Goal: Task Accomplishment & Management: Use online tool/utility

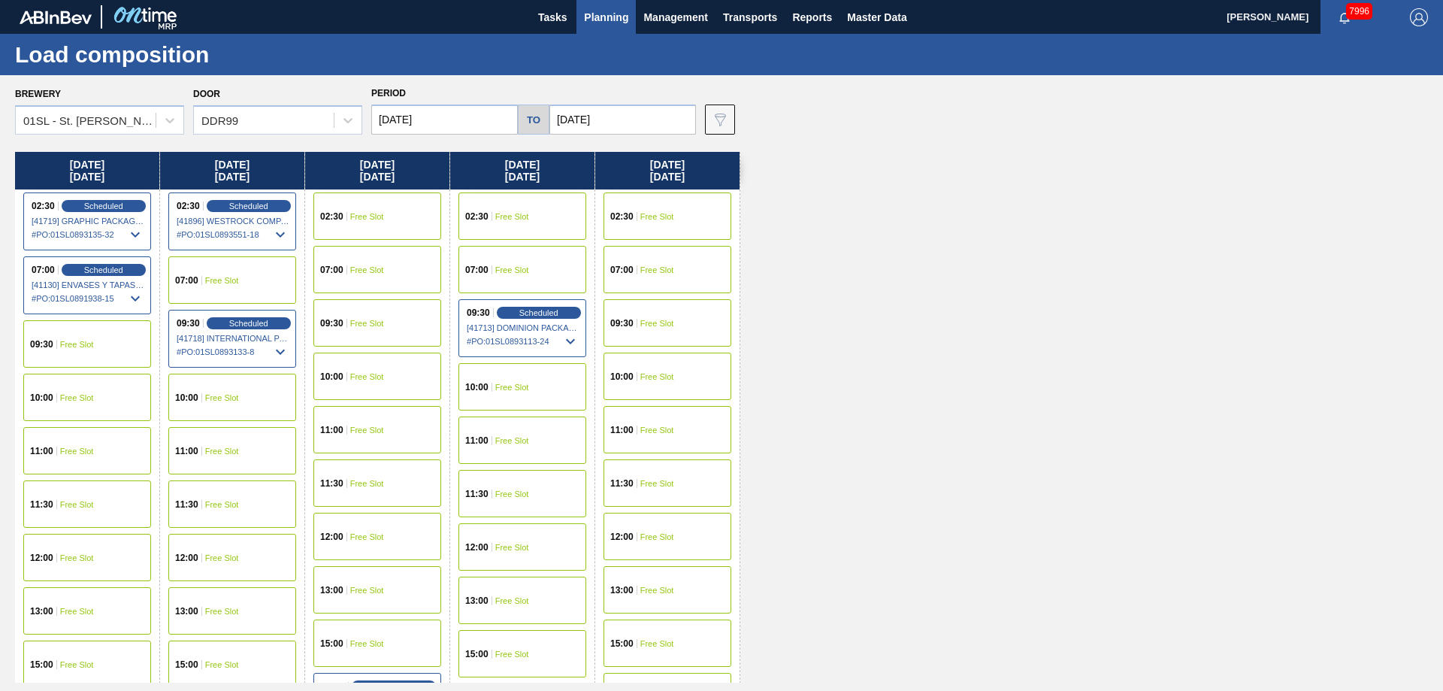
scroll to position [42, 0]
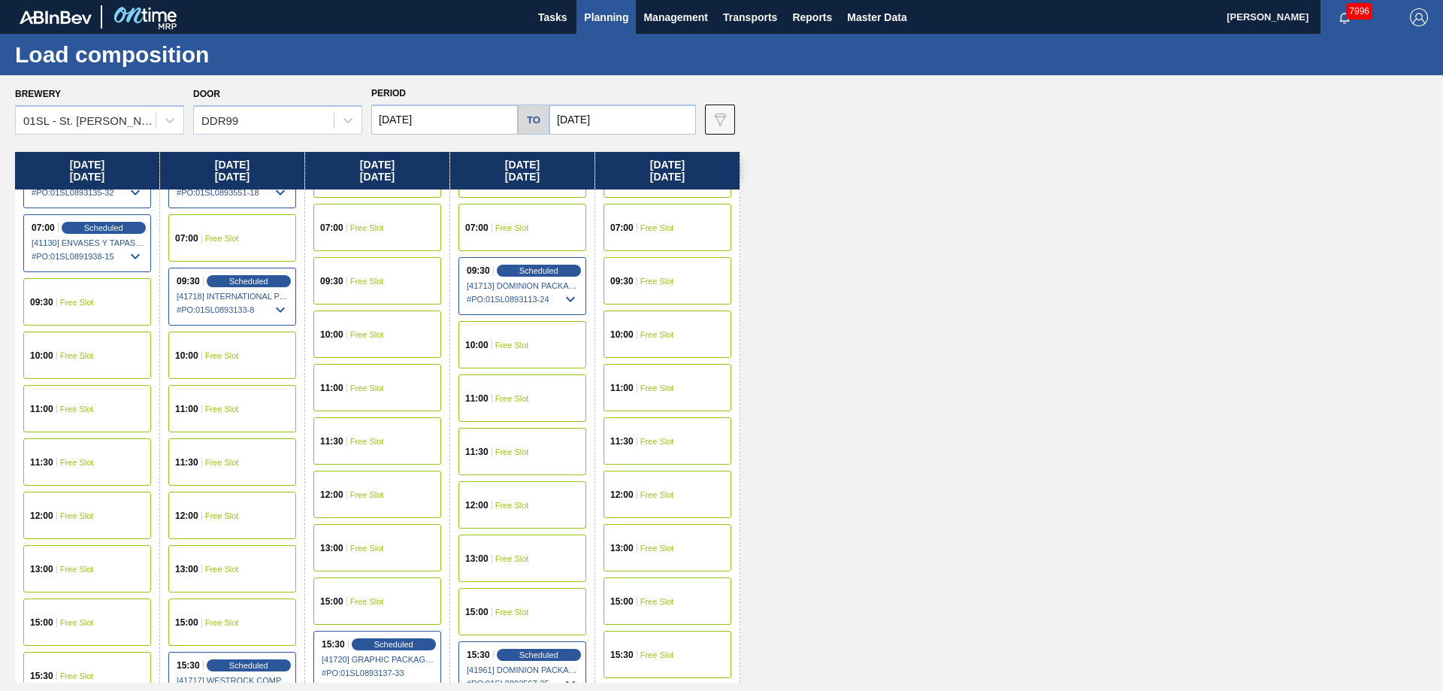
click at [600, 29] on button "Planning" at bounding box center [605, 17] width 59 height 34
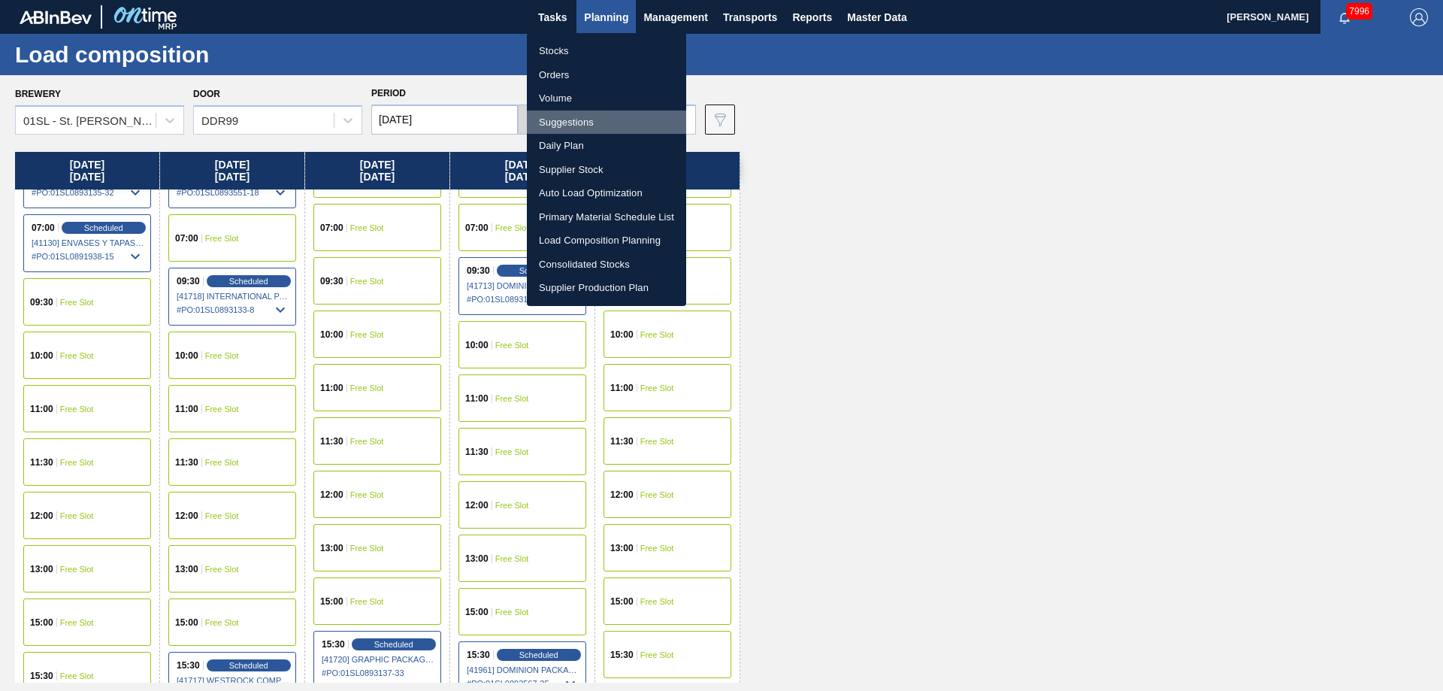
click at [604, 111] on li "Suggestions" at bounding box center [606, 122] width 159 height 24
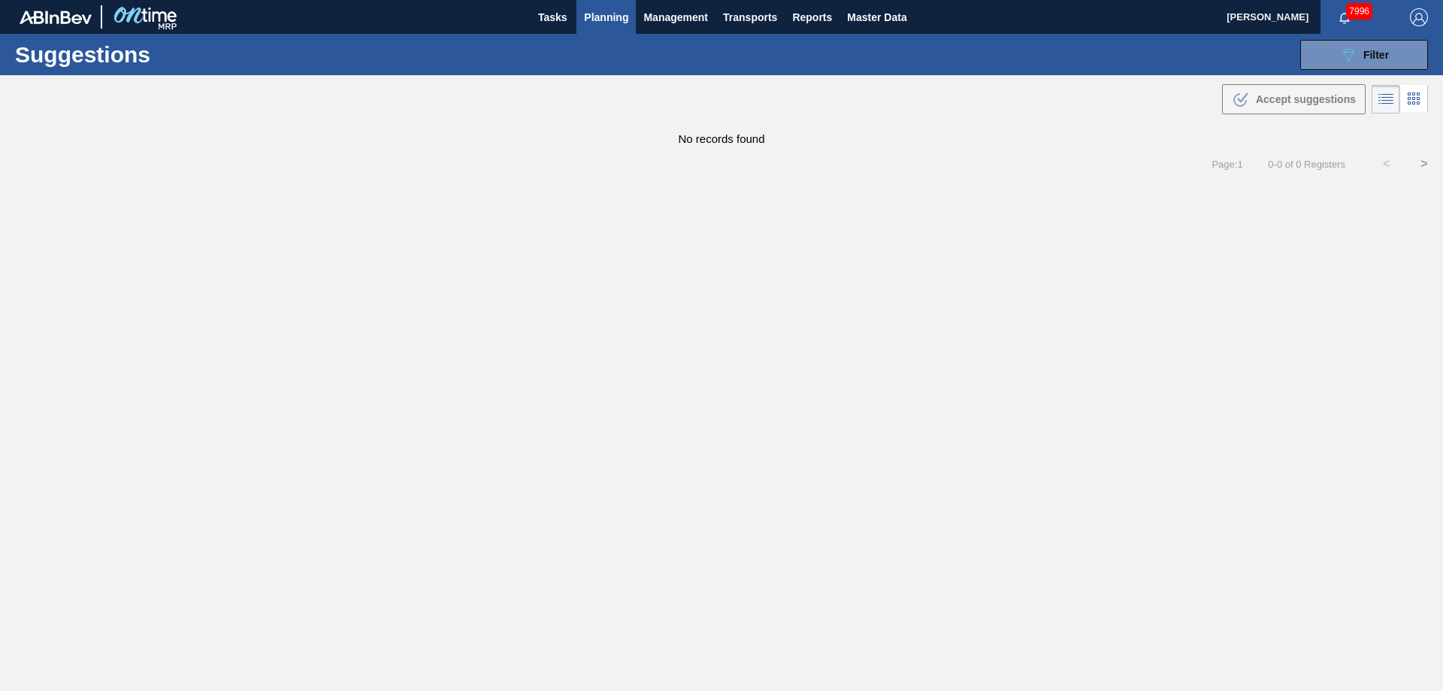
type from "[DATE]"
type to "[DATE]"
click at [1339, 58] on icon "089F7B8B-B2A5-4AFE-B5C0-19BA573D28AC" at bounding box center [1348, 55] width 18 height 18
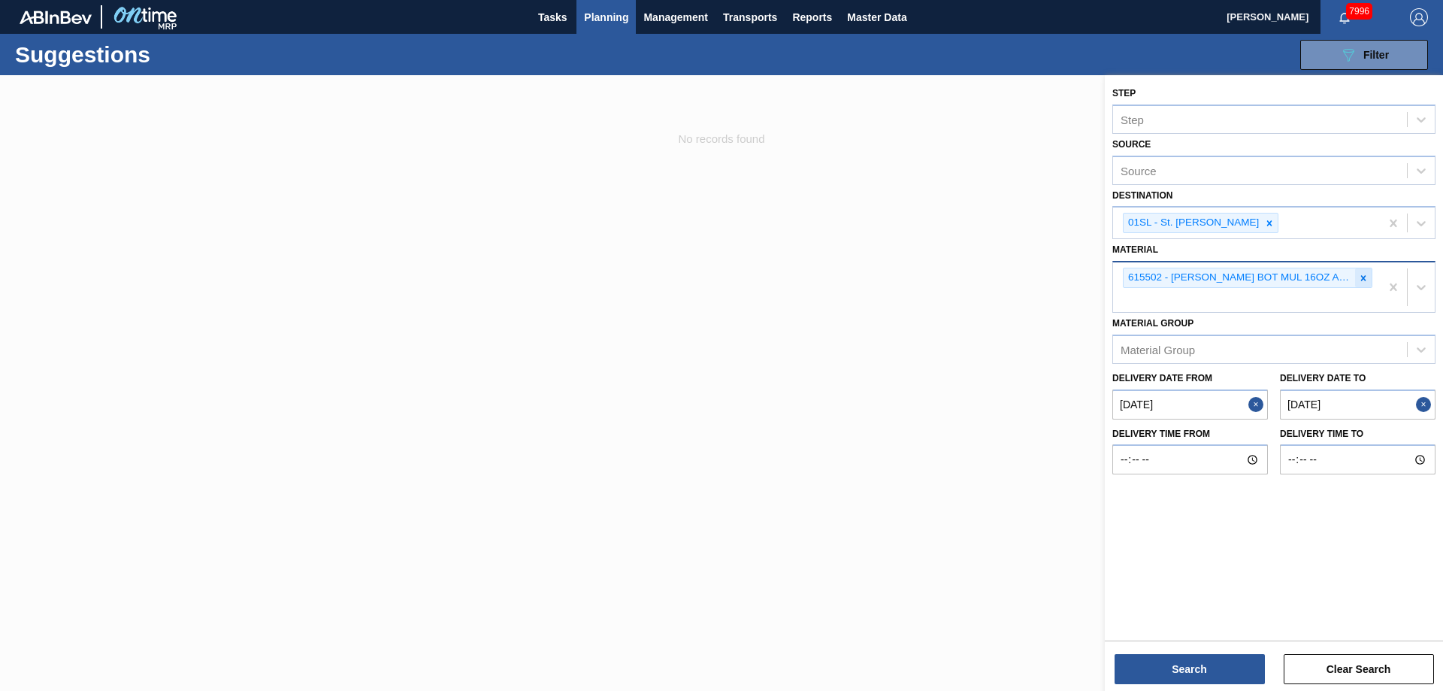
click at [1358, 279] on icon at bounding box center [1363, 278] width 11 height 11
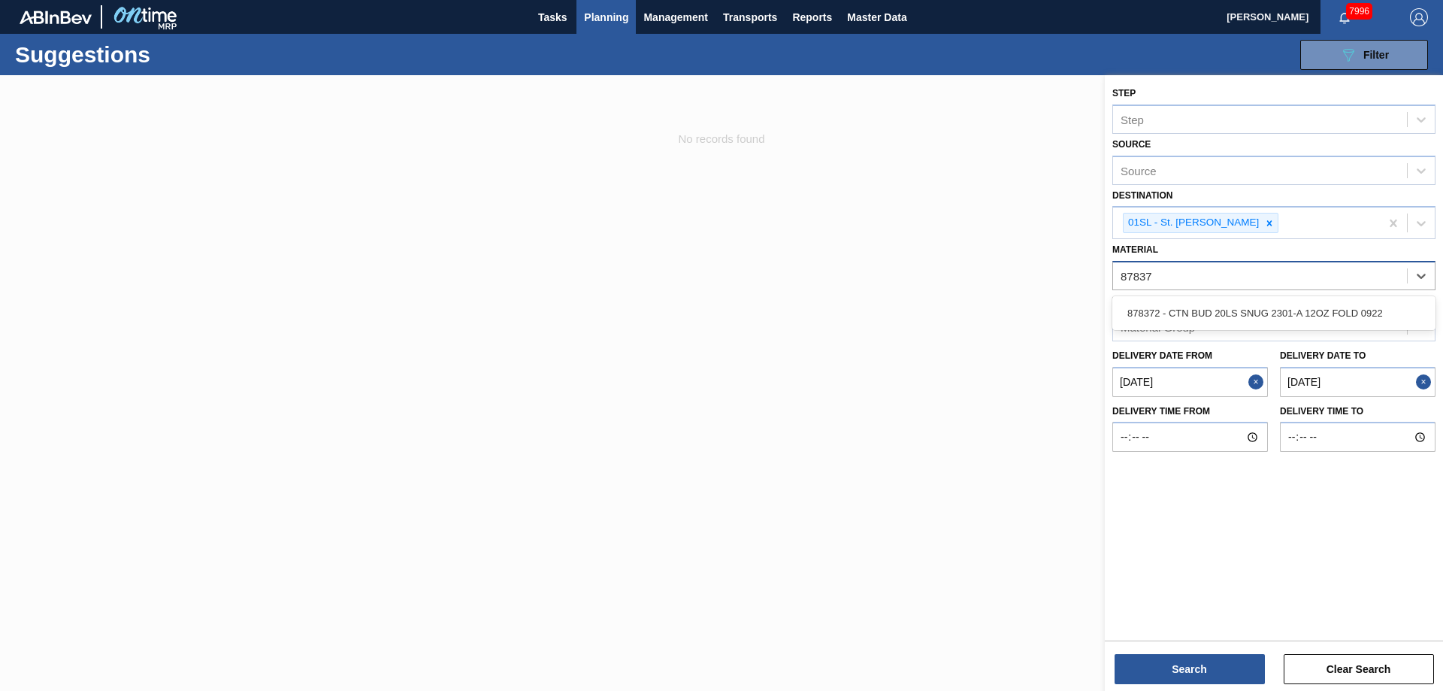
type input "878372"
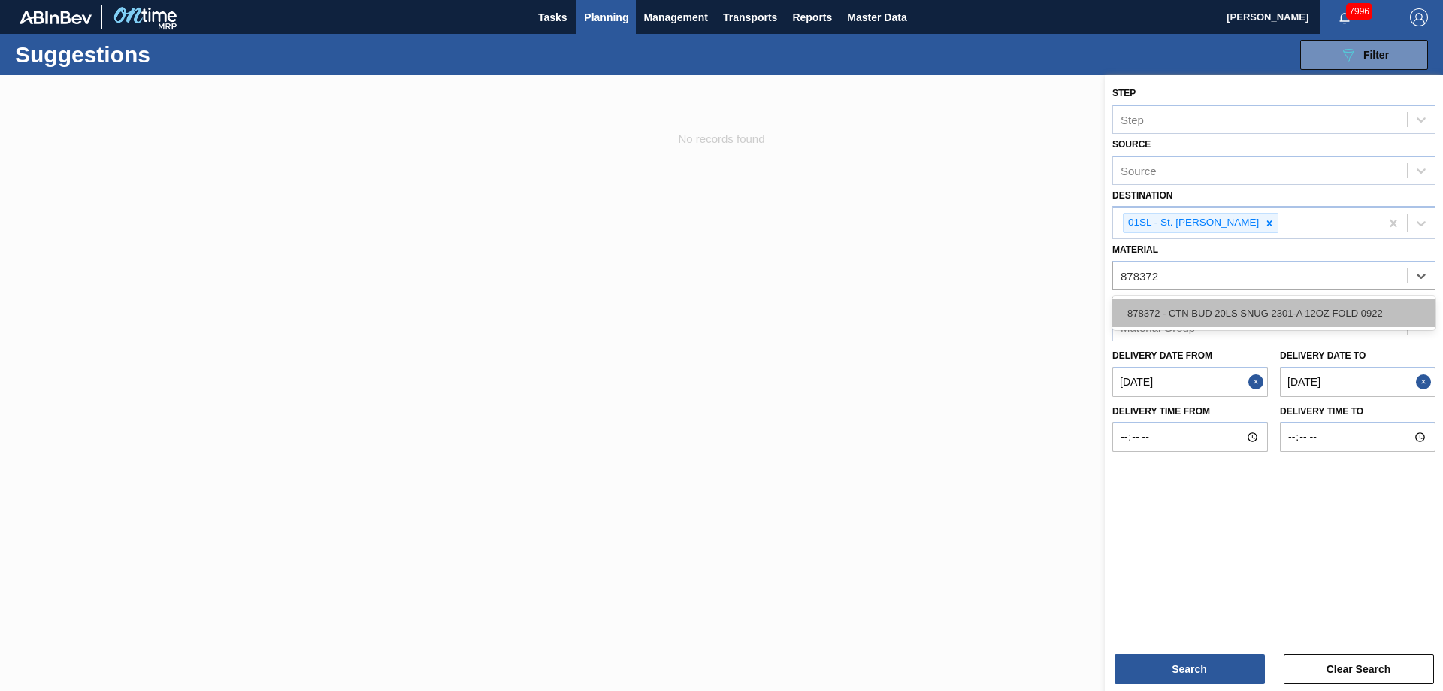
click at [1330, 313] on div "878372 - CTN BUD 20LS SNUG 2301-A 12OZ FOLD 0922" at bounding box center [1273, 313] width 323 height 28
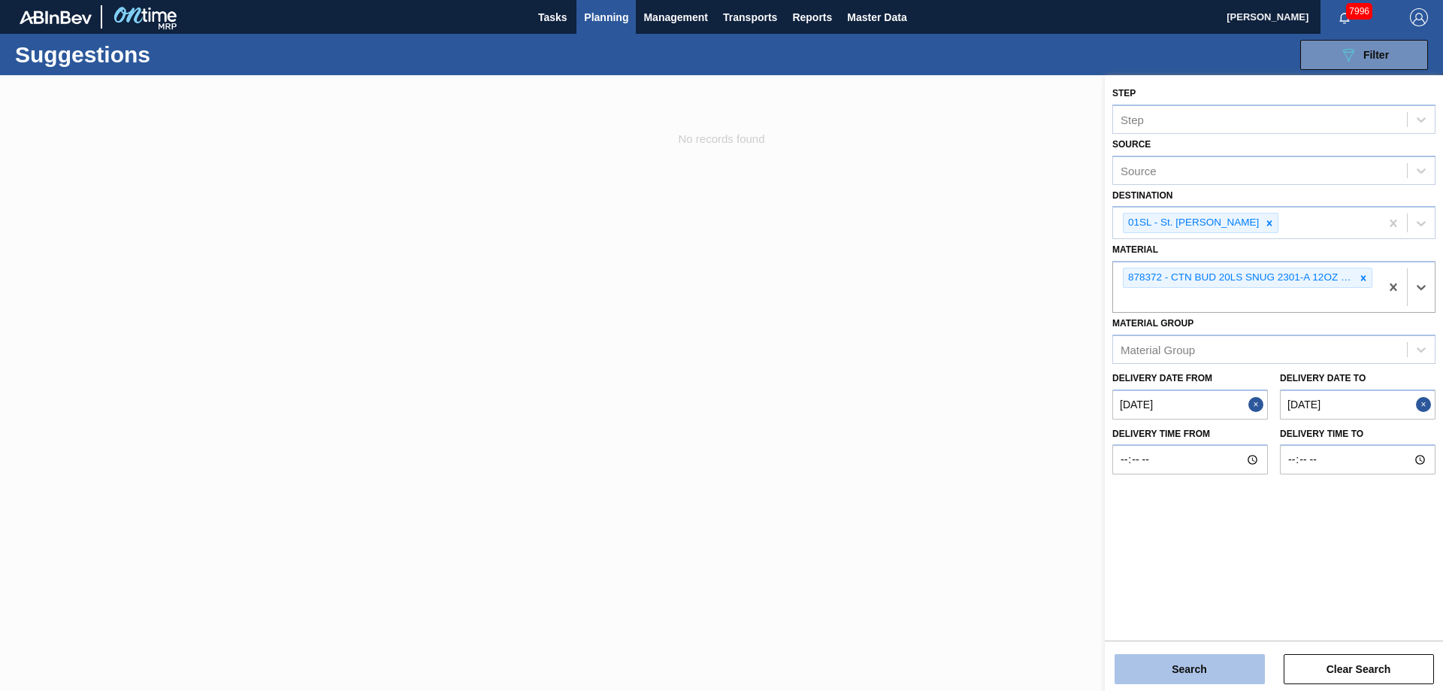
click at [1202, 663] on button "Search" at bounding box center [1189, 669] width 150 height 30
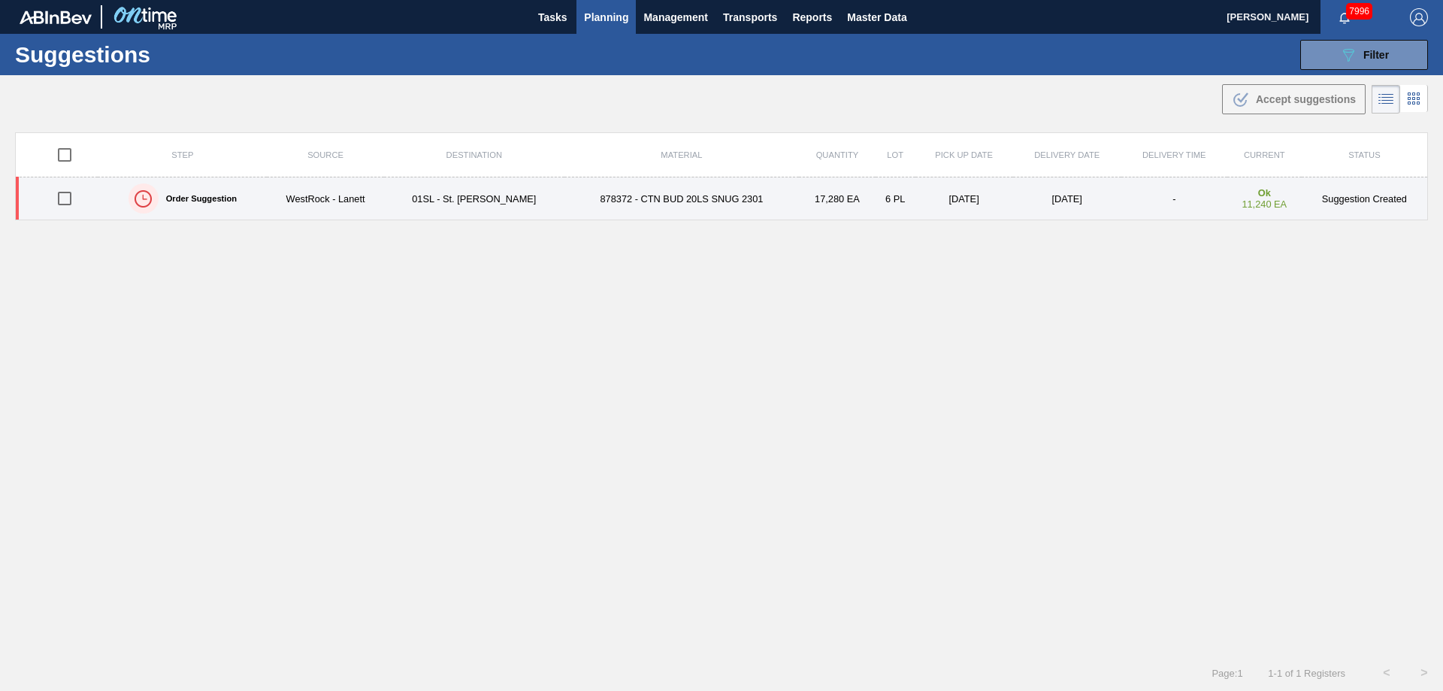
click at [57, 204] on input "checkbox" at bounding box center [65, 199] width 32 height 32
checkbox input "true"
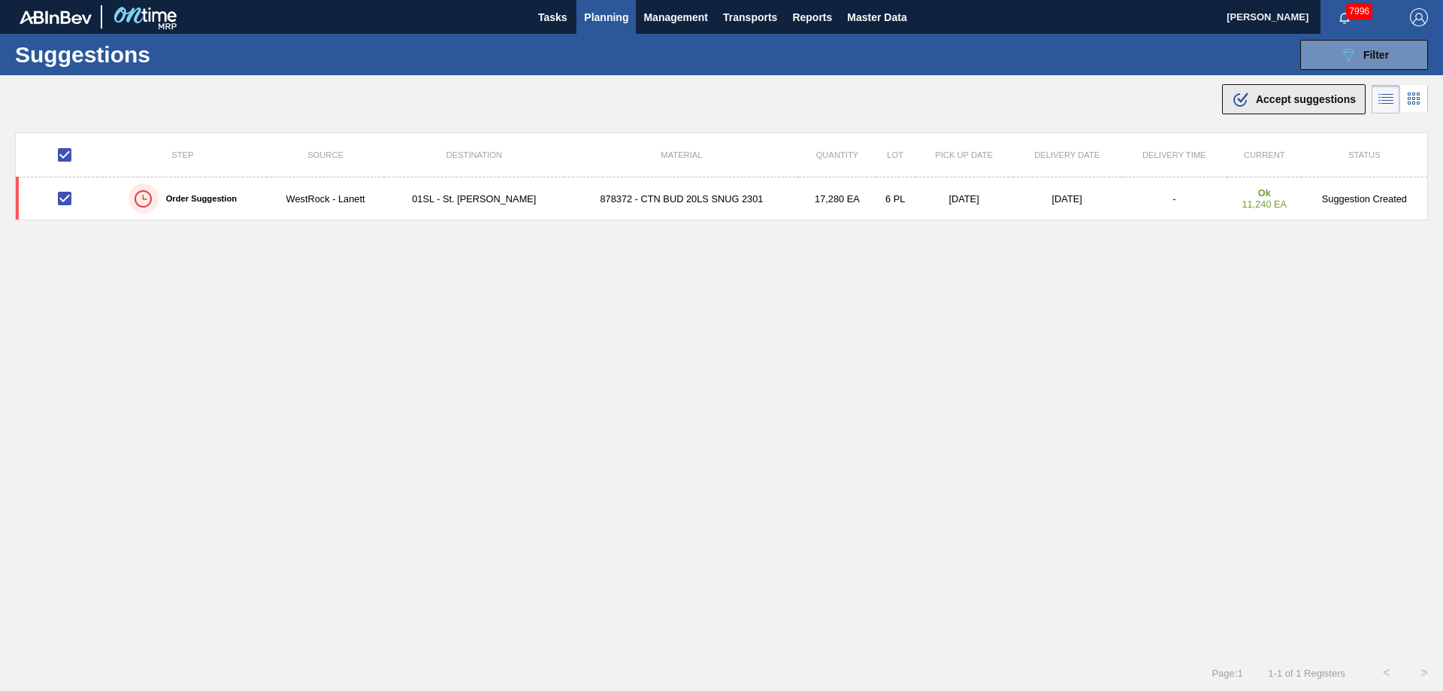
click at [1247, 95] on div ".b{fill:var(--color-action-default)} Accept suggestions" at bounding box center [1294, 99] width 124 height 18
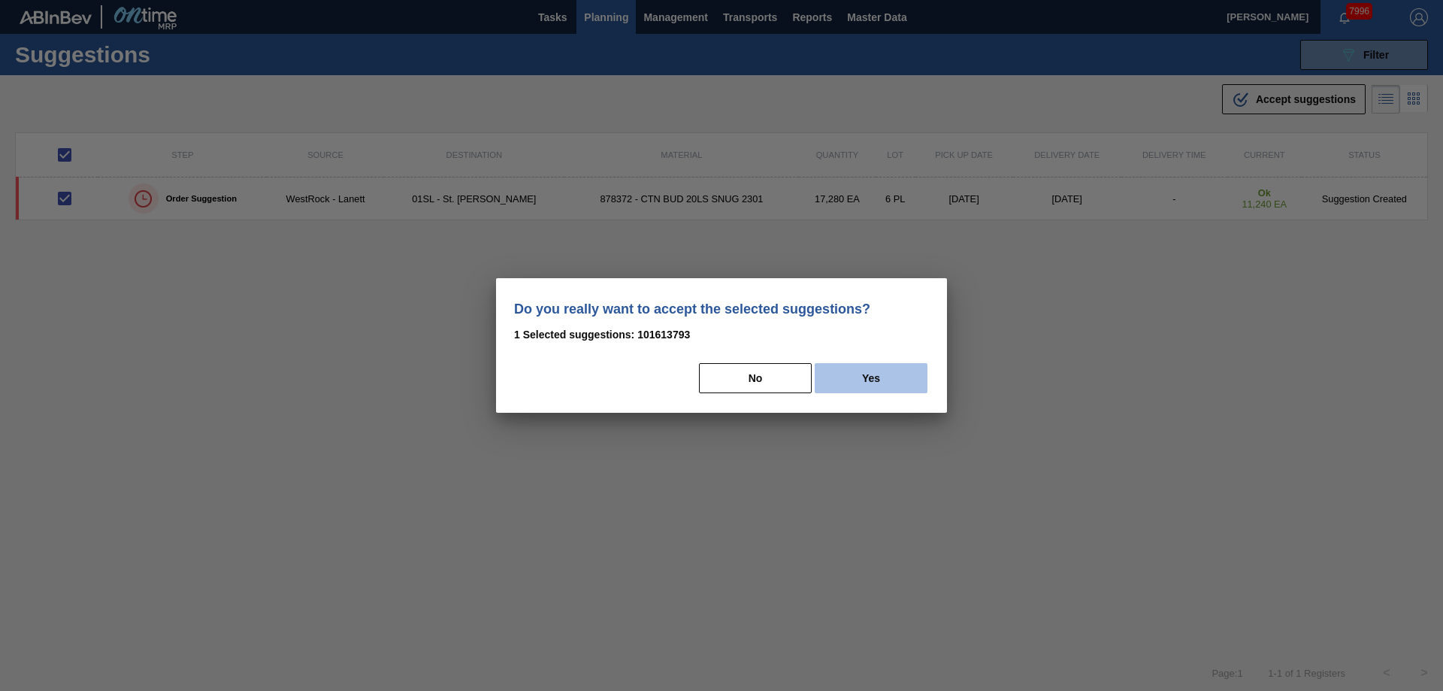
click at [896, 377] on button "Yes" at bounding box center [870, 378] width 113 height 30
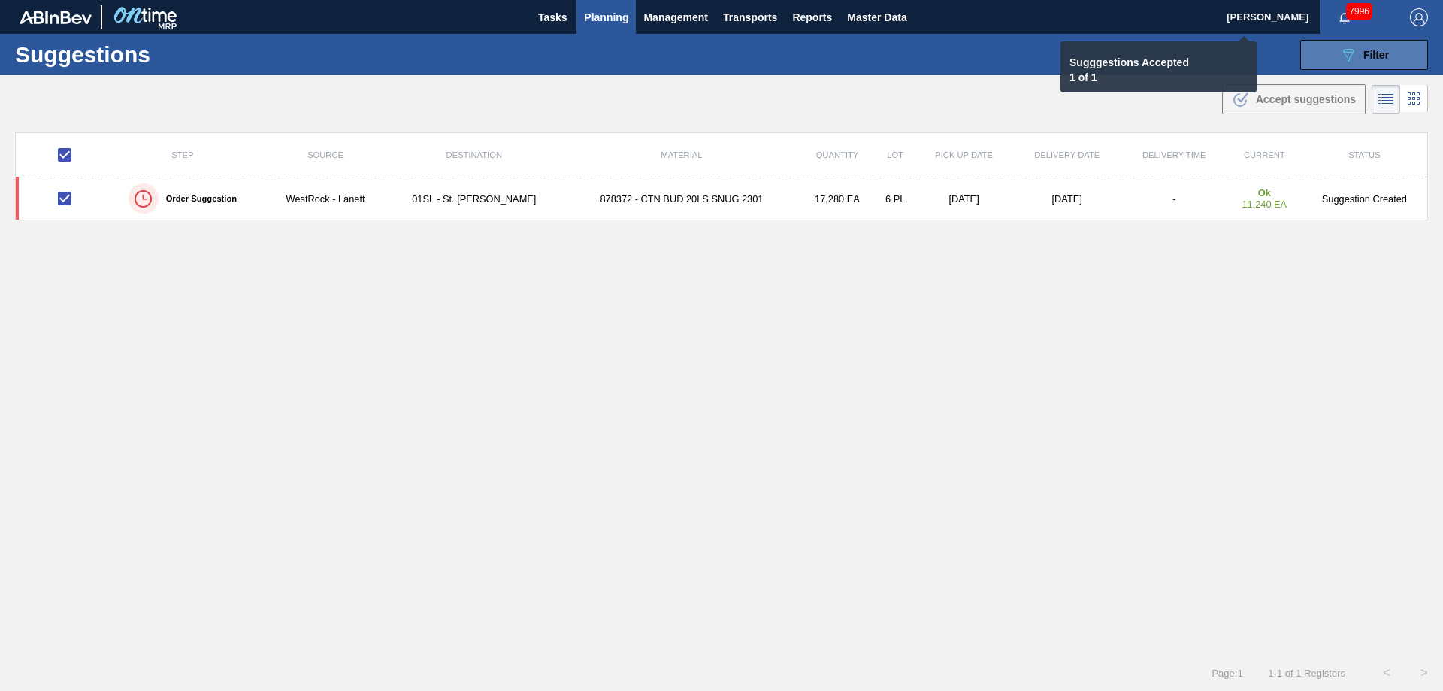
checkbox input "false"
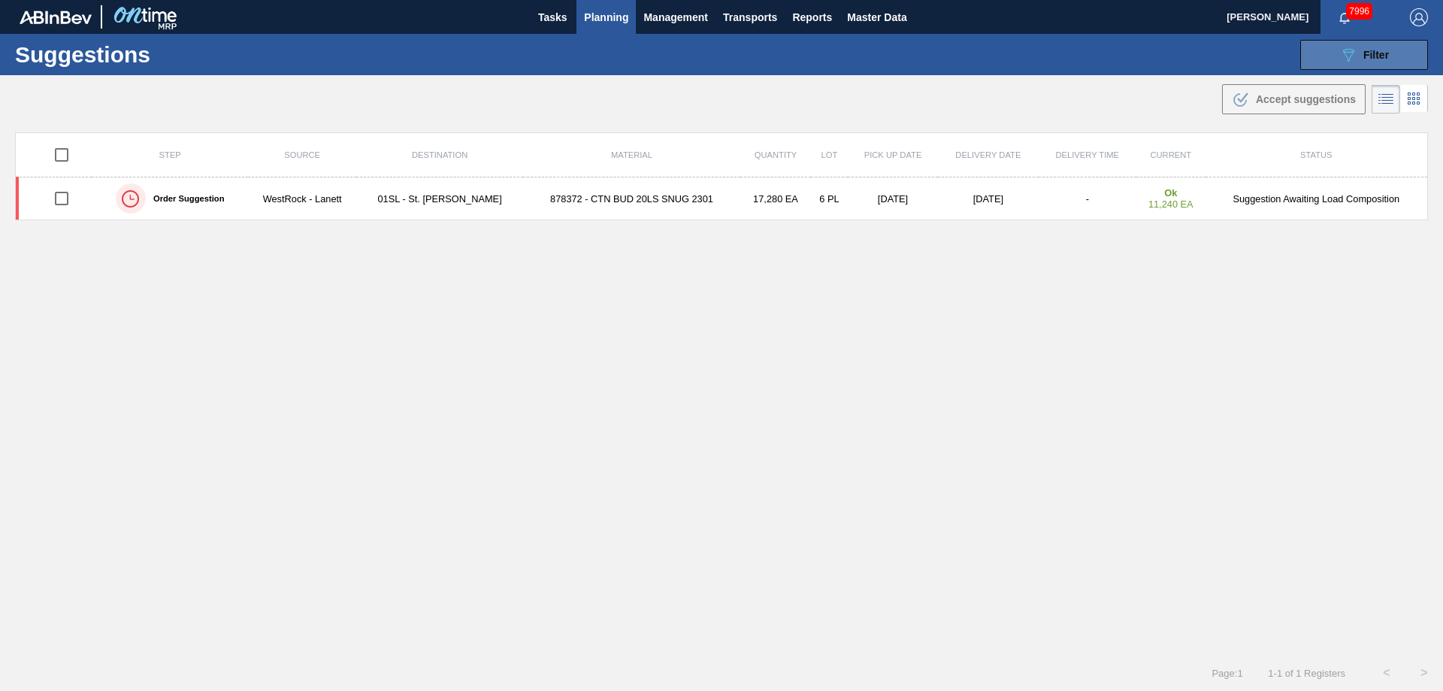
click at [1351, 59] on icon "089F7B8B-B2A5-4AFE-B5C0-19BA573D28AC" at bounding box center [1348, 55] width 18 height 18
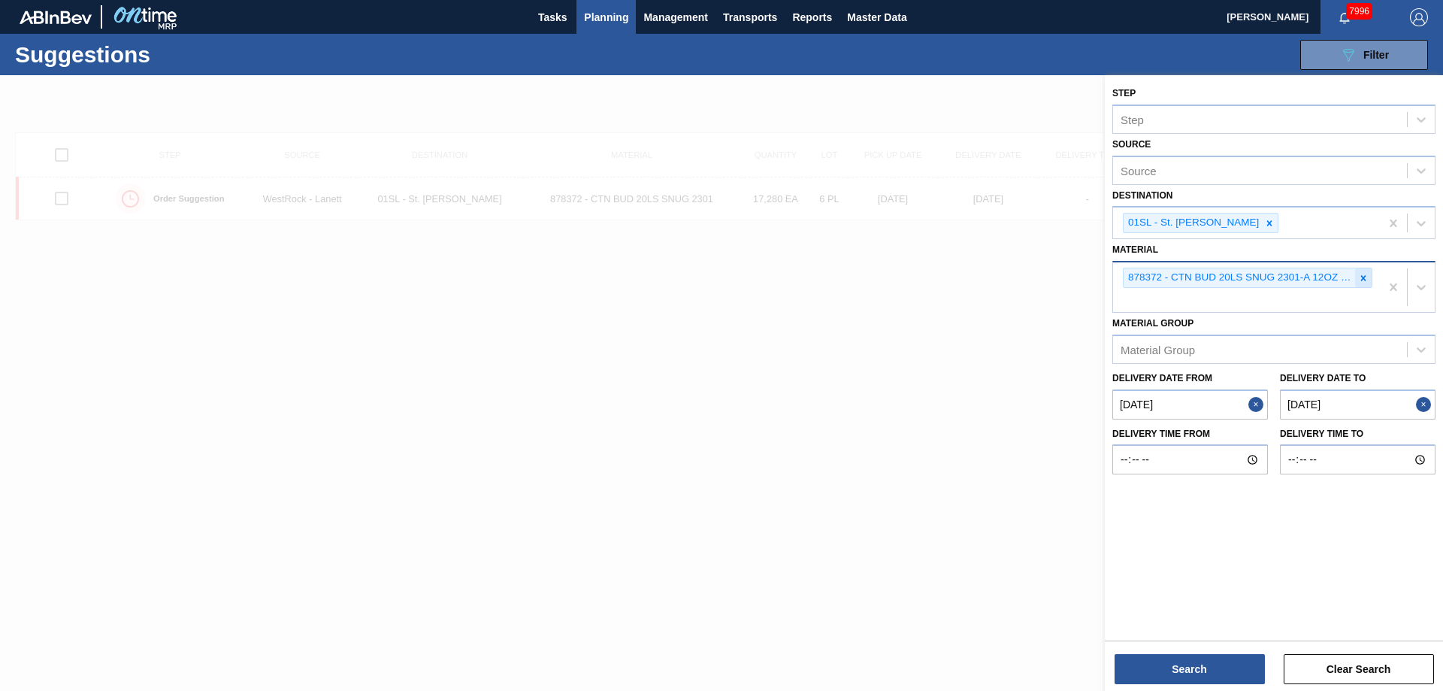
click at [1360, 274] on icon at bounding box center [1363, 278] width 11 height 11
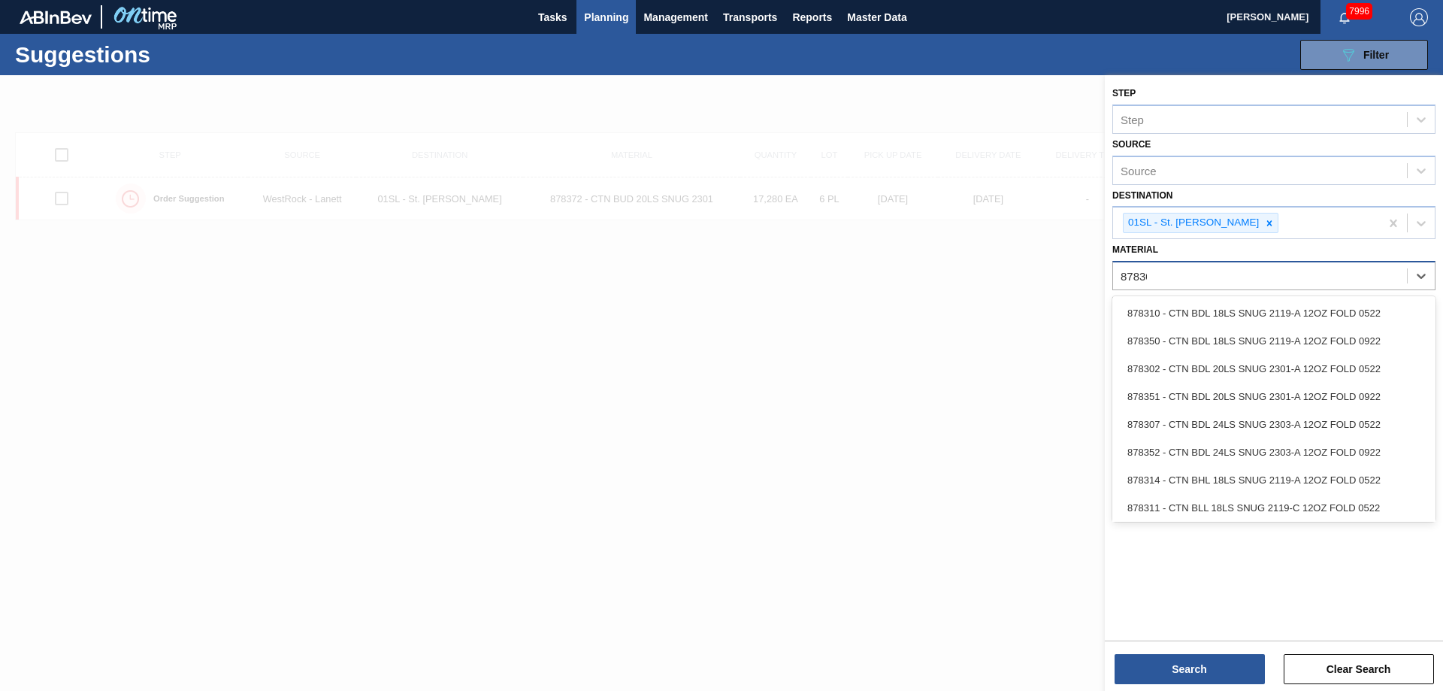
type input "878301"
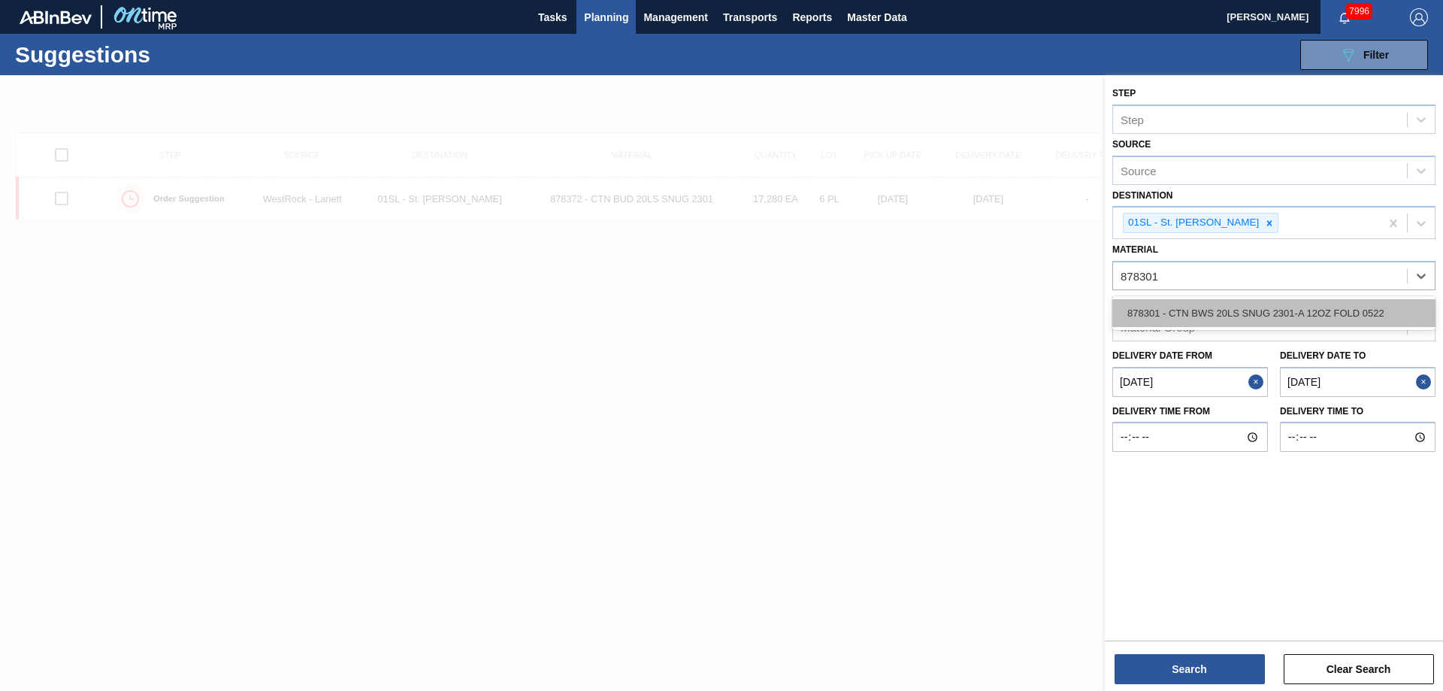
click at [1330, 315] on div "878301 - CTN BWS 20LS SNUG 2301-A 12OZ FOLD 0522" at bounding box center [1273, 313] width 323 height 28
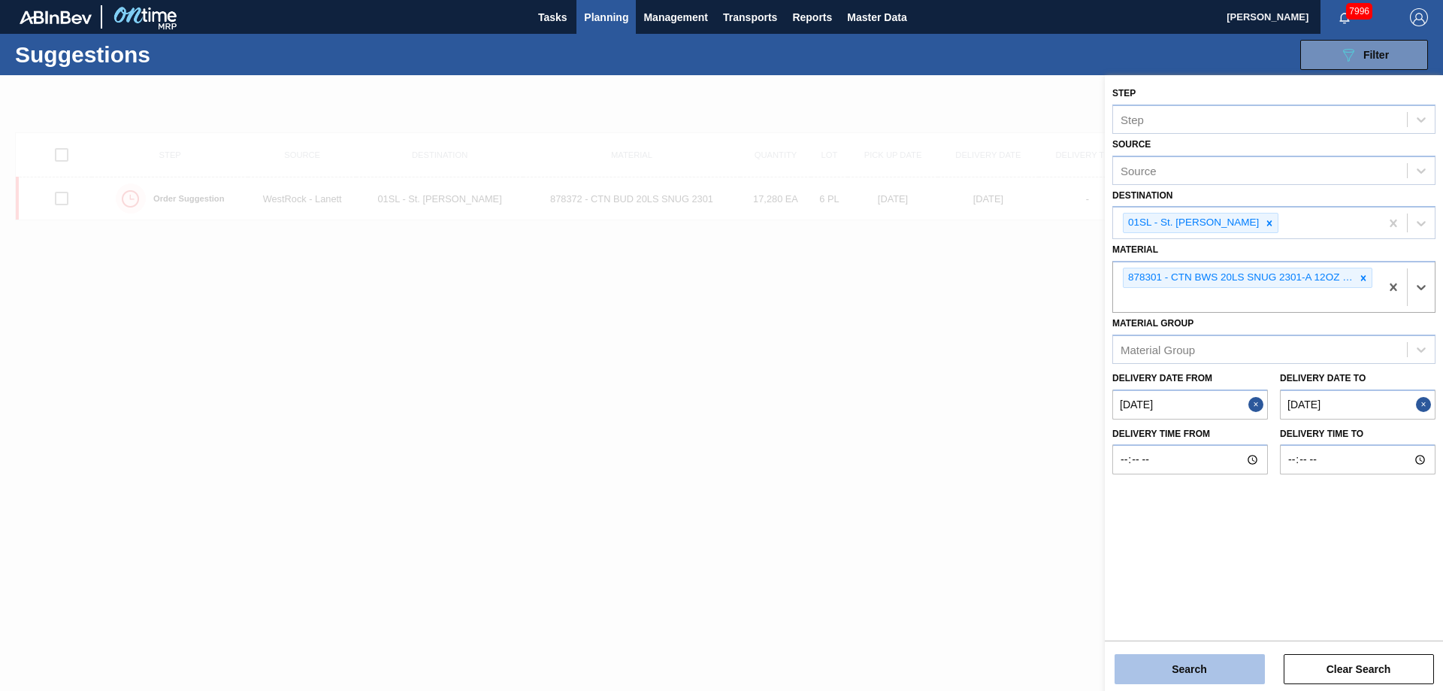
click at [1192, 667] on button "Search" at bounding box center [1189, 669] width 150 height 30
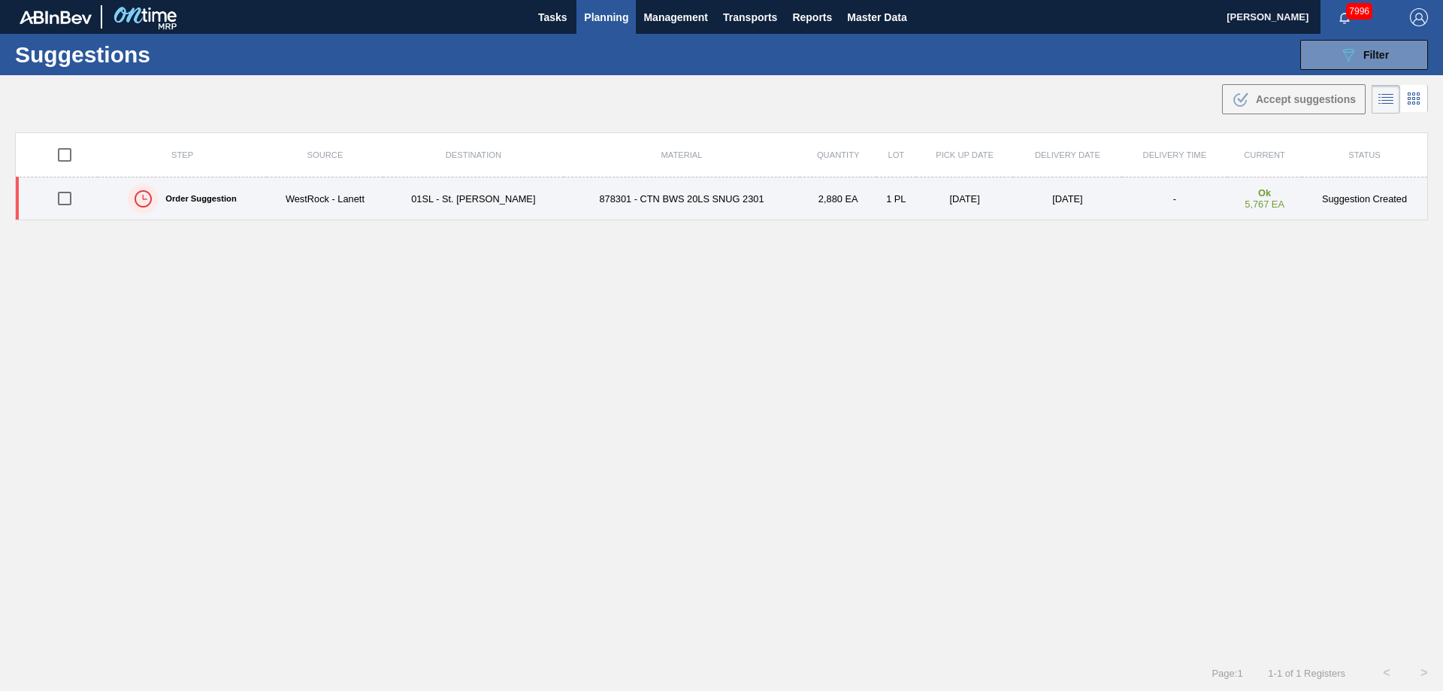
click at [65, 200] on input "checkbox" at bounding box center [65, 199] width 32 height 32
checkbox input "true"
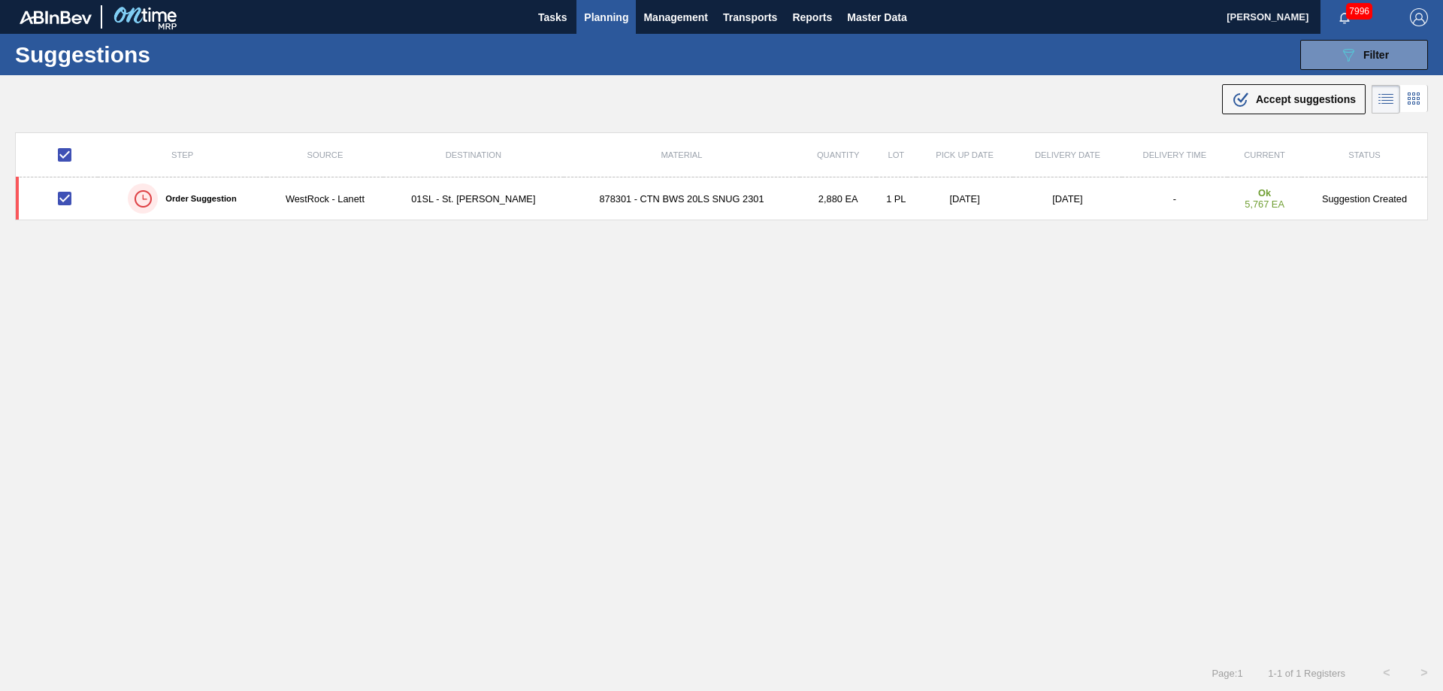
click at [1260, 125] on main "Tasks Planning Management Transports Reports Master Data [PERSON_NAME] 7996 Mar…" at bounding box center [721, 345] width 1443 height 691
click at [1265, 106] on div ".b{fill:var(--color-action-default)} Accept suggestions" at bounding box center [1294, 99] width 124 height 18
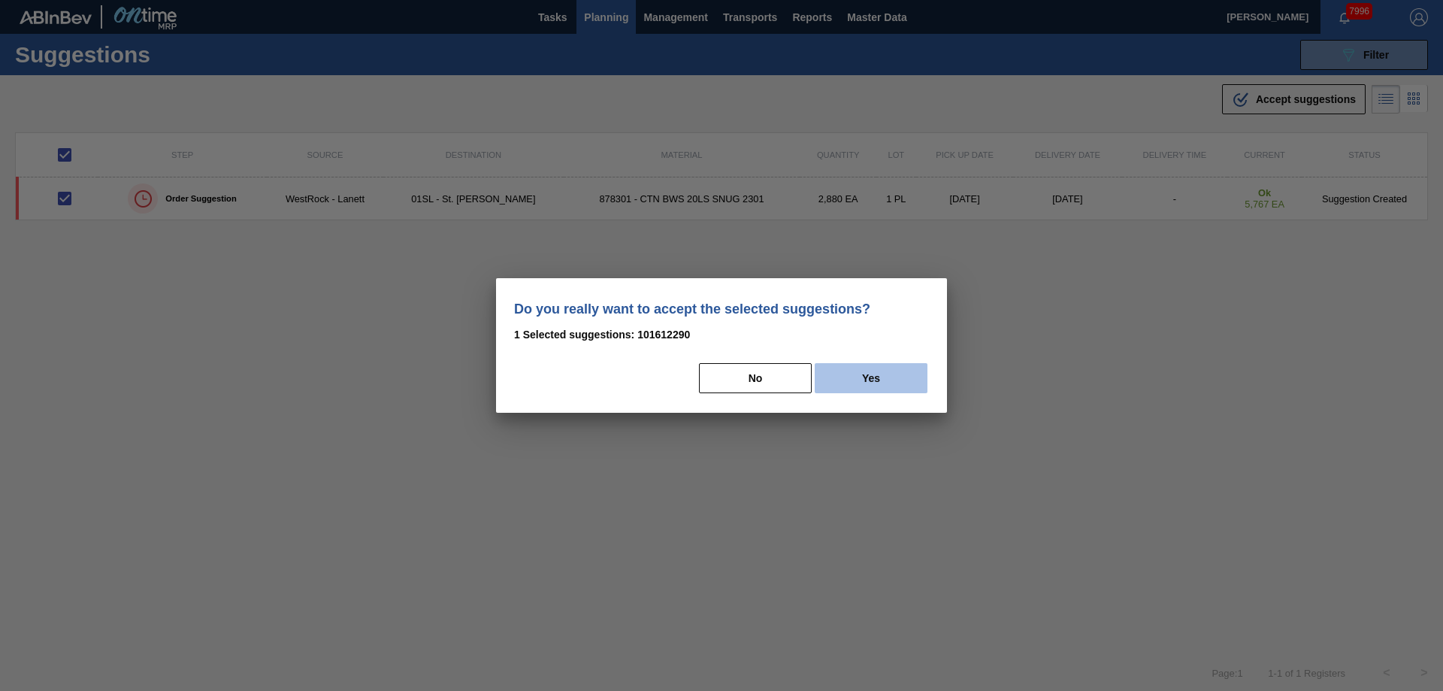
click at [862, 384] on button "Yes" at bounding box center [870, 378] width 113 height 30
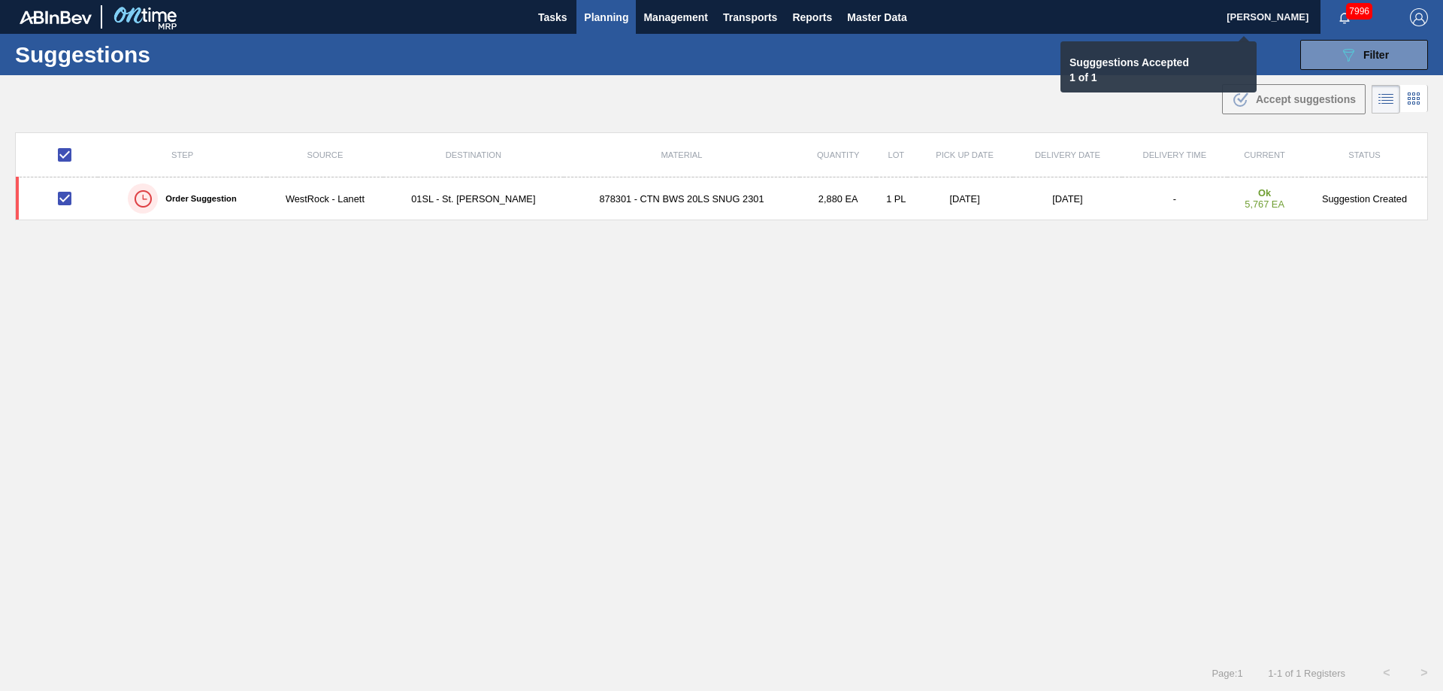
checkbox input "false"
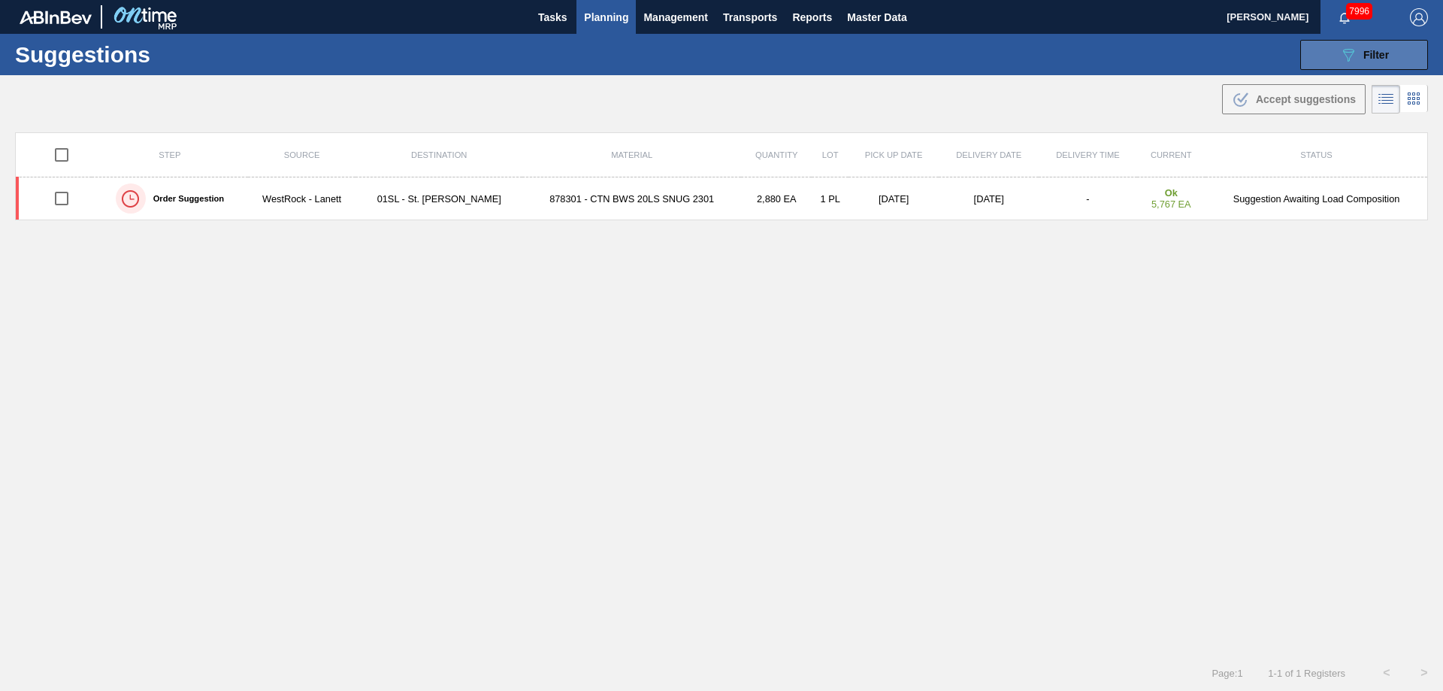
click at [1366, 62] on div "089F7B8B-B2A5-4AFE-B5C0-19BA573D28AC Filter" at bounding box center [1364, 55] width 50 height 18
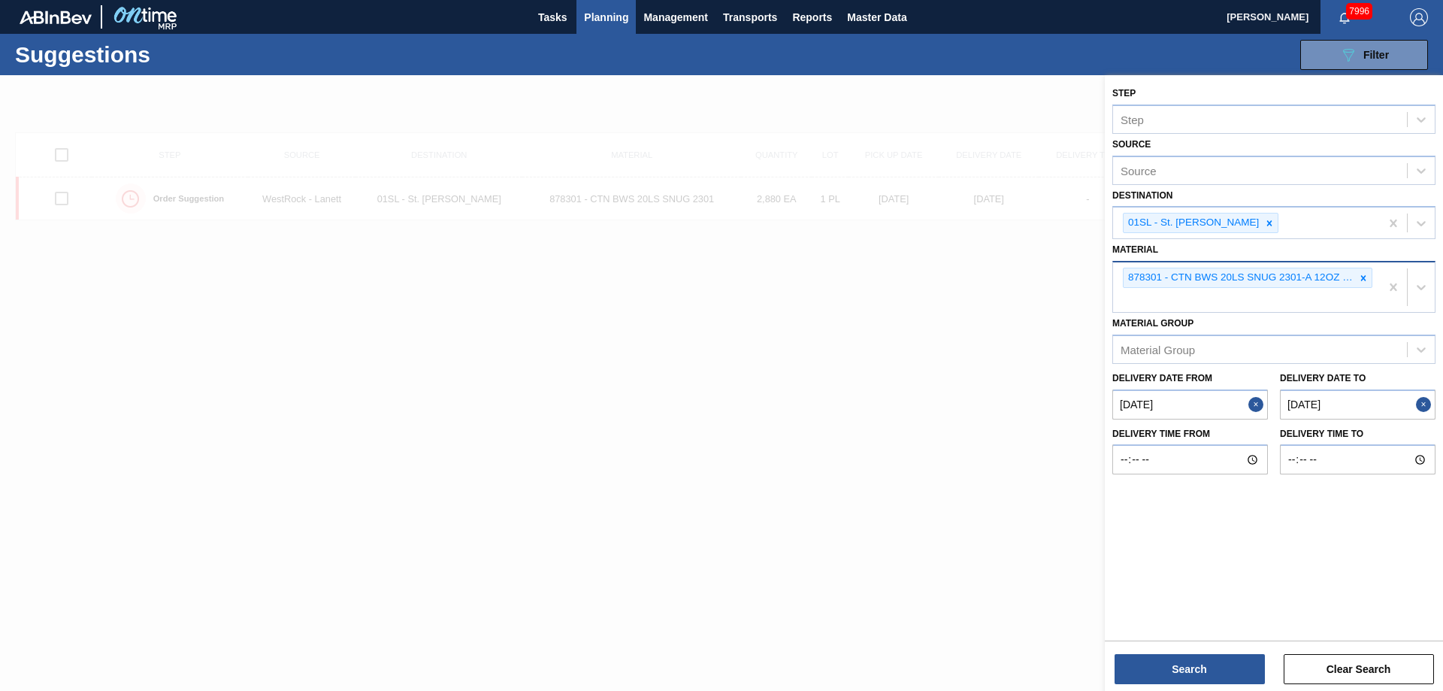
drag, startPoint x: 1359, startPoint y: 278, endPoint x: 1334, endPoint y: 275, distance: 25.7
click at [1361, 278] on icon at bounding box center [1363, 278] width 11 height 11
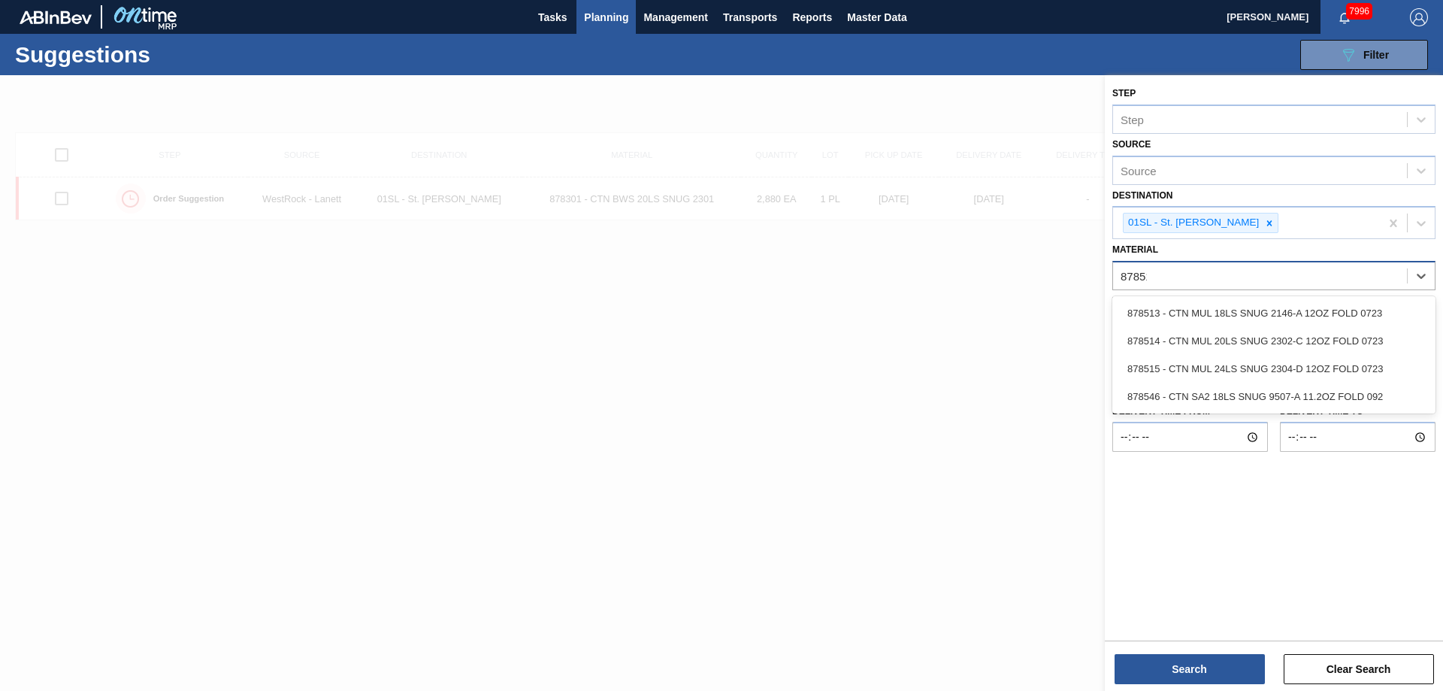
type input "878514"
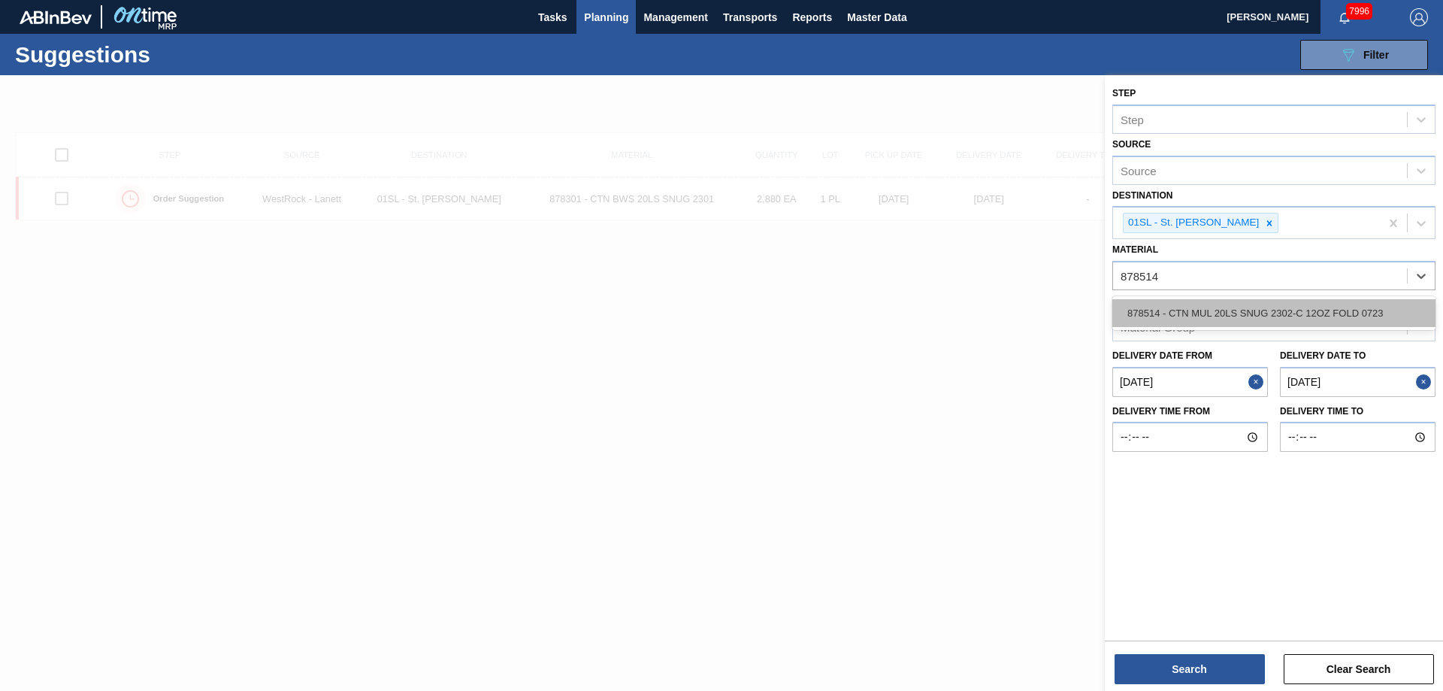
click at [1314, 313] on div "878514 - CTN MUL 20LS SNUG 2302-C 12OZ FOLD 0723" at bounding box center [1273, 313] width 323 height 28
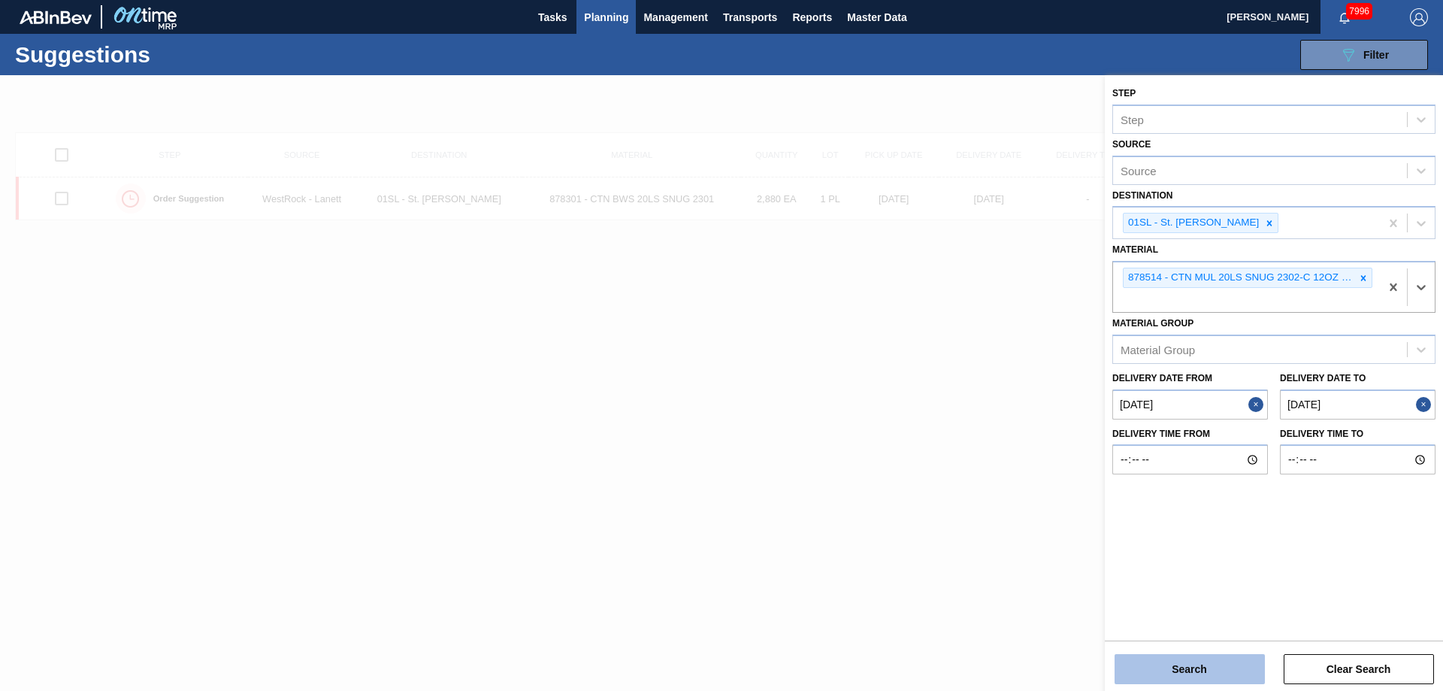
click at [1204, 682] on button "Search" at bounding box center [1189, 669] width 150 height 30
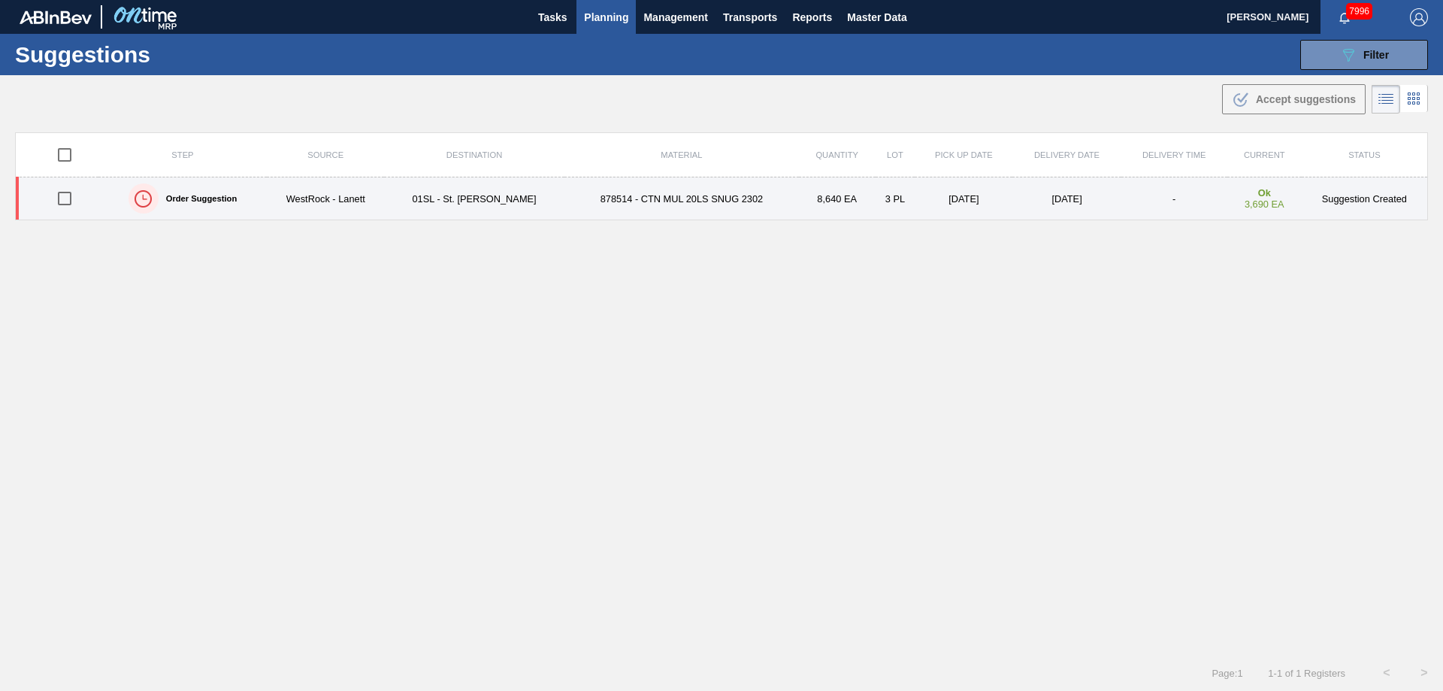
click at [73, 198] on input "checkbox" at bounding box center [65, 199] width 32 height 32
checkbox input "true"
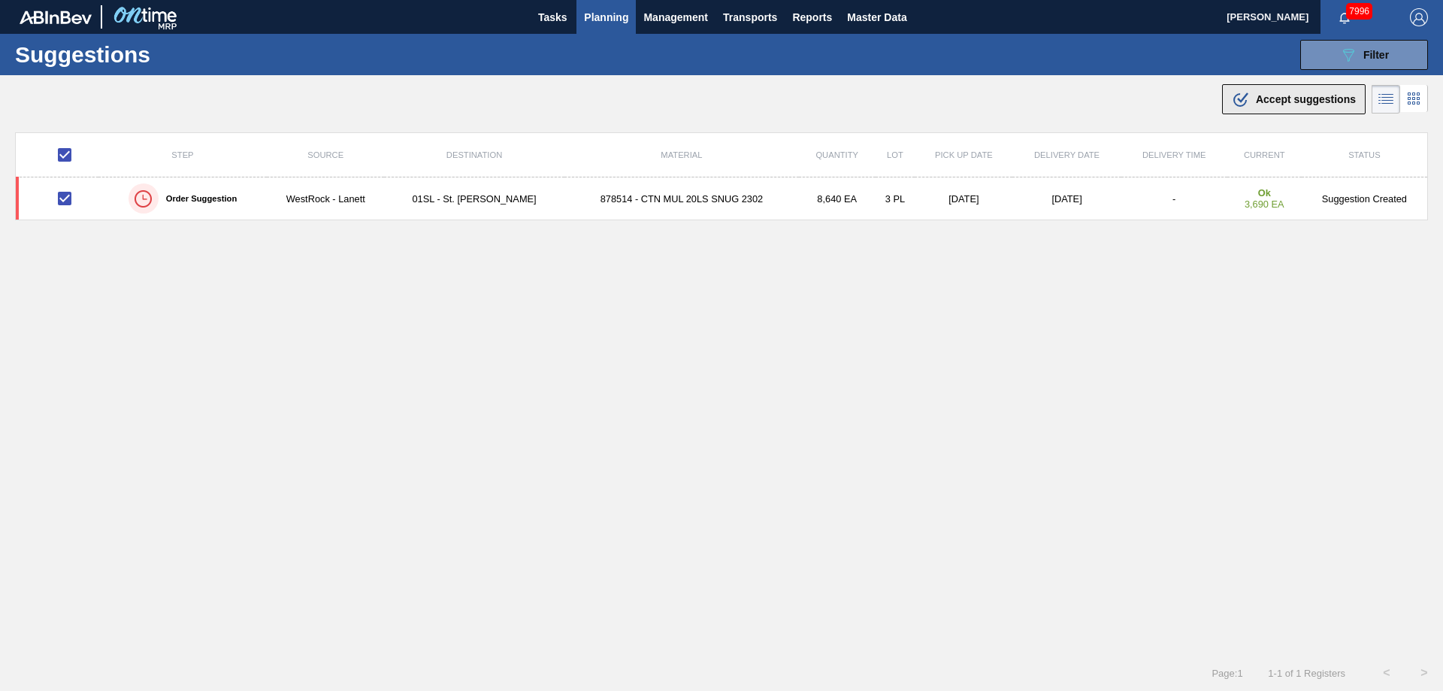
click at [1238, 88] on button ".b{fill:var(--color-action-default)} Accept suggestions" at bounding box center [1294, 99] width 144 height 30
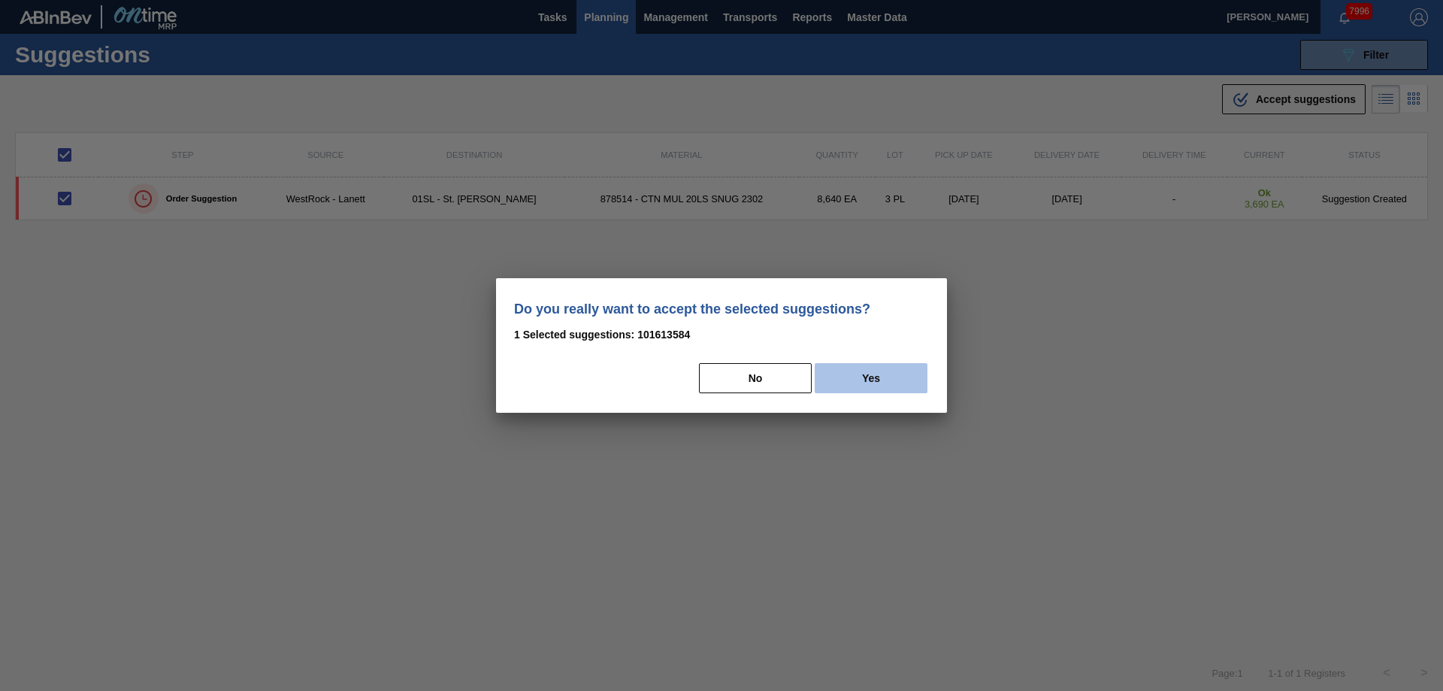
click at [902, 377] on button "Yes" at bounding box center [870, 378] width 113 height 30
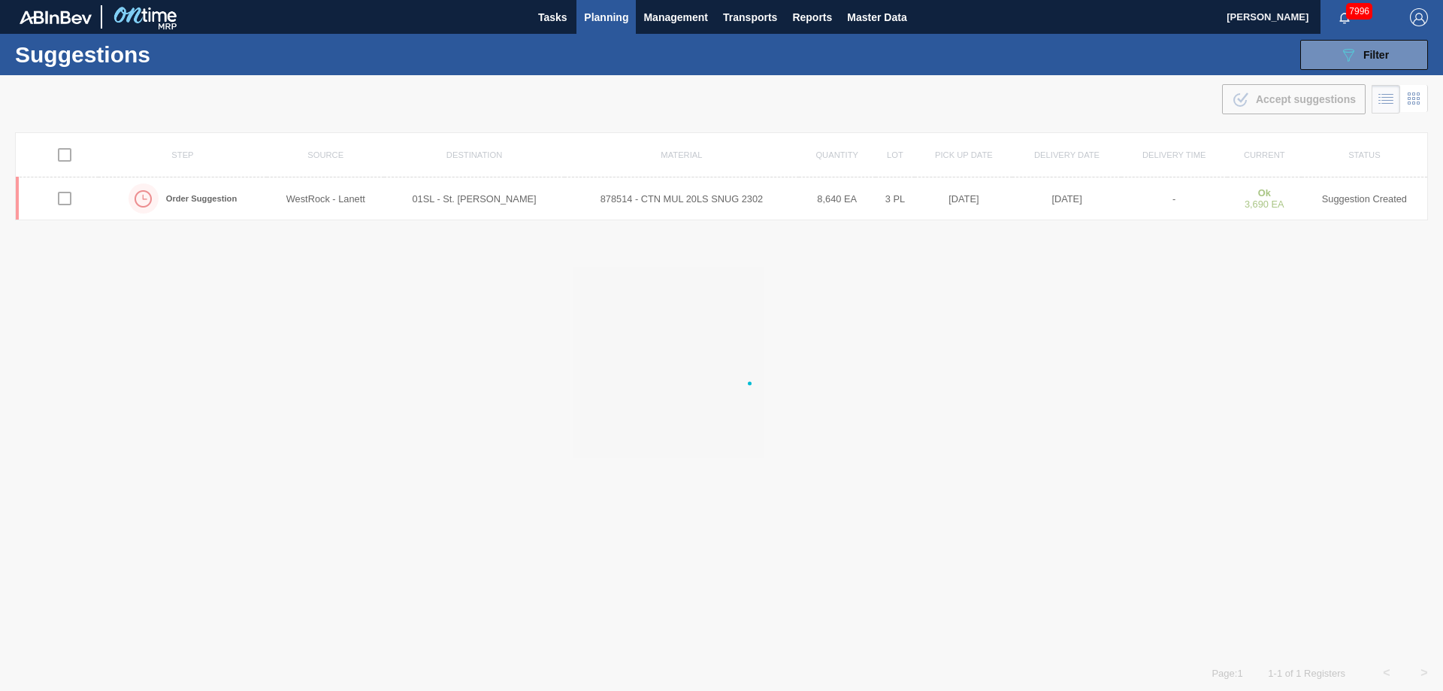
checkbox input "false"
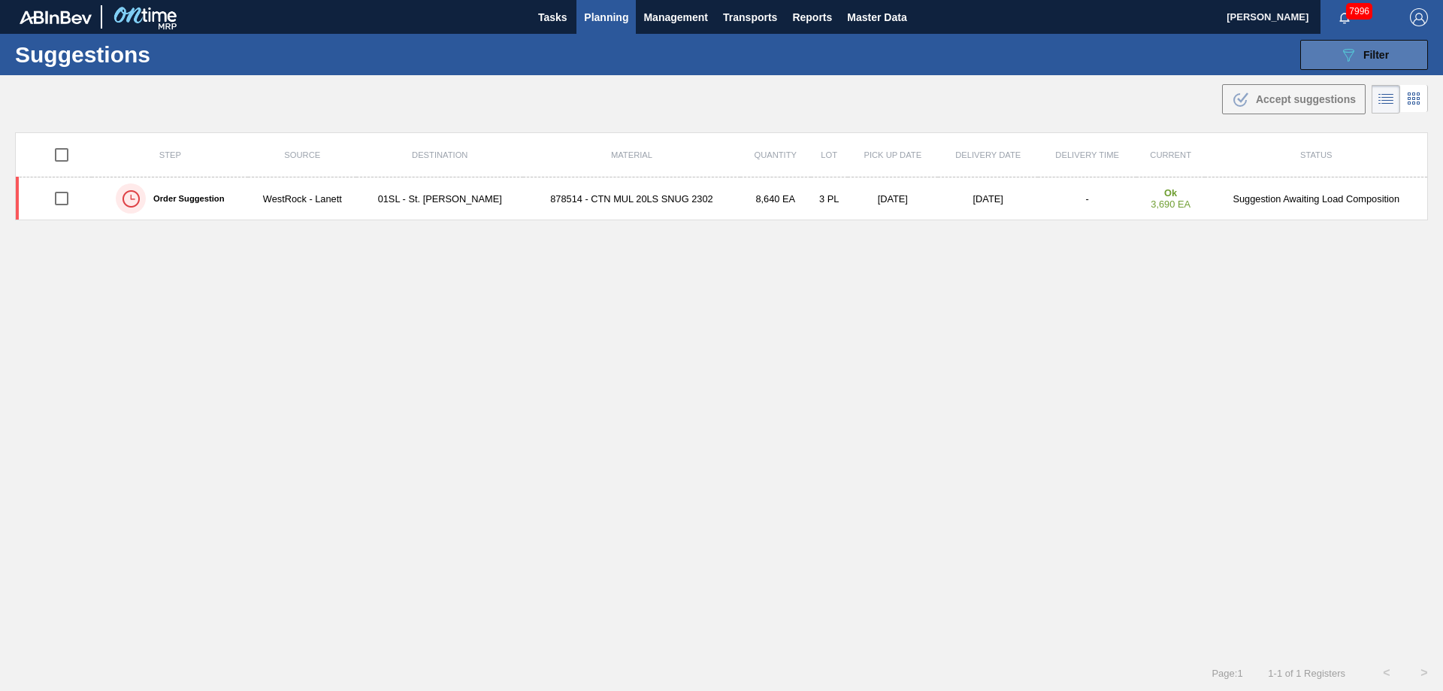
click at [1324, 60] on button "089F7B8B-B2A5-4AFE-B5C0-19BA573D28AC Filter" at bounding box center [1364, 55] width 128 height 30
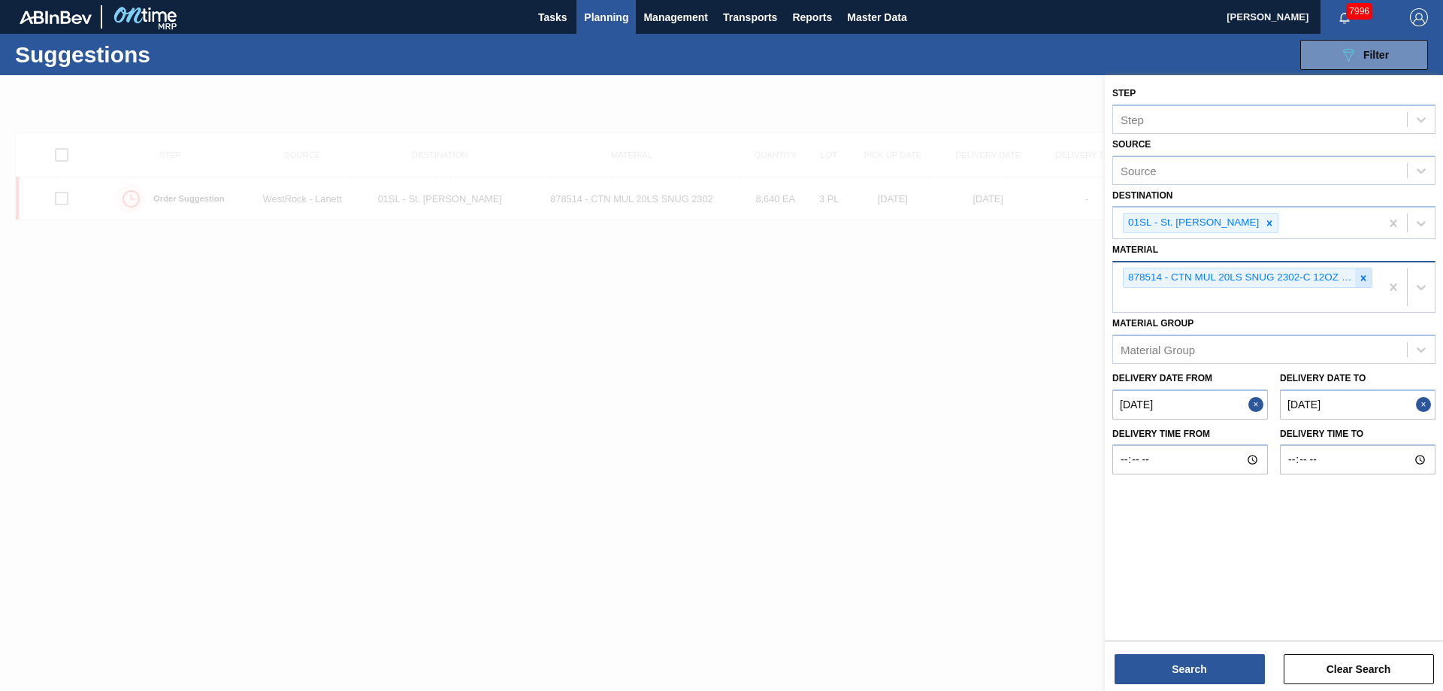
click at [1368, 275] on icon at bounding box center [1363, 278] width 11 height 11
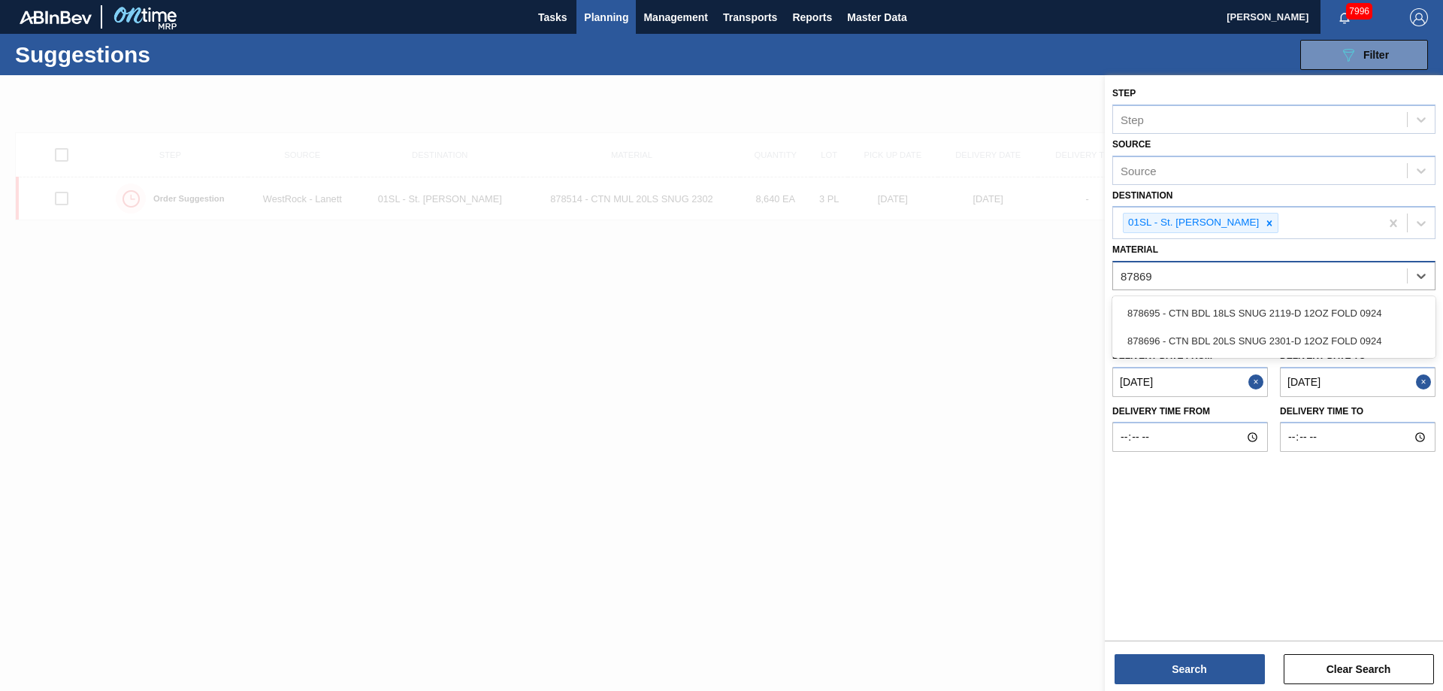
type input "878696"
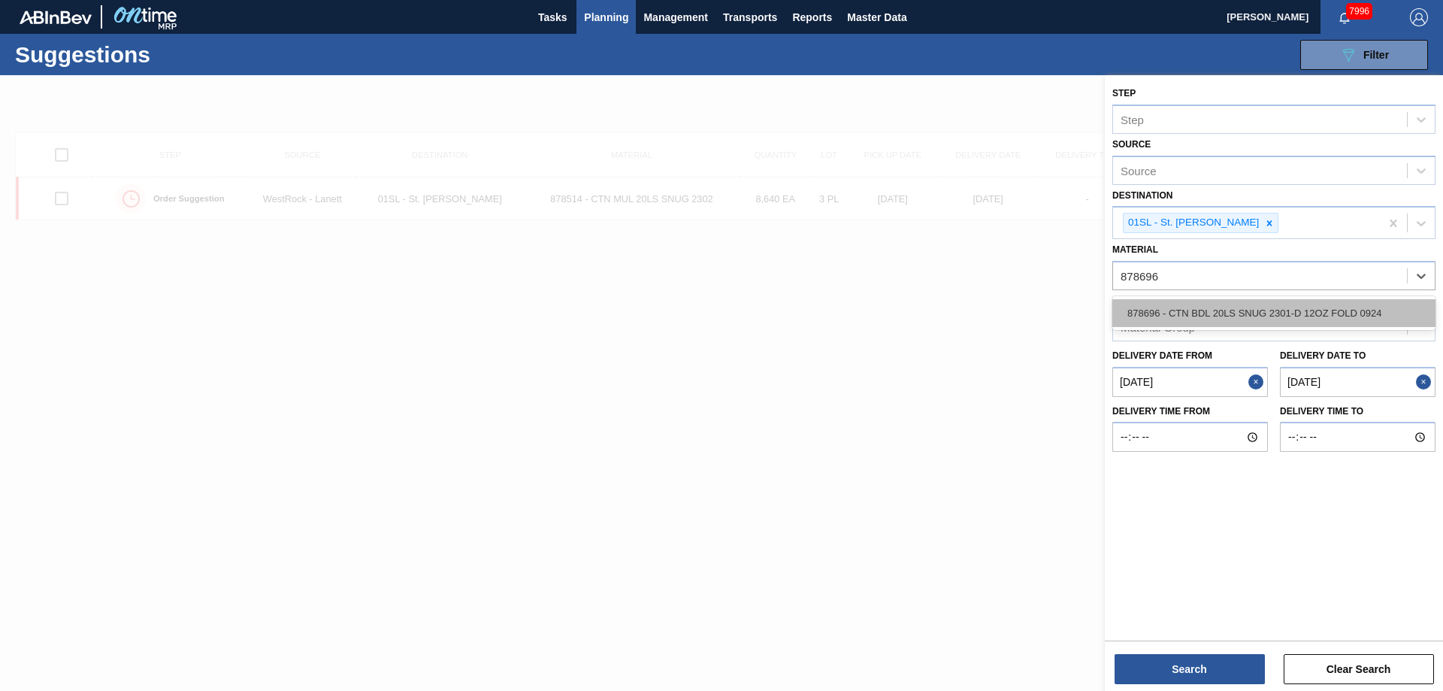
click at [1331, 311] on div "878696 - CTN BDL 20LS SNUG 2301-D 12OZ FOLD 0924" at bounding box center [1273, 313] width 323 height 28
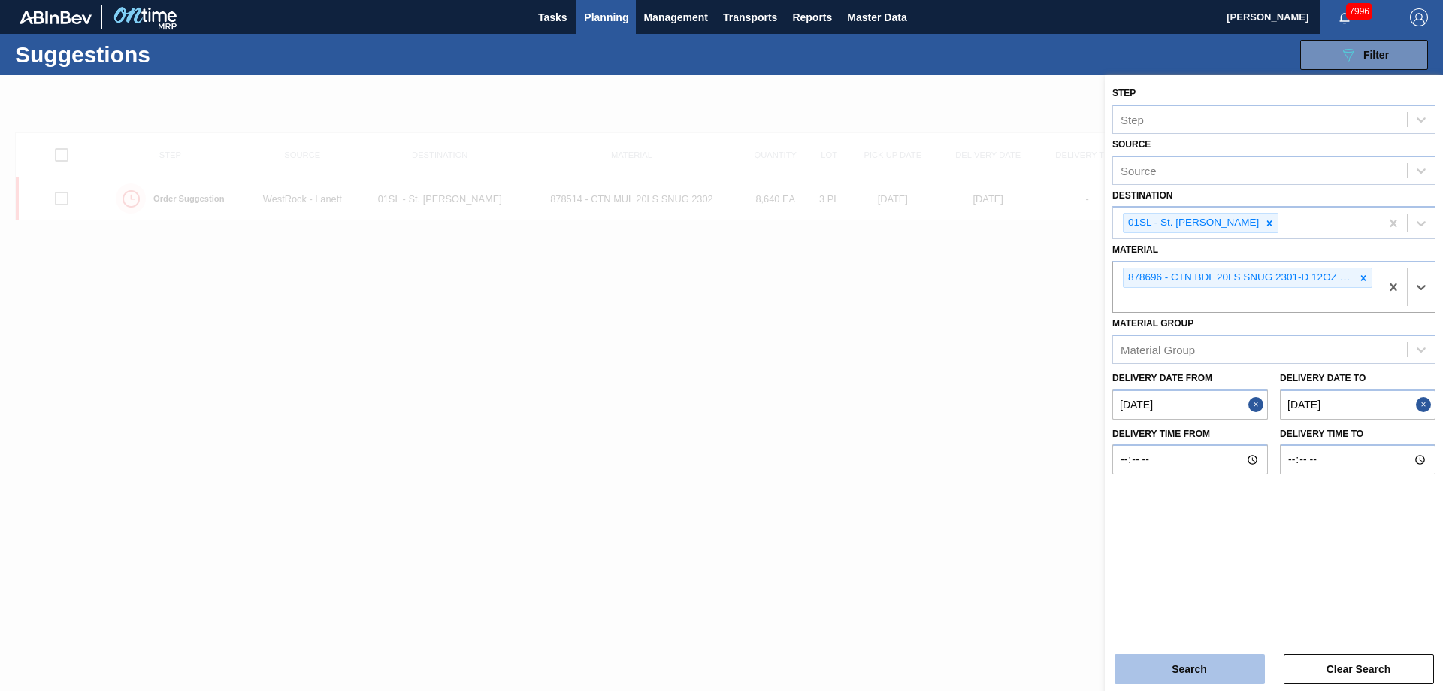
click at [1177, 675] on button "Search" at bounding box center [1189, 669] width 150 height 30
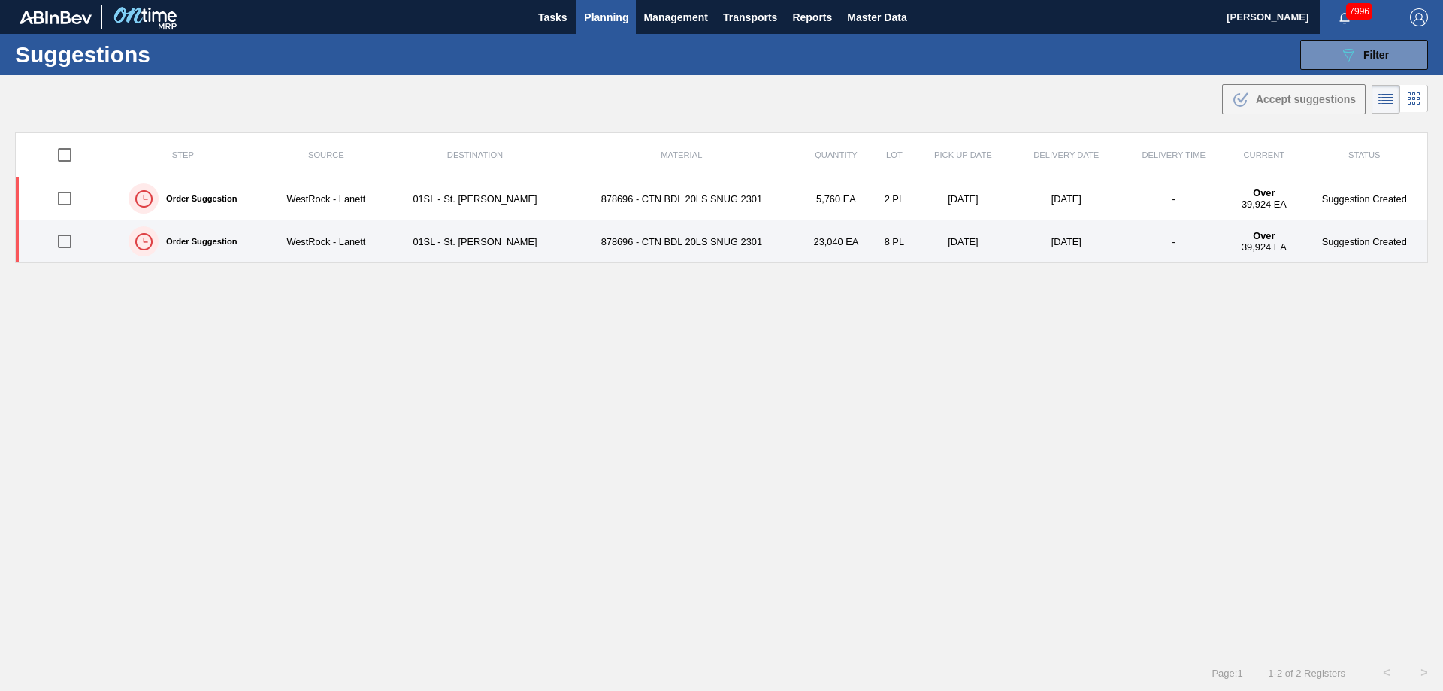
click at [62, 238] on input "checkbox" at bounding box center [65, 241] width 32 height 32
checkbox input "true"
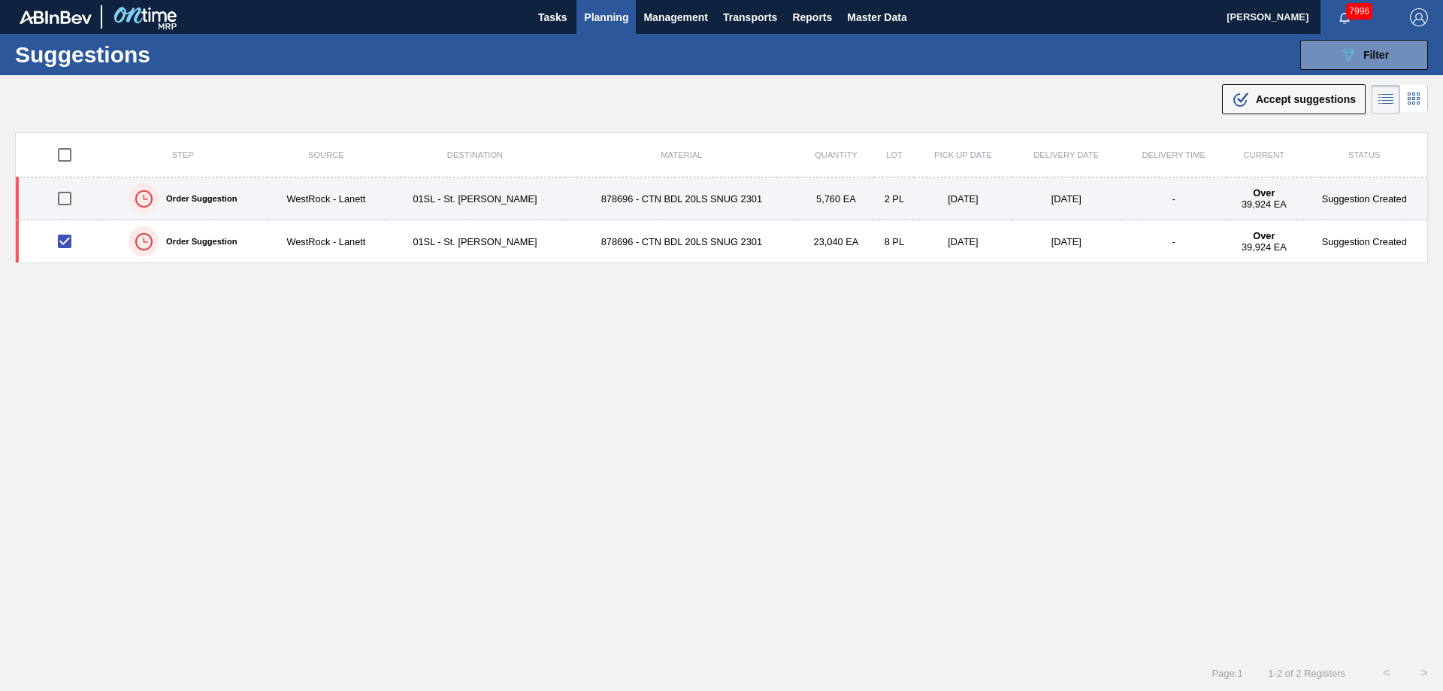
click at [64, 201] on input "checkbox" at bounding box center [65, 199] width 32 height 32
checkbox input "true"
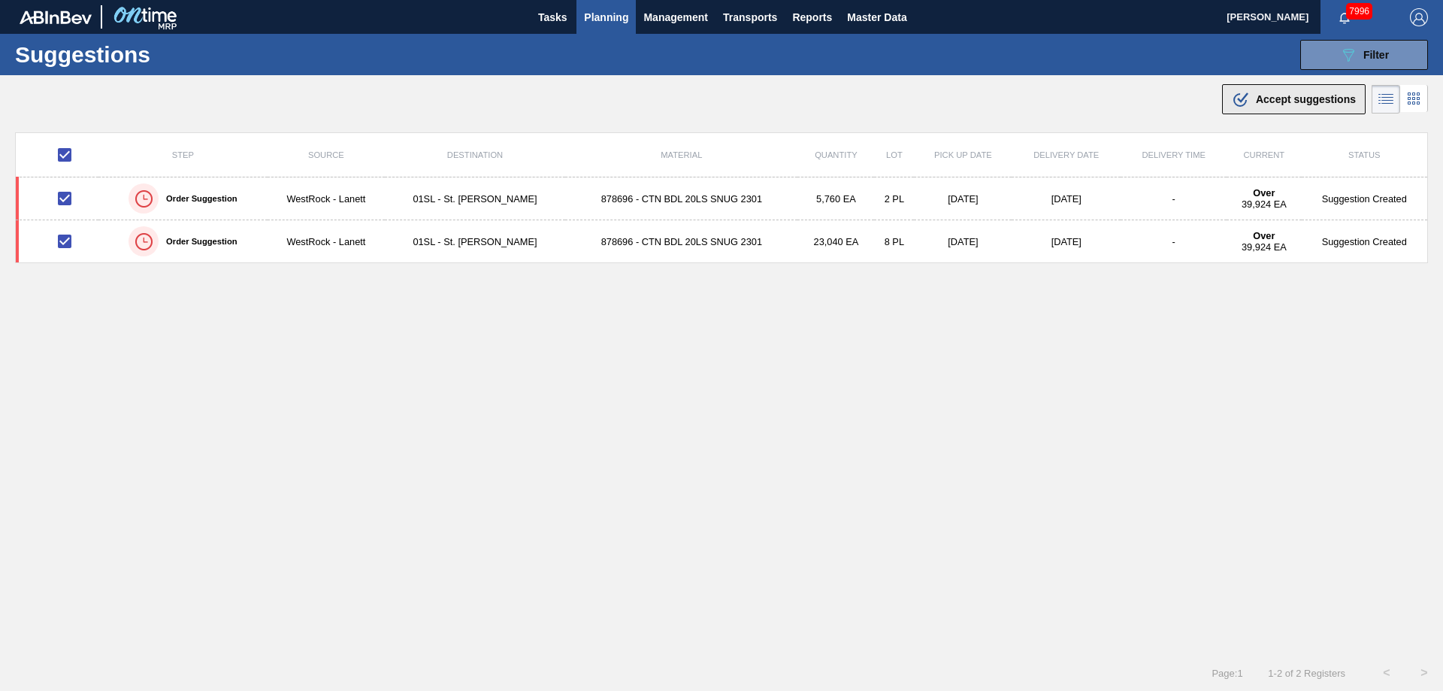
click at [1268, 94] on span "Accept suggestions" at bounding box center [1306, 99] width 100 height 12
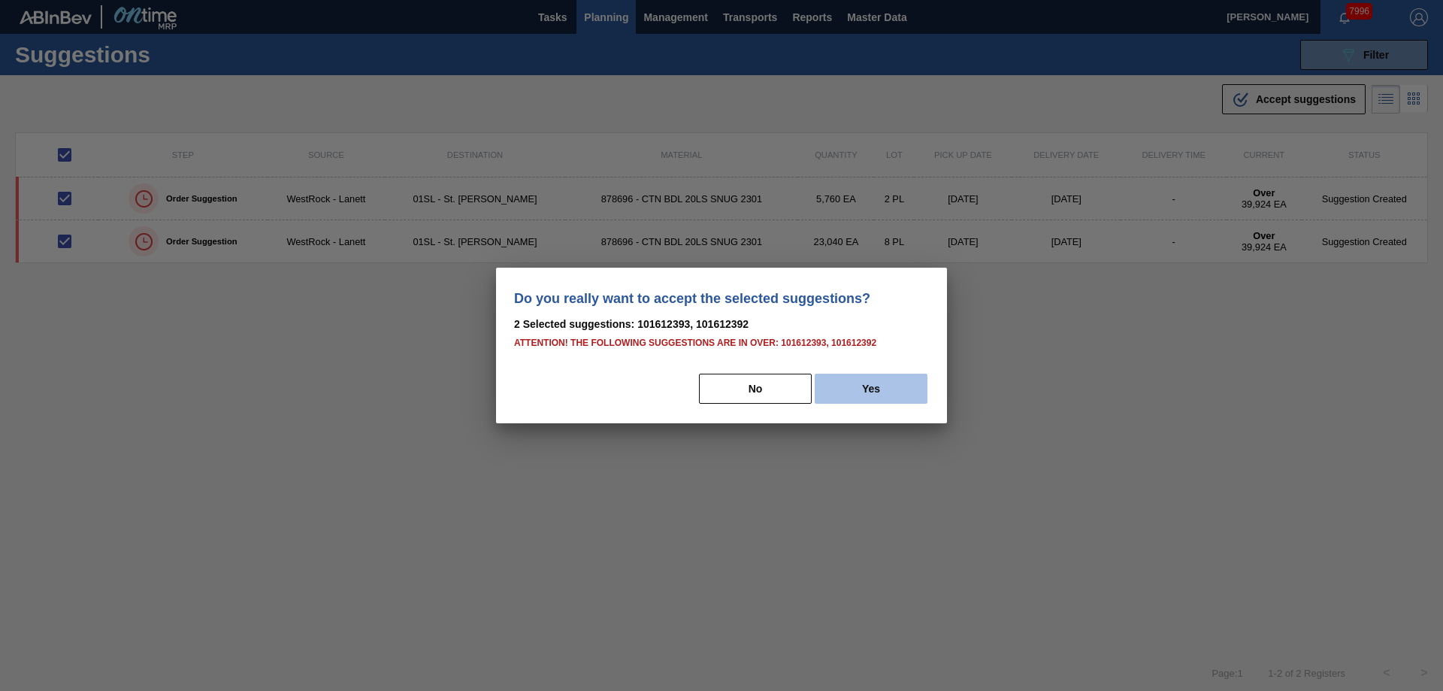
click at [905, 391] on button "Yes" at bounding box center [870, 388] width 113 height 30
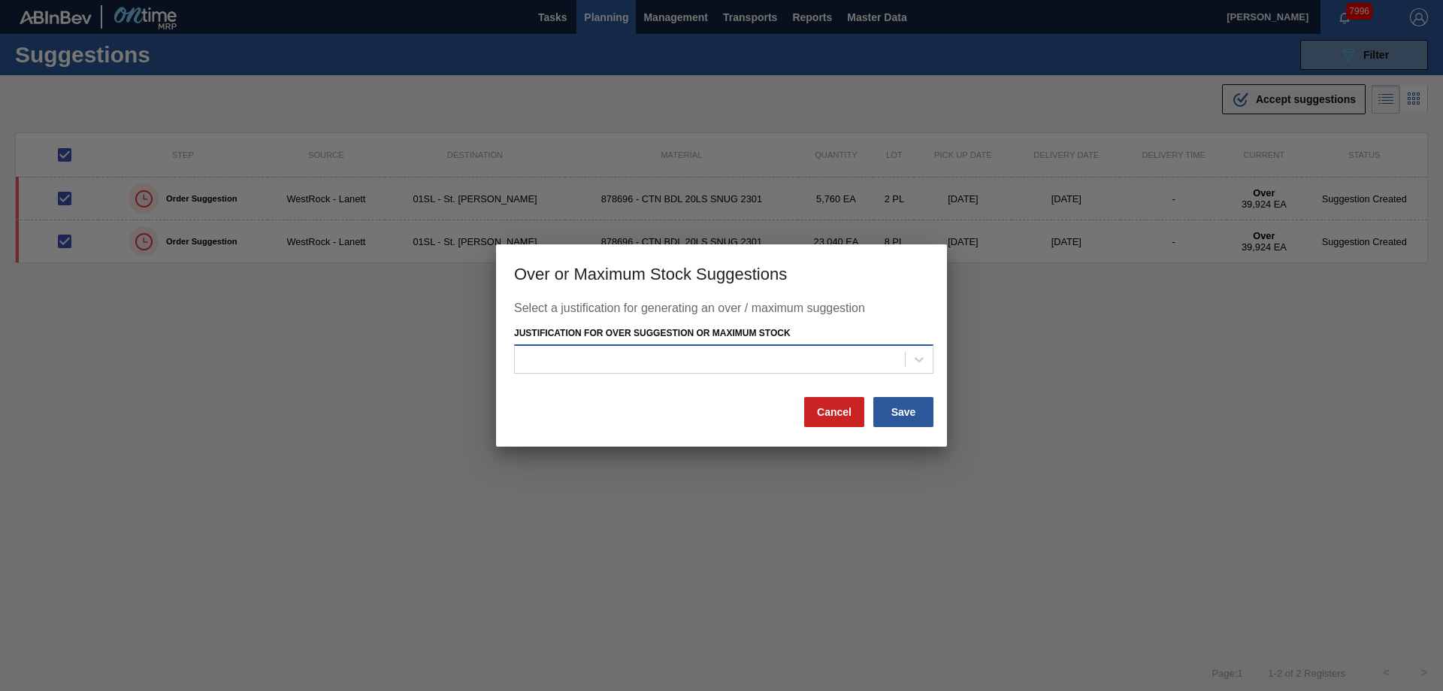
click at [730, 364] on div at bounding box center [710, 359] width 390 height 22
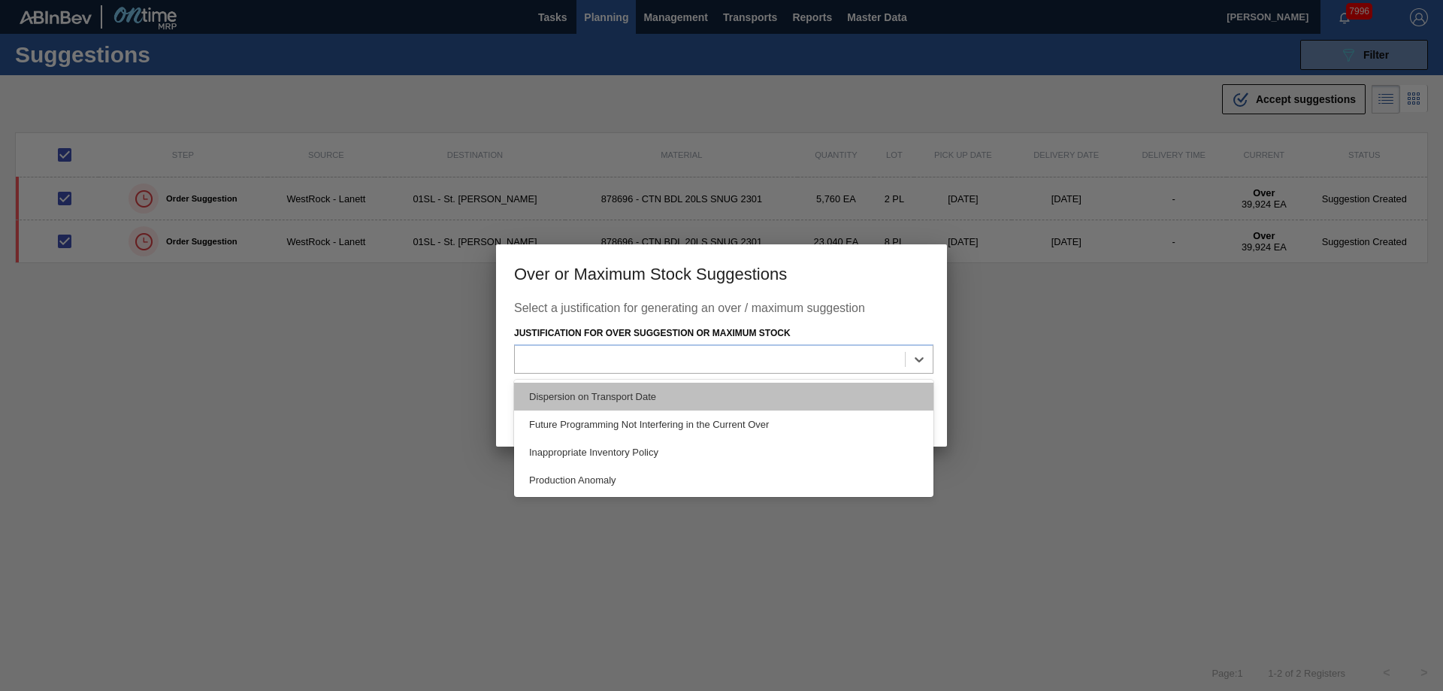
click at [646, 387] on div "Dispersion on Transport Date" at bounding box center [723, 396] width 419 height 28
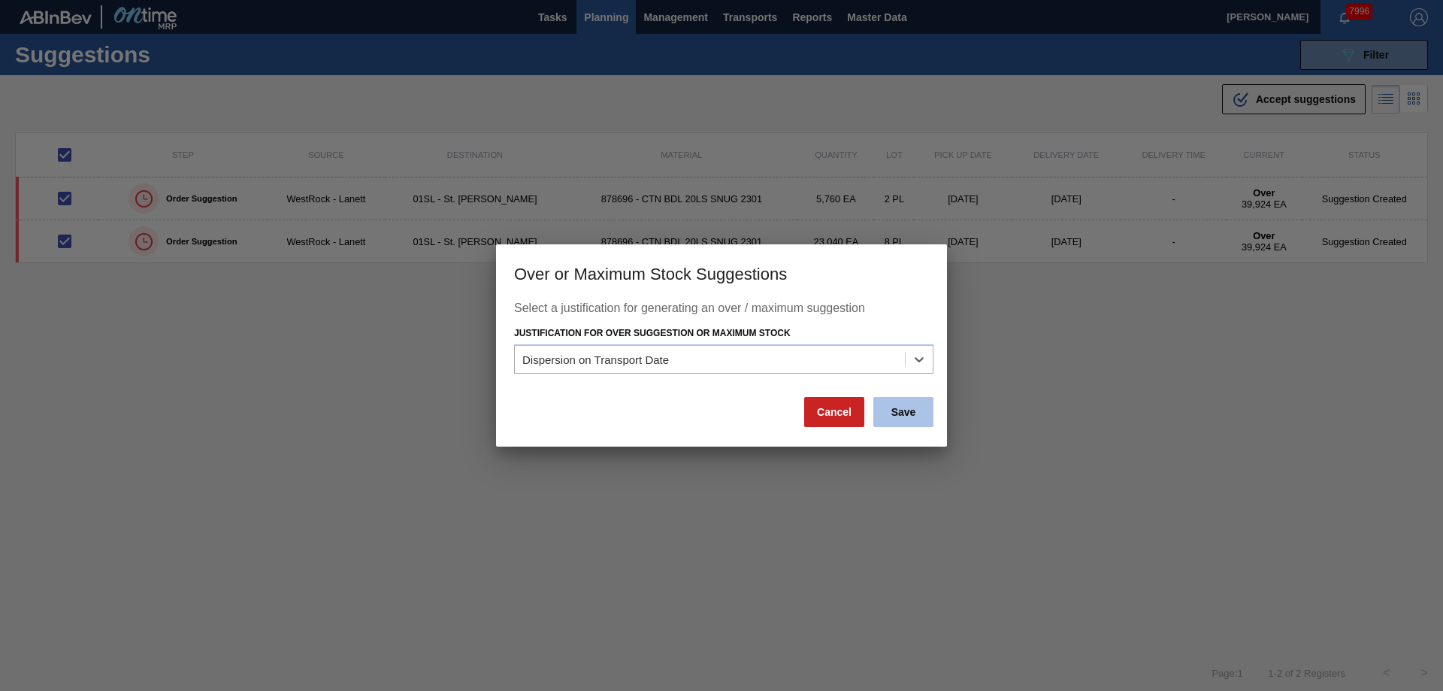
click at [896, 416] on button "Save" at bounding box center [903, 412] width 60 height 30
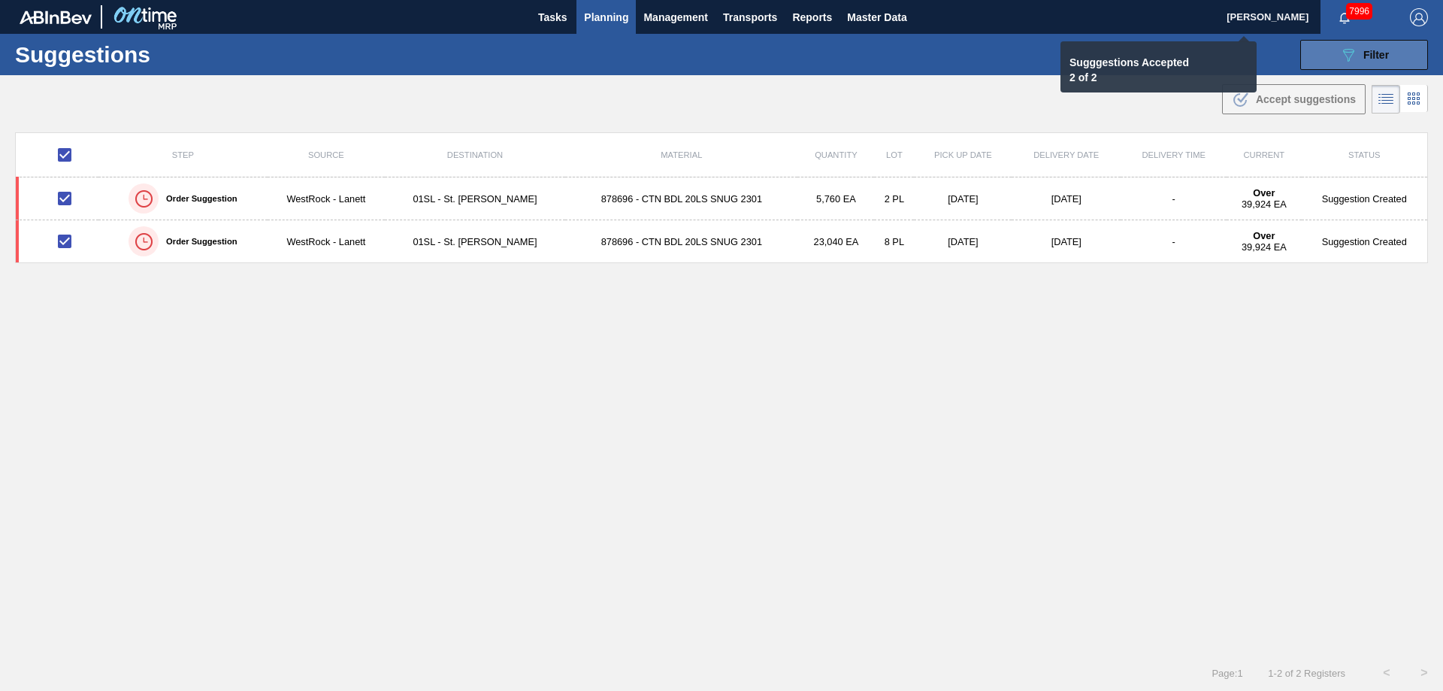
checkbox input "false"
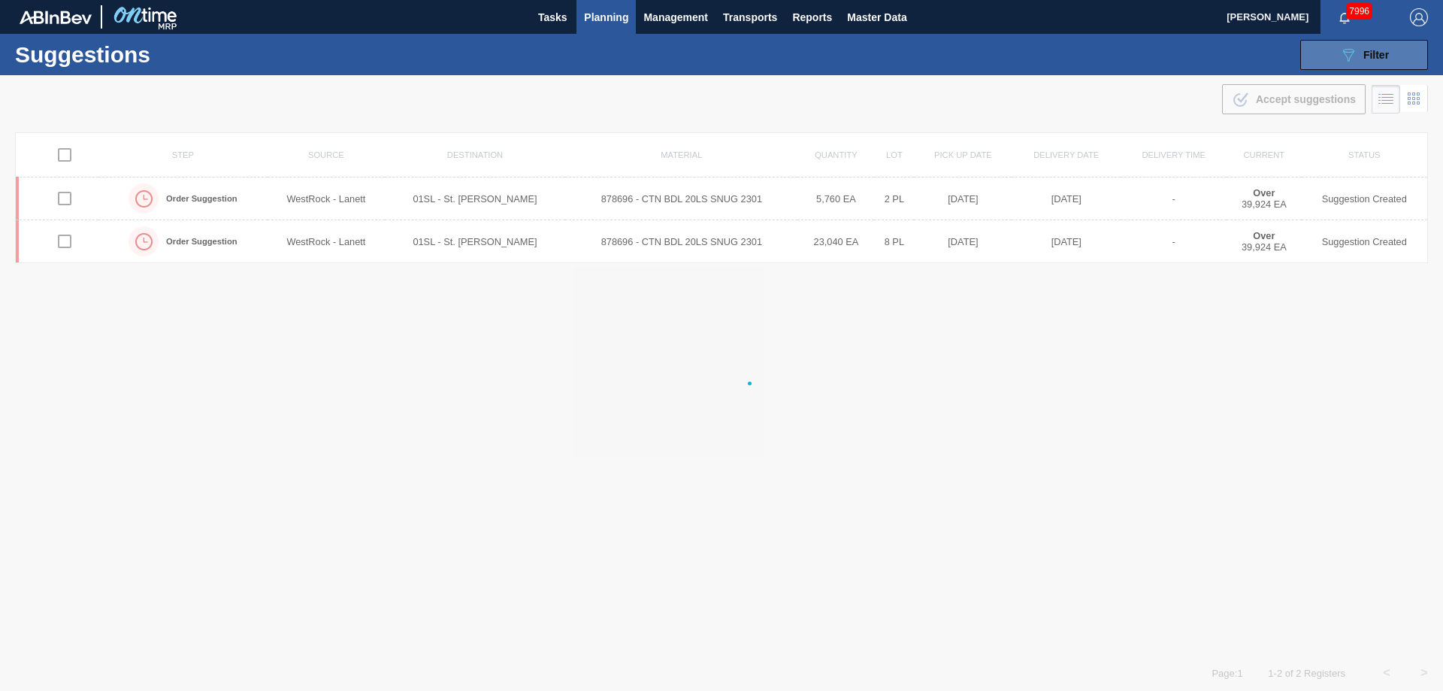
click at [1345, 59] on icon at bounding box center [1348, 55] width 11 height 13
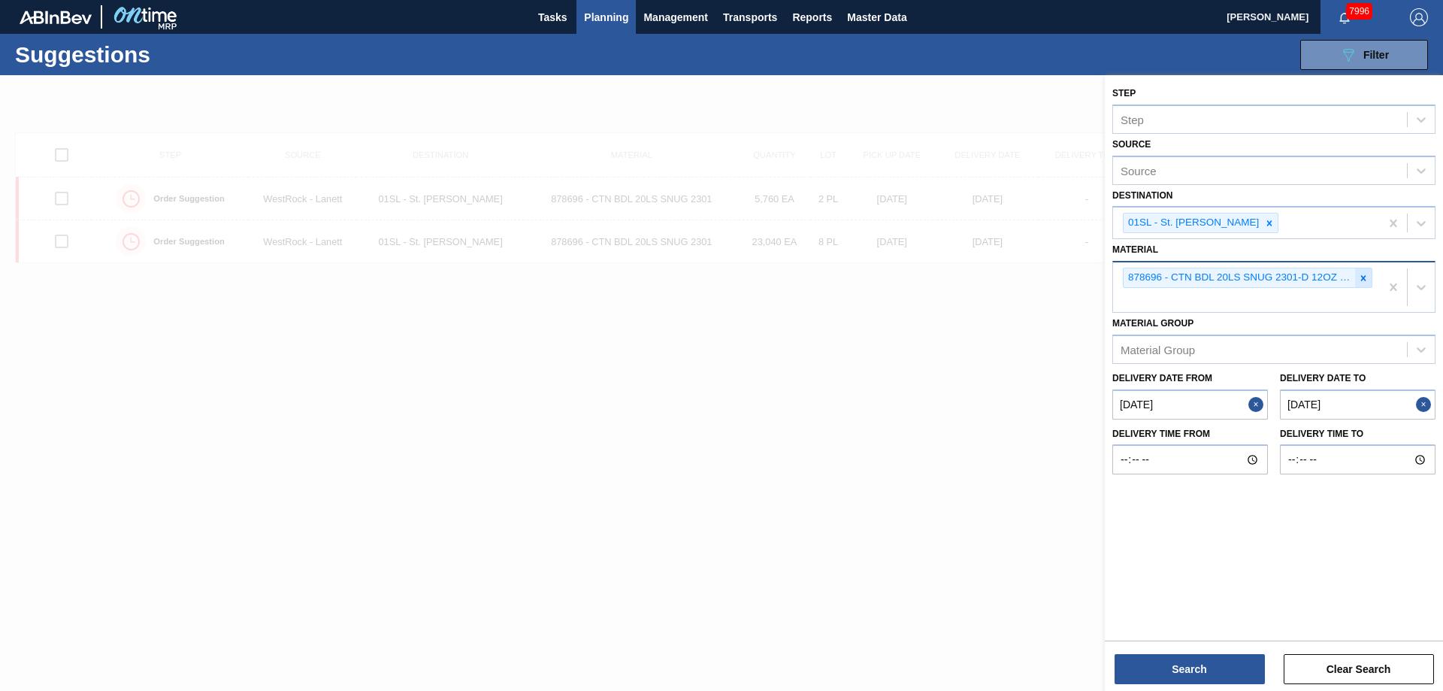
click at [1366, 273] on icon at bounding box center [1363, 278] width 11 height 11
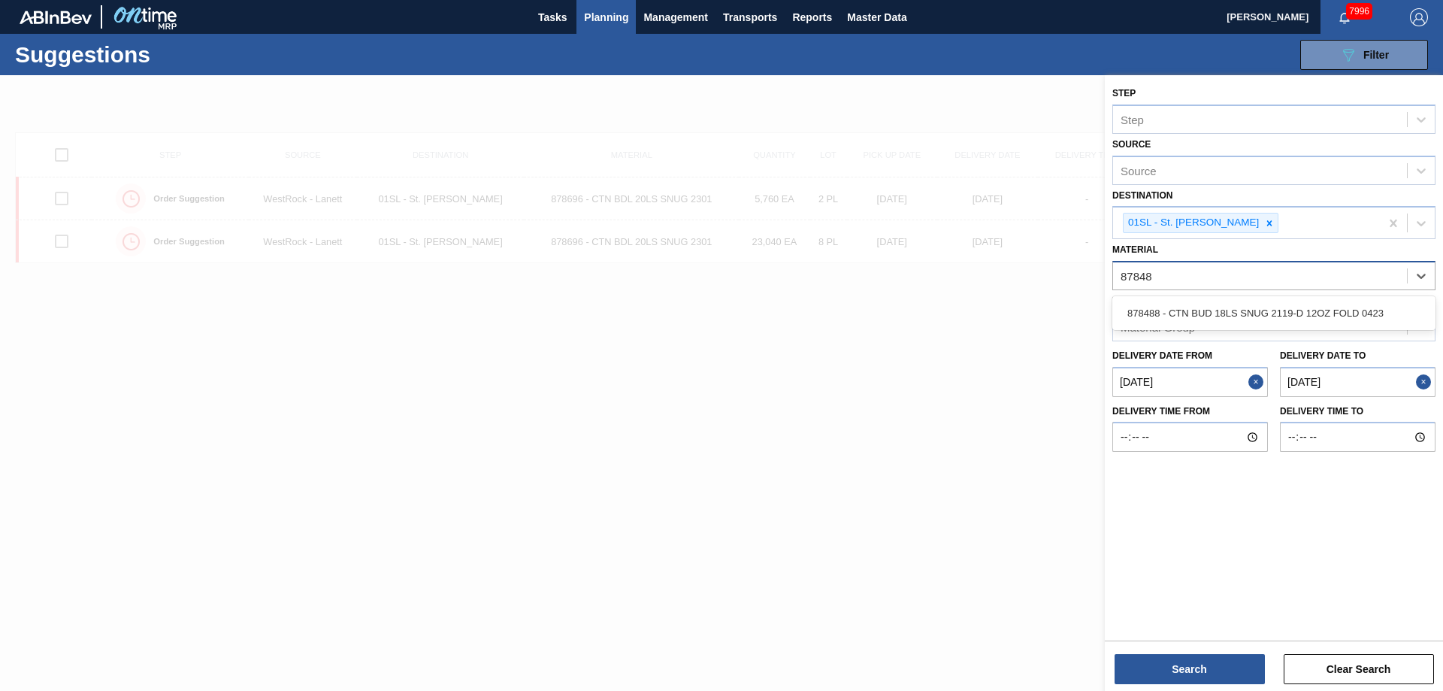
type input "878488"
click at [1340, 309] on div "878488 - CTN BUD 18LS SNUG 2119-D 12OZ FOLD 0423" at bounding box center [1273, 313] width 323 height 28
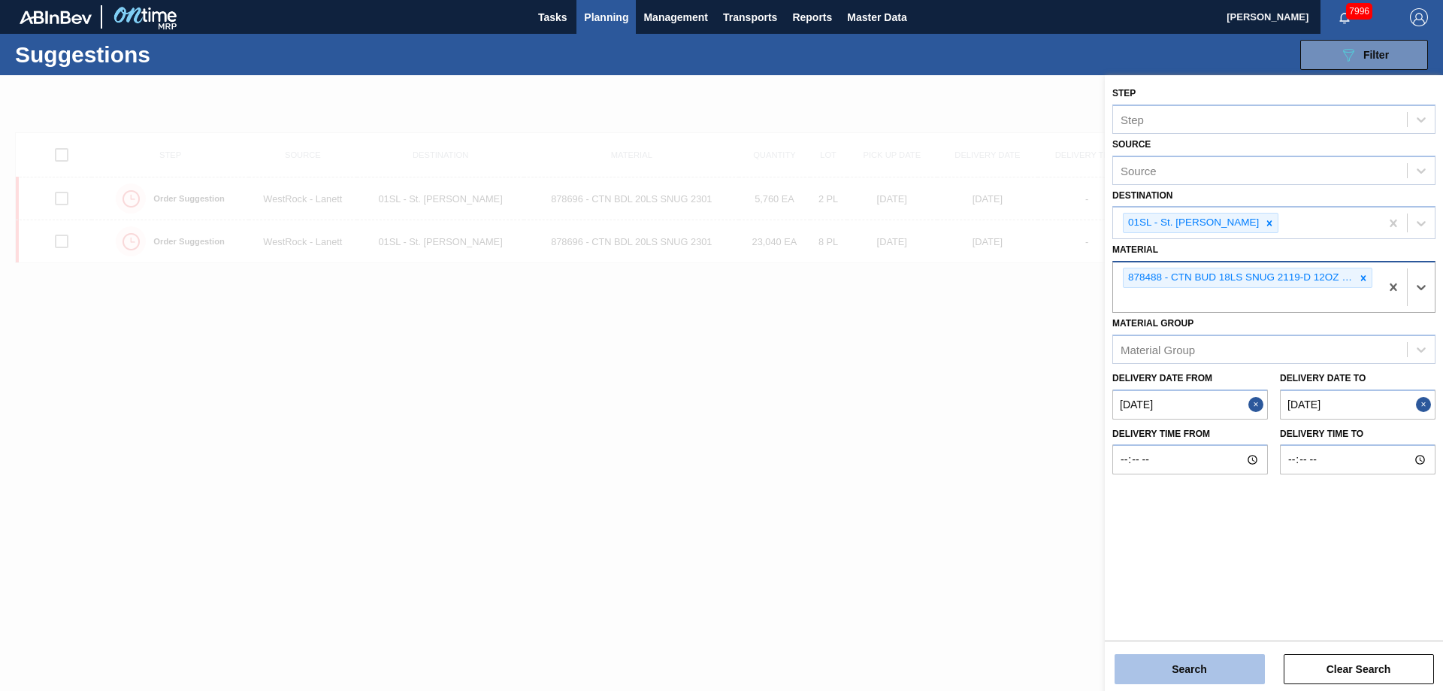
click at [1220, 657] on button "Search" at bounding box center [1189, 669] width 150 height 30
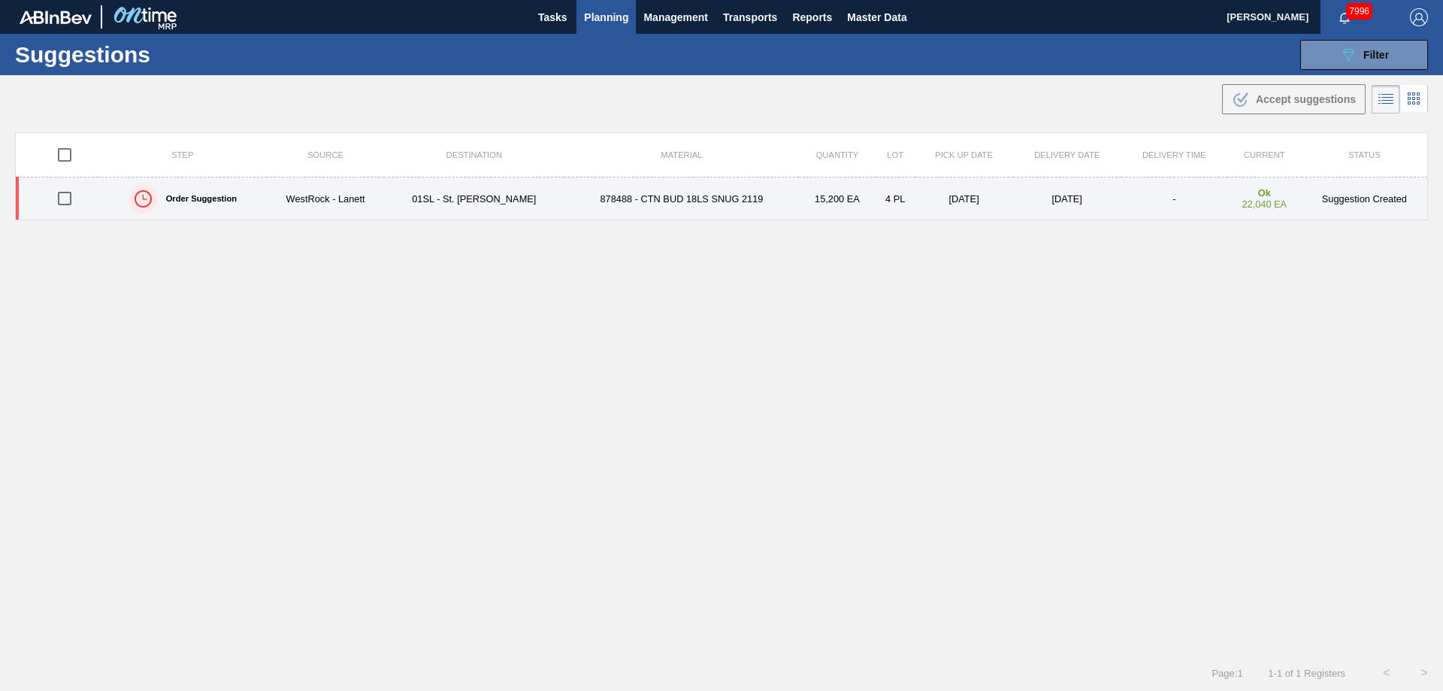
click at [68, 199] on input "checkbox" at bounding box center [65, 199] width 32 height 32
checkbox input "true"
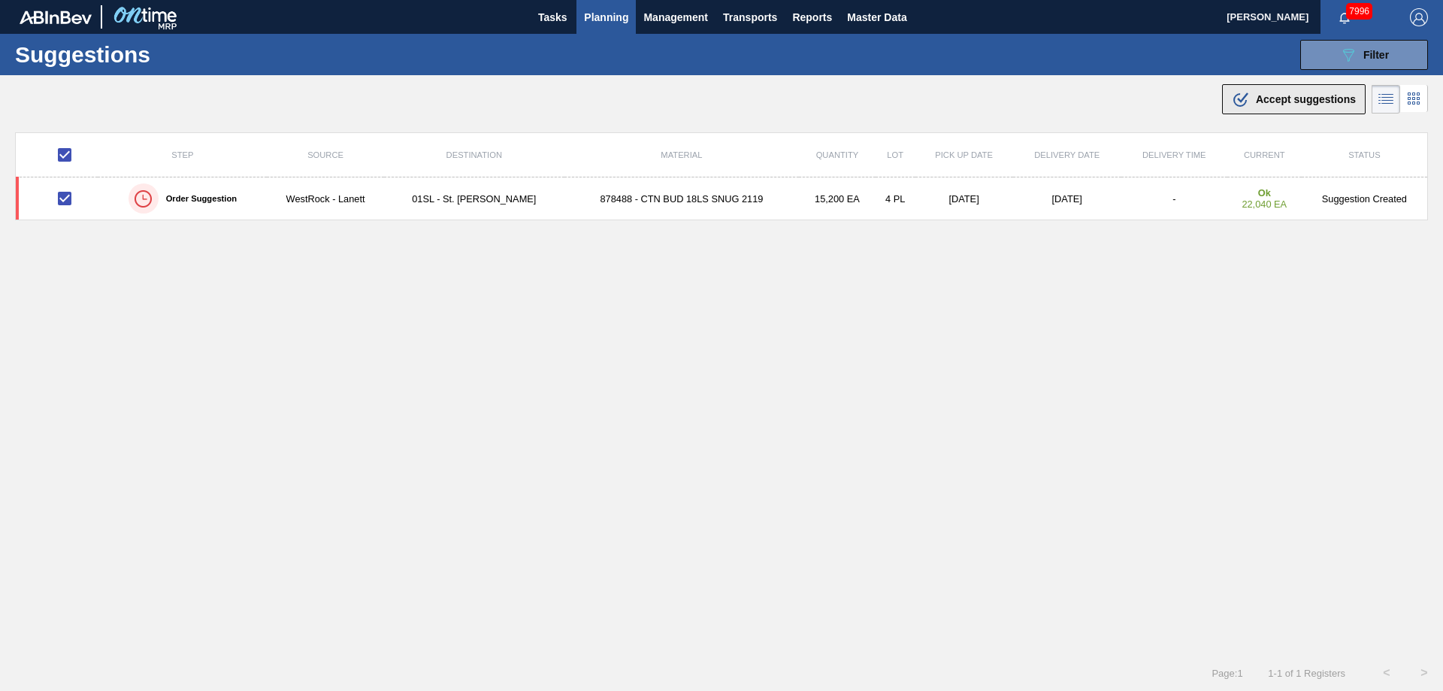
click at [1269, 109] on button ".b{fill:var(--color-action-default)} Accept suggestions" at bounding box center [1294, 99] width 144 height 30
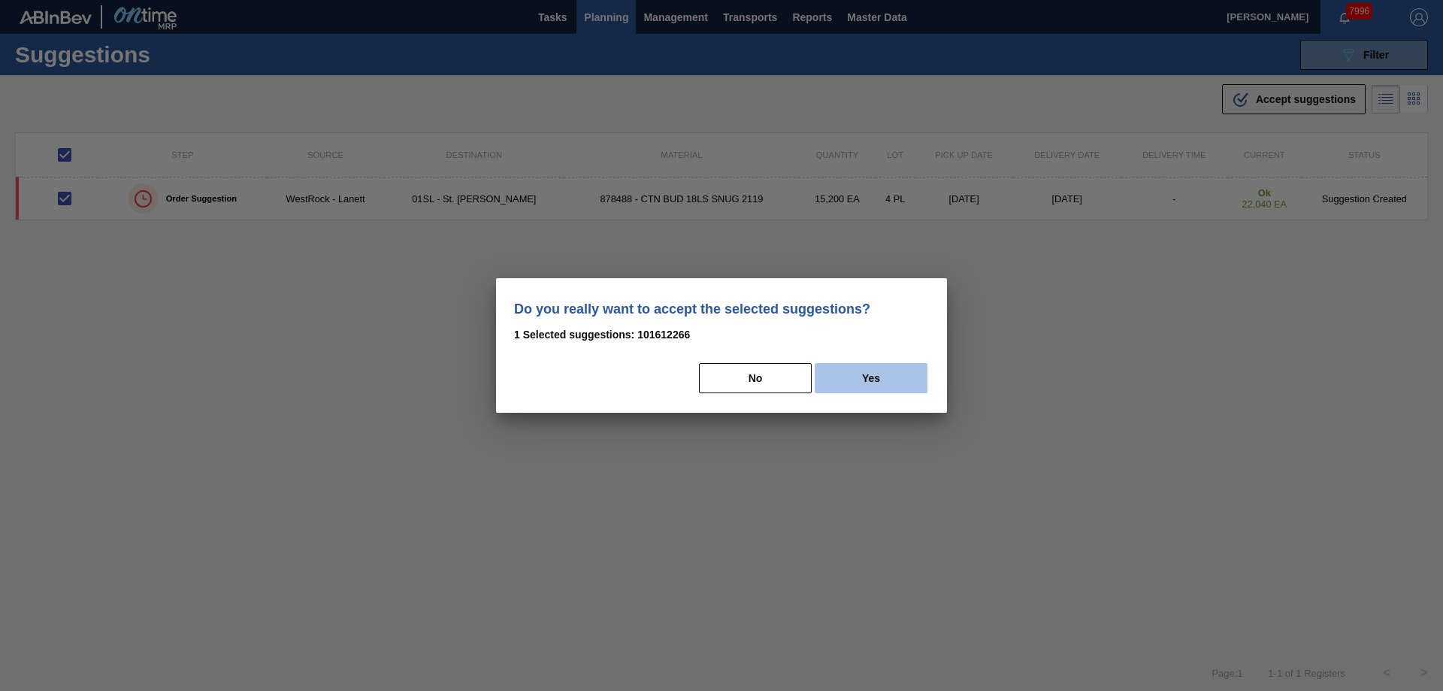
click at [884, 382] on button "Yes" at bounding box center [870, 378] width 113 height 30
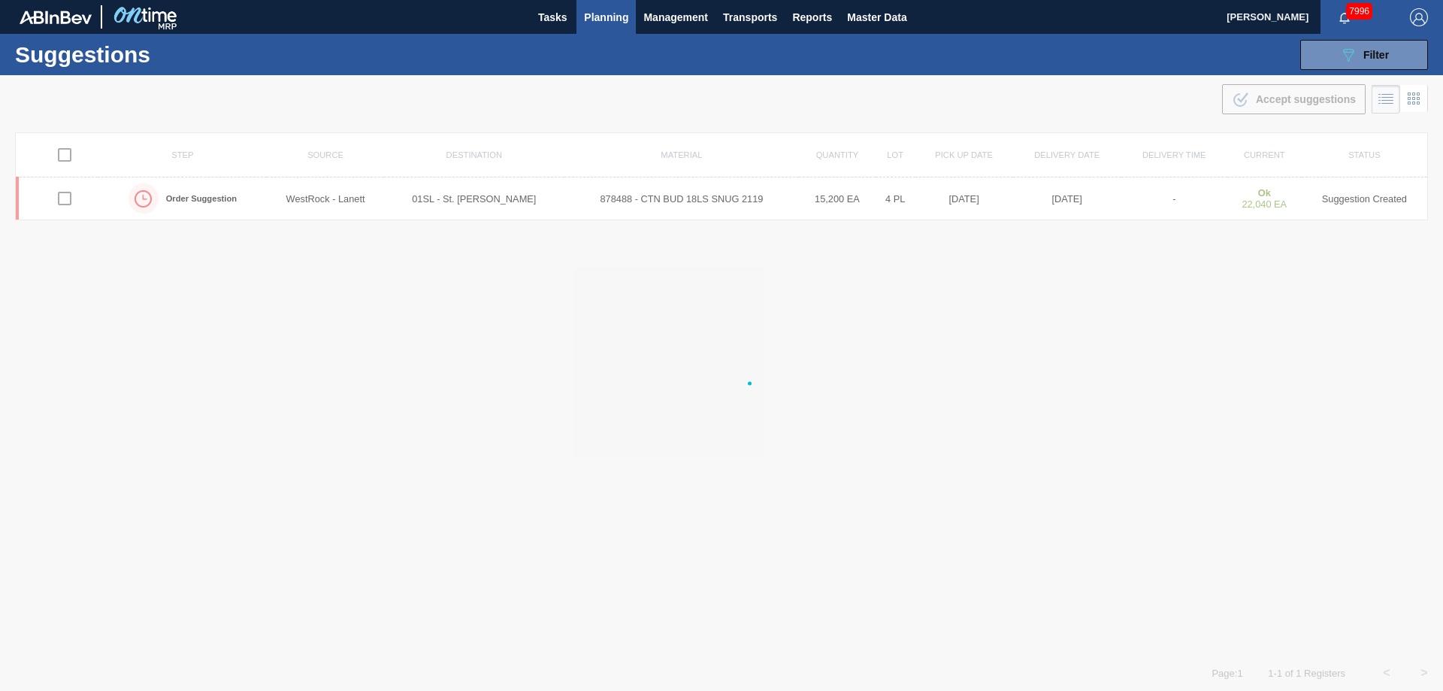
checkbox input "false"
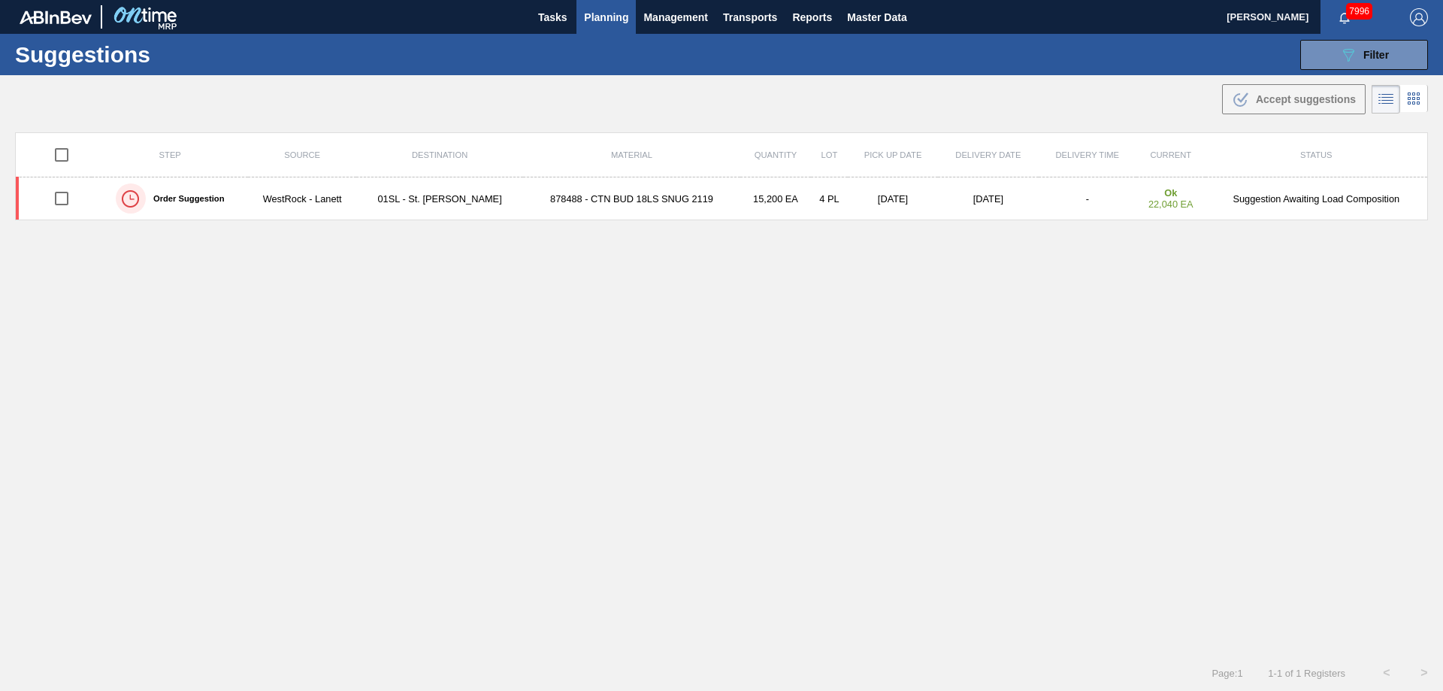
click at [584, 24] on span "Planning" at bounding box center [606, 17] width 44 height 18
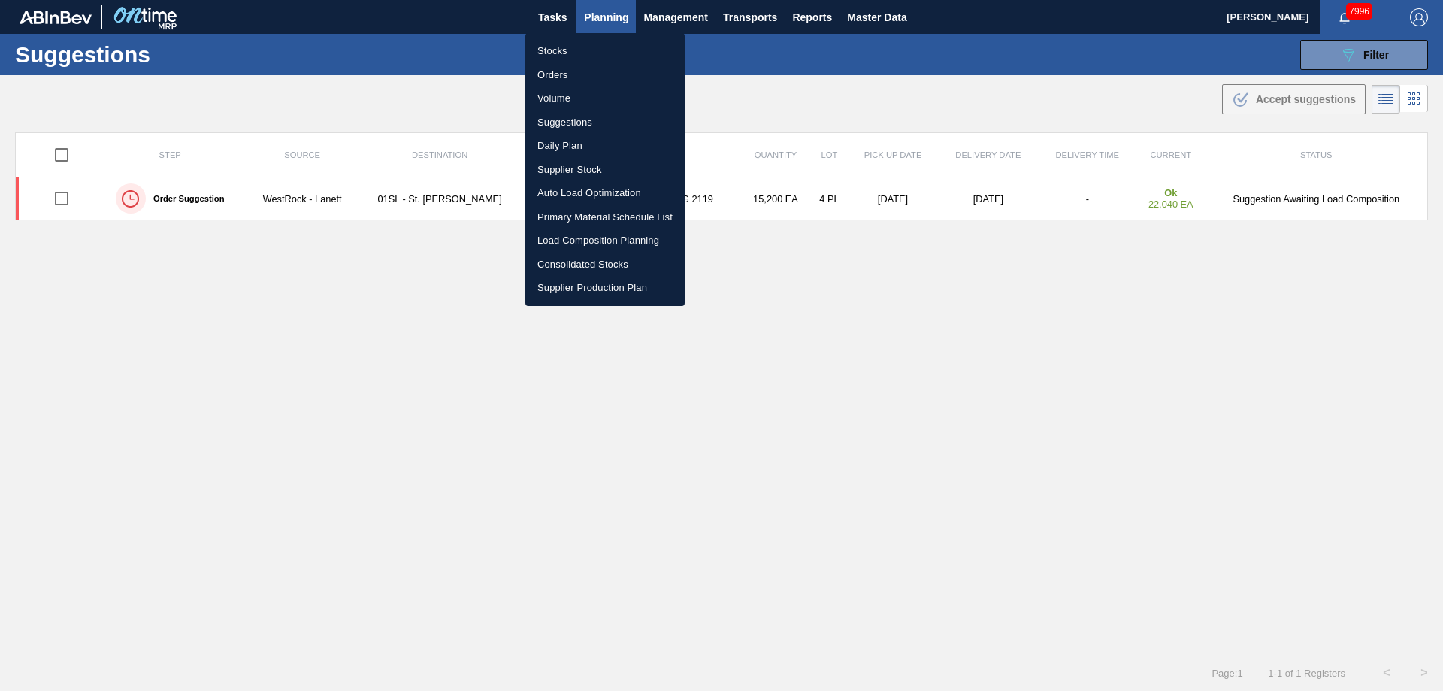
click at [591, 238] on li "Load Composition Planning" at bounding box center [604, 240] width 159 height 24
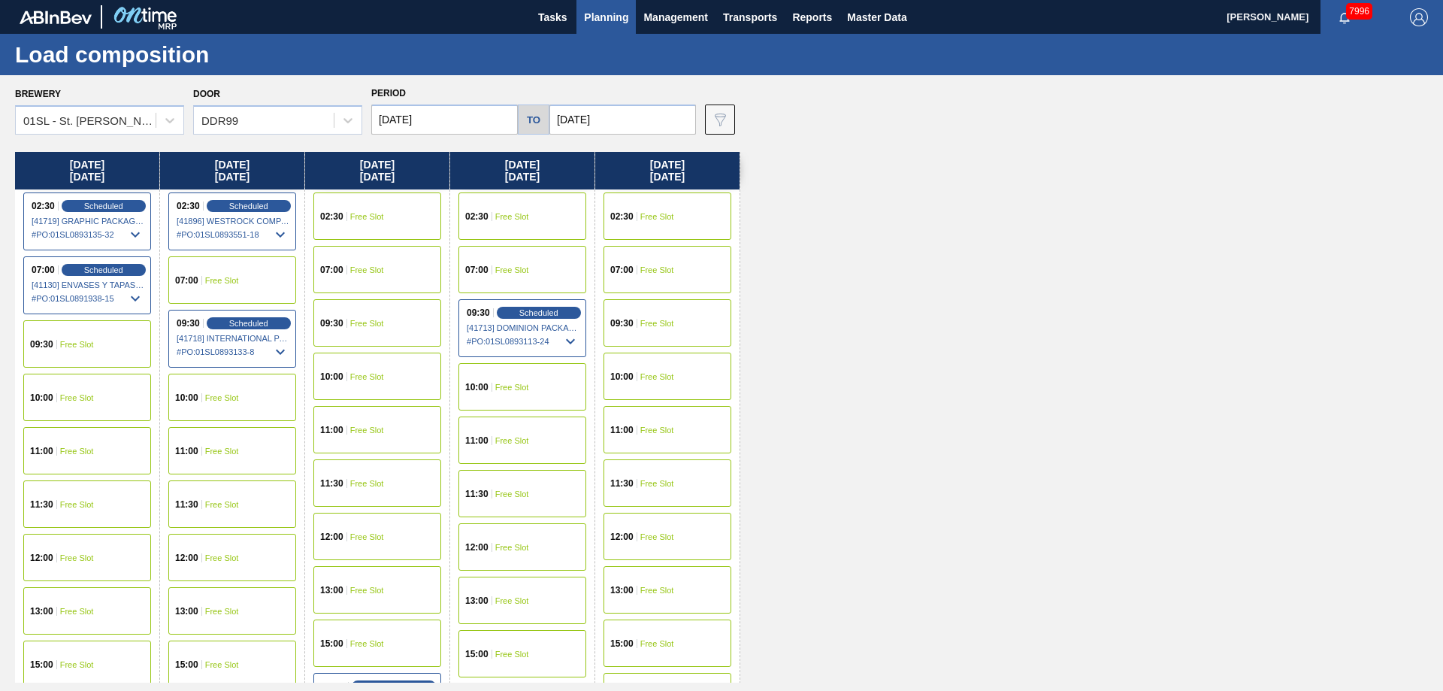
click at [361, 217] on span "Free Slot" at bounding box center [367, 216] width 34 height 9
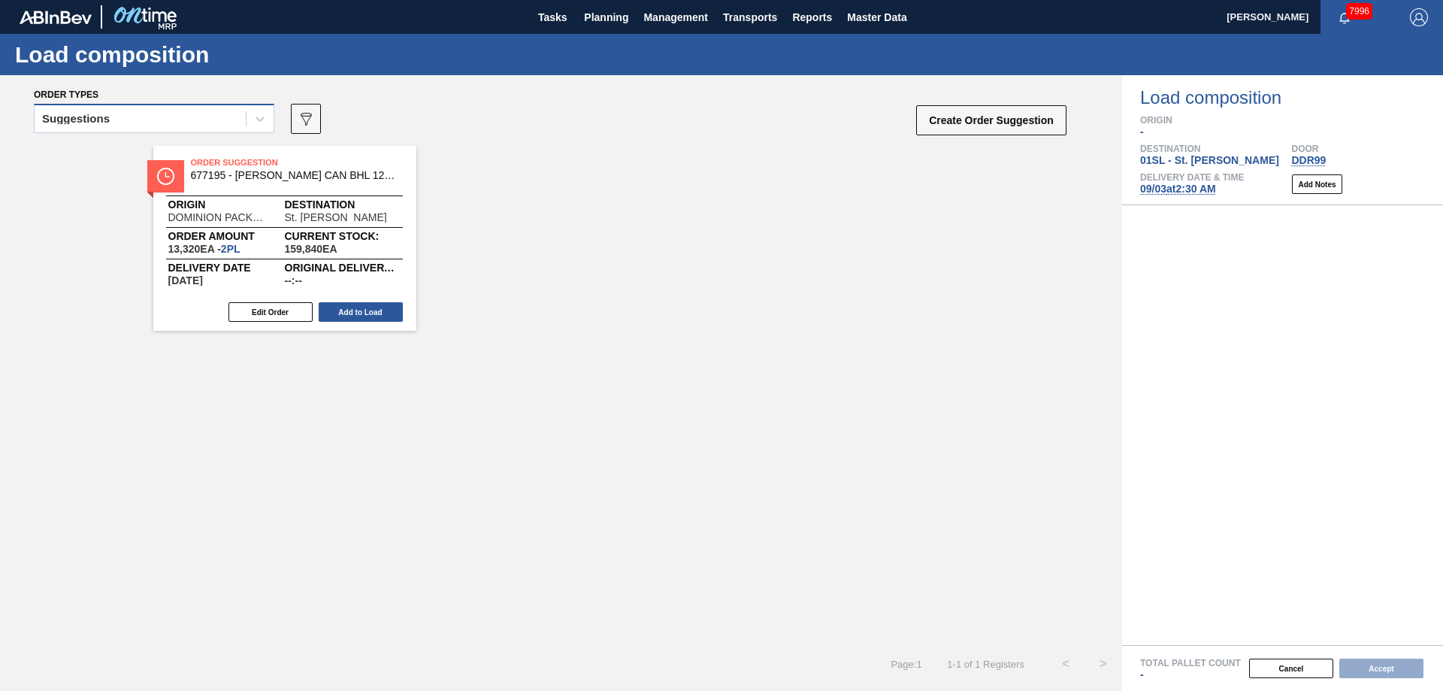
click at [246, 124] on span at bounding box center [246, 118] width 1 height 15
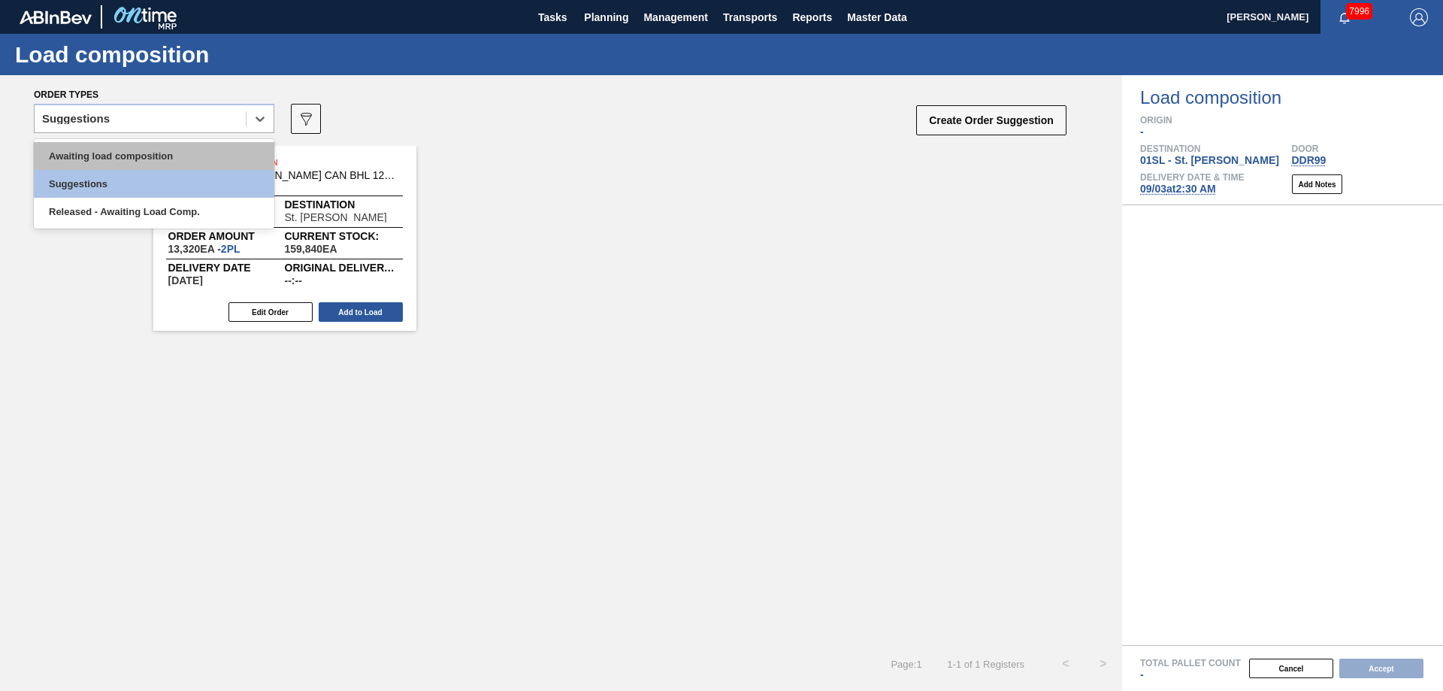
click at [180, 150] on div "Awaiting load composition" at bounding box center [154, 156] width 240 height 28
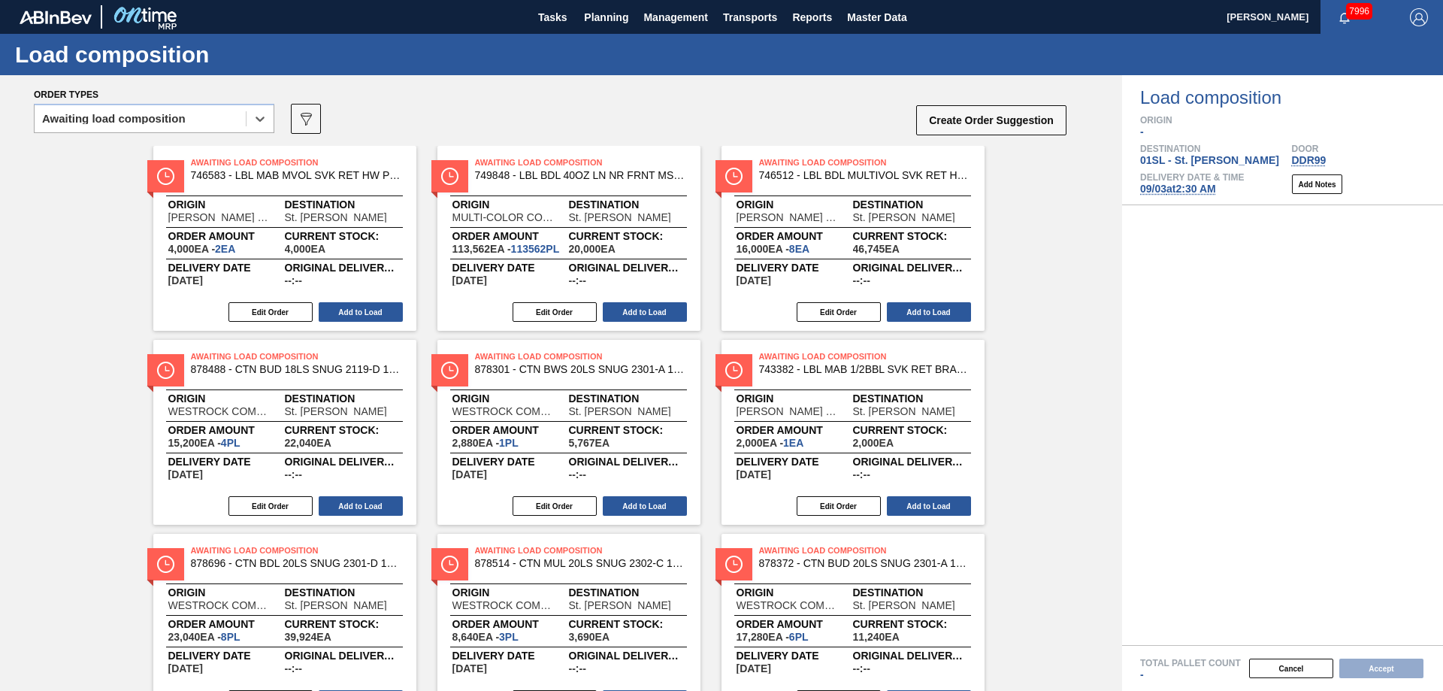
scroll to position [461, 0]
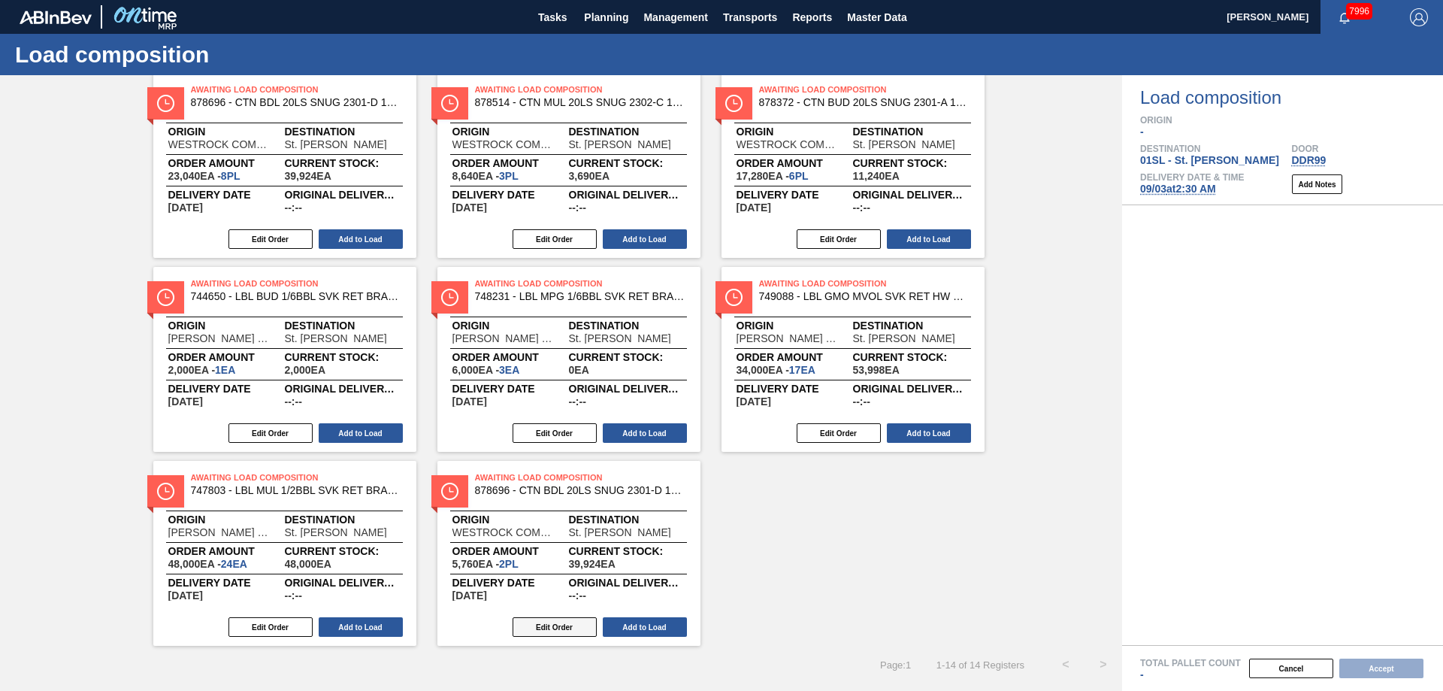
click at [542, 633] on button "Edit Order" at bounding box center [554, 627] width 84 height 20
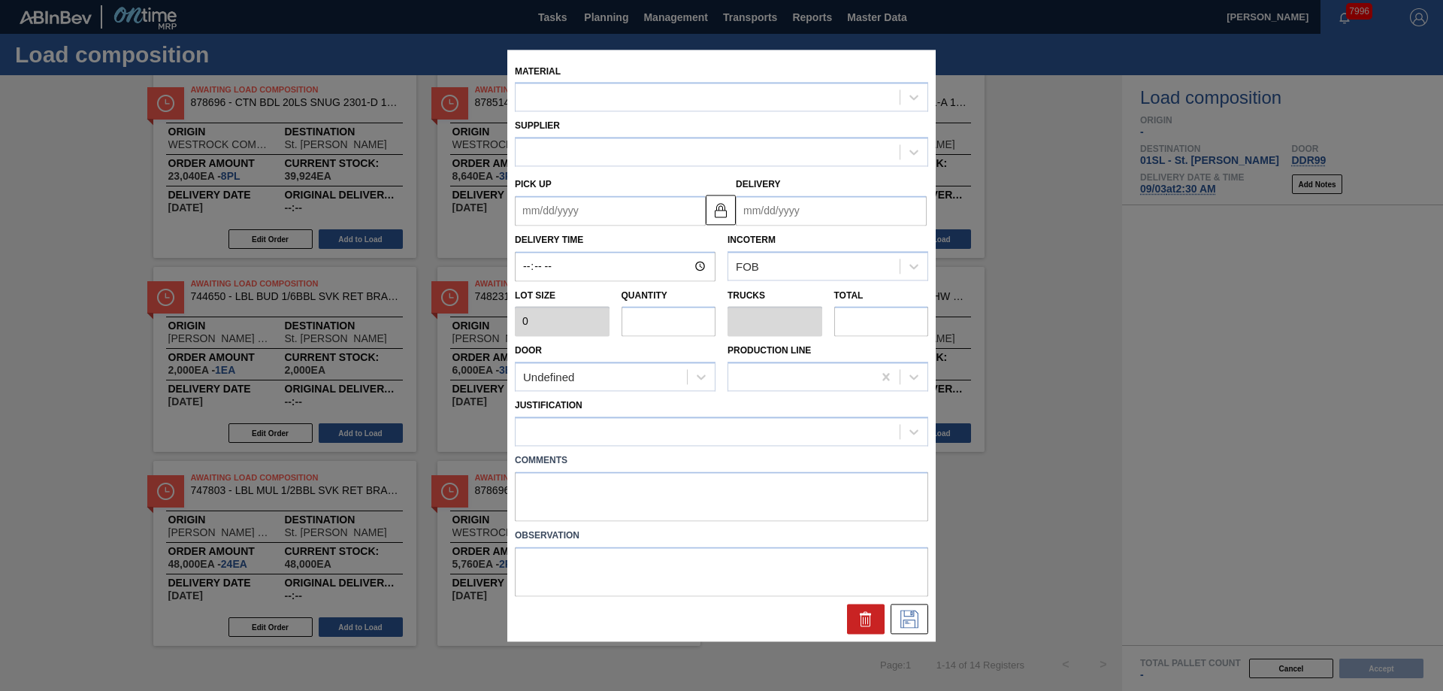
type input "2,880"
type input "2"
type input "0.083"
type input "5,760"
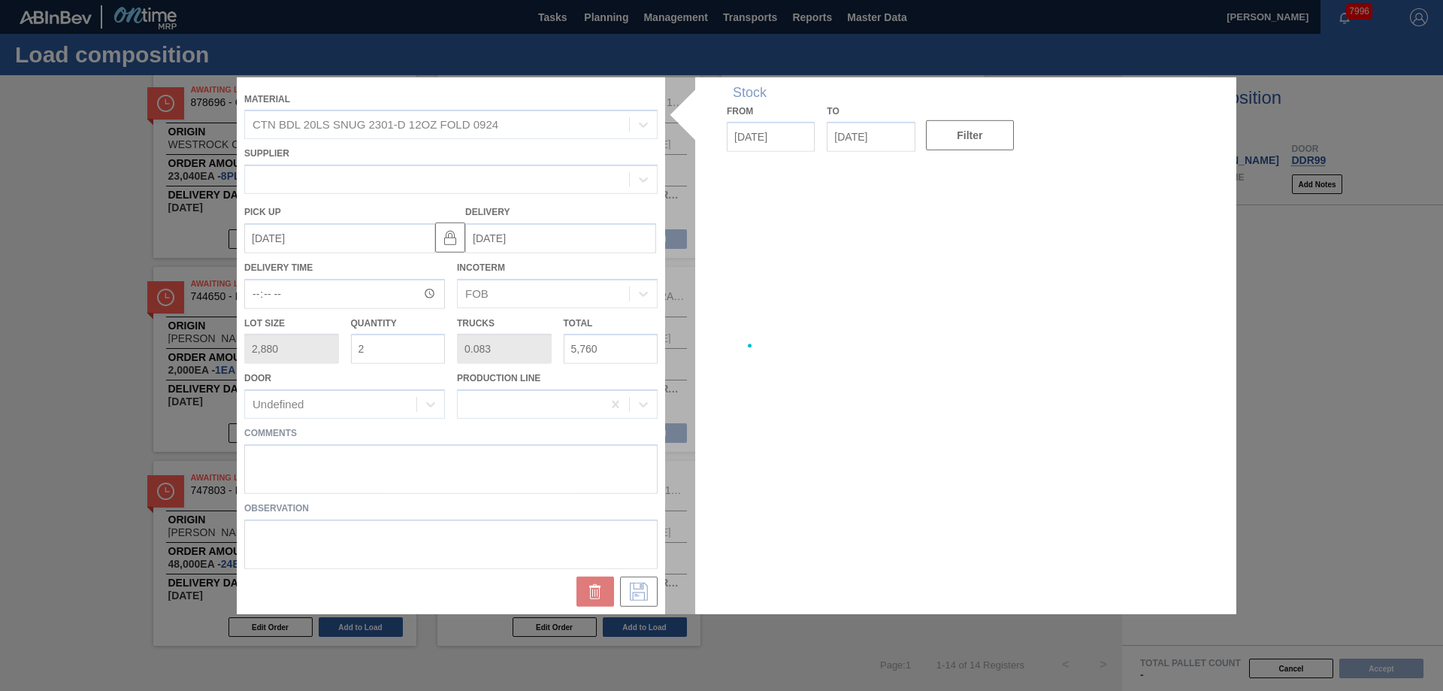
type up "[DATE]"
type input "[DATE]"
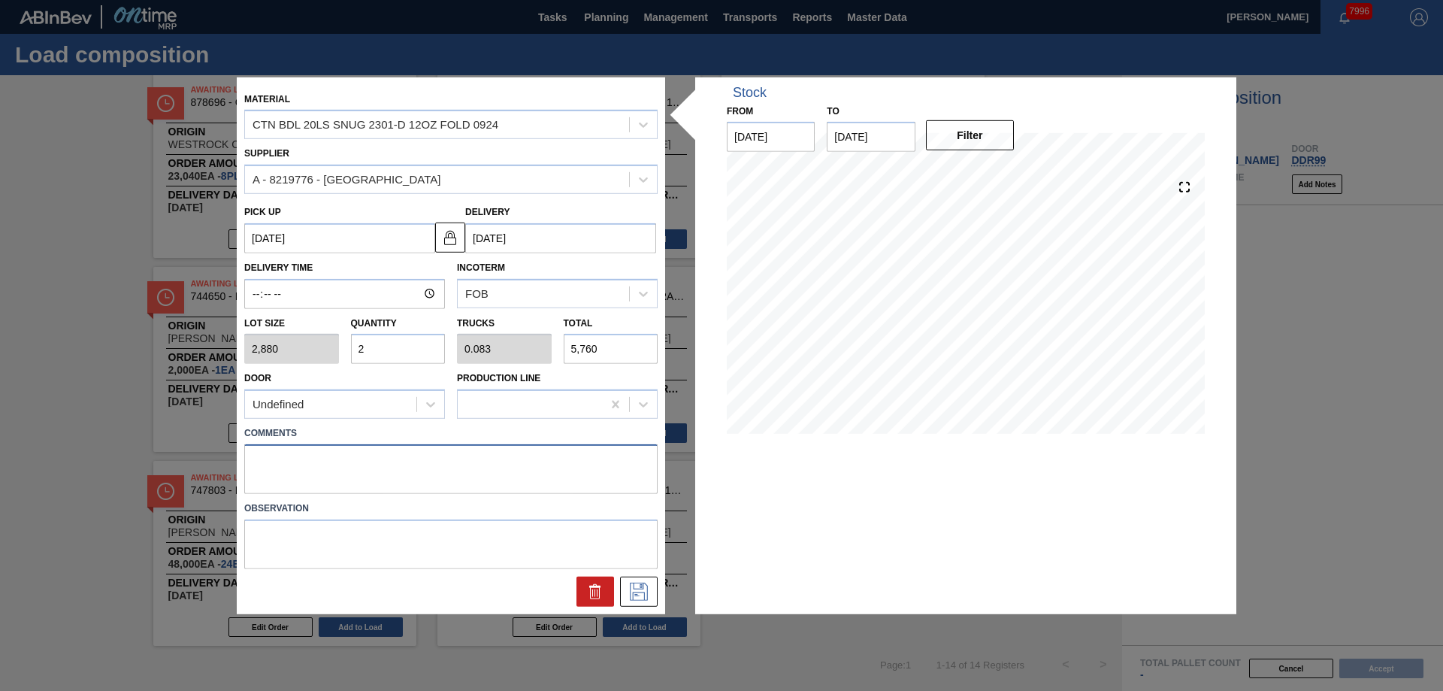
click at [286, 461] on textarea at bounding box center [450, 469] width 413 height 50
type textarea "Live unload"
click at [640, 603] on button at bounding box center [639, 591] width 38 height 30
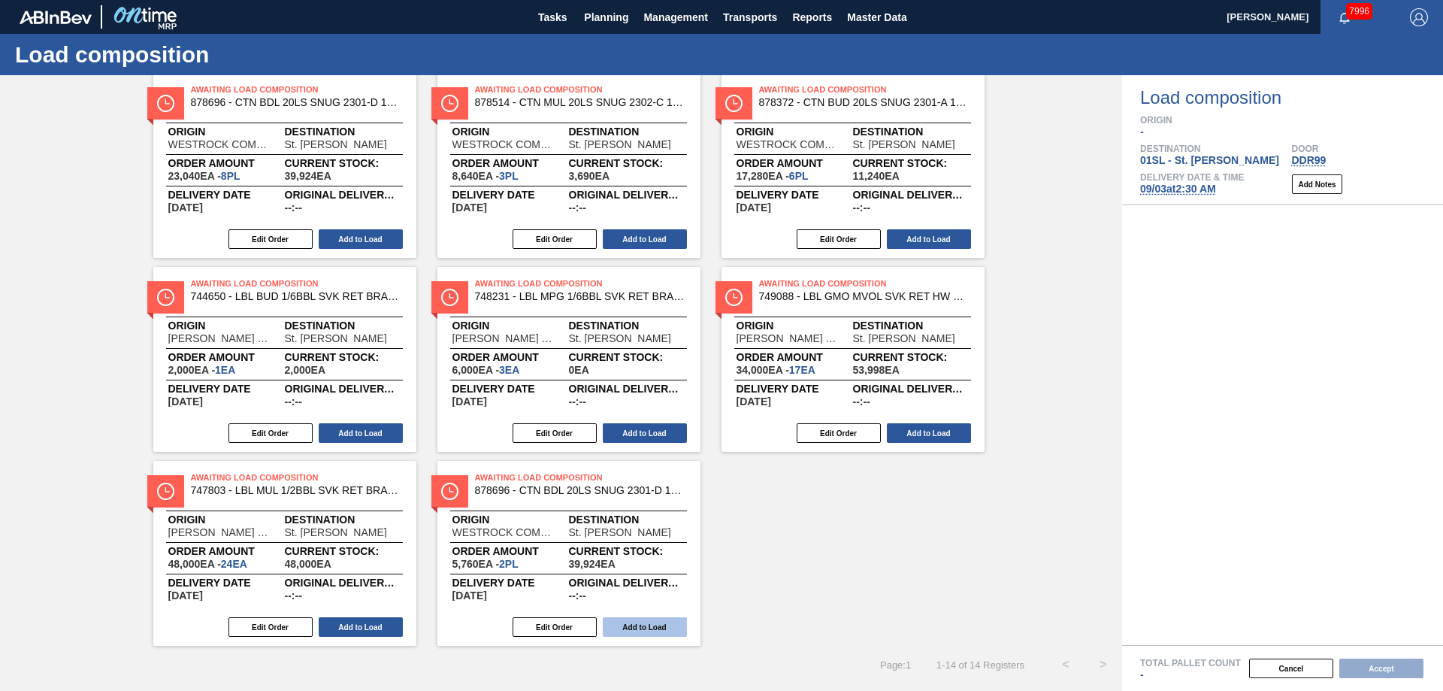
click at [620, 621] on button "Add to Load" at bounding box center [645, 627] width 84 height 20
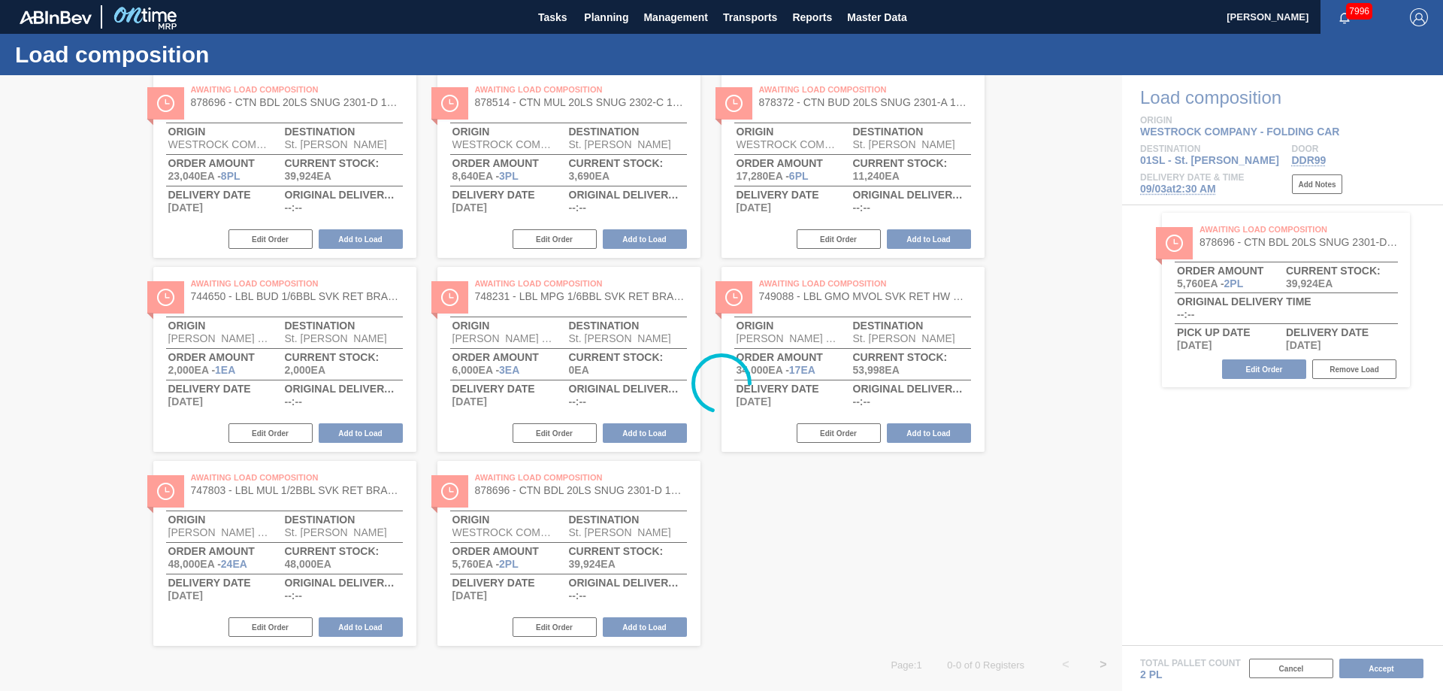
scroll to position [0, 0]
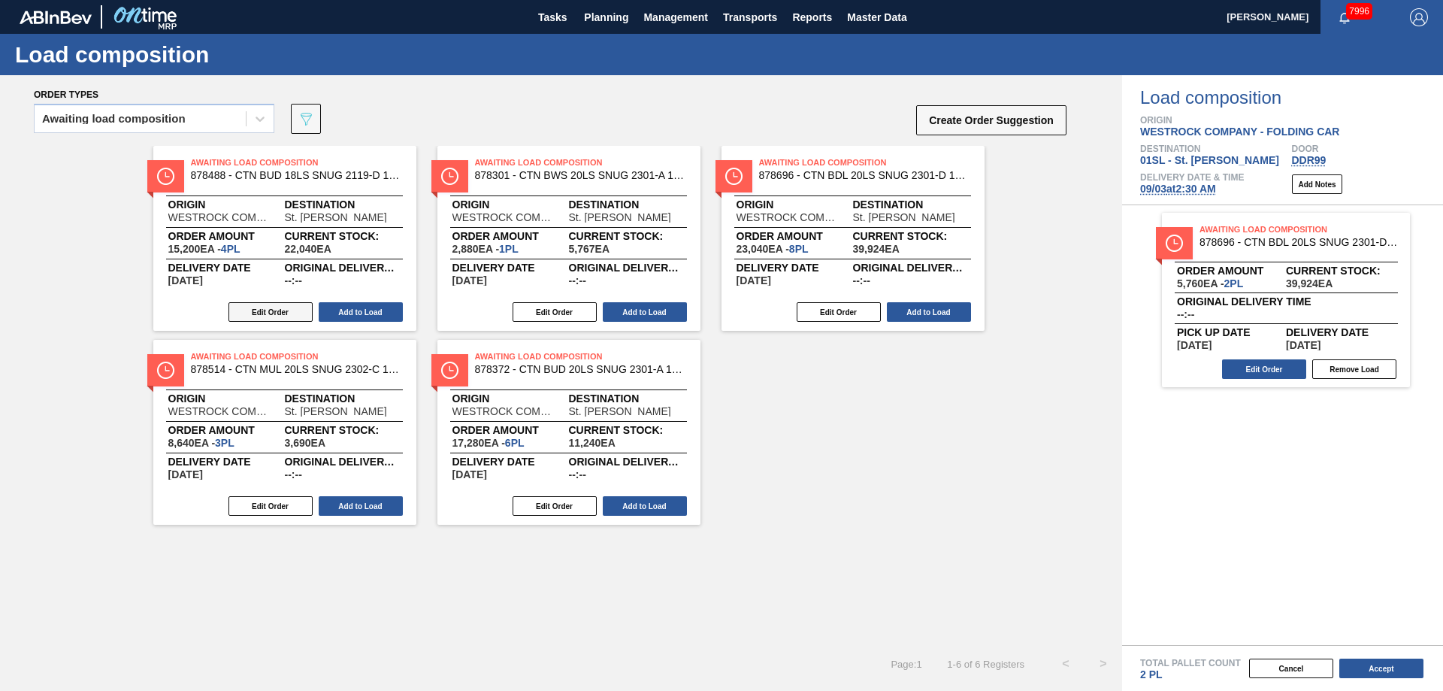
click at [267, 318] on button "Edit Order" at bounding box center [270, 312] width 84 height 20
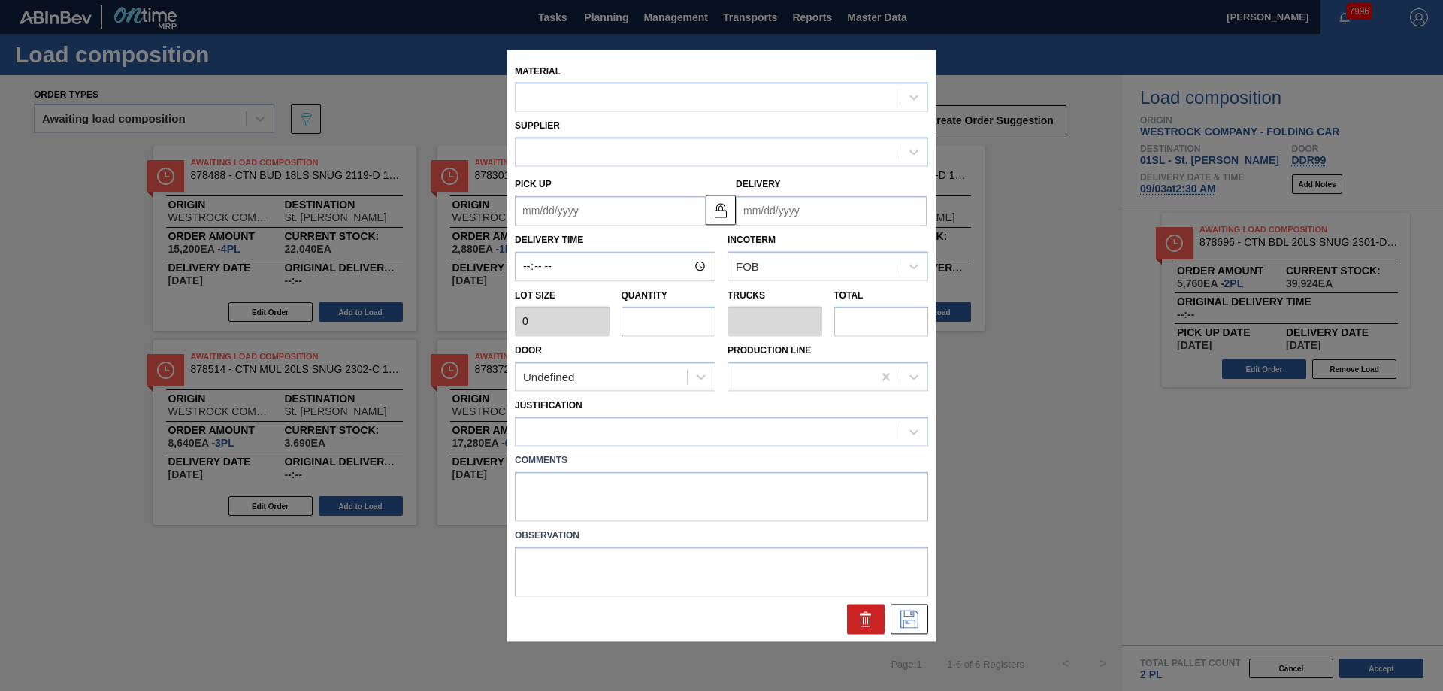
type input "3,800"
type input "4"
type input "0.2"
type input "15,200"
type up "[DATE]"
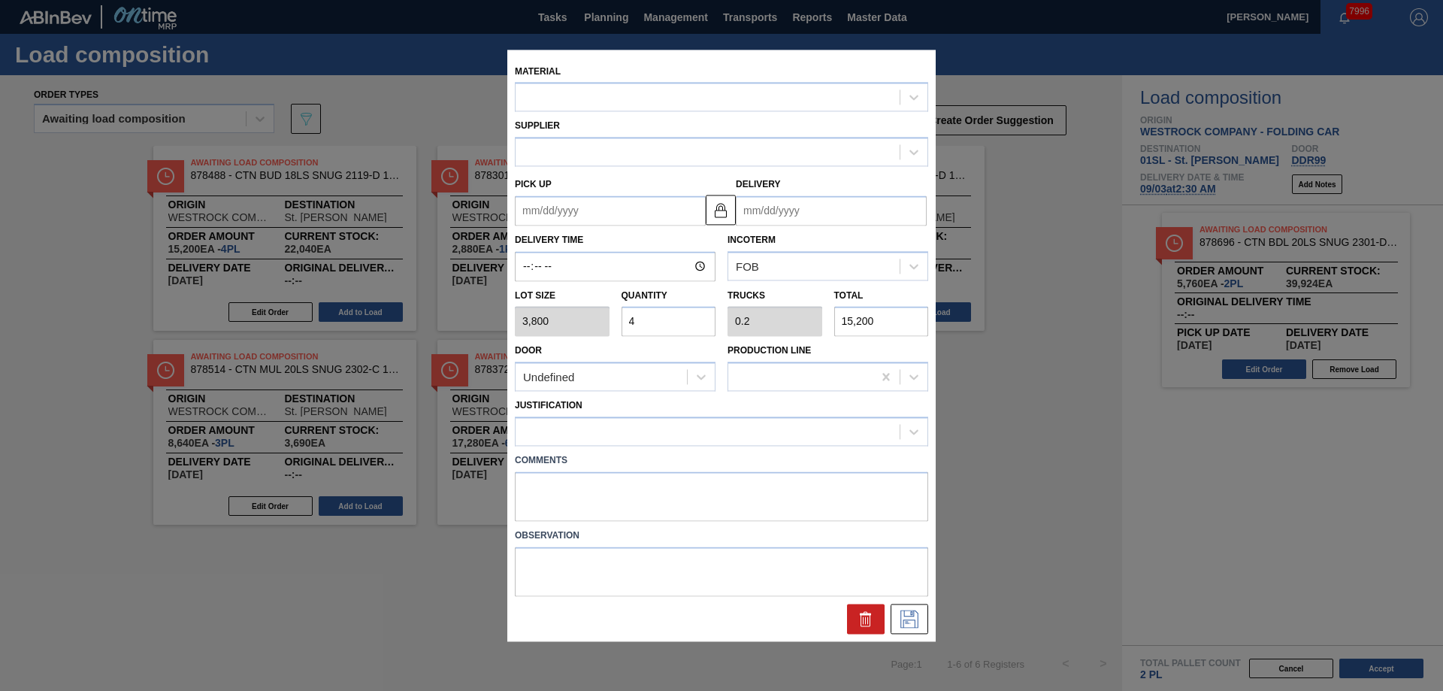
type input "[DATE]"
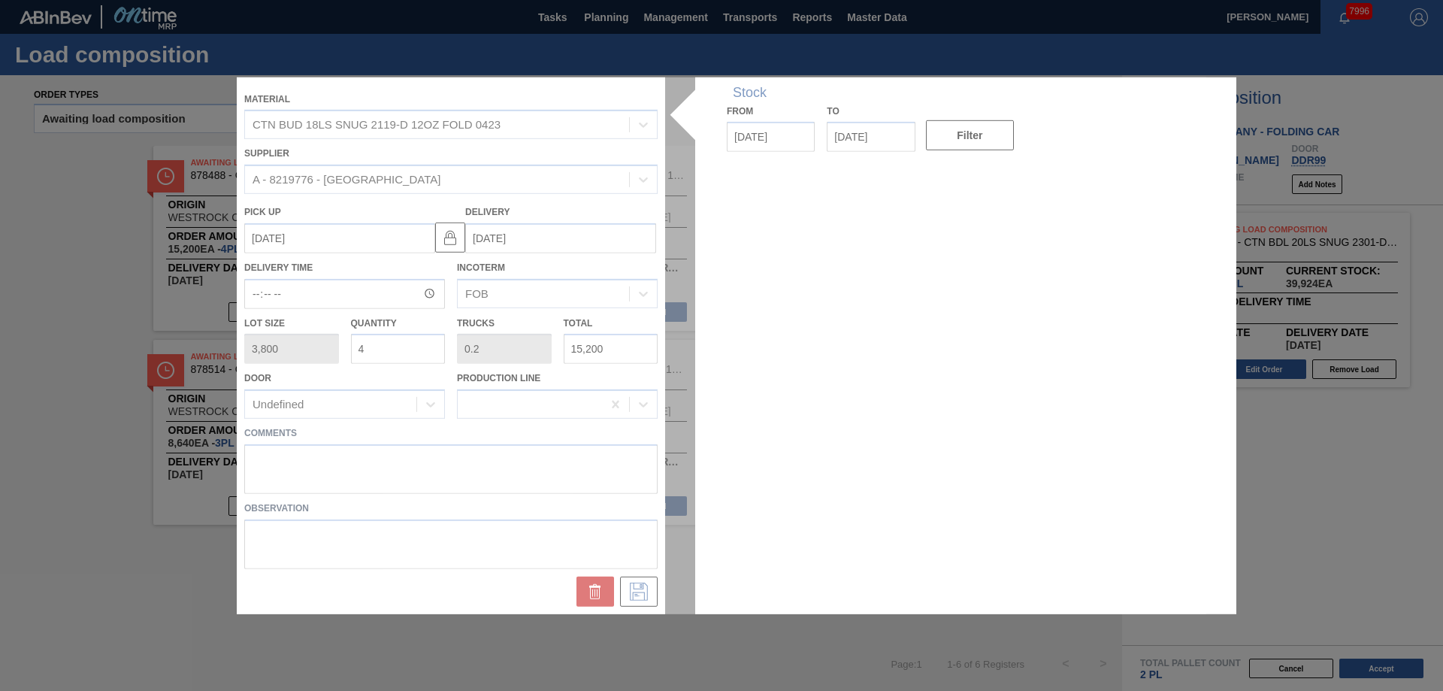
click at [280, 451] on div at bounding box center [721, 345] width 969 height 536
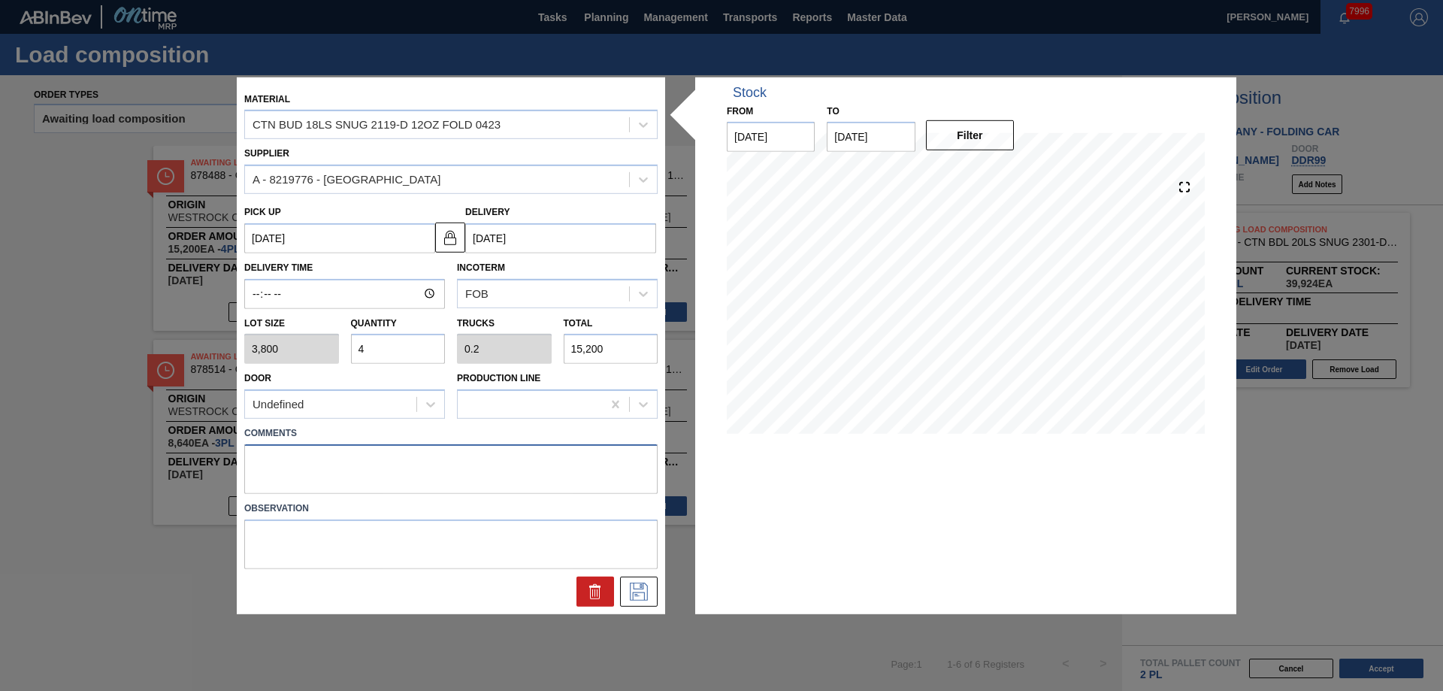
click at [270, 452] on textarea at bounding box center [450, 469] width 413 height 50
type textarea "Live unload"
click at [642, 589] on icon at bounding box center [639, 591] width 24 height 18
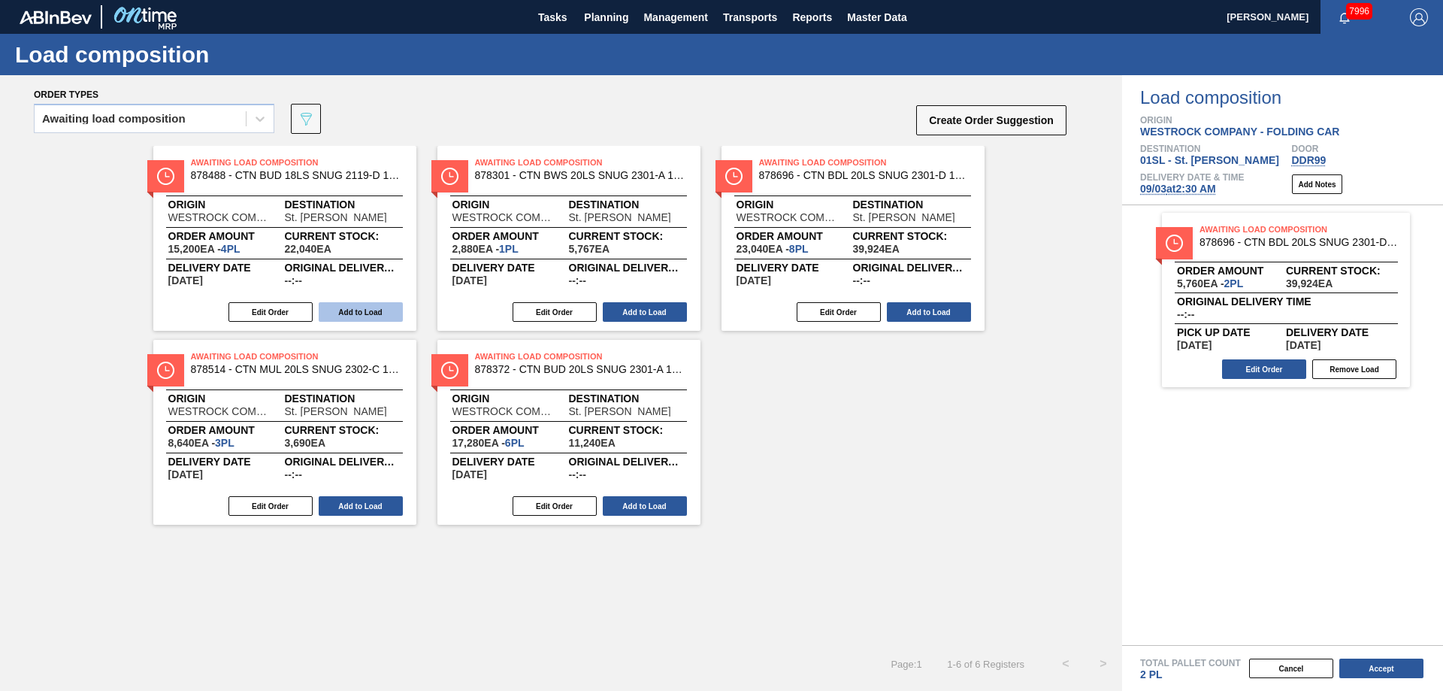
click at [362, 316] on button "Add to Load" at bounding box center [361, 312] width 84 height 20
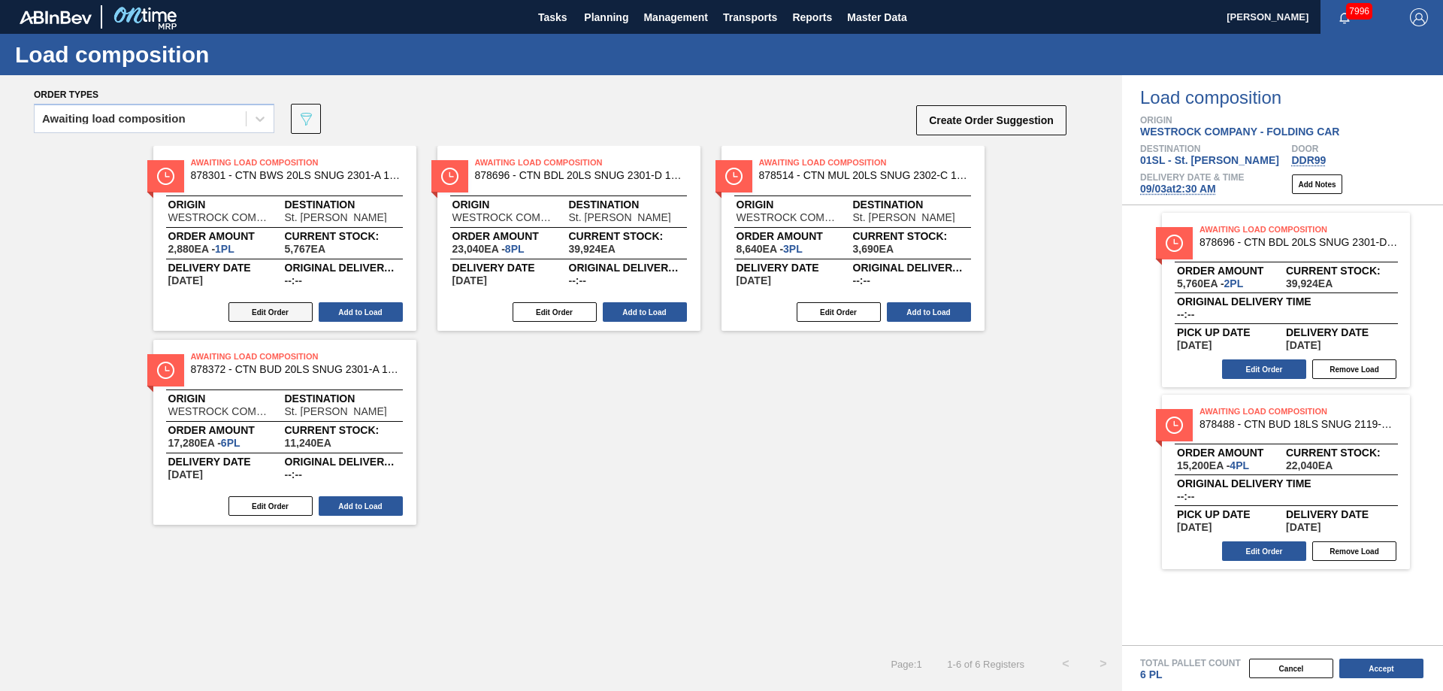
click at [289, 310] on button "Edit Order" at bounding box center [270, 312] width 84 height 20
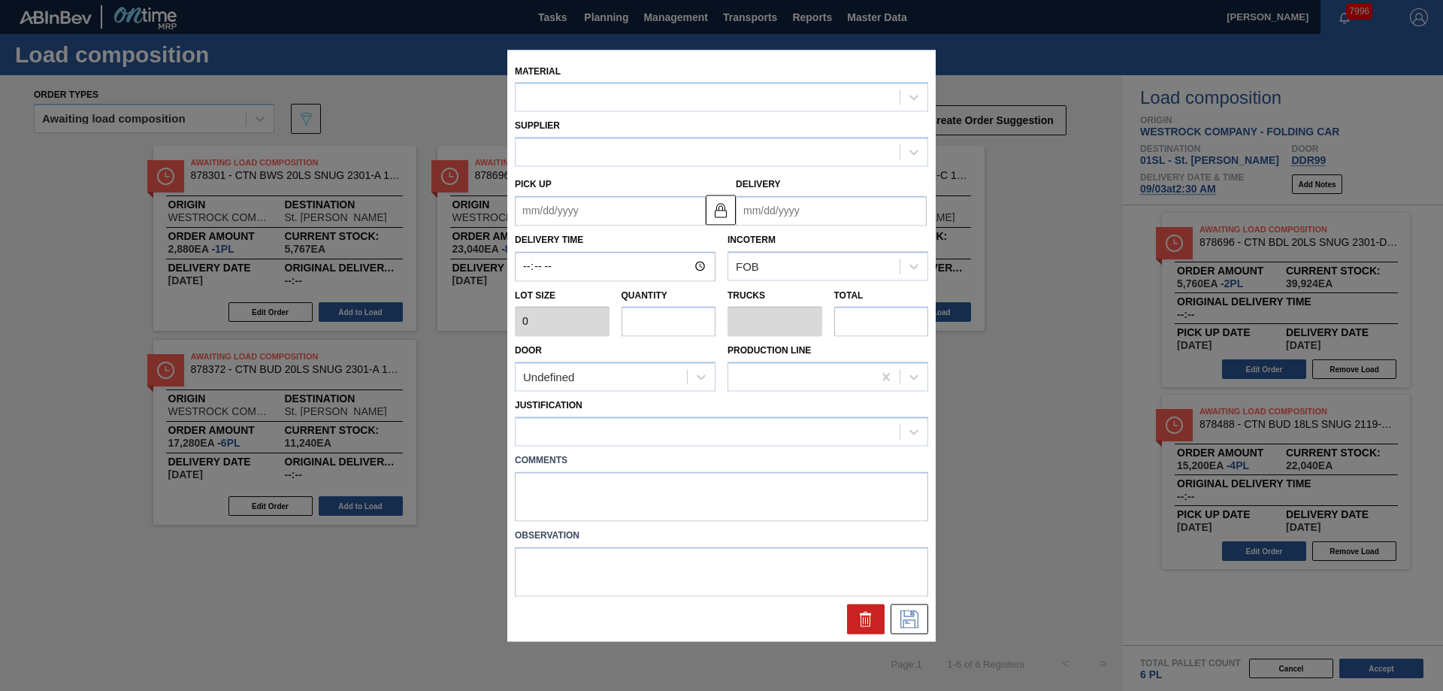
type input "2,880"
type input "1"
type input "0.045"
type input "2,880"
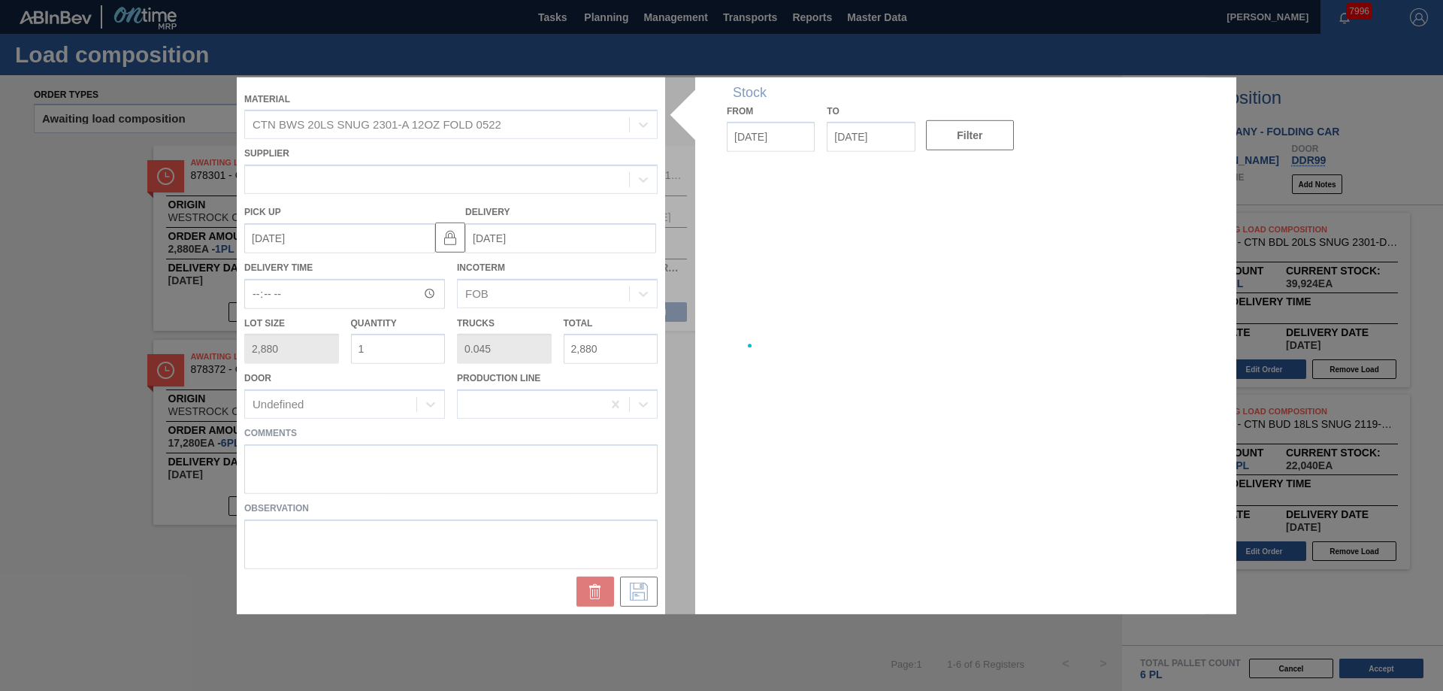
type up "[DATE]"
type input "[DATE]"
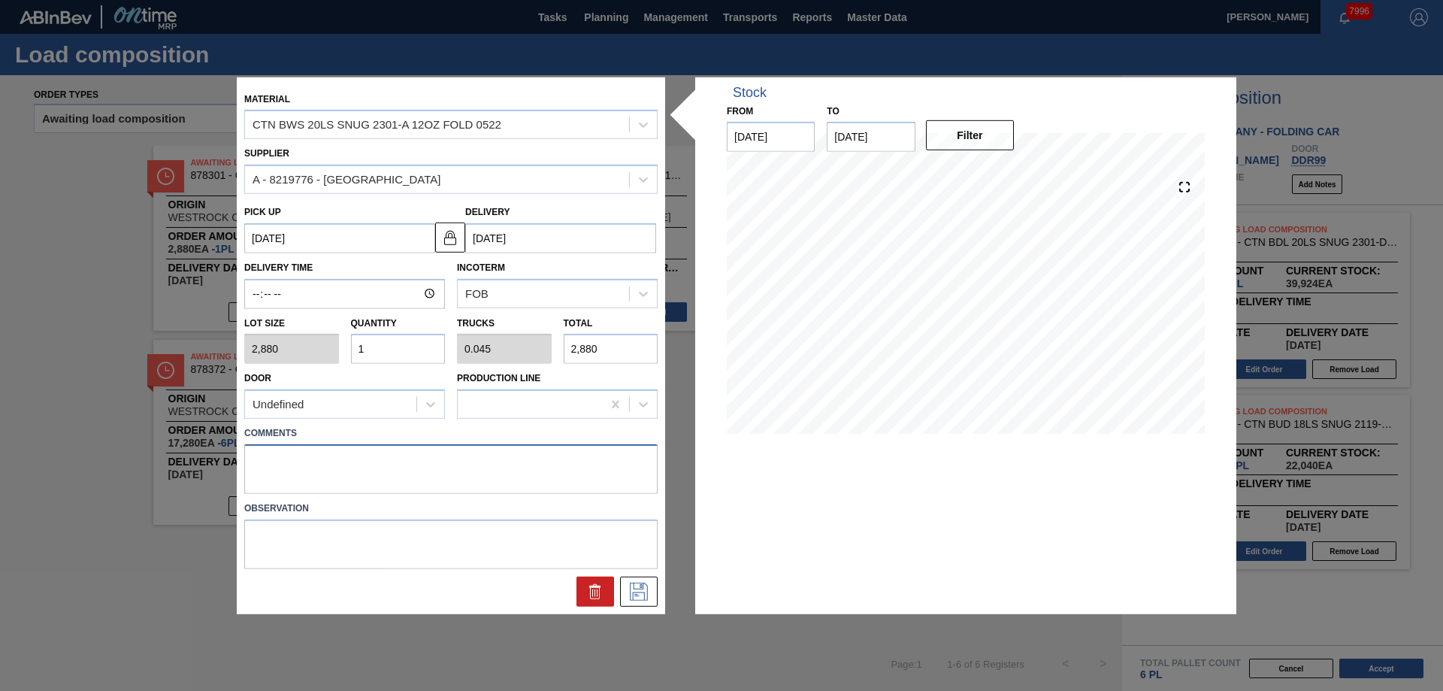
click at [285, 462] on textarea at bounding box center [450, 469] width 413 height 50
type textarea "Live unload"
click at [649, 600] on icon at bounding box center [639, 591] width 24 height 18
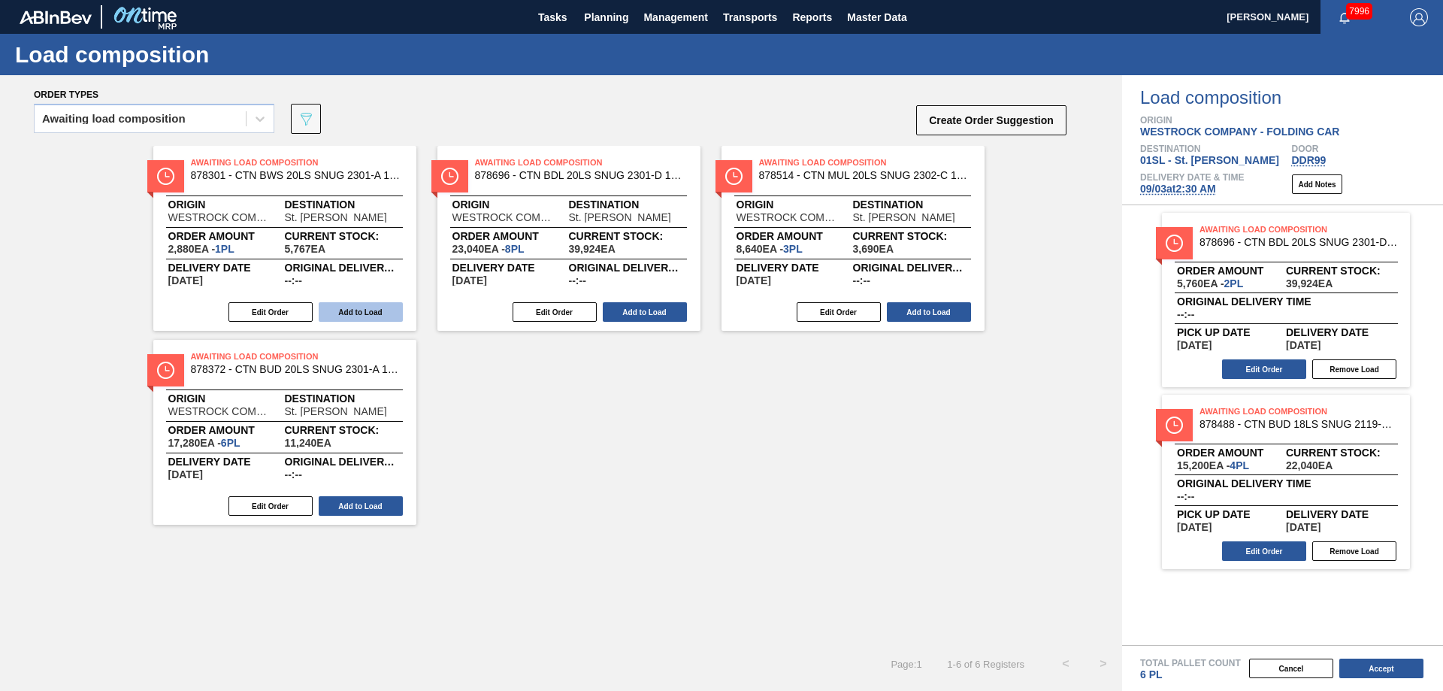
click at [375, 311] on button "Add to Load" at bounding box center [361, 312] width 84 height 20
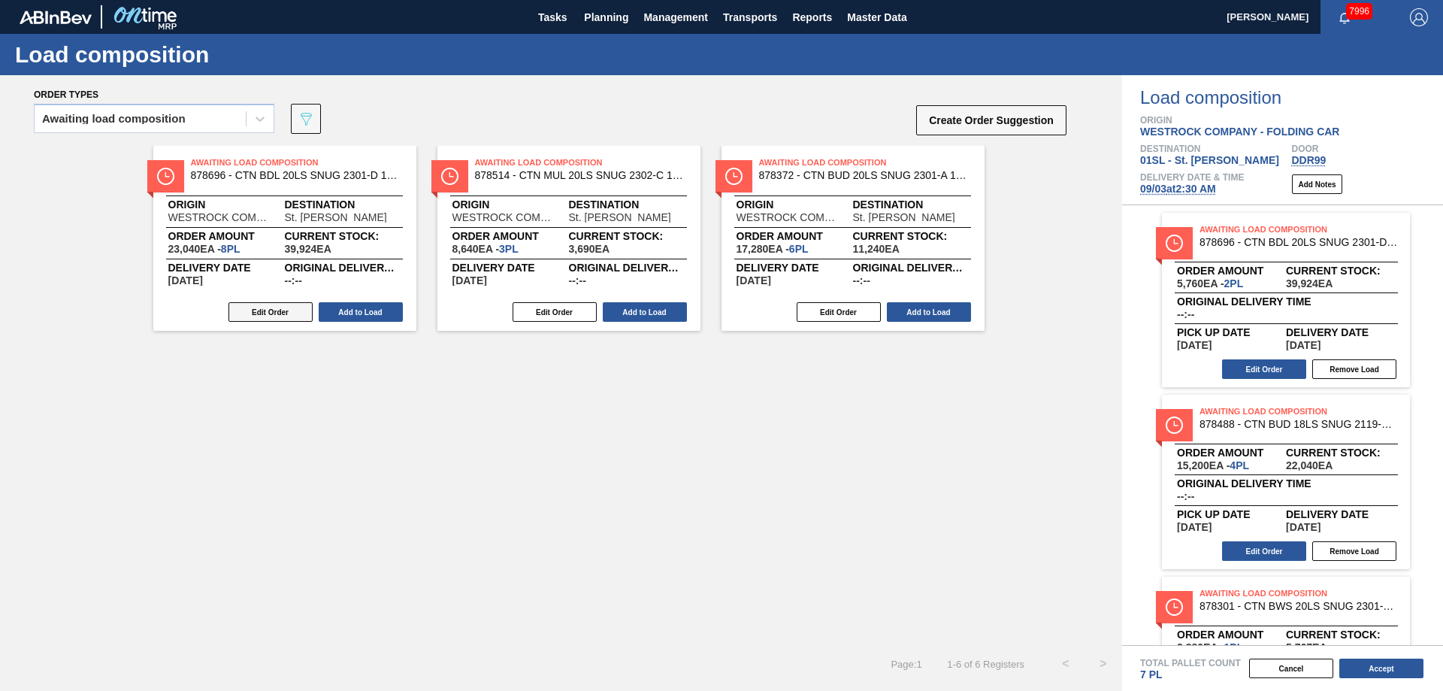
click at [301, 306] on button "Edit Order" at bounding box center [270, 312] width 84 height 20
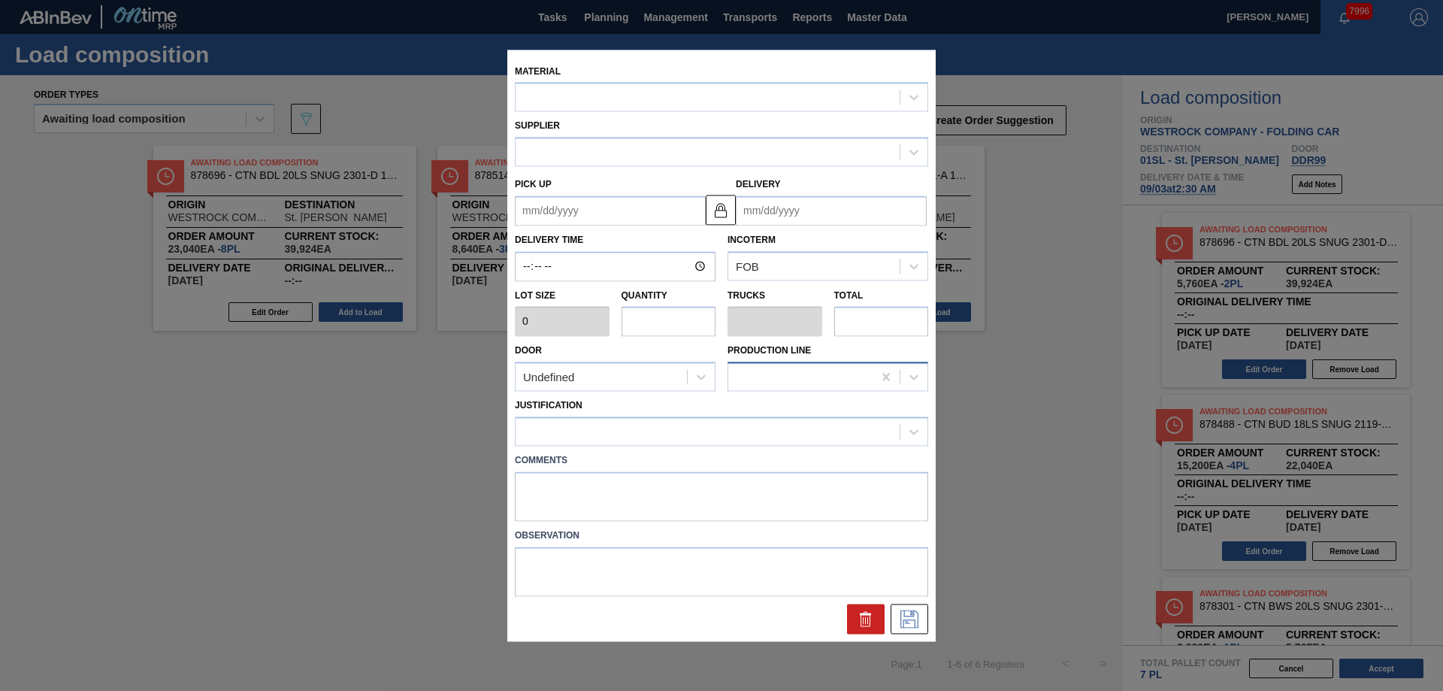
type input "2,880"
type input "8"
type input "0.333"
type input "23,040"
type up "[DATE]"
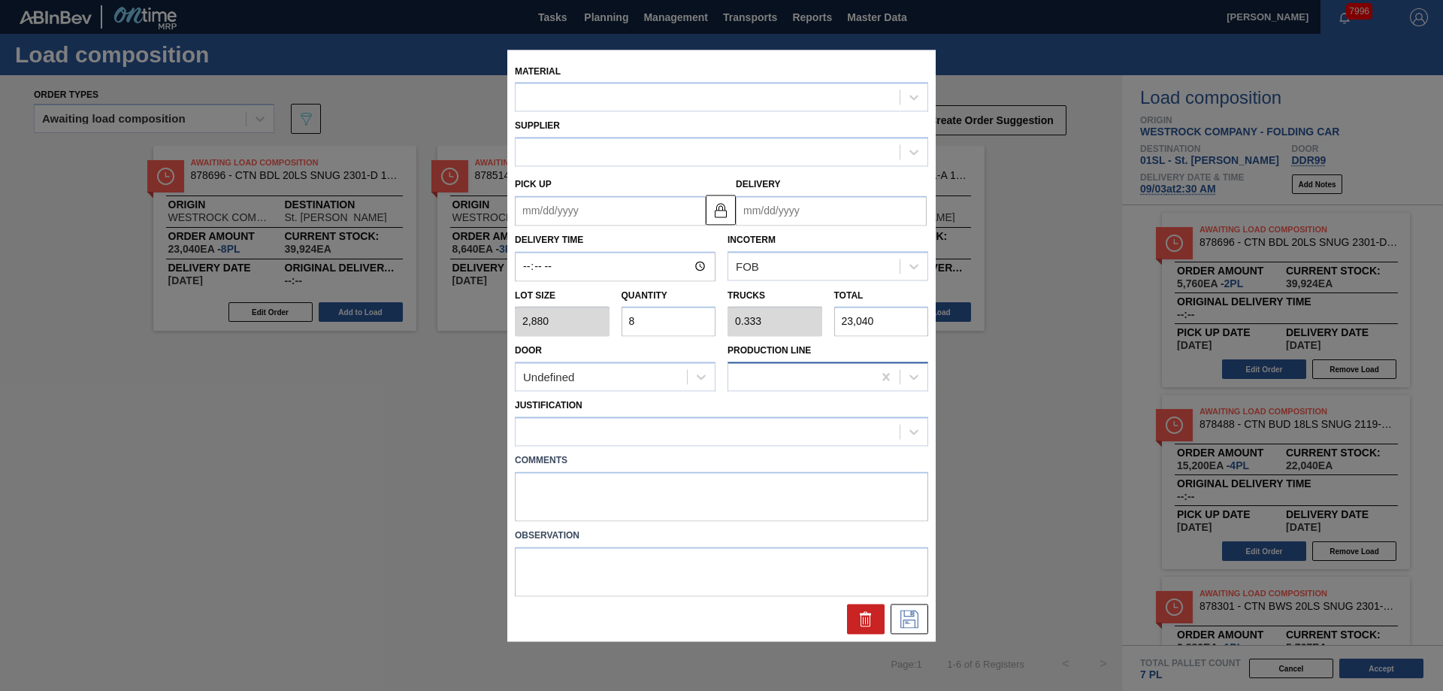
type input "[DATE]"
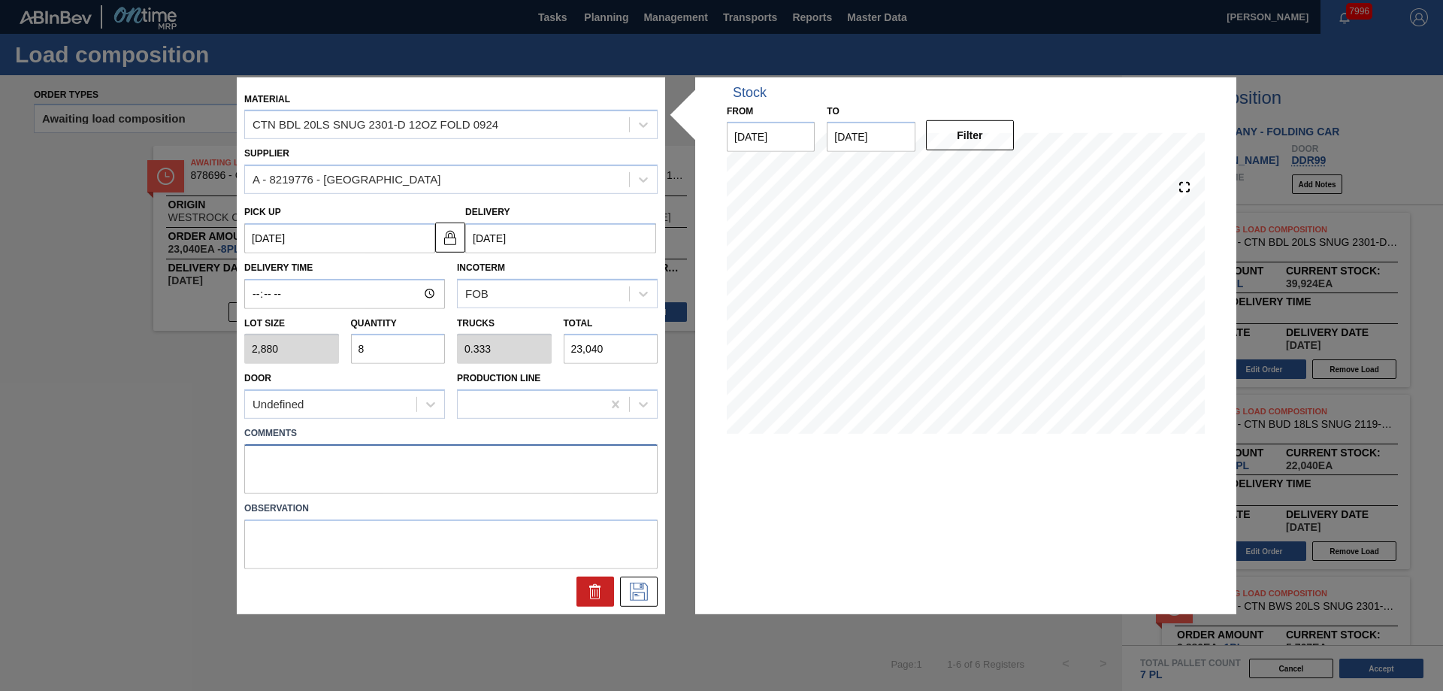
click at [288, 455] on textarea at bounding box center [450, 469] width 413 height 50
type textarea "Live unload"
click at [648, 581] on button at bounding box center [639, 591] width 38 height 30
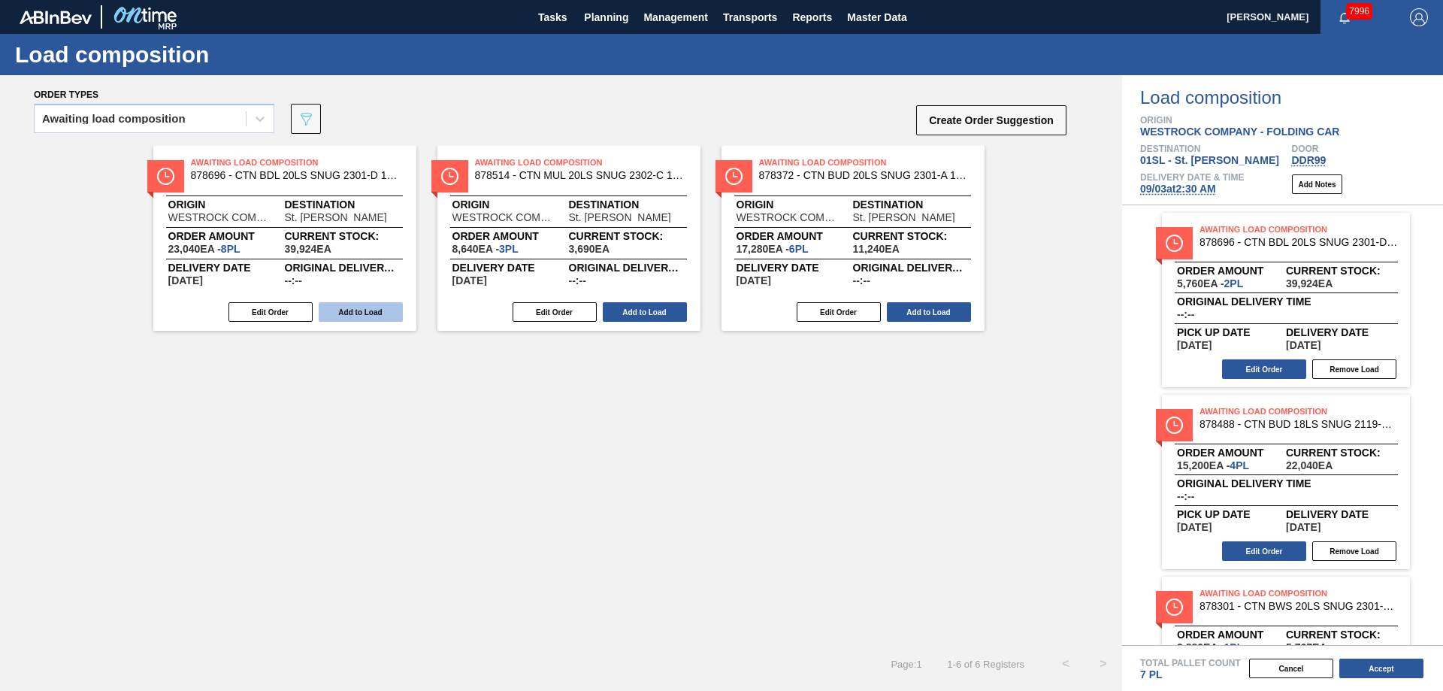
click at [359, 309] on button "Add to Load" at bounding box center [361, 312] width 84 height 20
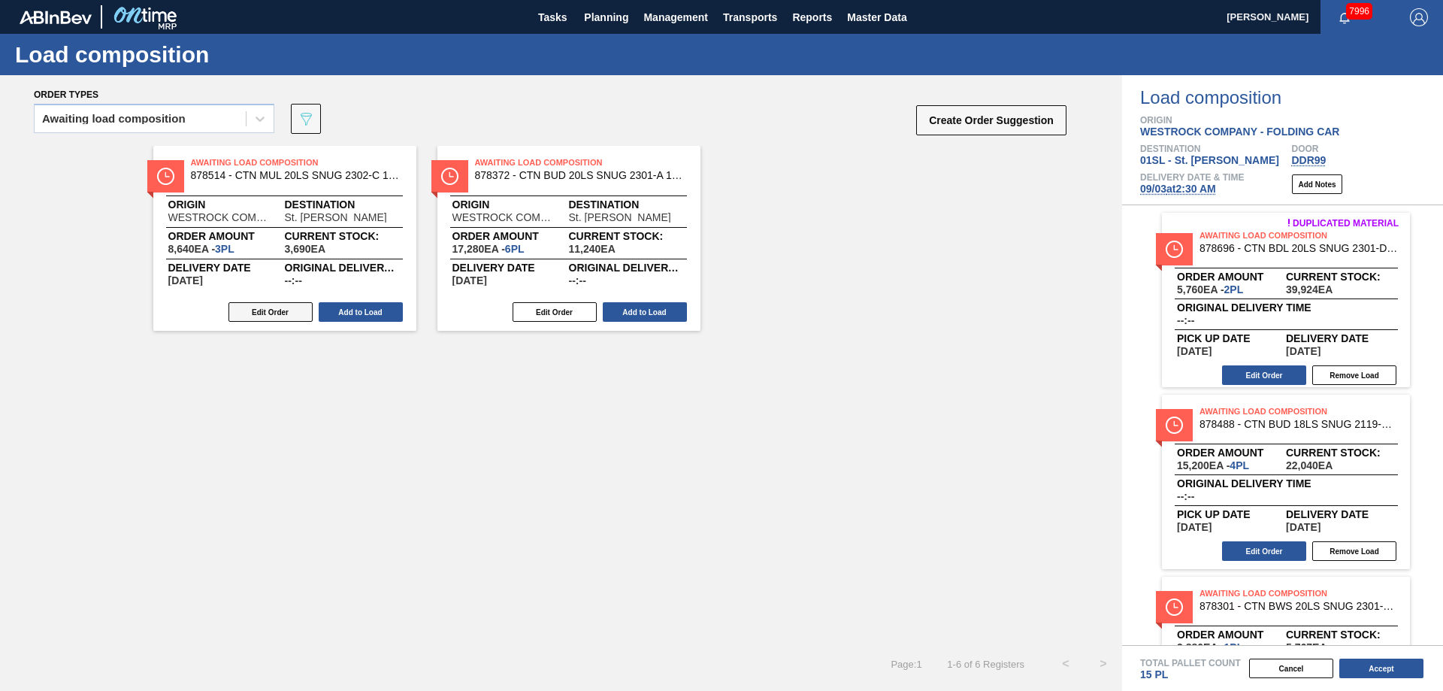
click at [286, 312] on button "Edit Order" at bounding box center [270, 312] width 84 height 20
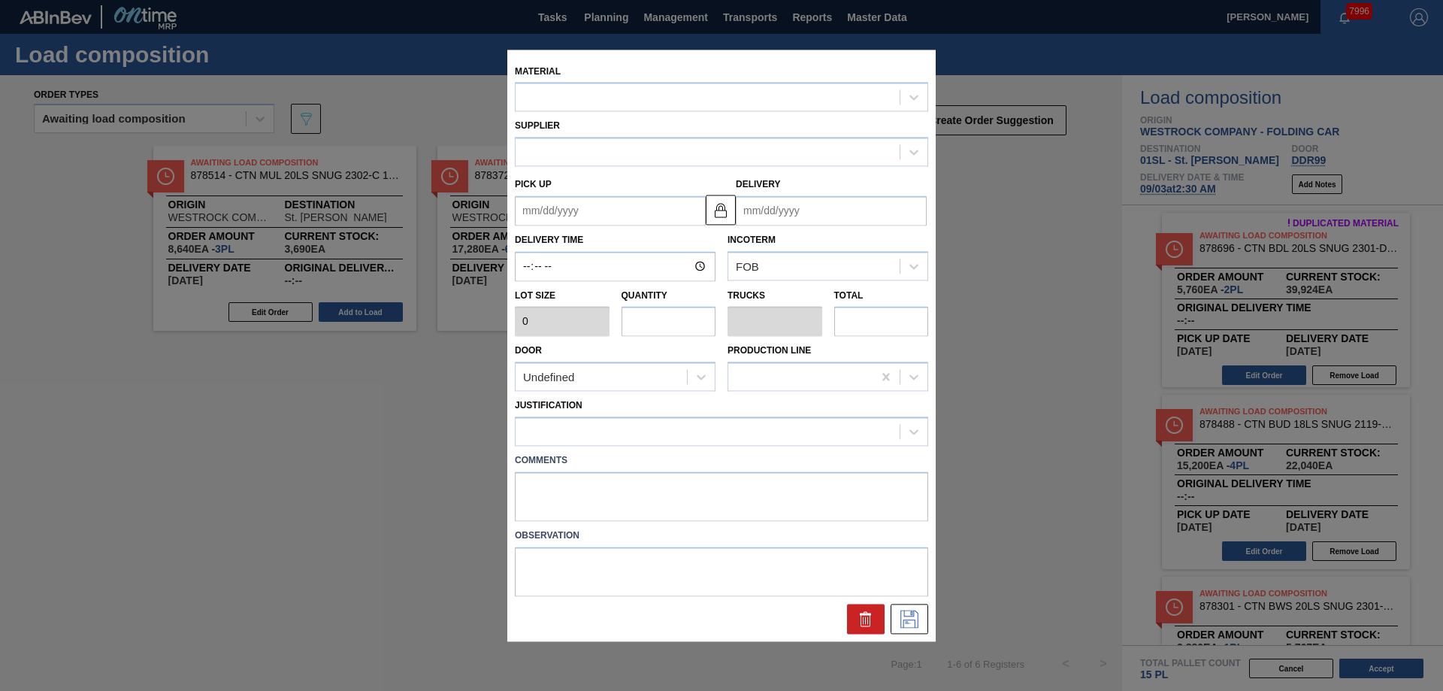
type input "2,880"
type input "3"
type input "0.136"
type input "8,640"
type up "[DATE]"
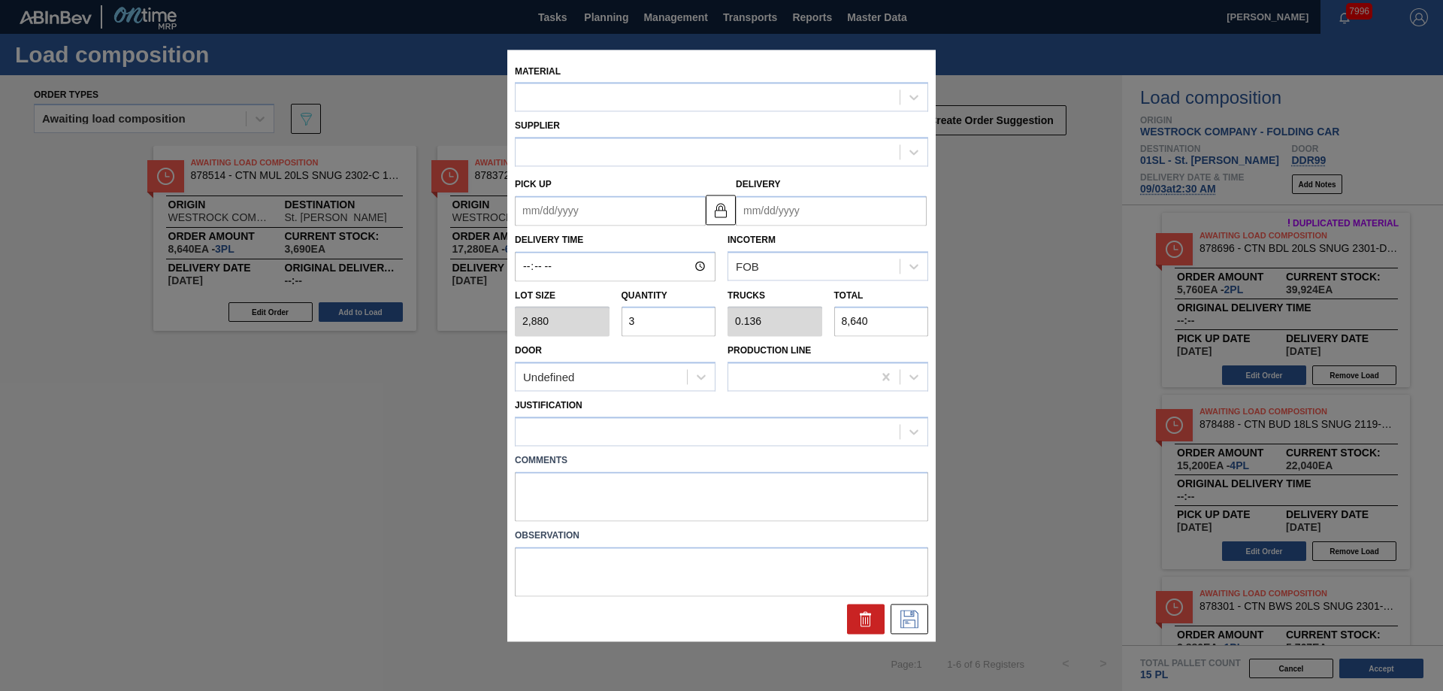
type input "[DATE]"
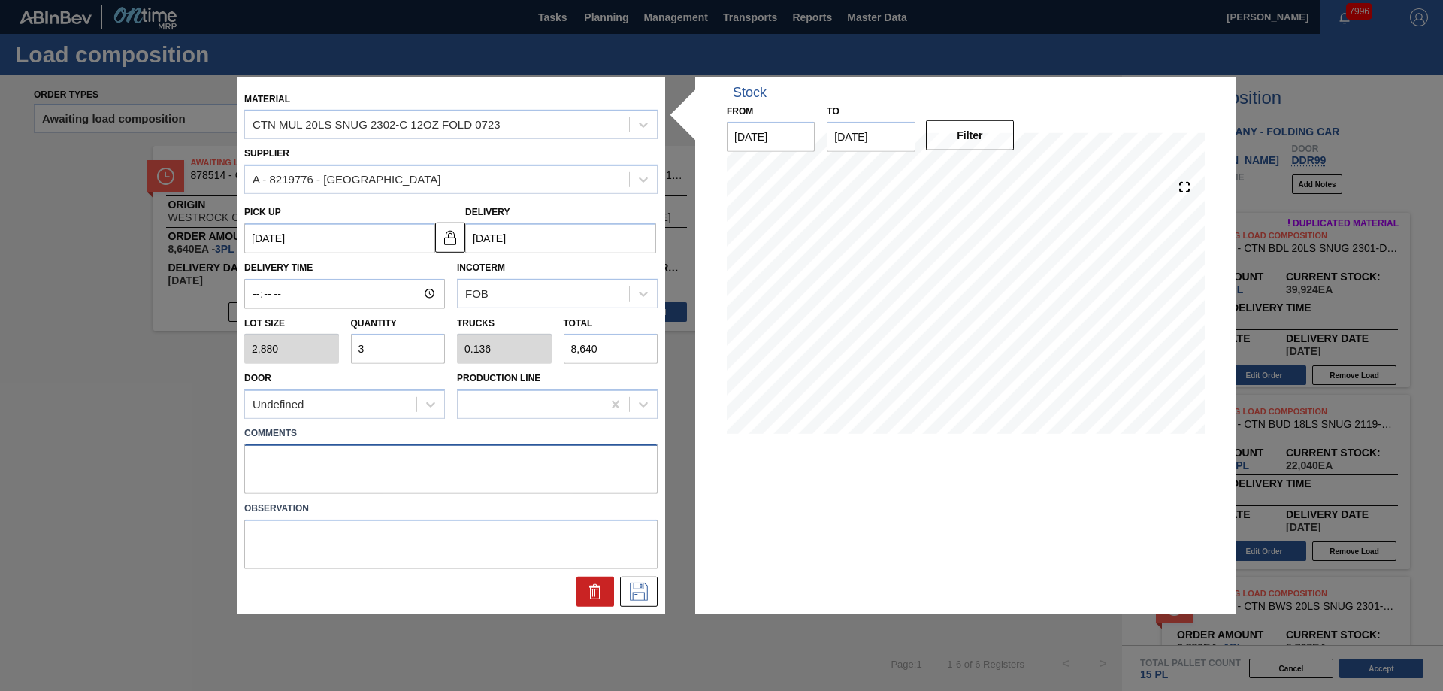
click at [284, 458] on textarea at bounding box center [450, 469] width 413 height 50
type textarea "Live unload"
click at [645, 596] on icon at bounding box center [639, 591] width 24 height 18
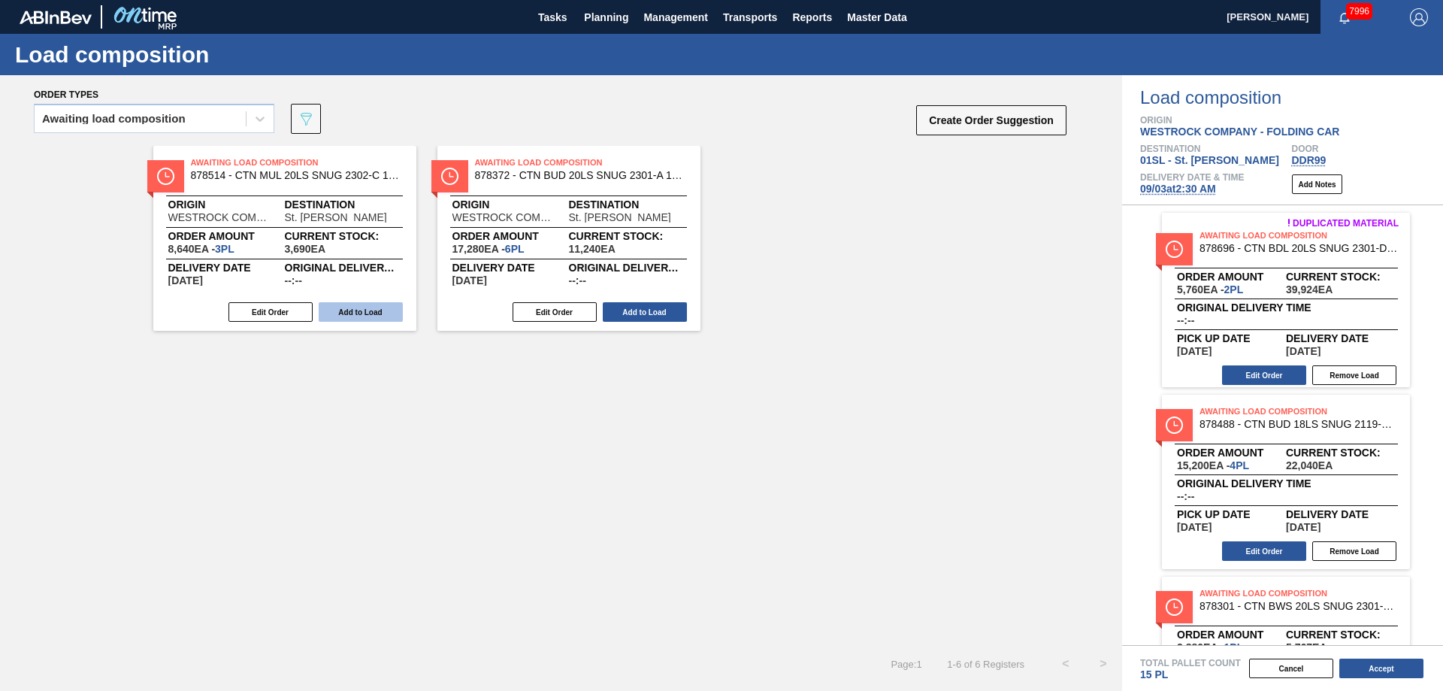
click at [357, 315] on button "Add to Load" at bounding box center [361, 312] width 84 height 20
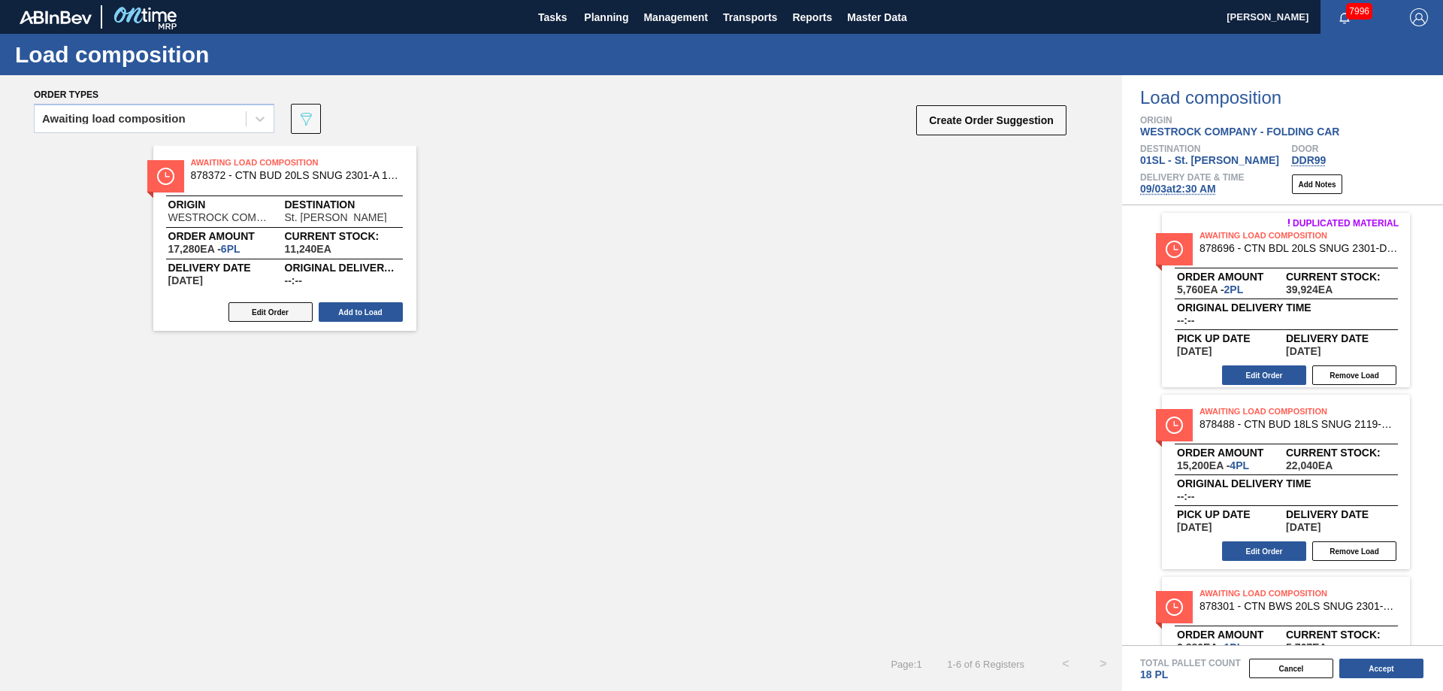
click at [268, 319] on button "Edit Order" at bounding box center [270, 312] width 84 height 20
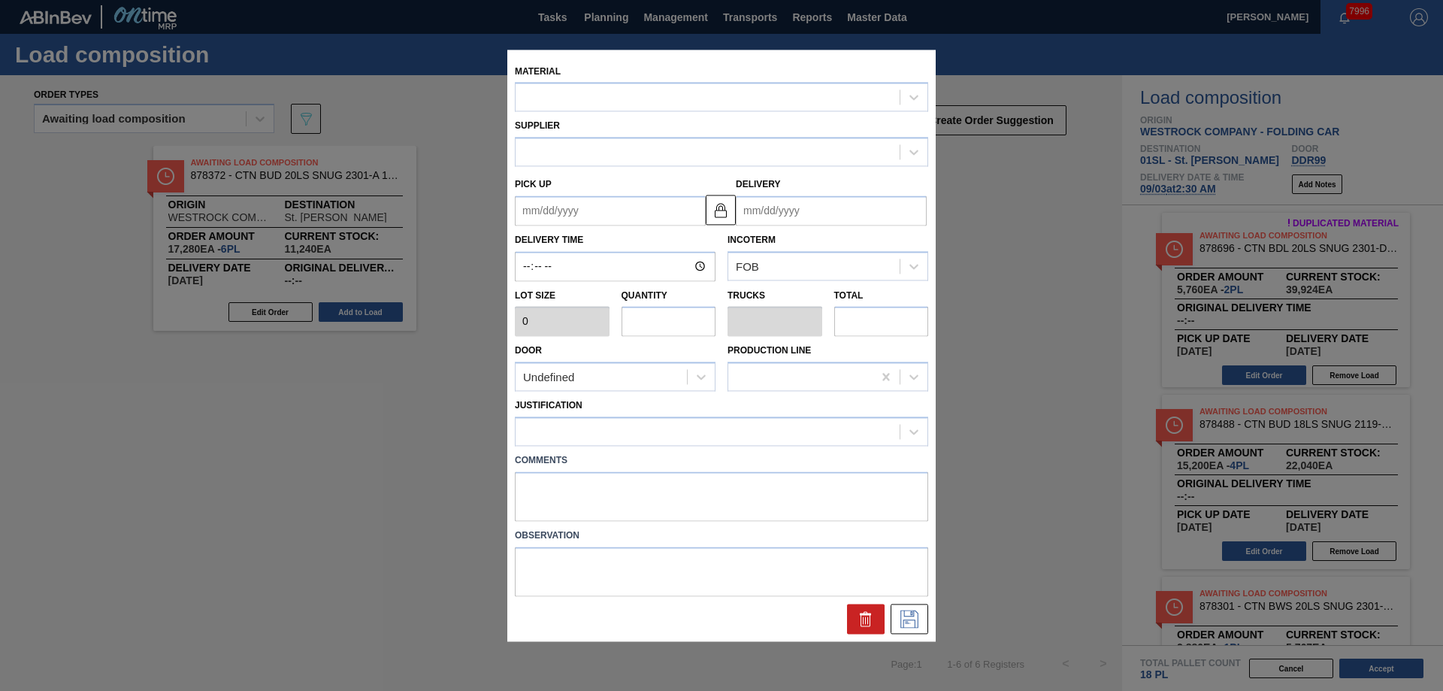
type input "2,880"
type input "6"
type input "0.25"
type input "17,280"
type up "[DATE]"
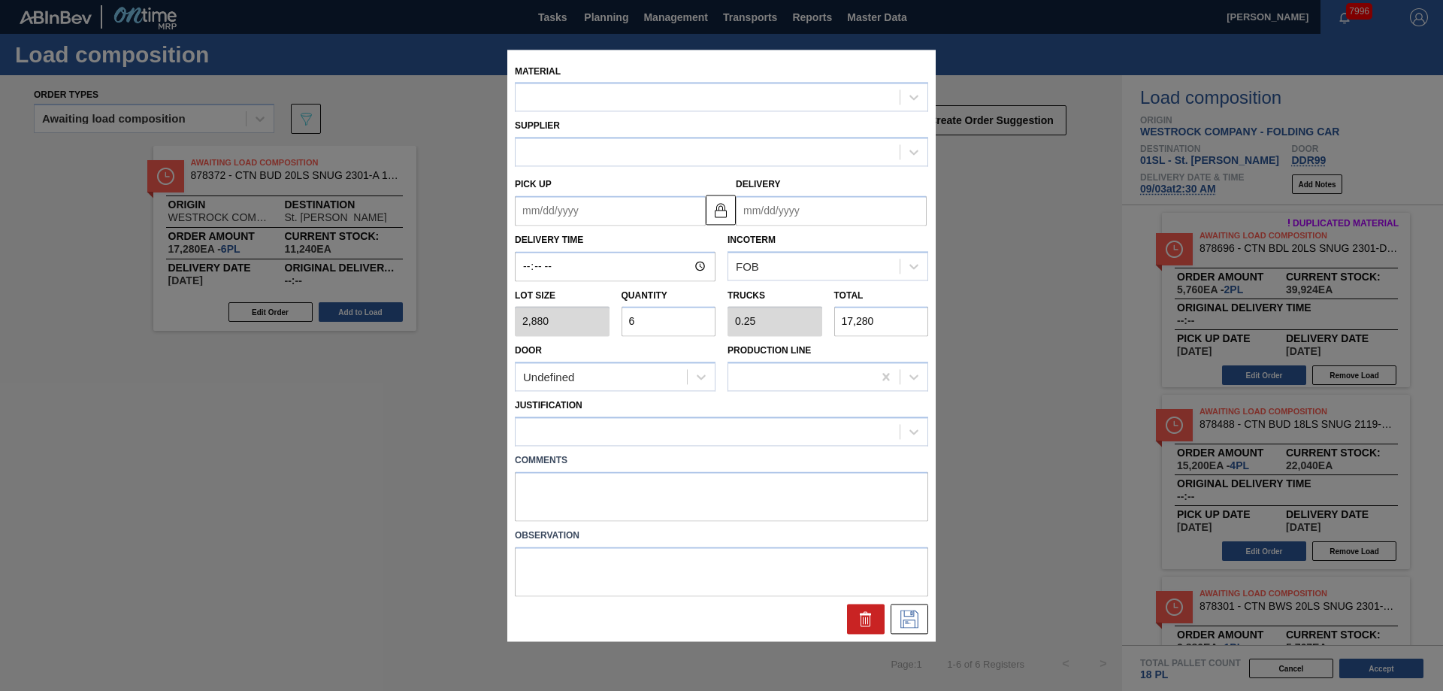
type input "[DATE]"
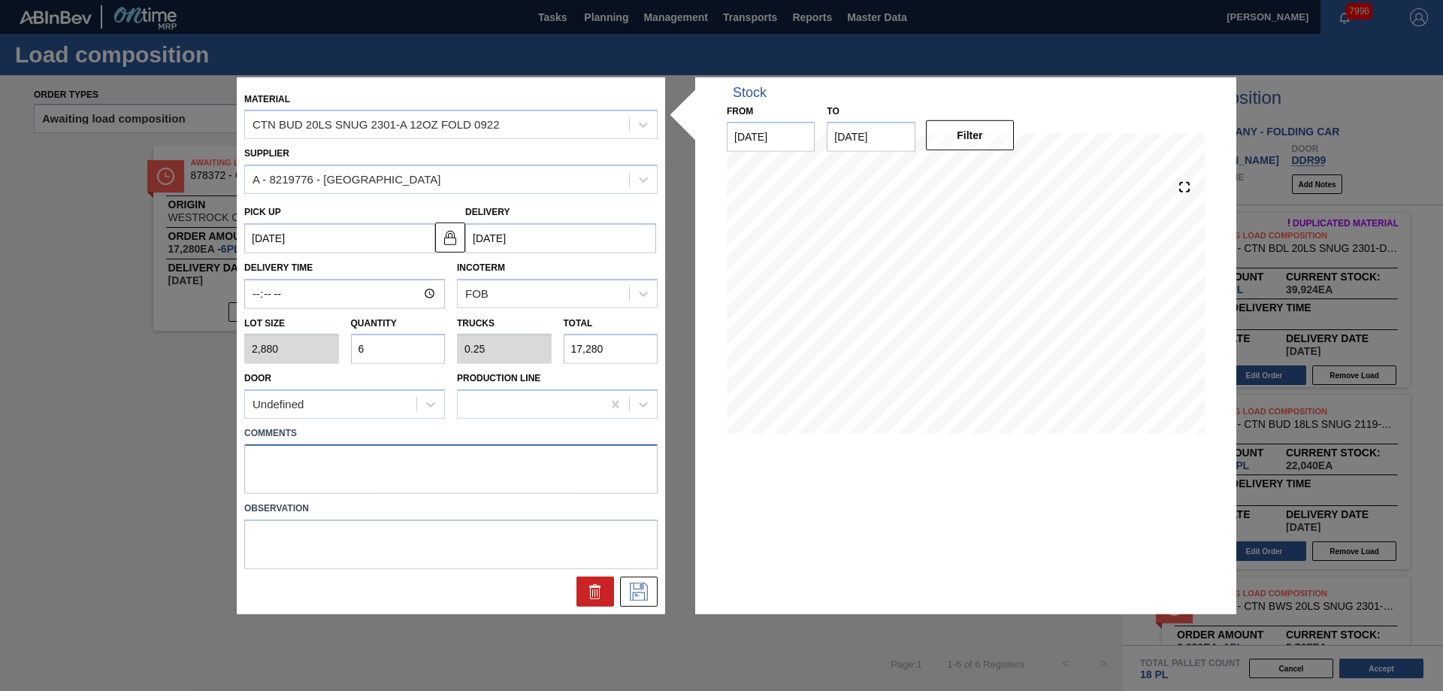
click at [303, 456] on textarea at bounding box center [450, 469] width 413 height 50
type textarea "Live unload"
click at [626, 597] on button at bounding box center [639, 591] width 38 height 30
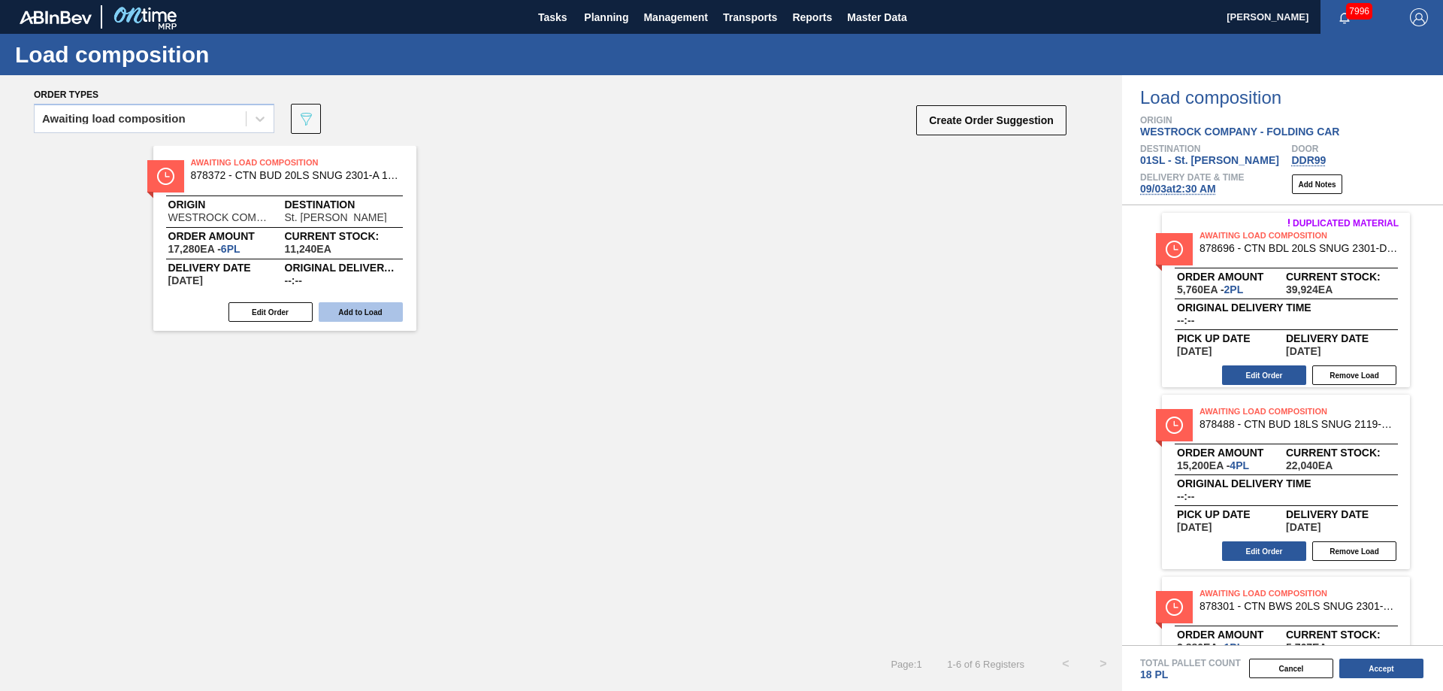
click at [379, 312] on button "Add to Load" at bounding box center [361, 312] width 84 height 20
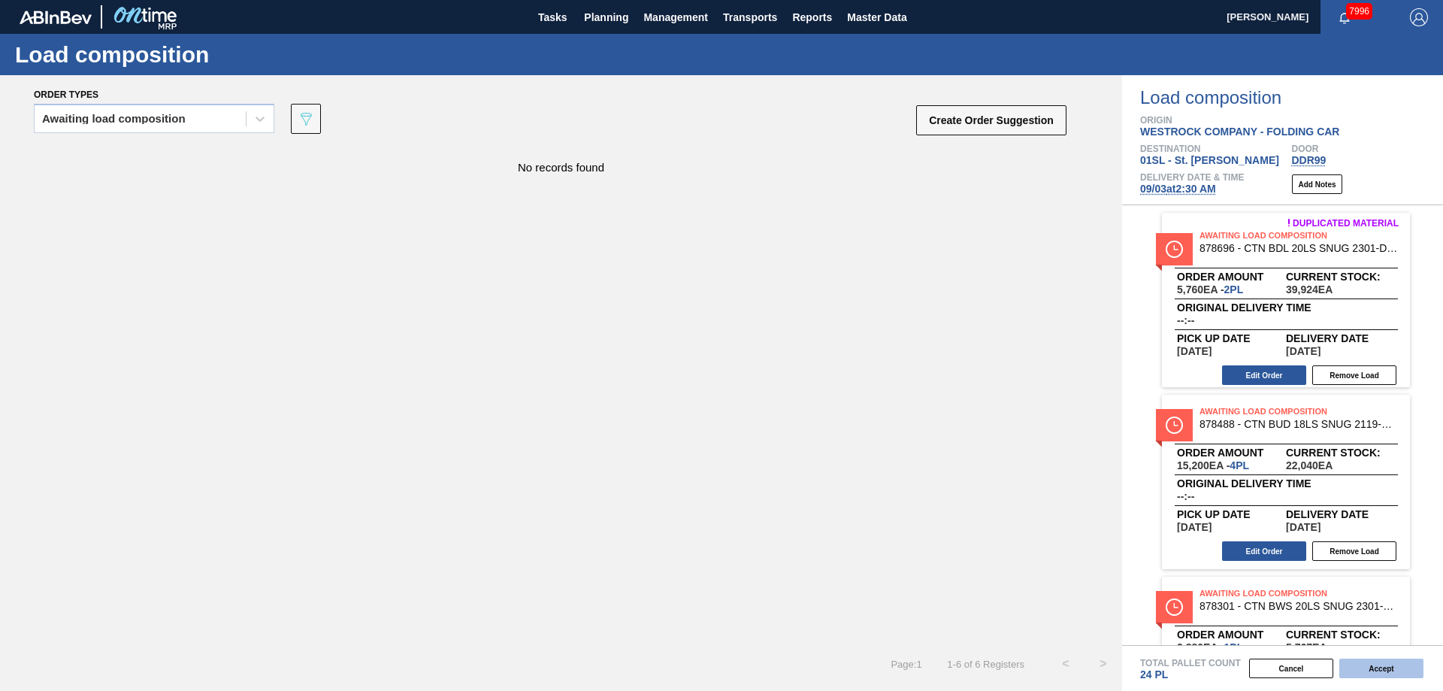
click at [1376, 669] on button "Accept" at bounding box center [1381, 668] width 84 height 20
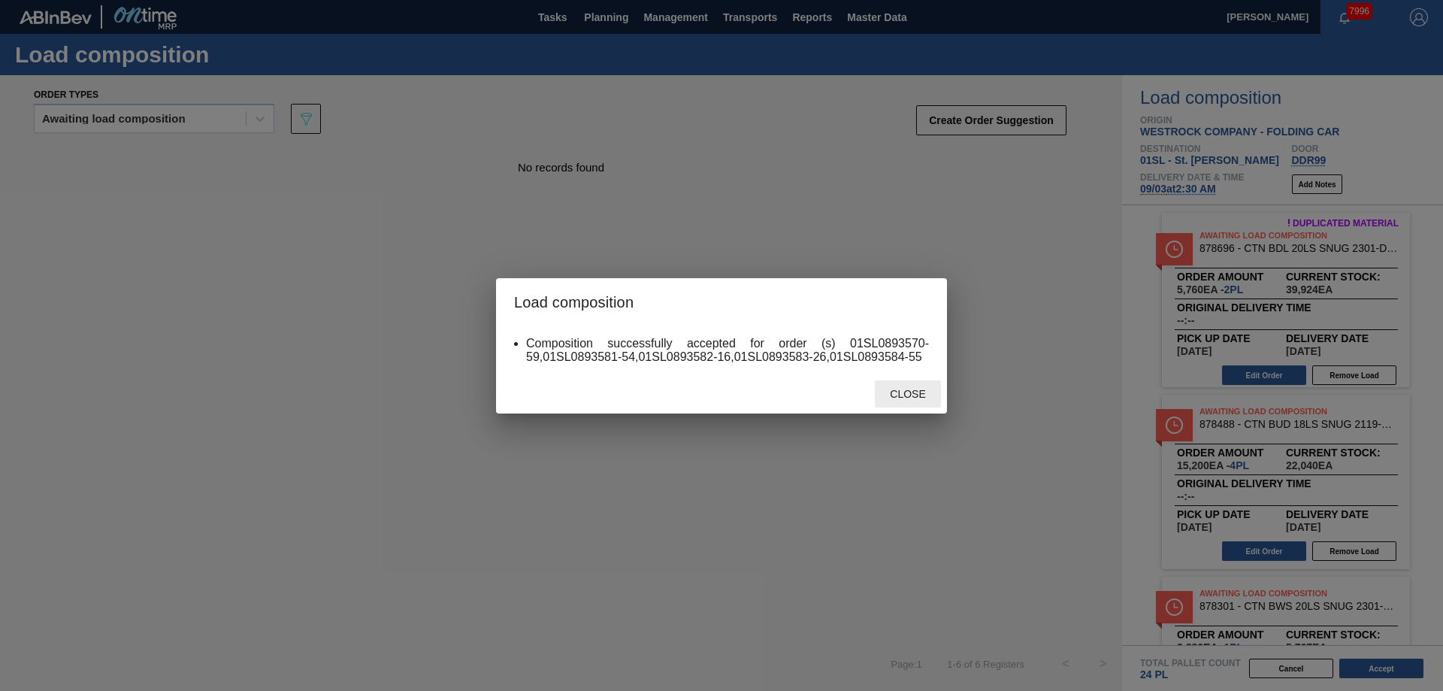
click at [906, 385] on div "Close" at bounding box center [908, 394] width 66 height 28
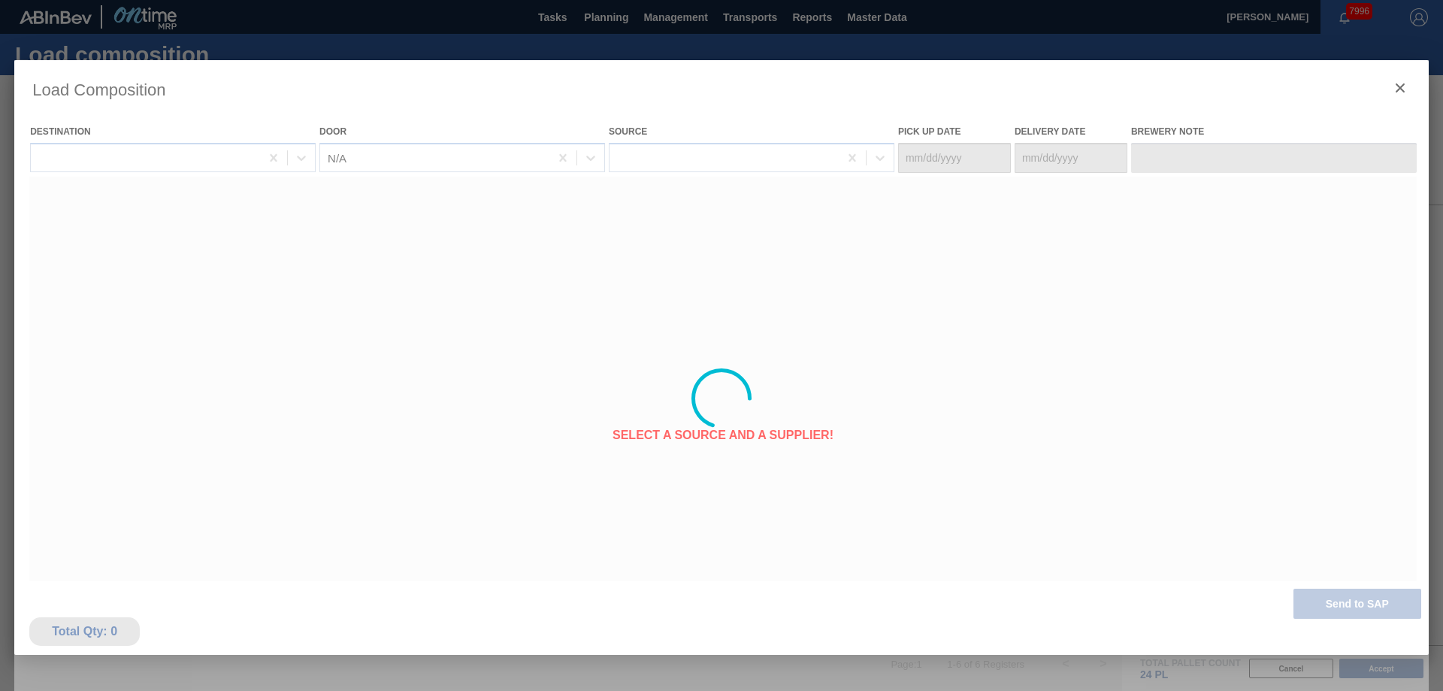
type Date "[DATE]"
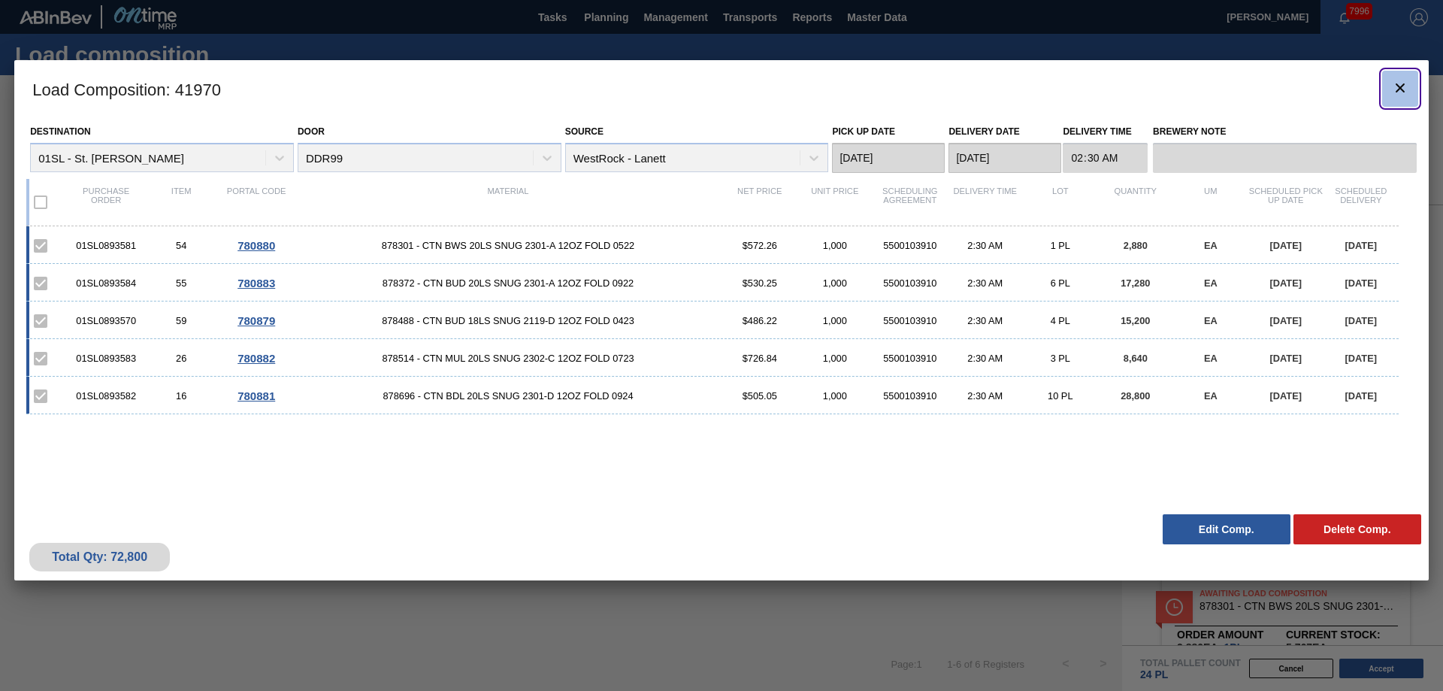
click at [1392, 92] on icon "botão de ícone" at bounding box center [1400, 88] width 18 height 18
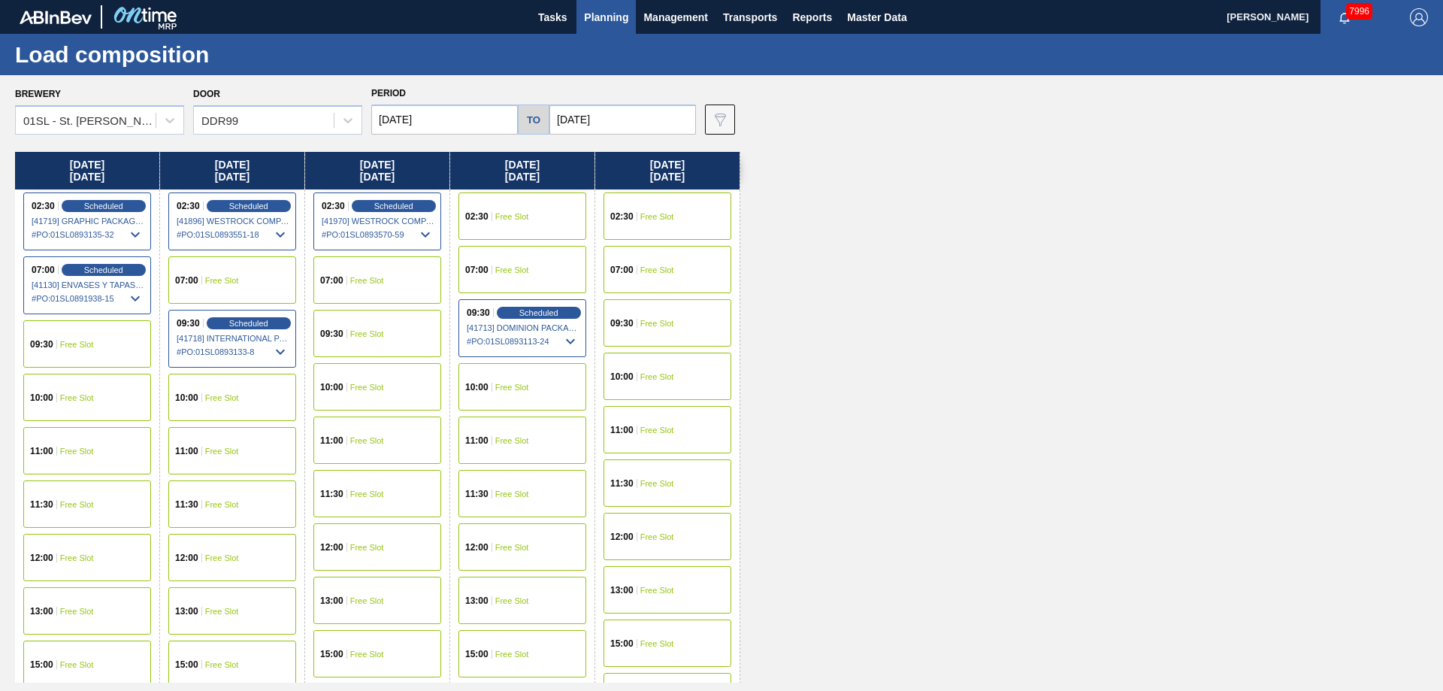
click at [608, 8] on span "Planning" at bounding box center [606, 17] width 44 height 18
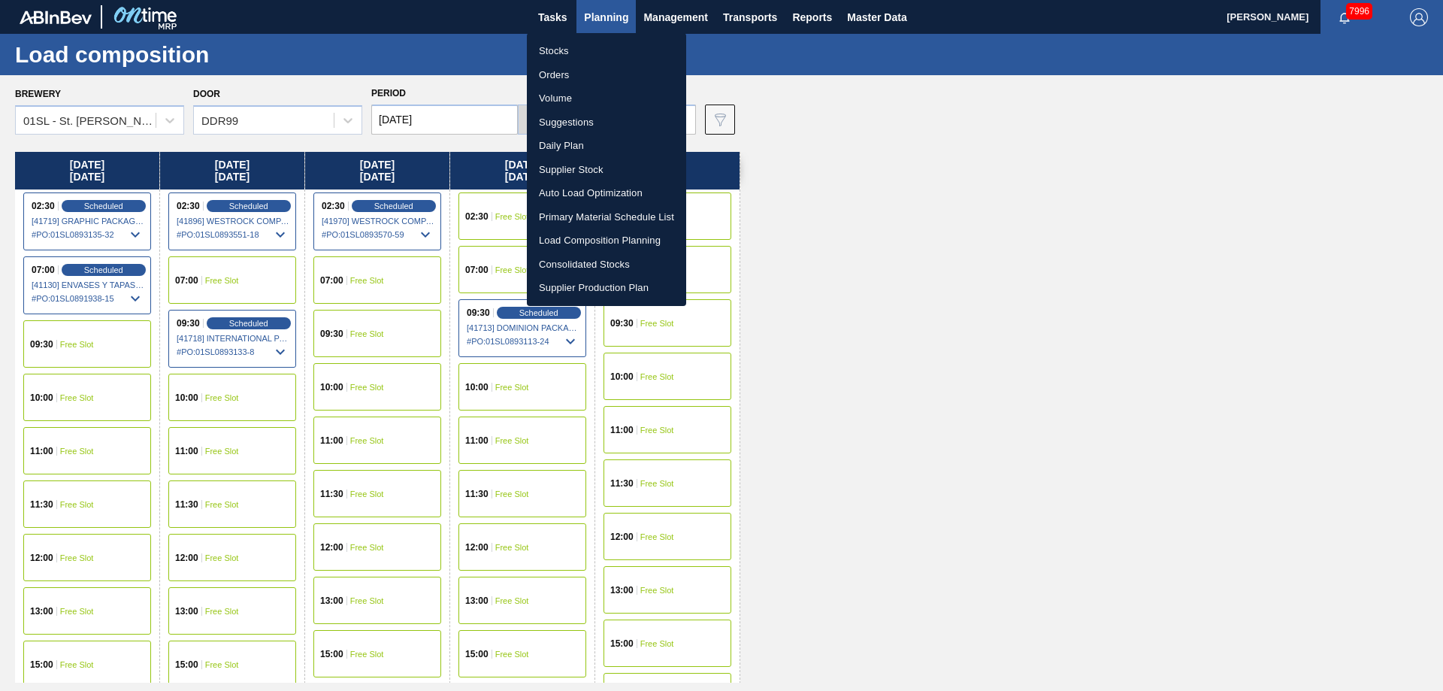
click at [558, 114] on li "Suggestions" at bounding box center [606, 122] width 159 height 24
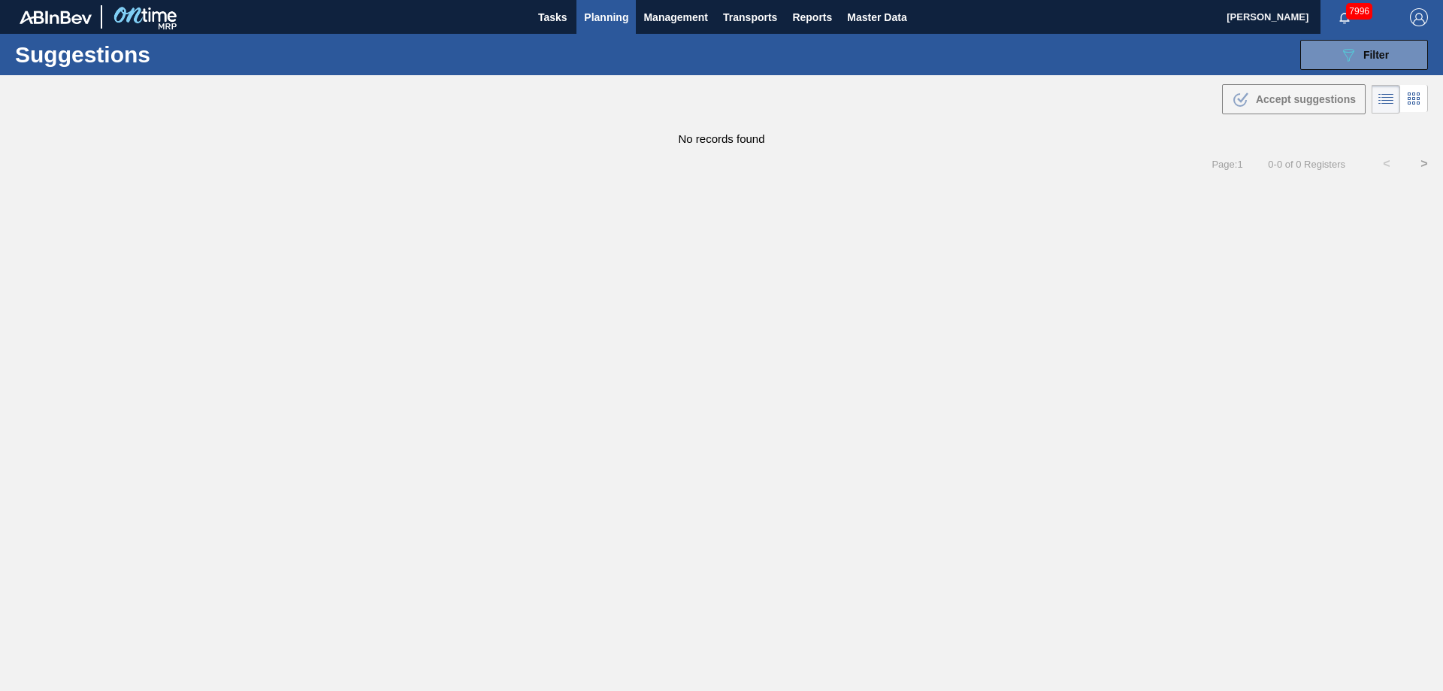
type from "[DATE]"
type to "[DATE]"
click at [1392, 60] on button "089F7B8B-B2A5-4AFE-B5C0-19BA573D28AC Filter" at bounding box center [1364, 55] width 128 height 30
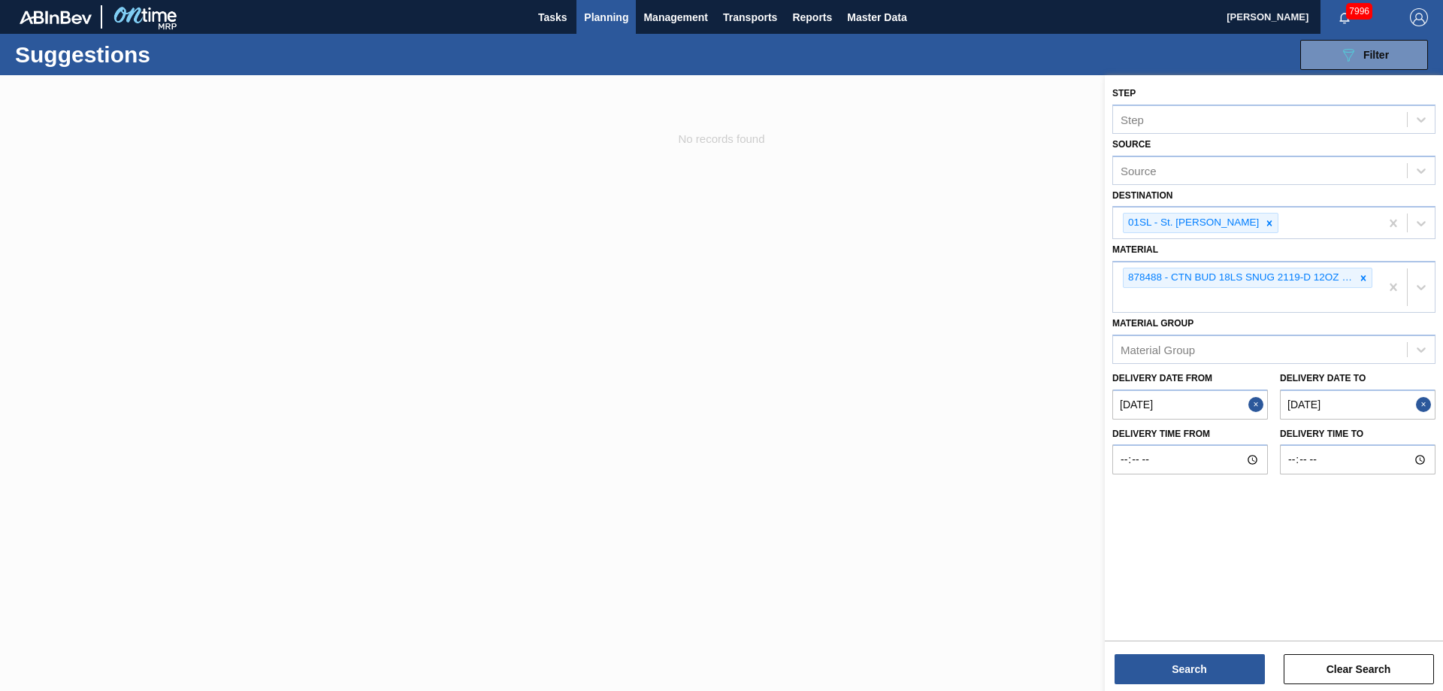
drag, startPoint x: 1361, startPoint y: 283, endPoint x: 1361, endPoint y: 364, distance: 81.1
click at [1377, 282] on div "878488 - CTN BUD 18LS SNUG 2119-D 12OZ FOLD 0423" at bounding box center [1246, 287] width 267 height 50
click at [1364, 278] on icon at bounding box center [1363, 278] width 11 height 11
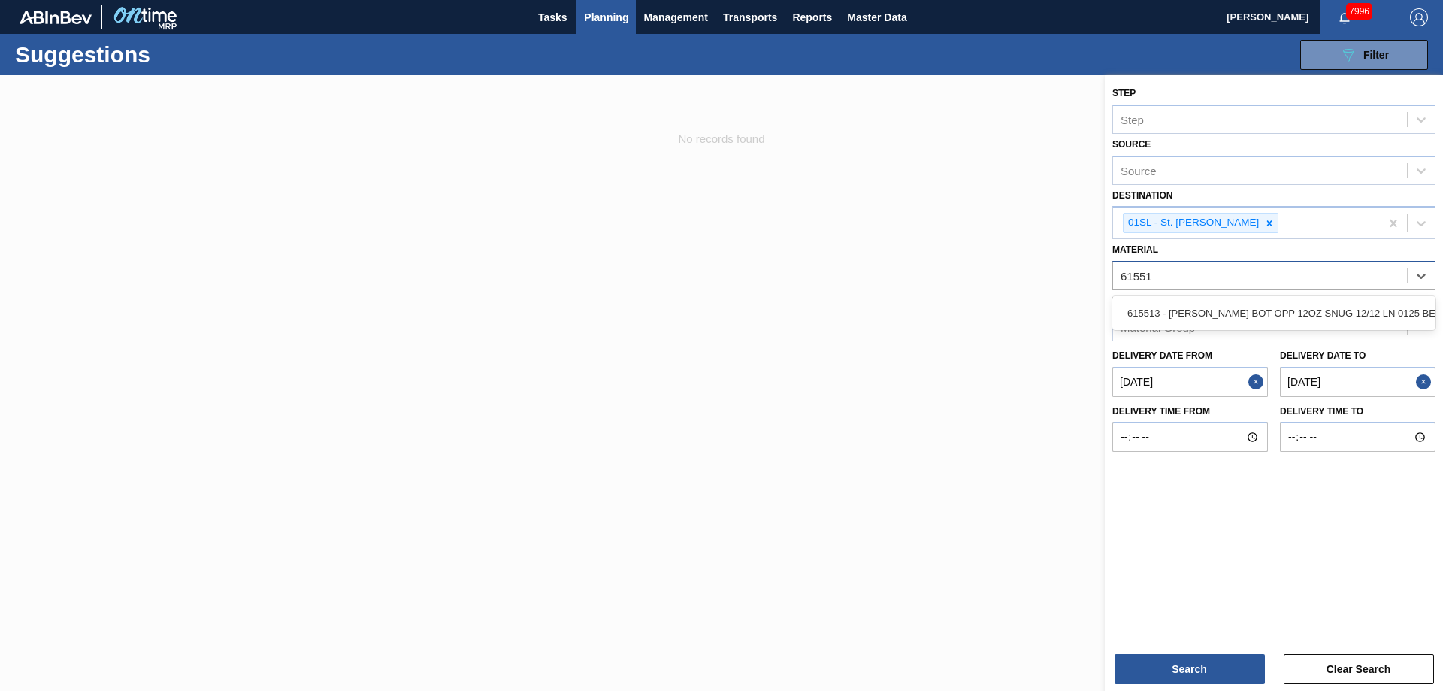
type input "615513"
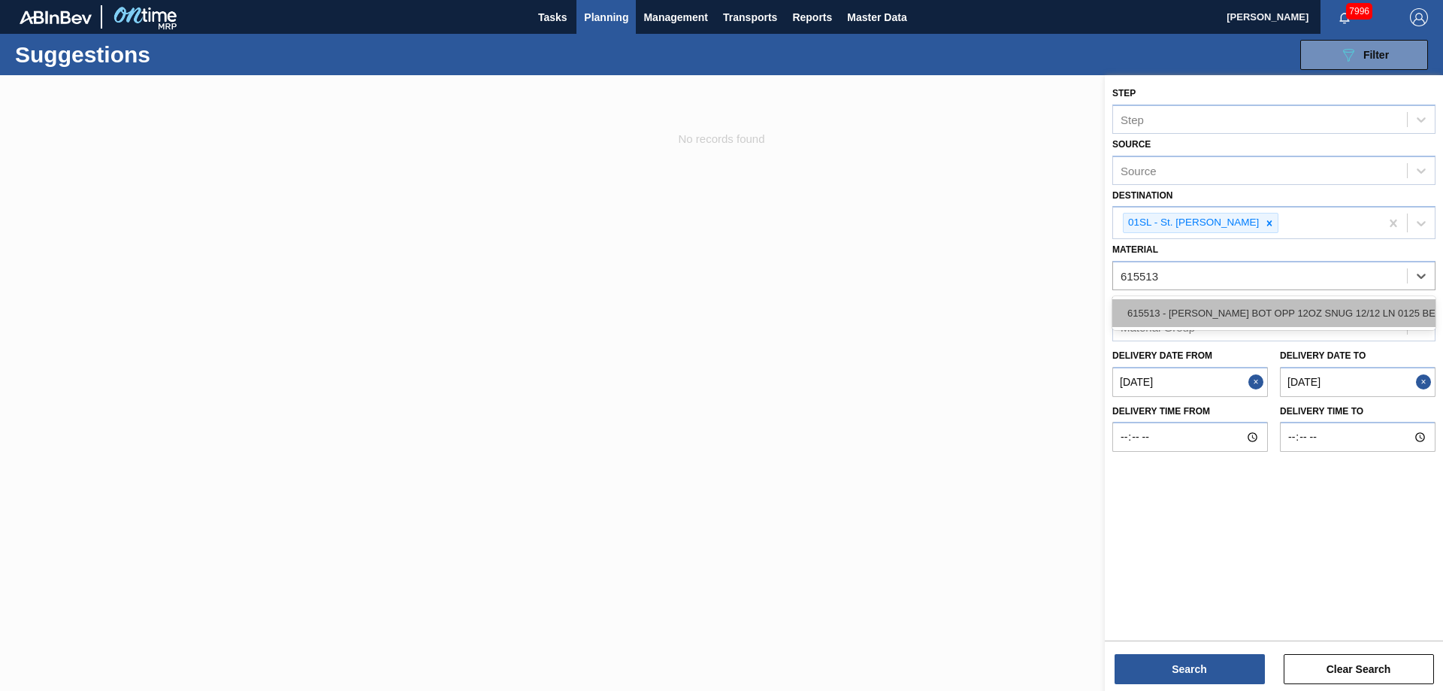
click at [1313, 316] on div "615513 - [PERSON_NAME] BOT OPP 12OZ SNUG 12/12 LN 0125 BEE" at bounding box center [1273, 313] width 323 height 28
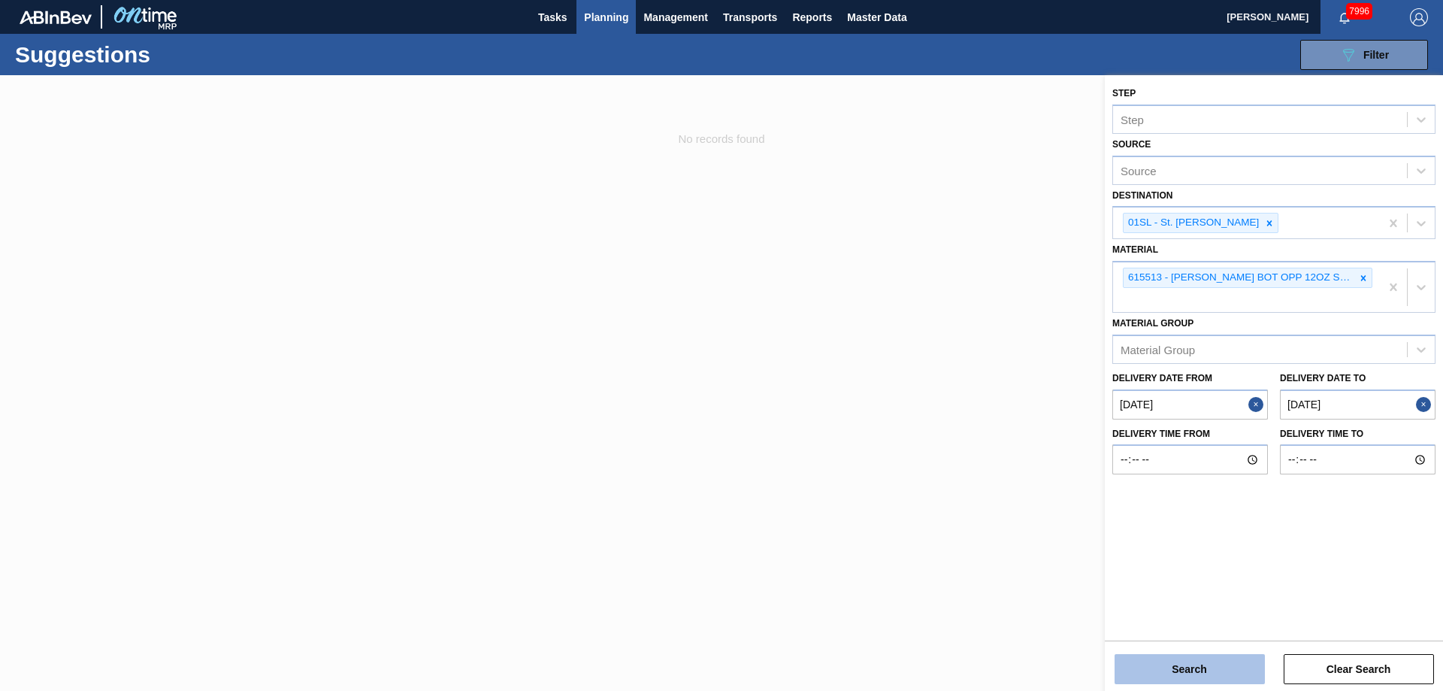
click at [1194, 663] on button "Search" at bounding box center [1189, 669] width 150 height 30
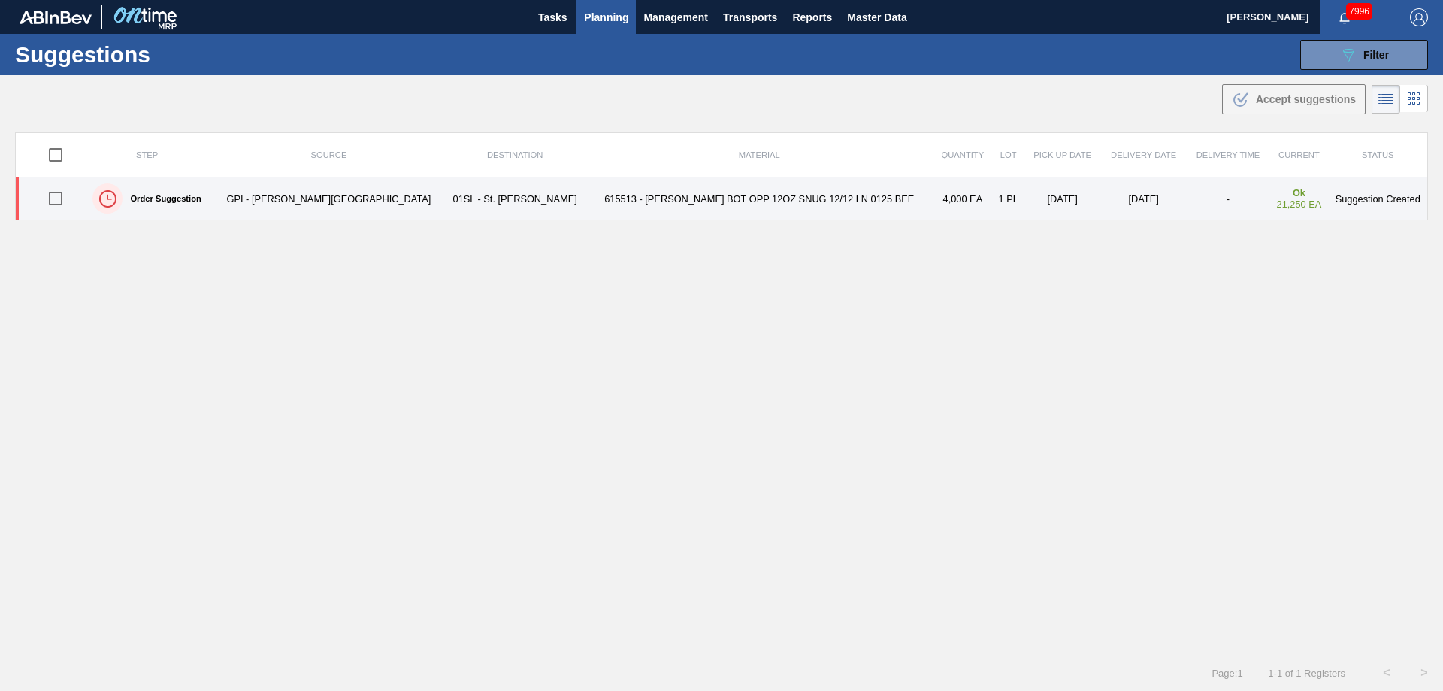
click at [59, 200] on input "checkbox" at bounding box center [56, 199] width 32 height 32
checkbox input "true"
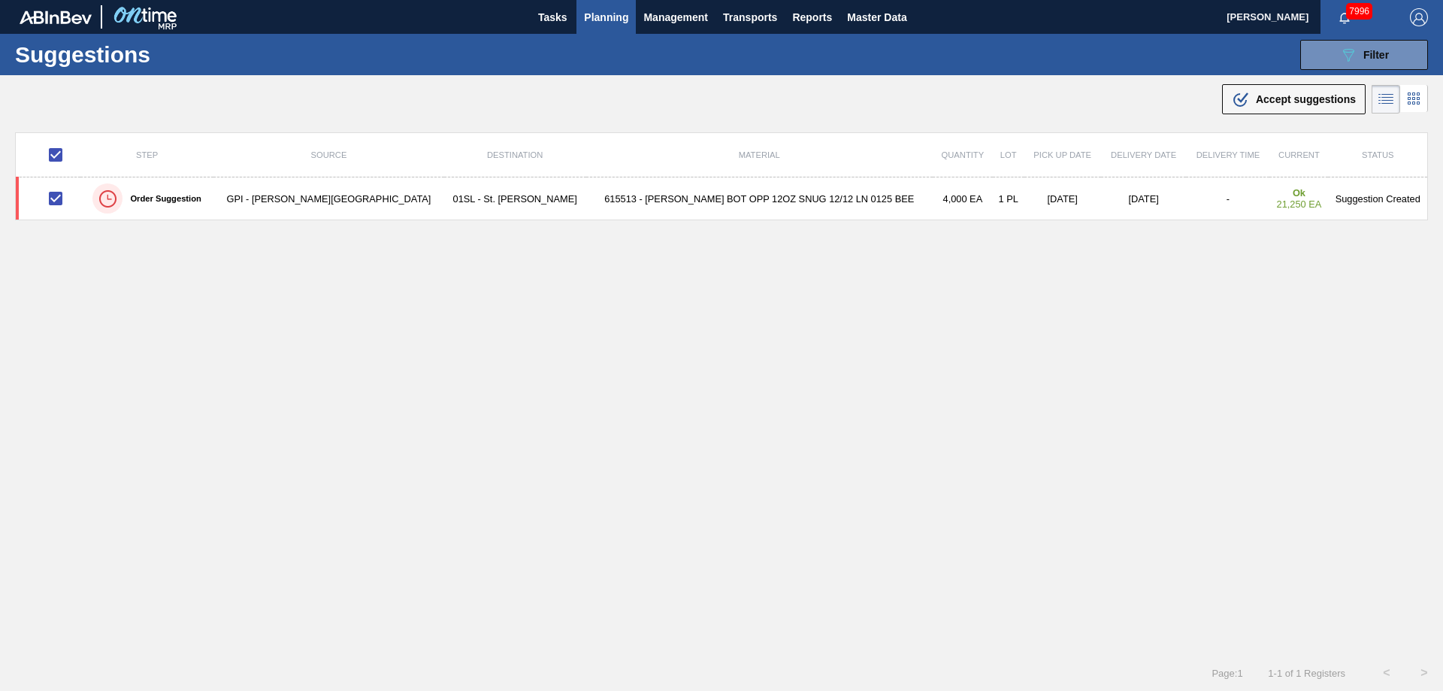
click at [1210, 96] on div ".b{fill:var(--color-action-default)} Accept suggestions" at bounding box center [721, 96] width 1443 height 42
drag, startPoint x: 1242, startPoint y: 96, endPoint x: 1144, endPoint y: 158, distance: 115.5
click at [1243, 97] on icon ".b{fill:var(--color-action-default)}" at bounding box center [1241, 99] width 18 height 18
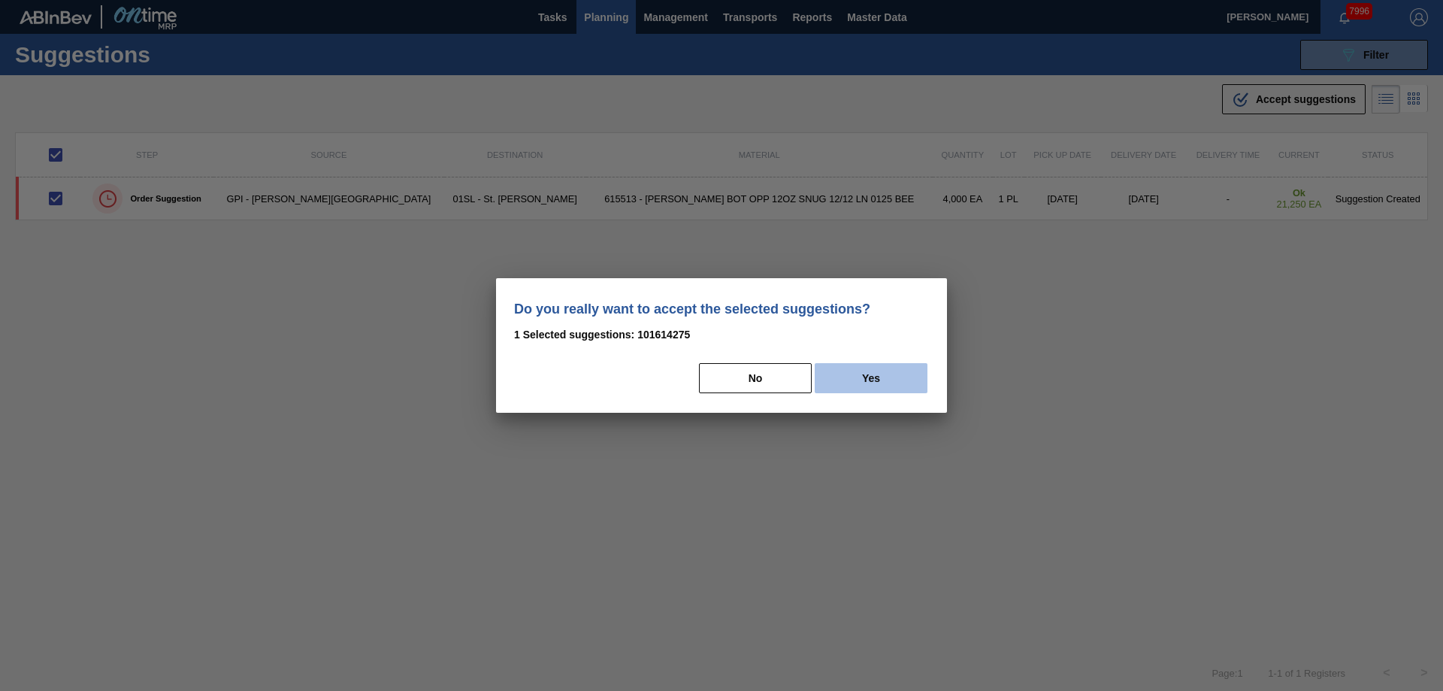
click at [880, 387] on button "Yes" at bounding box center [870, 378] width 113 height 30
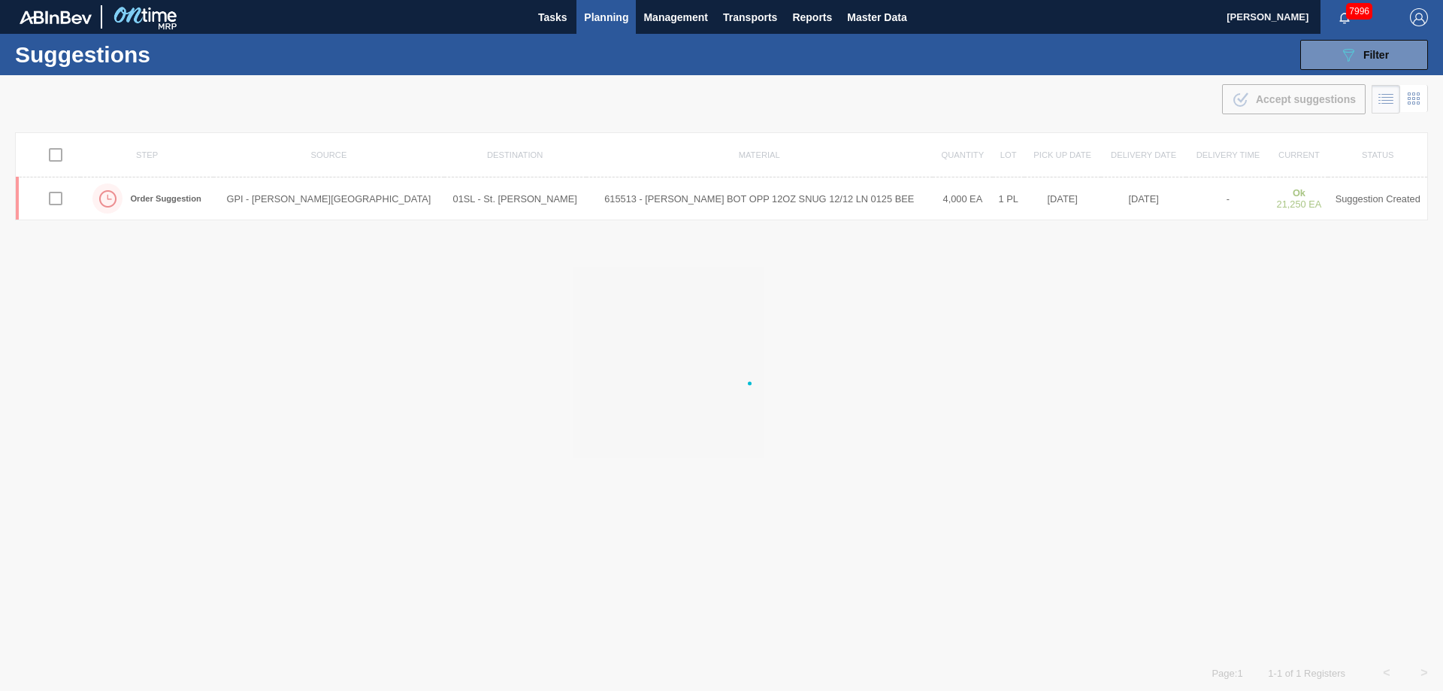
checkbox input "false"
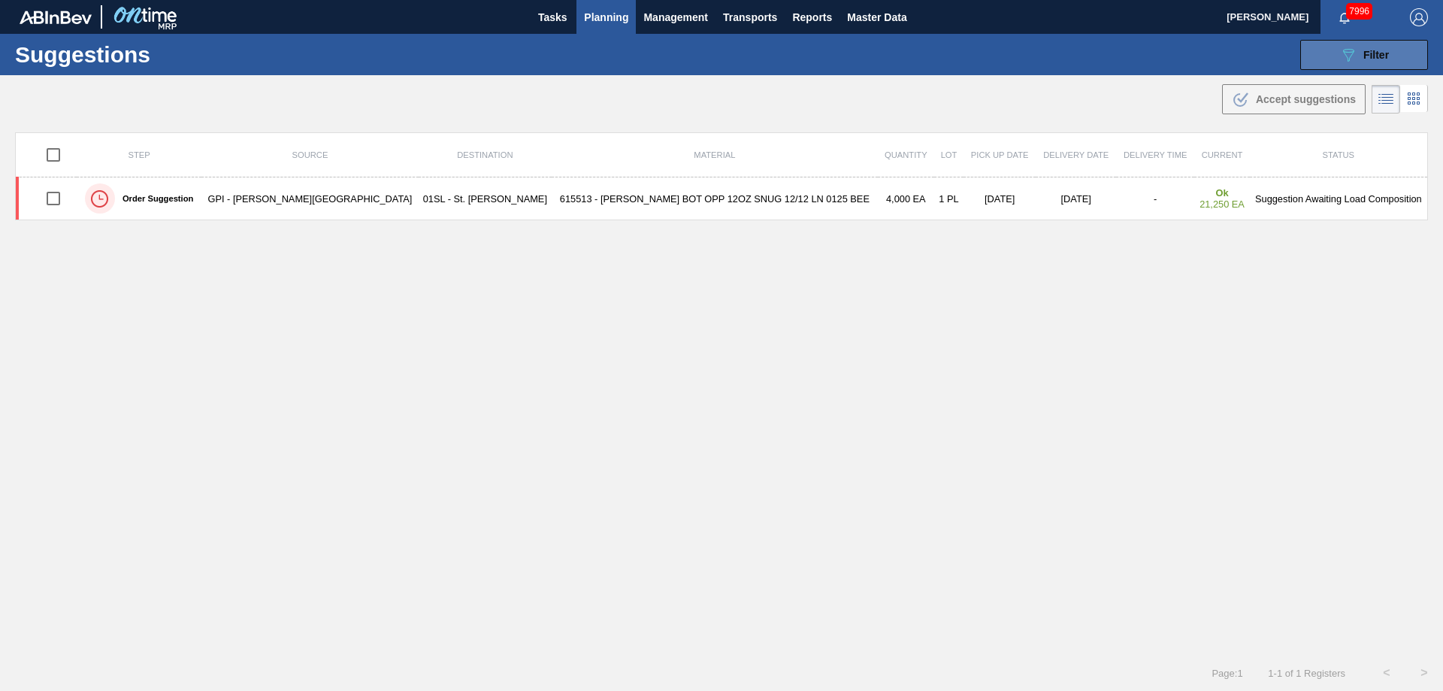
click at [1354, 46] on icon "089F7B8B-B2A5-4AFE-B5C0-19BA573D28AC" at bounding box center [1348, 55] width 18 height 18
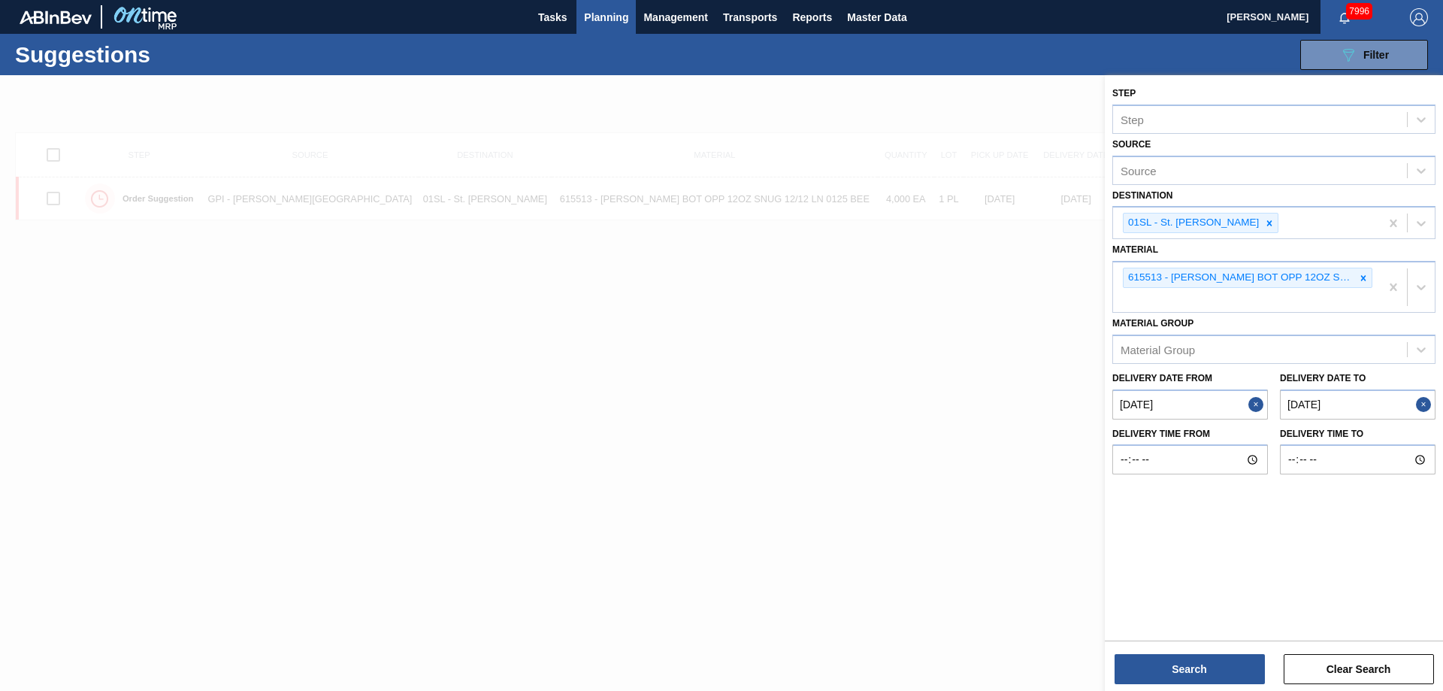
click at [1366, 279] on icon at bounding box center [1363, 278] width 11 height 11
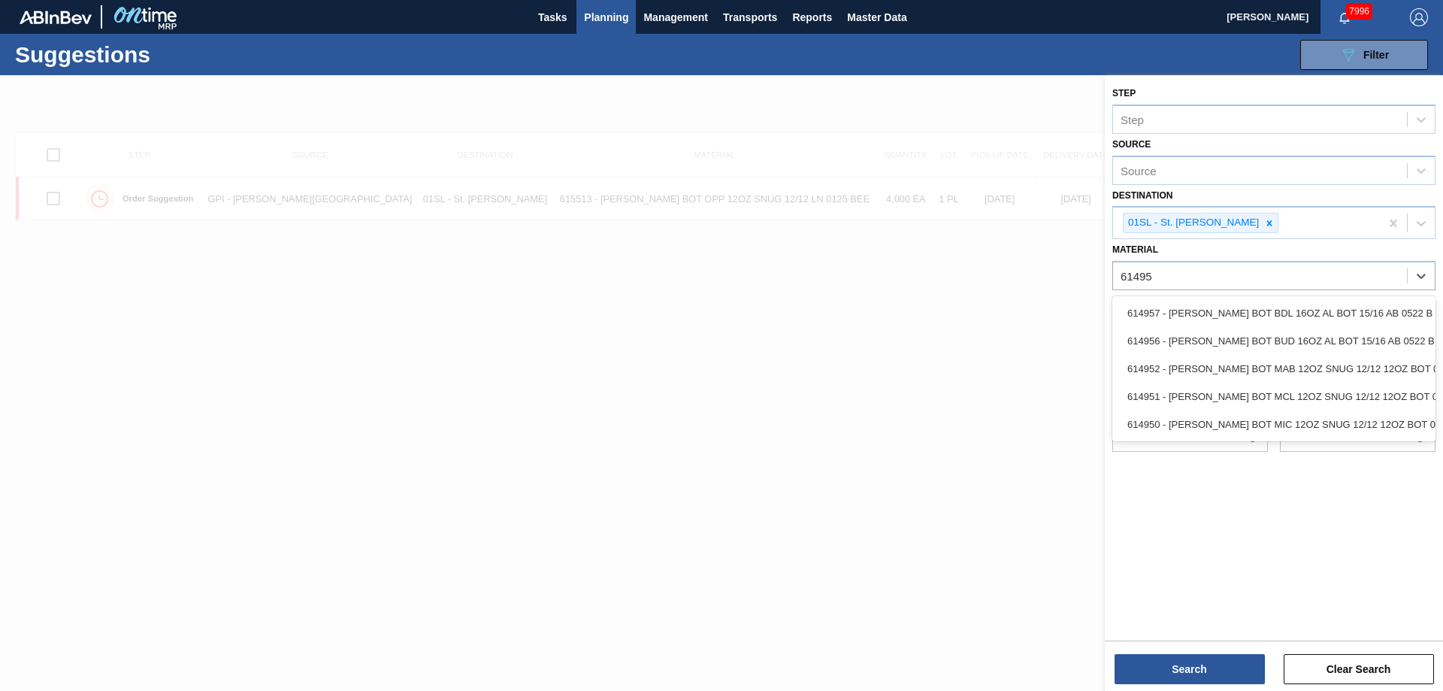
type input "614952"
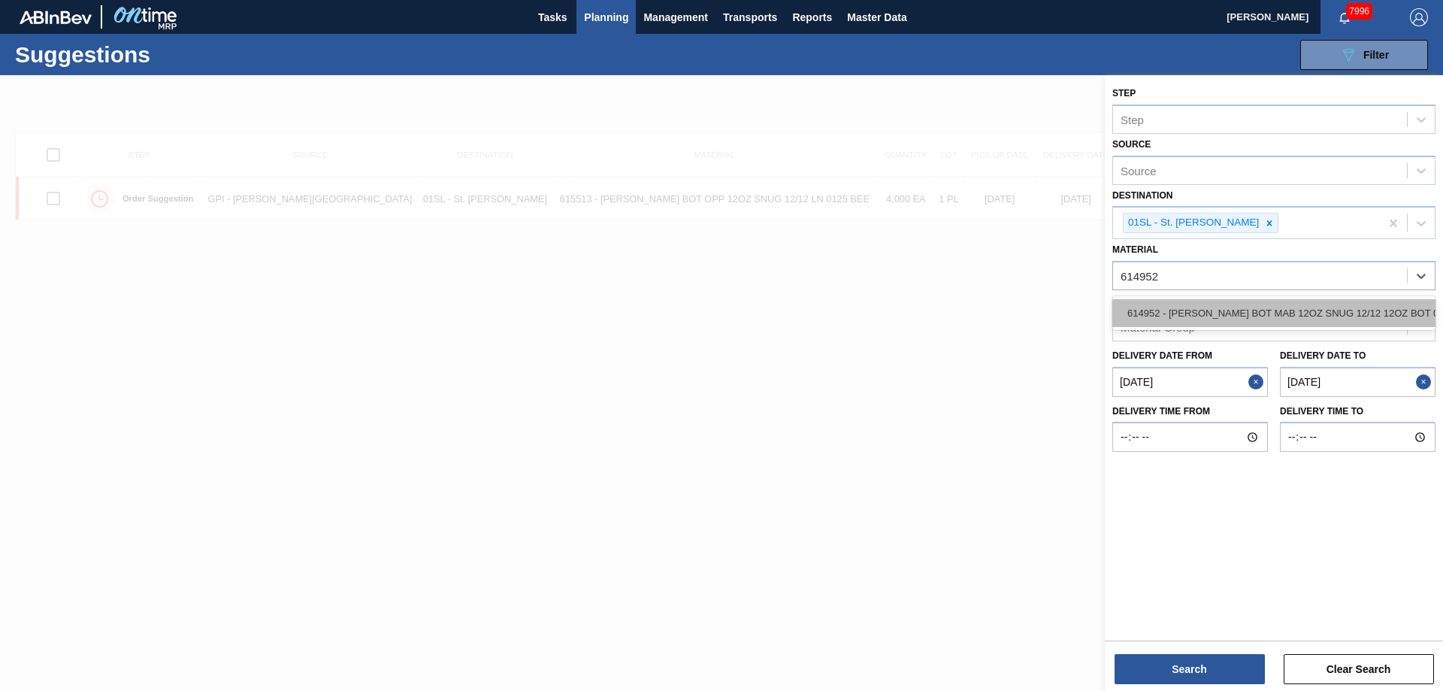
click at [1277, 317] on div "614952 - [PERSON_NAME] BOT MAB 12OZ SNUG 12/12 12OZ BOT 05" at bounding box center [1273, 313] width 323 height 28
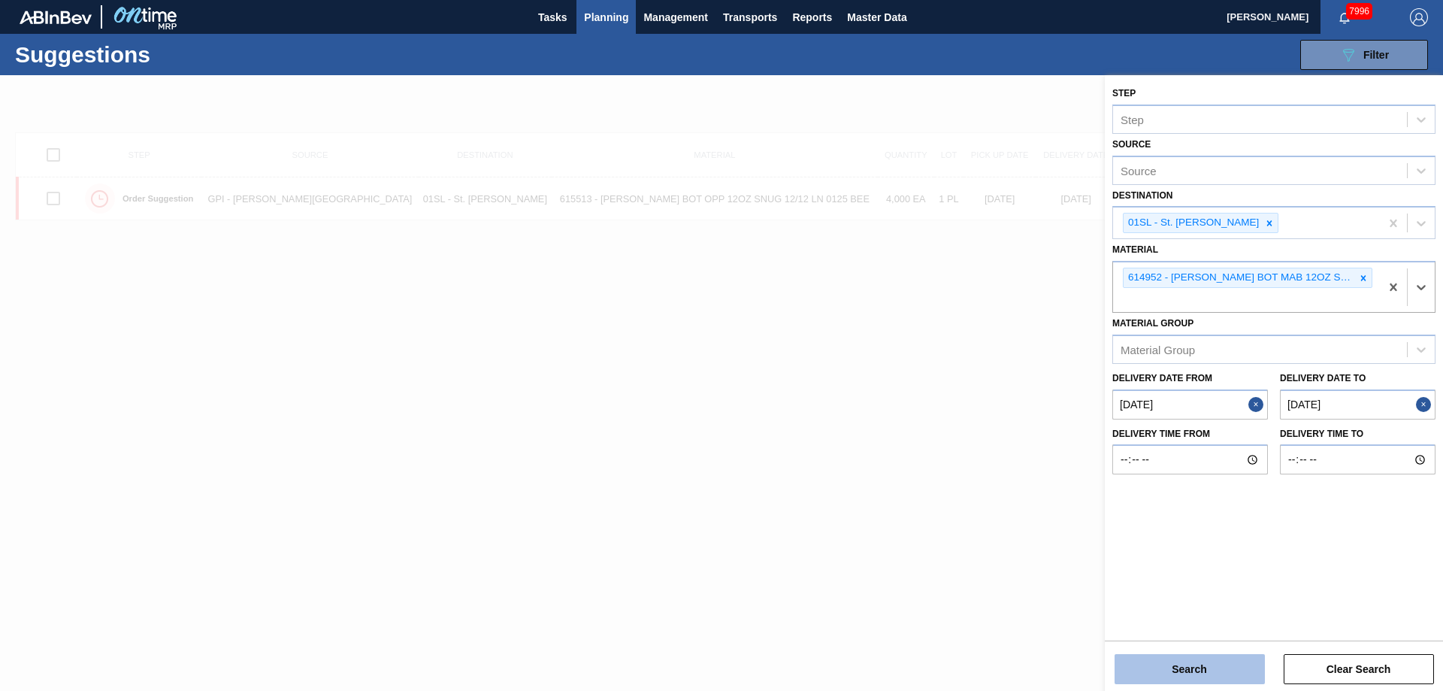
click at [1214, 657] on button "Search" at bounding box center [1189, 669] width 150 height 30
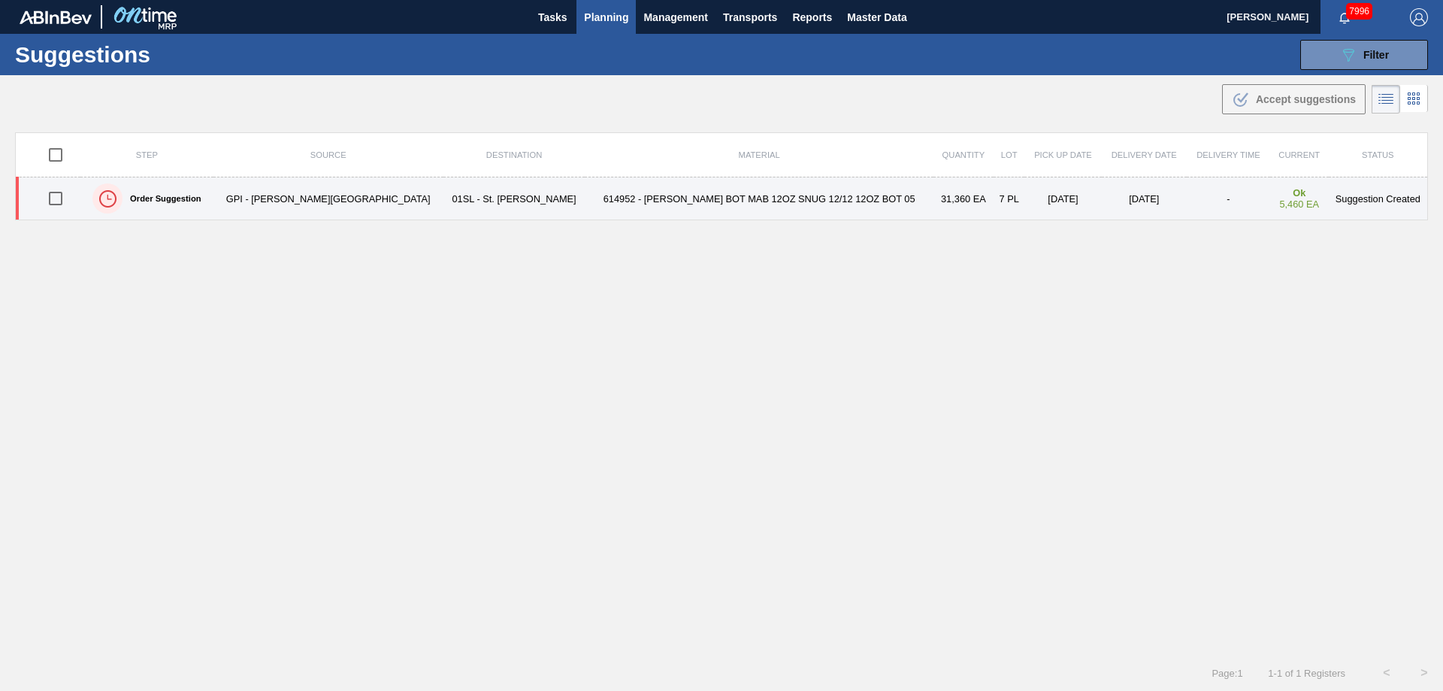
click at [59, 198] on input "checkbox" at bounding box center [56, 199] width 32 height 32
checkbox input "true"
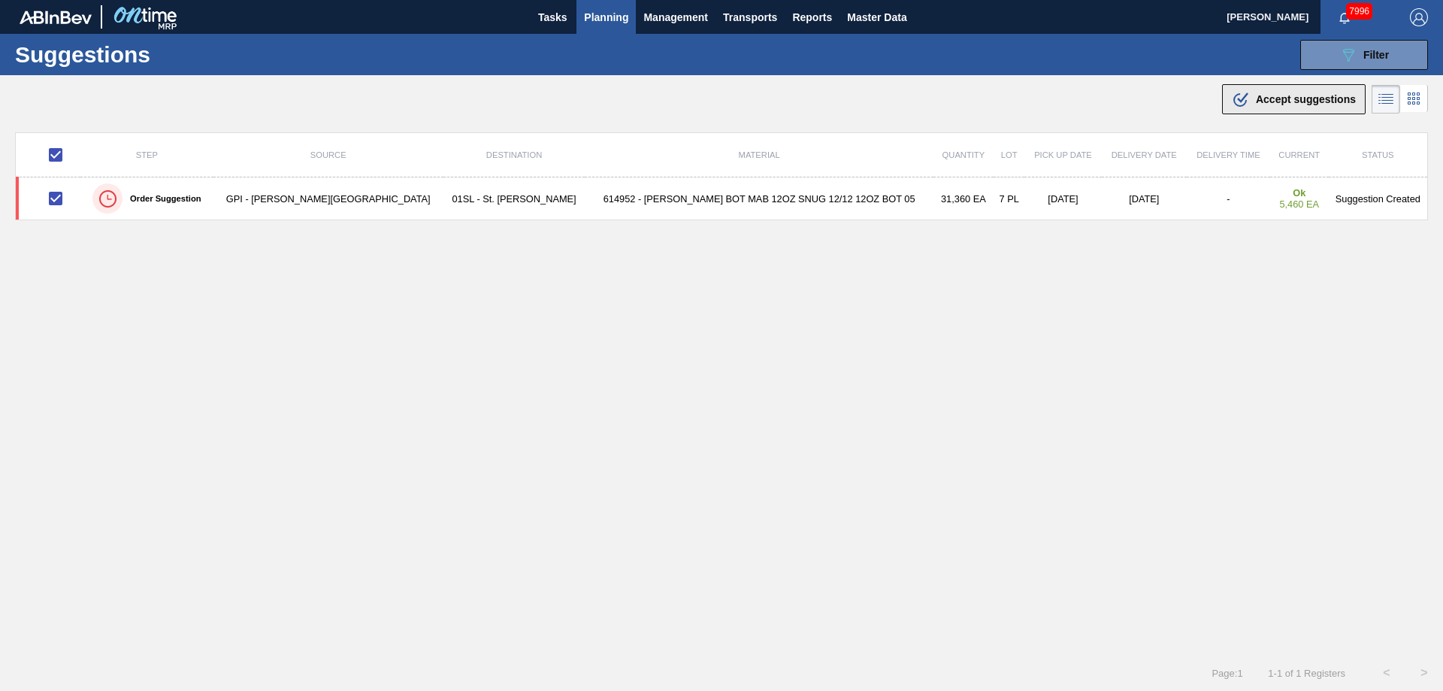
click at [1256, 94] on span "Accept suggestions" at bounding box center [1306, 99] width 100 height 12
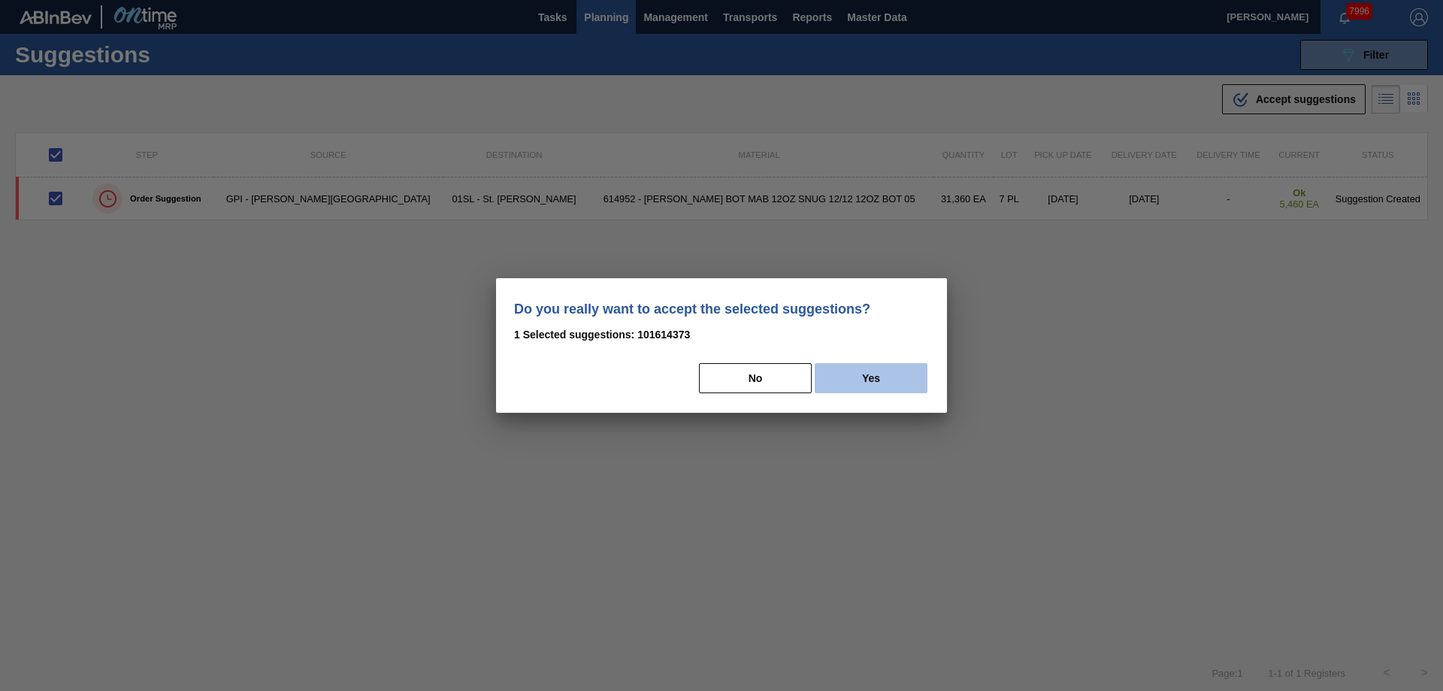
click at [871, 382] on button "Yes" at bounding box center [870, 378] width 113 height 30
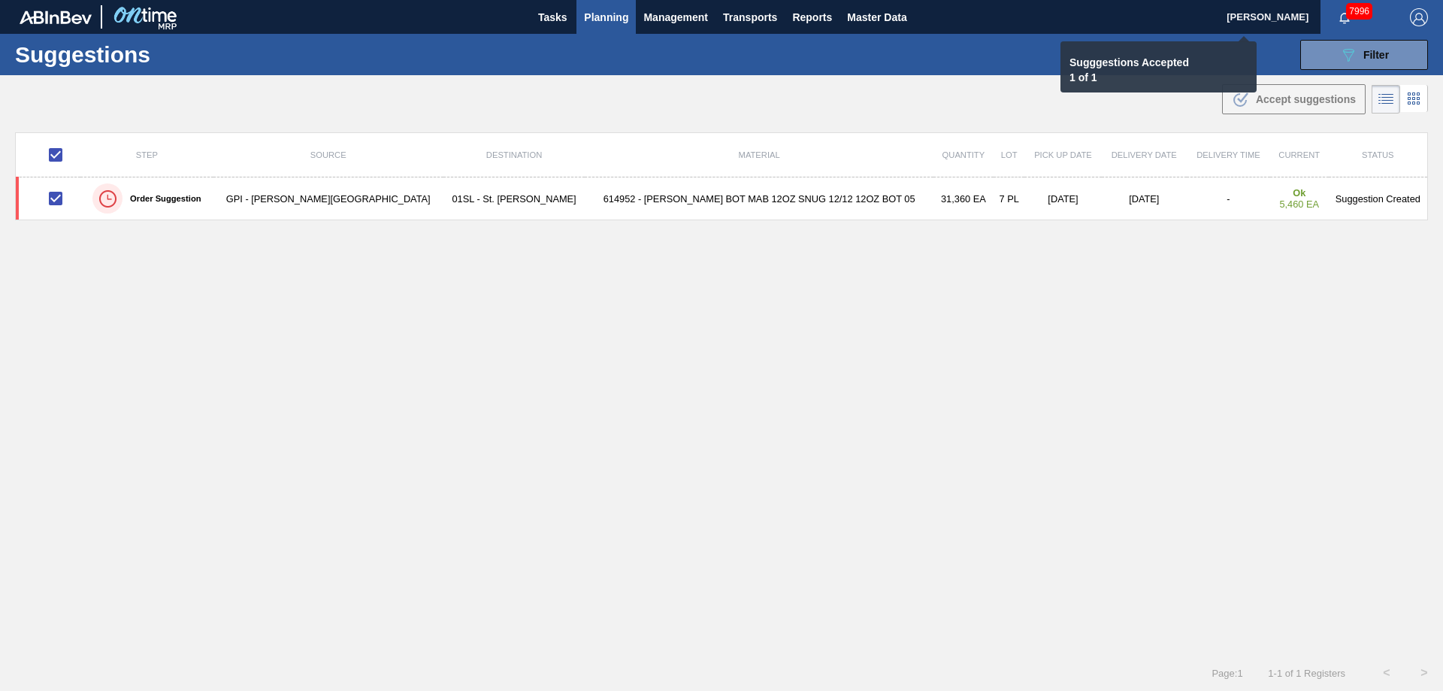
checkbox input "false"
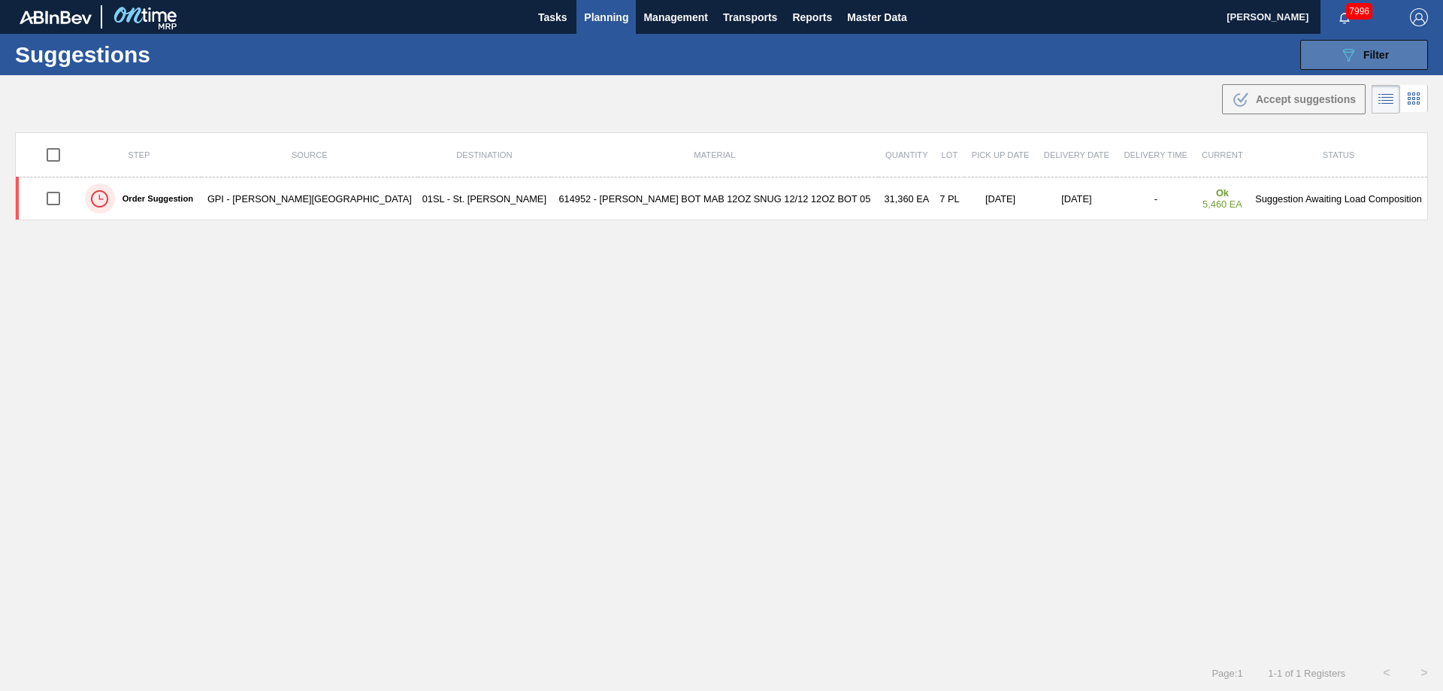
click at [1386, 52] on span "Filter" at bounding box center [1376, 55] width 26 height 12
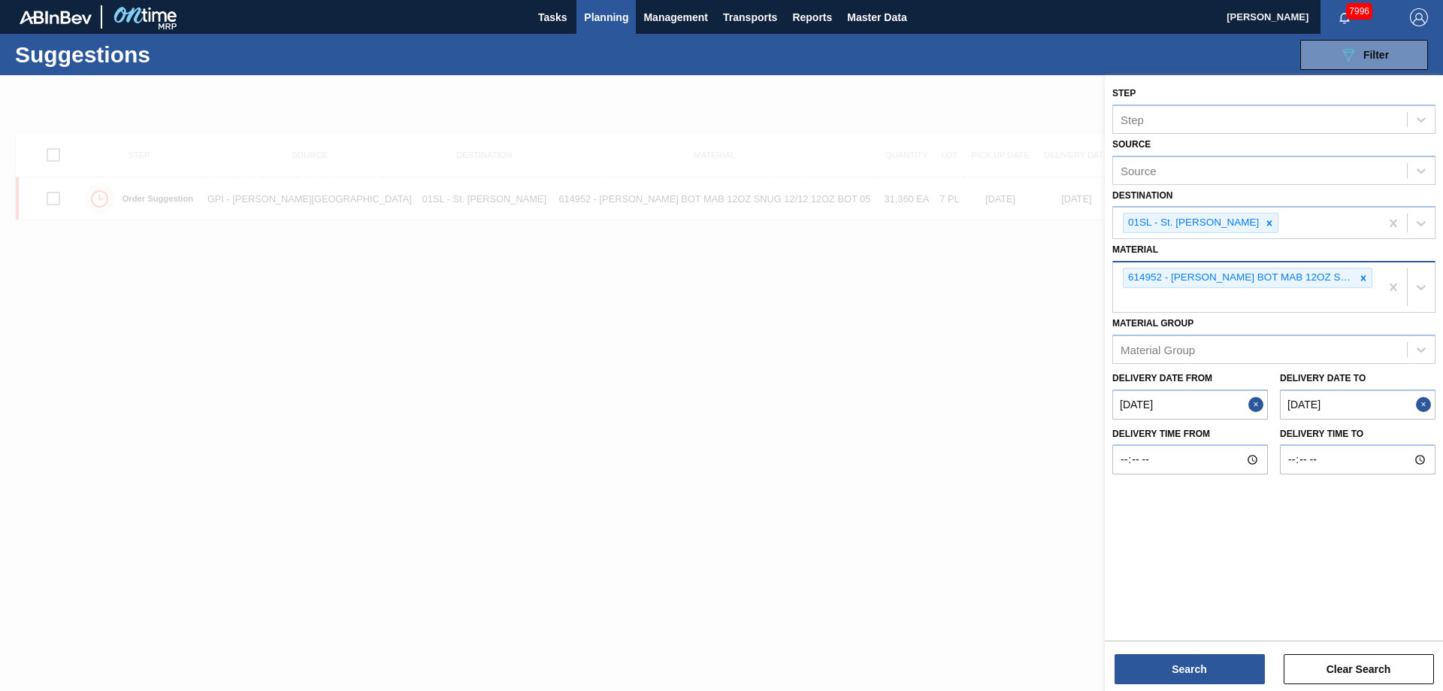
click at [1358, 277] on icon at bounding box center [1363, 278] width 11 height 11
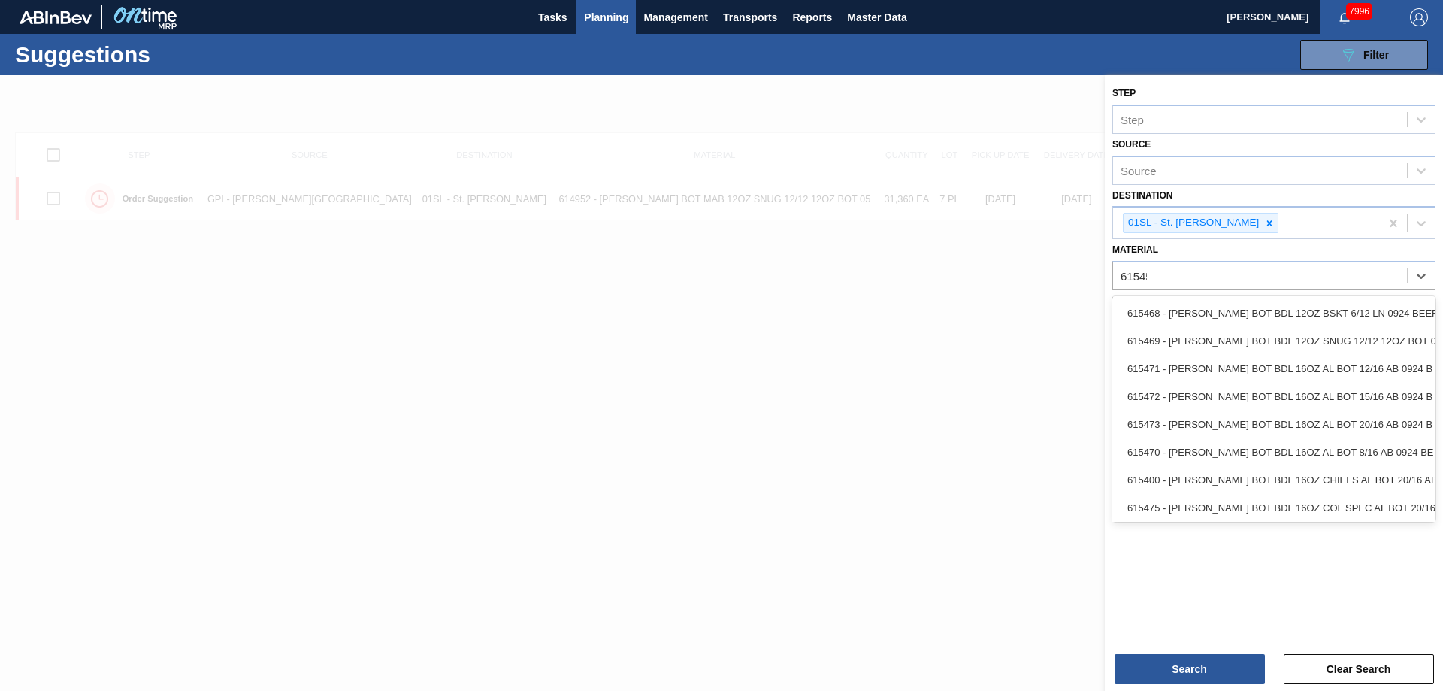
type input "615454"
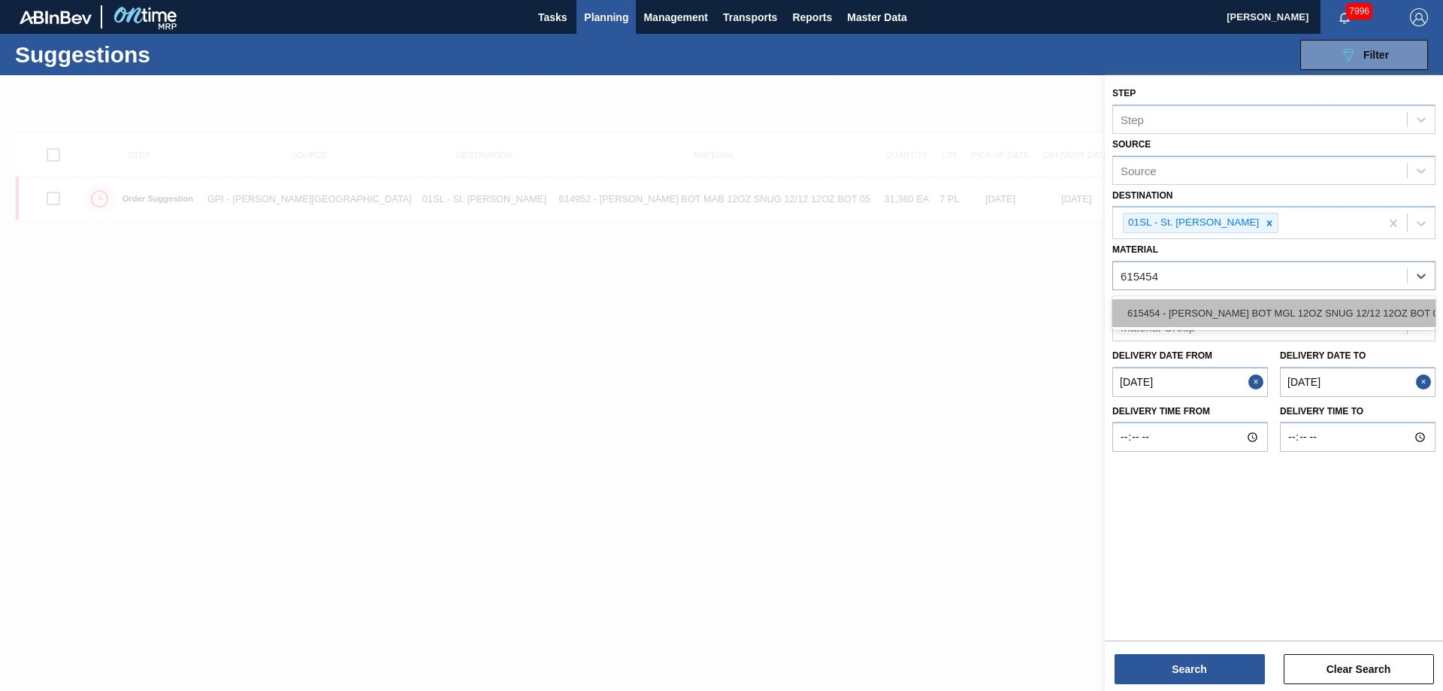
click at [1328, 322] on div "615454 - [PERSON_NAME] BOT MGL 12OZ SNUG 12/12 12OZ BOT 08" at bounding box center [1273, 313] width 323 height 28
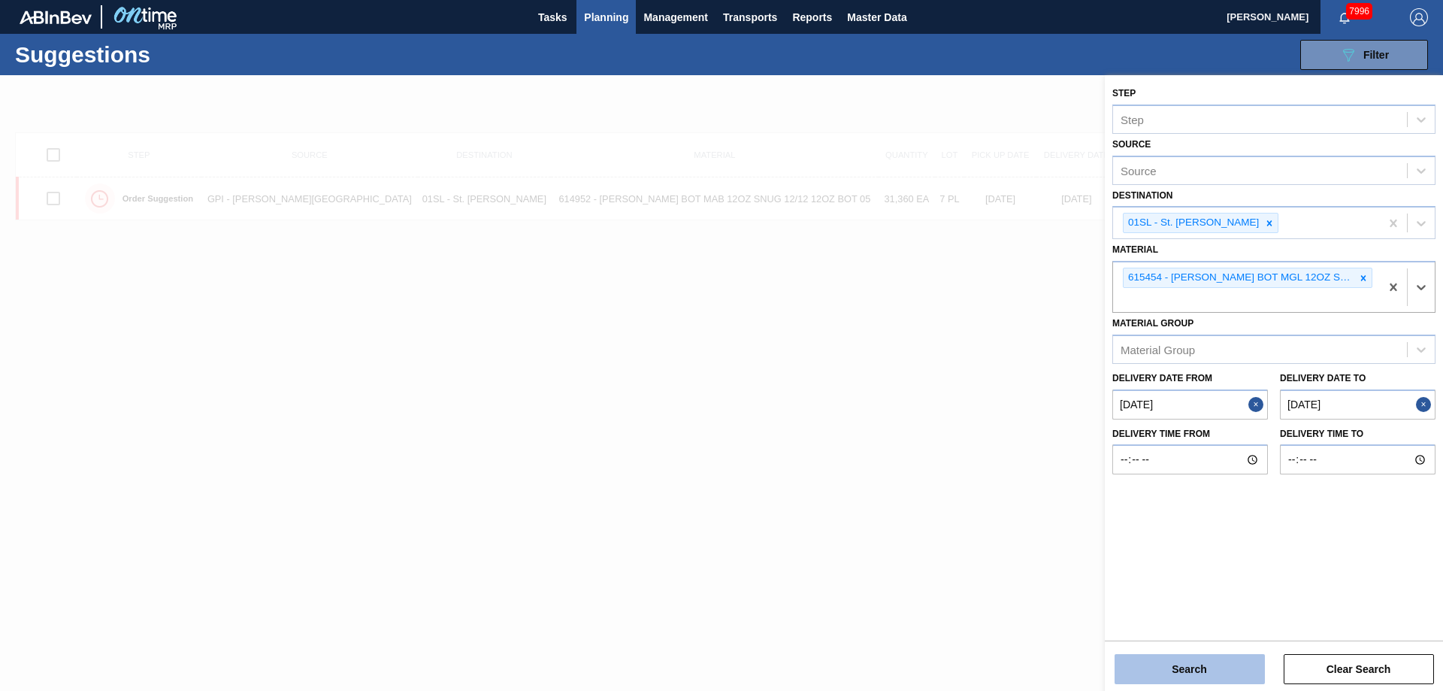
click at [1185, 662] on button "Search" at bounding box center [1189, 669] width 150 height 30
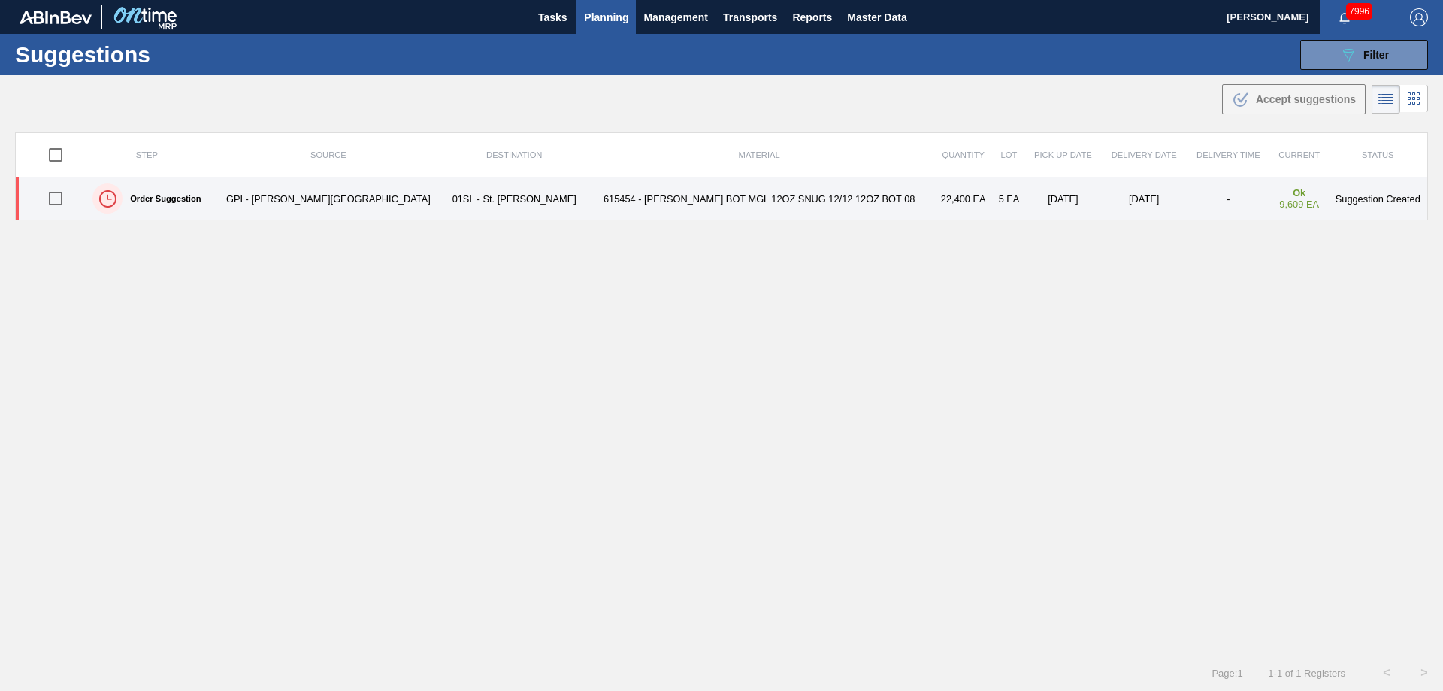
click at [62, 195] on input "checkbox" at bounding box center [56, 199] width 32 height 32
checkbox input "true"
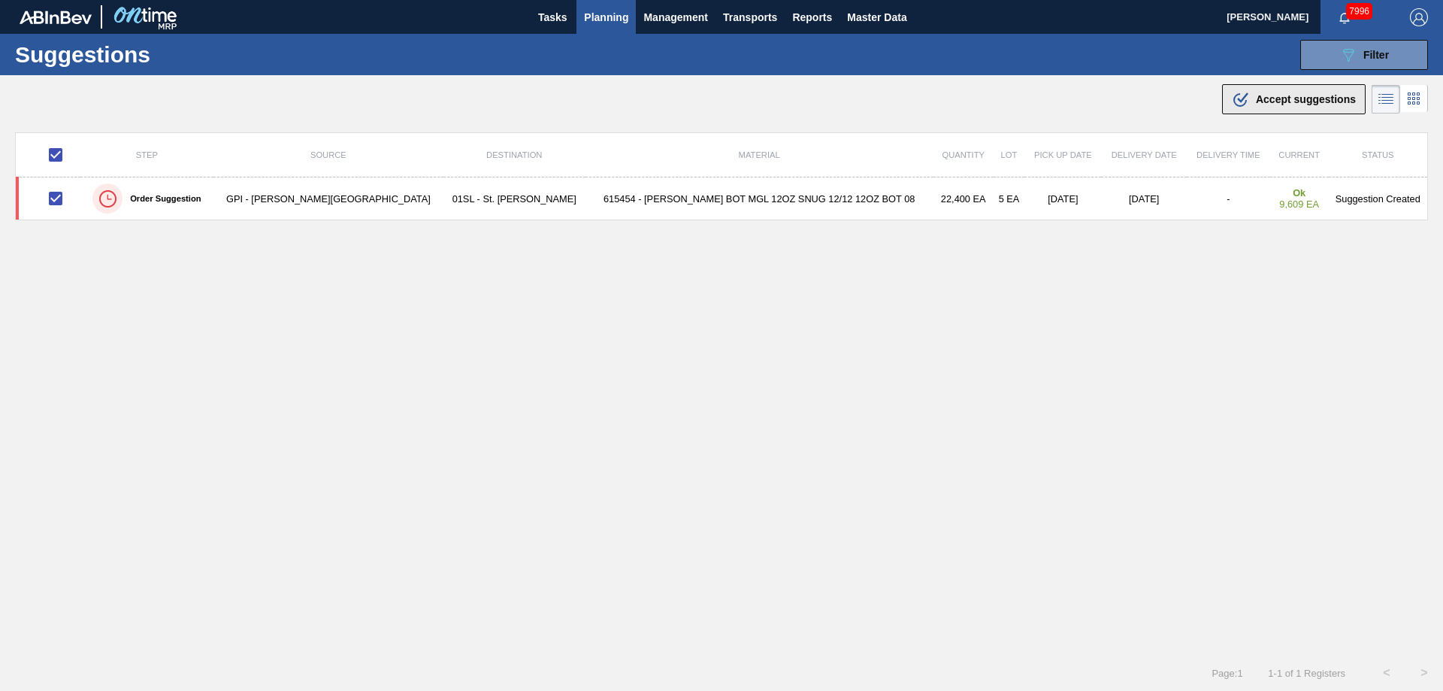
click at [1331, 86] on button ".b{fill:var(--color-action-default)} Accept suggestions" at bounding box center [1294, 99] width 144 height 30
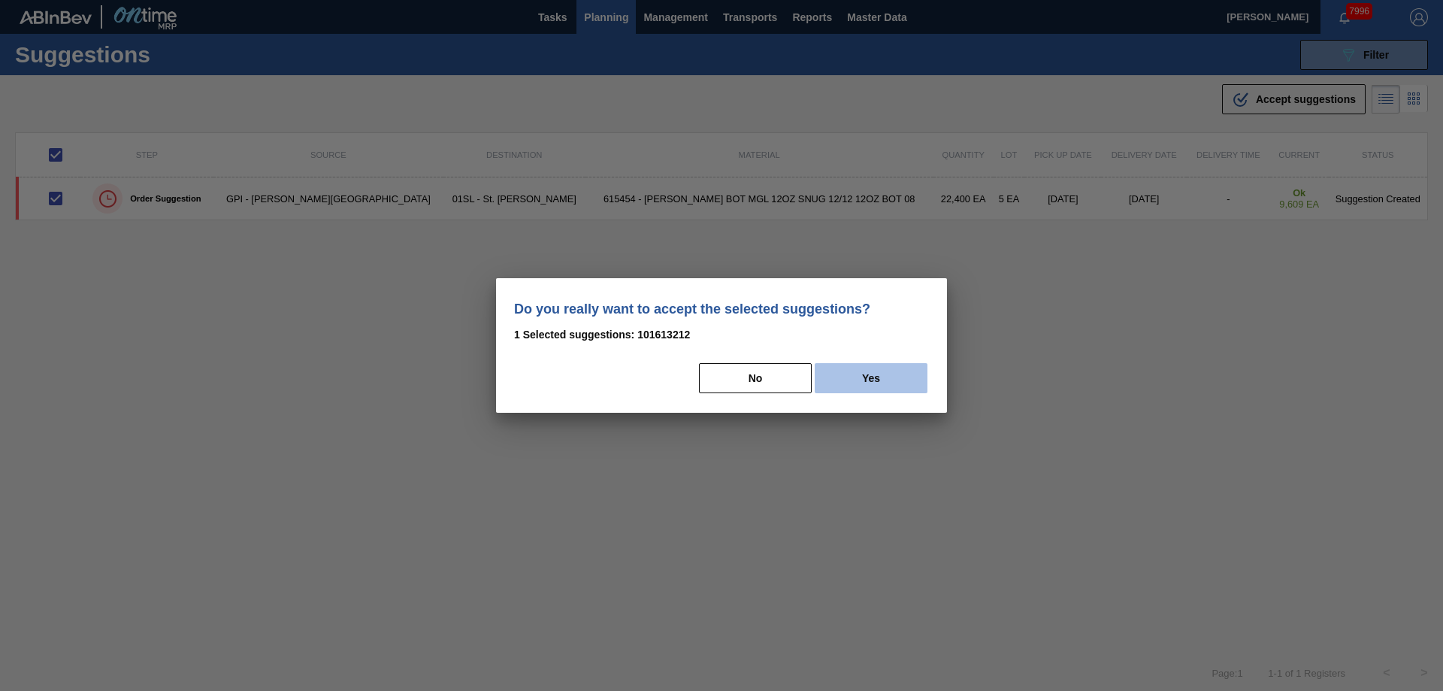
click at [896, 375] on button "Yes" at bounding box center [870, 378] width 113 height 30
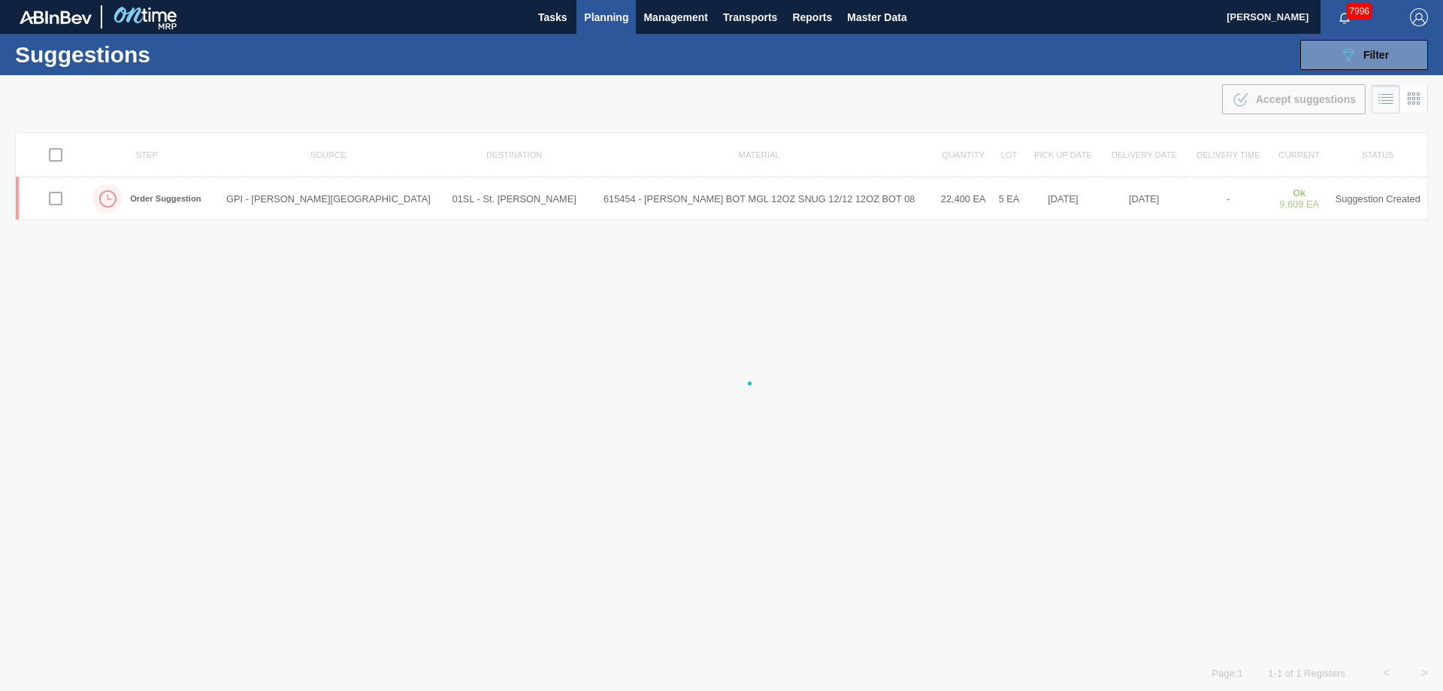
checkbox input "false"
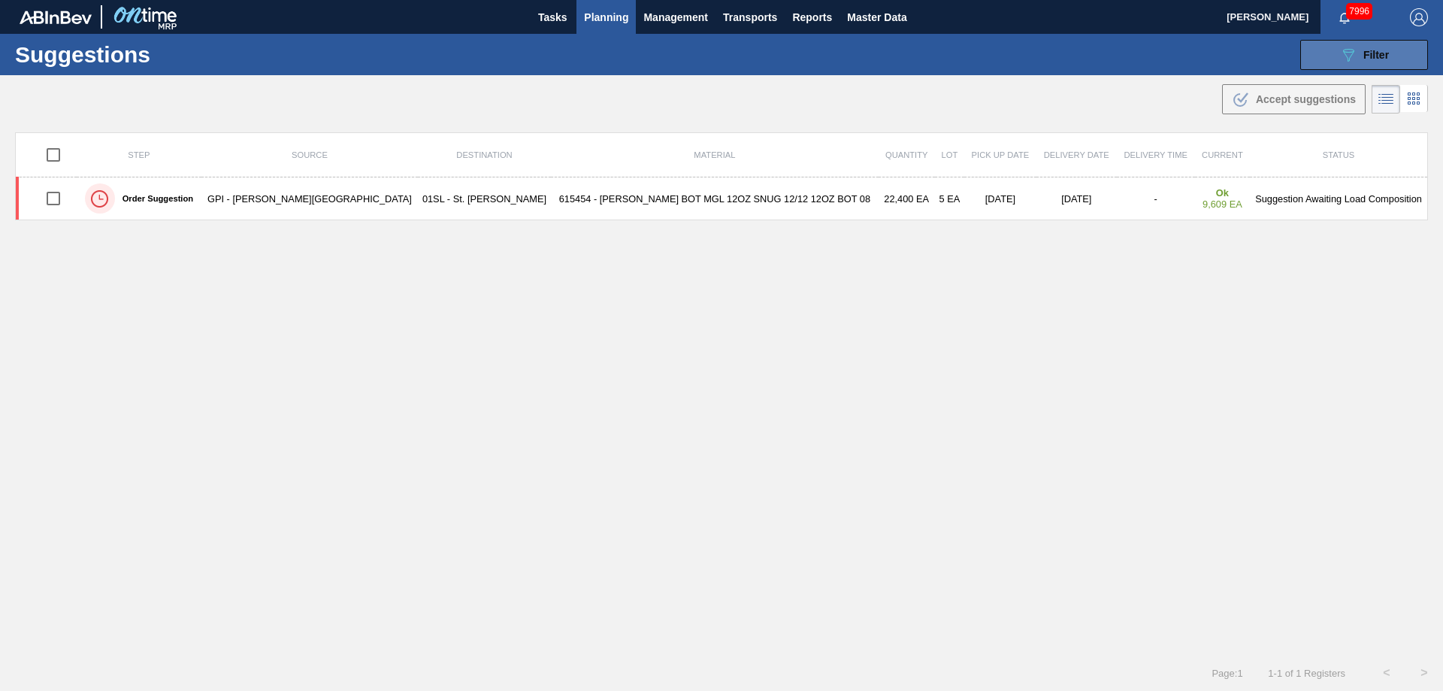
click at [1313, 65] on button "089F7B8B-B2A5-4AFE-B5C0-19BA573D28AC Filter" at bounding box center [1364, 55] width 128 height 30
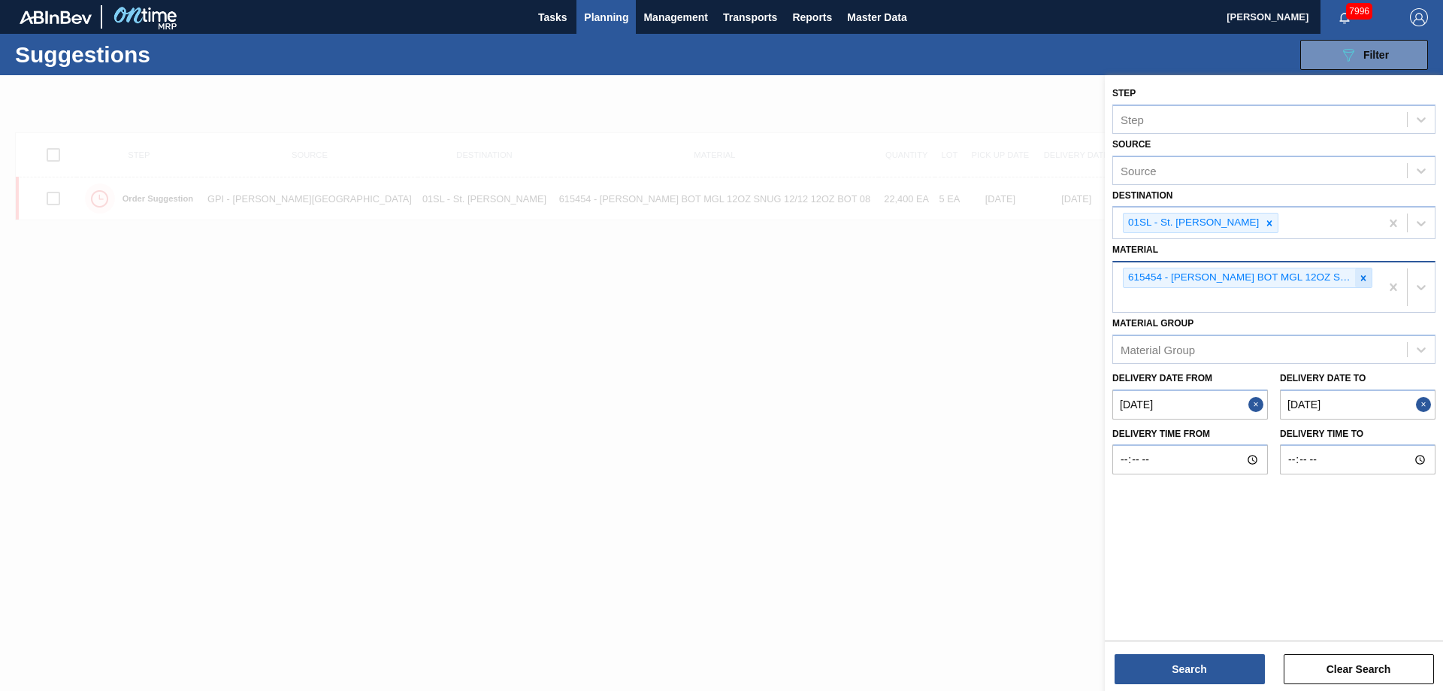
click at [1361, 277] on icon at bounding box center [1363, 278] width 11 height 11
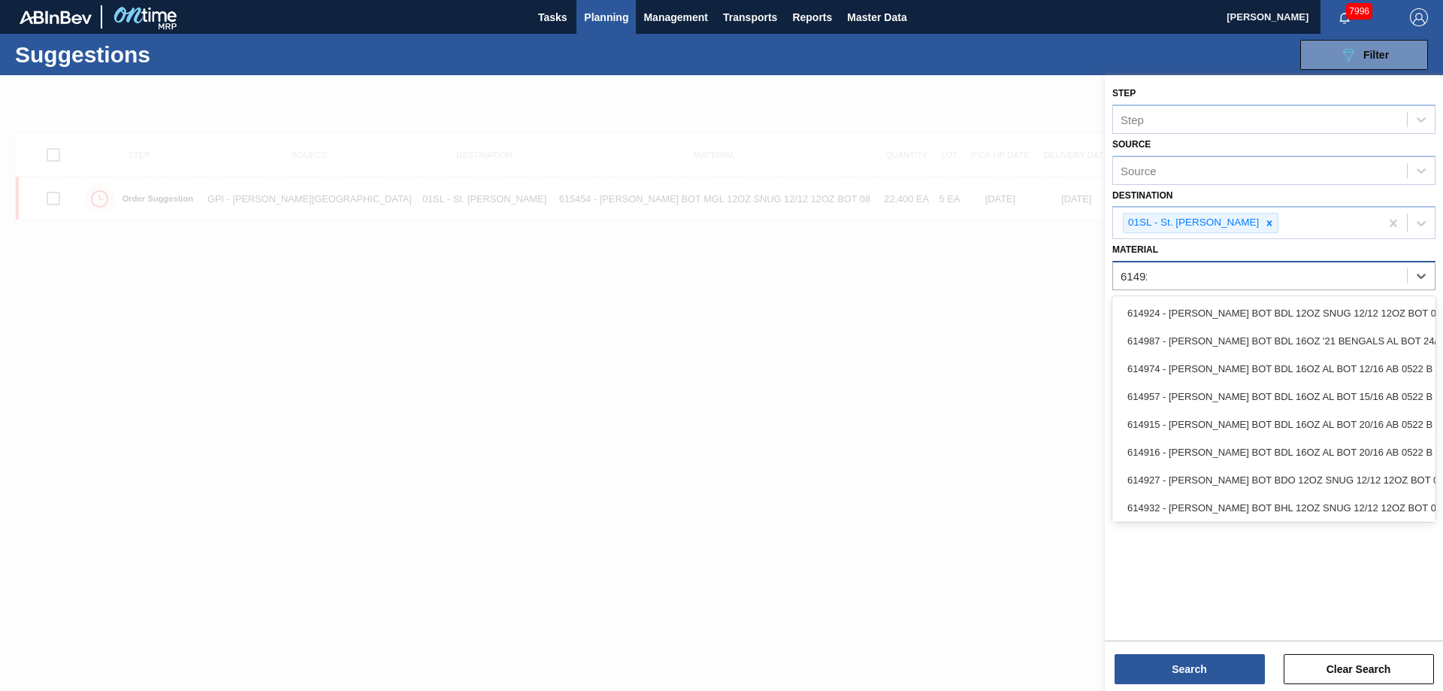
type input "614928"
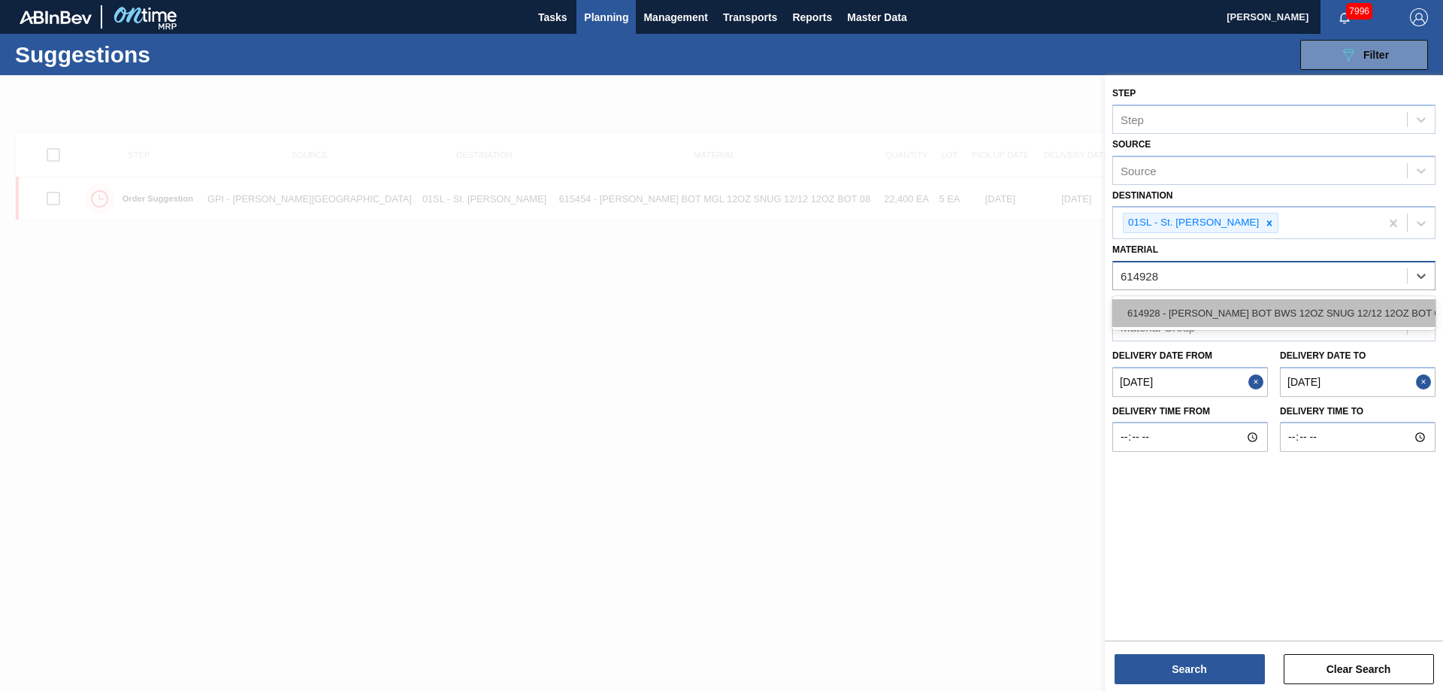
click at [1329, 314] on div "614928 - [PERSON_NAME] BOT BWS 12OZ SNUG 12/12 12OZ BOT 05" at bounding box center [1273, 313] width 323 height 28
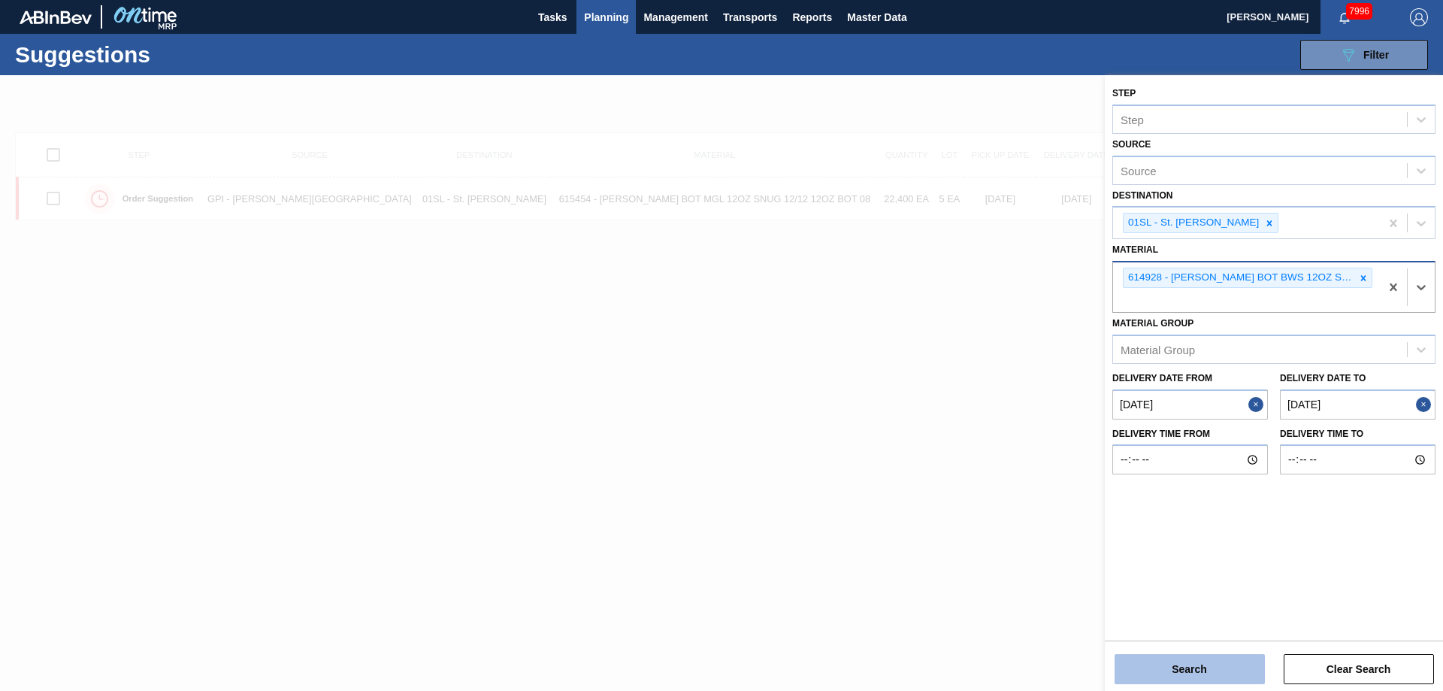
click at [1198, 667] on button "Search" at bounding box center [1189, 669] width 150 height 30
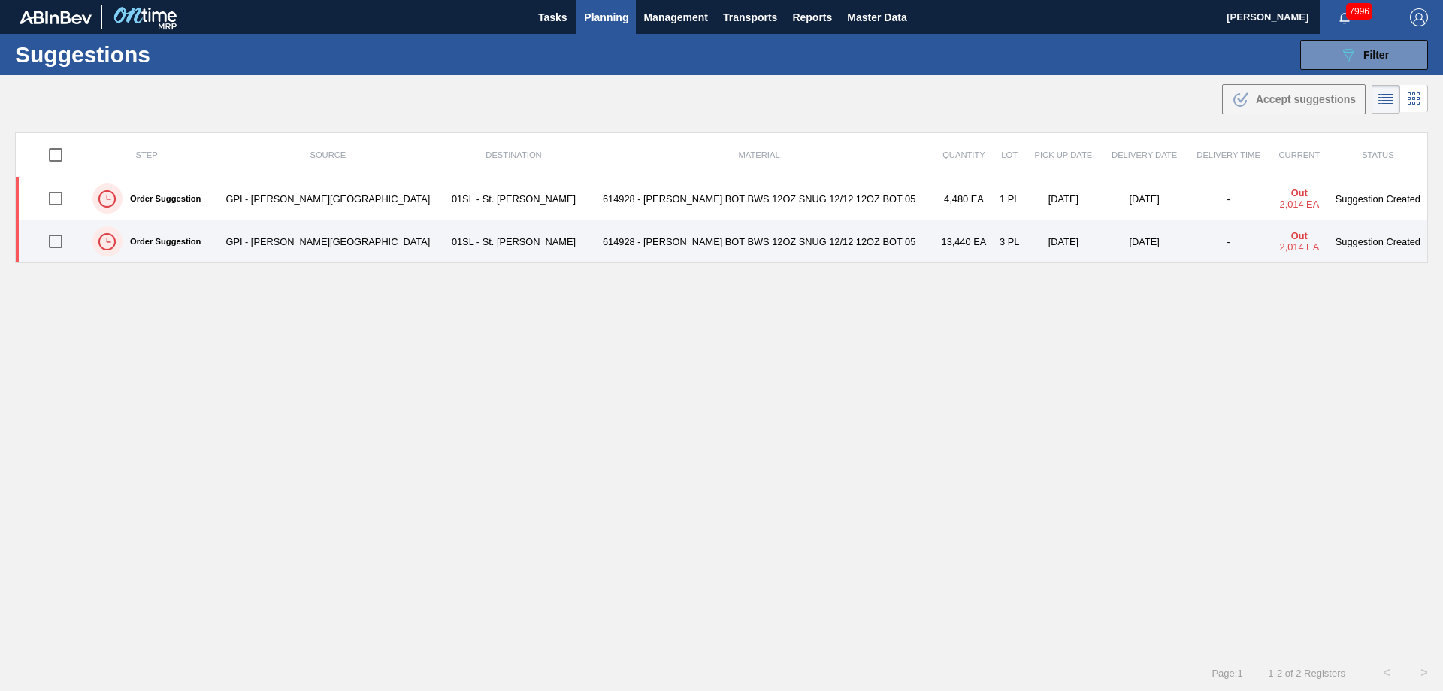
click at [53, 243] on input "checkbox" at bounding box center [56, 241] width 32 height 32
checkbox input "true"
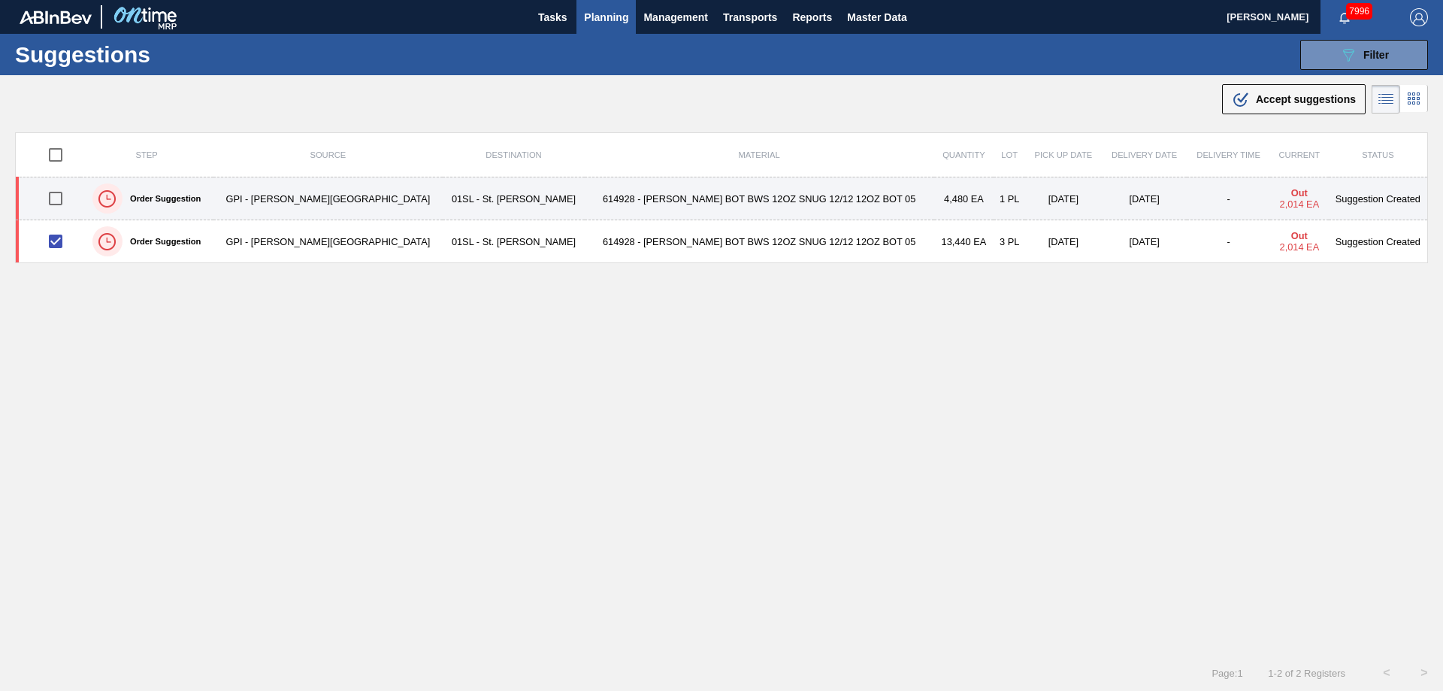
click at [57, 200] on input "checkbox" at bounding box center [56, 199] width 32 height 32
checkbox input "true"
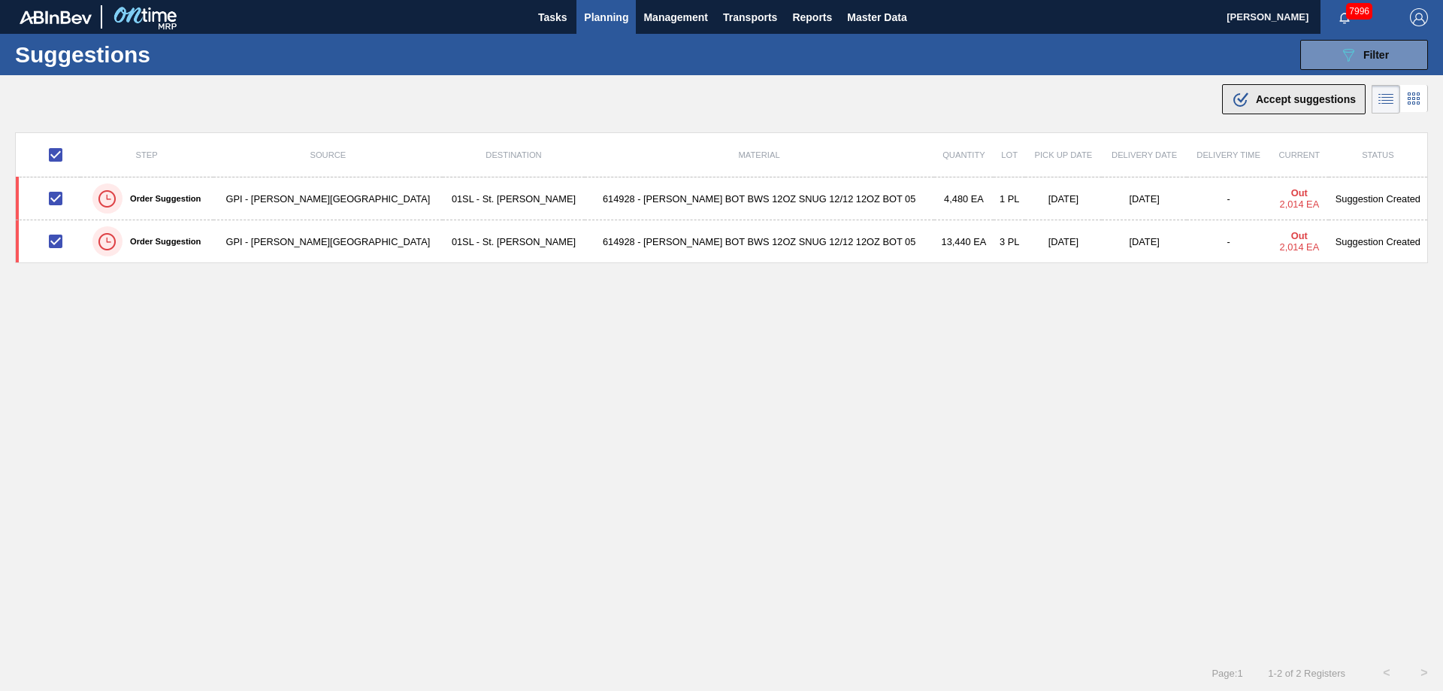
click at [1287, 95] on span "Accept suggestions" at bounding box center [1306, 99] width 100 height 12
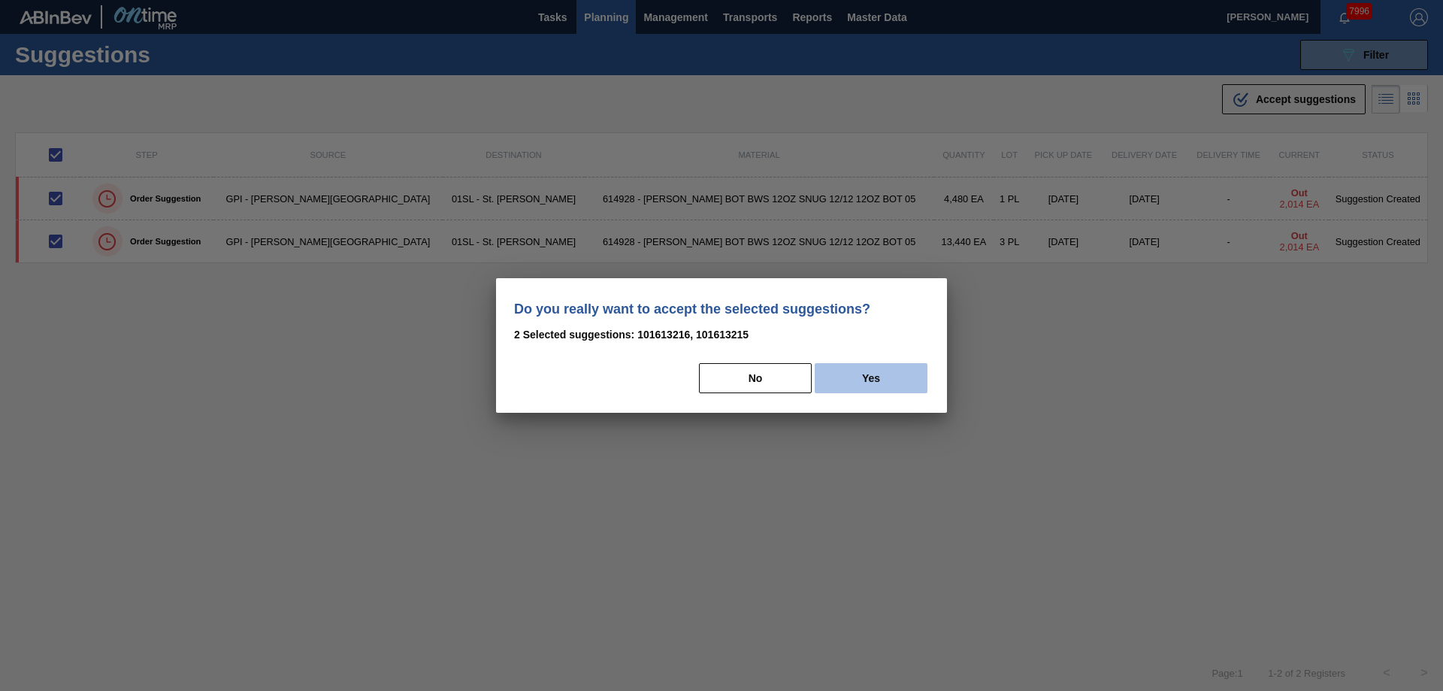
click at [861, 372] on button "Yes" at bounding box center [870, 378] width 113 height 30
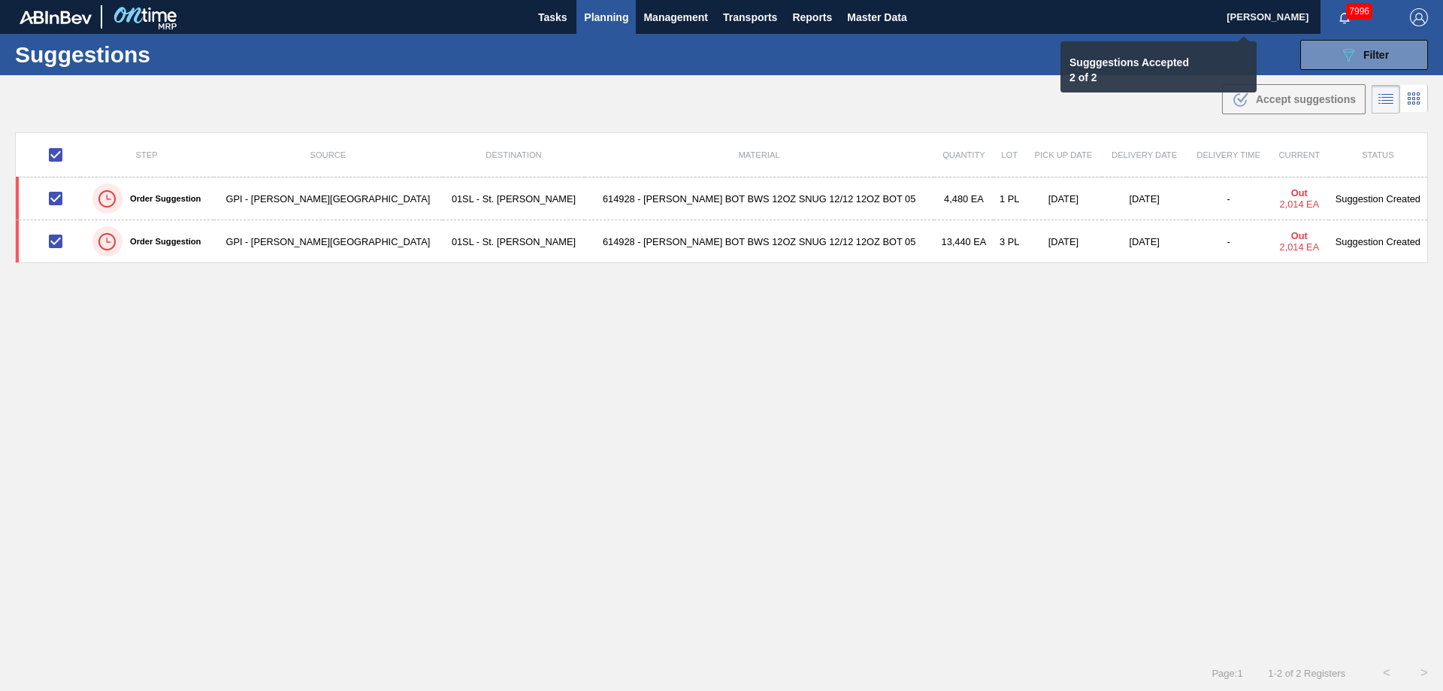
checkbox input "false"
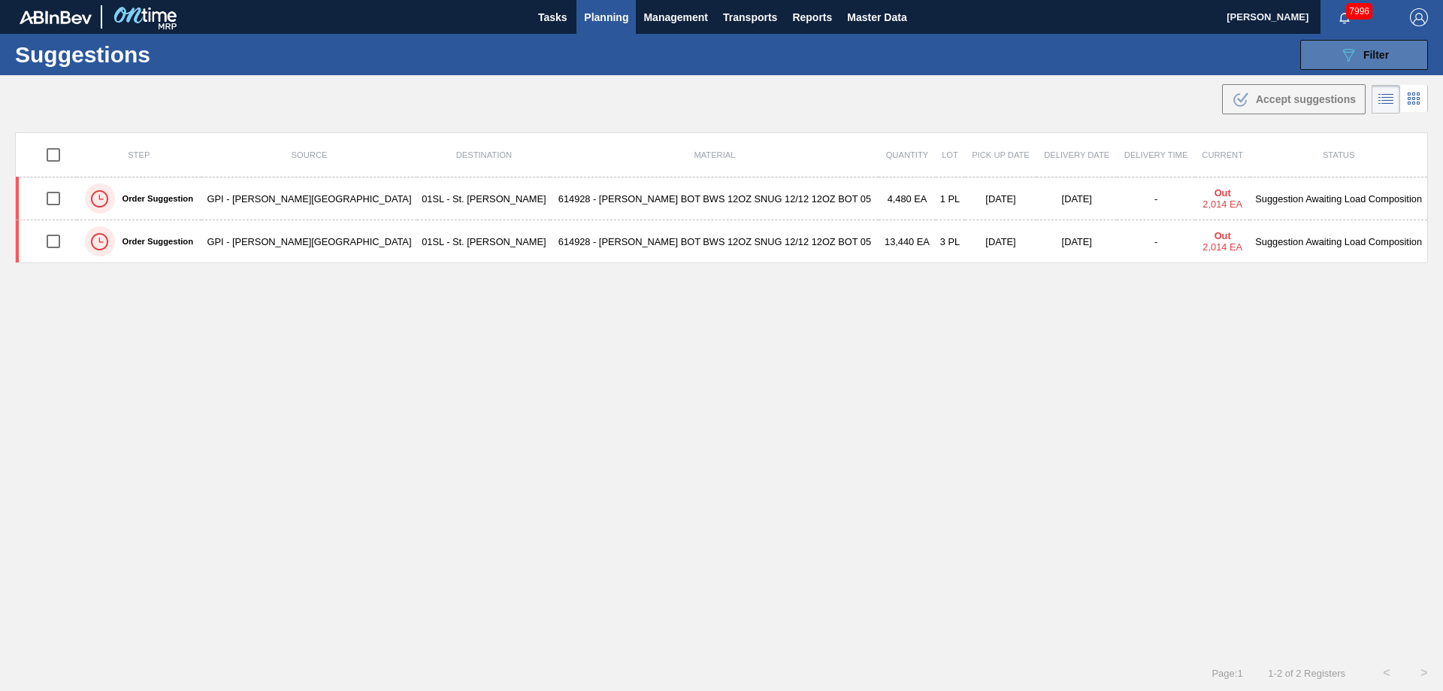
click at [1372, 59] on span "Filter" at bounding box center [1376, 55] width 26 height 12
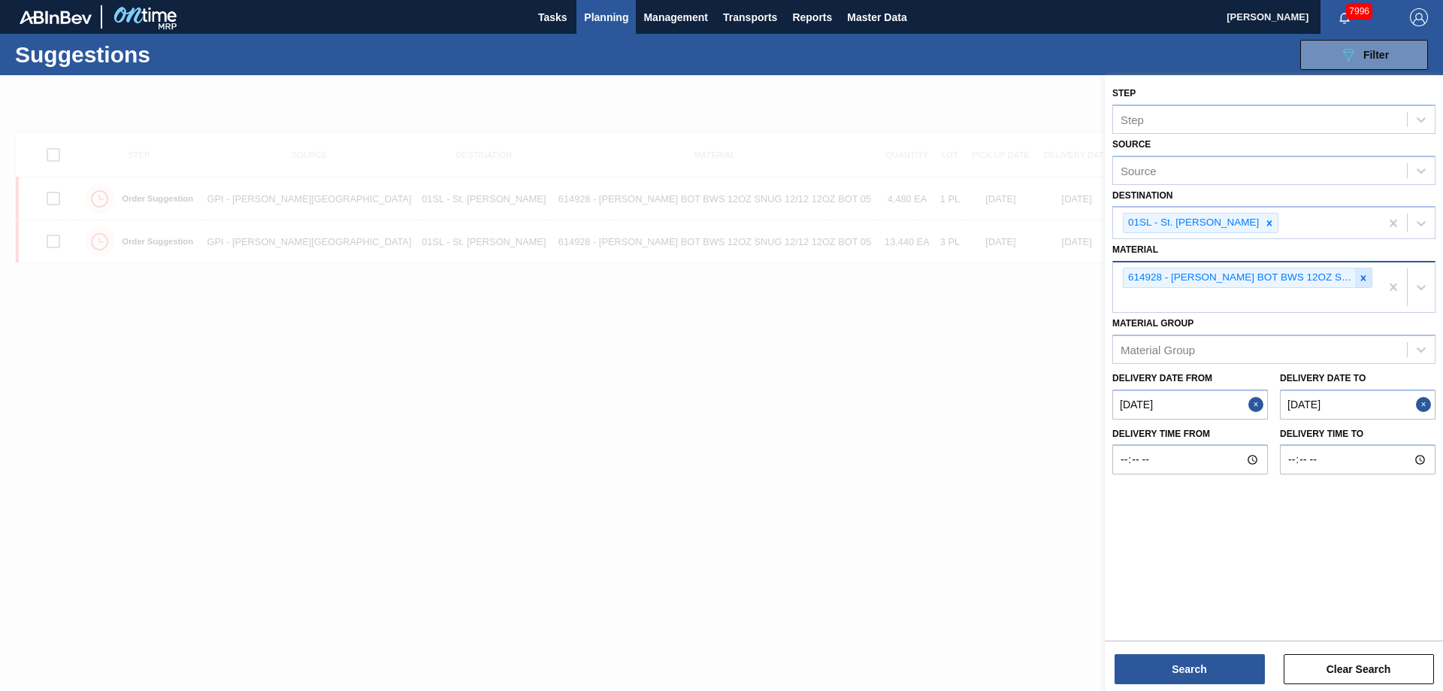
click at [1364, 277] on icon at bounding box center [1363, 277] width 5 height 5
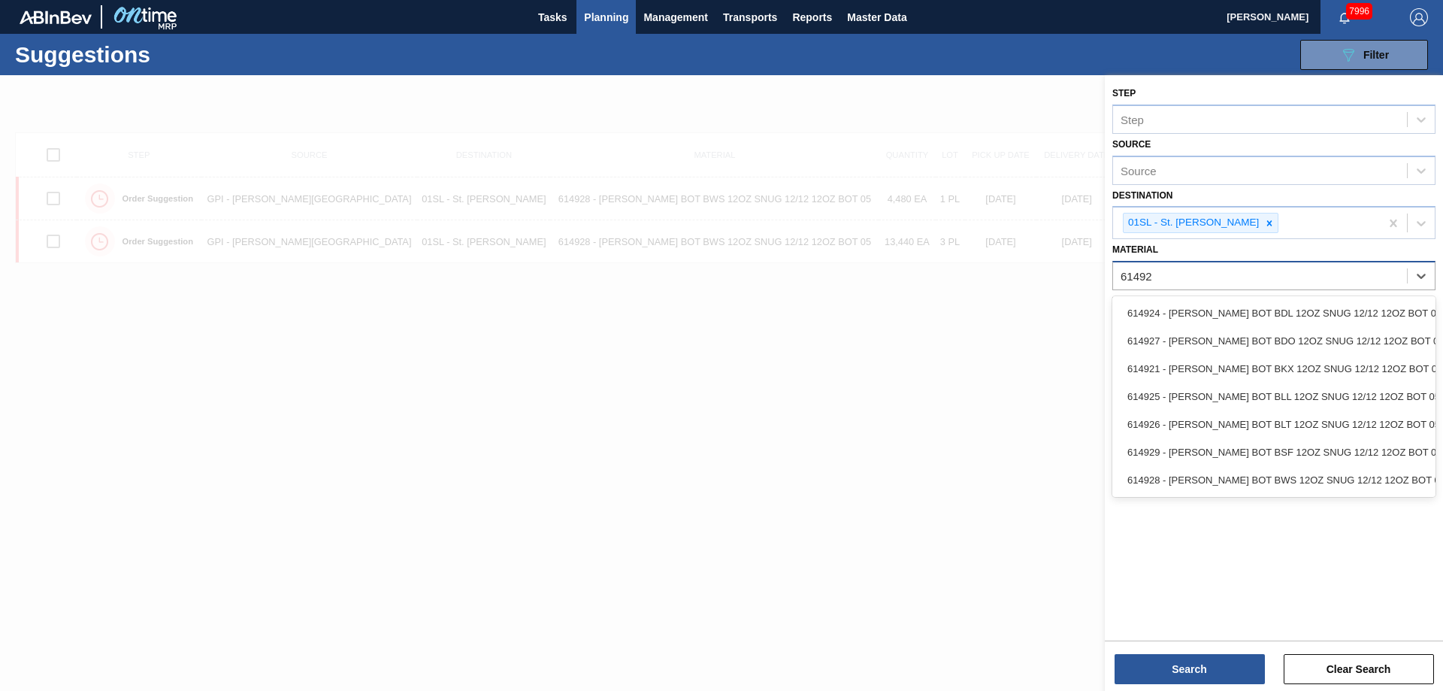
type input "614921"
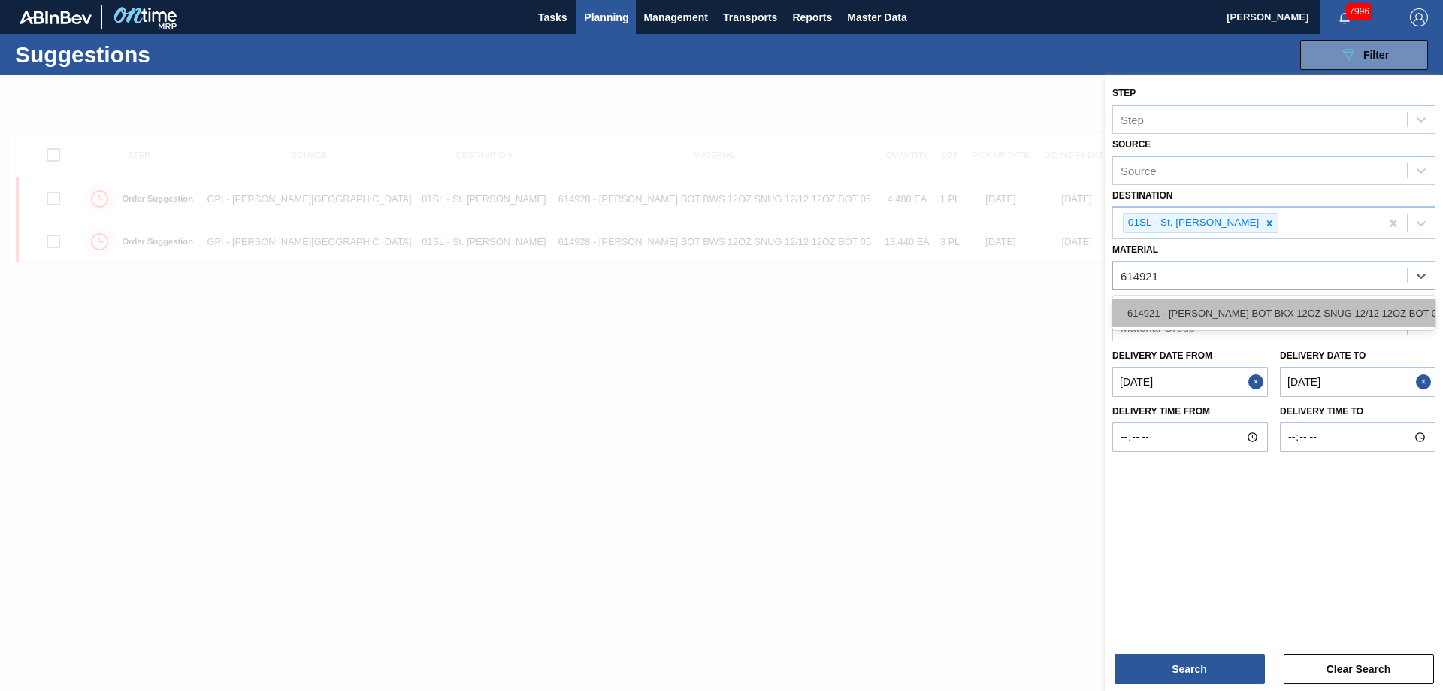
click at [1315, 302] on div "614921 - [PERSON_NAME] BOT BKX 12OZ SNUG 12/12 12OZ BOT 05" at bounding box center [1273, 313] width 323 height 28
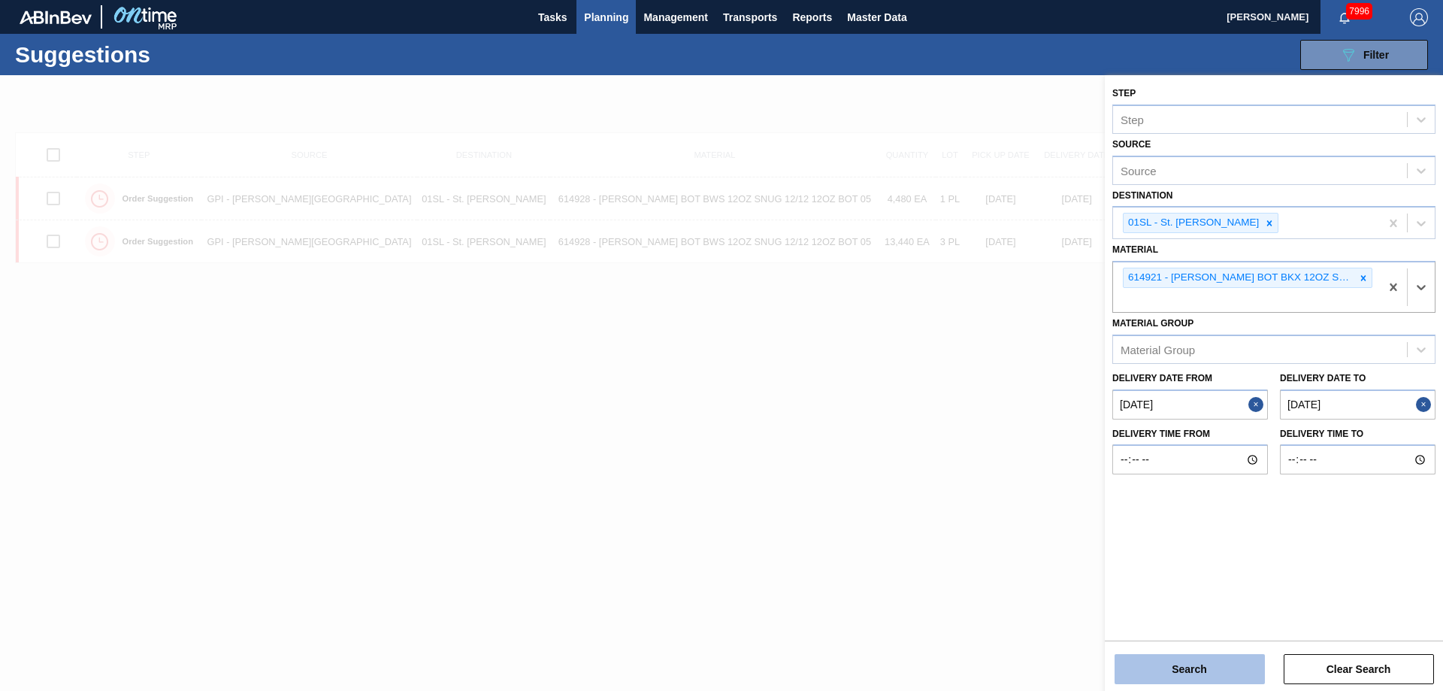
click at [1184, 659] on button "Search" at bounding box center [1189, 669] width 150 height 30
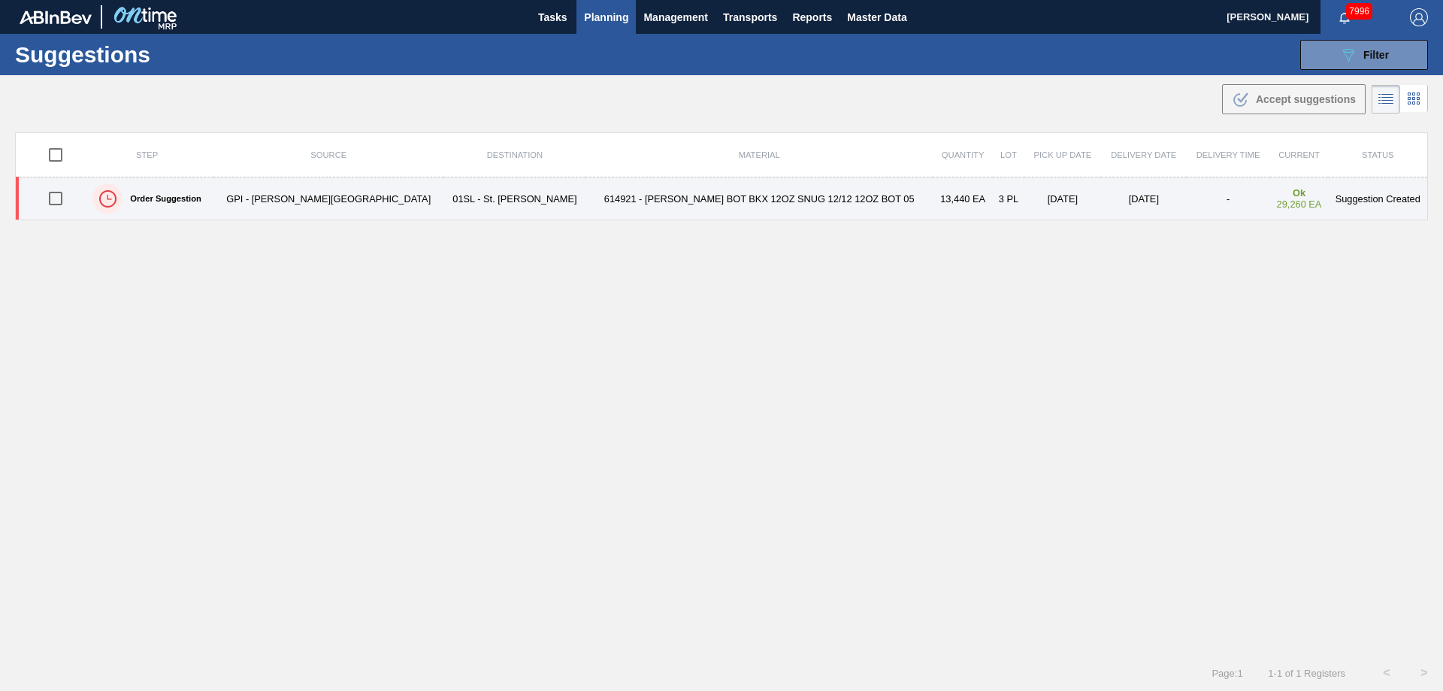
click at [53, 199] on input "checkbox" at bounding box center [56, 199] width 32 height 32
checkbox input "true"
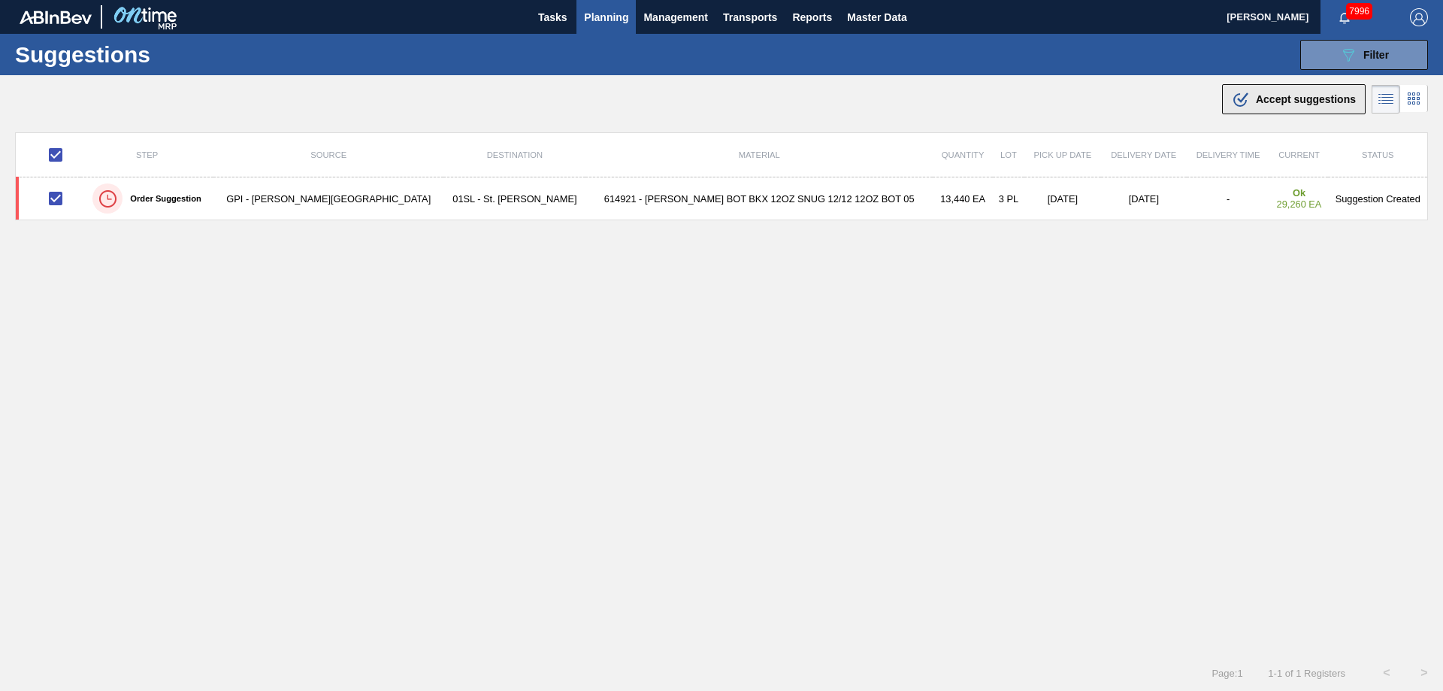
click at [1256, 98] on span "Accept suggestions" at bounding box center [1306, 99] width 100 height 12
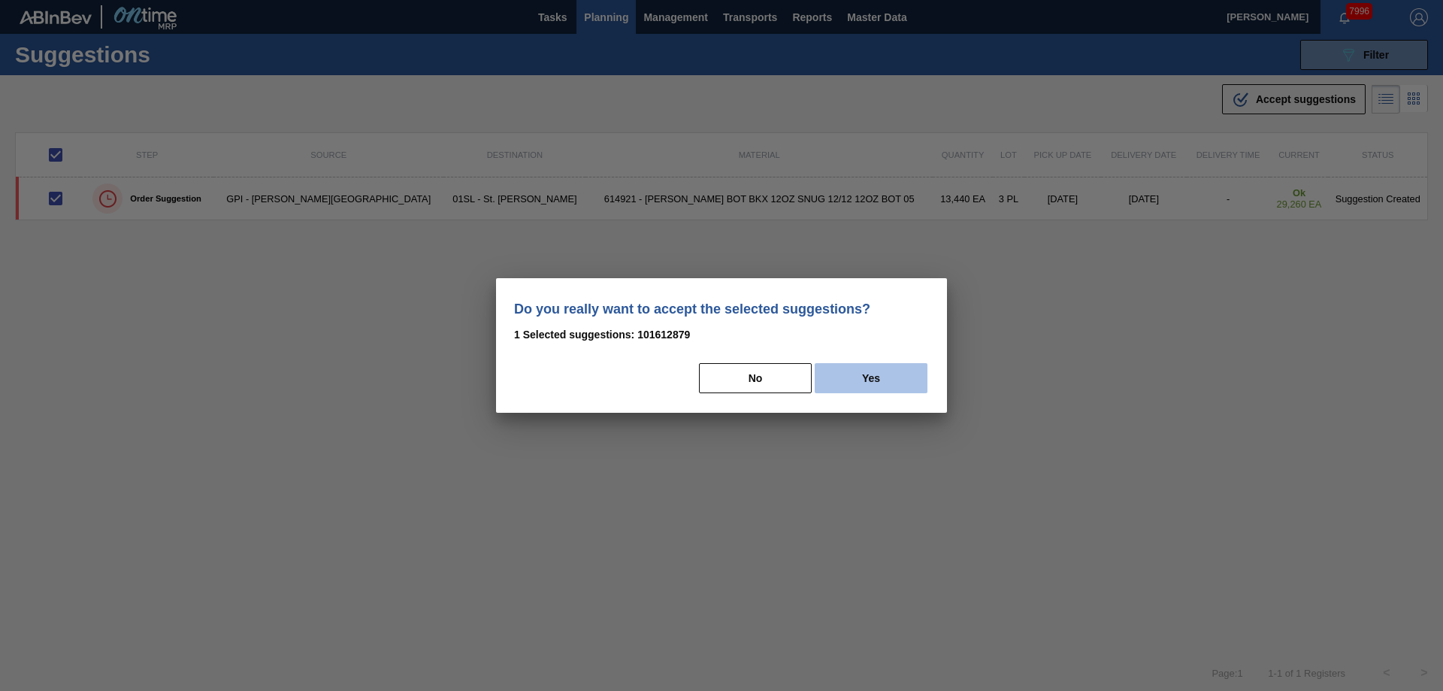
click at [907, 379] on button "Yes" at bounding box center [870, 378] width 113 height 30
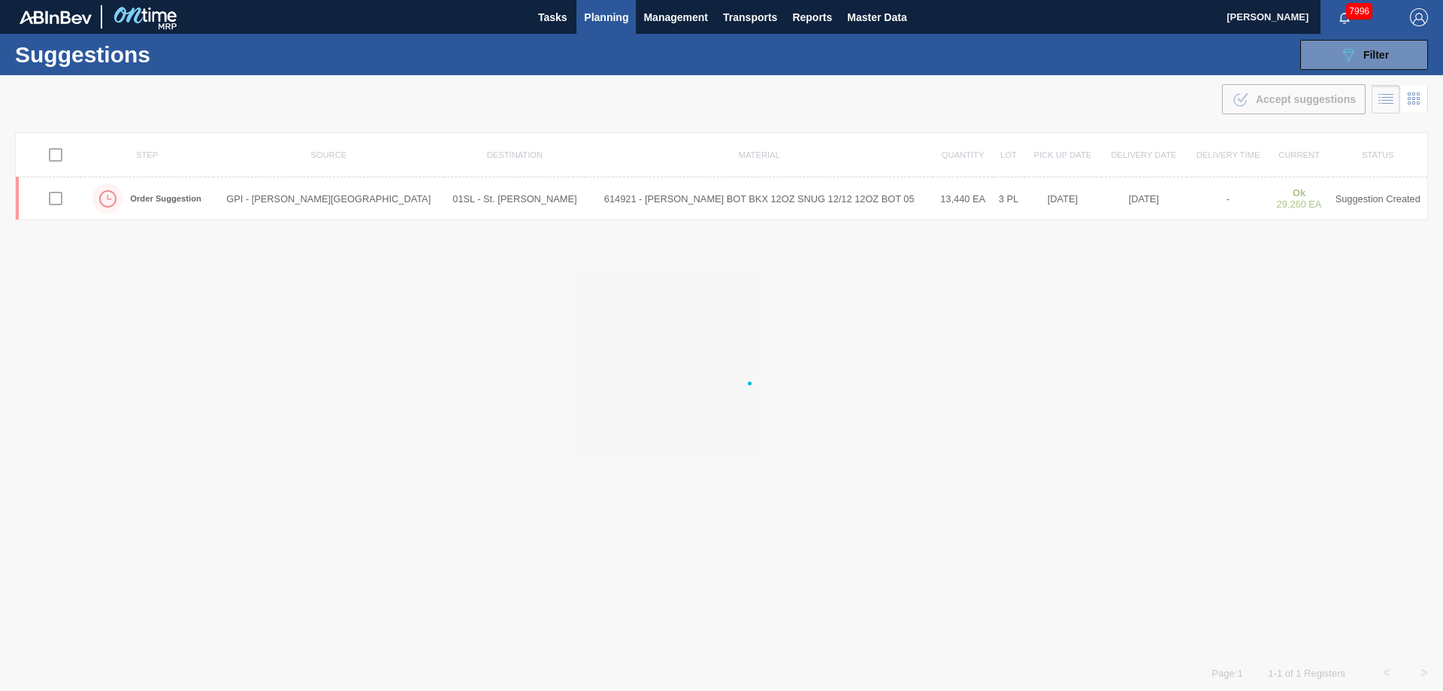
checkbox input "false"
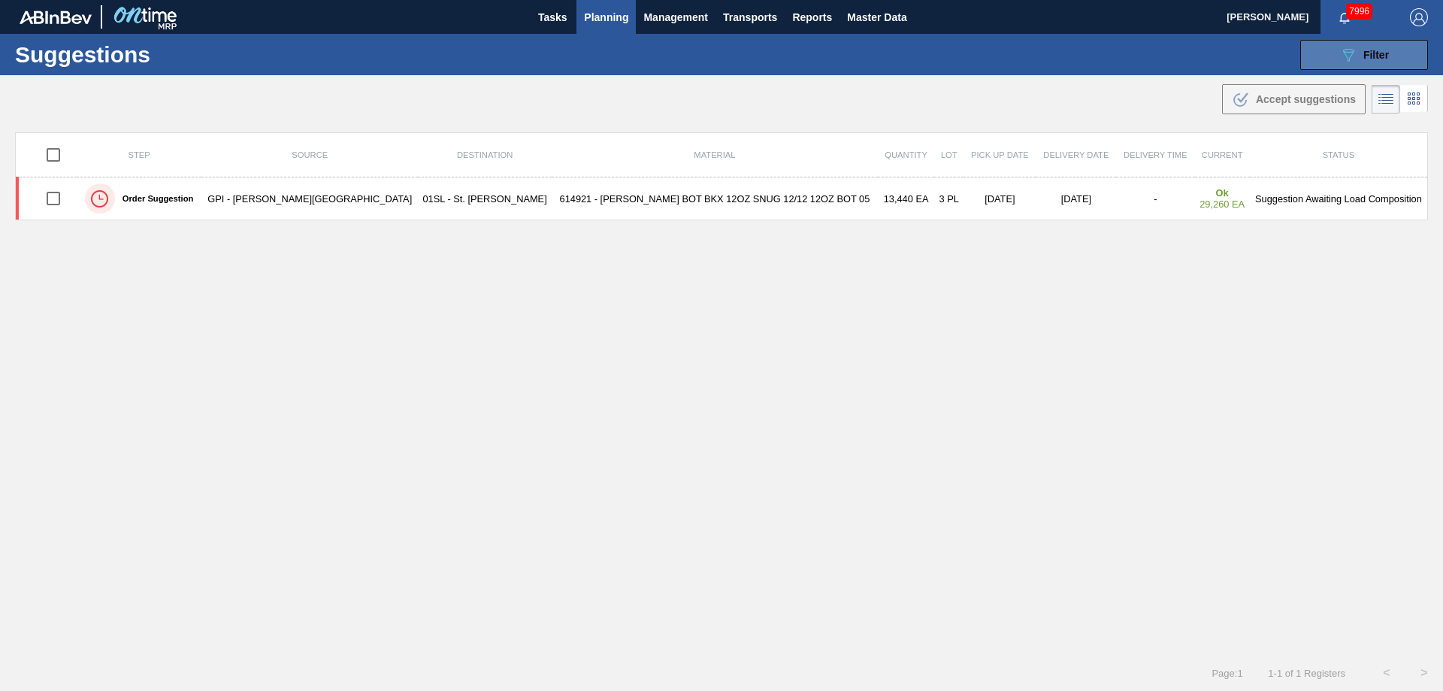
click at [1363, 51] on span "Filter" at bounding box center [1376, 55] width 26 height 12
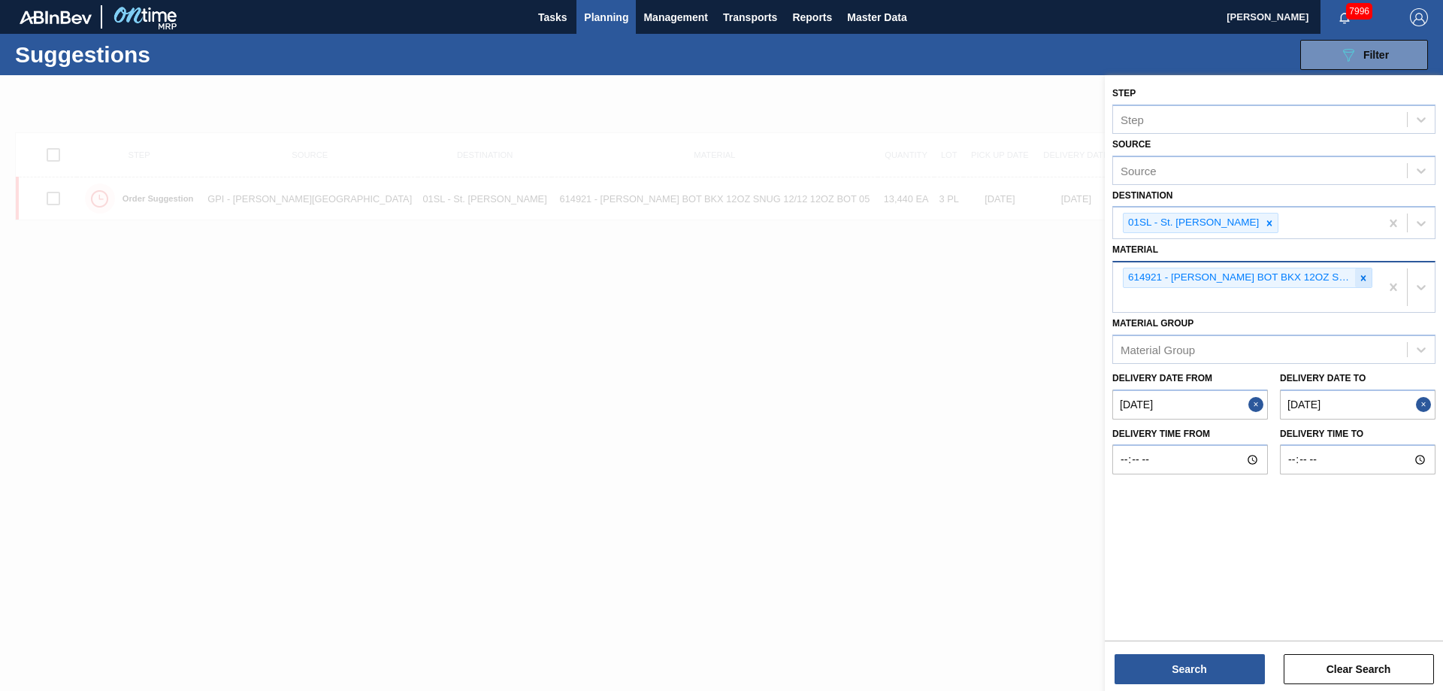
click at [1363, 277] on icon at bounding box center [1363, 278] width 11 height 11
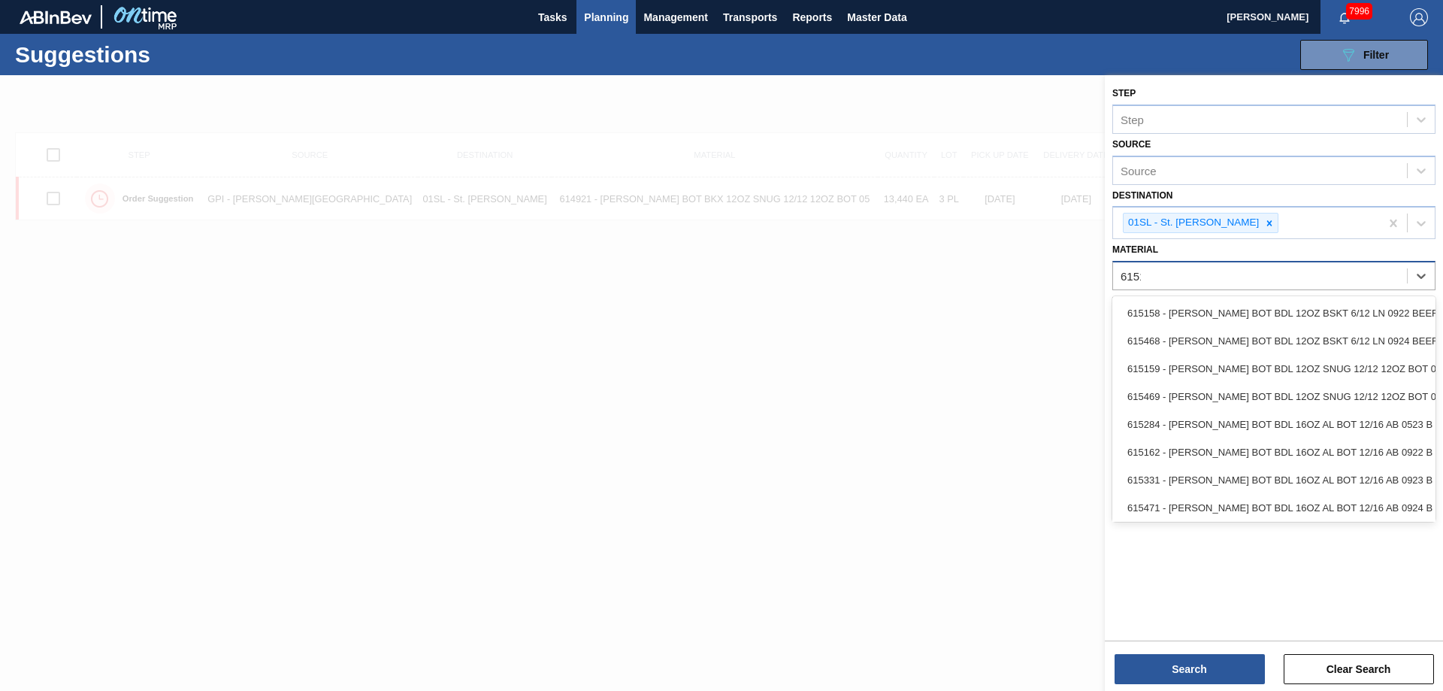
type input "615171"
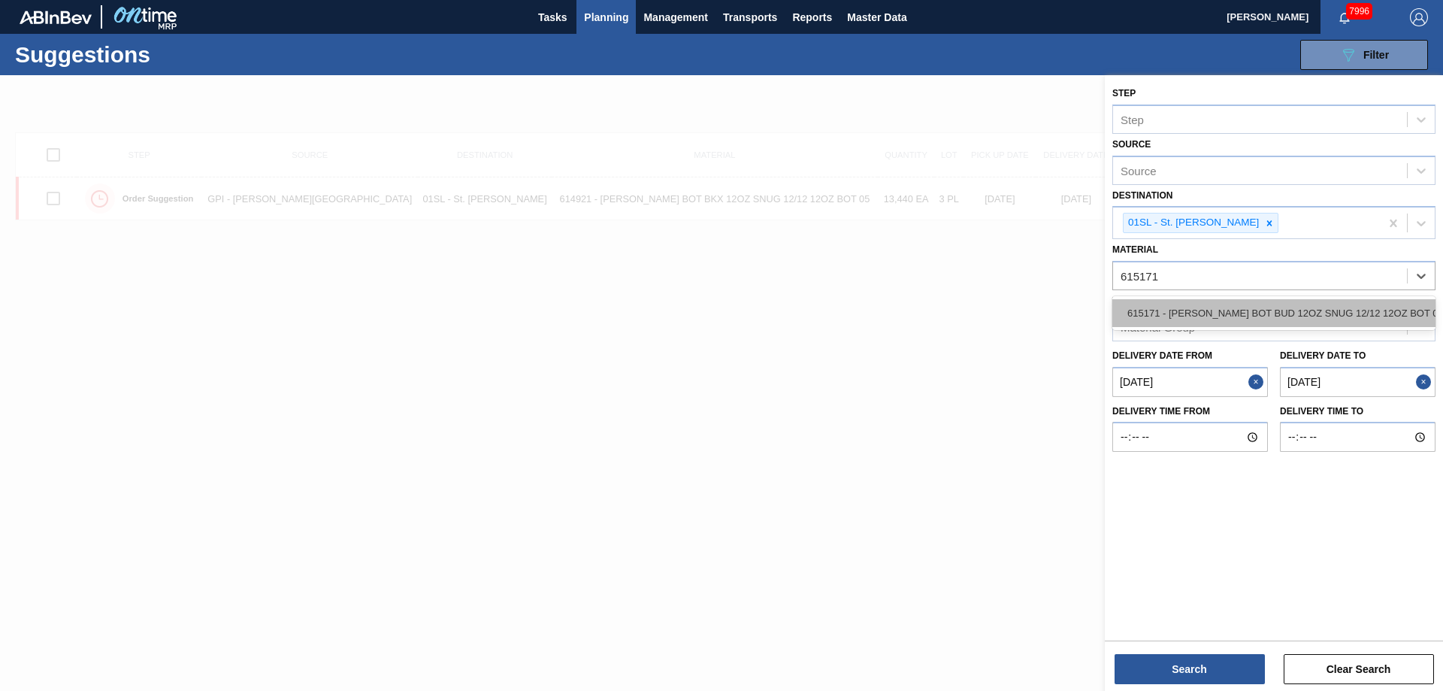
click at [1300, 303] on div "615171 - [PERSON_NAME] BOT BUD 12OZ SNUG 12/12 12OZ BOT 09" at bounding box center [1273, 313] width 323 height 28
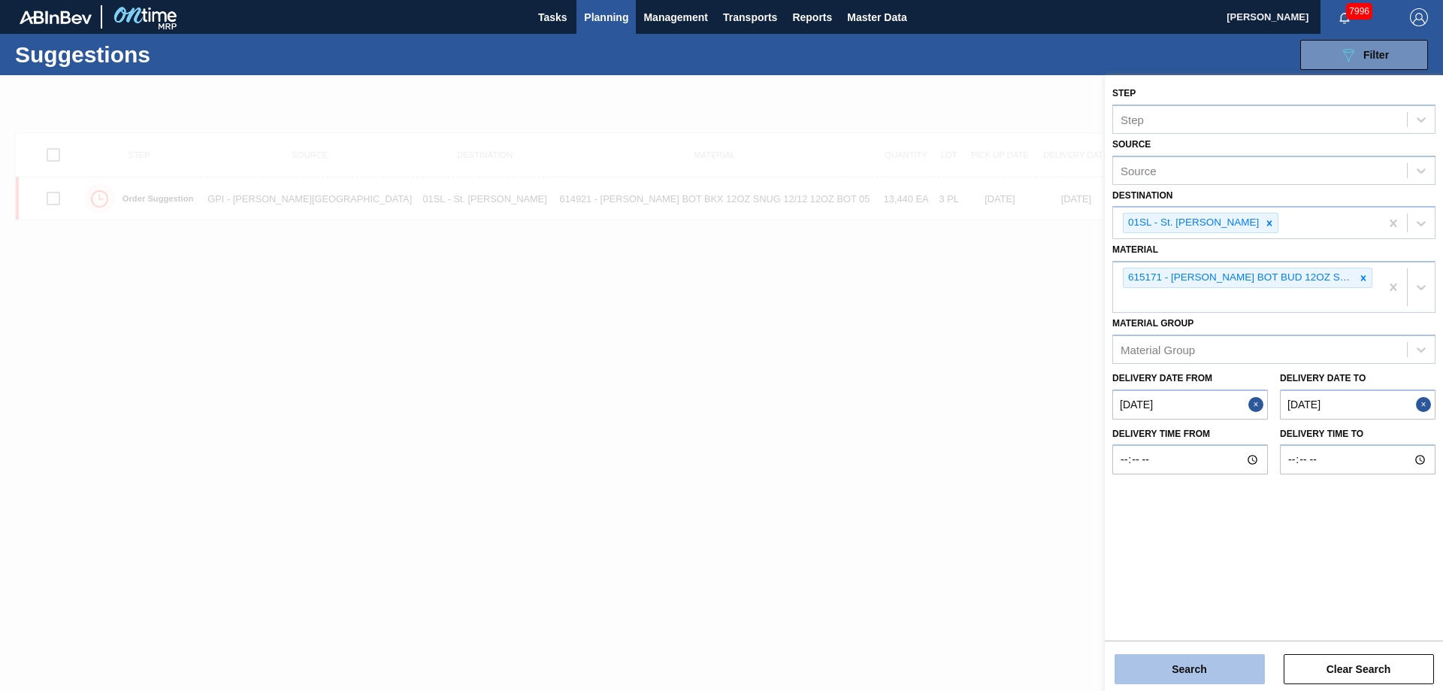
click at [1184, 660] on button "Search" at bounding box center [1189, 669] width 150 height 30
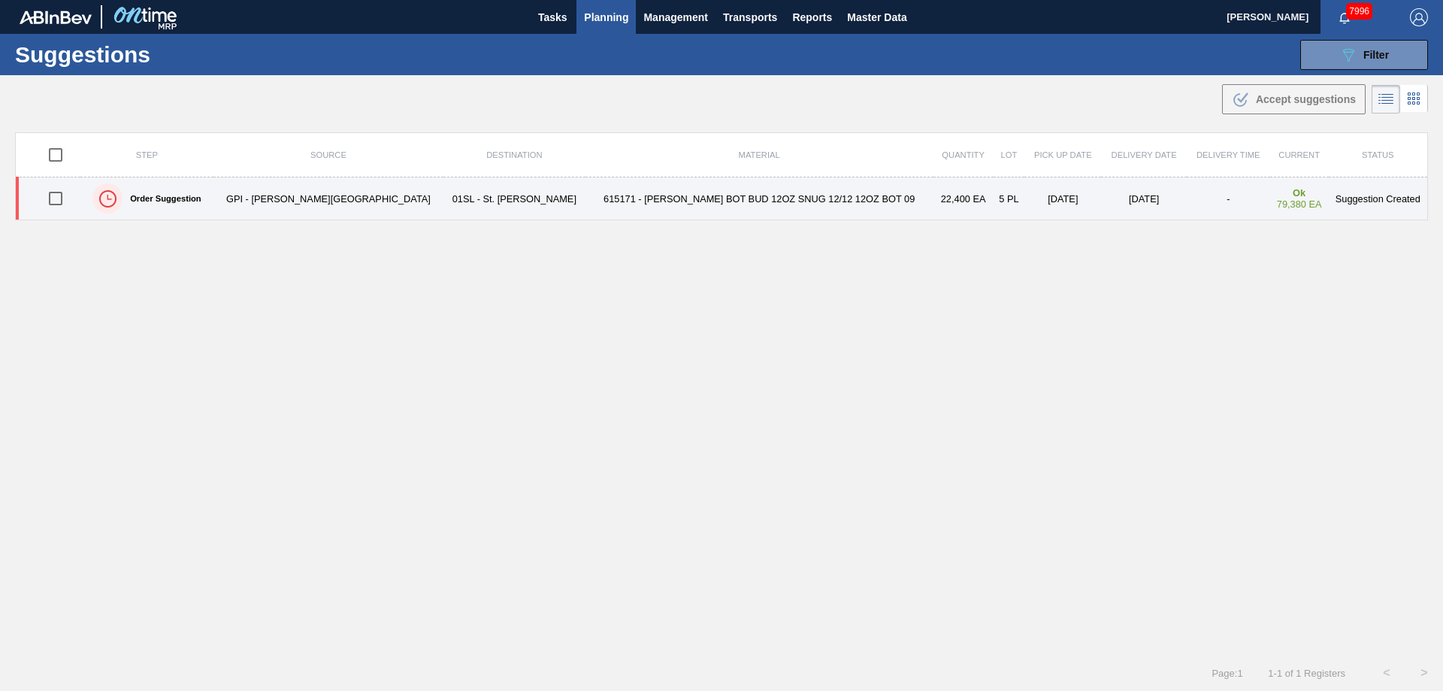
click at [58, 197] on input "checkbox" at bounding box center [56, 199] width 32 height 32
checkbox input "true"
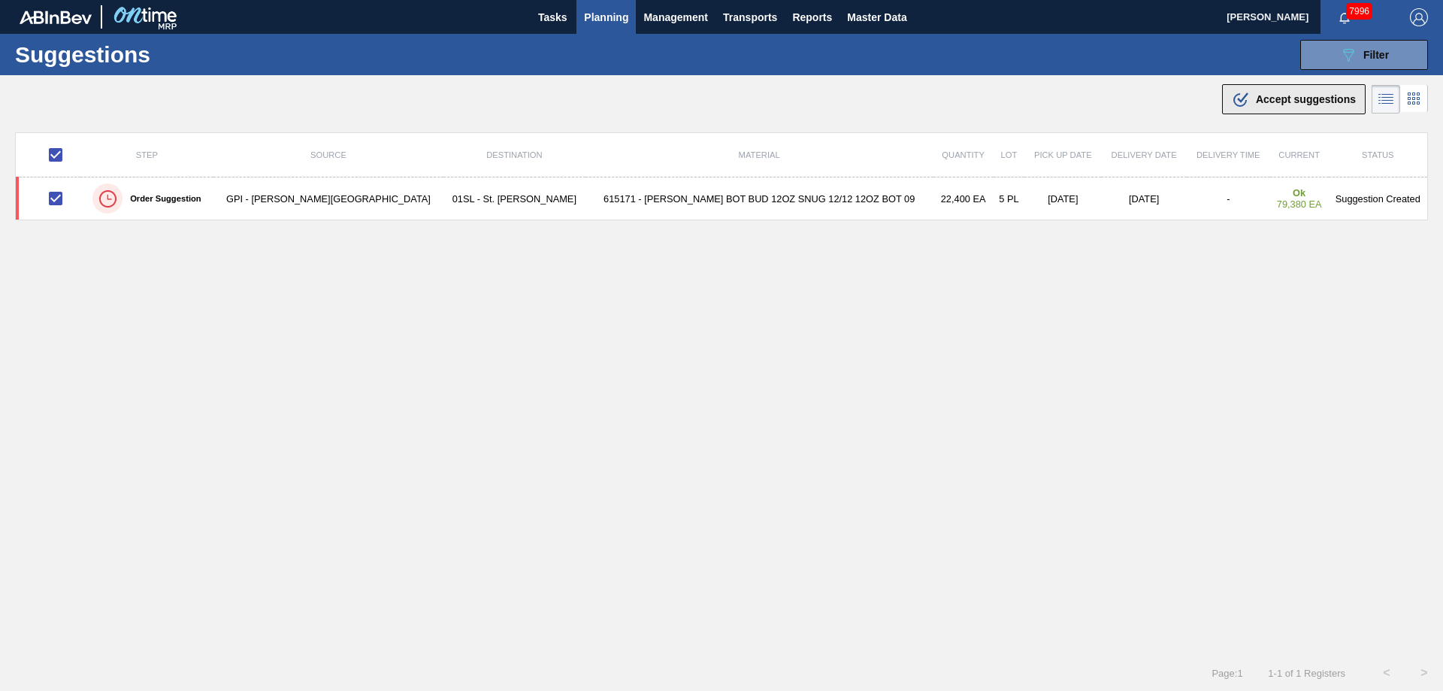
click at [1237, 100] on icon at bounding box center [1242, 97] width 11 height 11
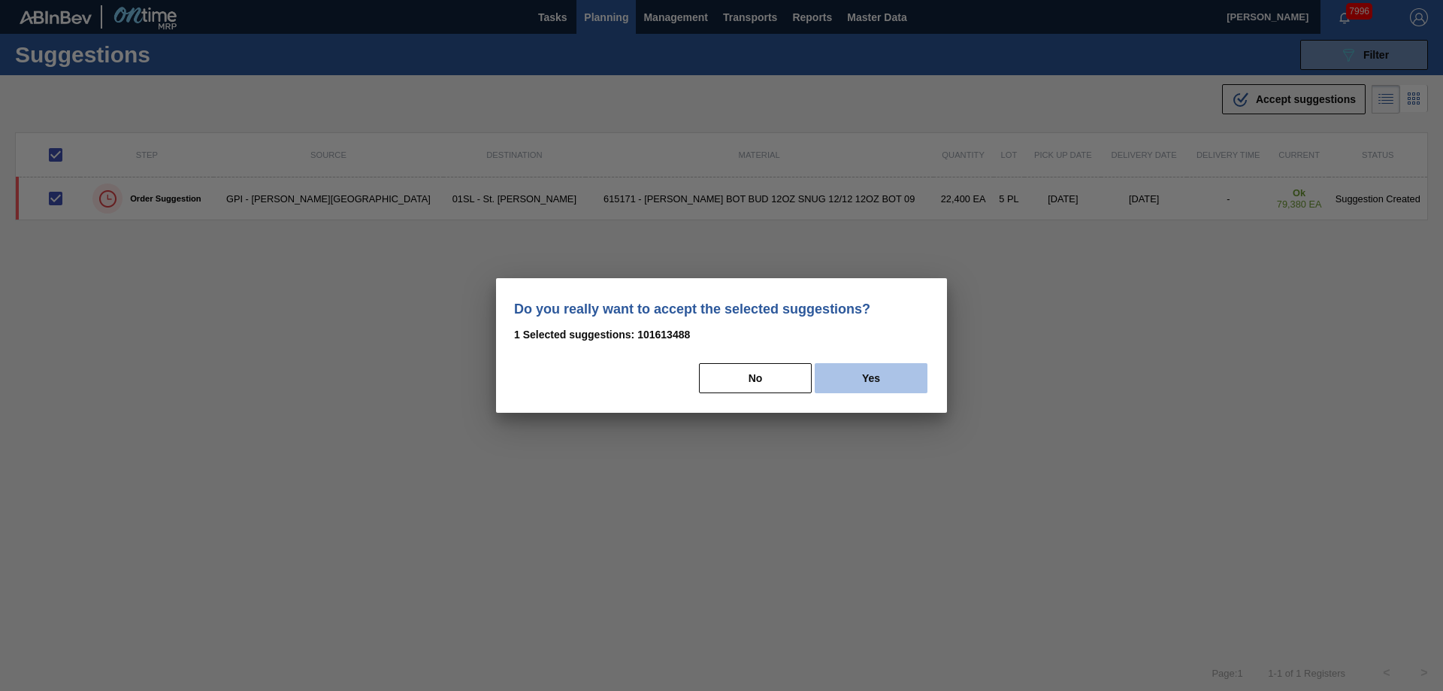
click at [856, 389] on button "Yes" at bounding box center [870, 378] width 113 height 30
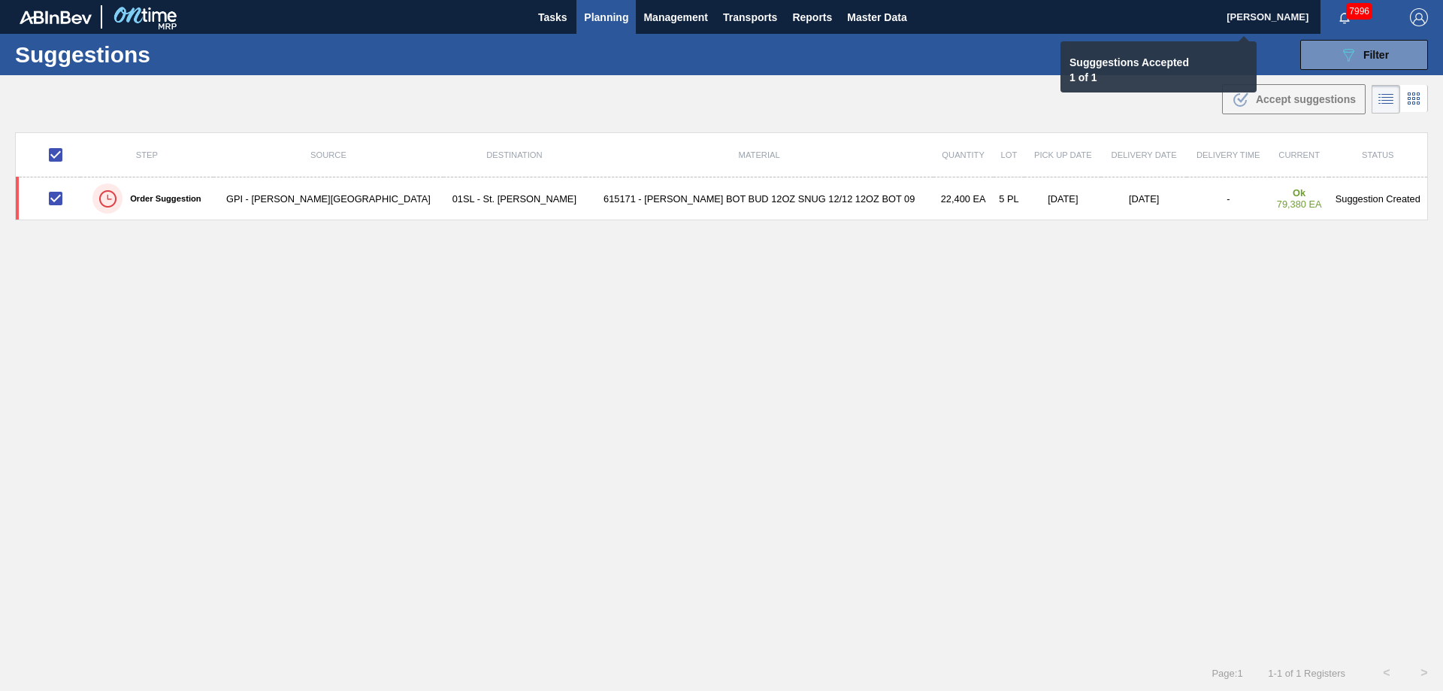
checkbox input "false"
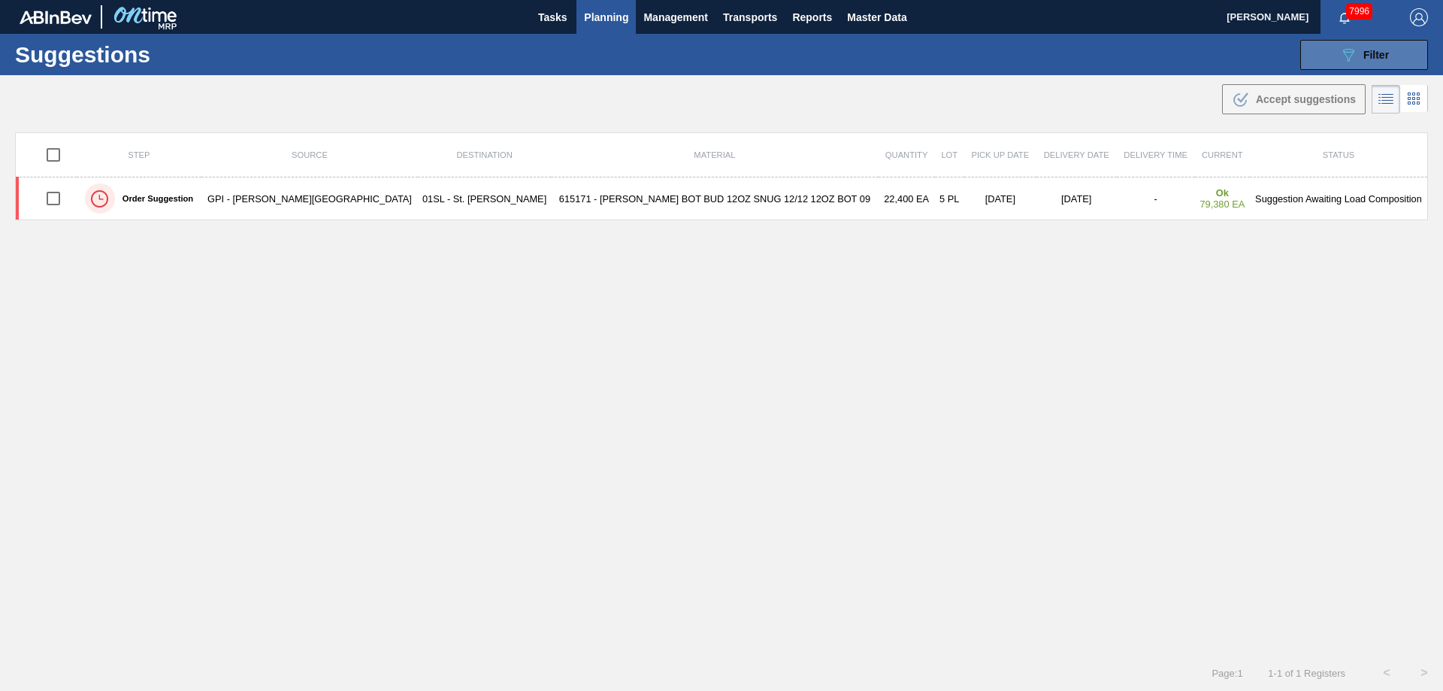
click at [1342, 68] on button "089F7B8B-B2A5-4AFE-B5C0-19BA573D28AC Filter" at bounding box center [1364, 55] width 128 height 30
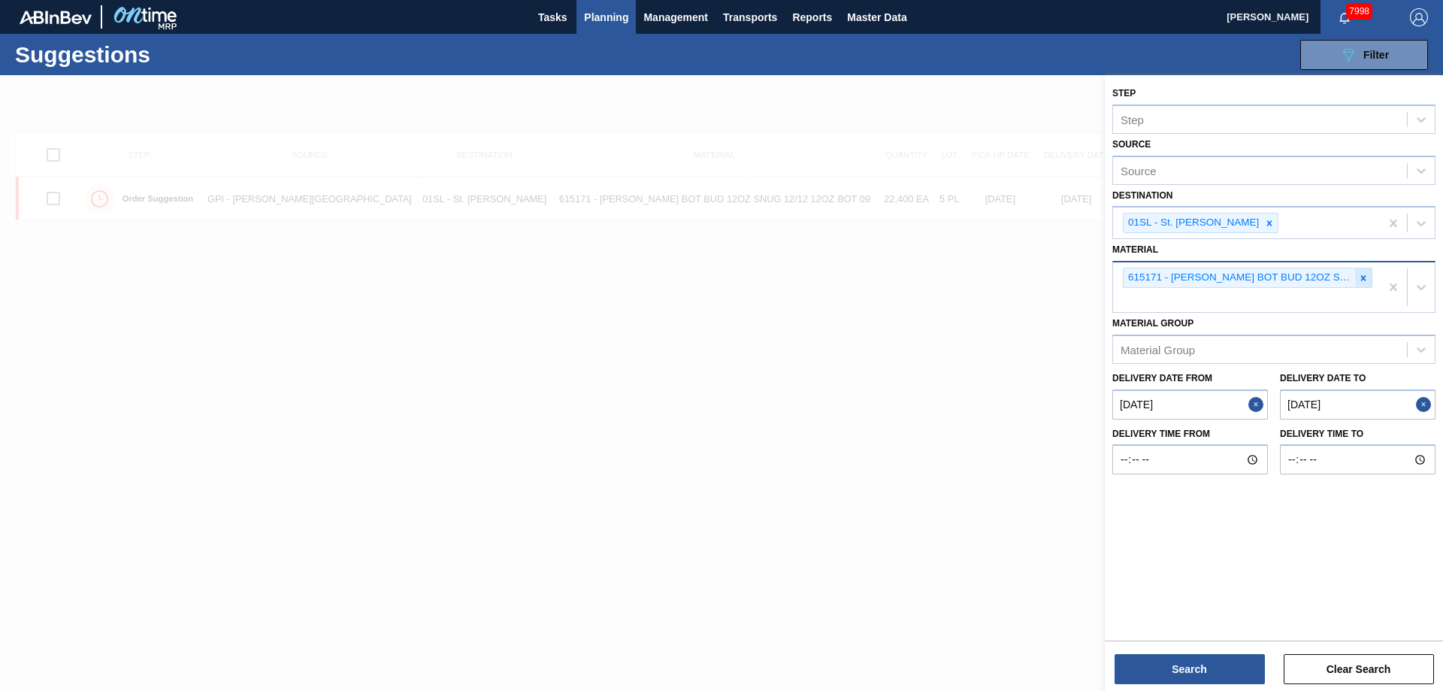
click at [1356, 285] on div at bounding box center [1363, 277] width 17 height 19
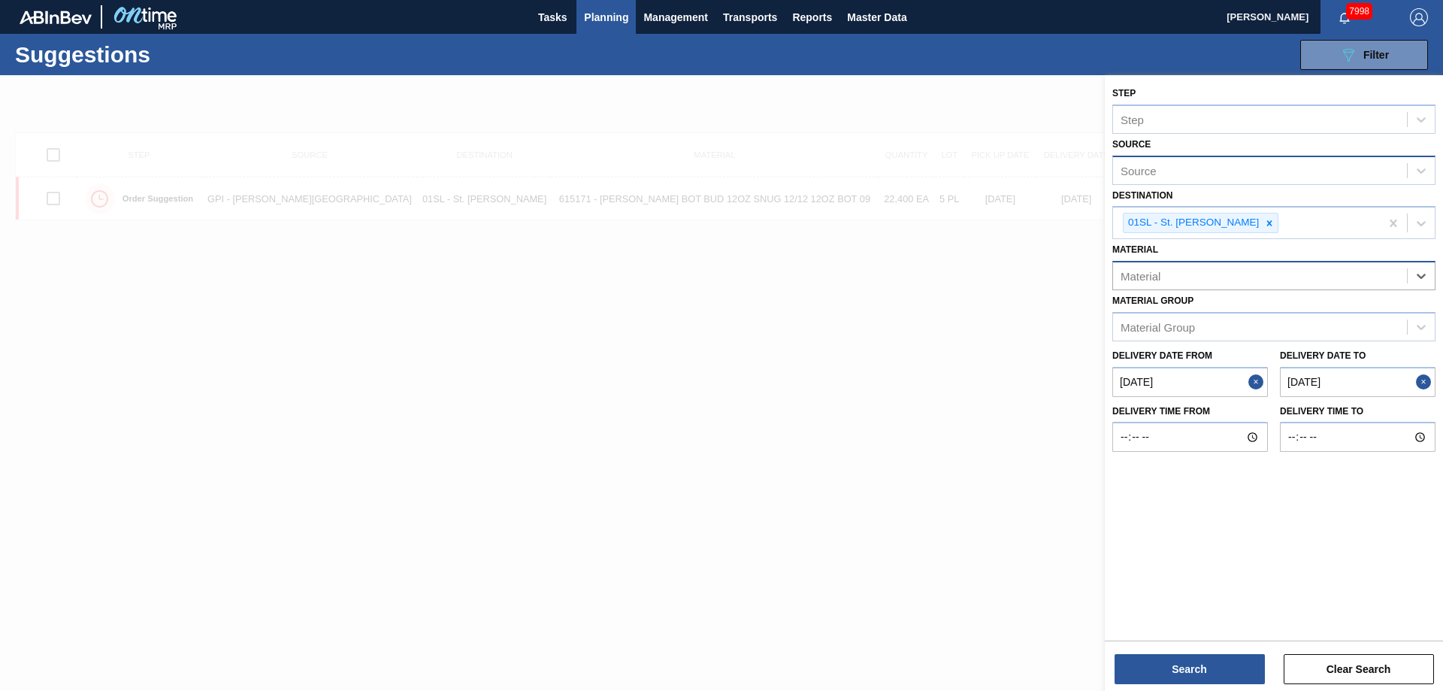
click at [1267, 157] on div "Source" at bounding box center [1273, 170] width 323 height 29
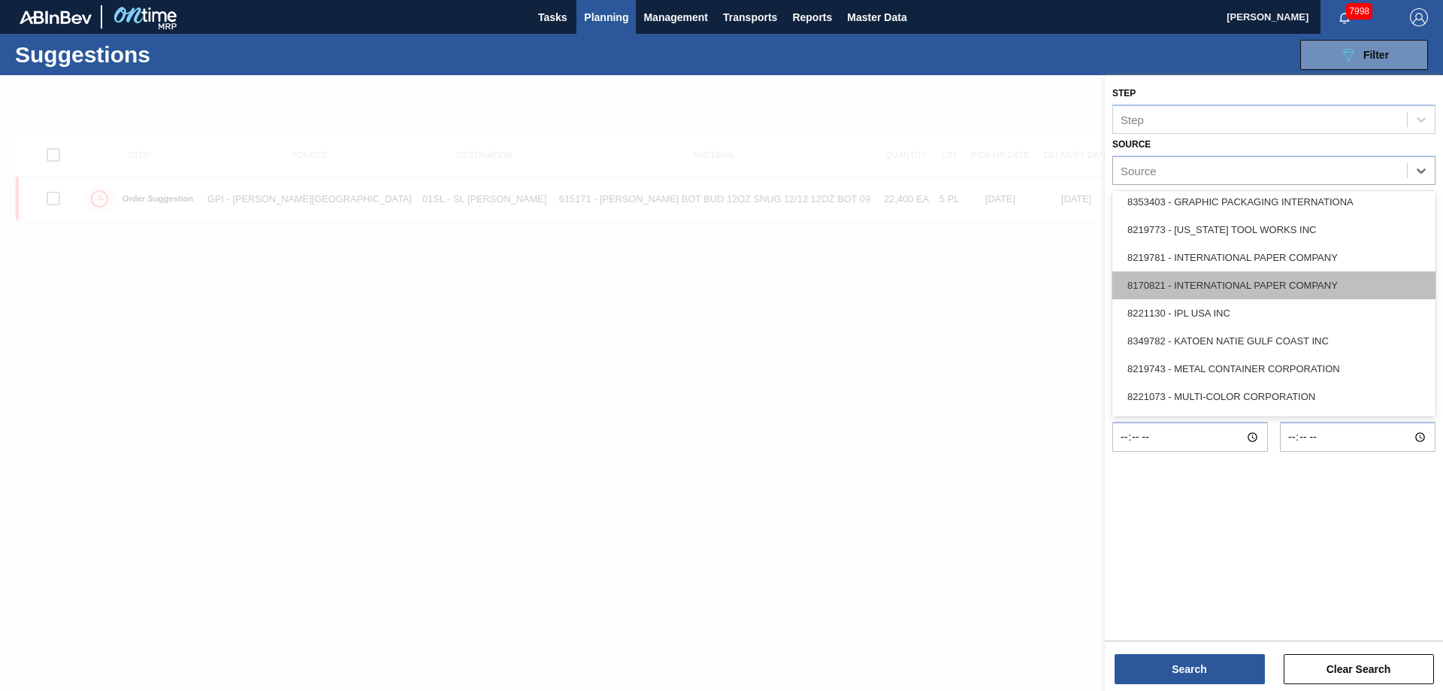
scroll to position [376, 0]
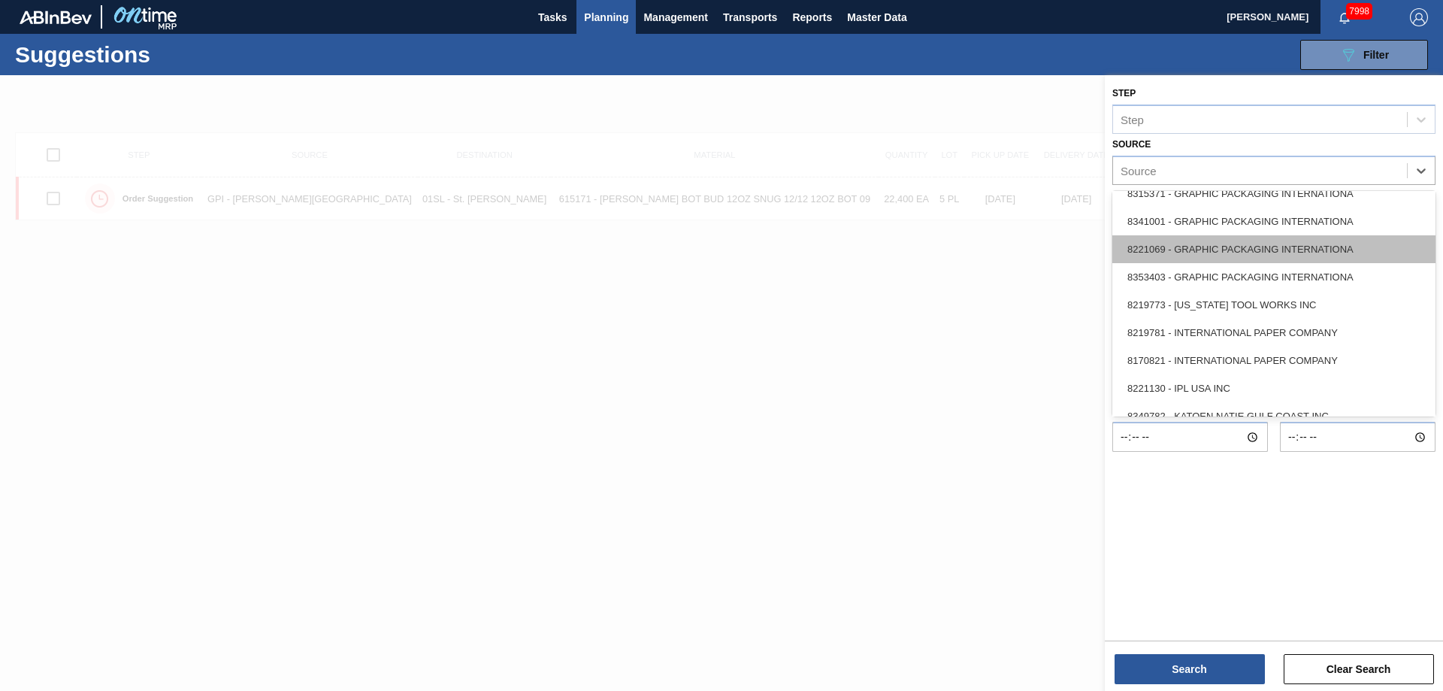
click at [1228, 252] on div "8221069 - GRAPHIC PACKAGING INTERNATIONA" at bounding box center [1273, 249] width 323 height 28
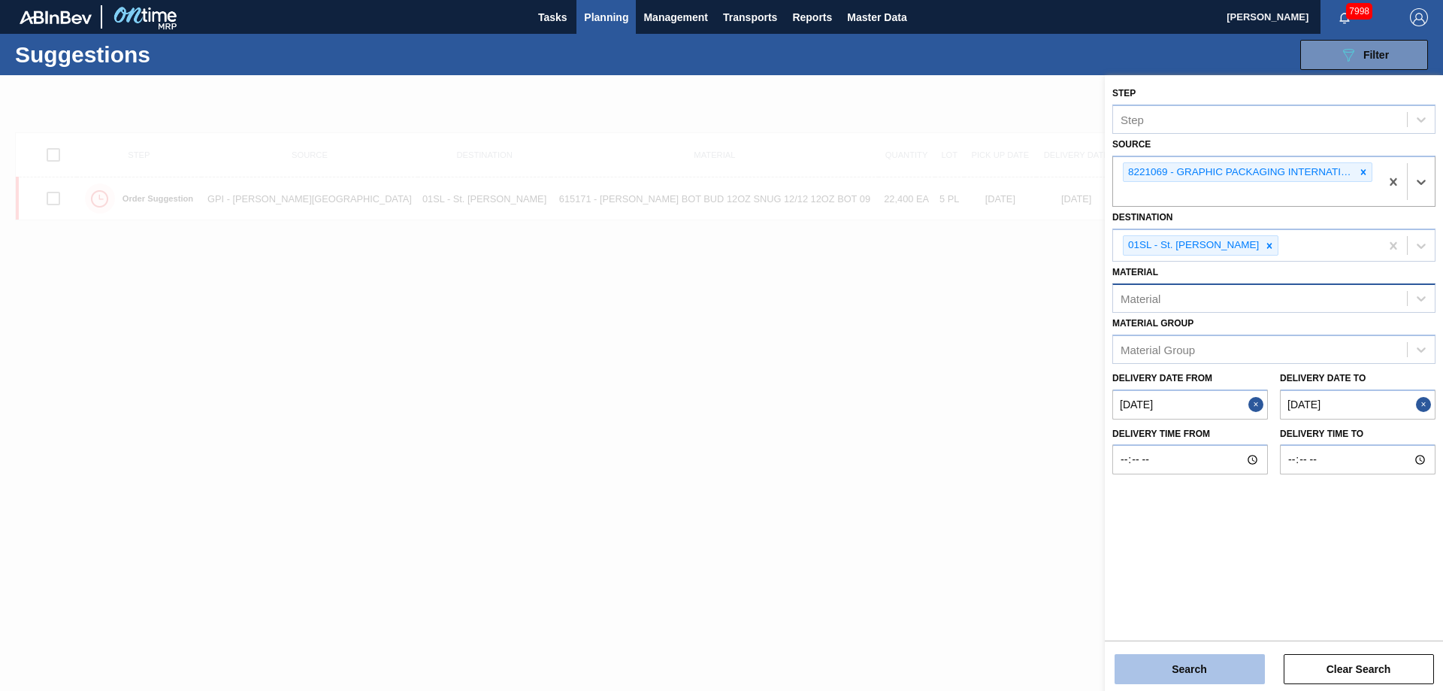
click at [1186, 678] on button "Search" at bounding box center [1189, 669] width 150 height 30
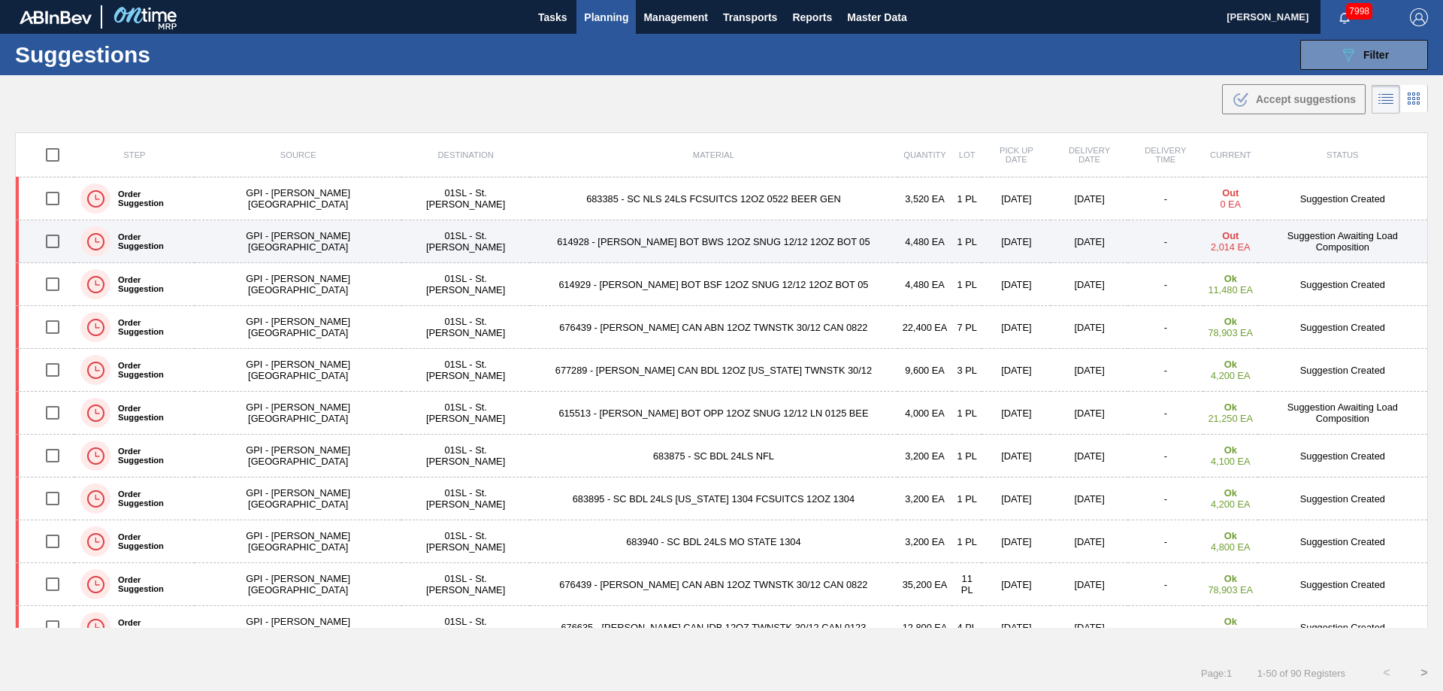
drag, startPoint x: 59, startPoint y: 284, endPoint x: 492, endPoint y: 249, distance: 435.0
click at [58, 285] on input "checkbox" at bounding box center [53, 284] width 32 height 32
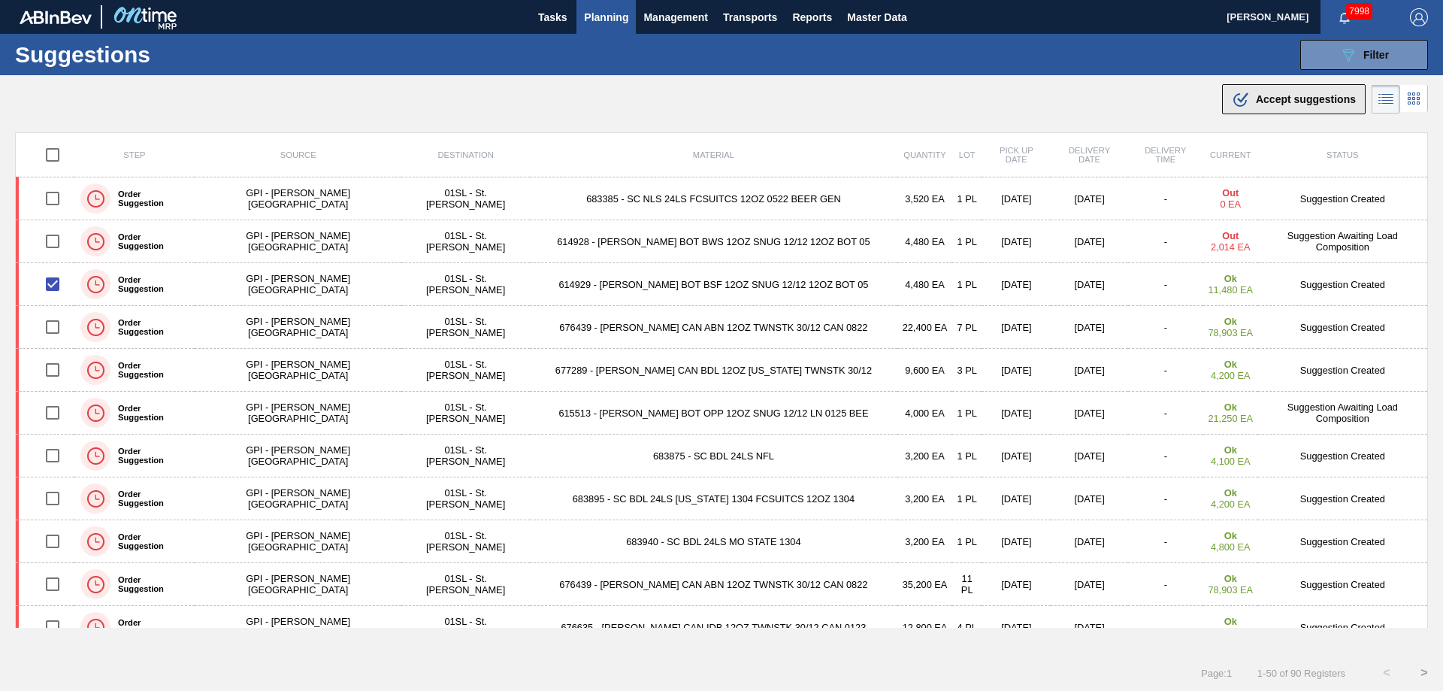
click at [1307, 98] on span "Accept suggestions" at bounding box center [1306, 99] width 100 height 12
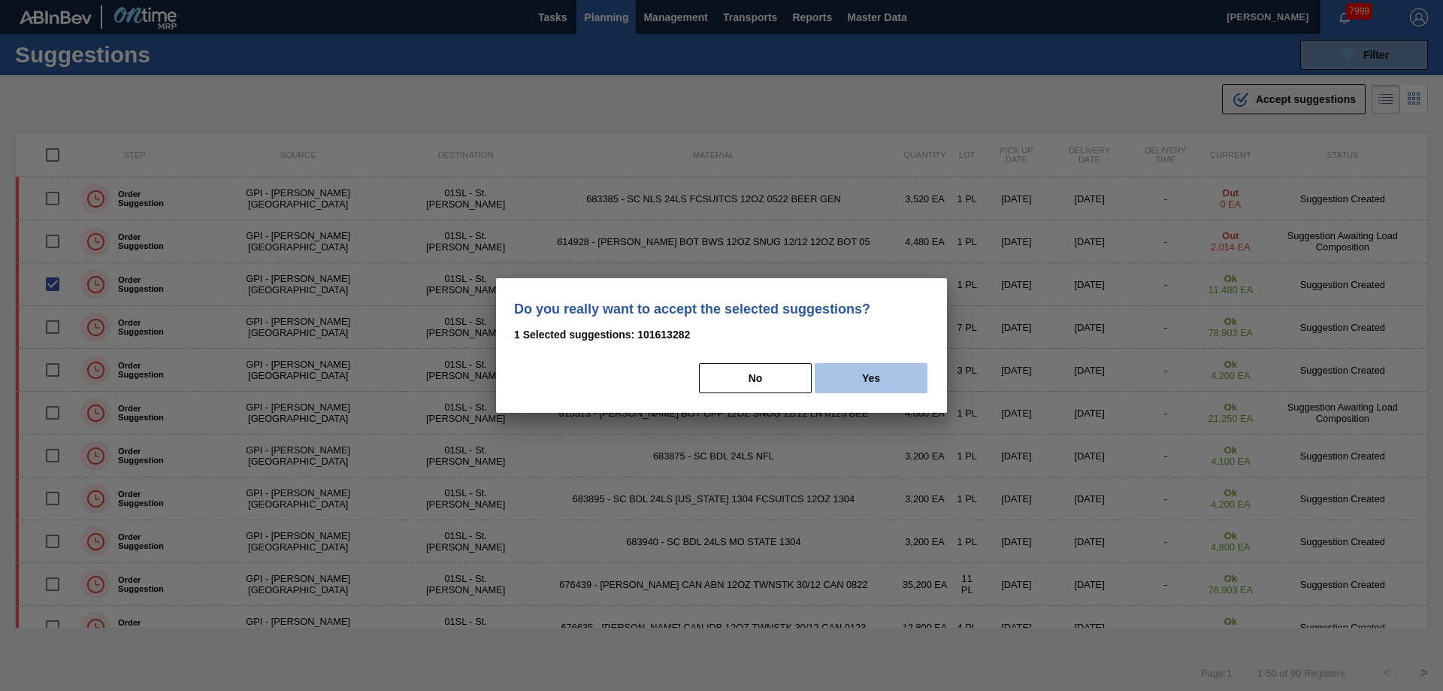
click at [865, 391] on button "Yes" at bounding box center [870, 378] width 113 height 30
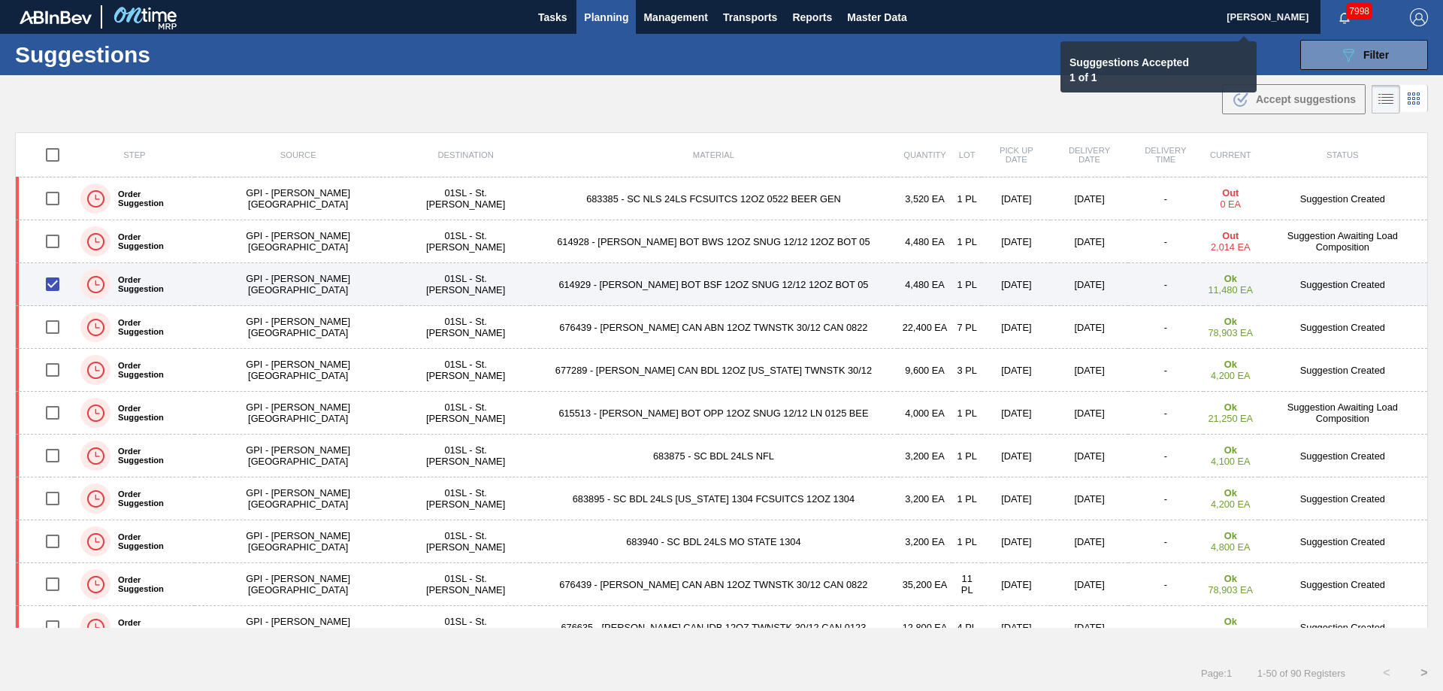
checkbox input "false"
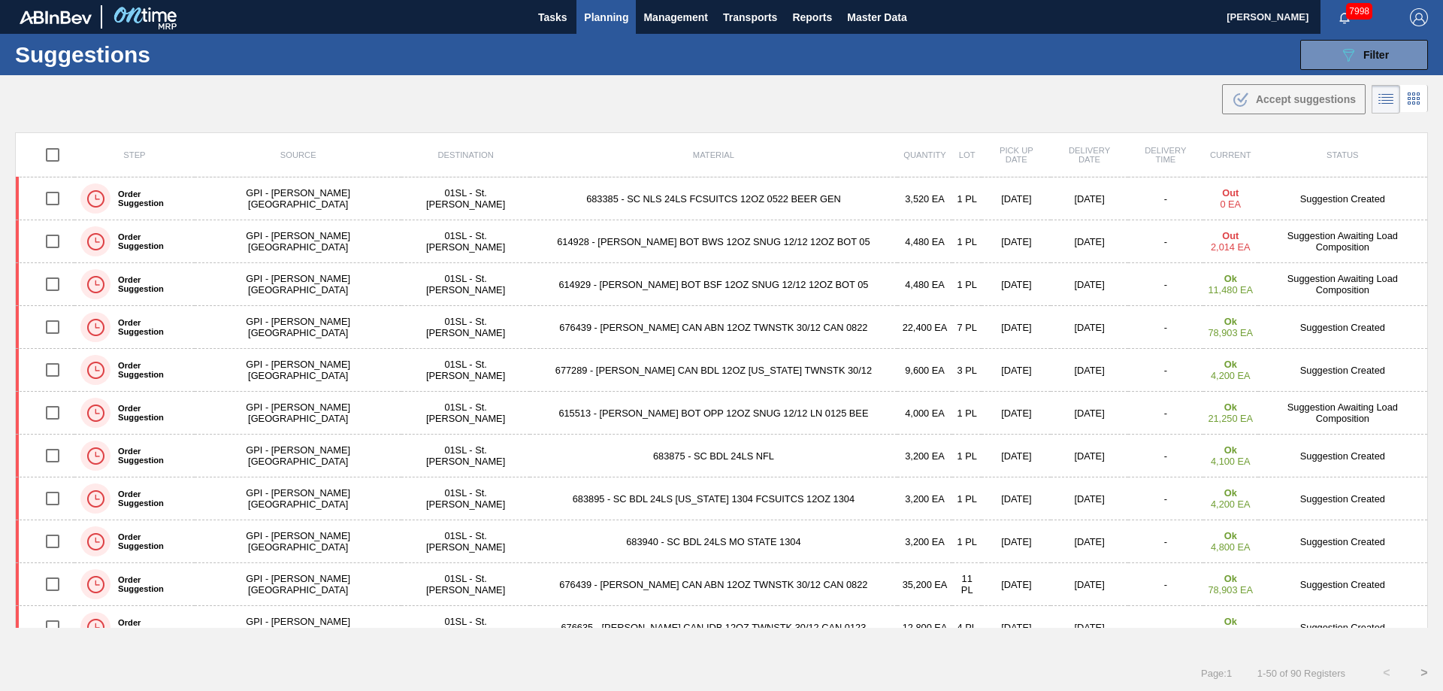
click at [598, 21] on span "Planning" at bounding box center [606, 17] width 44 height 18
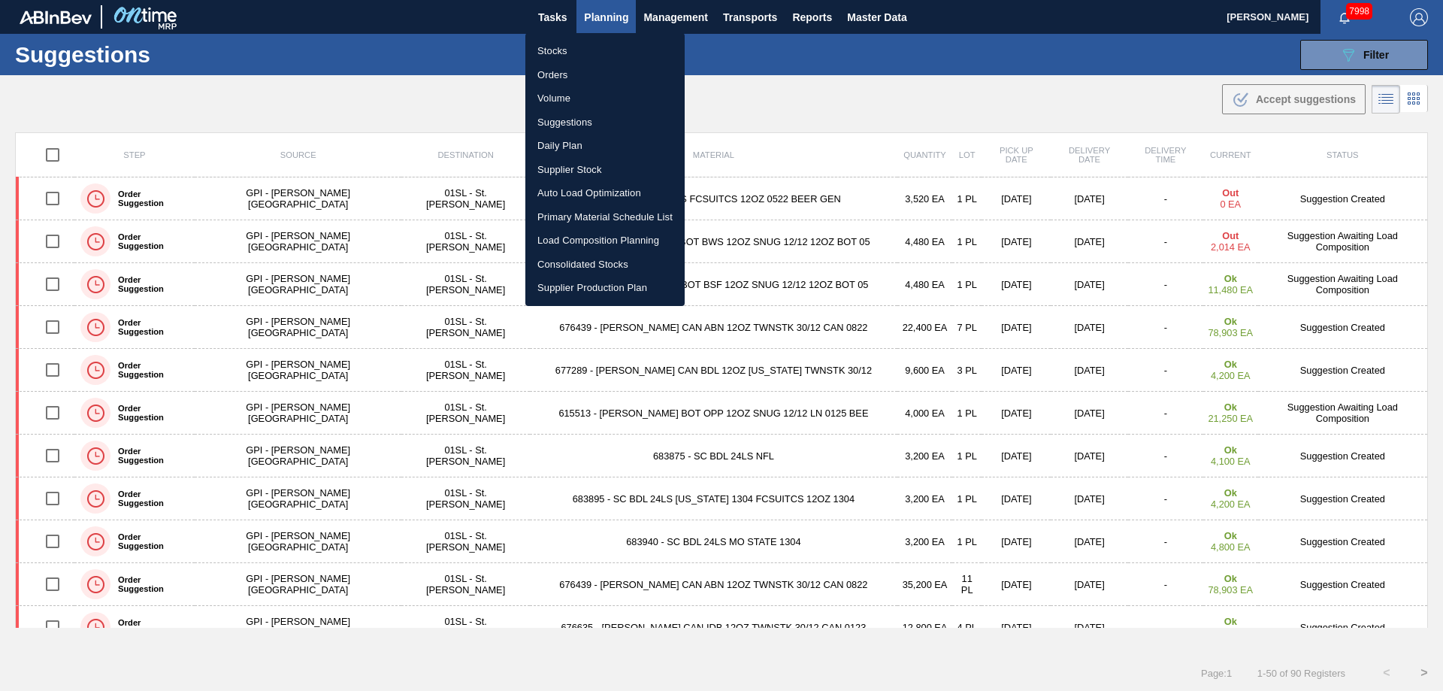
click at [616, 242] on li "Load Composition Planning" at bounding box center [604, 240] width 159 height 24
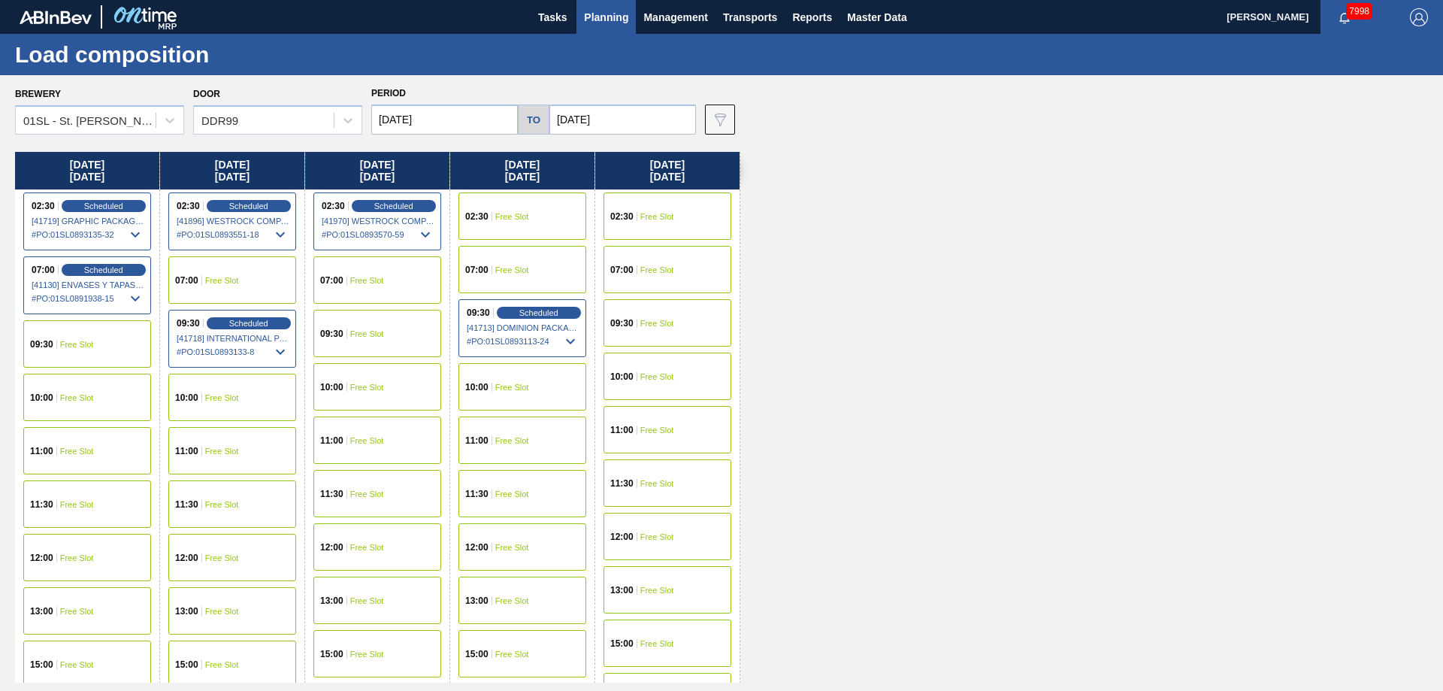
click at [518, 203] on div "02:30 Free Slot" at bounding box center [522, 215] width 128 height 47
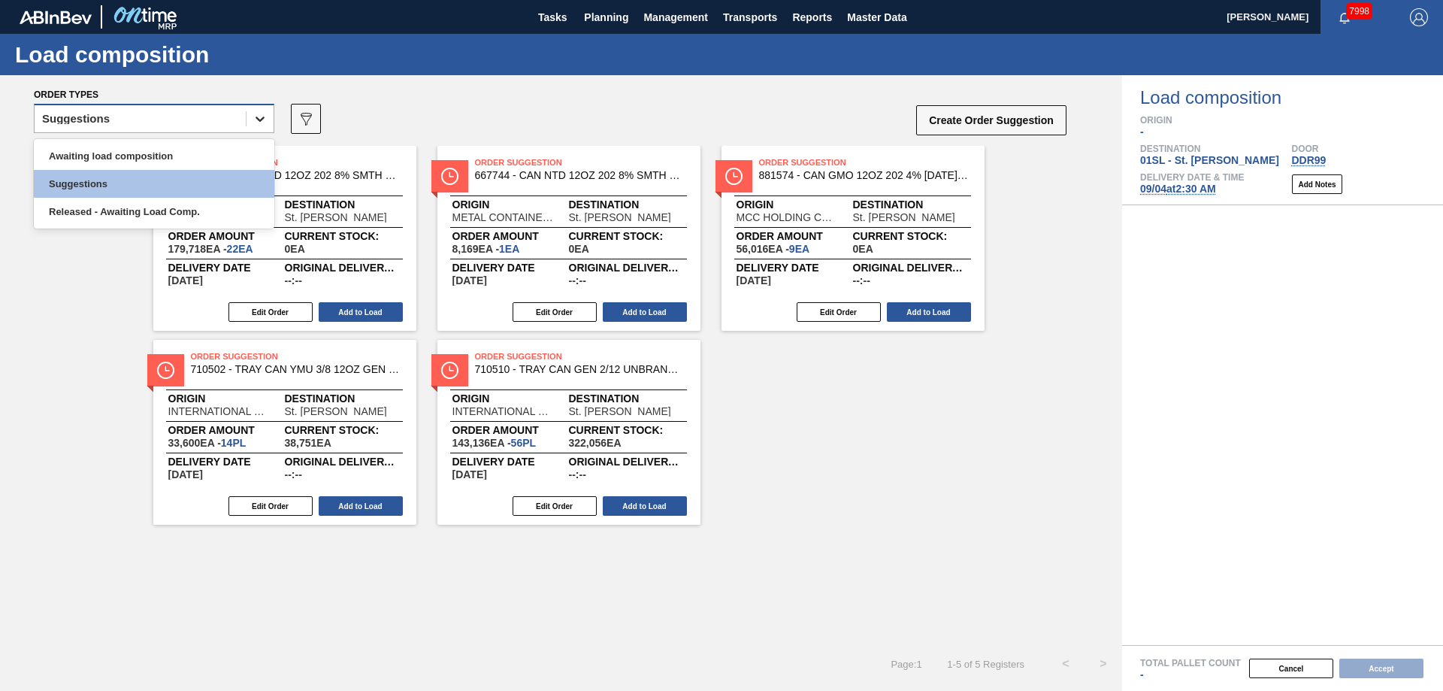
click at [261, 119] on icon at bounding box center [259, 118] width 9 height 5
click at [186, 154] on div "Awaiting load composition" at bounding box center [154, 156] width 240 height 28
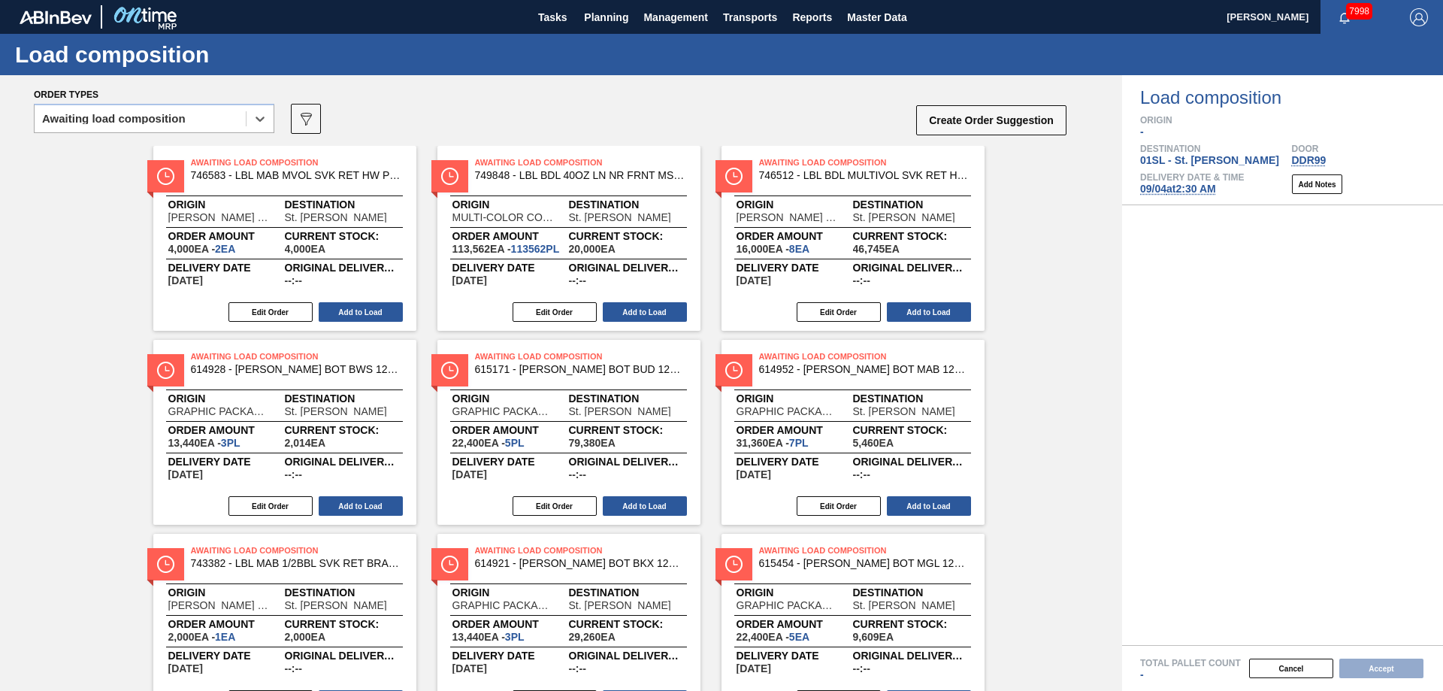
scroll to position [601, 0]
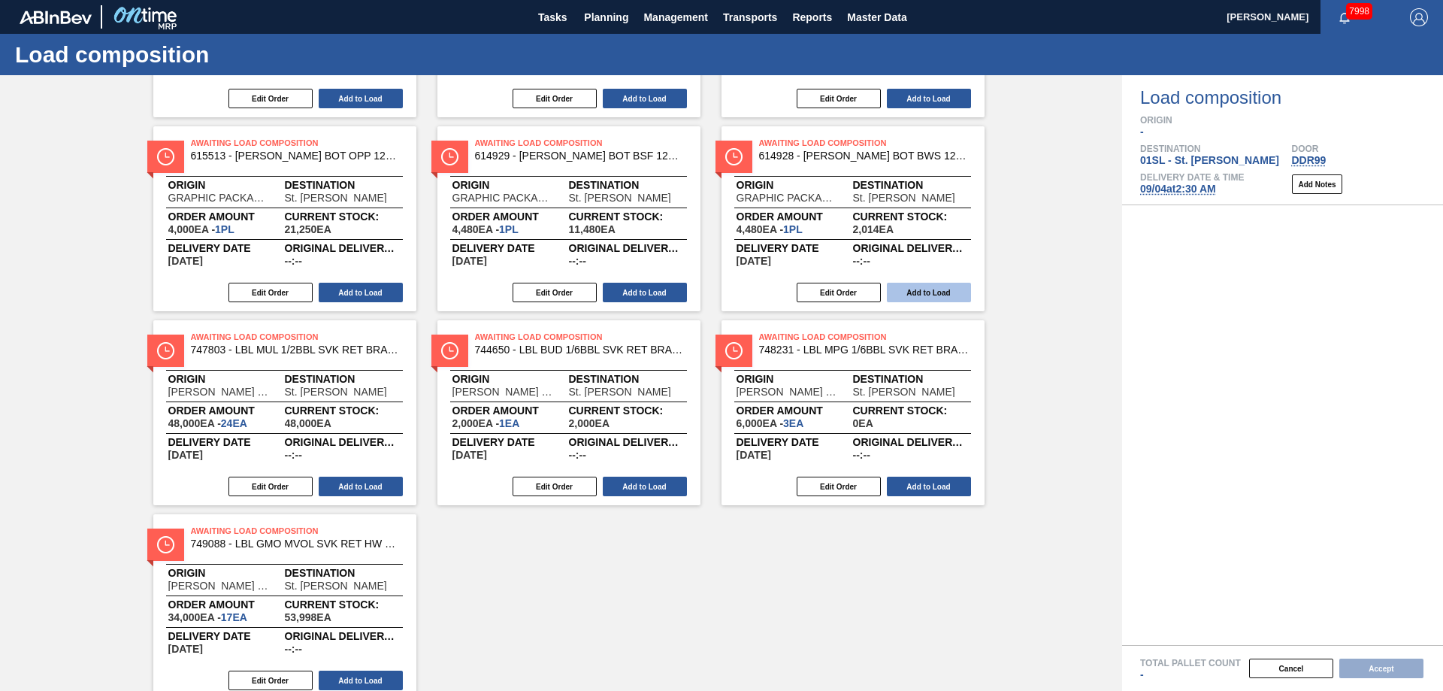
click at [935, 292] on button "Add to Load" at bounding box center [929, 293] width 84 height 20
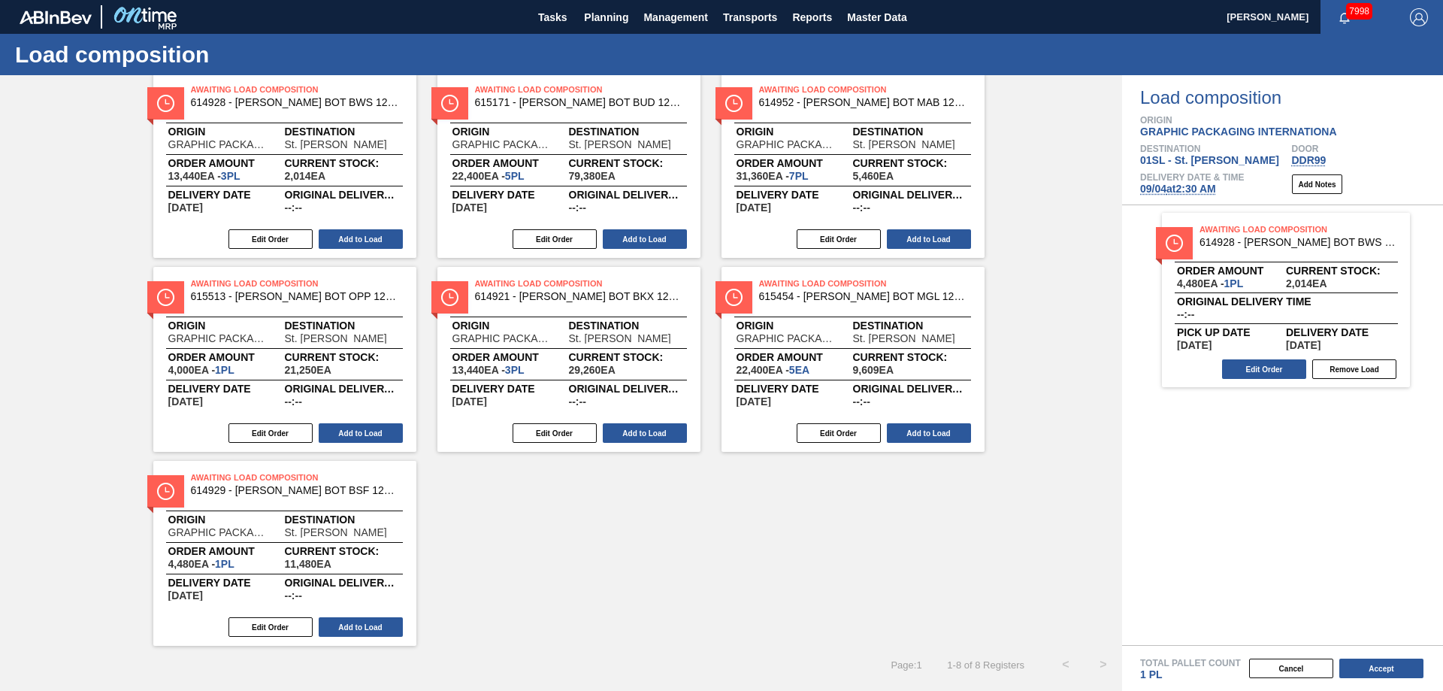
scroll to position [73, 0]
click at [376, 240] on button "Add to Load" at bounding box center [361, 239] width 84 height 20
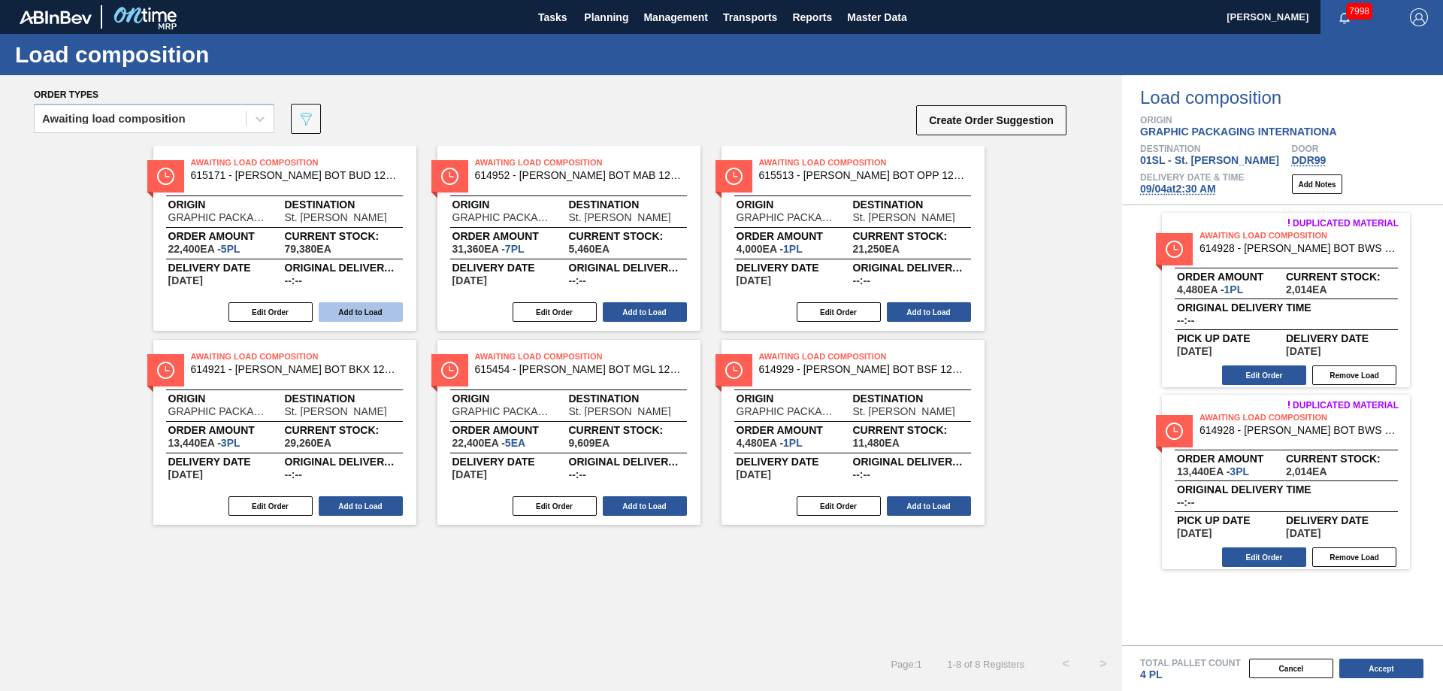
click at [372, 308] on button "Add to Load" at bounding box center [361, 312] width 84 height 20
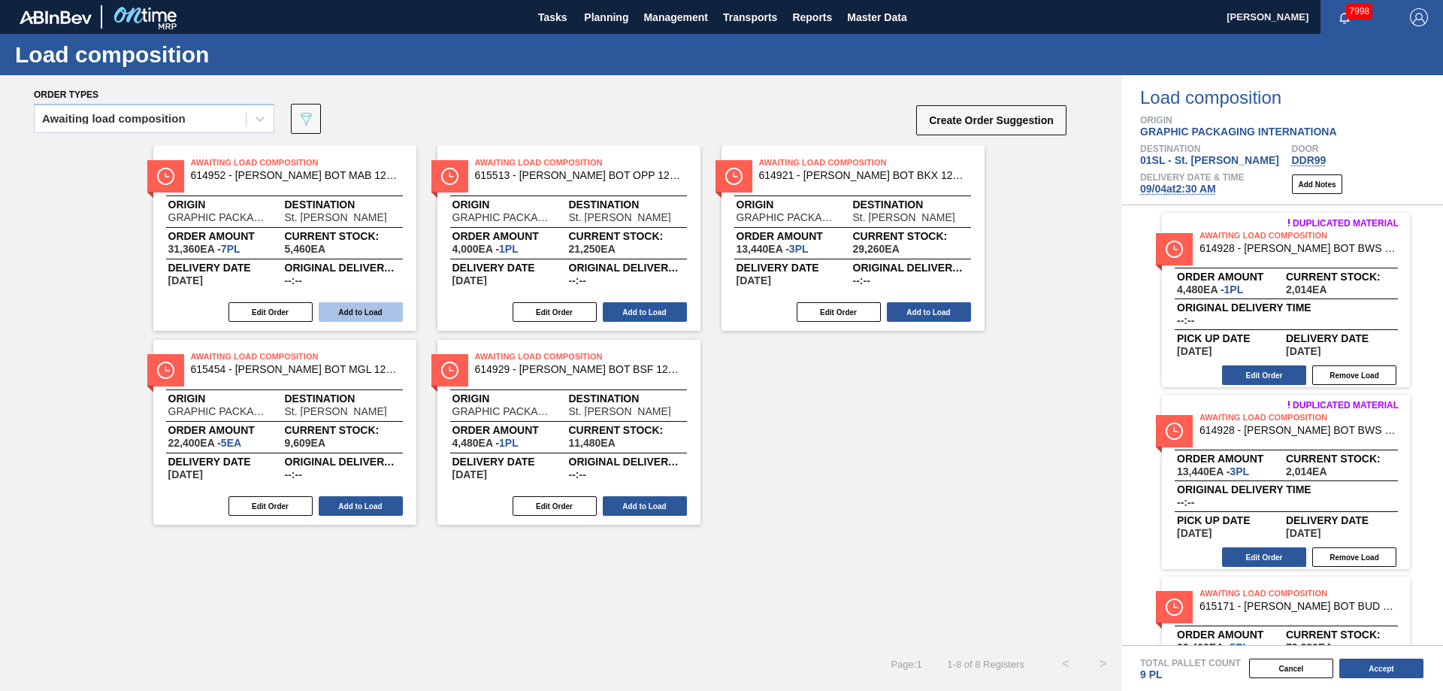
click at [360, 307] on button "Add to Load" at bounding box center [361, 312] width 84 height 20
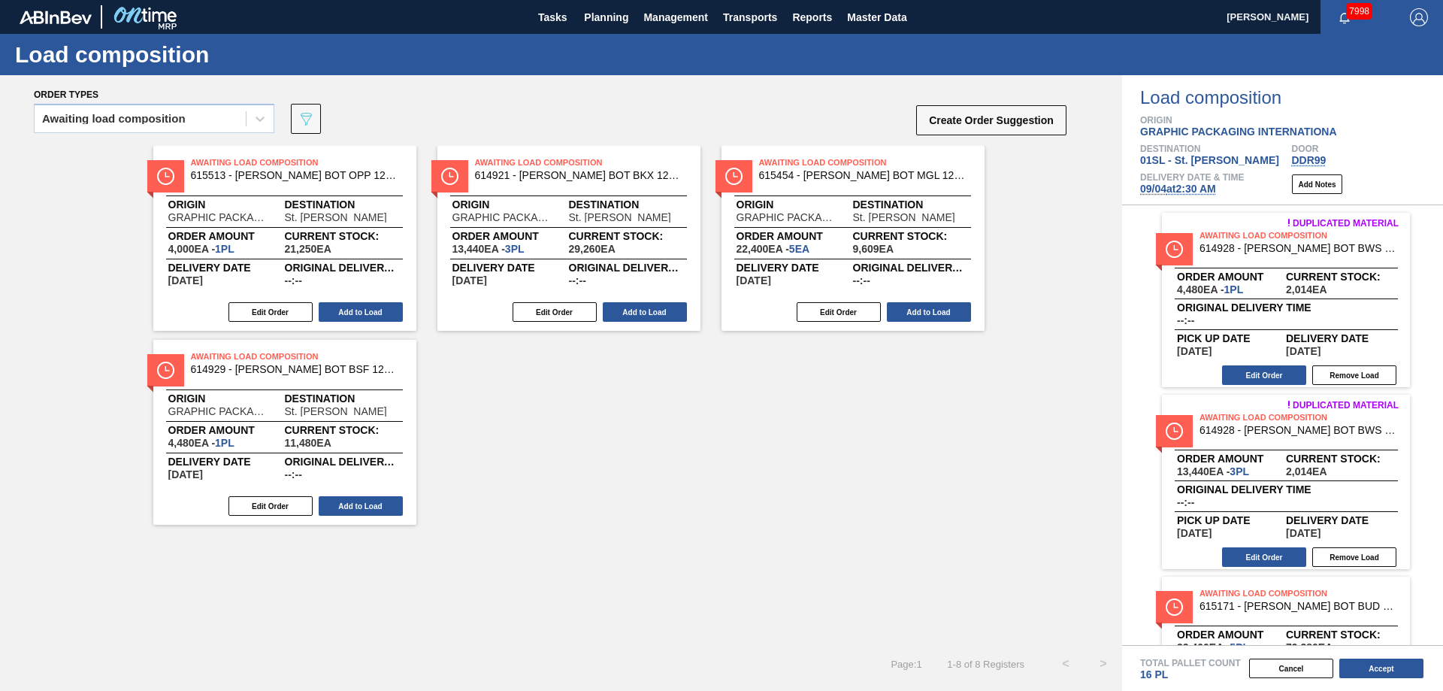
click at [360, 307] on button "Add to Load" at bounding box center [361, 312] width 84 height 20
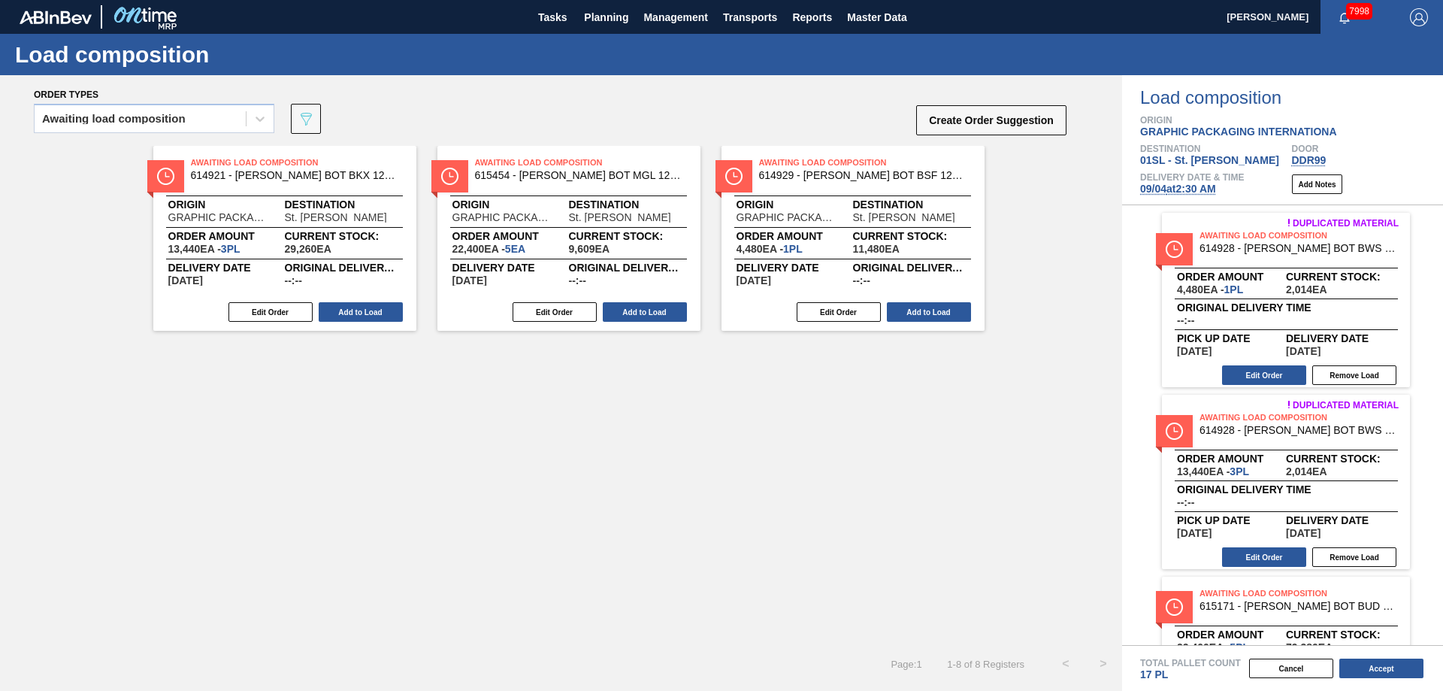
click at [360, 307] on button "Add to Load" at bounding box center [361, 312] width 84 height 20
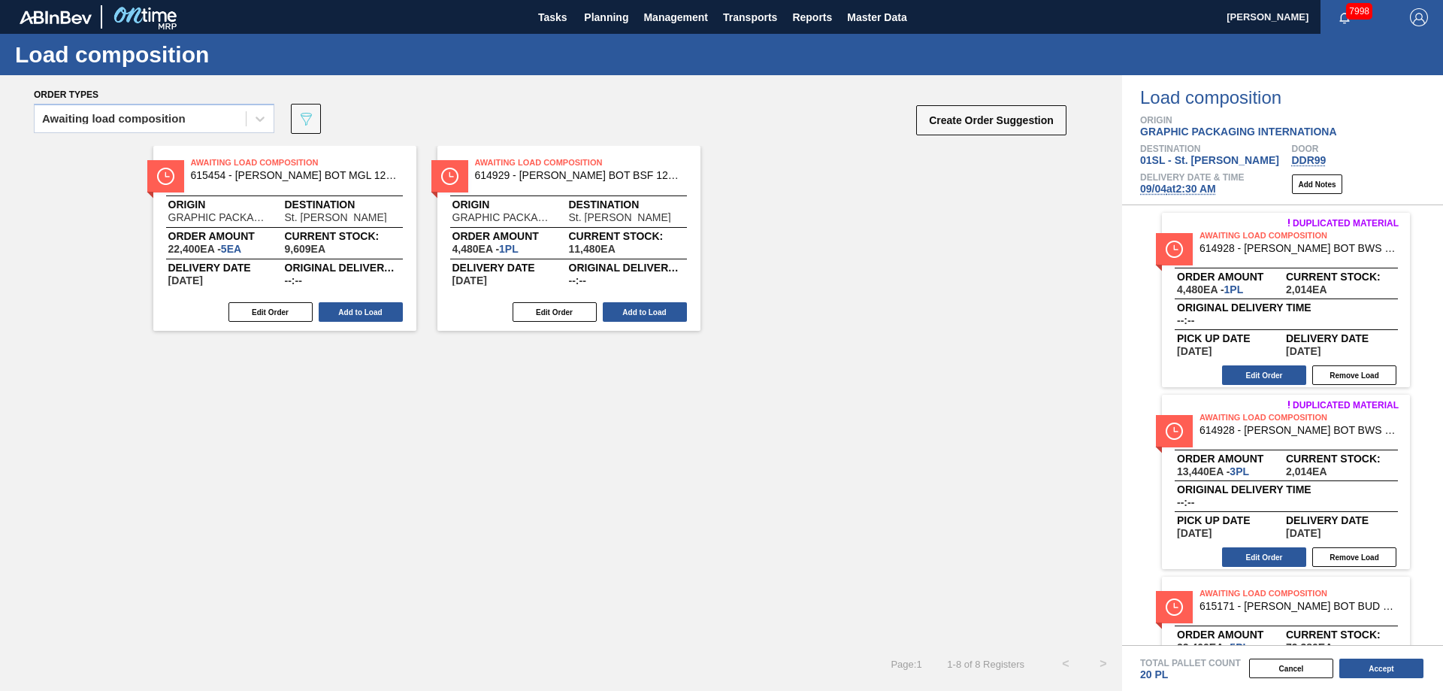
click at [360, 307] on button "Add to Load" at bounding box center [361, 312] width 84 height 20
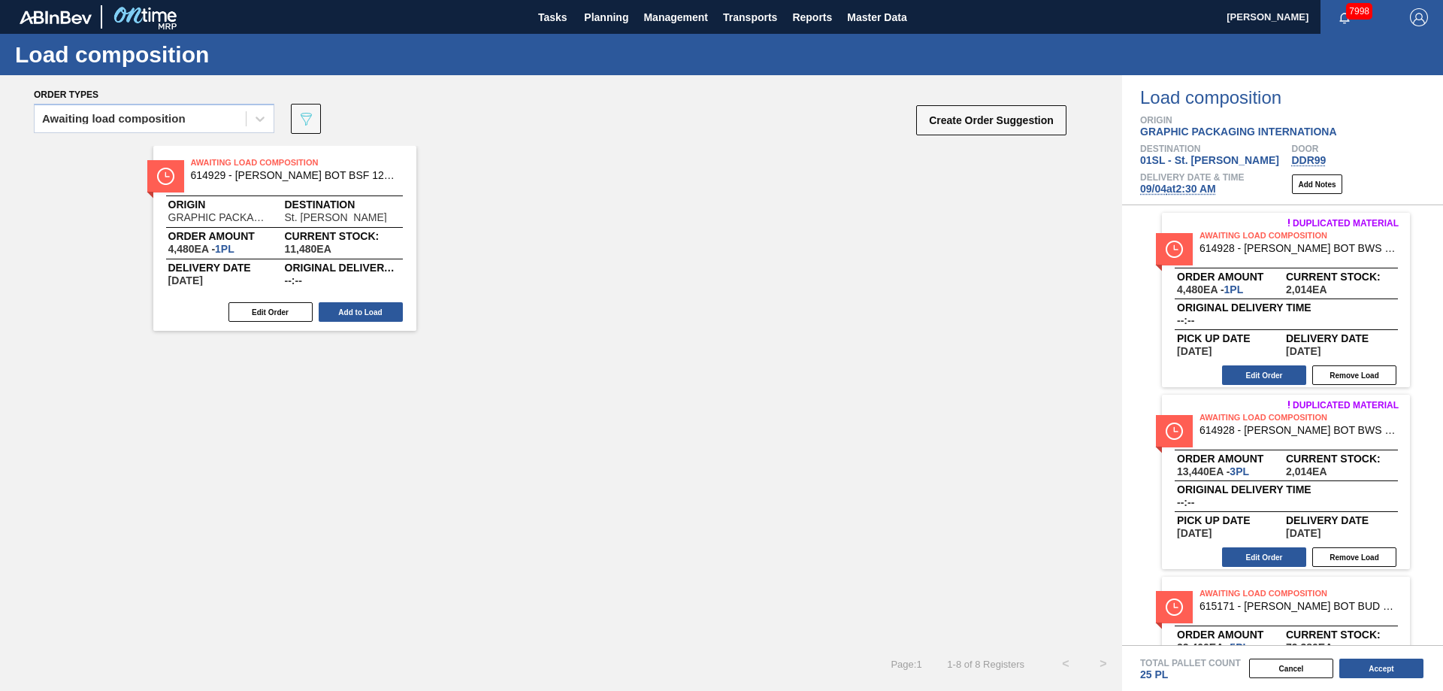
click at [360, 307] on button "Add to Load" at bounding box center [361, 312] width 84 height 20
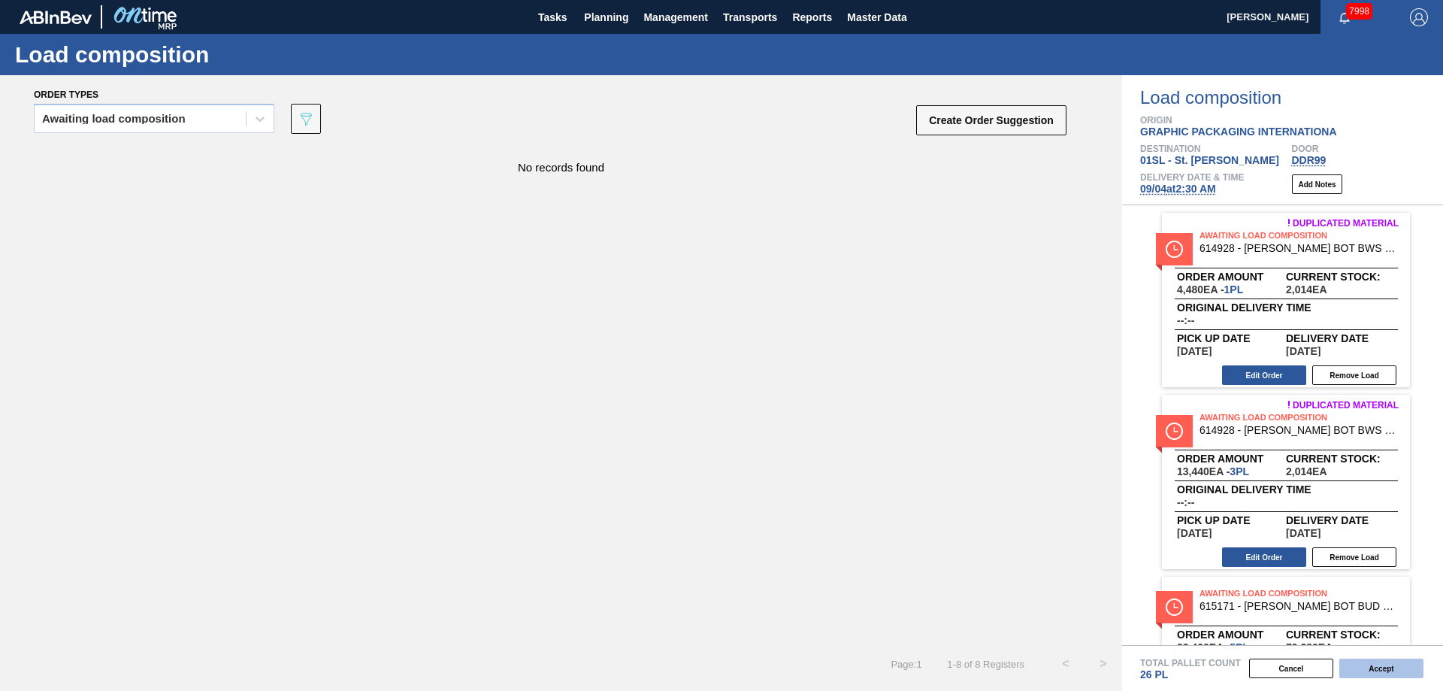
click at [1370, 672] on button "Accept" at bounding box center [1381, 668] width 84 height 20
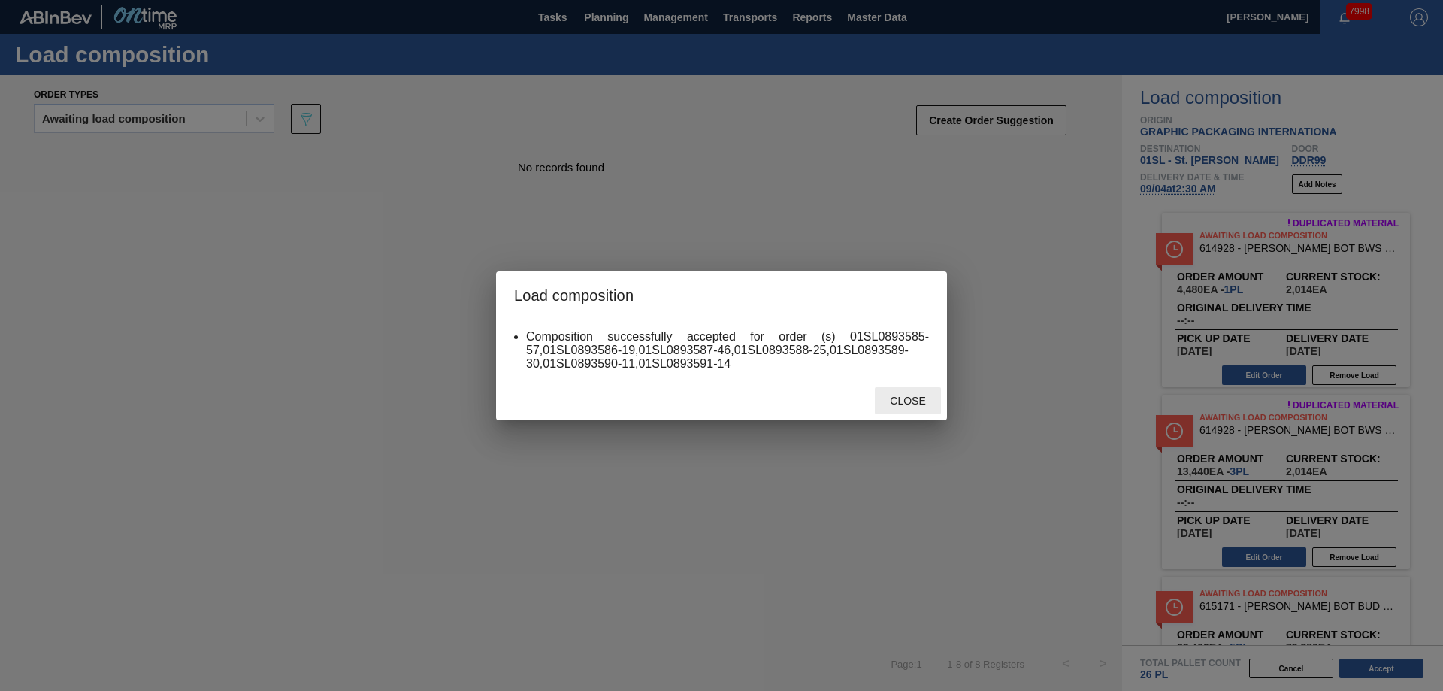
click at [907, 409] on div "Close" at bounding box center [908, 401] width 66 height 28
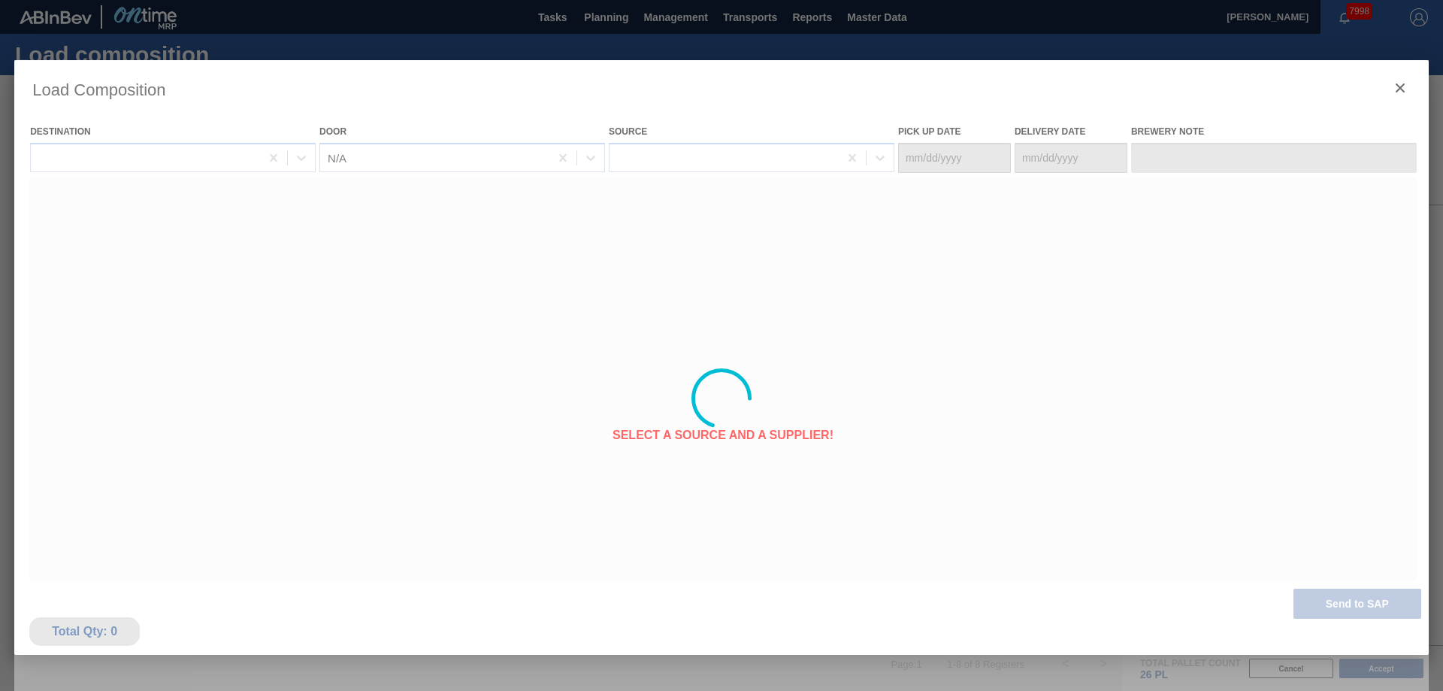
type Date "[DATE]"
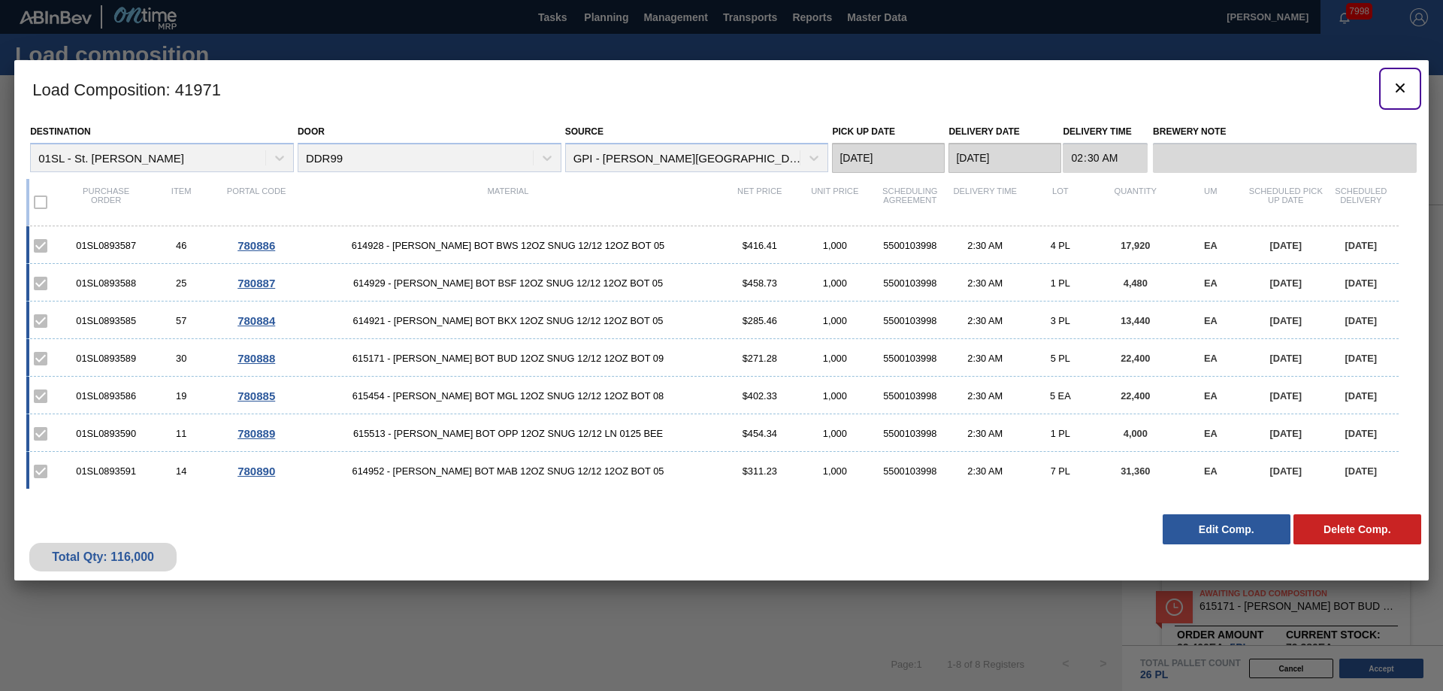
click at [1389, 77] on button "botão de ícone" at bounding box center [1400, 89] width 36 height 36
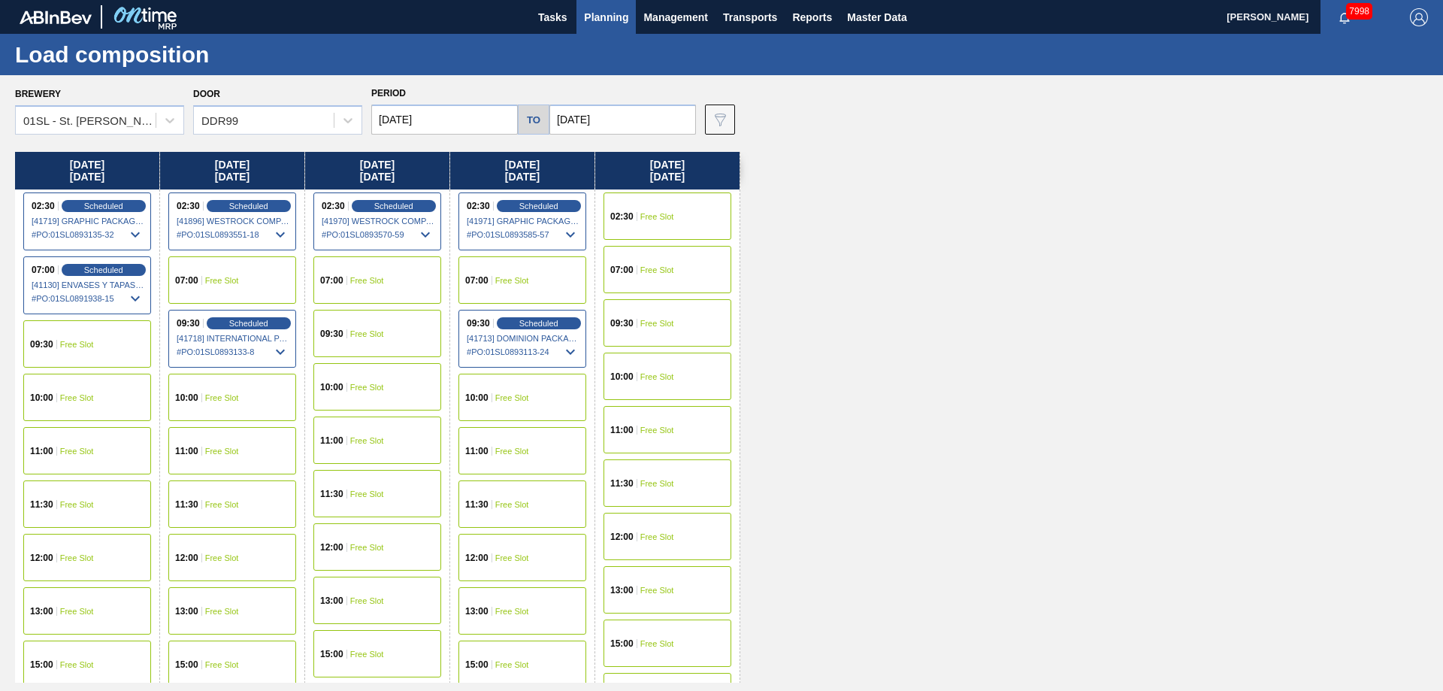
click at [584, 23] on span "Planning" at bounding box center [606, 17] width 44 height 18
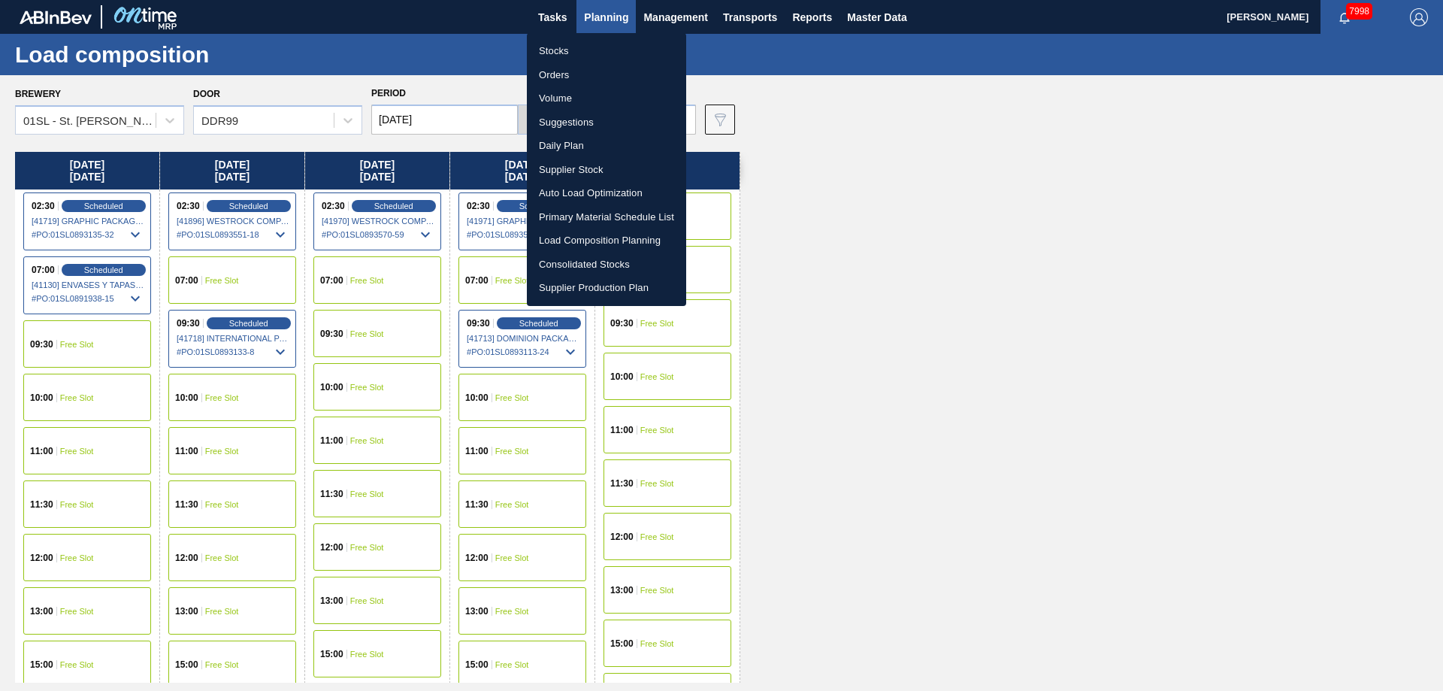
click at [561, 116] on li "Suggestions" at bounding box center [606, 122] width 159 height 24
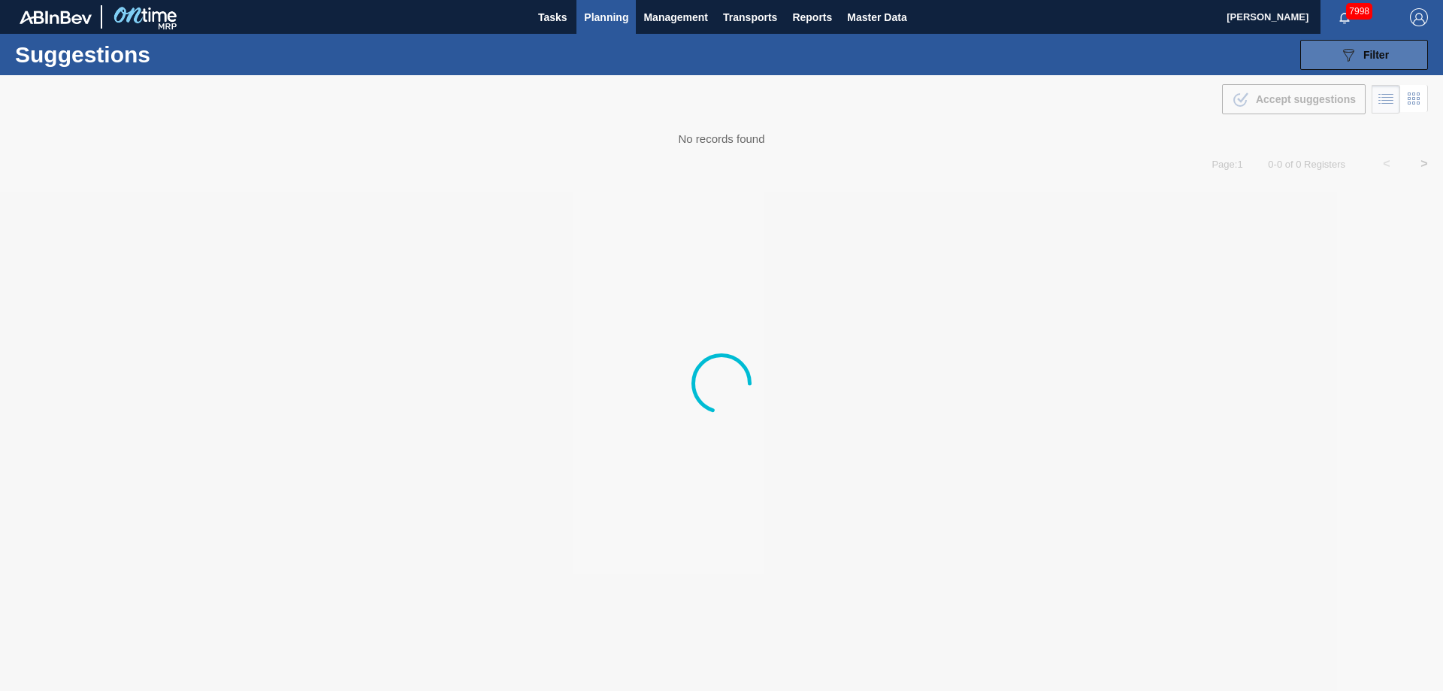
click at [1389, 46] on div "089F7B8B-B2A5-4AFE-B5C0-19BA573D28AC Filter" at bounding box center [1364, 55] width 50 height 18
type from "[DATE]"
type to "[DATE]"
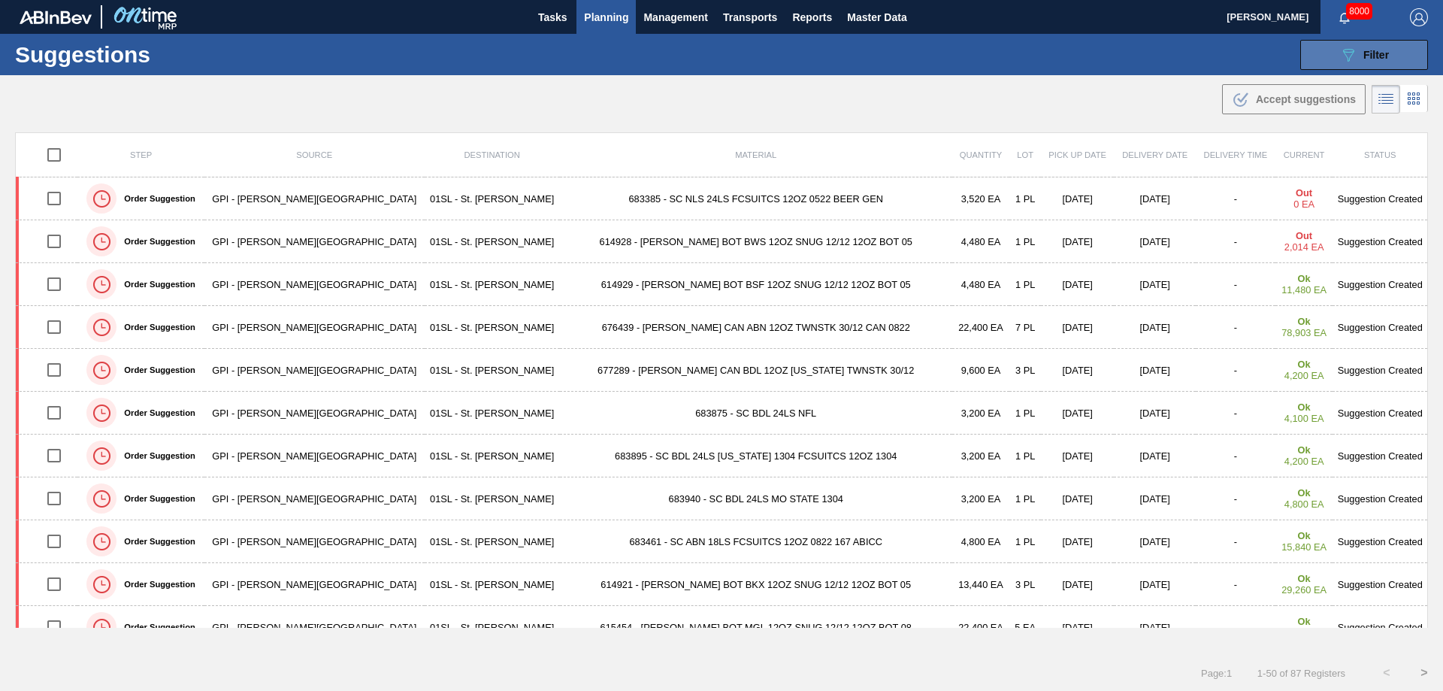
click at [1395, 50] on button "089F7B8B-B2A5-4AFE-B5C0-19BA573D28AC Filter" at bounding box center [1364, 55] width 128 height 30
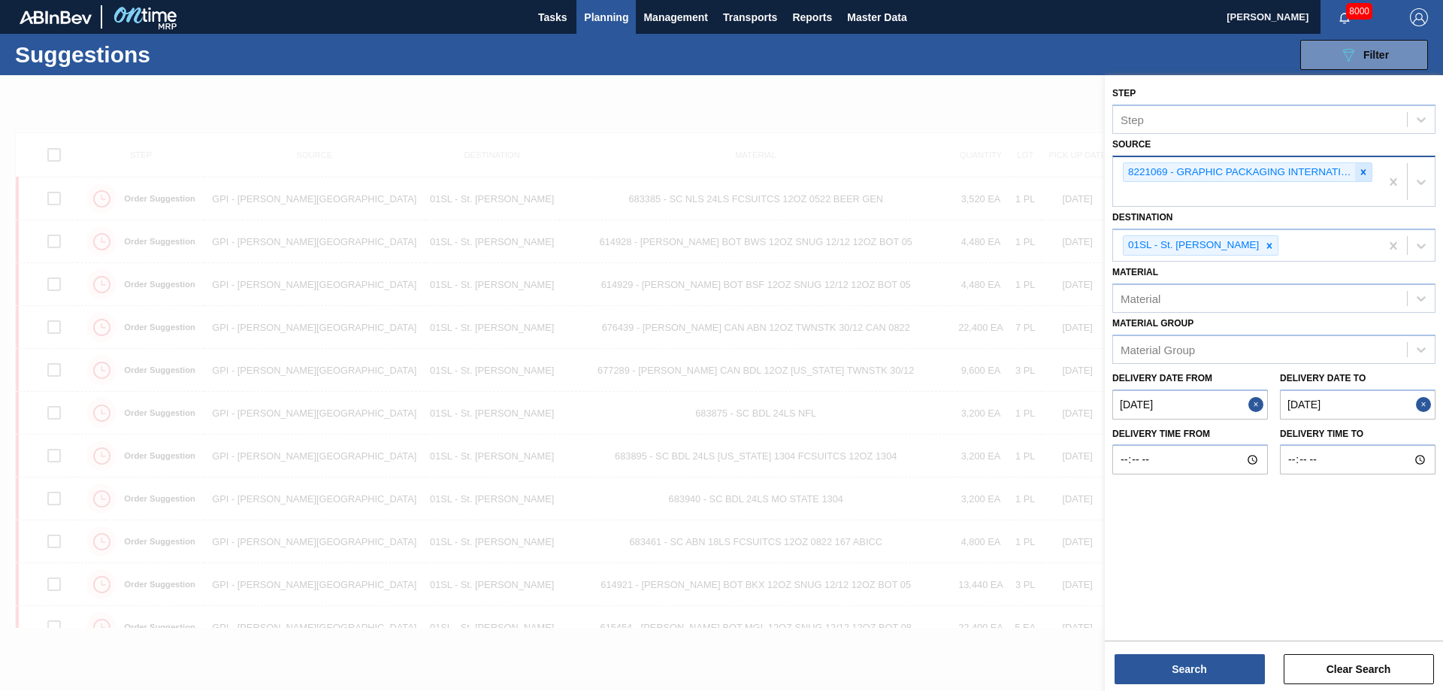
click at [1369, 176] on div at bounding box center [1363, 172] width 17 height 19
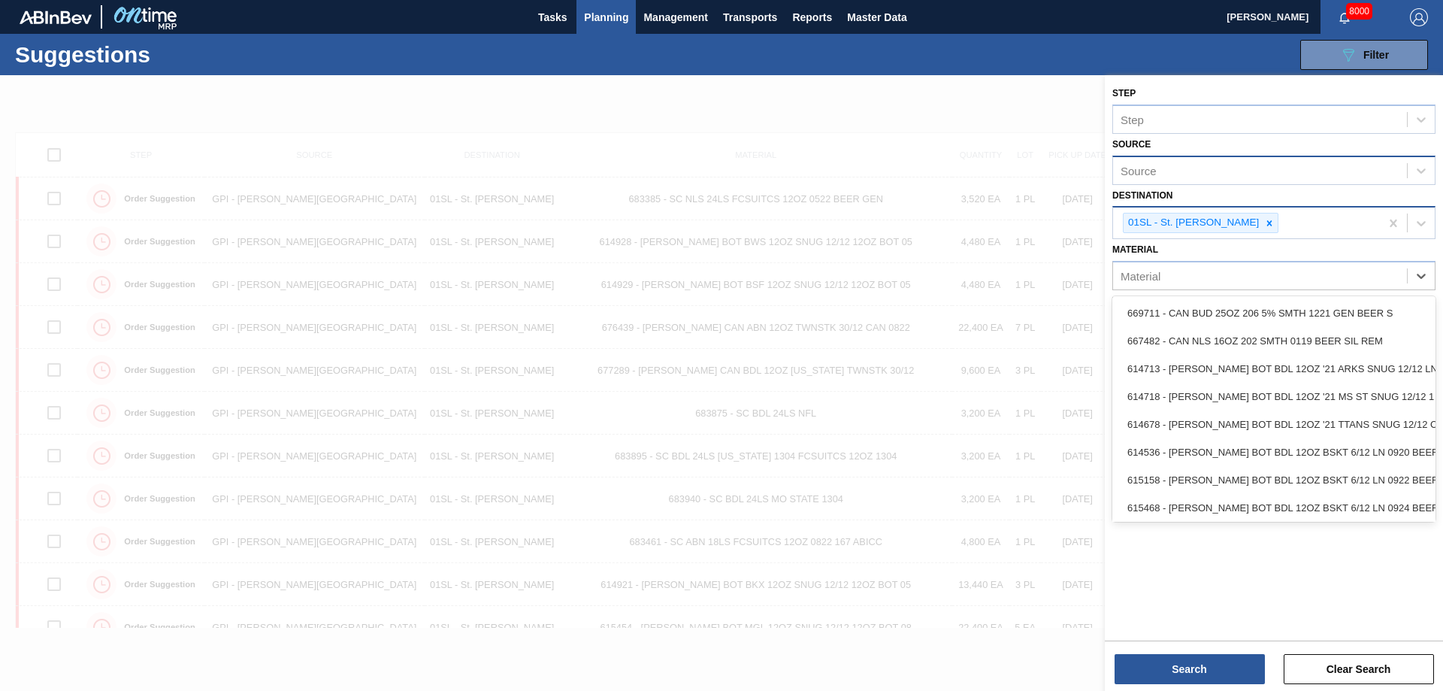
drag, startPoint x: 1211, startPoint y: 269, endPoint x: 1207, endPoint y: 207, distance: 61.8
click at [1205, 269] on div "Material" at bounding box center [1260, 276] width 294 height 22
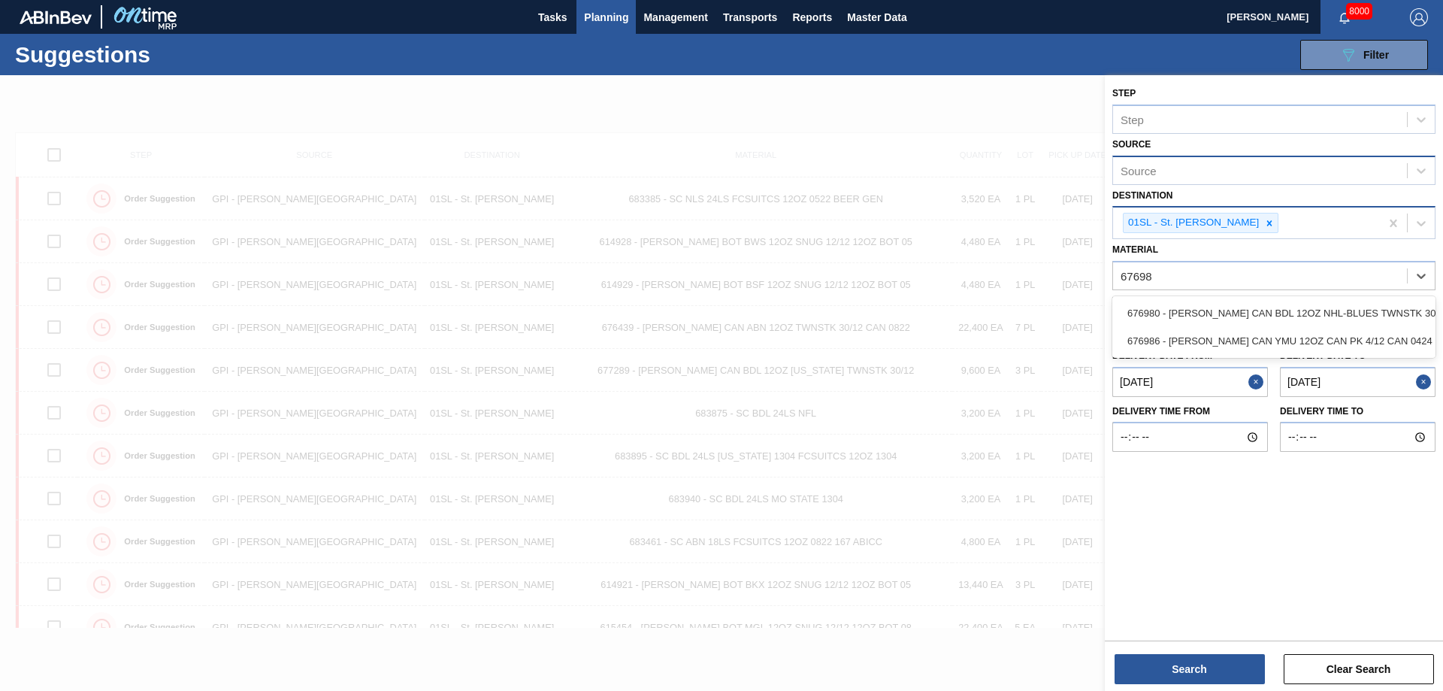
type input "676986"
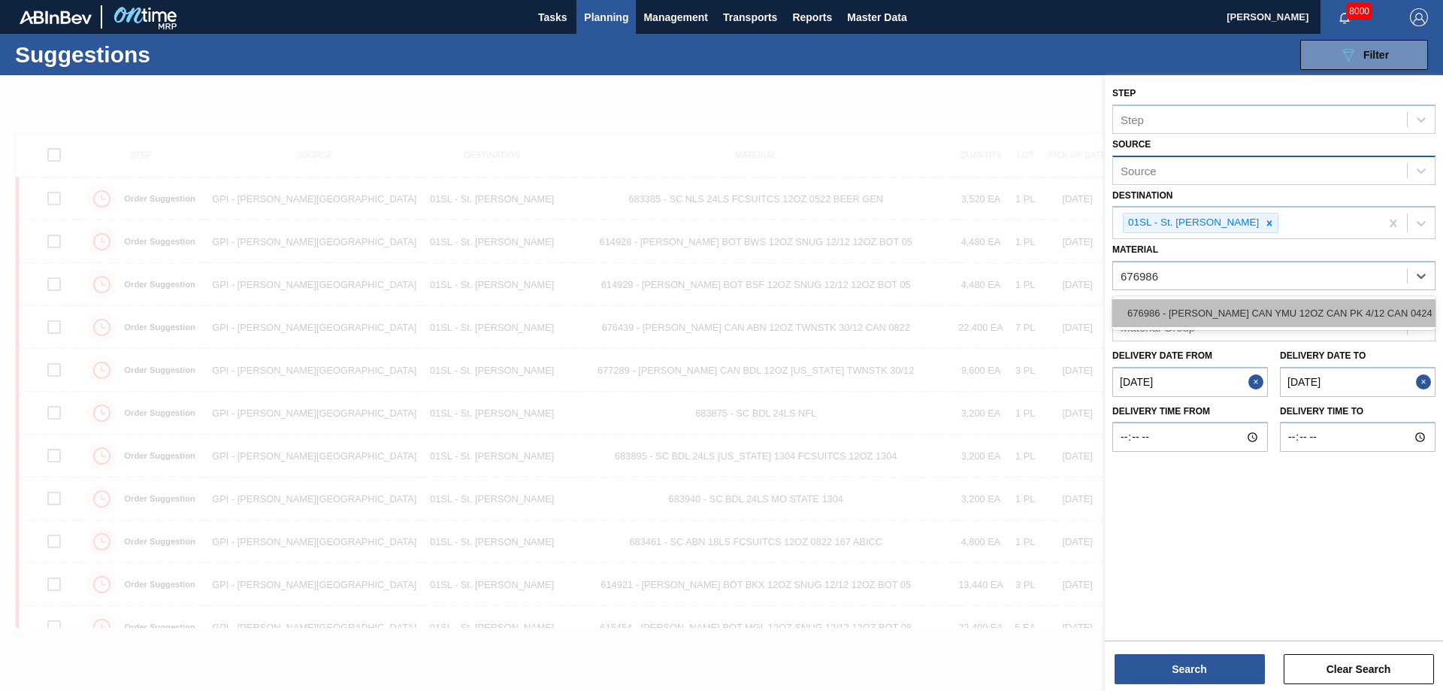
click at [1242, 320] on div "676986 - CARR CAN YMU 12OZ CAN PK 4/12 CAN 0424 B" at bounding box center [1273, 313] width 323 height 28
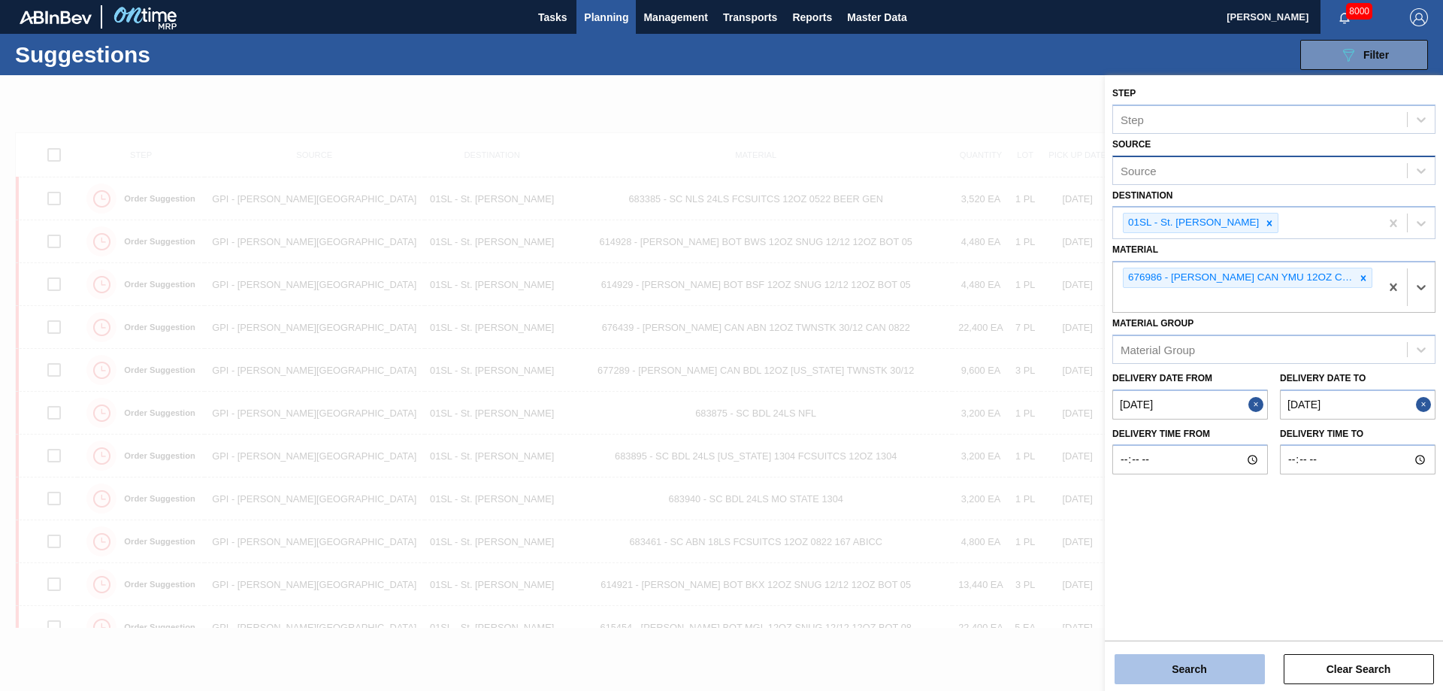
click at [1173, 659] on button "Search" at bounding box center [1189, 669] width 150 height 30
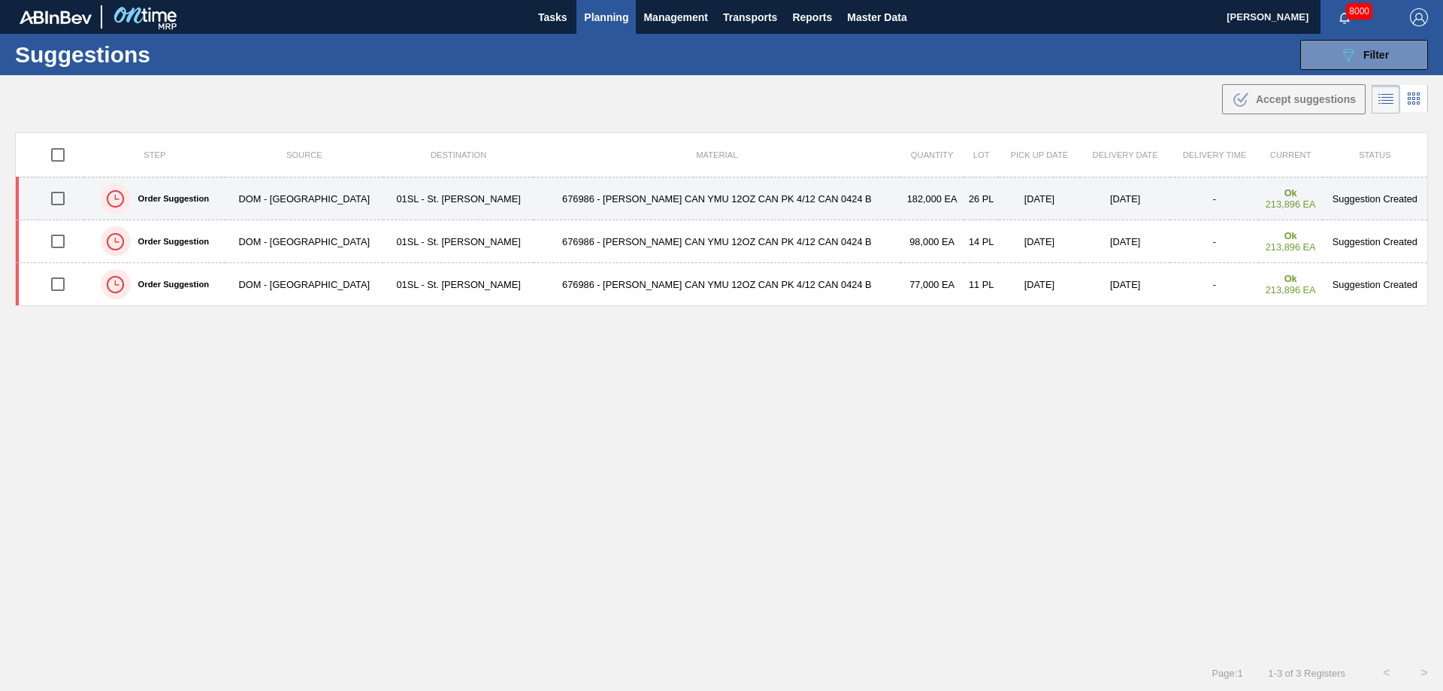
click at [54, 198] on input "checkbox" at bounding box center [58, 199] width 32 height 32
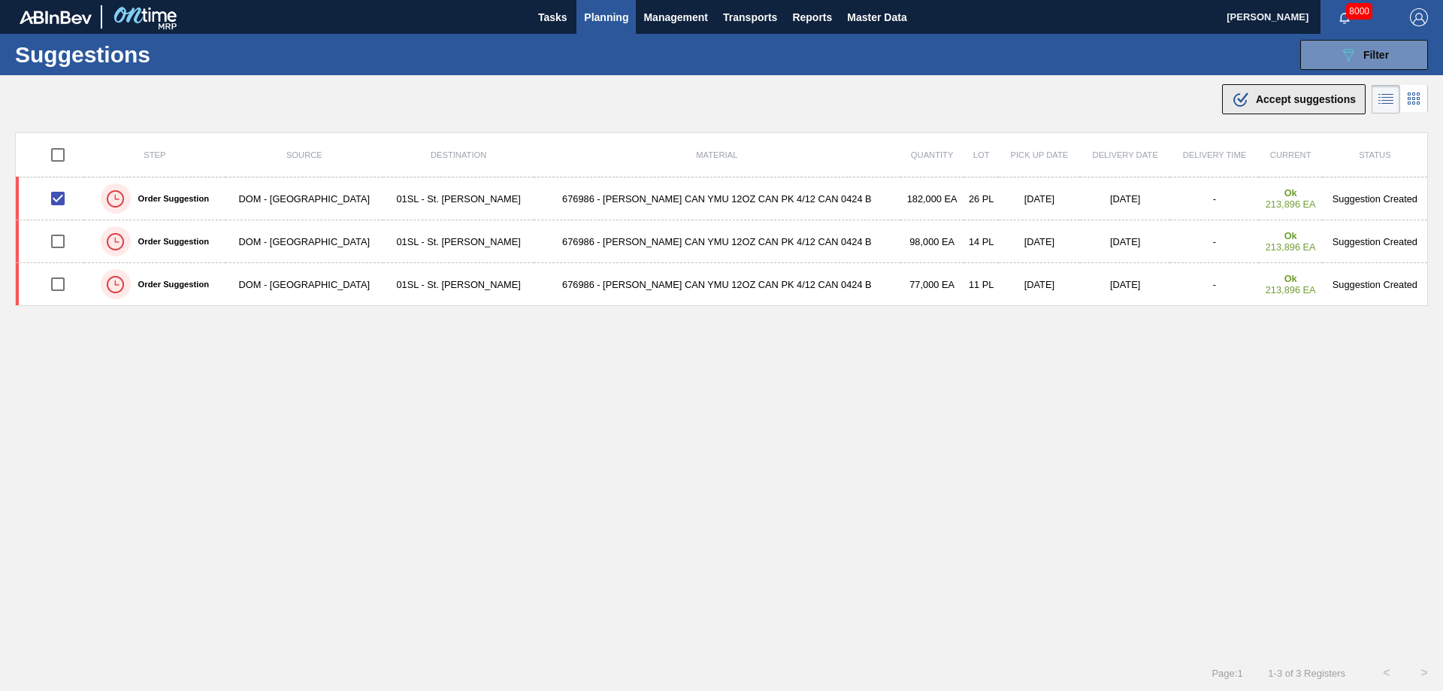
click at [1305, 97] on span "Accept suggestions" at bounding box center [1306, 99] width 100 height 12
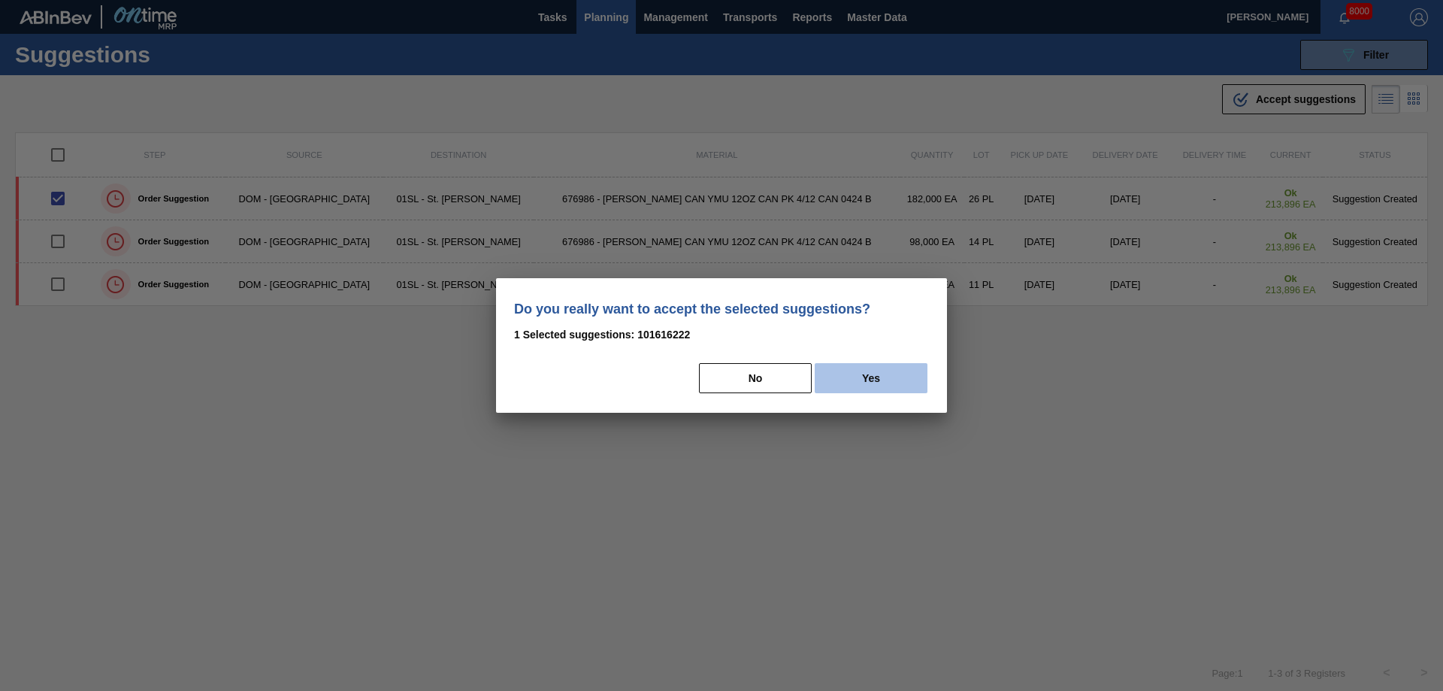
click at [916, 373] on button "Yes" at bounding box center [870, 378] width 113 height 30
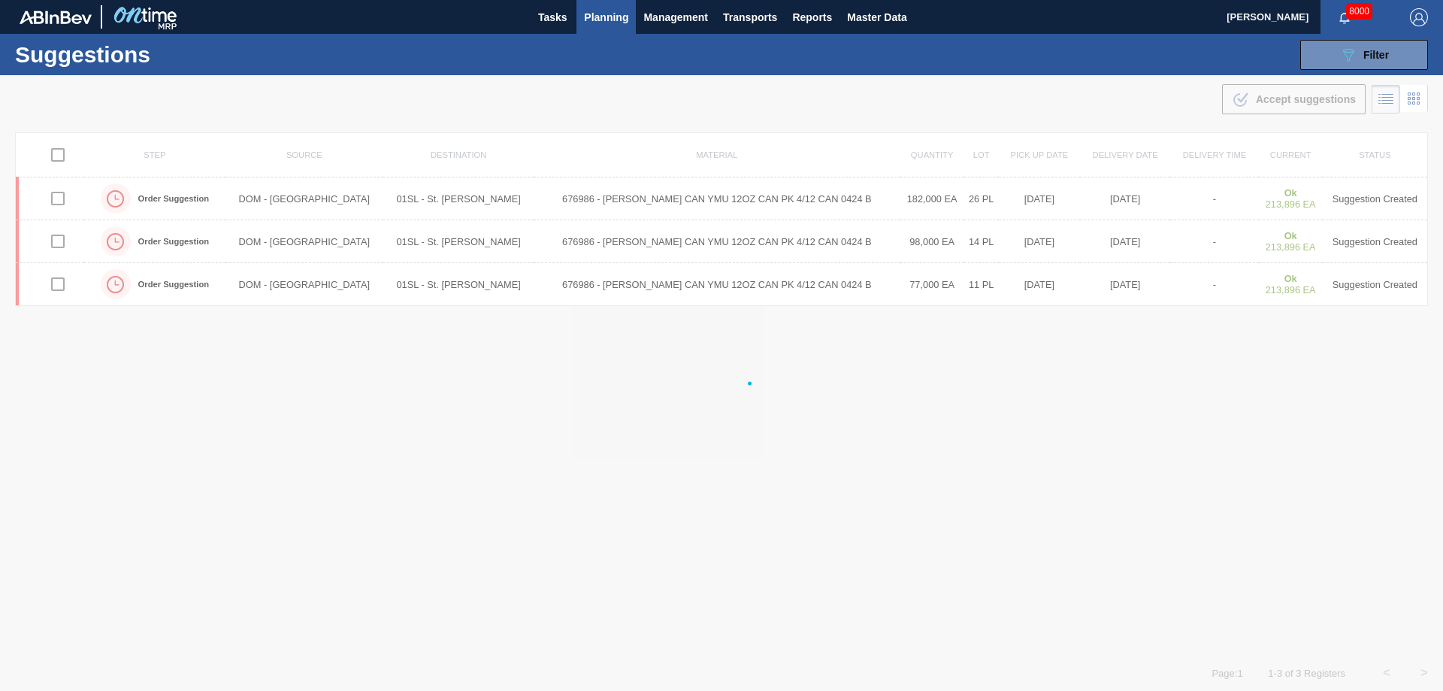
checkbox input "false"
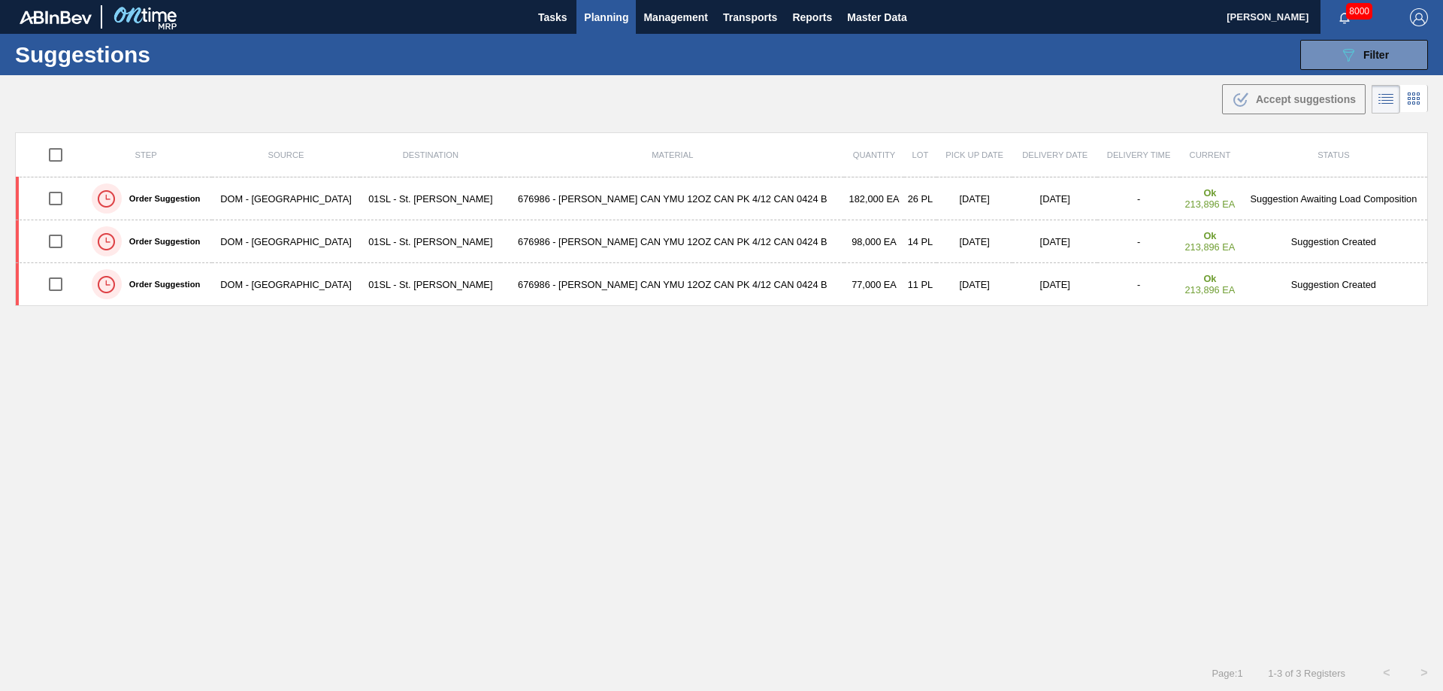
click at [618, 22] on span "Planning" at bounding box center [606, 17] width 44 height 18
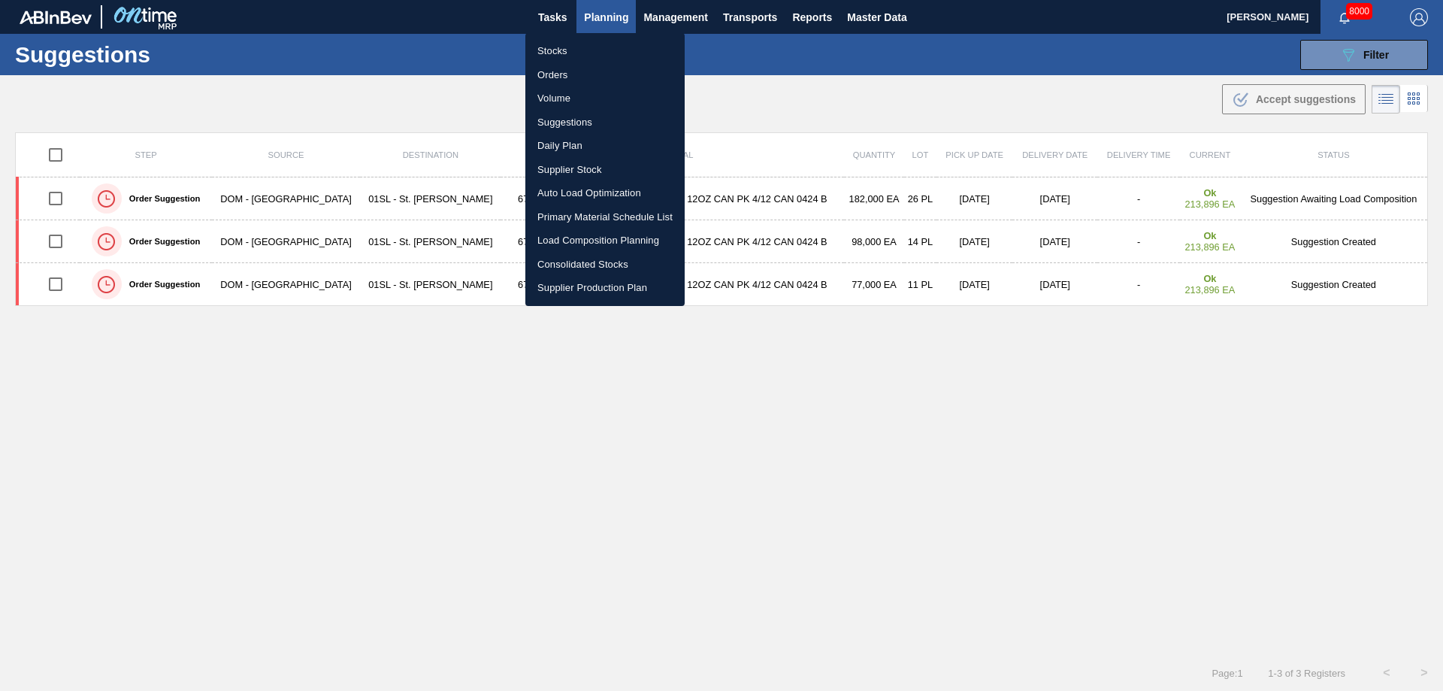
click at [583, 236] on li "Load Composition Planning" at bounding box center [604, 240] width 159 height 24
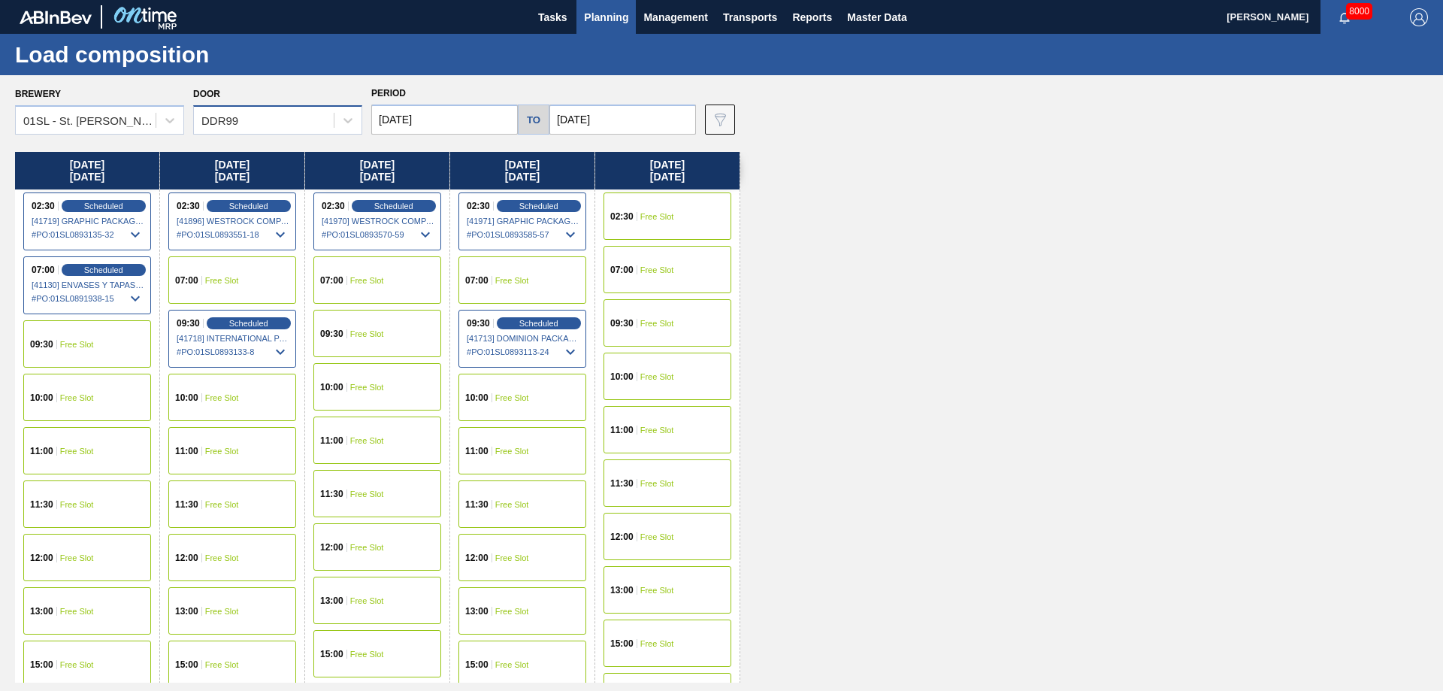
click at [316, 128] on div "DDR99" at bounding box center [264, 121] width 140 height 22
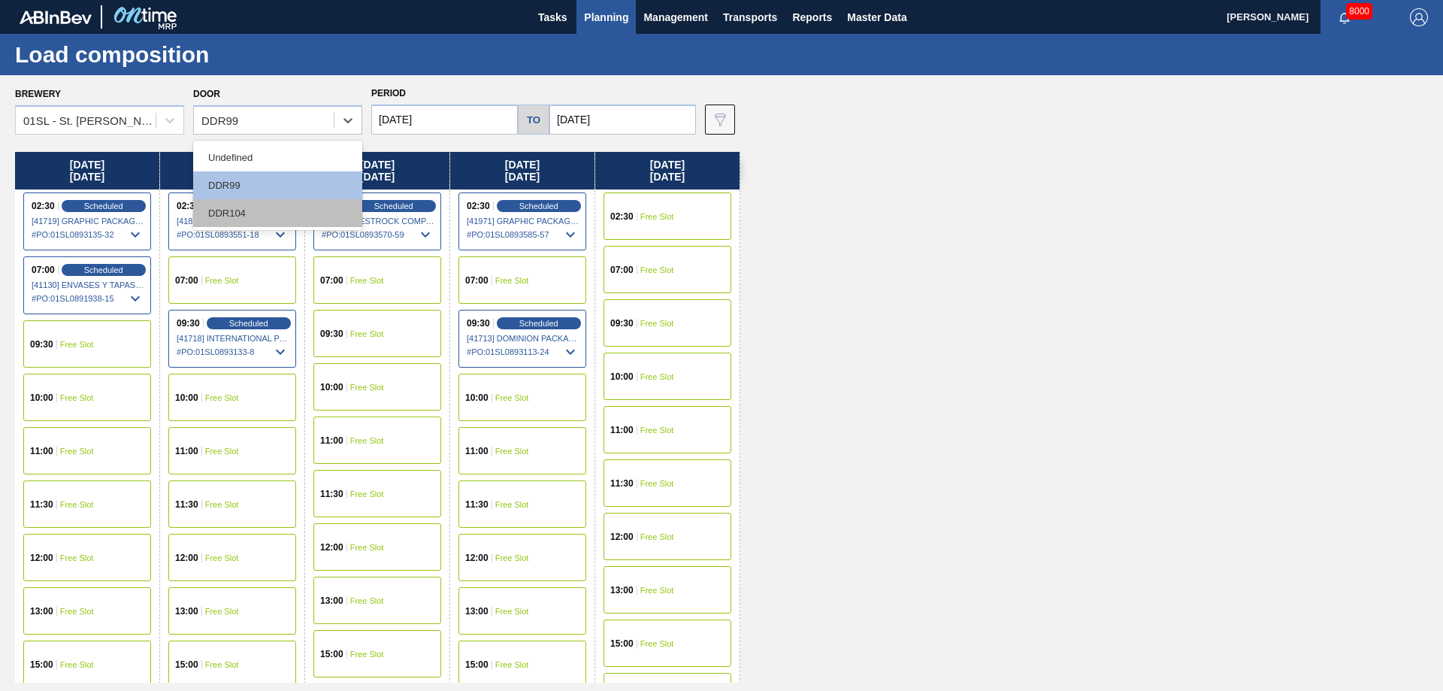
click at [242, 216] on div "DDR104" at bounding box center [277, 213] width 169 height 28
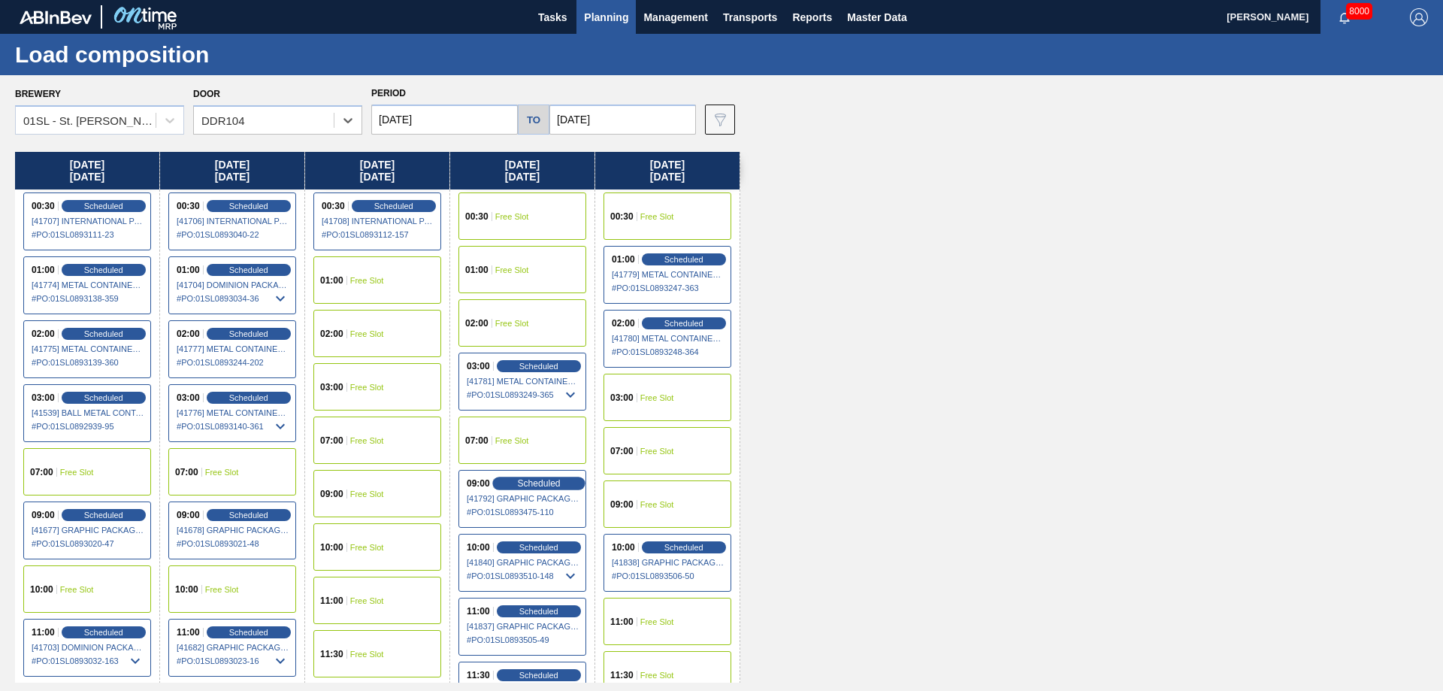
scroll to position [61, 0]
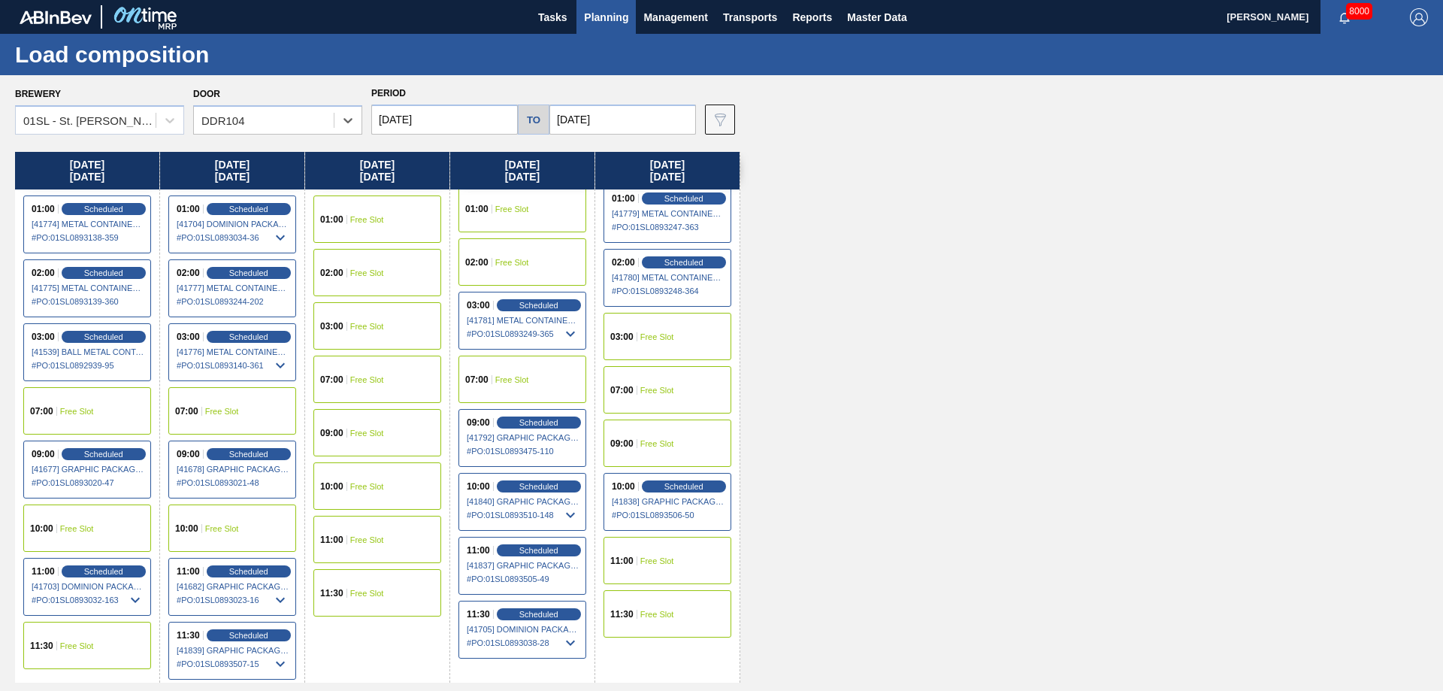
click at [521, 372] on div "07:00 Free Slot" at bounding box center [522, 378] width 128 height 47
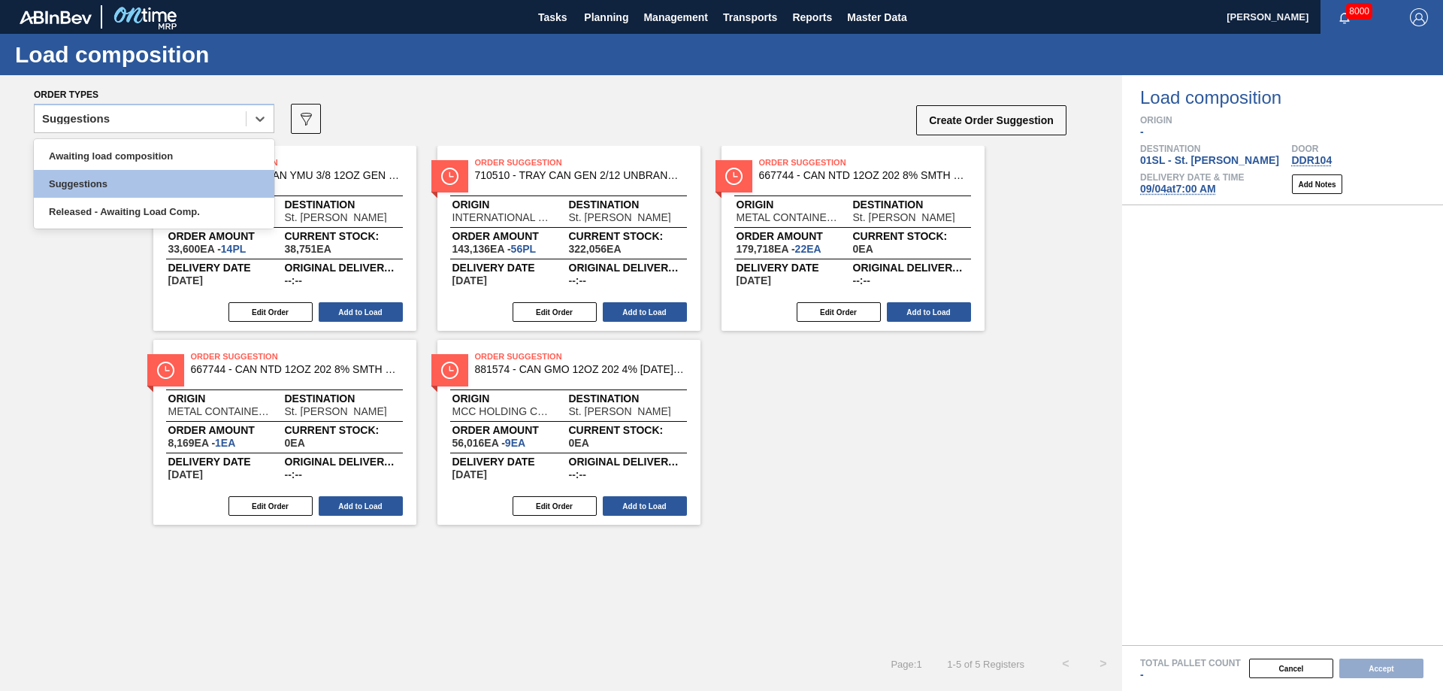
click at [261, 124] on icon at bounding box center [259, 118] width 15 height 15
click at [217, 141] on div "Awaiting load composition Suggestions Released - Awaiting Load Comp." at bounding box center [154, 183] width 240 height 89
click at [214, 143] on div "Awaiting load composition" at bounding box center [154, 156] width 240 height 28
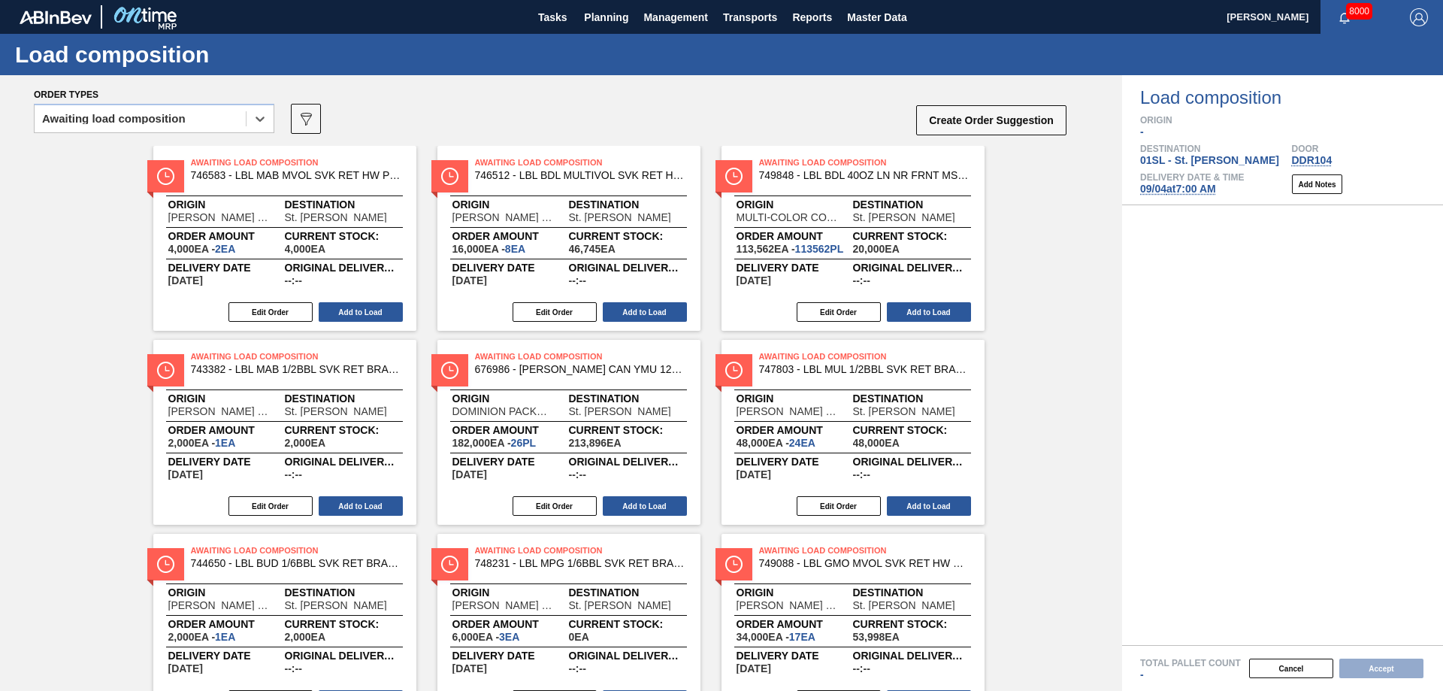
scroll to position [73, 0]
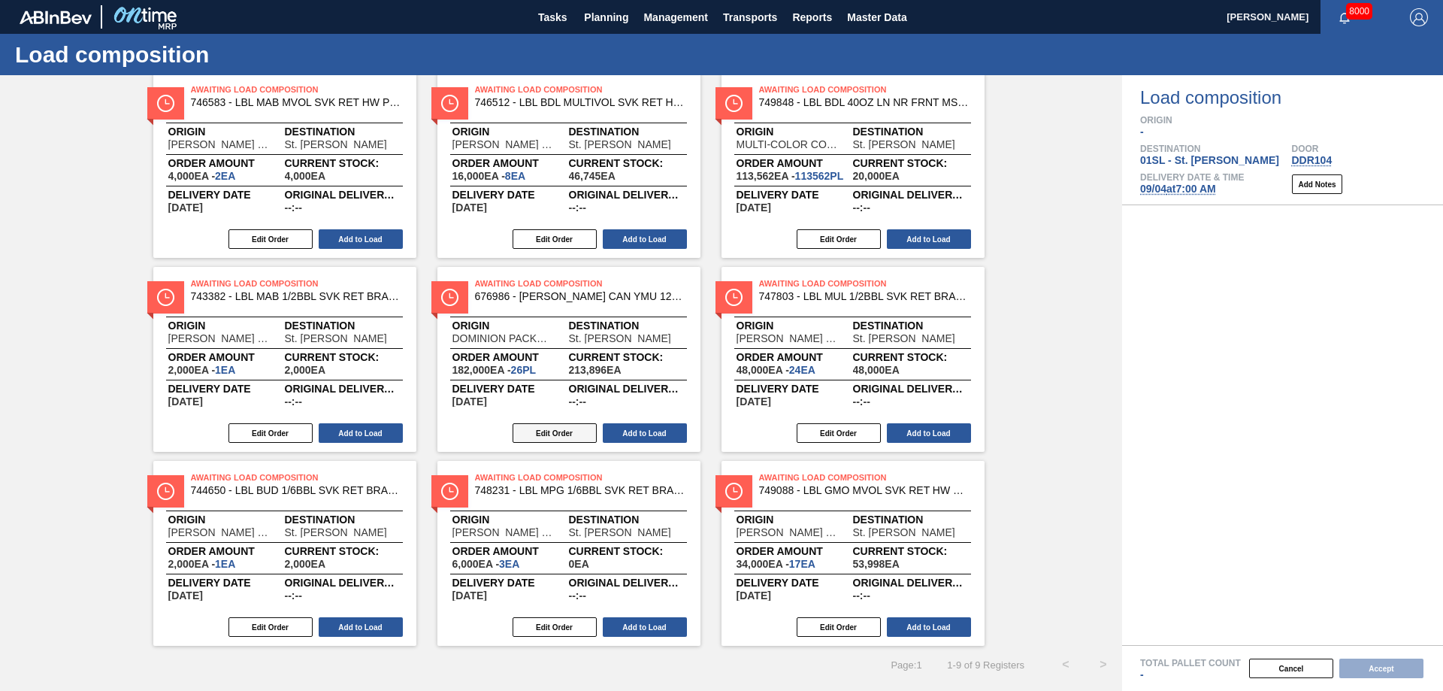
click at [575, 438] on button "Edit Order" at bounding box center [554, 433] width 84 height 20
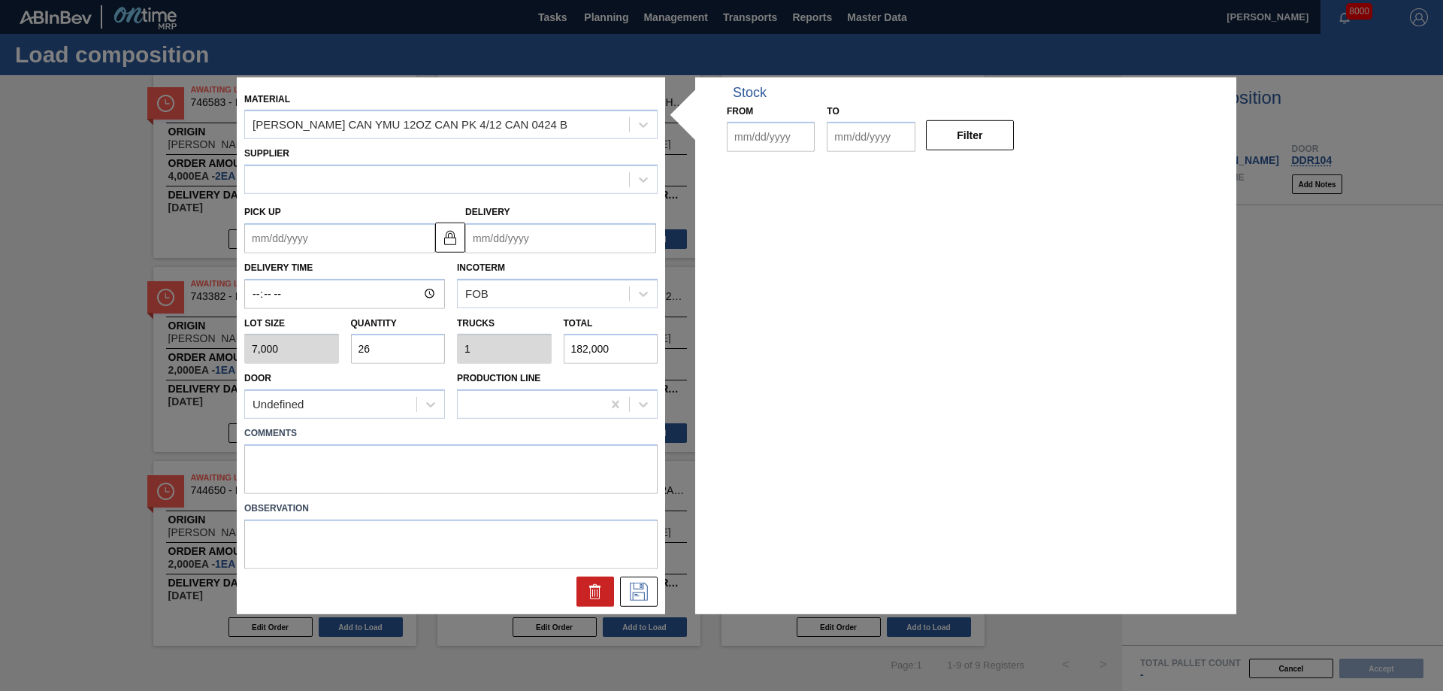
type input "7,000"
type input "26"
type input "1"
type input "182,000"
type up "[DATE]"
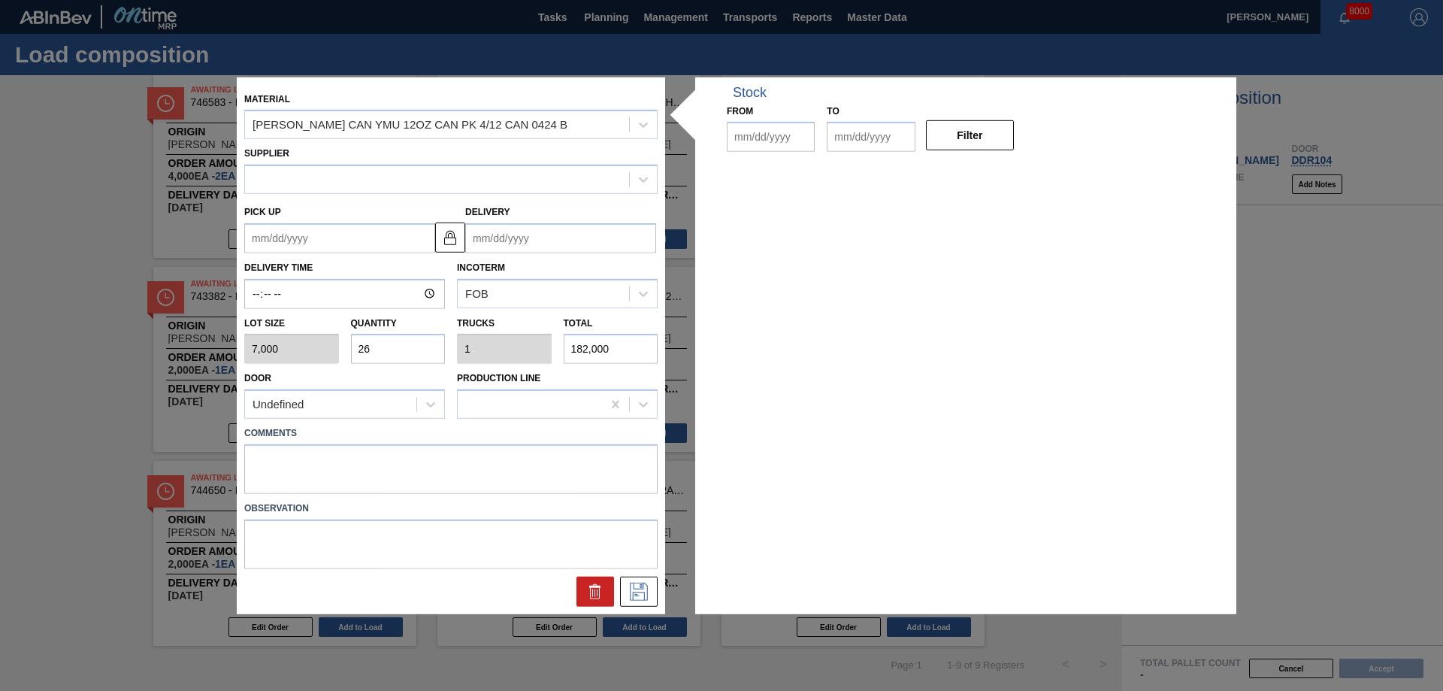
type input "[DATE]"
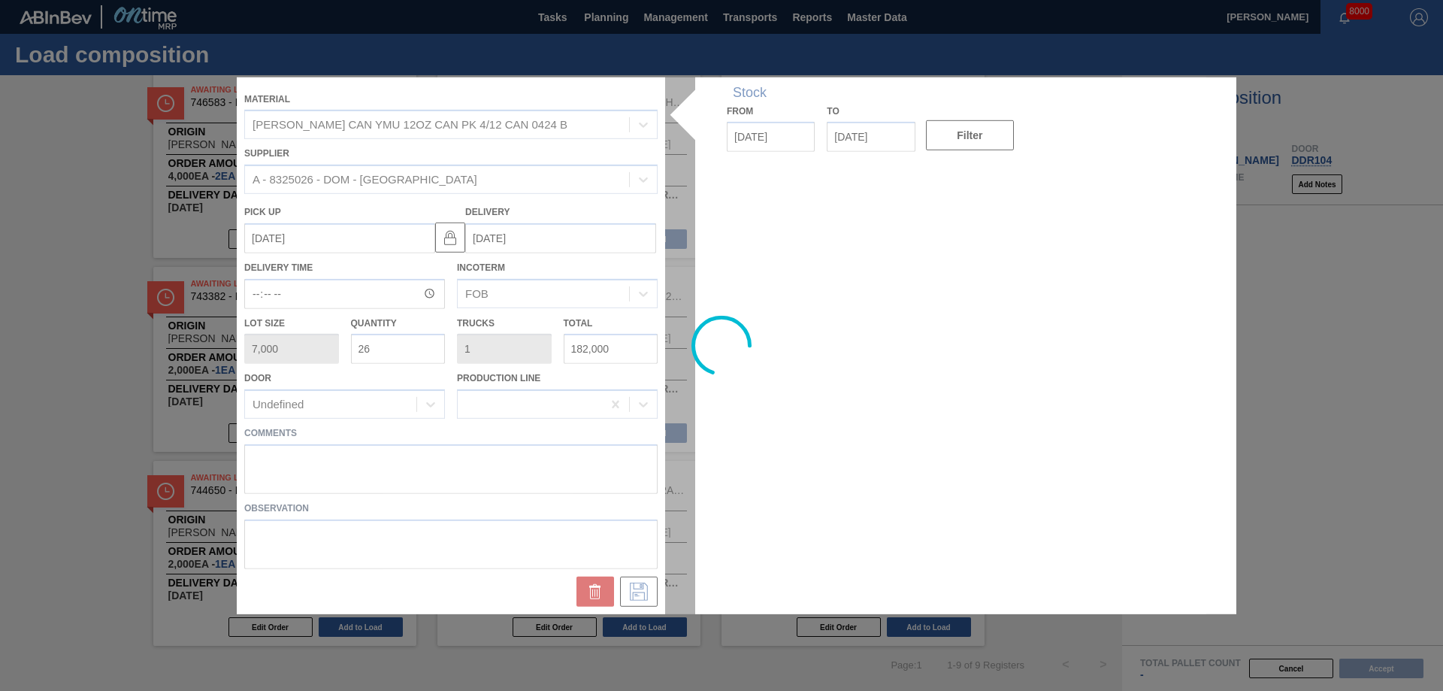
click at [283, 460] on div at bounding box center [721, 345] width 969 height 536
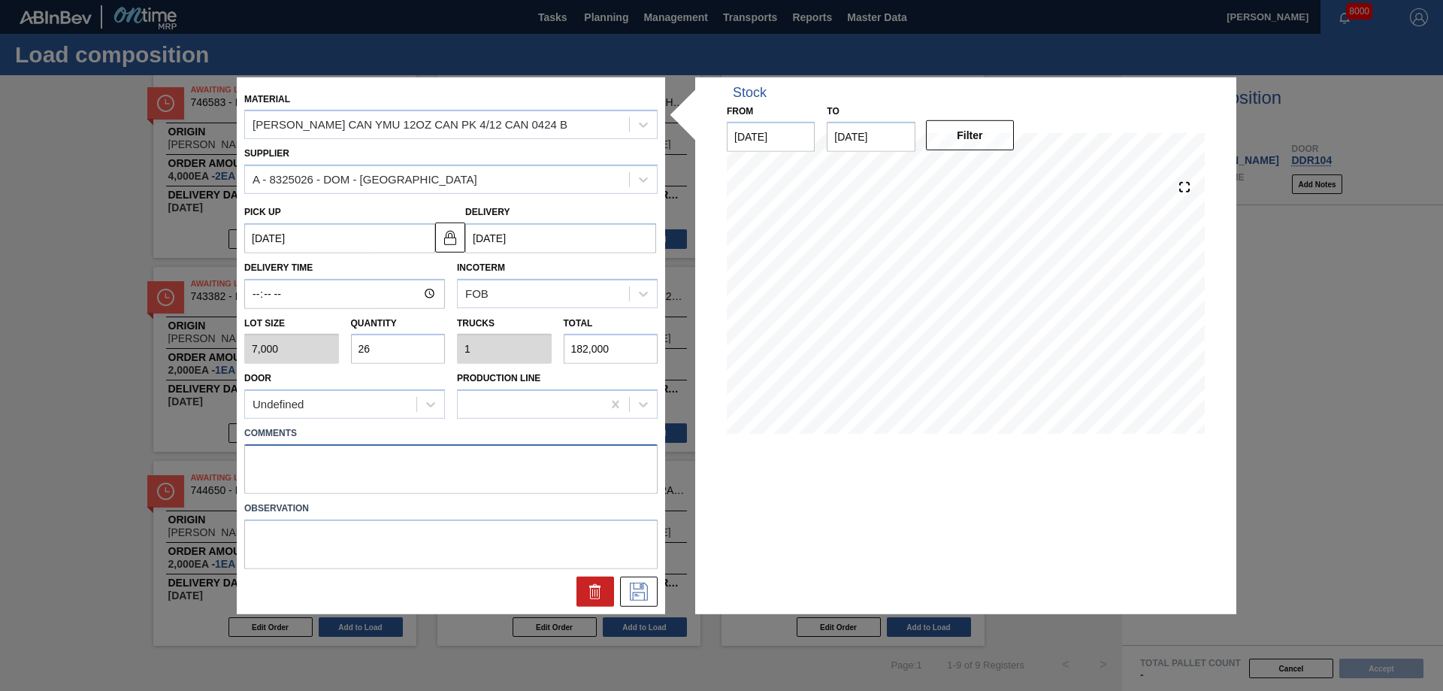
click at [328, 455] on textarea at bounding box center [450, 469] width 413 height 50
type textarea "Live unload"
click at [640, 590] on icon at bounding box center [639, 591] width 24 height 18
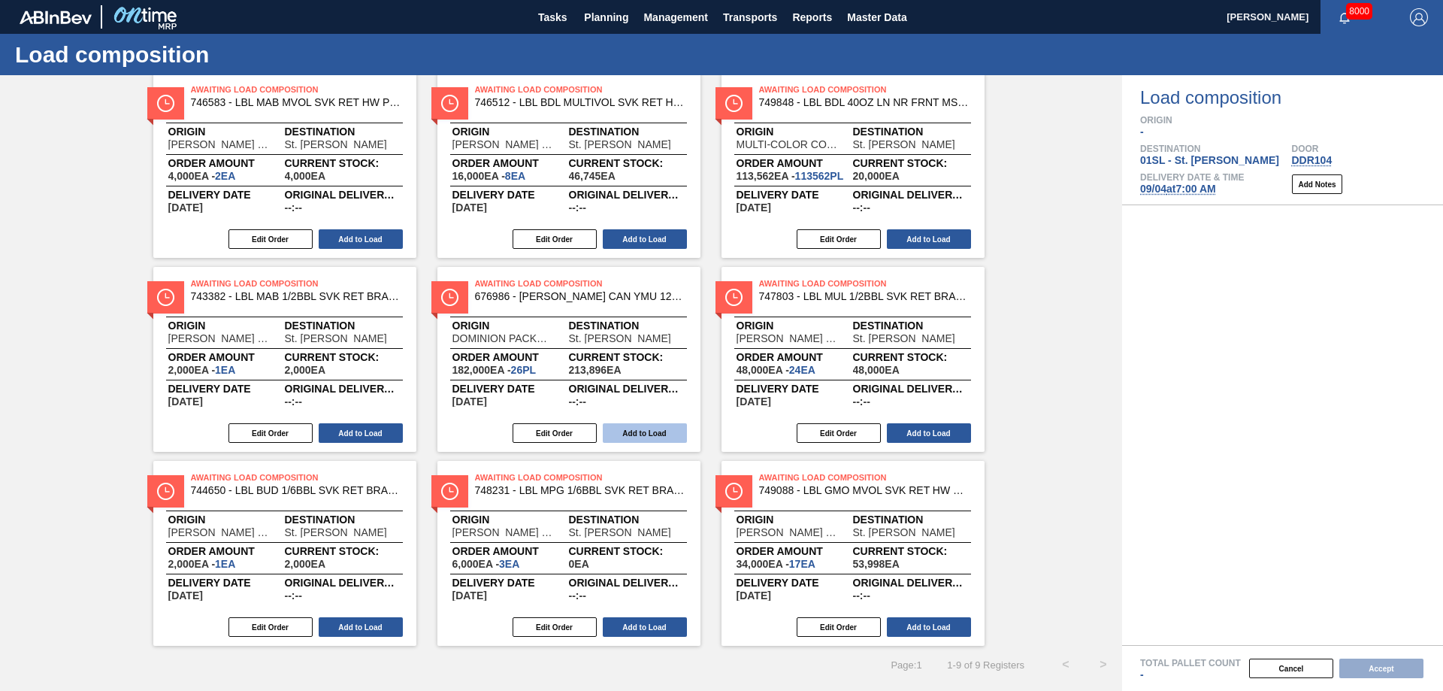
click at [636, 434] on button "Add to Load" at bounding box center [645, 433] width 84 height 20
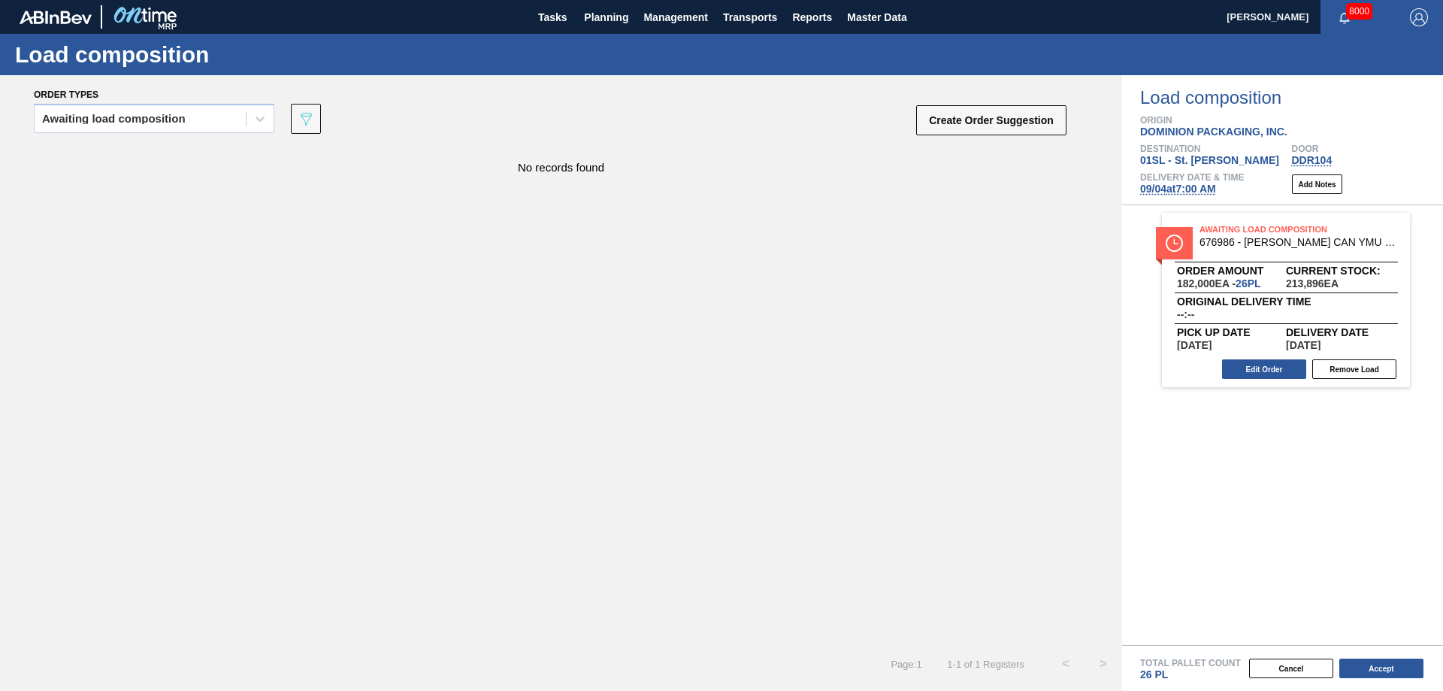
scroll to position [0, 0]
click at [1371, 669] on button "Accept" at bounding box center [1381, 668] width 84 height 20
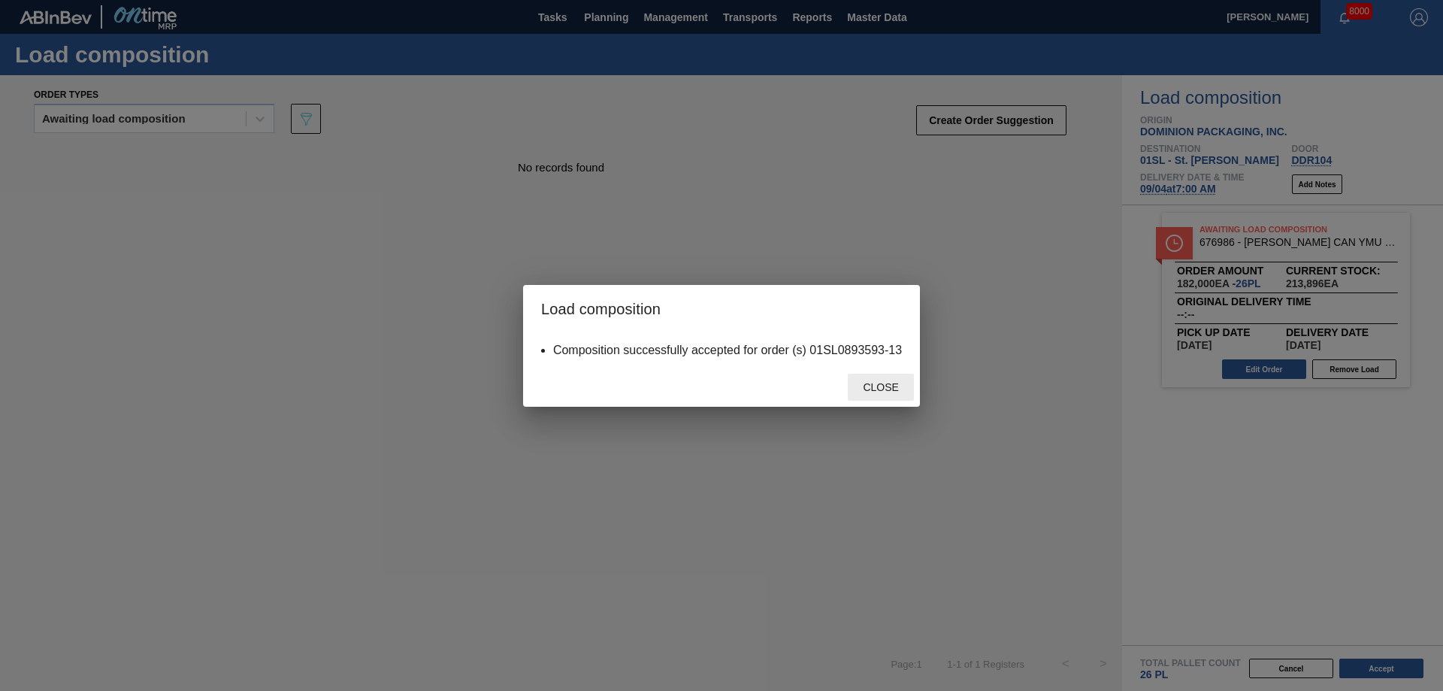
click at [884, 376] on div "Close" at bounding box center [881, 387] width 66 height 28
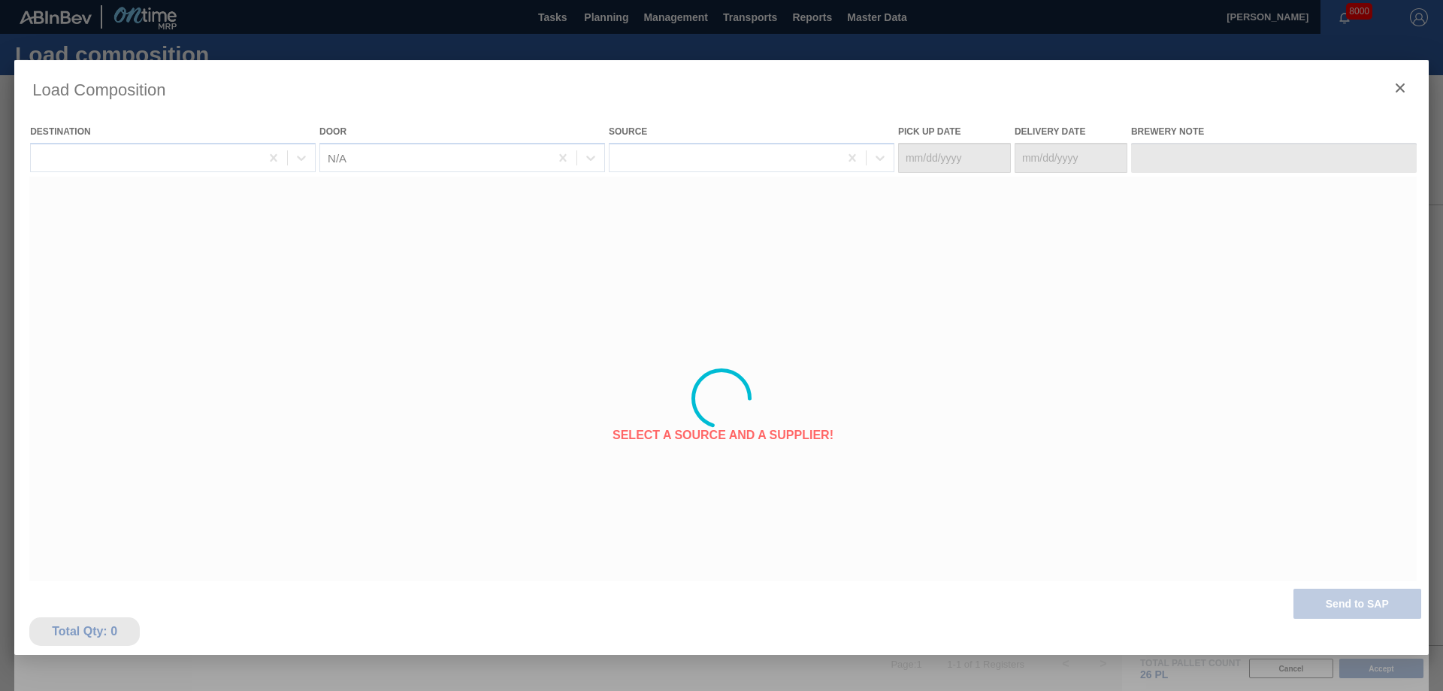
type Date "[DATE]"
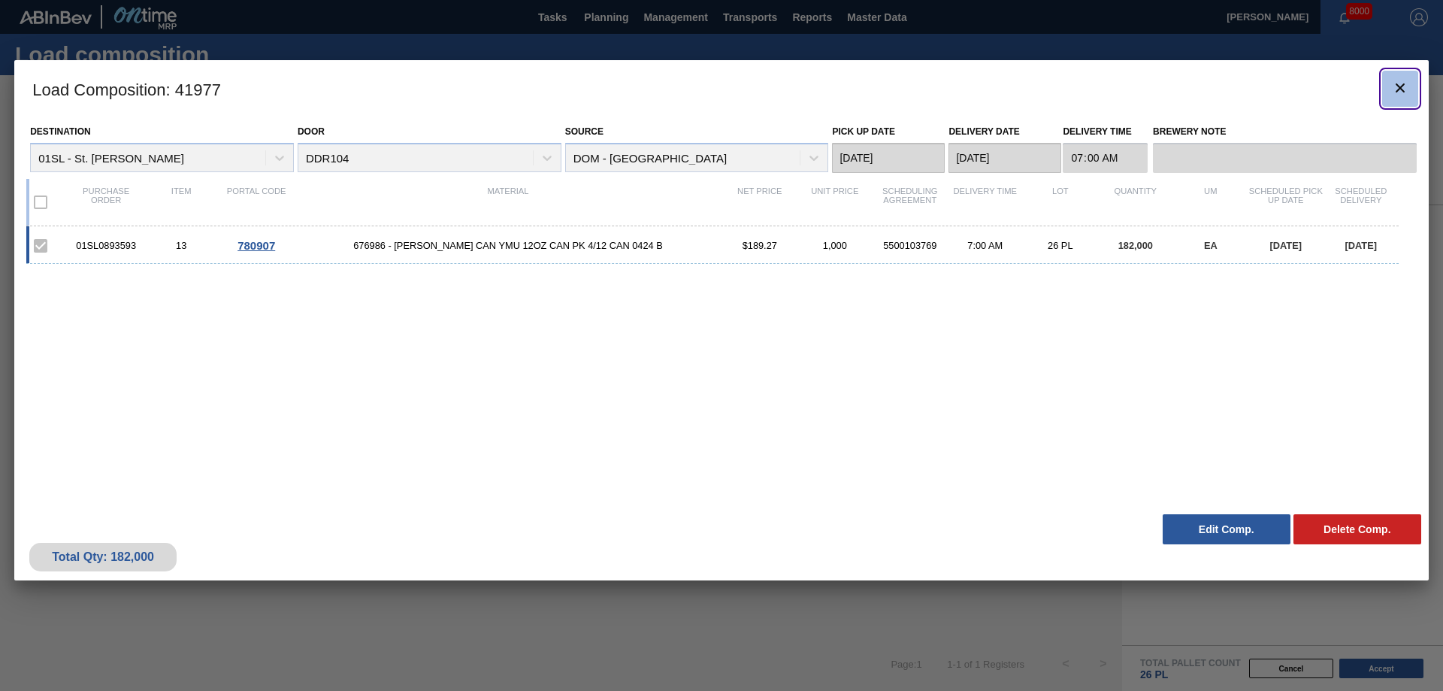
click at [1398, 86] on icon "botão de ícone" at bounding box center [1399, 87] width 9 height 9
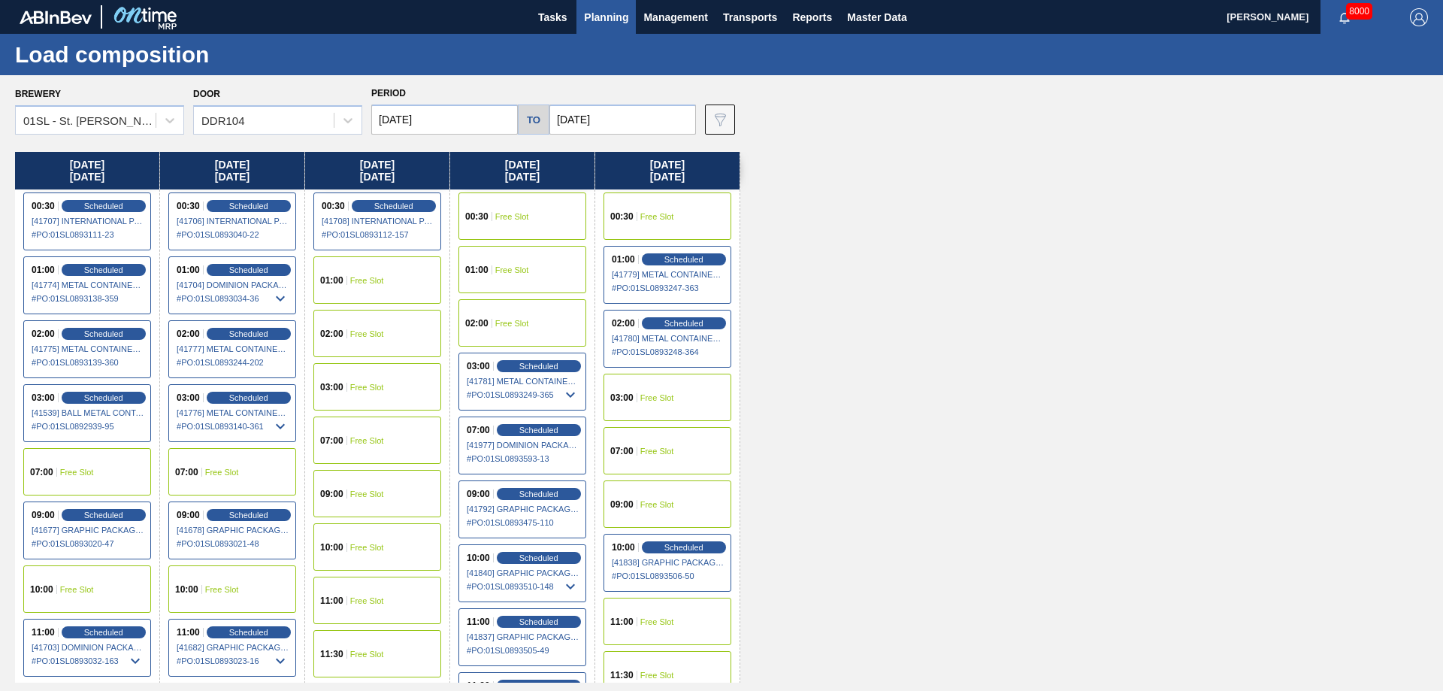
click at [618, 9] on span "Planning" at bounding box center [606, 17] width 44 height 18
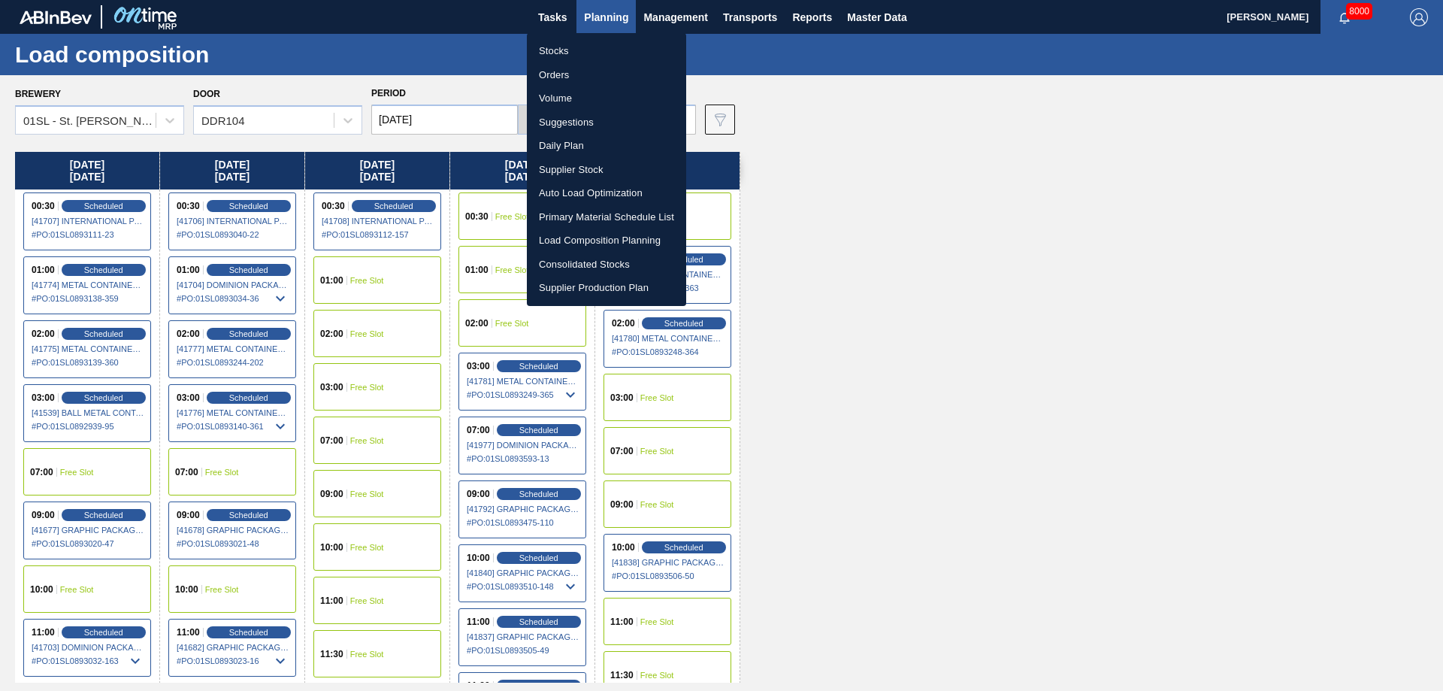
click at [574, 122] on li "Suggestions" at bounding box center [606, 122] width 159 height 24
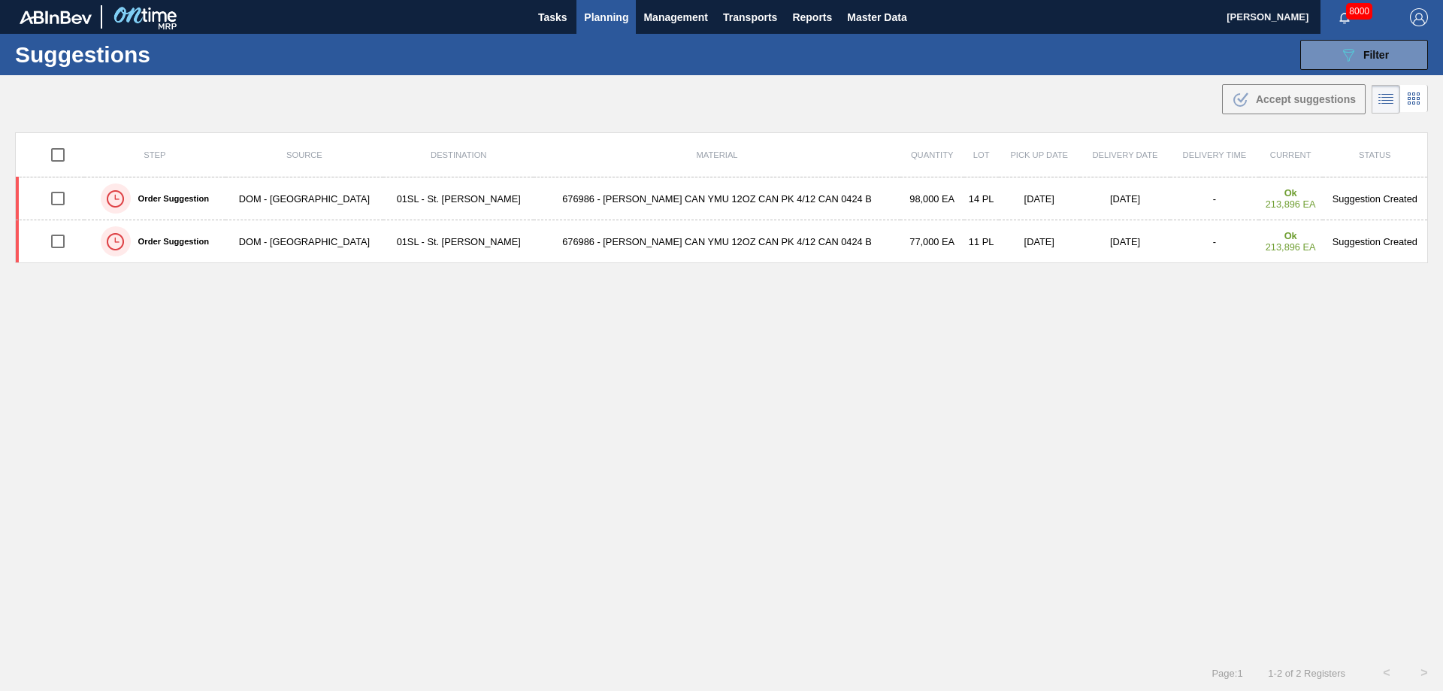
type from "[DATE]"
type to "[DATE]"
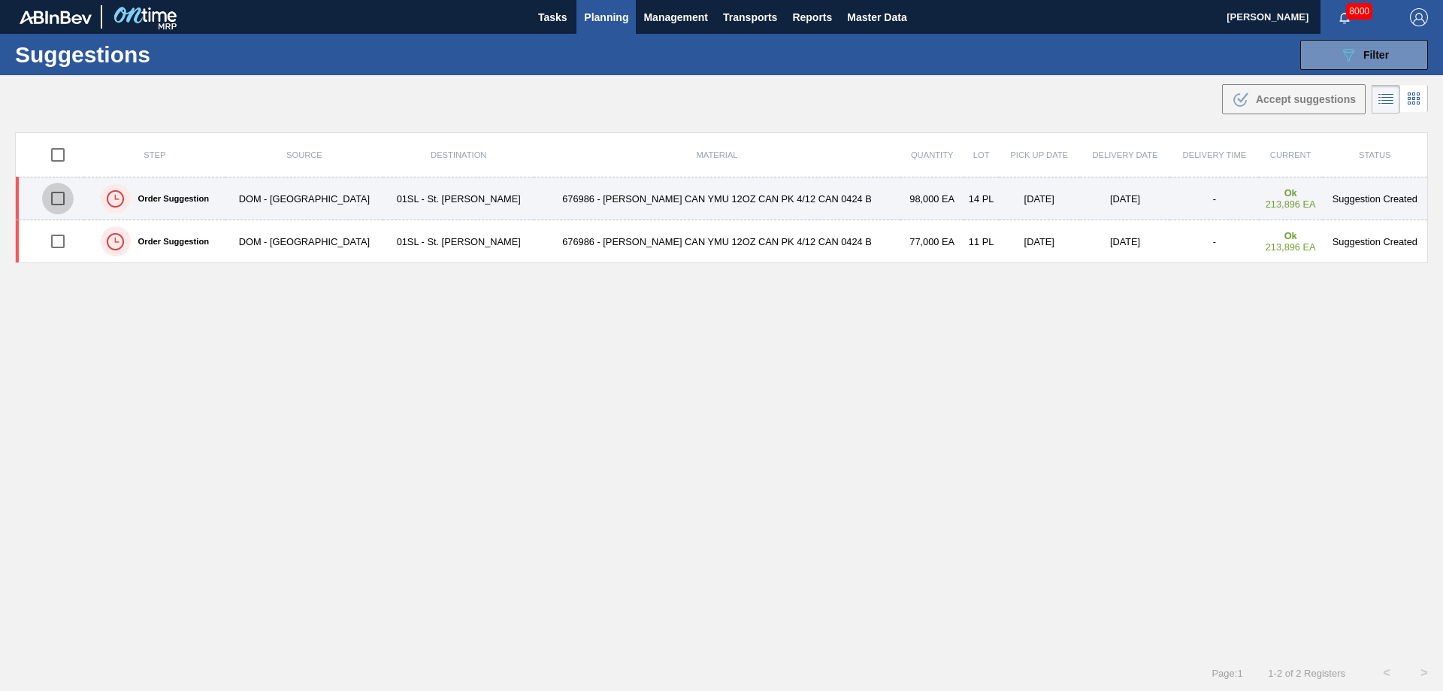
click at [62, 190] on input "checkbox" at bounding box center [58, 199] width 32 height 32
checkbox input "true"
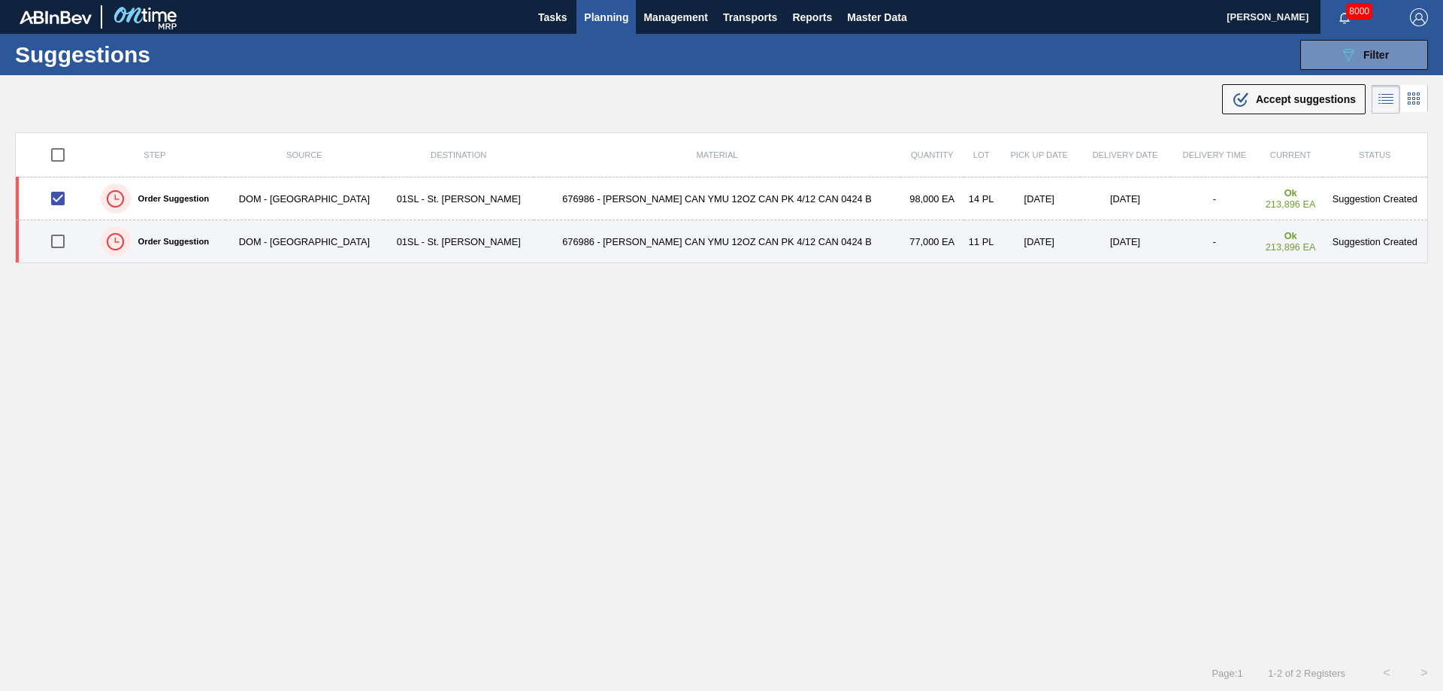
click at [65, 244] on input "checkbox" at bounding box center [58, 241] width 32 height 32
checkbox input "true"
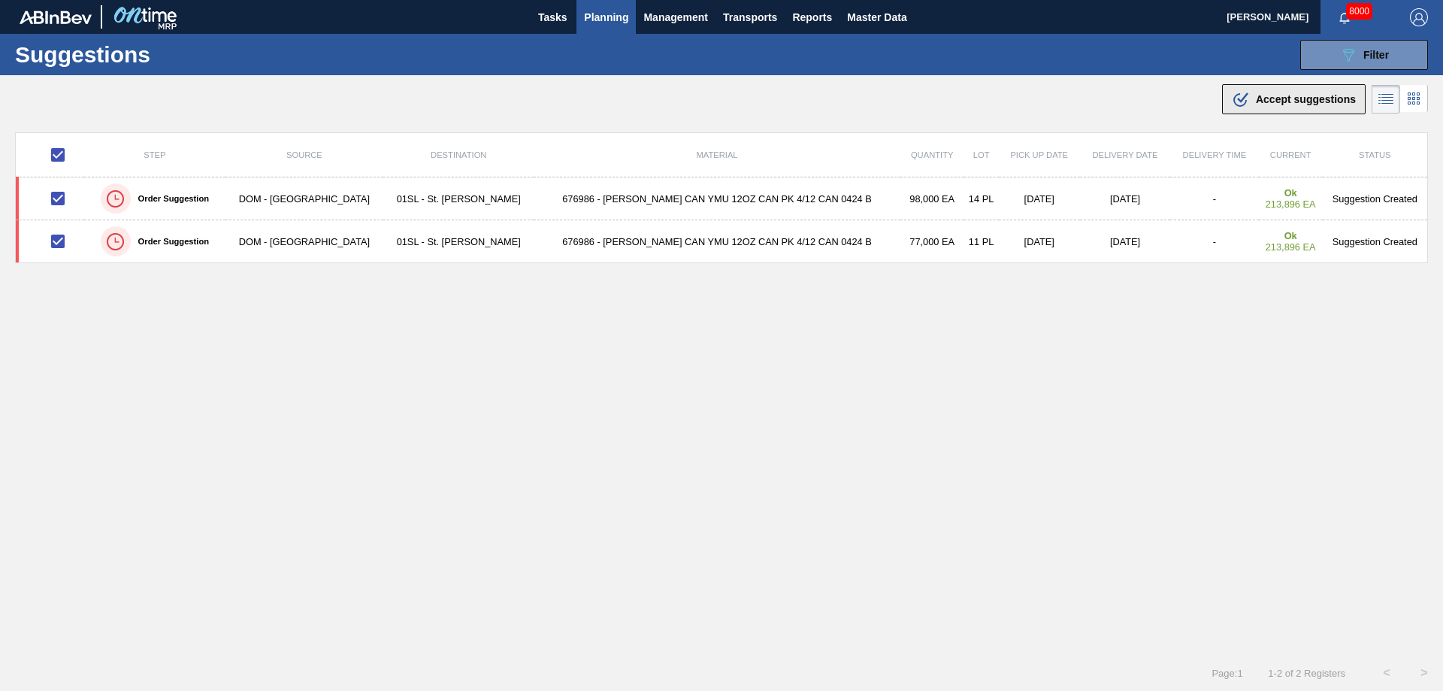
click at [1277, 104] on span "Accept suggestions" at bounding box center [1306, 99] width 100 height 12
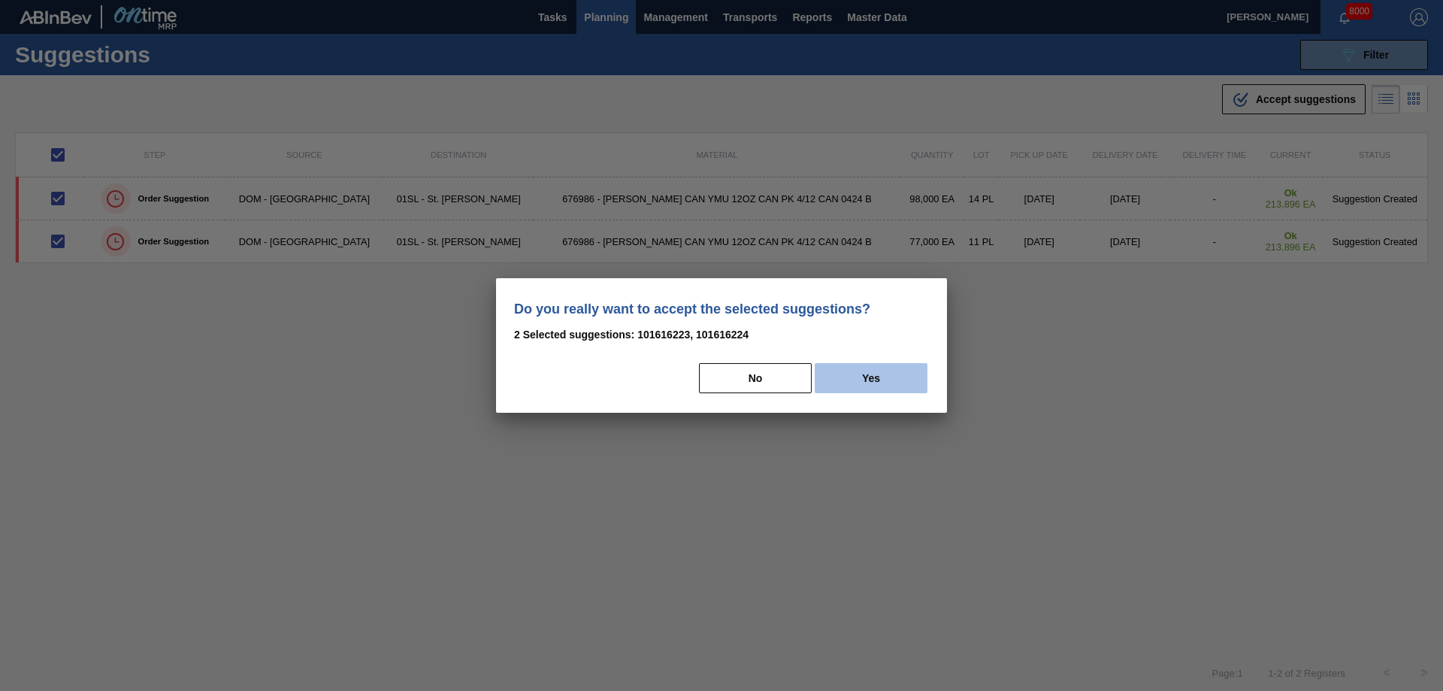
click at [874, 377] on button "Yes" at bounding box center [870, 378] width 113 height 30
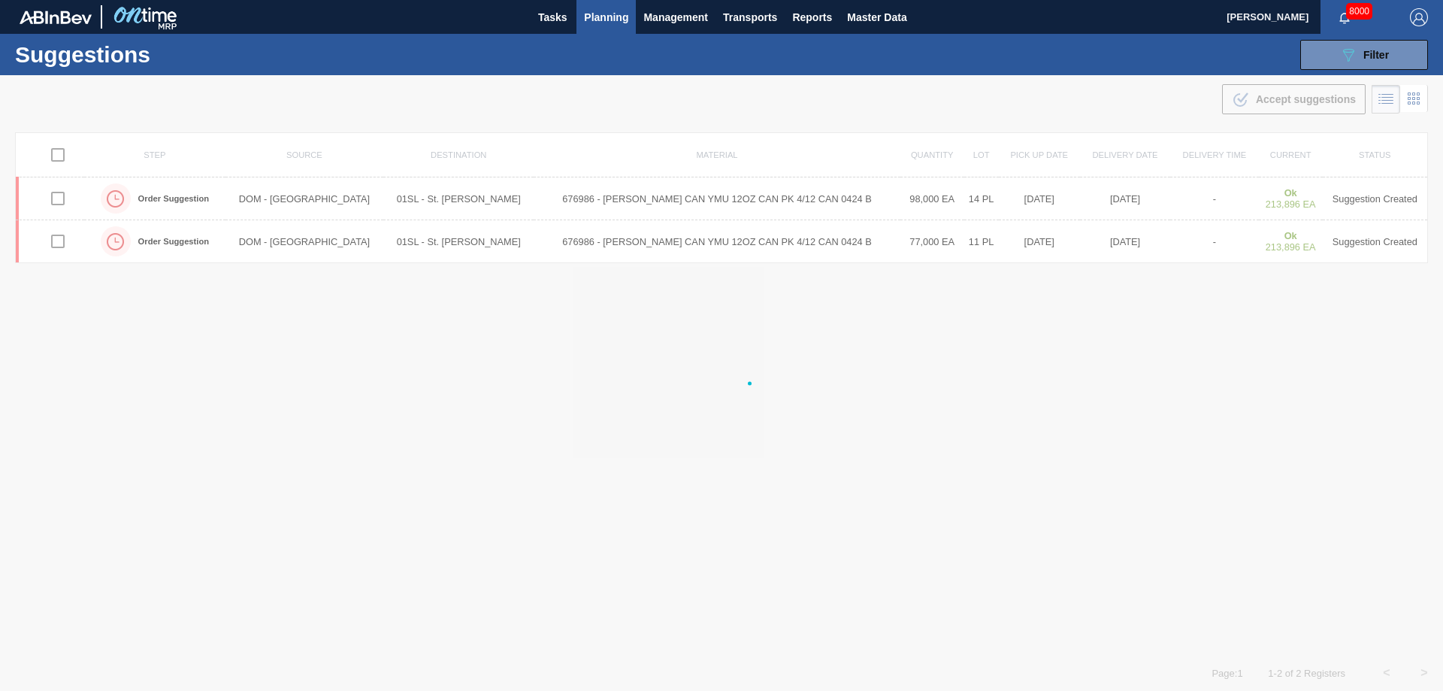
checkbox input "false"
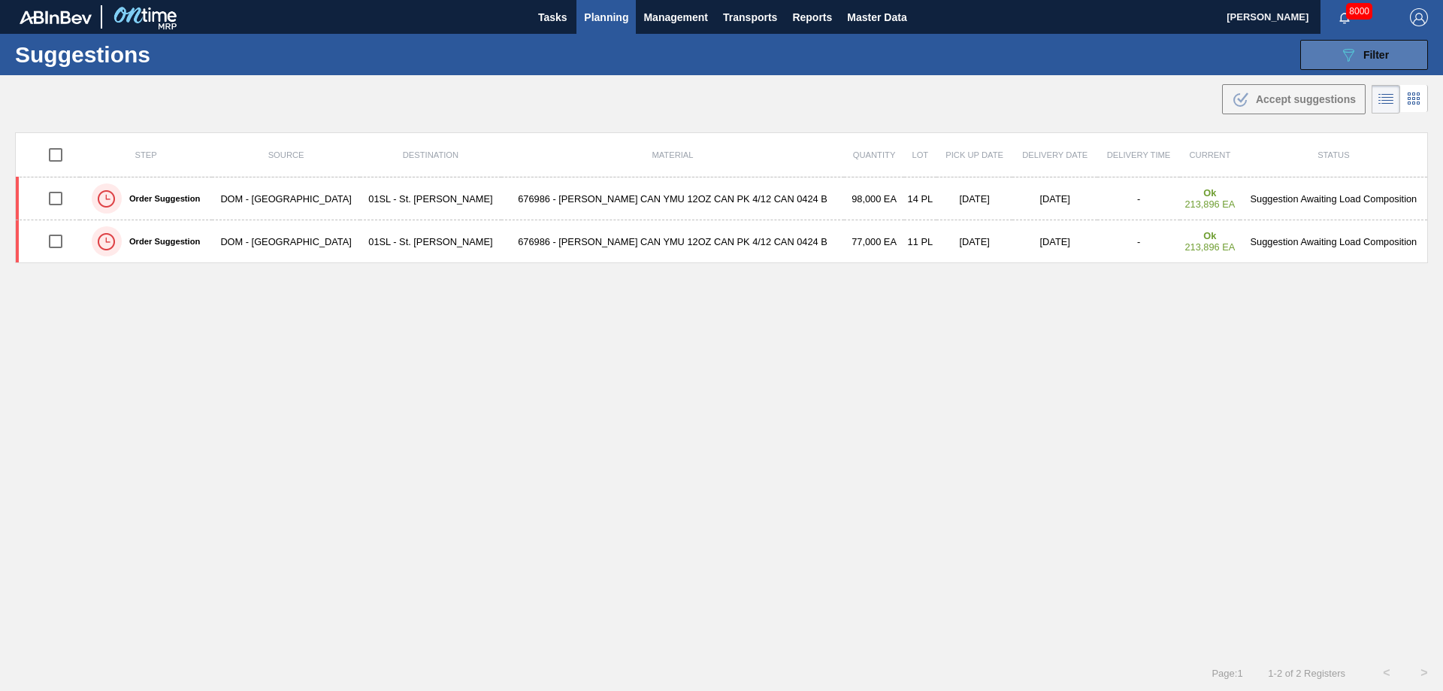
click at [1355, 57] on div "089F7B8B-B2A5-4AFE-B5C0-19BA573D28AC Filter" at bounding box center [1364, 55] width 50 height 18
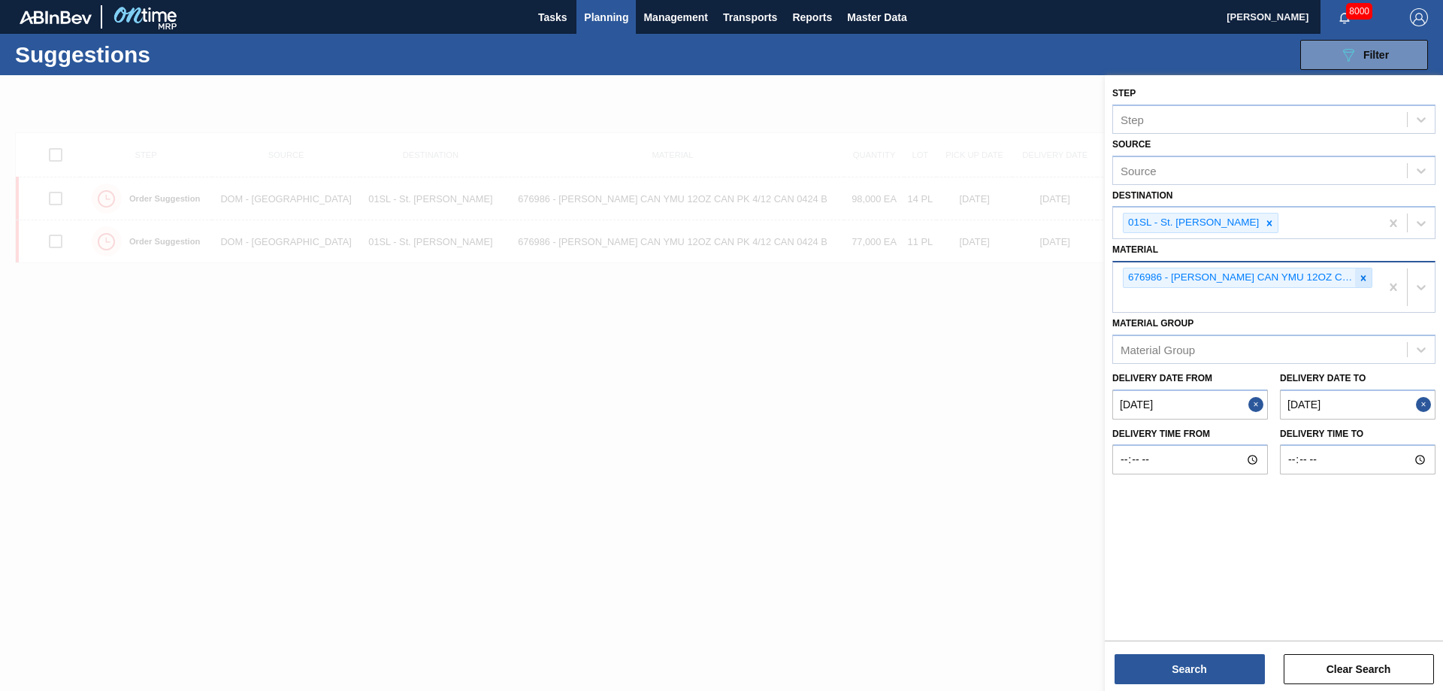
click at [1361, 276] on icon at bounding box center [1363, 277] width 5 height 5
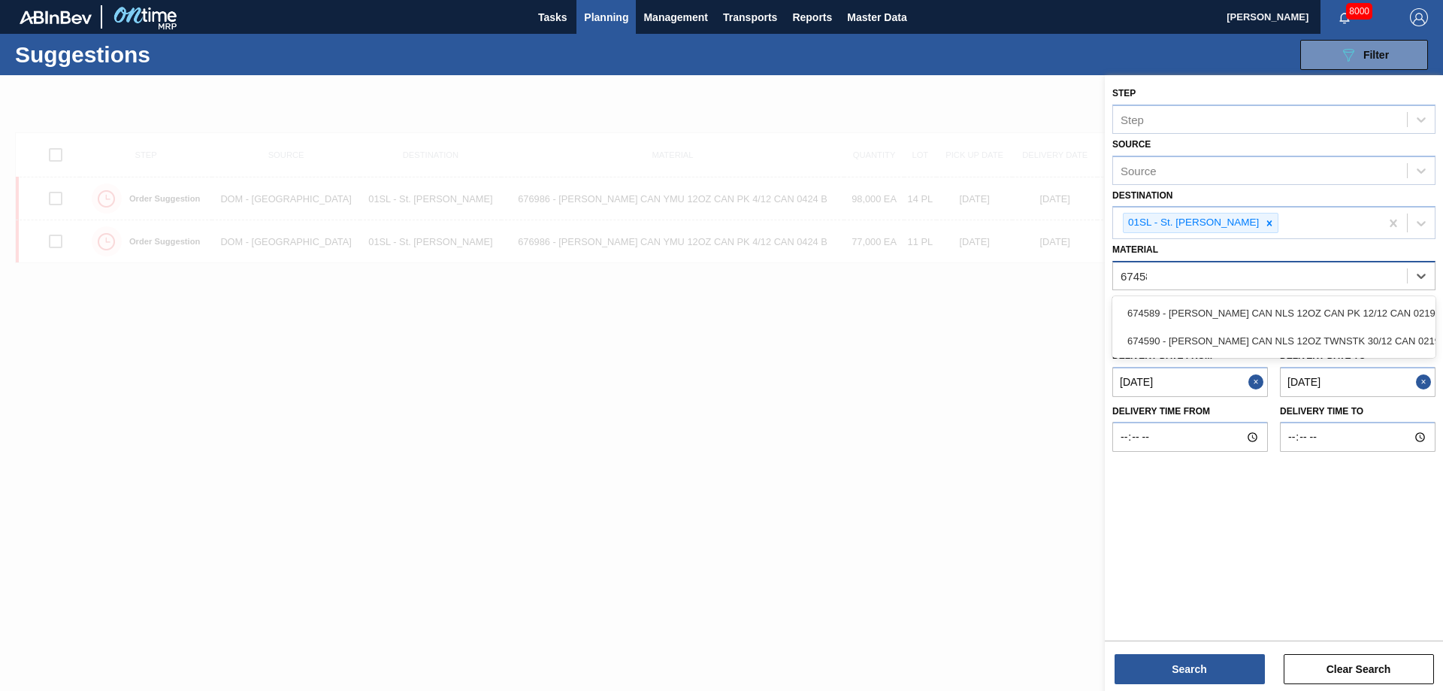
type input "674589"
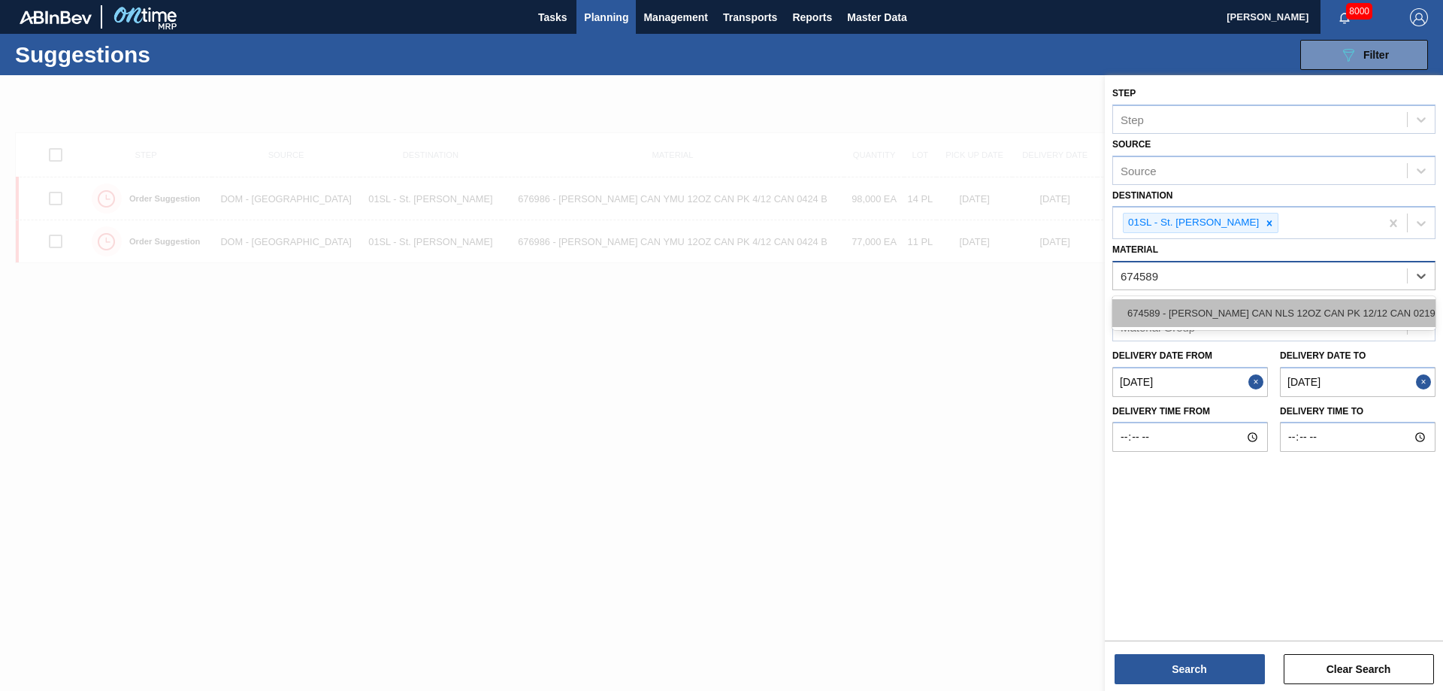
click at [1322, 300] on div "674589 - CARR CAN NLS 12OZ CAN PK 12/12 CAN 0219" at bounding box center [1273, 313] width 323 height 28
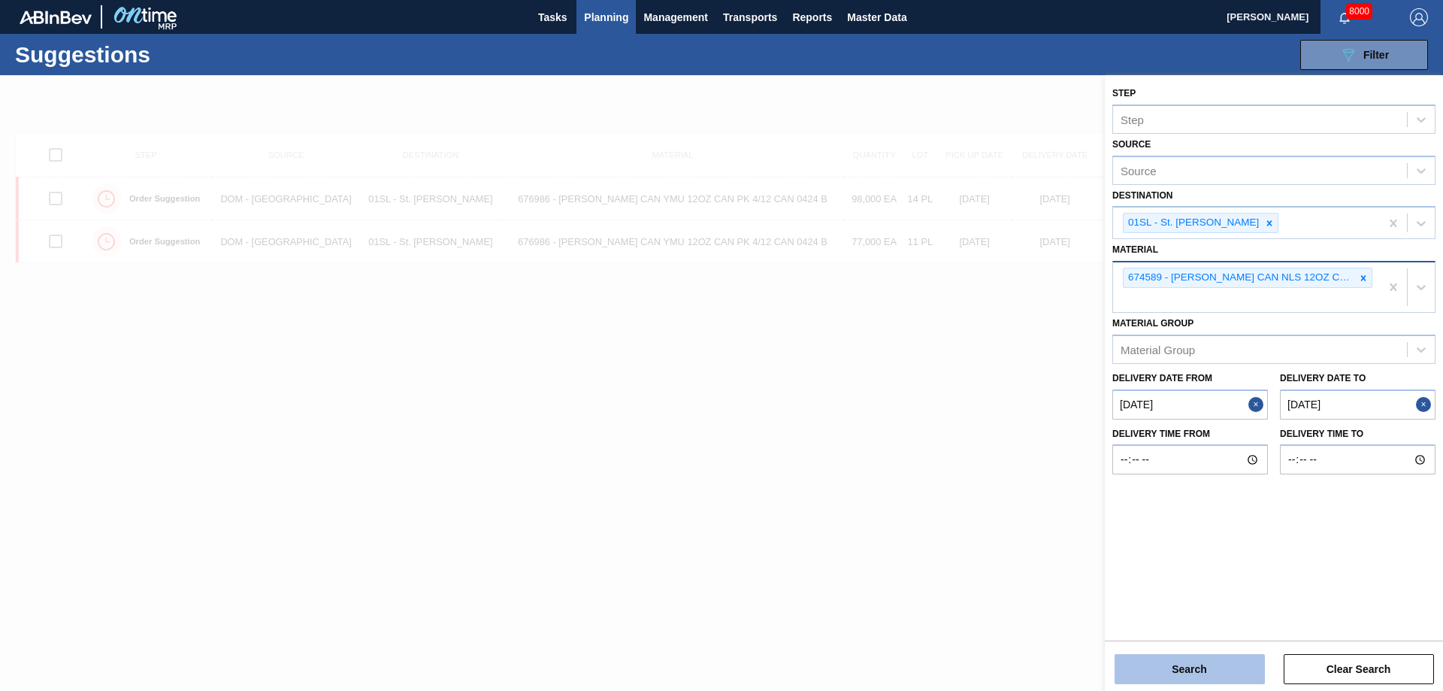
click at [1153, 669] on button "Search" at bounding box center [1189, 669] width 150 height 30
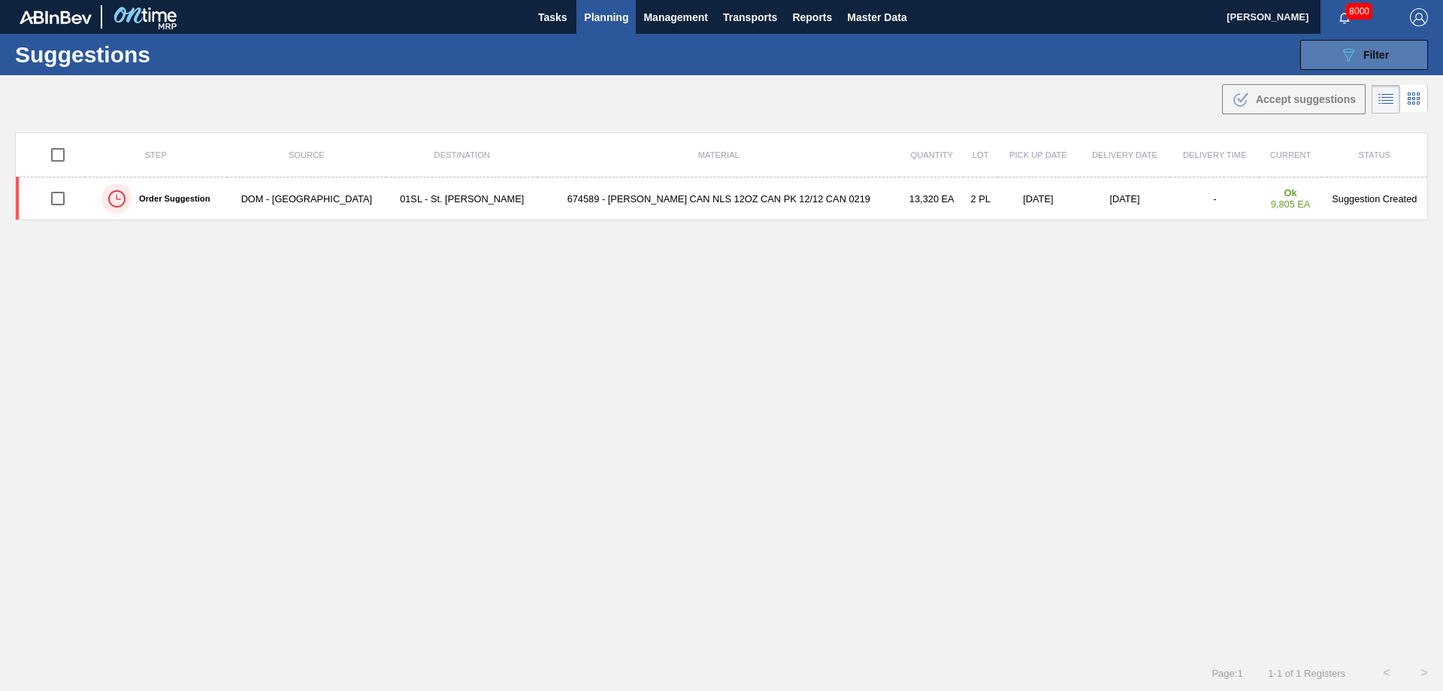
click at [1369, 46] on div "089F7B8B-B2A5-4AFE-B5C0-19BA573D28AC Filter" at bounding box center [1364, 55] width 50 height 18
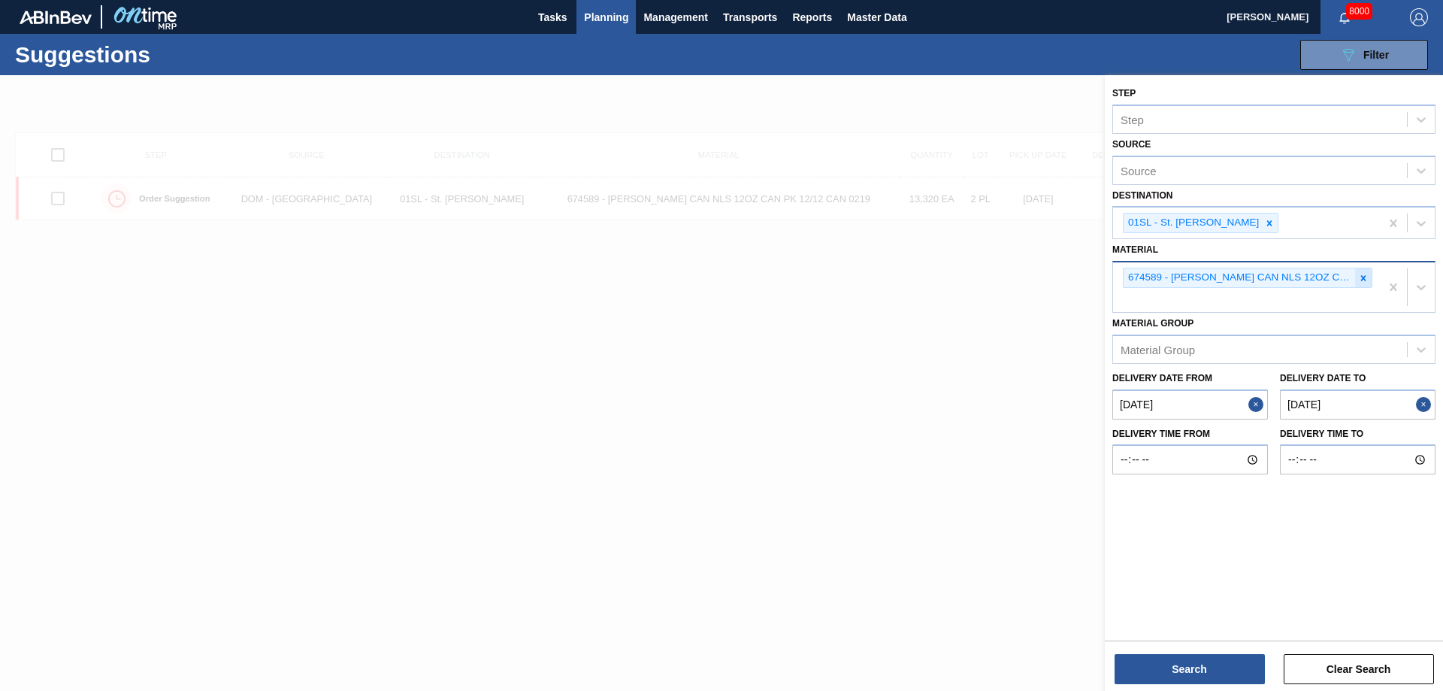
click at [1360, 281] on icon at bounding box center [1363, 278] width 11 height 11
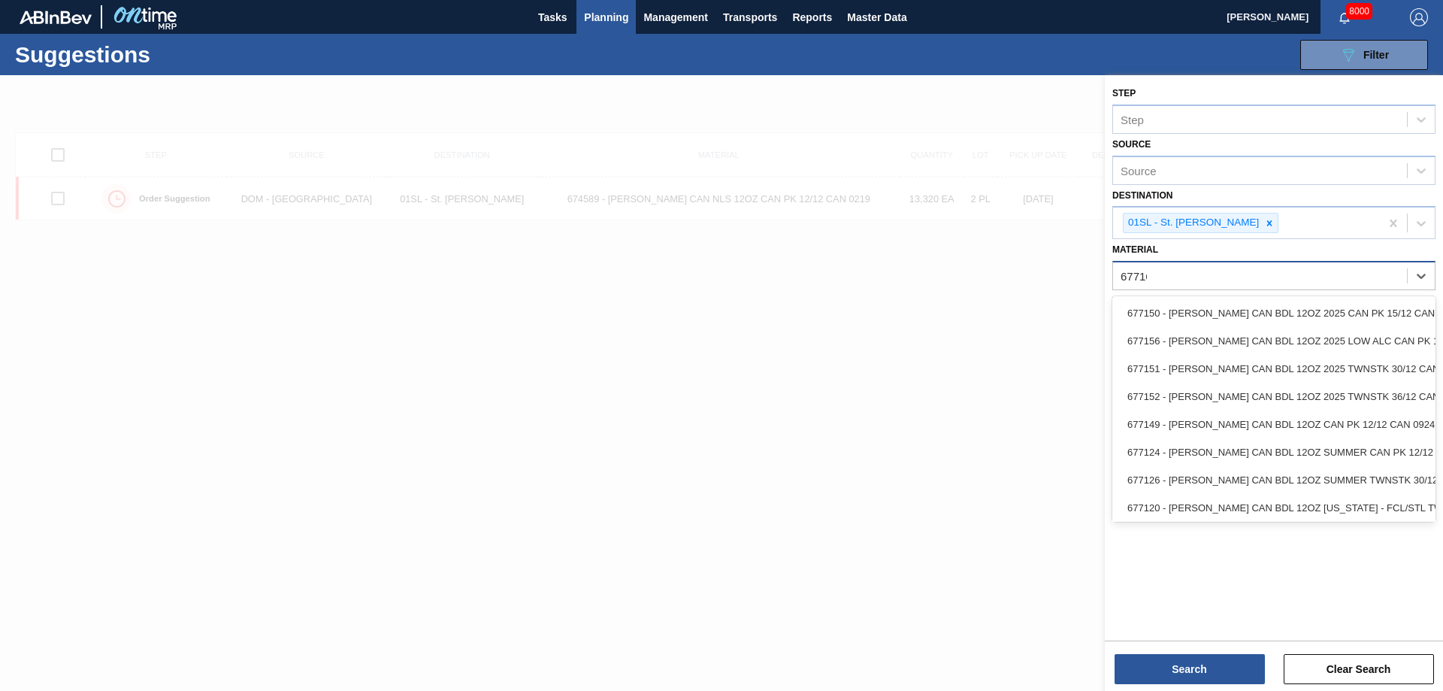
type input "677164"
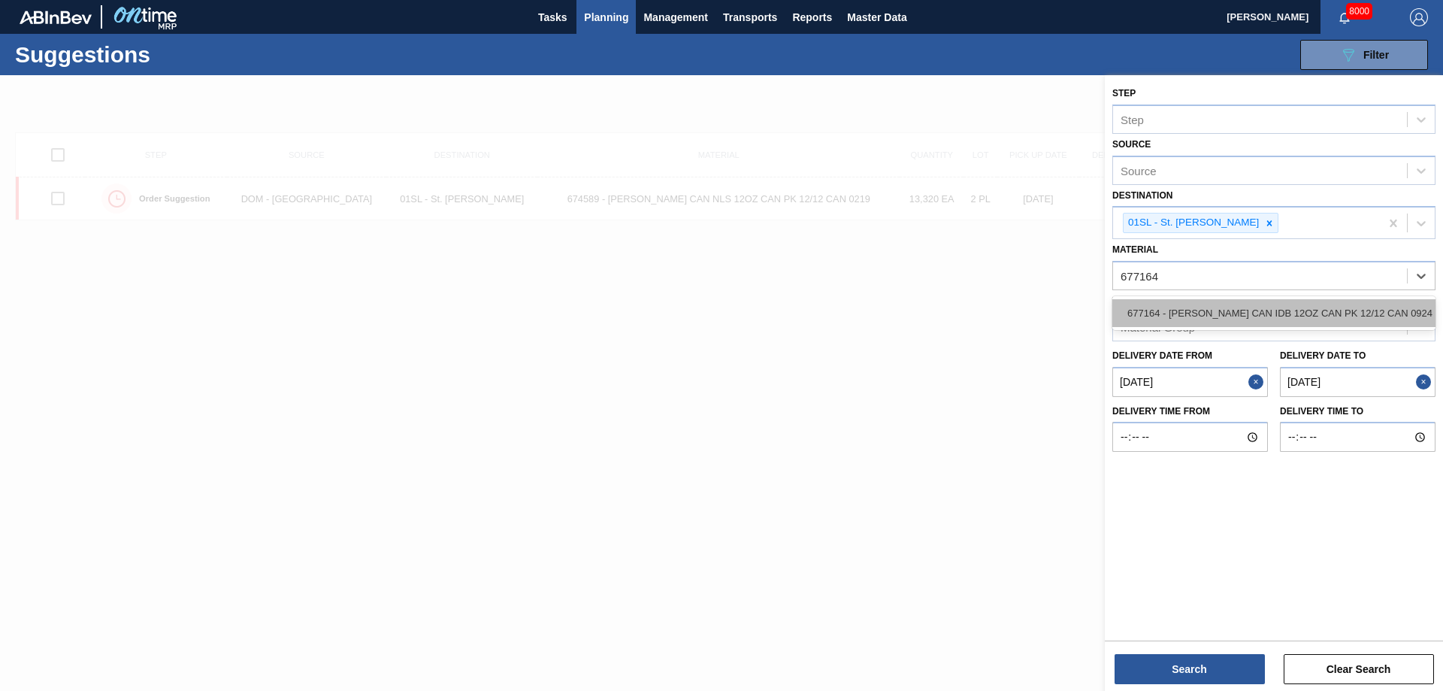
click at [1329, 303] on div "677164 - CARR CAN IDB 12OZ CAN PK 12/12 CAN 0924" at bounding box center [1273, 313] width 323 height 28
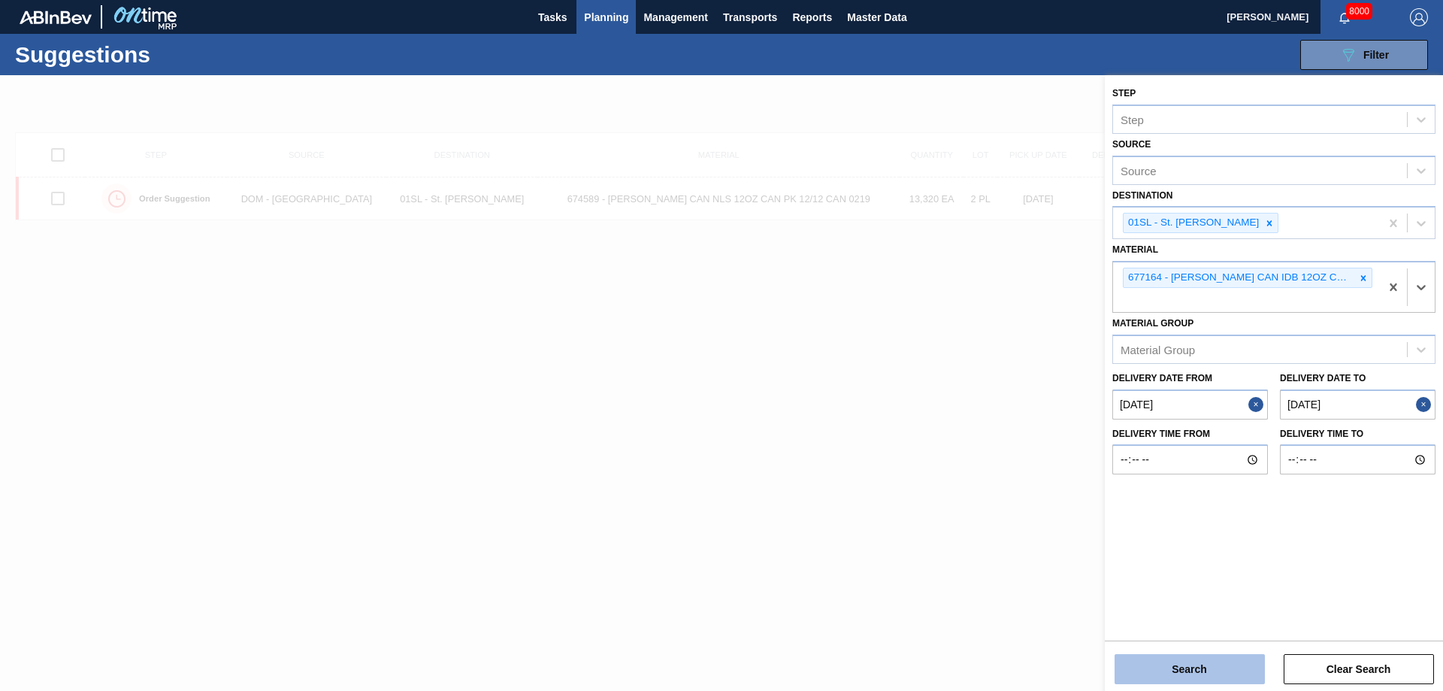
click at [1116, 666] on button "Search" at bounding box center [1189, 669] width 150 height 30
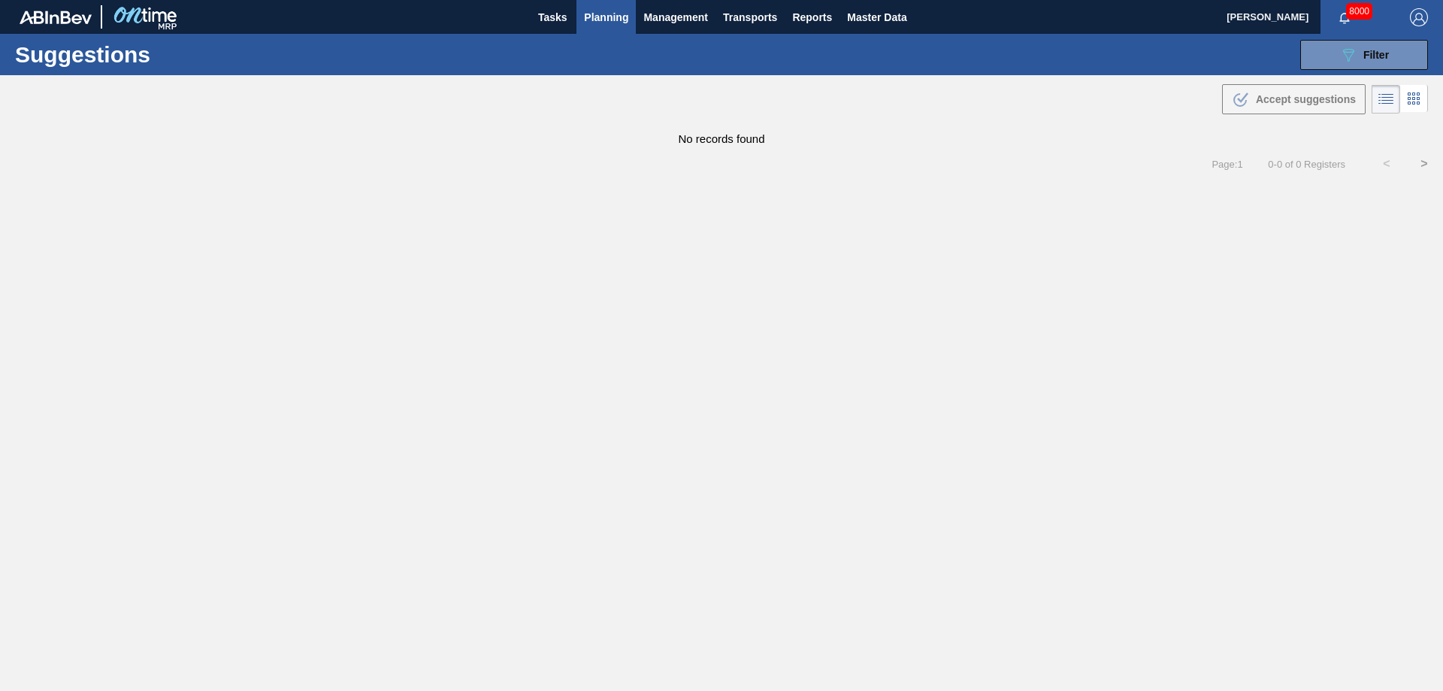
click at [594, 23] on span "Planning" at bounding box center [606, 17] width 44 height 18
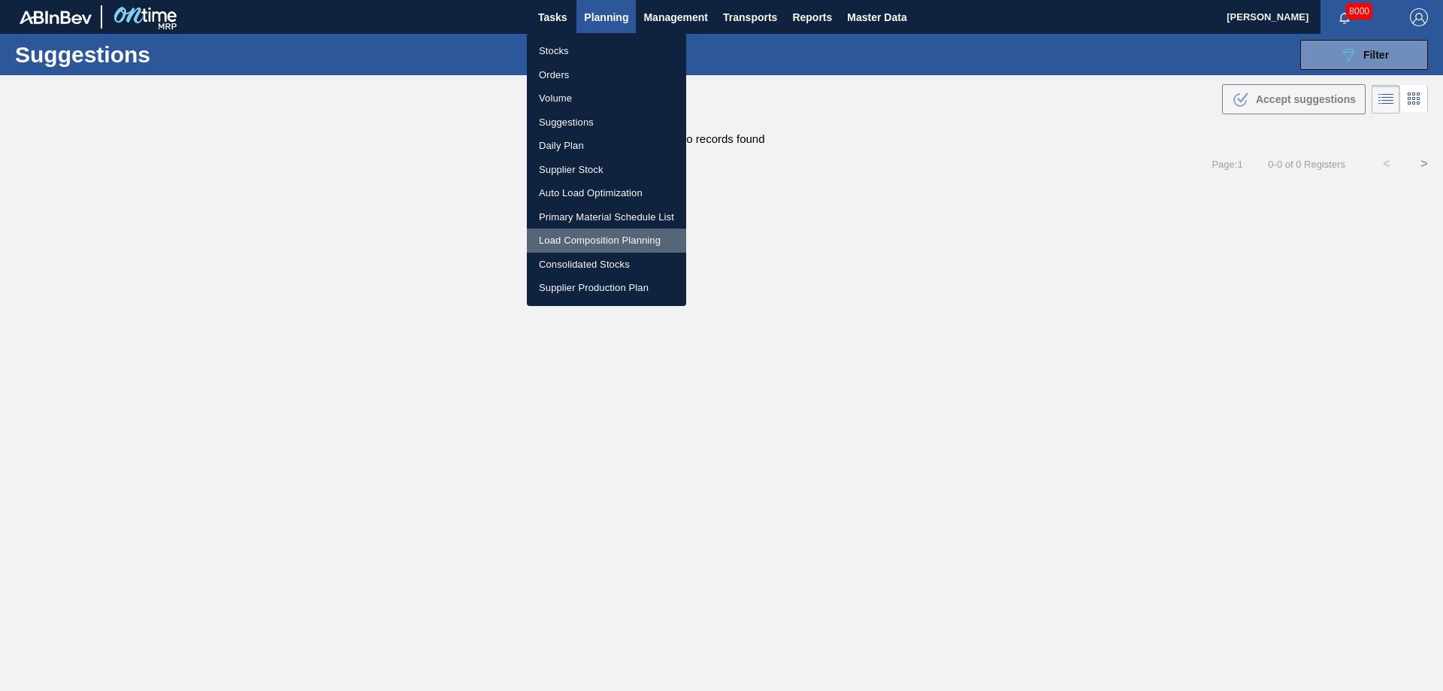
click at [592, 235] on li "Load Composition Planning" at bounding box center [606, 240] width 159 height 24
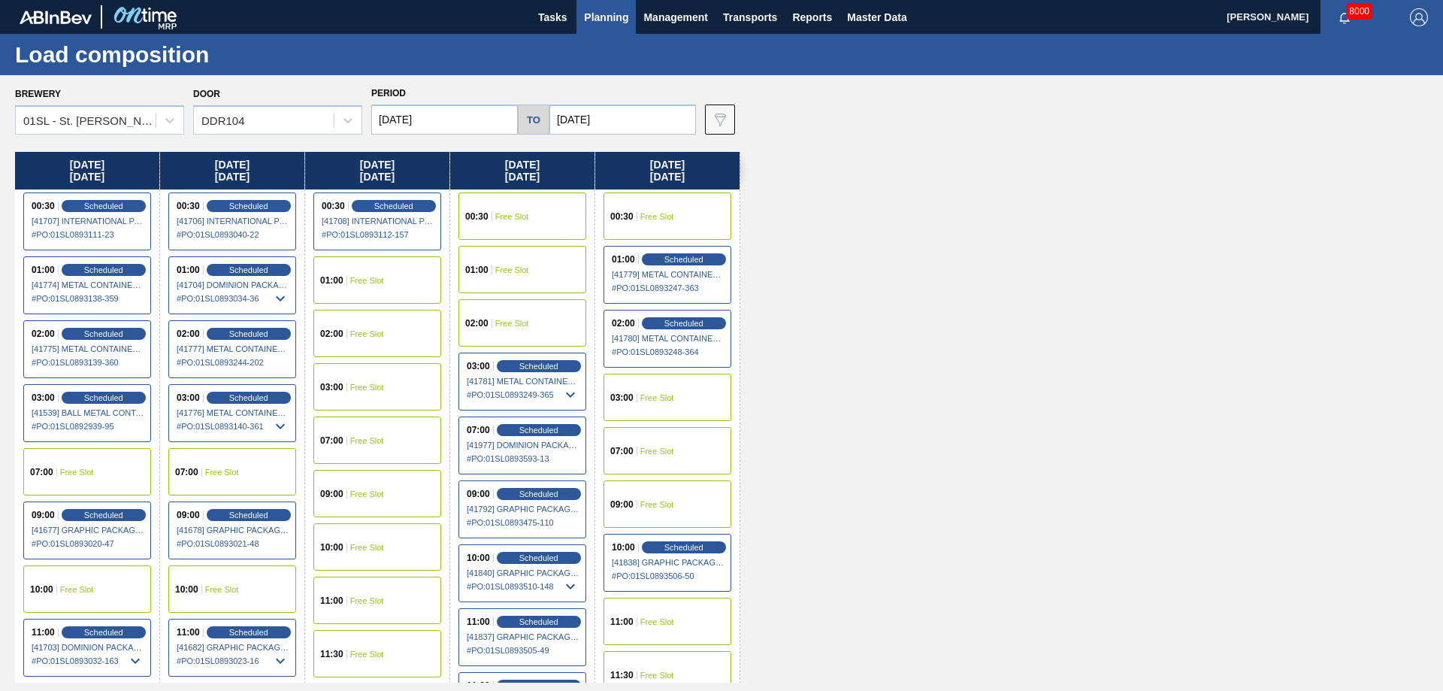
click at [349, 443] on div "07:00 Free Slot" at bounding box center [377, 439] width 128 height 47
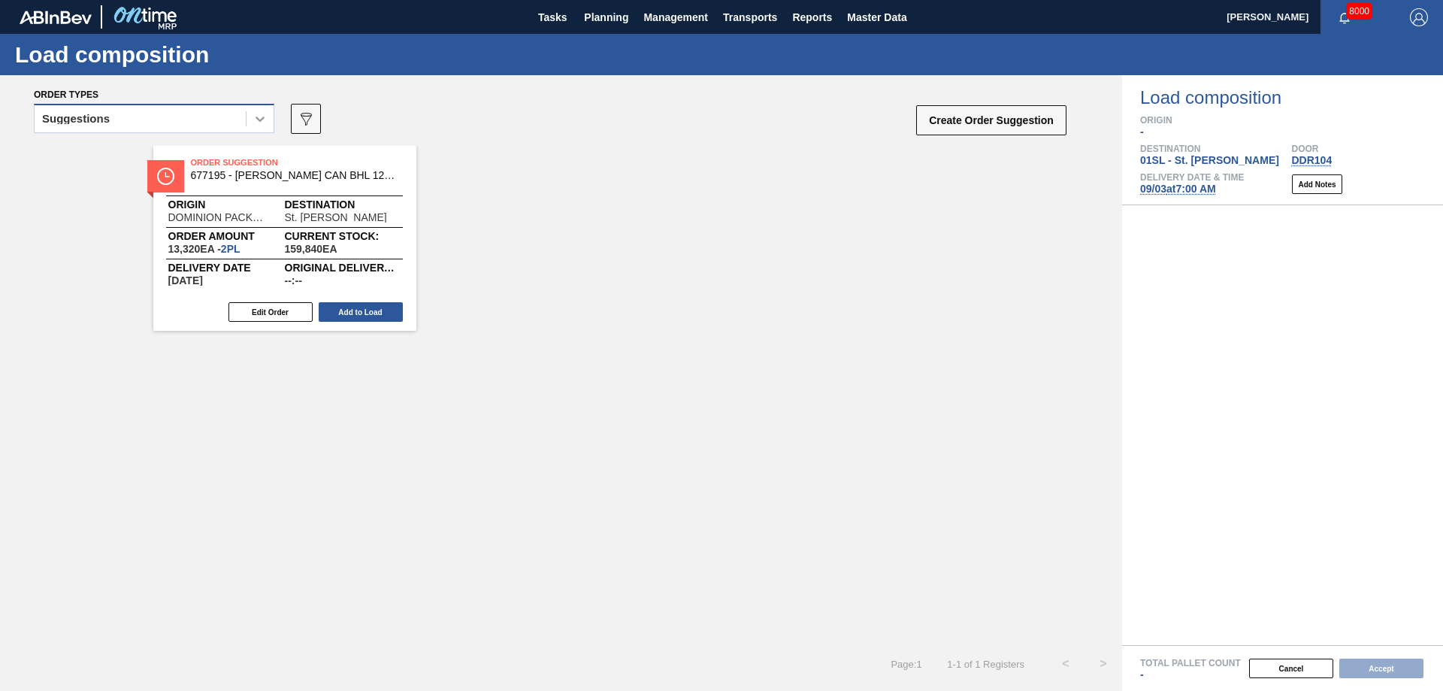
click at [254, 118] on icon at bounding box center [259, 118] width 15 height 15
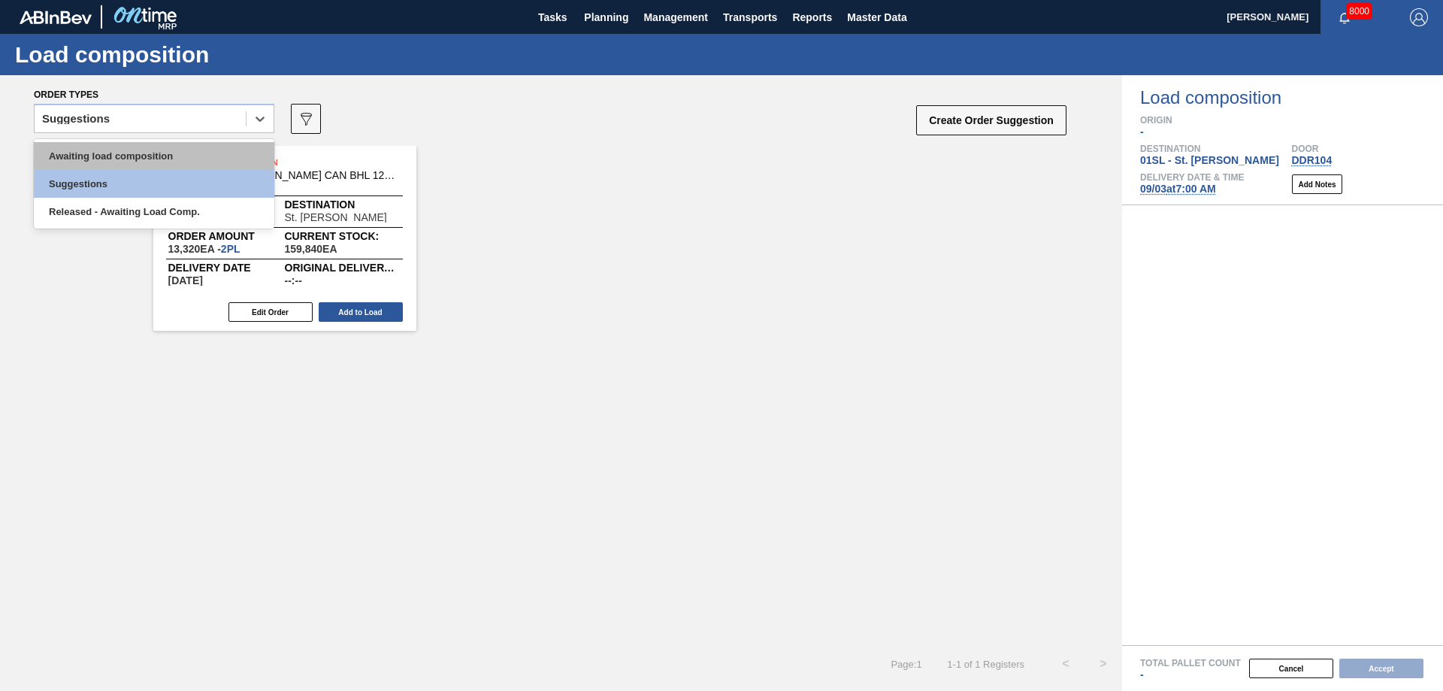
click at [180, 153] on div "Awaiting load composition" at bounding box center [154, 156] width 240 height 28
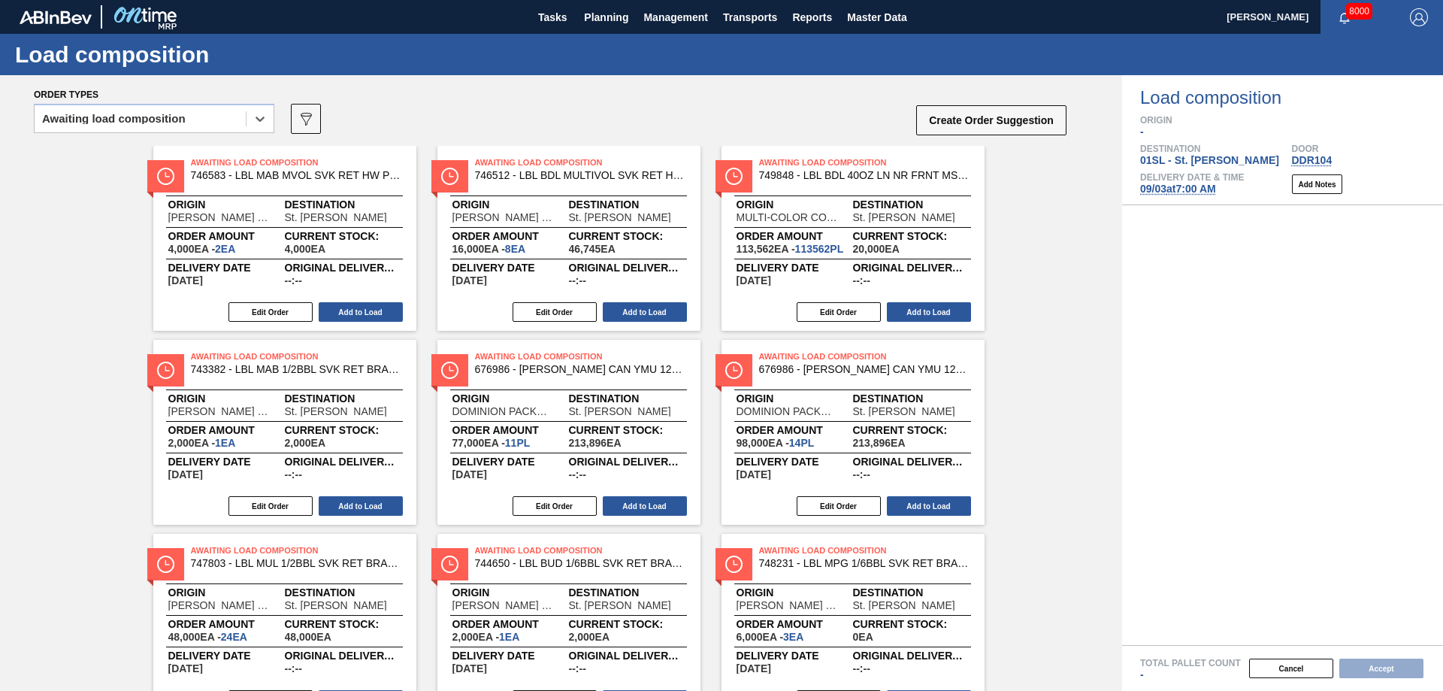
scroll to position [267, 0]
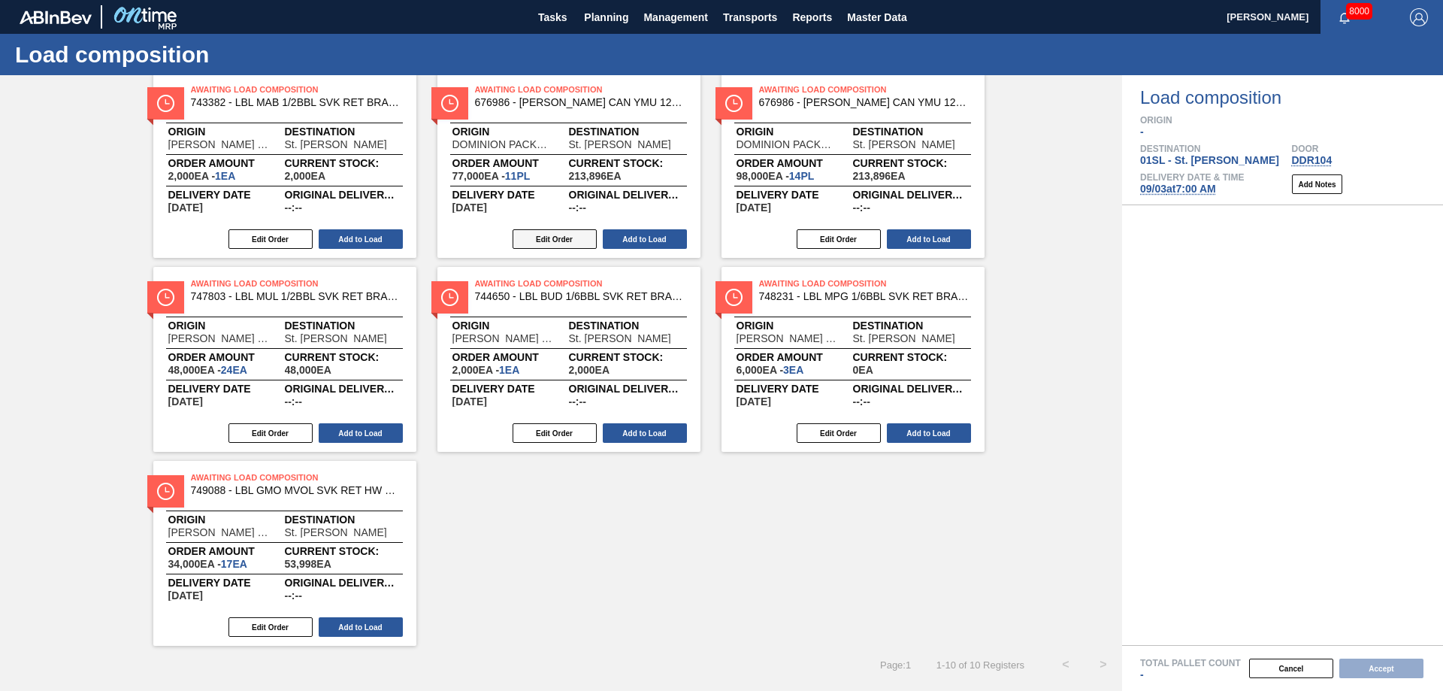
click at [547, 230] on button "Edit Order" at bounding box center [554, 239] width 84 height 20
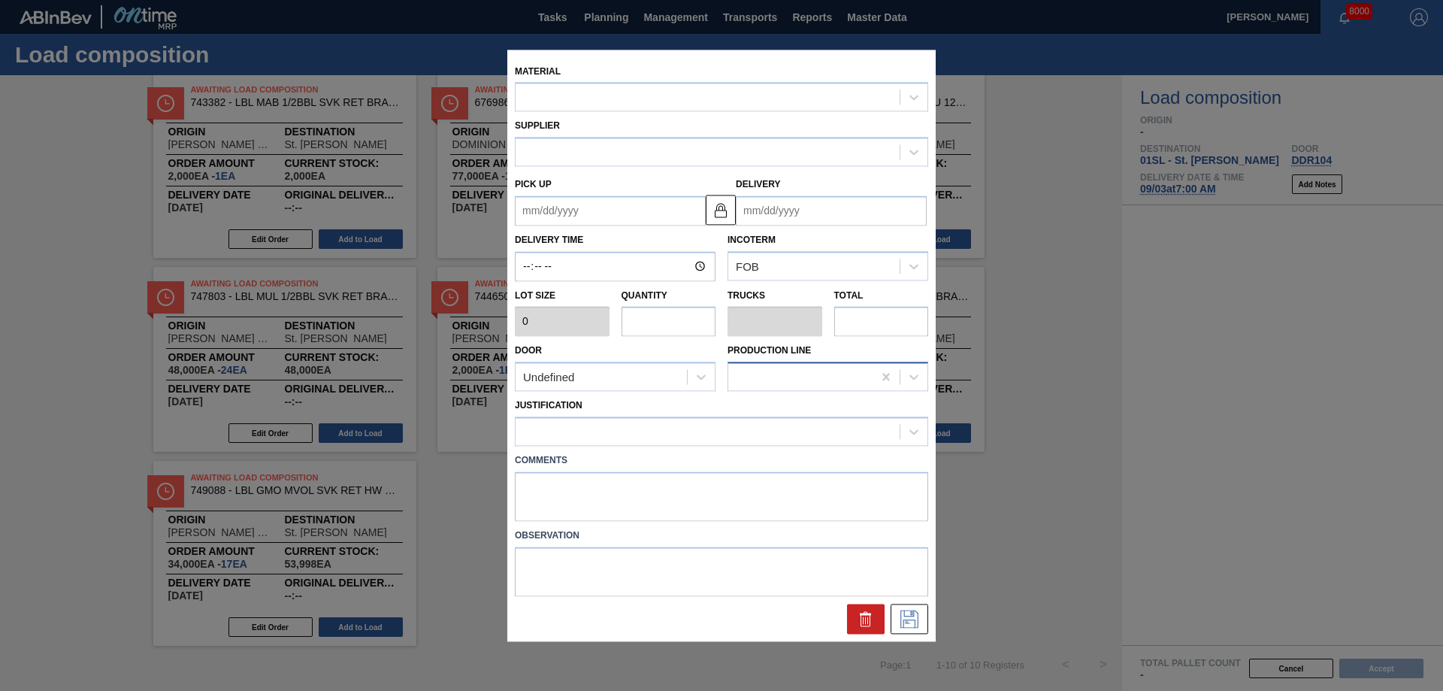
type input "7,000"
type input "11"
type input "0.423"
type input "77,000"
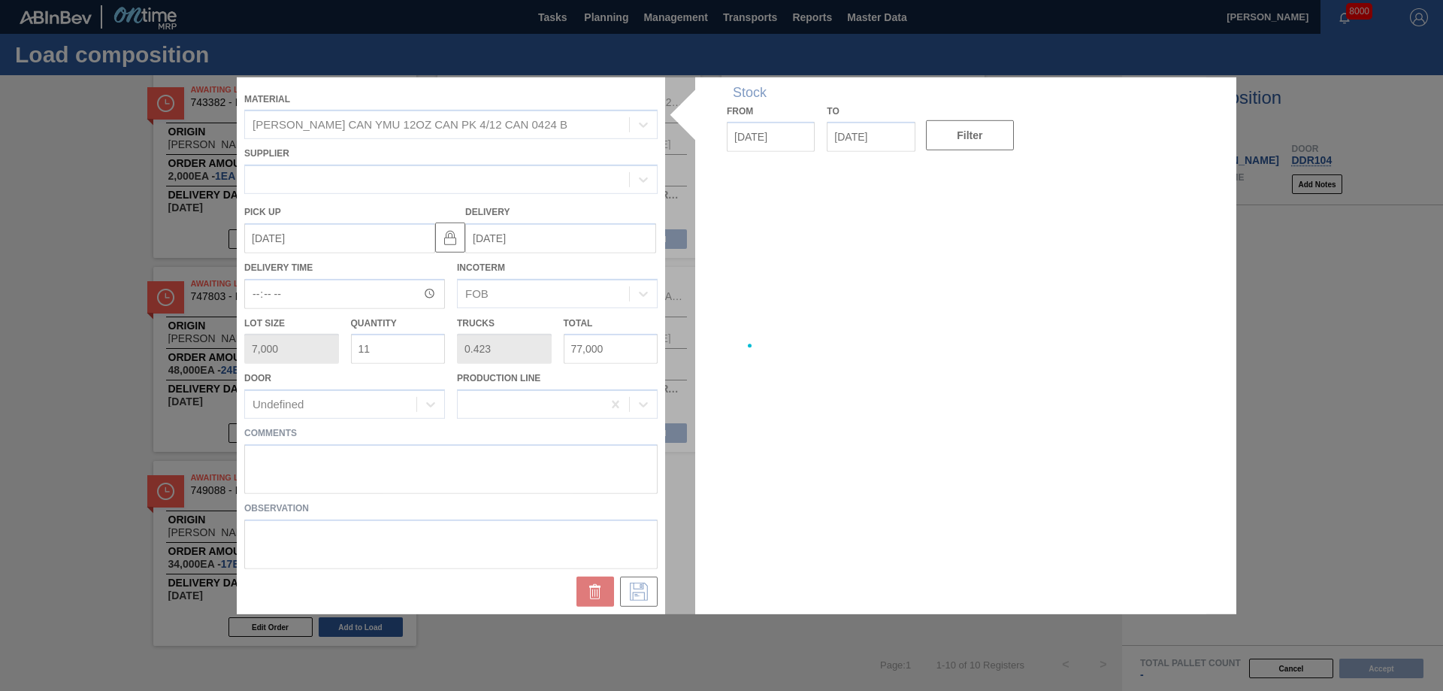
type up "[DATE]"
type input "[DATE]"
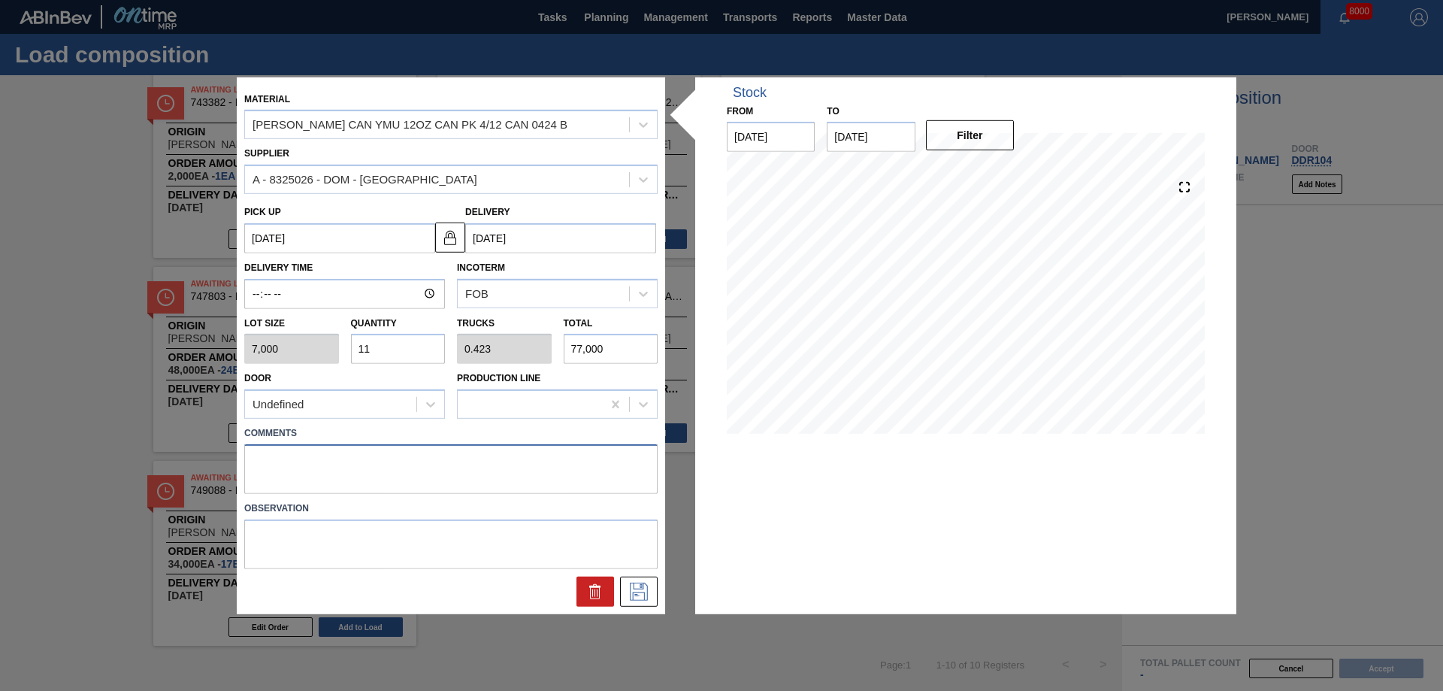
click at [280, 463] on textarea at bounding box center [450, 469] width 413 height 50
type textarea "Live unload"
click at [638, 605] on button at bounding box center [639, 591] width 38 height 30
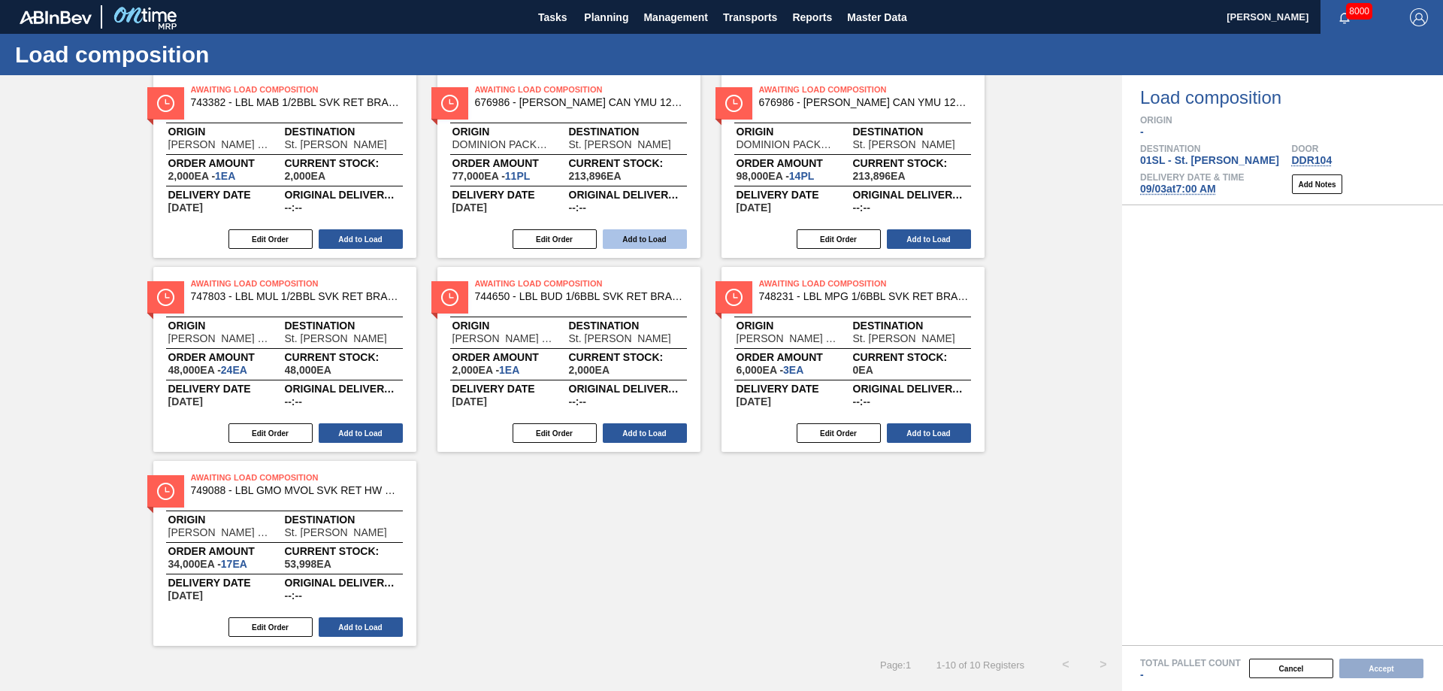
click at [627, 241] on button "Add to Load" at bounding box center [645, 239] width 84 height 20
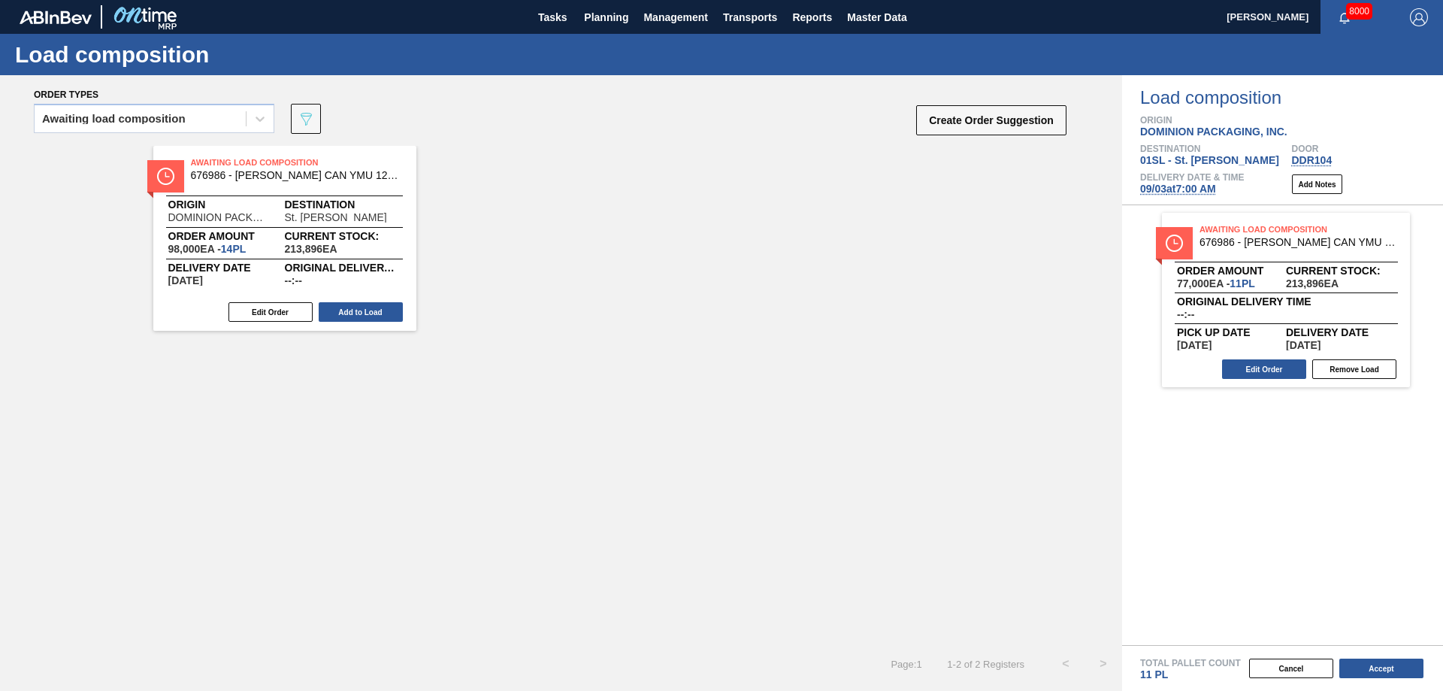
scroll to position [0, 0]
click at [257, 316] on button "Edit Order" at bounding box center [270, 312] width 84 height 20
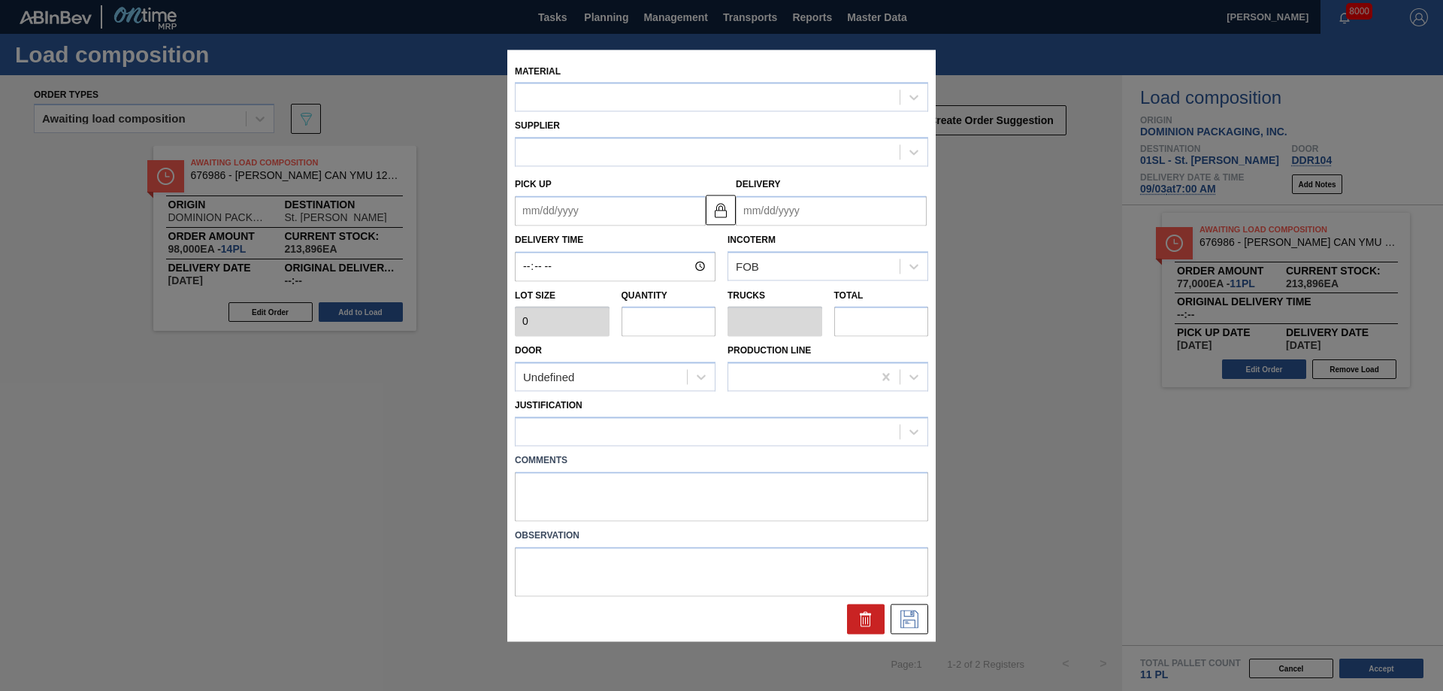
type input "7,000"
type input "14"
type input "0.538"
type input "98,000"
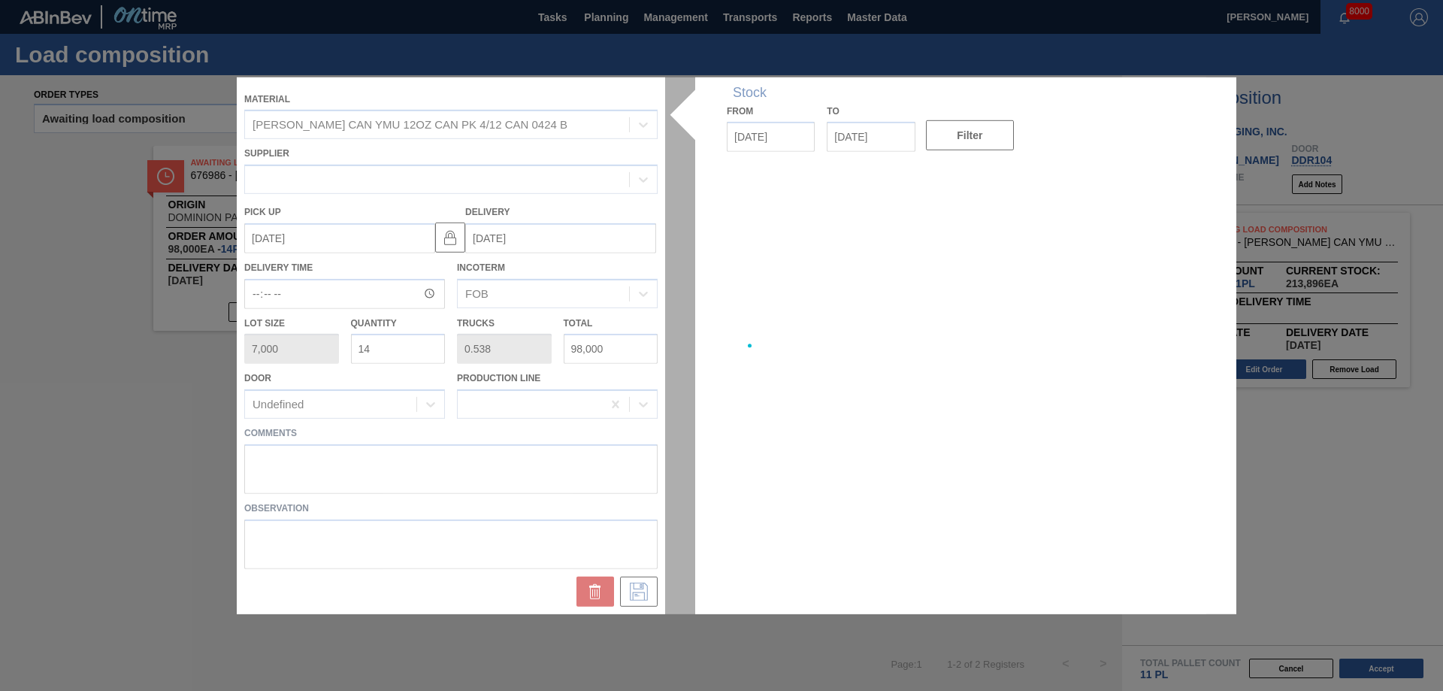
type up "[DATE]"
type input "[DATE]"
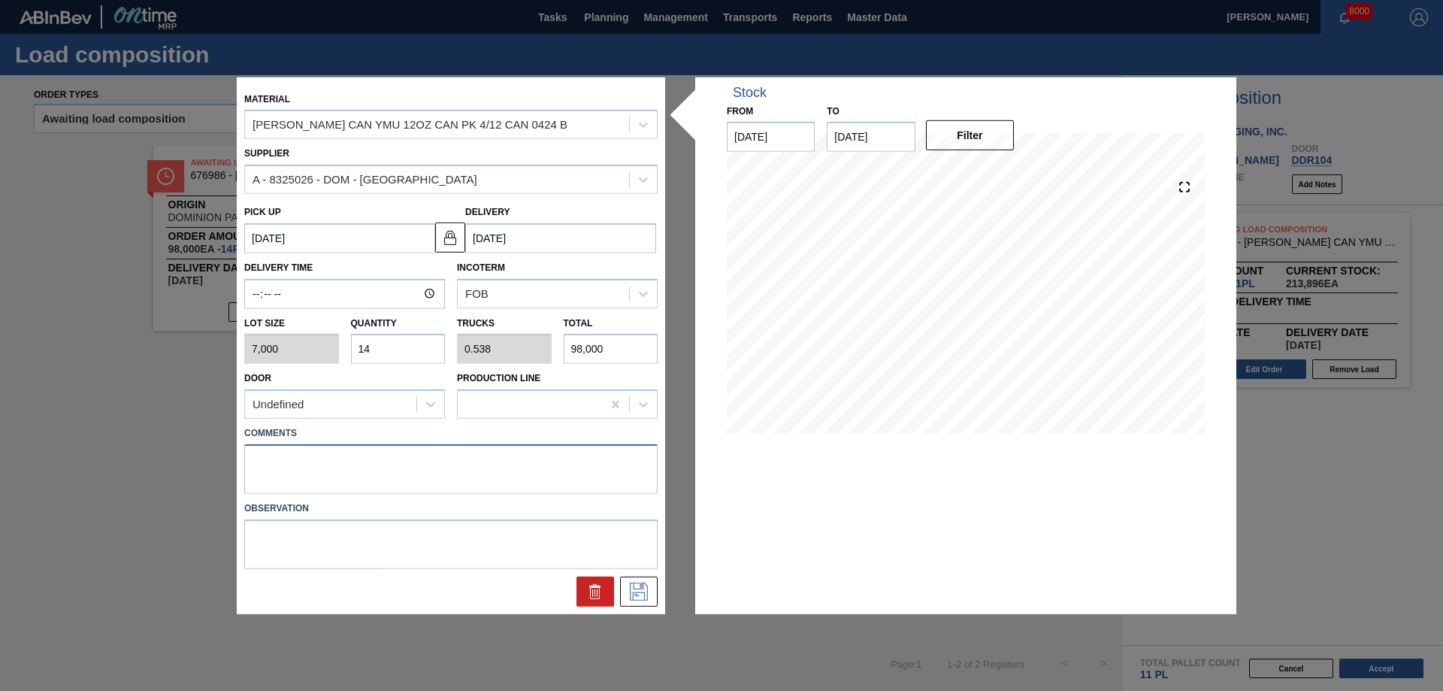
click at [293, 471] on textarea at bounding box center [450, 469] width 413 height 50
type textarea "Live unload"
click at [638, 594] on icon at bounding box center [639, 591] width 24 height 18
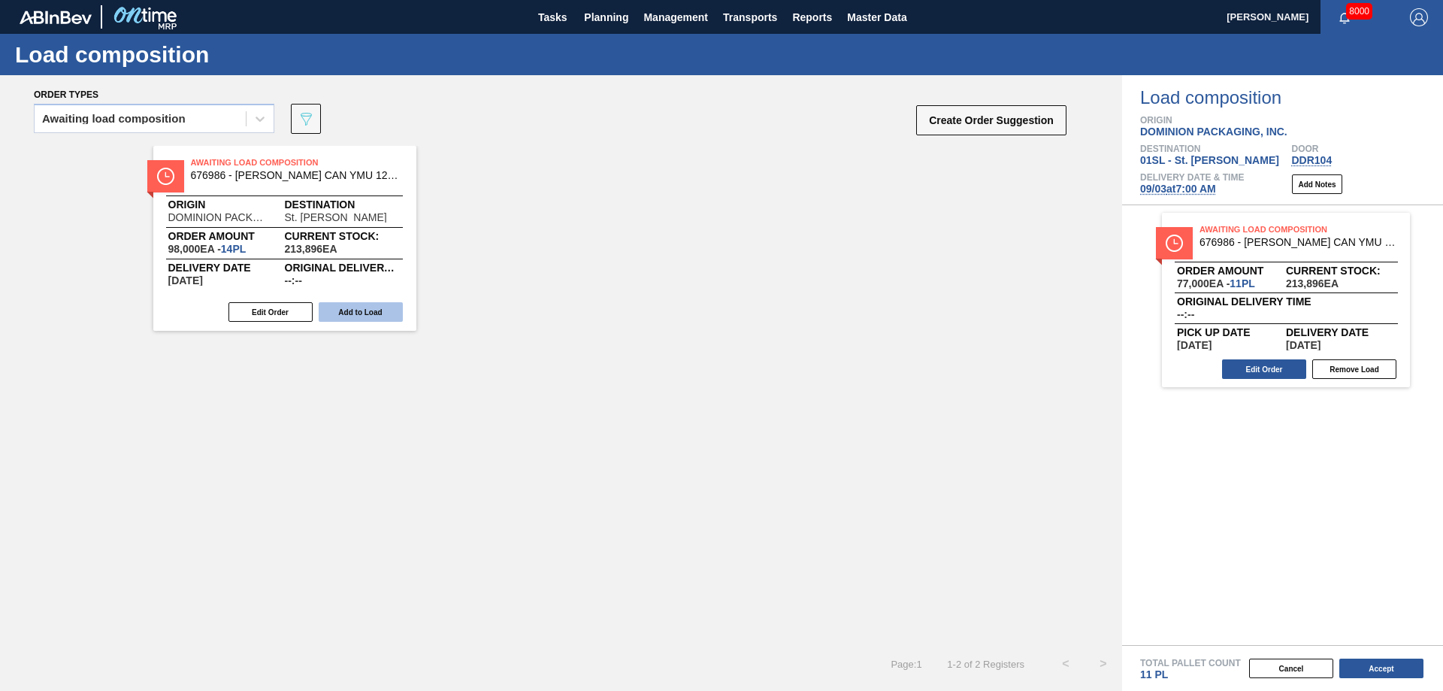
click at [376, 314] on button "Add to Load" at bounding box center [361, 312] width 84 height 20
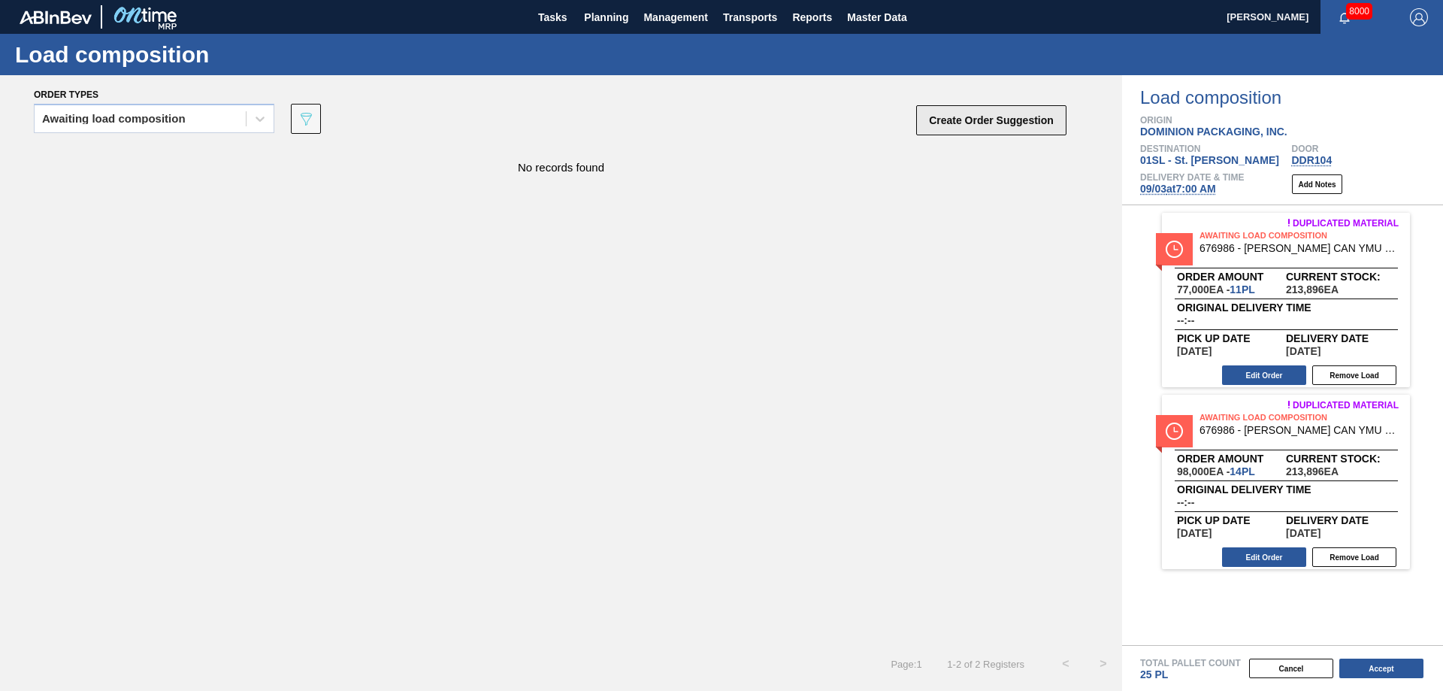
click at [1015, 121] on button "Create Order Suggestion" at bounding box center [991, 120] width 150 height 30
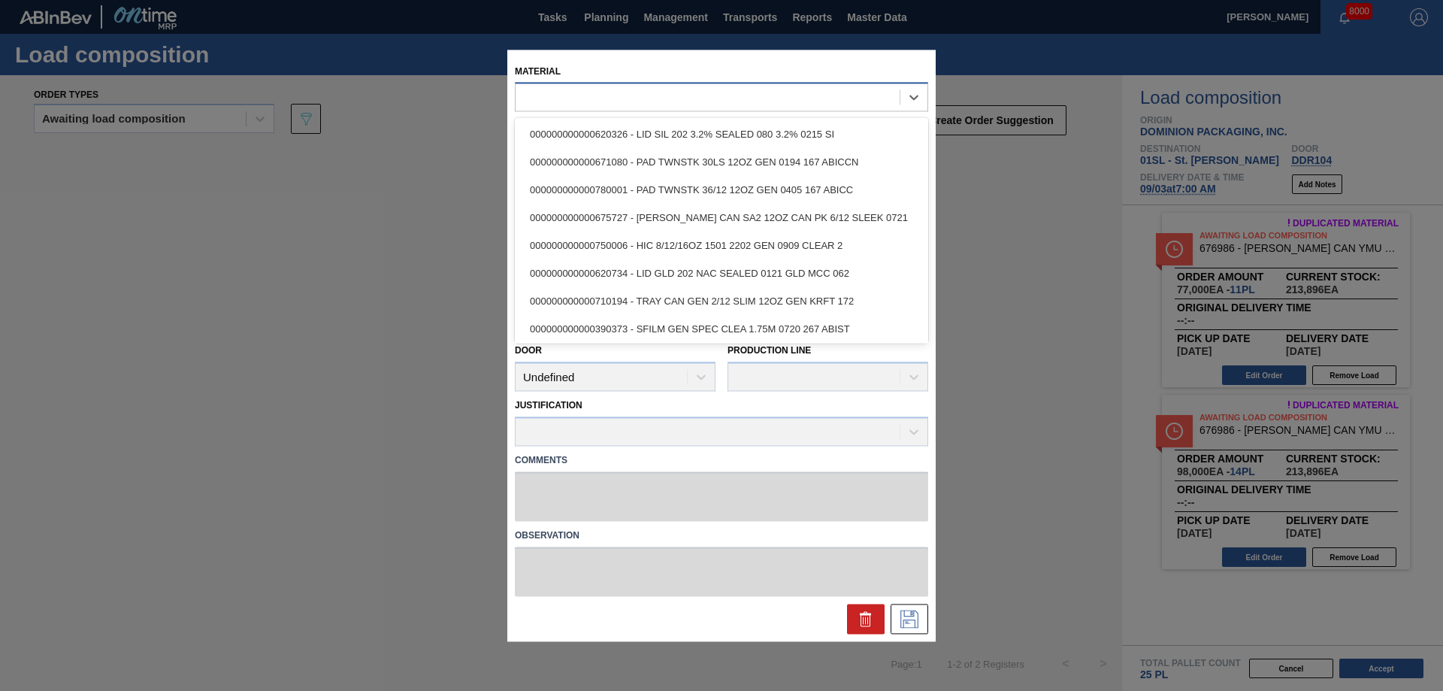
click at [766, 88] on div at bounding box center [707, 97] width 384 height 22
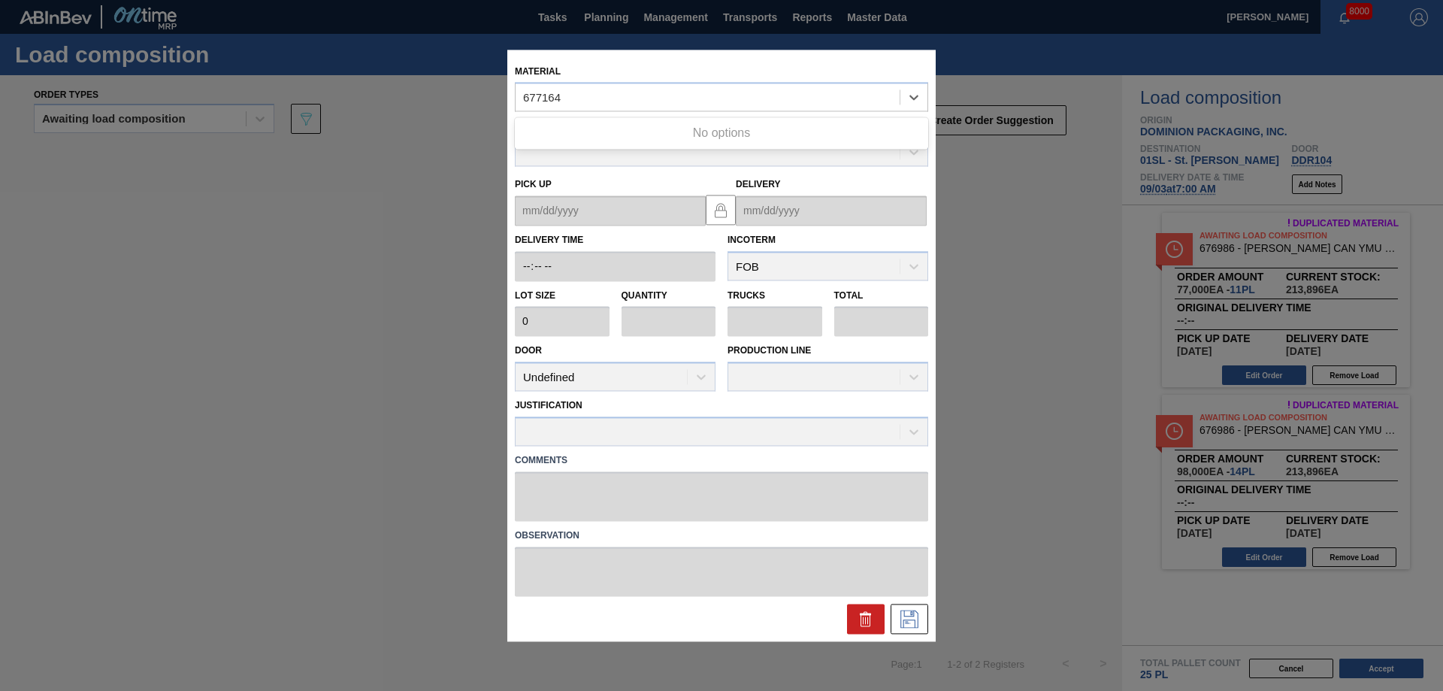
type input "677164"
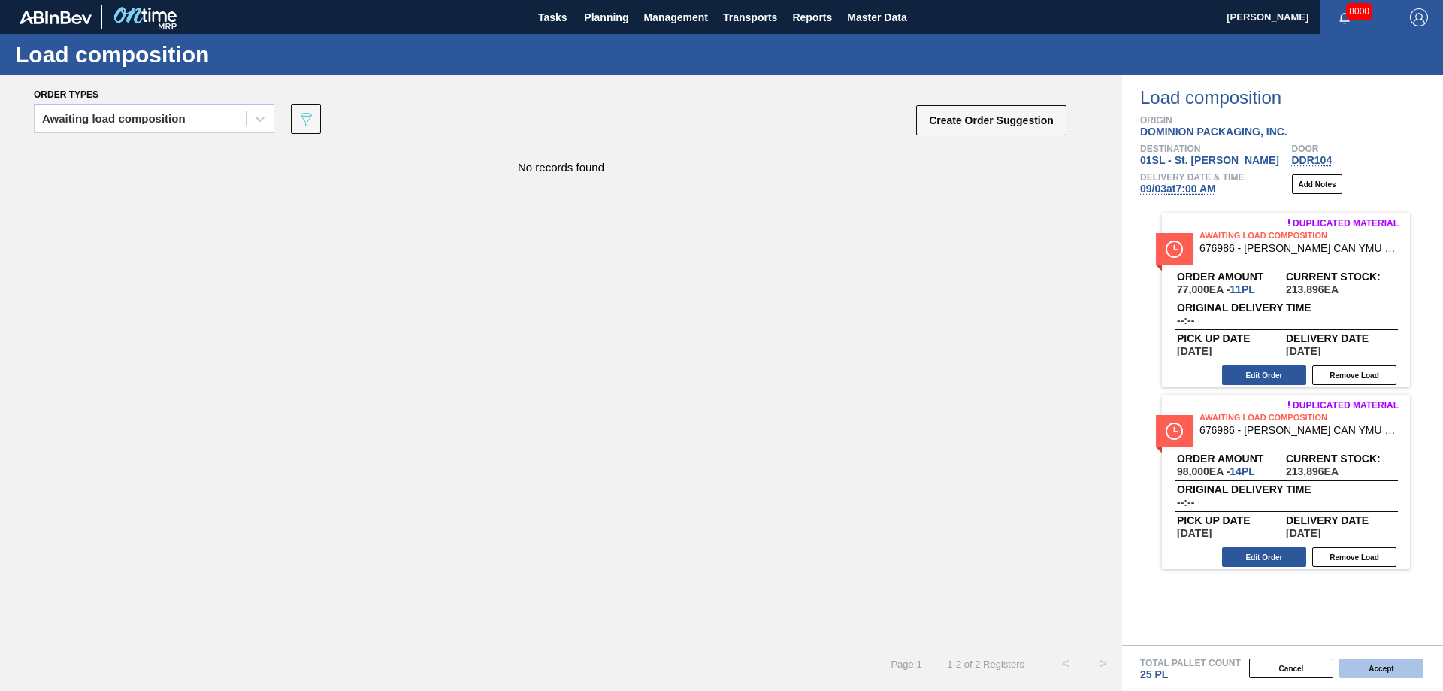
click at [1386, 669] on button "Accept" at bounding box center [1381, 668] width 84 height 20
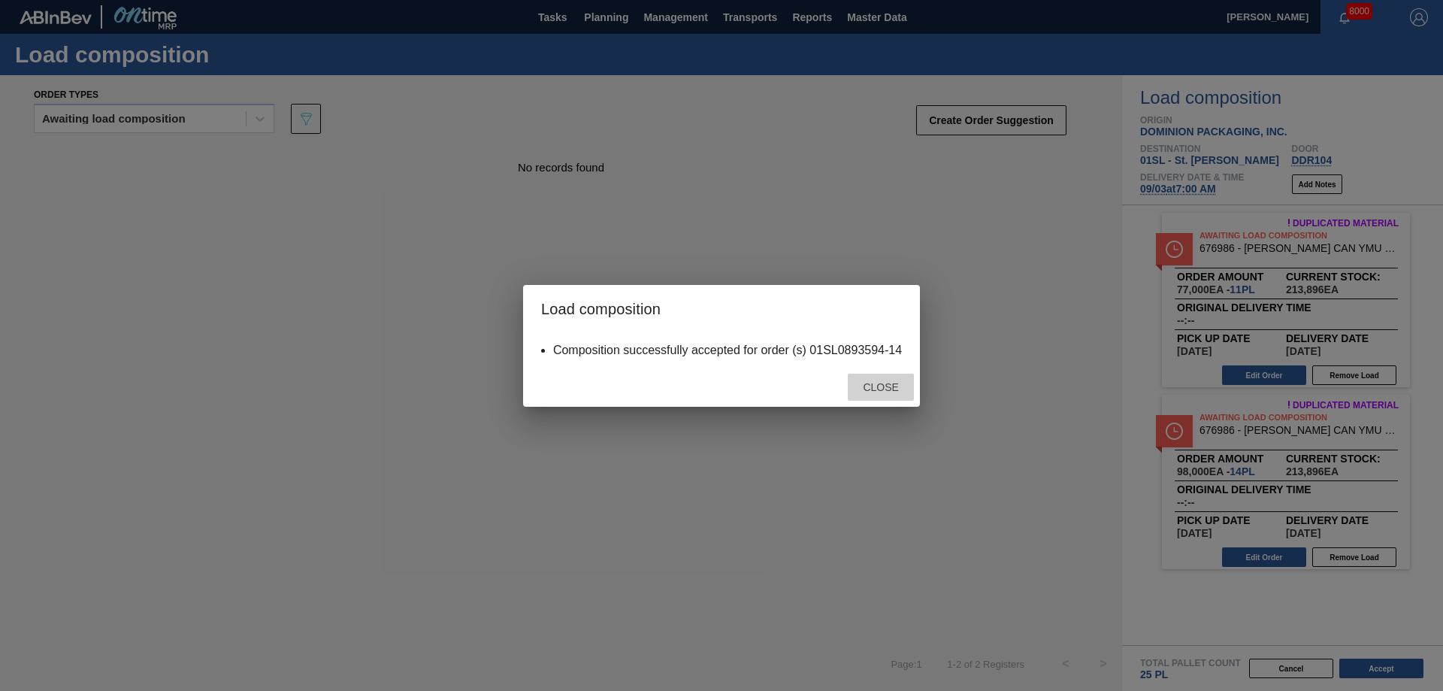
click at [868, 397] on div "Close" at bounding box center [881, 387] width 66 height 28
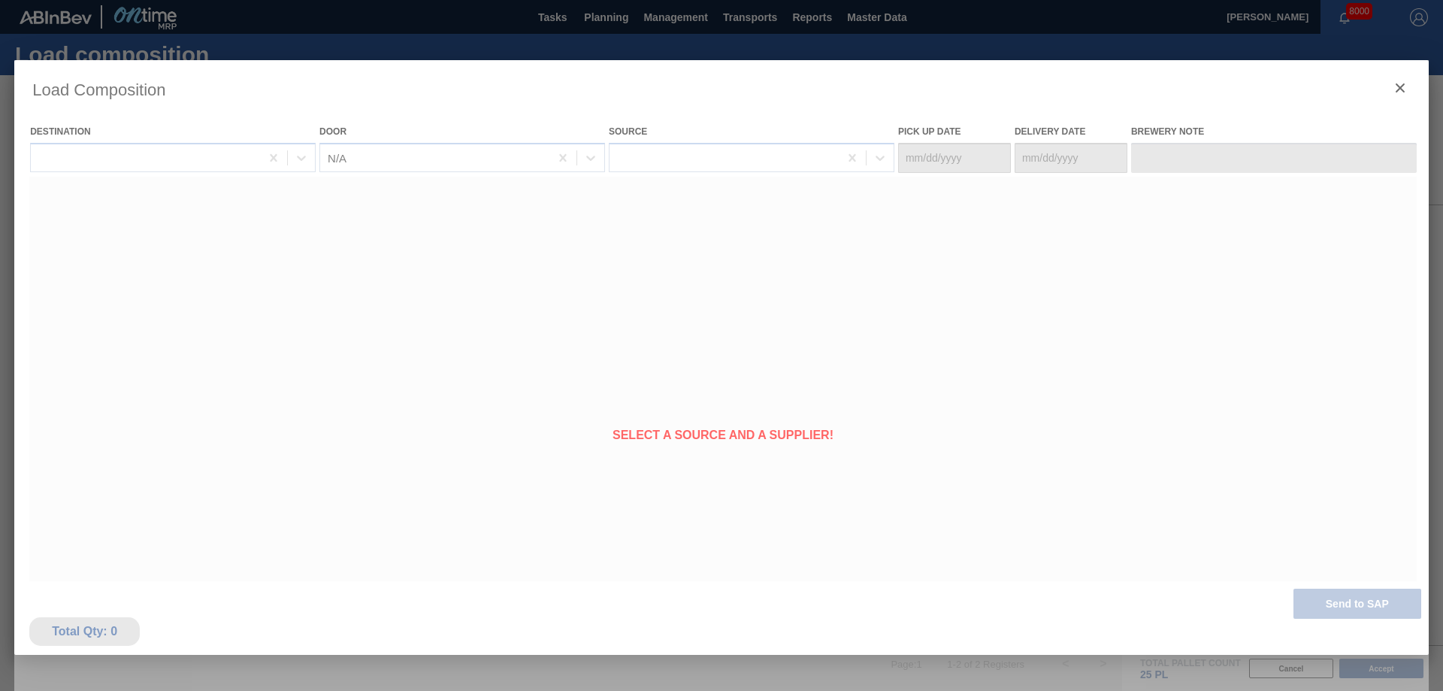
type Date "[DATE]"
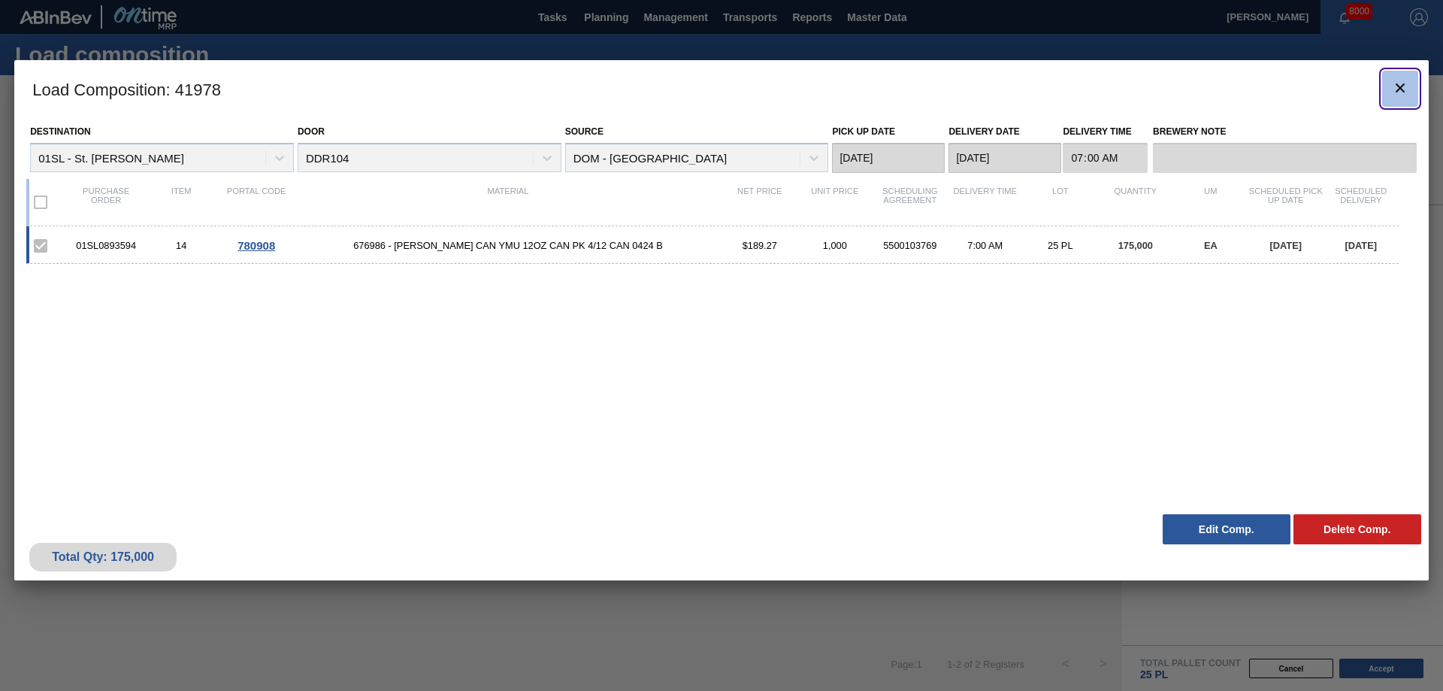
click at [1405, 83] on icon "botão de ícone" at bounding box center [1400, 88] width 18 height 18
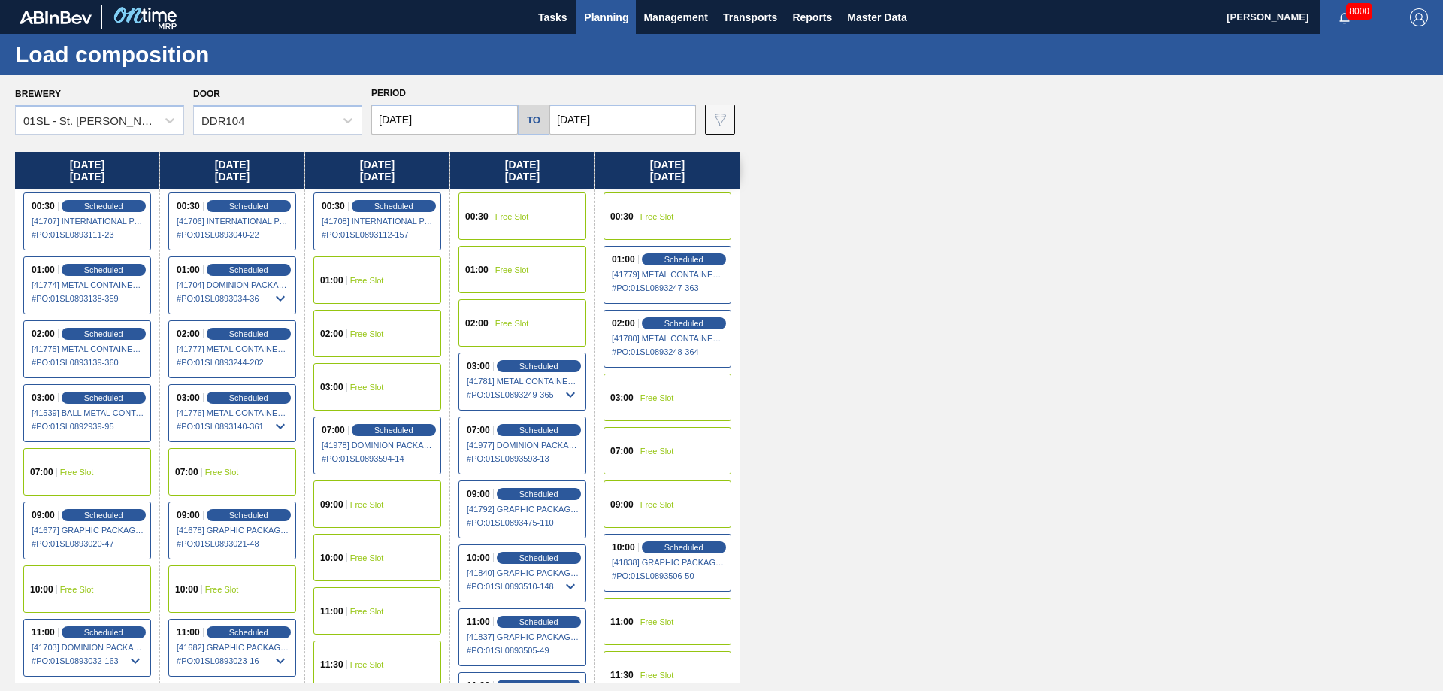
click at [604, 8] on span "Planning" at bounding box center [606, 17] width 44 height 18
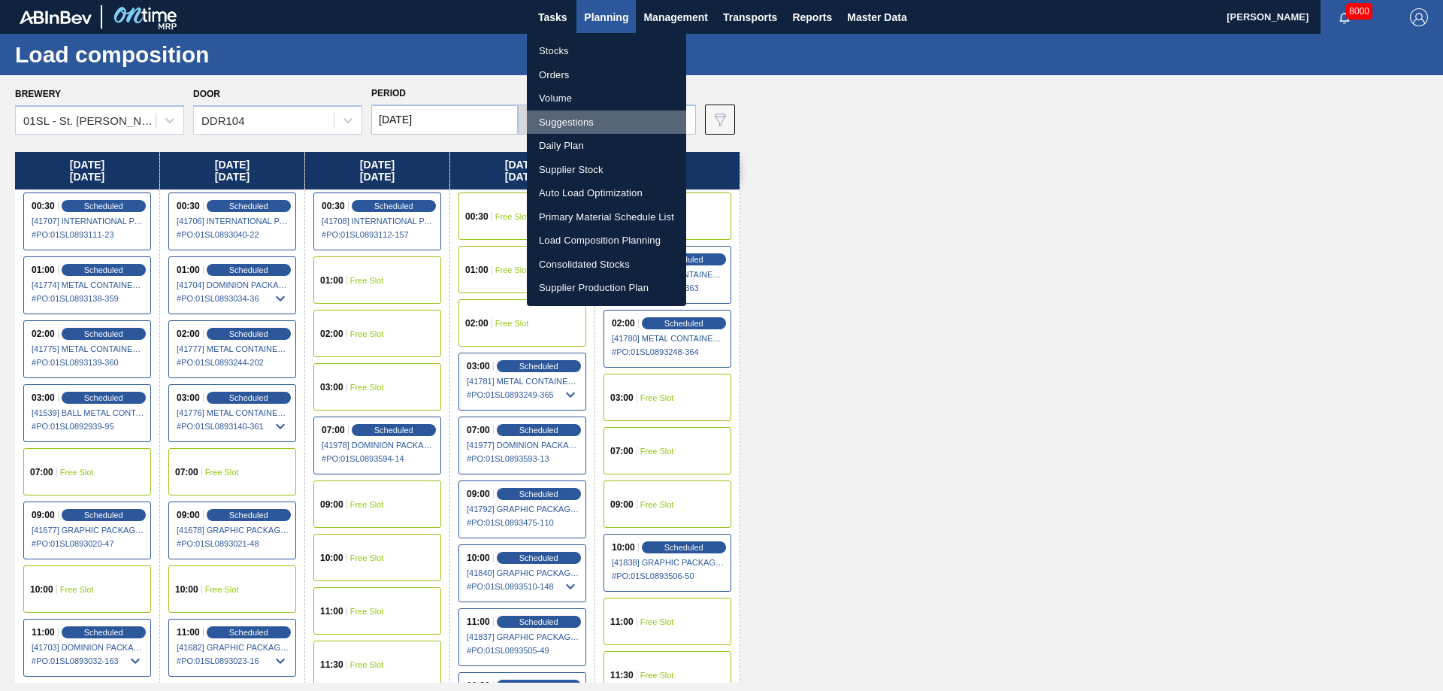
click at [574, 131] on li "Suggestions" at bounding box center [606, 122] width 159 height 24
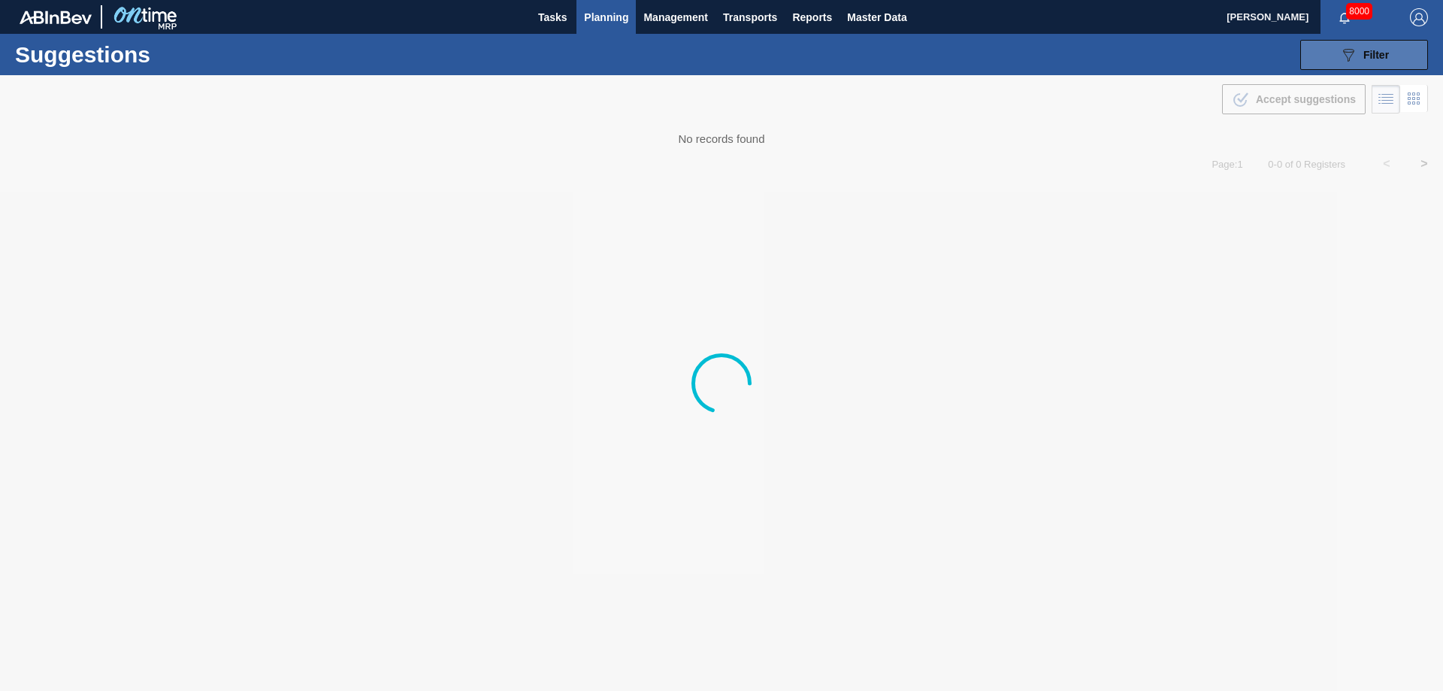
type from "[DATE]"
type to "[DATE]"
click at [1365, 47] on div "089F7B8B-B2A5-4AFE-B5C0-19BA573D28AC Filter" at bounding box center [1364, 55] width 50 height 18
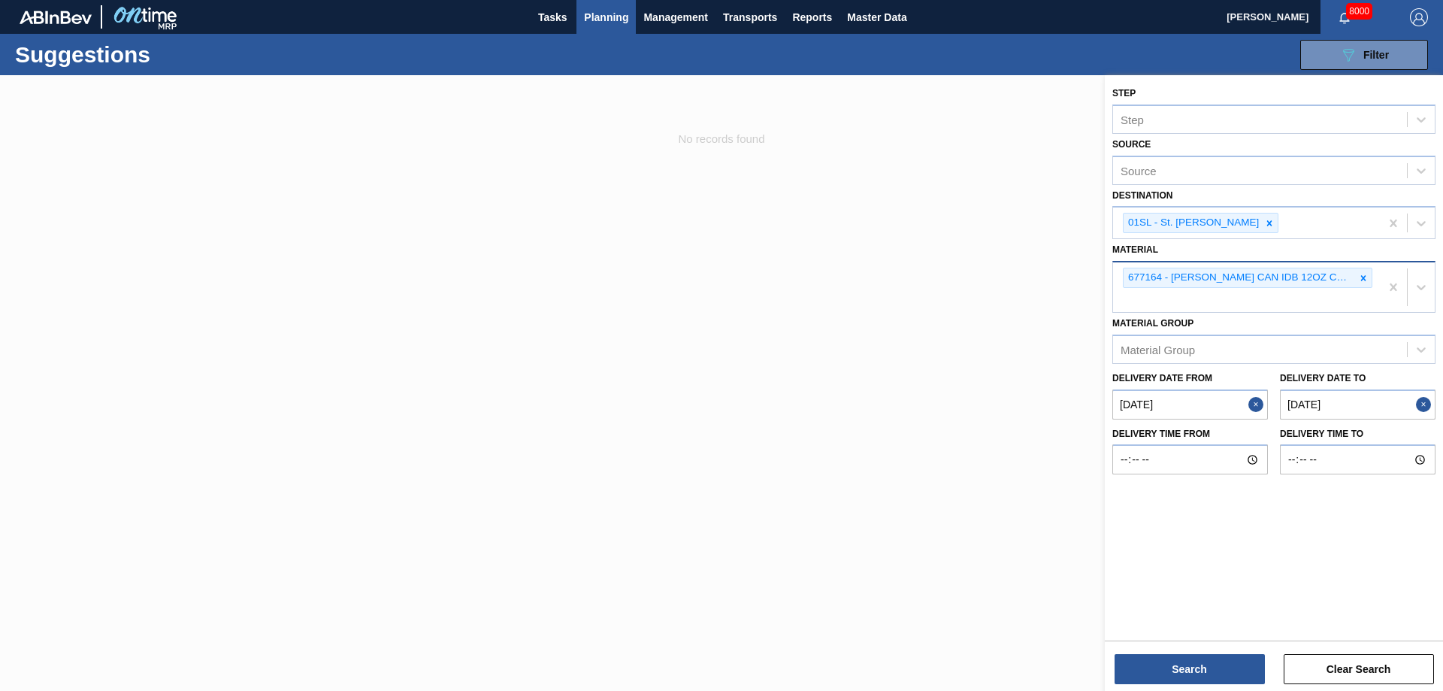
drag, startPoint x: 1369, startPoint y: 284, endPoint x: 1336, endPoint y: 269, distance: 36.3
click at [1363, 284] on div at bounding box center [1363, 277] width 17 height 19
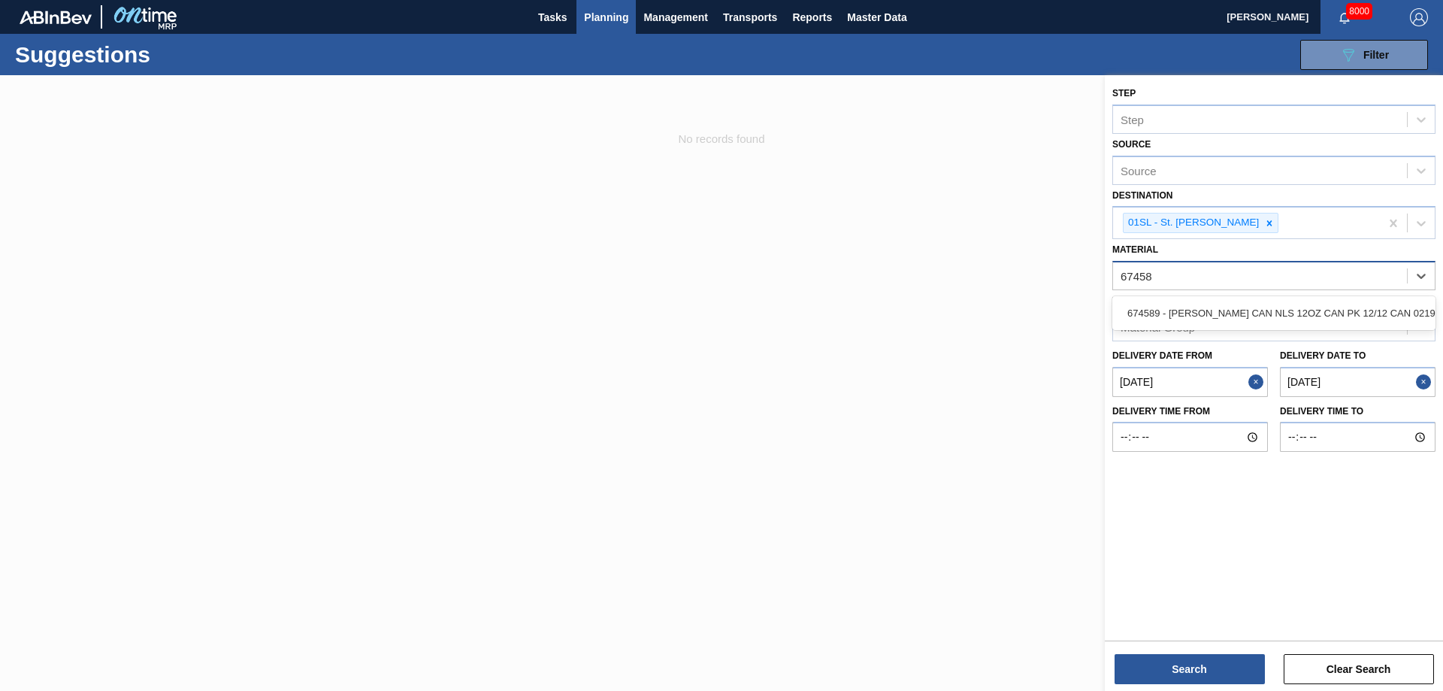
type input "674589"
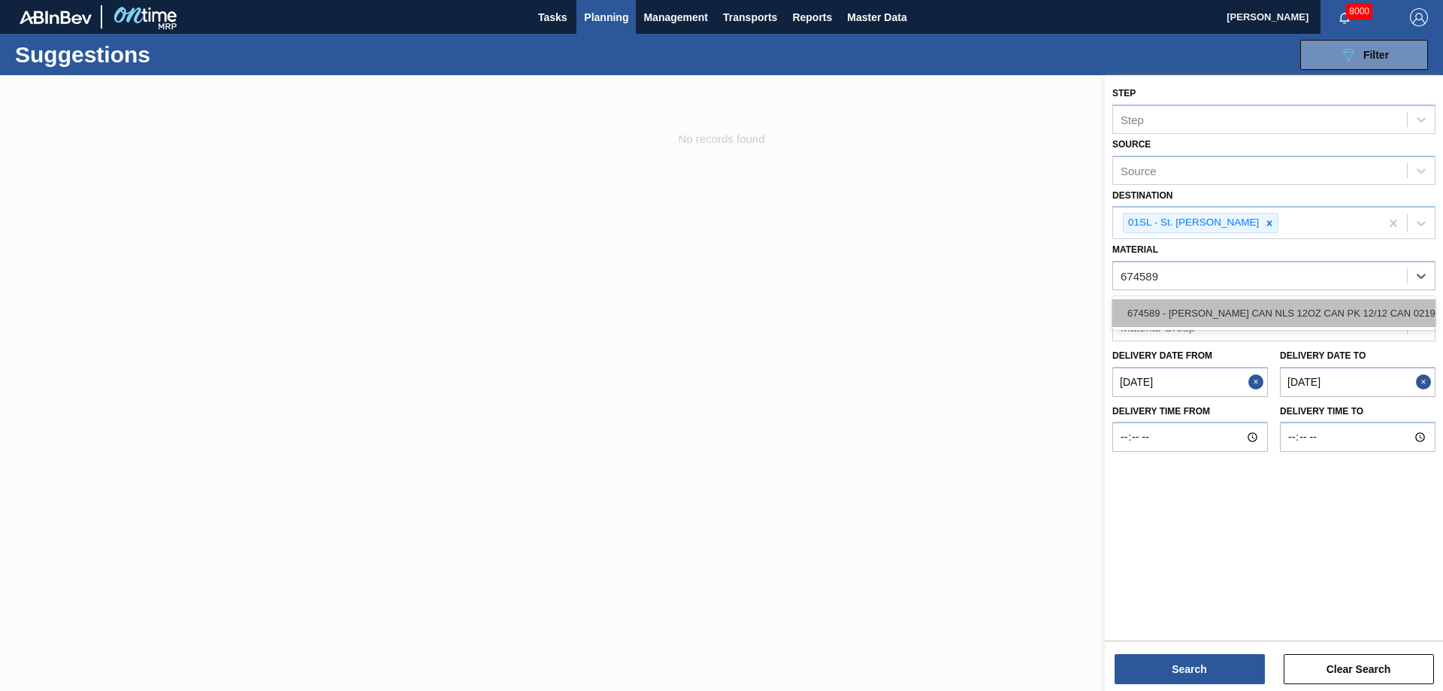
click at [1299, 321] on div "674589 - CARR CAN NLS 12OZ CAN PK 12/12 CAN 0219" at bounding box center [1273, 313] width 323 height 28
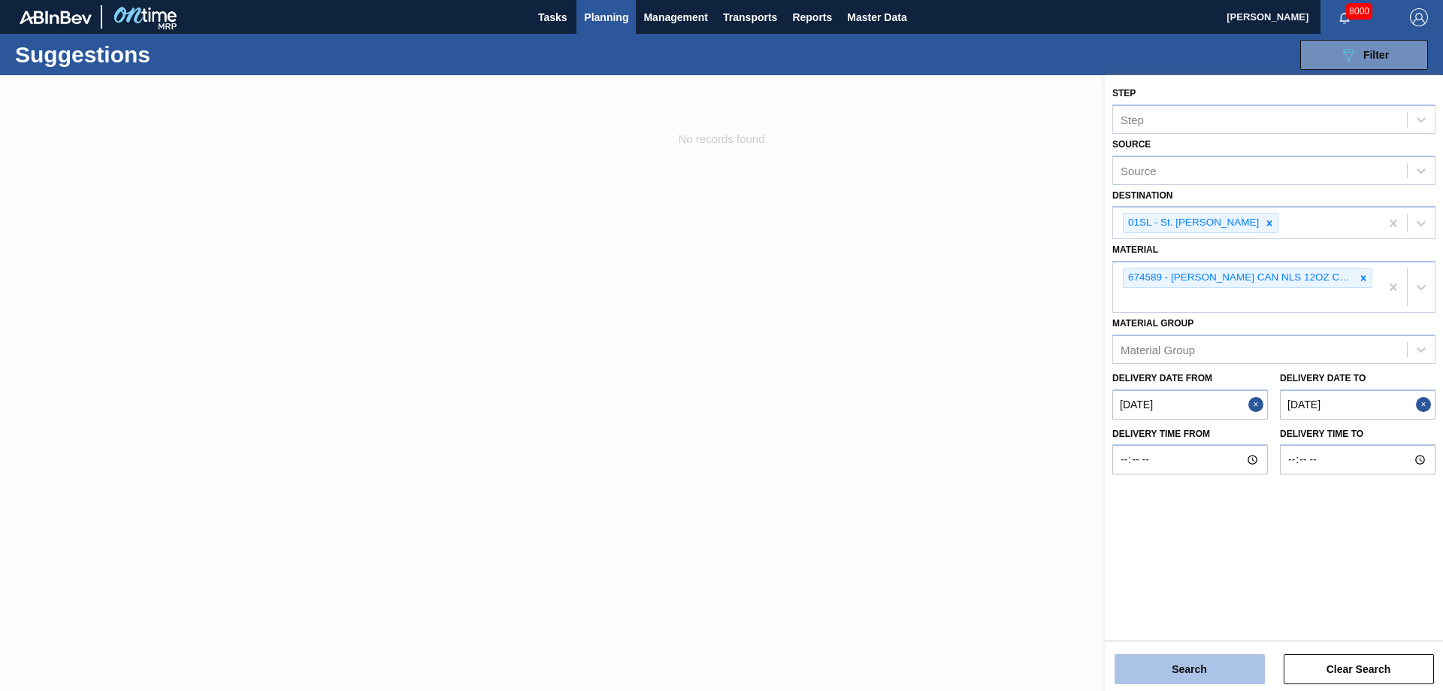
click at [1172, 661] on button "Search" at bounding box center [1189, 669] width 150 height 30
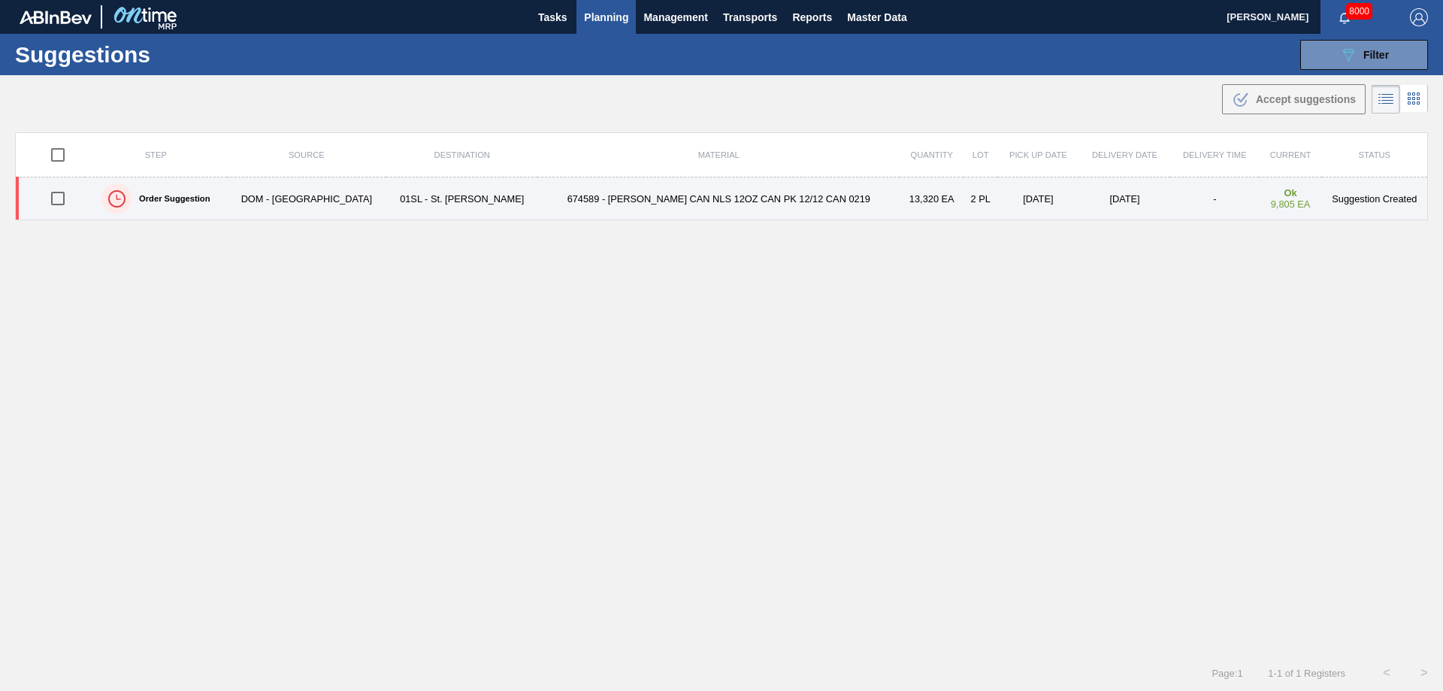
click at [61, 199] on input "checkbox" at bounding box center [58, 199] width 32 height 32
checkbox input "true"
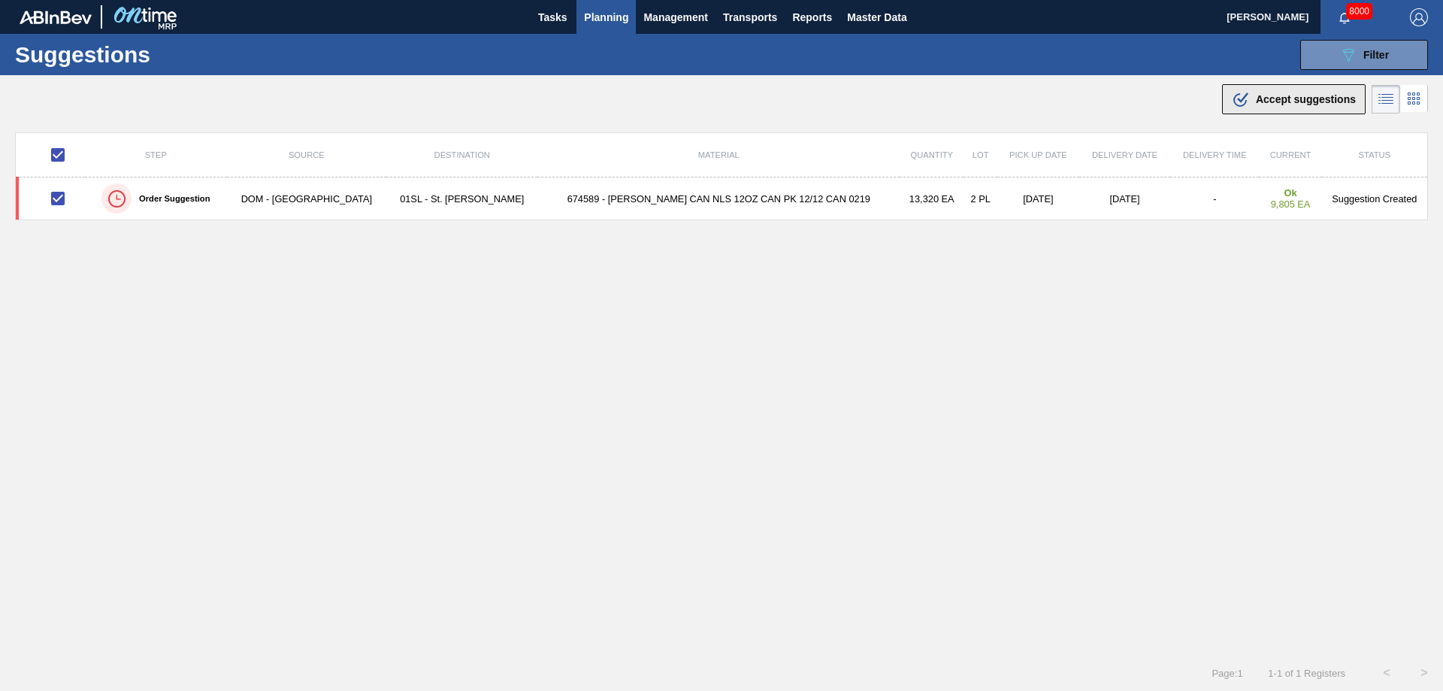
click at [1275, 86] on button ".b{fill:var(--color-action-default)} Accept suggestions" at bounding box center [1294, 99] width 144 height 30
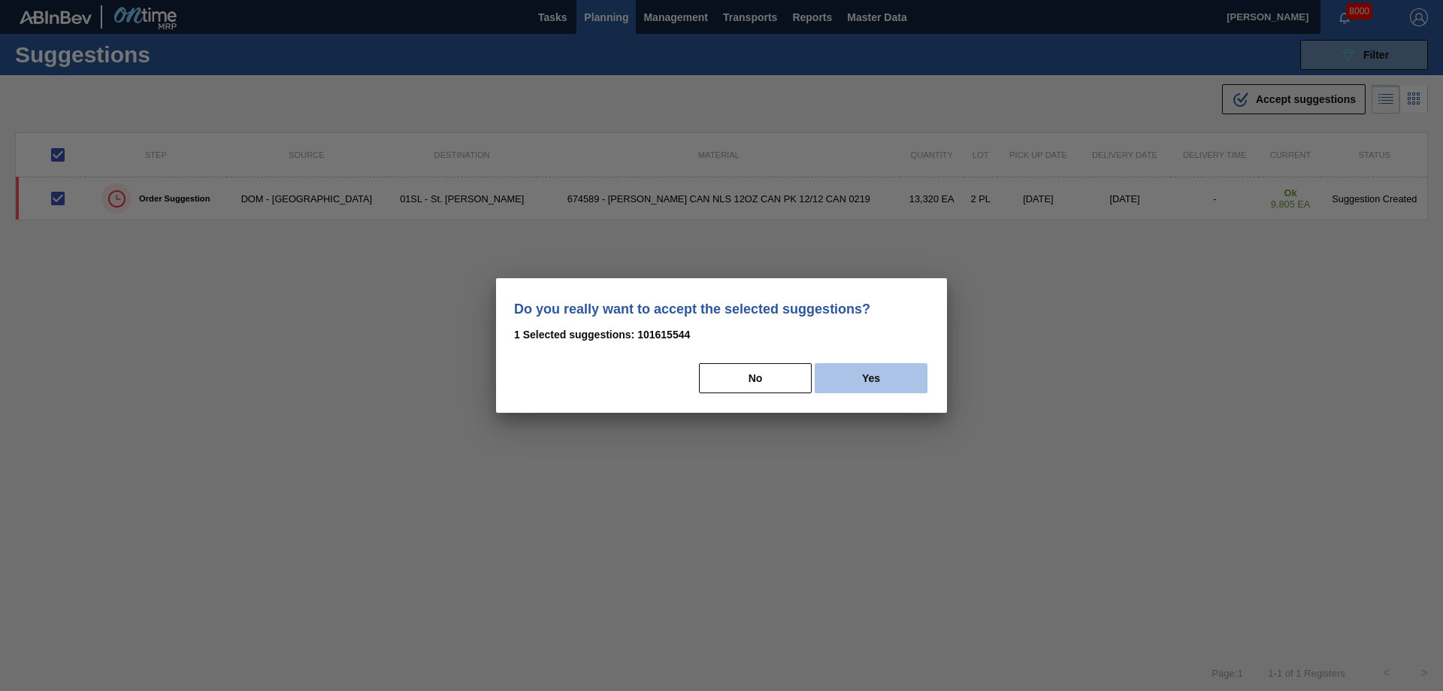
click at [880, 375] on button "Yes" at bounding box center [870, 378] width 113 height 30
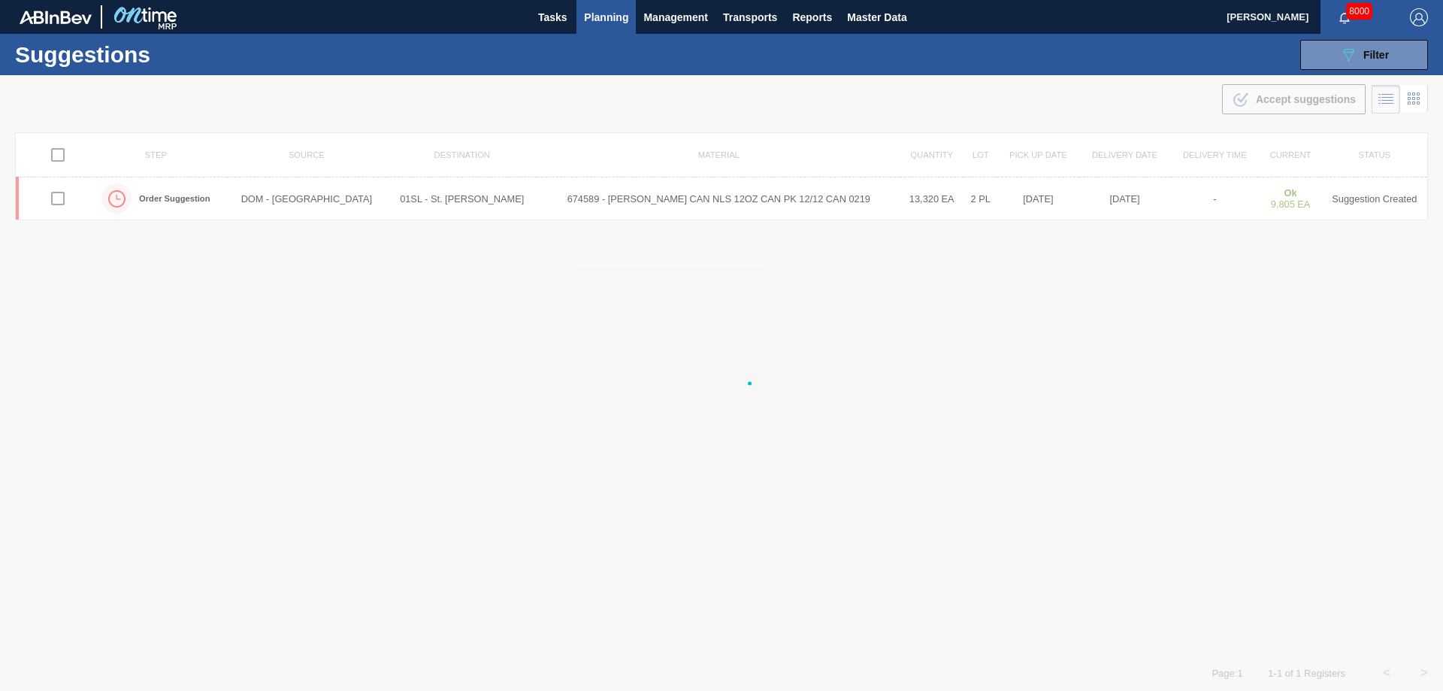
checkbox input "false"
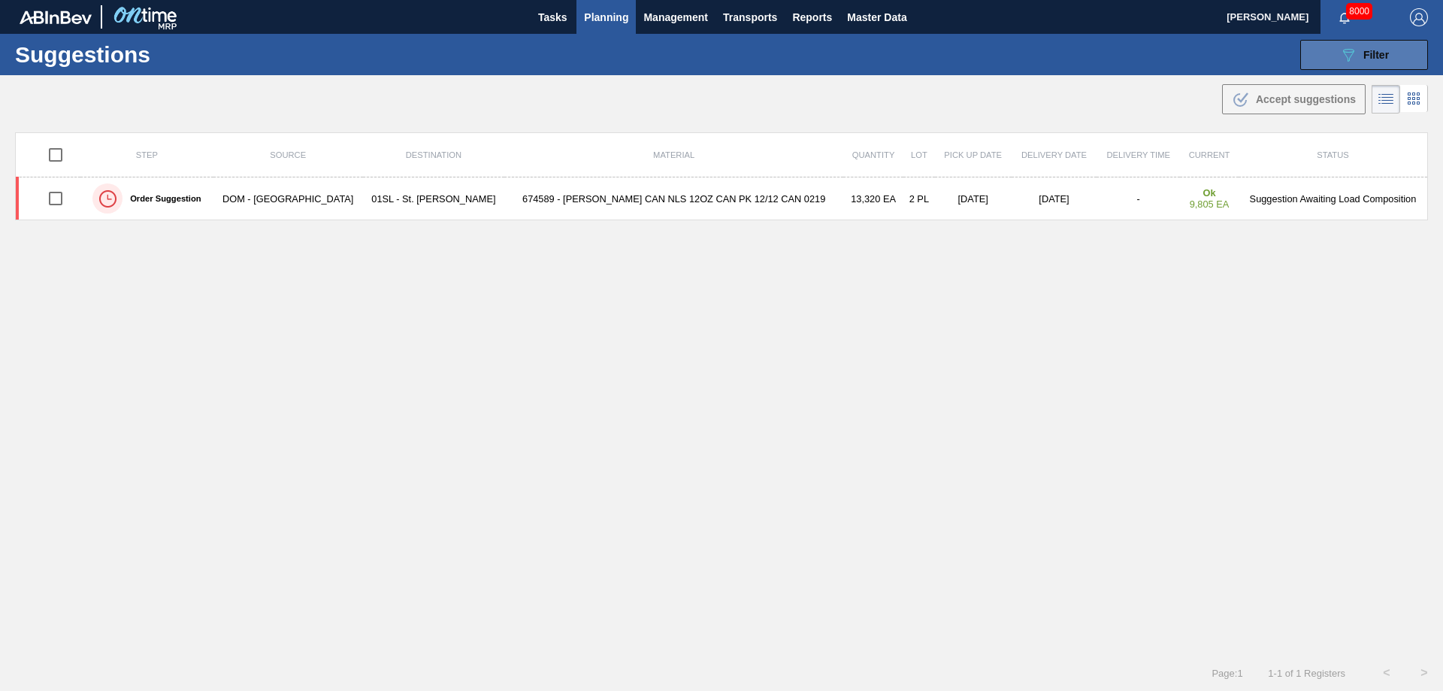
click at [1357, 59] on div "089F7B8B-B2A5-4AFE-B5C0-19BA573D28AC Filter" at bounding box center [1364, 55] width 50 height 18
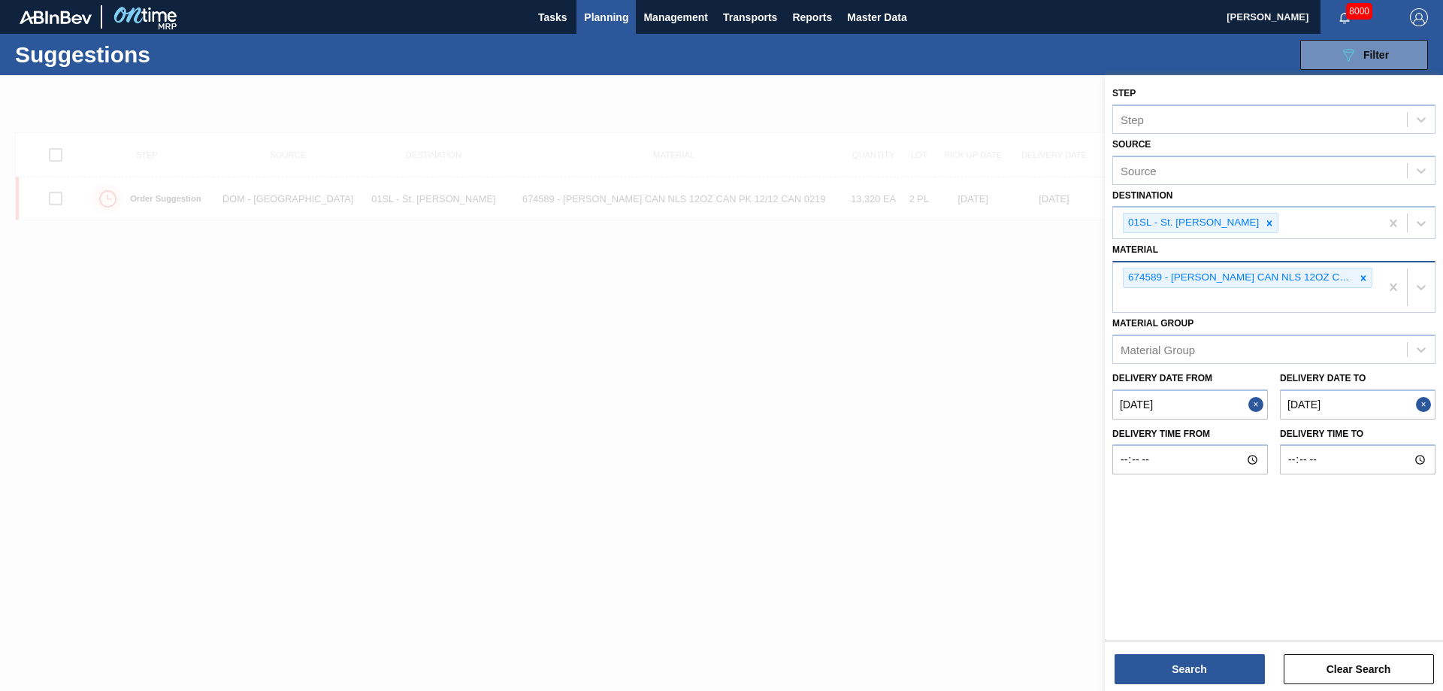
drag, startPoint x: 1363, startPoint y: 280, endPoint x: 1313, endPoint y: 276, distance: 49.8
click at [1352, 276] on div "674589 - CARR CAN NLS 12OZ CAN PK 12/12 CAN 0219" at bounding box center [1247, 277] width 249 height 20
click at [1364, 282] on icon at bounding box center [1363, 278] width 11 height 11
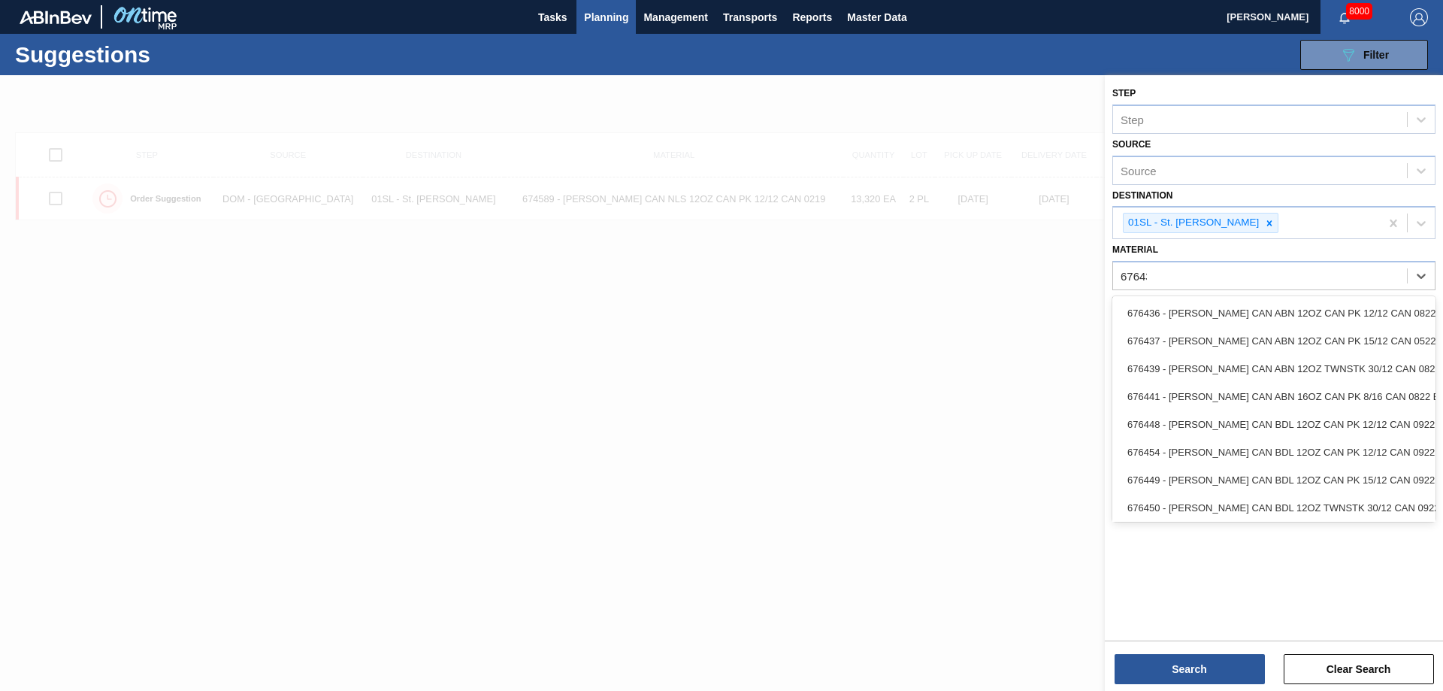
type input "676432"
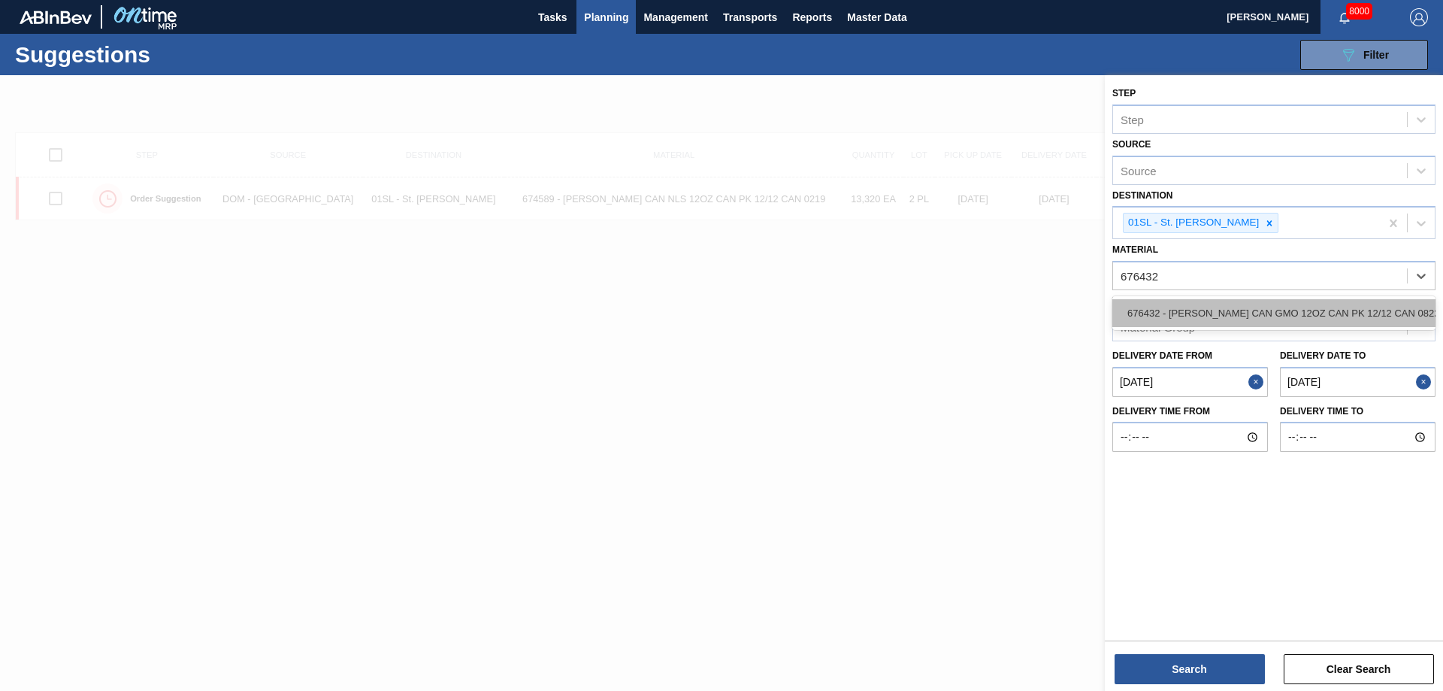
click at [1316, 307] on div "676432 - CARR CAN GMO 12OZ CAN PK 12/12 CAN 0822" at bounding box center [1273, 313] width 323 height 28
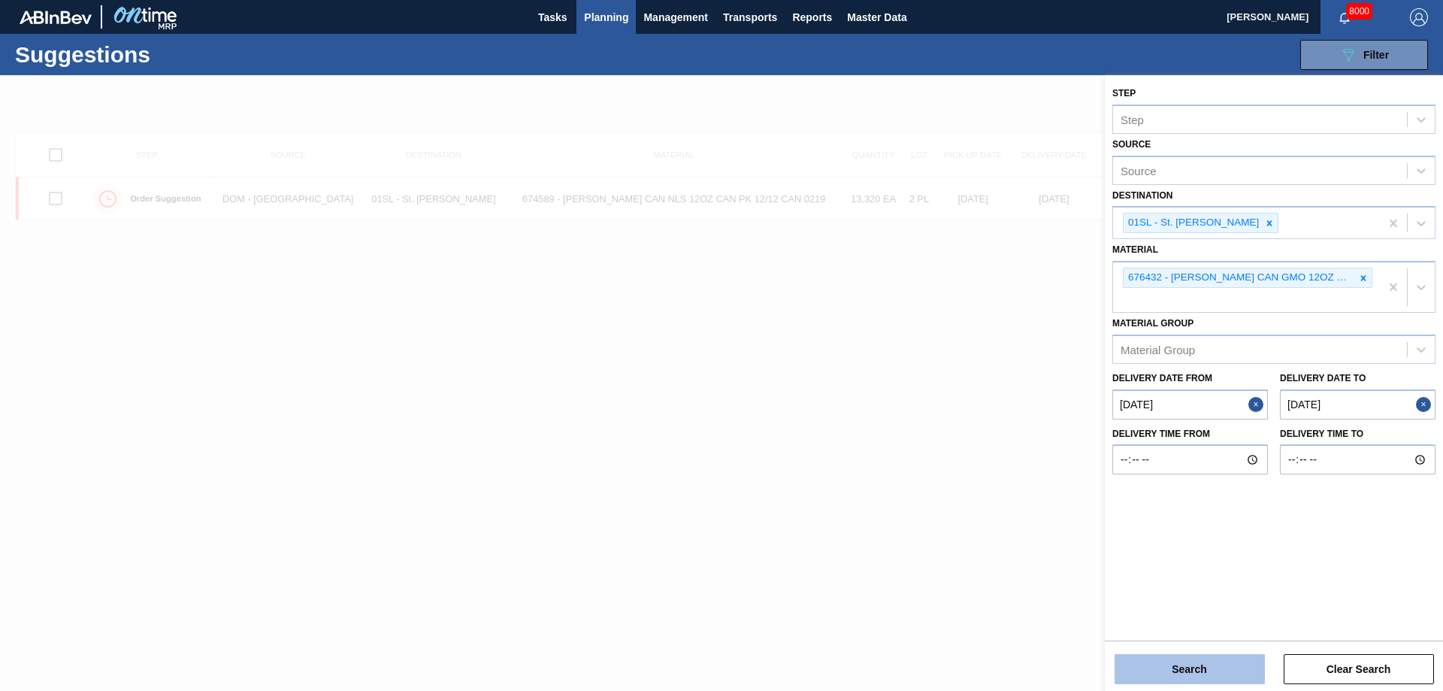
click at [1225, 660] on button "Search" at bounding box center [1189, 669] width 150 height 30
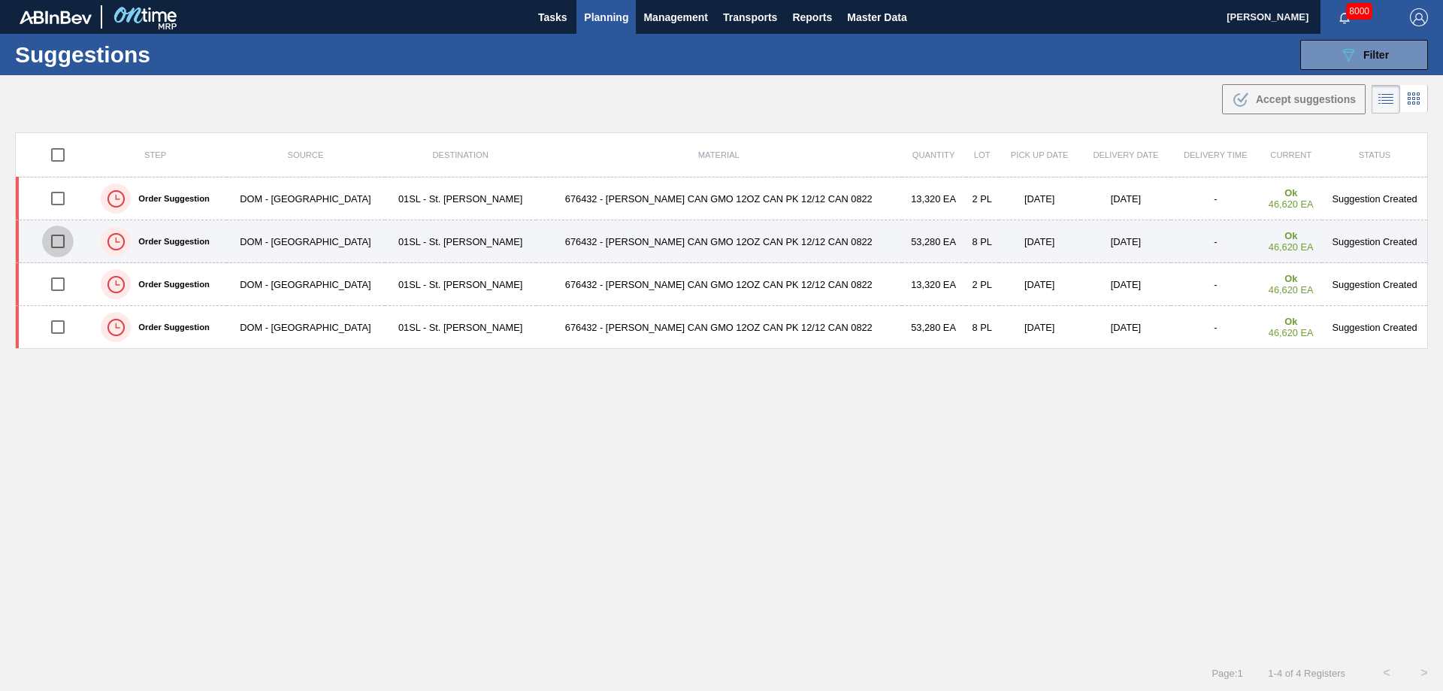
click at [59, 239] on input "checkbox" at bounding box center [58, 241] width 32 height 32
checkbox input "true"
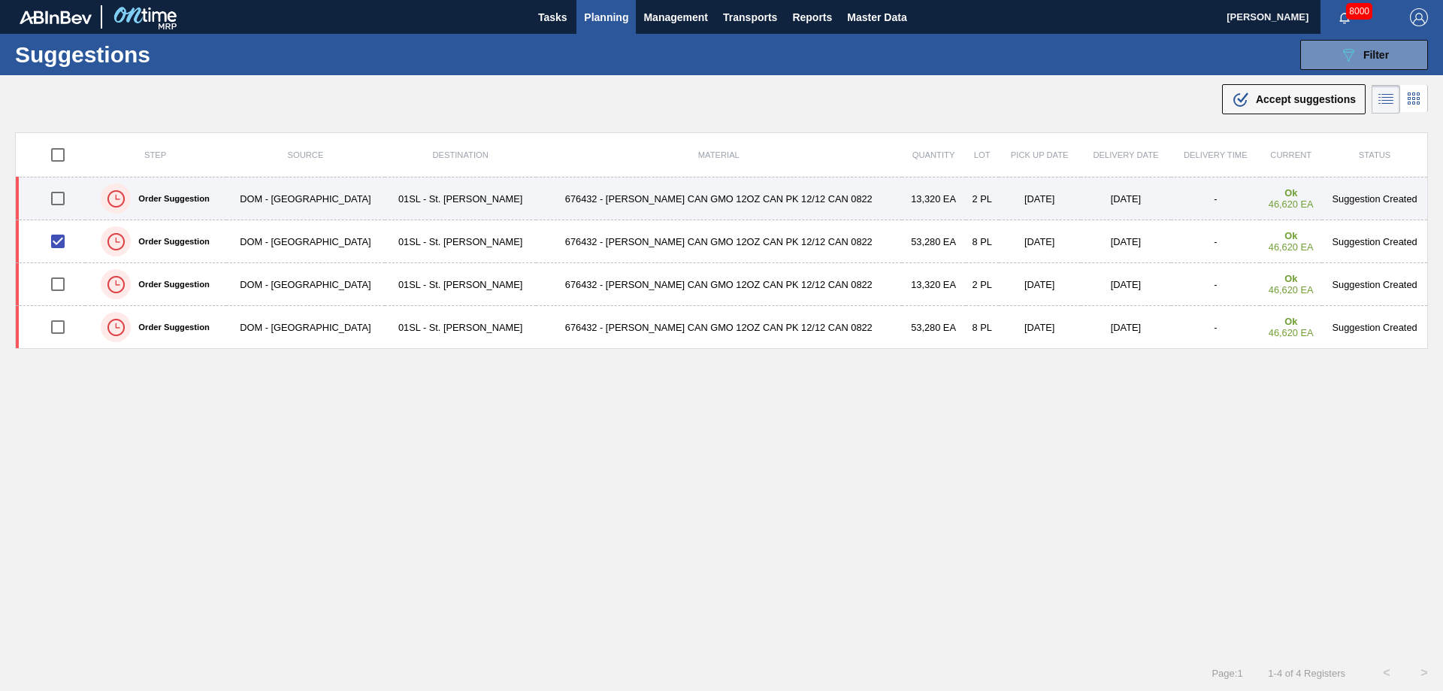
click at [58, 202] on input "checkbox" at bounding box center [58, 199] width 32 height 32
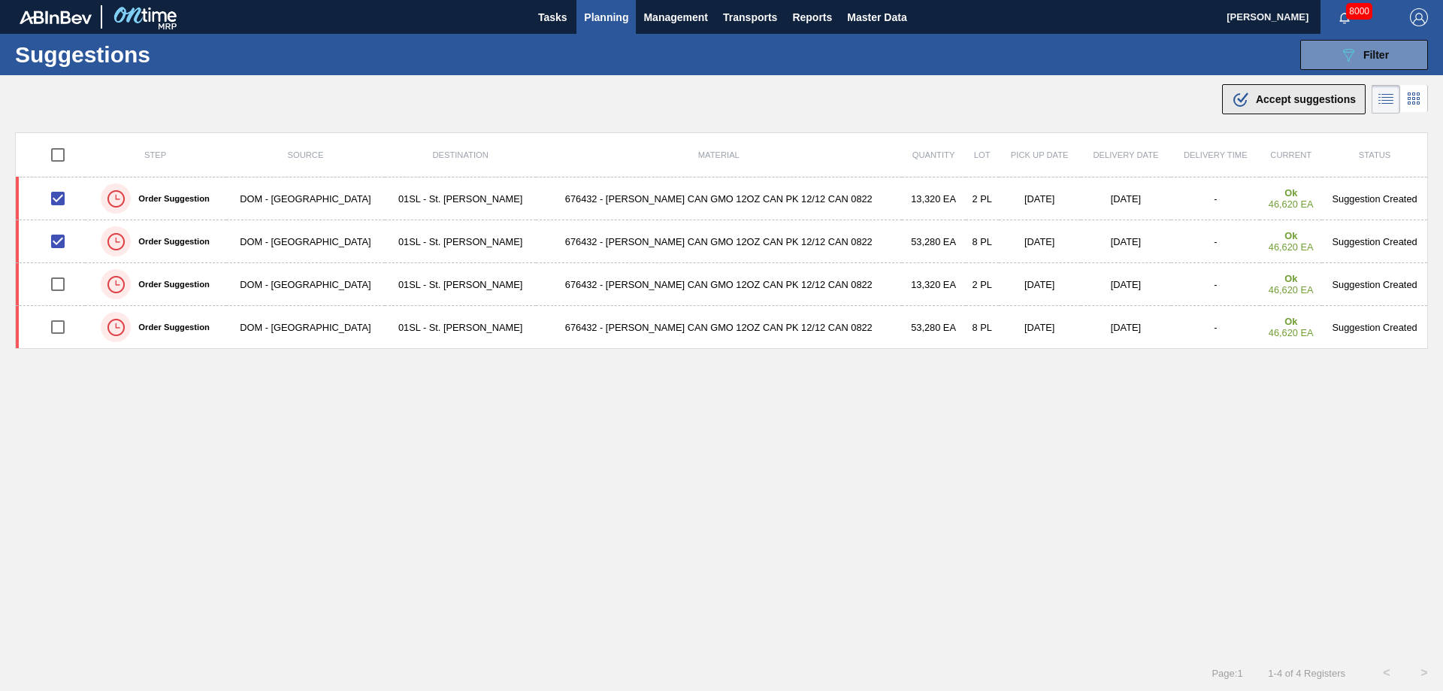
click at [1257, 106] on div ".b{fill:var(--color-action-default)} Accept suggestions" at bounding box center [1294, 99] width 124 height 18
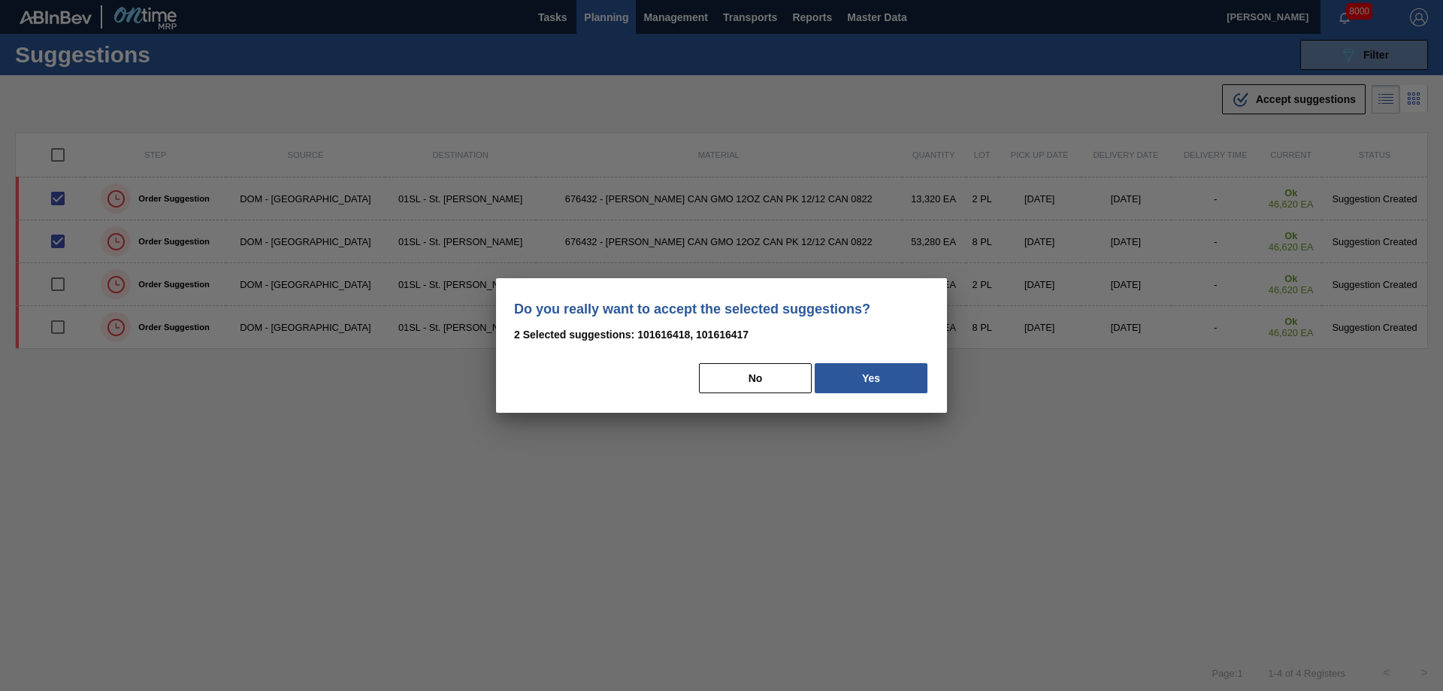
click at [893, 376] on button "Yes" at bounding box center [870, 378] width 113 height 30
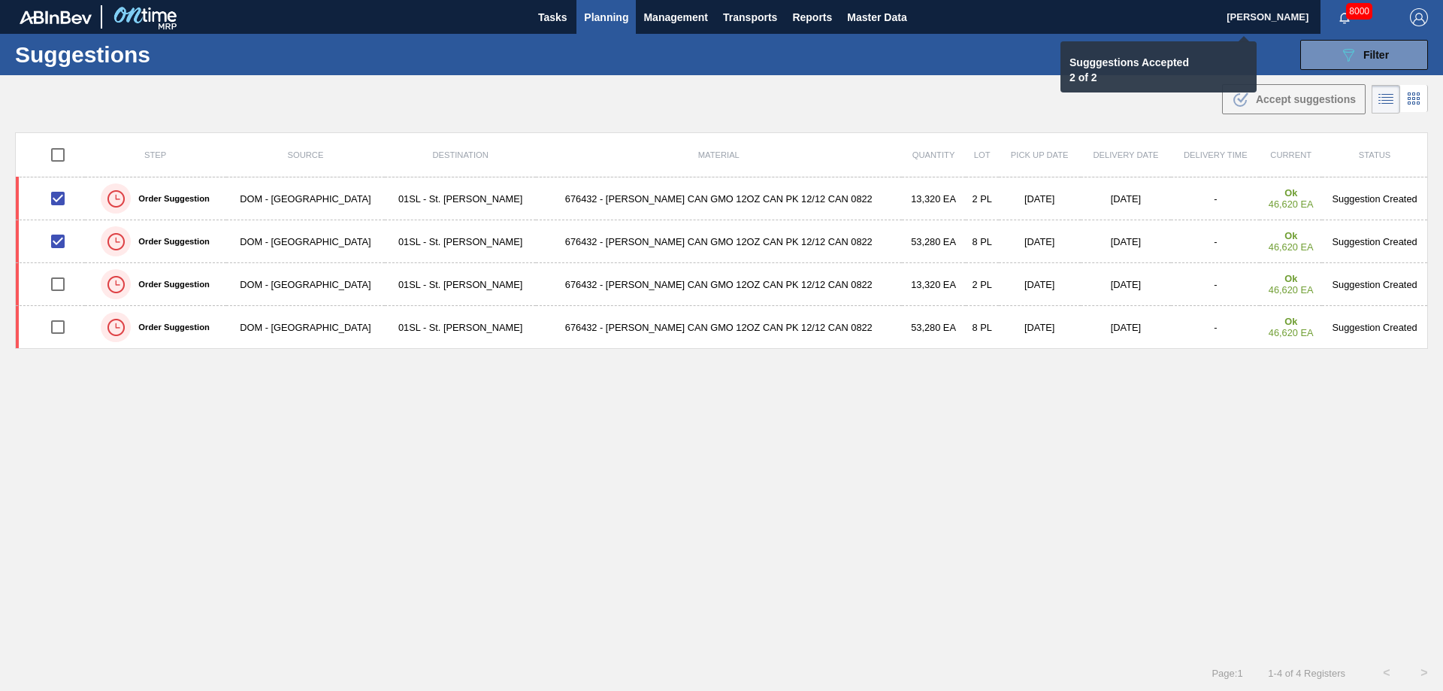
click at [597, 11] on span "Planning" at bounding box center [606, 17] width 44 height 18
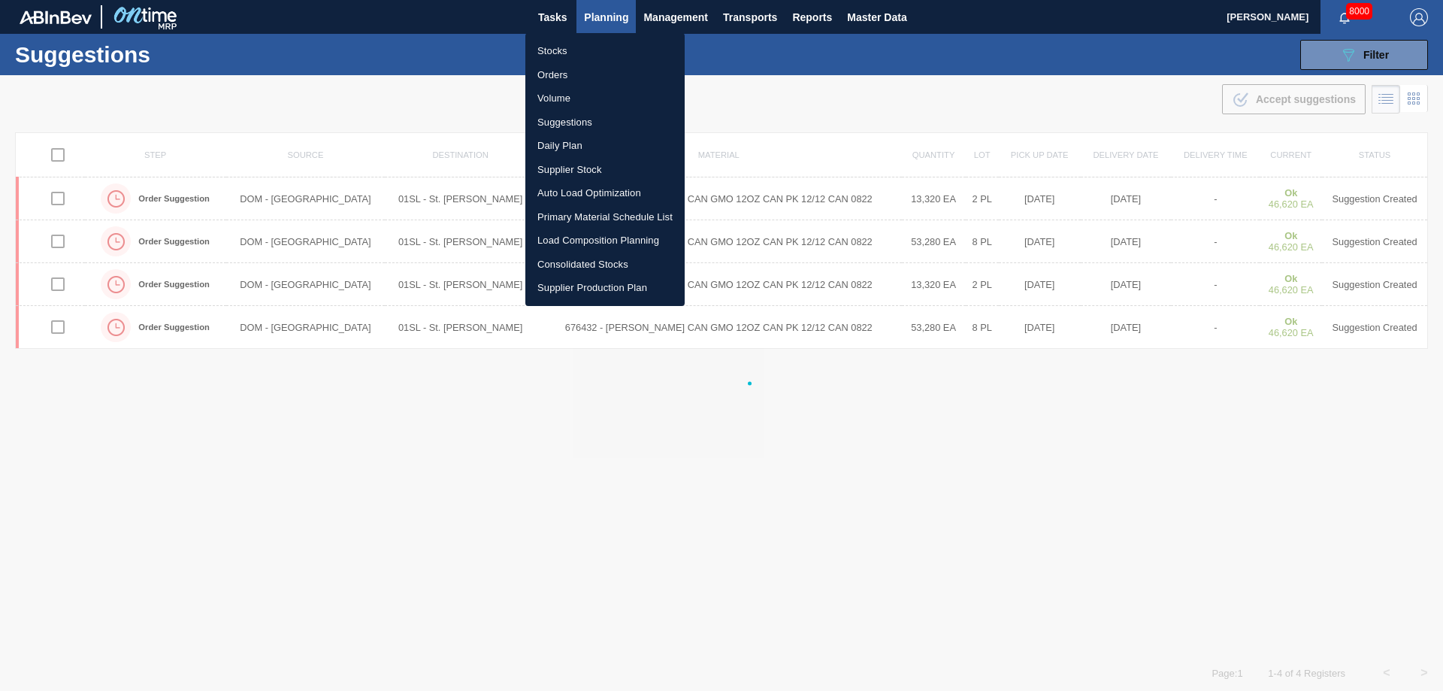
checkbox input "false"
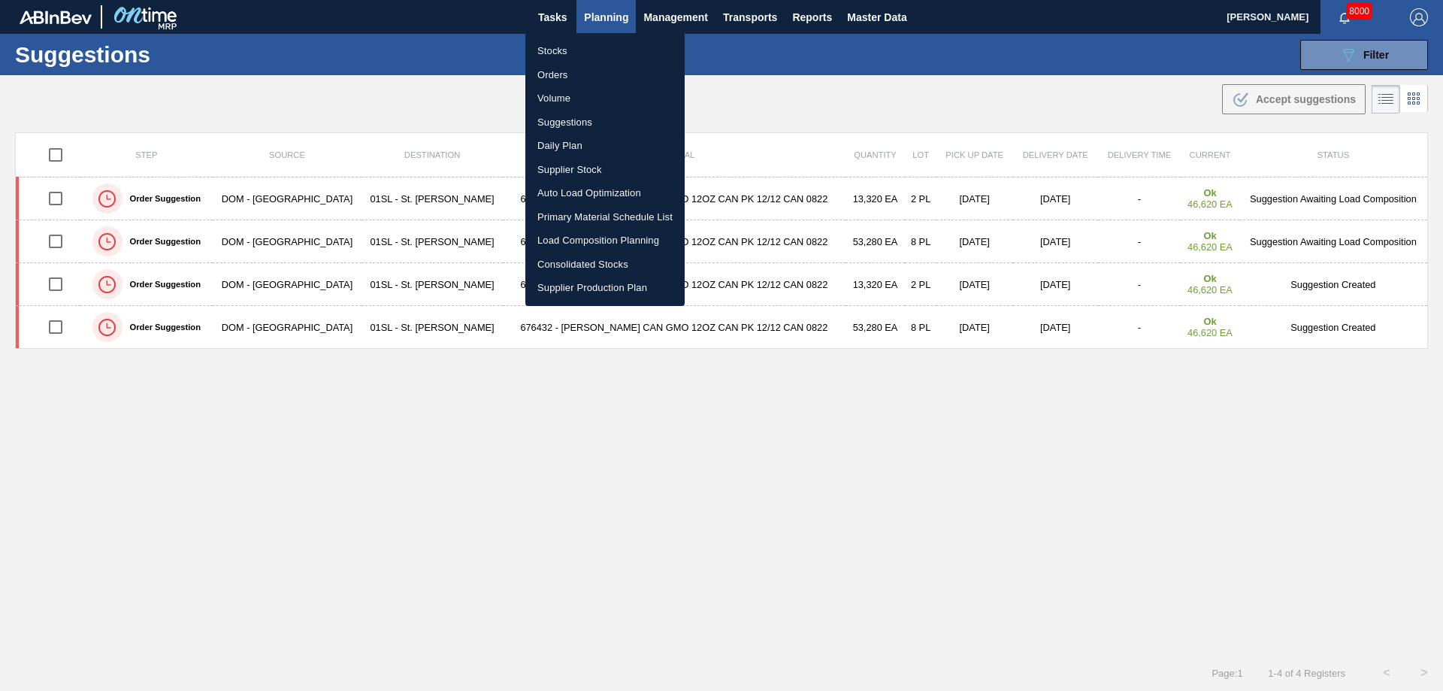
click at [558, 237] on li "Load Composition Planning" at bounding box center [604, 240] width 159 height 24
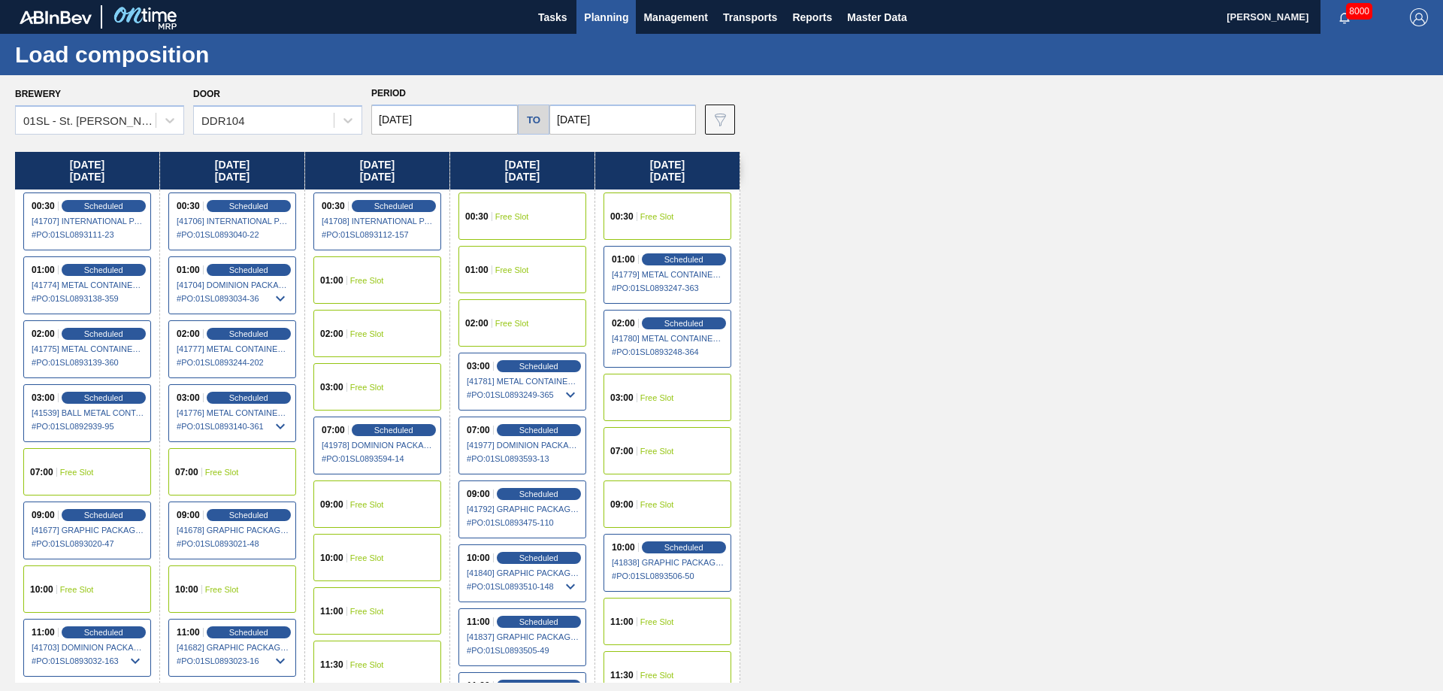
click at [636, 447] on div "07:00" at bounding box center [623, 450] width 27 height 9
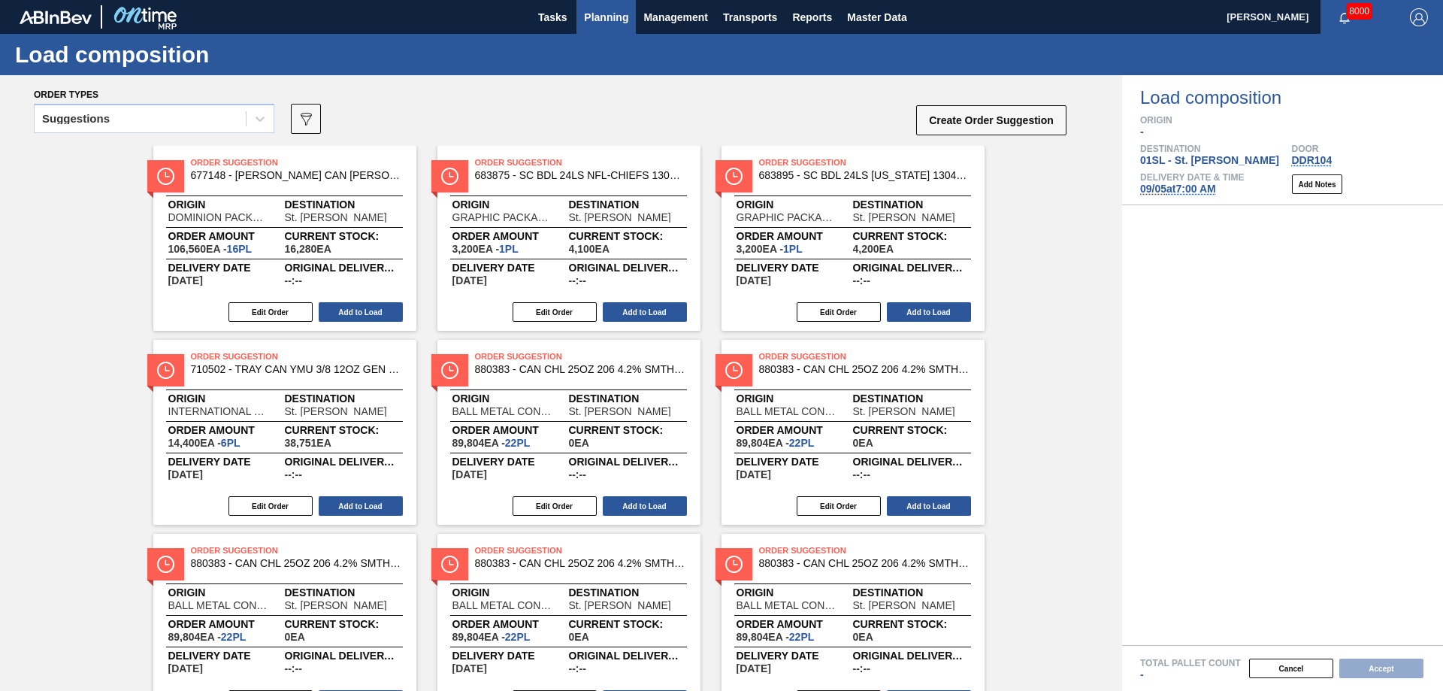
click at [599, 22] on span "Planning" at bounding box center [606, 17] width 44 height 18
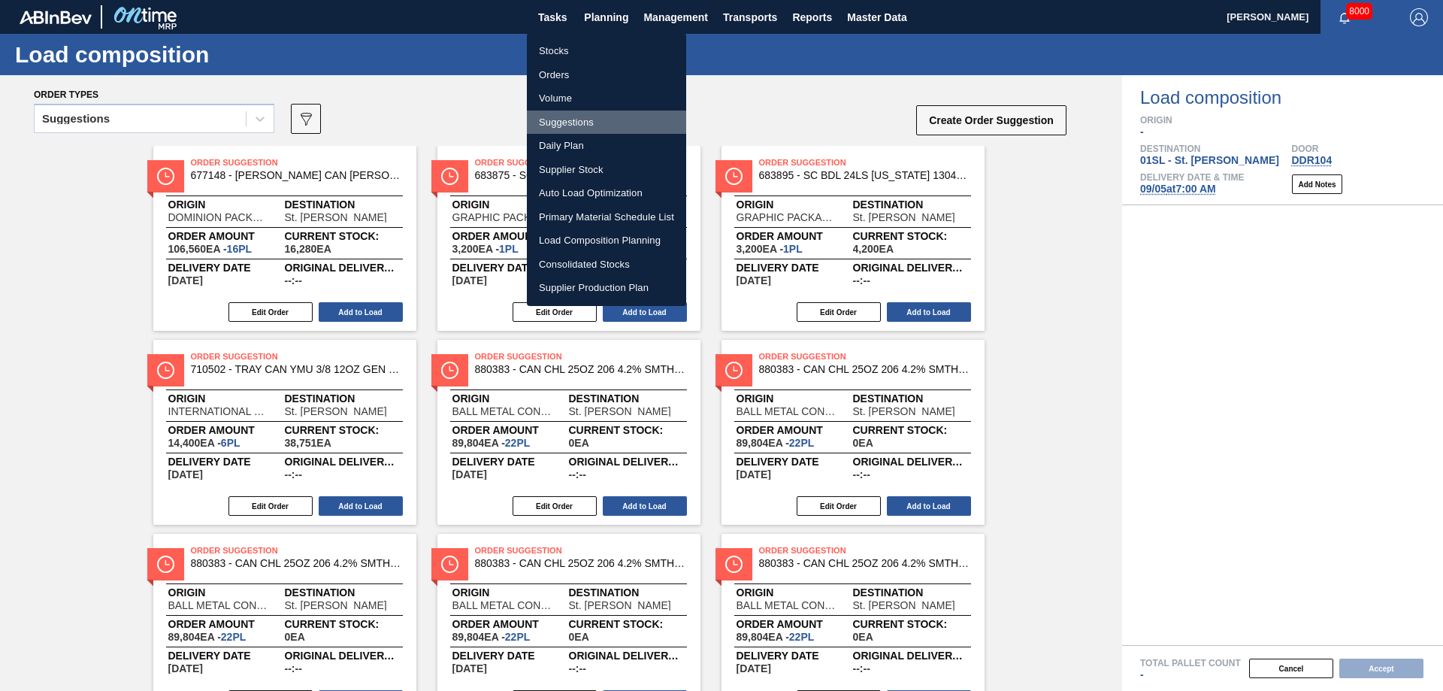
click at [583, 119] on li "Suggestions" at bounding box center [606, 122] width 159 height 24
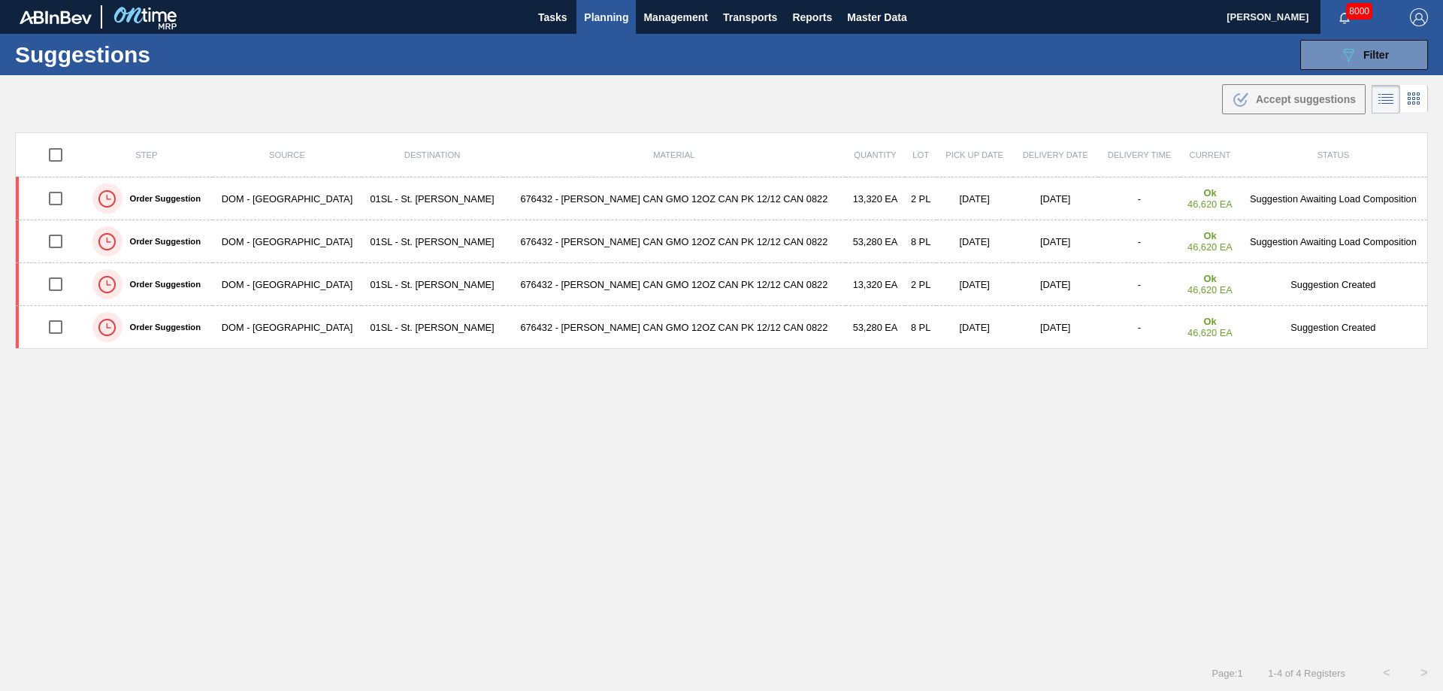
type from "[DATE]"
type to "[DATE]"
click at [1347, 36] on div "Suggestions 089F7B8B-B2A5-4AFE-B5C0-19BA573D28AC Filter Step Step Source Source…" at bounding box center [721, 54] width 1443 height 41
click at [1357, 43] on button "089F7B8B-B2A5-4AFE-B5C0-19BA573D28AC Filter" at bounding box center [1364, 55] width 128 height 30
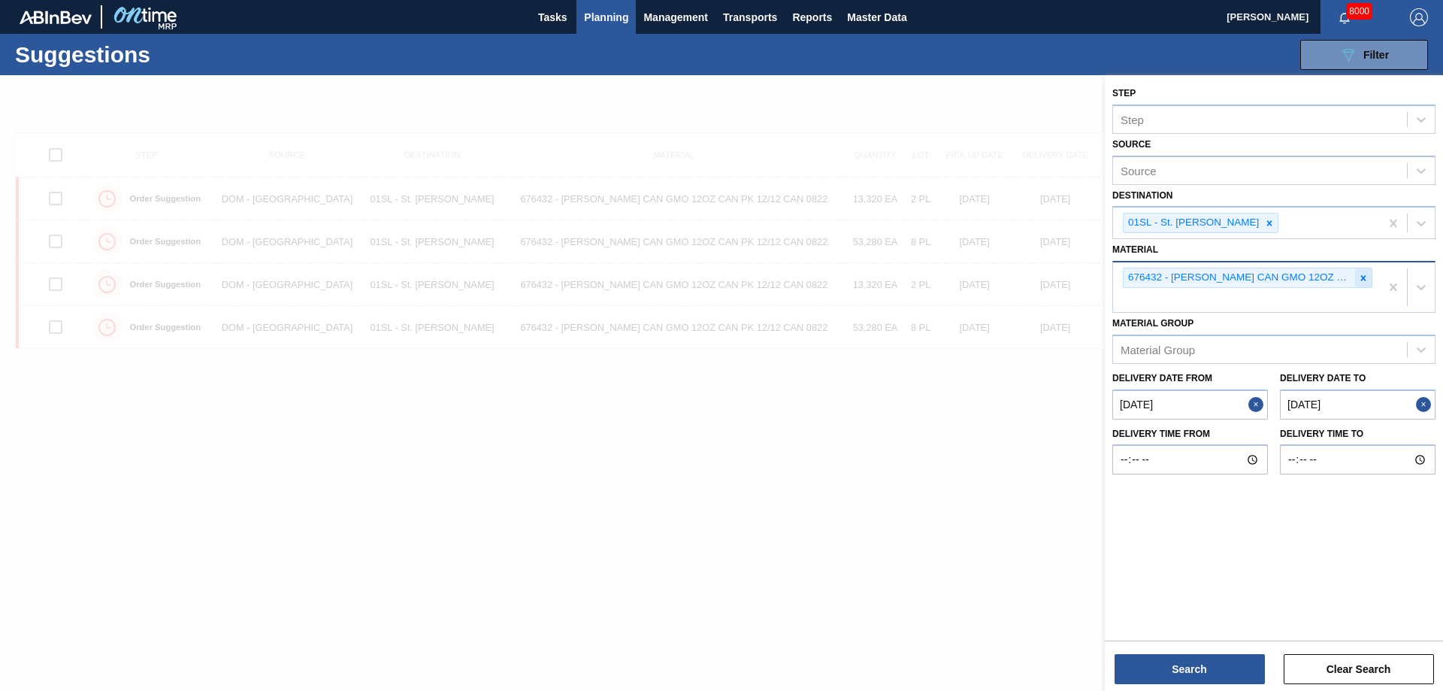
click at [1361, 284] on div at bounding box center [1363, 277] width 17 height 19
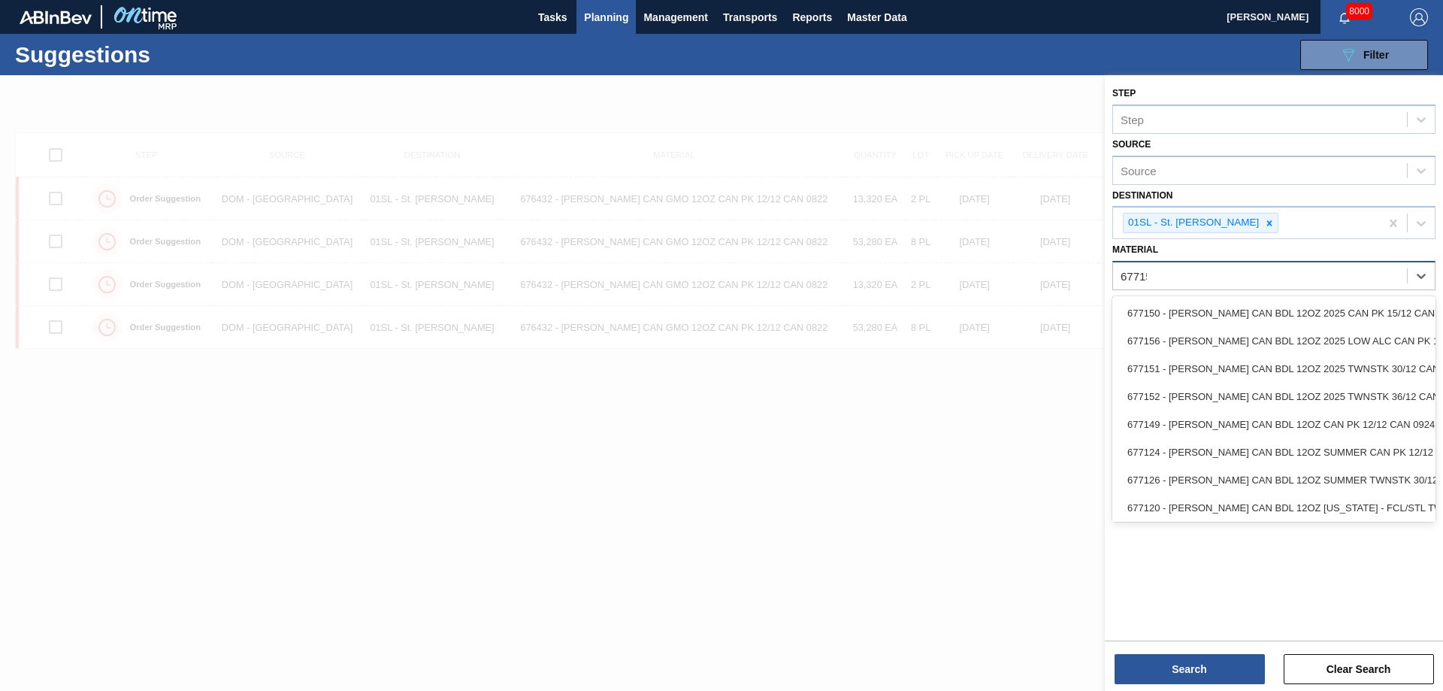
type input "677156"
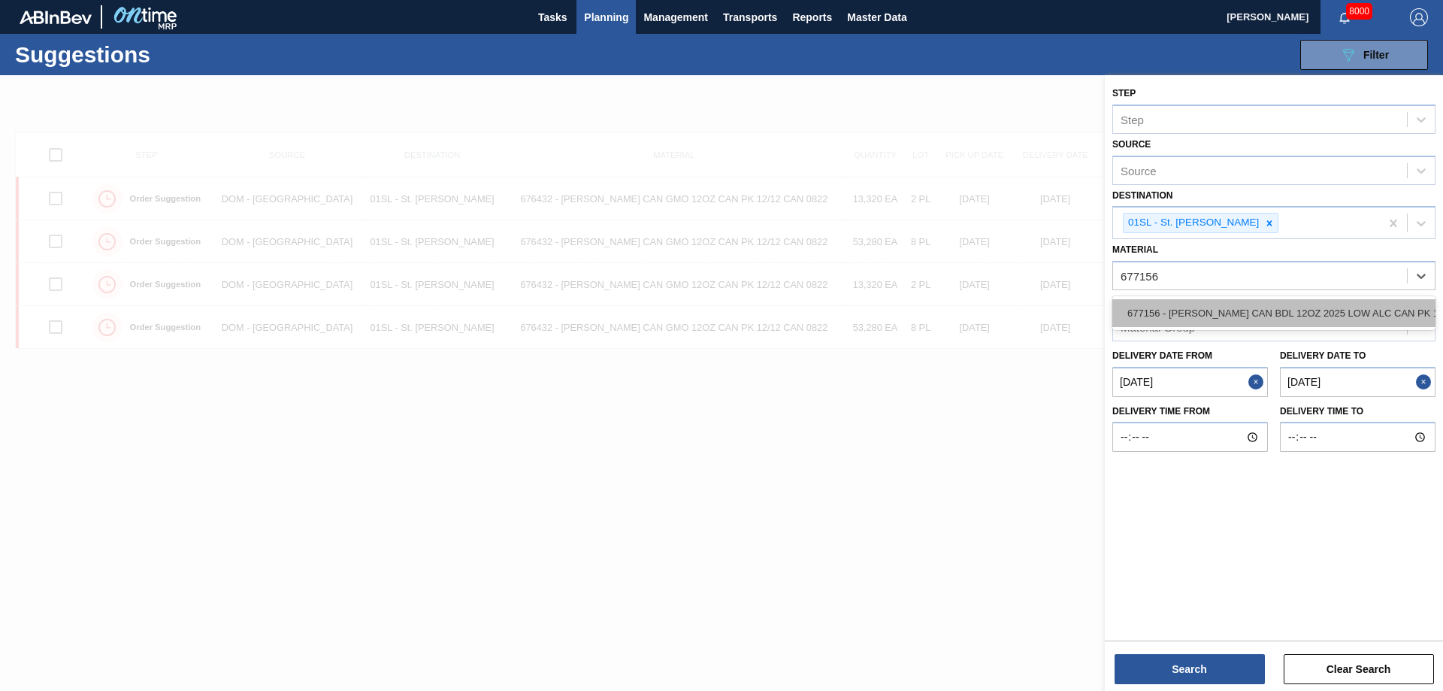
click at [1322, 308] on div "677156 - CARR CAN BDL 12OZ 2025 LOW ALC CAN PK 12" at bounding box center [1273, 313] width 323 height 28
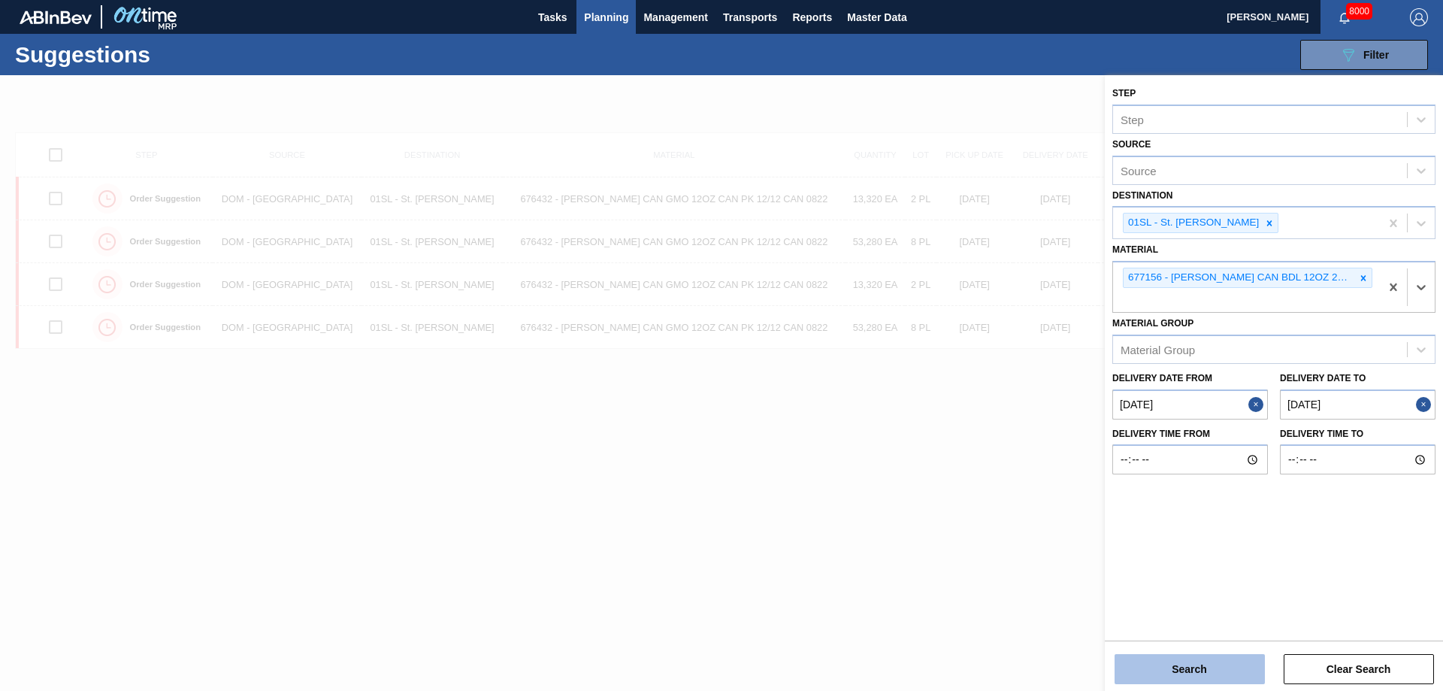
click at [1151, 667] on button "Search" at bounding box center [1189, 669] width 150 height 30
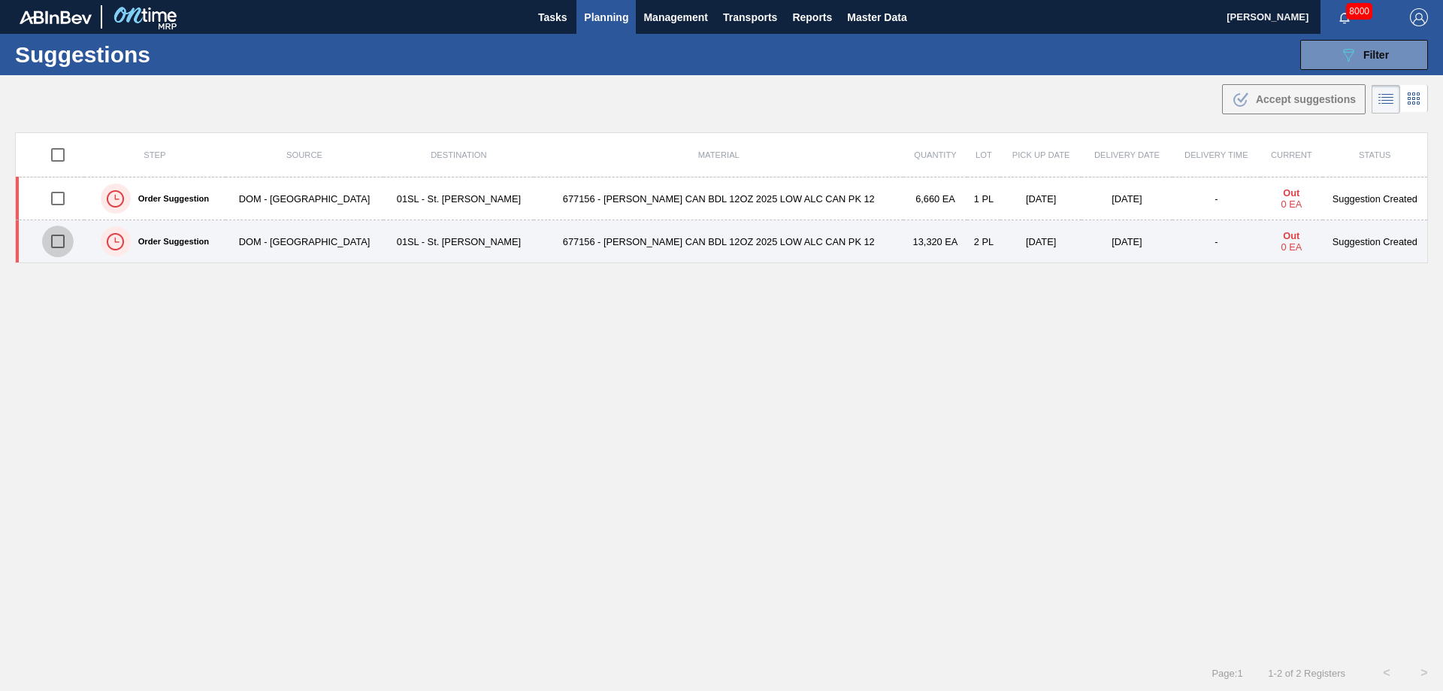
click at [54, 244] on input "checkbox" at bounding box center [58, 241] width 32 height 32
checkbox input "true"
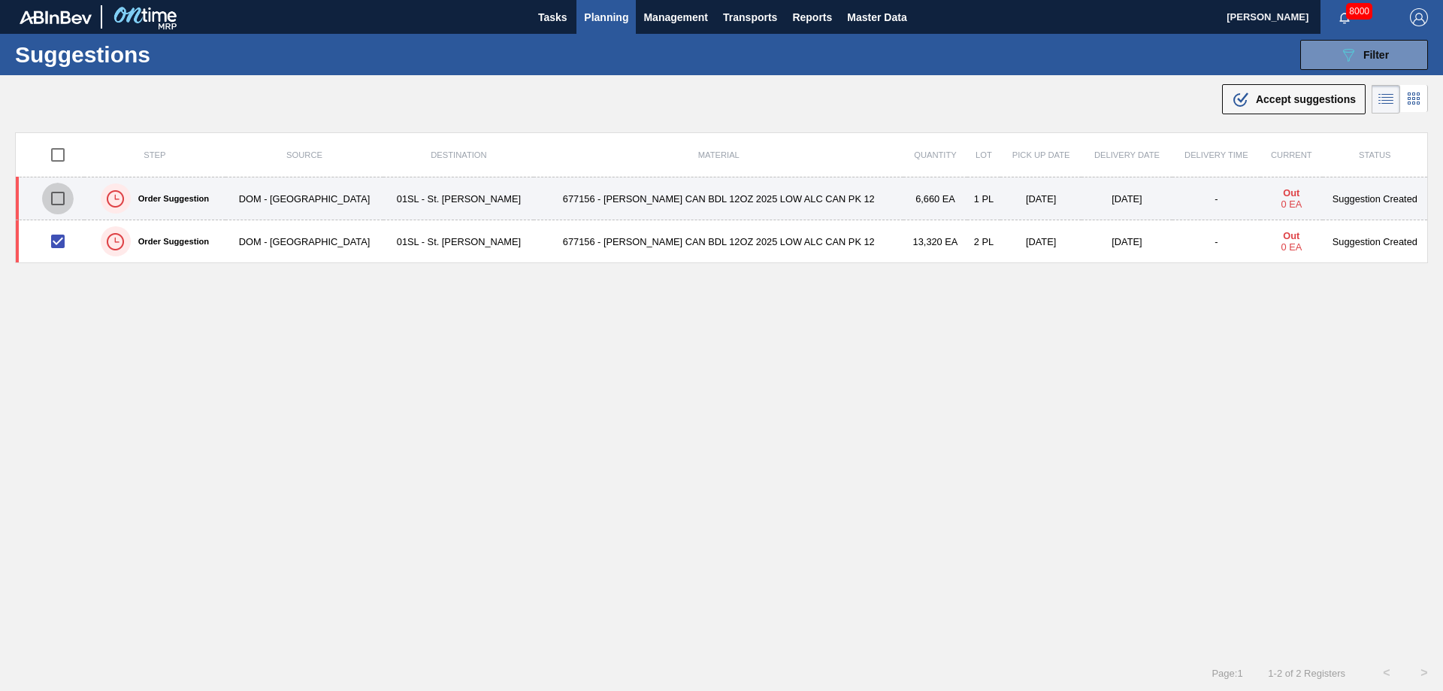
click at [59, 201] on input "checkbox" at bounding box center [58, 199] width 32 height 32
checkbox input "true"
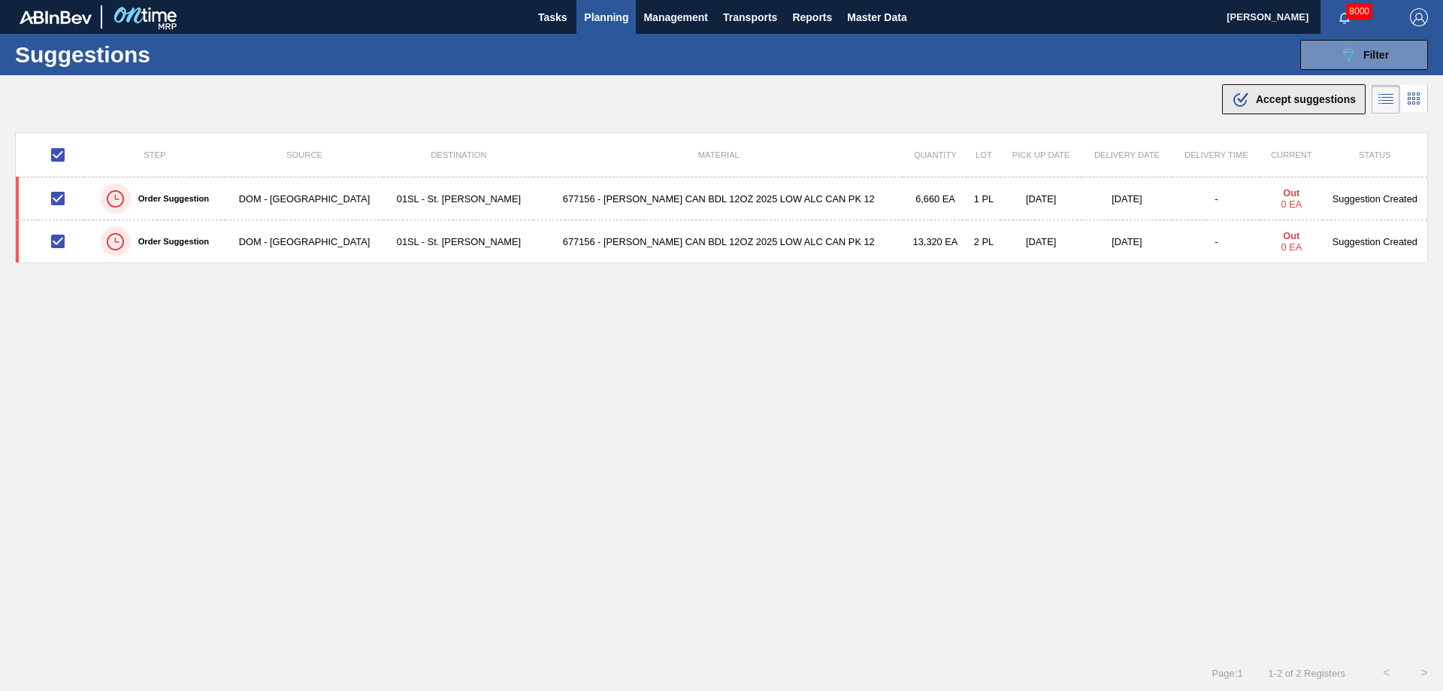
click at [1307, 92] on div ".b{fill:var(--color-action-default)} Accept suggestions" at bounding box center [1294, 99] width 124 height 18
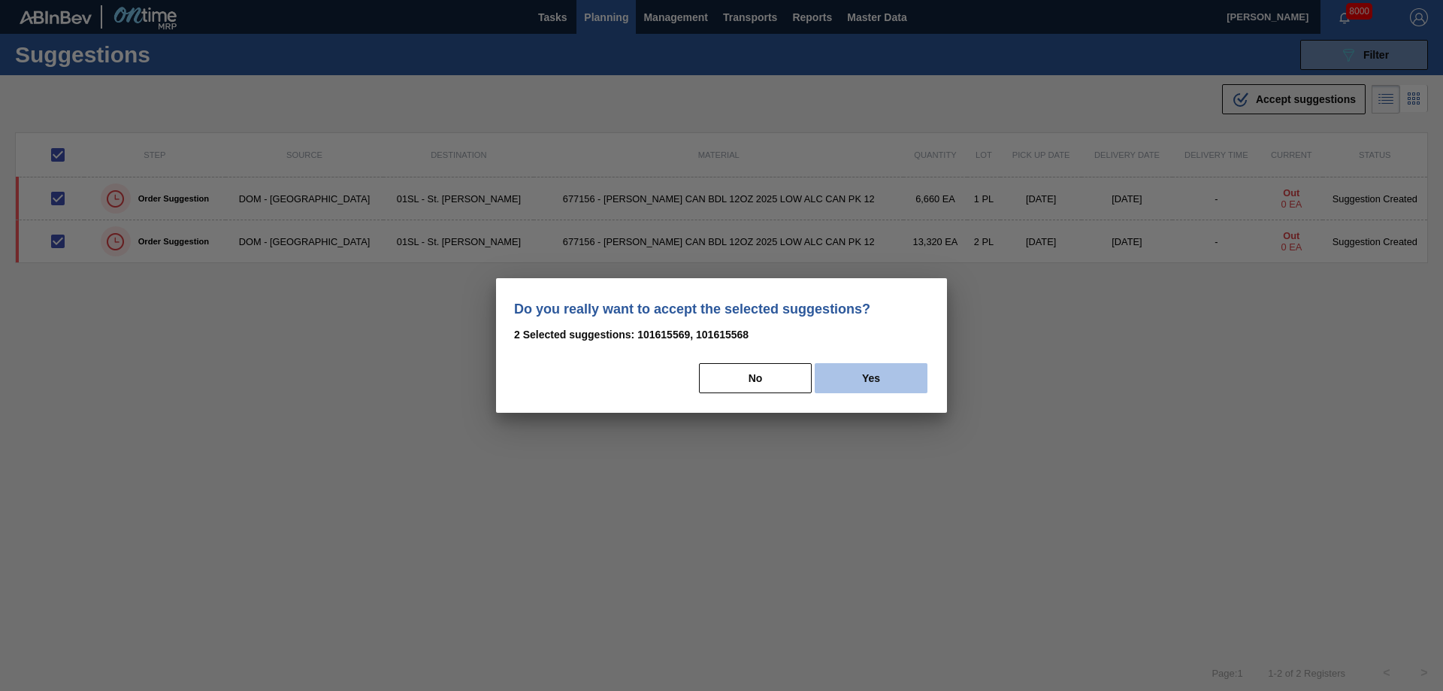
click at [900, 374] on button "Yes" at bounding box center [870, 378] width 113 height 30
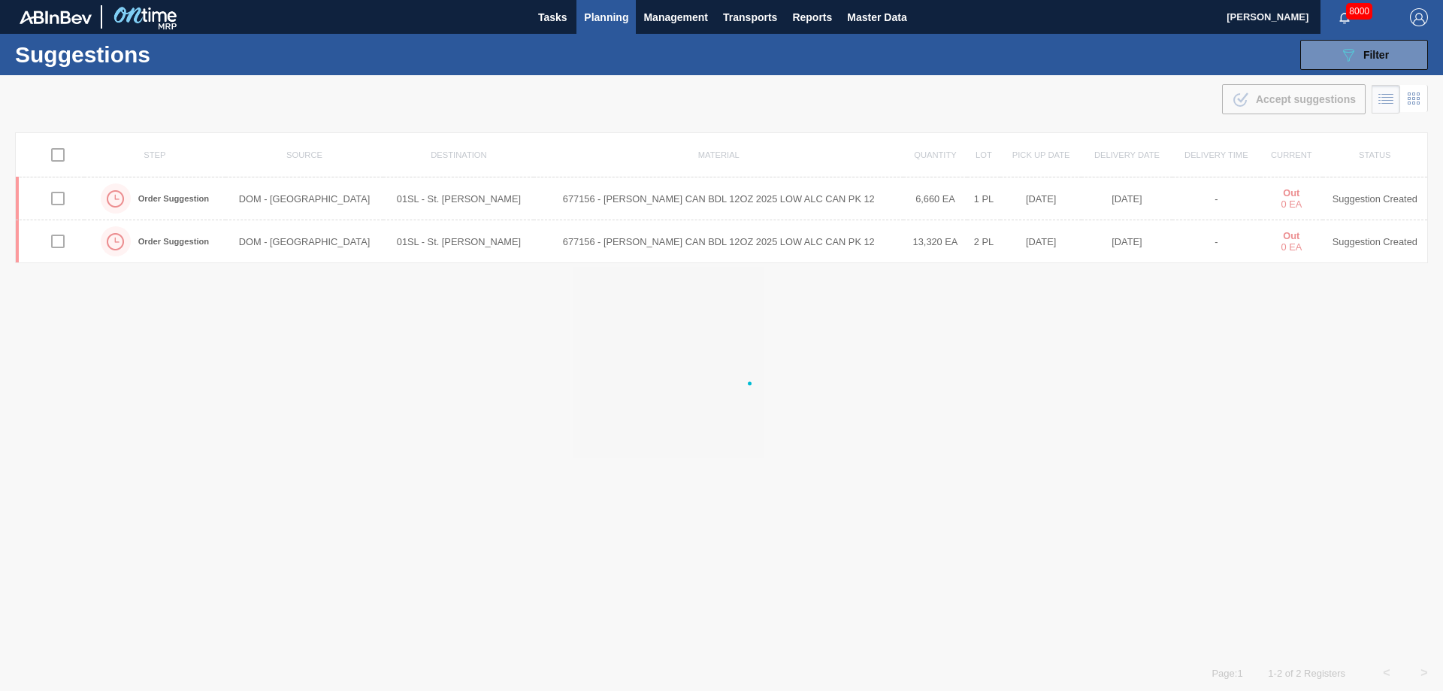
checkbox input "false"
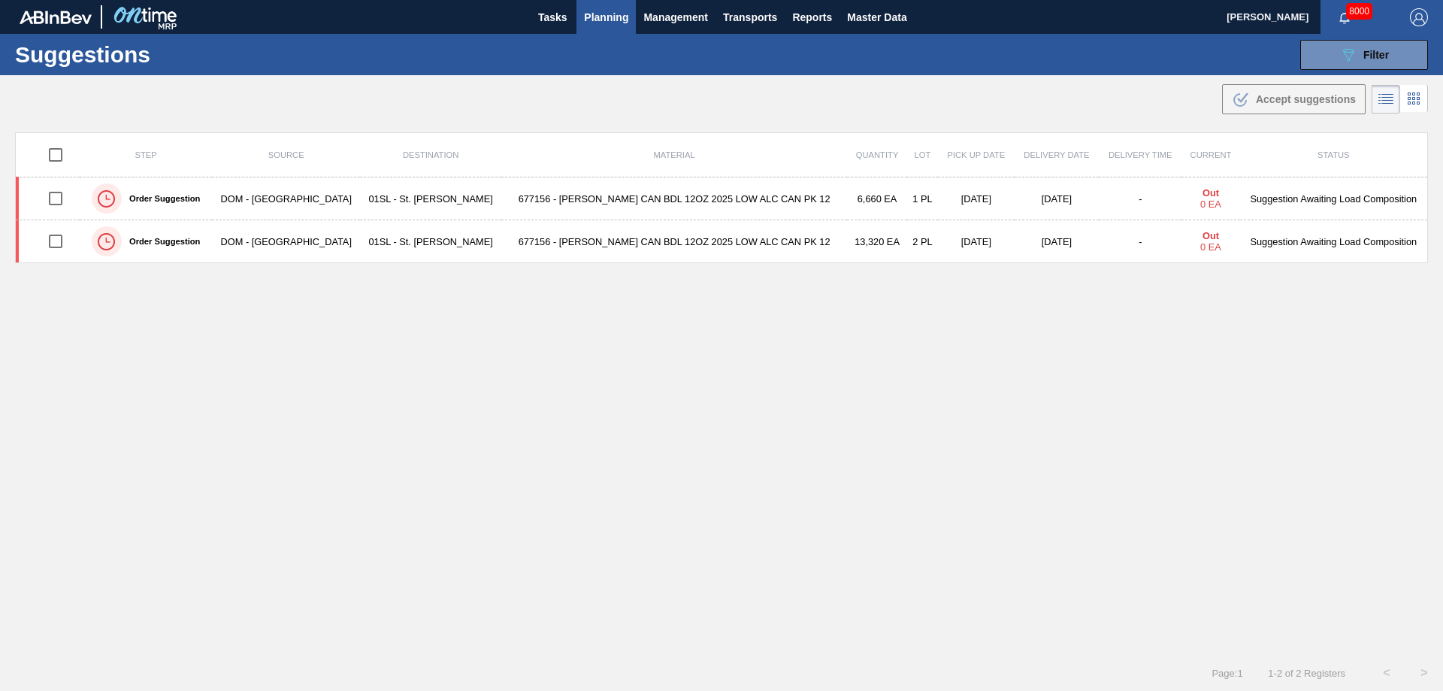
drag, startPoint x: 1334, startPoint y: 52, endPoint x: 1332, endPoint y: 95, distance: 43.6
click at [1334, 52] on button "089F7B8B-B2A5-4AFE-B5C0-19BA573D28AC Filter" at bounding box center [1364, 55] width 128 height 30
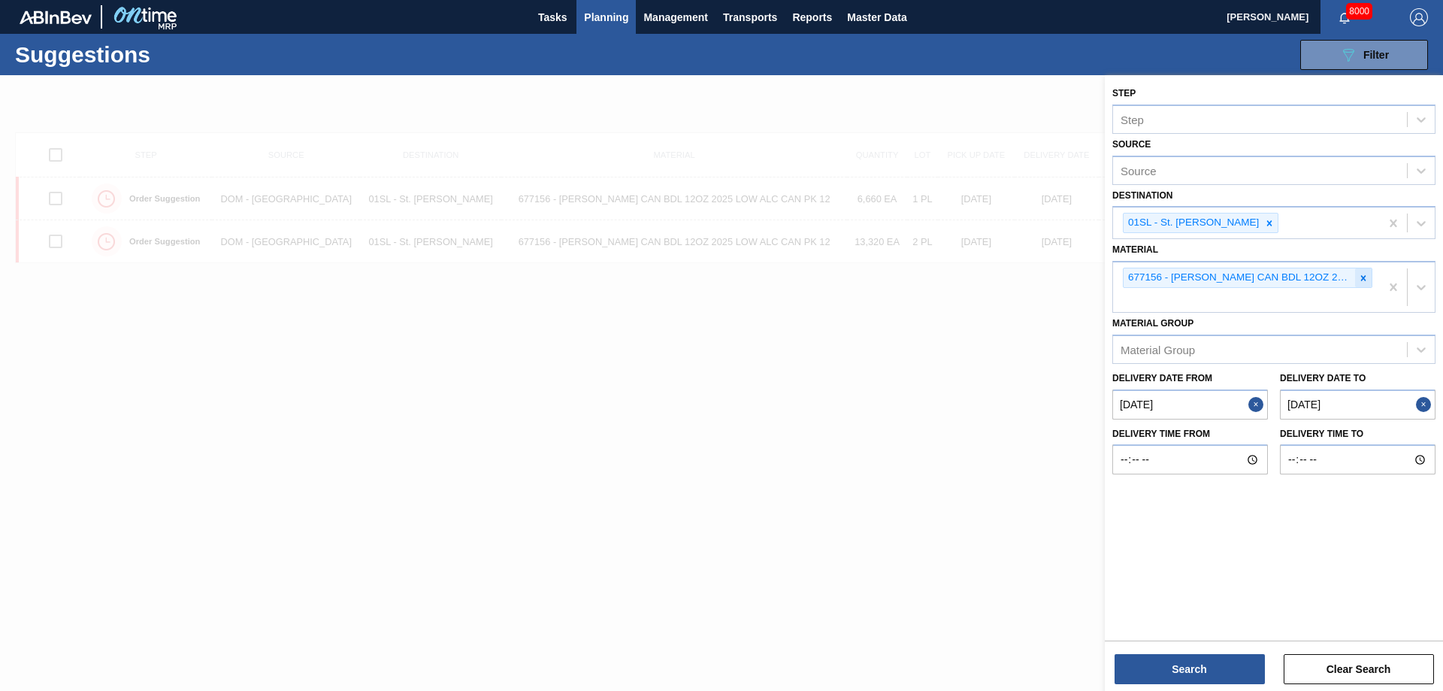
click at [1364, 282] on icon at bounding box center [1363, 278] width 11 height 11
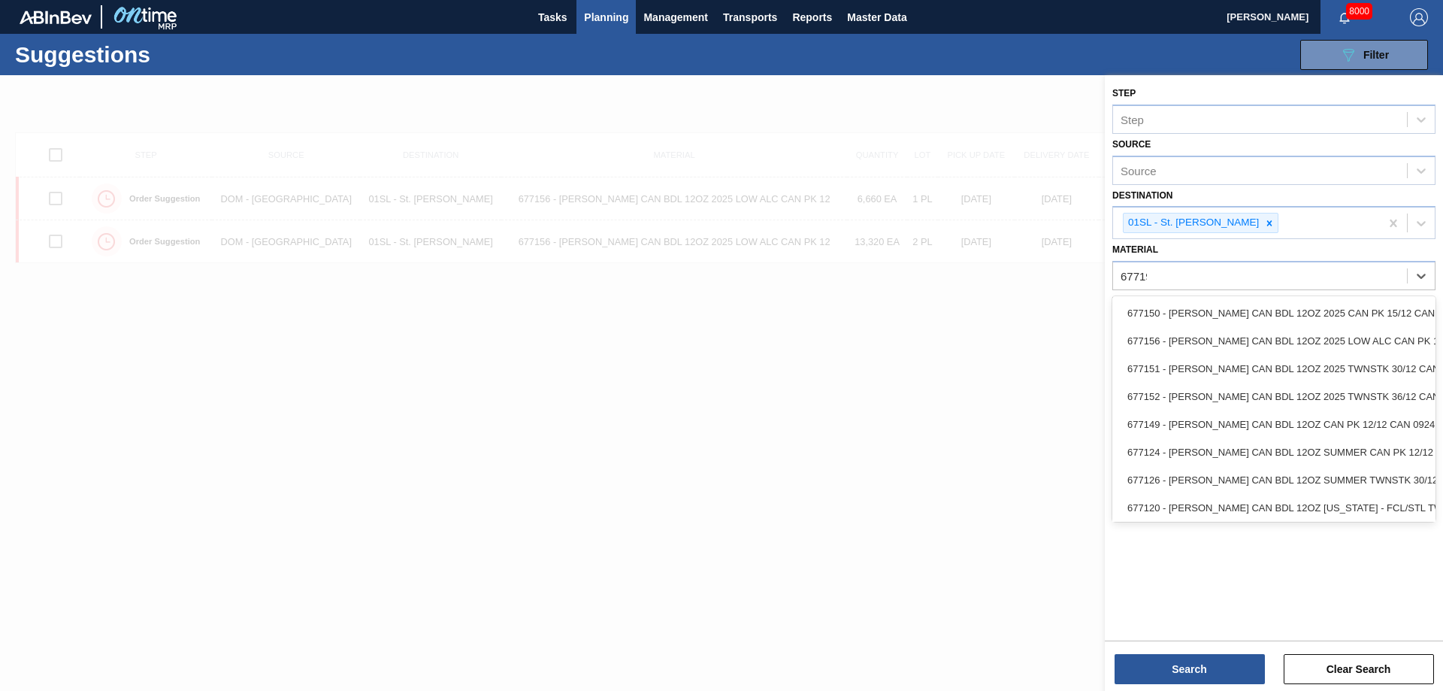
type input "677195"
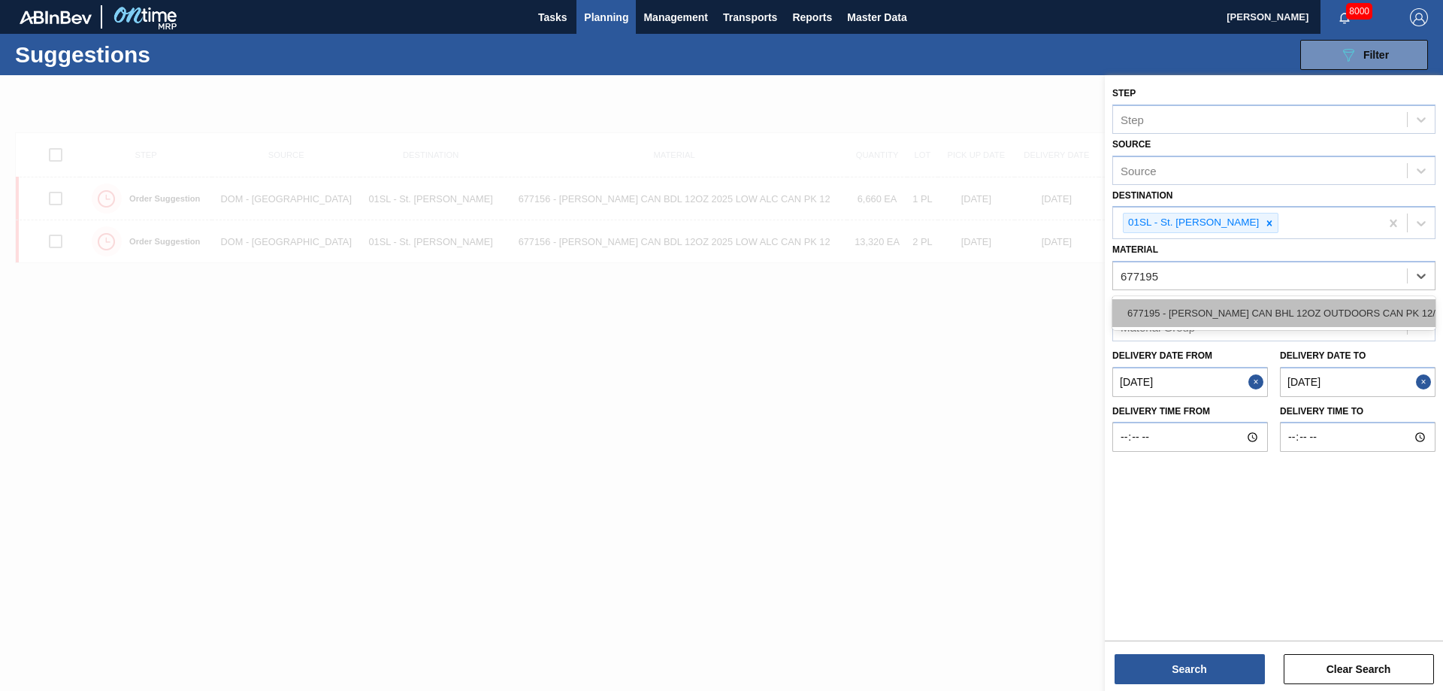
click at [1209, 306] on div "677195 - [PERSON_NAME] CAN BHL 12OZ OUTDOORS CAN PK 12/12" at bounding box center [1273, 313] width 323 height 28
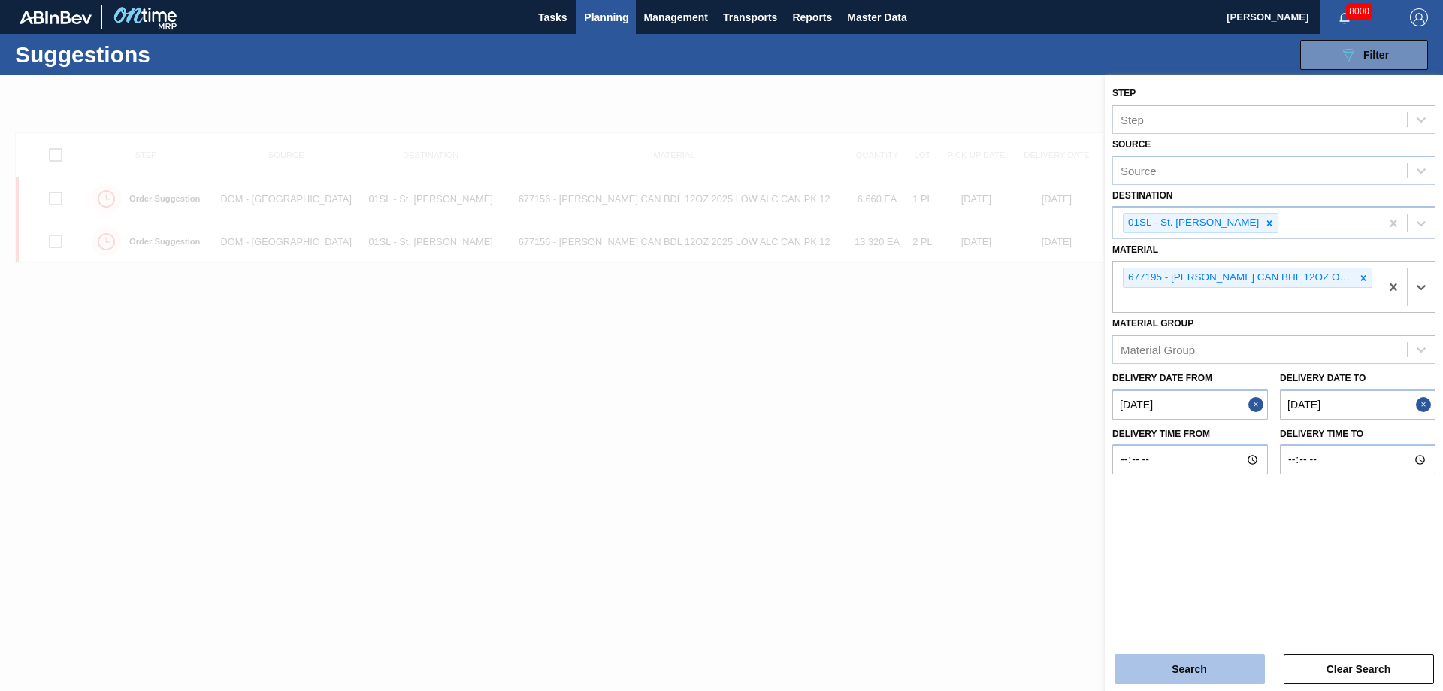
click at [1195, 669] on button "Search" at bounding box center [1189, 669] width 150 height 30
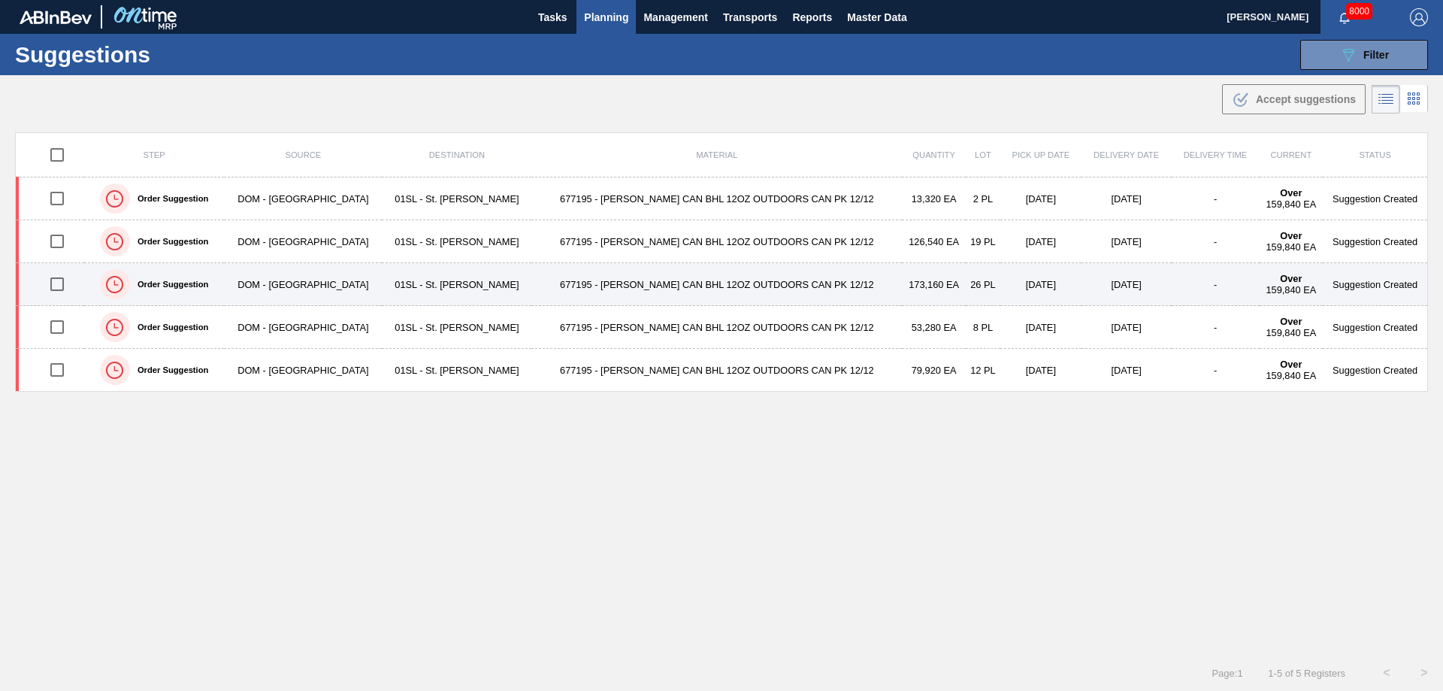
drag, startPoint x: 60, startPoint y: 325, endPoint x: 62, endPoint y: 266, distance: 58.7
click at [60, 325] on input "checkbox" at bounding box center [57, 327] width 32 height 32
checkbox input "true"
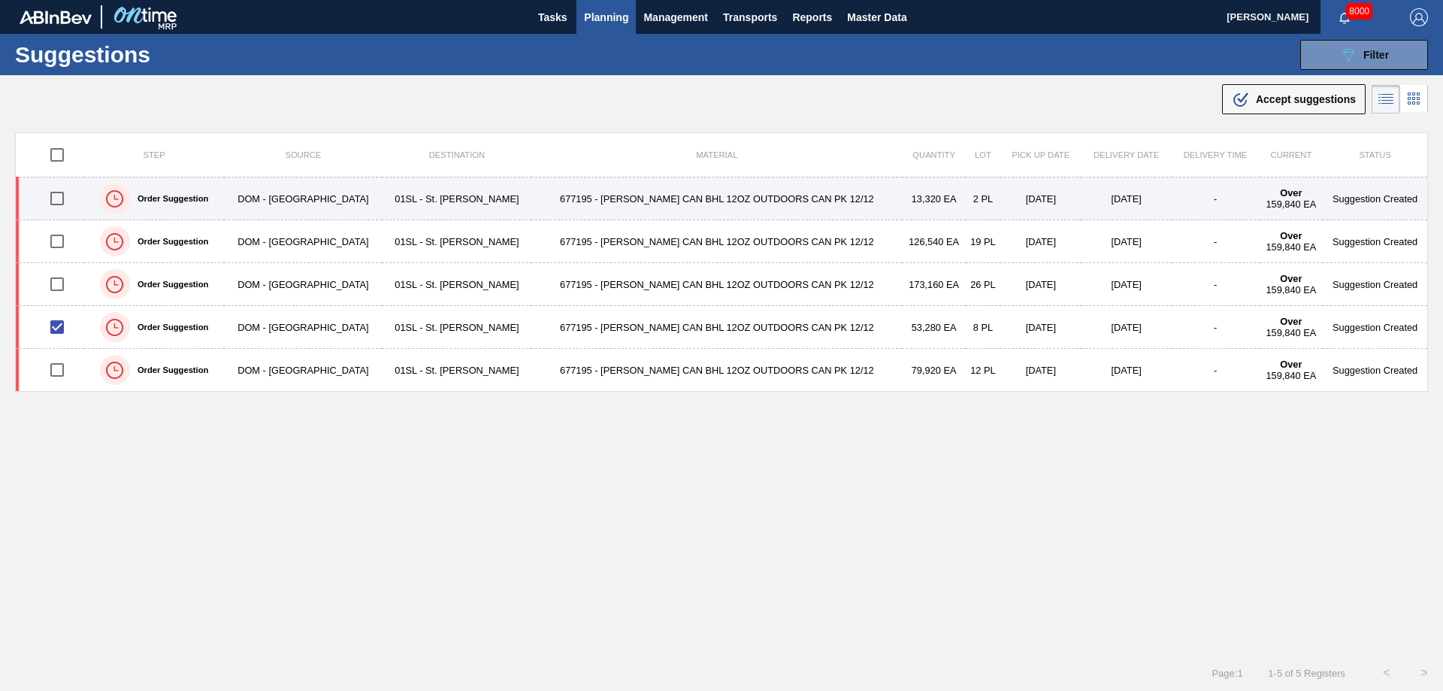
click at [65, 196] on input "checkbox" at bounding box center [57, 199] width 32 height 32
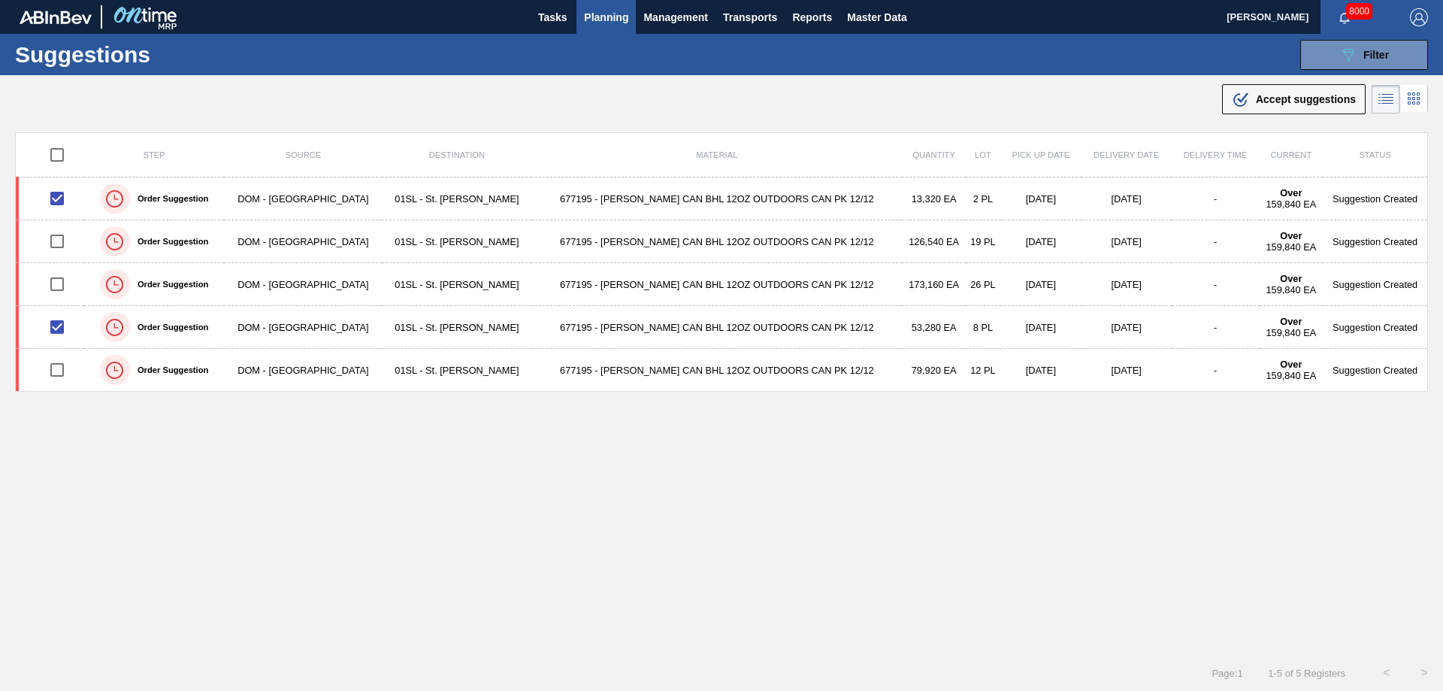
click at [917, 487] on div "Step Source Destination Material Quantity Lot Pick up Date Delivery Date Delive…" at bounding box center [721, 379] width 1413 height 495
click at [1244, 85] on button ".b{fill:var(--color-action-default)} Accept suggestions" at bounding box center [1294, 99] width 144 height 30
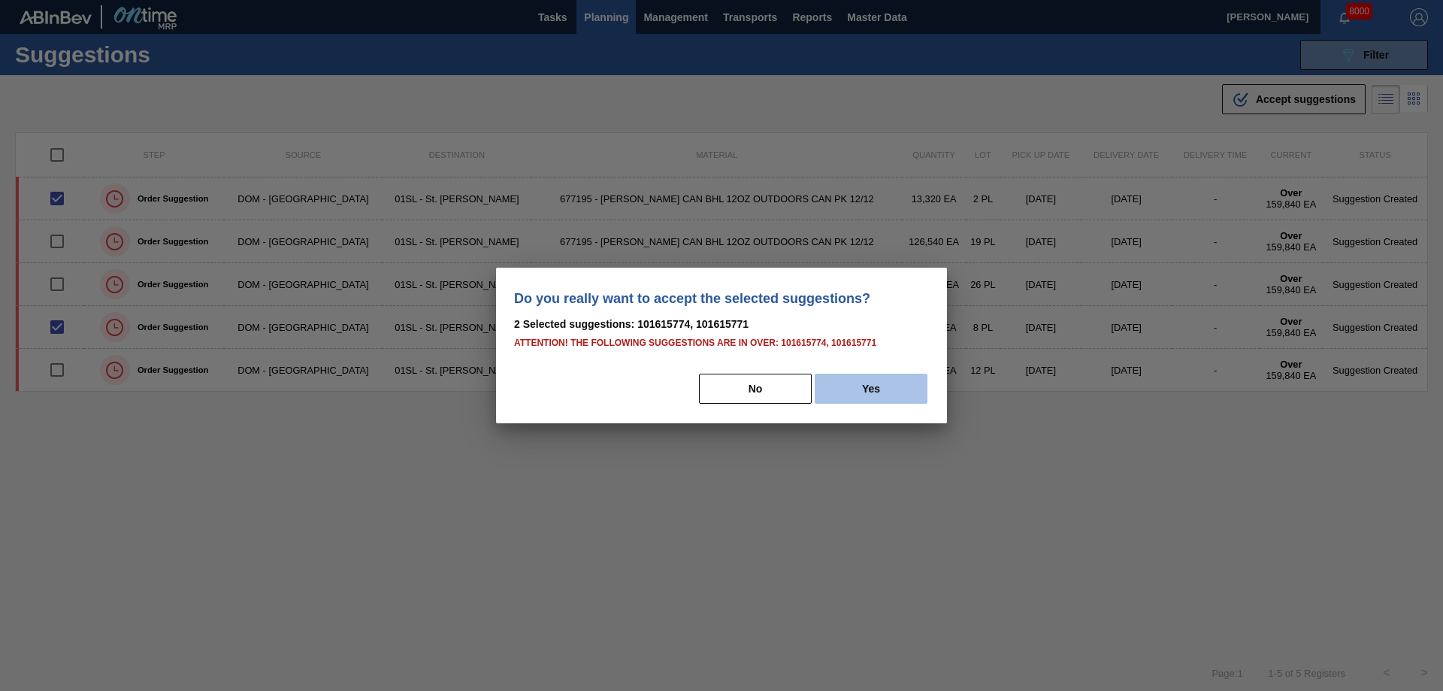
click at [893, 401] on button "Yes" at bounding box center [870, 388] width 113 height 30
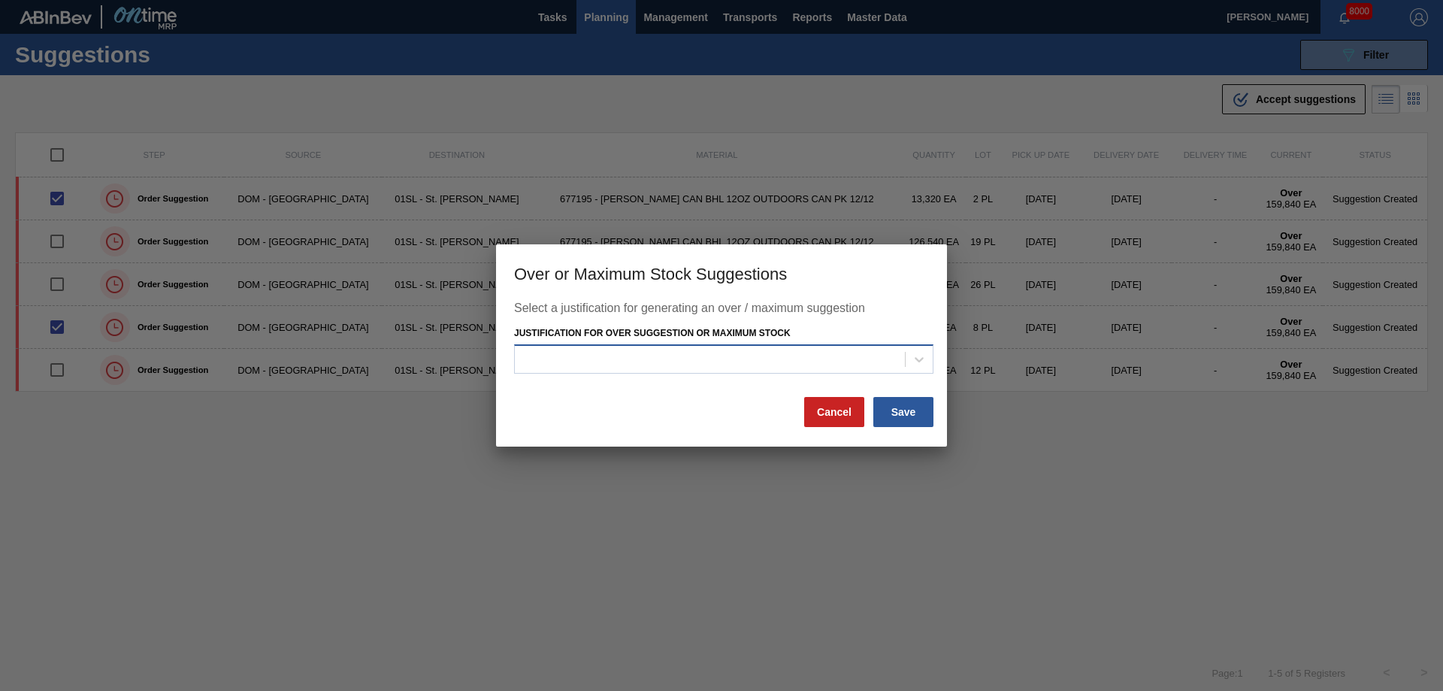
click at [836, 353] on div at bounding box center [710, 359] width 390 height 22
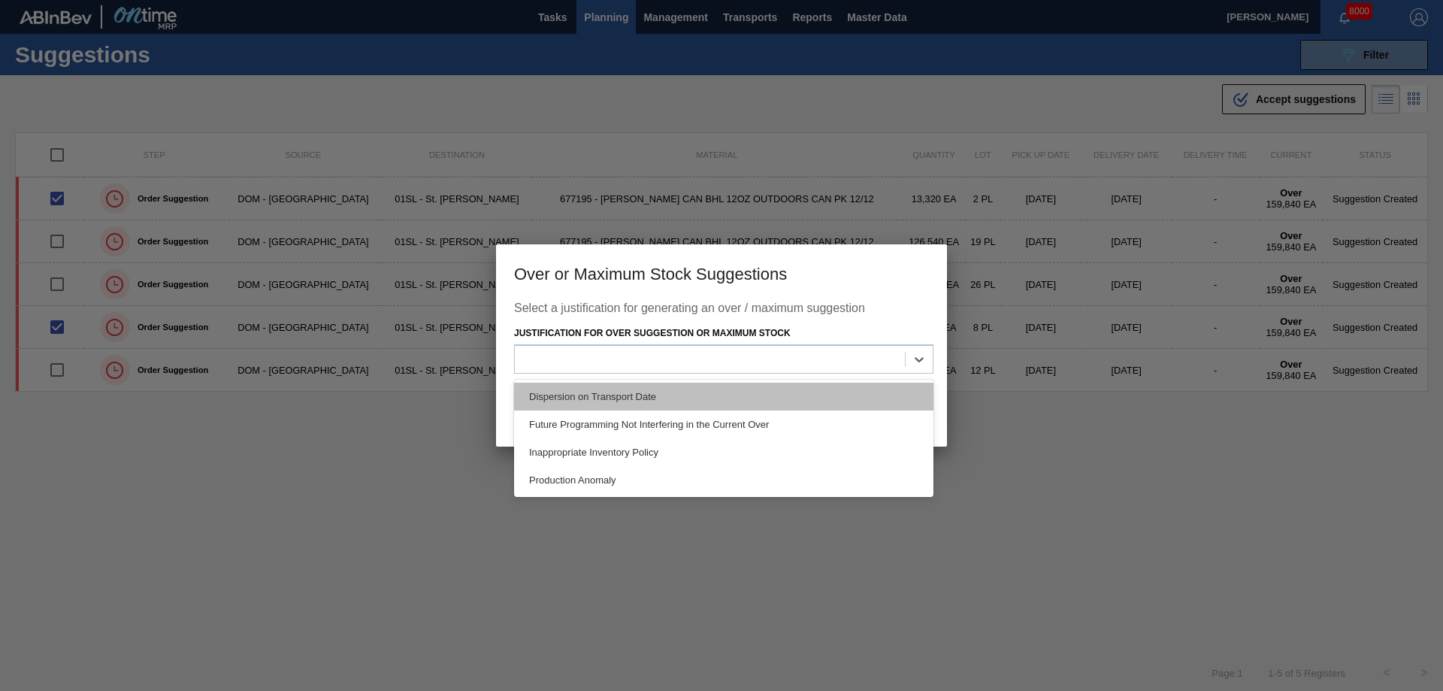
click at [644, 385] on div "Dispersion on Transport Date" at bounding box center [723, 396] width 419 height 28
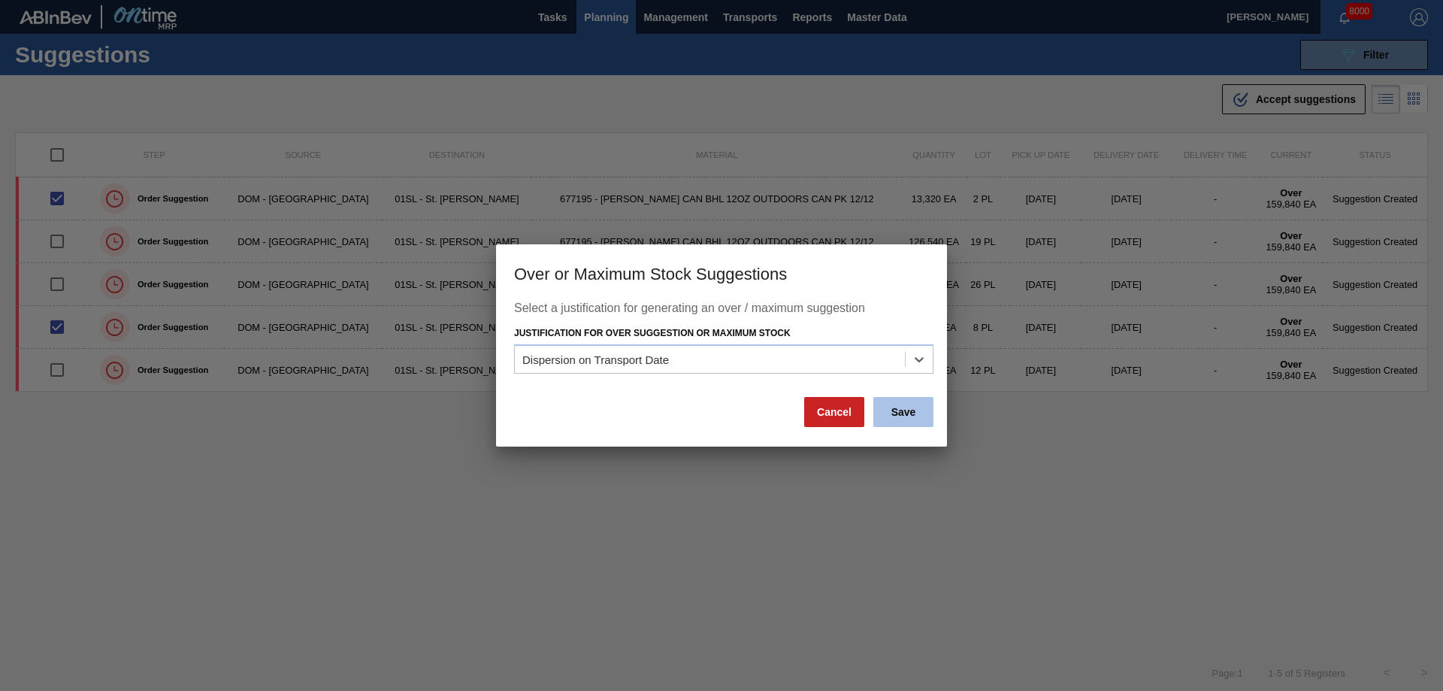
click at [906, 409] on button "Save" at bounding box center [903, 412] width 60 height 30
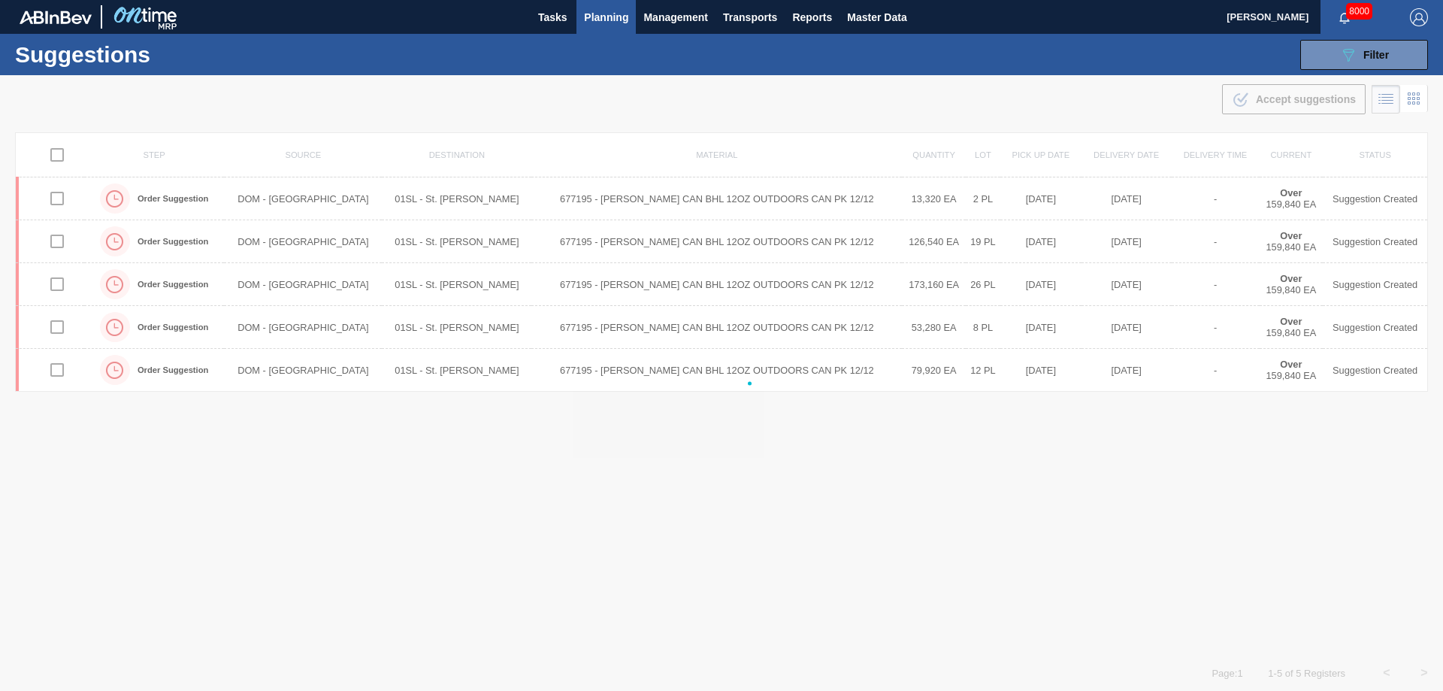
checkbox input "false"
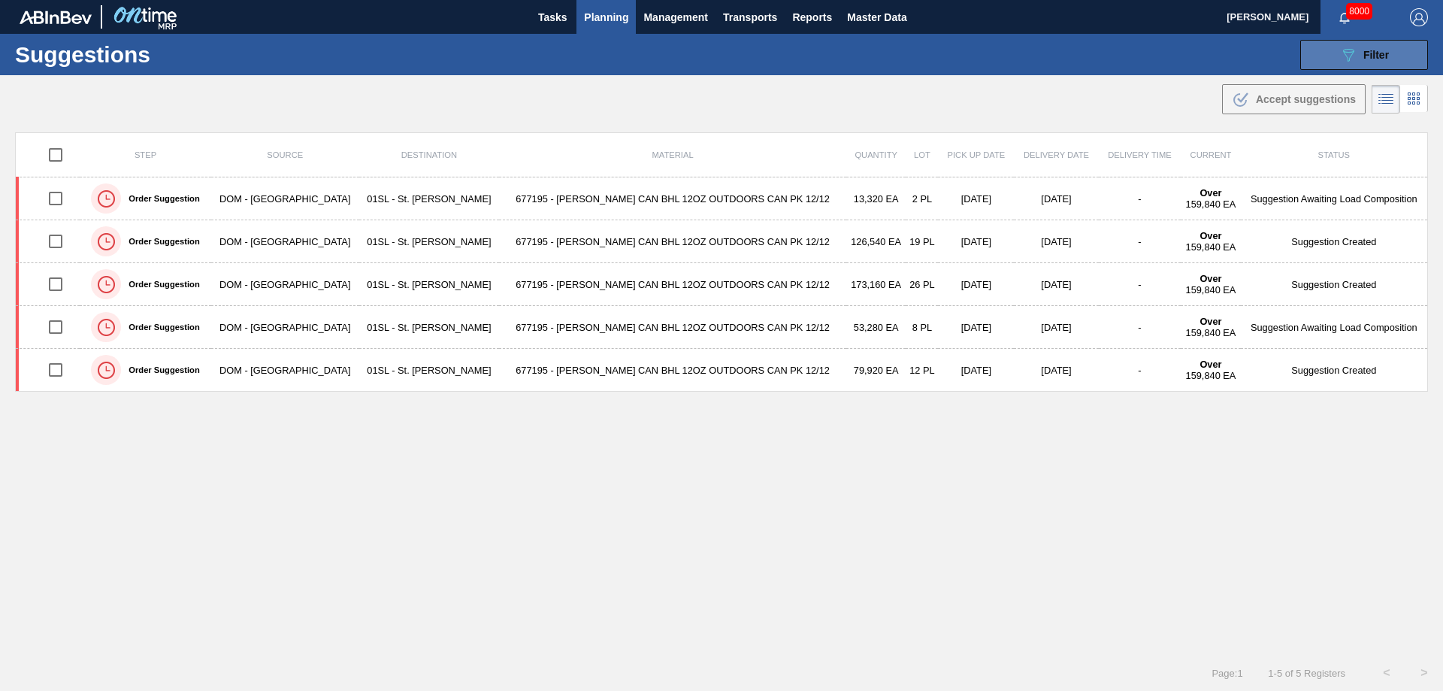
click at [1347, 44] on button "089F7B8B-B2A5-4AFE-B5C0-19BA573D28AC Filter" at bounding box center [1364, 55] width 128 height 30
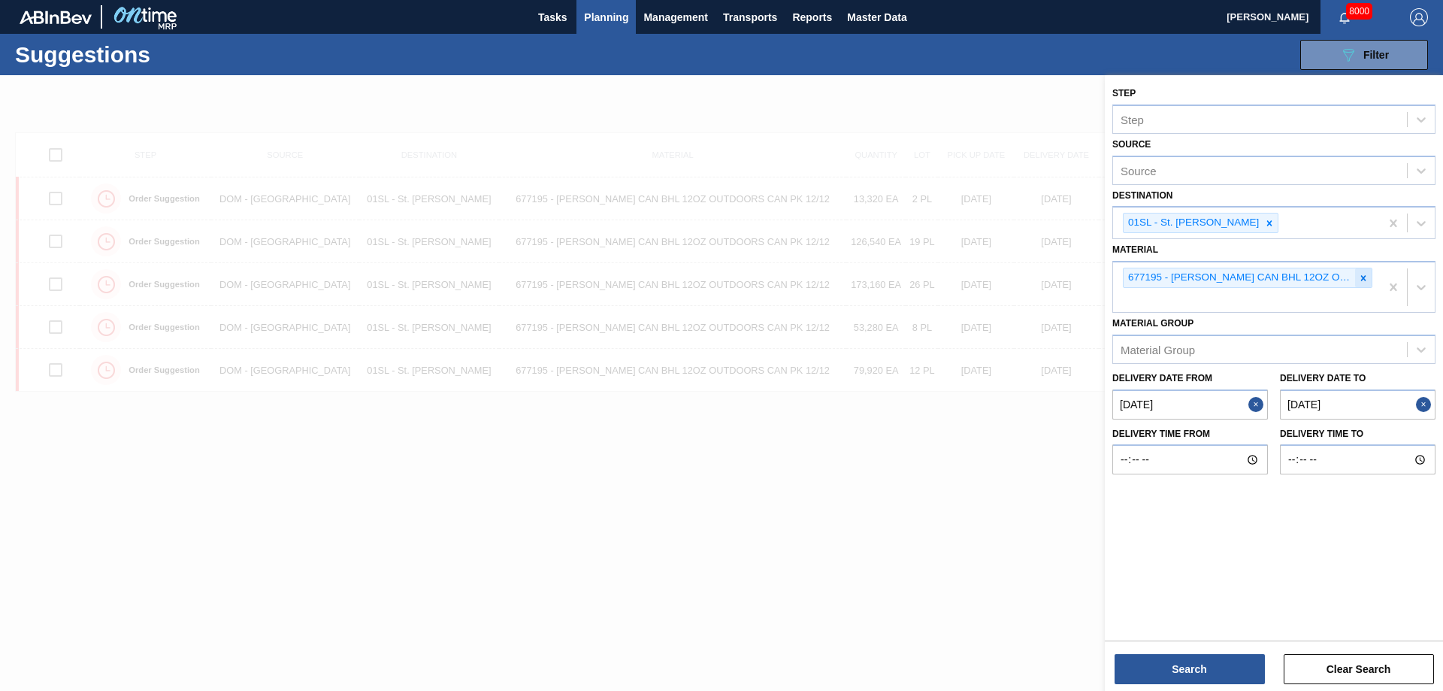
click at [1356, 274] on div at bounding box center [1363, 277] width 17 height 19
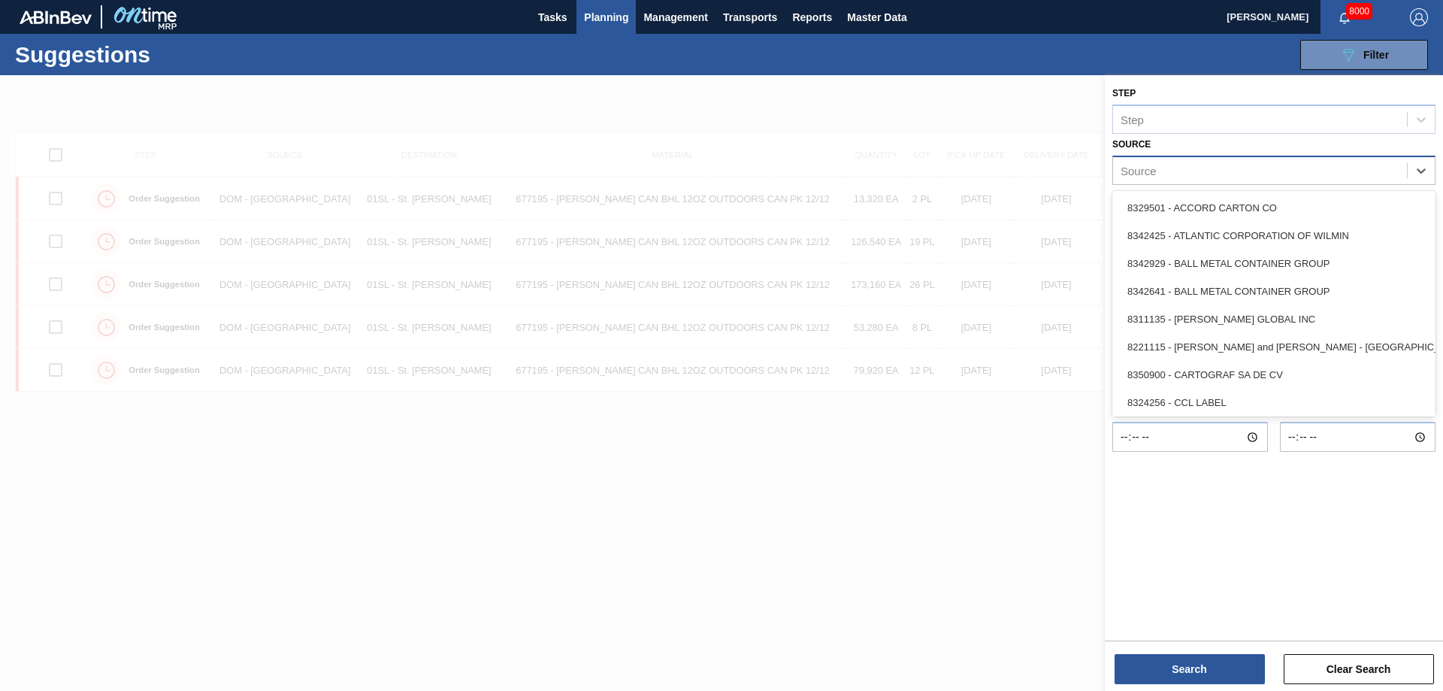
click at [1273, 173] on div "Source" at bounding box center [1260, 170] width 294 height 22
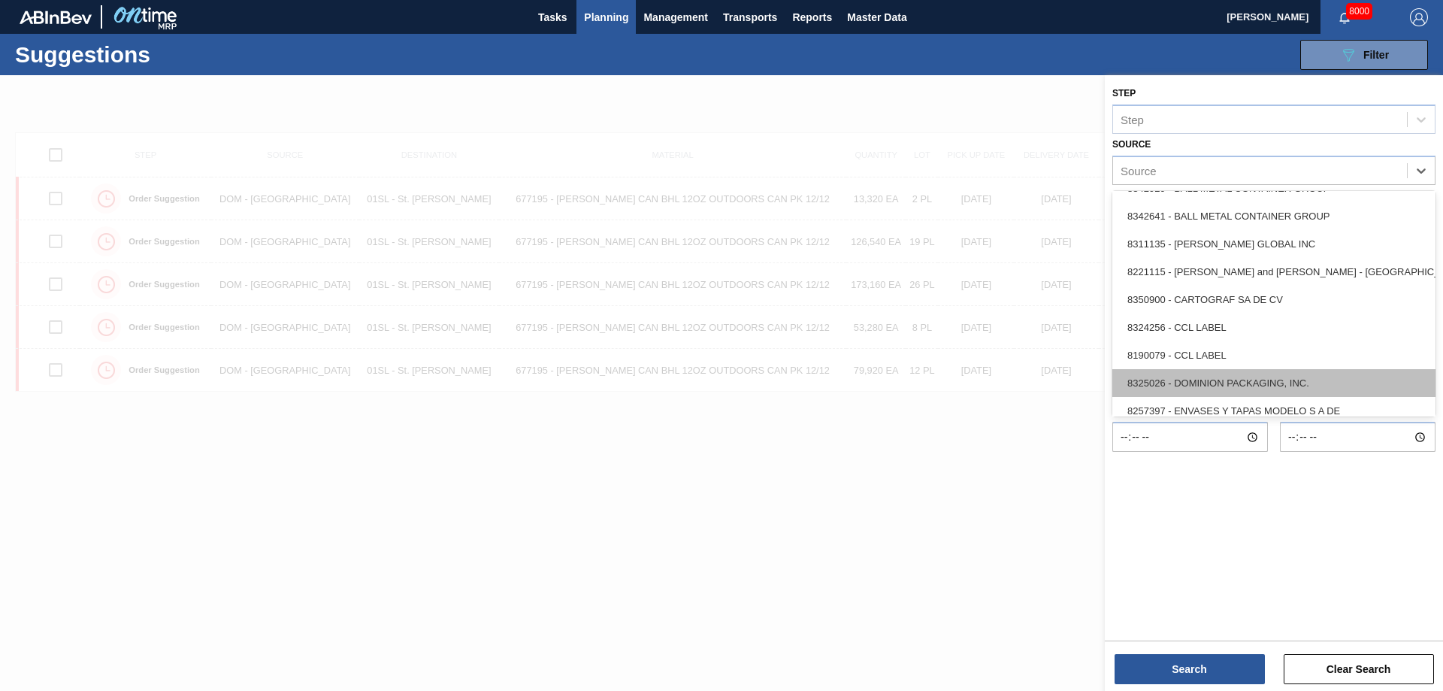
scroll to position [150, 0]
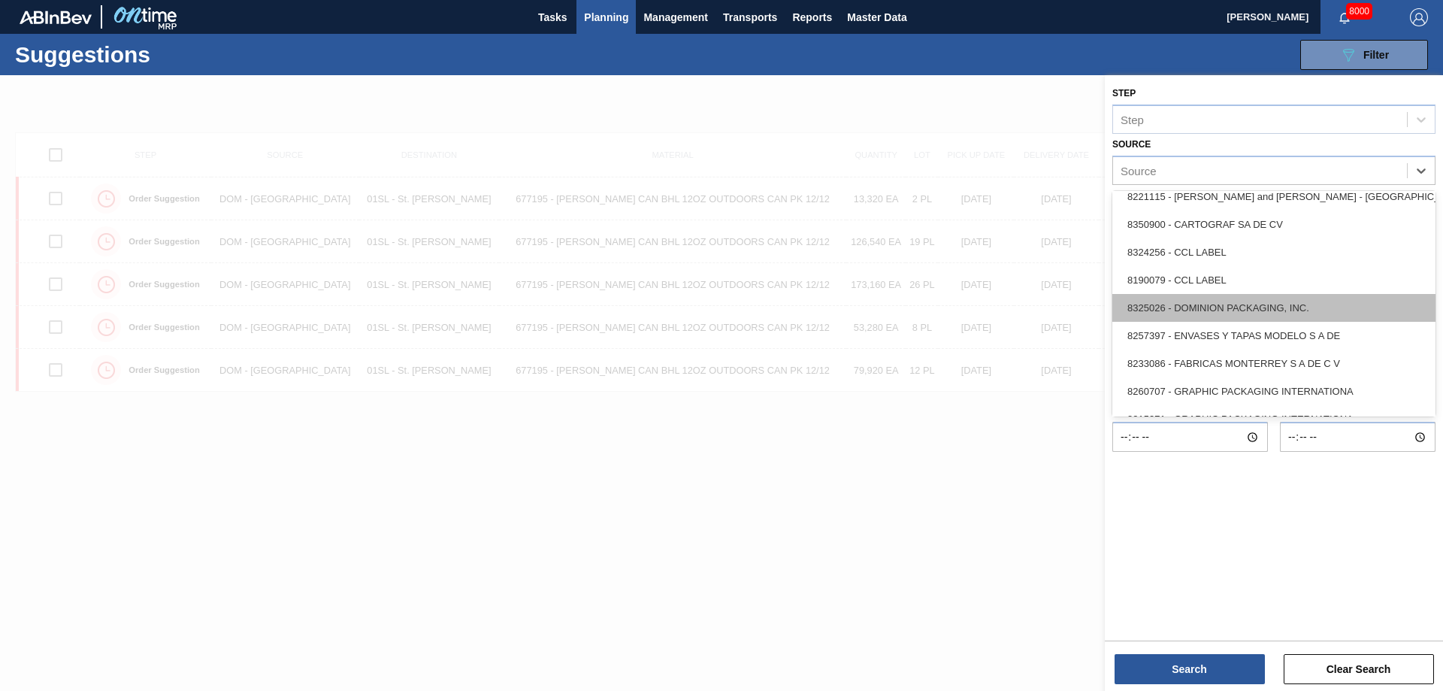
click at [1283, 301] on div "8325026 - DOMINION PACKAGING, INC." at bounding box center [1273, 308] width 323 height 28
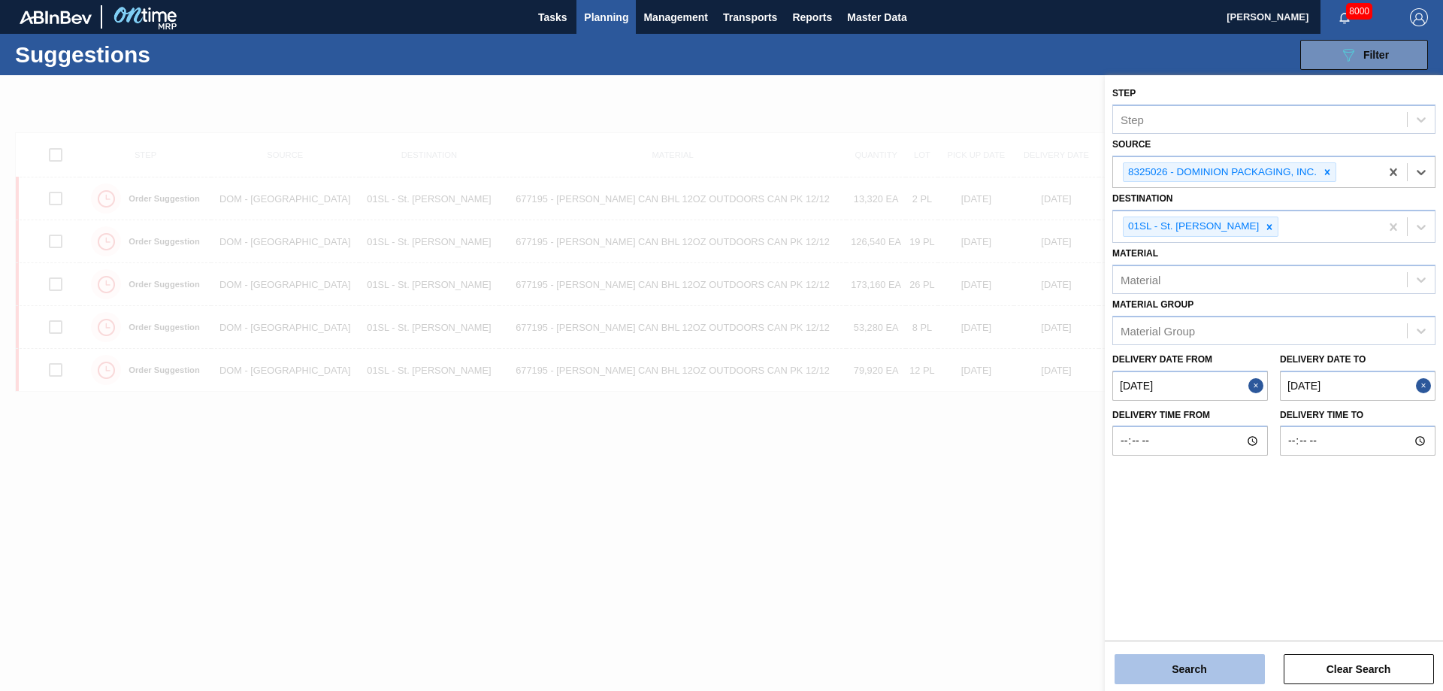
click at [1213, 667] on button "Search" at bounding box center [1189, 669] width 150 height 30
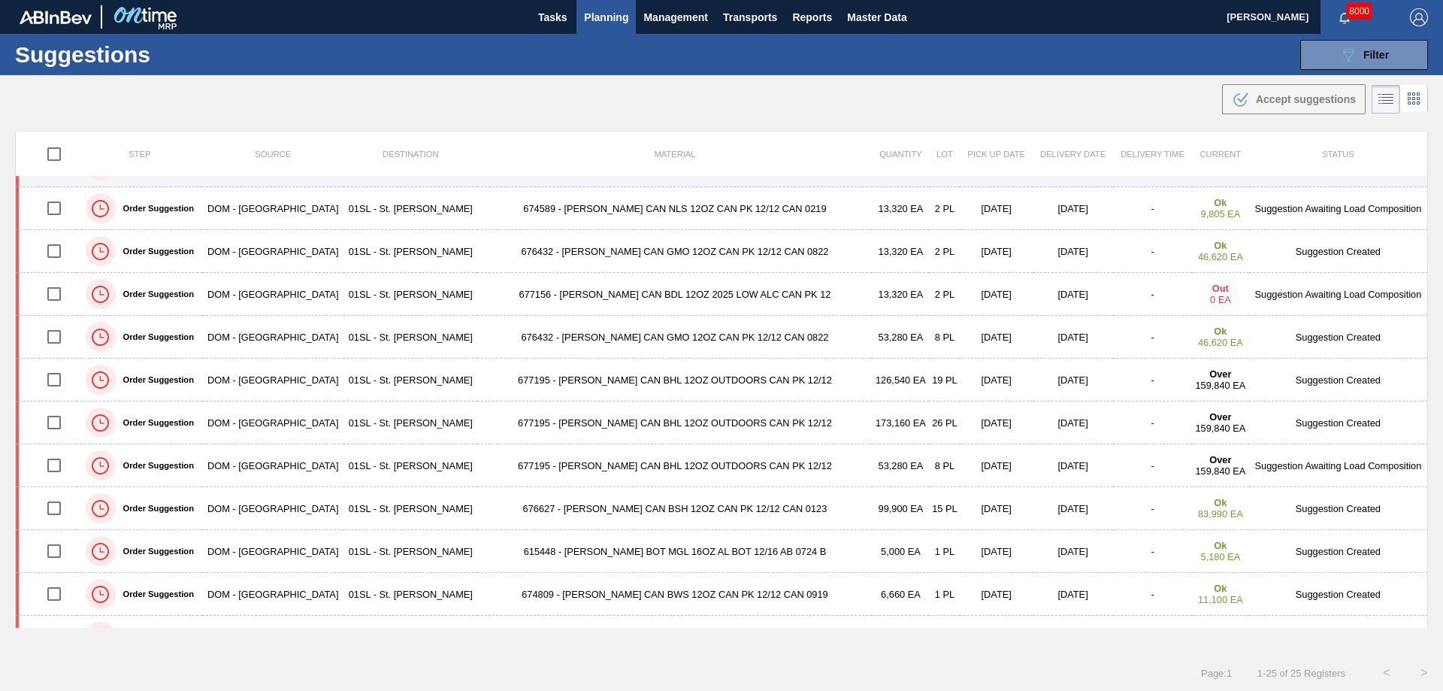
scroll to position [451, 0]
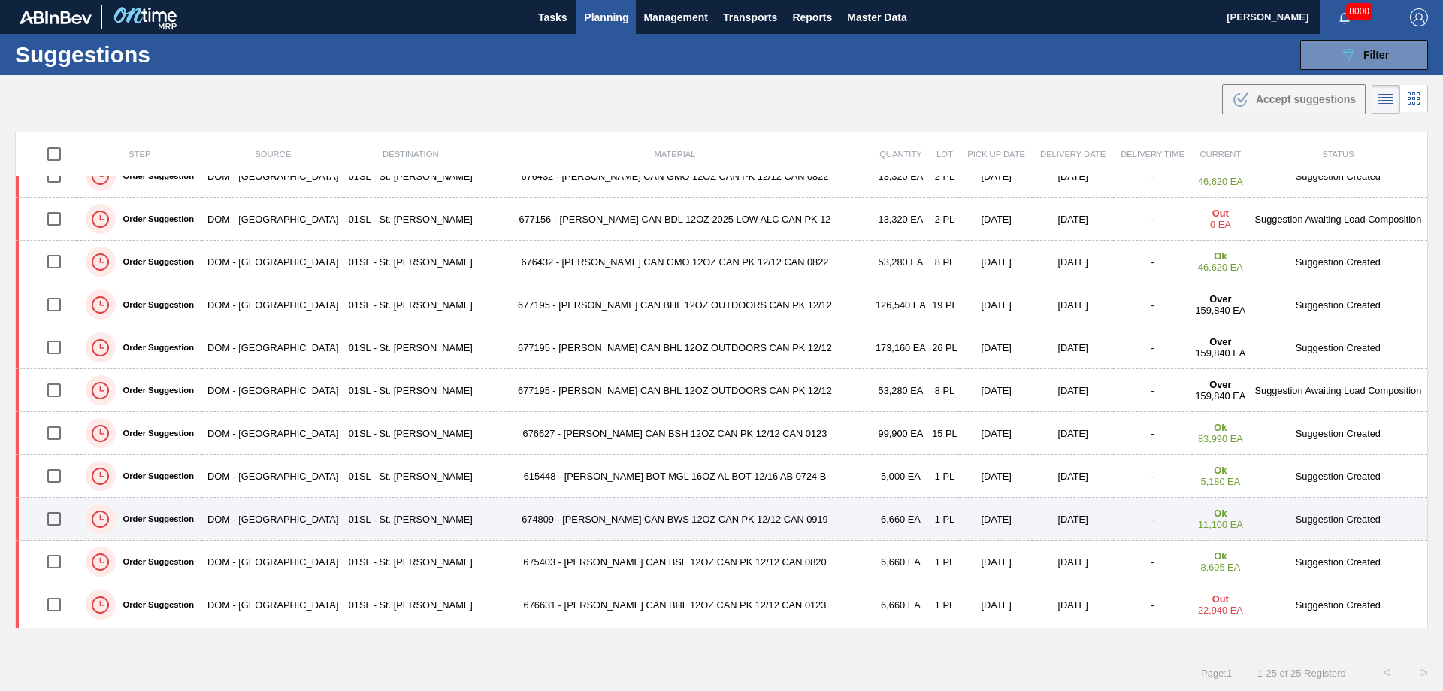
click at [56, 518] on input "checkbox" at bounding box center [54, 519] width 32 height 32
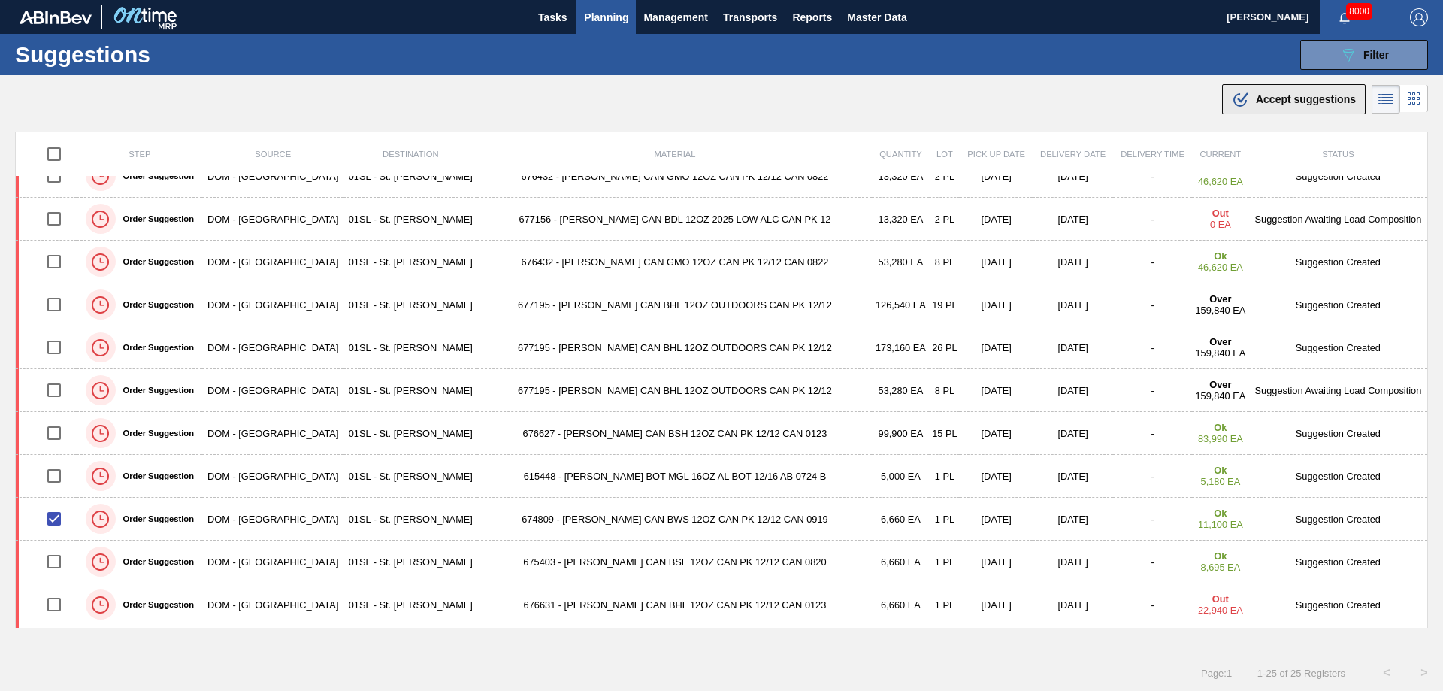
click at [1275, 103] on span "Accept suggestions" at bounding box center [1306, 99] width 100 height 12
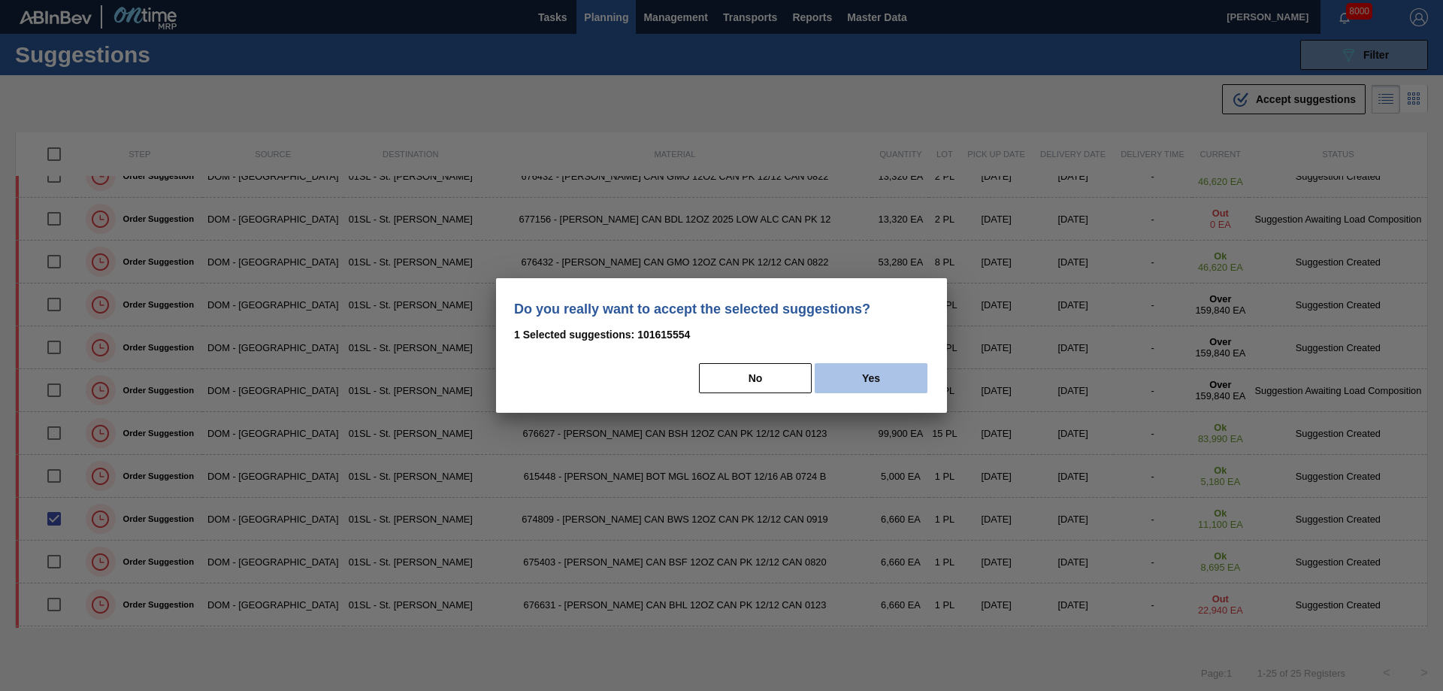
click at [877, 370] on button "Yes" at bounding box center [870, 378] width 113 height 30
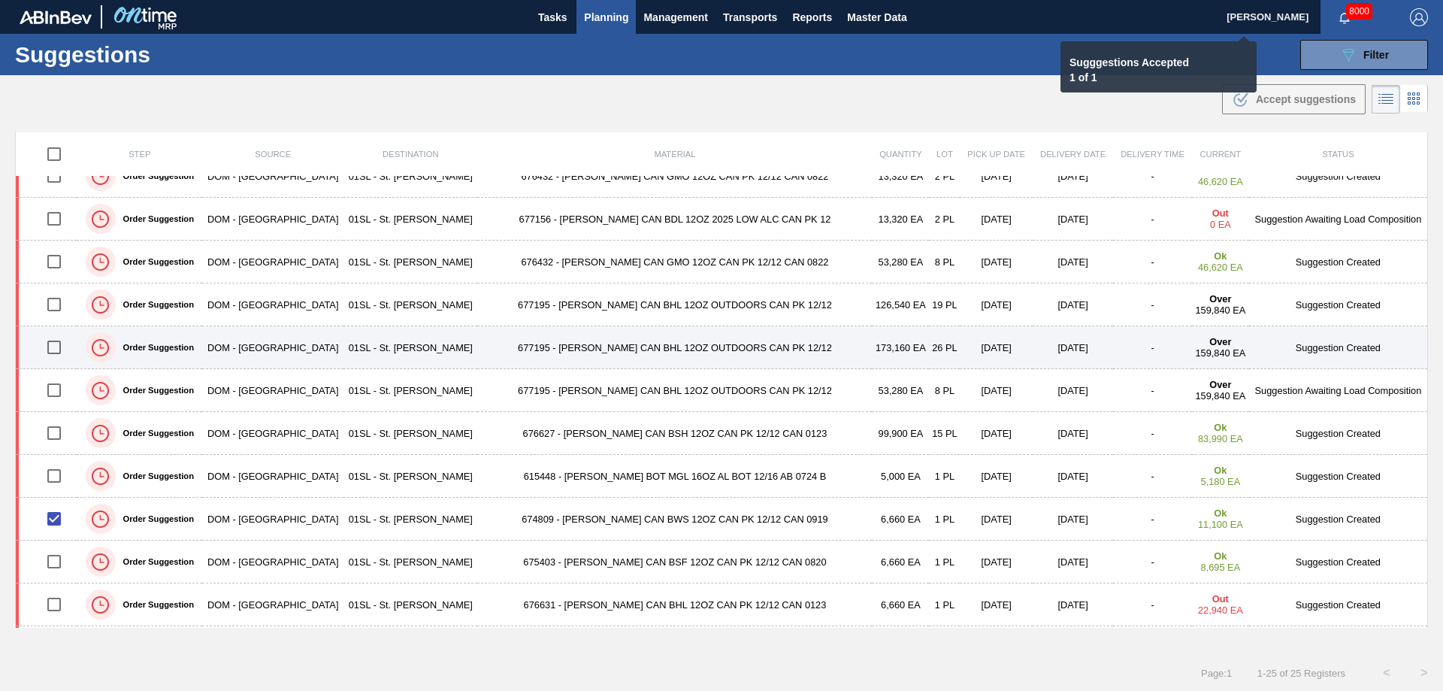
checkbox input "false"
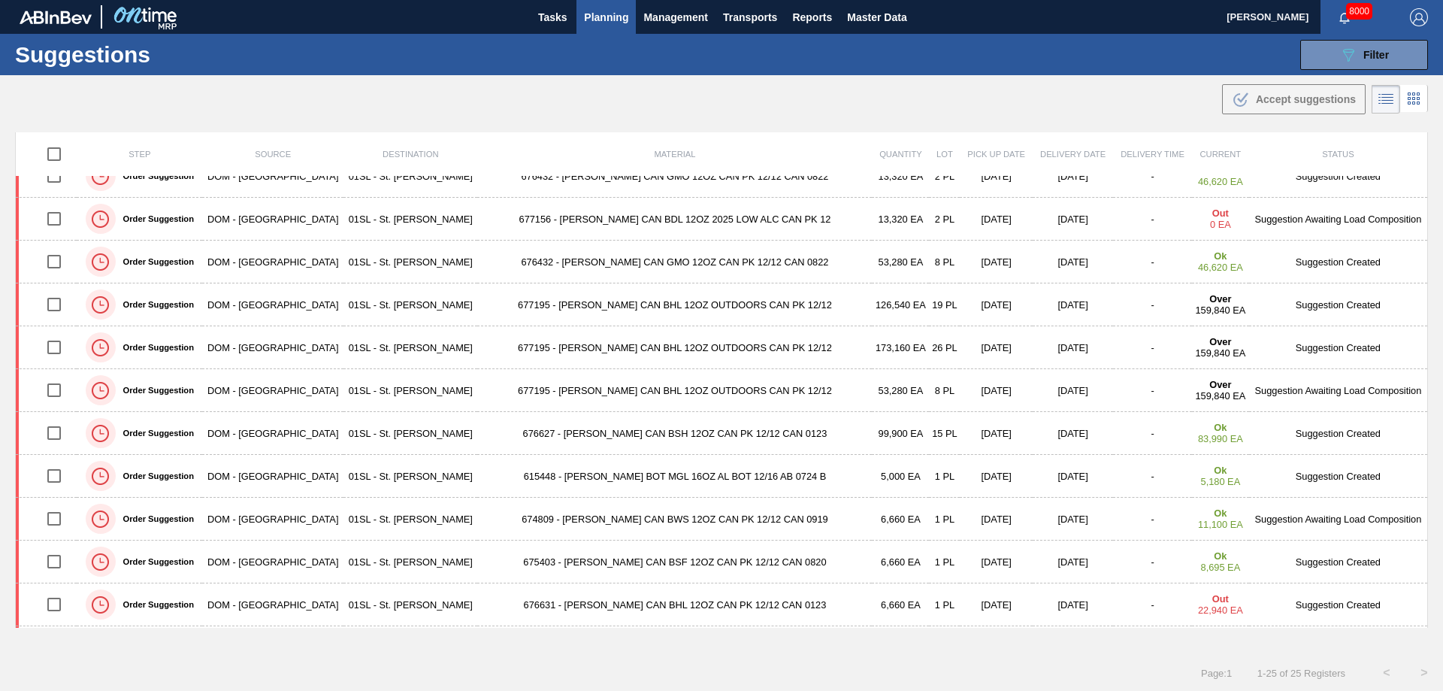
click at [610, 16] on span "Planning" at bounding box center [606, 17] width 44 height 18
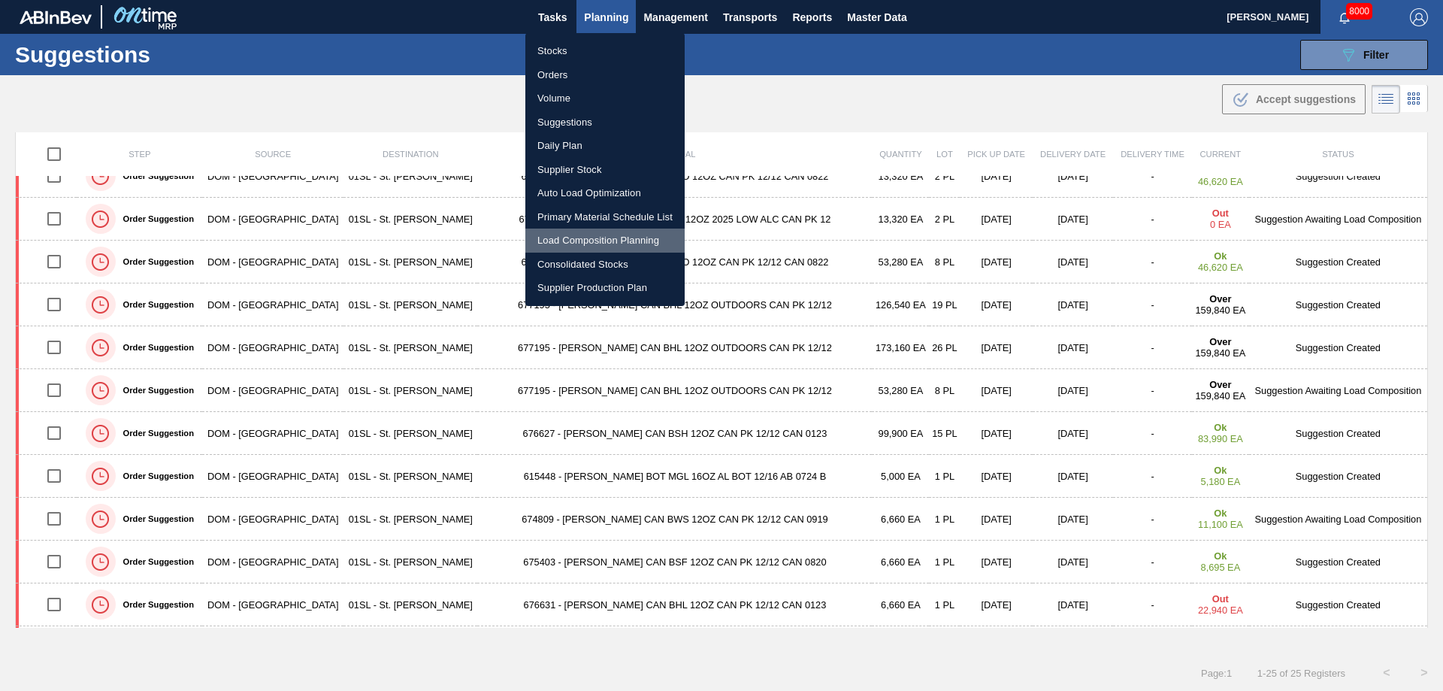
click at [603, 237] on li "Load Composition Planning" at bounding box center [604, 240] width 159 height 24
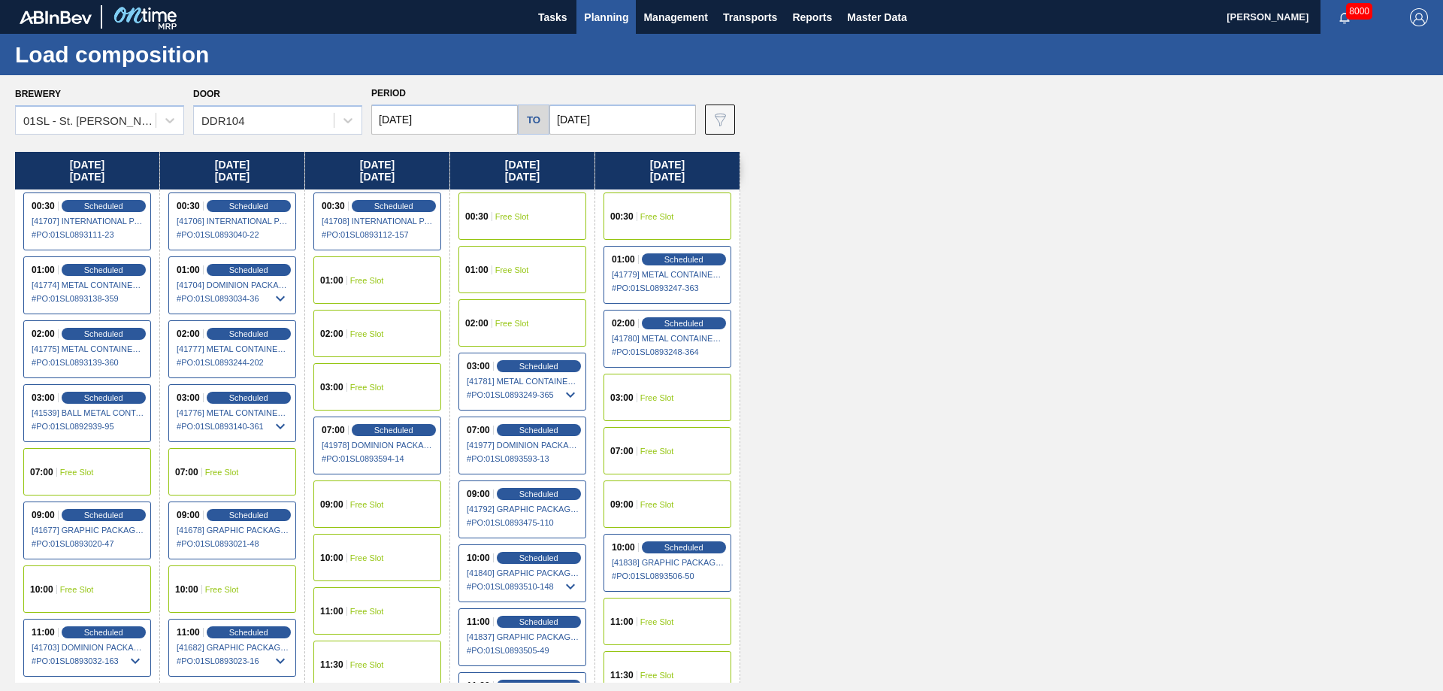
click at [634, 446] on div "07:00" at bounding box center [623, 450] width 27 height 9
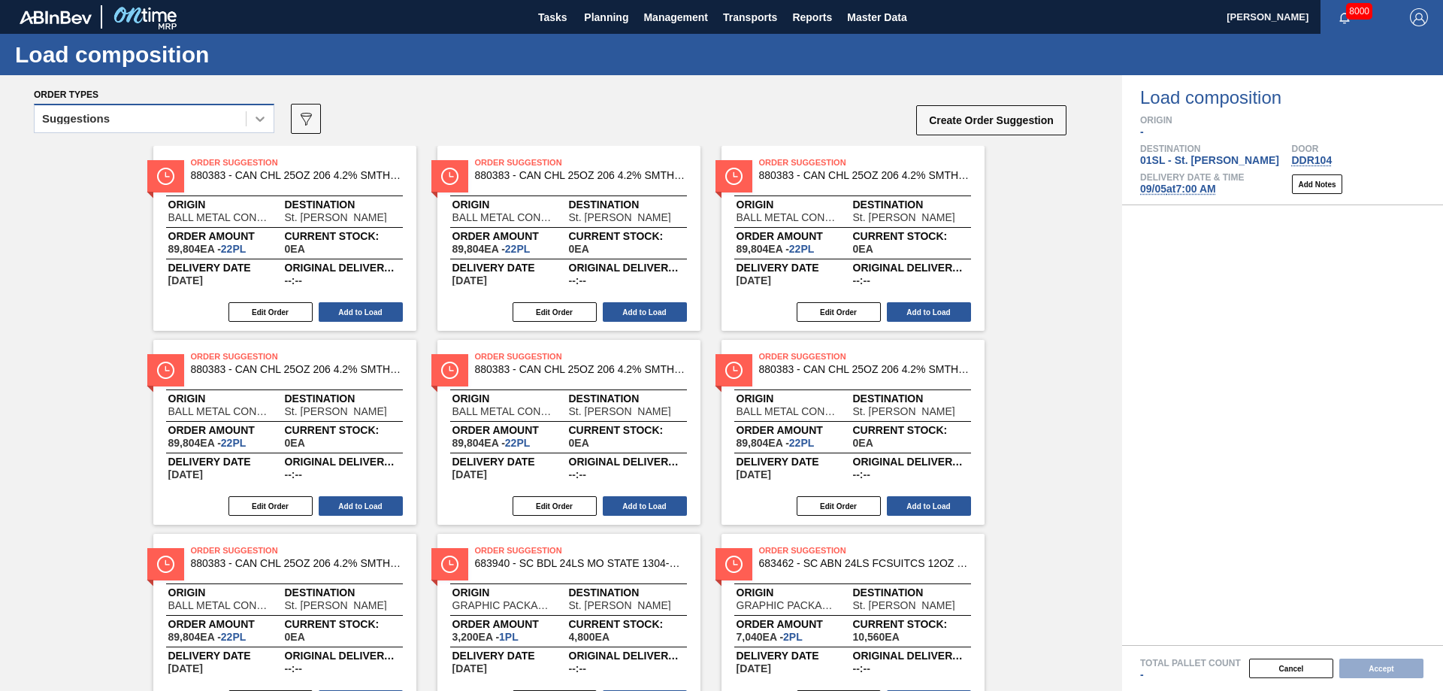
click at [261, 125] on icon at bounding box center [259, 118] width 15 height 15
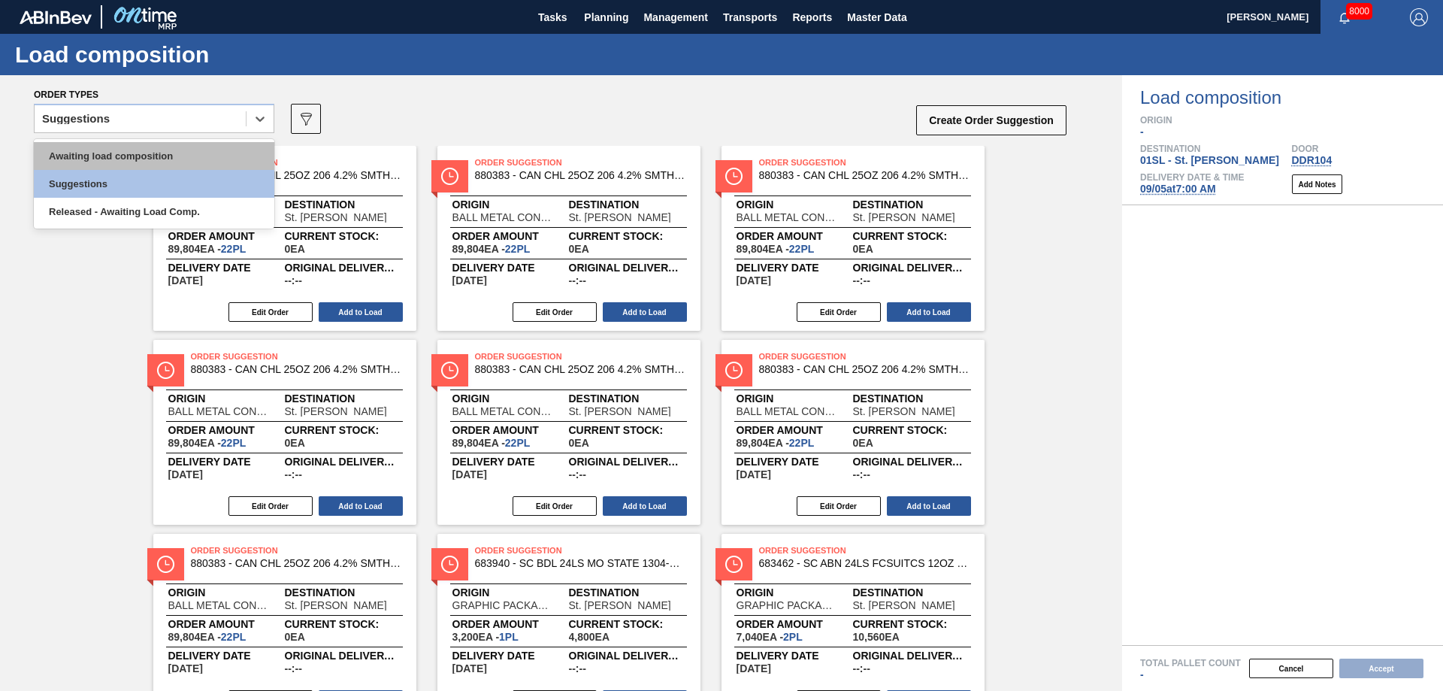
click at [212, 142] on div "Awaiting load composition" at bounding box center [154, 156] width 240 height 28
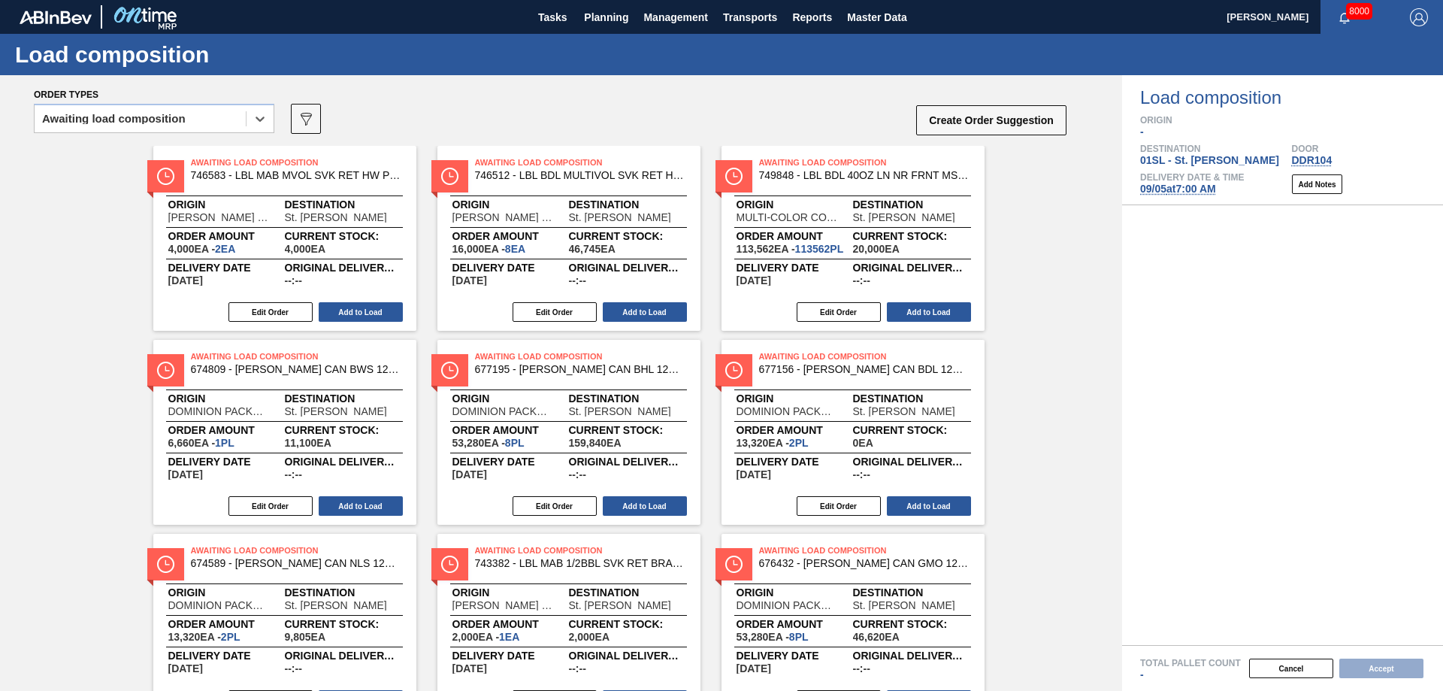
scroll to position [225, 0]
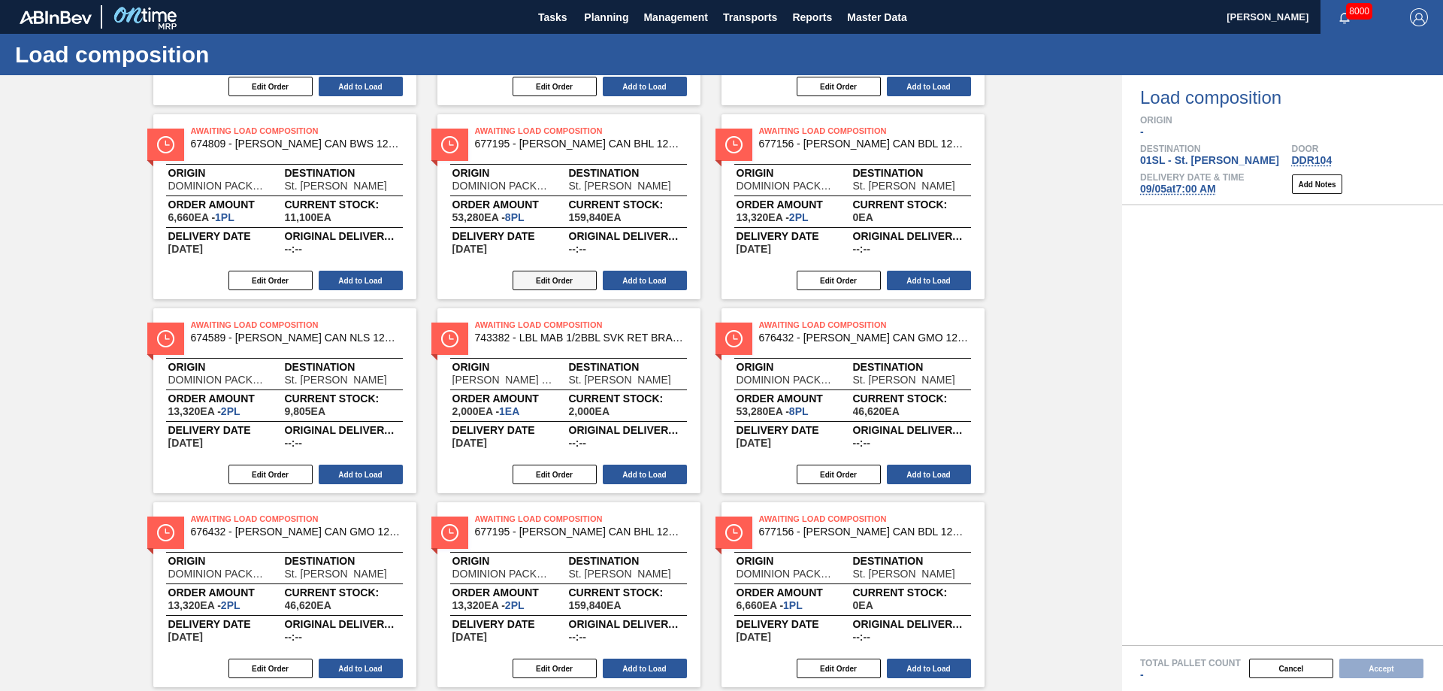
click at [565, 280] on button "Edit Order" at bounding box center [554, 280] width 84 height 20
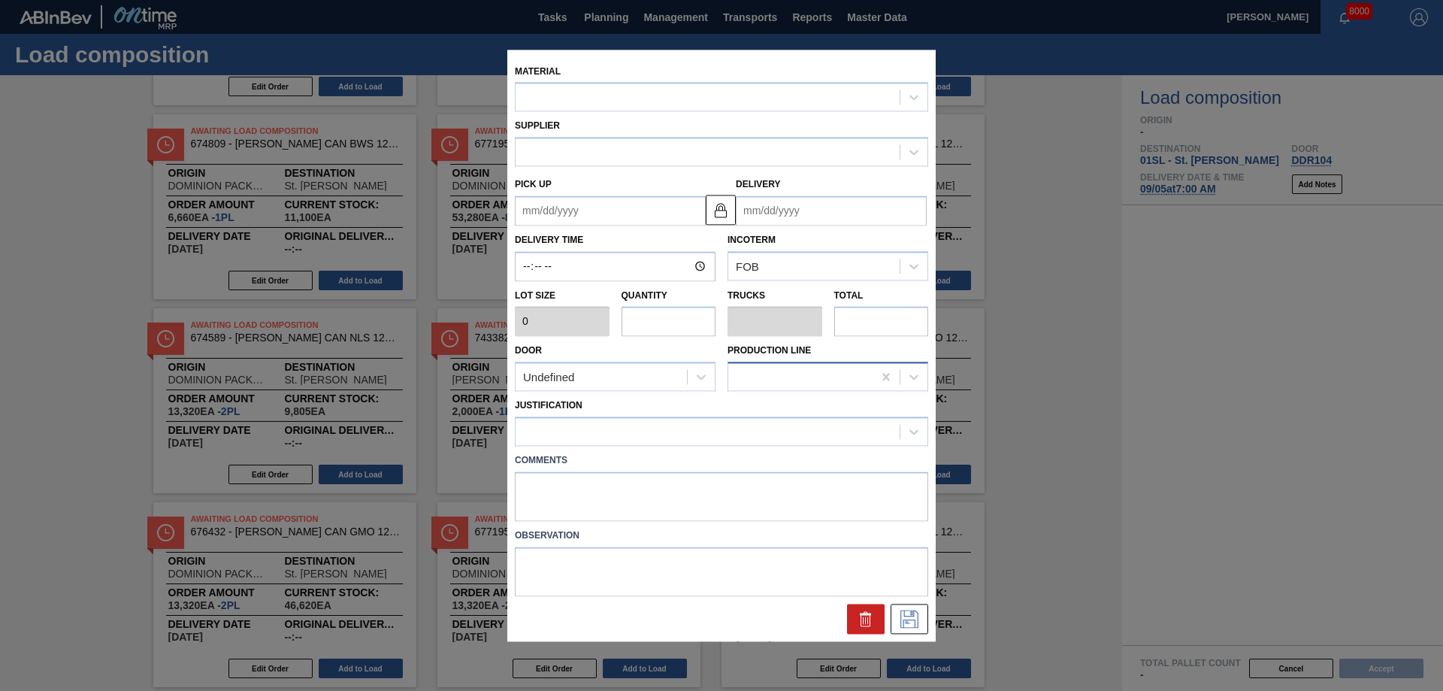
type input "6,660"
type input "8"
type input "0.308"
type input "53,280"
type up "[DATE]"
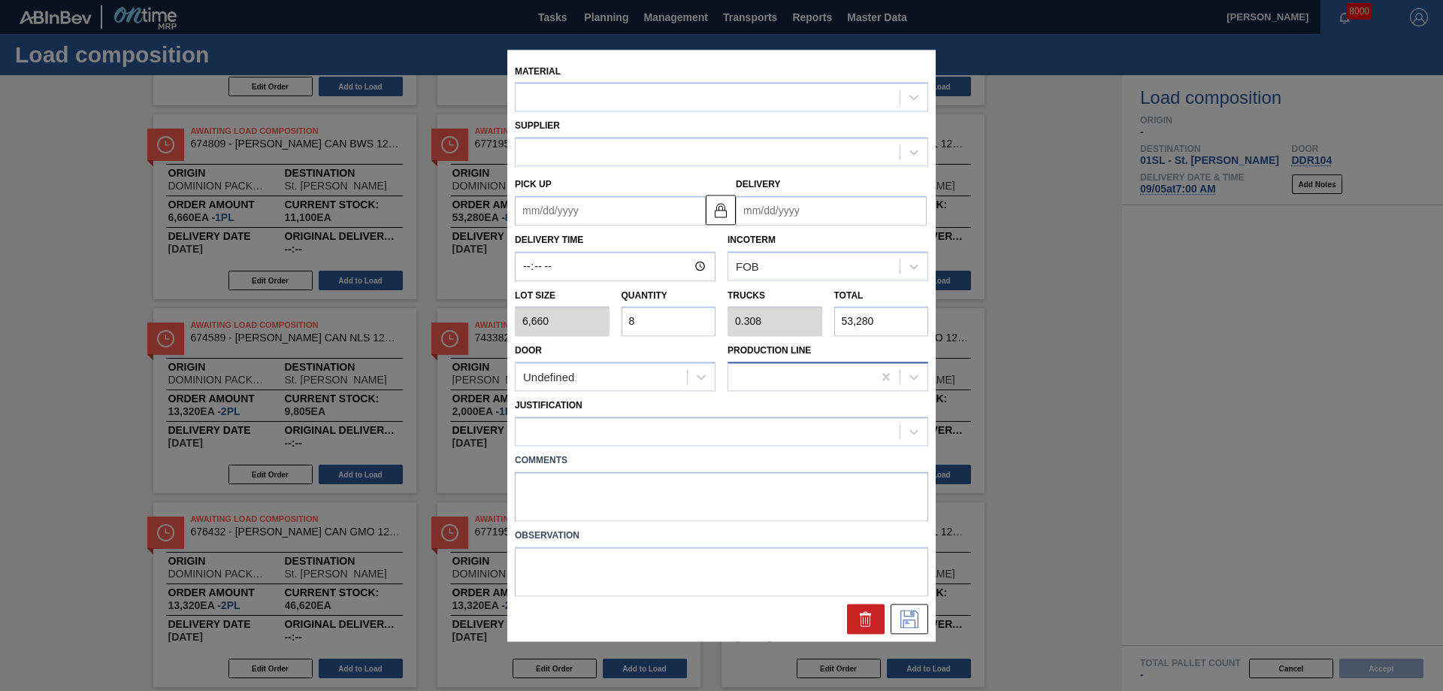
type input "[DATE]"
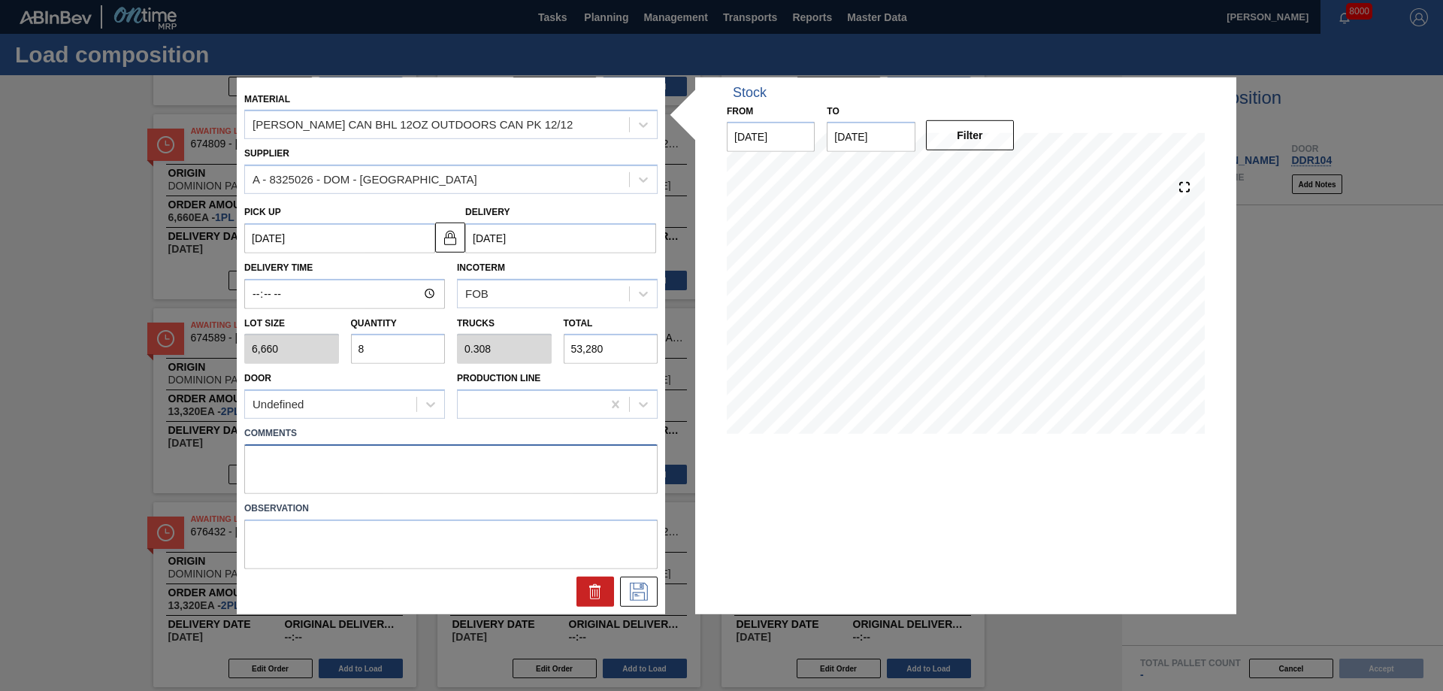
click at [298, 468] on textarea at bounding box center [450, 469] width 413 height 50
type textarea "Live unload"
click at [637, 598] on icon at bounding box center [639, 591] width 24 height 18
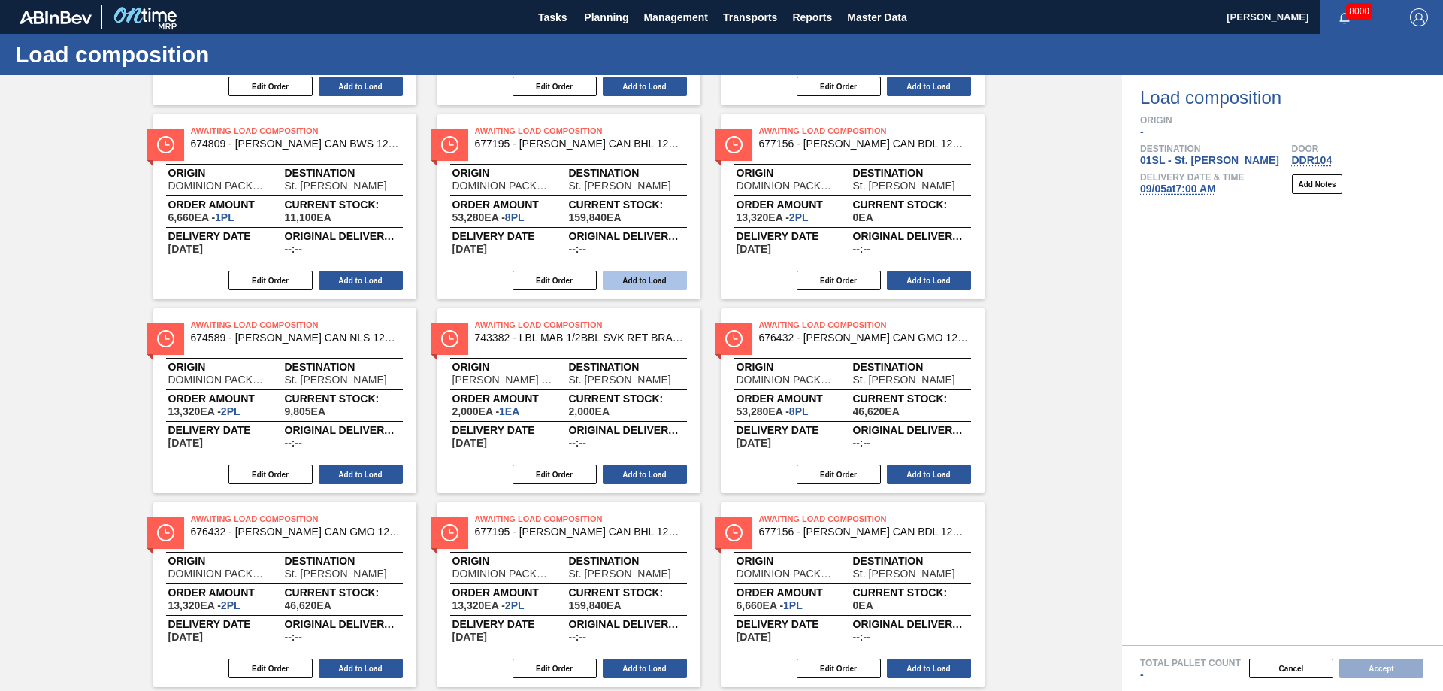
click at [639, 284] on button "Add to Load" at bounding box center [645, 280] width 84 height 20
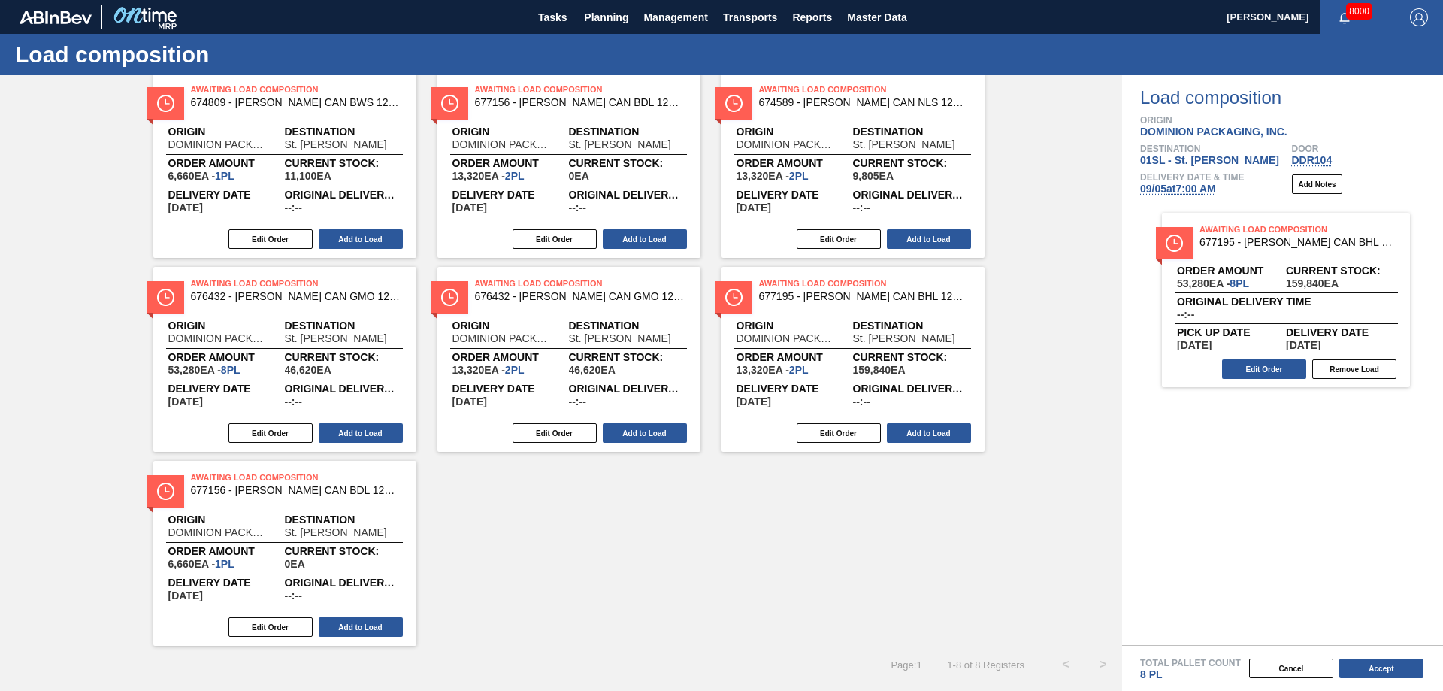
scroll to position [73, 0]
click at [265, 239] on button "Edit Order" at bounding box center [270, 239] width 84 height 20
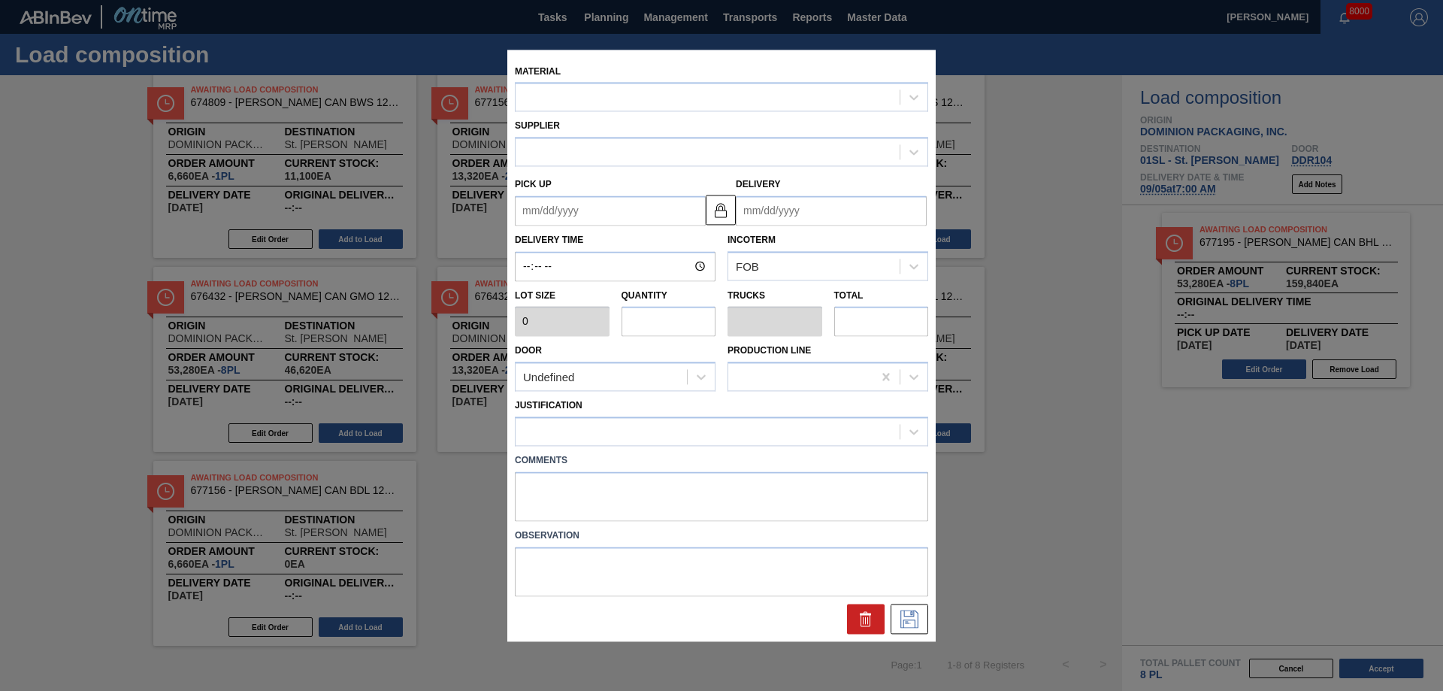
type input "6,660"
type input "1"
type input "0.038"
type input "6,660"
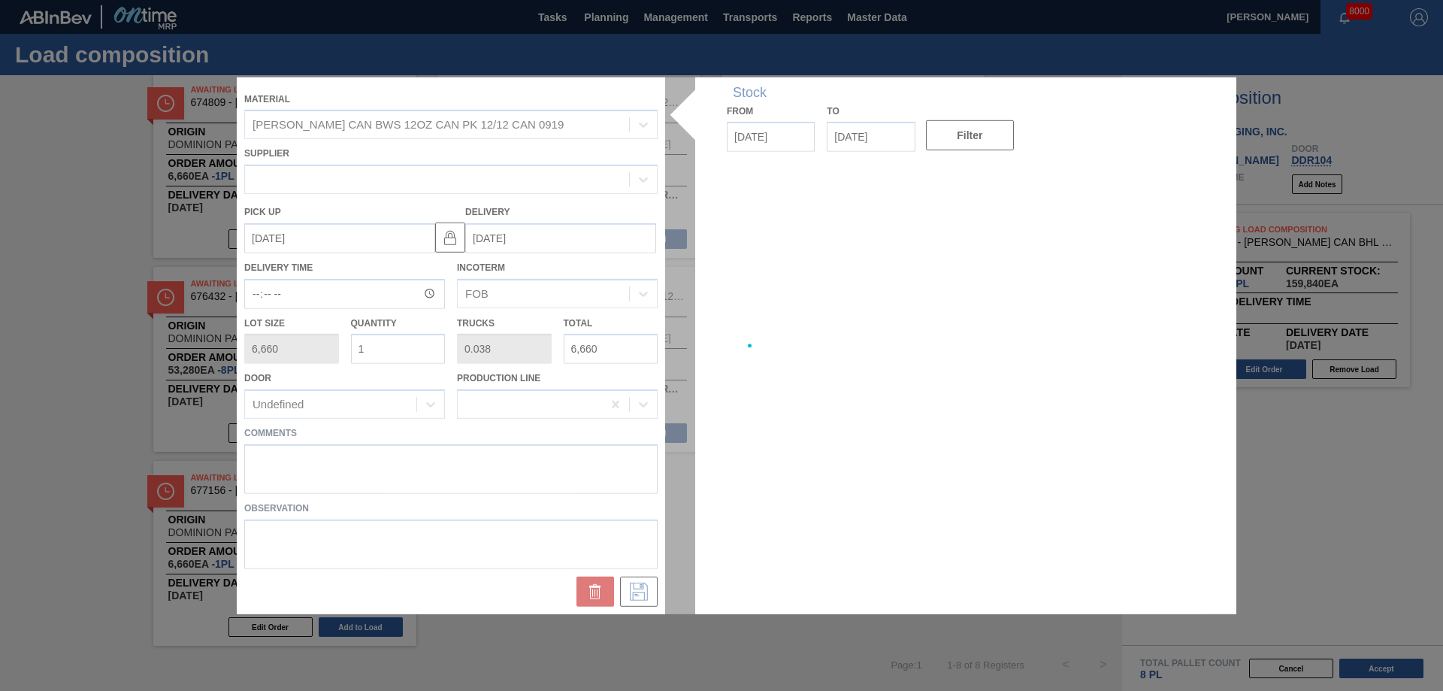
type up "09/13/2025"
type input "[DATE]"
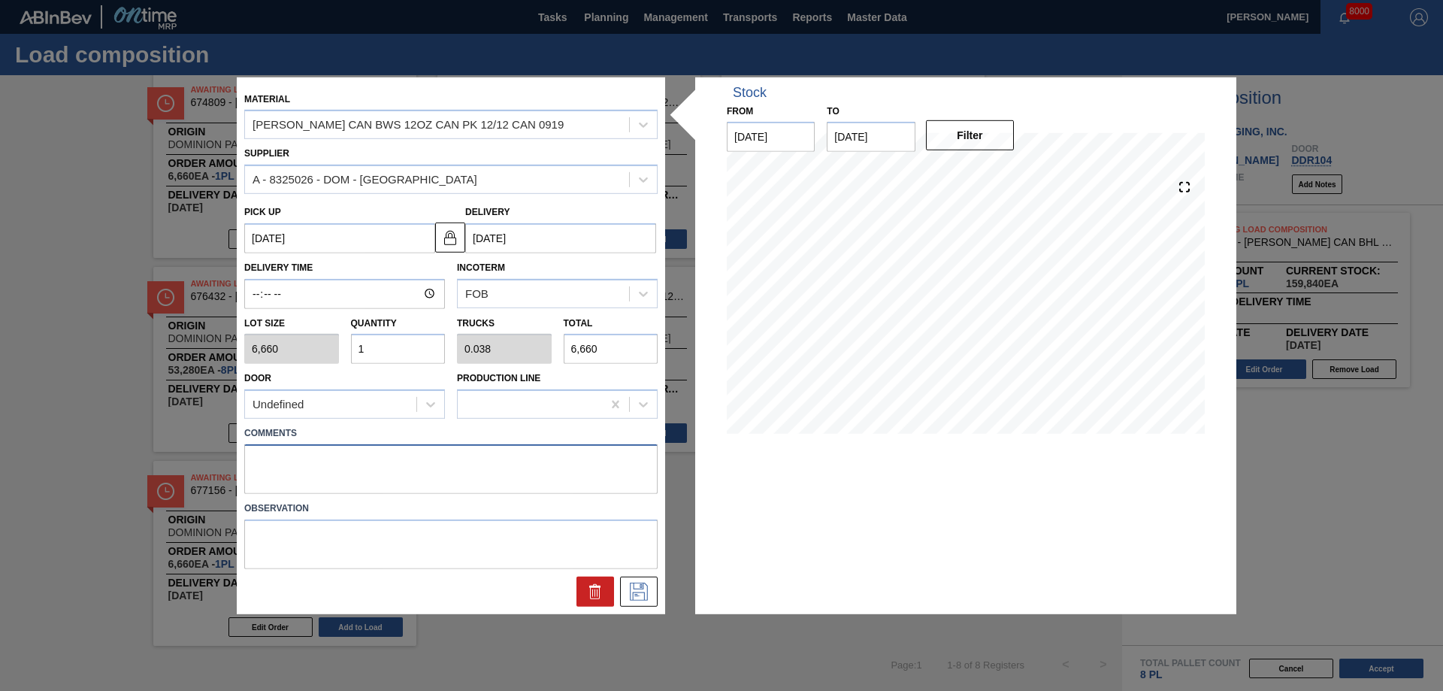
click at [319, 479] on textarea at bounding box center [450, 469] width 413 height 50
type textarea "Live unload"
click at [621, 591] on button at bounding box center [639, 591] width 38 height 30
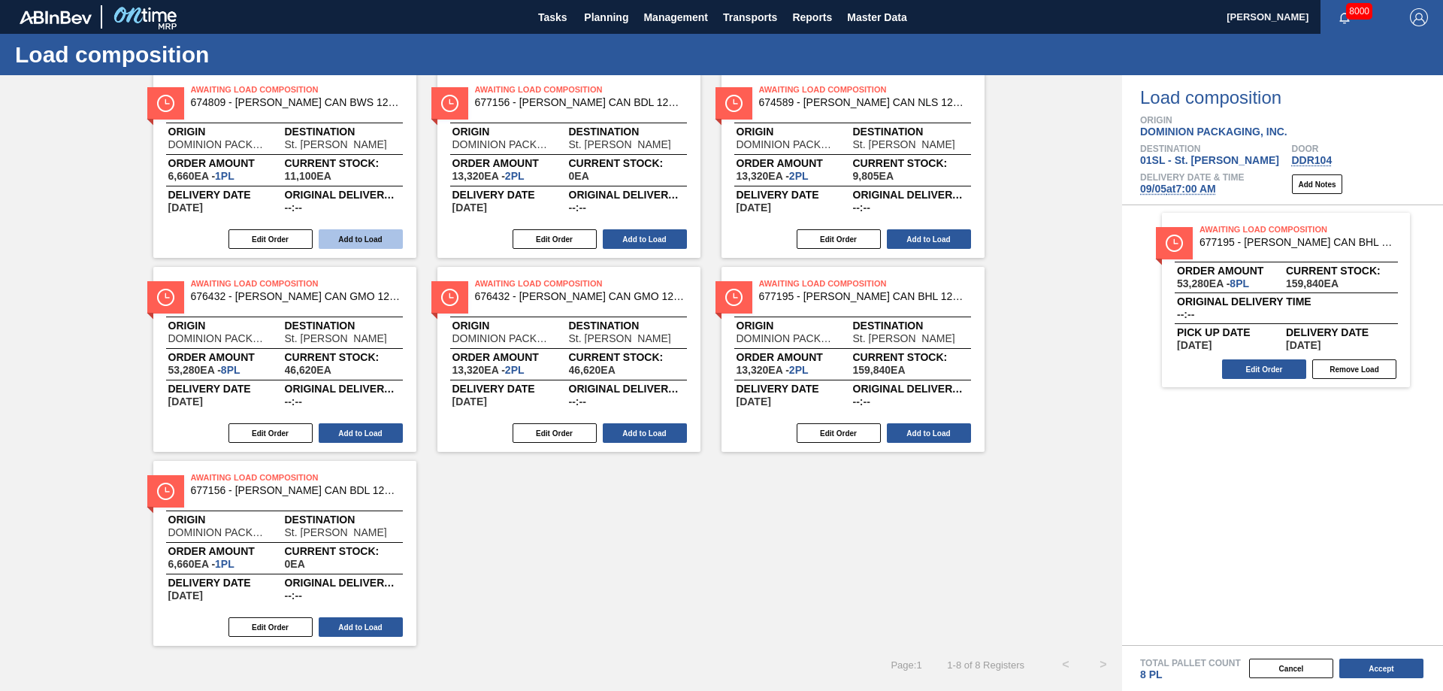
click at [373, 244] on button "Add to Load" at bounding box center [361, 239] width 84 height 20
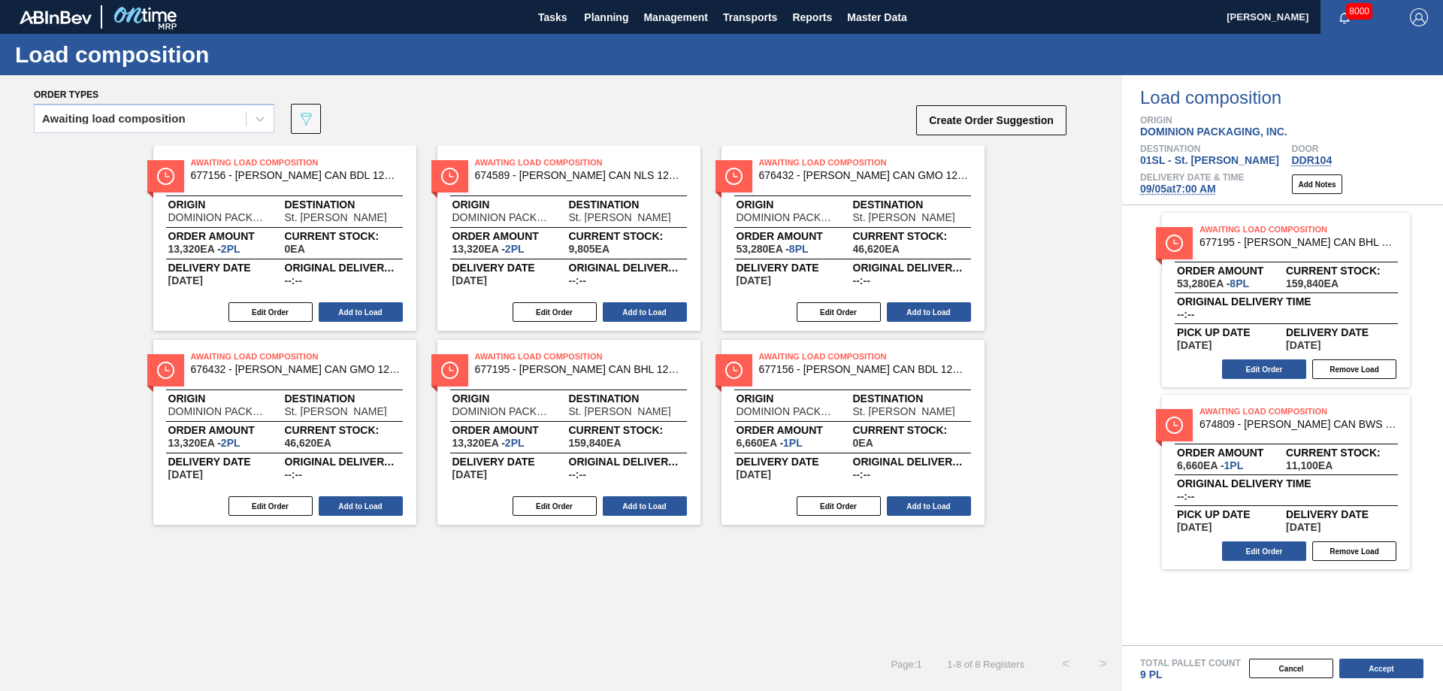
scroll to position [0, 0]
click at [260, 314] on button "Edit Order" at bounding box center [270, 312] width 84 height 20
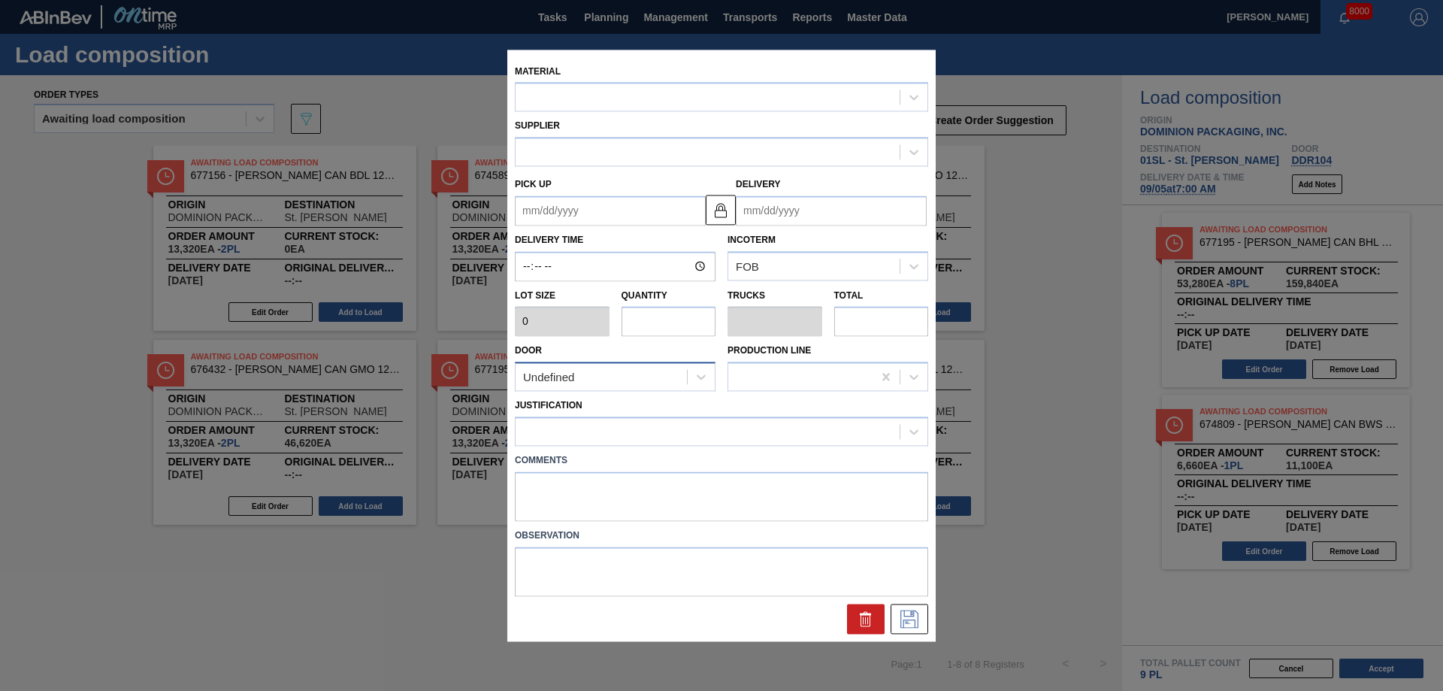
type input "6,660"
type input "2"
type input "0.077"
type input "13,320"
type up "[DATE]"
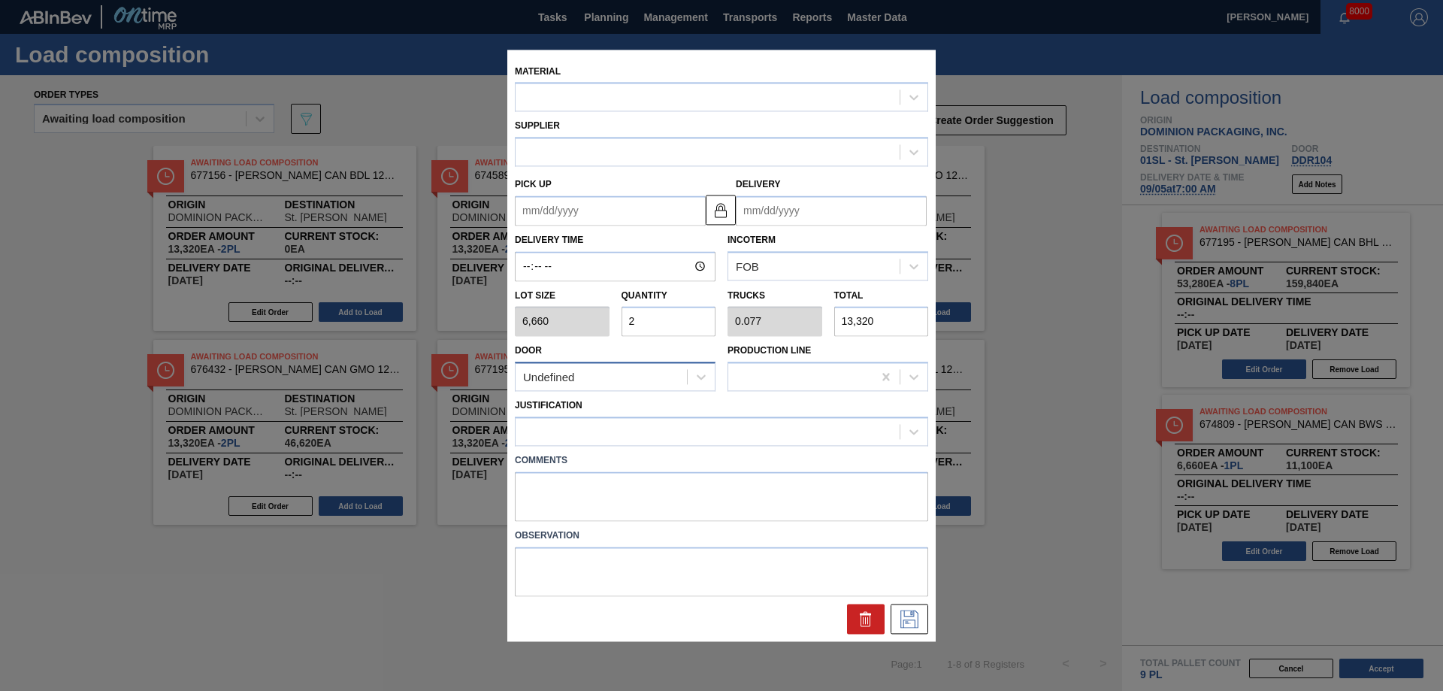
type input "[DATE]"
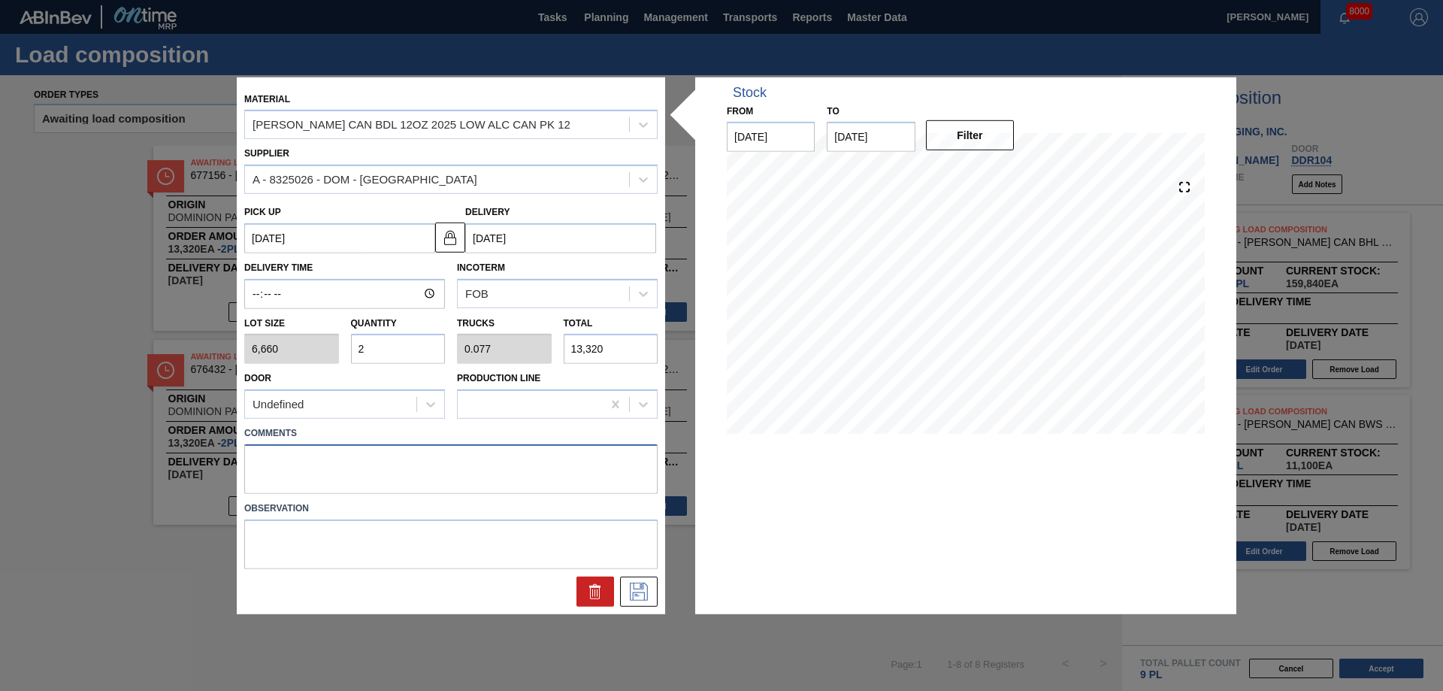
click at [269, 463] on textarea at bounding box center [450, 469] width 413 height 50
type textarea "Live unload"
click at [633, 588] on icon at bounding box center [639, 591] width 18 height 18
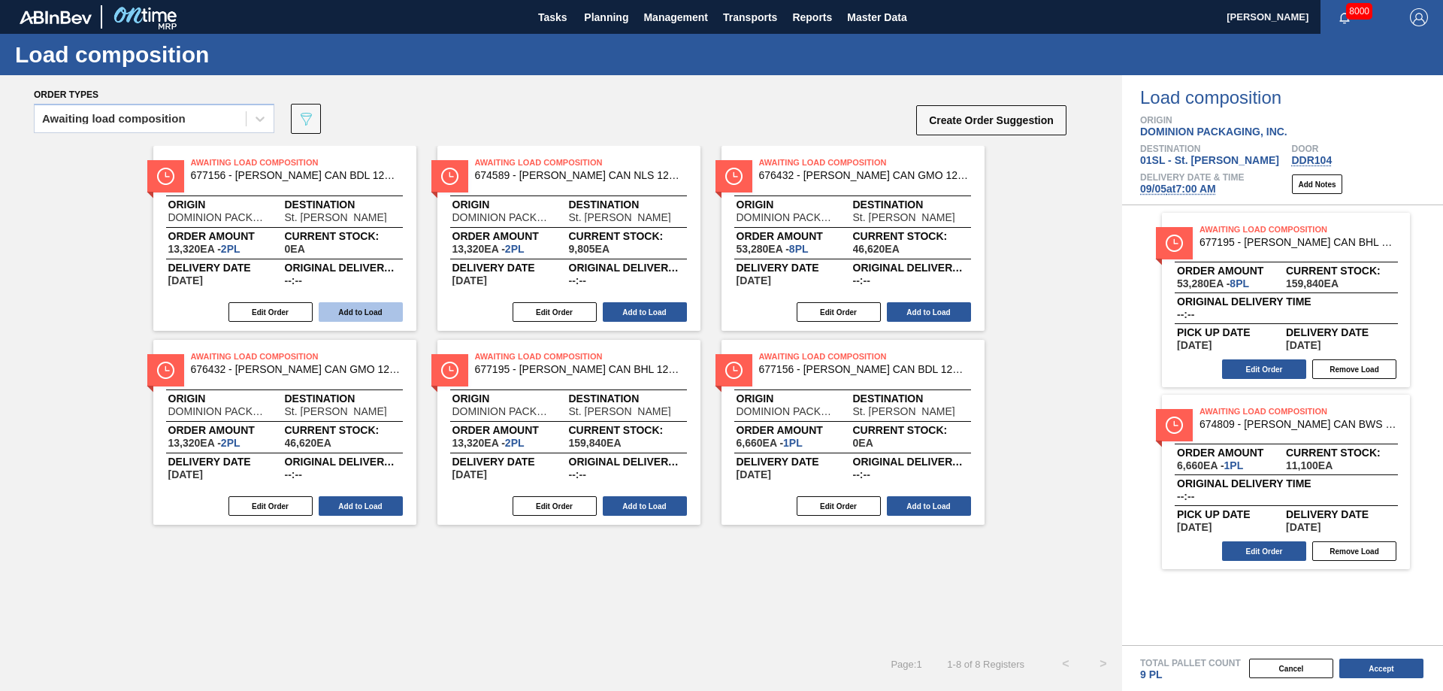
click at [355, 314] on button "Add to Load" at bounding box center [361, 312] width 84 height 20
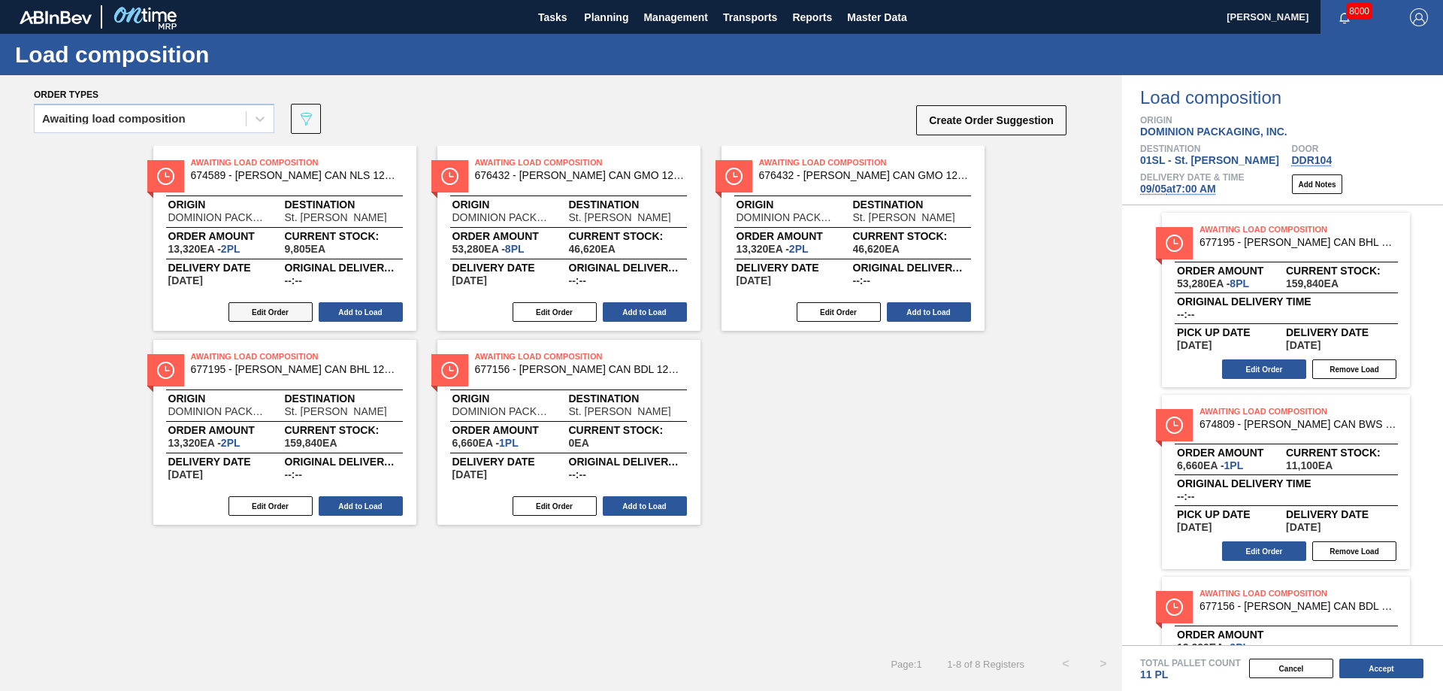
click at [286, 311] on button "Edit Order" at bounding box center [270, 312] width 84 height 20
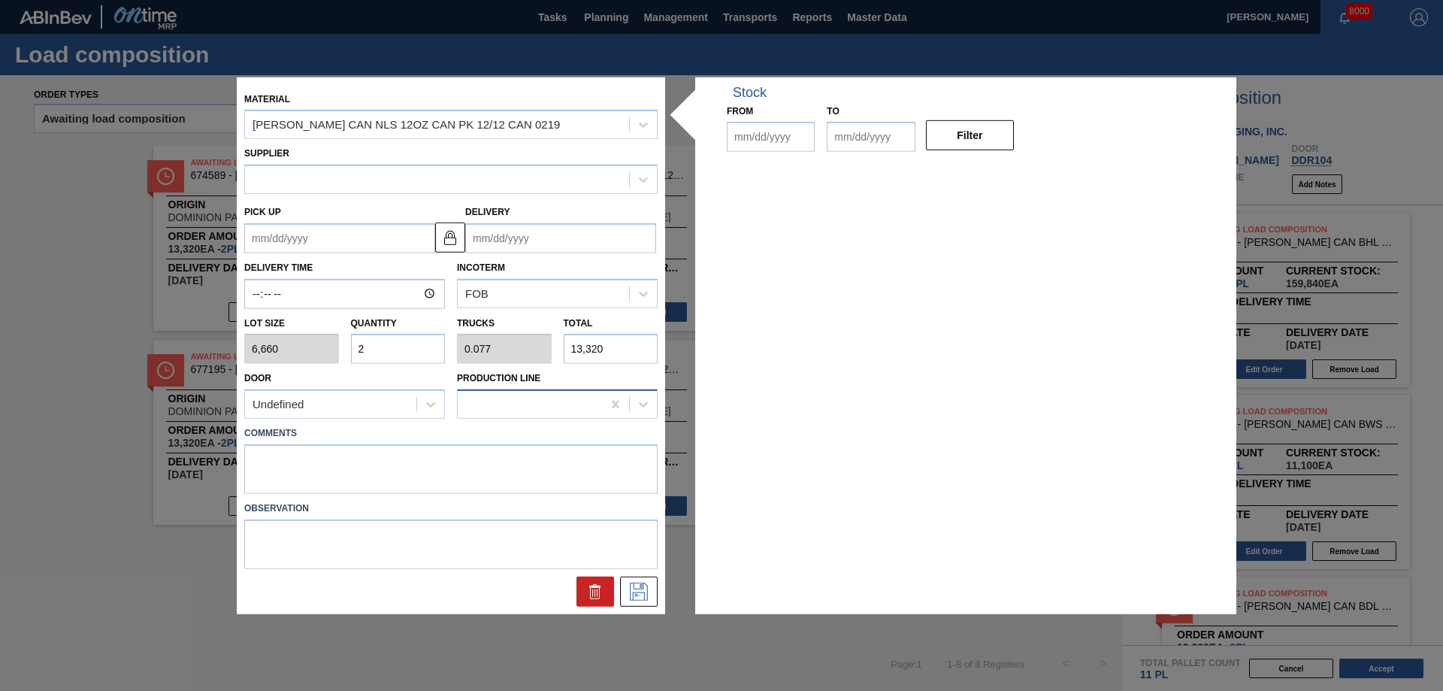
type input "6,660"
type input "2"
type input "0.077"
type input "13,320"
type up "[DATE]"
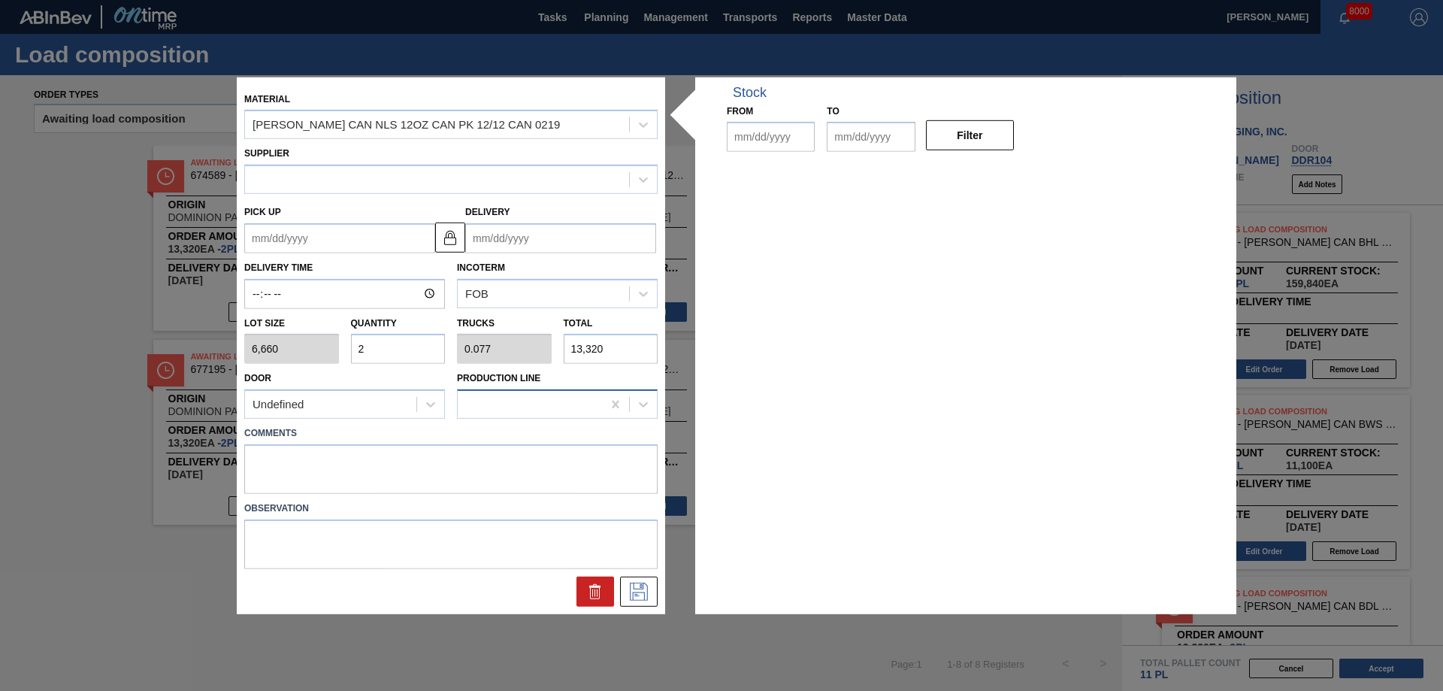
type input "[DATE]"
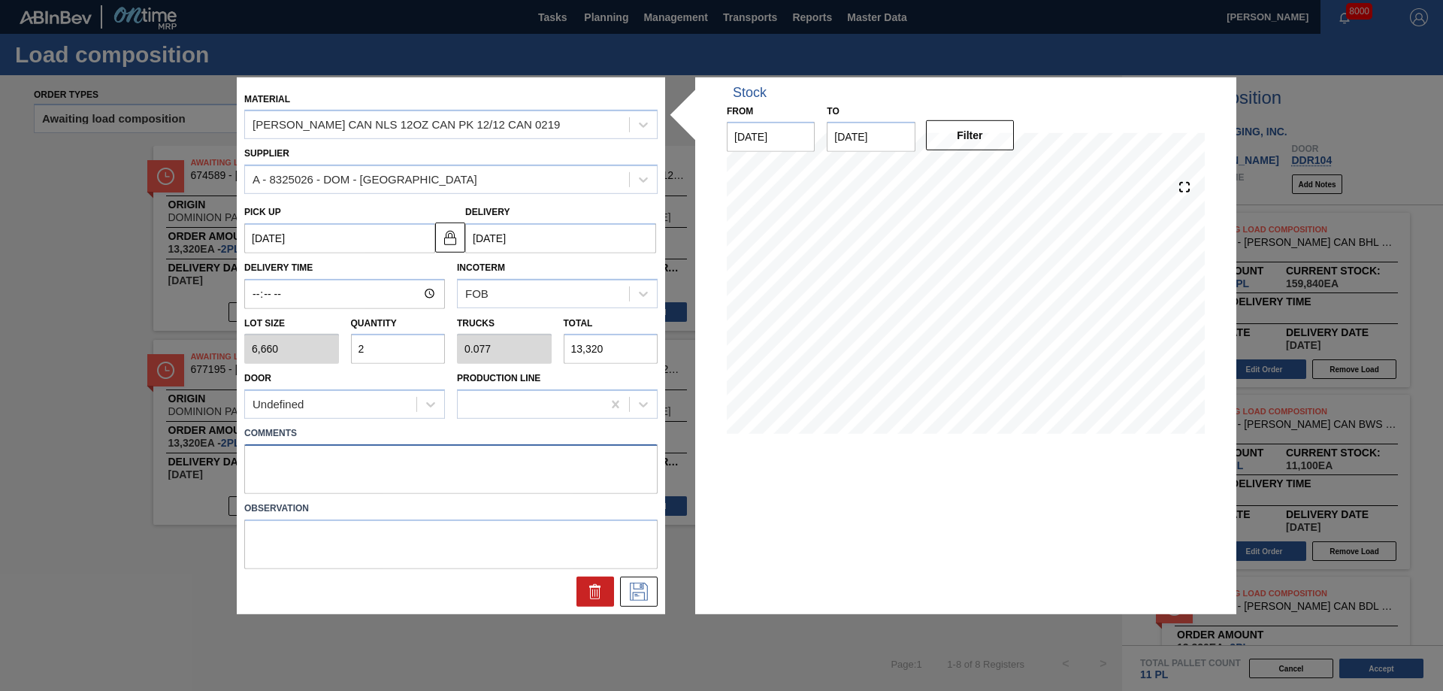
click at [285, 464] on textarea at bounding box center [450, 469] width 413 height 50
type textarea "Live unload"
click at [626, 588] on button at bounding box center [639, 591] width 38 height 30
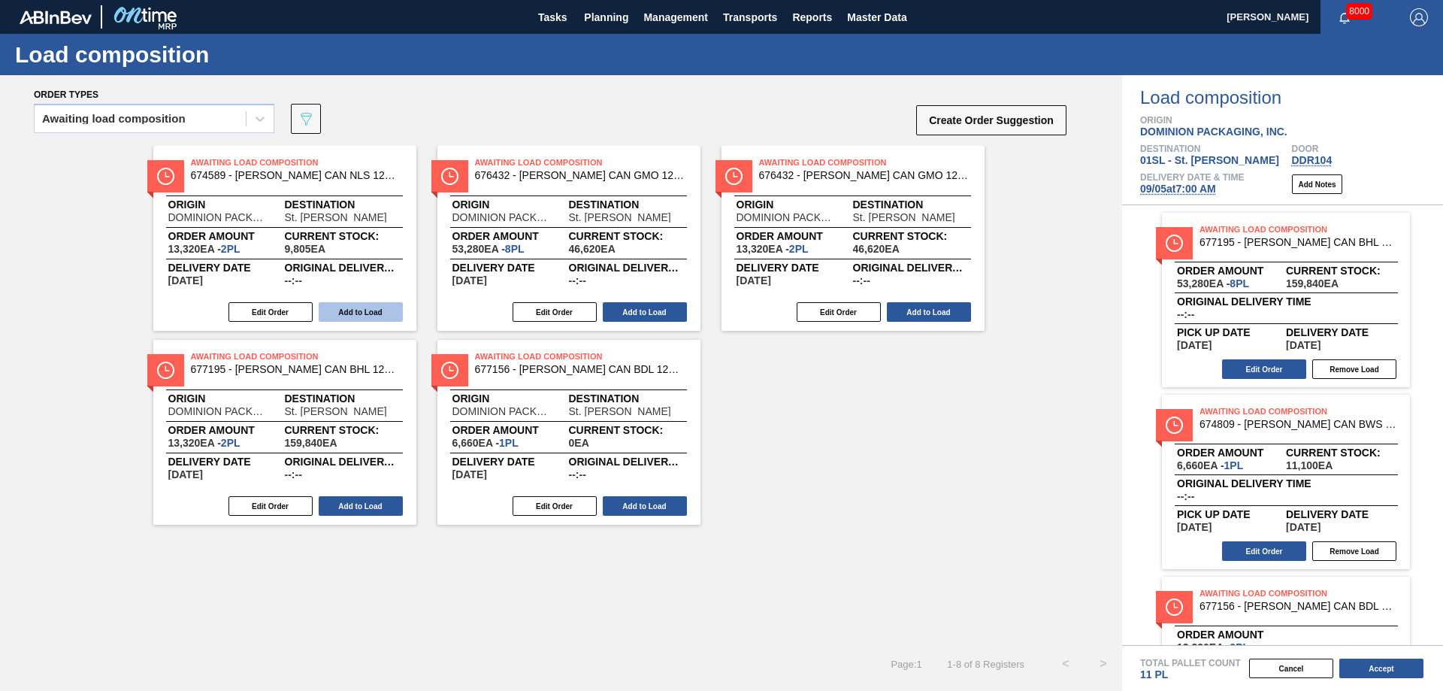
click at [364, 304] on button "Add to Load" at bounding box center [361, 312] width 84 height 20
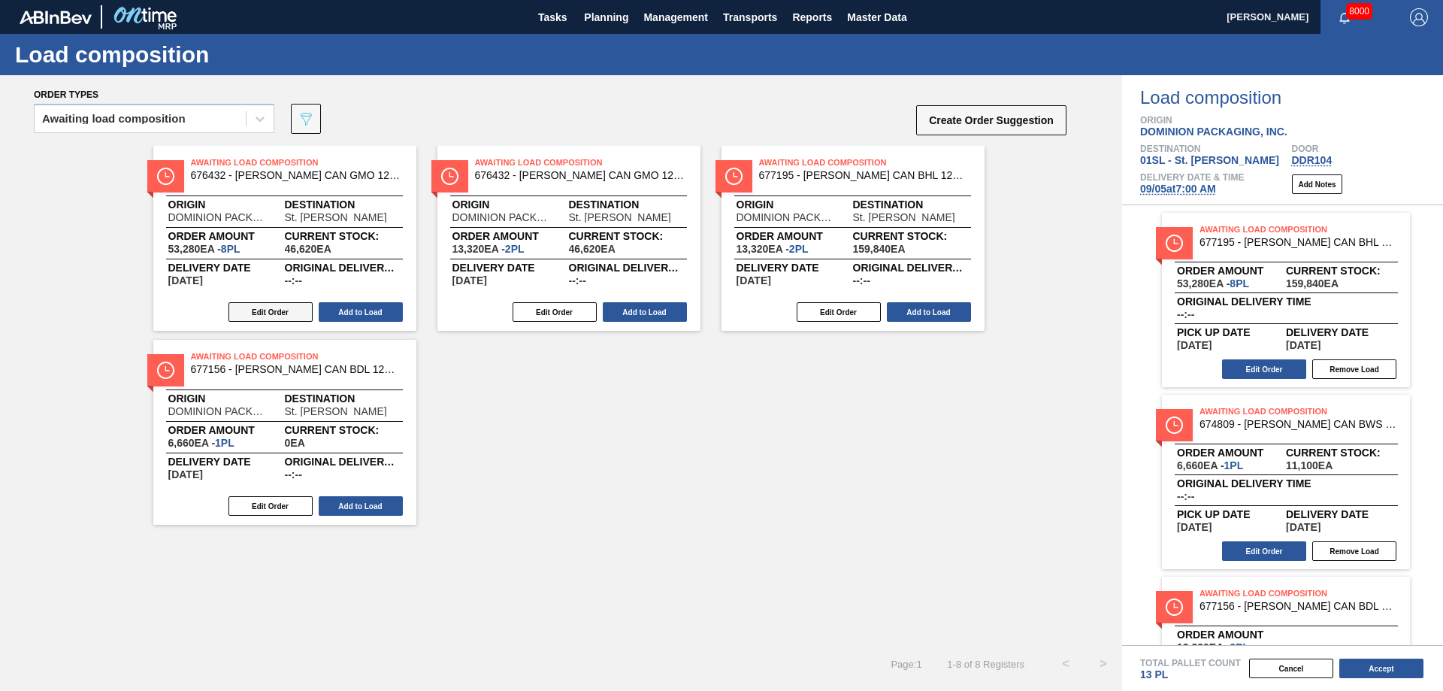
click at [284, 307] on button "Edit Order" at bounding box center [270, 312] width 84 height 20
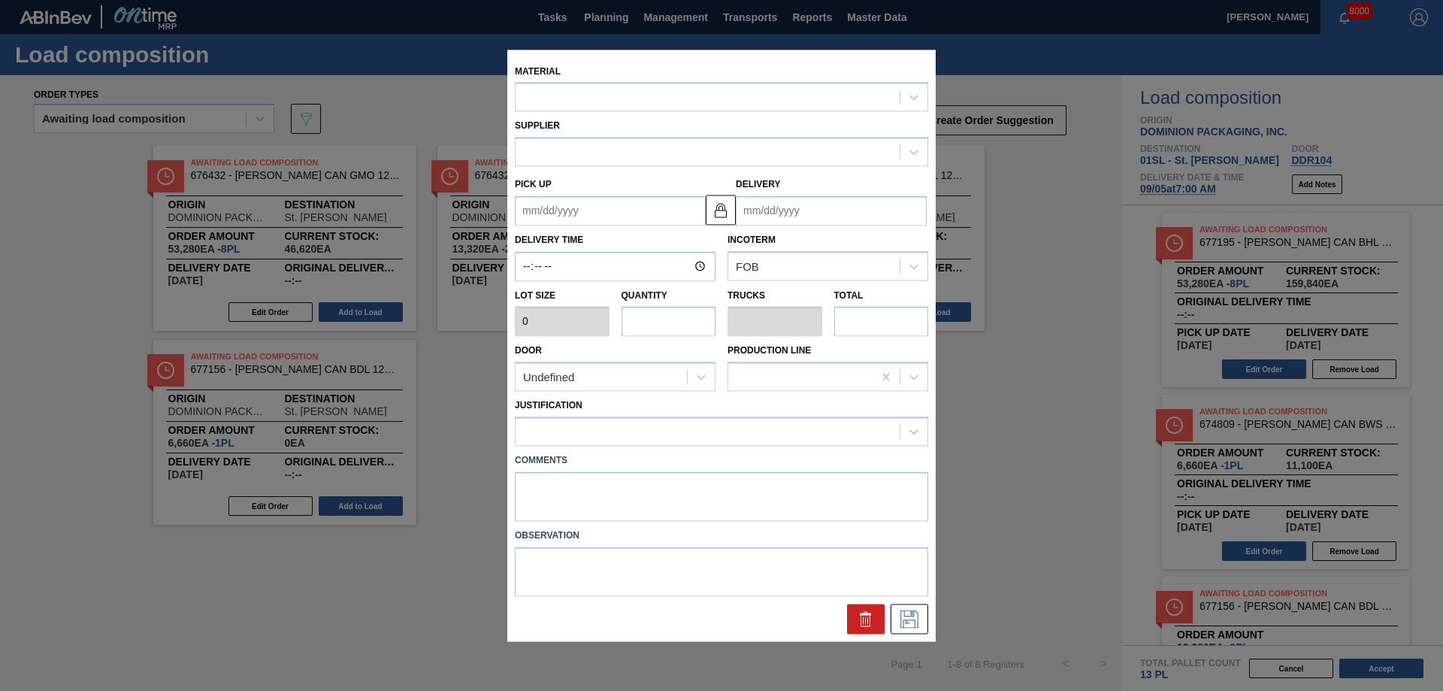
type input "6,660"
type input "8"
type input "0.308"
type input "53,280"
type up "[DATE]"
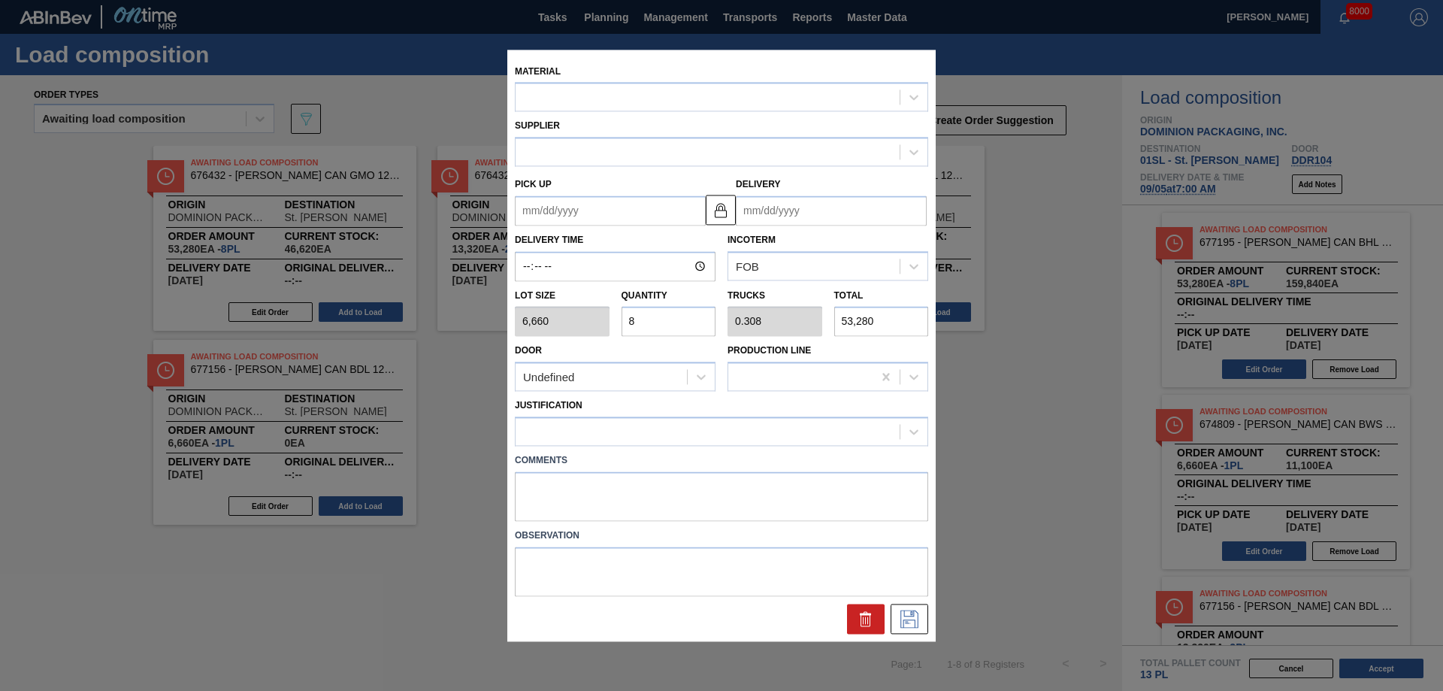
type input "[DATE]"
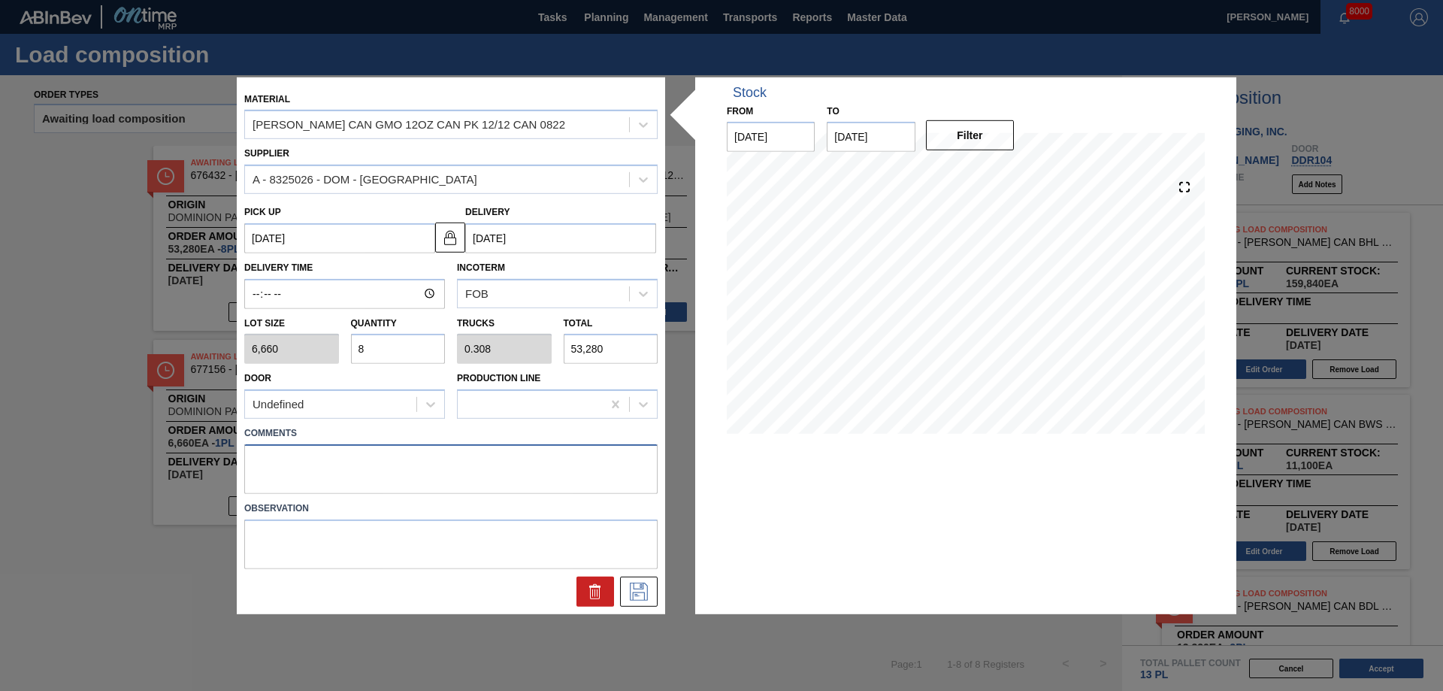
click at [301, 456] on textarea at bounding box center [450, 469] width 413 height 50
type textarea "live unload"
click at [639, 602] on button at bounding box center [639, 591] width 38 height 30
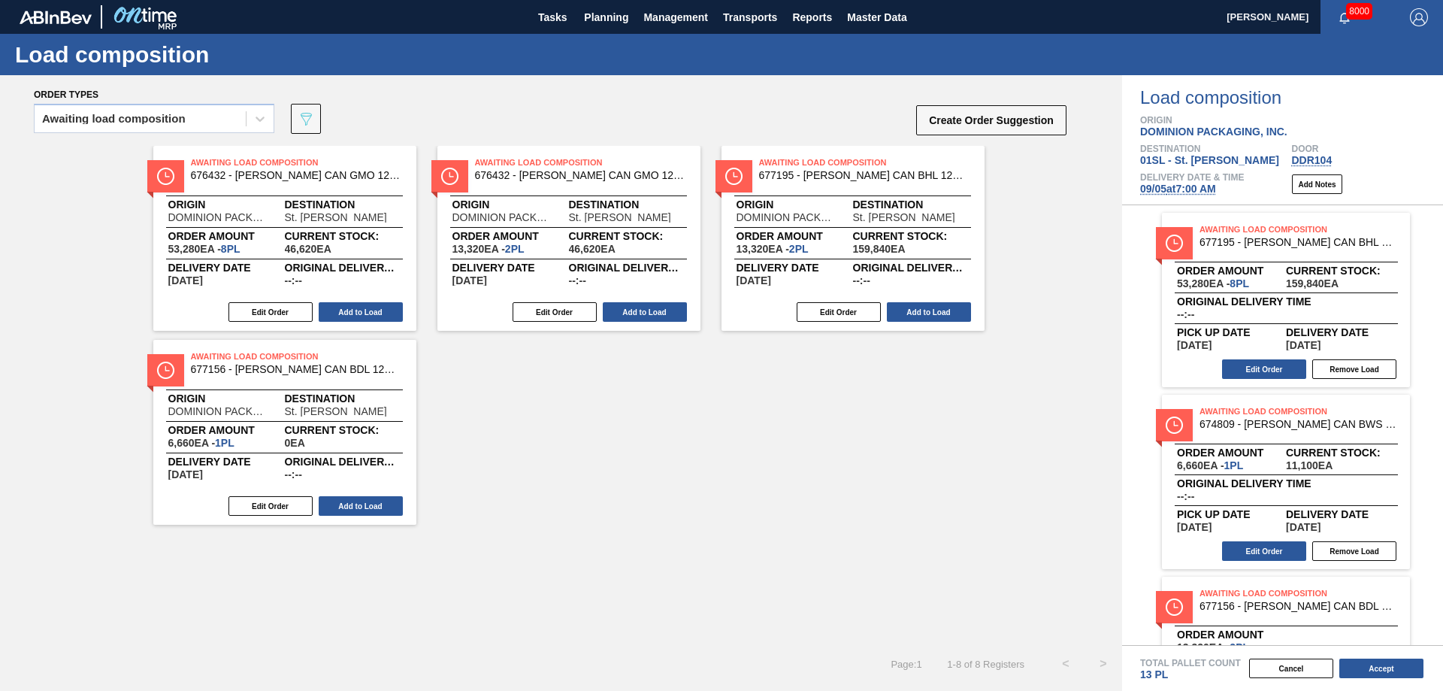
click at [370, 301] on div "Edit Order Add to Load" at bounding box center [278, 312] width 251 height 23
click at [354, 309] on button "Add to Load" at bounding box center [361, 312] width 84 height 20
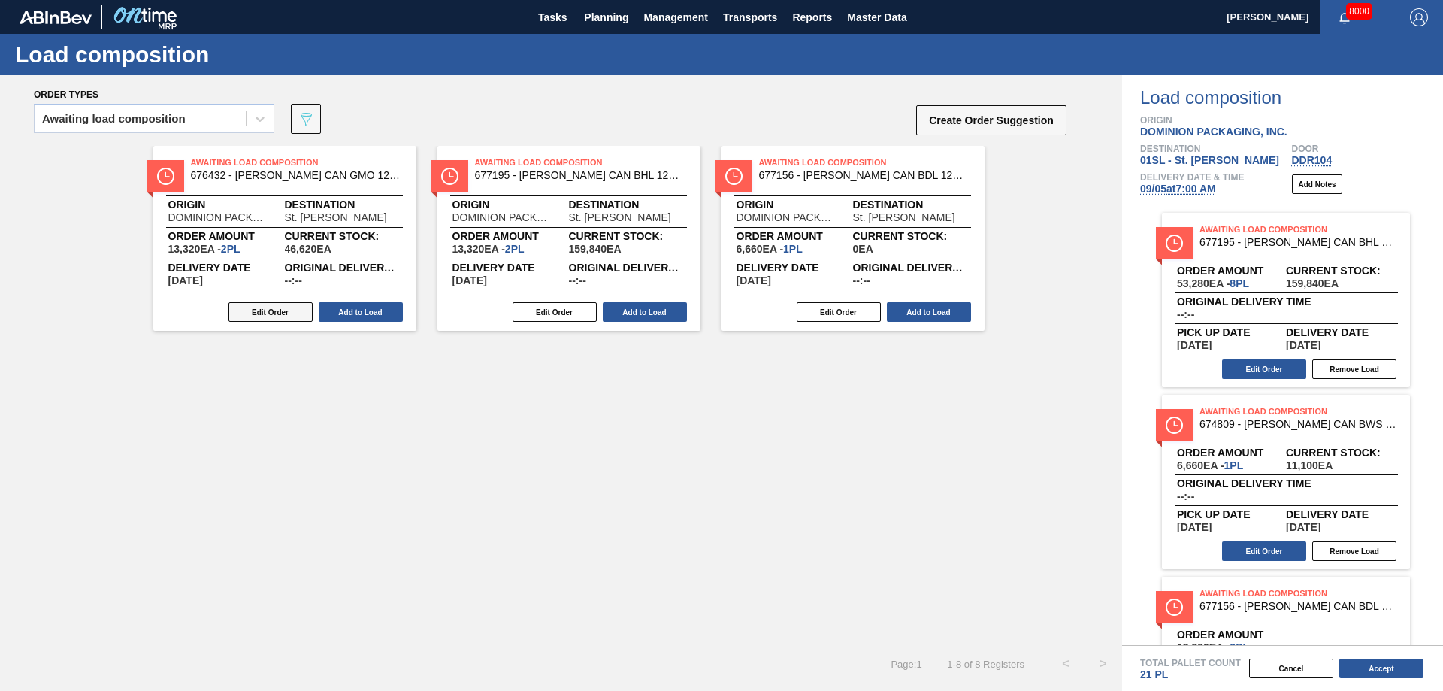
click at [276, 309] on button "Edit Order" at bounding box center [270, 312] width 84 height 20
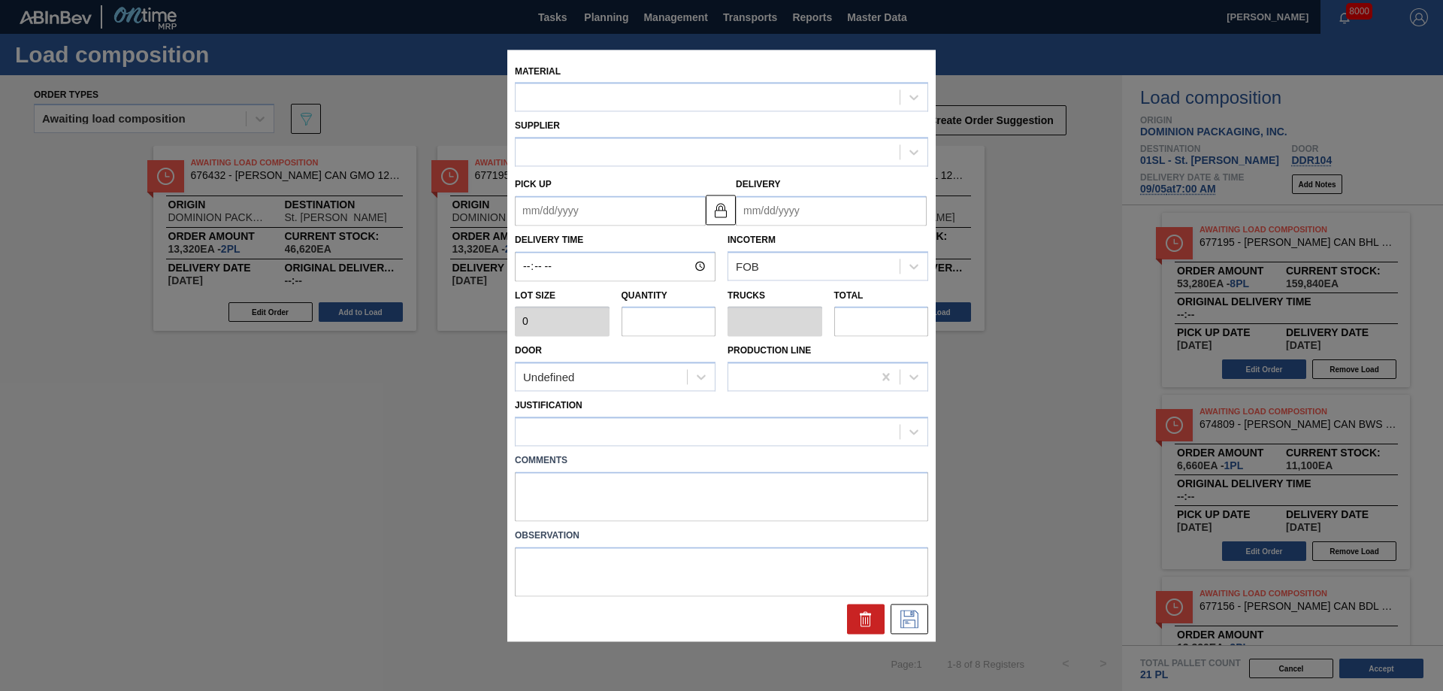
type input "6,660"
type input "2"
type input "0.077"
type input "13,320"
type up "[DATE]"
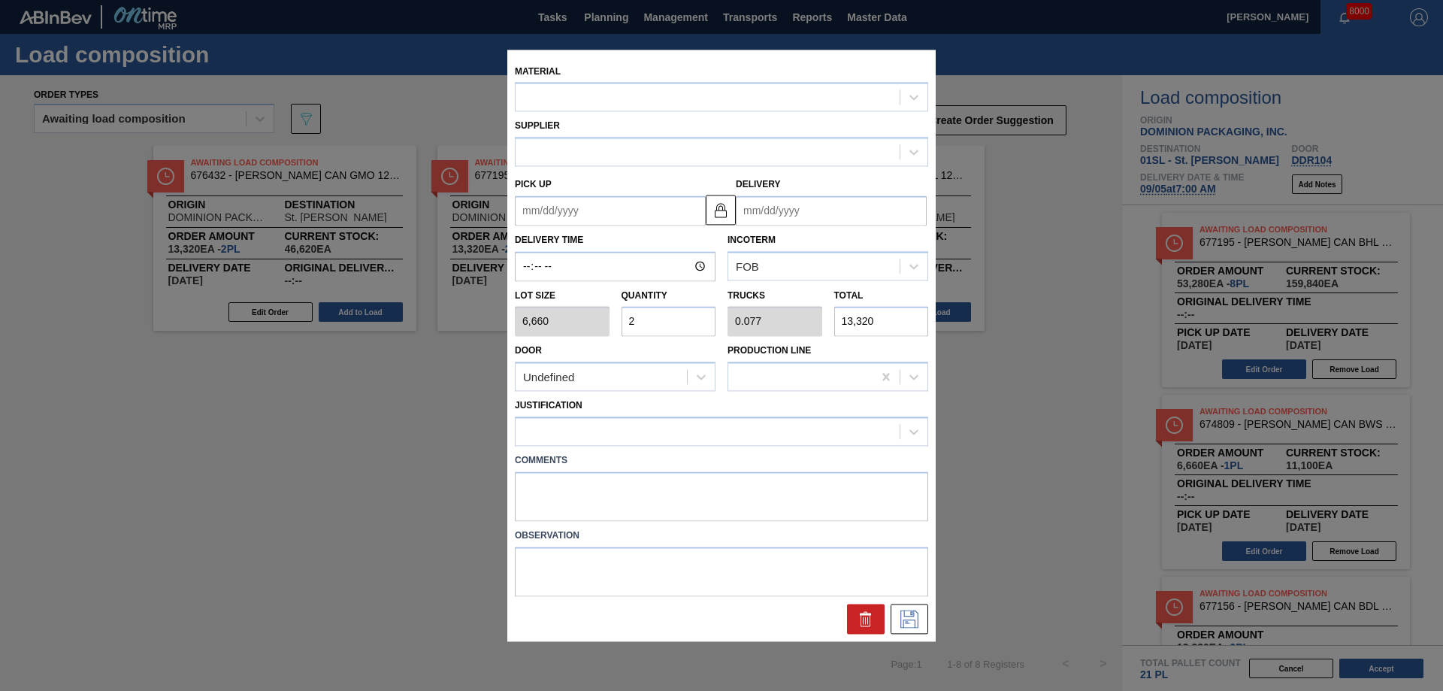
type input "[DATE]"
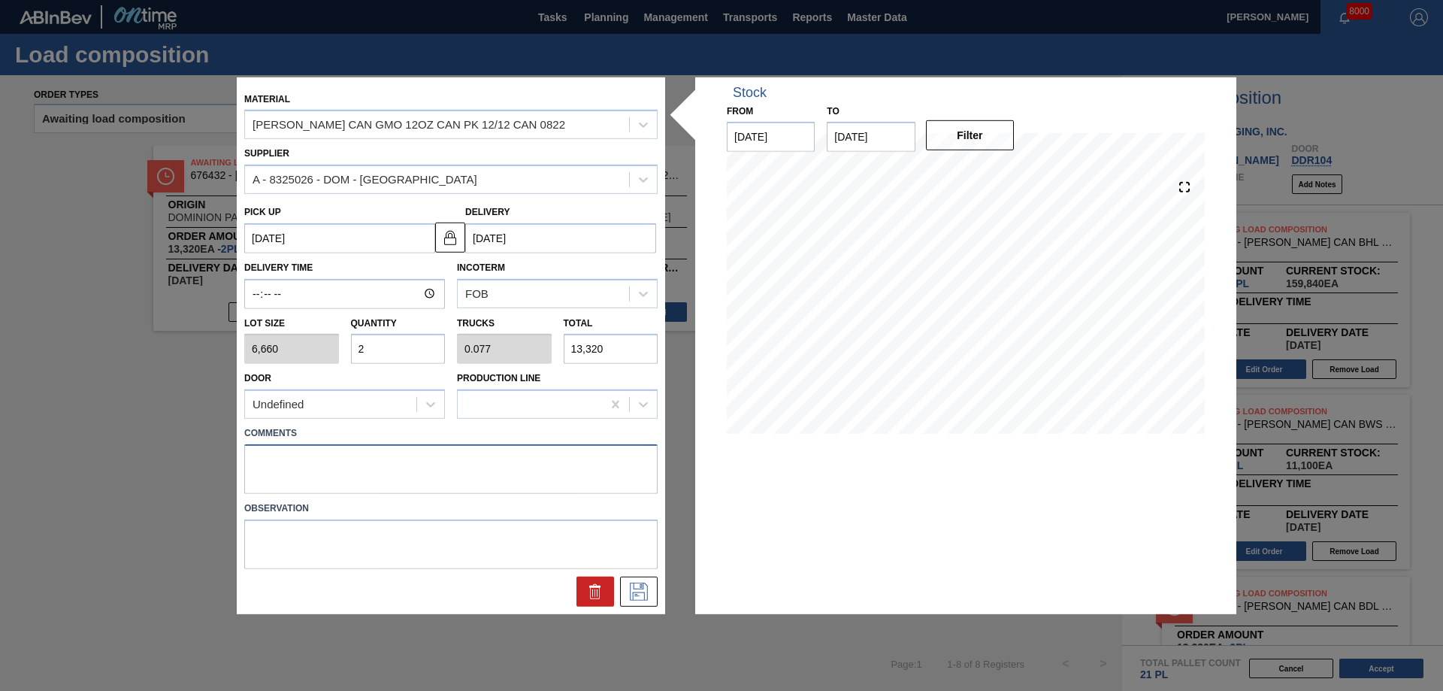
click at [309, 462] on textarea at bounding box center [450, 469] width 413 height 50
type textarea "Live unload"
click at [644, 586] on icon at bounding box center [639, 591] width 24 height 18
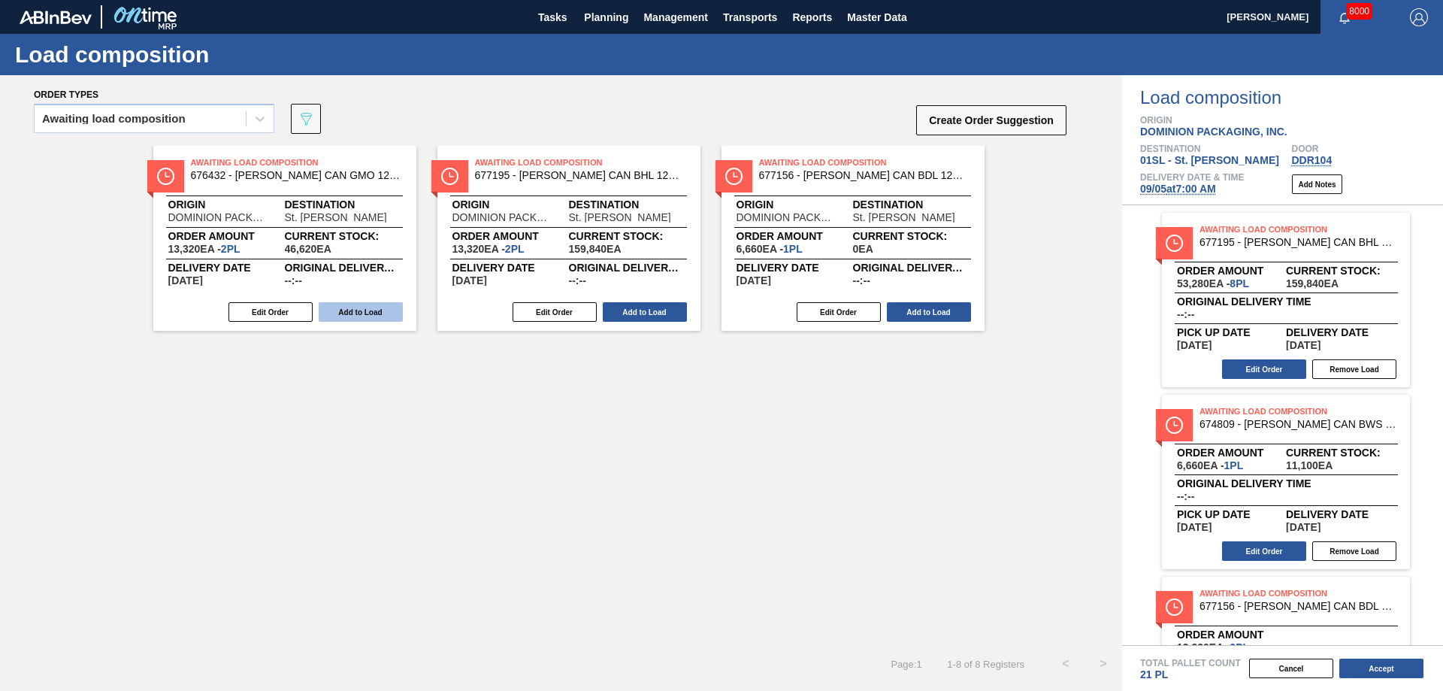
click at [358, 312] on button "Add to Load" at bounding box center [361, 312] width 84 height 20
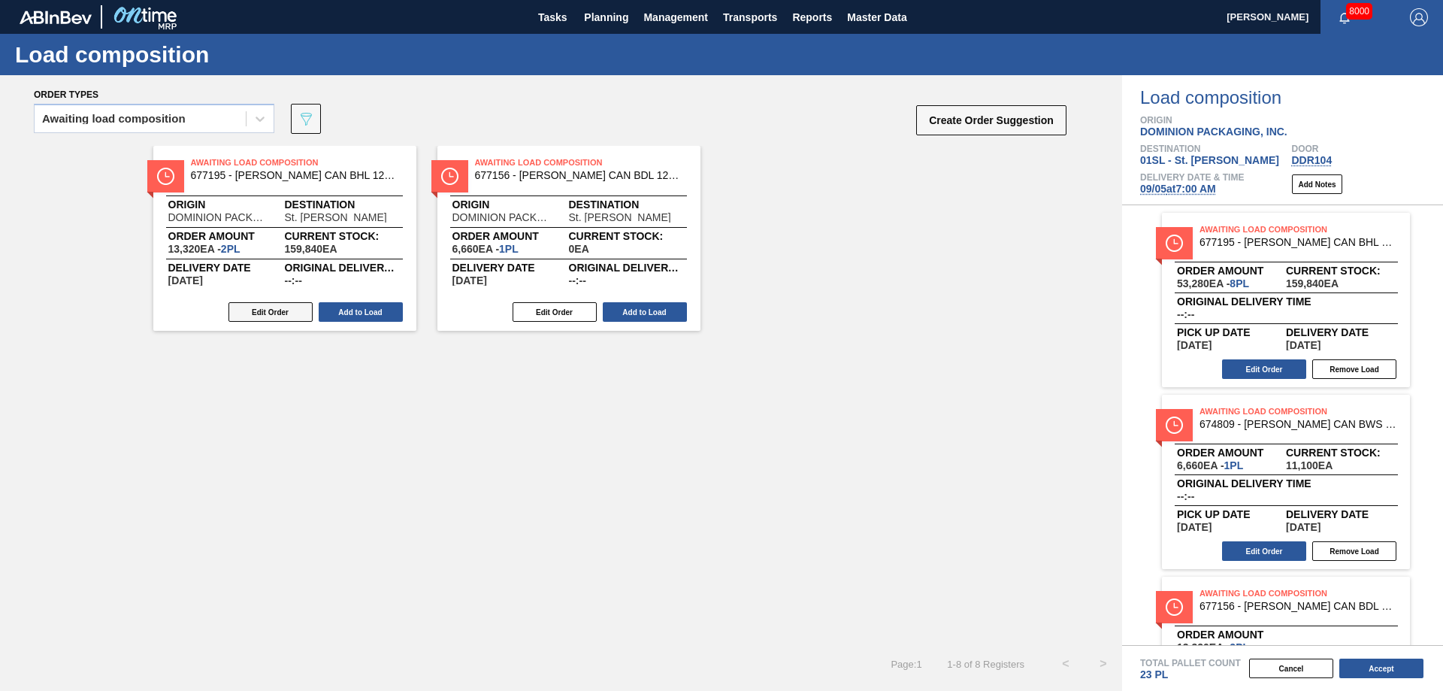
click at [277, 312] on button "Edit Order" at bounding box center [270, 312] width 84 height 20
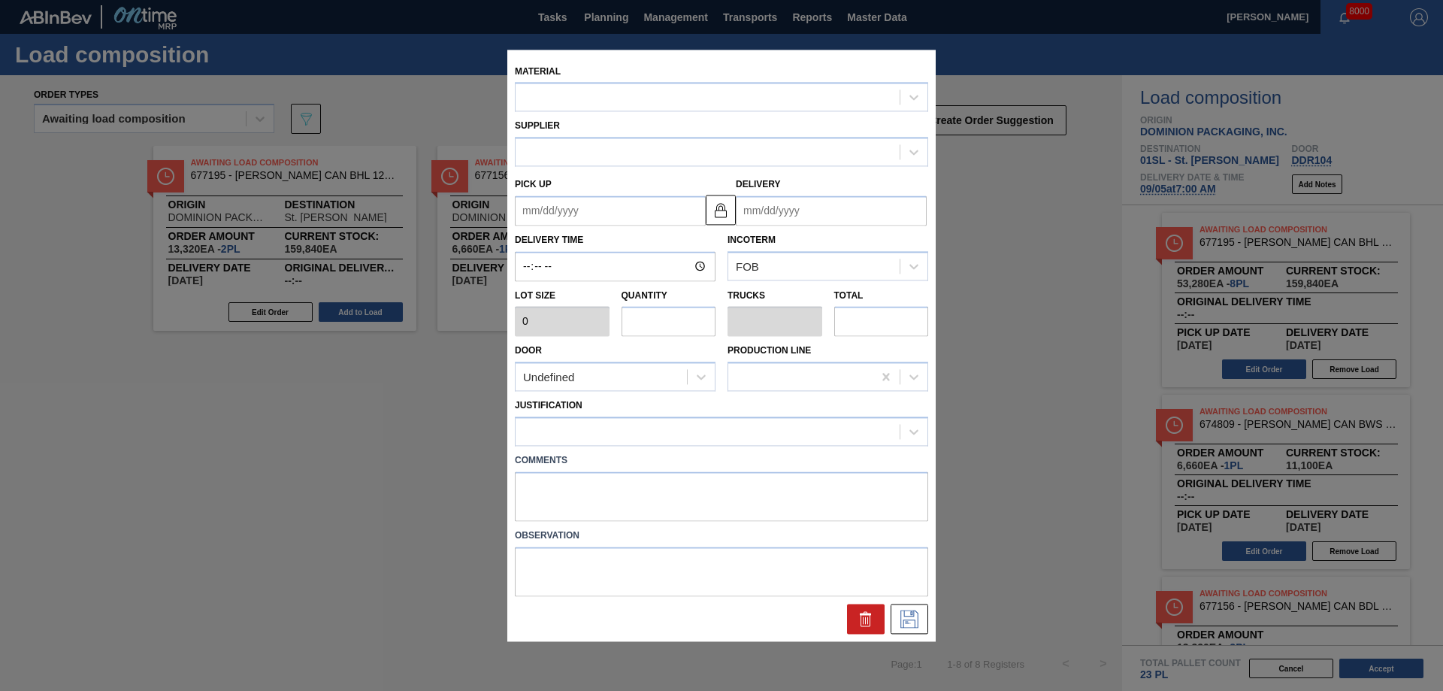
type input "6,660"
type input "2"
type input "0.077"
type input "13,320"
type up "[DATE]"
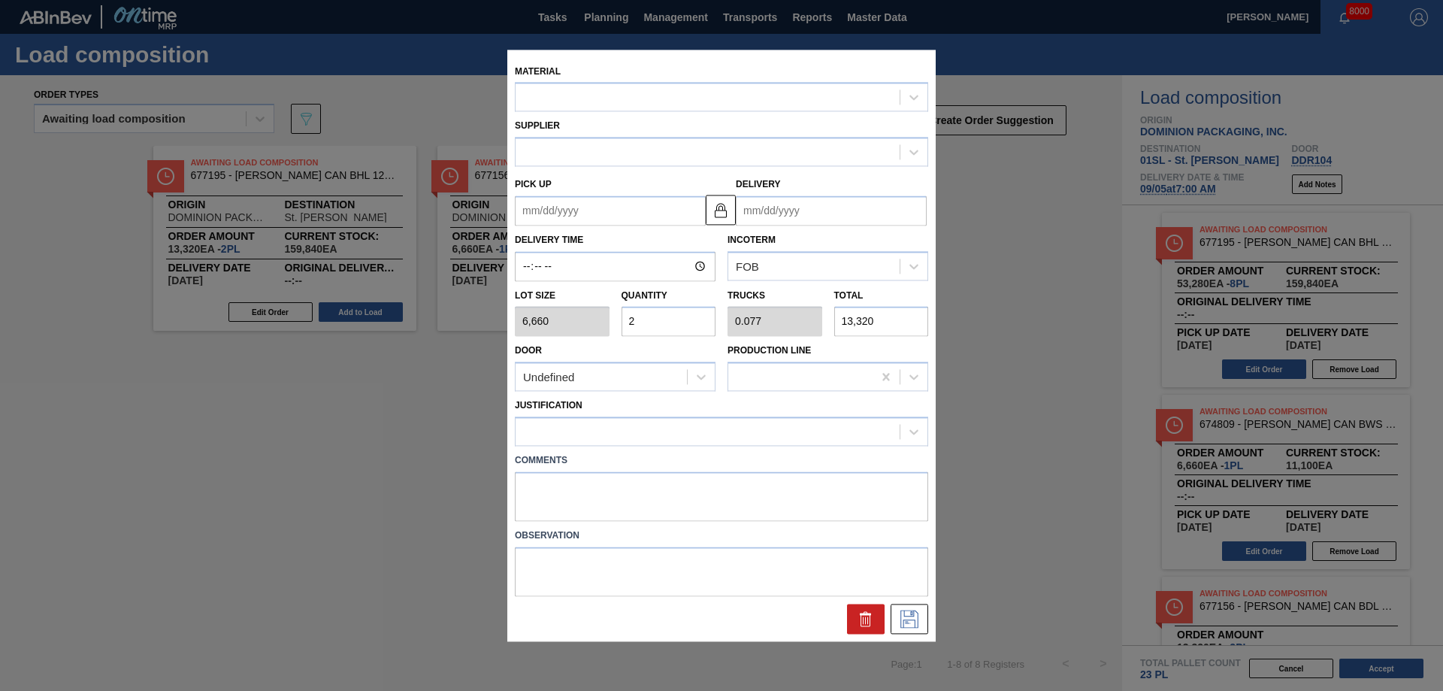
type input "[DATE]"
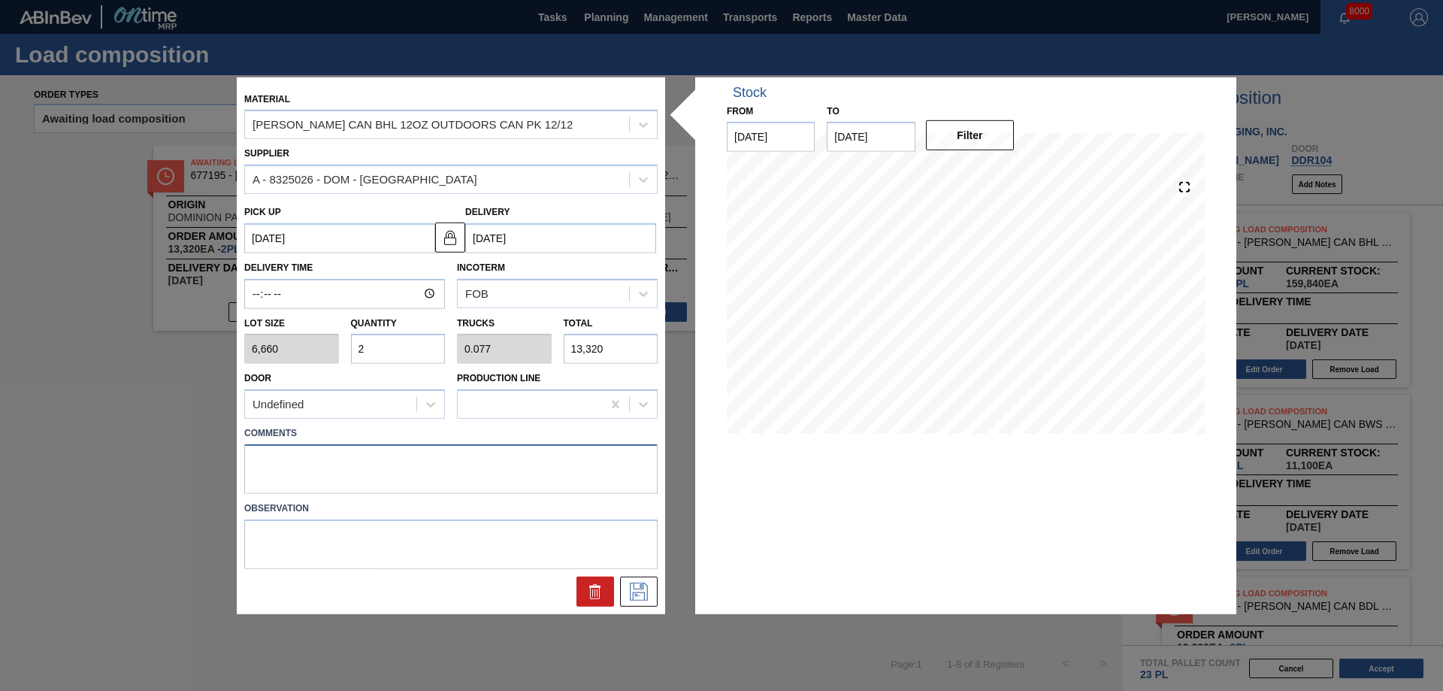
click at [321, 467] on textarea at bounding box center [450, 469] width 413 height 50
type textarea "Live unload"
click at [635, 585] on icon at bounding box center [639, 591] width 24 height 18
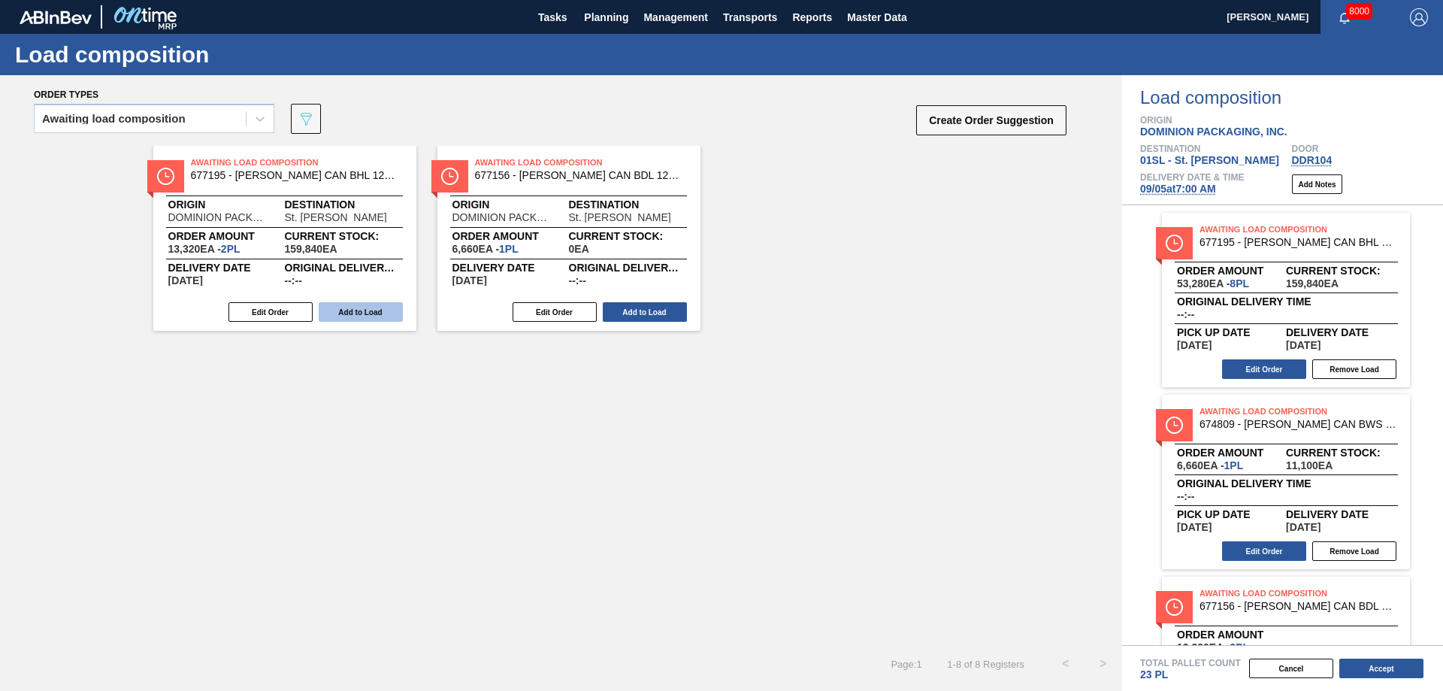
click at [361, 313] on button "Add to Load" at bounding box center [361, 312] width 84 height 20
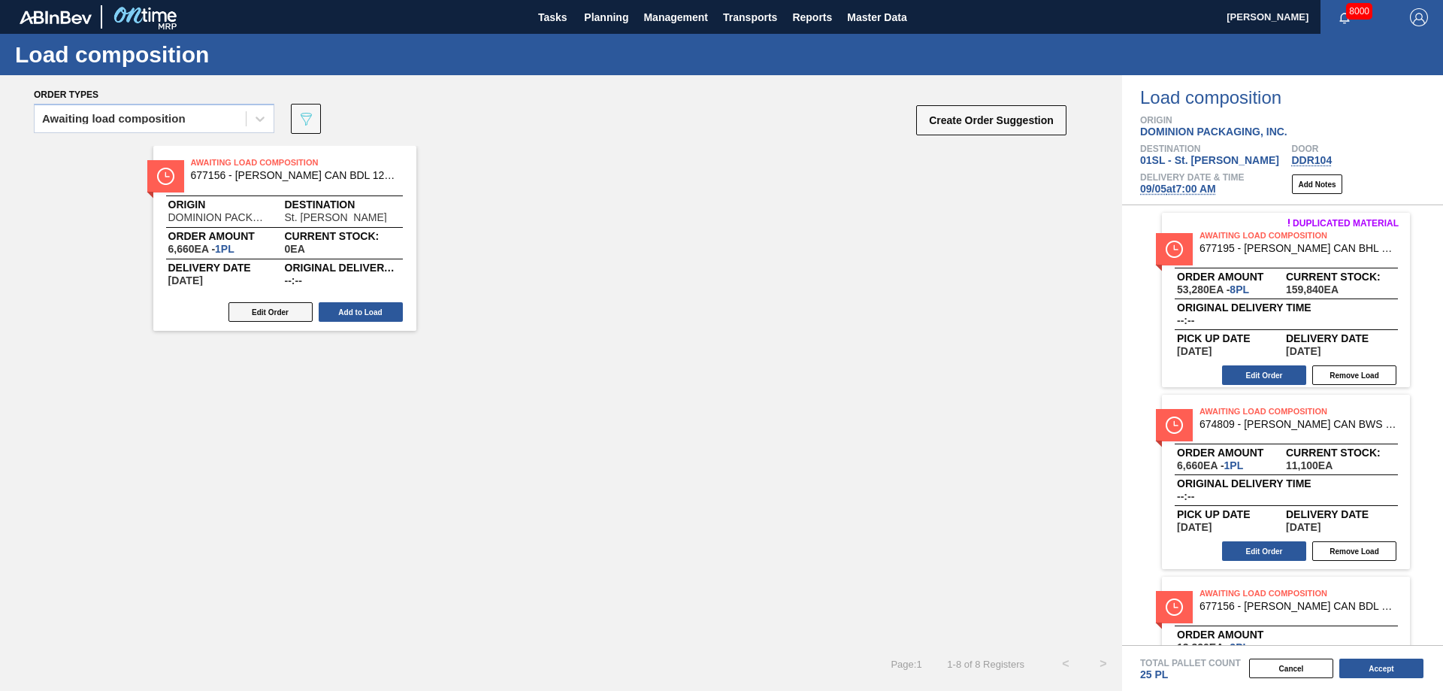
click at [280, 307] on button "Edit Order" at bounding box center [270, 312] width 84 height 20
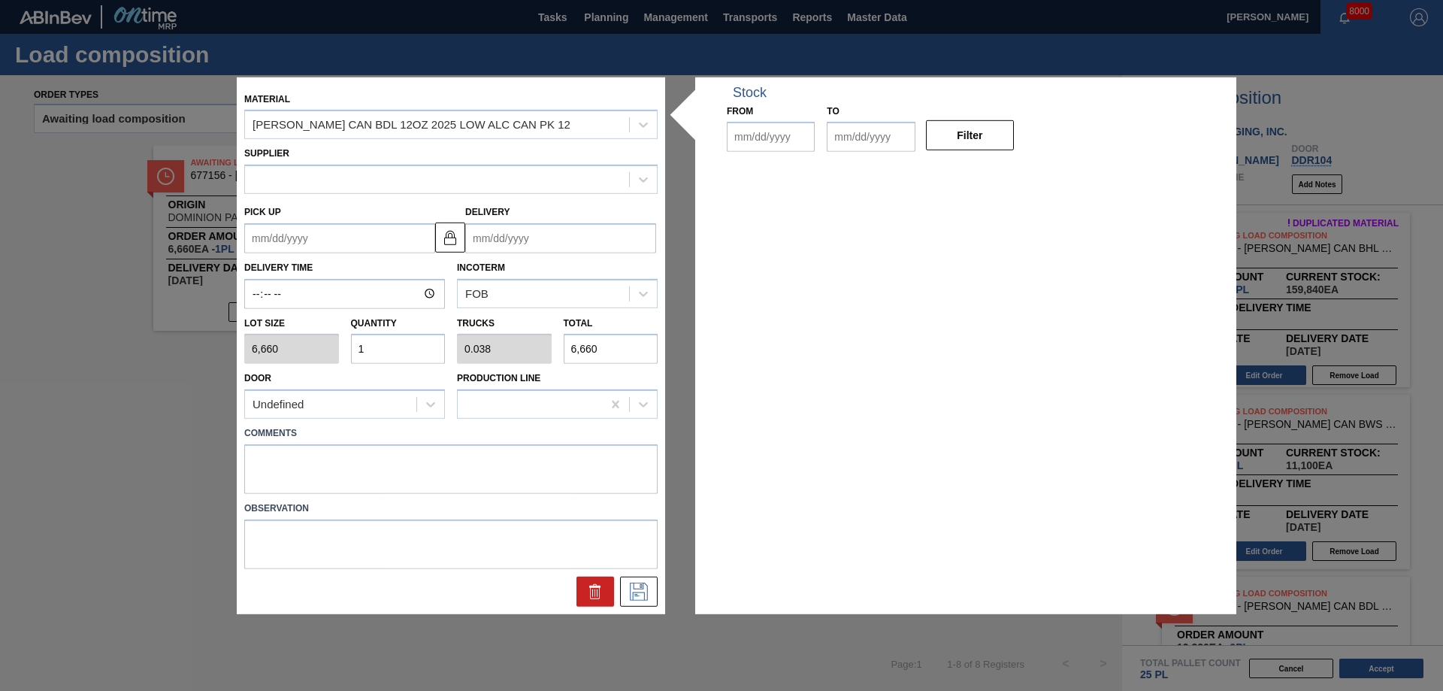
type input "6,660"
type input "1"
type input "0.038"
type input "6,660"
type up "[DATE]"
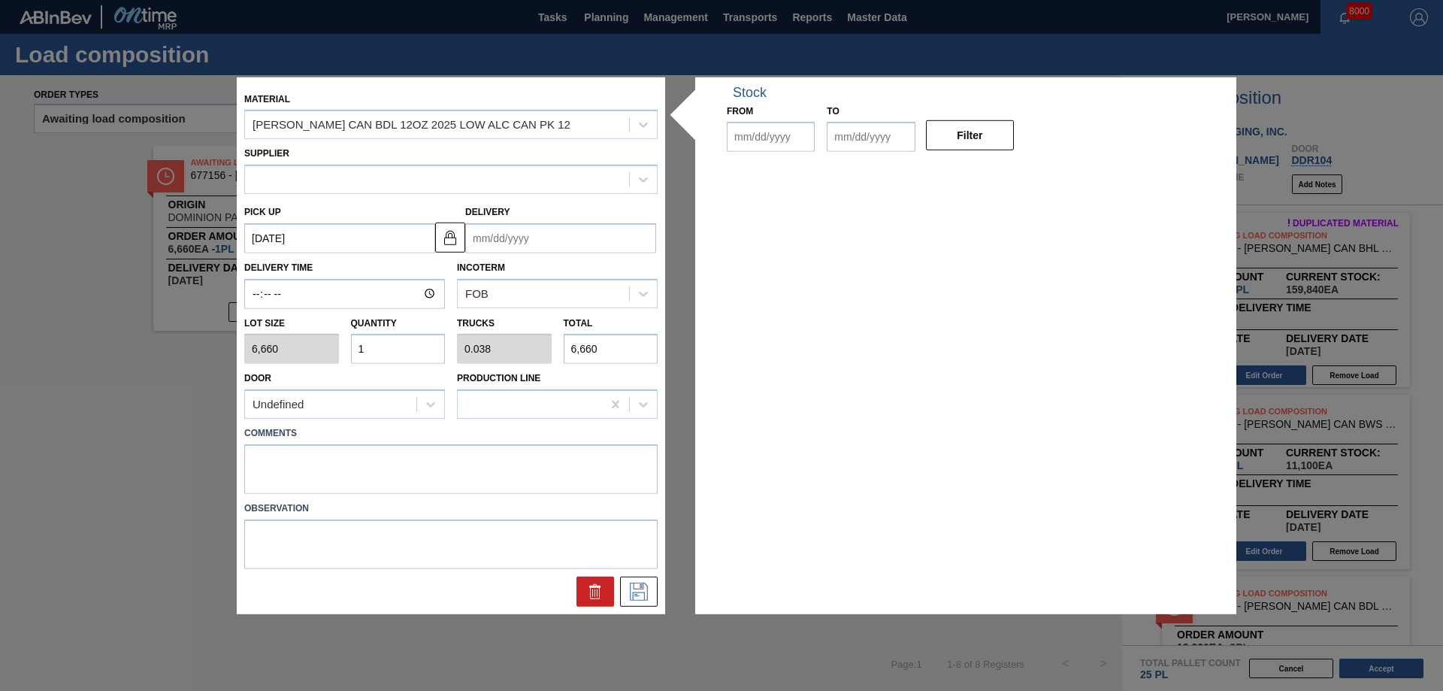
type input "[DATE]"
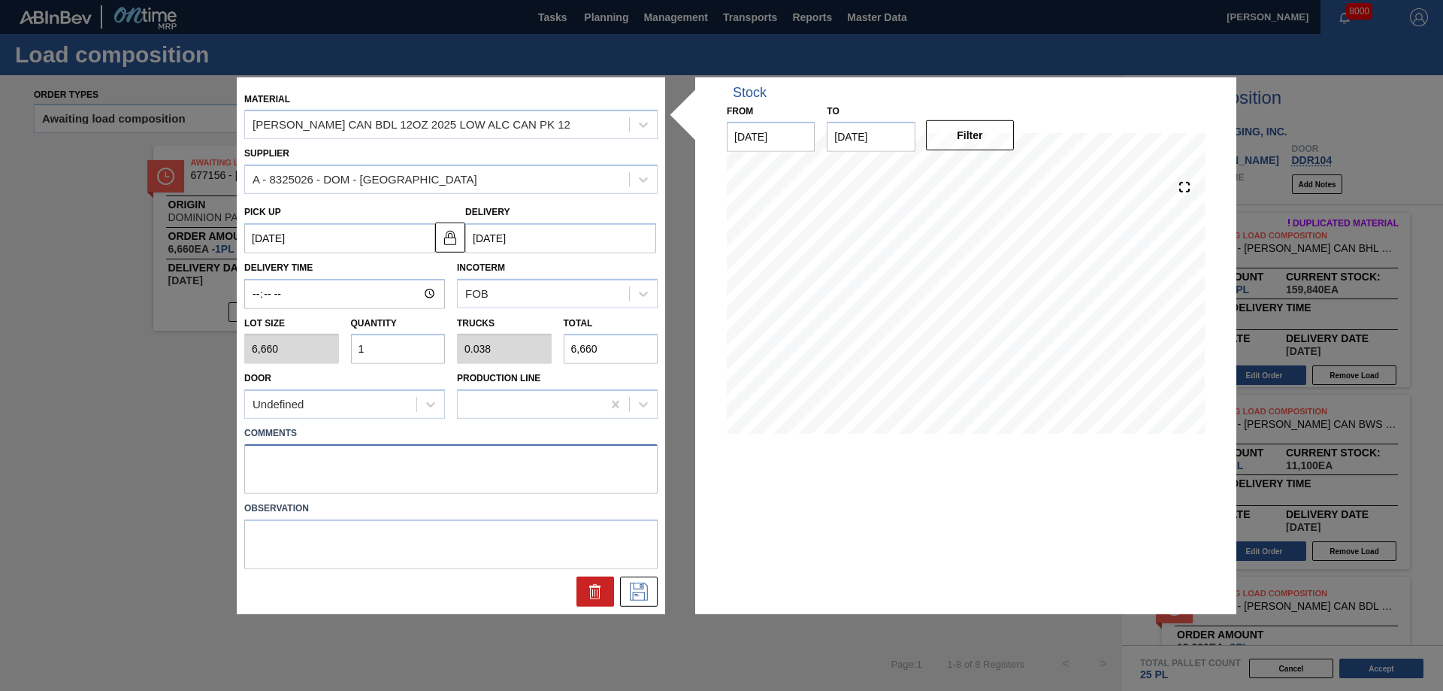
click at [310, 458] on textarea at bounding box center [450, 469] width 413 height 50
type textarea "Live unload"
click at [654, 585] on button at bounding box center [639, 591] width 38 height 30
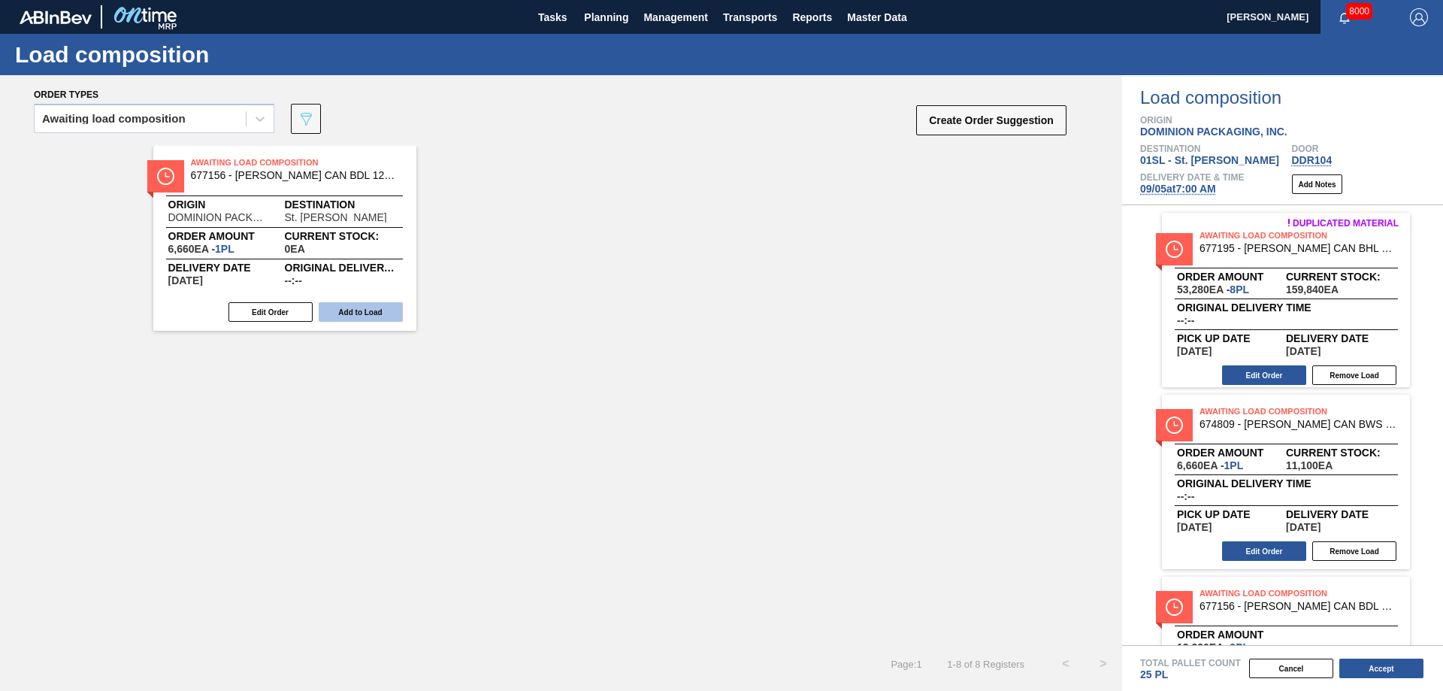
click at [373, 311] on button "Add to Load" at bounding box center [361, 312] width 84 height 20
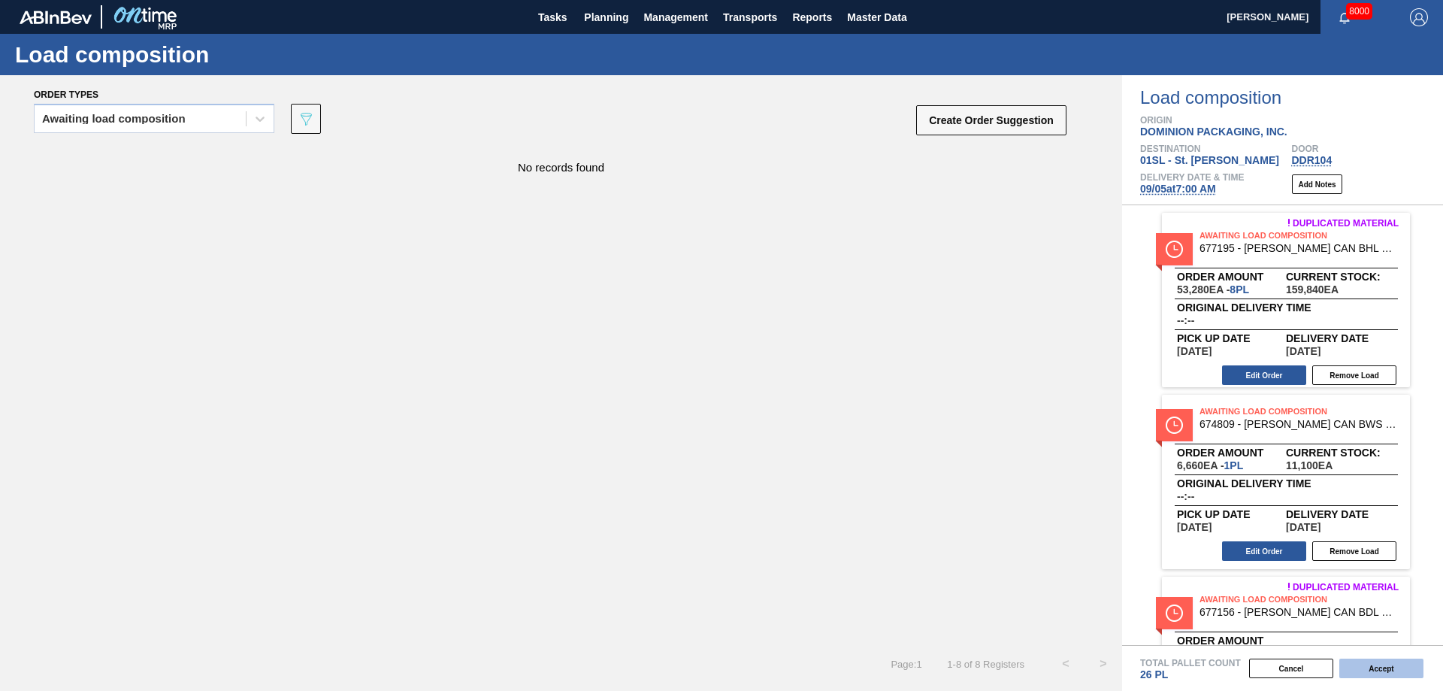
click at [1373, 666] on button "Accept" at bounding box center [1381, 668] width 84 height 20
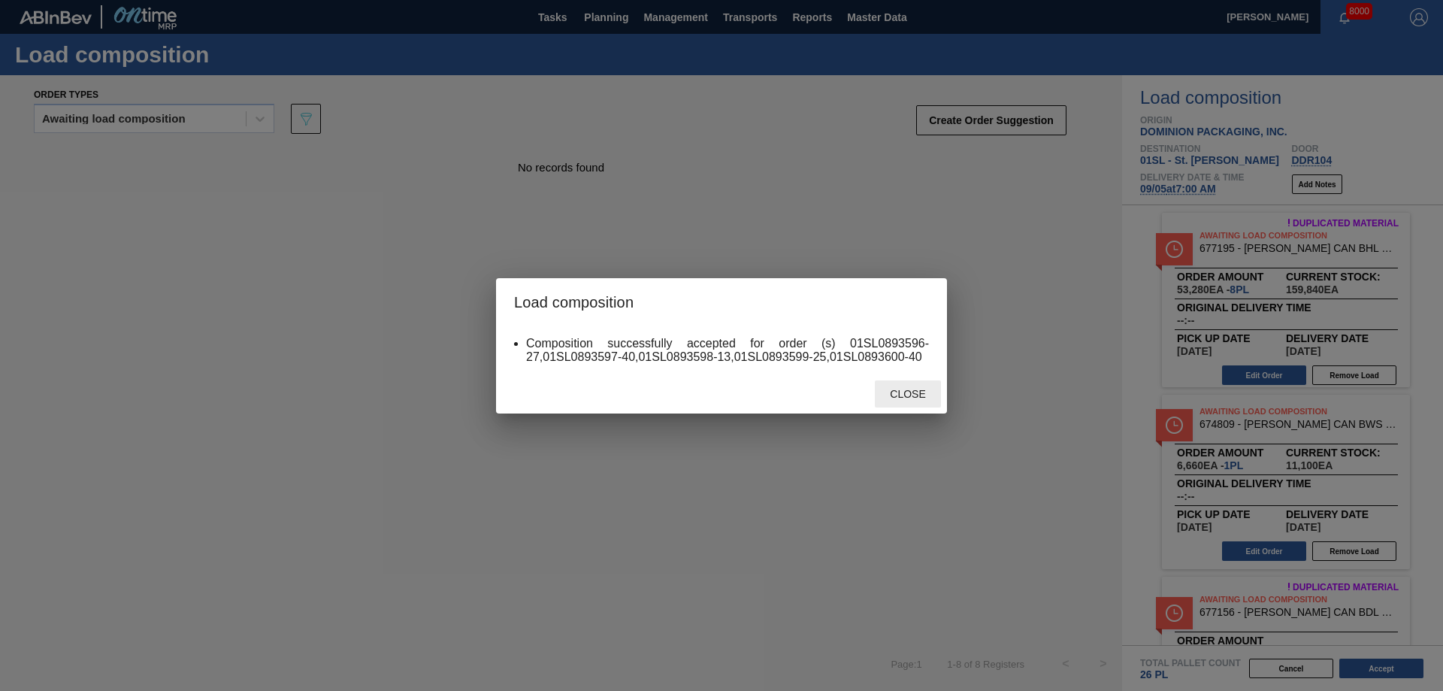
click at [917, 394] on span "Close" at bounding box center [907, 394] width 59 height 12
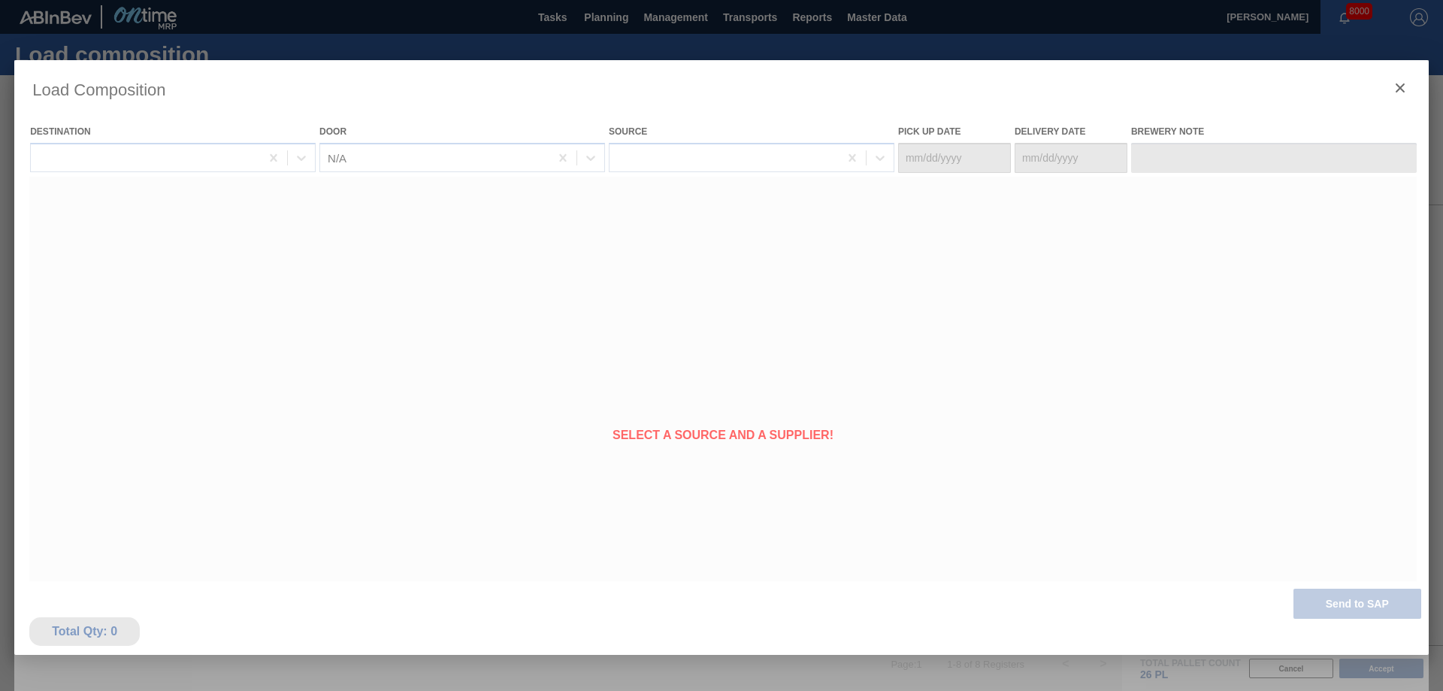
type Date "[DATE]"
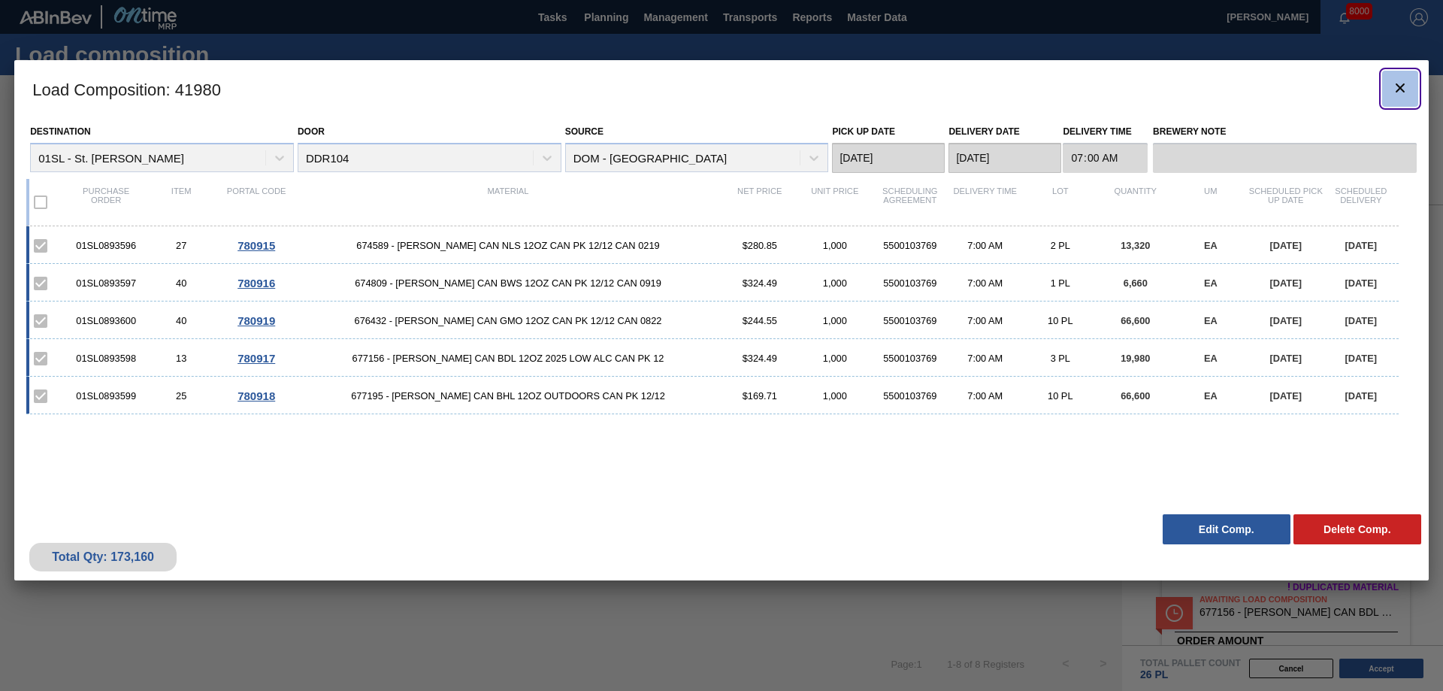
click at [1401, 98] on clb-icon "botão de ícone" at bounding box center [1400, 89] width 18 height 20
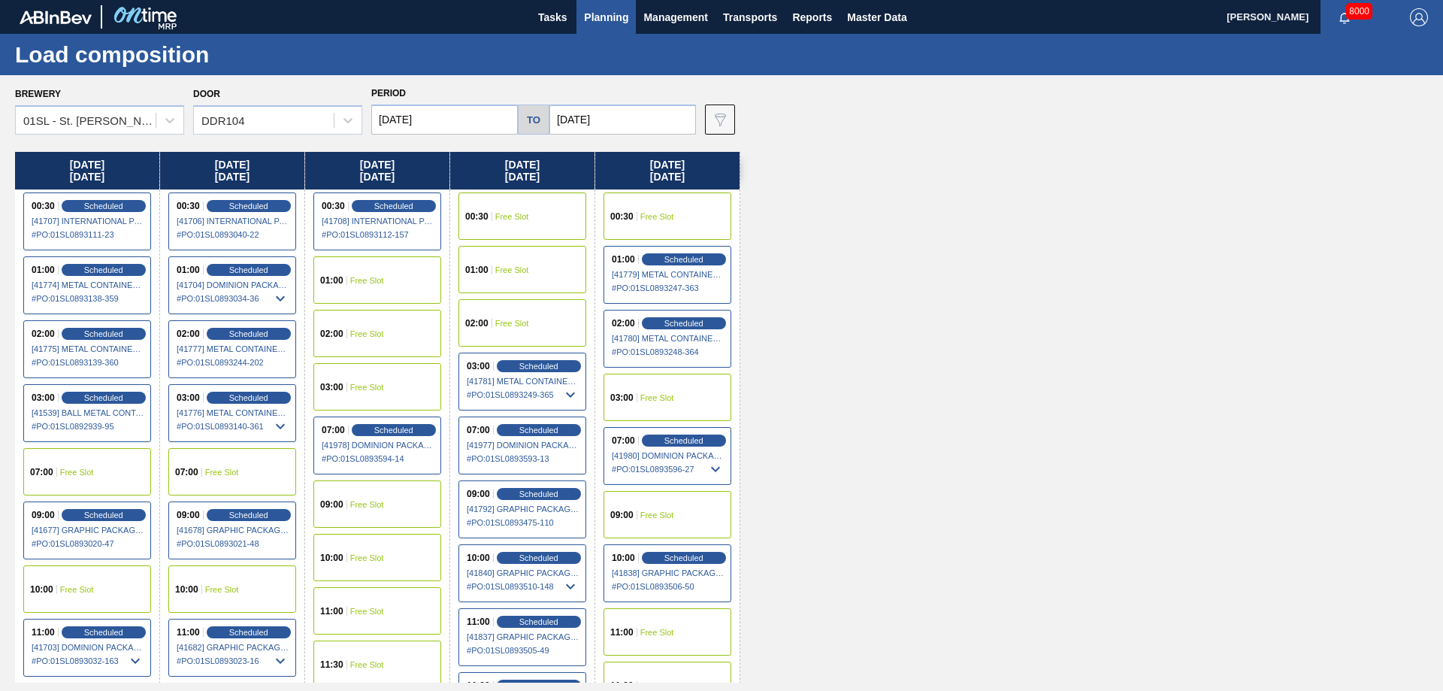
click at [605, 24] on span "Planning" at bounding box center [606, 17] width 44 height 18
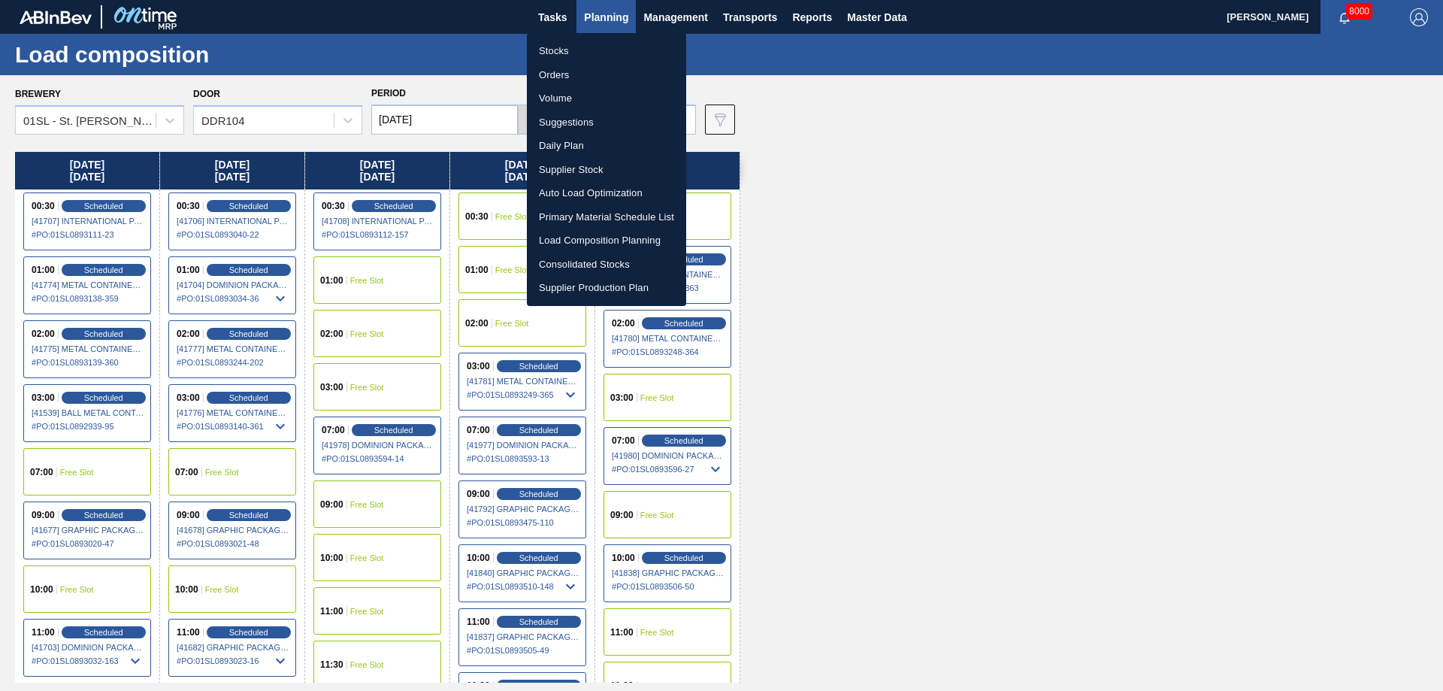
click at [578, 125] on li "Suggestions" at bounding box center [606, 122] width 159 height 24
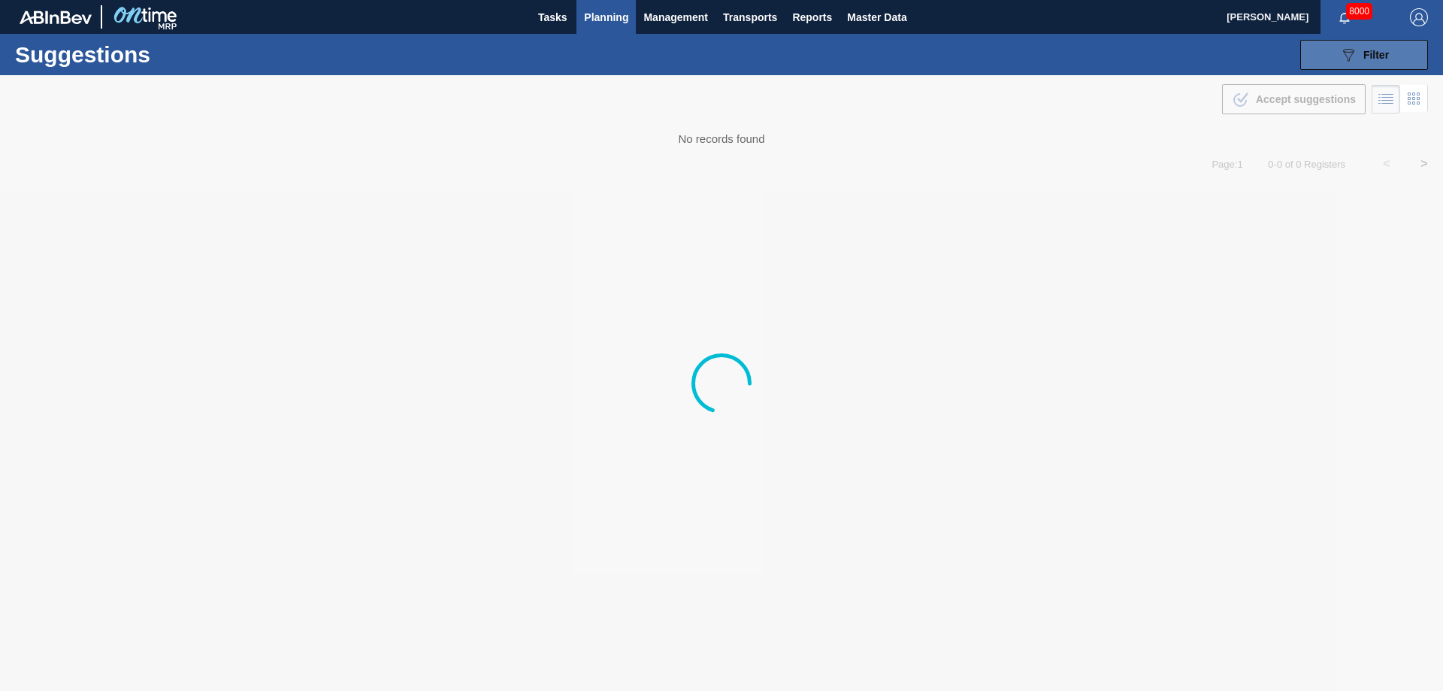
type from "[DATE]"
type to "[DATE]"
click at [1392, 40] on button "089F7B8B-B2A5-4AFE-B5C0-19BA573D28AC Filter" at bounding box center [1364, 55] width 128 height 30
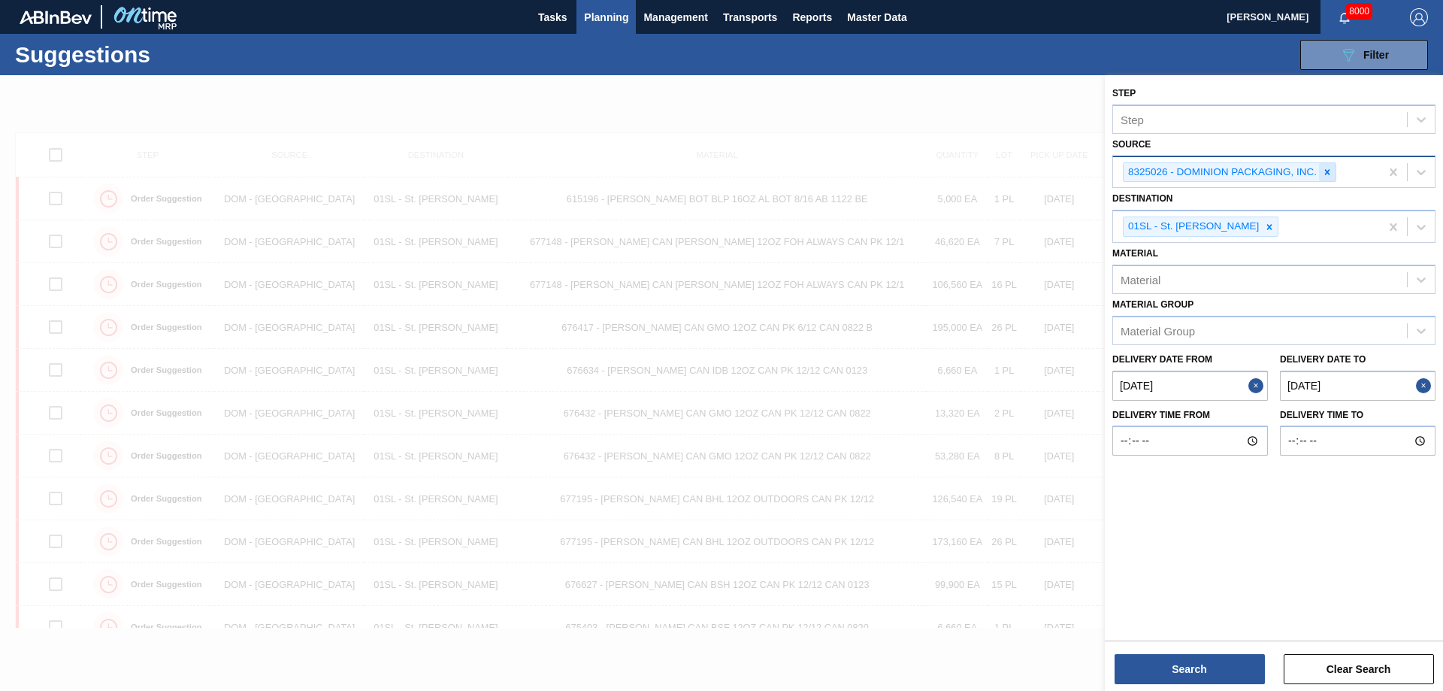
click at [1322, 171] on icon at bounding box center [1327, 172] width 11 height 11
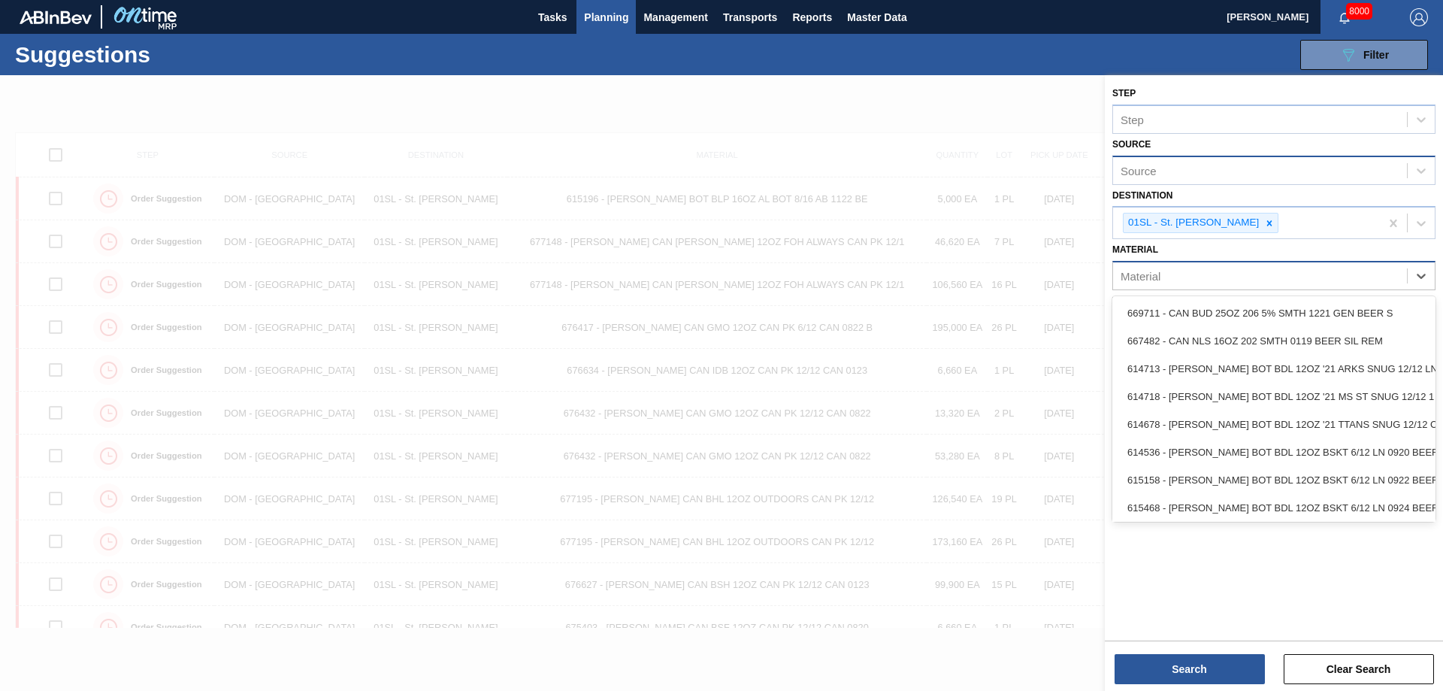
click at [1157, 270] on div "Material" at bounding box center [1140, 276] width 40 height 13
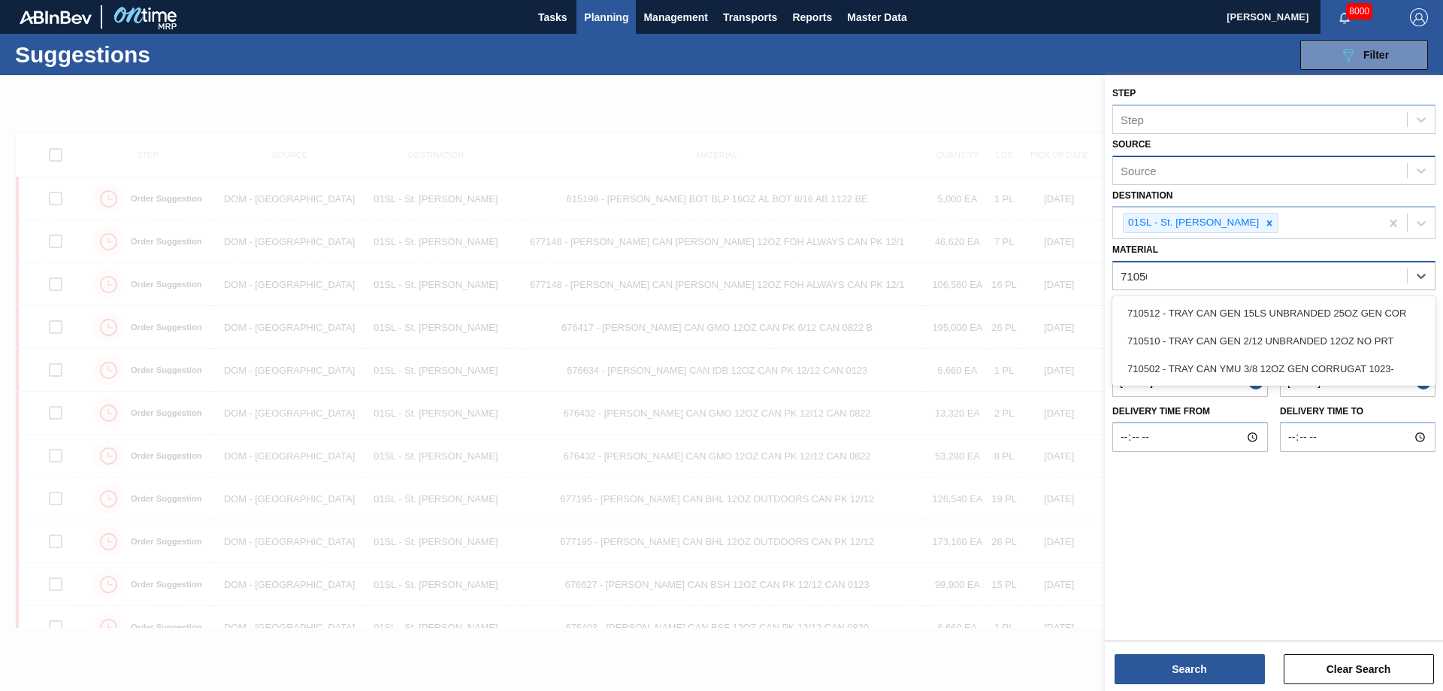
type input "710502"
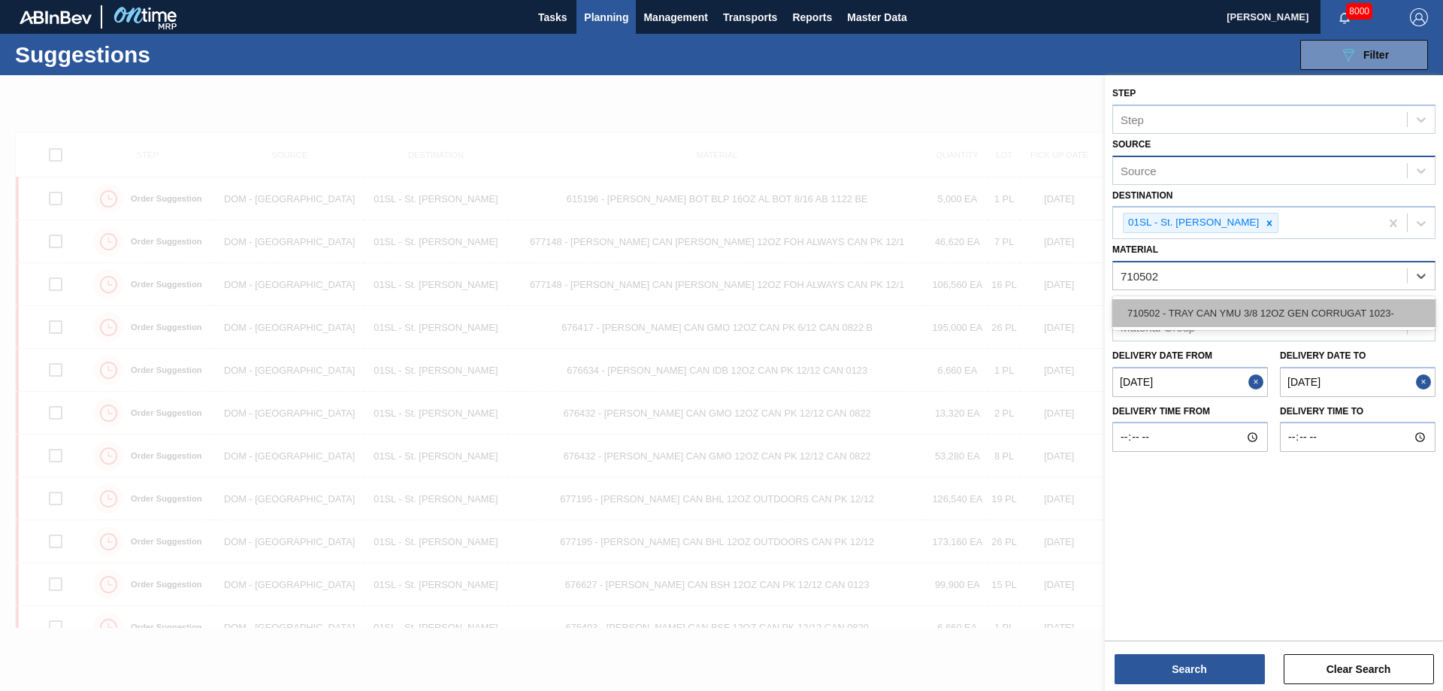
click at [1123, 309] on div "710502 - TRAY CAN YMU 3/8 12OZ GEN CORRUGAT 1023-" at bounding box center [1273, 313] width 323 height 28
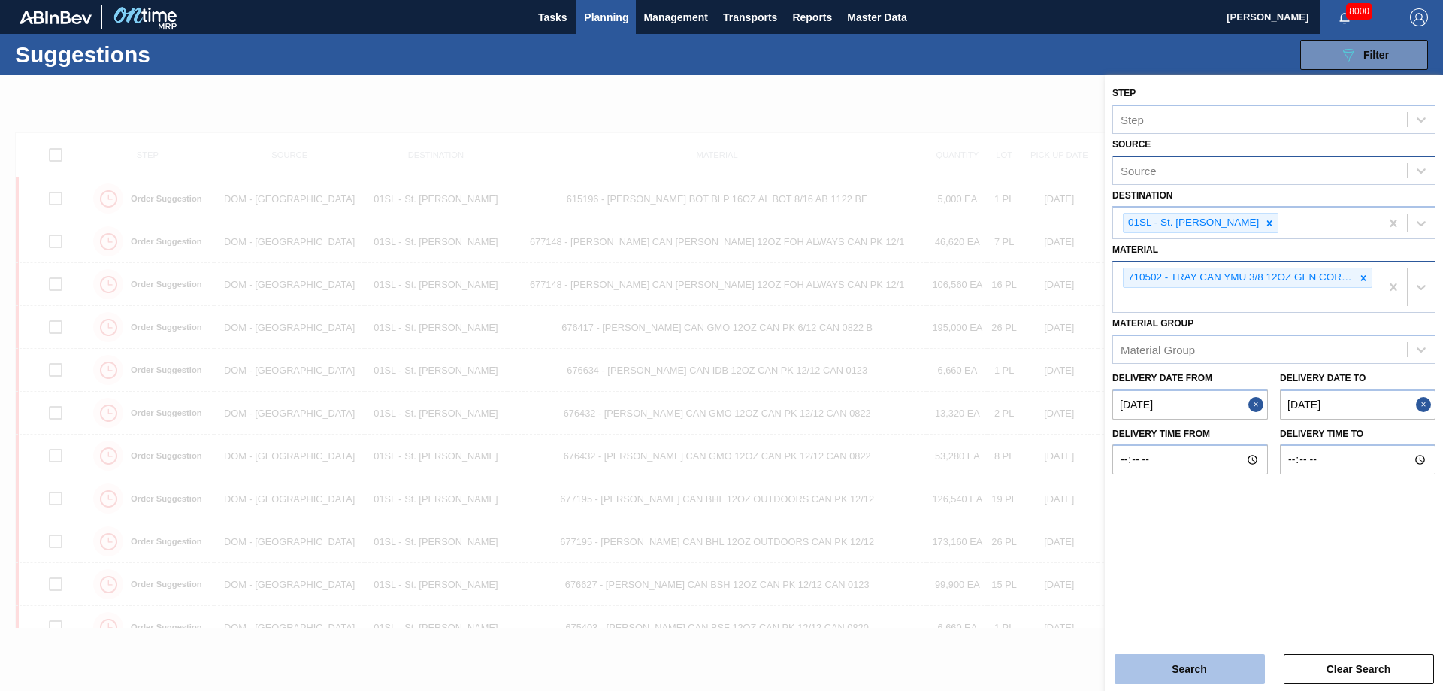
click at [1216, 670] on button "Search" at bounding box center [1189, 669] width 150 height 30
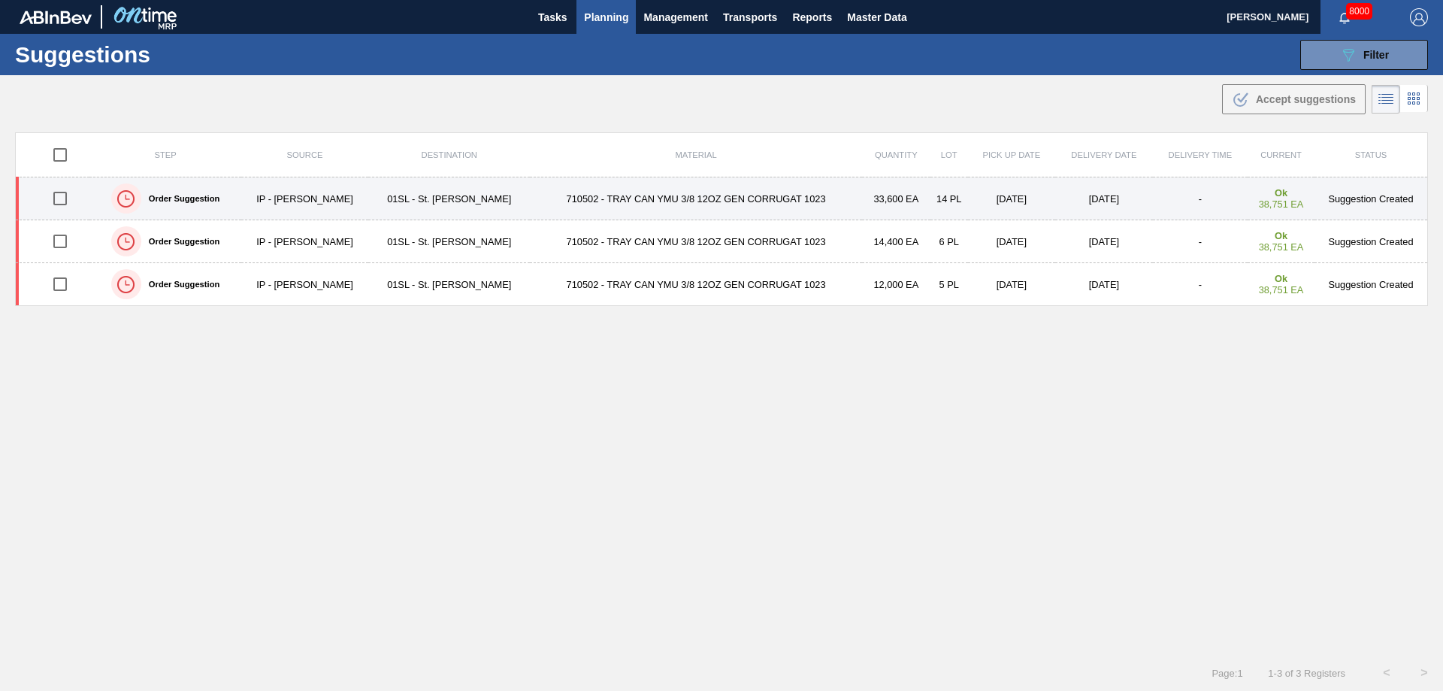
click at [59, 206] on input "checkbox" at bounding box center [60, 199] width 32 height 32
checkbox input "true"
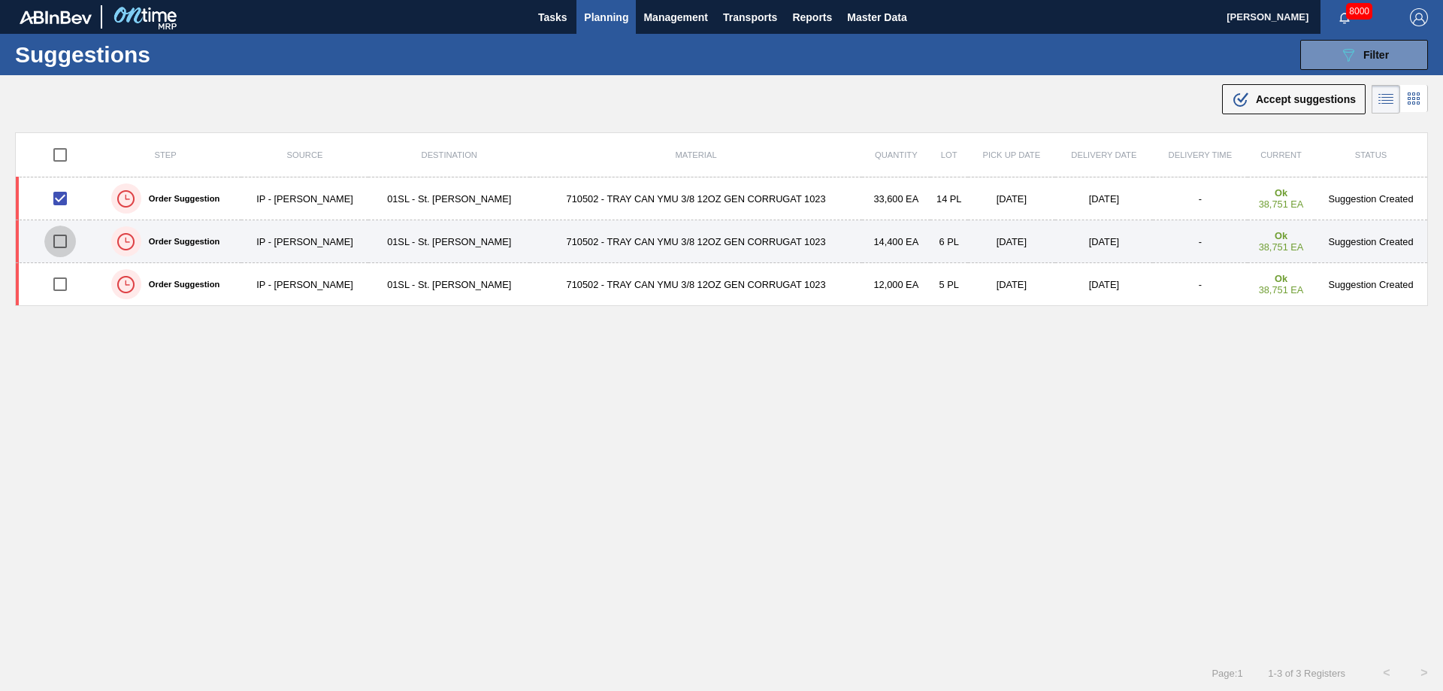
click at [62, 232] on input "checkbox" at bounding box center [60, 241] width 32 height 32
checkbox input "true"
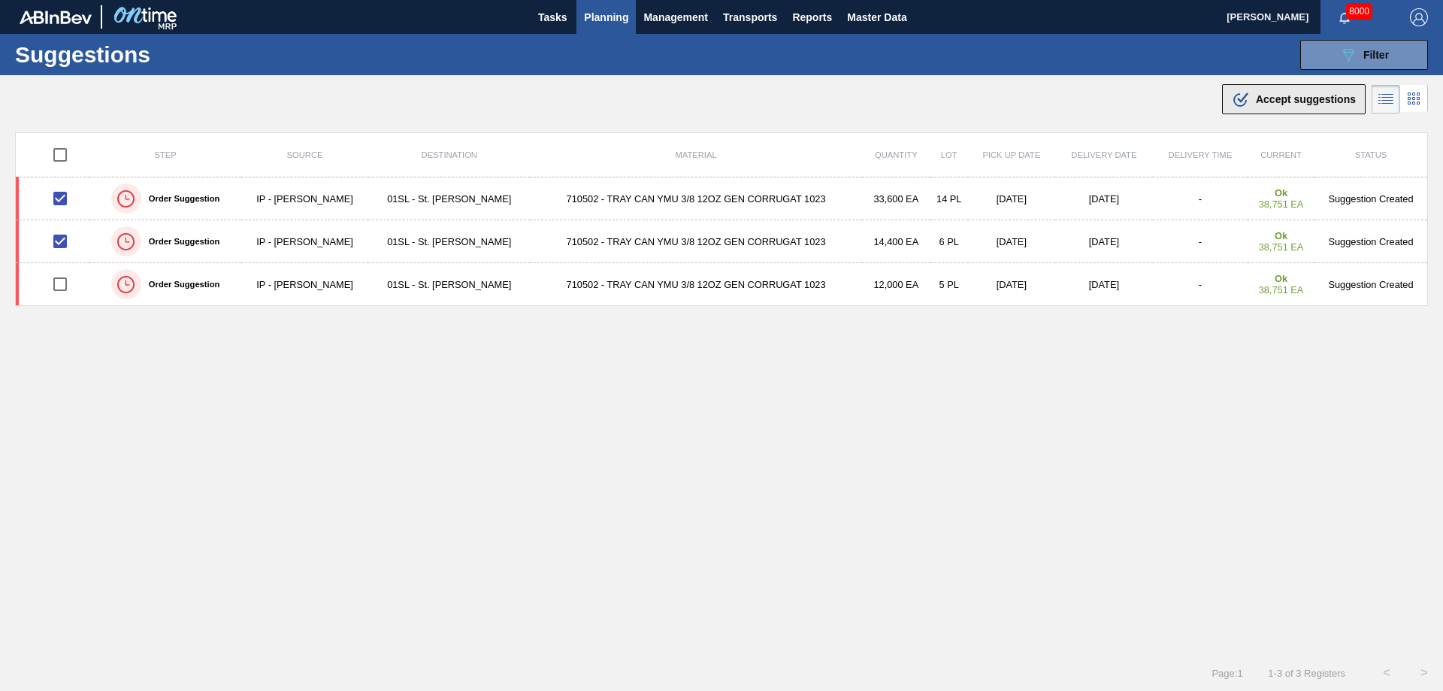
click at [1232, 95] on icon ".b{fill:var(--color-action-default)}" at bounding box center [1241, 99] width 18 height 18
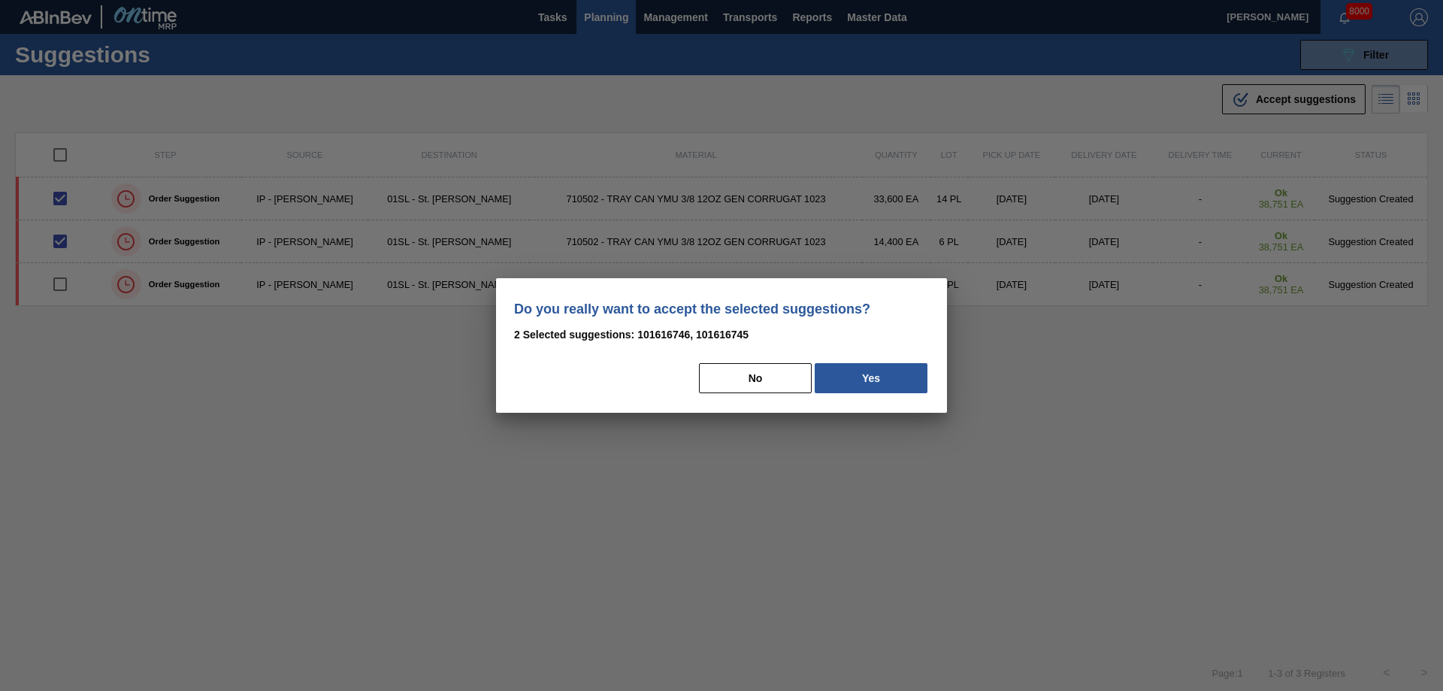
click at [742, 388] on button "No" at bounding box center [755, 378] width 113 height 30
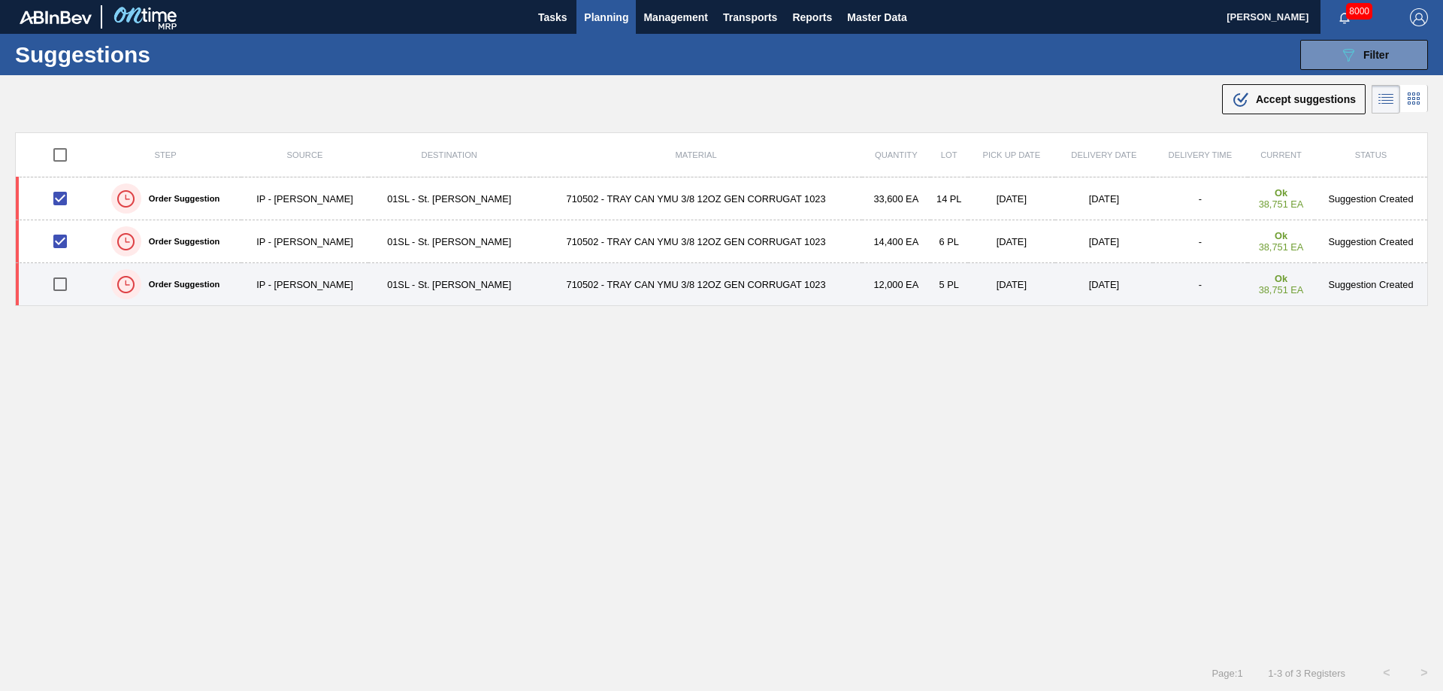
click at [58, 276] on input "checkbox" at bounding box center [60, 284] width 32 height 32
checkbox input "true"
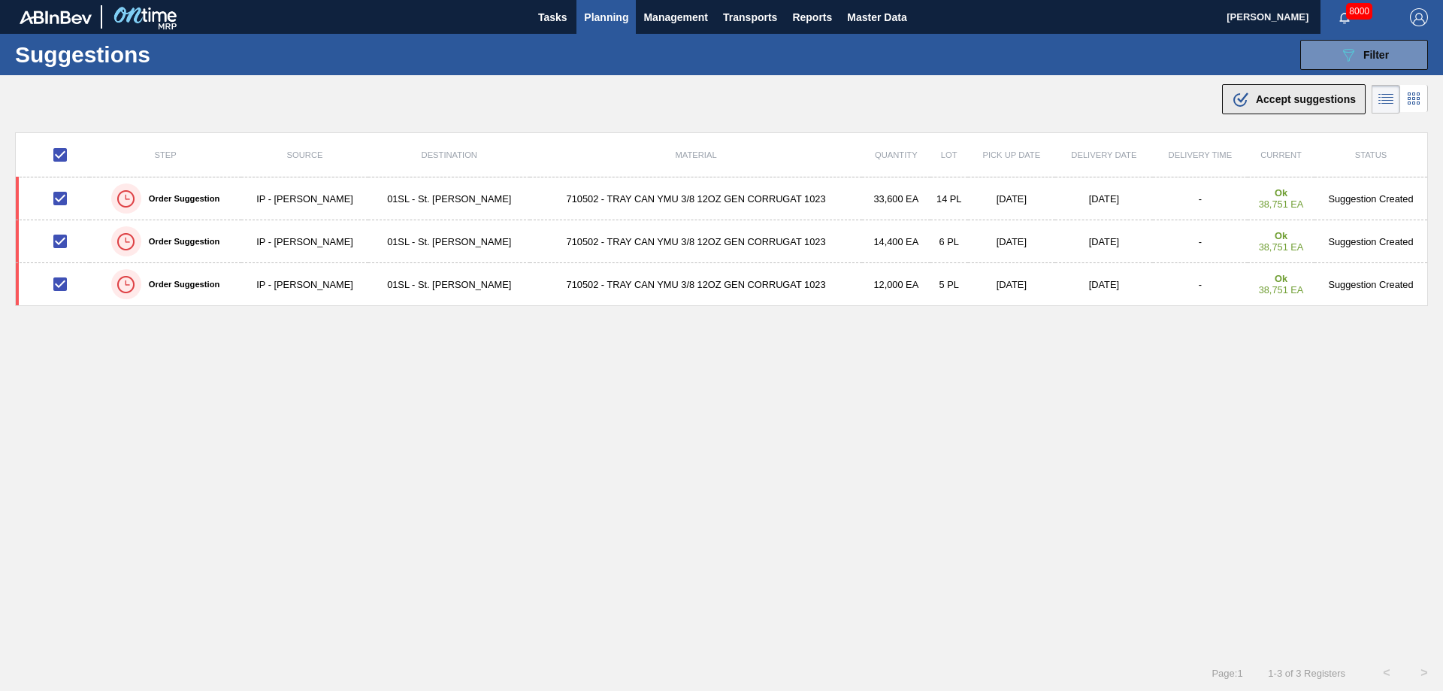
click at [1297, 104] on span "Accept suggestions" at bounding box center [1306, 99] width 100 height 12
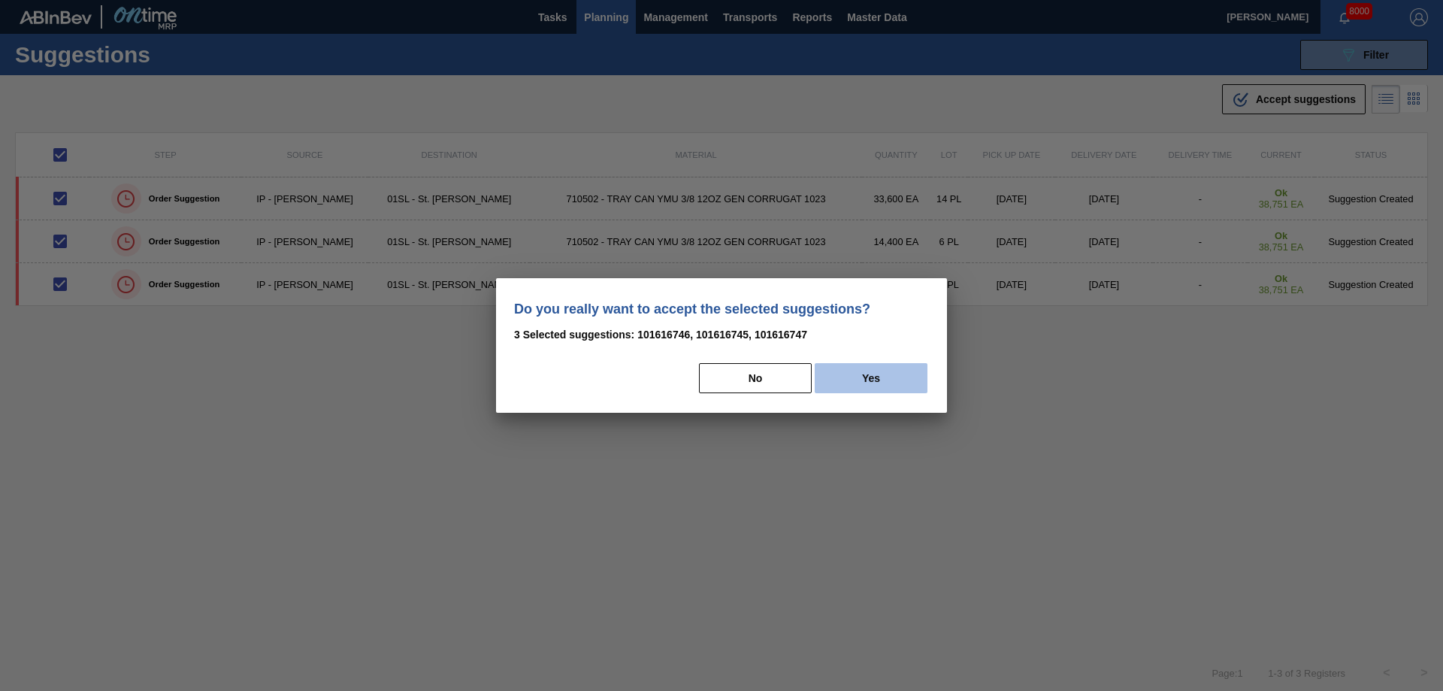
click at [912, 377] on button "Yes" at bounding box center [870, 378] width 113 height 30
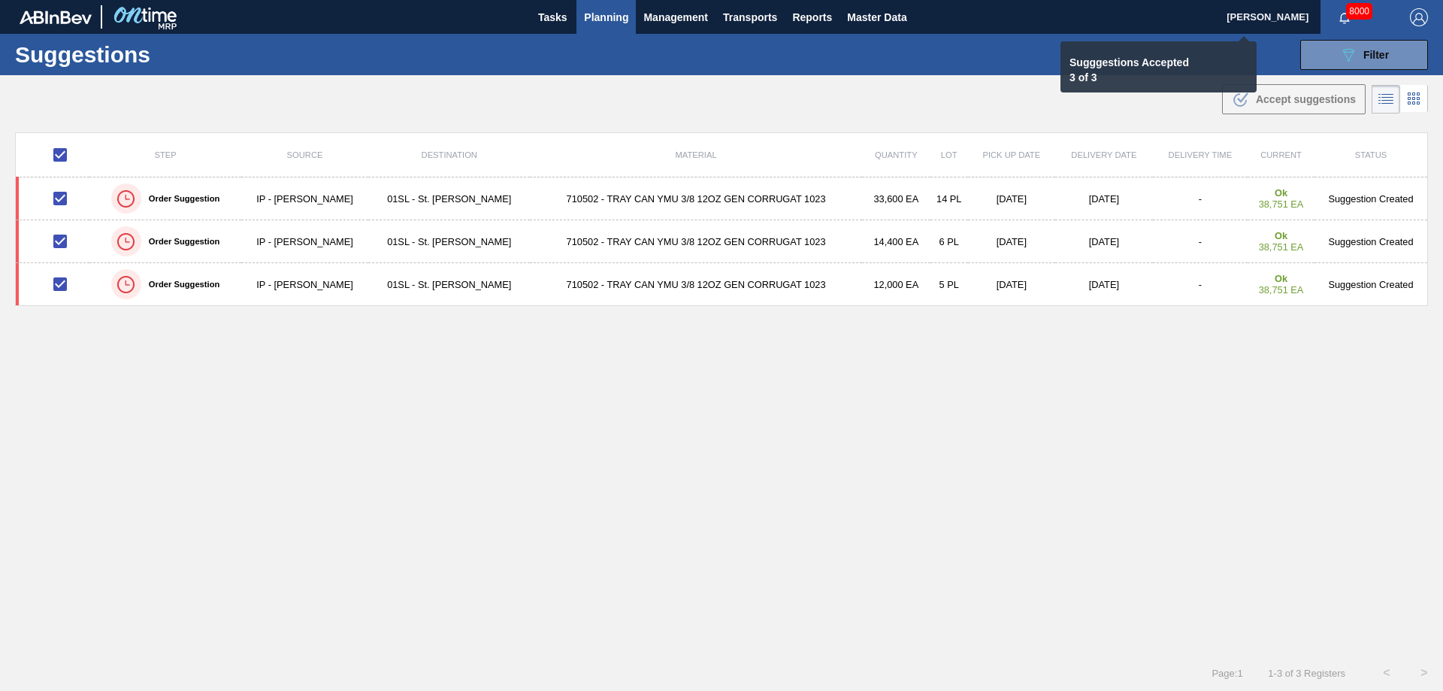
checkbox input "false"
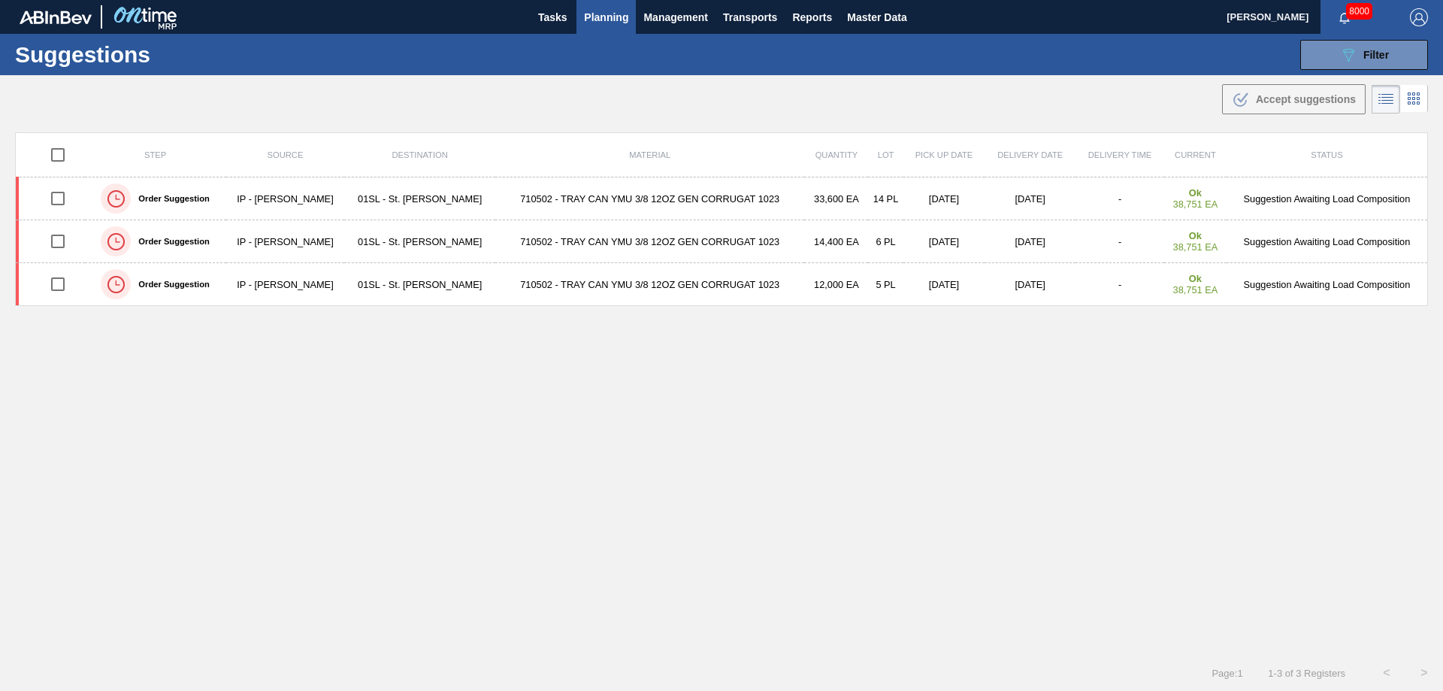
click at [618, 8] on span "Planning" at bounding box center [606, 17] width 44 height 18
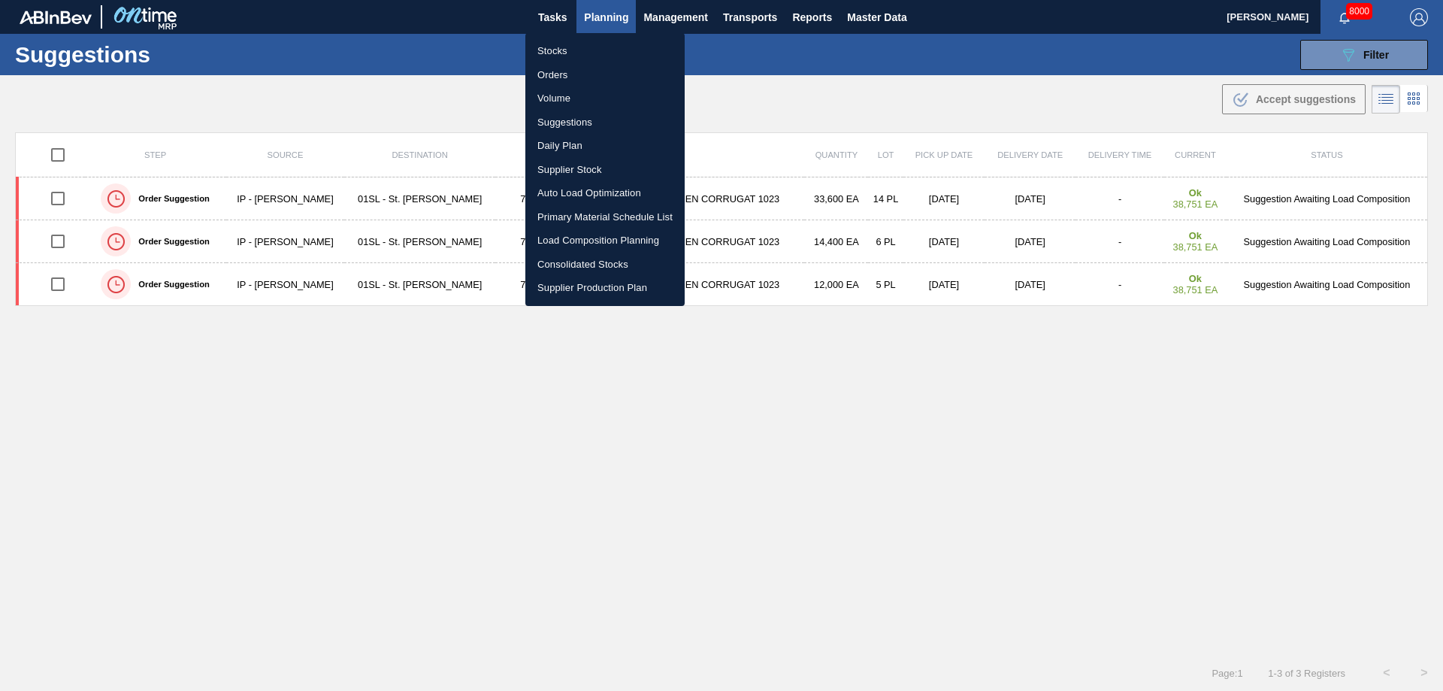
click at [578, 235] on li "Load Composition Planning" at bounding box center [604, 240] width 159 height 24
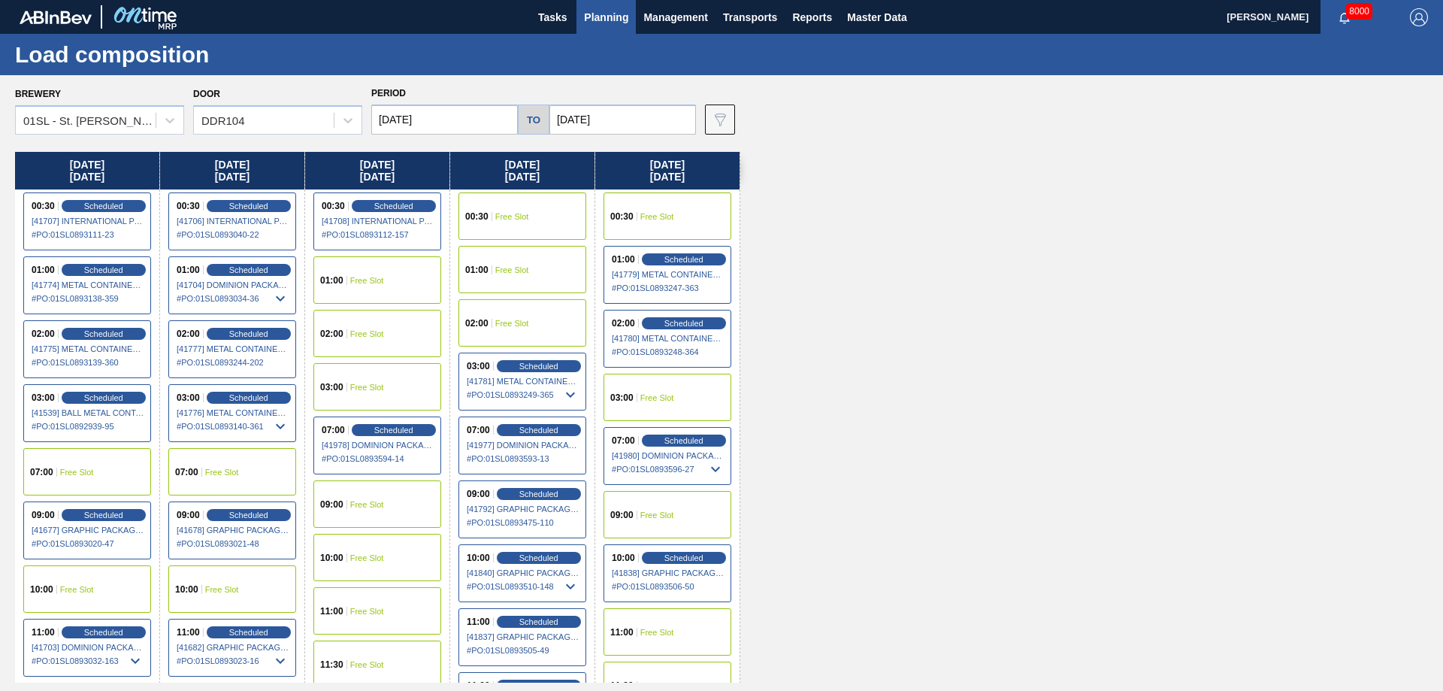
click at [542, 218] on div "00:30 Free Slot" at bounding box center [522, 215] width 128 height 47
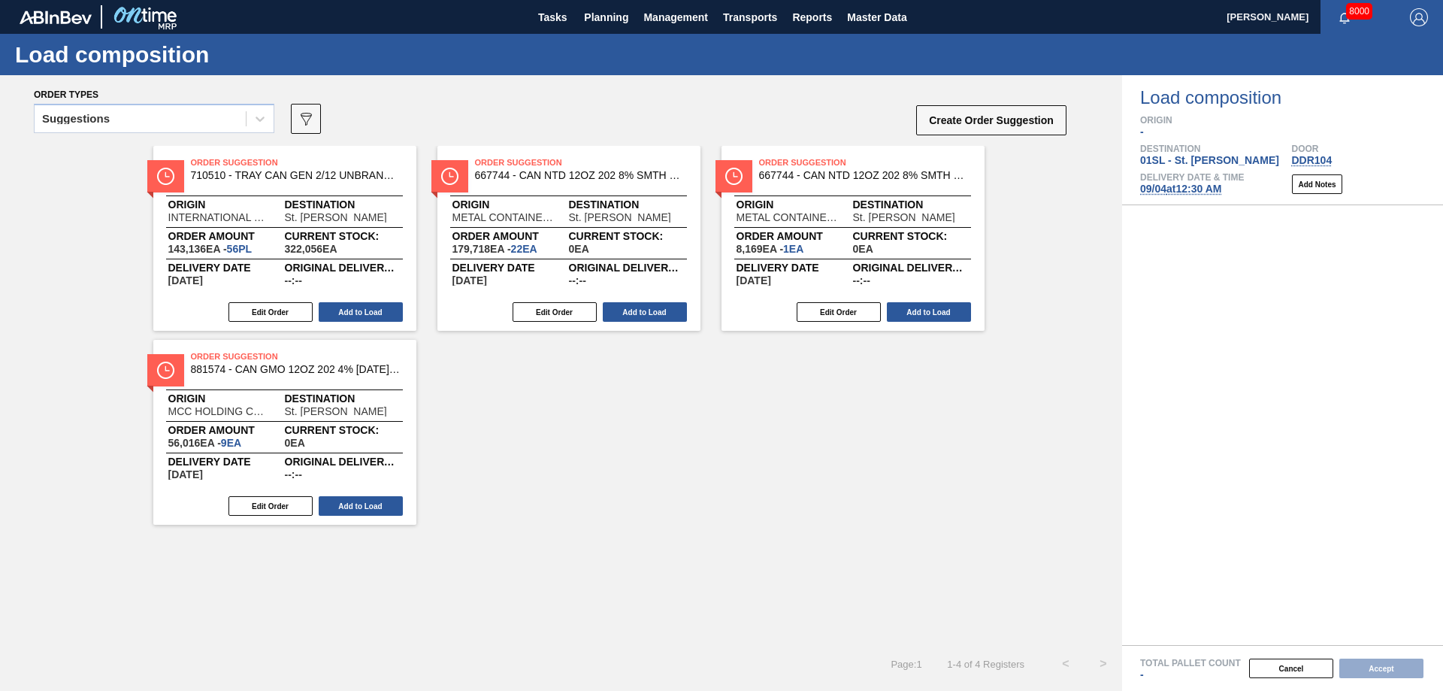
click at [254, 127] on div at bounding box center [259, 118] width 27 height 27
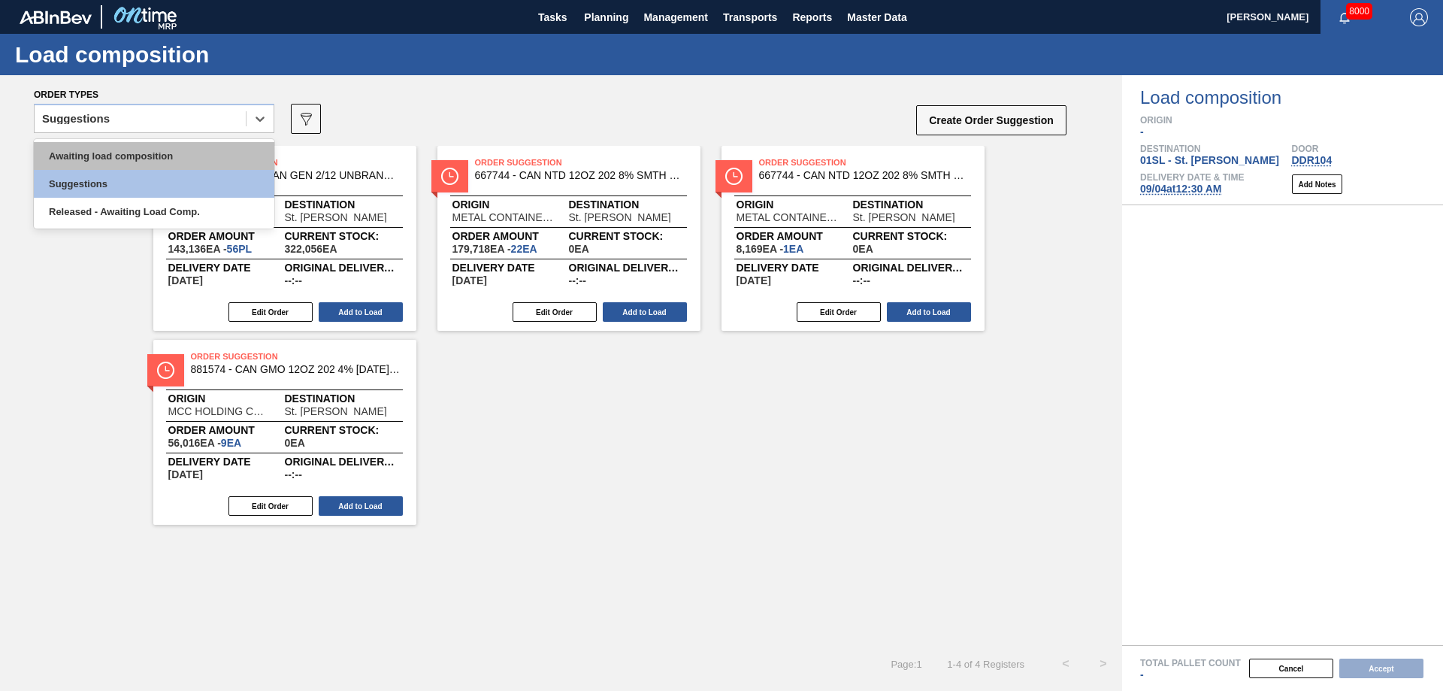
click at [207, 159] on div "Awaiting load composition" at bounding box center [154, 156] width 240 height 28
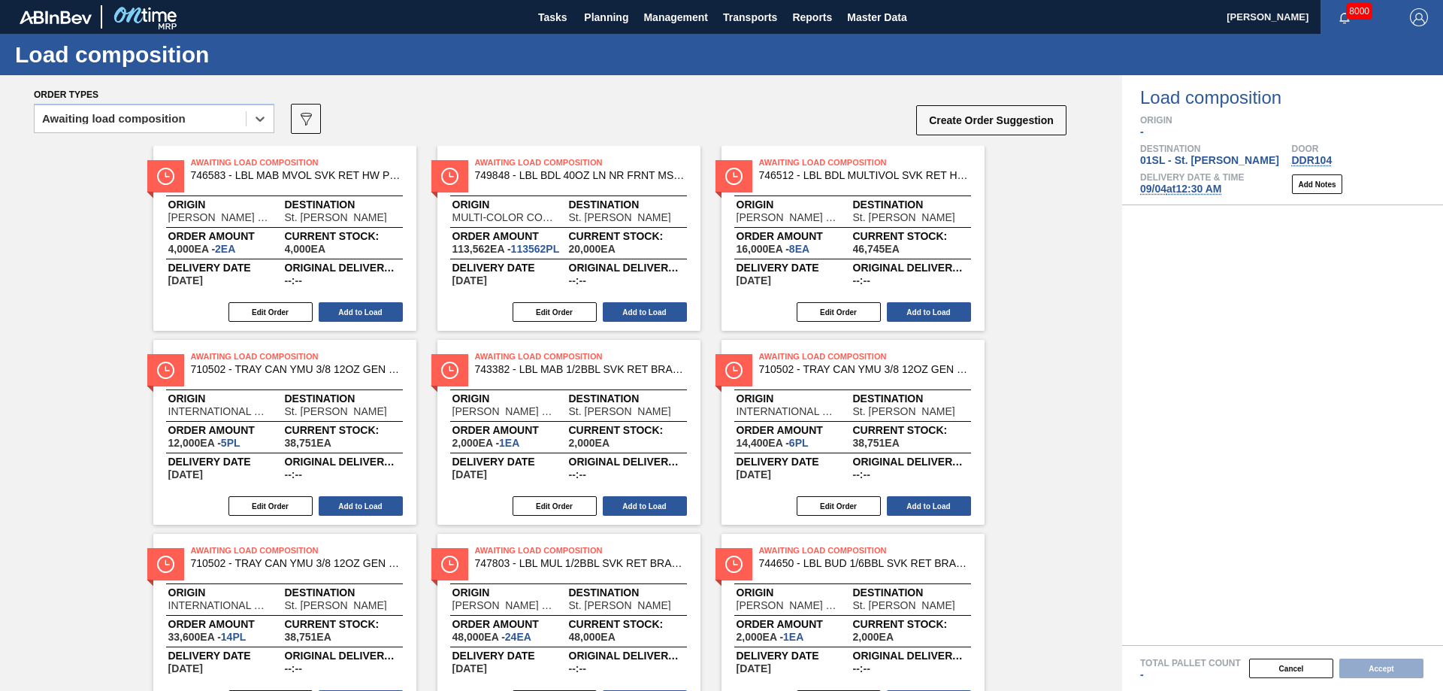
scroll to position [267, 0]
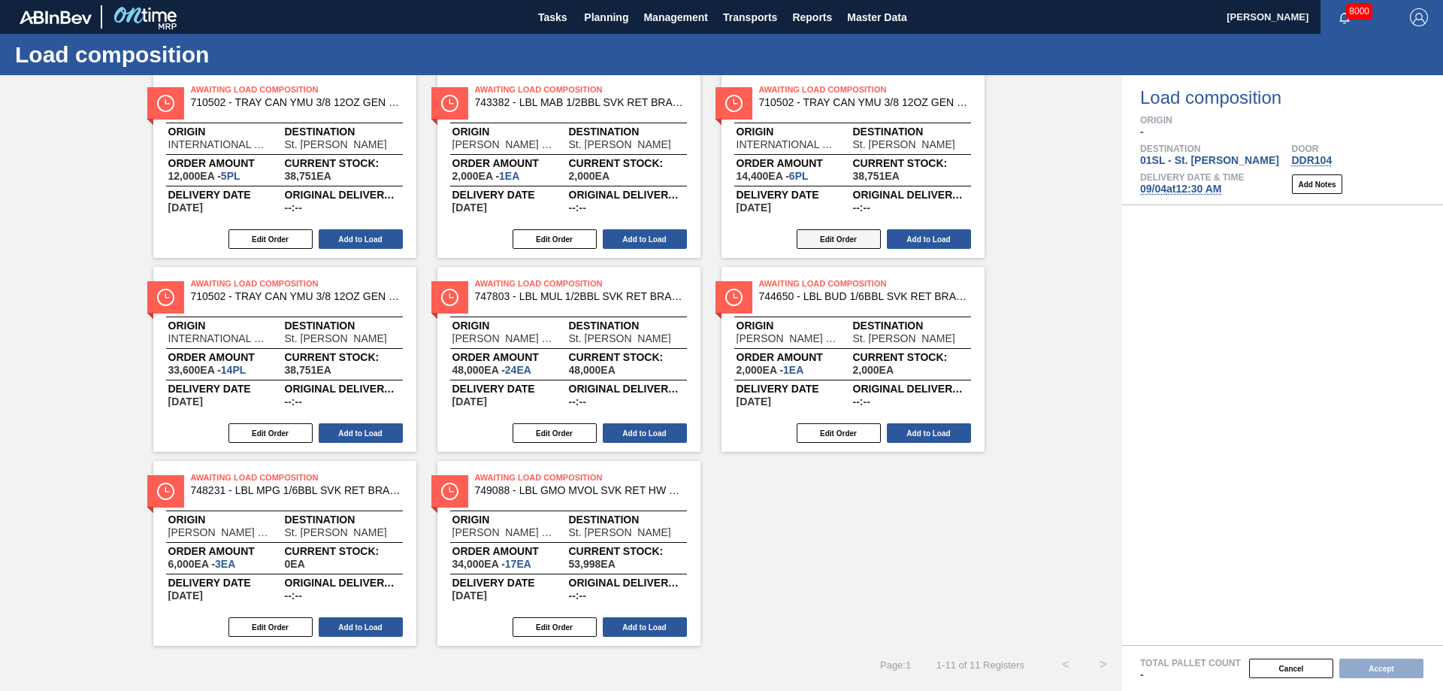
click at [845, 240] on button "Edit Order" at bounding box center [838, 239] width 84 height 20
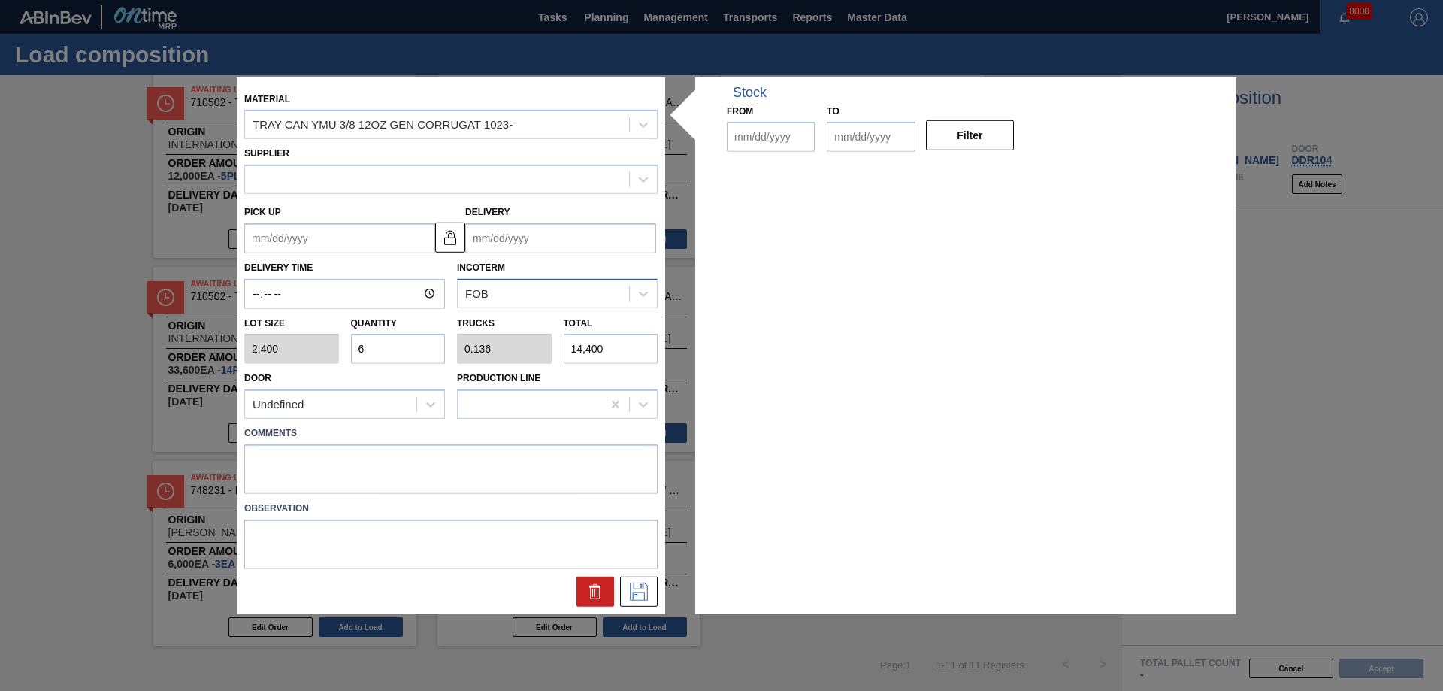
type input "2,400"
type input "6"
type input "0.136"
type input "14,400"
type up "[DATE]"
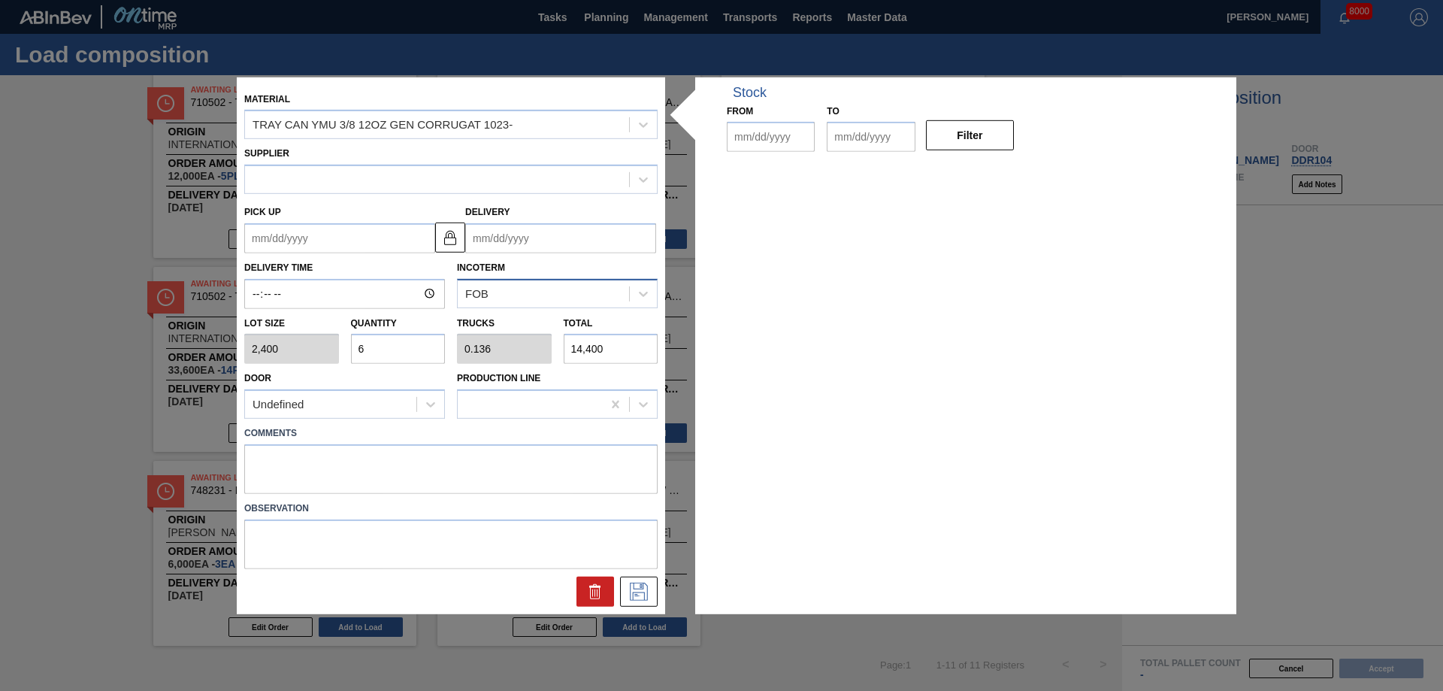
type input "[DATE]"
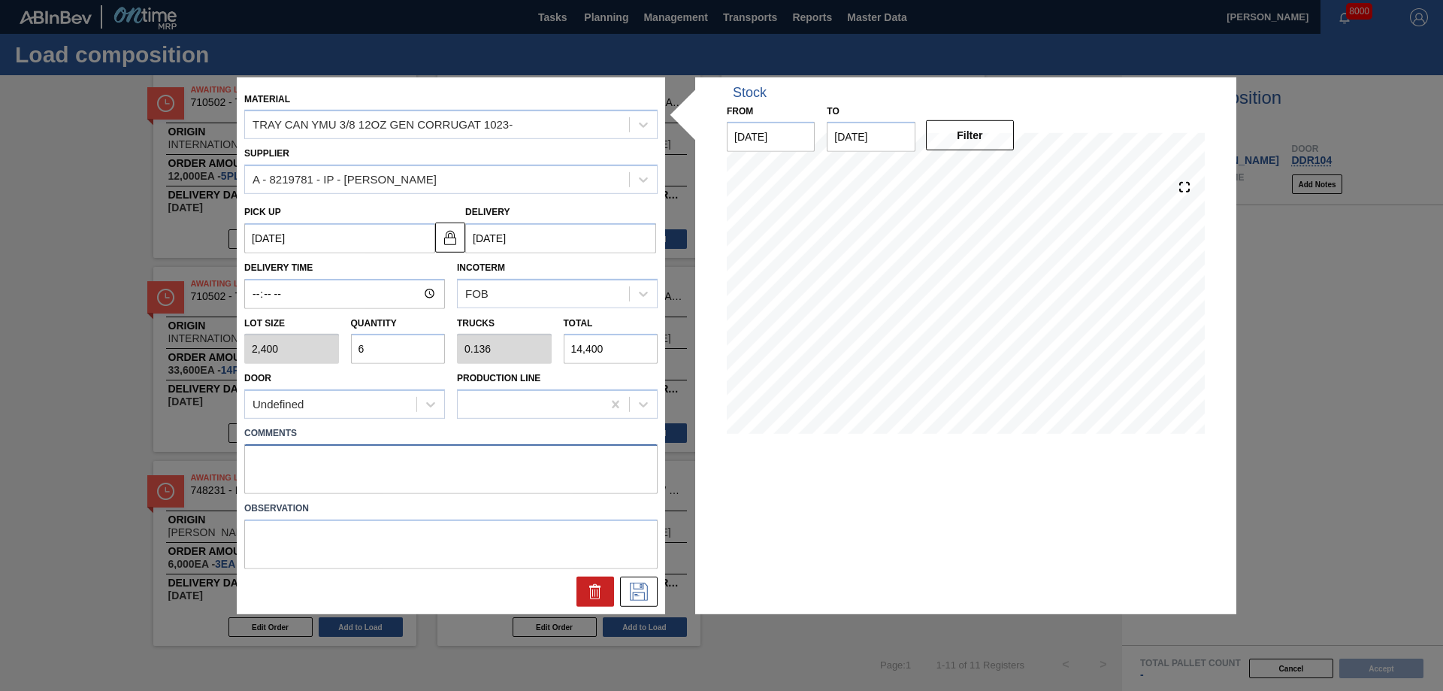
click at [277, 456] on textarea at bounding box center [450, 469] width 413 height 50
type textarea "Live unload/Deliver at 2300"
click at [639, 585] on icon at bounding box center [639, 591] width 24 height 18
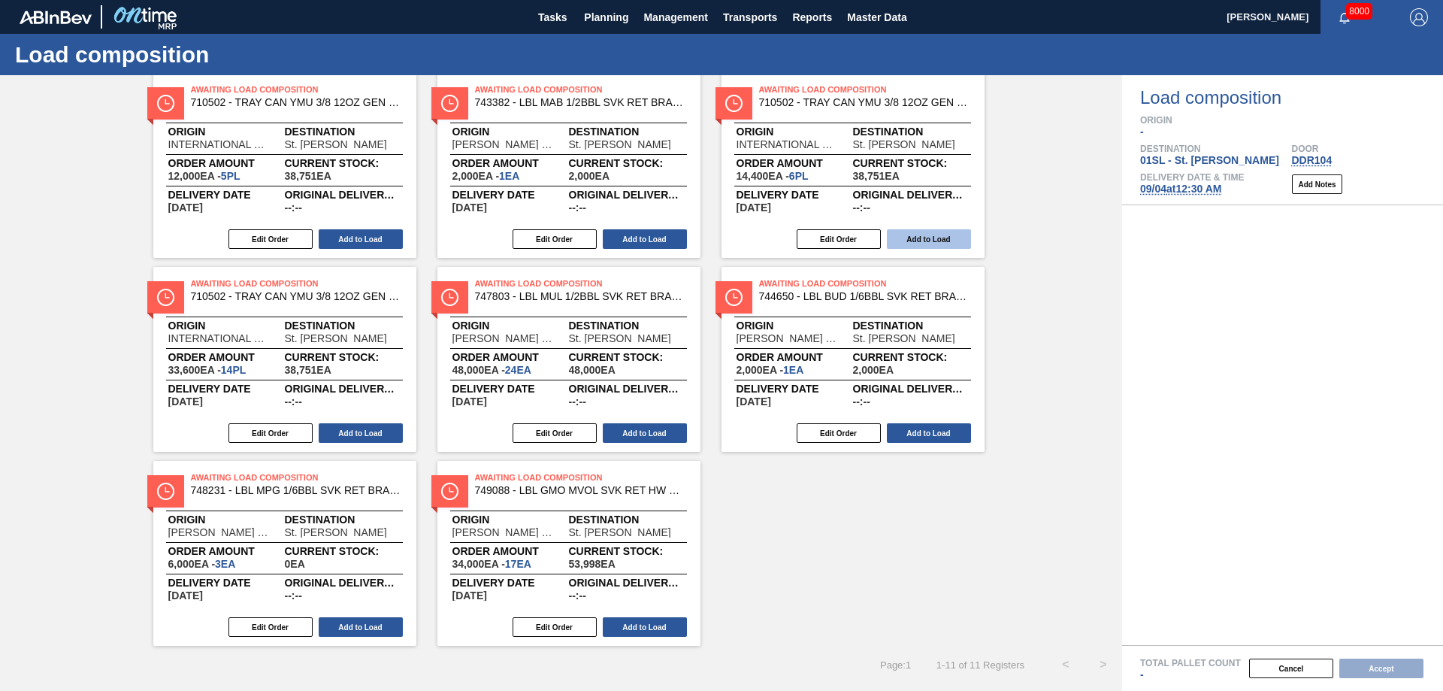
click at [919, 233] on button "Add to Load" at bounding box center [929, 239] width 84 height 20
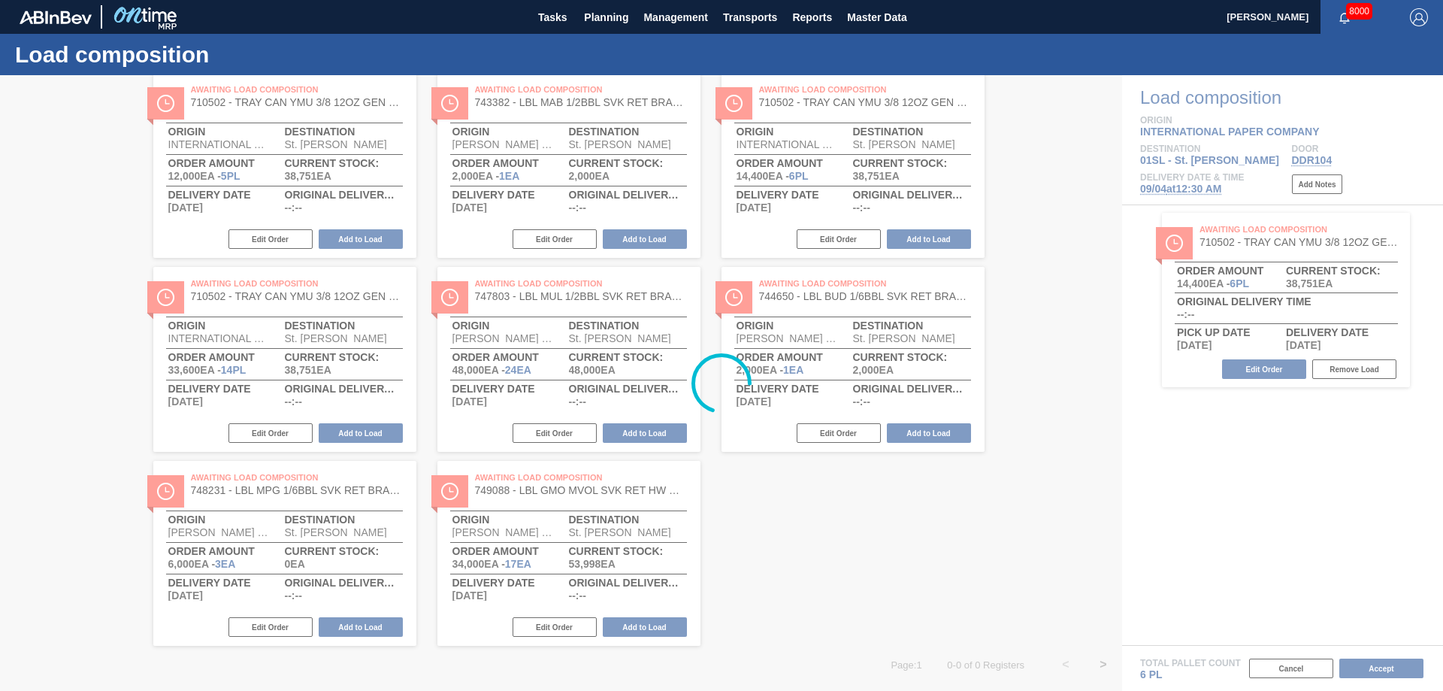
scroll to position [0, 0]
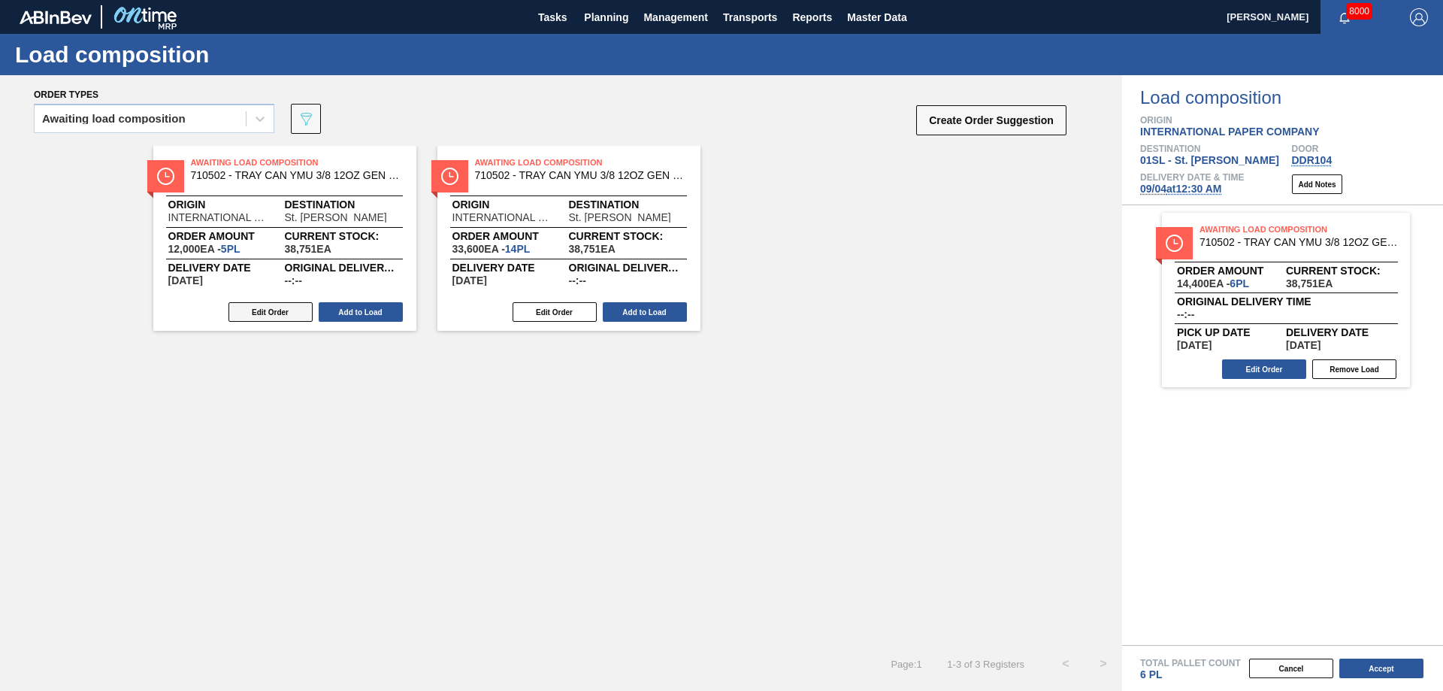
click at [254, 310] on button "Edit Order" at bounding box center [270, 312] width 84 height 20
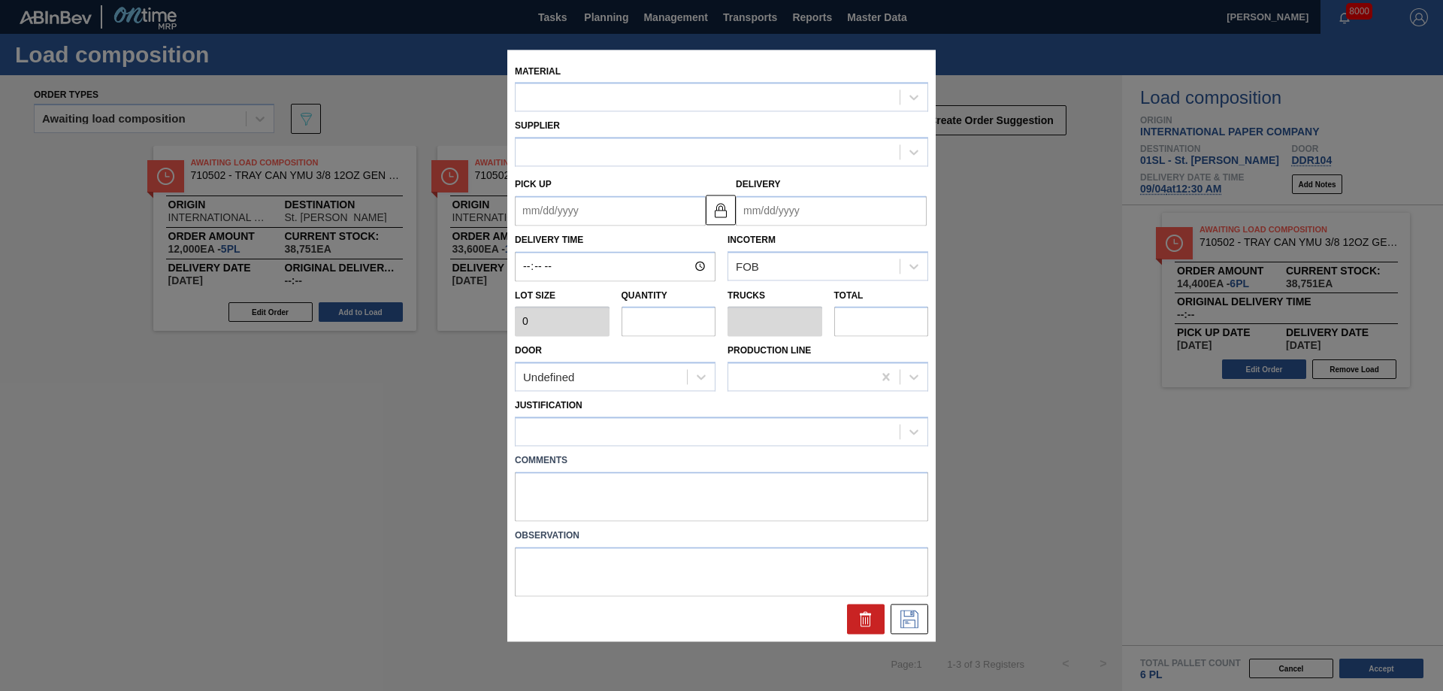
type input "2,400"
type input "5"
type input "0.114"
type input "12,000"
type up "[DATE]"
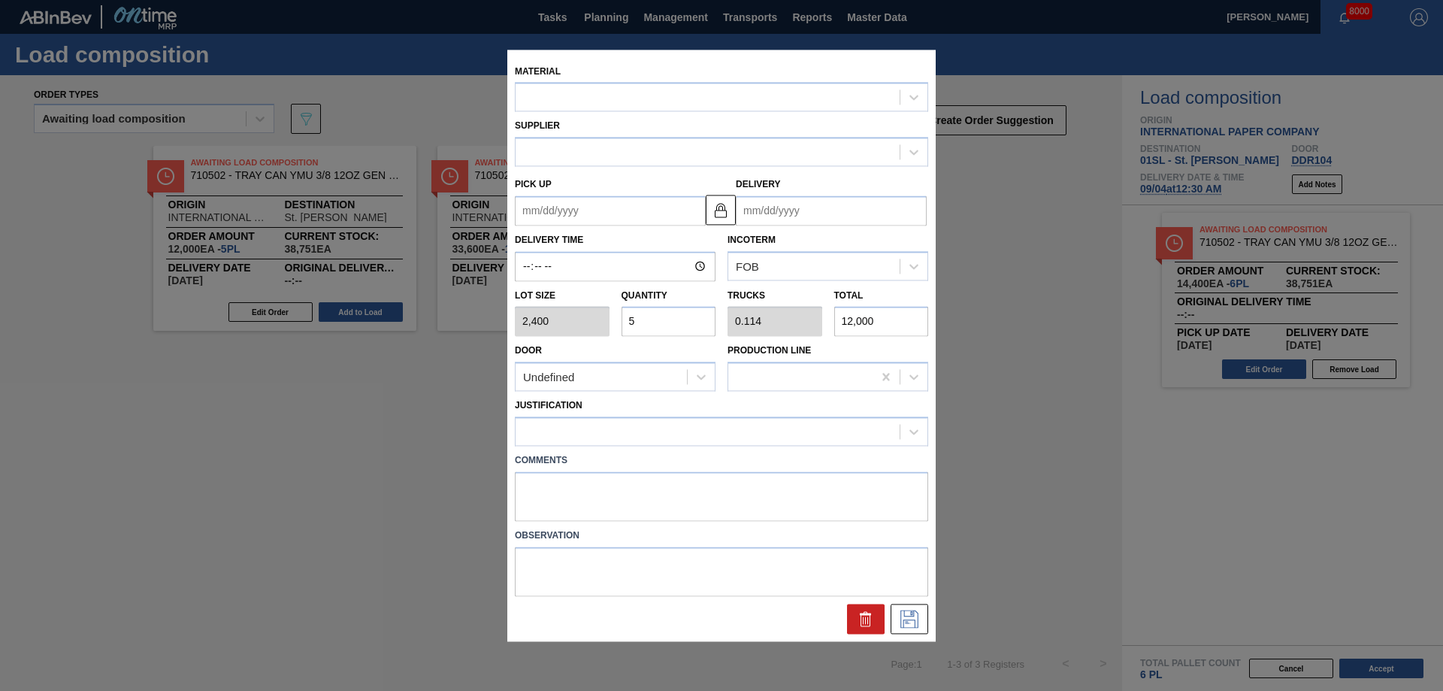
type input "[DATE]"
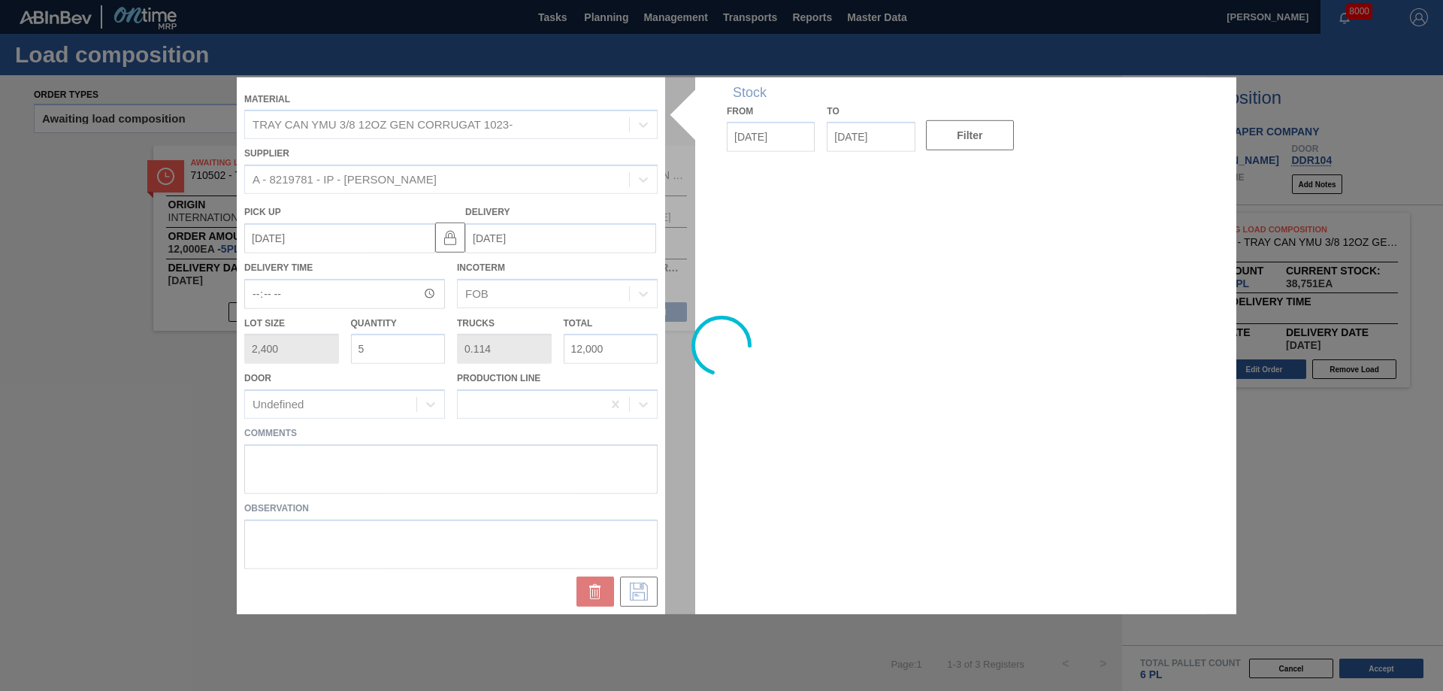
click at [271, 455] on div at bounding box center [721, 345] width 969 height 536
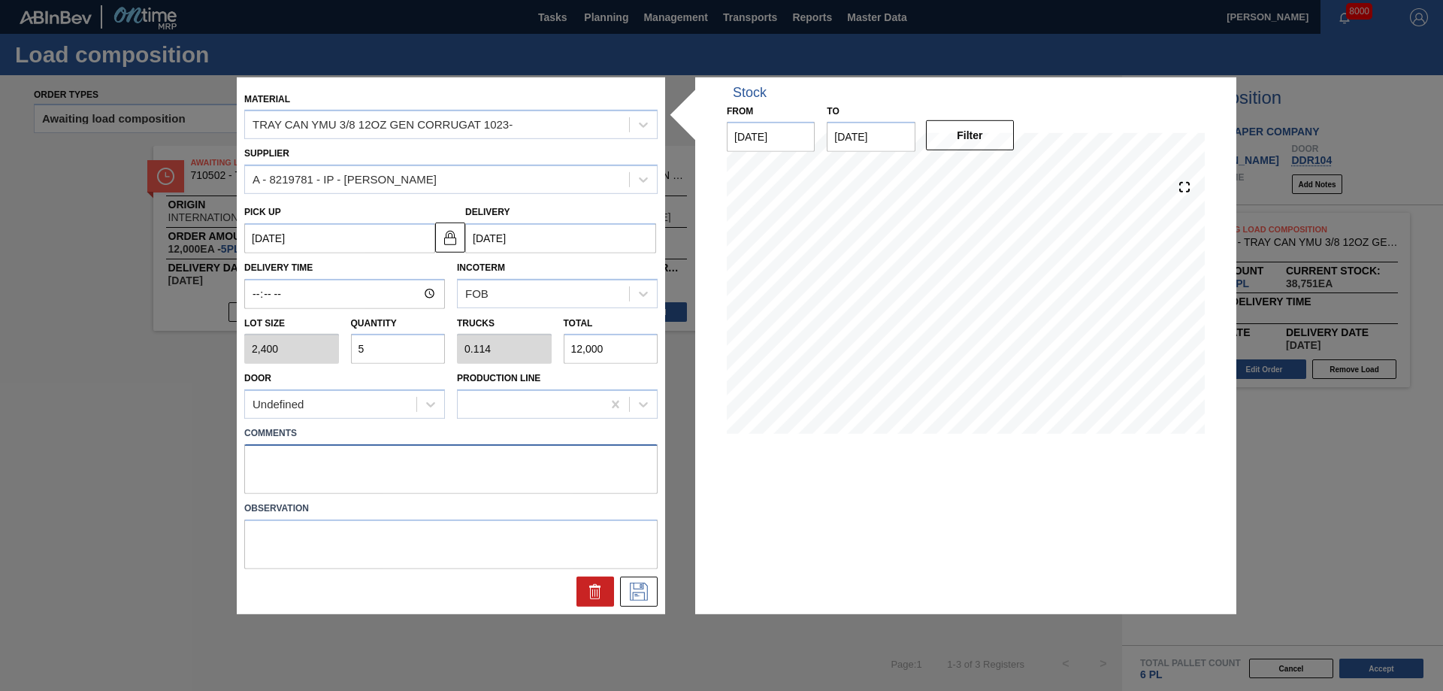
click at [288, 455] on textarea at bounding box center [450, 469] width 413 height 50
type textarea "Live unload/Deliver at 2300"
click at [623, 591] on button at bounding box center [639, 591] width 38 height 30
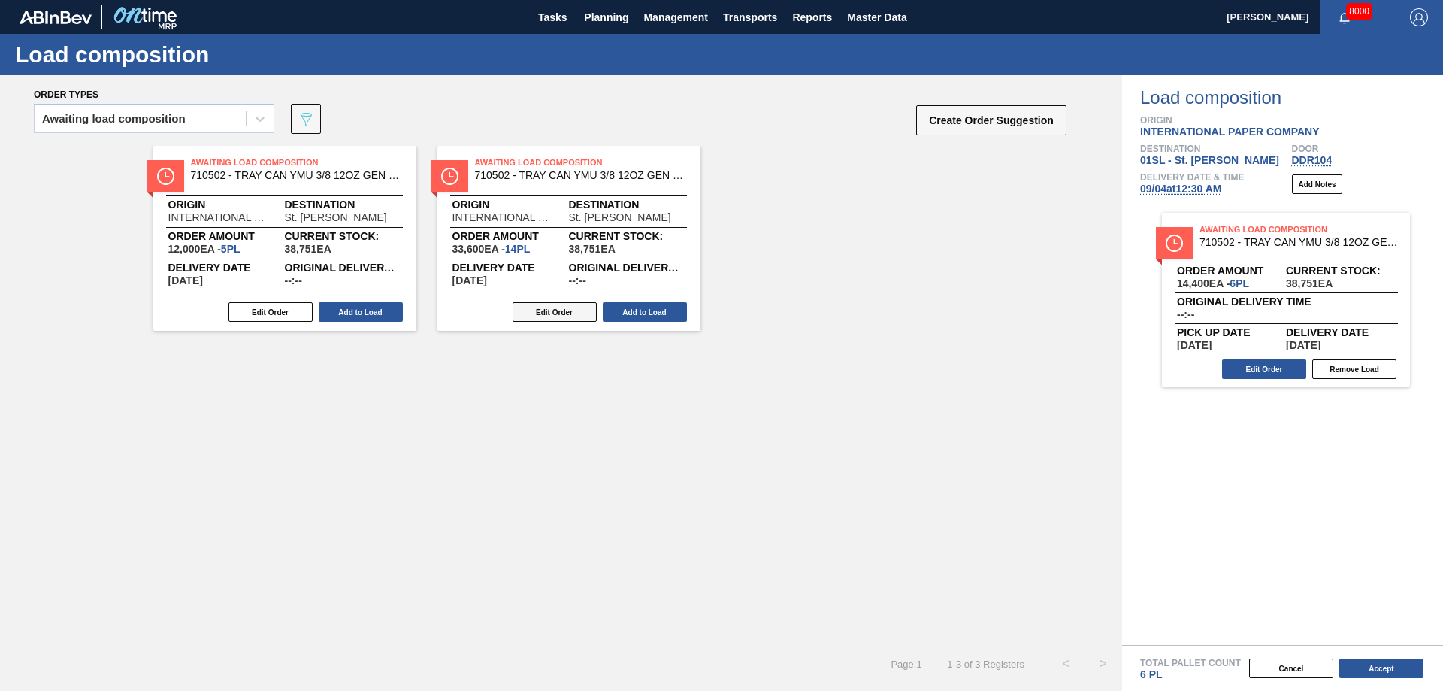
click at [523, 313] on button "Edit Order" at bounding box center [554, 312] width 84 height 20
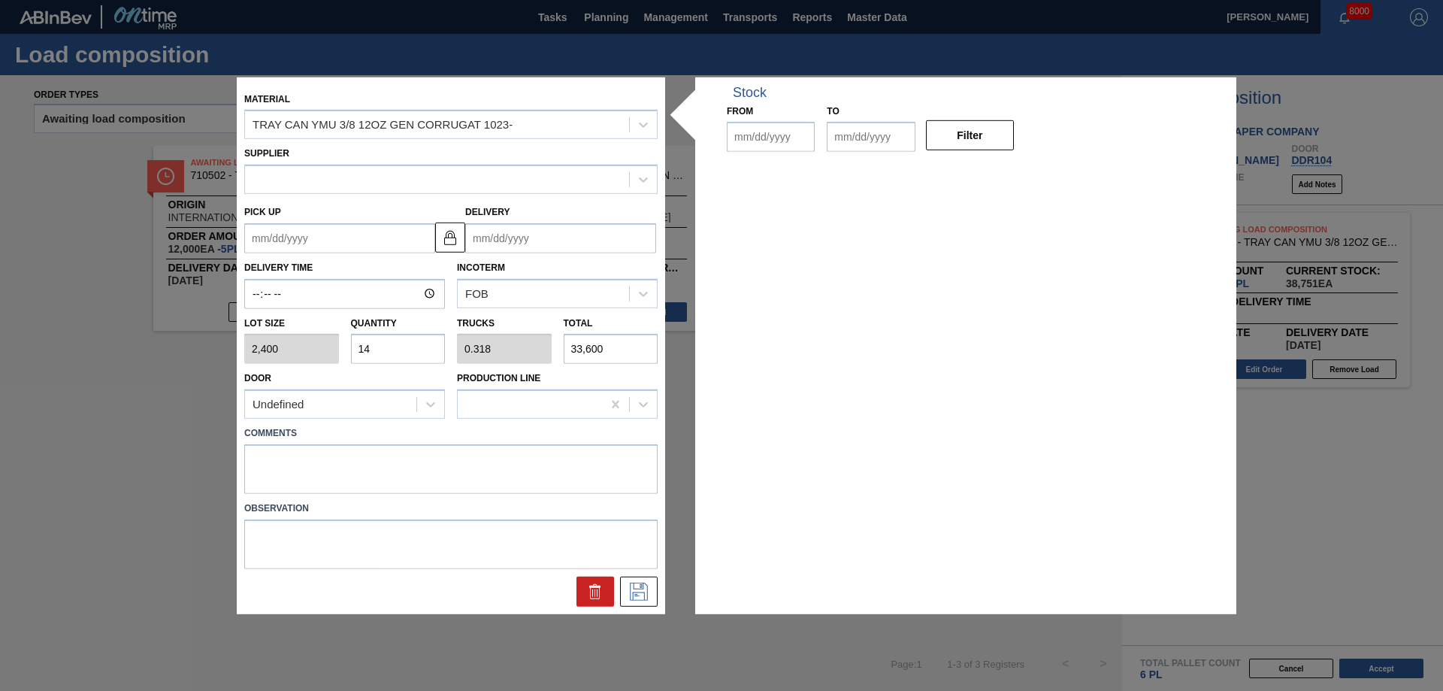
type input "2,400"
type input "14"
type input "0.318"
type input "33,600"
type up "[DATE]"
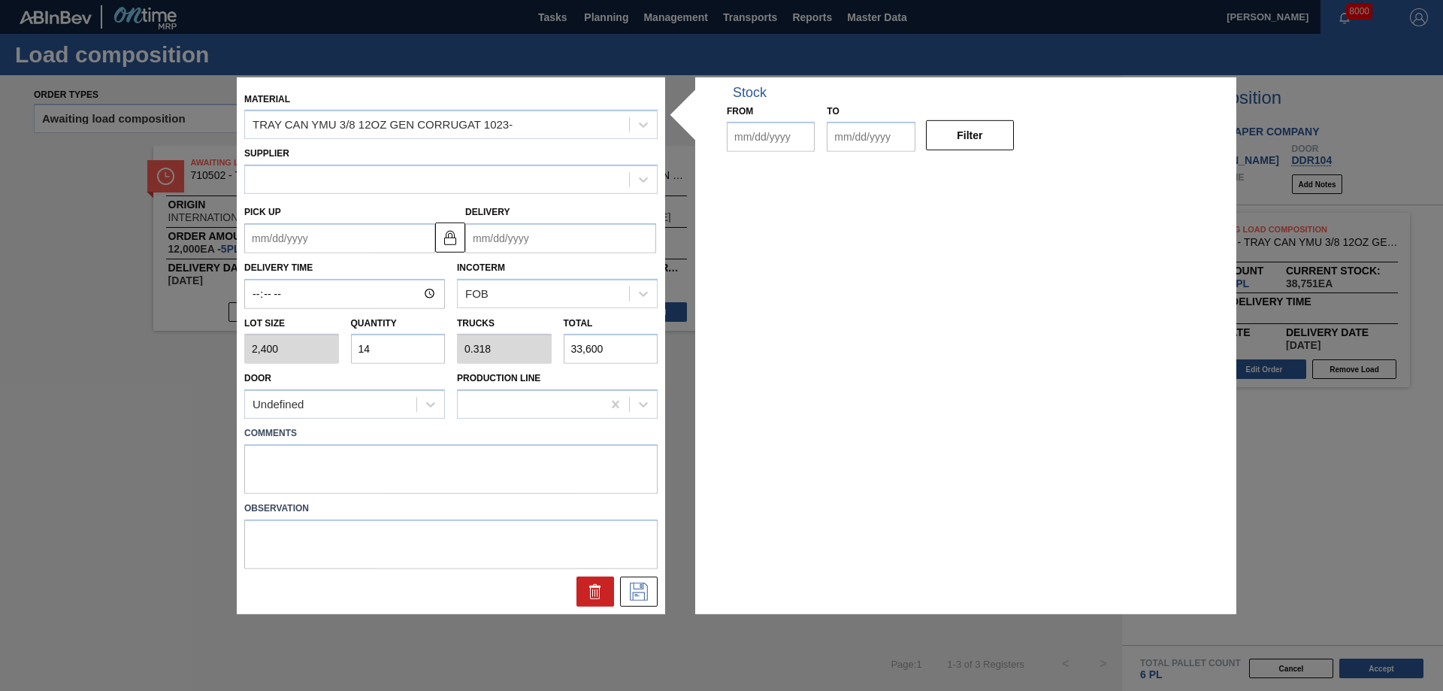
type input "[DATE]"
click at [535, 448] on textarea at bounding box center [450, 469] width 413 height 50
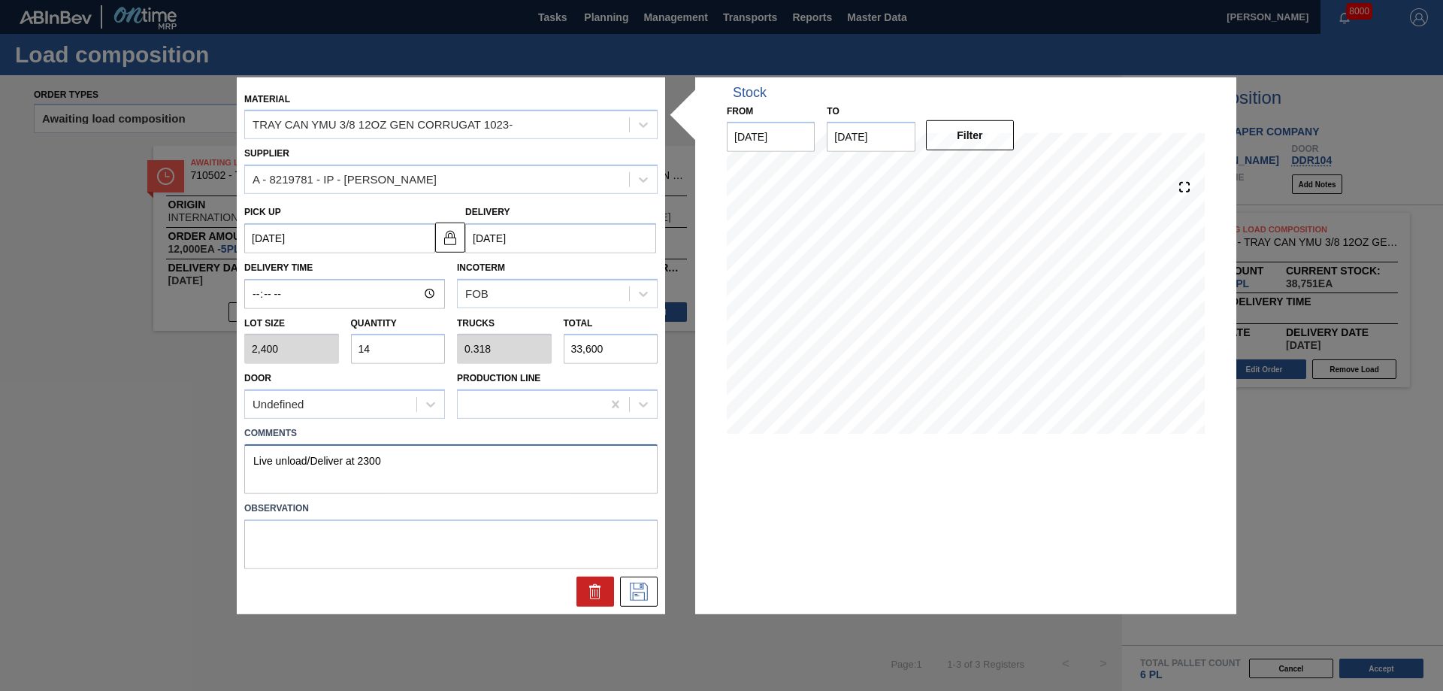
type textarea "Live unload/Deliver at 2300"
click at [662, 580] on div at bounding box center [450, 591] width 425 height 30
click at [645, 586] on icon at bounding box center [639, 591] width 24 height 18
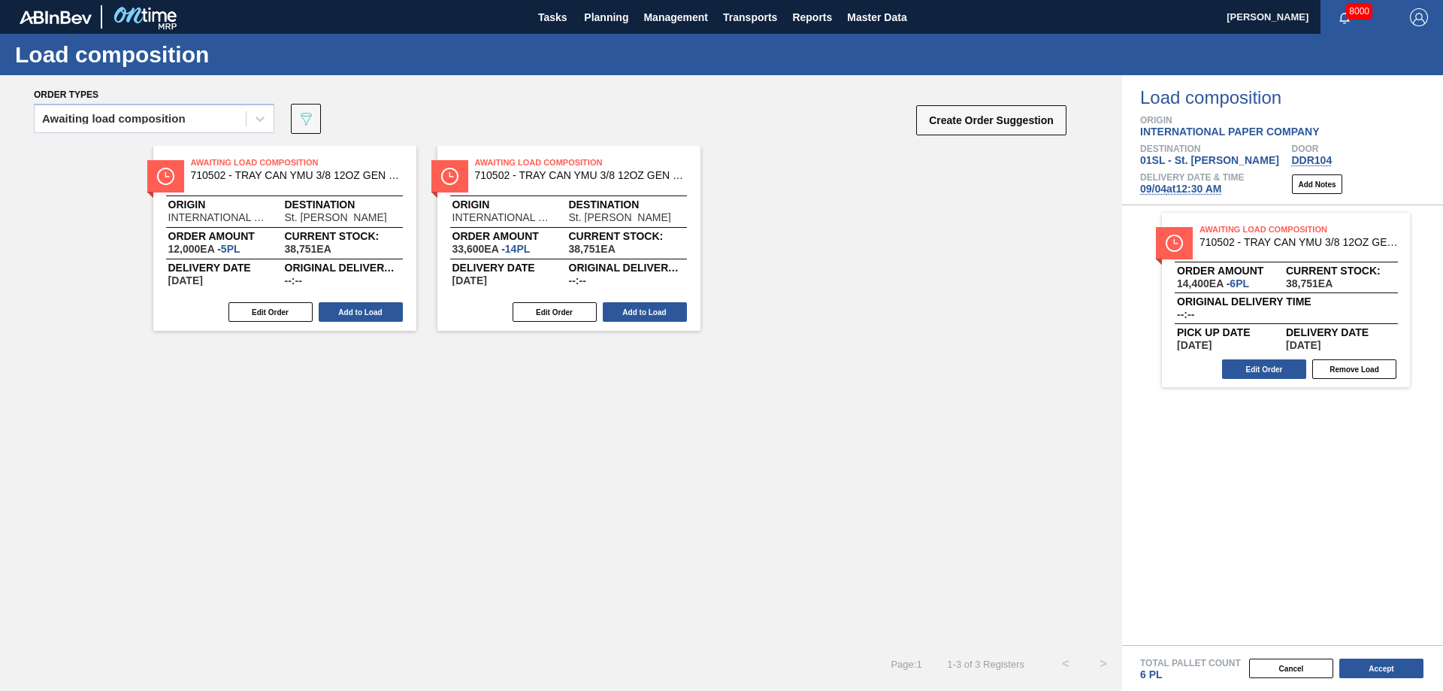
click at [351, 315] on button "Add to Load" at bounding box center [361, 312] width 84 height 20
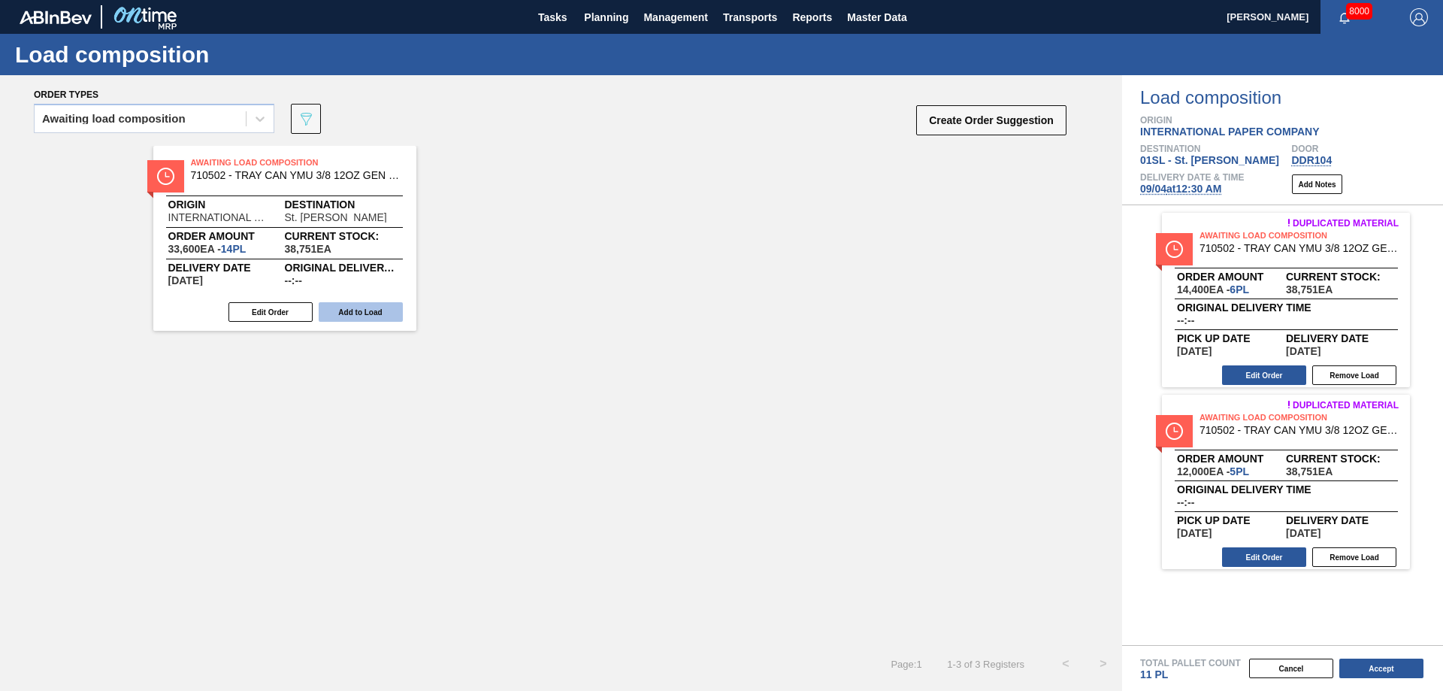
click at [345, 313] on button "Add to Load" at bounding box center [361, 312] width 84 height 20
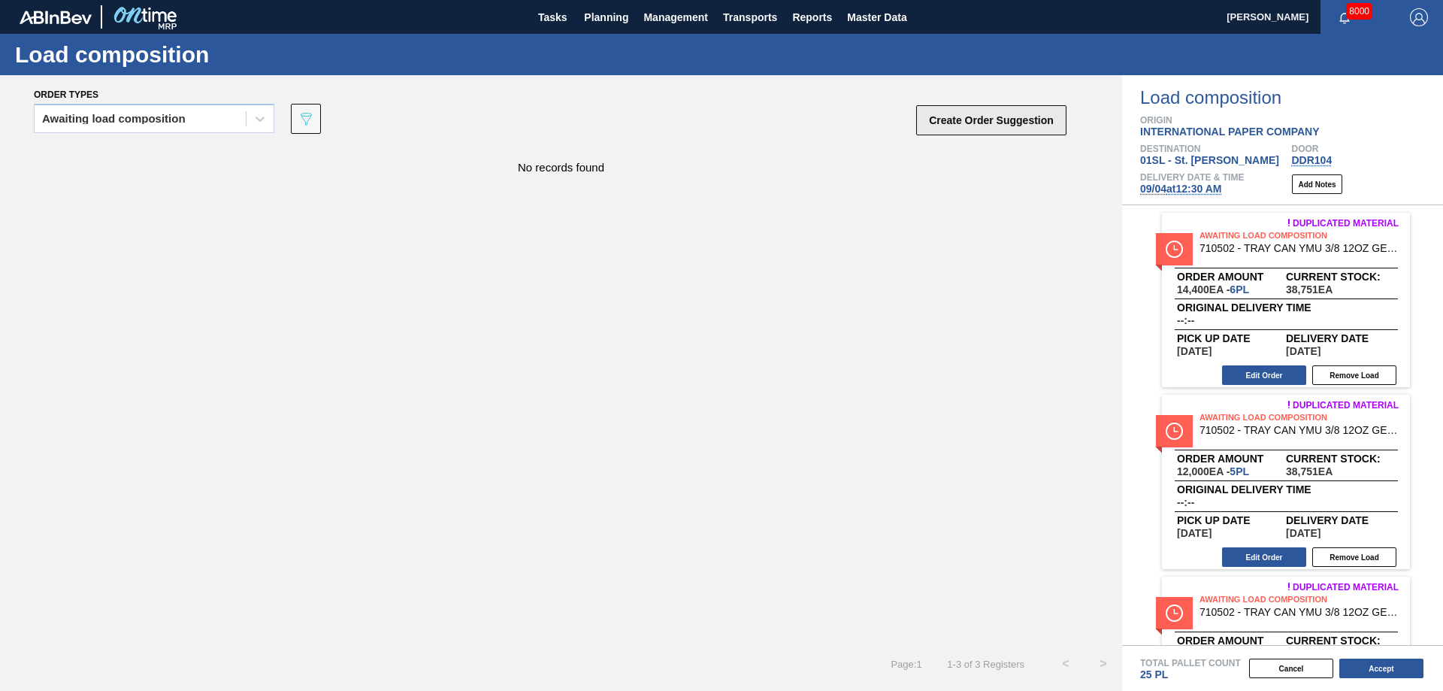
click at [993, 118] on button "Create Order Suggestion" at bounding box center [991, 120] width 150 height 30
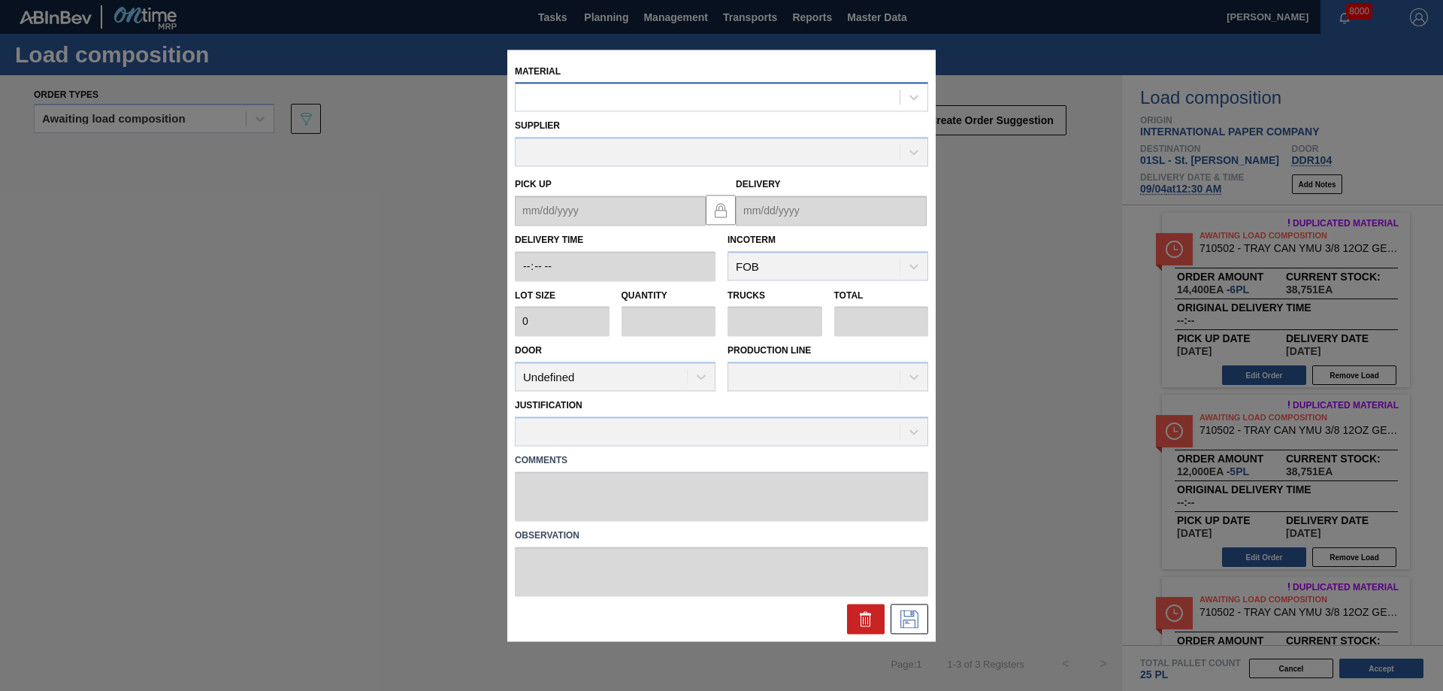
click at [663, 98] on div at bounding box center [707, 97] width 384 height 22
type input "710510"
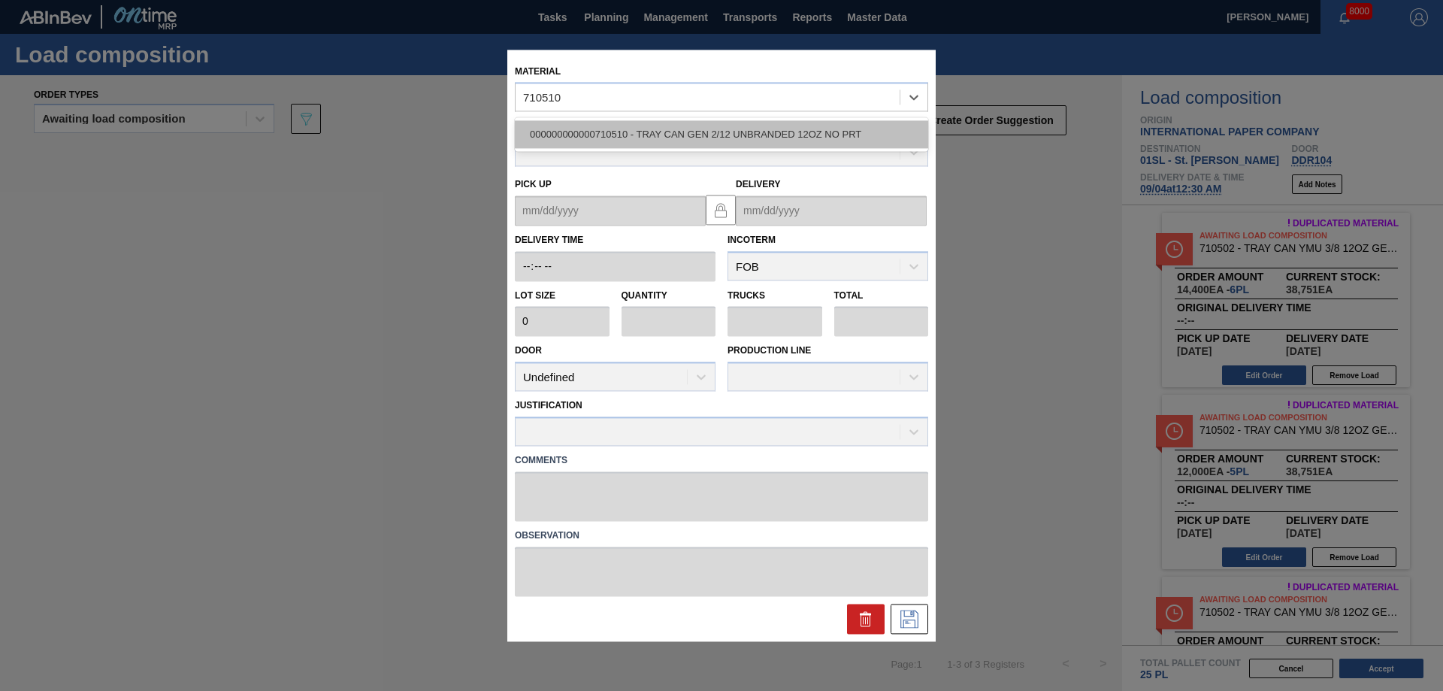
click at [709, 143] on div "000000000000710510 - TRAY CAN GEN 2/12 UNBRANDED 12OZ NO PRT" at bounding box center [721, 135] width 413 height 28
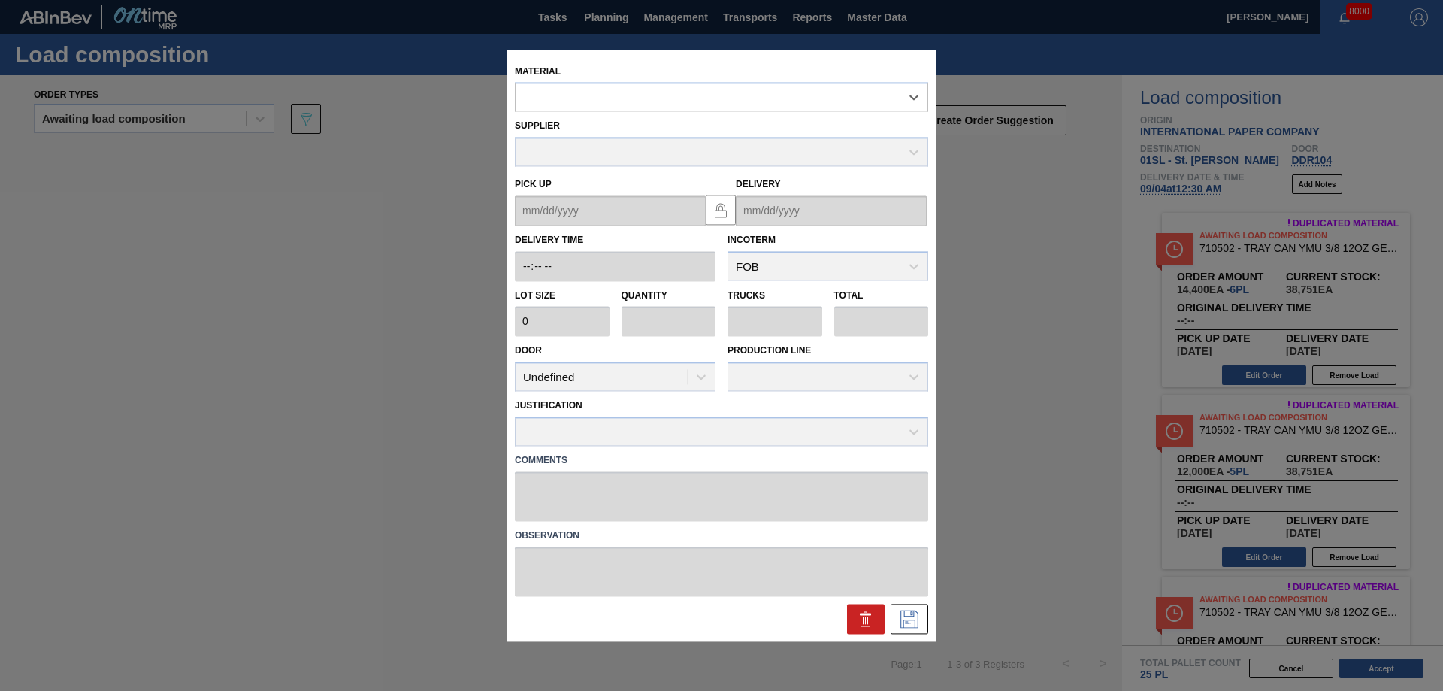
type input "2,556"
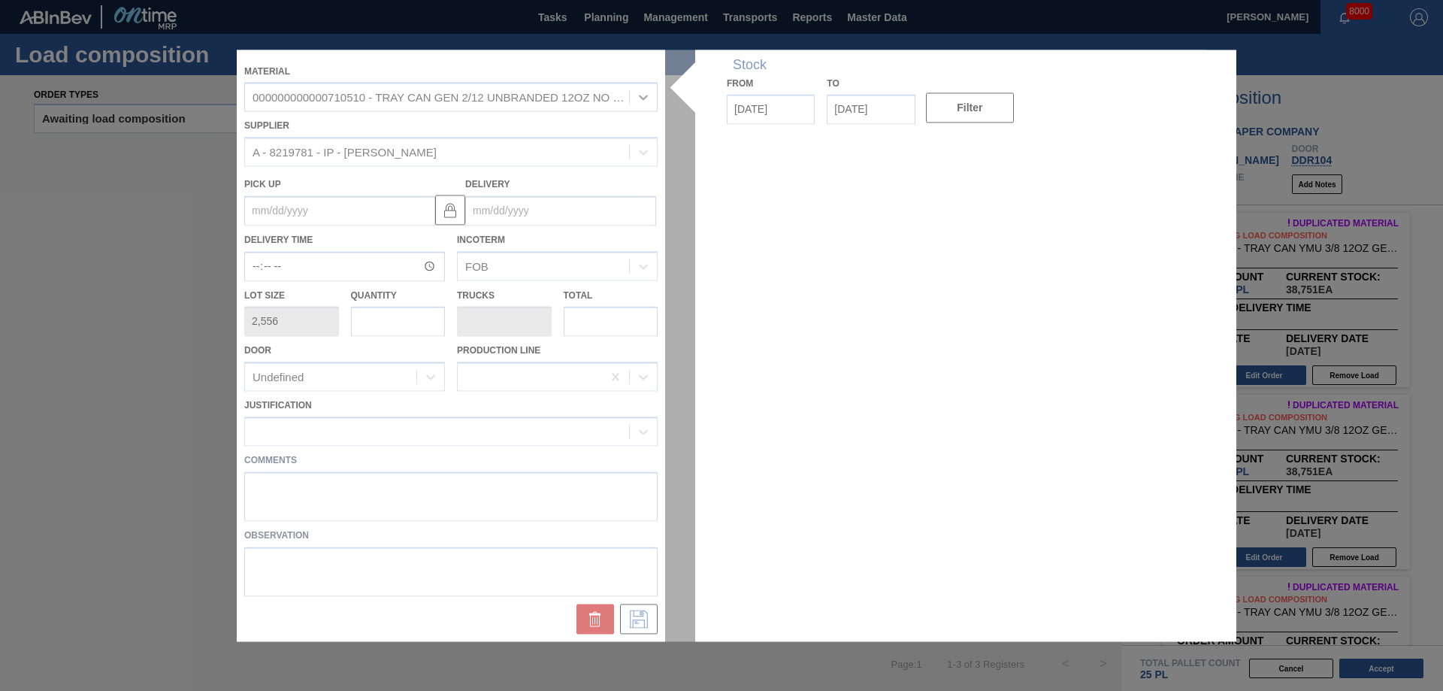
click at [524, 208] on div at bounding box center [721, 345] width 969 height 591
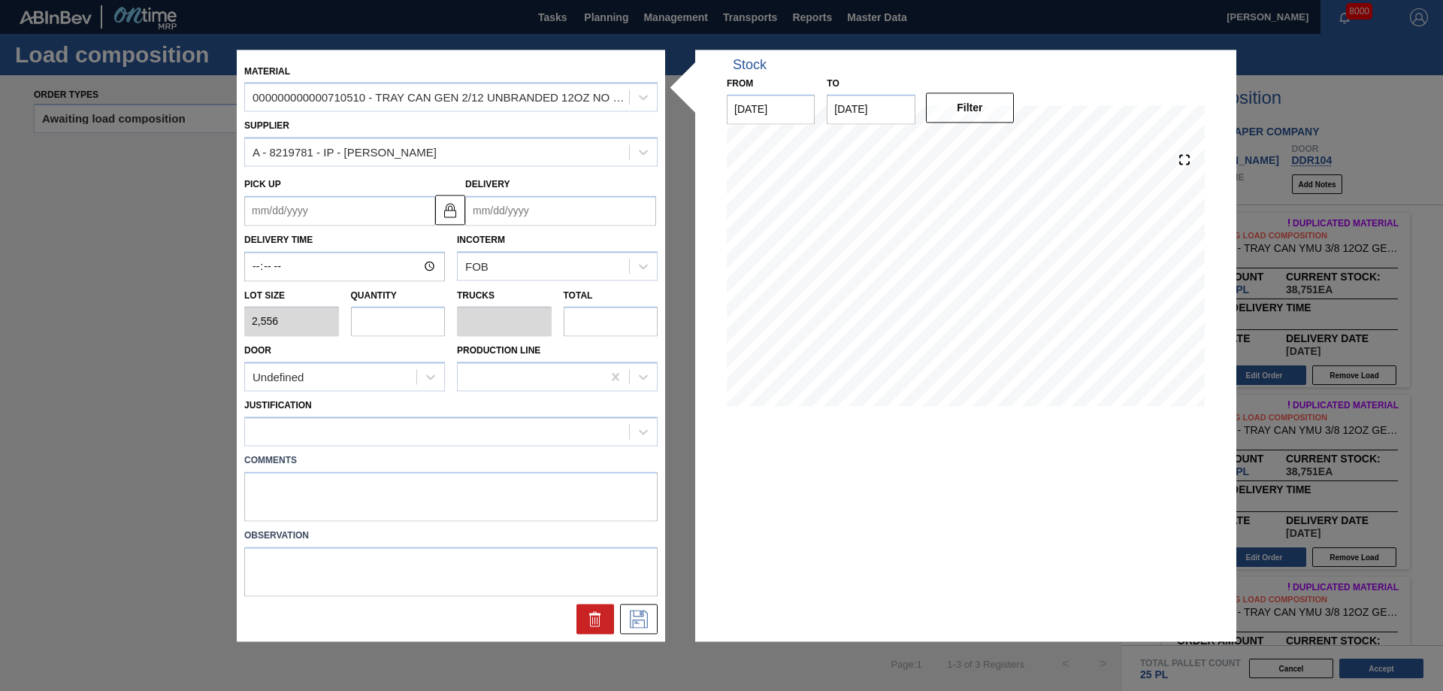
click at [542, 216] on input "Delivery" at bounding box center [560, 210] width 191 height 30
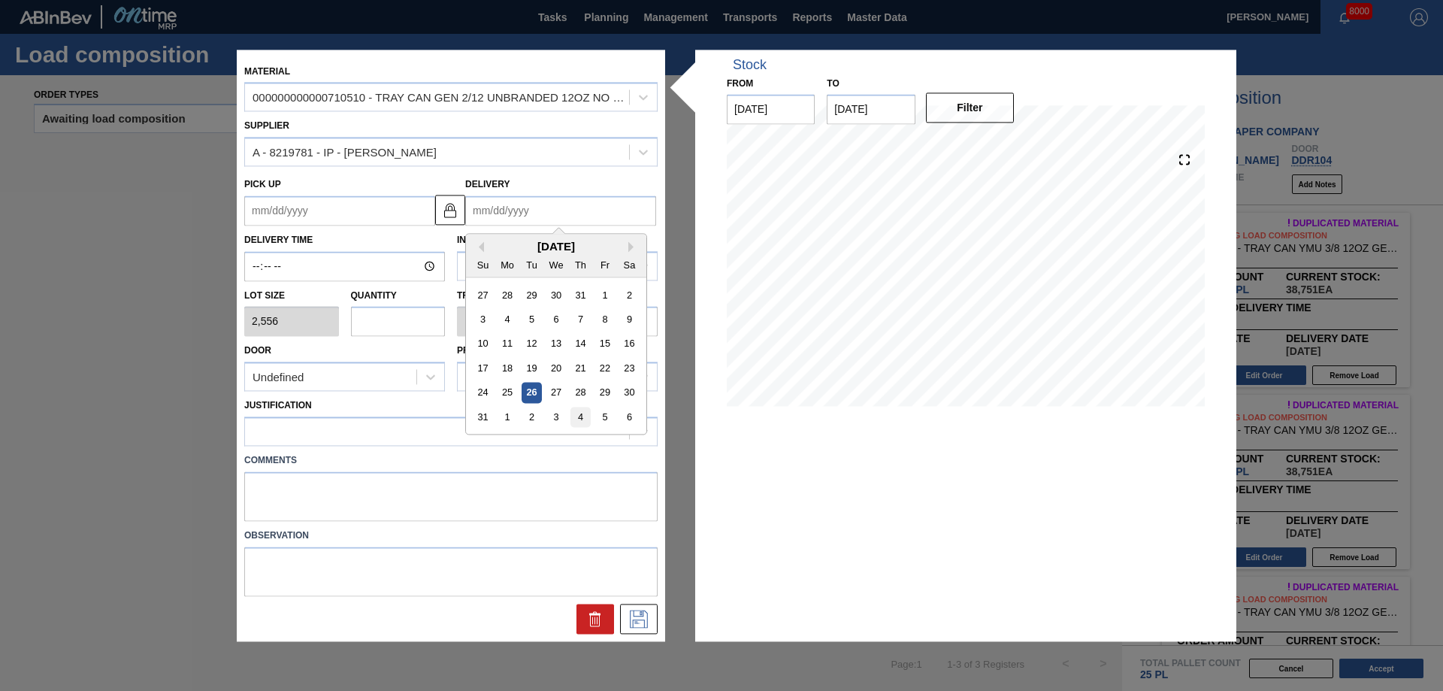
click at [582, 409] on div "4" at bounding box center [580, 416] width 20 height 20
type up "[DATE]"
type input "[DATE]"
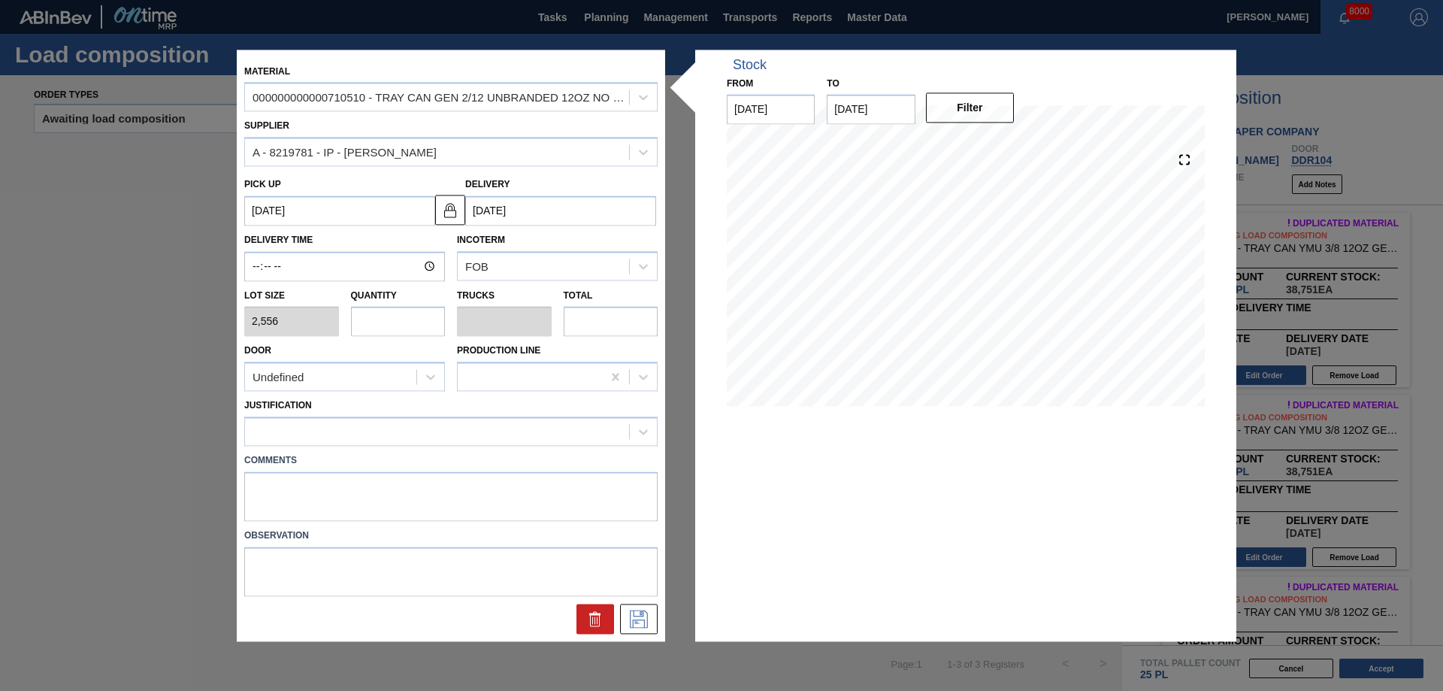
click at [422, 319] on input "text" at bounding box center [398, 322] width 95 height 30
type input "3"
type input "0.054"
type input "7,668"
type input "31"
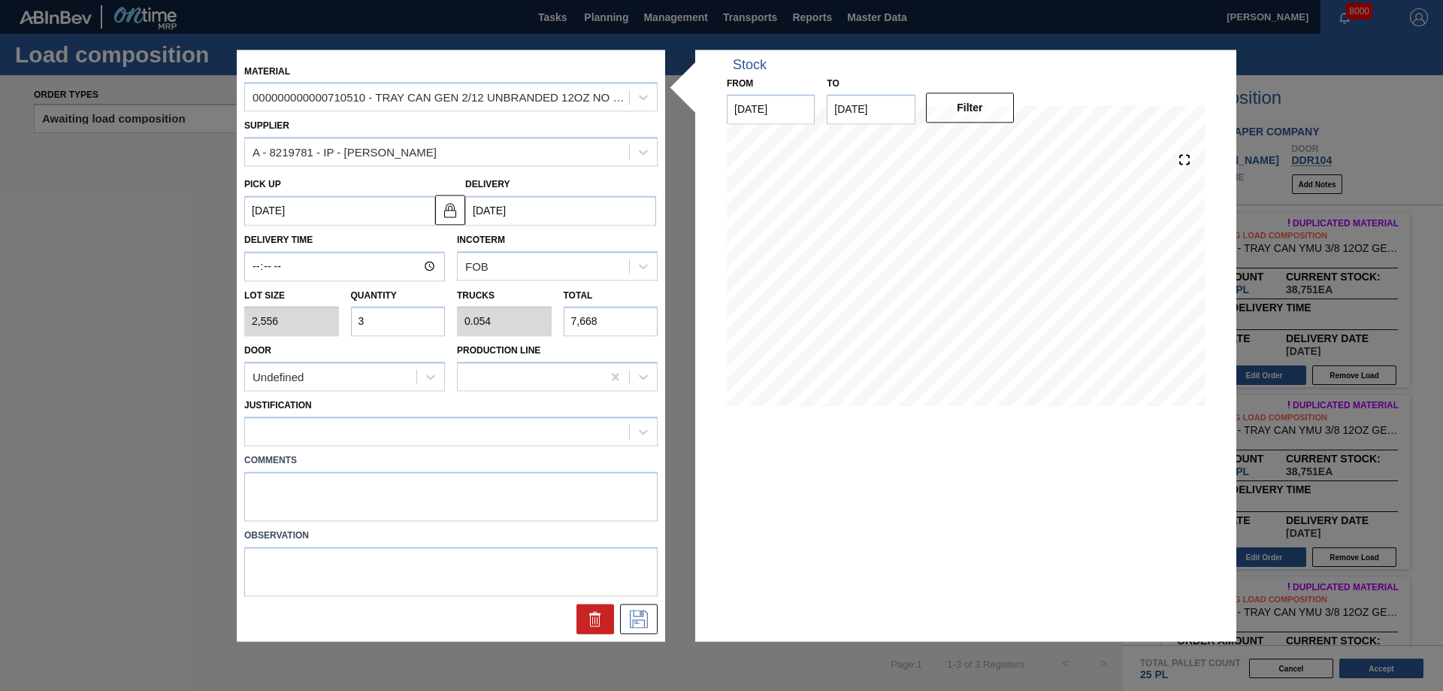
type input "0.554"
type input "79,236"
type input "31"
click at [391, 368] on div "Undefined" at bounding box center [330, 377] width 171 height 22
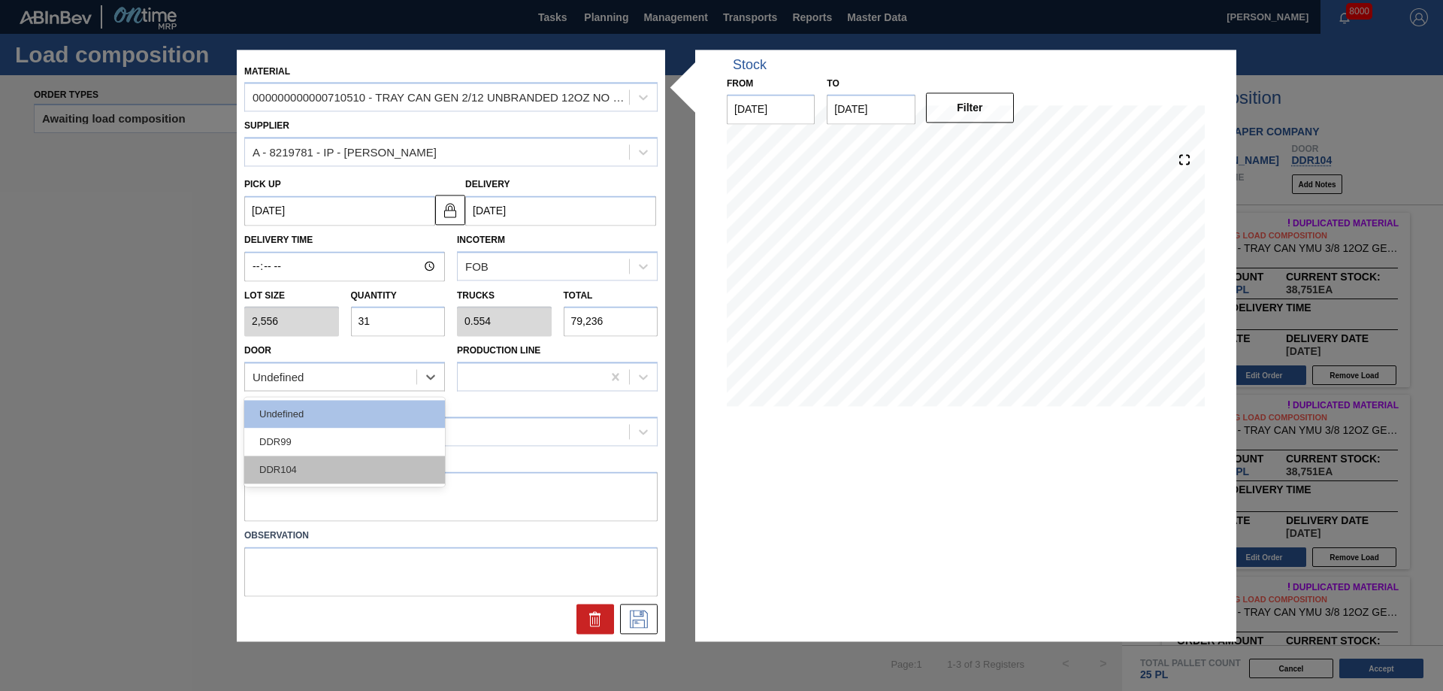
click at [313, 467] on div "DDR104" at bounding box center [344, 470] width 201 height 28
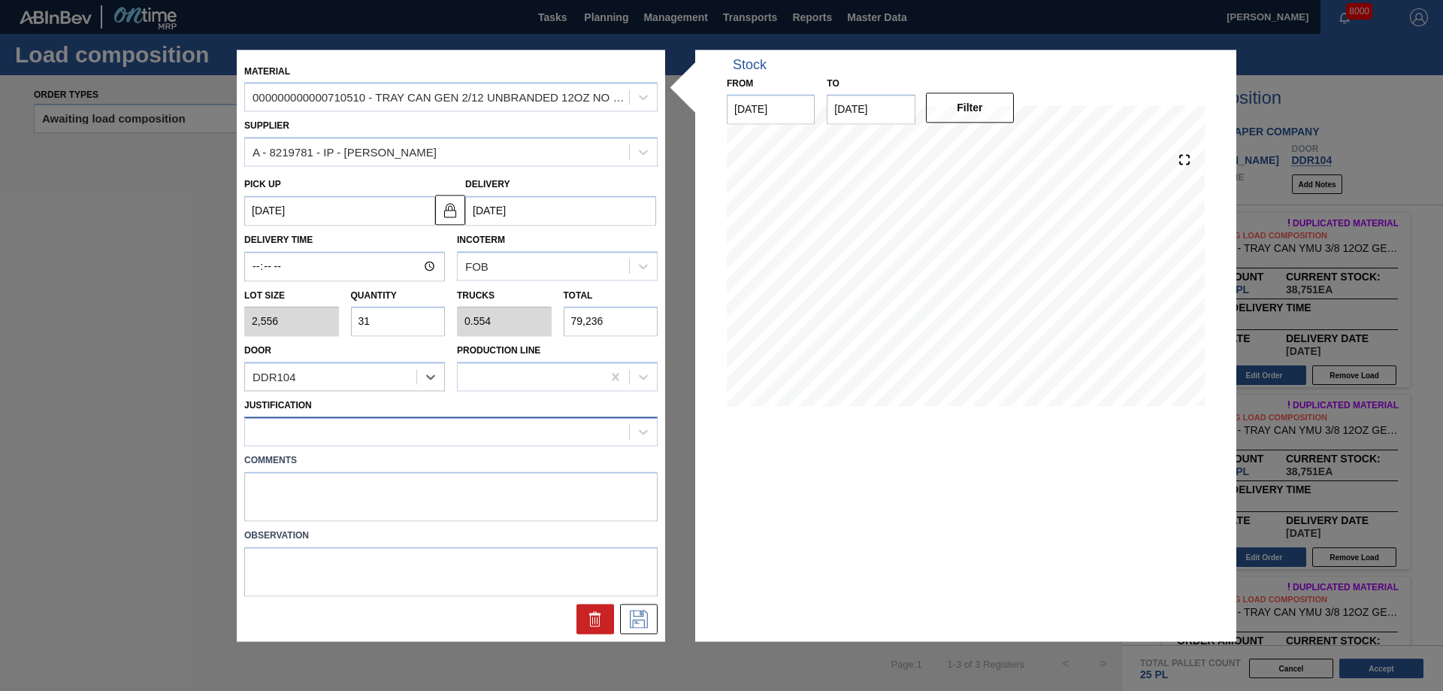
click at [315, 443] on div at bounding box center [450, 430] width 413 height 29
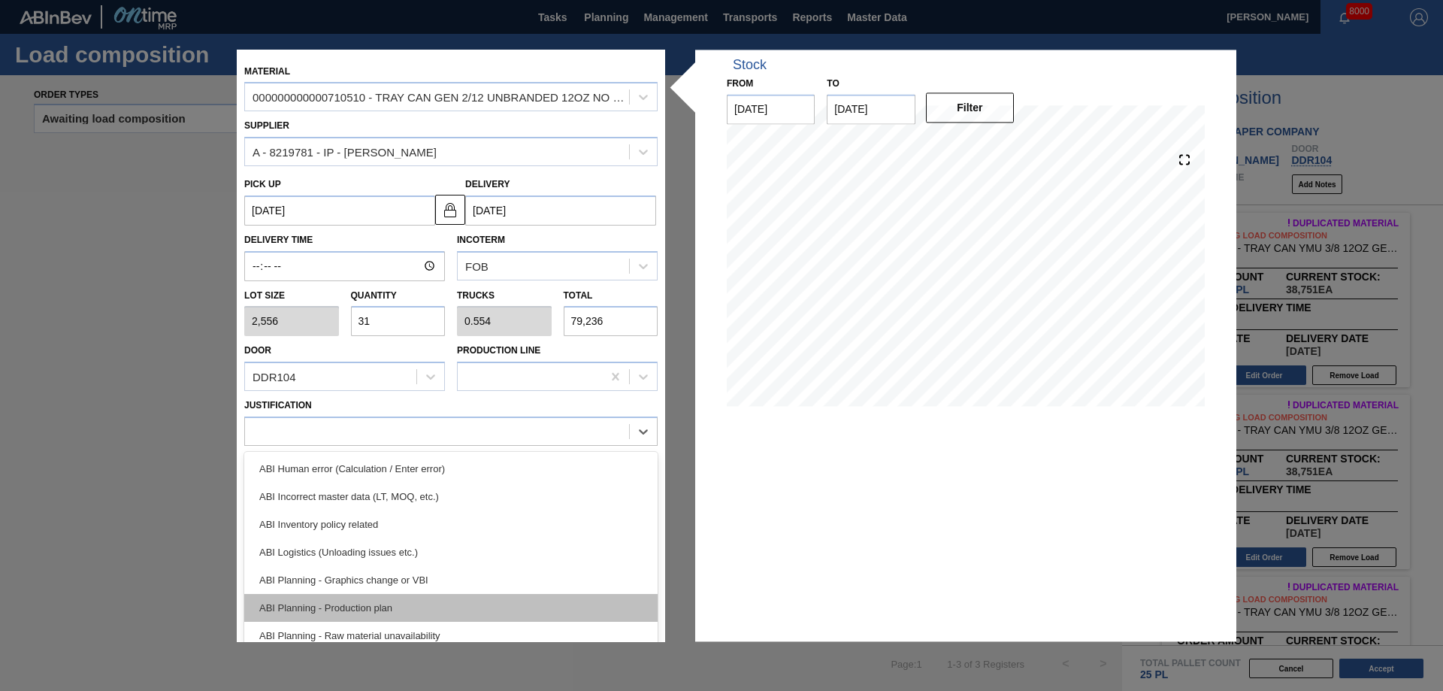
scroll to position [150, 0]
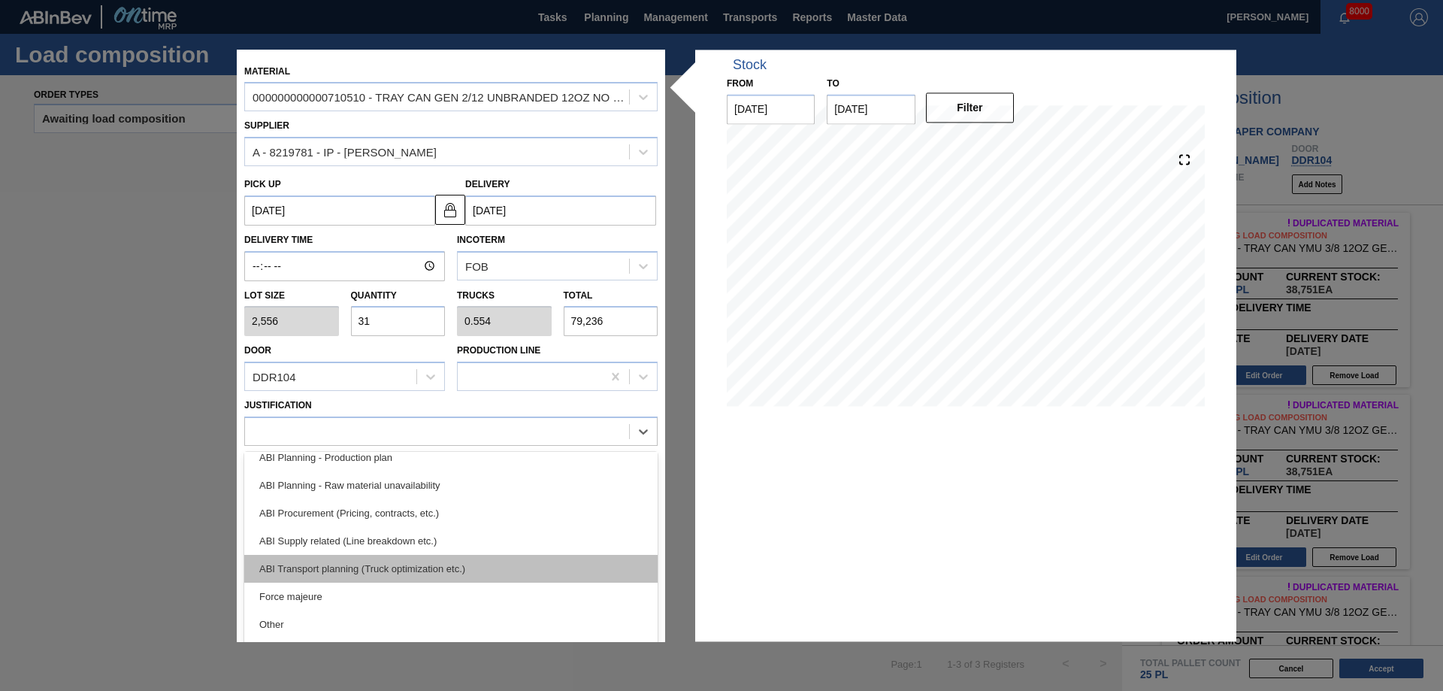
click at [393, 564] on div "ABI Transport planning (Truck optimization etc.)" at bounding box center [450, 569] width 413 height 28
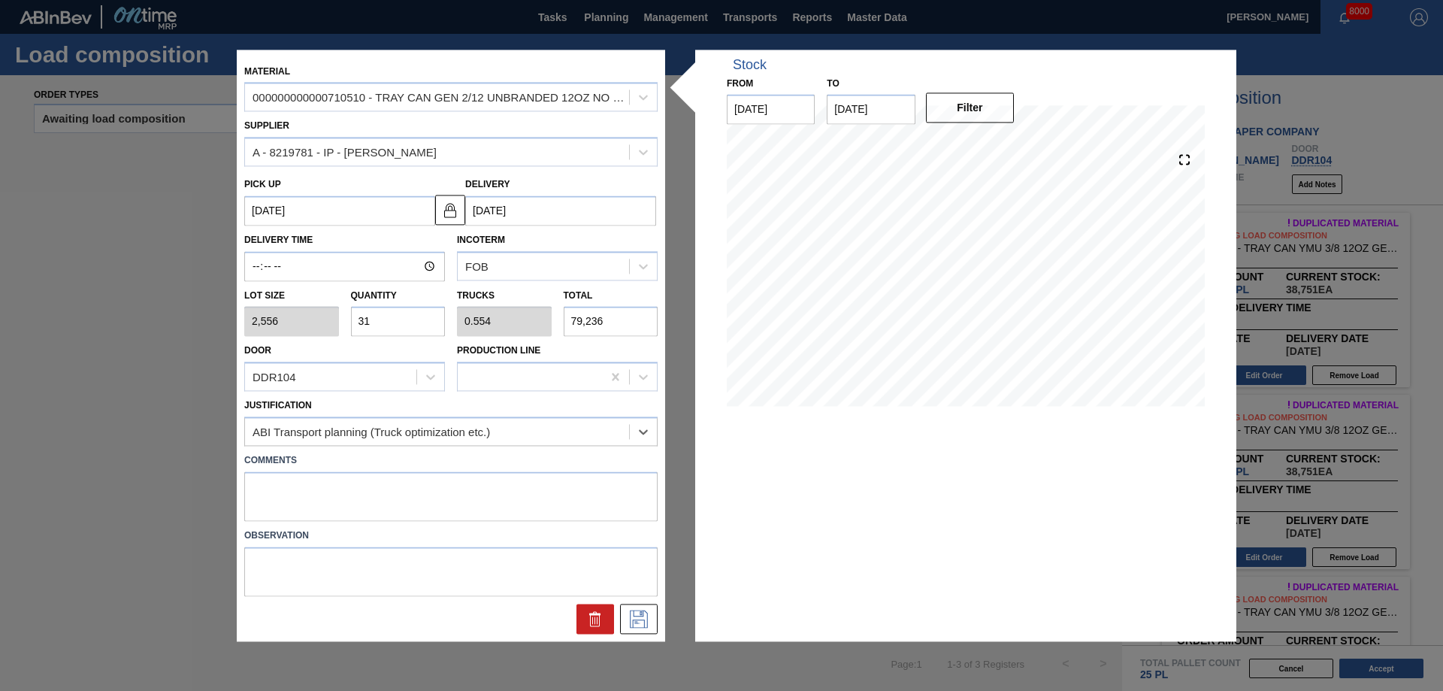
click at [358, 469] on label "Comments" at bounding box center [450, 460] width 413 height 22
click at [375, 483] on textarea at bounding box center [450, 496] width 413 height 50
type textarea "Live unload/Deliver at 2300"
click at [638, 611] on icon at bounding box center [639, 618] width 24 height 18
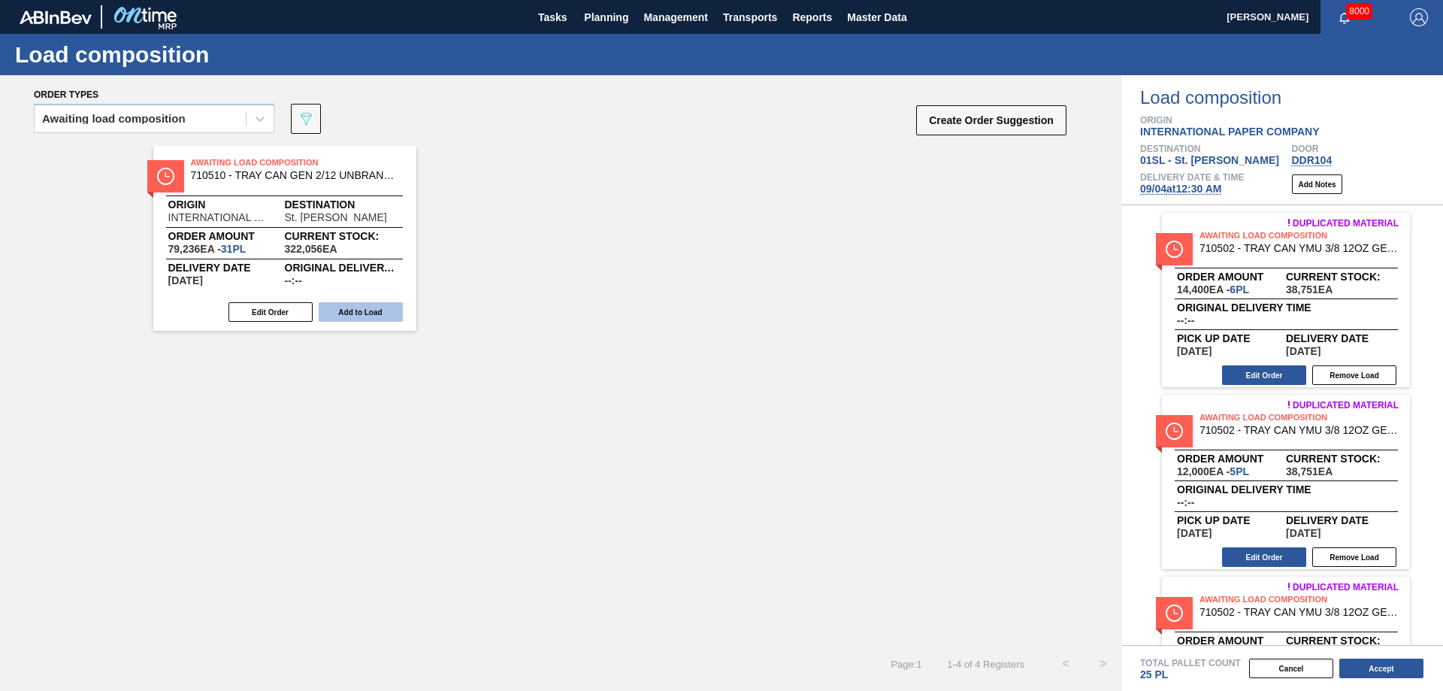
click at [366, 308] on button "Add to Load" at bounding box center [361, 312] width 84 height 20
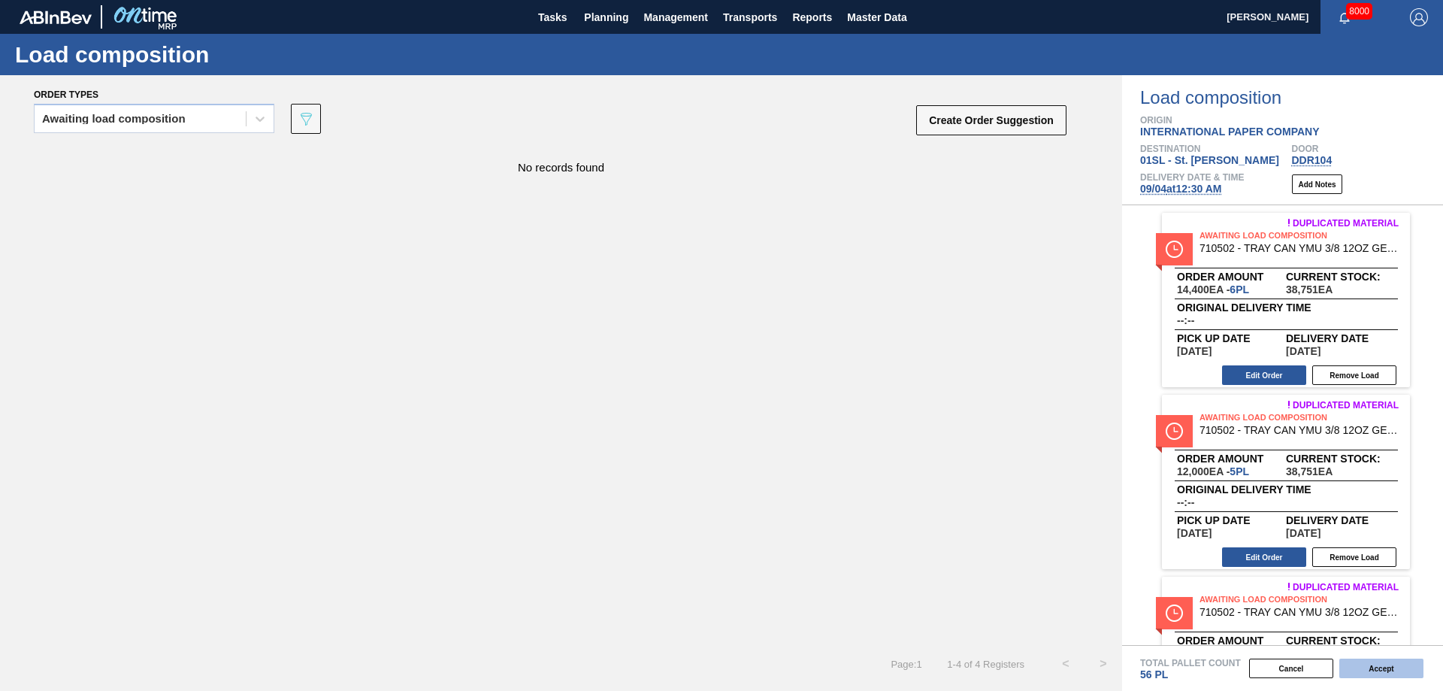
click at [1381, 669] on button "Accept" at bounding box center [1381, 668] width 84 height 20
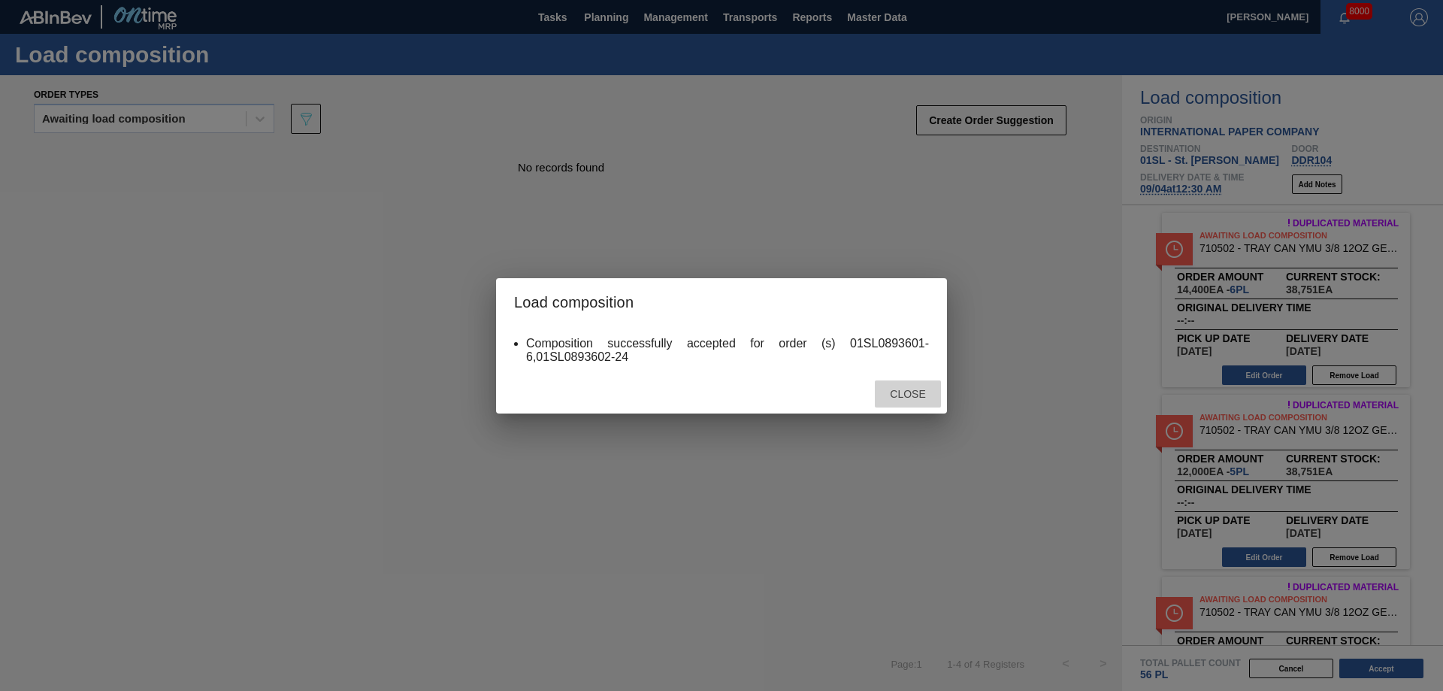
click at [910, 397] on span "Close" at bounding box center [907, 394] width 59 height 12
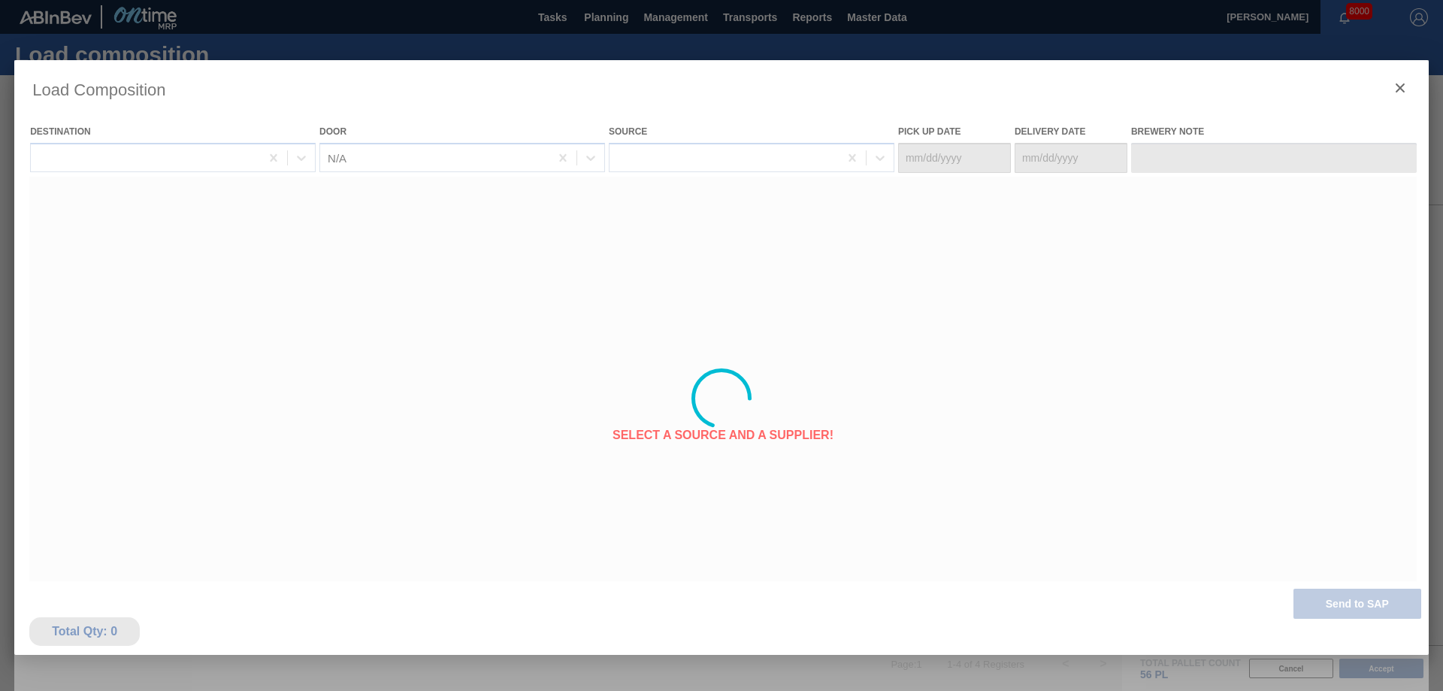
type Date "[DATE]"
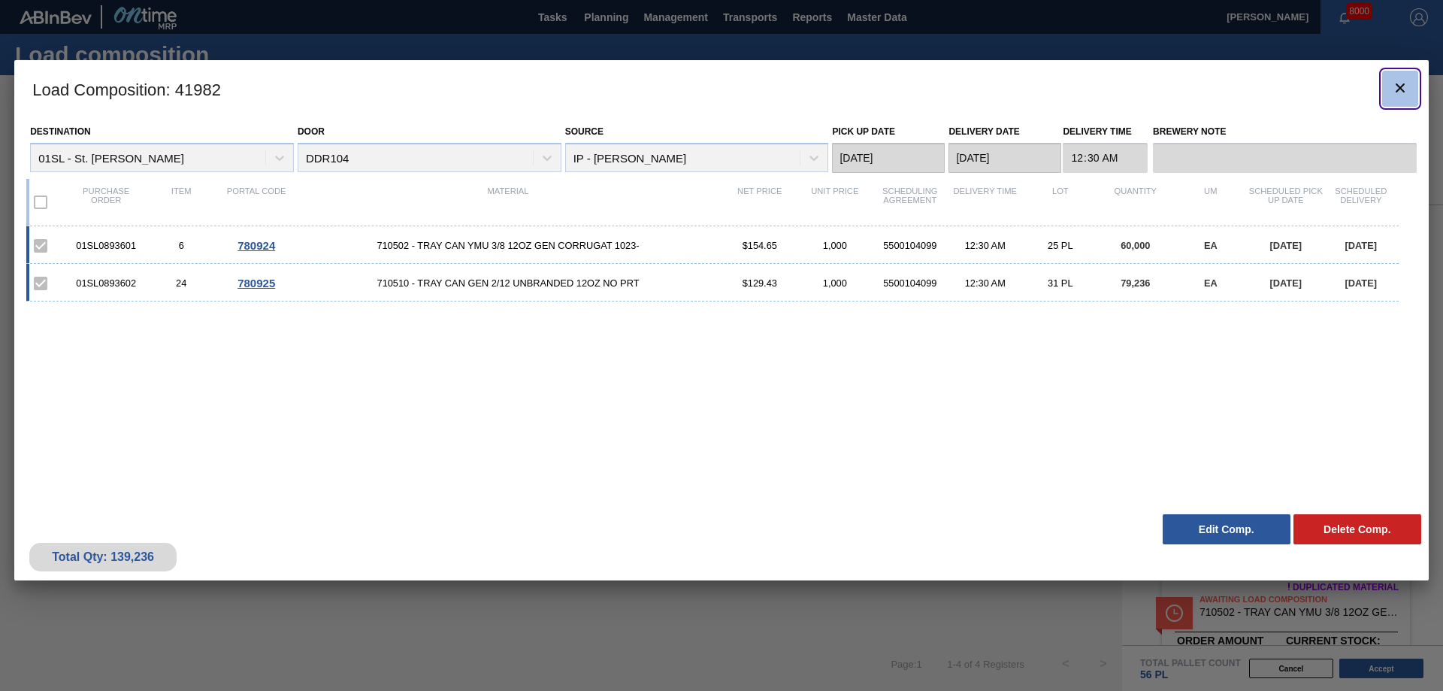
click at [1392, 89] on icon "botão de ícone" at bounding box center [1400, 88] width 18 height 18
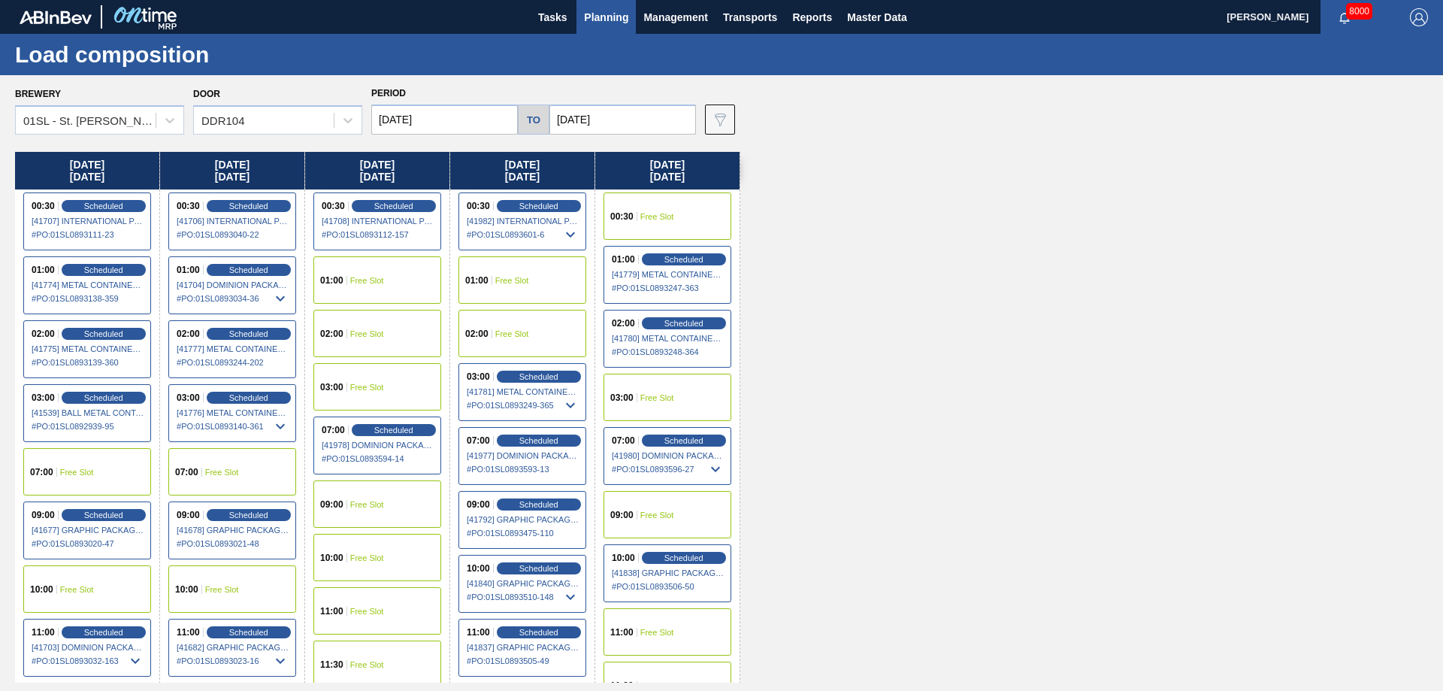
click at [598, 26] on button "Planning" at bounding box center [605, 17] width 59 height 34
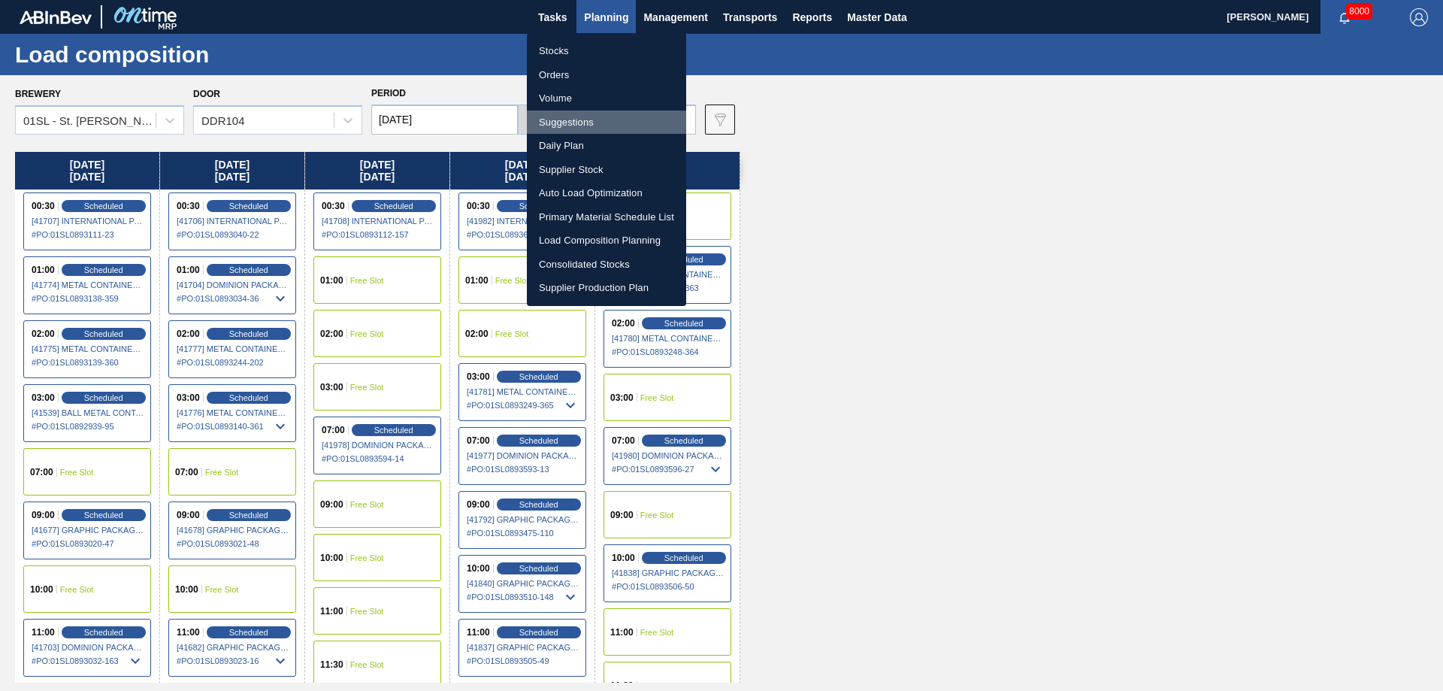
click at [571, 128] on li "Suggestions" at bounding box center [606, 122] width 159 height 24
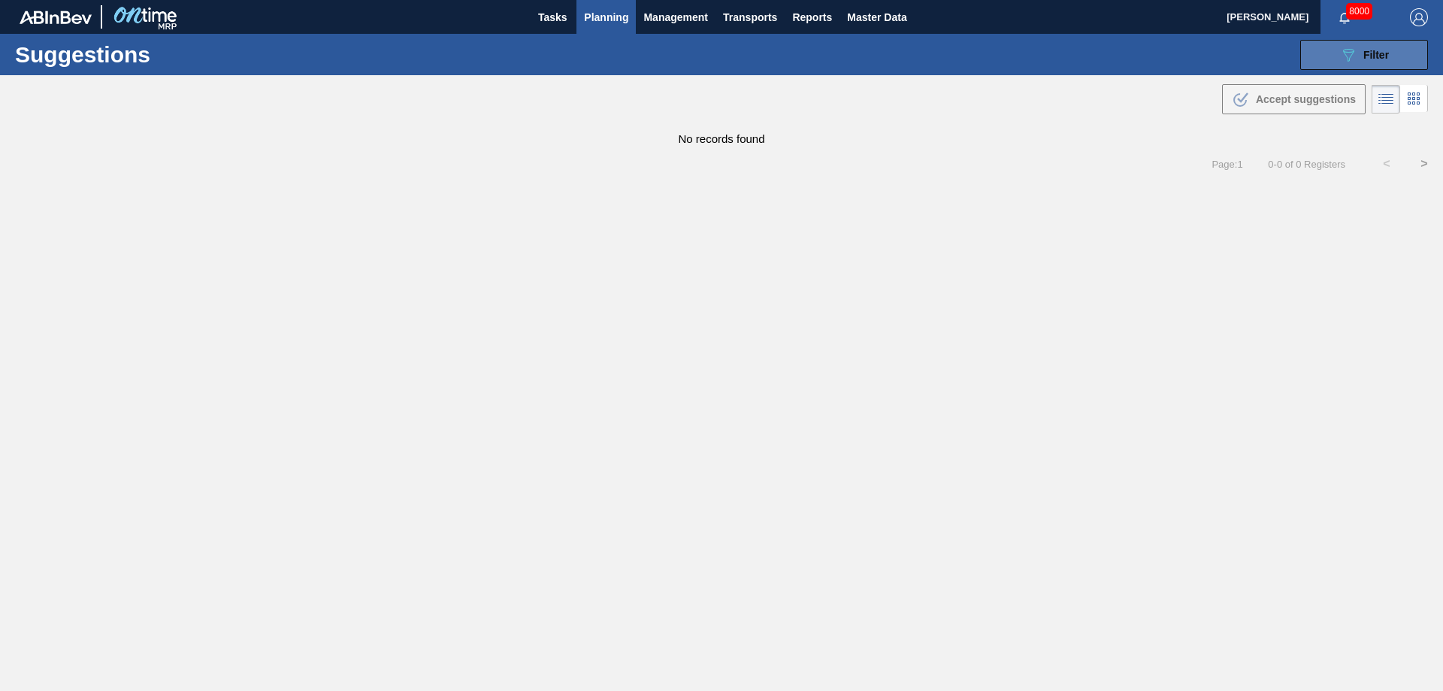
click at [1347, 63] on icon "089F7B8B-B2A5-4AFE-B5C0-19BA573D28AC" at bounding box center [1348, 55] width 18 height 18
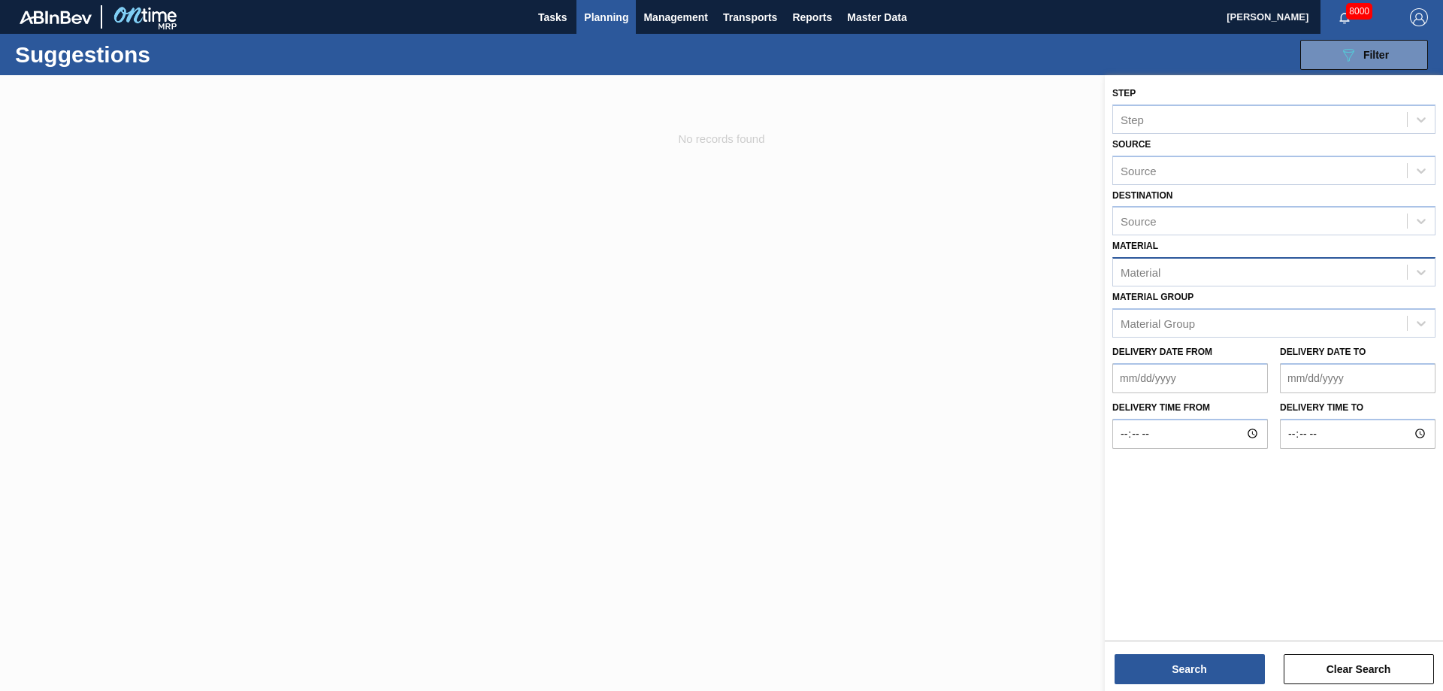
type from "[DATE]"
type to "[DATE]"
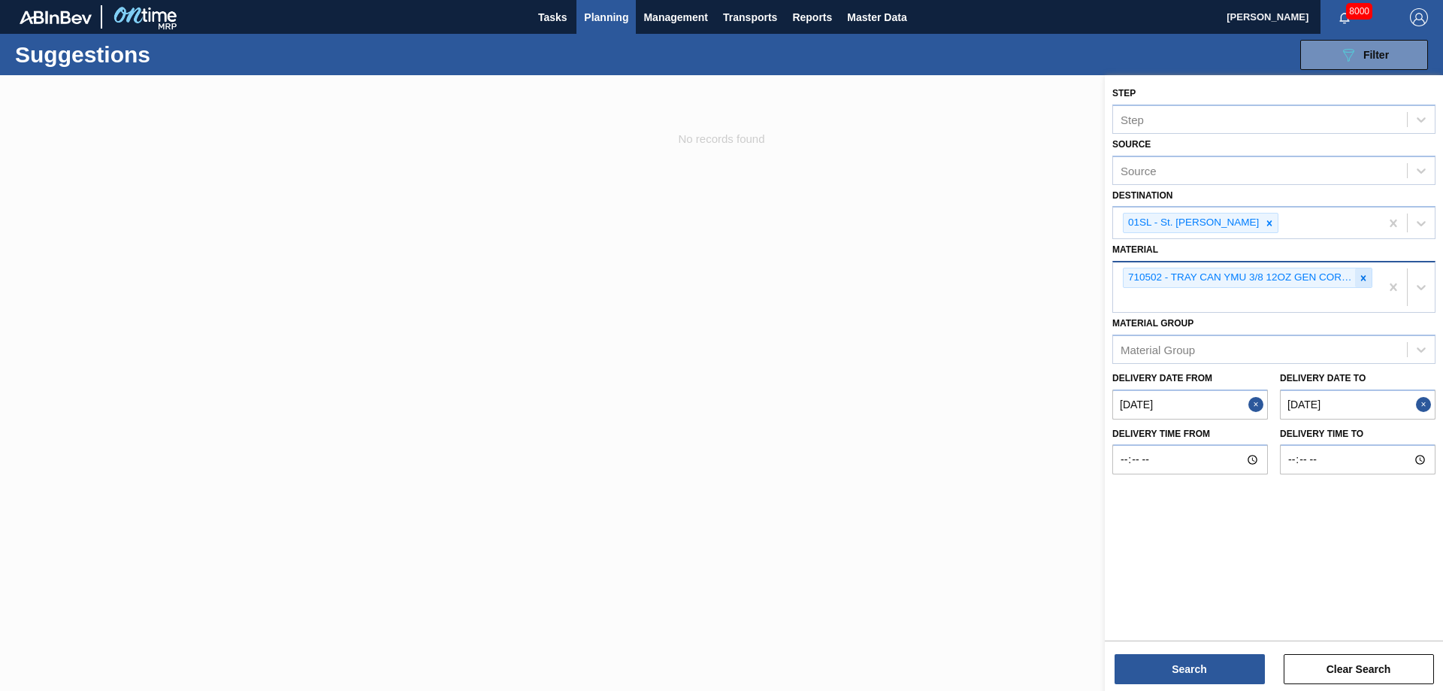
click at [1365, 273] on icon at bounding box center [1363, 278] width 11 height 11
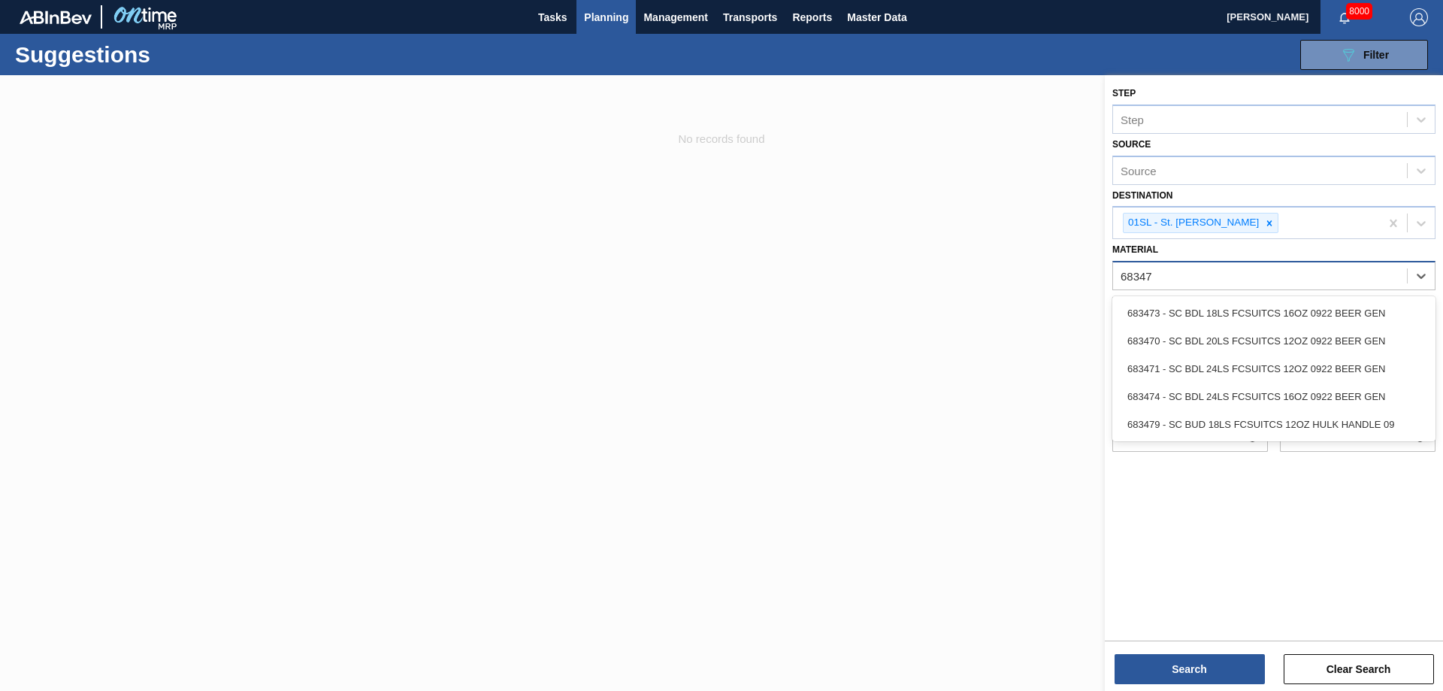
type input "683479"
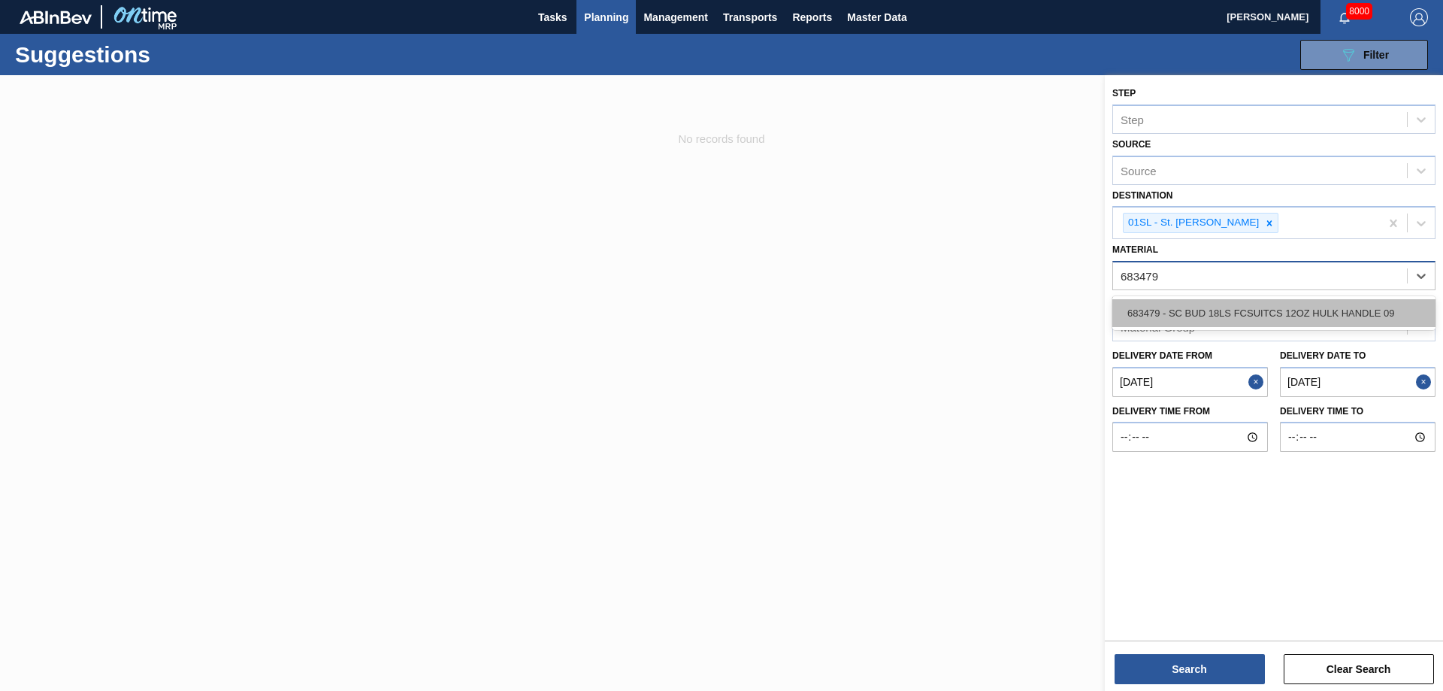
click at [1347, 325] on div "683479 - SC BUD 18LS FCSUITCS 12OZ HULK HANDLE 09" at bounding box center [1273, 313] width 323 height 28
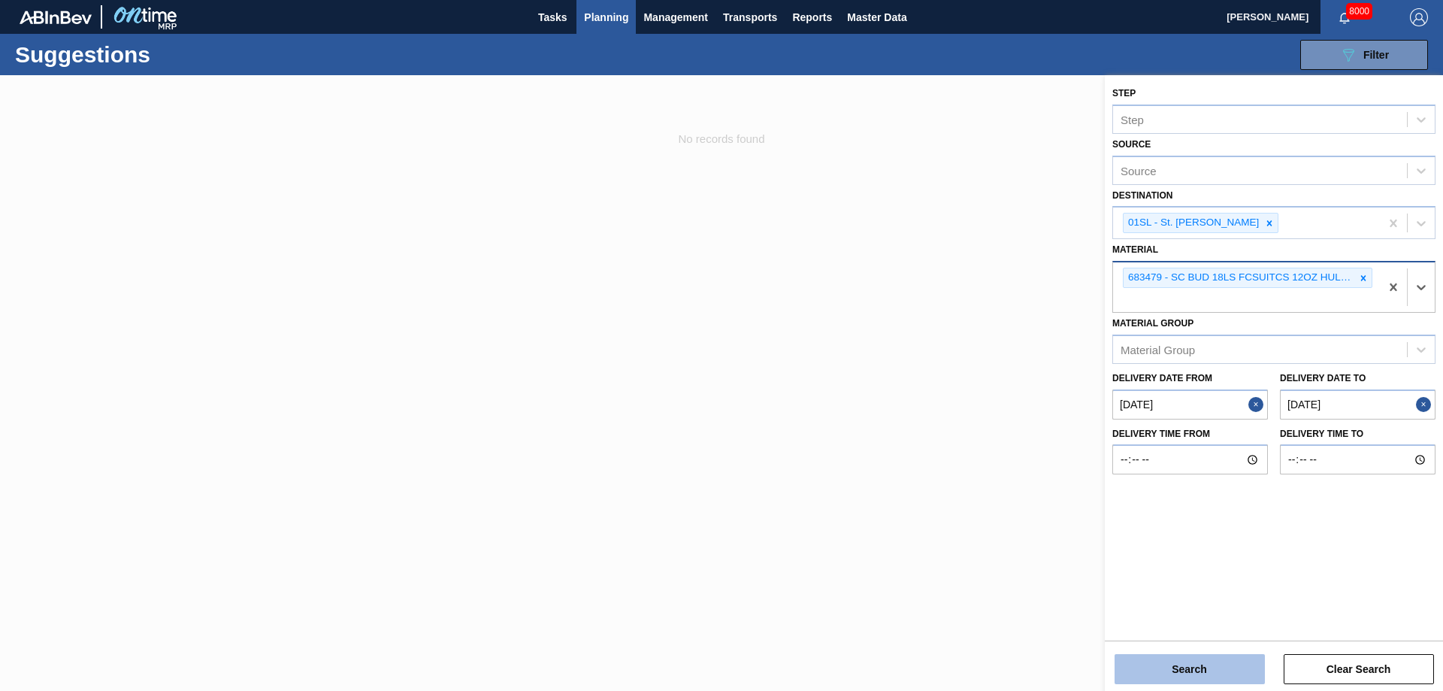
click at [1180, 676] on button "Search" at bounding box center [1189, 669] width 150 height 30
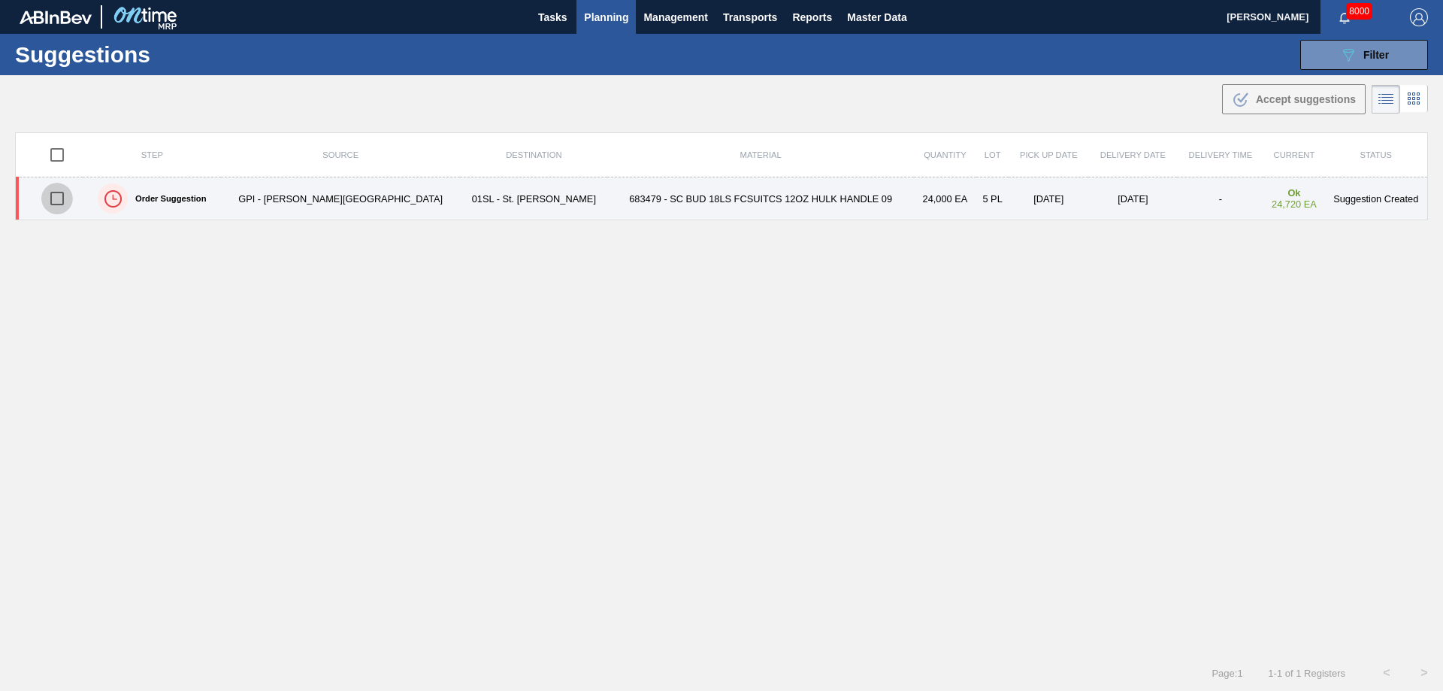
click at [62, 196] on input "checkbox" at bounding box center [57, 199] width 32 height 32
checkbox input "true"
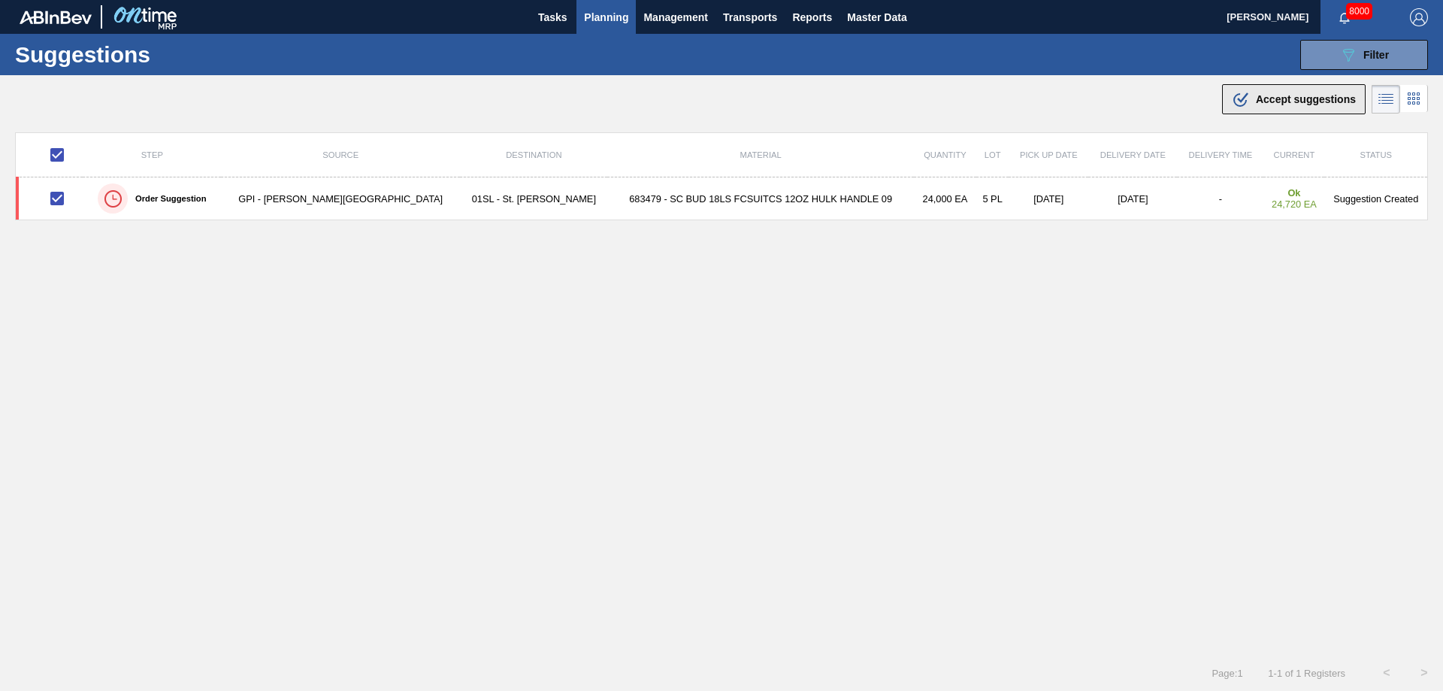
click at [1241, 95] on icon ".b{fill:var(--color-action-default)}" at bounding box center [1241, 99] width 18 height 18
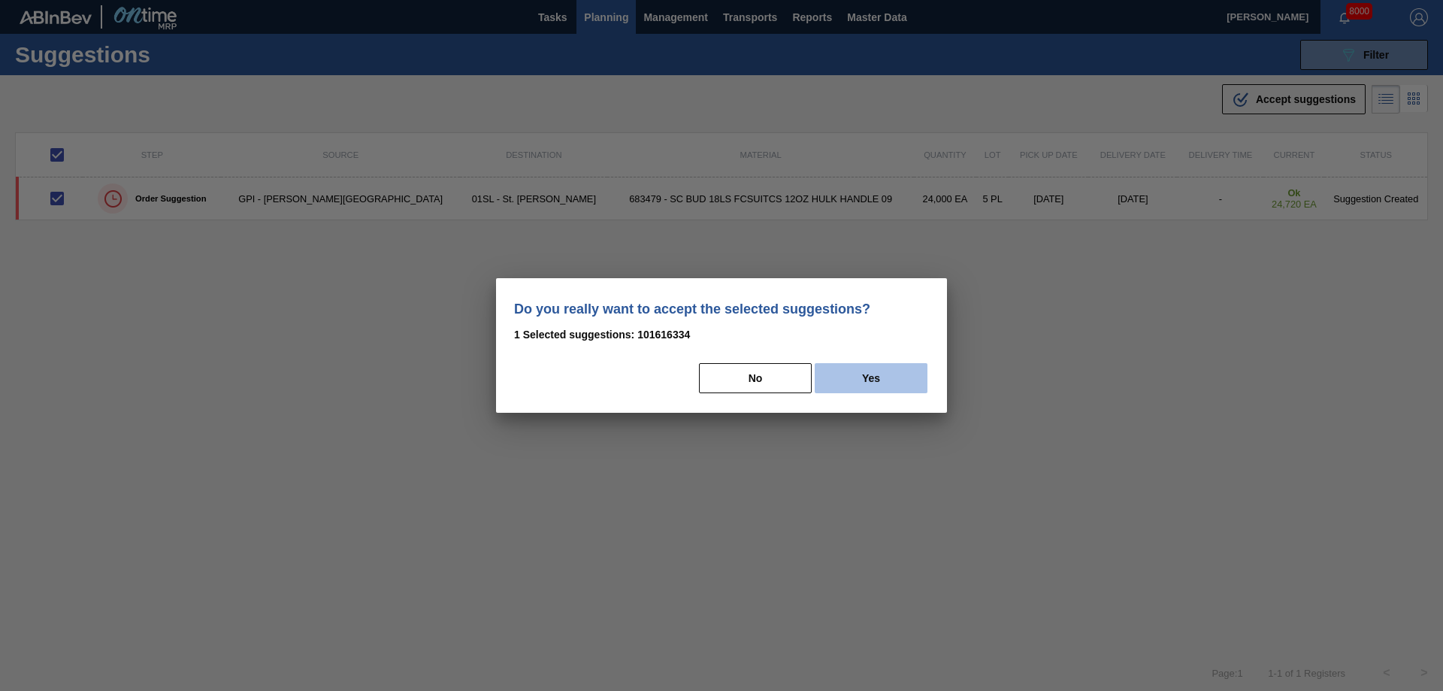
click at [879, 380] on button "Yes" at bounding box center [870, 378] width 113 height 30
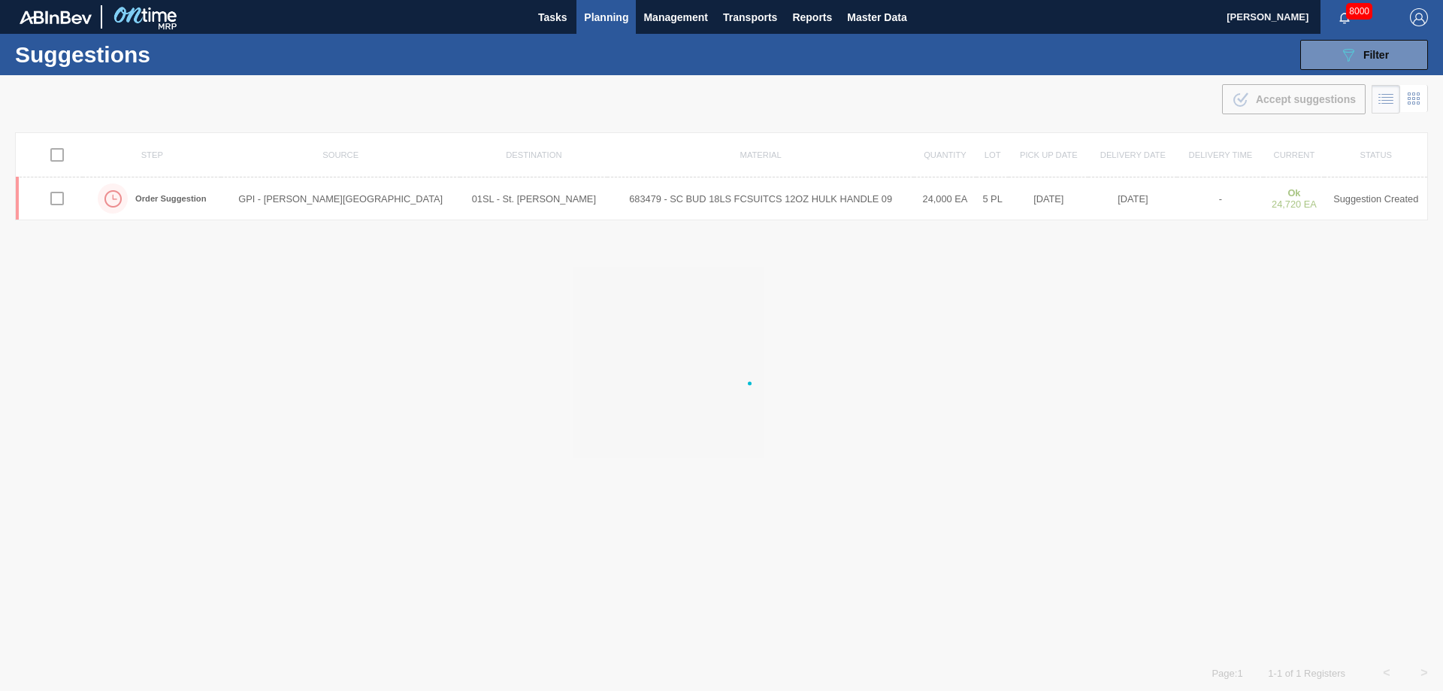
checkbox input "false"
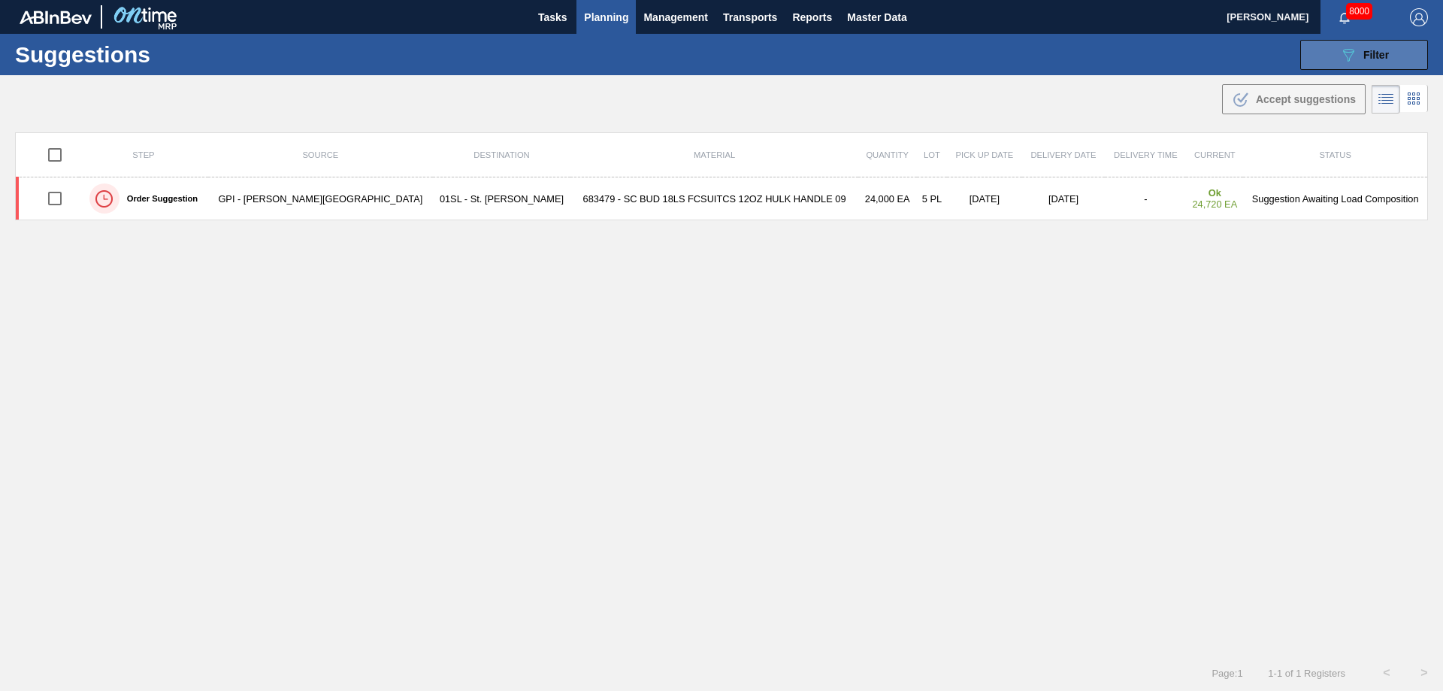
click at [1321, 61] on button "089F7B8B-B2A5-4AFE-B5C0-19BA573D28AC Filter" at bounding box center [1364, 55] width 128 height 30
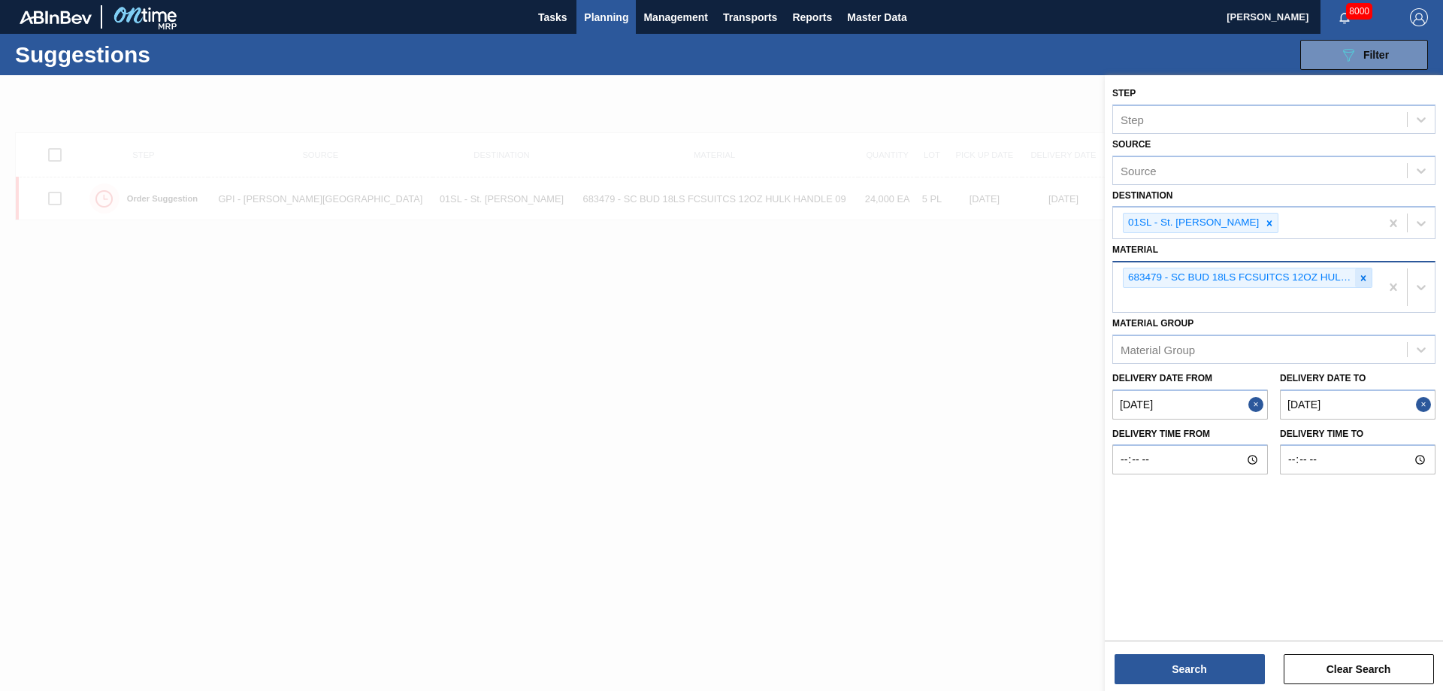
click at [1362, 277] on icon at bounding box center [1363, 277] width 5 height 5
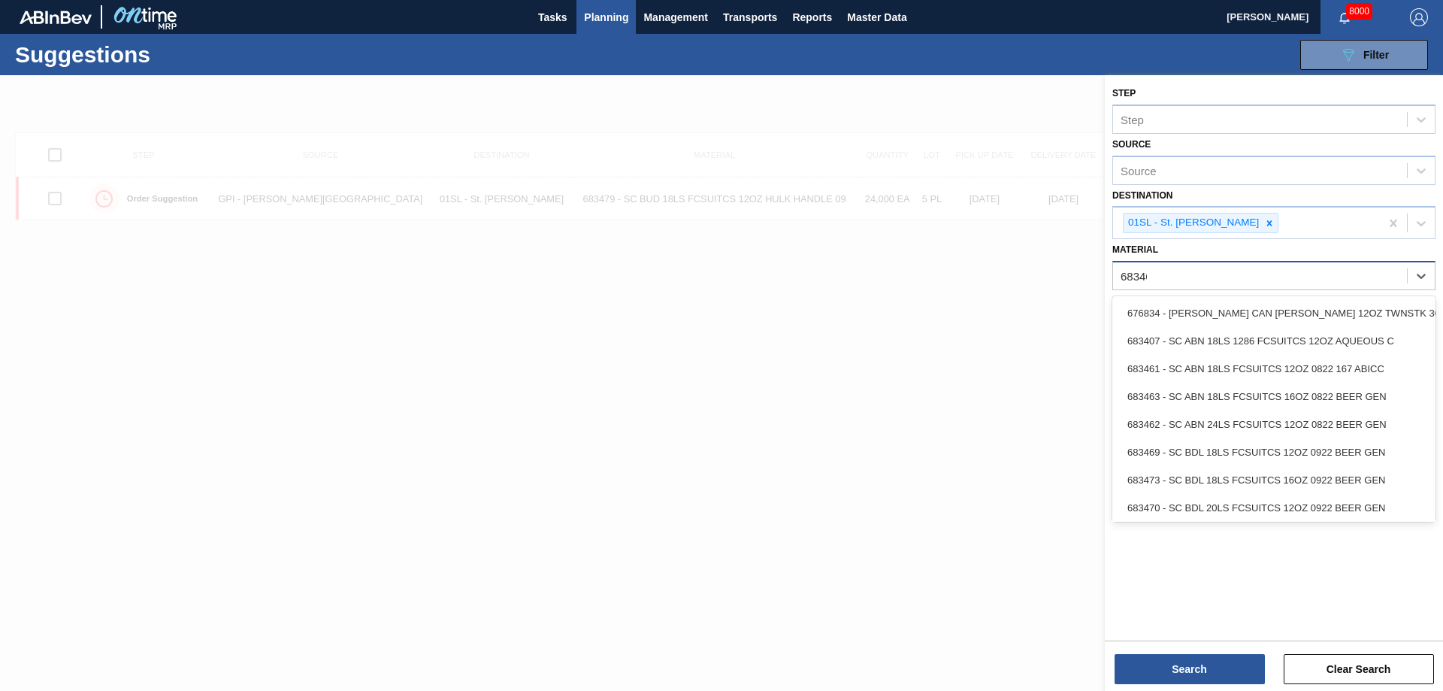
type input "683461"
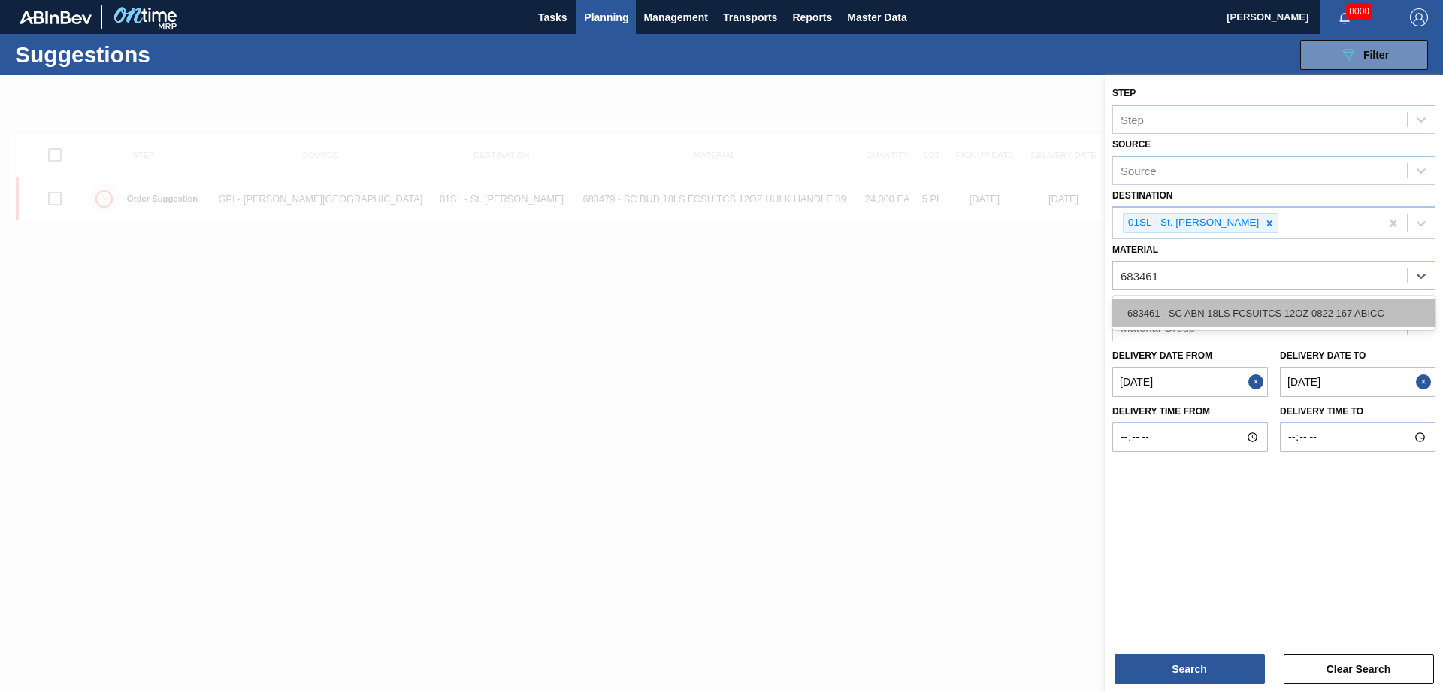
click at [1243, 324] on div "683461 - SC ABN 18LS FCSUITCS 12OZ 0822 167 ABICC" at bounding box center [1273, 313] width 323 height 28
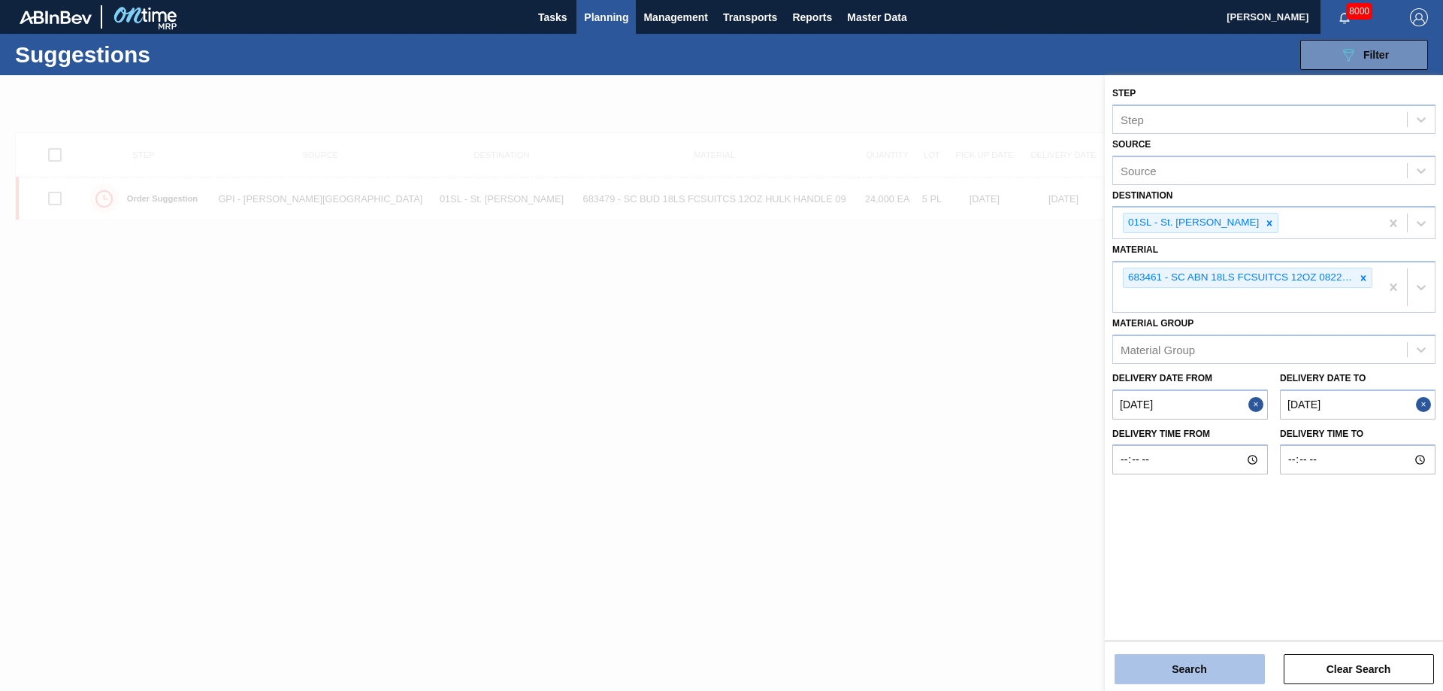
click at [1174, 663] on button "Search" at bounding box center [1189, 669] width 150 height 30
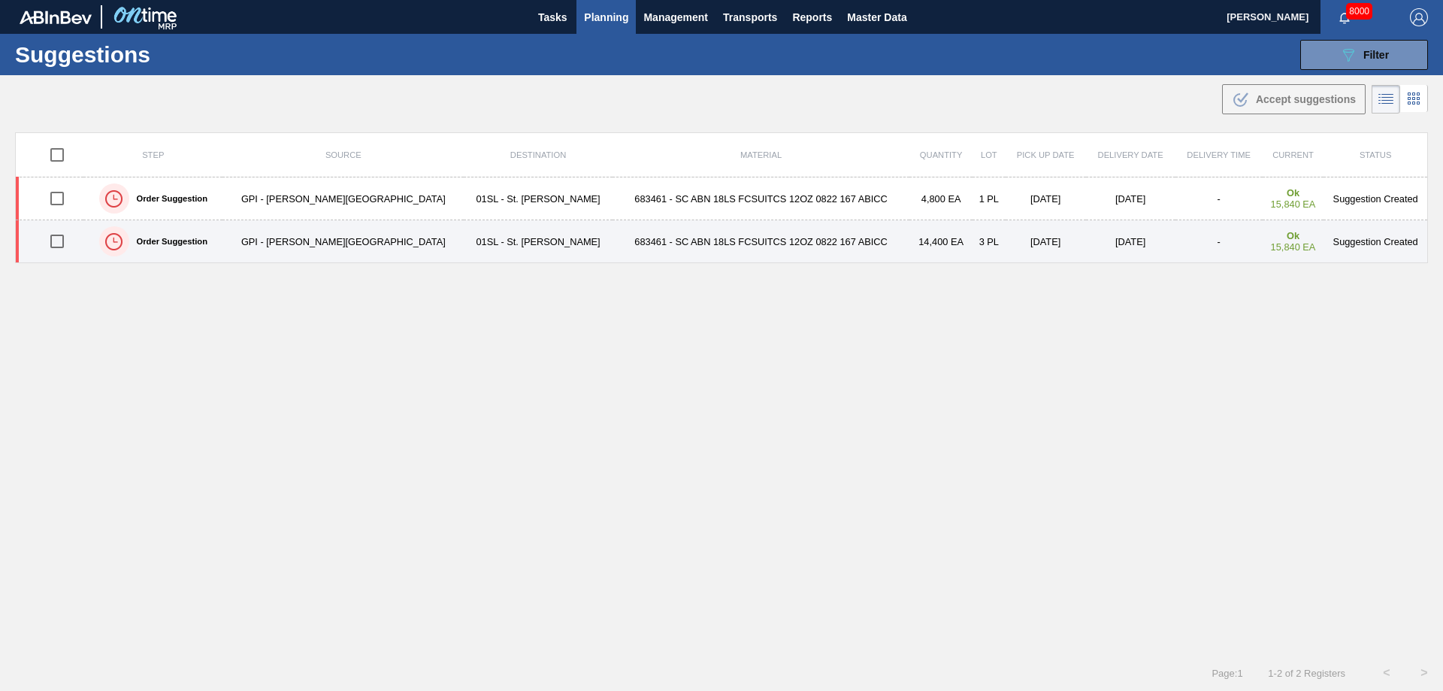
click at [61, 234] on input "checkbox" at bounding box center [57, 241] width 32 height 32
checkbox input "true"
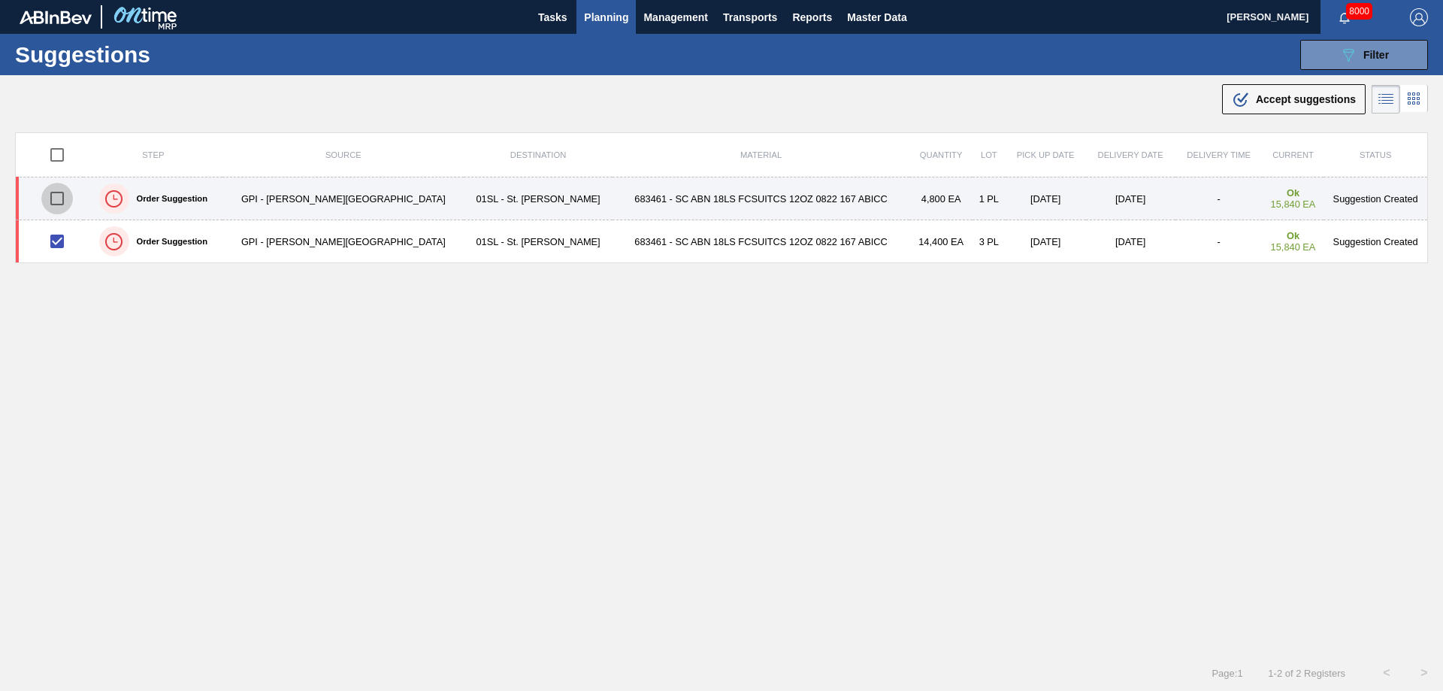
click at [59, 195] on input "checkbox" at bounding box center [57, 199] width 32 height 32
checkbox input "true"
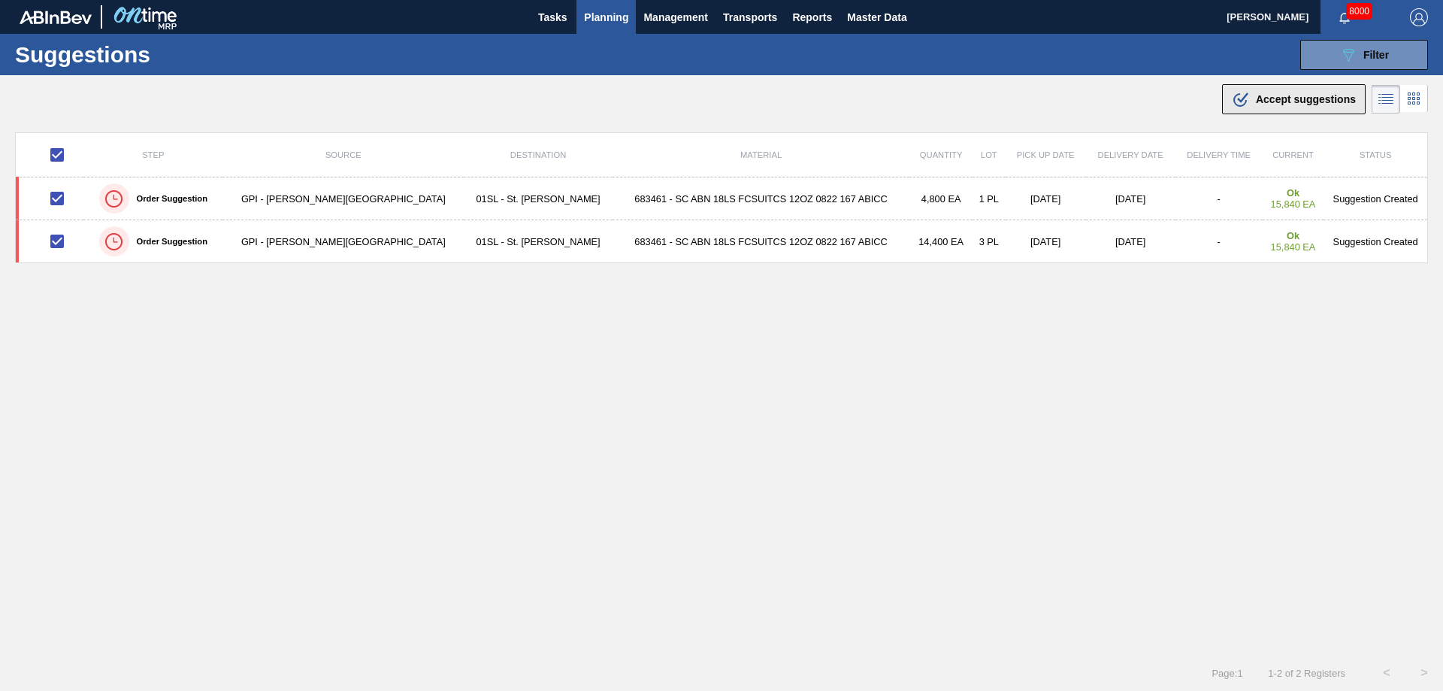
click at [1258, 98] on span "Accept suggestions" at bounding box center [1306, 99] width 100 height 12
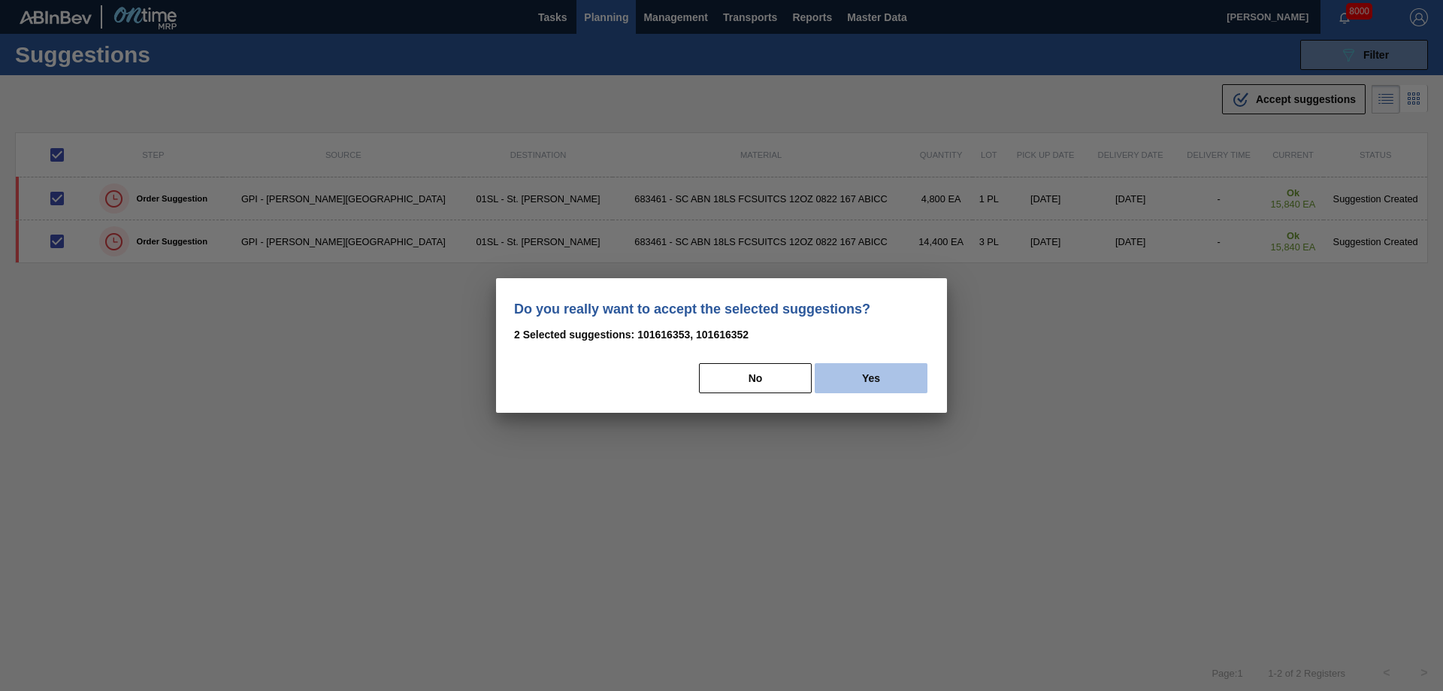
click at [894, 376] on button "Yes" at bounding box center [870, 378] width 113 height 30
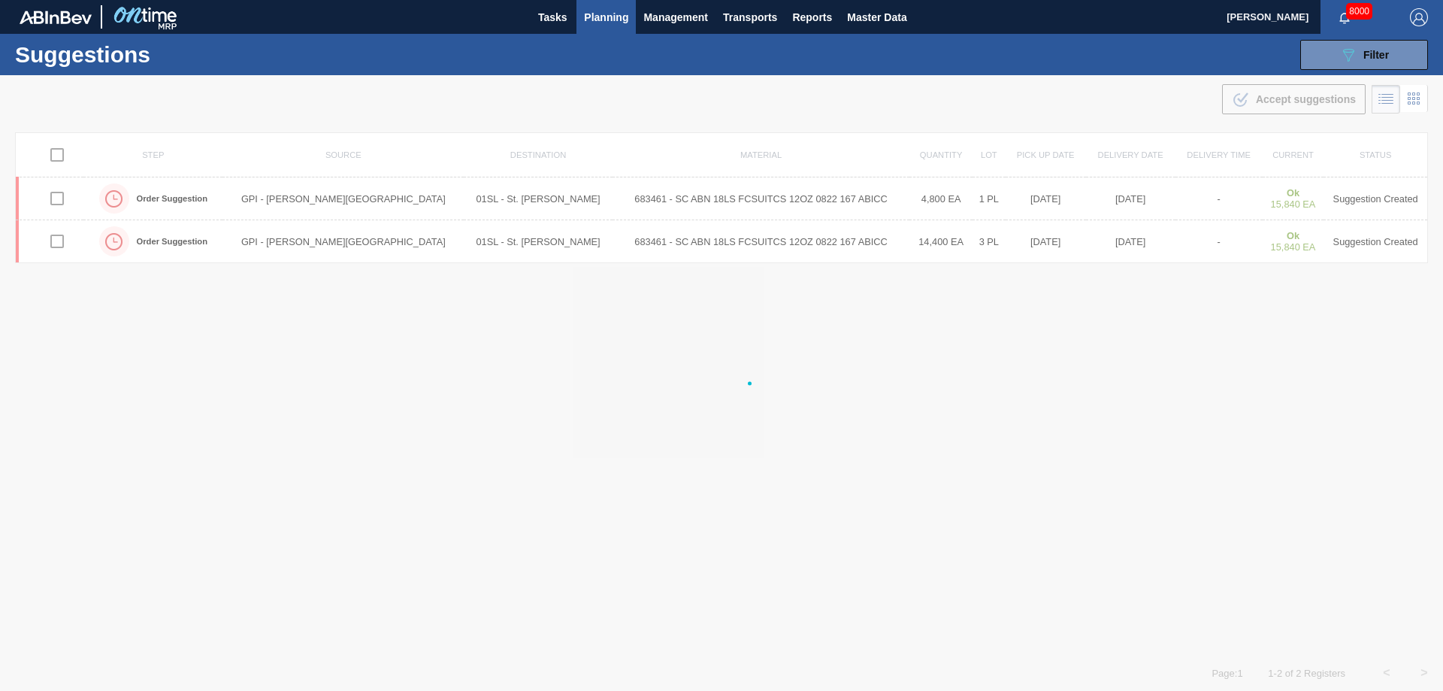
checkbox input "false"
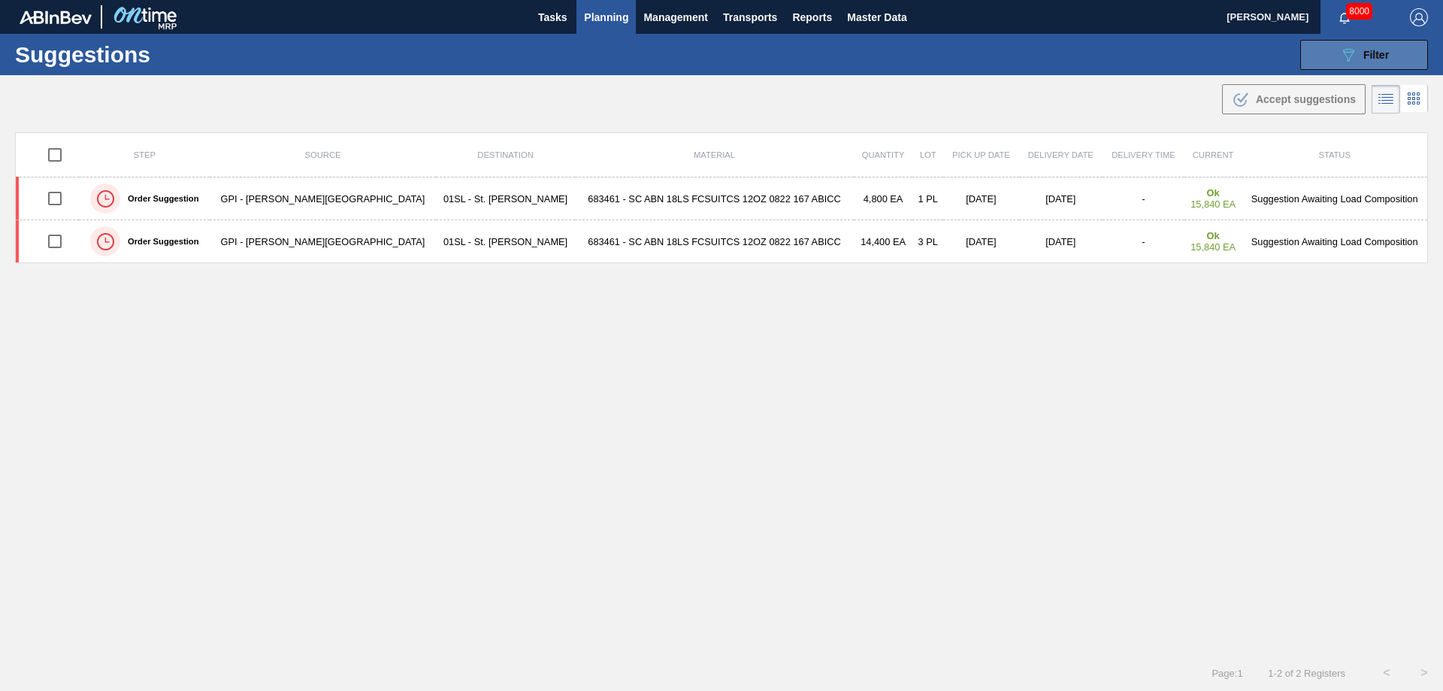
click at [1375, 49] on span "Filter" at bounding box center [1376, 55] width 26 height 12
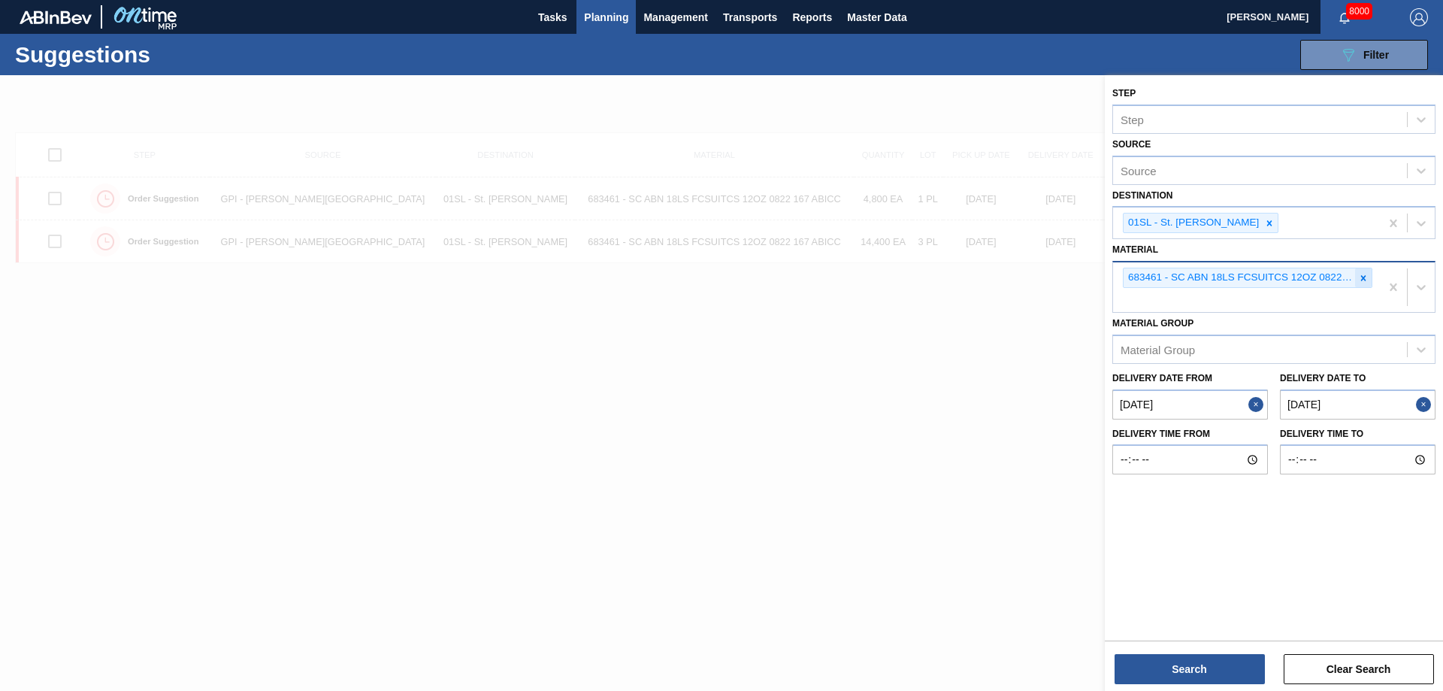
click at [1357, 280] on div at bounding box center [1363, 277] width 17 height 19
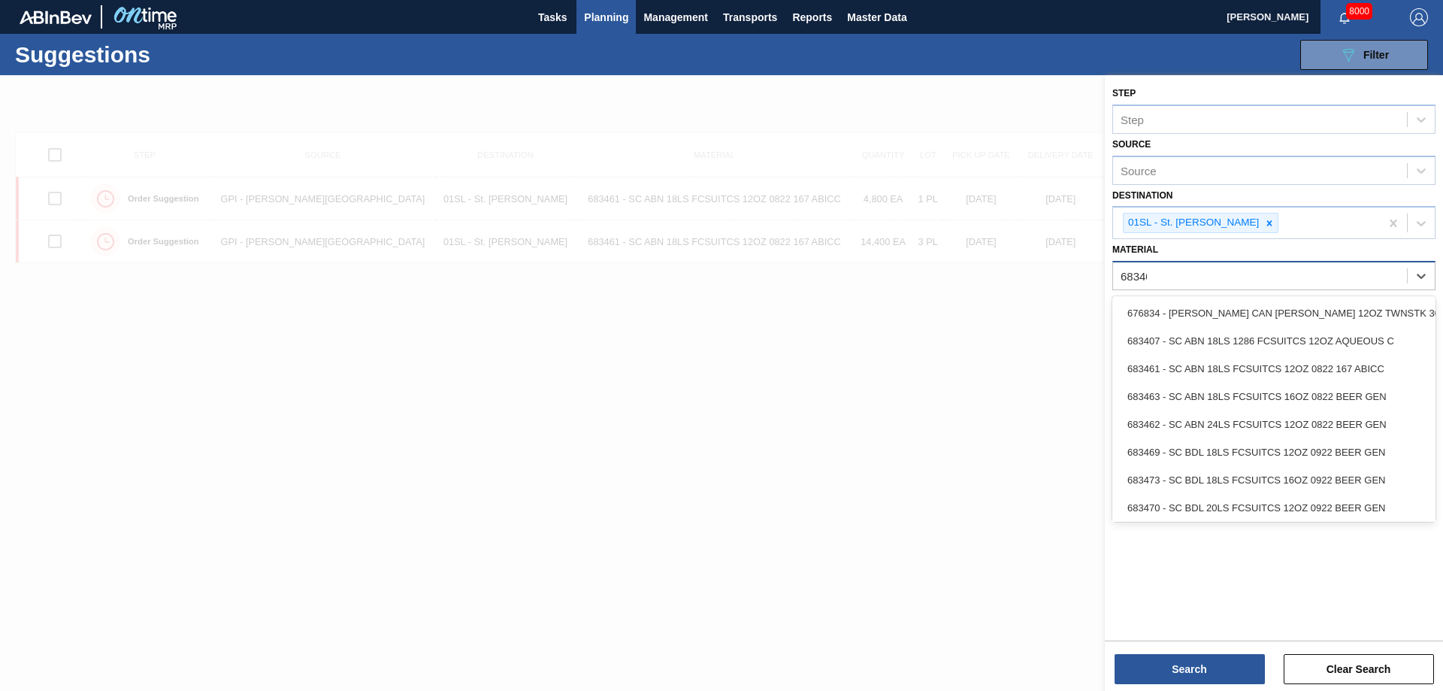
type input "683400"
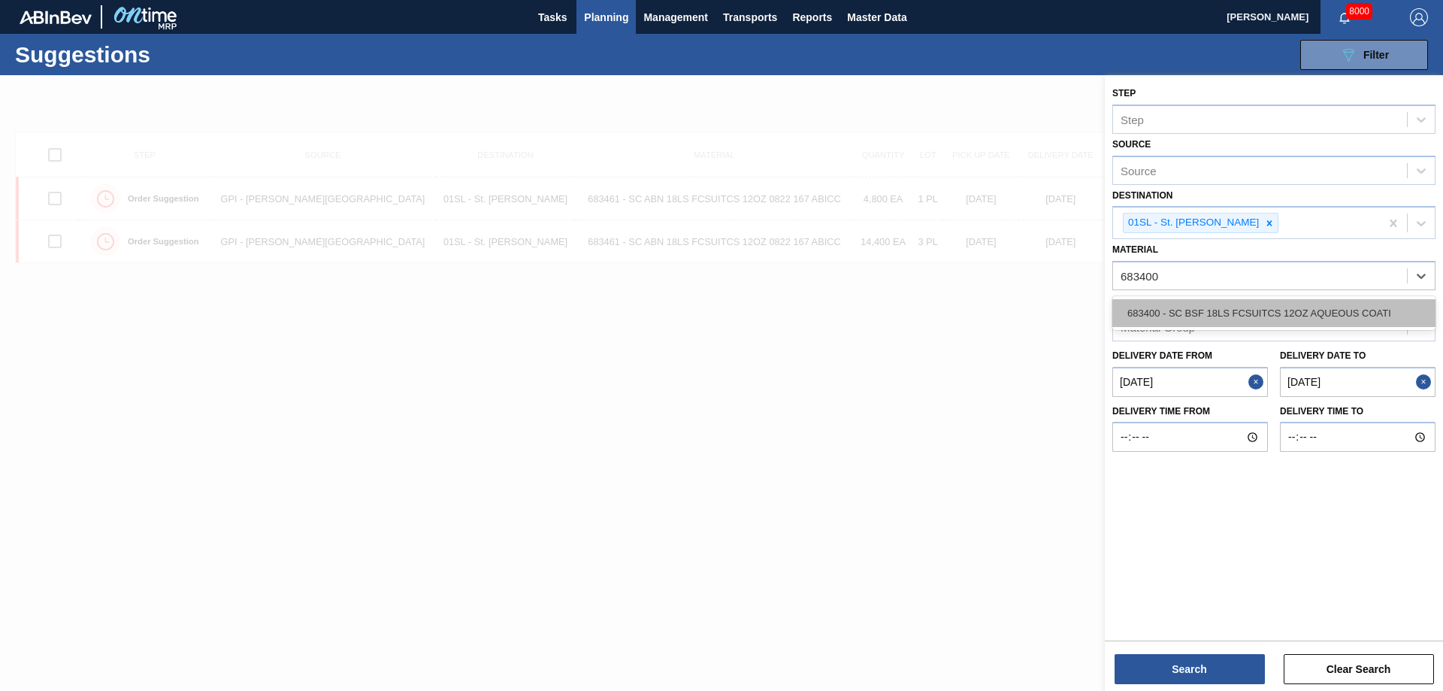
click at [1265, 313] on div "683400 - SC BSF 18LS FCSUITCS 12OZ AQUEOUS COATI" at bounding box center [1273, 313] width 323 height 28
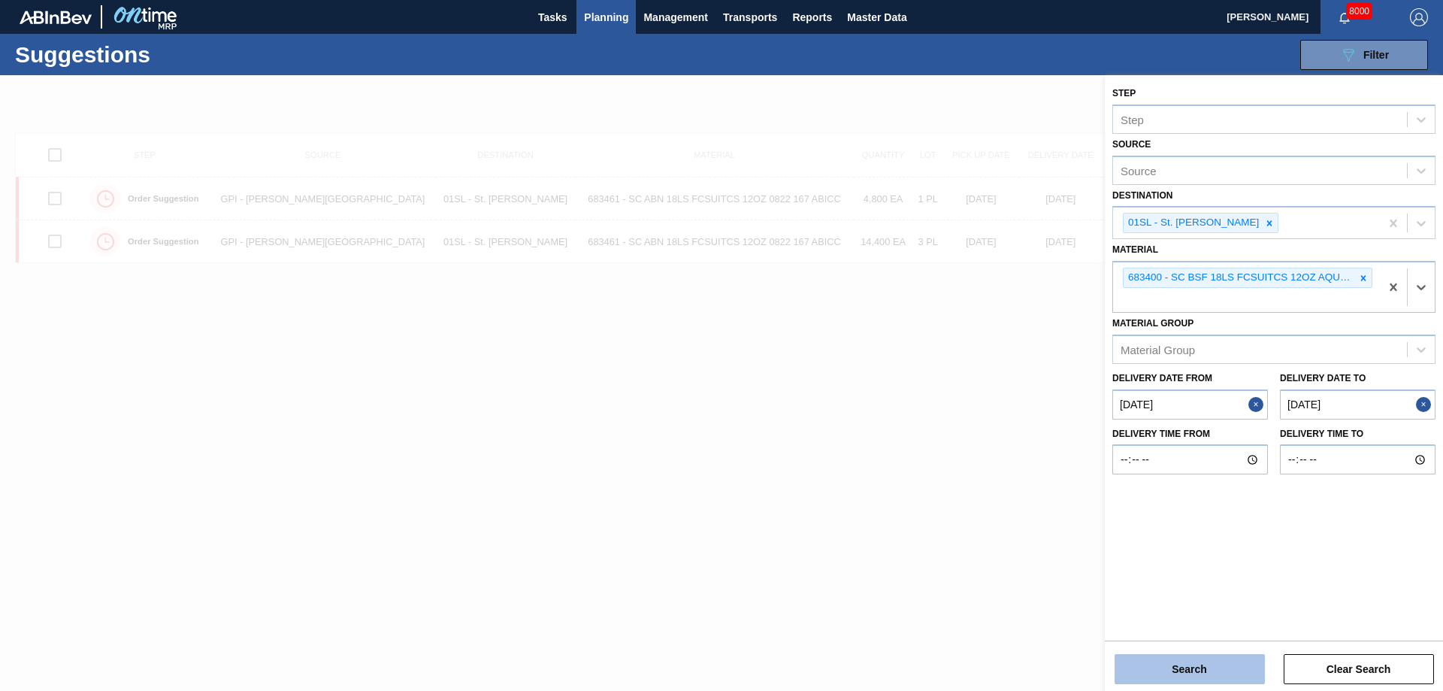
click at [1172, 656] on button "Search" at bounding box center [1189, 669] width 150 height 30
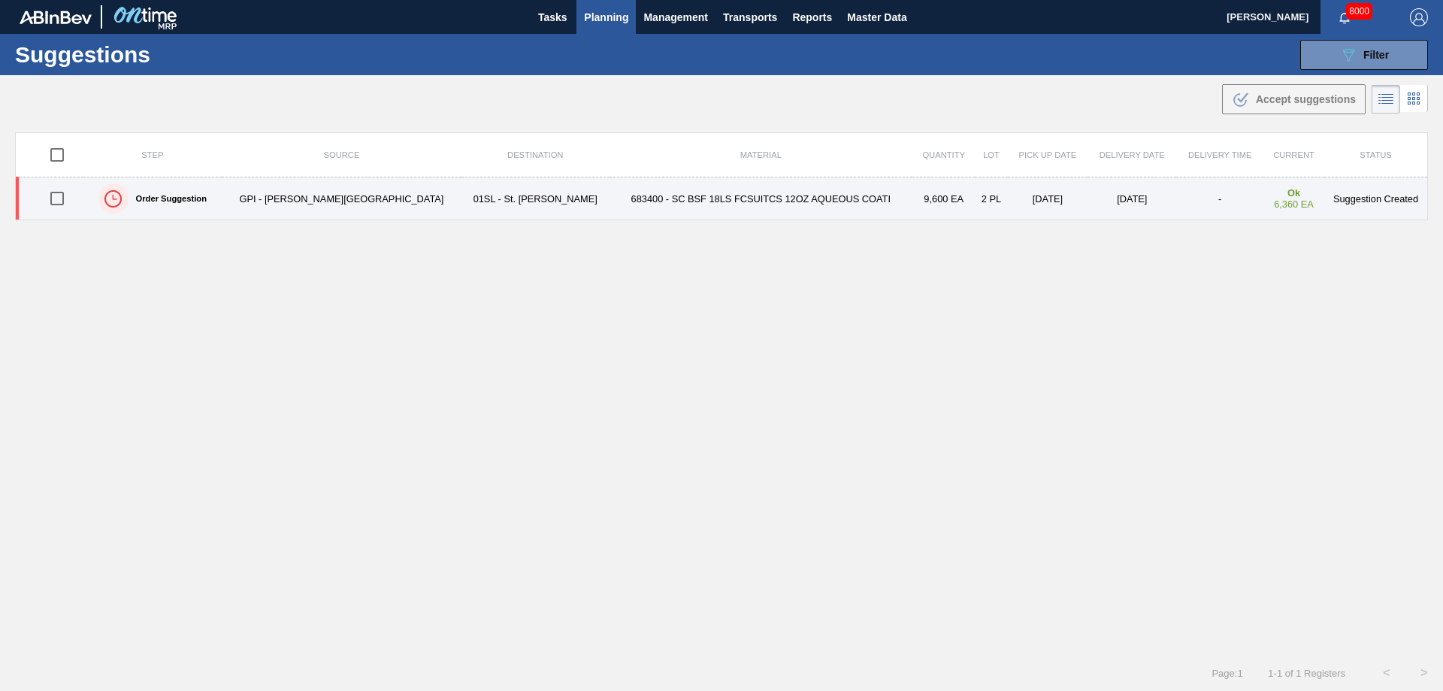
click at [62, 194] on input "checkbox" at bounding box center [57, 199] width 32 height 32
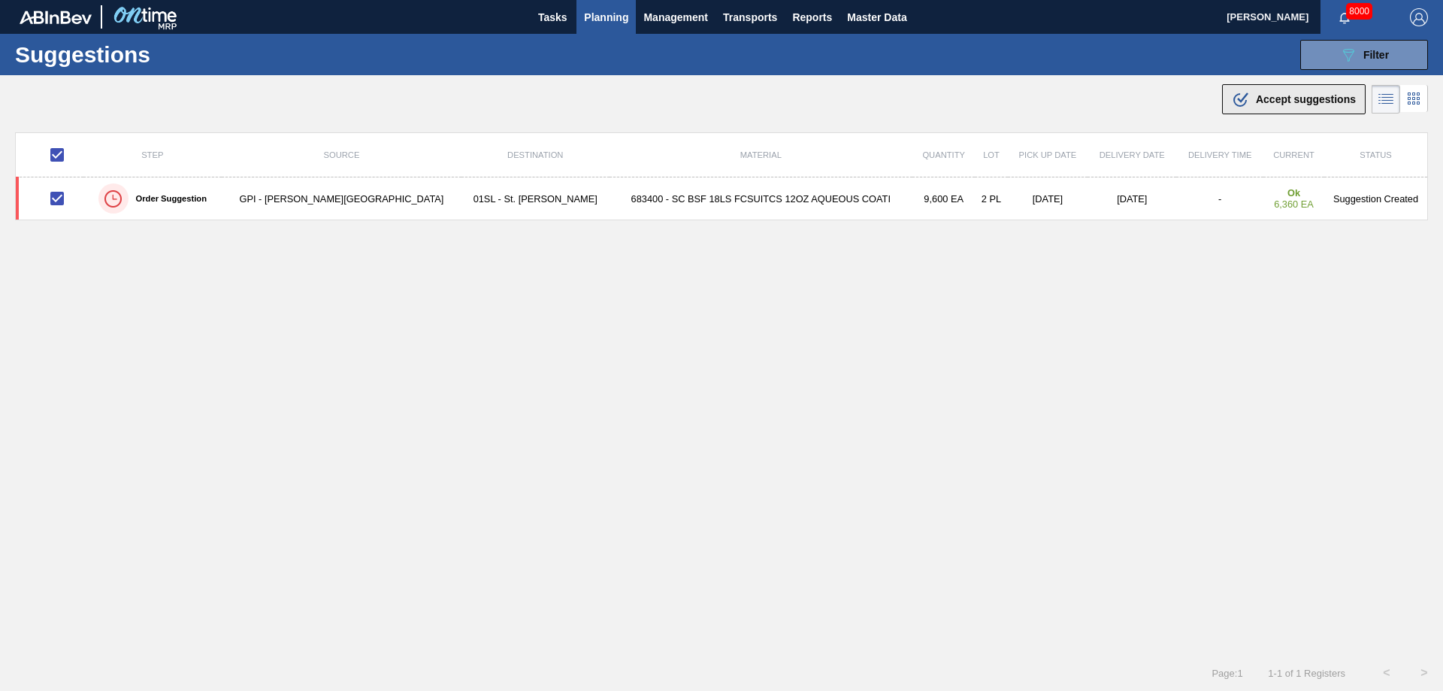
click at [1245, 98] on icon ".b{fill:var(--color-action-default)}" at bounding box center [1241, 99] width 18 height 18
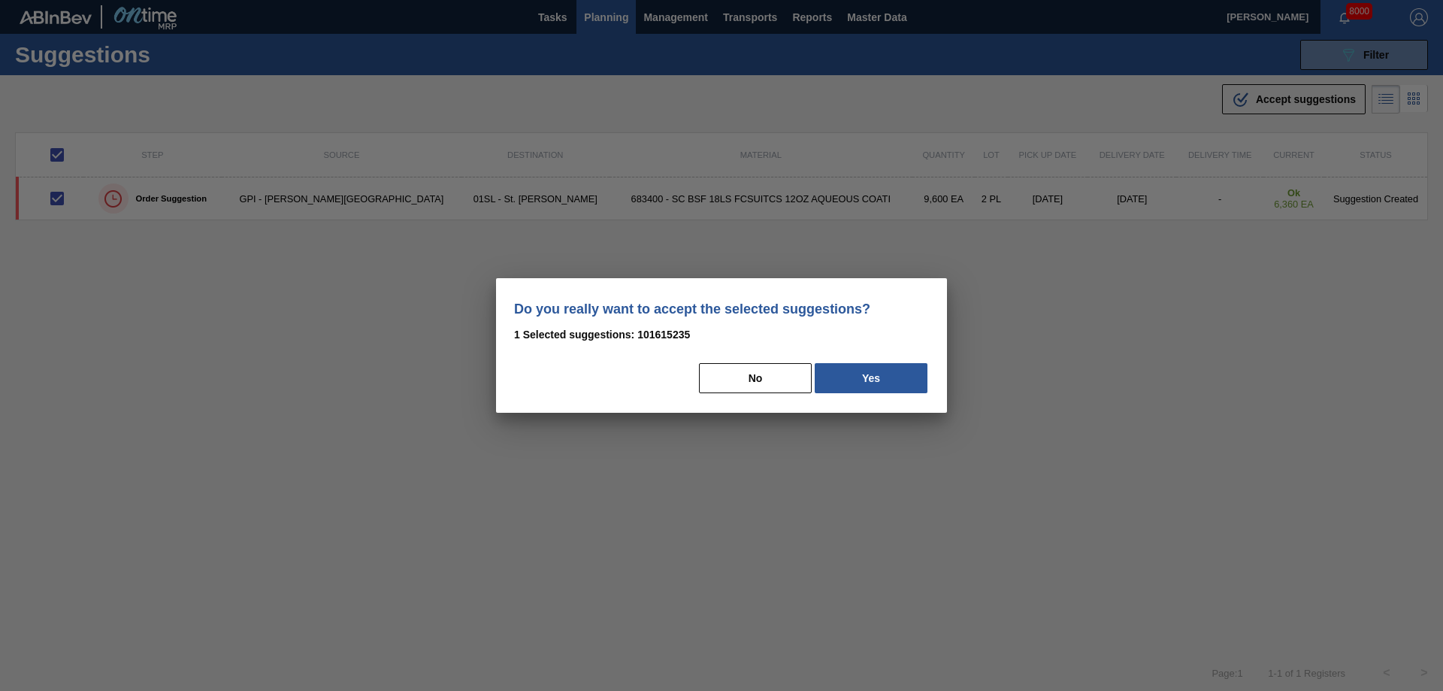
drag, startPoint x: 915, startPoint y: 371, endPoint x: 1289, endPoint y: 381, distance: 373.6
click at [914, 372] on button "Yes" at bounding box center [870, 378] width 113 height 30
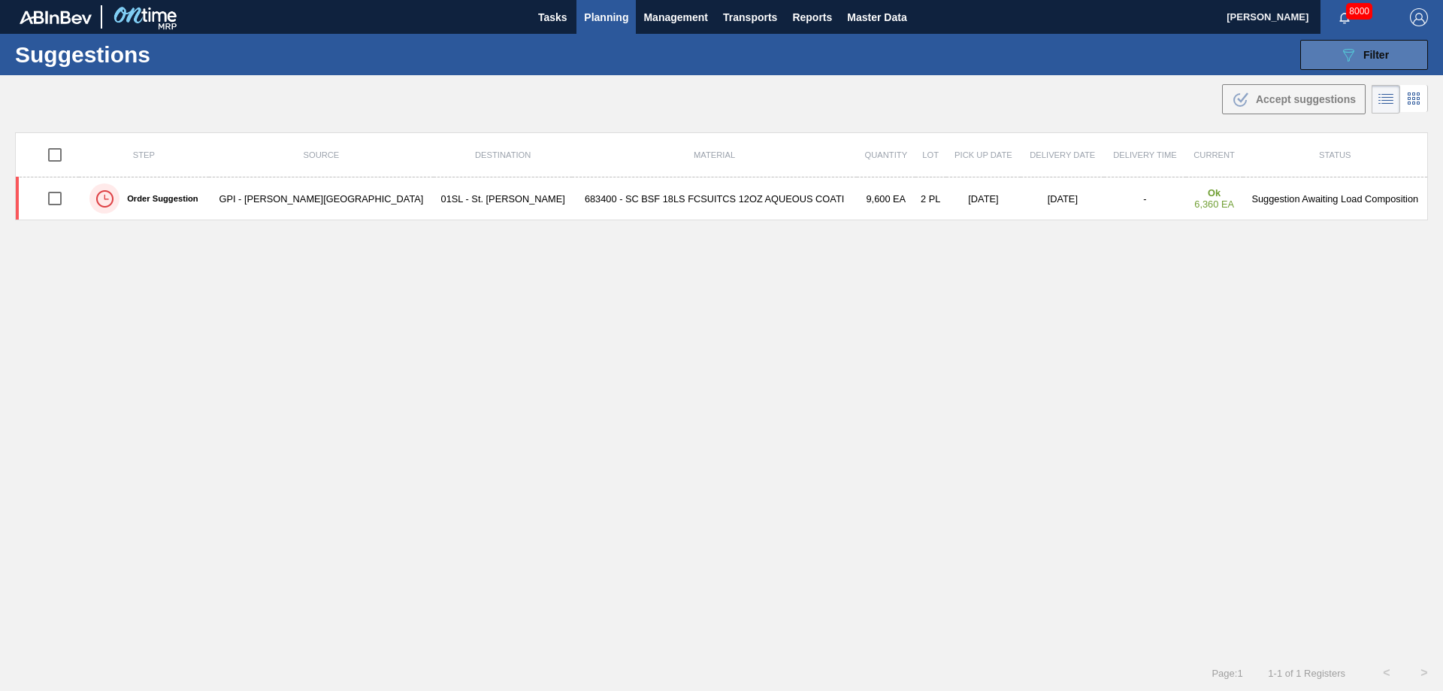
click at [1352, 57] on icon "089F7B8B-B2A5-4AFE-B5C0-19BA573D28AC" at bounding box center [1348, 55] width 18 height 18
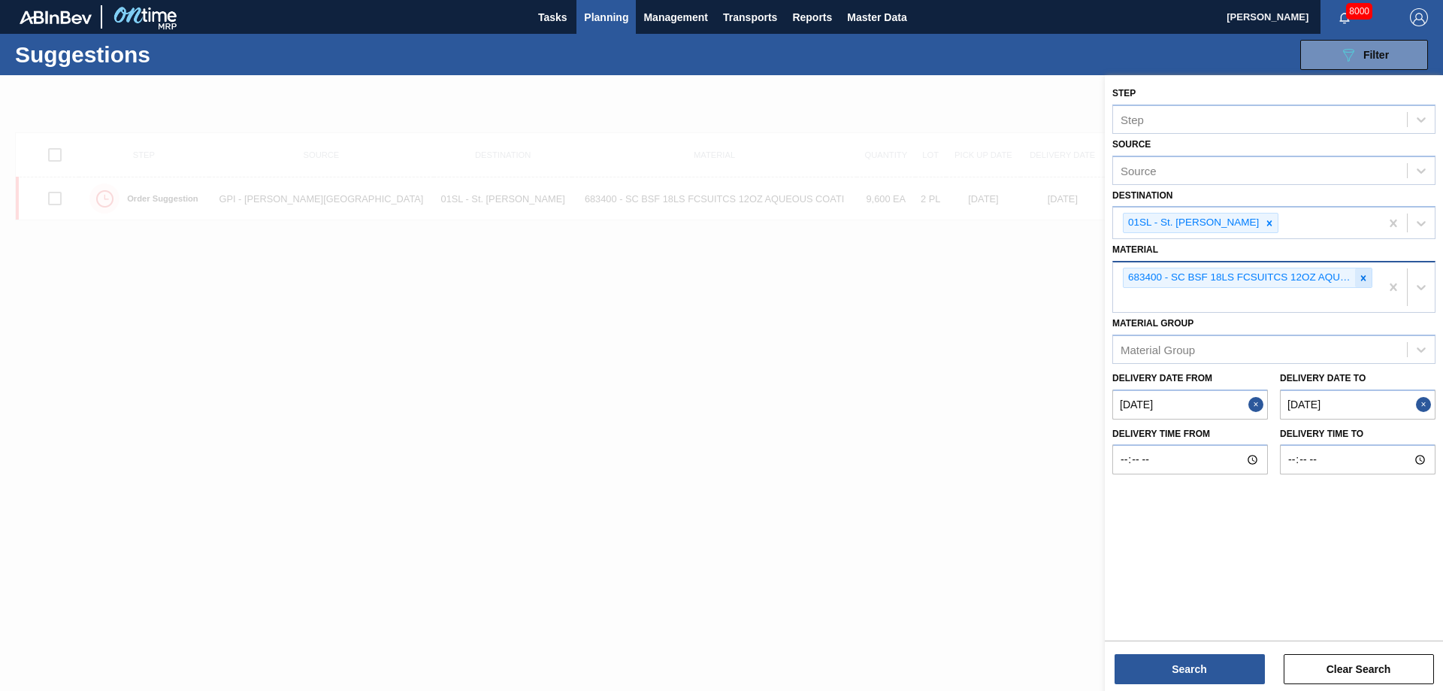
click at [1363, 273] on icon at bounding box center [1363, 278] width 11 height 11
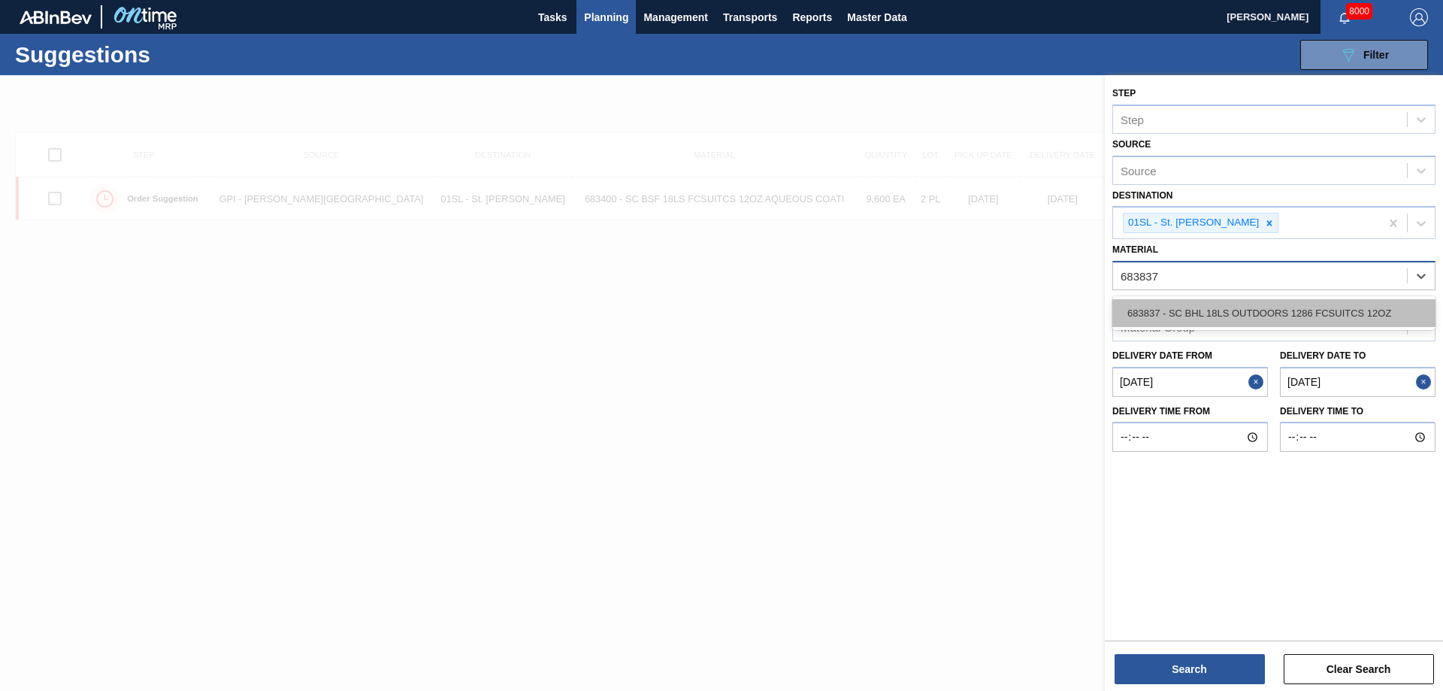
click at [1249, 309] on div "683837 - SC BHL 18LS OUTDOORS 1286 FCSUITCS 12OZ" at bounding box center [1273, 313] width 323 height 28
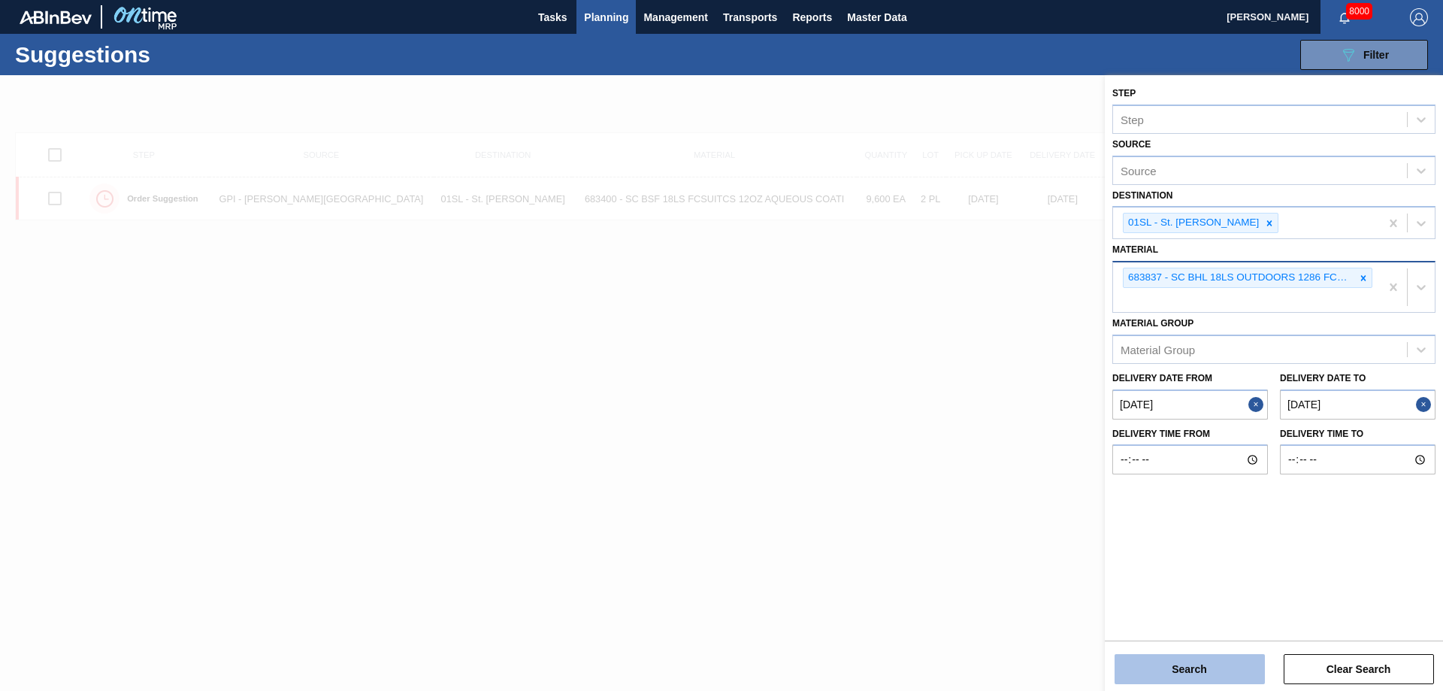
click at [1189, 666] on button "Search" at bounding box center [1189, 669] width 150 height 30
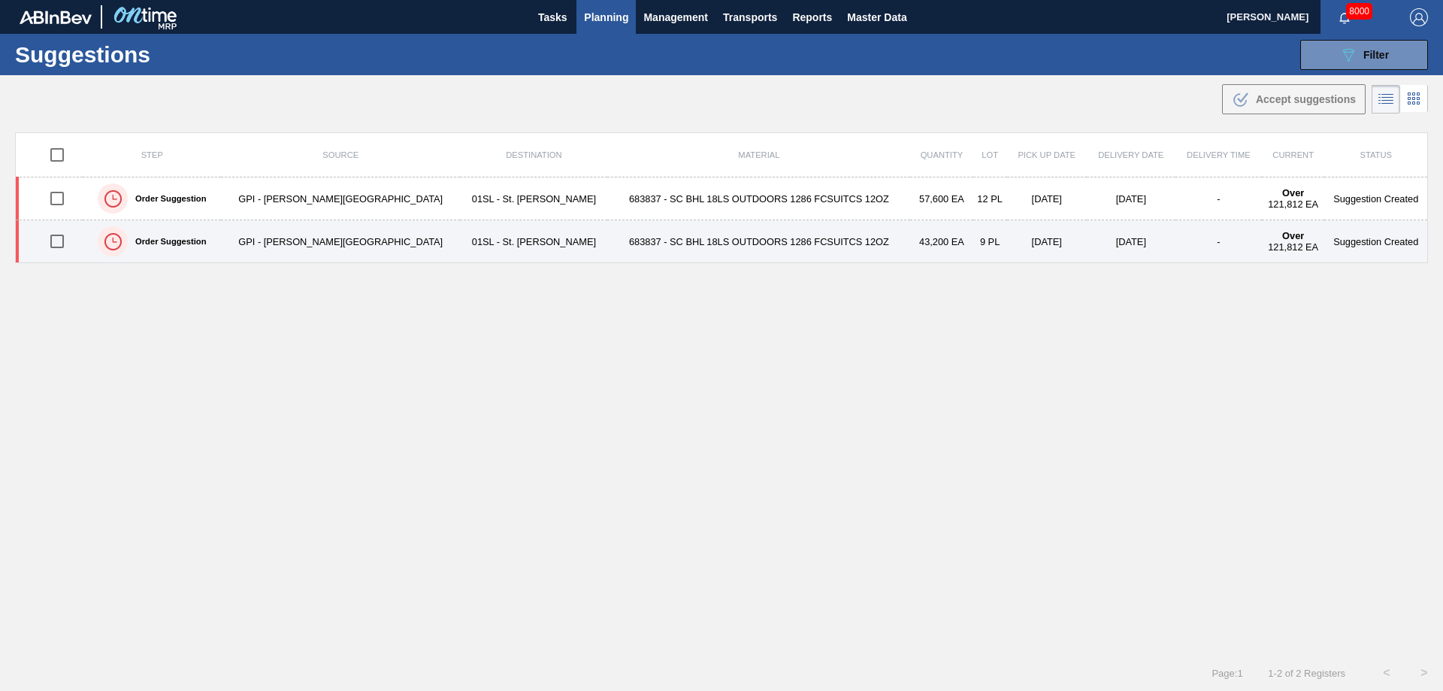
drag, startPoint x: 57, startPoint y: 238, endPoint x: 391, endPoint y: 222, distance: 334.0
click at [57, 238] on input "checkbox" at bounding box center [57, 241] width 32 height 32
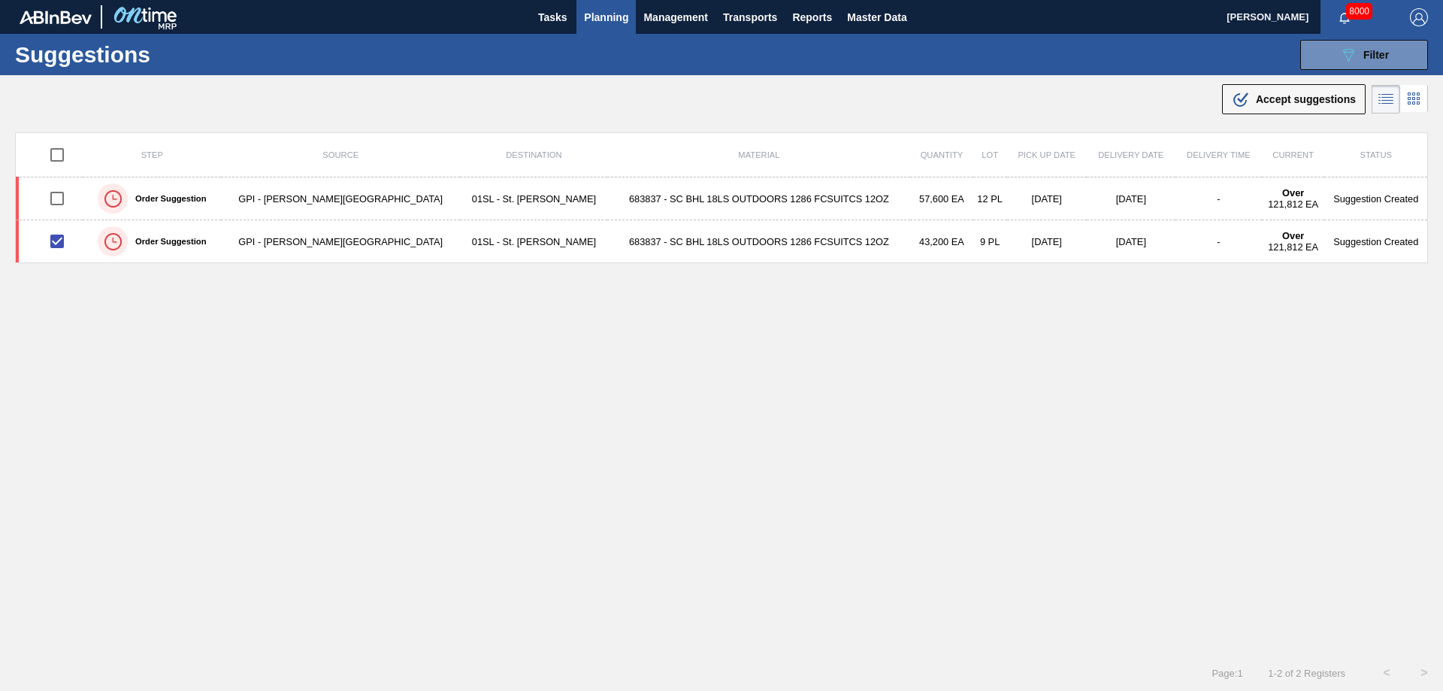
click at [1260, 92] on div ".b{fill:var(--color-action-default)} Accept suggestions" at bounding box center [1294, 99] width 124 height 18
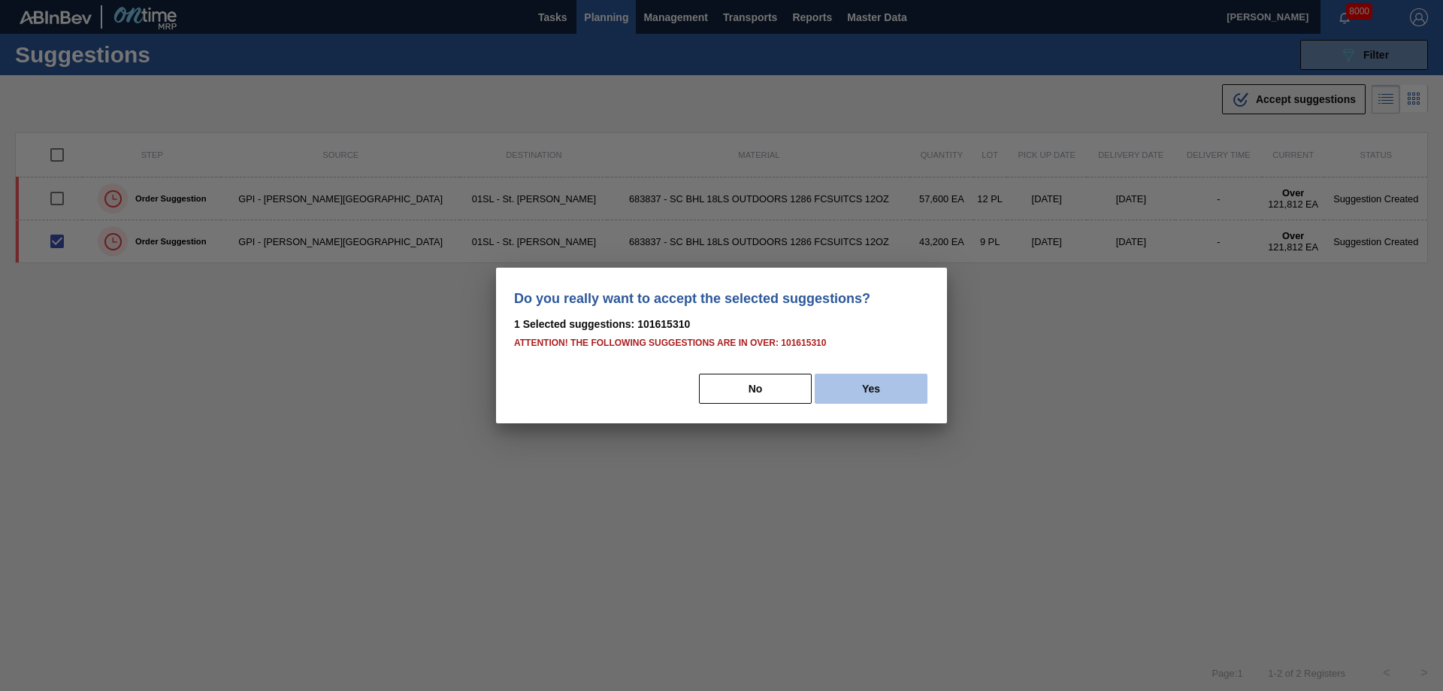
click at [877, 401] on button "Yes" at bounding box center [870, 388] width 113 height 30
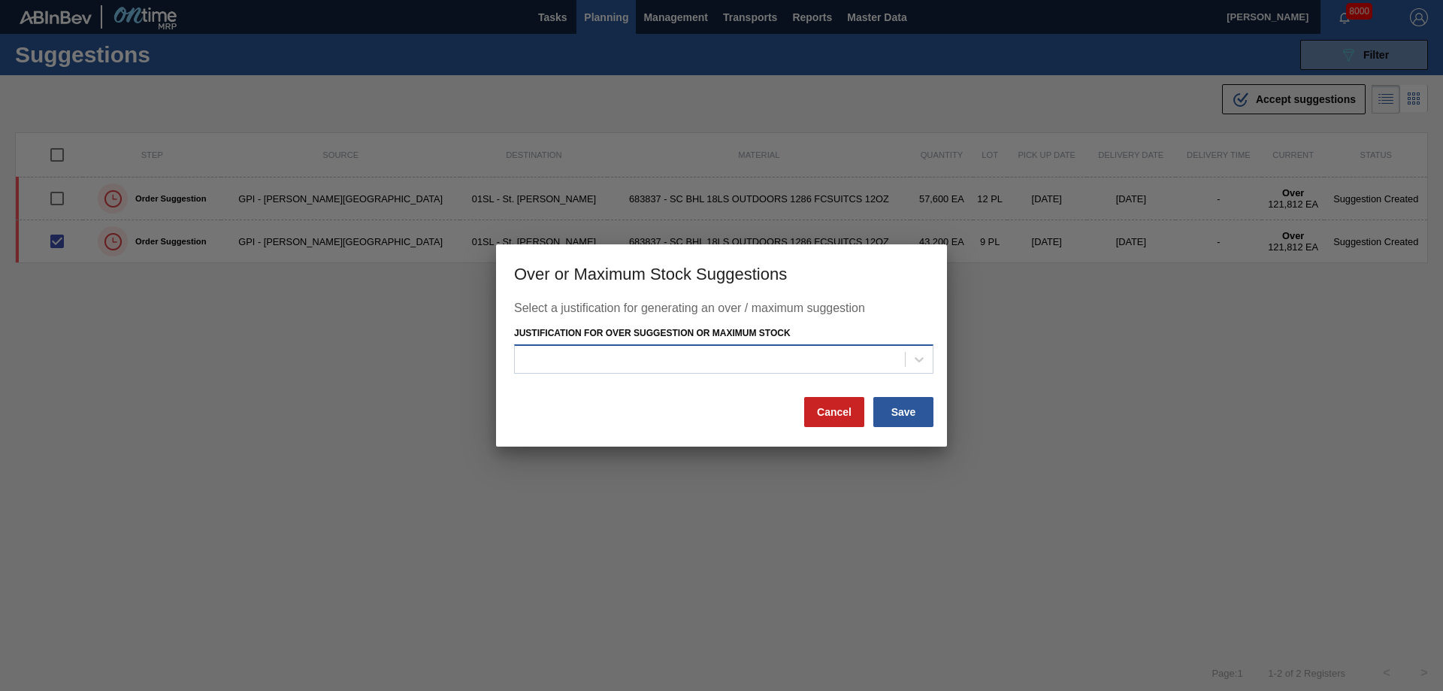
drag, startPoint x: 905, startPoint y: 376, endPoint x: 895, endPoint y: 373, distance: 10.5
click at [897, 373] on div "Select a justification for generating an over / maximum suggestion Justificatio…" at bounding box center [721, 348] width 415 height 94
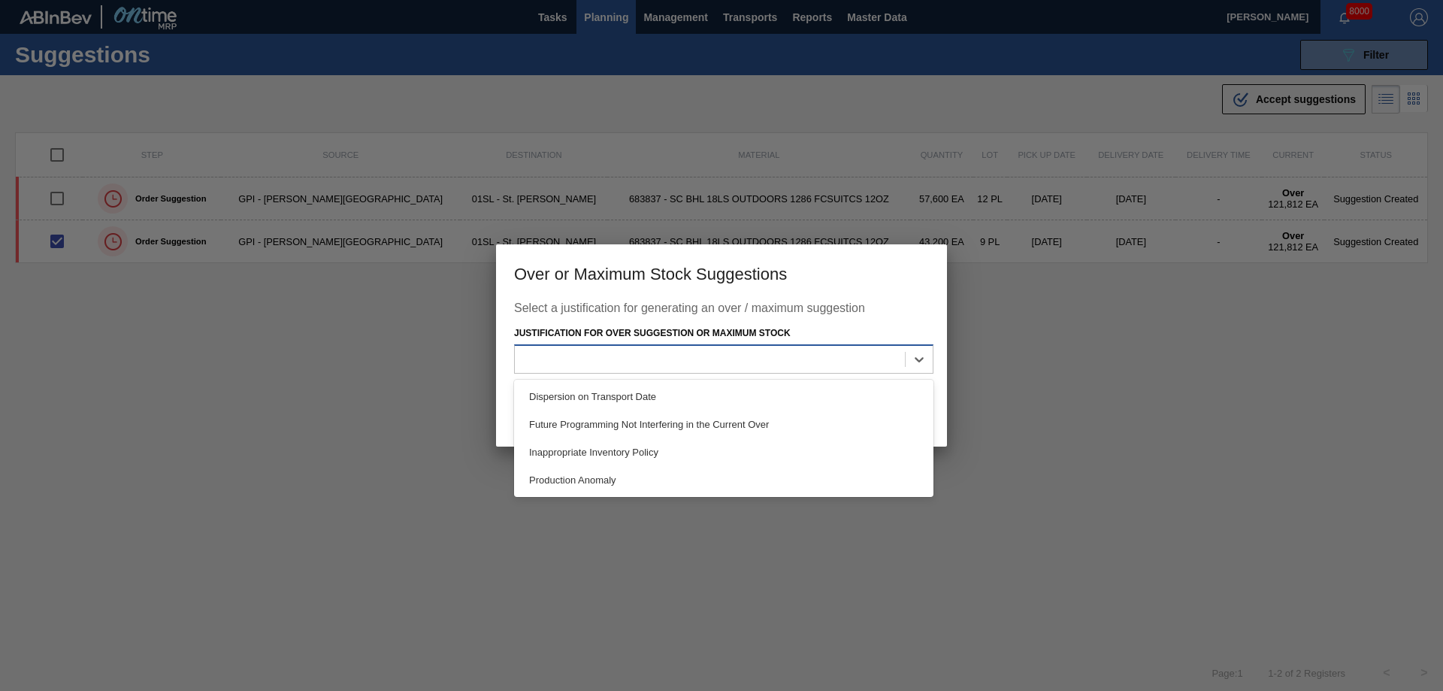
click at [881, 364] on div at bounding box center [710, 359] width 390 height 22
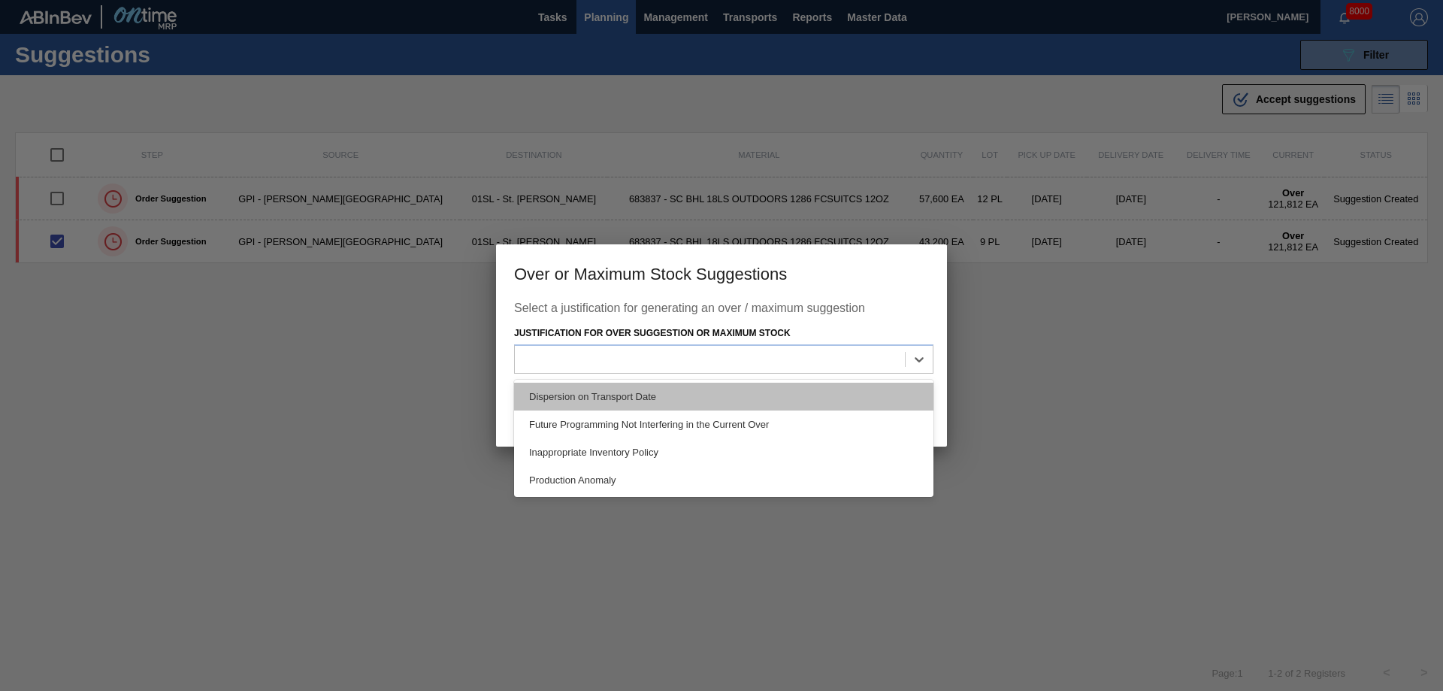
click at [693, 401] on div "Dispersion on Transport Date" at bounding box center [723, 396] width 419 height 28
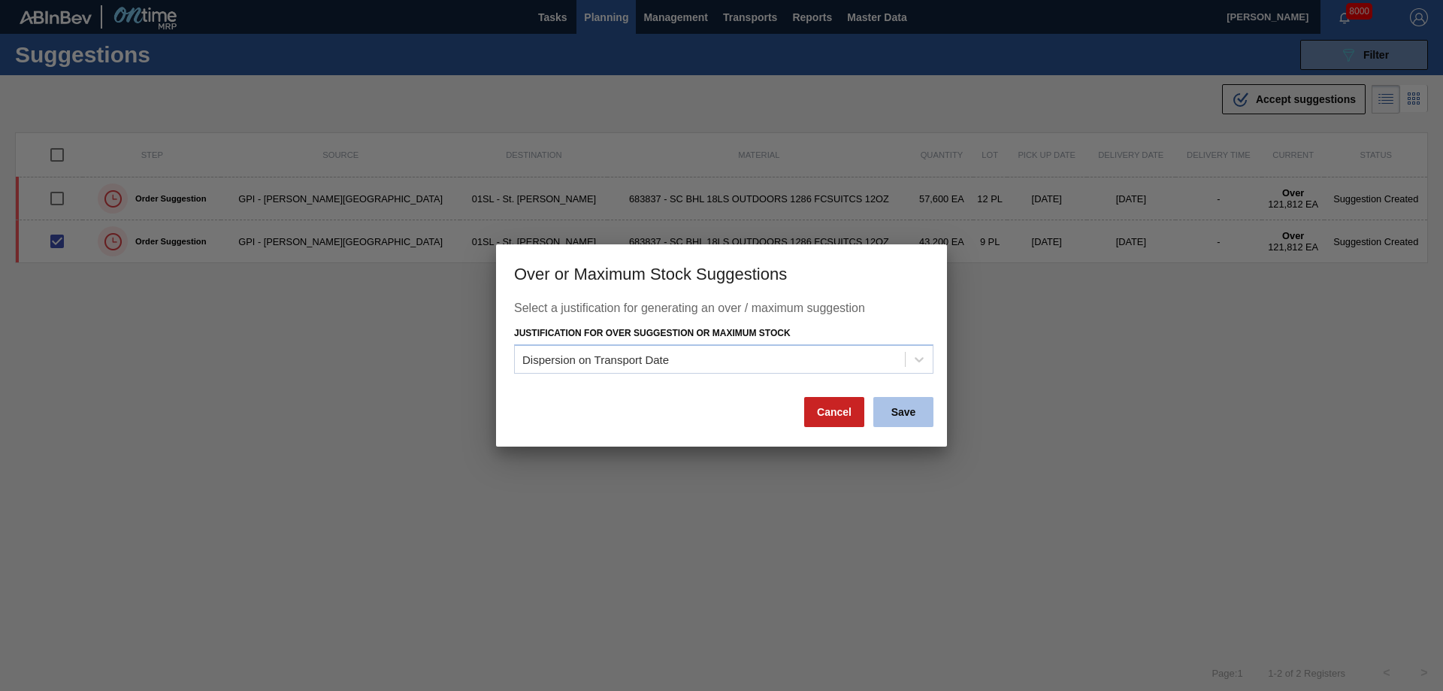
click at [925, 419] on button "Save" at bounding box center [903, 412] width 60 height 30
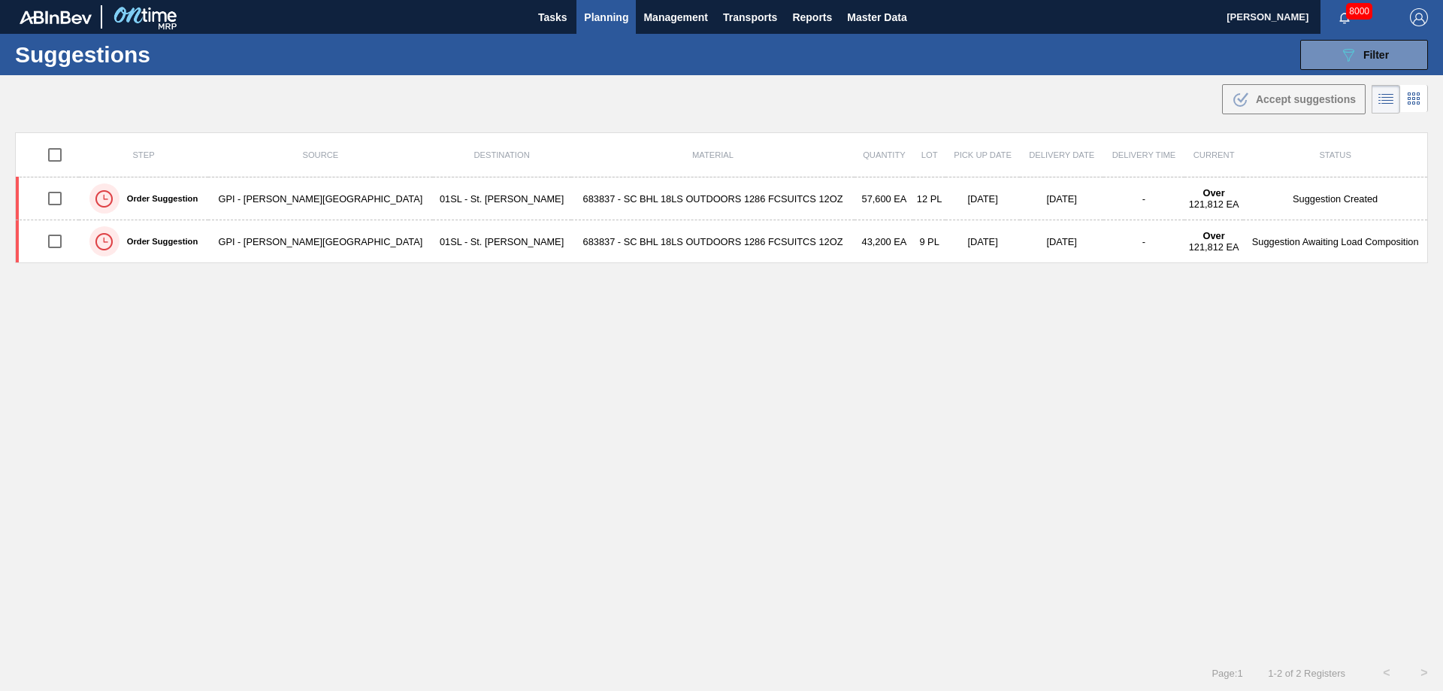
click at [604, 24] on span "Planning" at bounding box center [606, 17] width 44 height 18
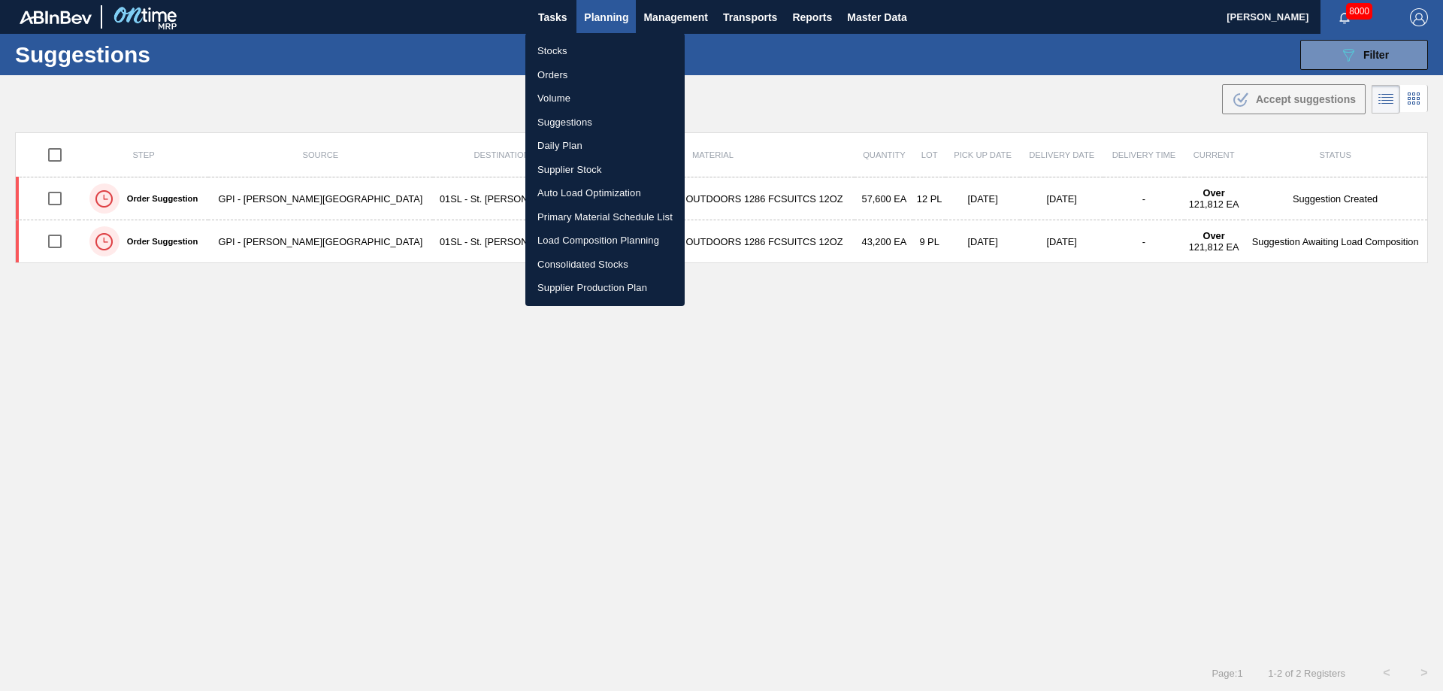
click at [558, 234] on li "Load Composition Planning" at bounding box center [604, 240] width 159 height 24
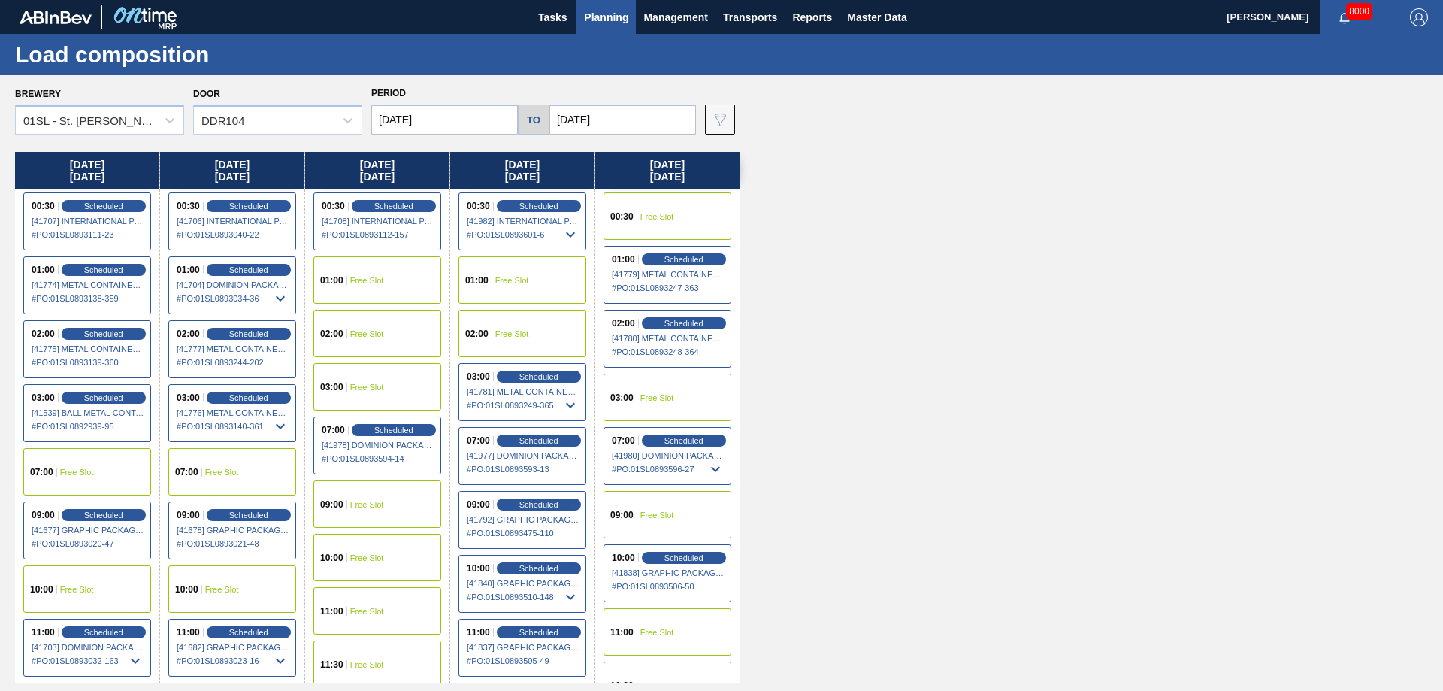
click at [358, 280] on span "Free Slot" at bounding box center [367, 280] width 34 height 9
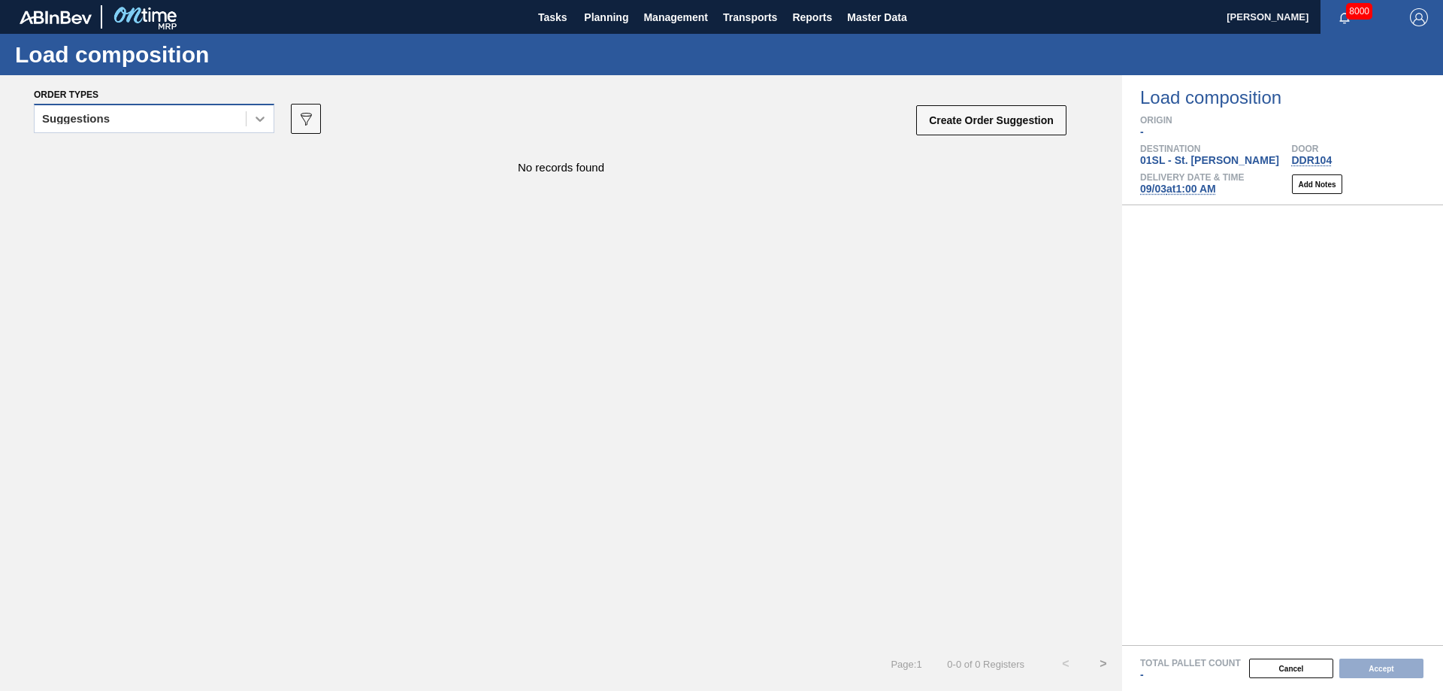
click at [249, 117] on div at bounding box center [259, 118] width 27 height 27
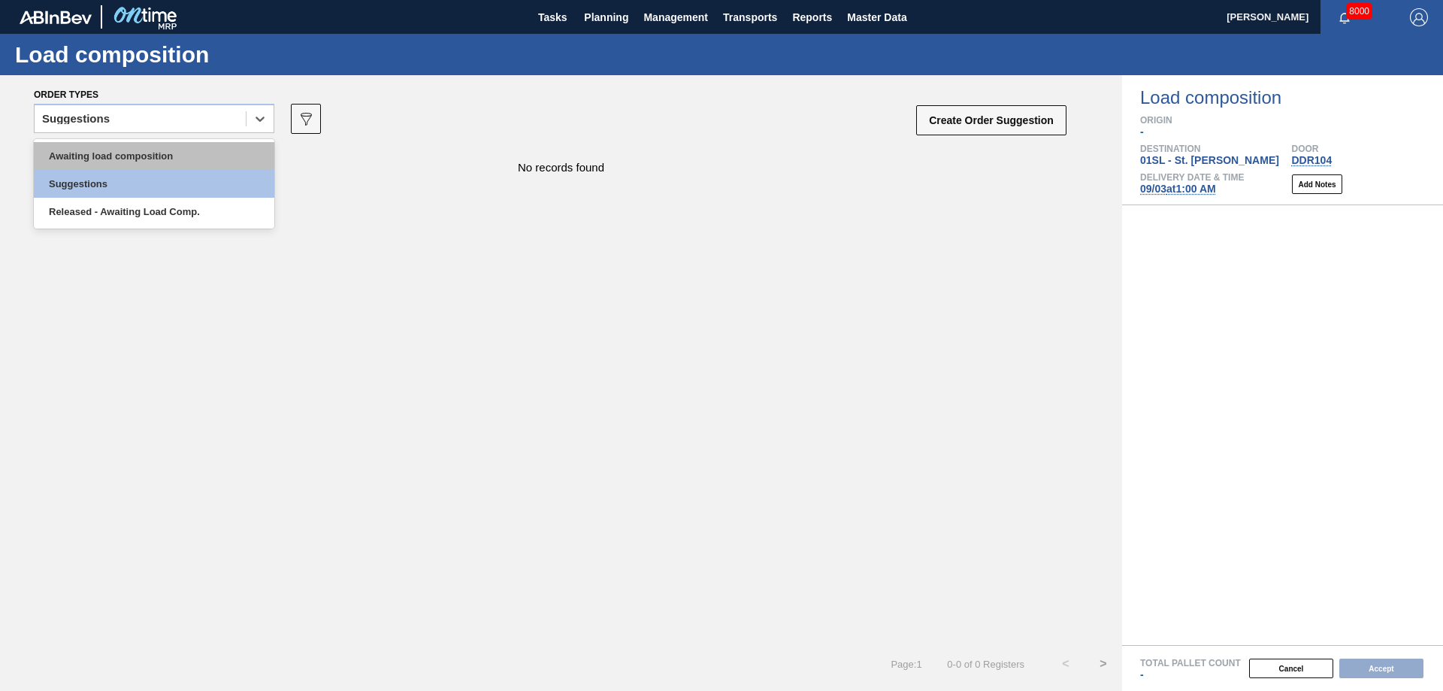
click at [178, 150] on div "Awaiting load composition" at bounding box center [154, 156] width 240 height 28
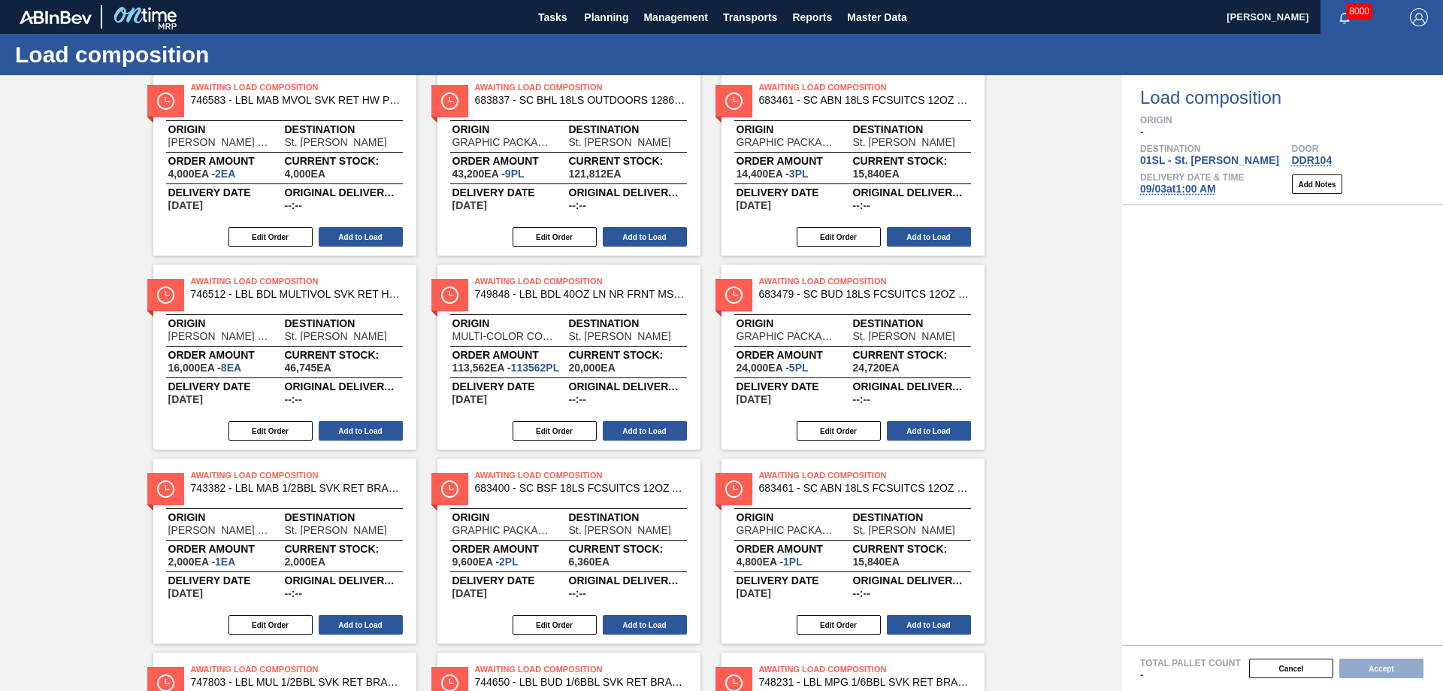
scroll to position [225, 0]
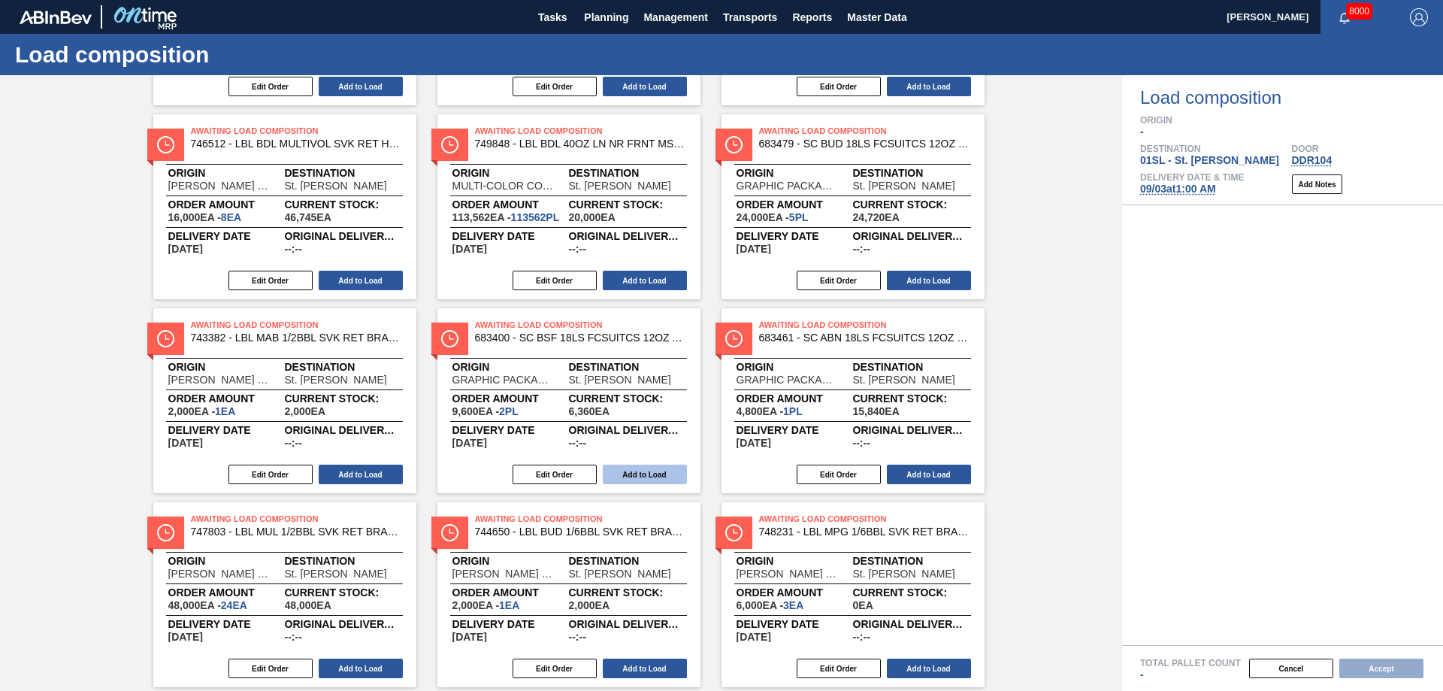
click at [652, 469] on button "Add to Load" at bounding box center [645, 474] width 84 height 20
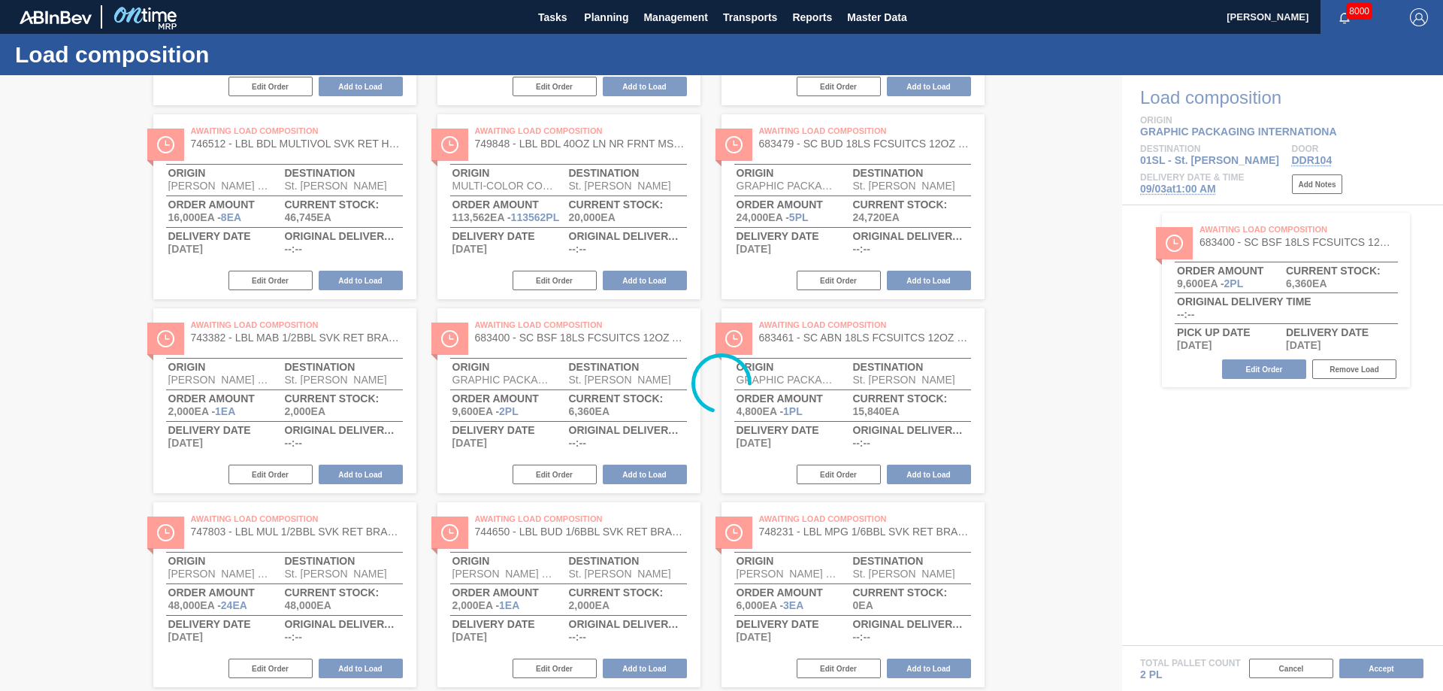
scroll to position [0, 0]
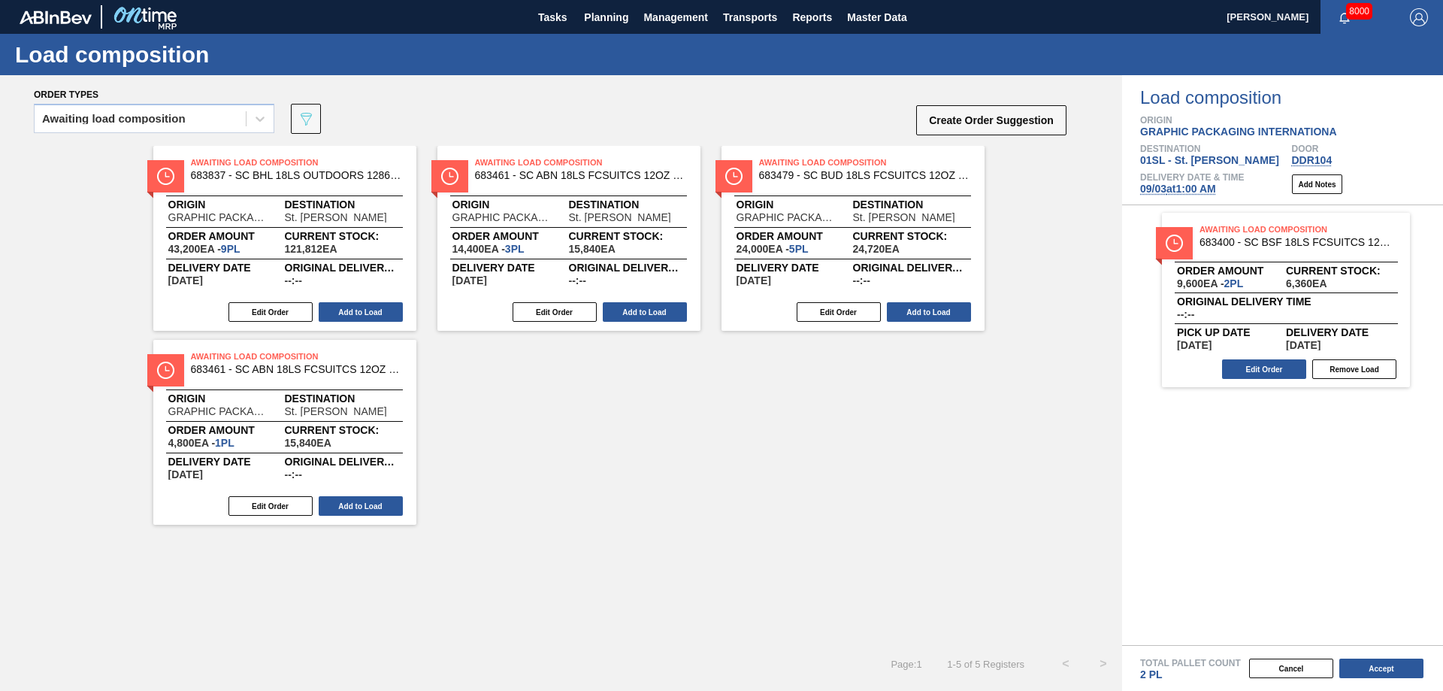
click at [331, 298] on div "Awaiting Load Composition 683837 - SC BHL 18LS OUTDOORS 1286 FCSUITCS 12OZ Orig…" at bounding box center [284, 238] width 263 height 185
click at [352, 309] on button "Add to Load" at bounding box center [361, 312] width 84 height 20
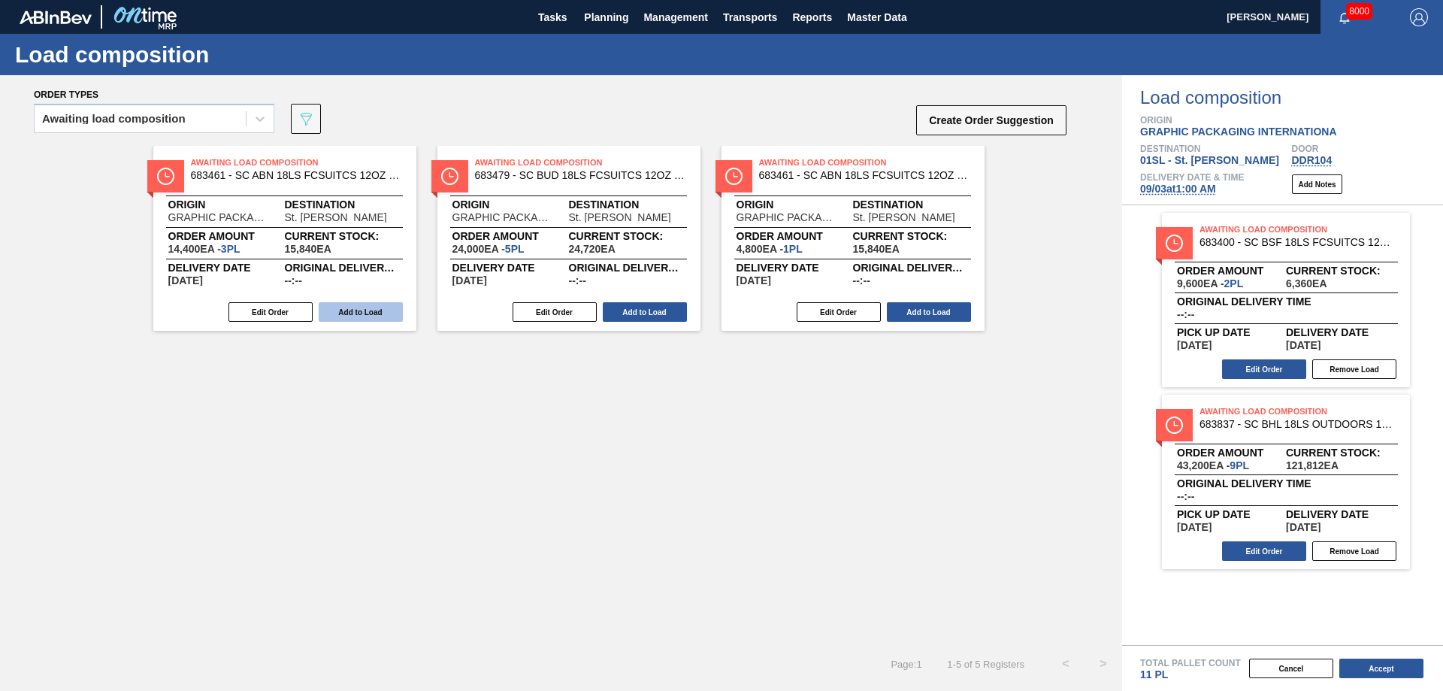
click at [349, 309] on button "Add to Load" at bounding box center [361, 312] width 84 height 20
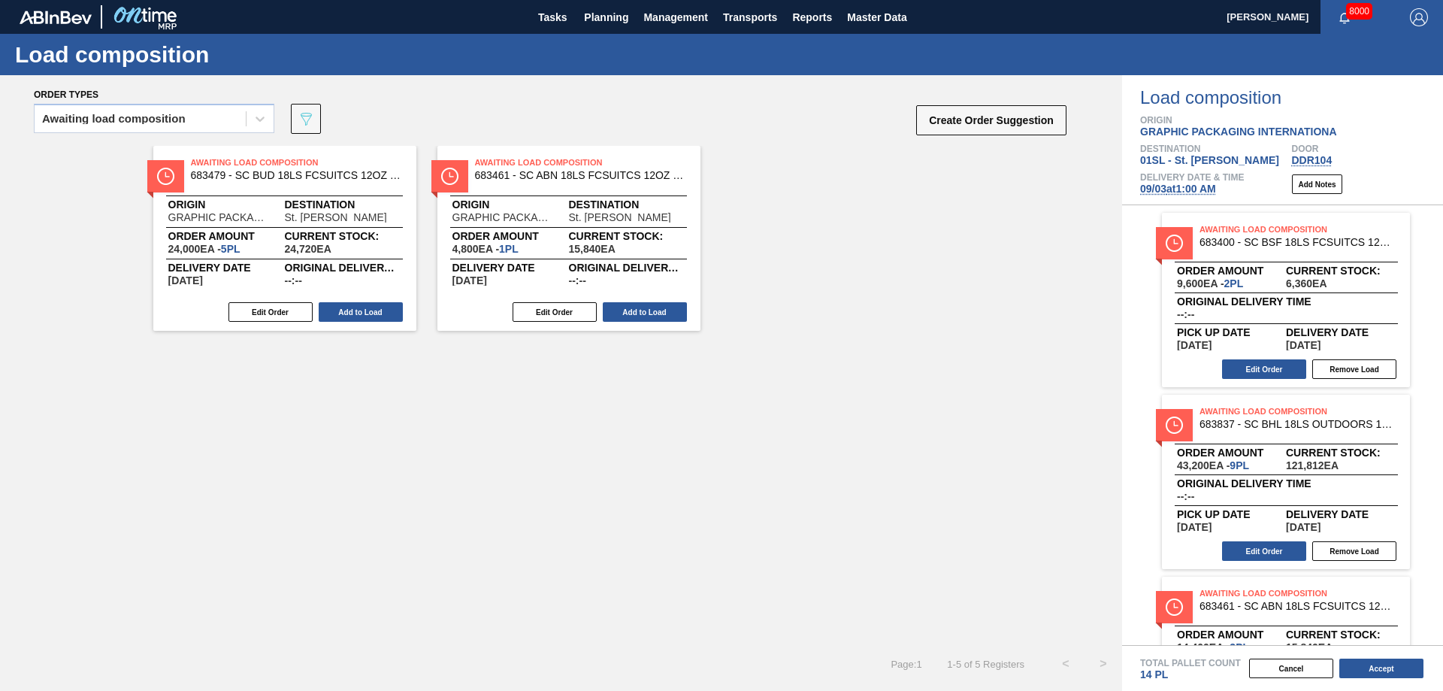
click at [349, 309] on button "Add to Load" at bounding box center [361, 312] width 84 height 20
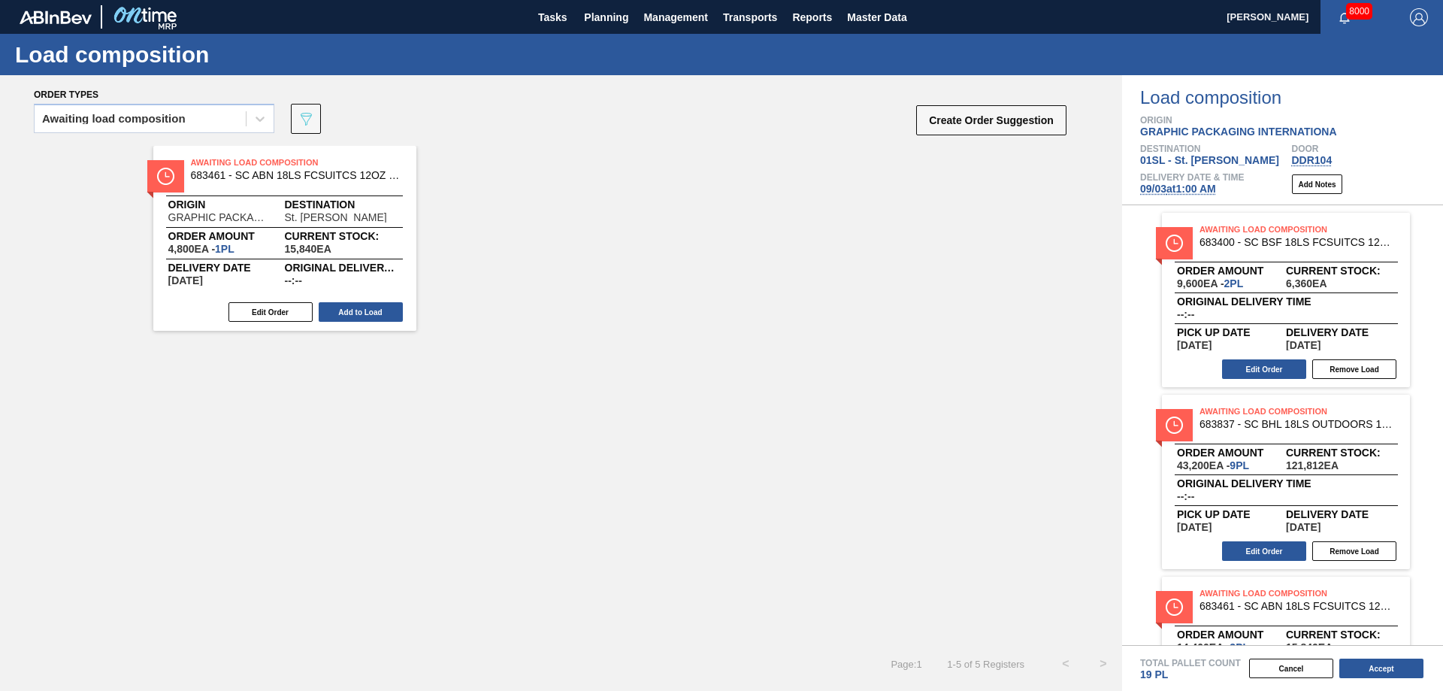
click at [349, 309] on button "Add to Load" at bounding box center [361, 312] width 84 height 20
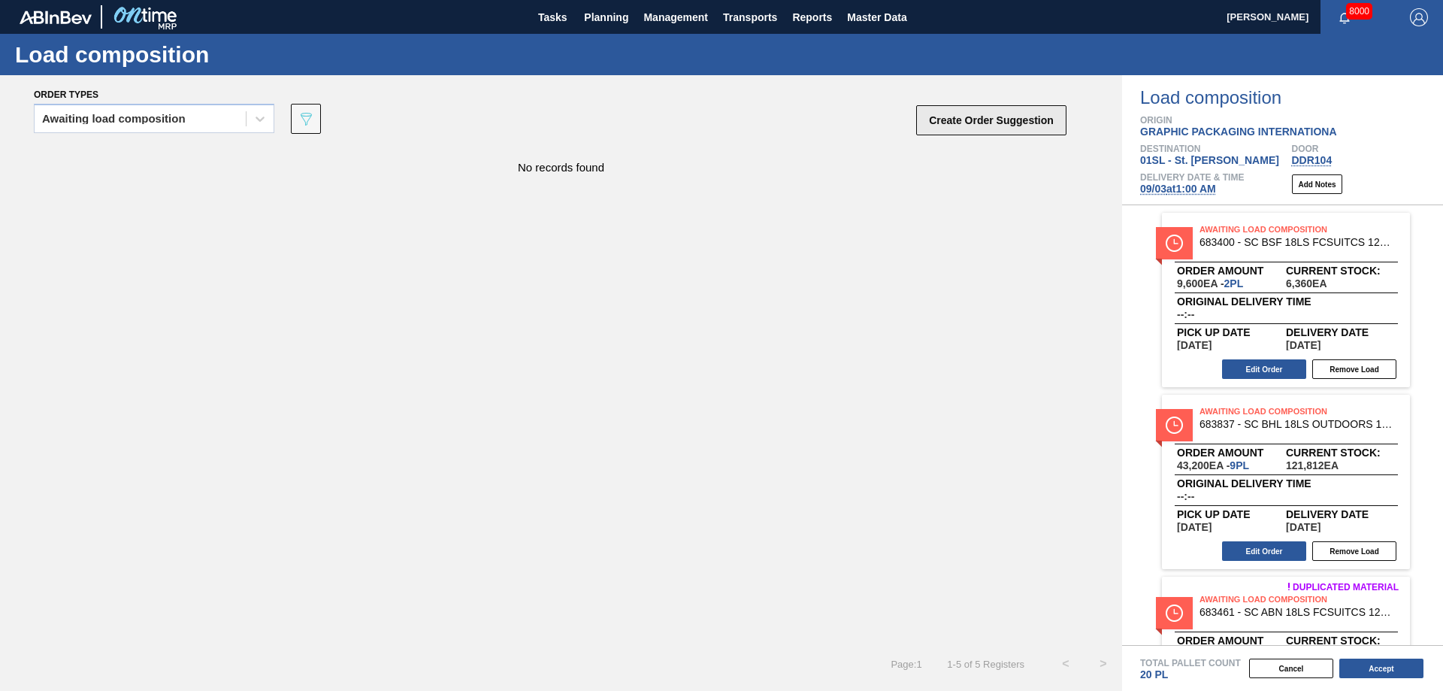
click at [952, 114] on button "Create Order Suggestion" at bounding box center [991, 120] width 150 height 30
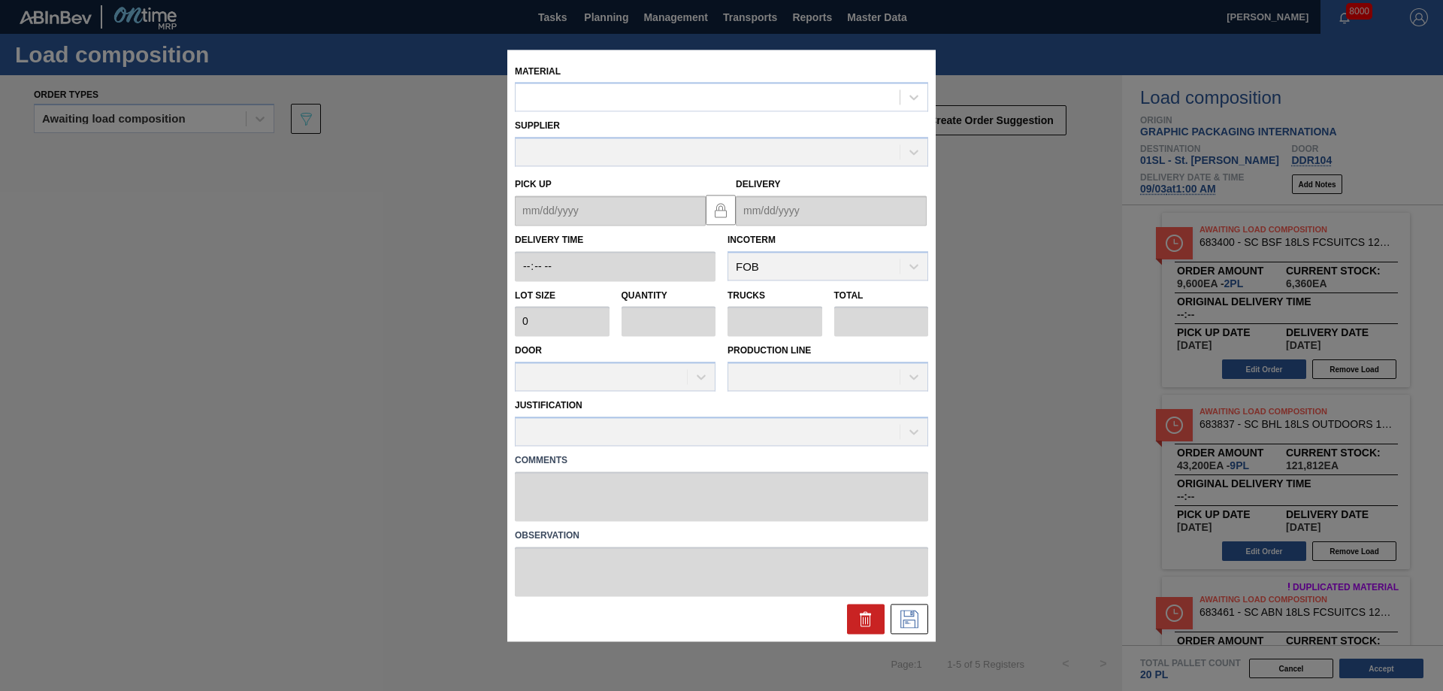
drag, startPoint x: 745, startPoint y: 101, endPoint x: 751, endPoint y: 74, distance: 27.7
click at [745, 77] on div "Material" at bounding box center [721, 86] width 413 height 51
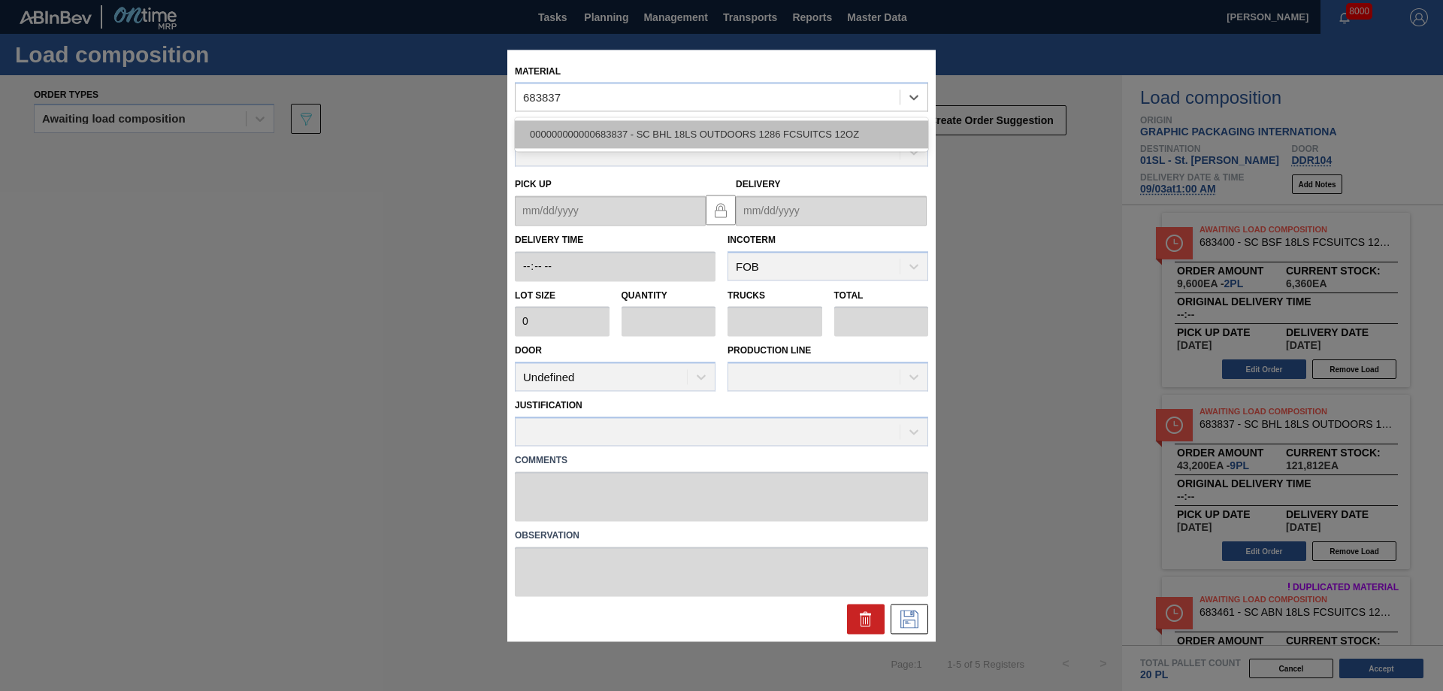
click at [756, 126] on div "000000000000683837 - SC BHL 18LS OUTDOORS 1286 FCSUITCS 12OZ" at bounding box center [721, 135] width 413 height 28
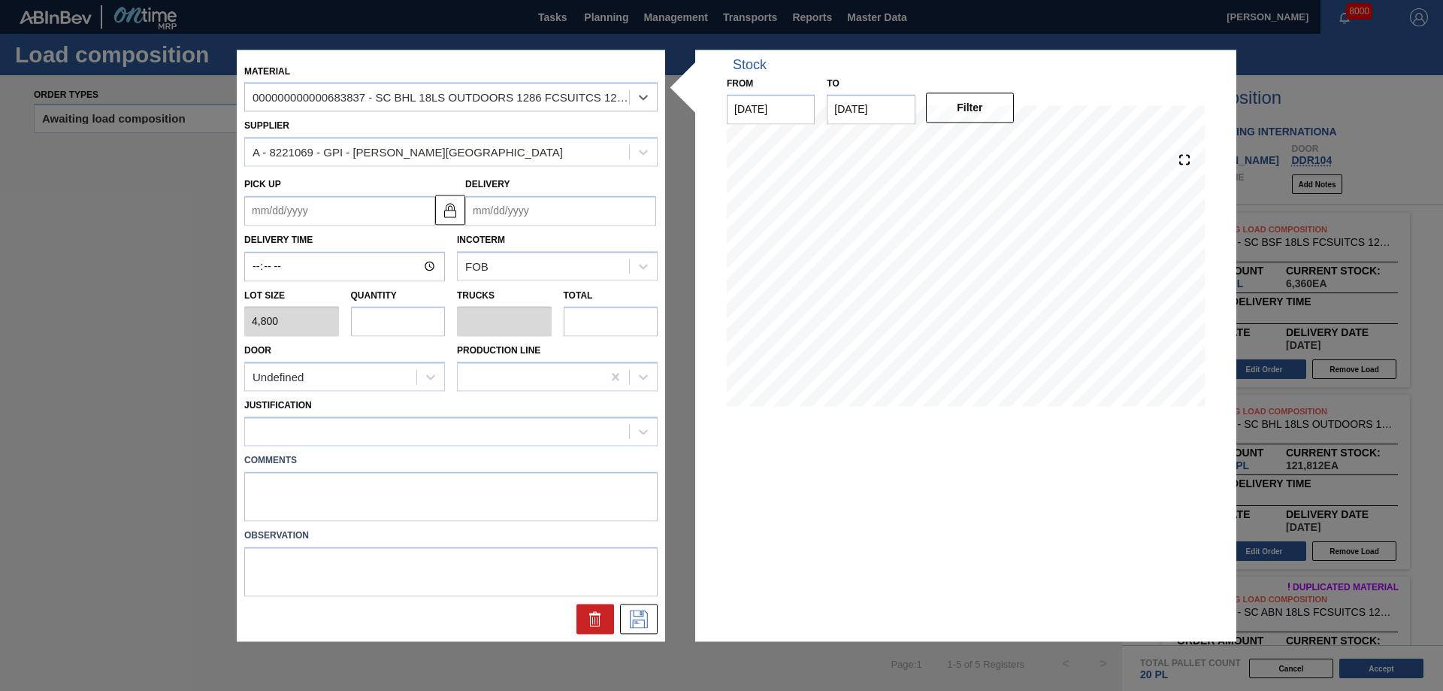
click at [571, 216] on input "Delivery" at bounding box center [560, 210] width 191 height 30
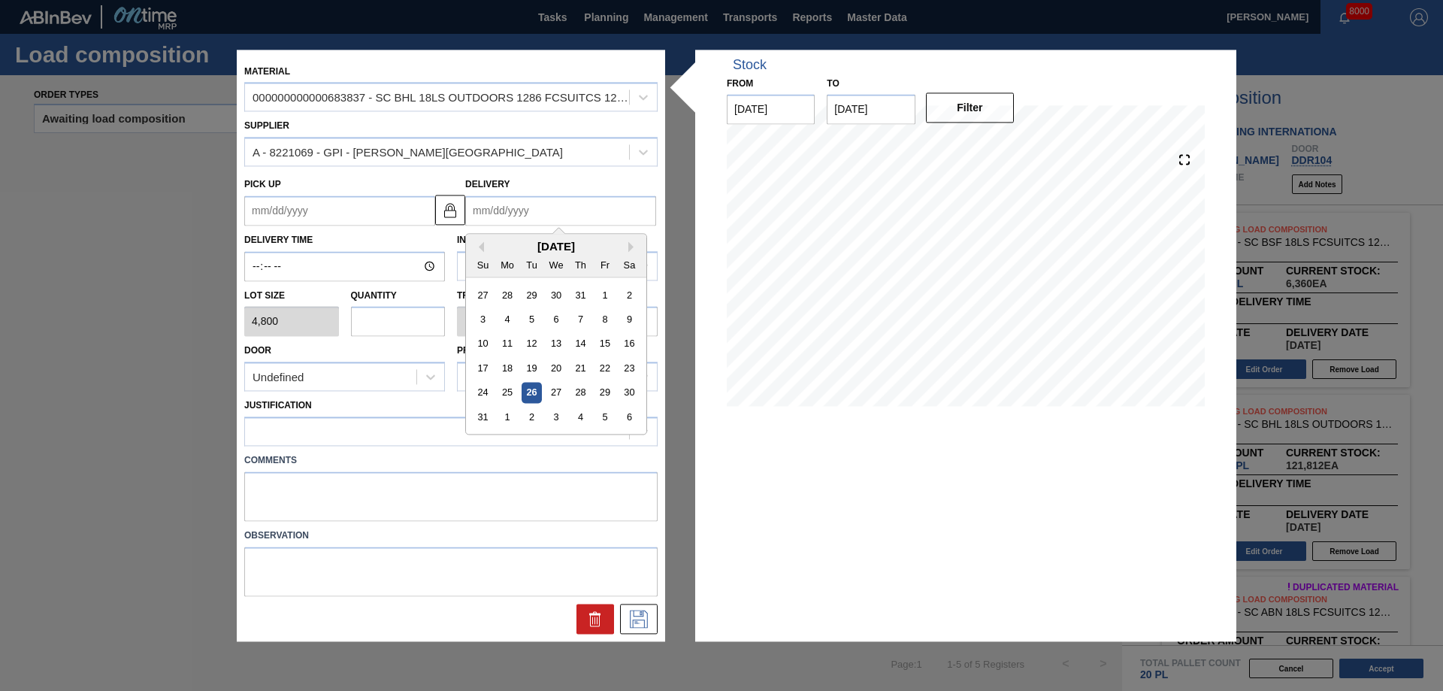
click at [561, 412] on div "3" at bounding box center [555, 416] width 20 height 20
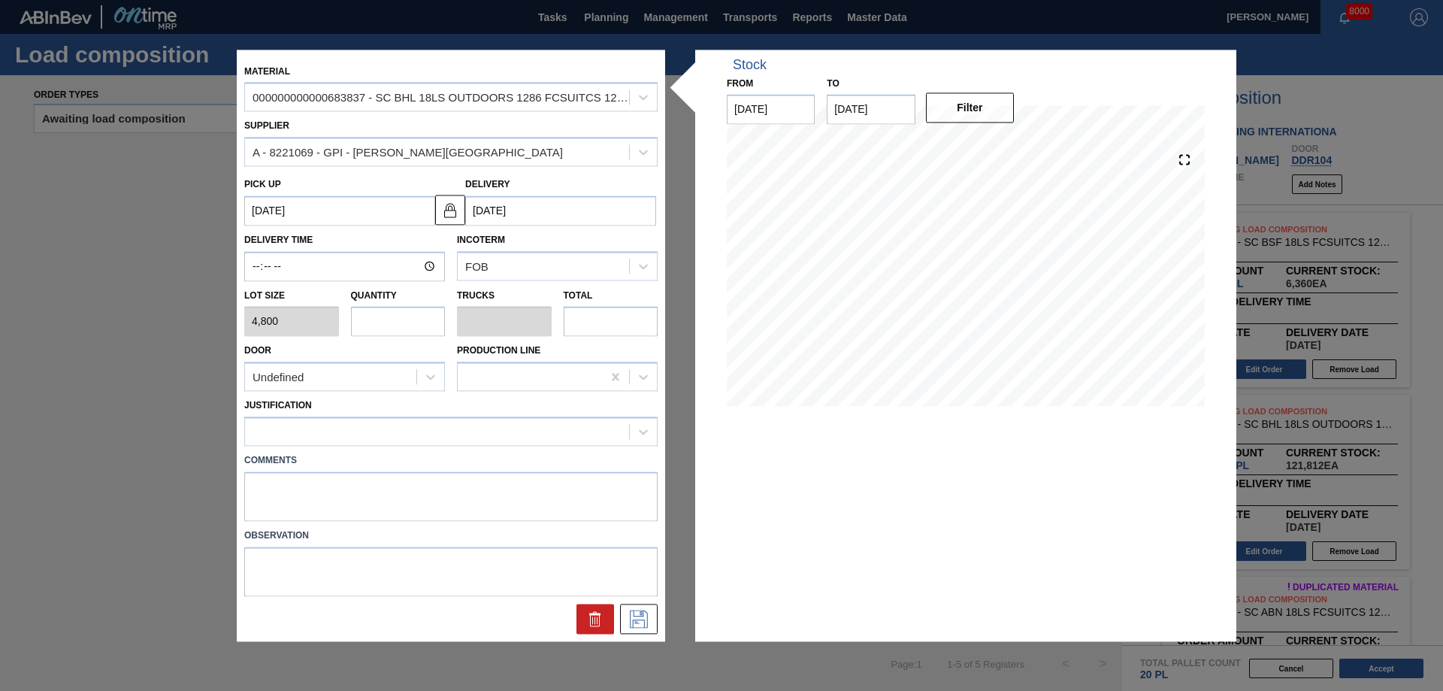
click at [390, 313] on input "text" at bounding box center [398, 322] width 95 height 30
click at [388, 366] on div "Undefined" at bounding box center [330, 377] width 171 height 22
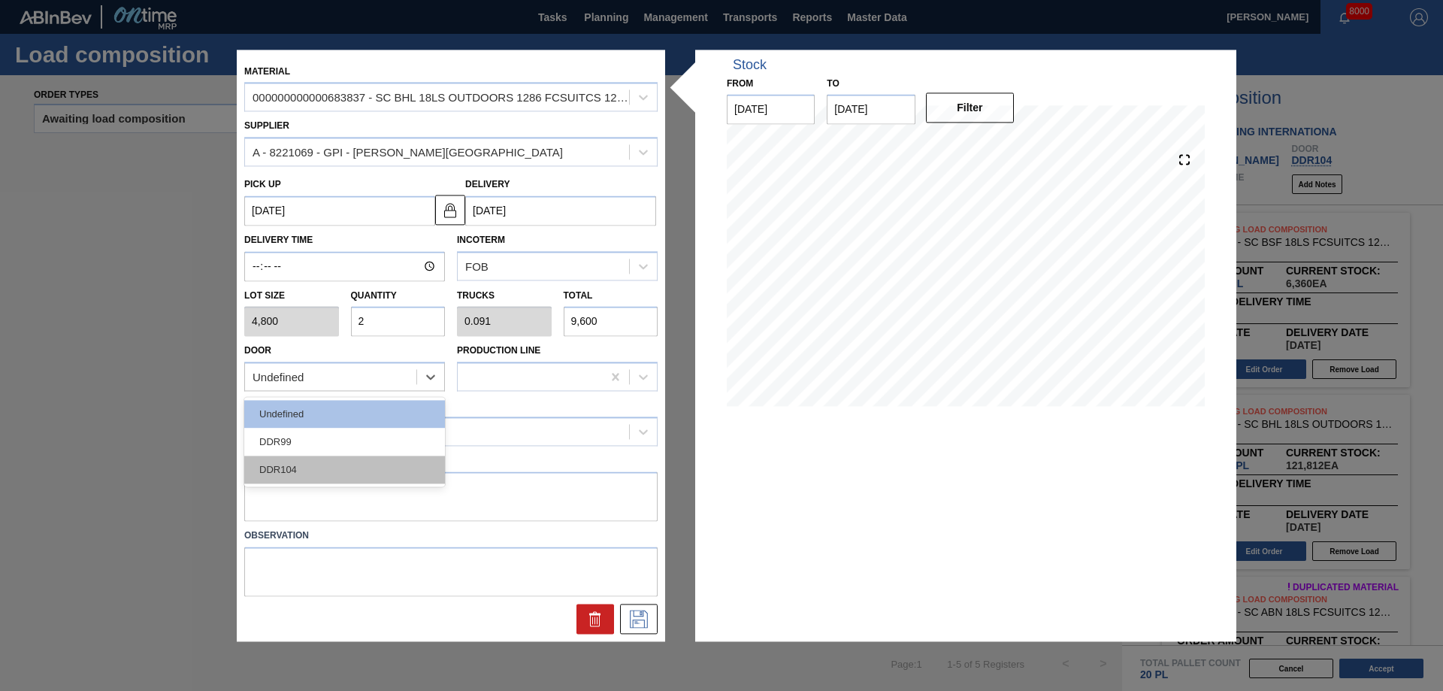
click at [358, 473] on div "DDR104" at bounding box center [344, 470] width 201 height 28
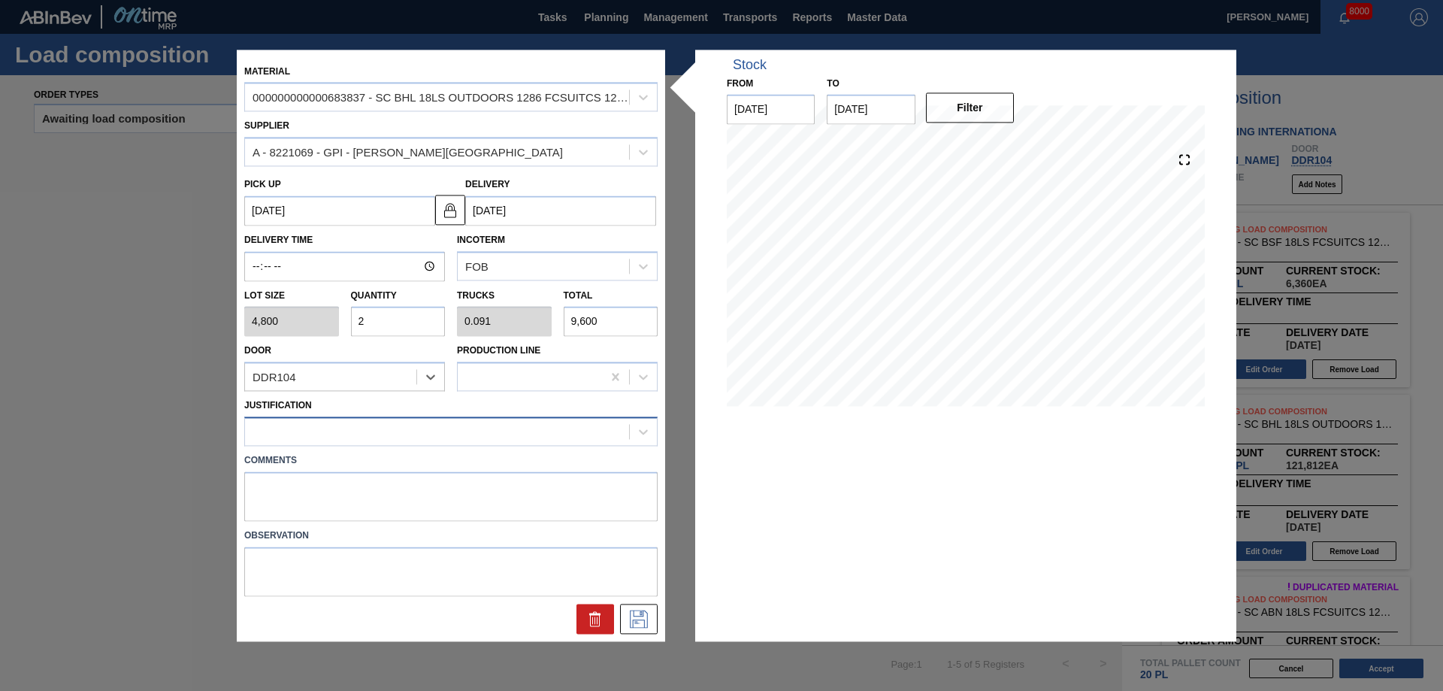
click at [337, 426] on div at bounding box center [437, 432] width 384 height 22
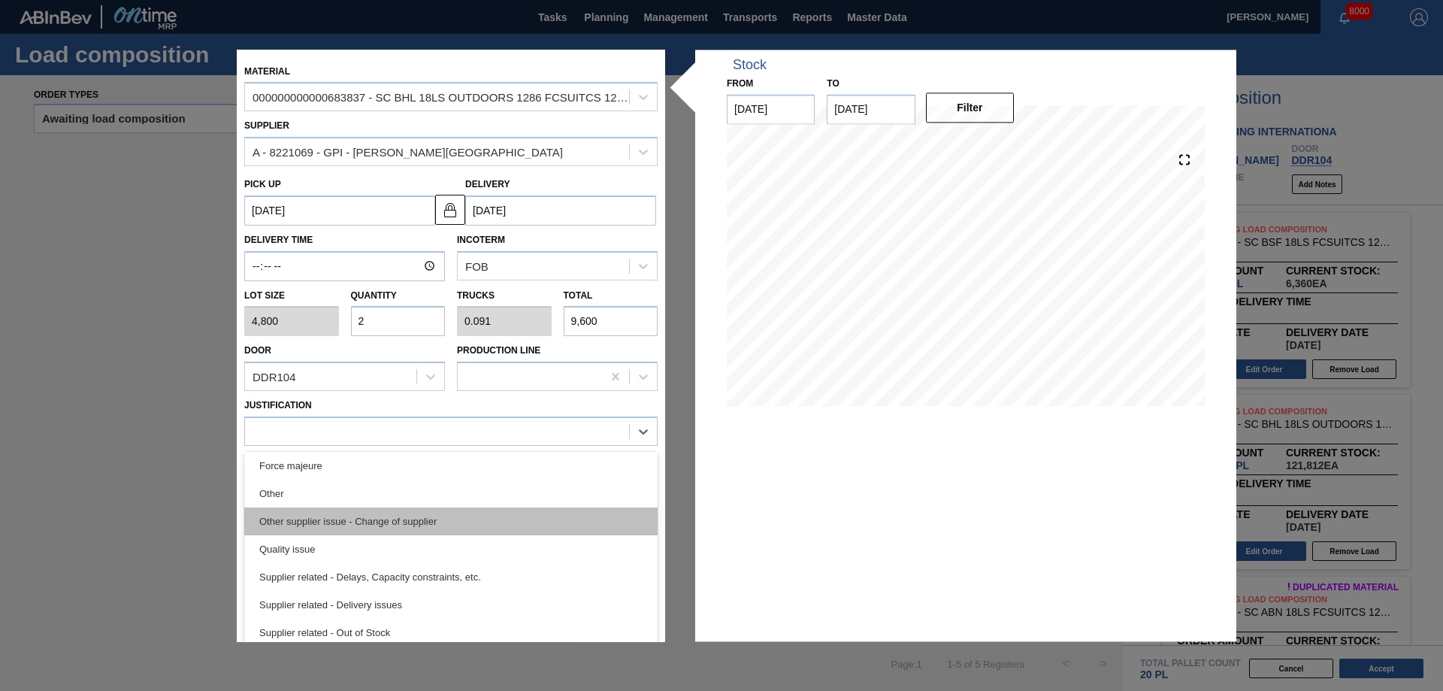
scroll to position [131, 0]
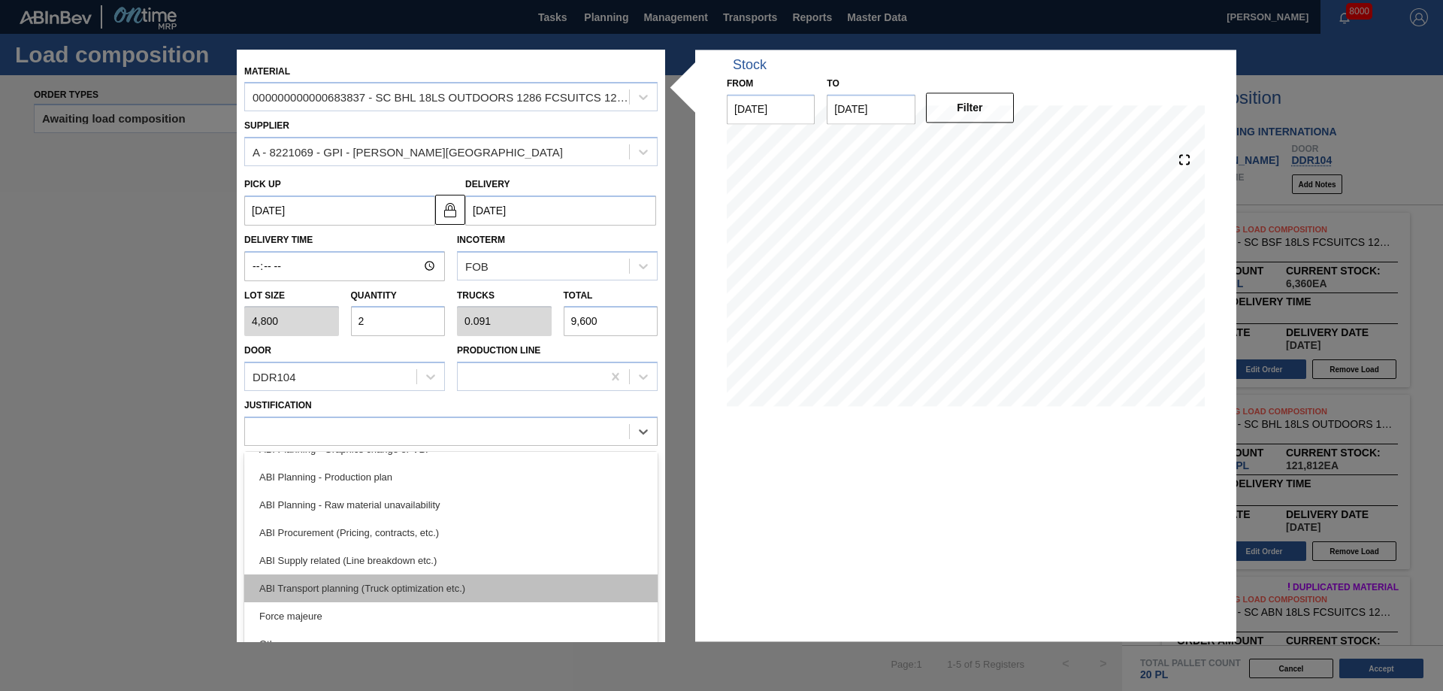
click at [409, 583] on div "ABI Transport planning (Truck optimization etc.)" at bounding box center [450, 588] width 413 height 28
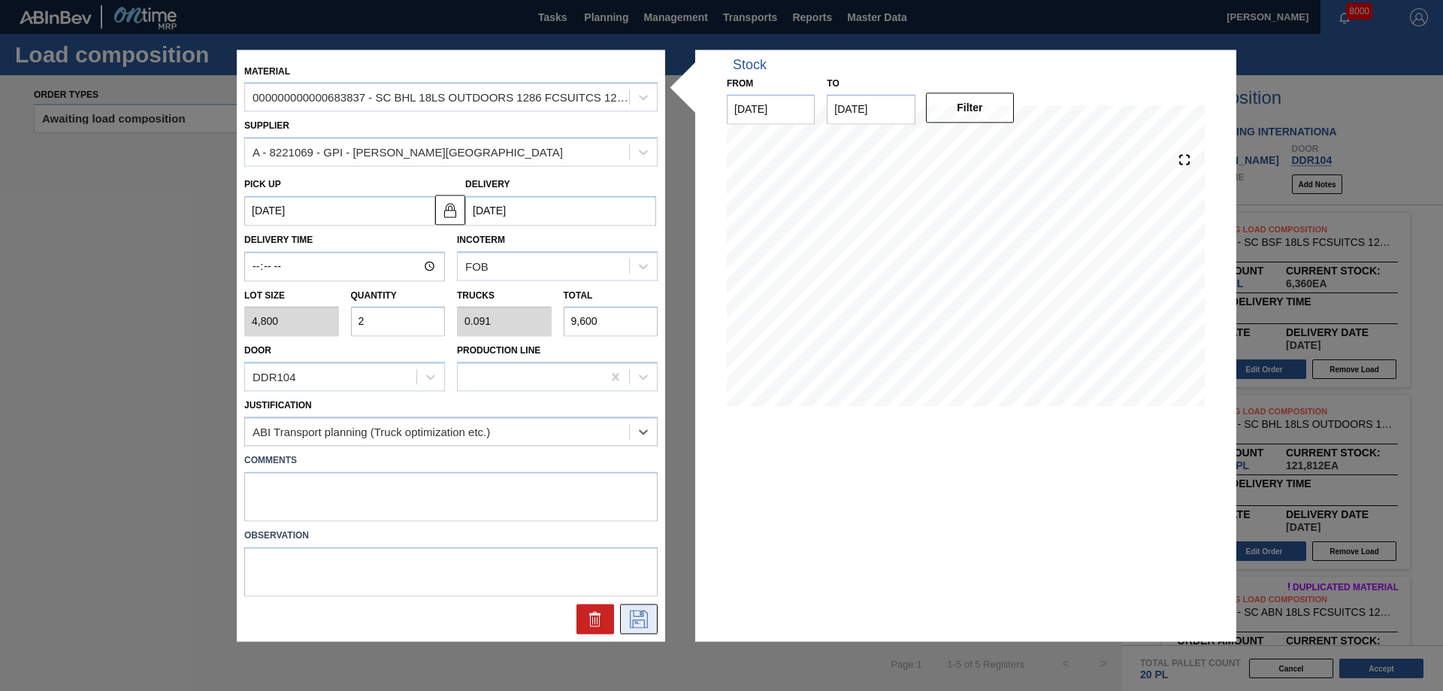
click at [637, 624] on icon at bounding box center [639, 618] width 24 height 18
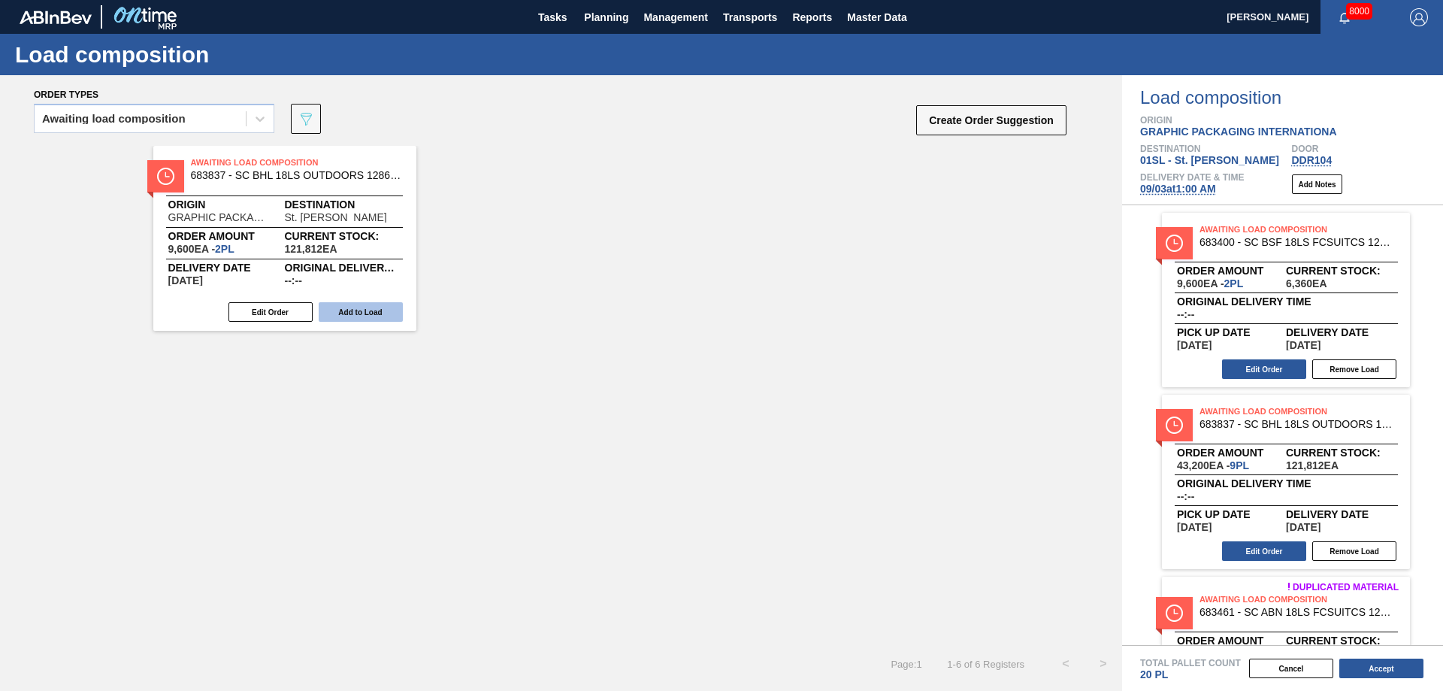
click at [388, 312] on button "Add to Load" at bounding box center [361, 312] width 84 height 20
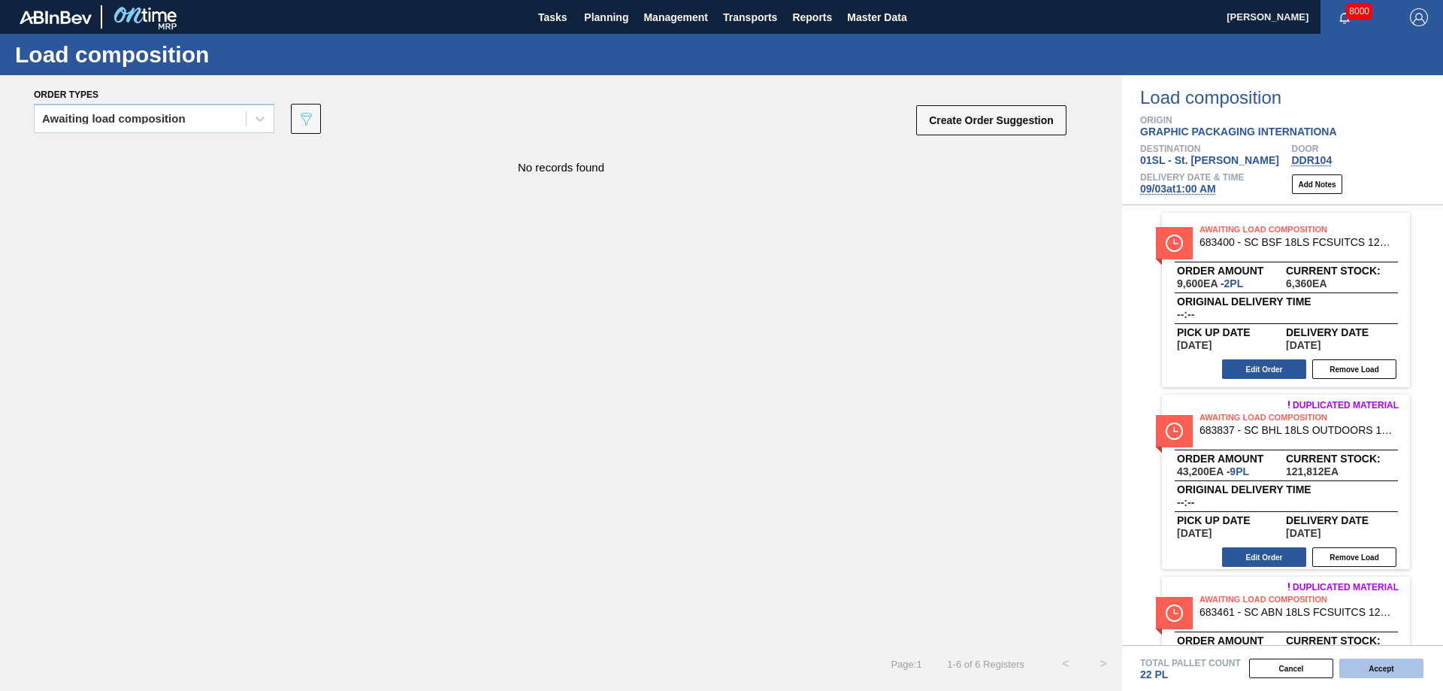
click at [1406, 662] on button "Accept" at bounding box center [1381, 668] width 84 height 20
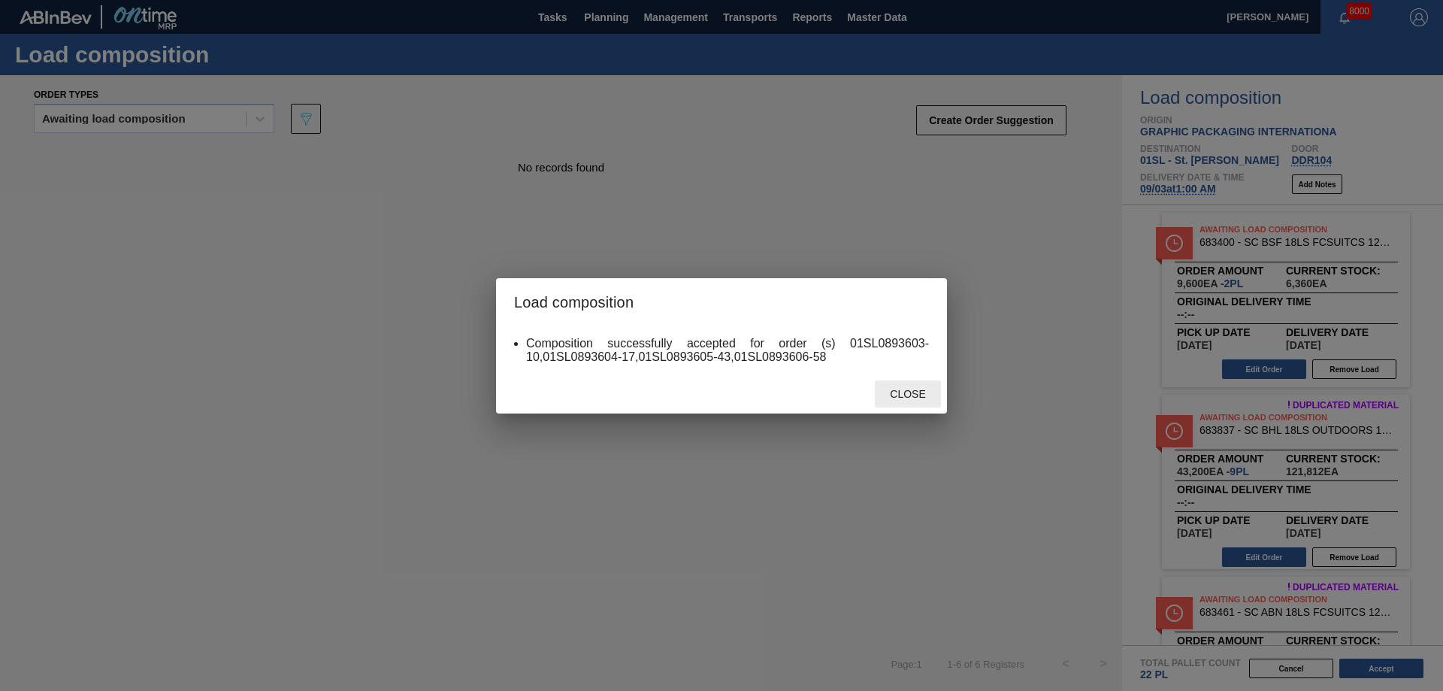
click at [908, 391] on span "Close" at bounding box center [907, 394] width 59 height 12
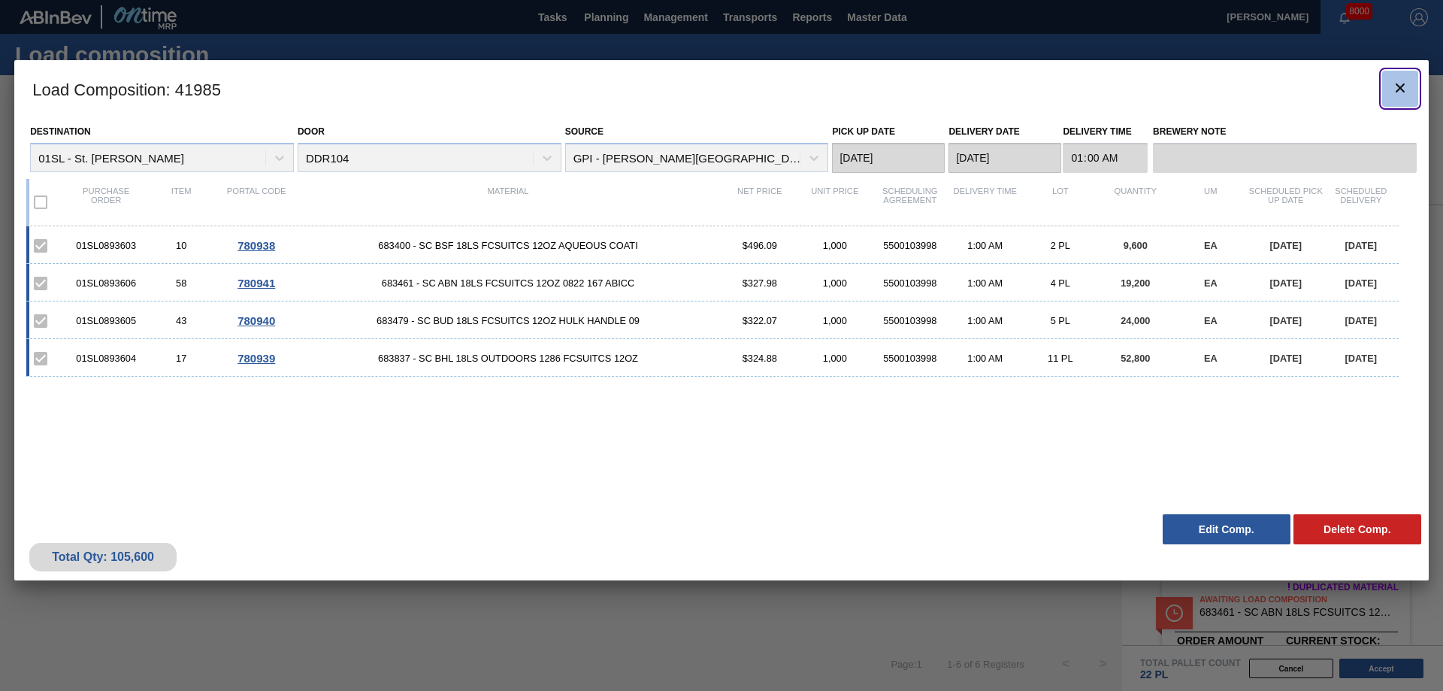
click at [1404, 84] on icon "botão de ícone" at bounding box center [1399, 87] width 9 height 9
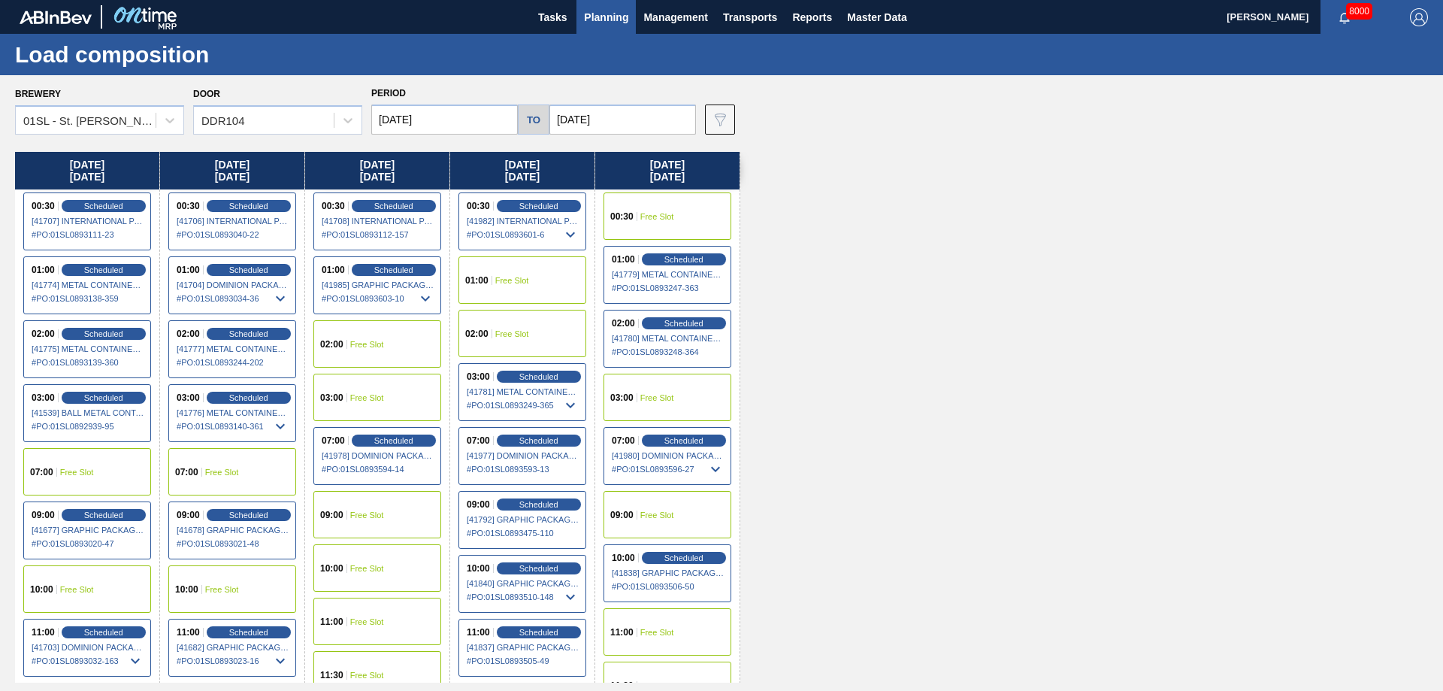
click at [594, 21] on span "Planning" at bounding box center [606, 17] width 44 height 18
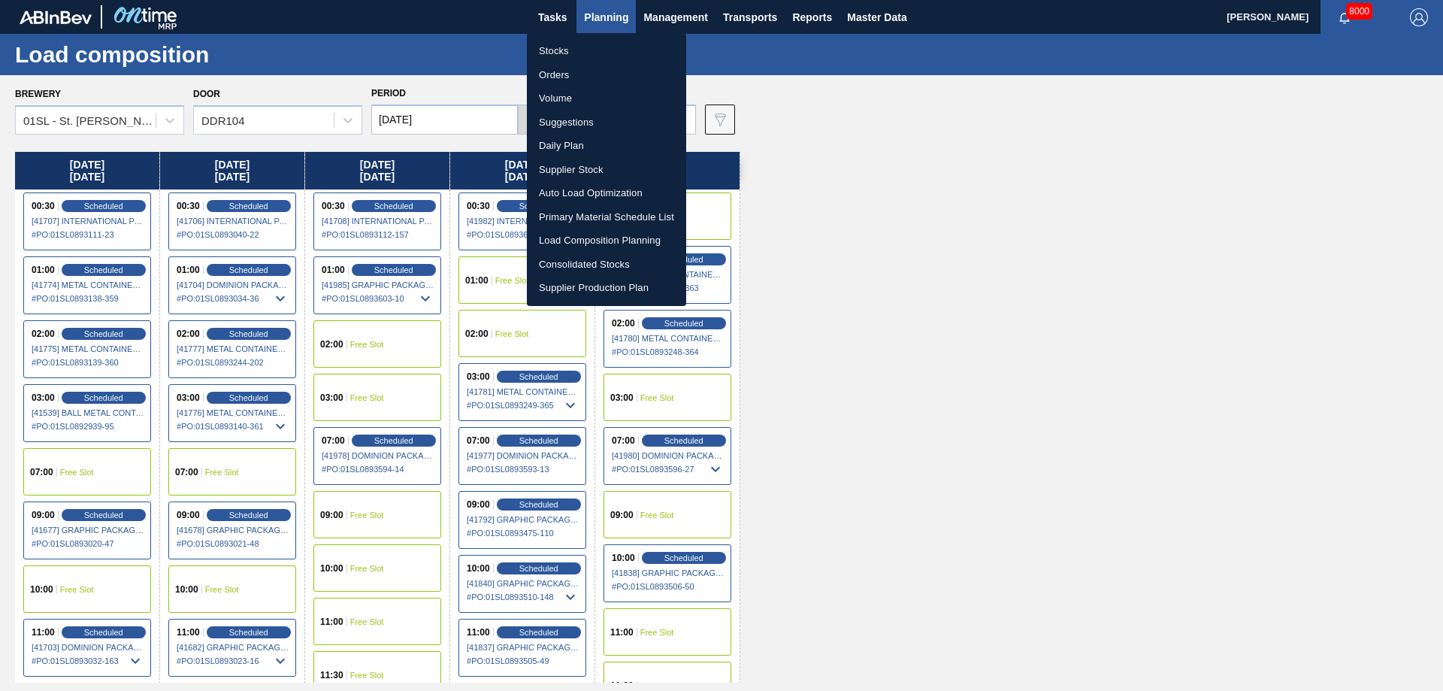
click at [567, 121] on li "Suggestions" at bounding box center [606, 122] width 159 height 24
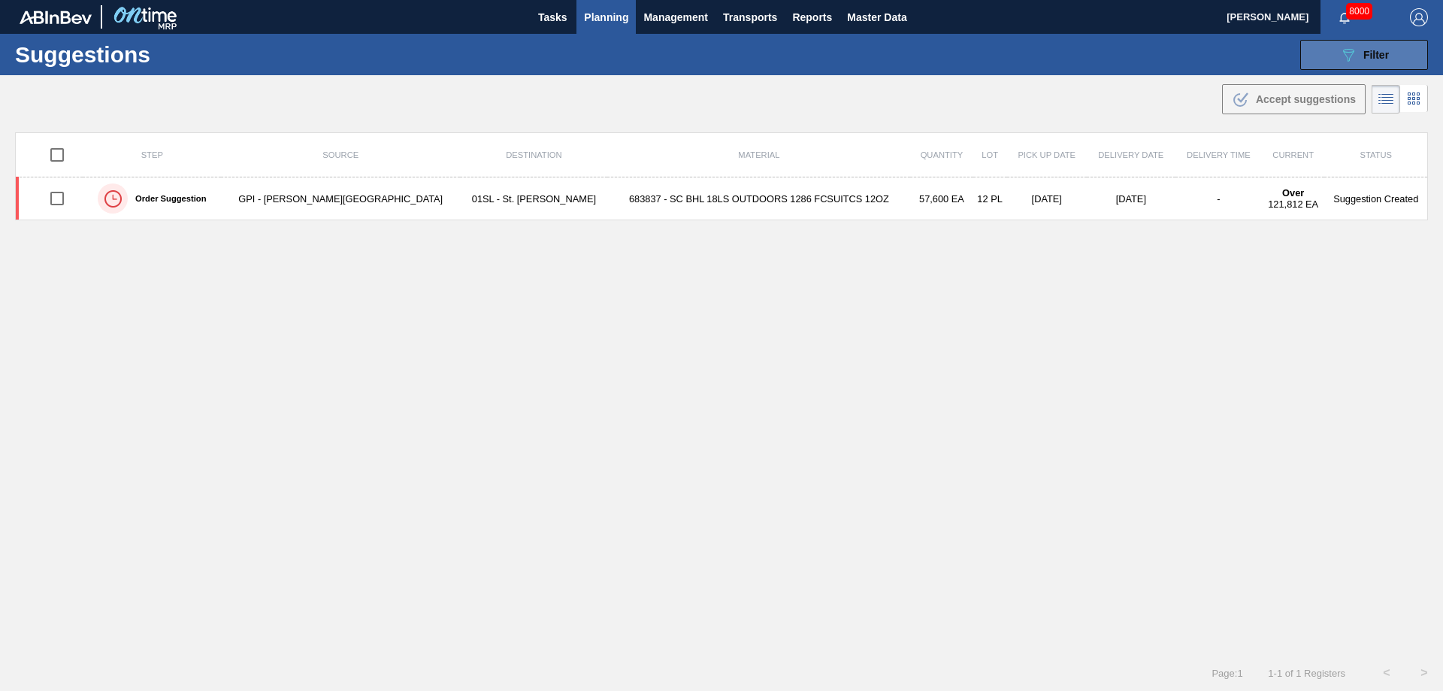
click at [1363, 50] on span "Filter" at bounding box center [1376, 55] width 26 height 12
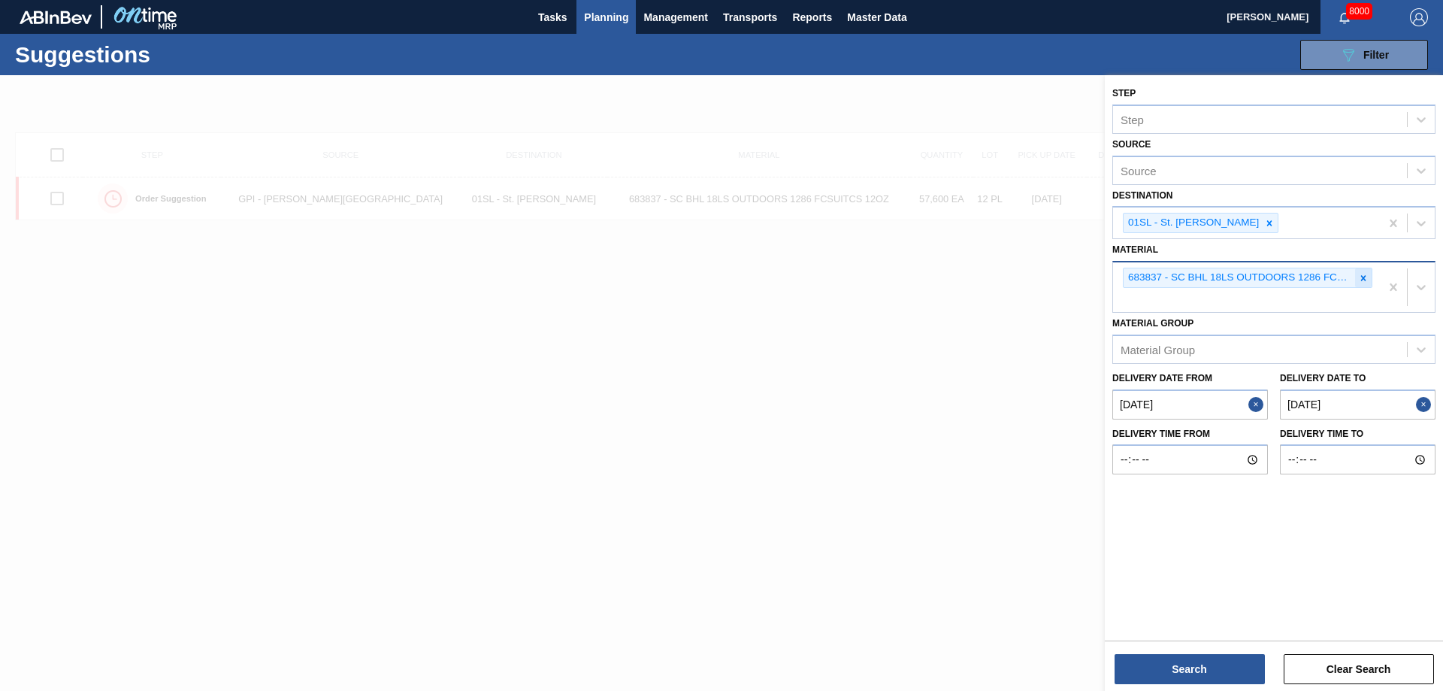
click at [1361, 285] on div at bounding box center [1363, 277] width 17 height 19
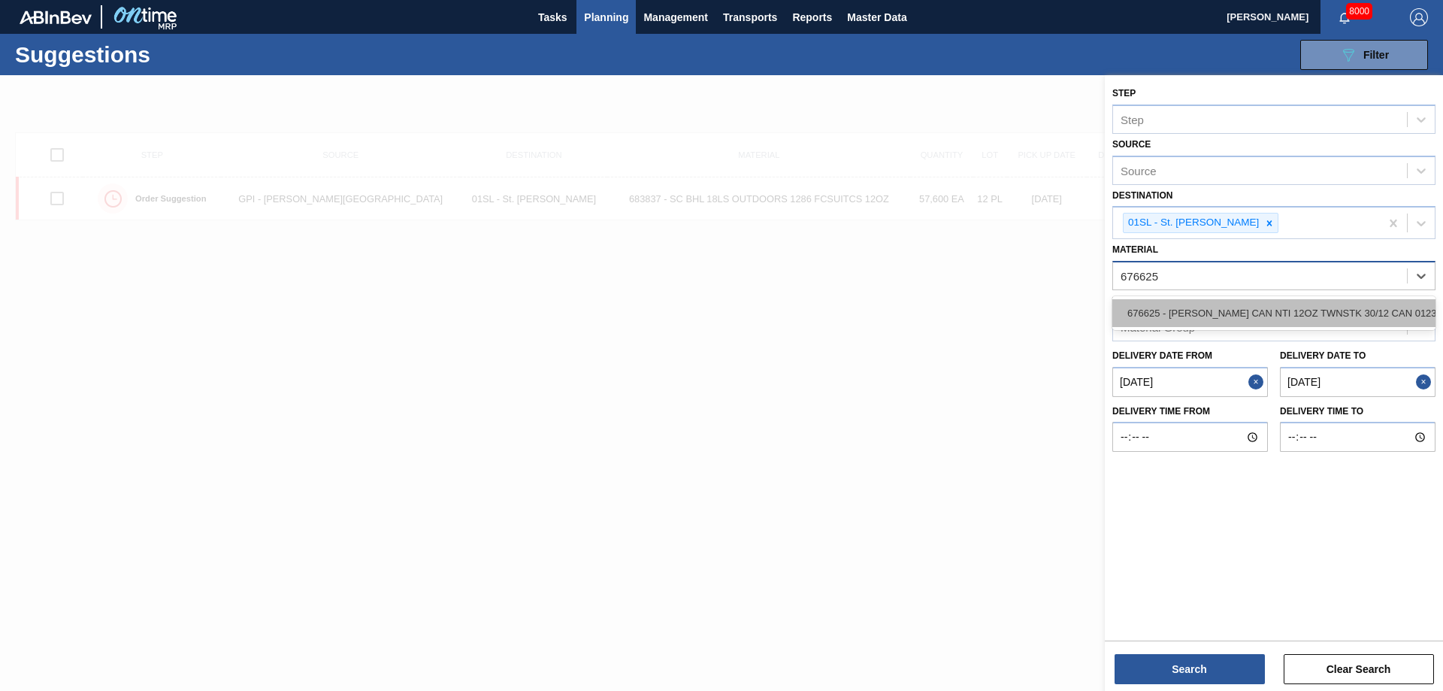
click at [1355, 316] on div "676625 - CARR CAN NTI 12OZ TWNSTK 30/12 CAN 0123" at bounding box center [1273, 313] width 323 height 28
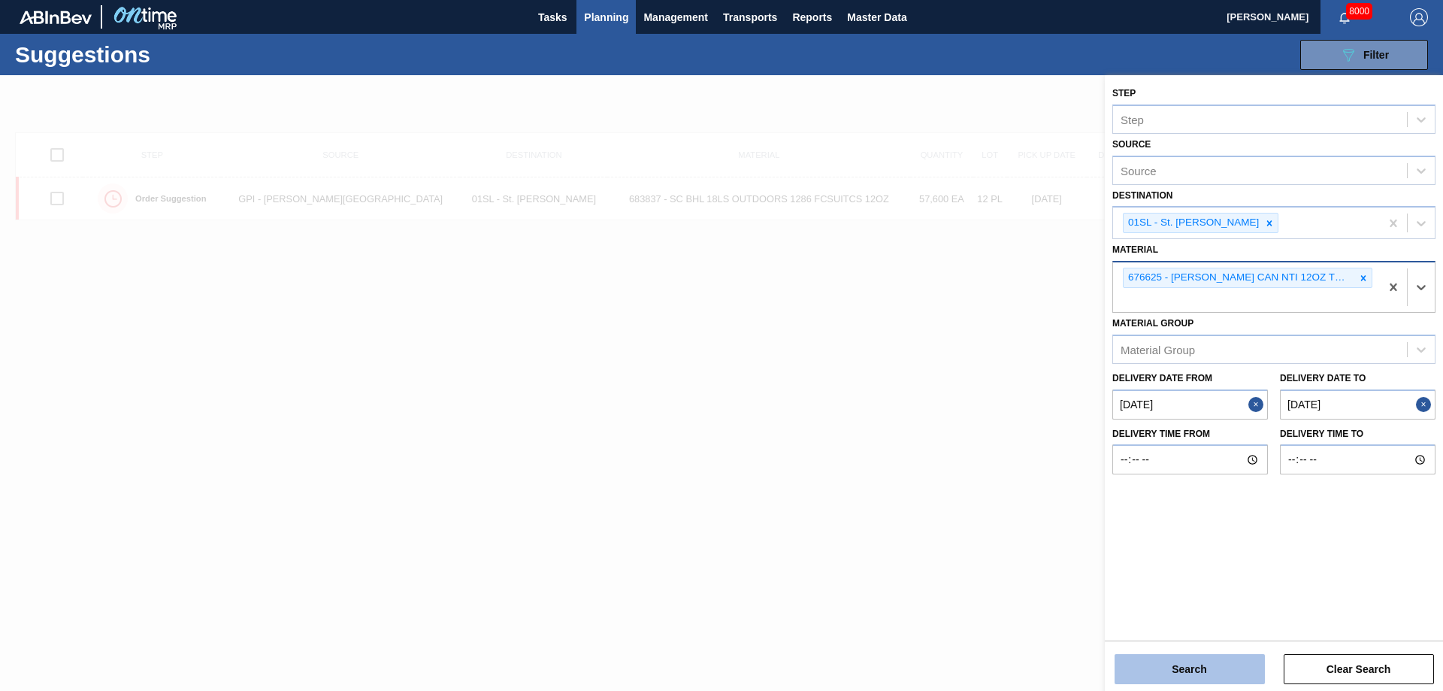
click at [1162, 675] on button "Search" at bounding box center [1189, 669] width 150 height 30
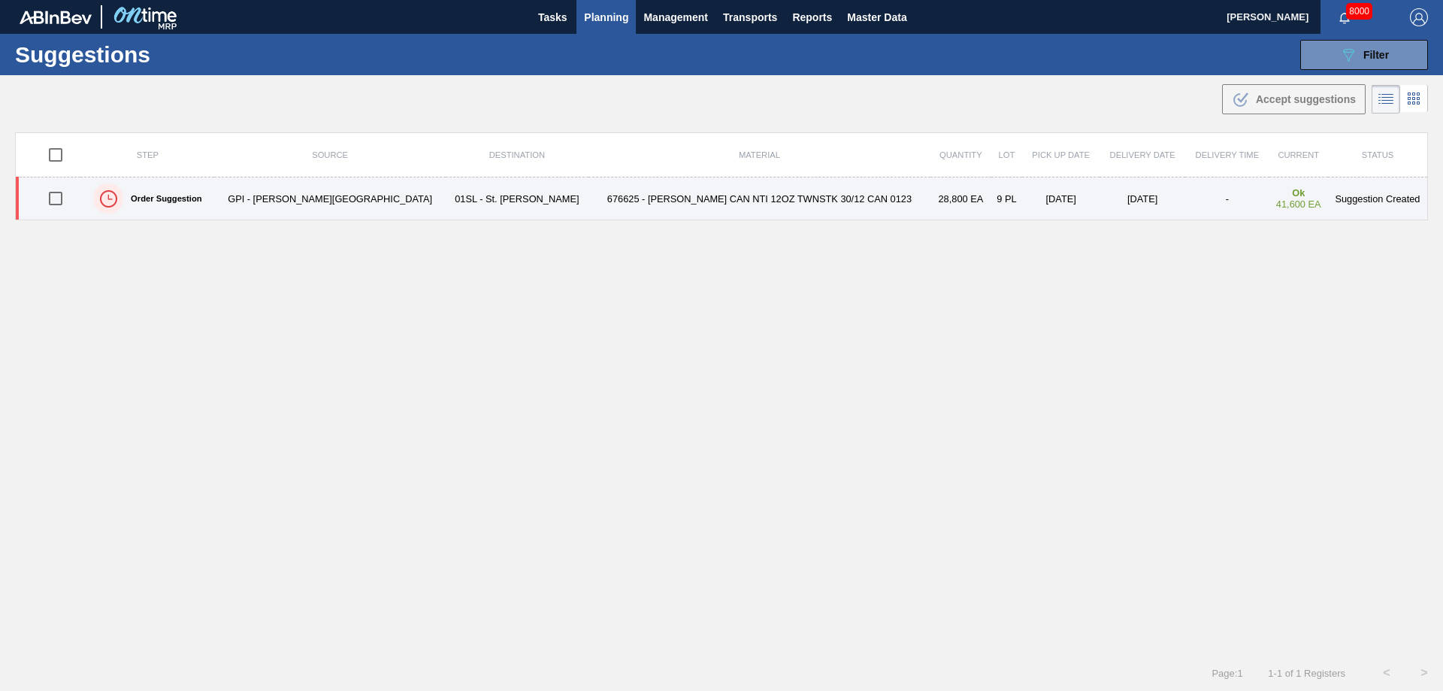
click at [59, 198] on input "checkbox" at bounding box center [56, 199] width 32 height 32
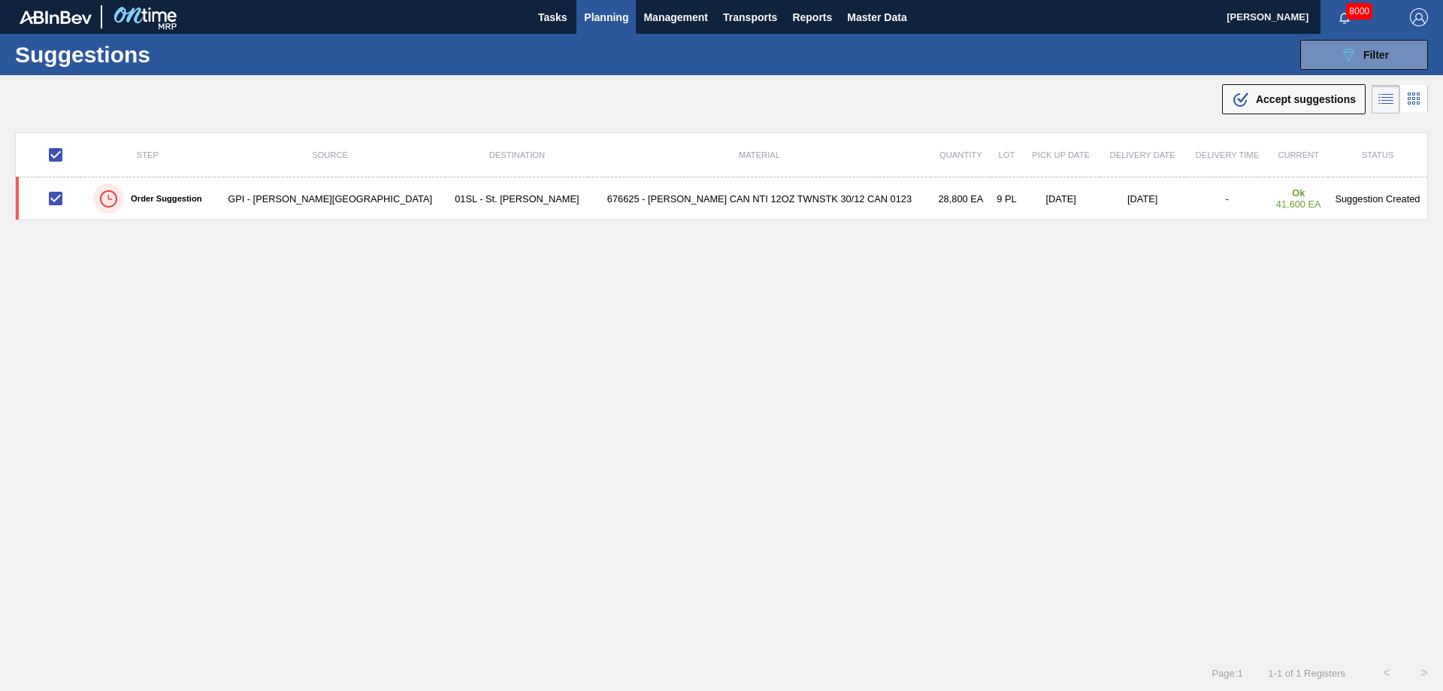
click at [1240, 90] on icon ".b{fill:var(--color-action-default)}" at bounding box center [1241, 99] width 18 height 18
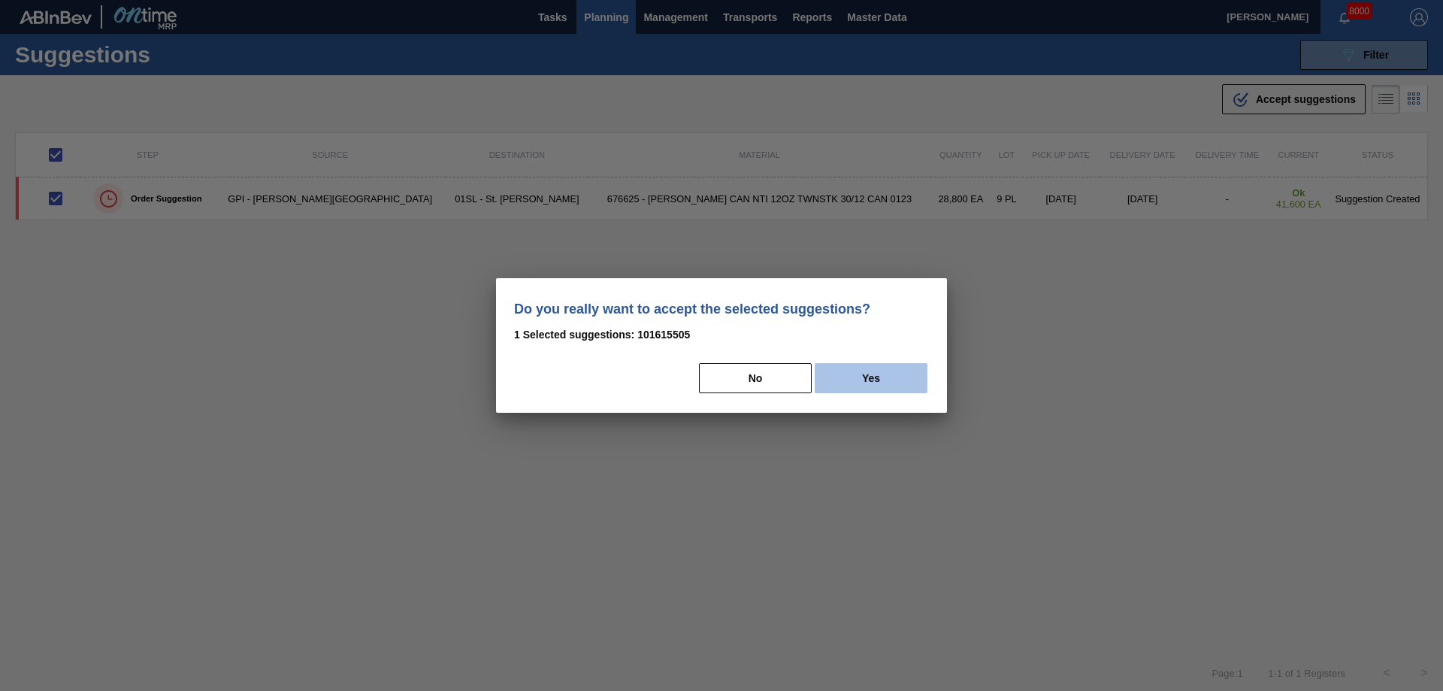
click at [869, 387] on button "Yes" at bounding box center [870, 378] width 113 height 30
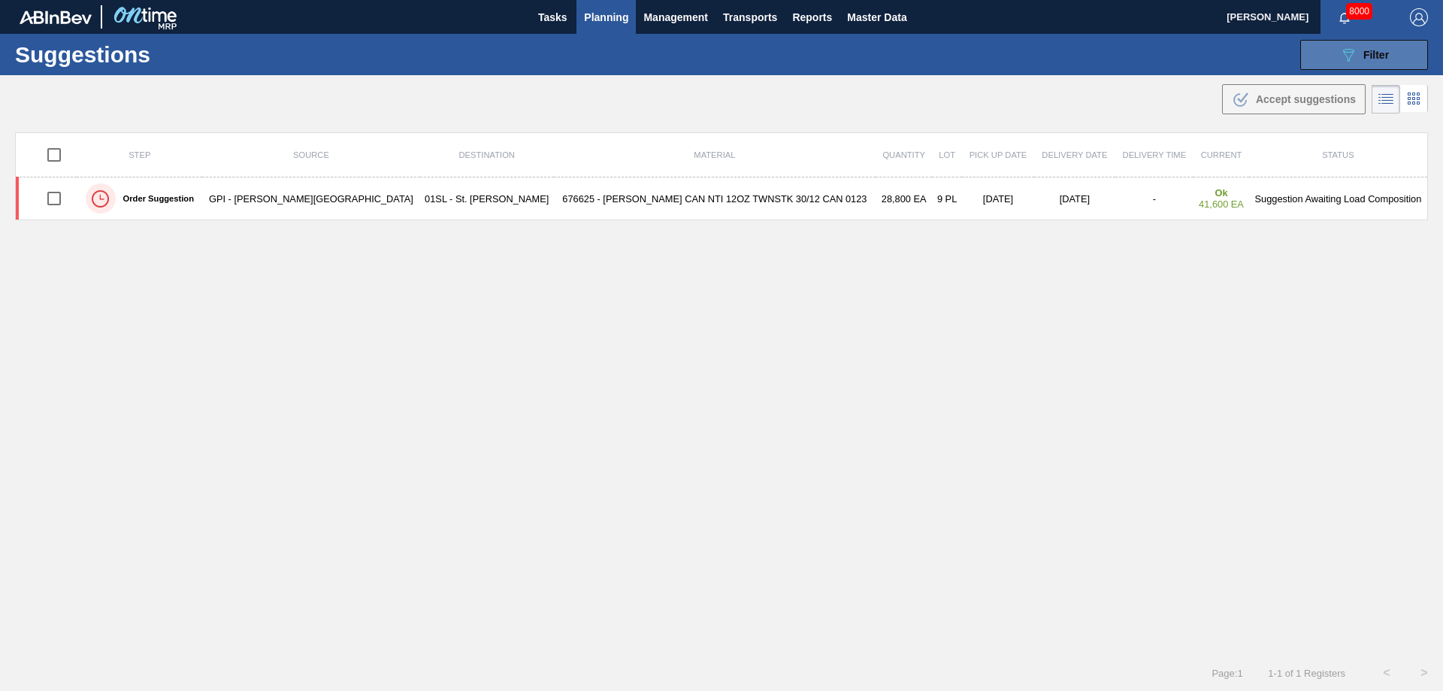
drag, startPoint x: 1365, startPoint y: 55, endPoint x: 1352, endPoint y: 63, distance: 15.2
click at [1364, 54] on span "Filter" at bounding box center [1376, 55] width 26 height 12
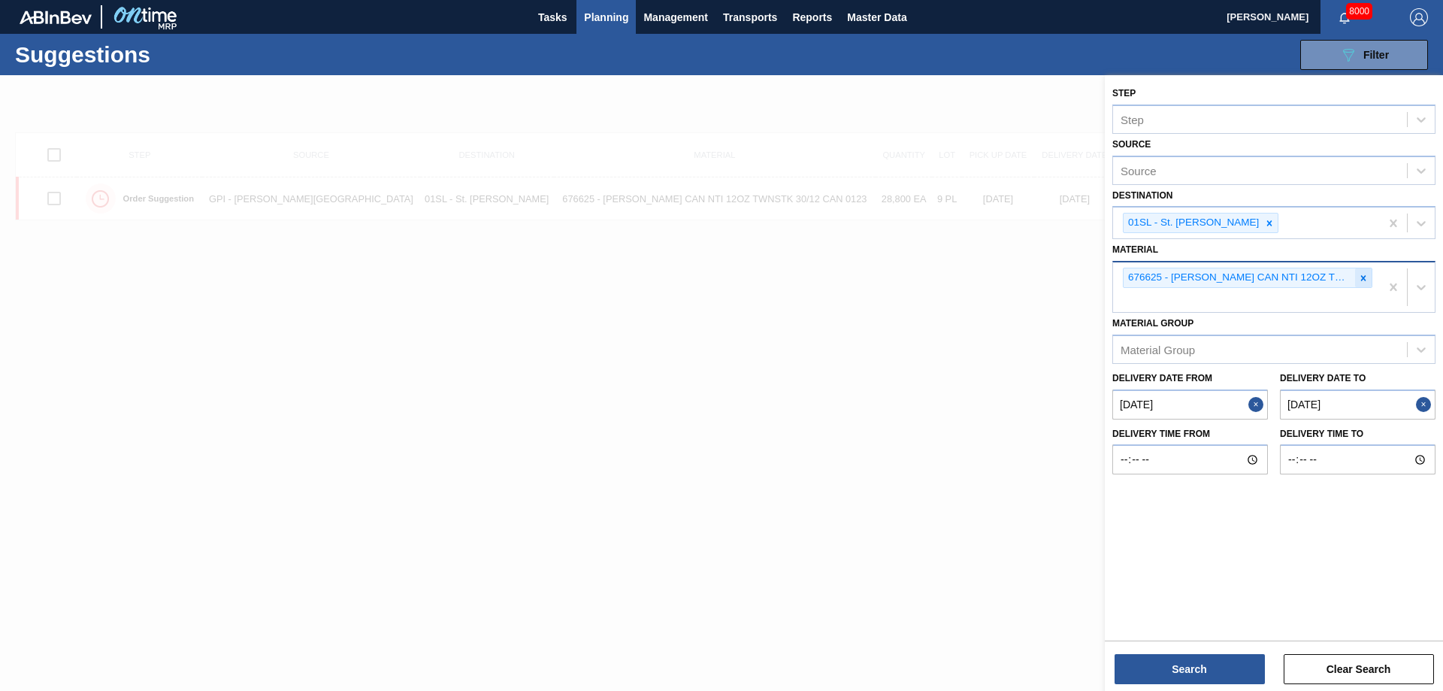
click at [1363, 283] on div at bounding box center [1363, 277] width 17 height 19
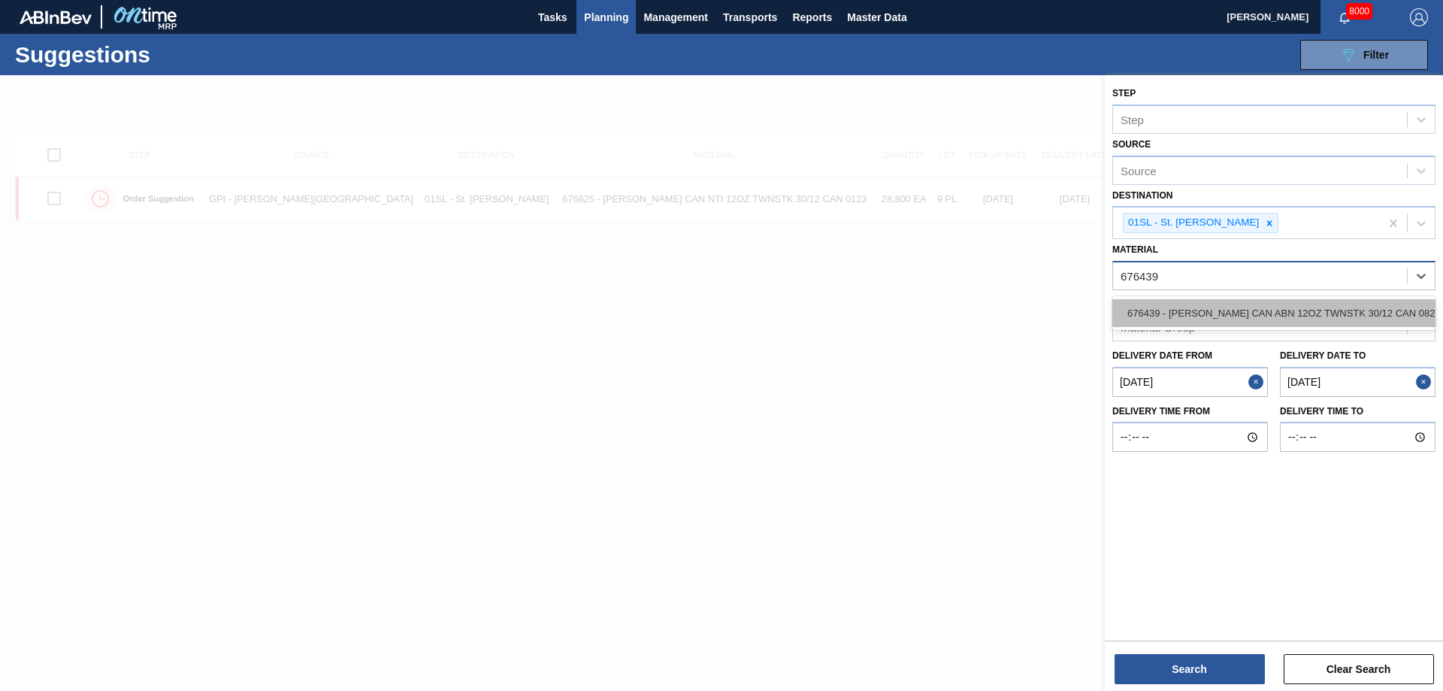
click at [1331, 311] on div "676439 - [PERSON_NAME] CAN ABN 12OZ TWNSTK 30/12 CAN 0822" at bounding box center [1273, 313] width 323 height 28
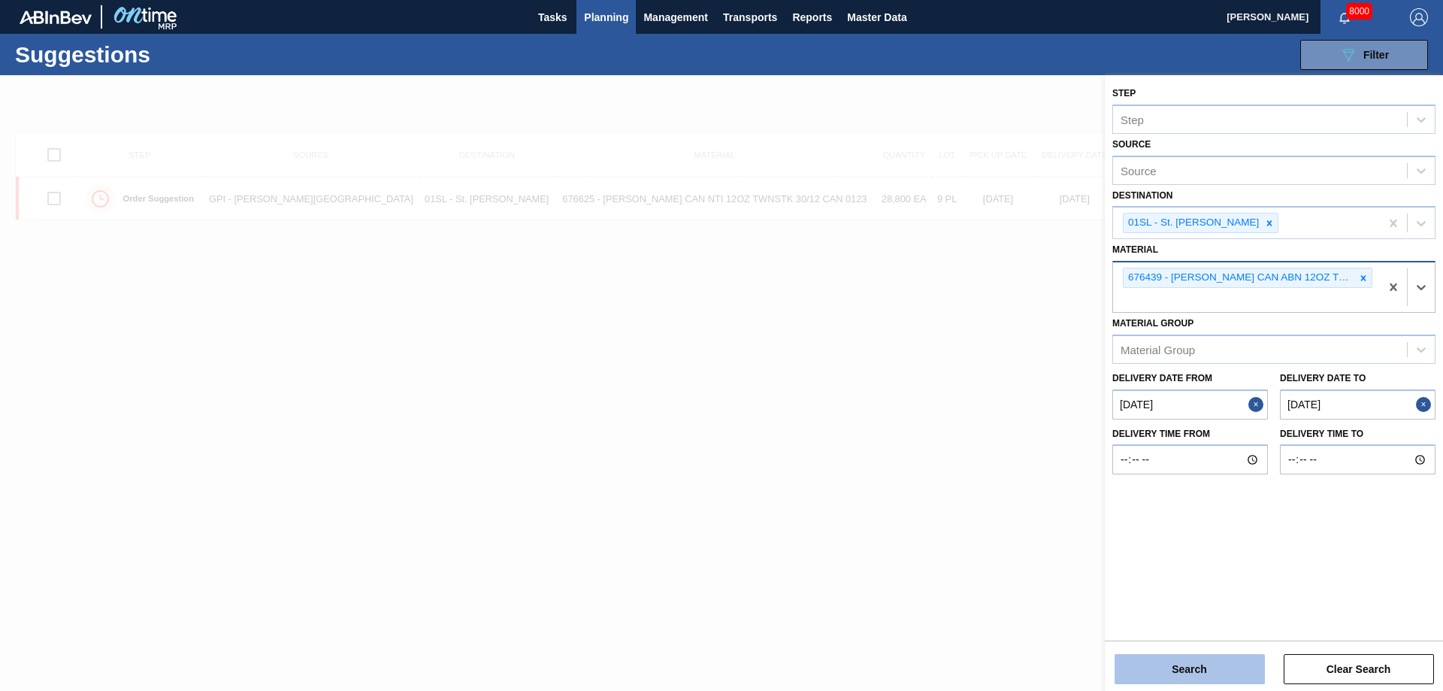
click at [1174, 661] on button "Search" at bounding box center [1189, 669] width 150 height 30
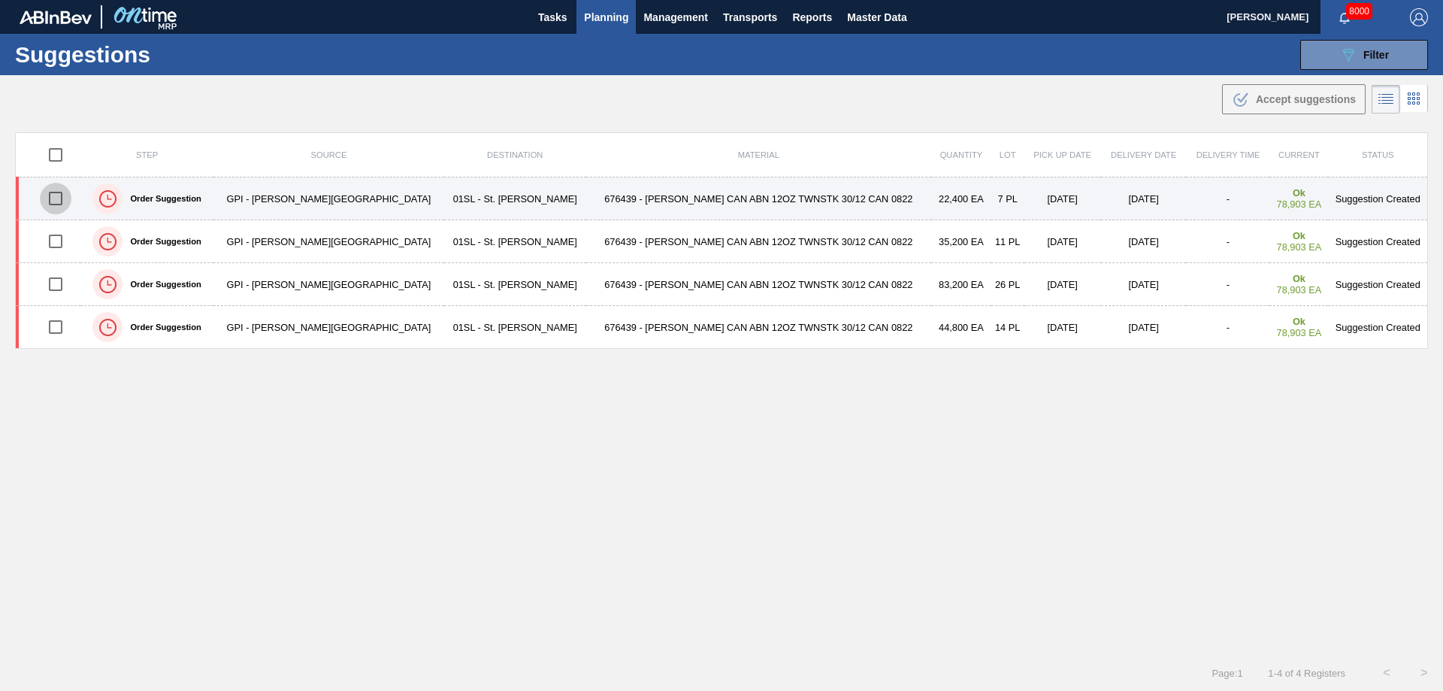
click at [61, 198] on input "checkbox" at bounding box center [56, 199] width 32 height 32
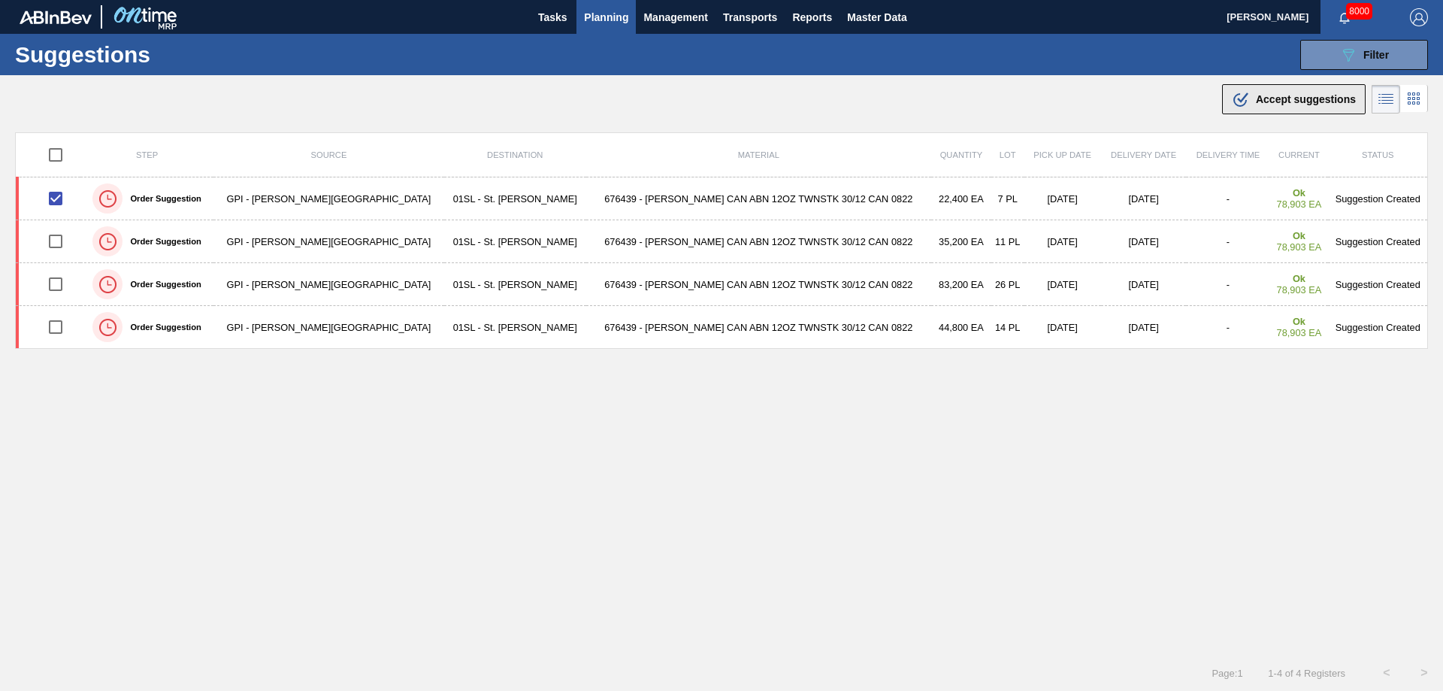
click at [1275, 92] on div ".b{fill:var(--color-action-default)} Accept suggestions" at bounding box center [1294, 99] width 124 height 18
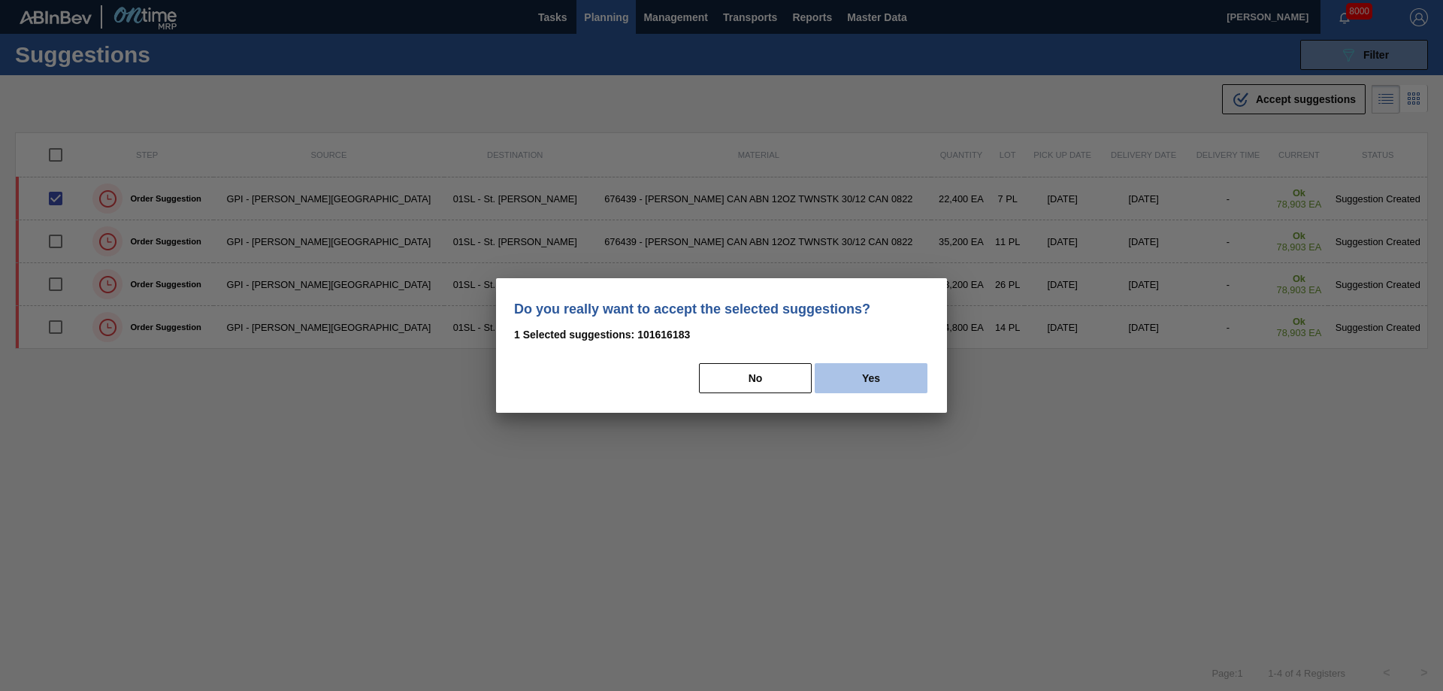
click at [868, 378] on button "Yes" at bounding box center [870, 378] width 113 height 30
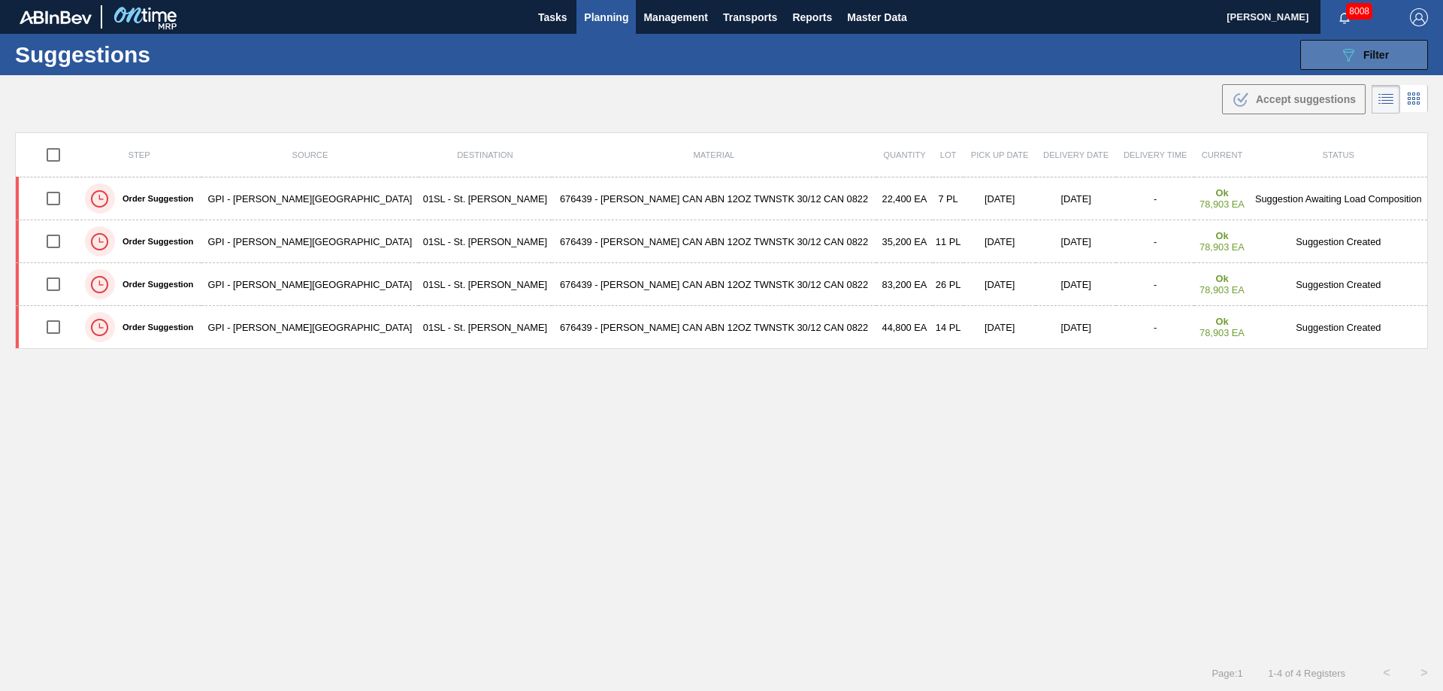
click at [1339, 47] on icon "089F7B8B-B2A5-4AFE-B5C0-19BA573D28AC" at bounding box center [1348, 55] width 18 height 18
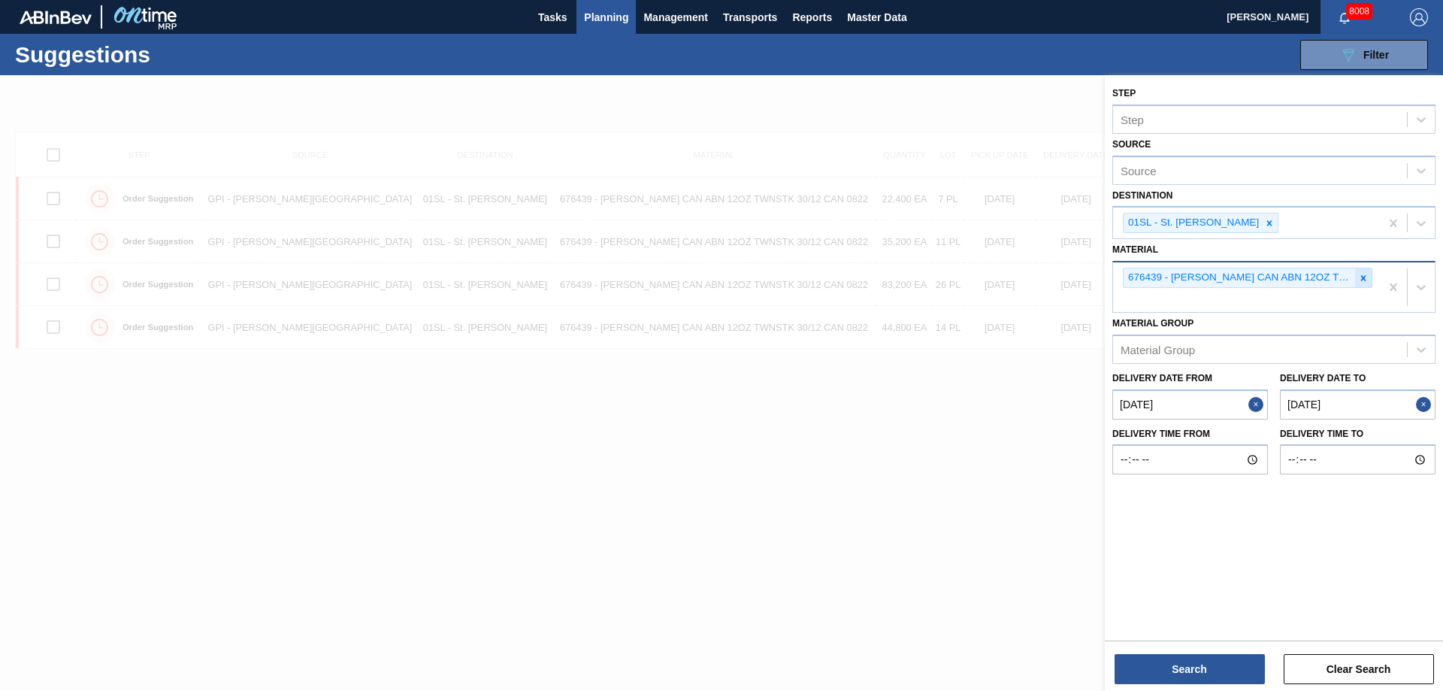
click at [1358, 276] on icon at bounding box center [1363, 278] width 11 height 11
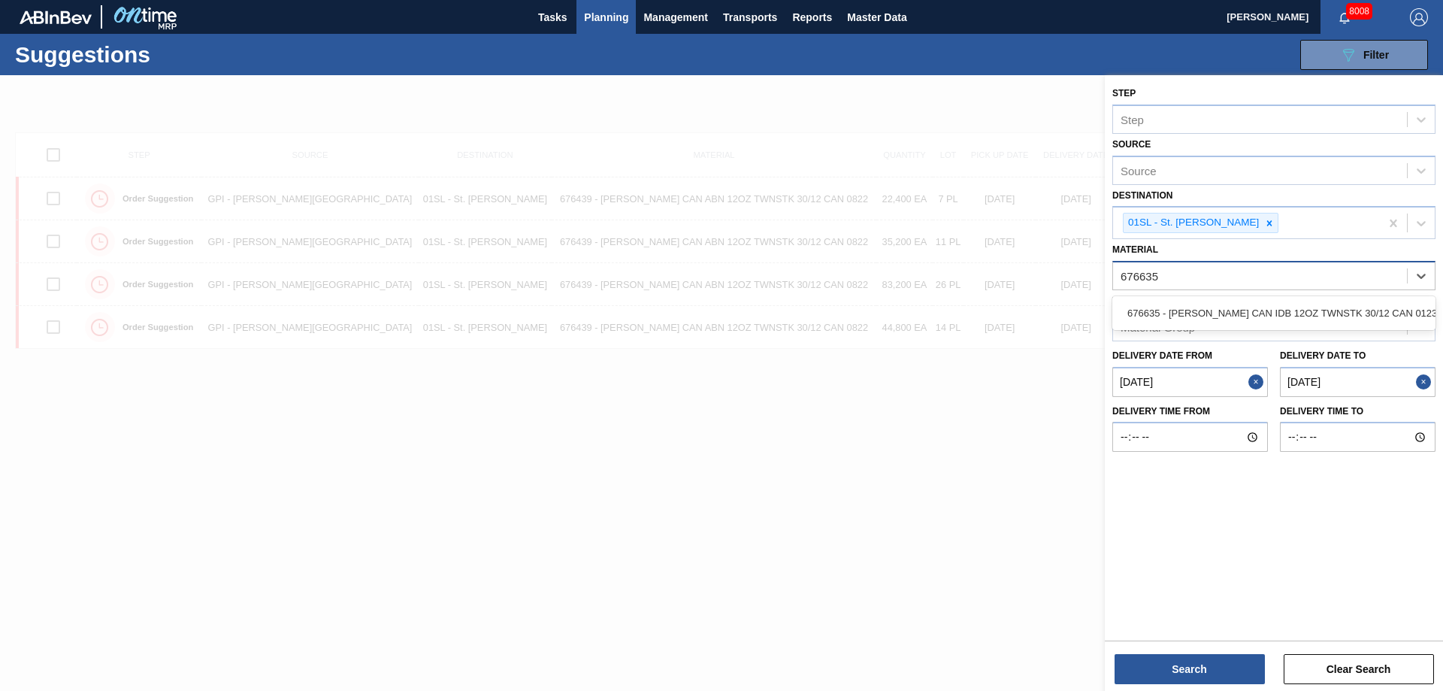
click at [1304, 329] on div "676635 - CARR CAN IDB 12OZ TWNSTK 30/12 CAN 0123" at bounding box center [1273, 313] width 323 height 34
click at [1287, 315] on div "676635 - CARR CAN IDB 12OZ TWNSTK 30/12 CAN 0123" at bounding box center [1273, 313] width 323 height 28
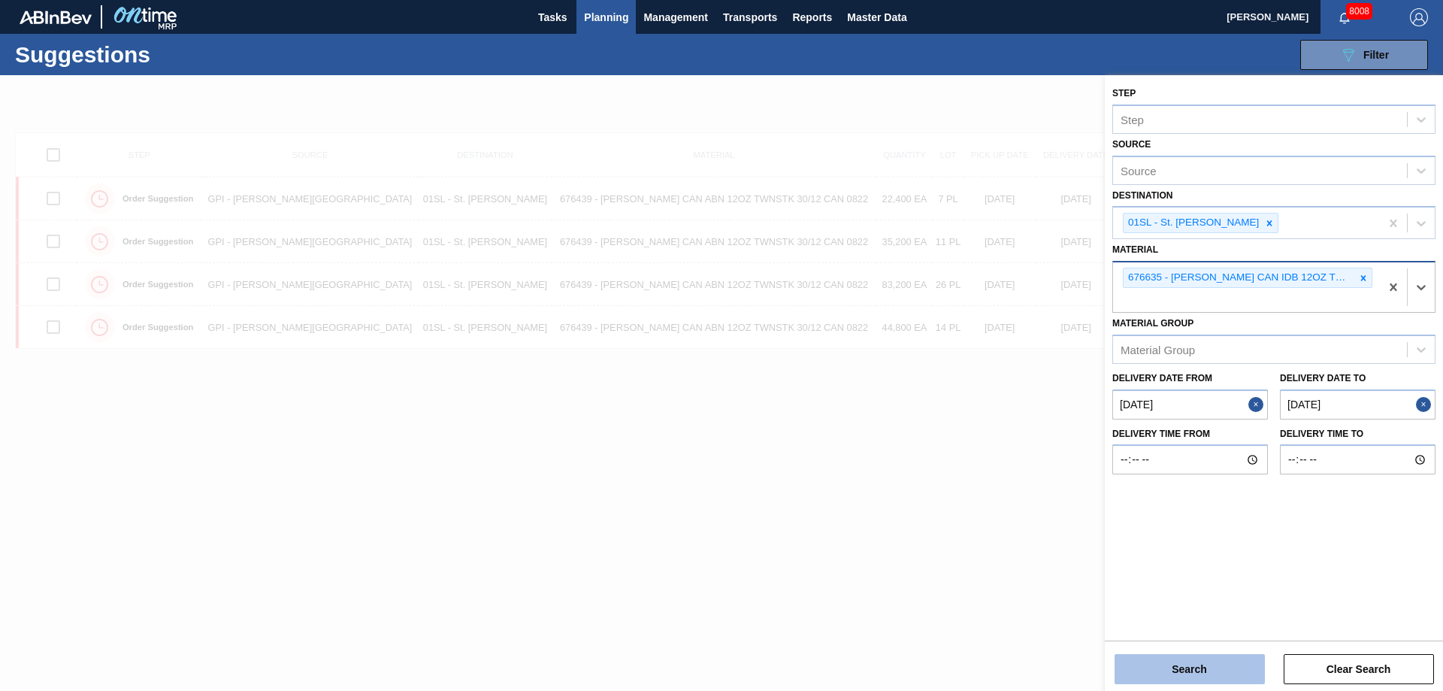
click at [1156, 655] on button "Search" at bounding box center [1189, 669] width 150 height 30
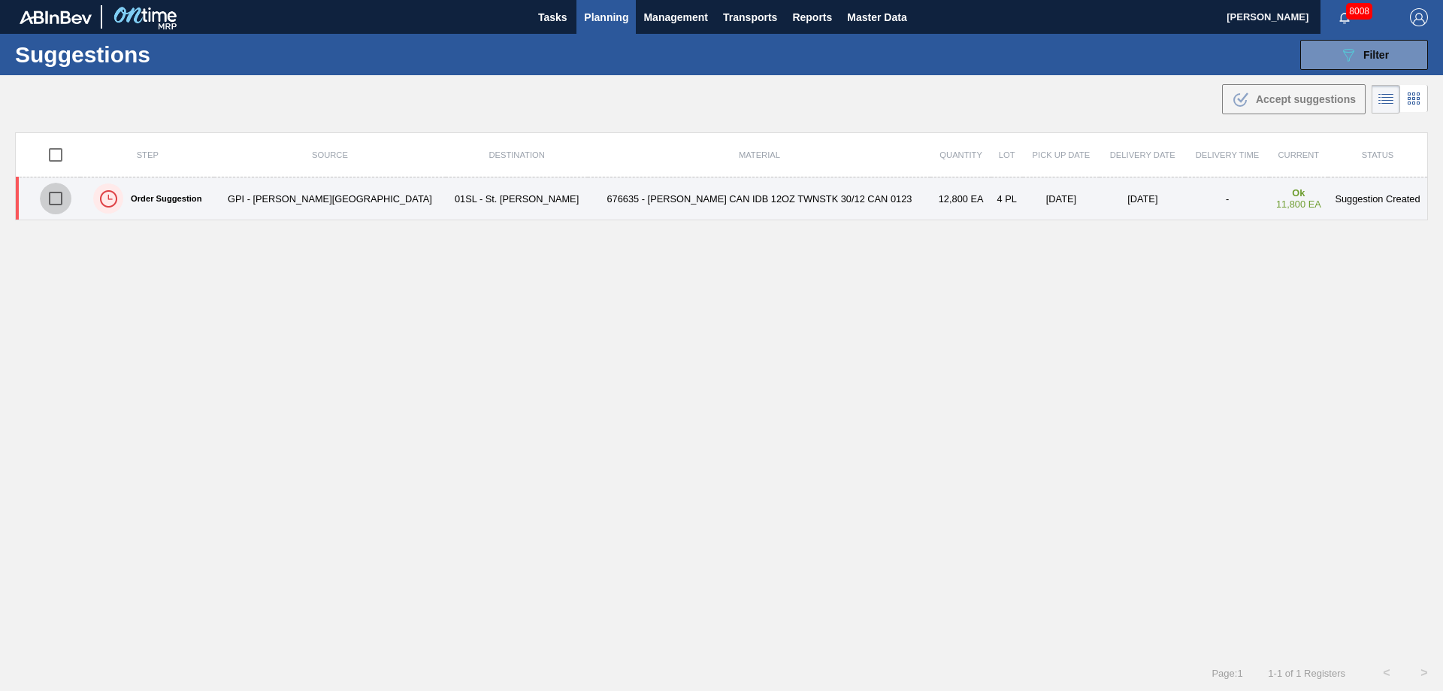
click at [56, 199] on input "checkbox" at bounding box center [56, 199] width 32 height 32
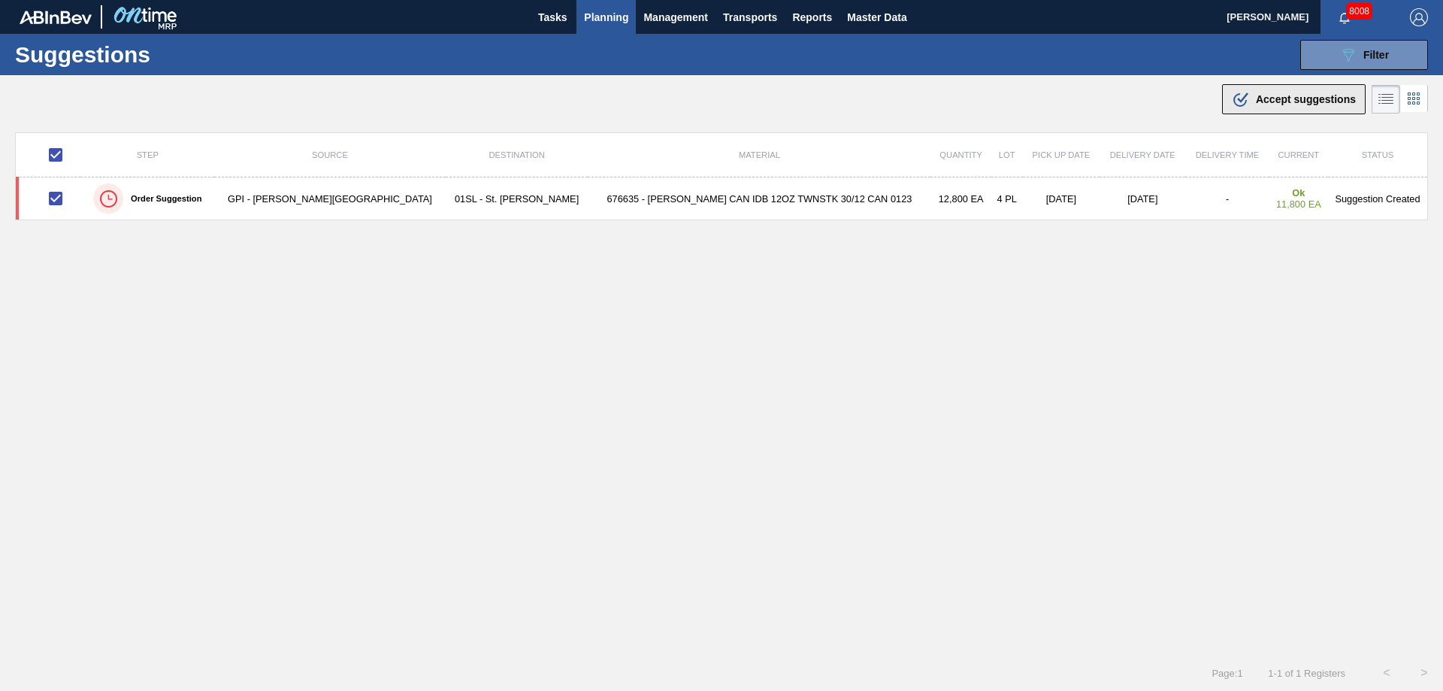
click at [1261, 110] on button ".b{fill:var(--color-action-default)} Accept suggestions" at bounding box center [1294, 99] width 144 height 30
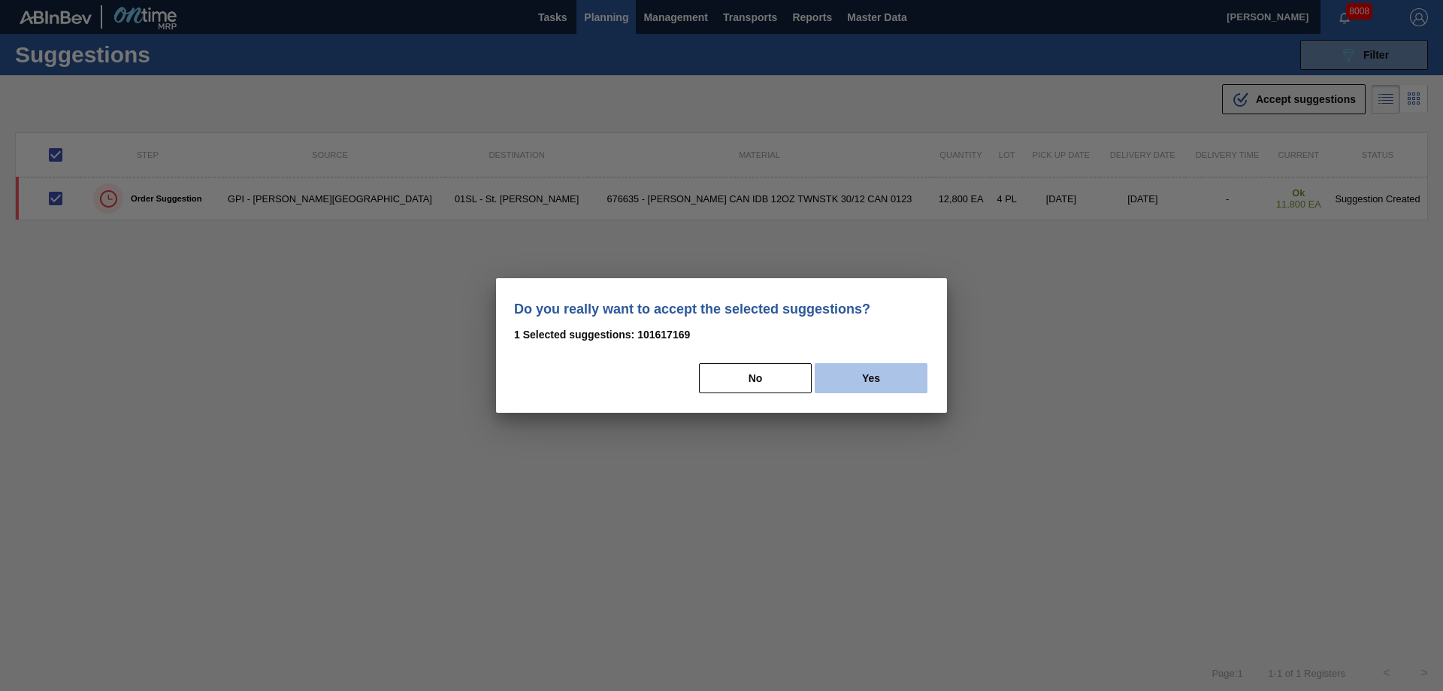
click at [889, 375] on button "Yes" at bounding box center [870, 378] width 113 height 30
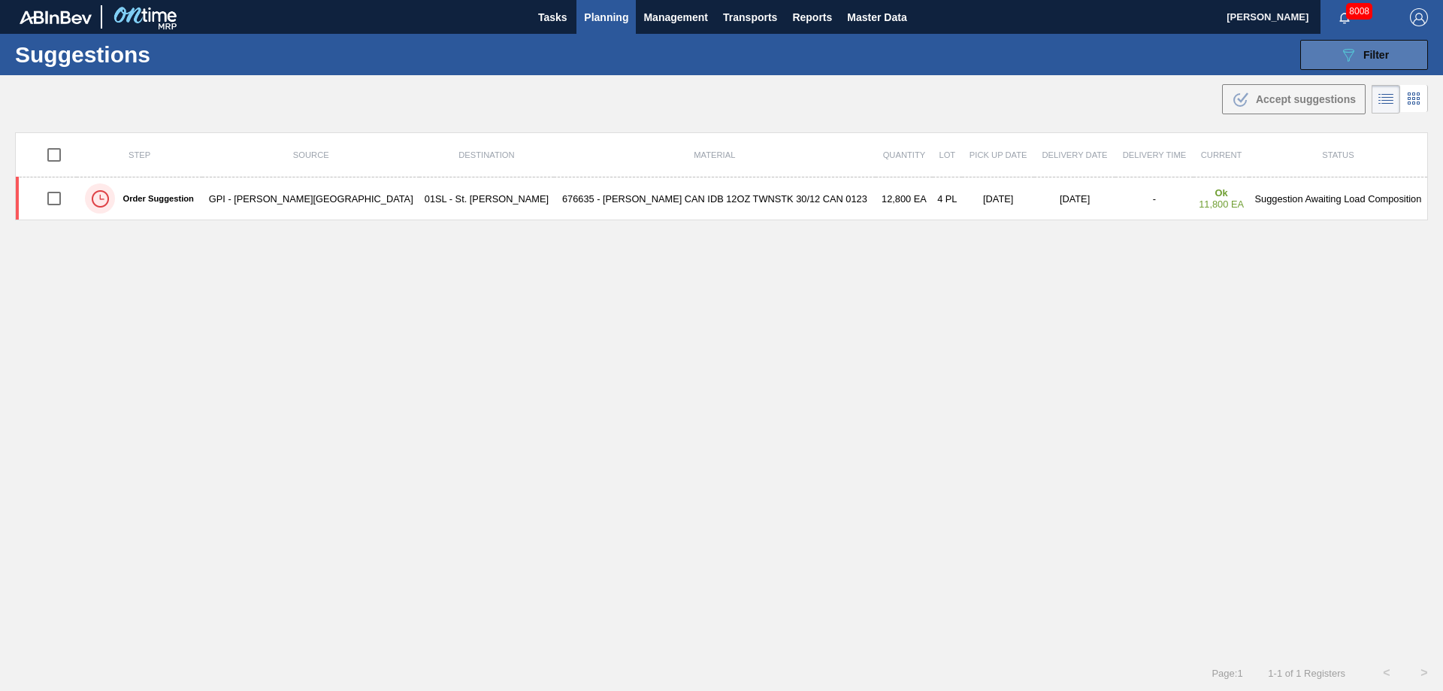
click at [1349, 46] on icon "089F7B8B-B2A5-4AFE-B5C0-19BA573D28AC" at bounding box center [1348, 55] width 18 height 18
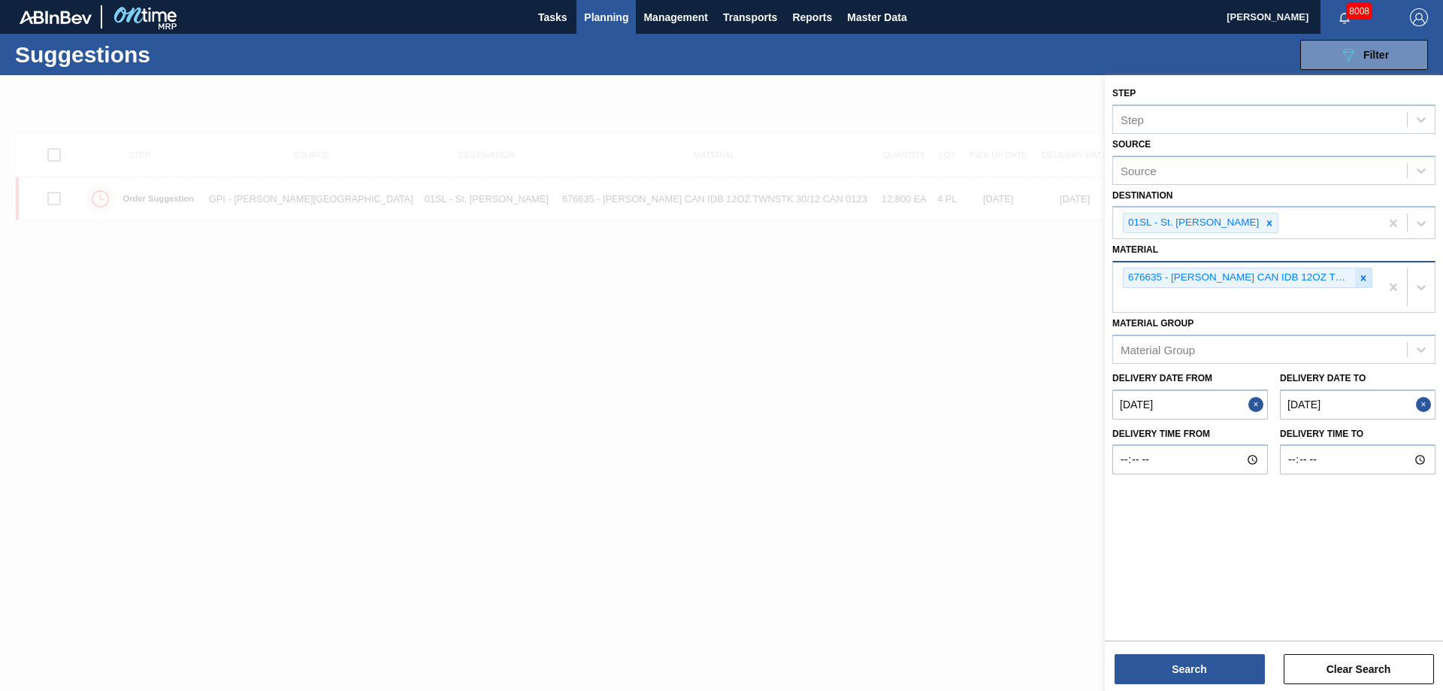
click at [1366, 279] on icon at bounding box center [1363, 278] width 11 height 11
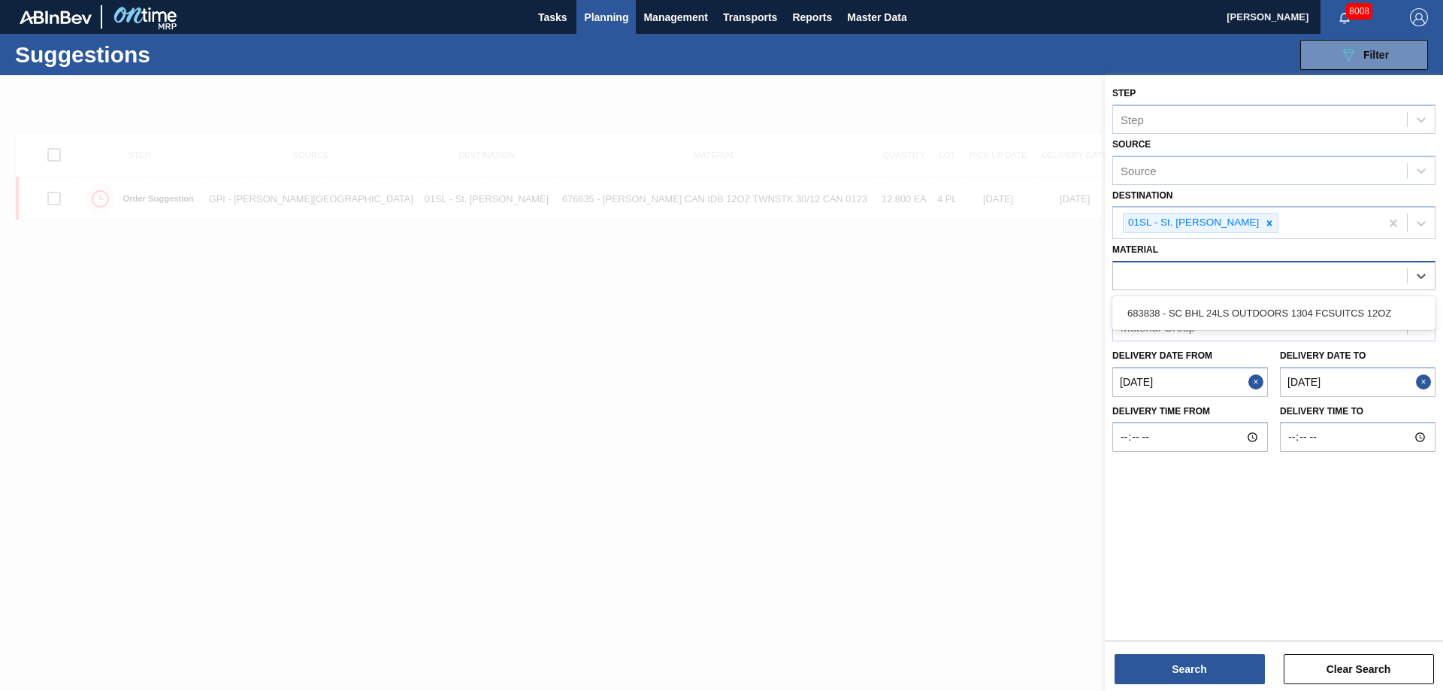
click at [1217, 294] on div "Material Group Material Group" at bounding box center [1273, 315] width 323 height 51
drag, startPoint x: 1232, startPoint y: 290, endPoint x: 1226, endPoint y: 264, distance: 26.2
click at [1229, 287] on div "Material" at bounding box center [1273, 275] width 323 height 29
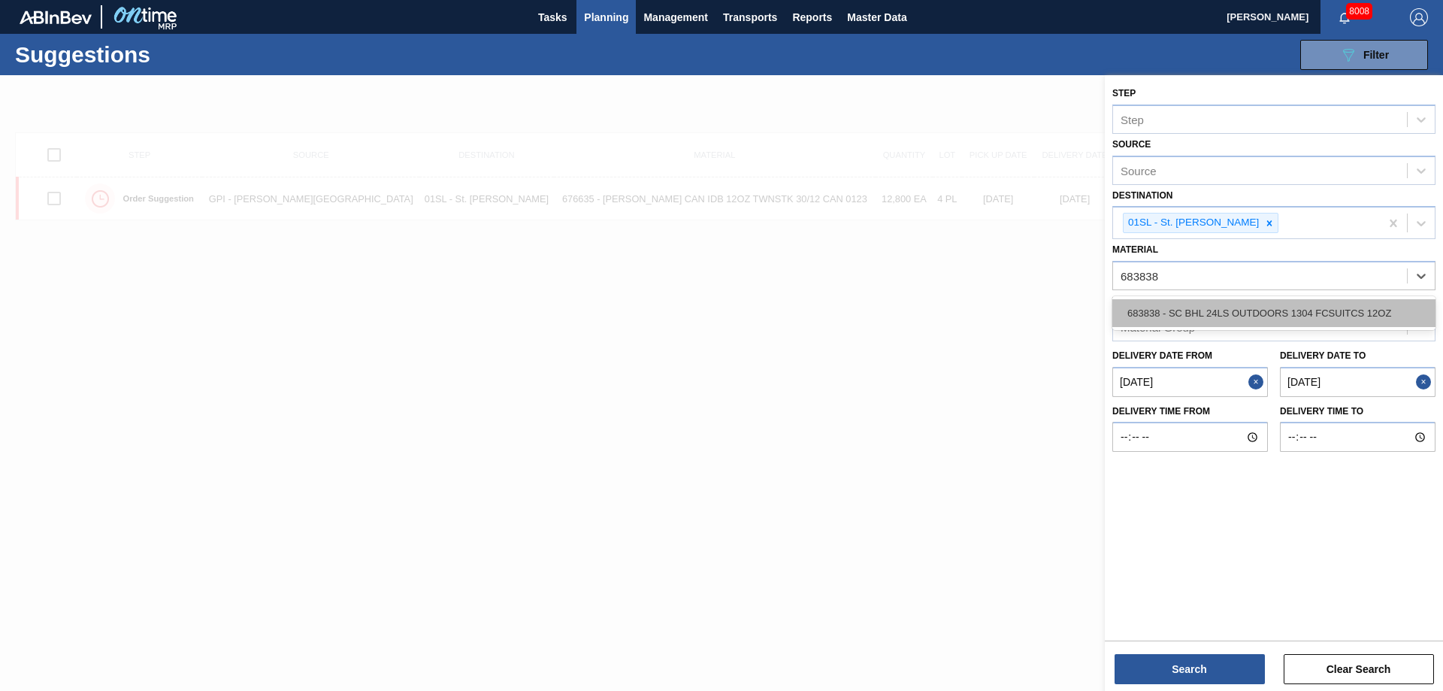
click at [1237, 304] on div "683838 - SC BHL 24LS OUTDOORS 1304 FCSUITCS 12OZ" at bounding box center [1273, 313] width 323 height 28
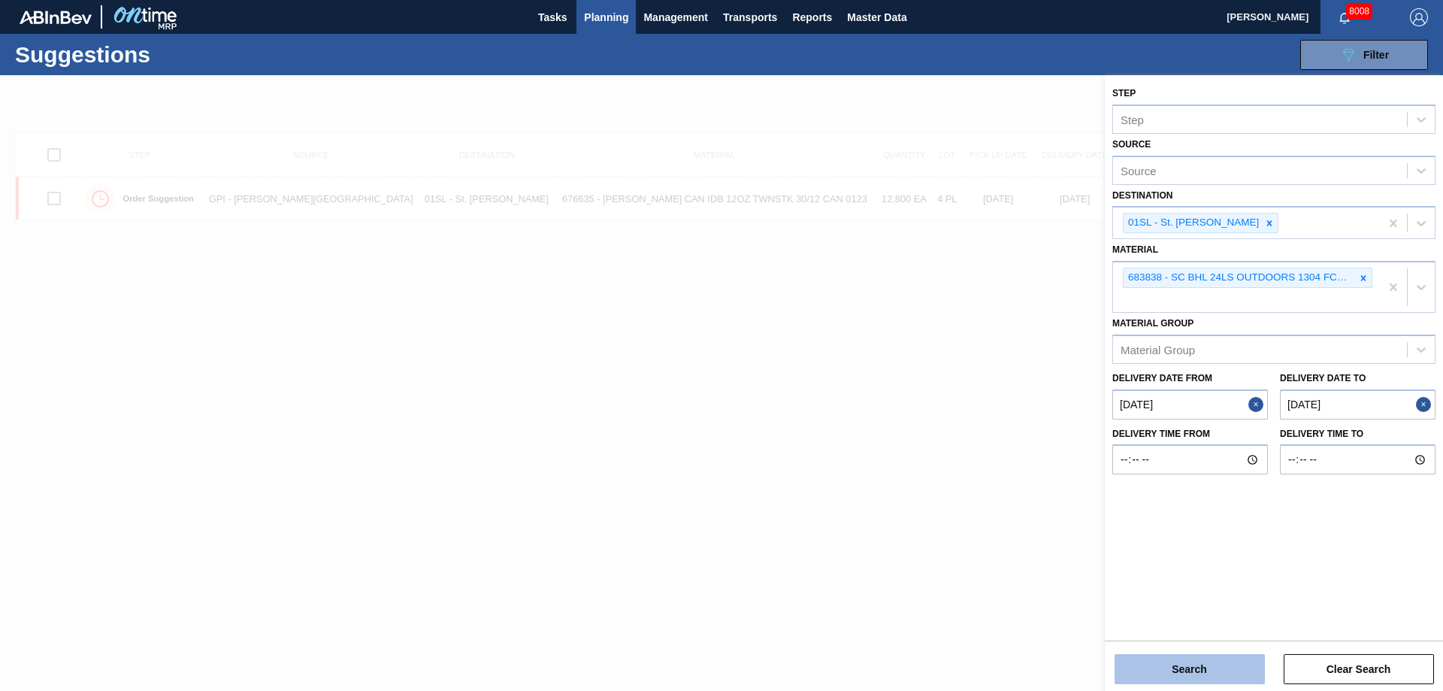
click at [1184, 670] on button "Search" at bounding box center [1189, 669] width 150 height 30
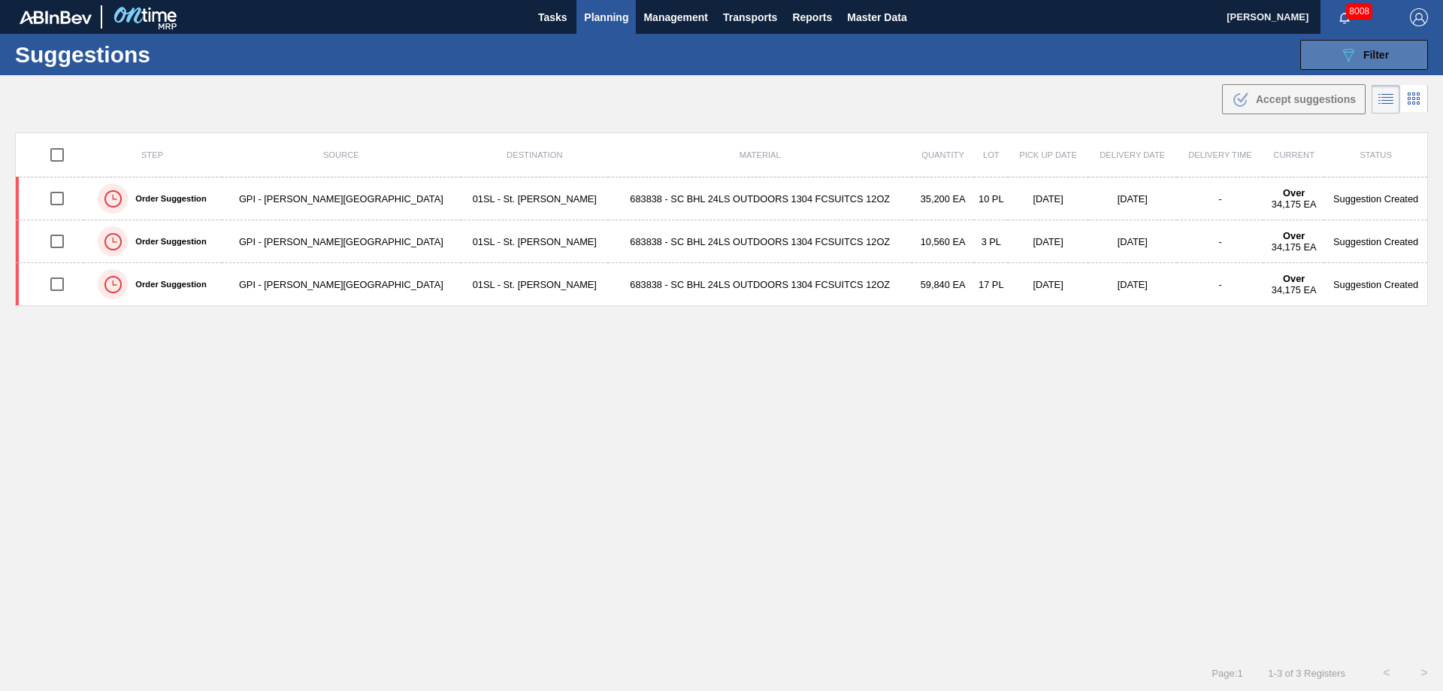
click at [1343, 51] on icon at bounding box center [1348, 55] width 11 height 13
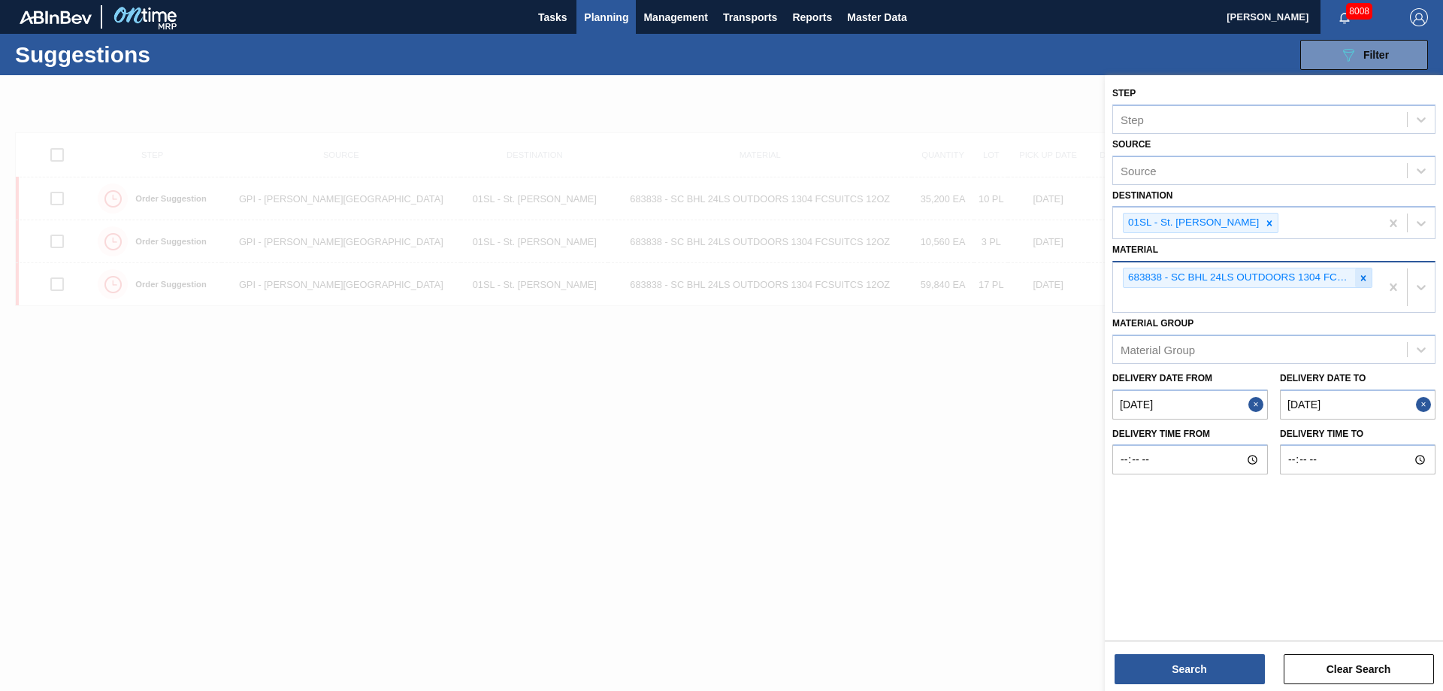
click at [1356, 270] on div at bounding box center [1363, 277] width 17 height 19
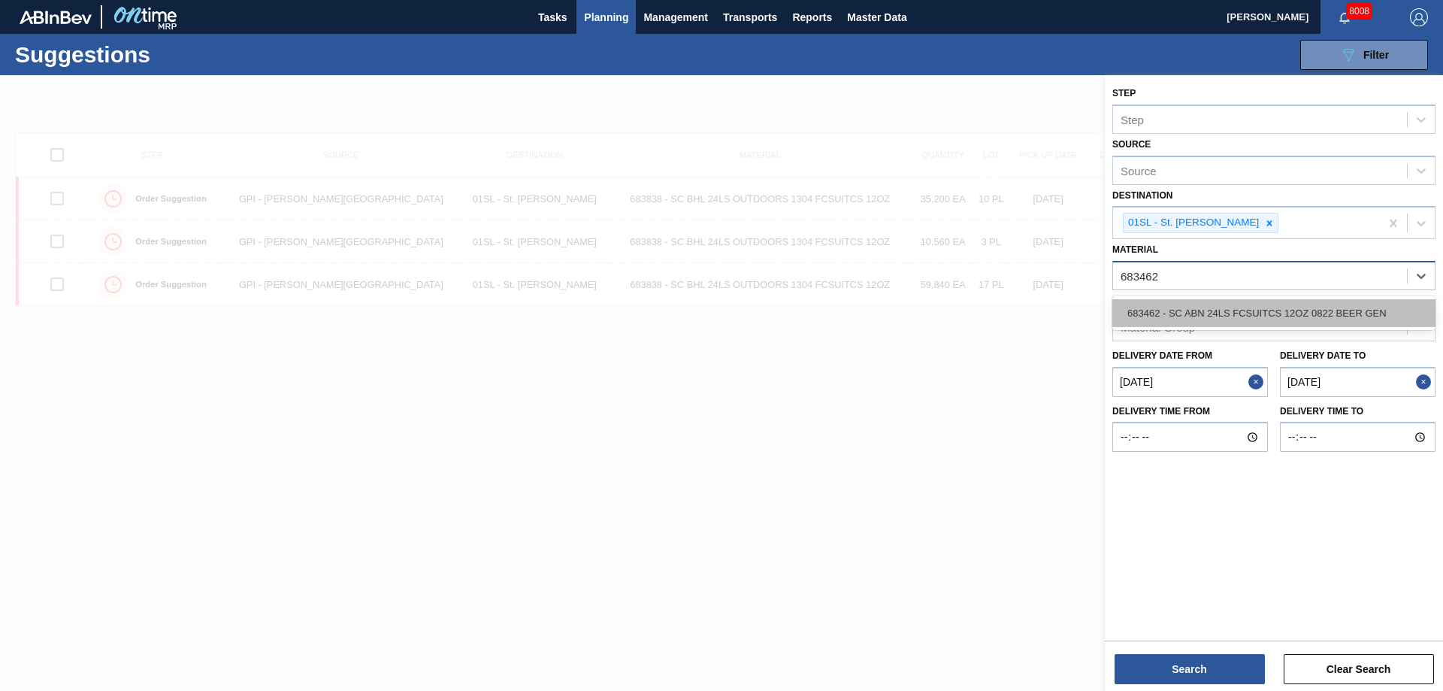
click at [1182, 307] on div "683462 - SC ABN 24LS FCSUITCS 12OZ 0822 BEER GEN" at bounding box center [1273, 313] width 323 height 28
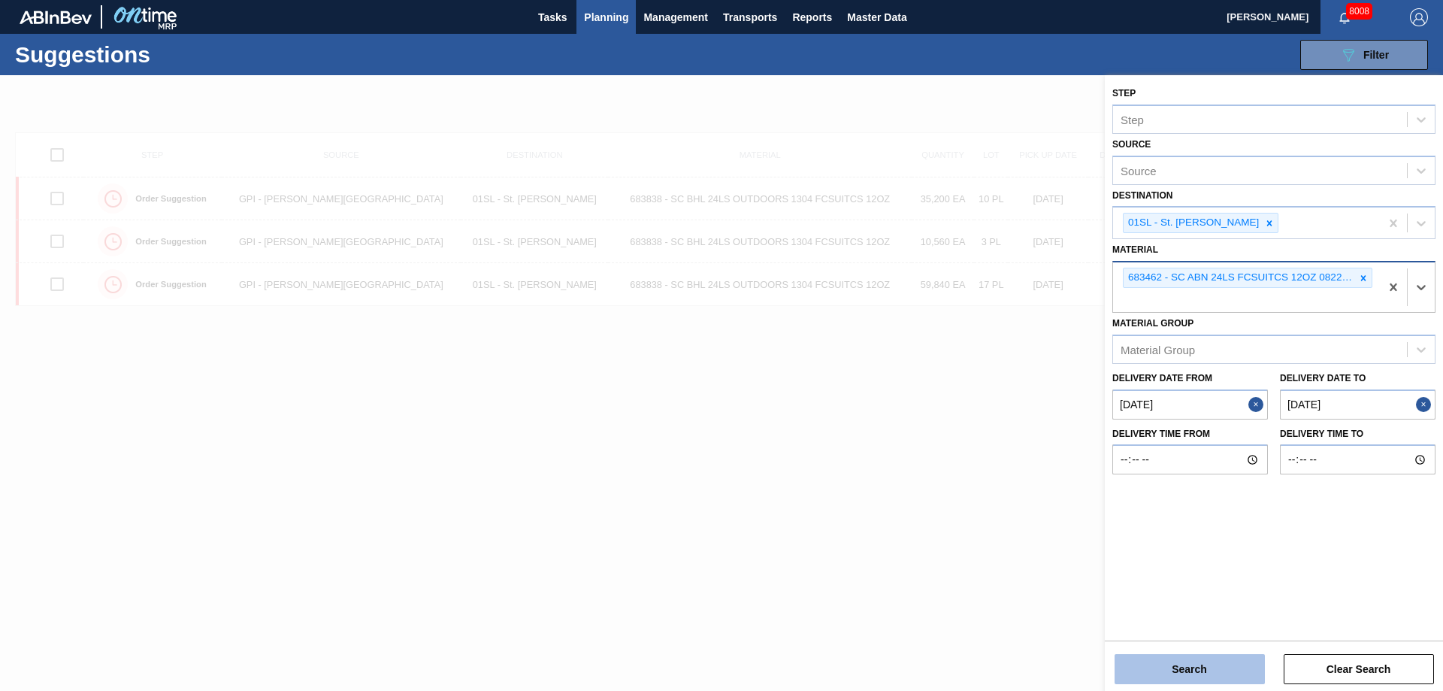
click at [1191, 667] on button "Search" at bounding box center [1189, 669] width 150 height 30
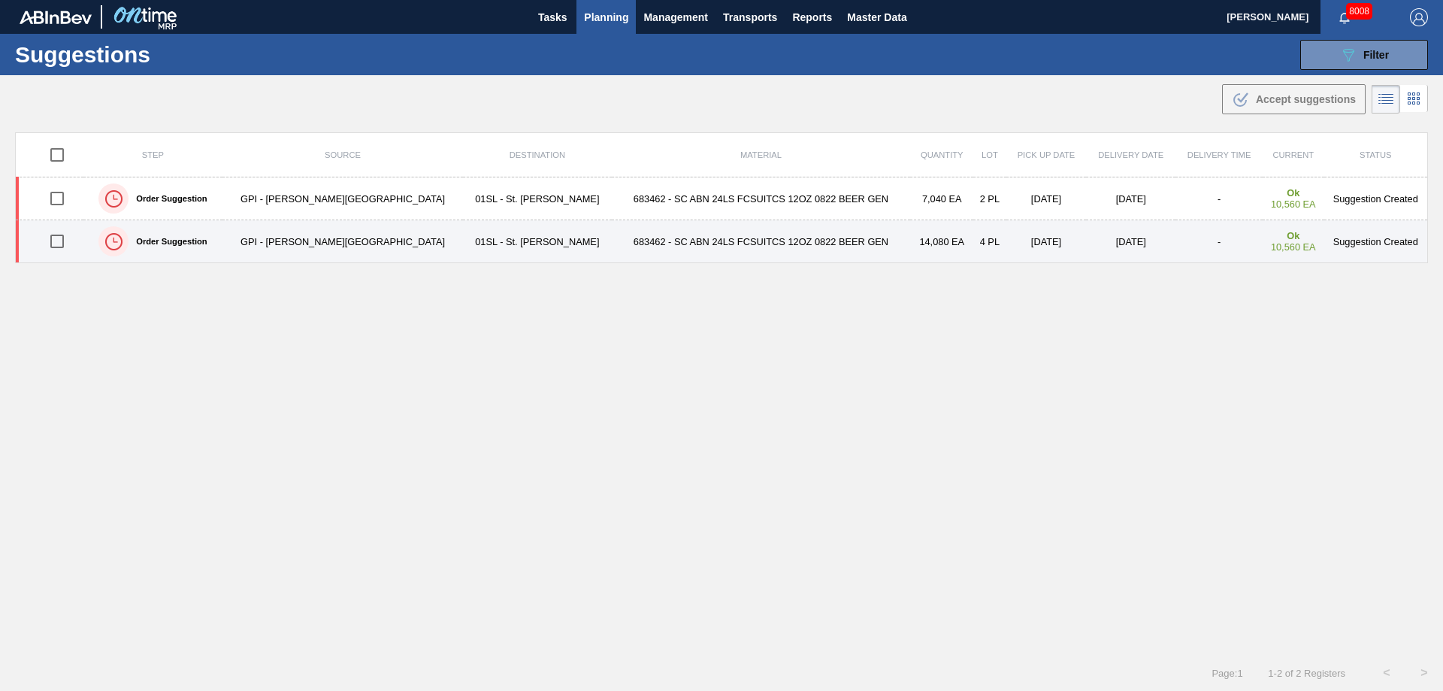
click at [59, 237] on input "checkbox" at bounding box center [57, 241] width 32 height 32
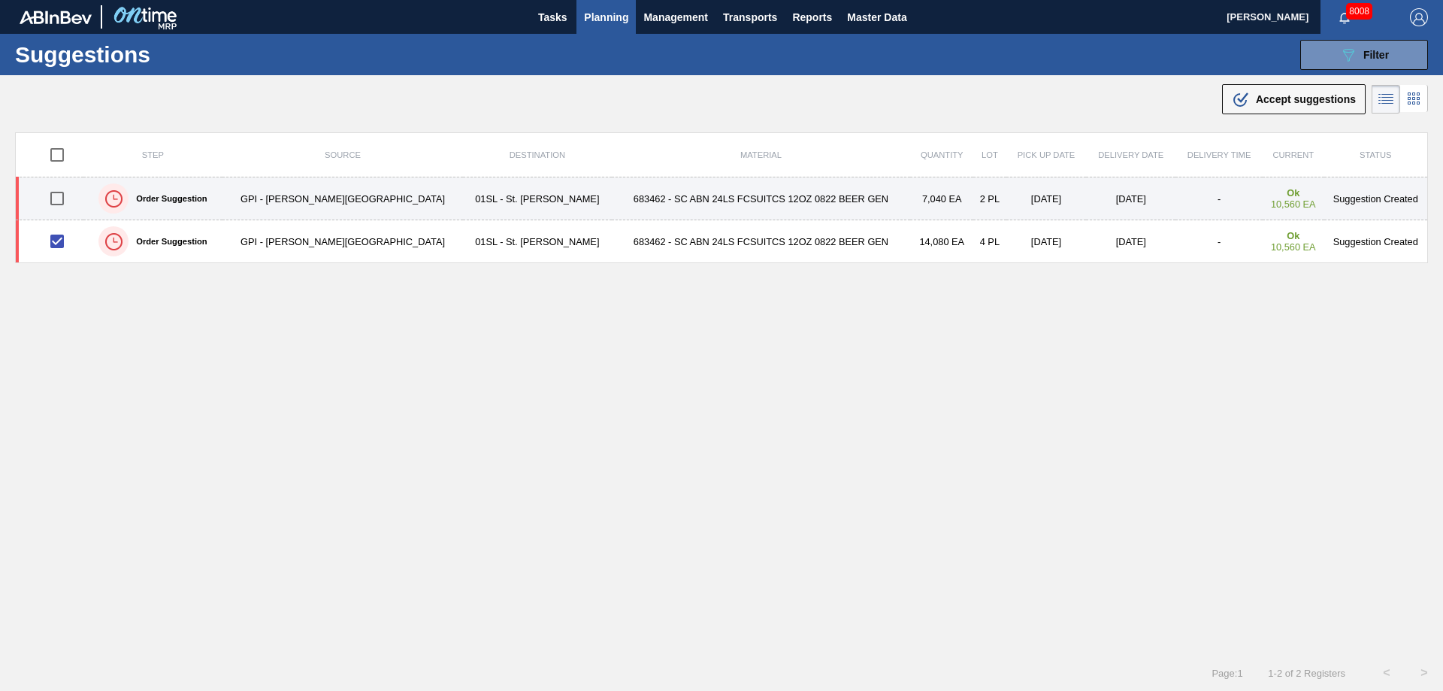
click at [56, 199] on input "checkbox" at bounding box center [57, 199] width 32 height 32
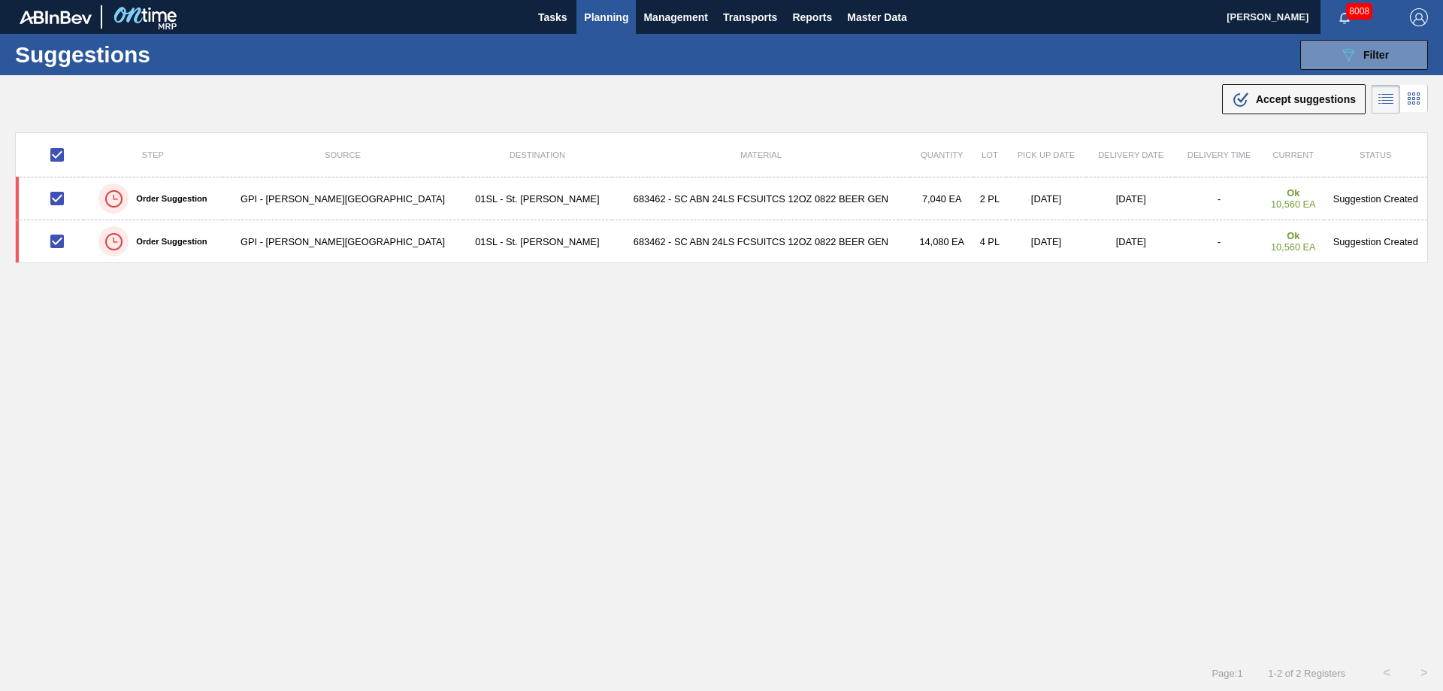
drag, startPoint x: 1279, startPoint y: 105, endPoint x: 1207, endPoint y: 138, distance: 79.0
click at [1279, 105] on div ".b{fill:var(--color-action-default)} Accept suggestions" at bounding box center [1294, 99] width 124 height 18
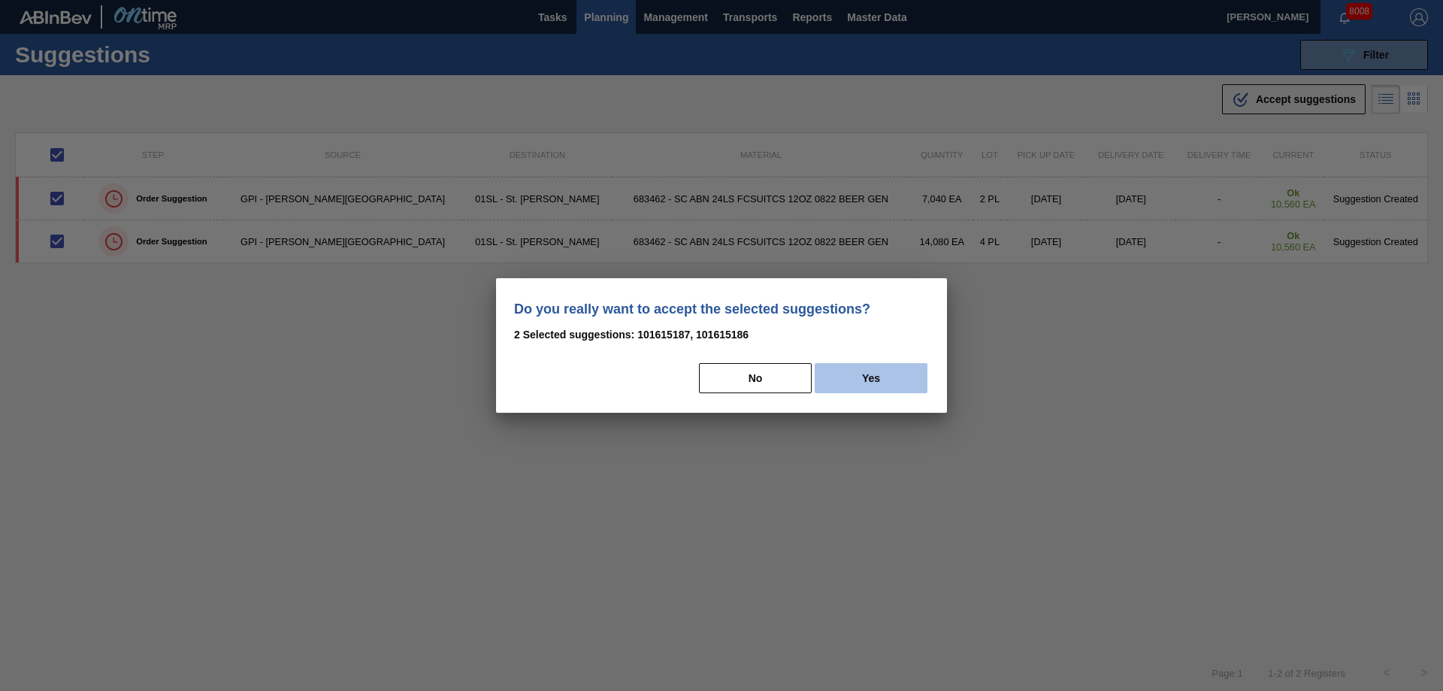
click at [872, 381] on button "Yes" at bounding box center [870, 378] width 113 height 30
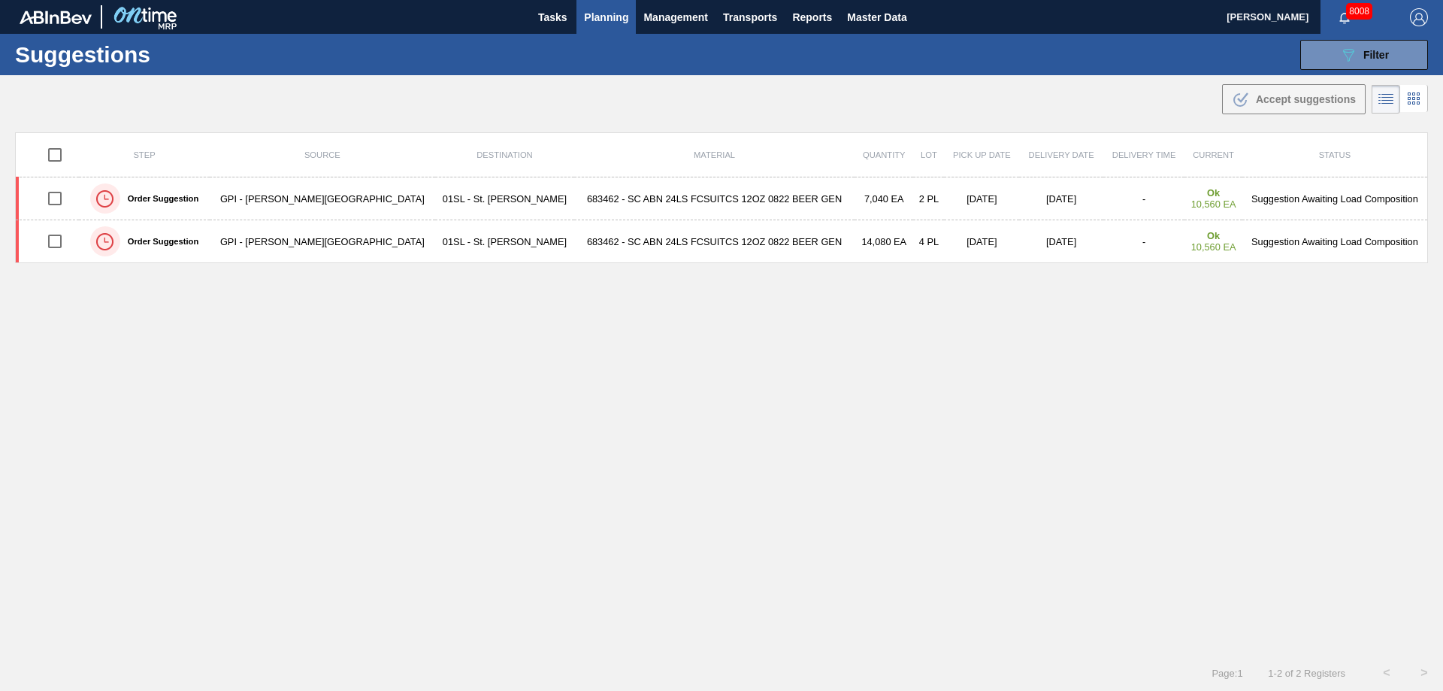
click at [602, 30] on button "Planning" at bounding box center [605, 17] width 59 height 34
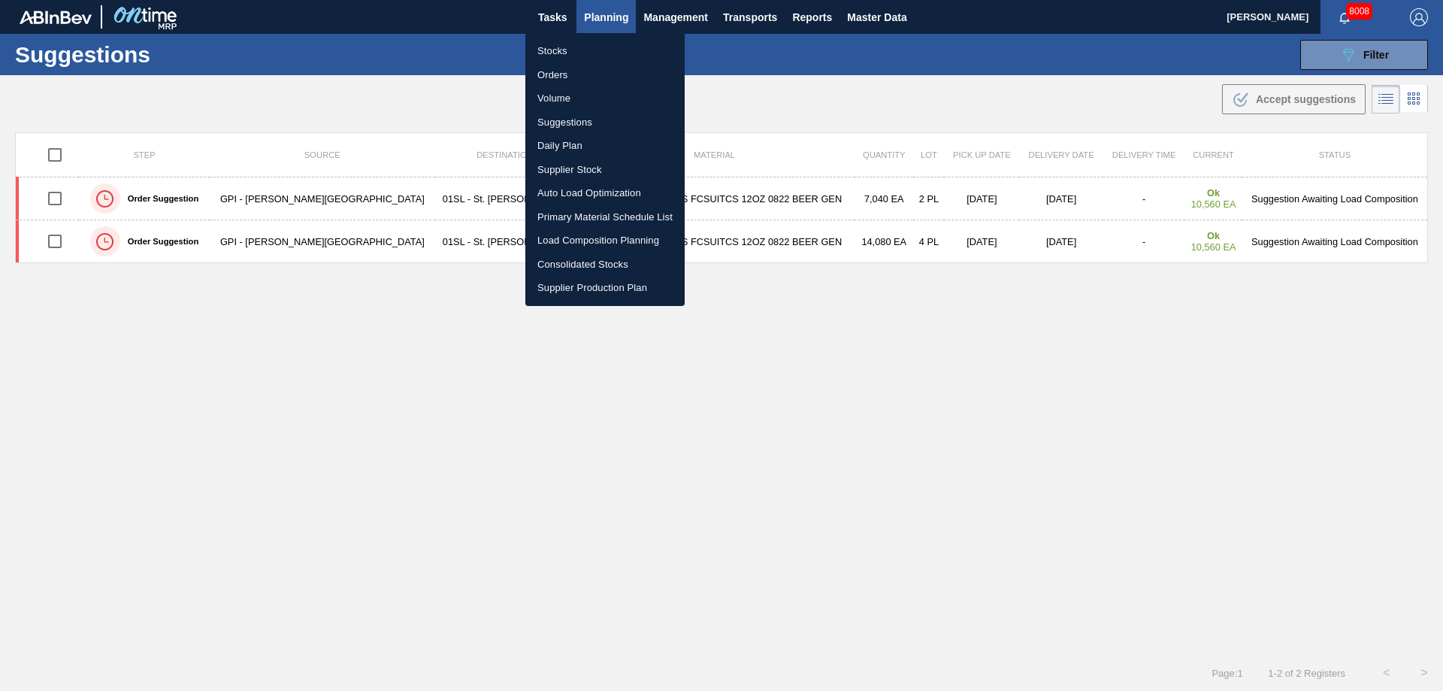
click at [573, 240] on li "Load Composition Planning" at bounding box center [604, 240] width 159 height 24
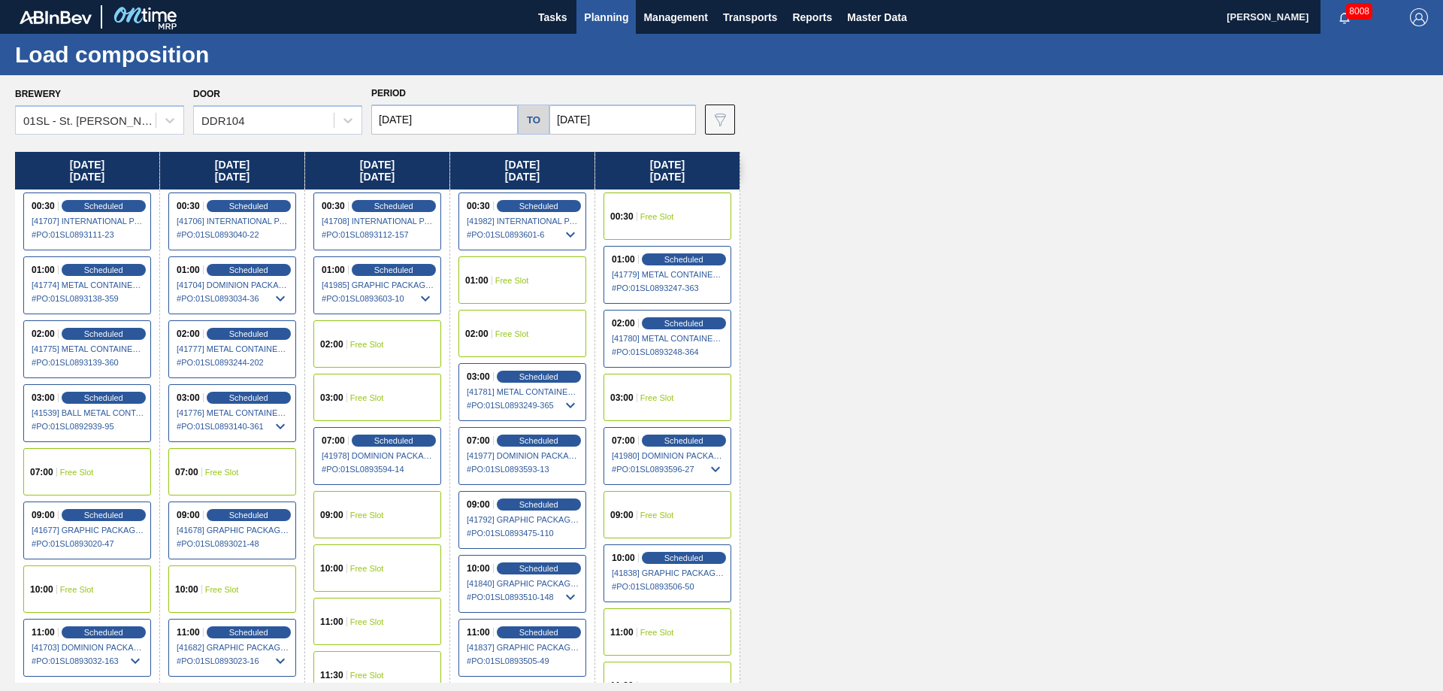
click at [362, 519] on div "09:00 Free Slot" at bounding box center [377, 514] width 128 height 47
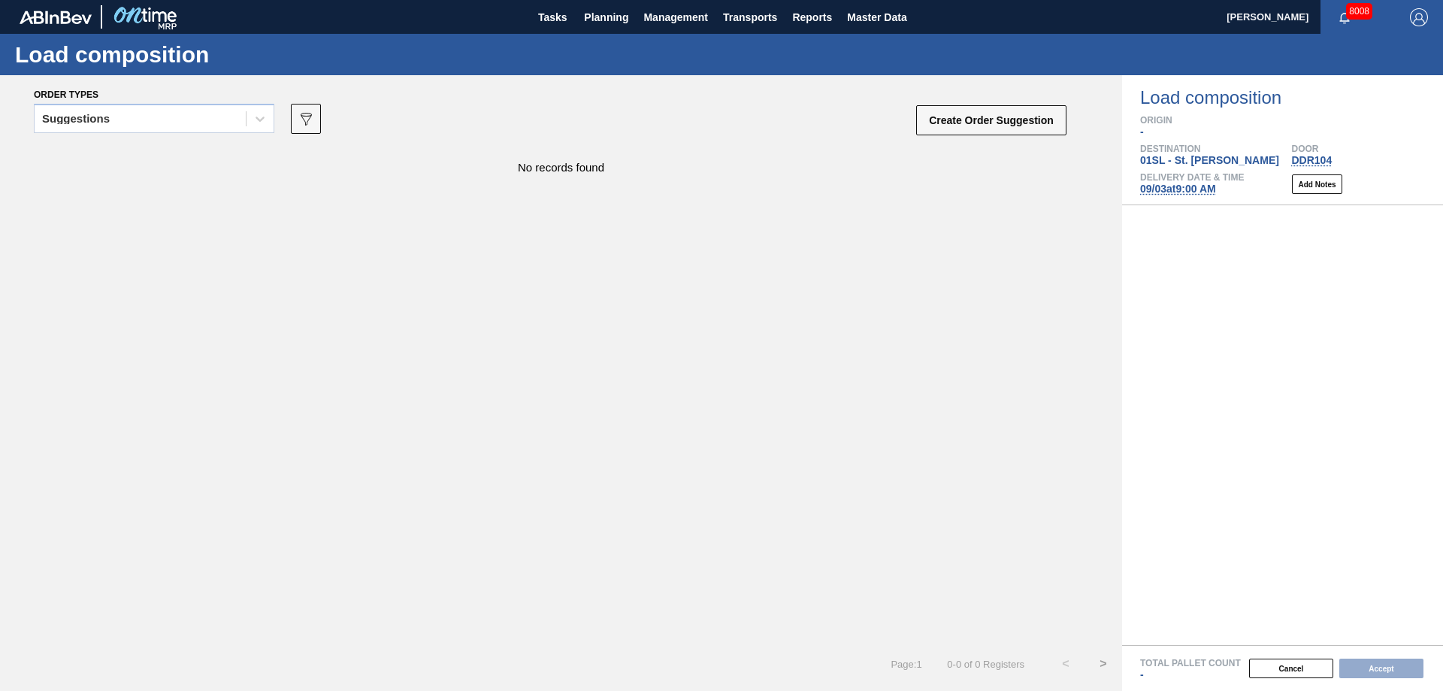
click at [259, 124] on icon at bounding box center [259, 118] width 15 height 15
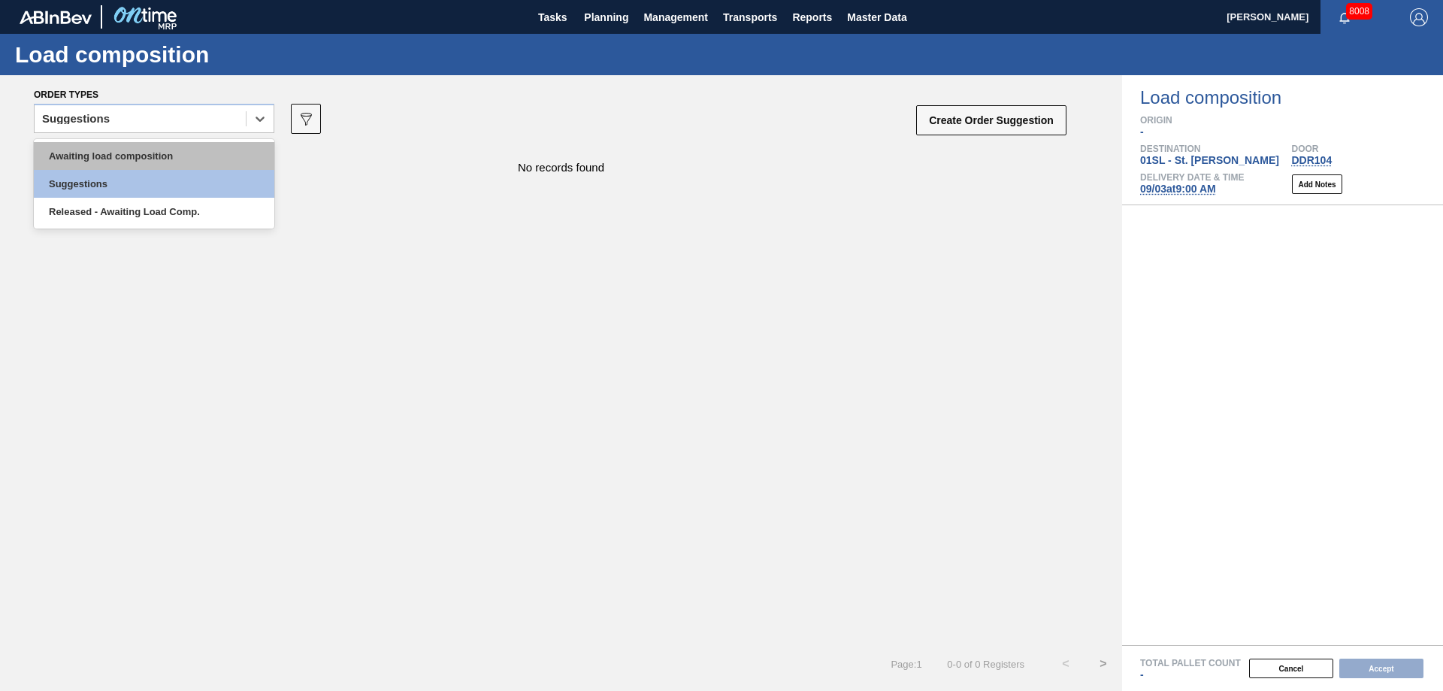
click at [213, 147] on div "Awaiting load composition" at bounding box center [154, 156] width 240 height 28
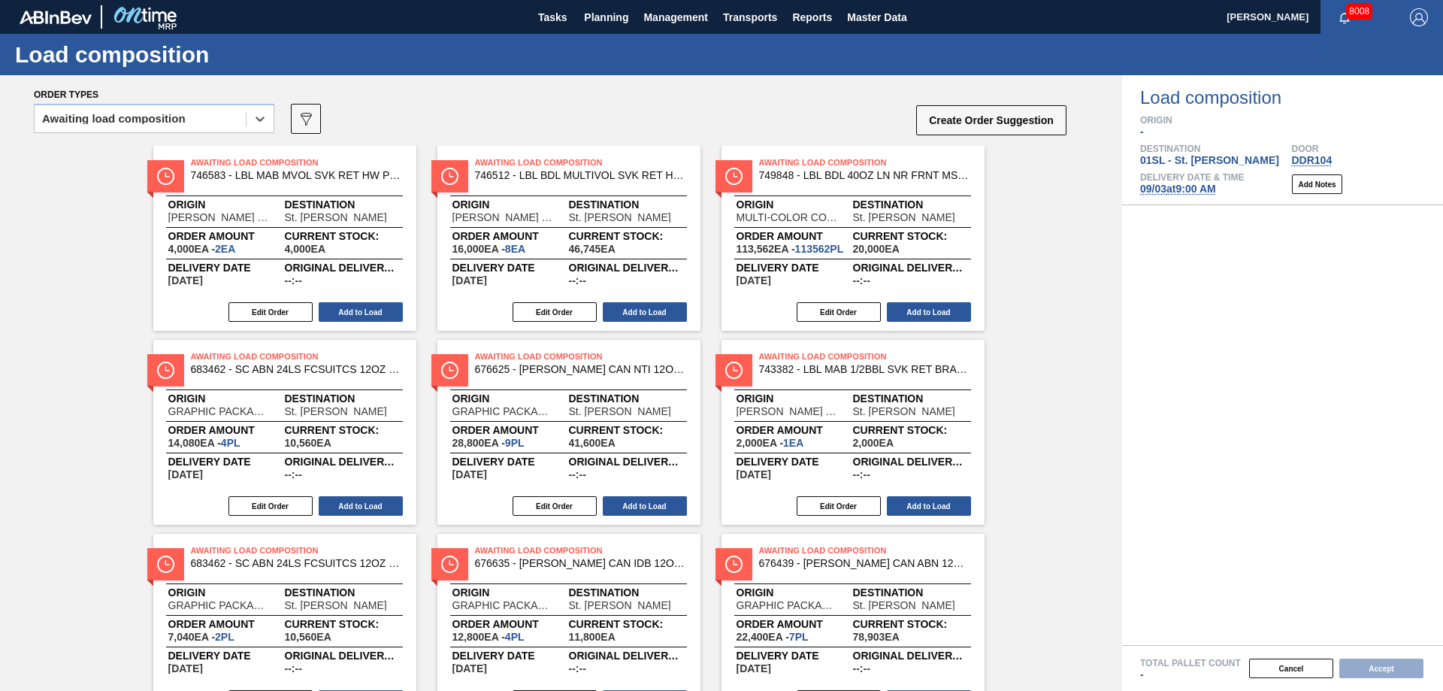
scroll to position [225, 0]
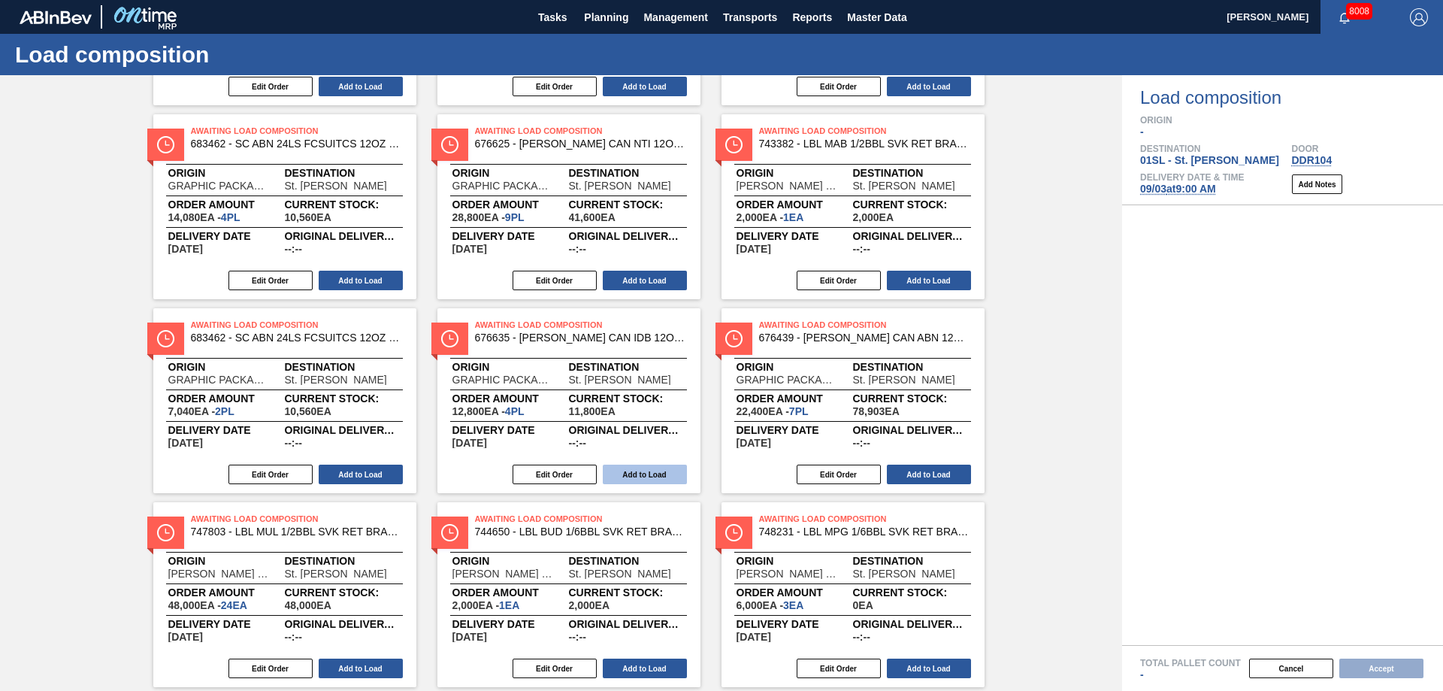
click at [650, 472] on button "Add to Load" at bounding box center [645, 474] width 84 height 20
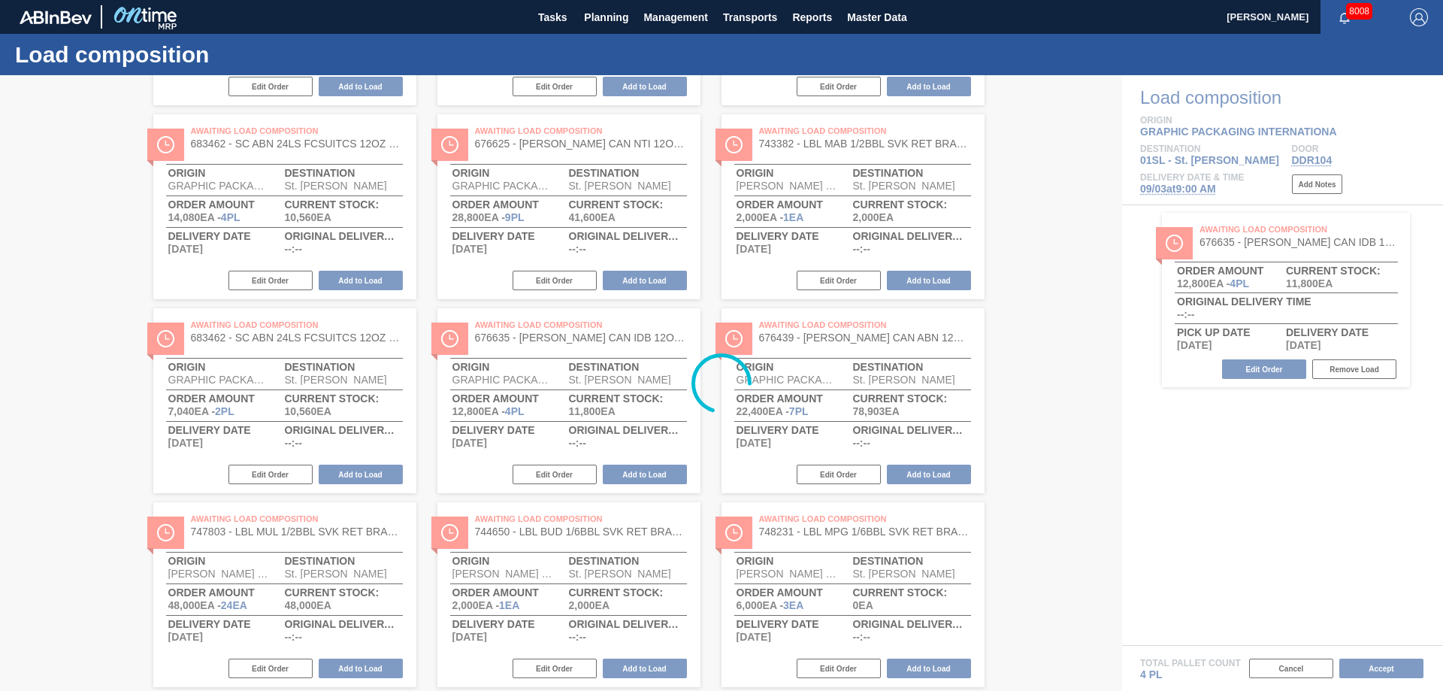
scroll to position [0, 0]
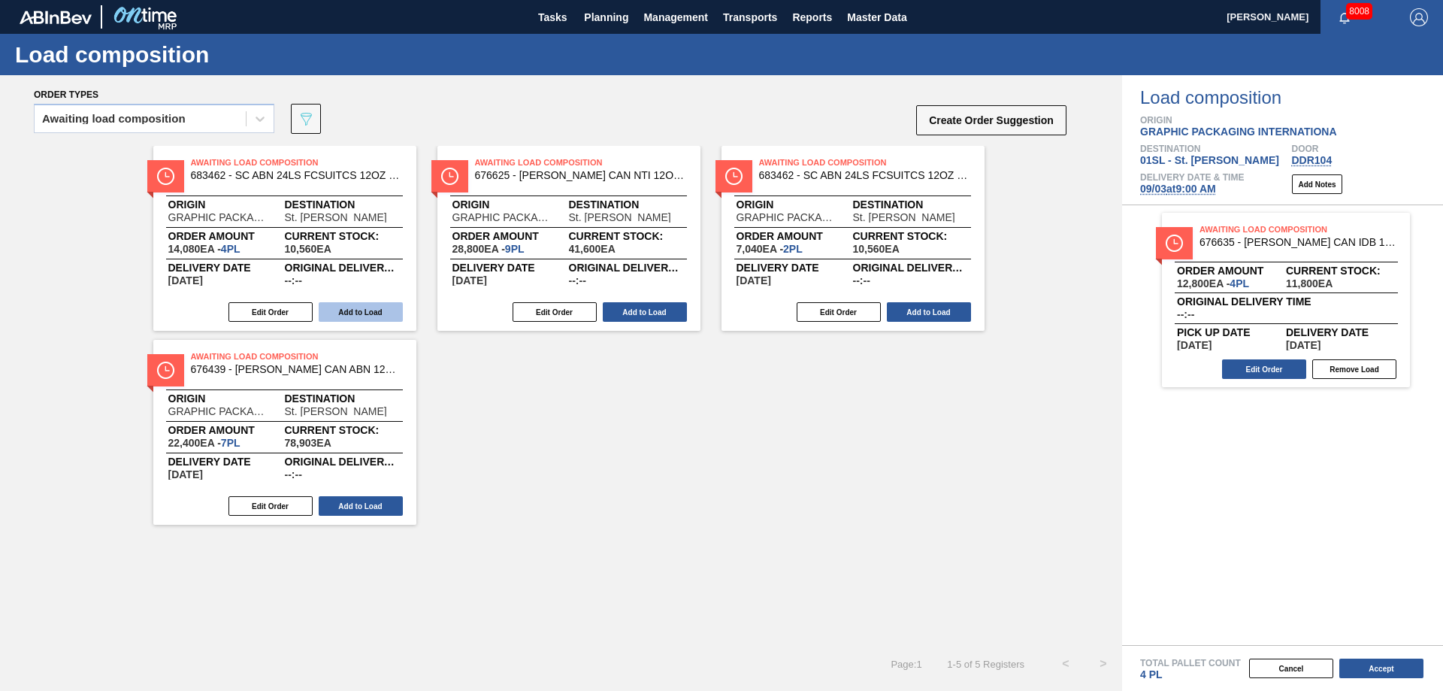
click at [370, 310] on button "Add to Load" at bounding box center [361, 312] width 84 height 20
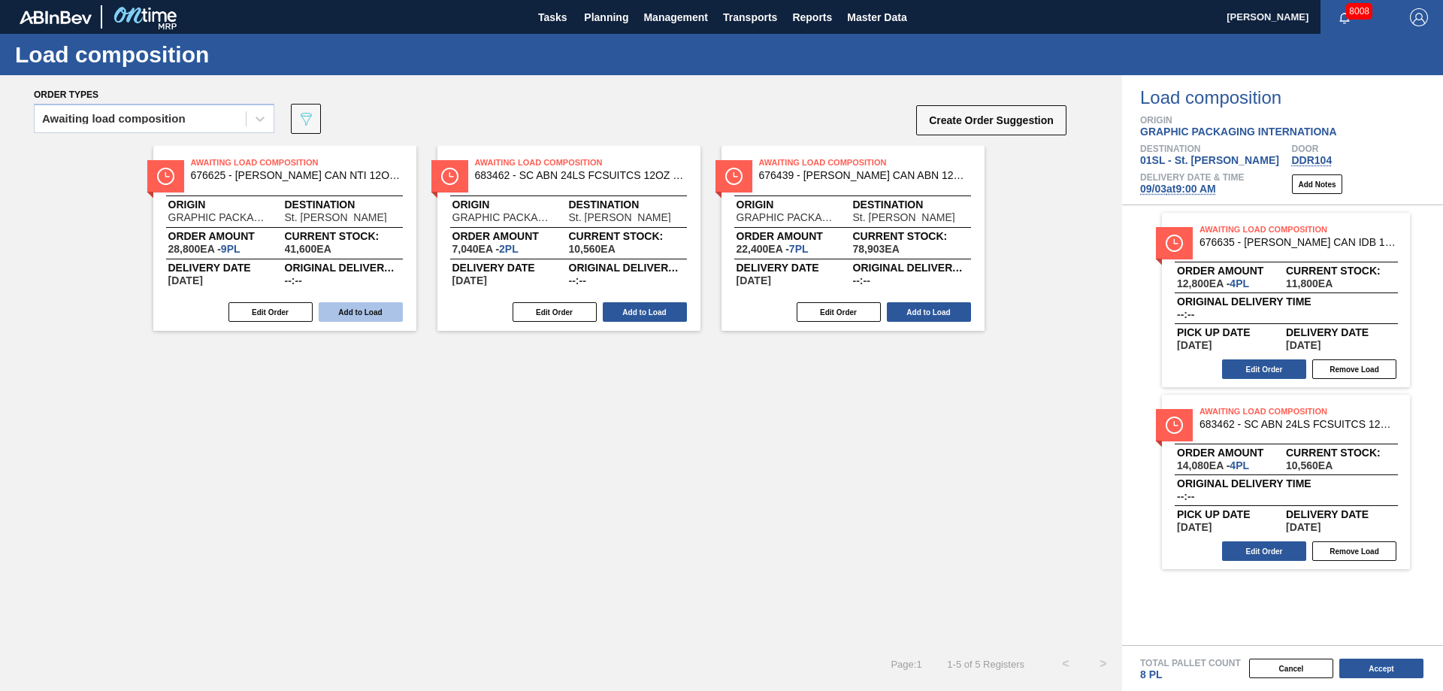
click at [358, 310] on button "Add to Load" at bounding box center [361, 312] width 84 height 20
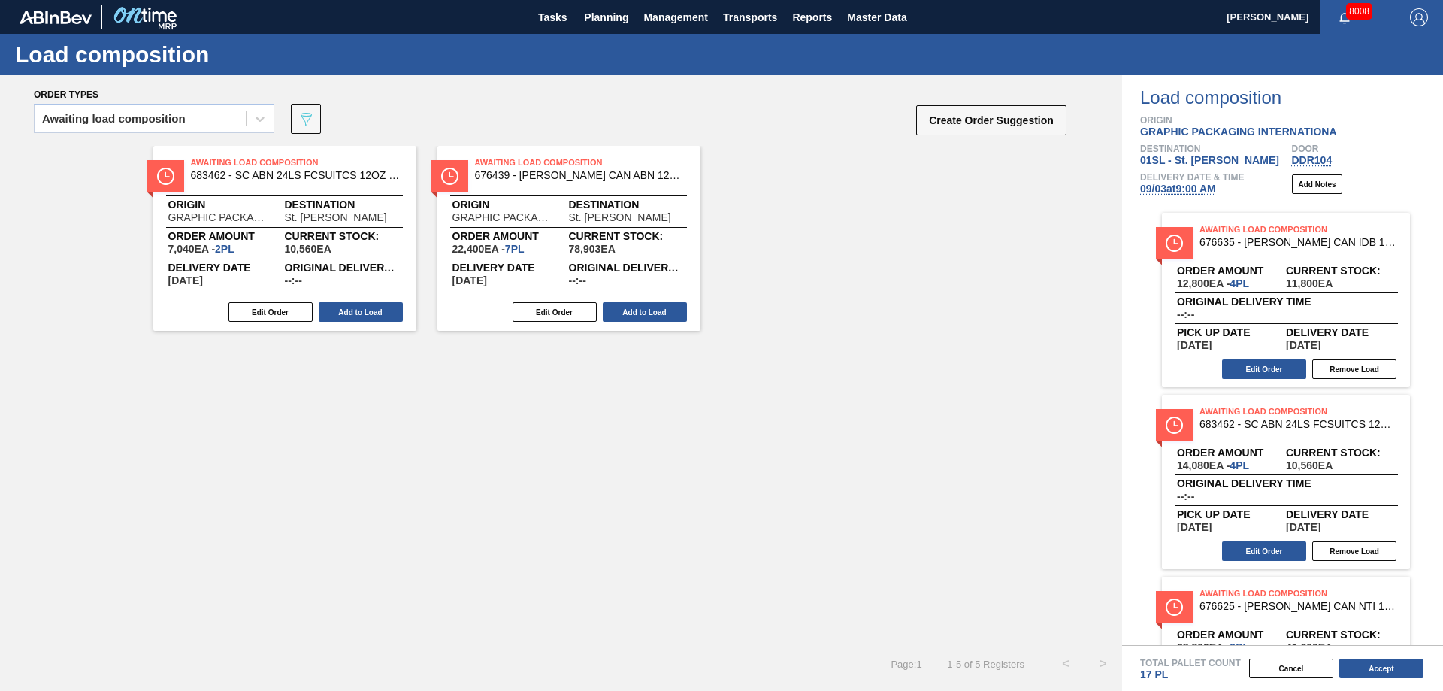
click at [358, 310] on button "Add to Load" at bounding box center [361, 312] width 84 height 20
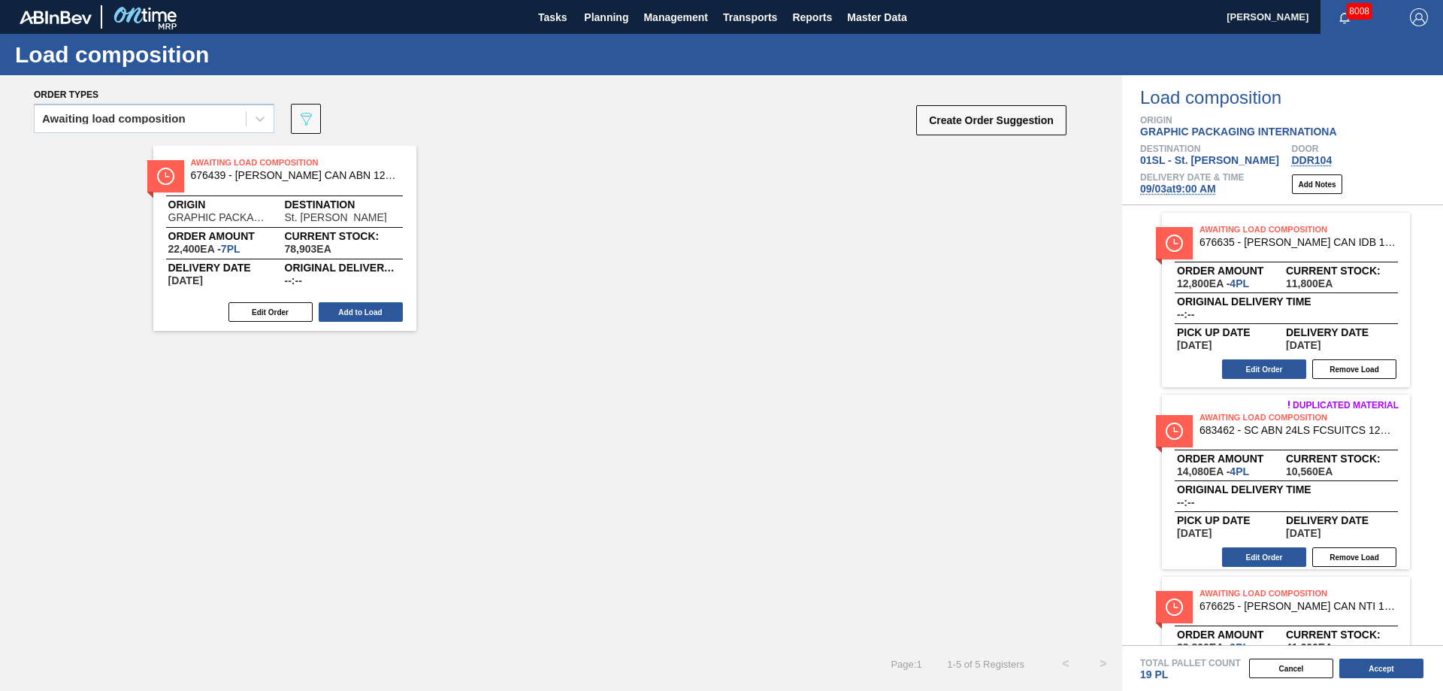
click at [358, 310] on button "Add to Load" at bounding box center [361, 312] width 84 height 20
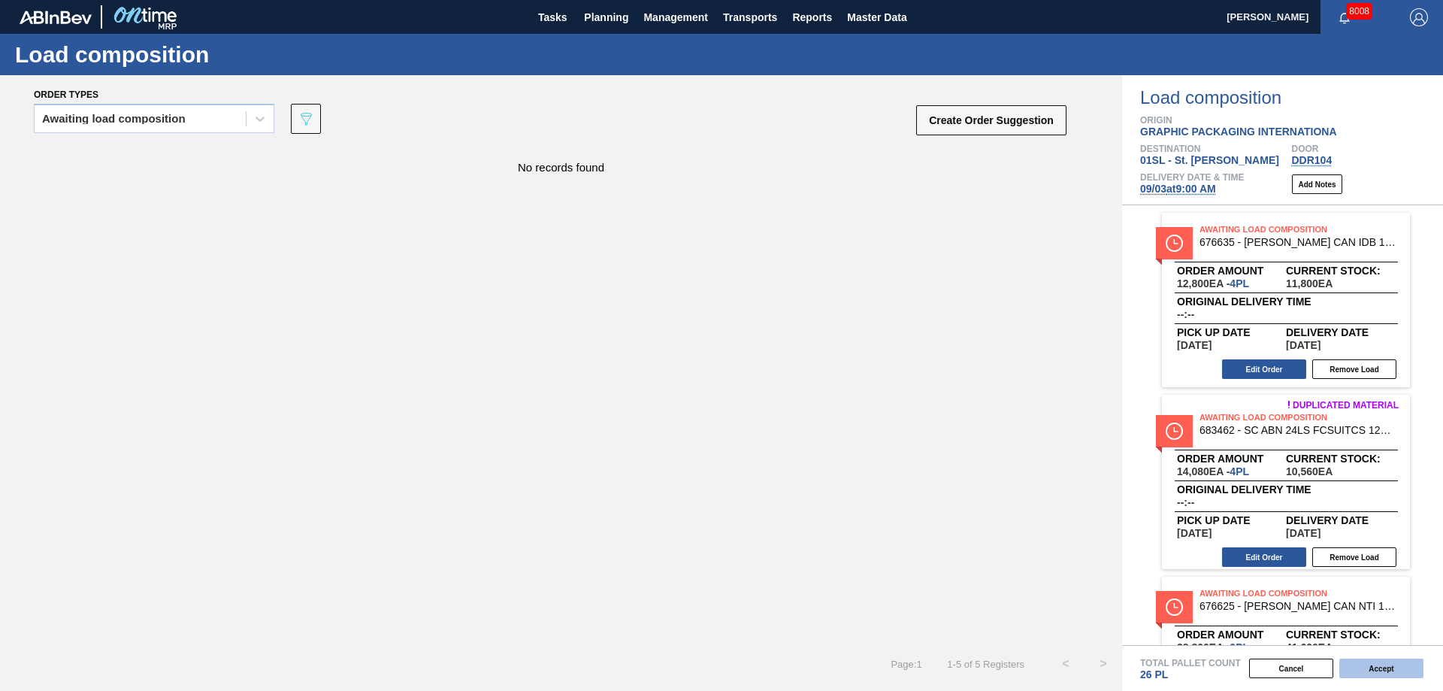
click at [1367, 672] on button "Accept" at bounding box center [1381, 668] width 84 height 20
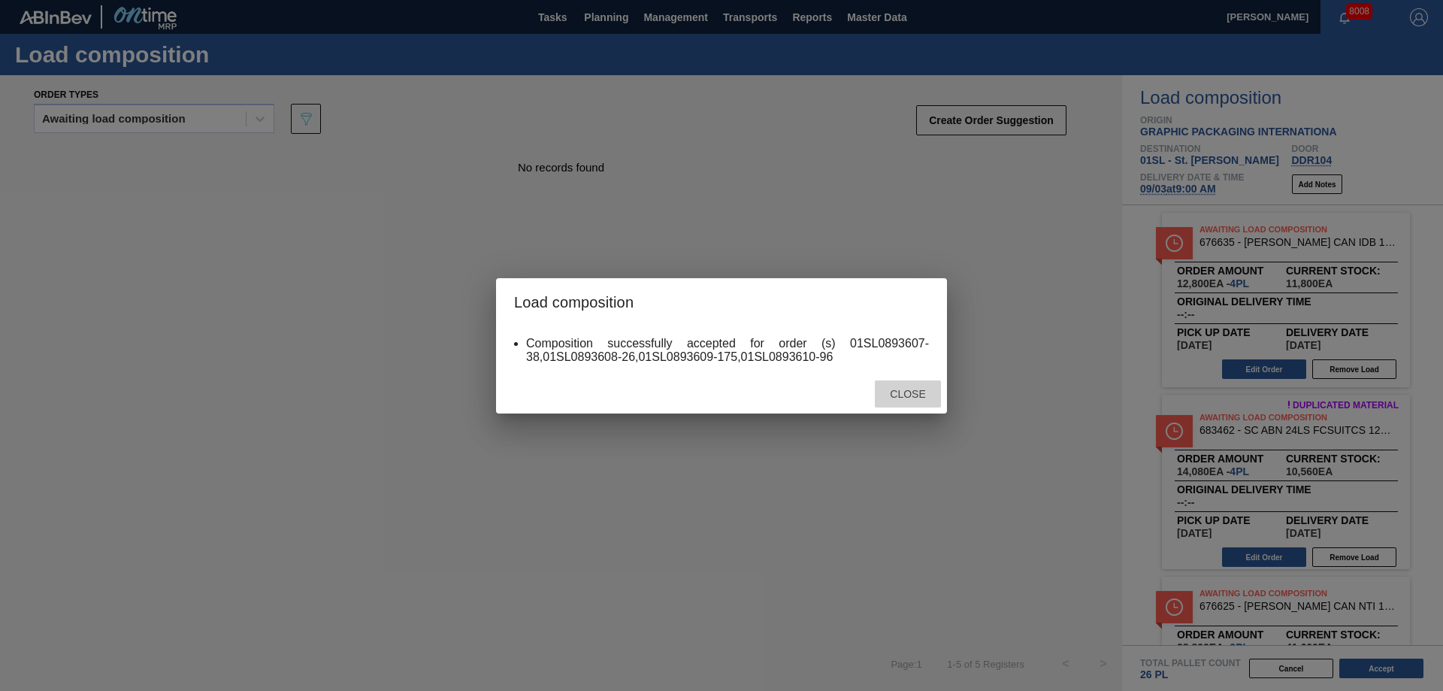
click at [891, 399] on span "Close" at bounding box center [907, 394] width 59 height 12
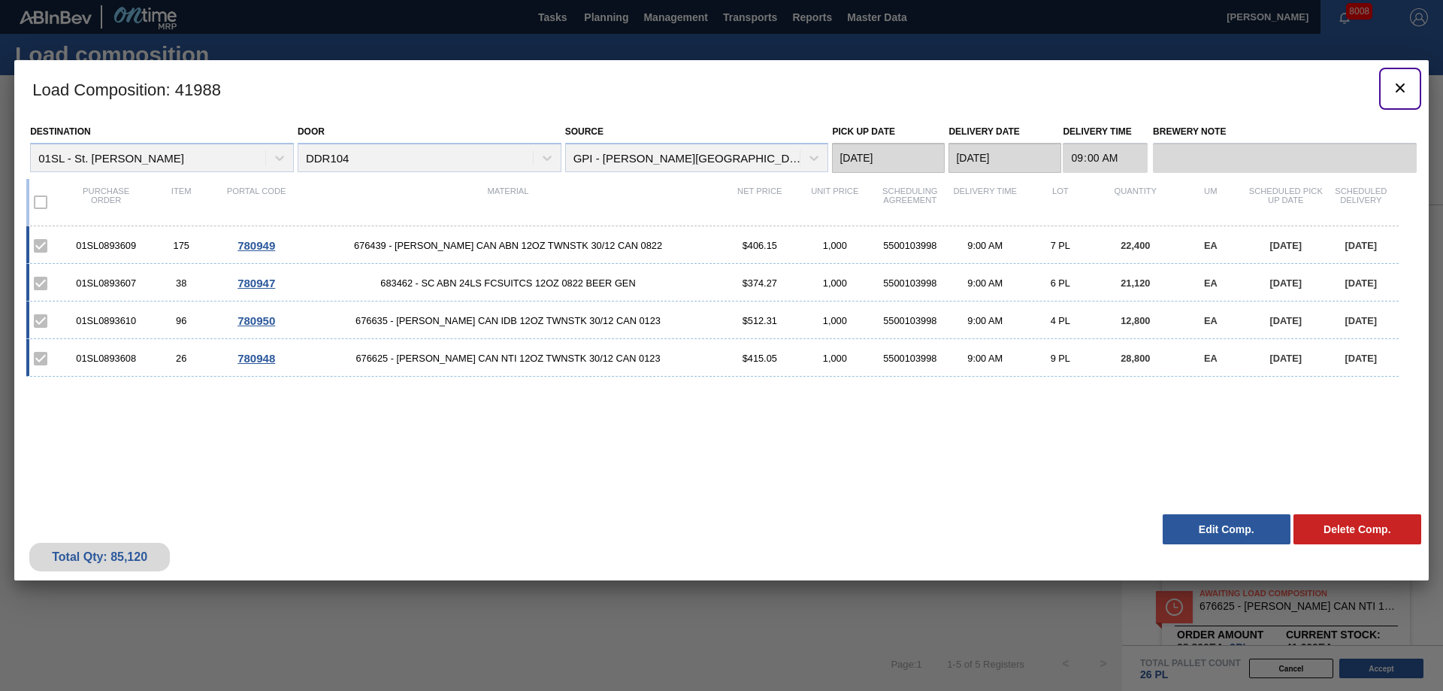
click at [1389, 85] on button "botão de ícone" at bounding box center [1400, 89] width 36 height 36
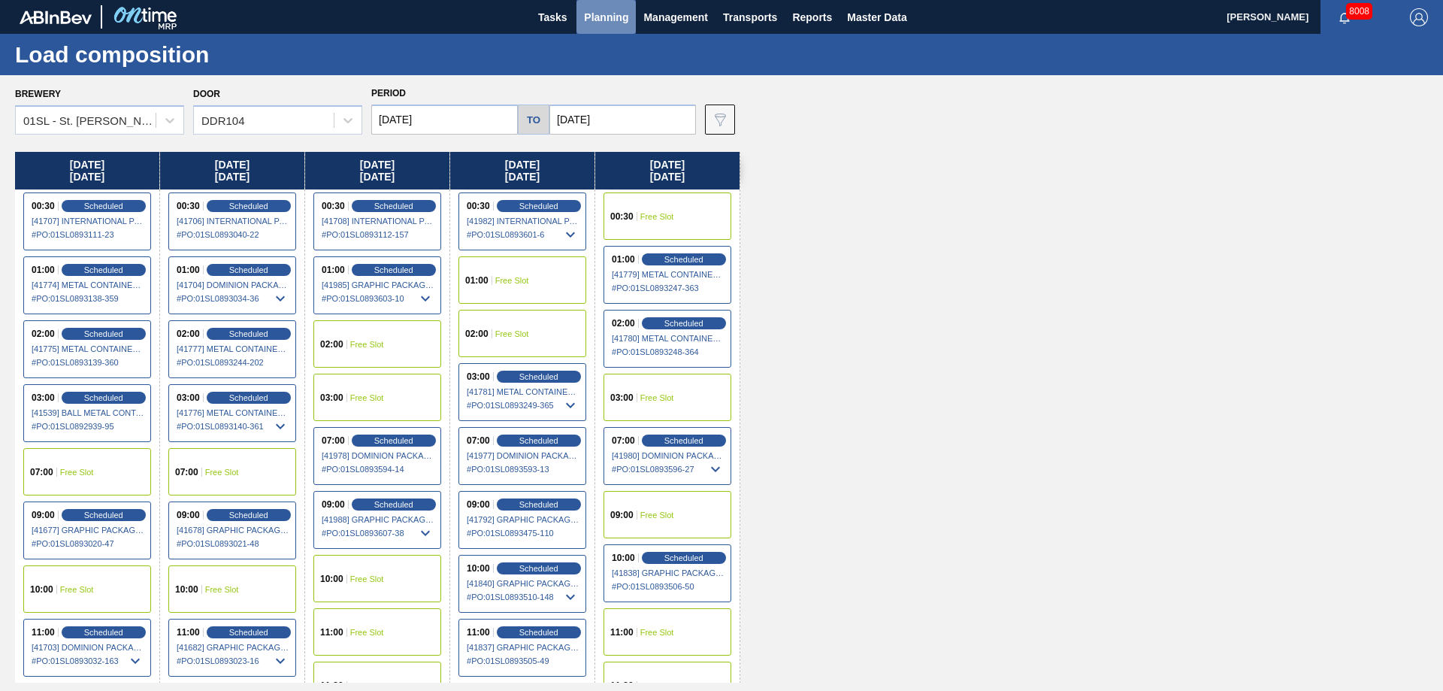
click at [597, 22] on span "Planning" at bounding box center [606, 17] width 44 height 18
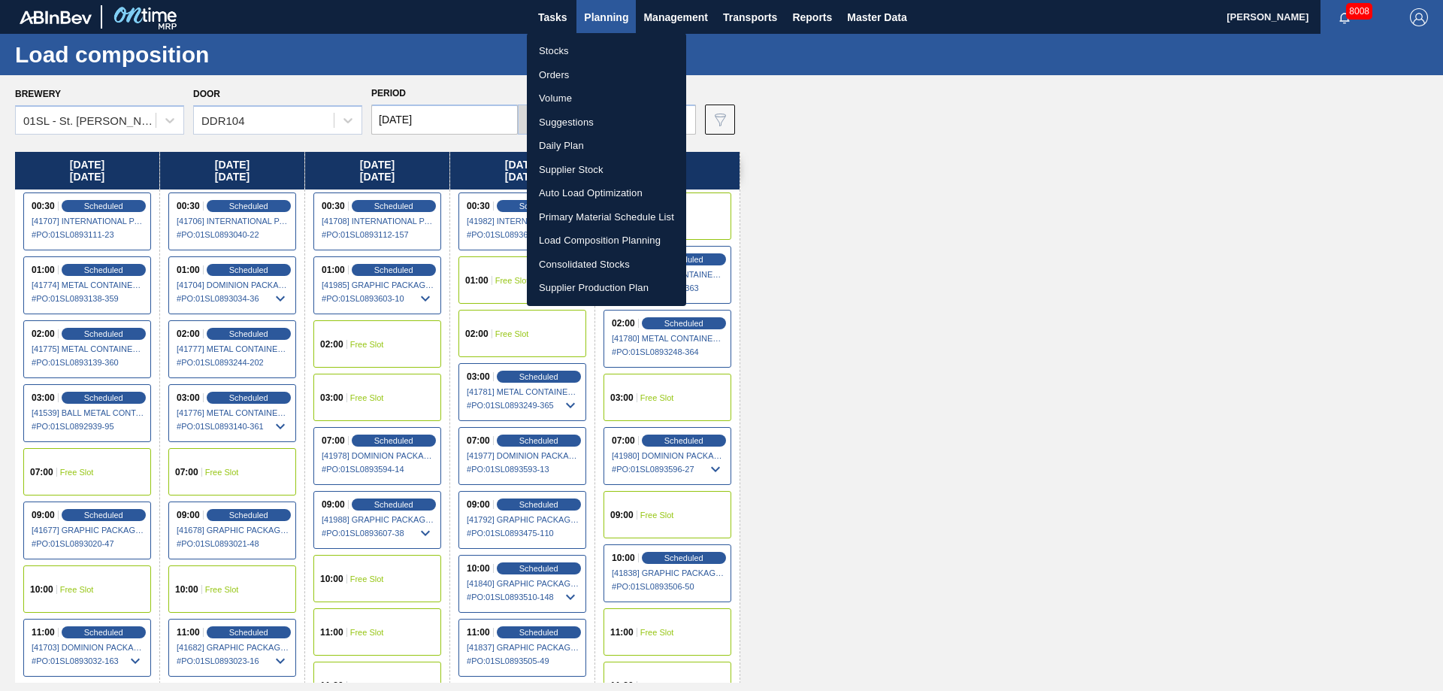
click at [566, 122] on li "Suggestions" at bounding box center [606, 122] width 159 height 24
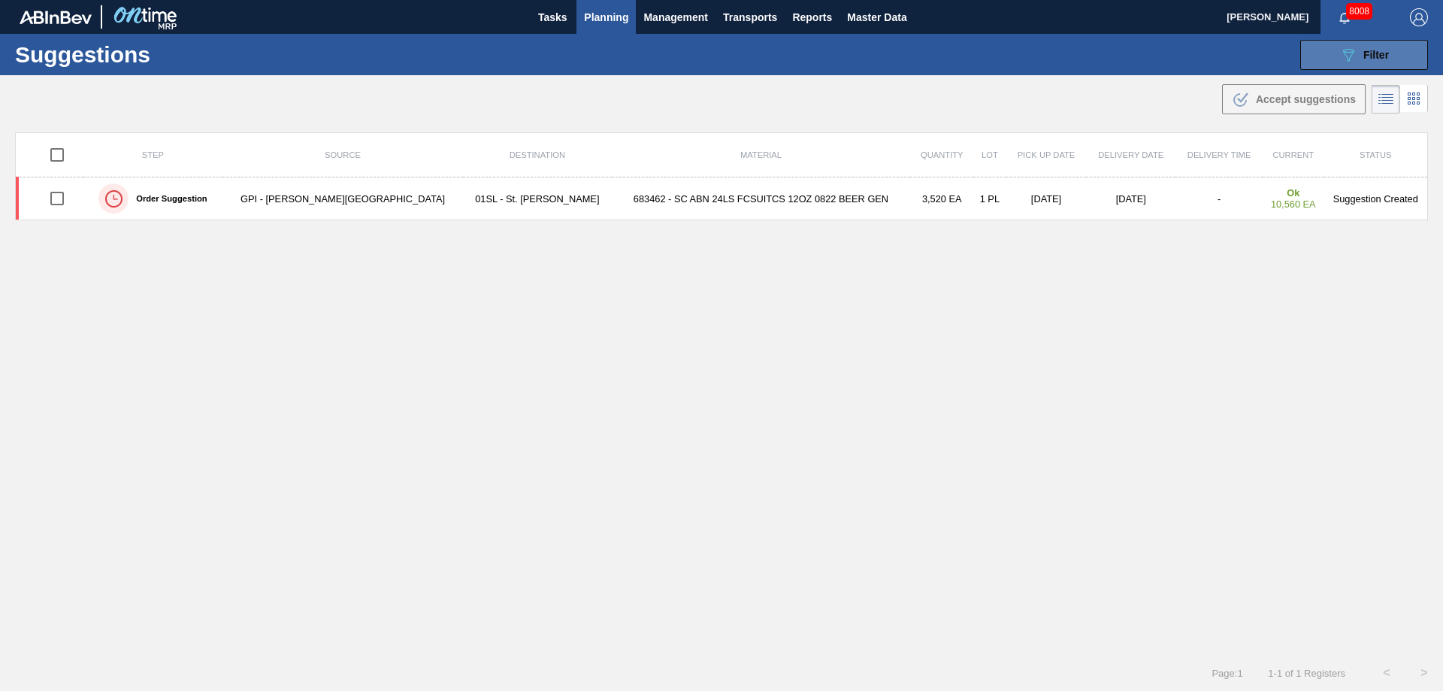
click at [1377, 53] on span "Filter" at bounding box center [1376, 55] width 26 height 12
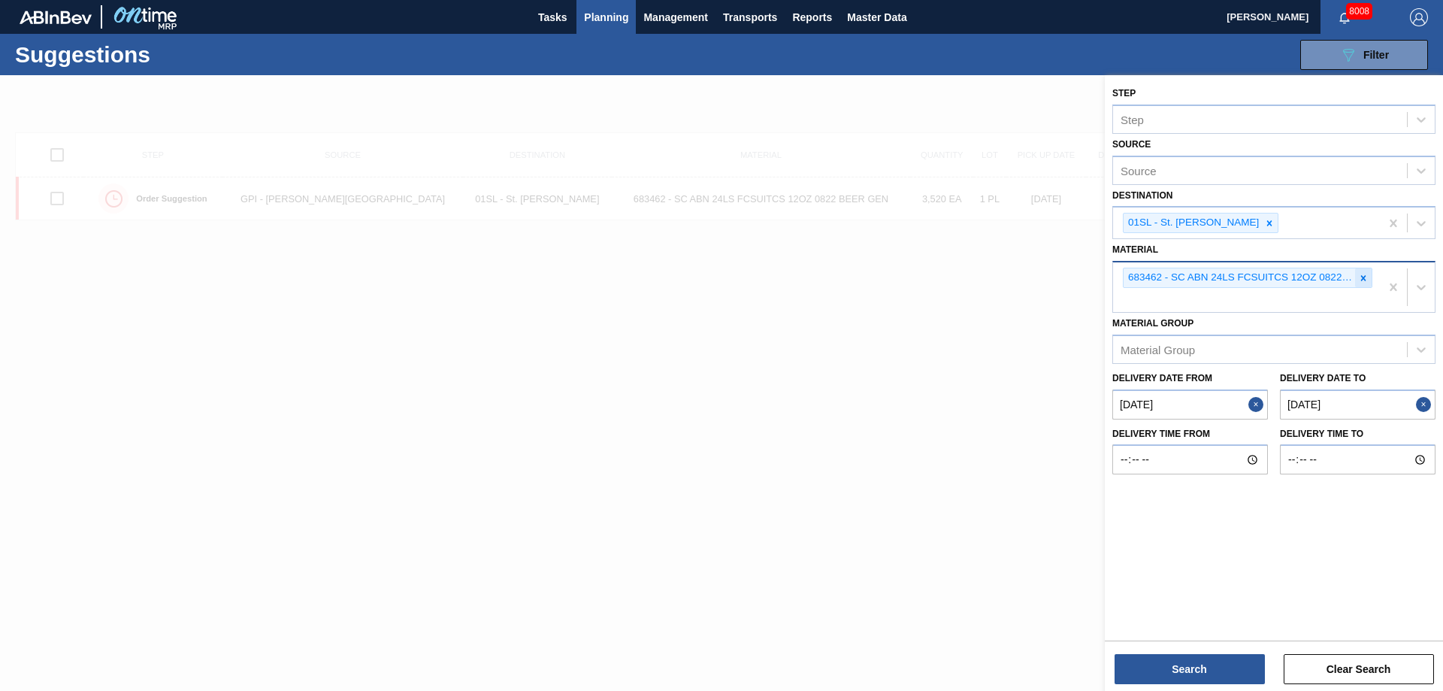
click at [1370, 279] on div at bounding box center [1363, 277] width 17 height 19
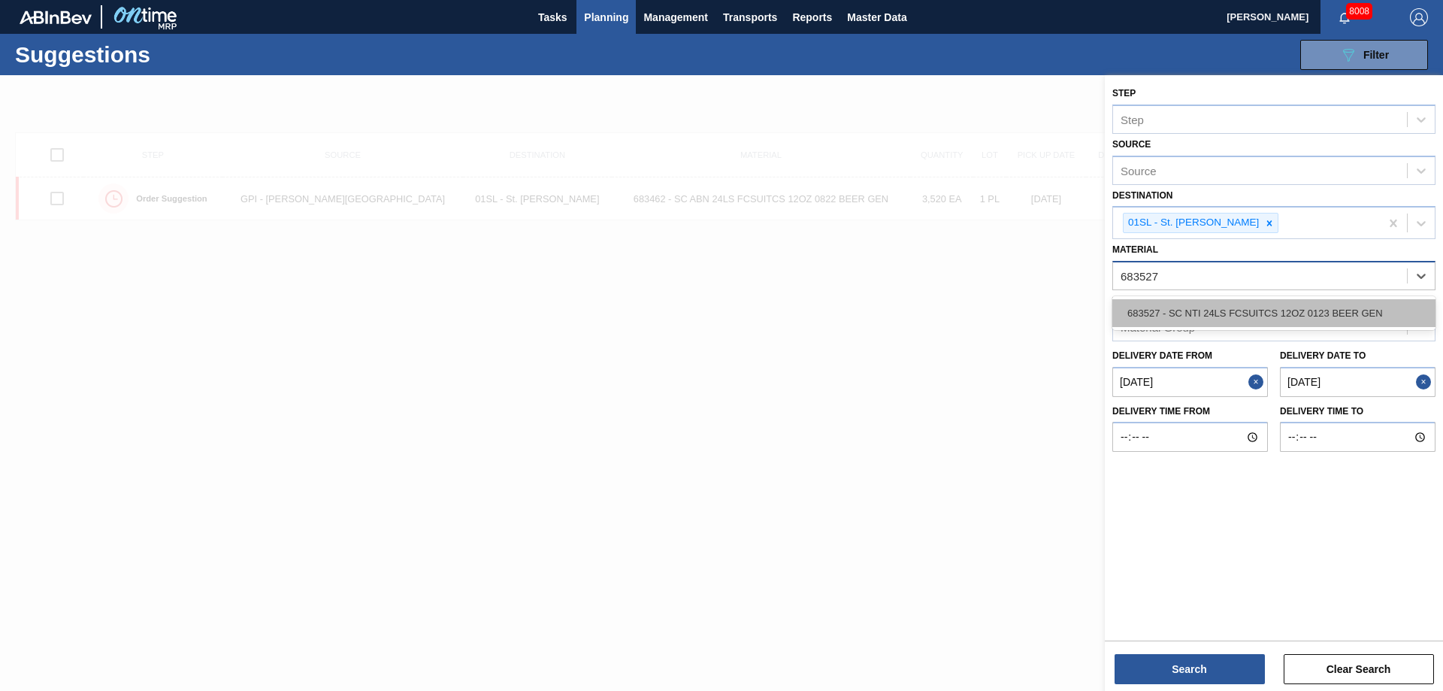
click at [1260, 313] on div "683527 - SC NTI 24LS FCSUITCS 12OZ 0123 BEER GEN" at bounding box center [1273, 313] width 323 height 28
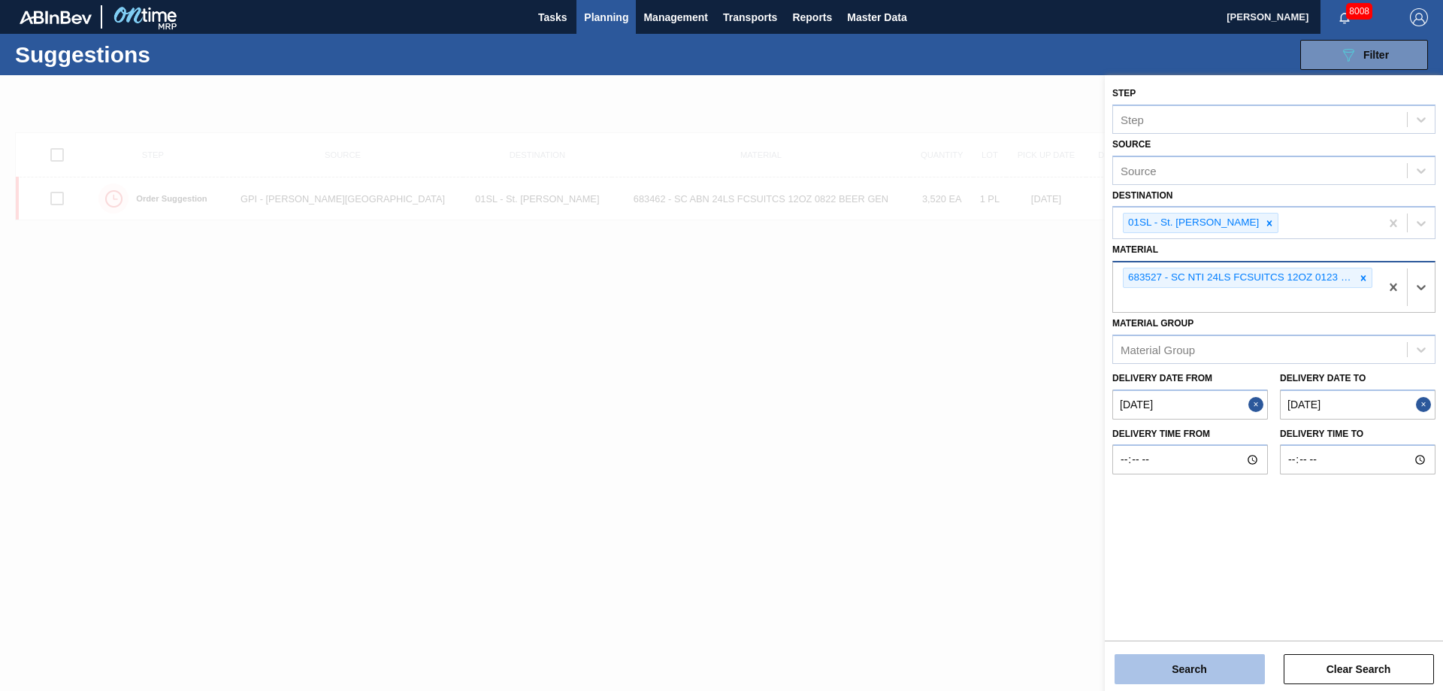
click at [1156, 677] on button "Search" at bounding box center [1189, 669] width 150 height 30
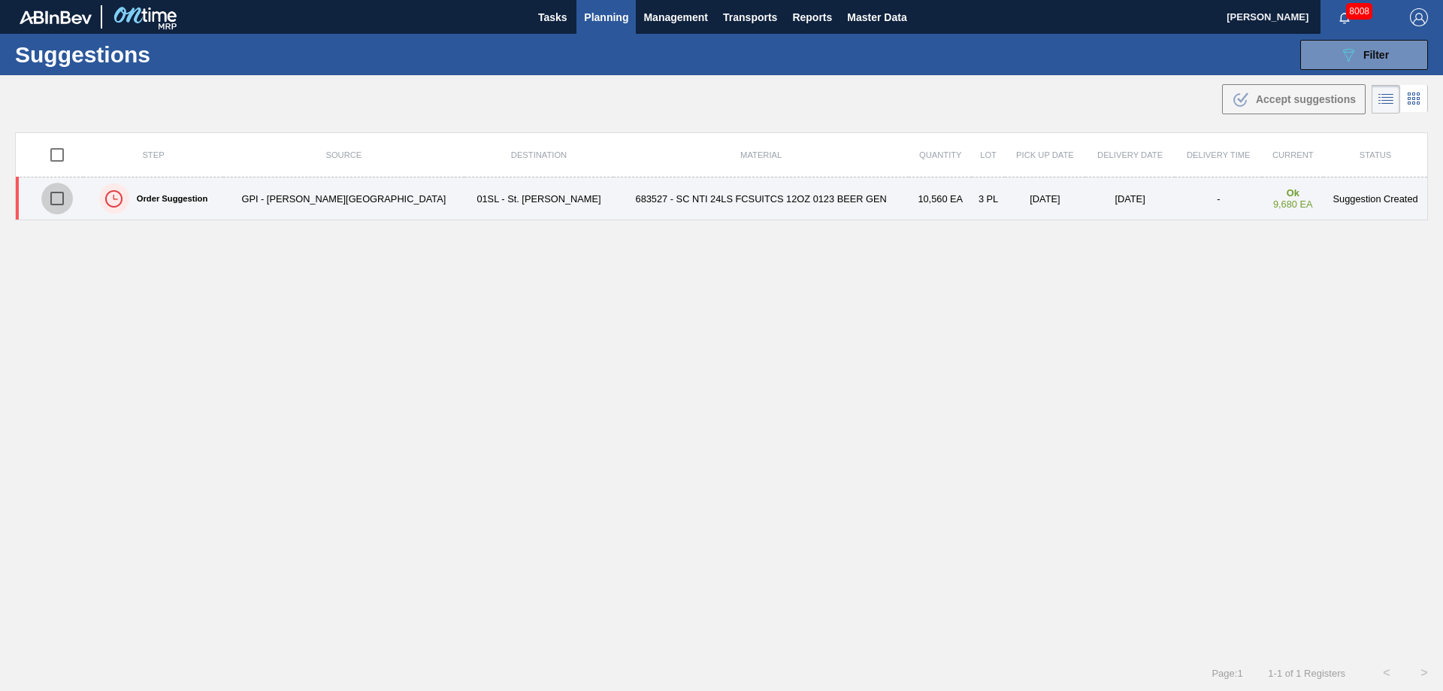
click at [58, 196] on input "checkbox" at bounding box center [57, 199] width 32 height 32
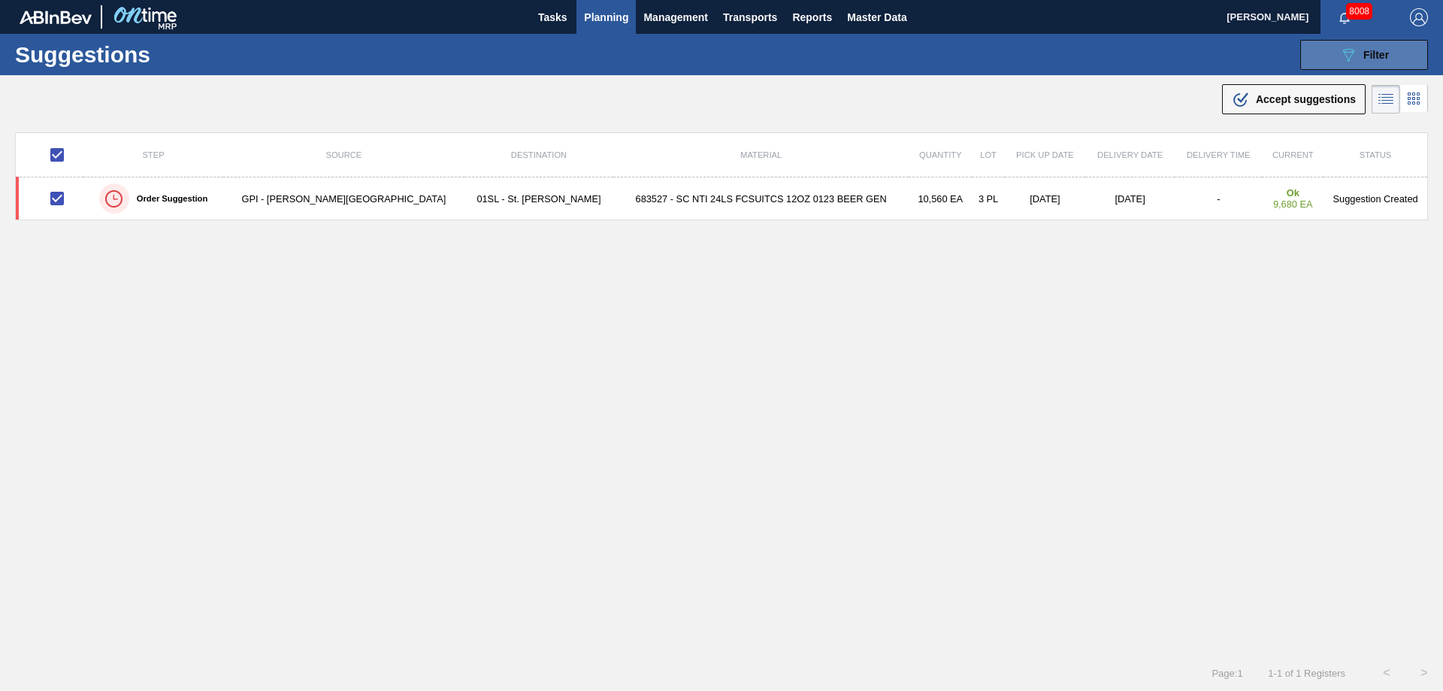
click at [1358, 44] on button "089F7B8B-B2A5-4AFE-B5C0-19BA573D28AC Filter" at bounding box center [1364, 55] width 128 height 30
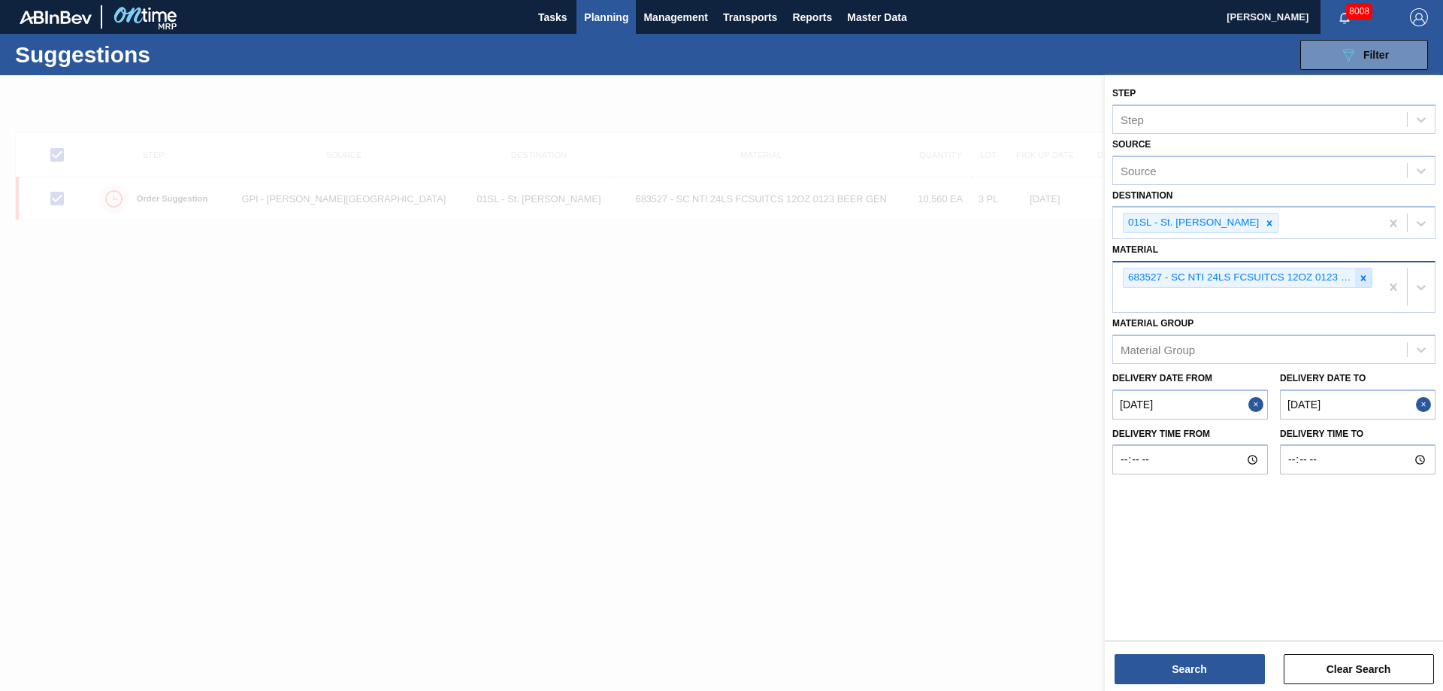
click at [1363, 277] on icon at bounding box center [1363, 278] width 11 height 11
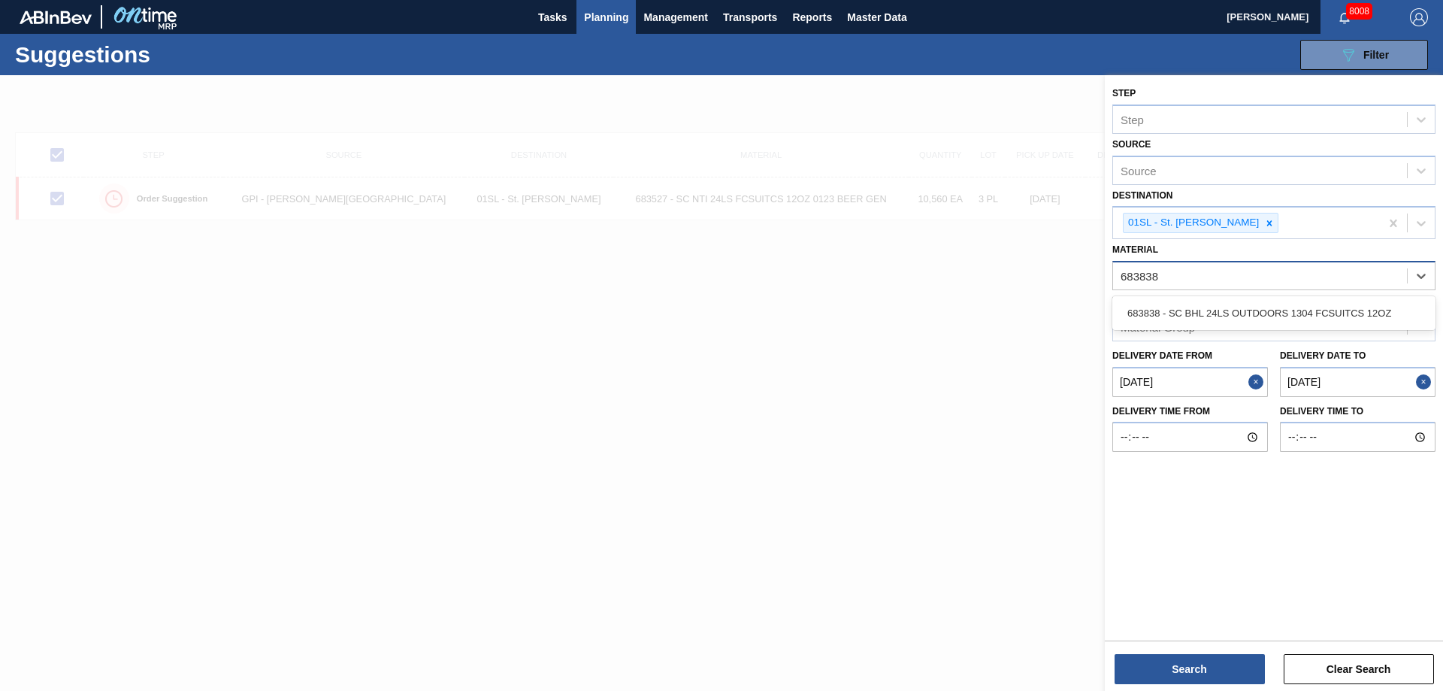
click at [1321, 301] on div "683838 - SC BHL 24LS OUTDOORS 1304 FCSUITCS 12OZ" at bounding box center [1273, 313] width 323 height 28
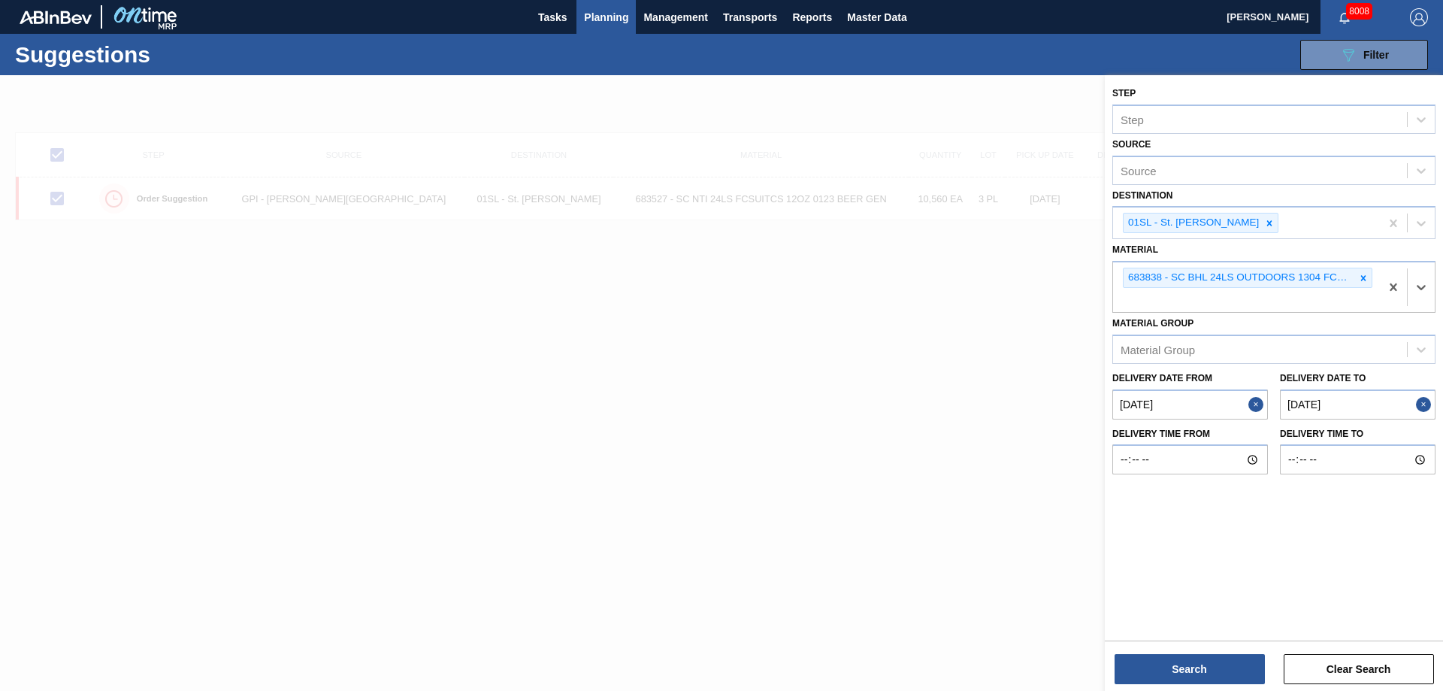
click at [1139, 684] on div "Step Step Source Source Destination 01SL - St. Louis Brewery Material option 68…" at bounding box center [1274, 384] width 338 height 618
click at [1153, 677] on button "Search" at bounding box center [1189, 669] width 150 height 30
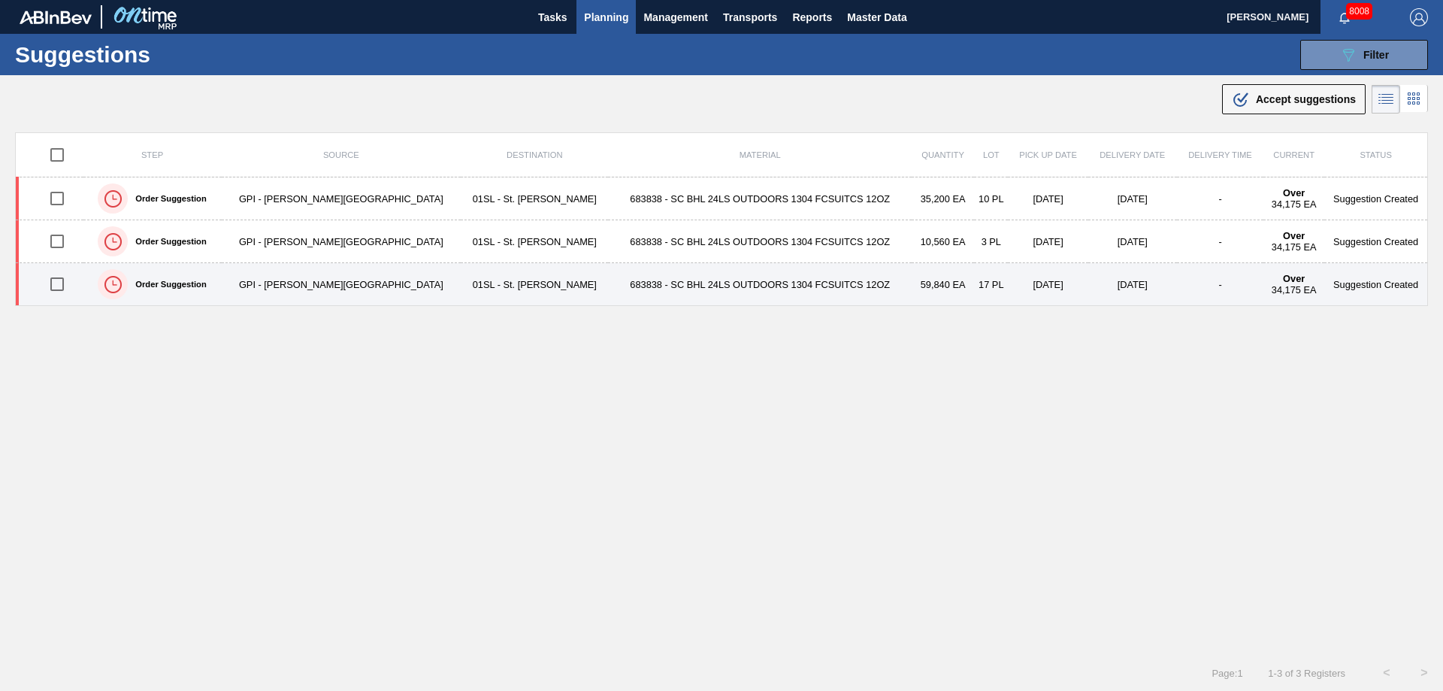
click at [53, 285] on input "checkbox" at bounding box center [57, 284] width 32 height 32
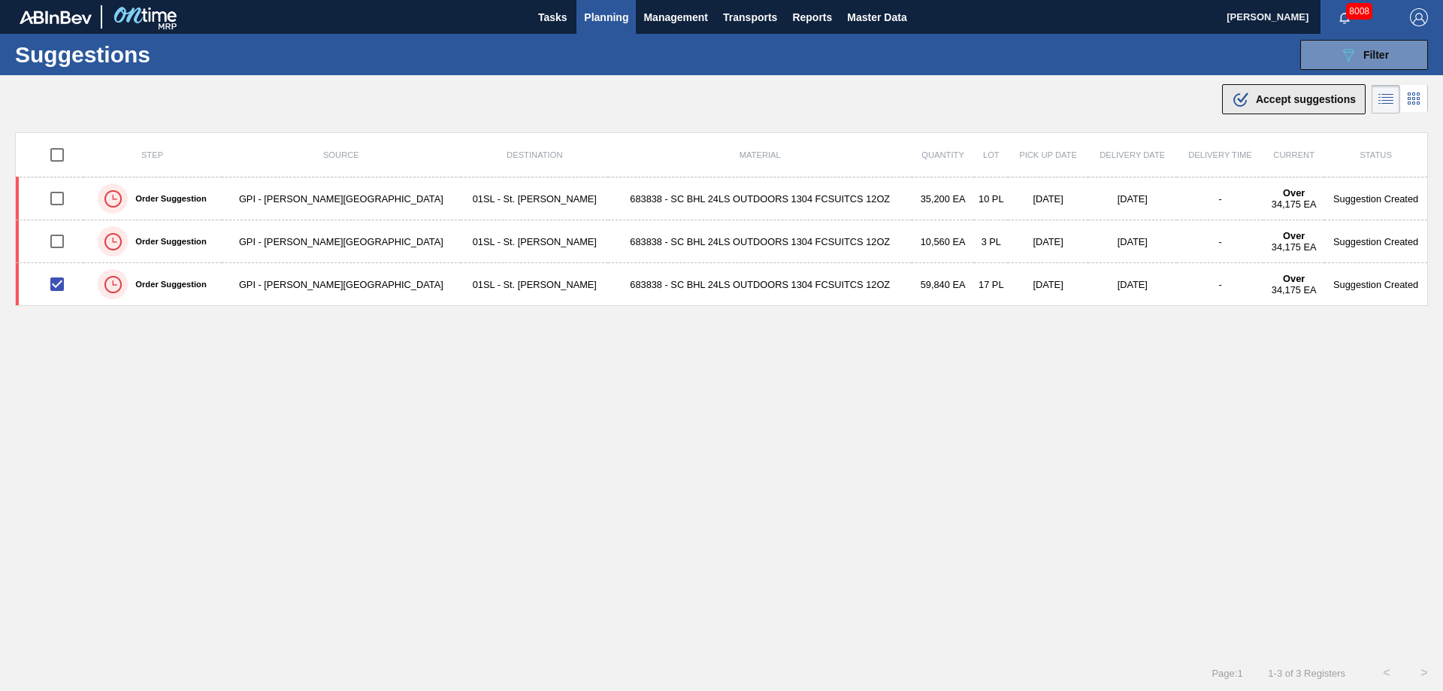
click at [1268, 101] on span "Accept suggestions" at bounding box center [1306, 99] width 100 height 12
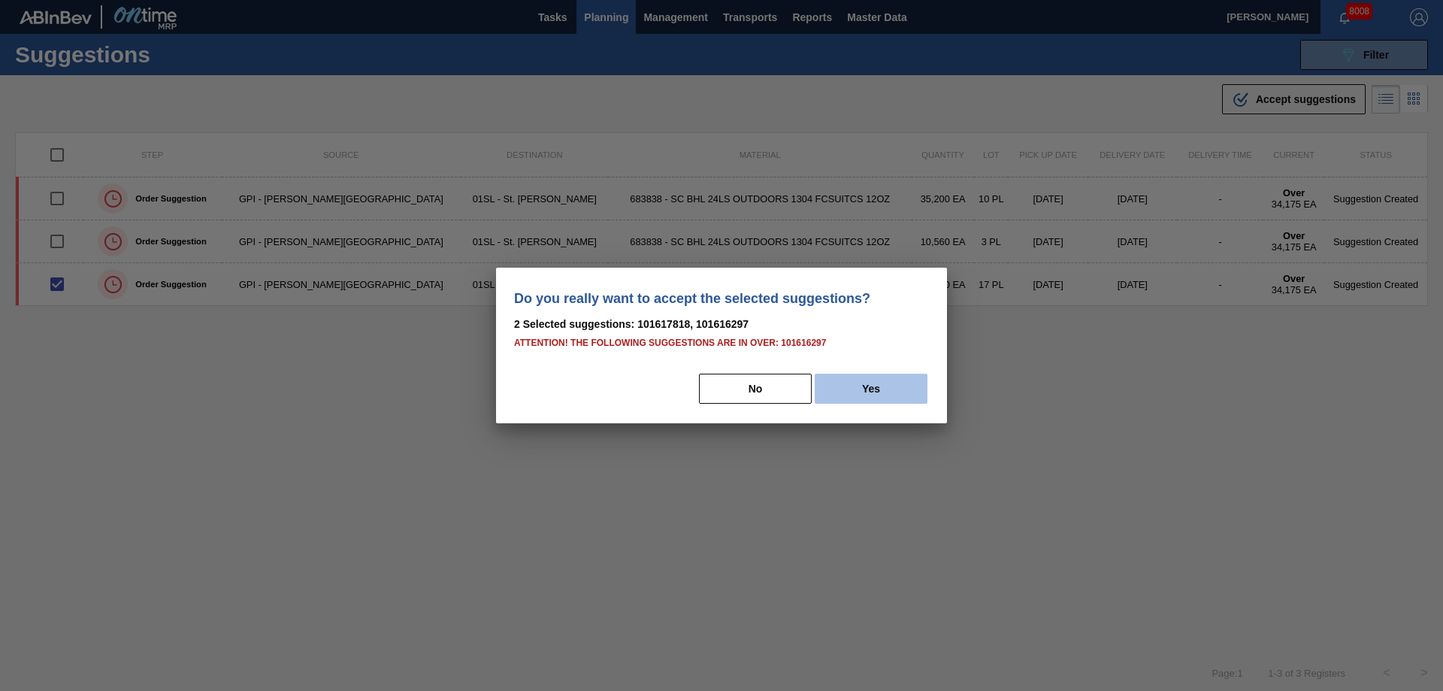
click at [876, 392] on button "Yes" at bounding box center [870, 388] width 113 height 30
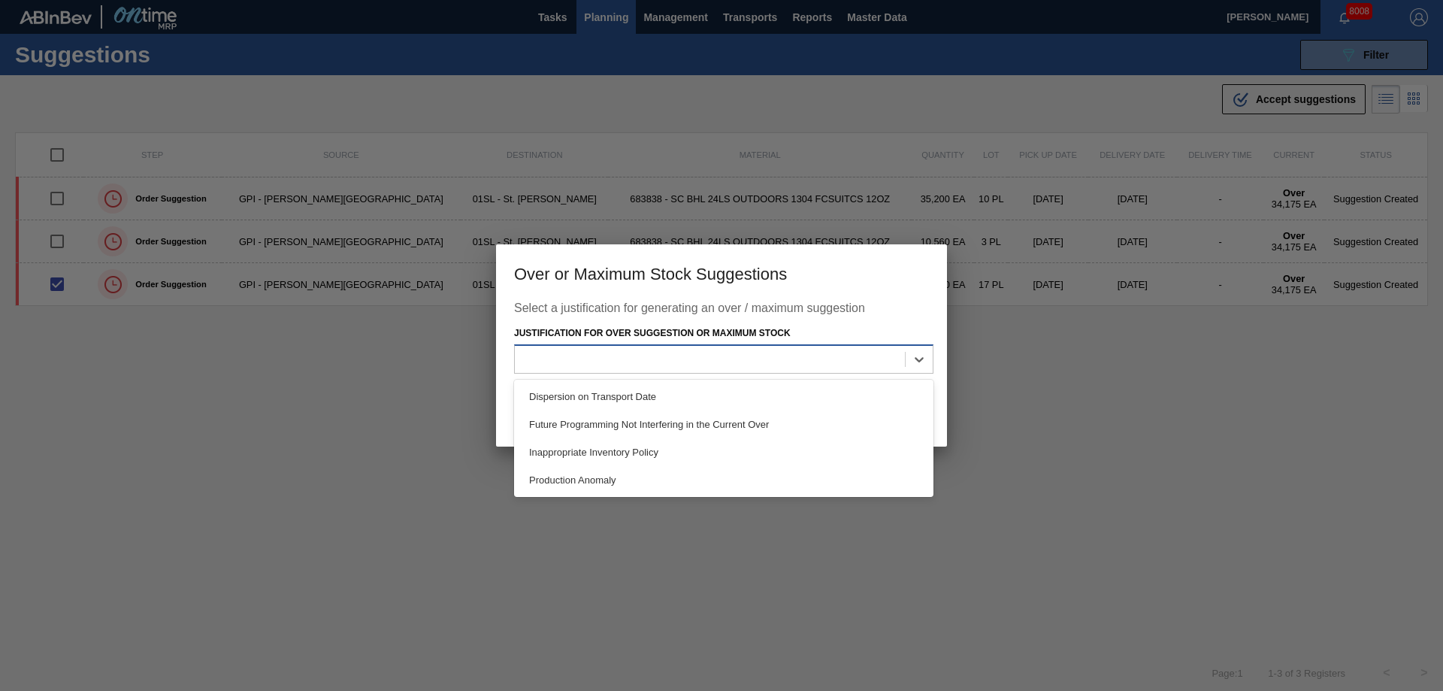
click at [777, 355] on div at bounding box center [710, 359] width 390 height 22
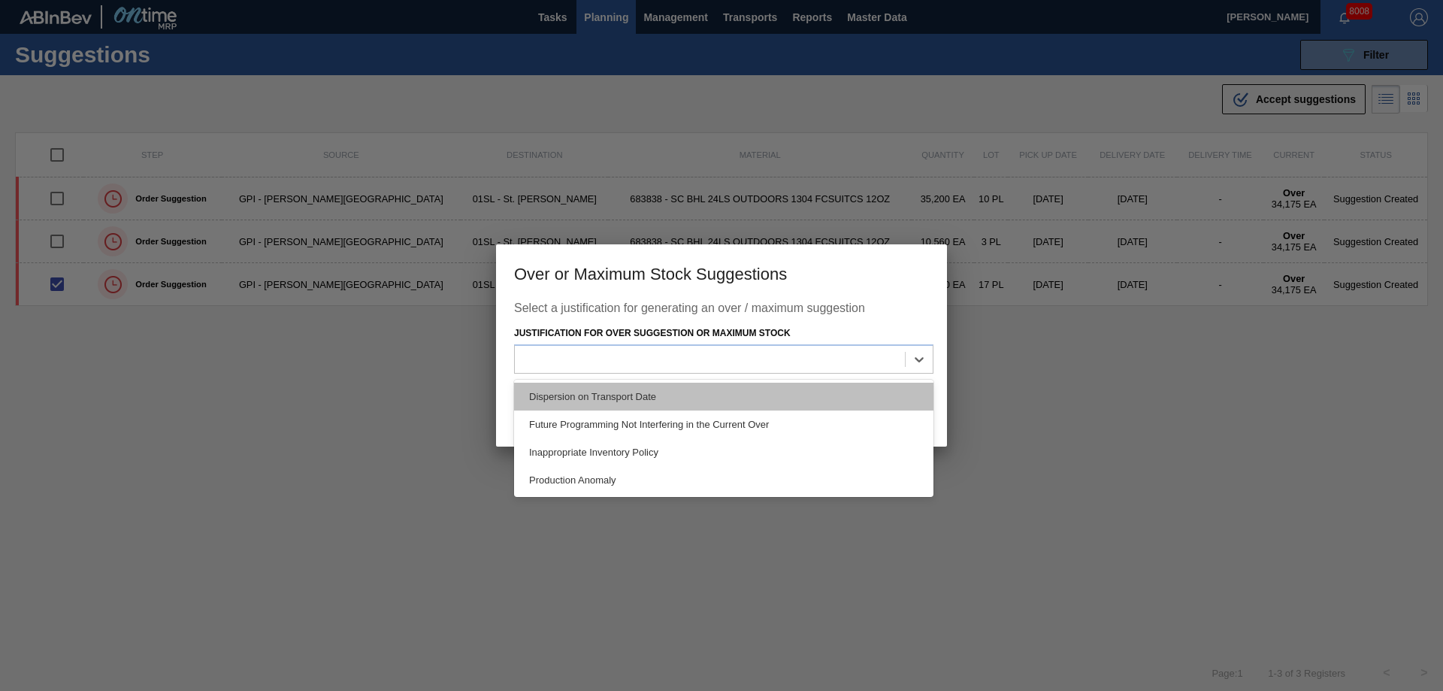
click at [709, 388] on div "Dispersion on Transport Date" at bounding box center [723, 396] width 419 height 28
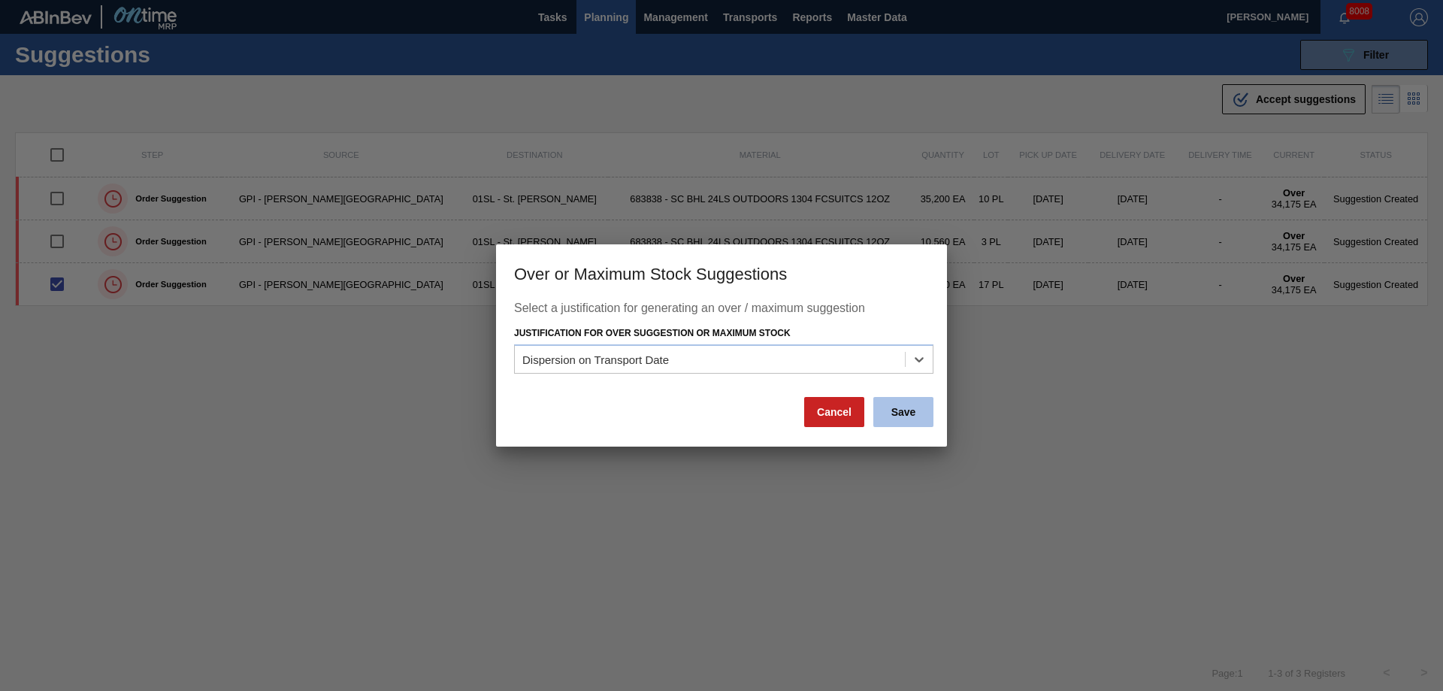
click at [906, 412] on button "Save" at bounding box center [903, 412] width 60 height 30
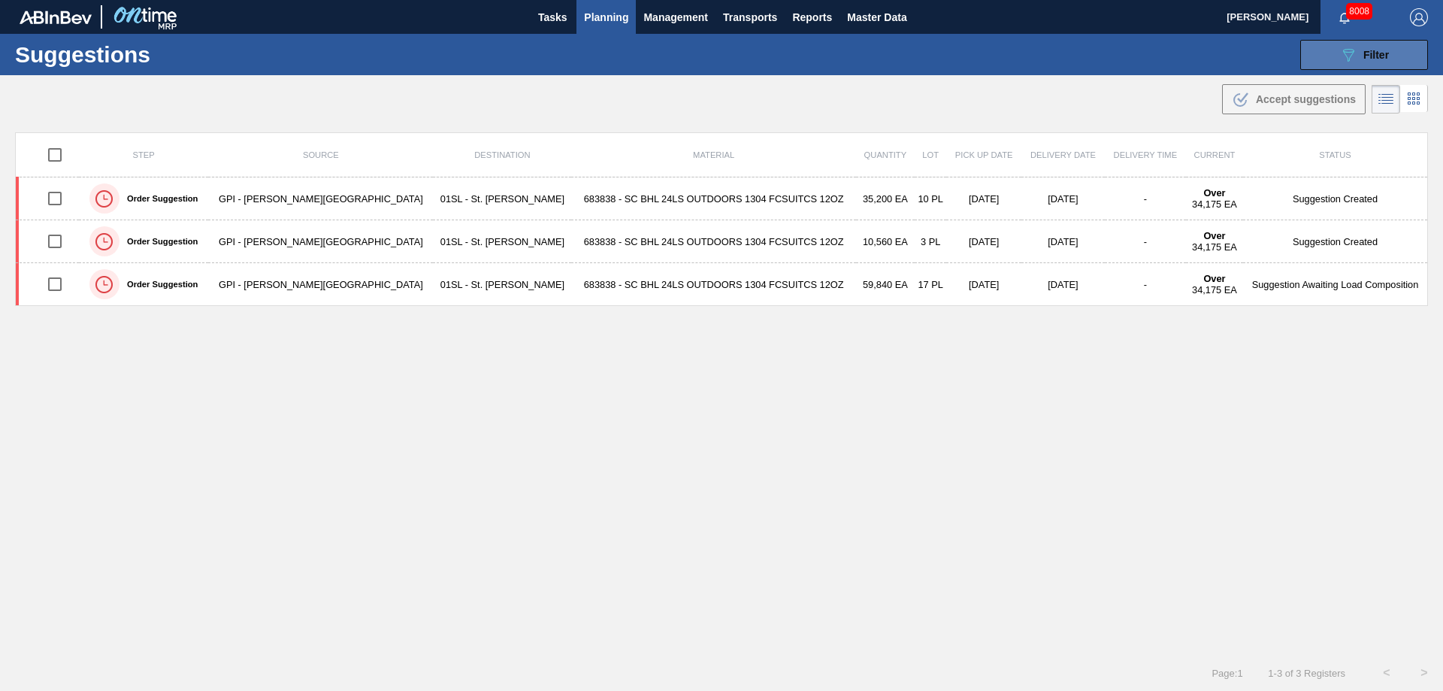
click at [1366, 59] on span "Filter" at bounding box center [1376, 55] width 26 height 12
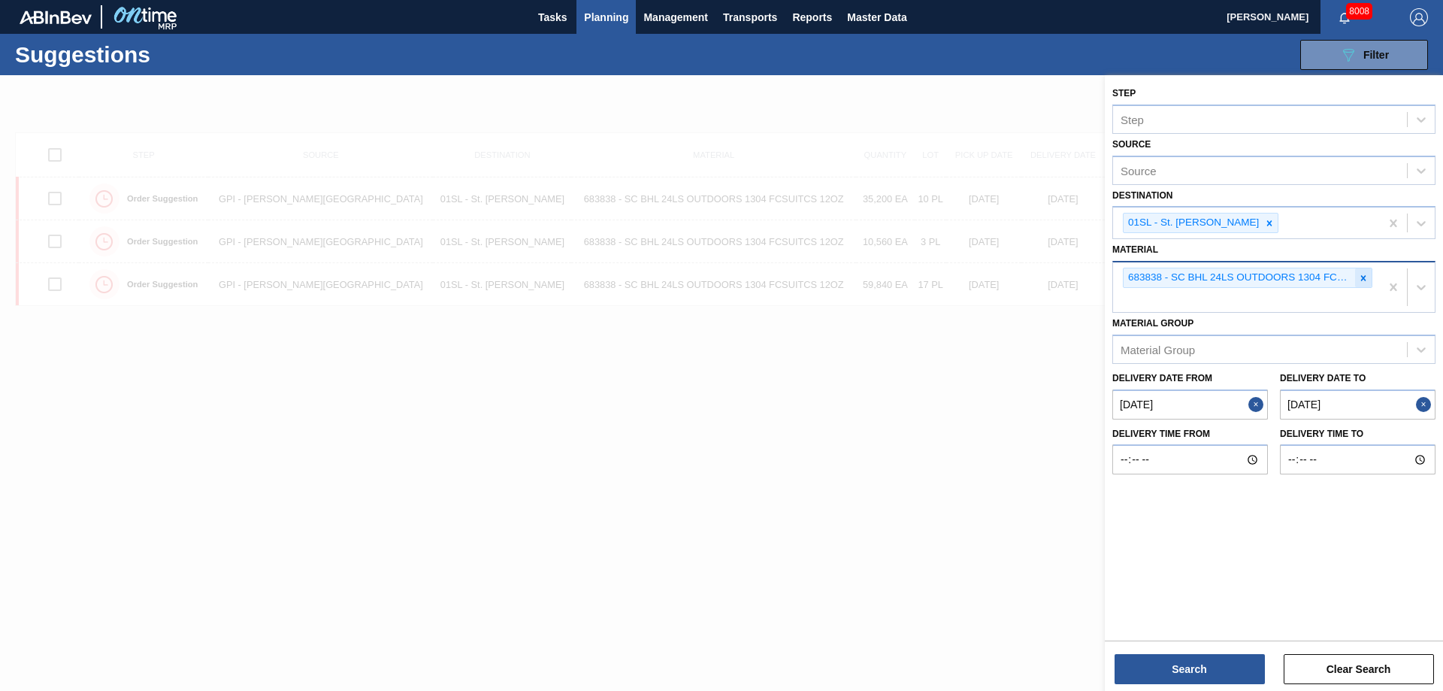
click at [1368, 274] on icon at bounding box center [1363, 278] width 11 height 11
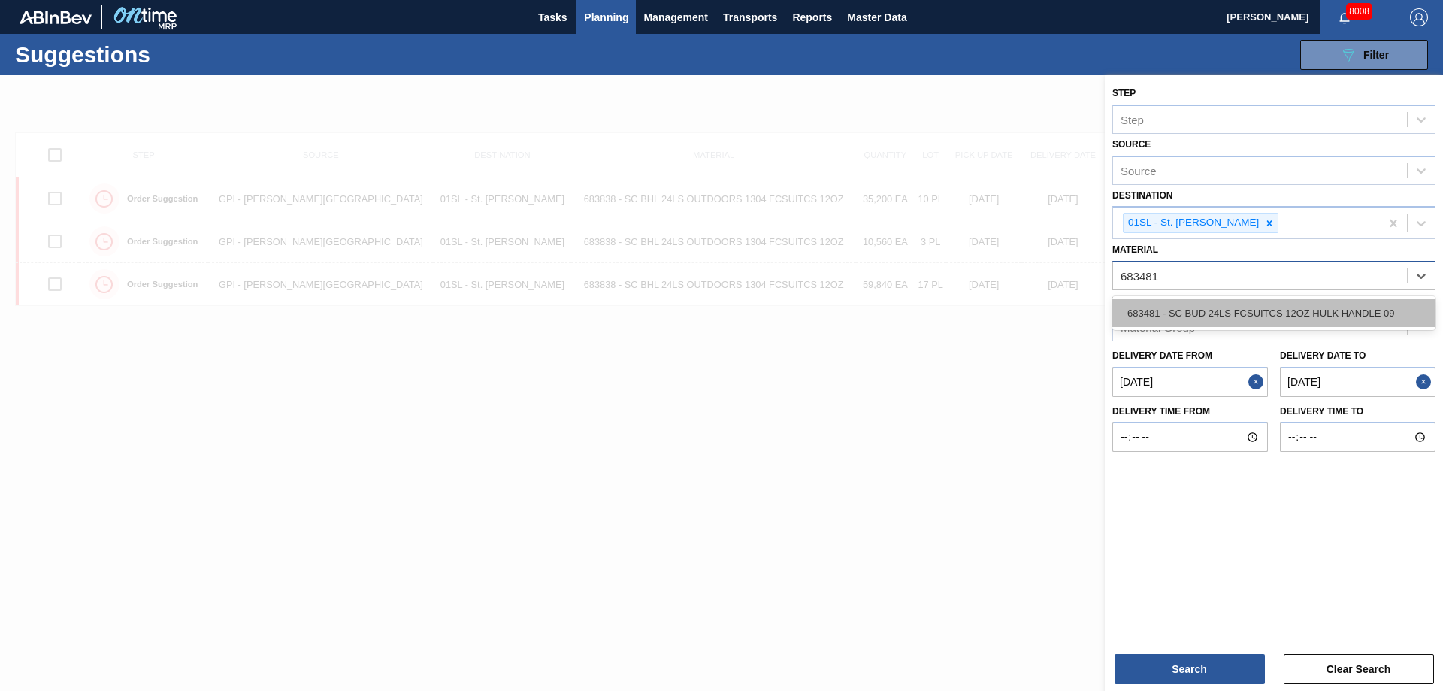
click at [1305, 315] on div "683481 - SC BUD 24LS FCSUITCS 12OZ HULK HANDLE 09" at bounding box center [1273, 313] width 323 height 28
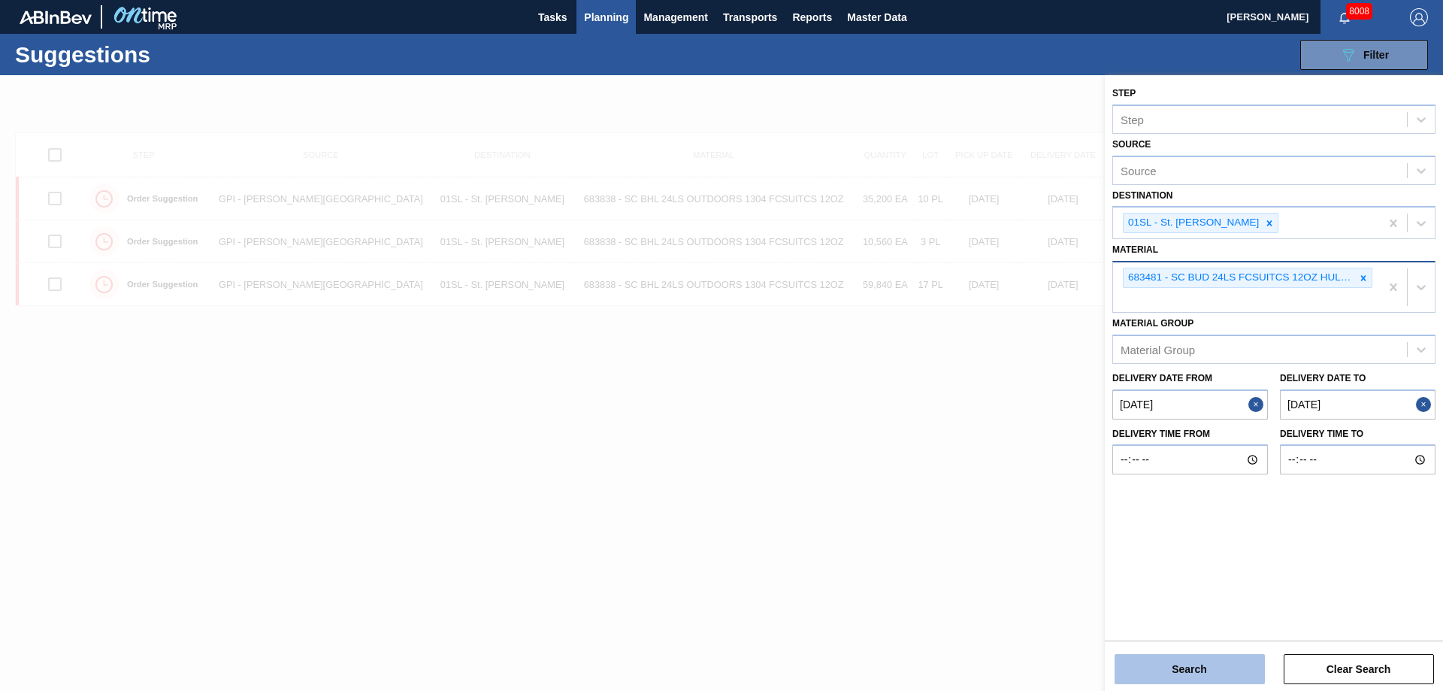
click at [1180, 657] on button "Search" at bounding box center [1189, 669] width 150 height 30
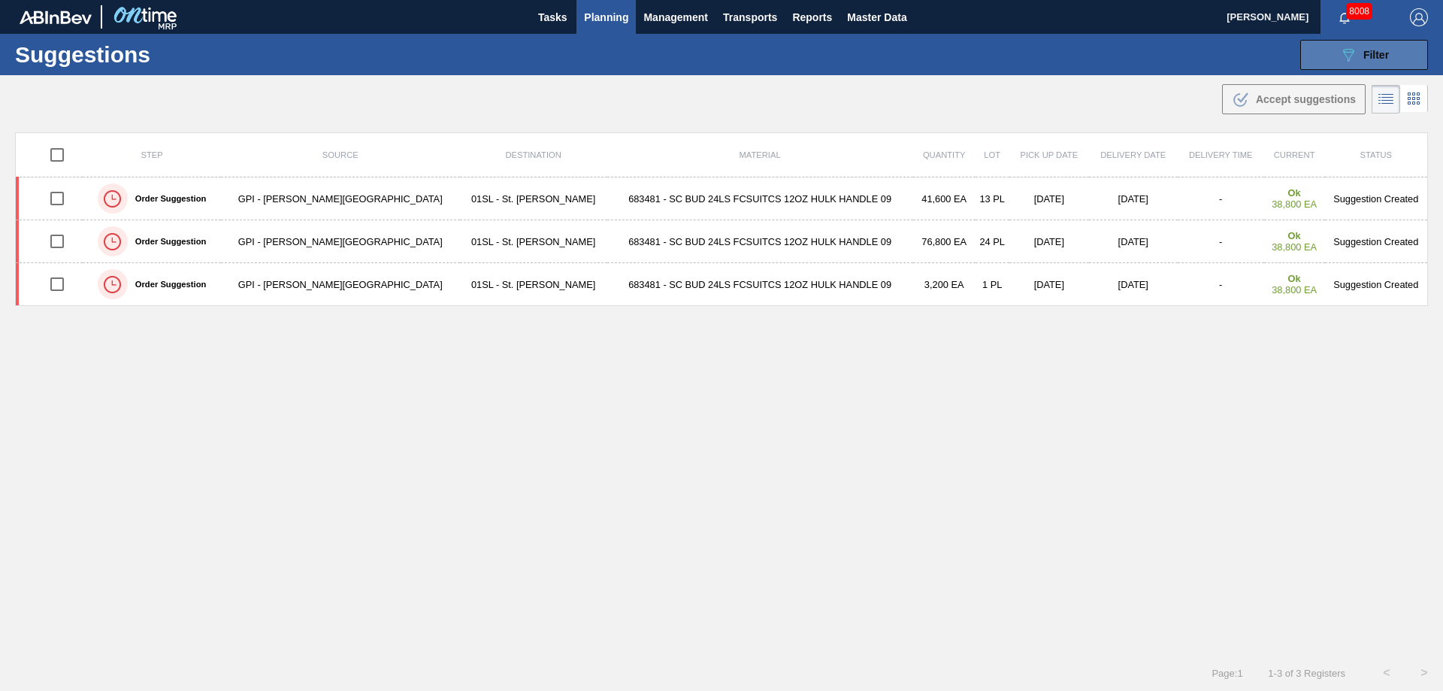
click at [1339, 49] on icon "089F7B8B-B2A5-4AFE-B5C0-19BA573D28AC" at bounding box center [1348, 55] width 18 height 18
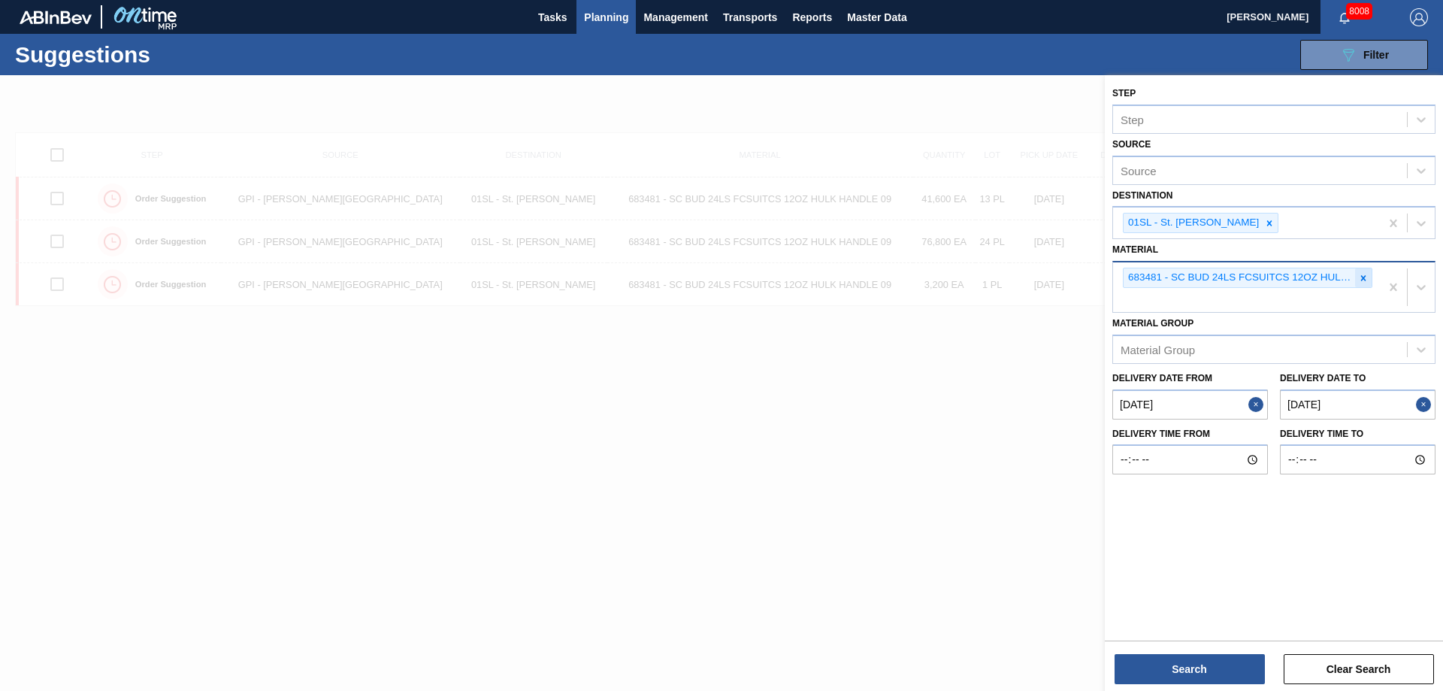
click at [1360, 280] on icon at bounding box center [1363, 278] width 11 height 11
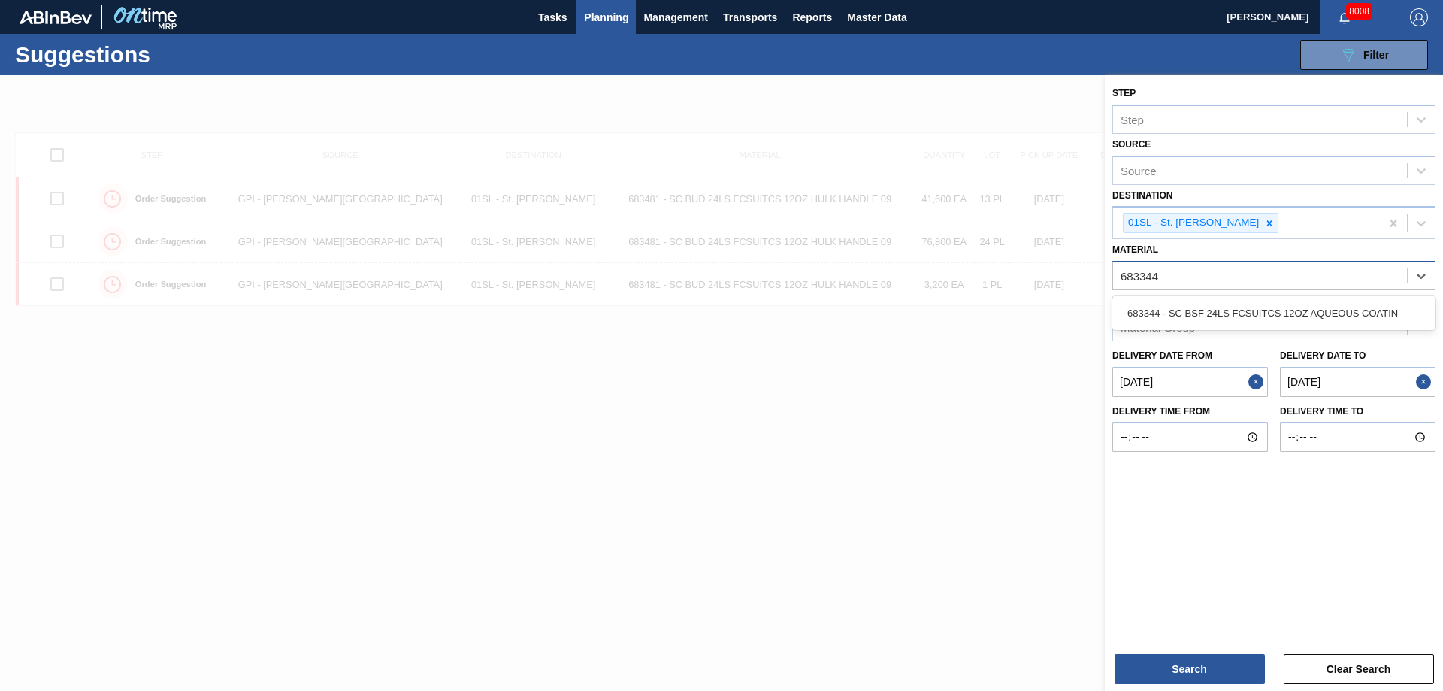
drag, startPoint x: 1290, startPoint y: 308, endPoint x: 1217, endPoint y: 473, distance: 180.0
click at [1289, 309] on div "683344 - SC BSF 24LS FCSUITCS 12OZ AQUEOUS COATIN" at bounding box center [1273, 313] width 323 height 28
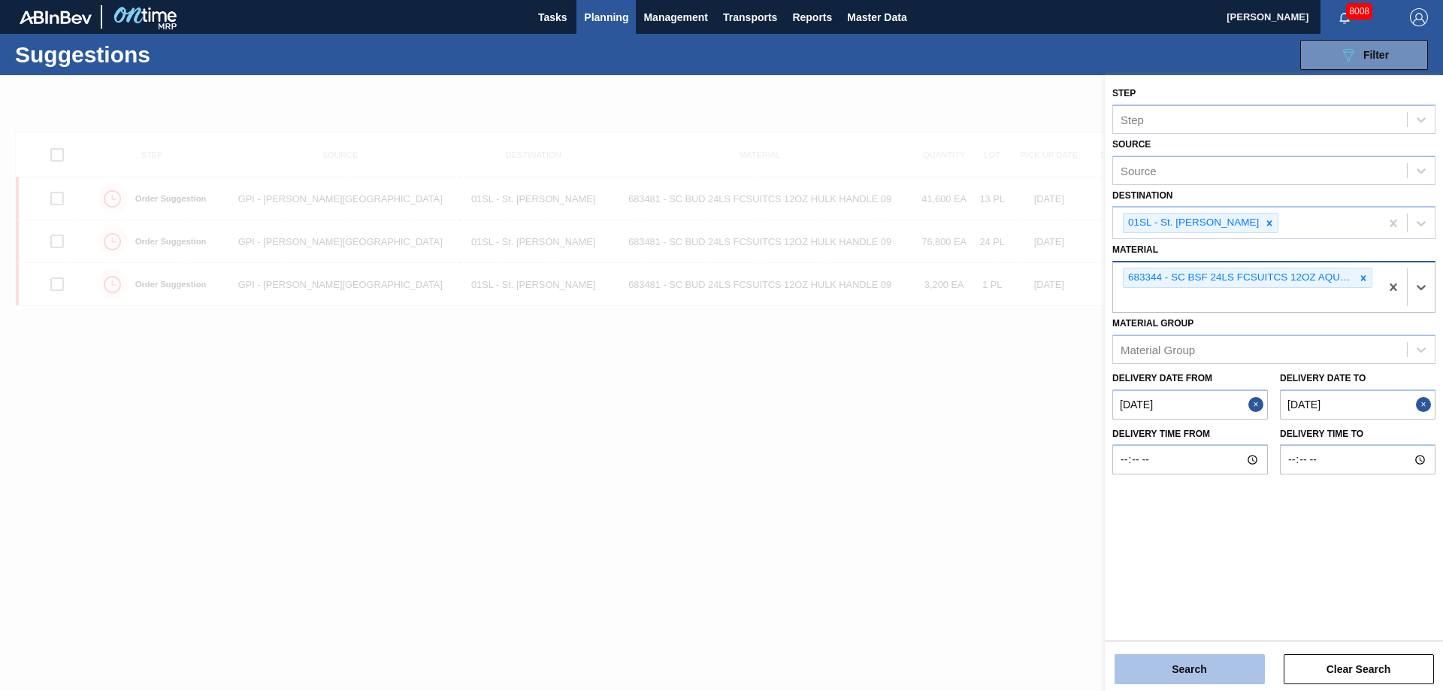
click at [1167, 675] on button "Search" at bounding box center [1189, 669] width 150 height 30
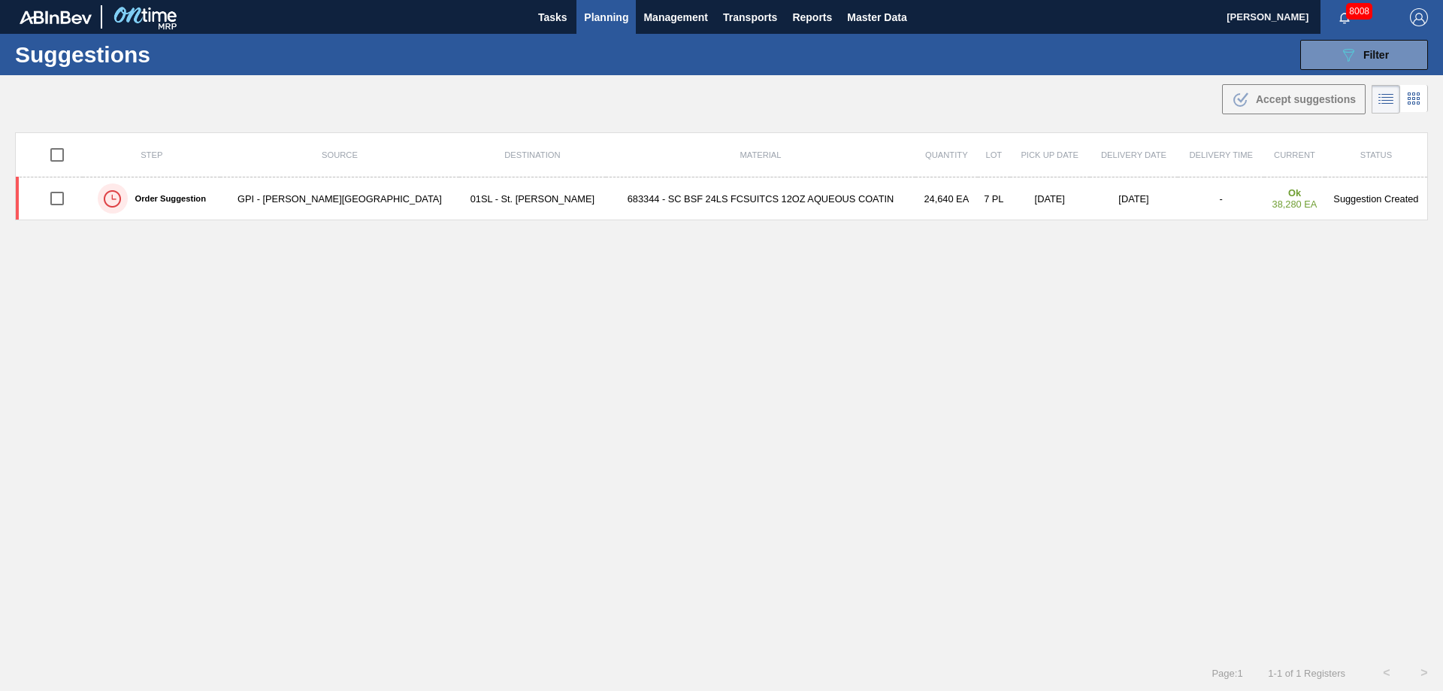
drag, startPoint x: 594, startPoint y: 20, endPoint x: 591, endPoint y: 95, distance: 75.2
click at [594, 20] on span "Planning" at bounding box center [606, 17] width 44 height 18
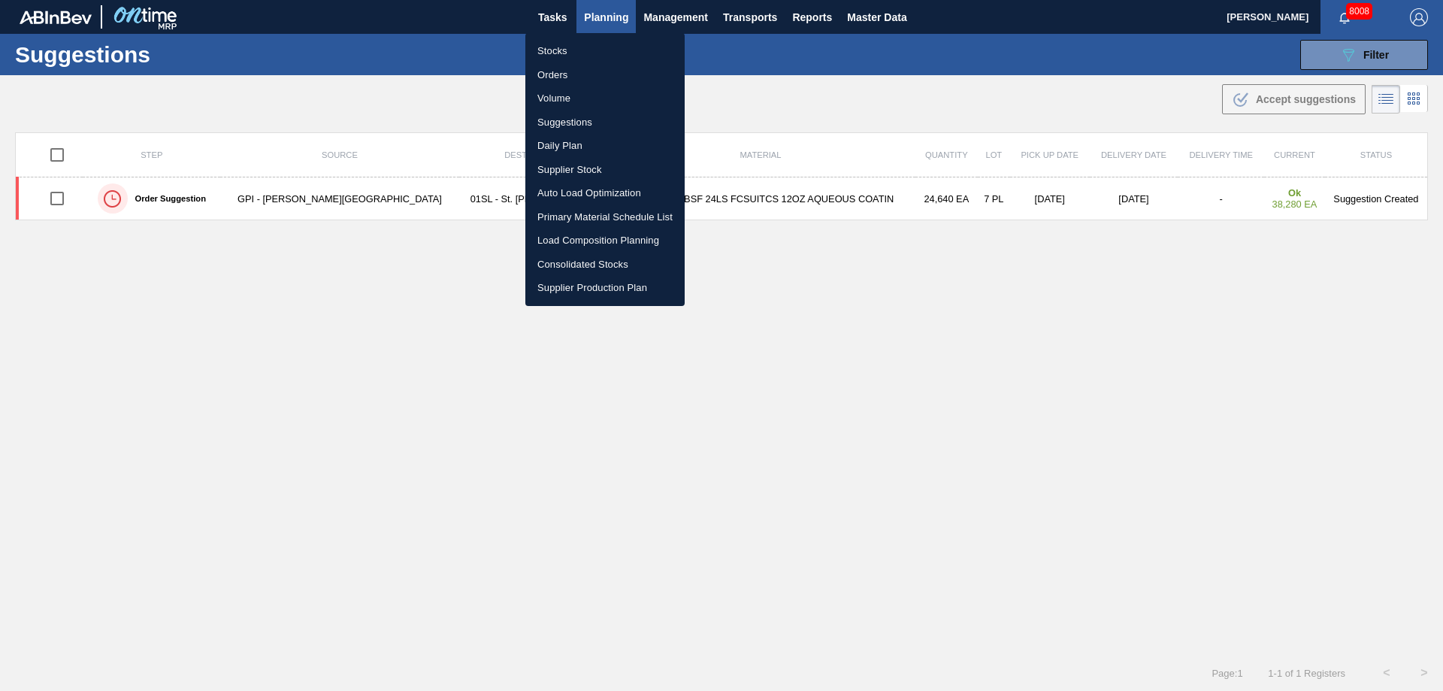
click at [571, 239] on li "Load Composition Planning" at bounding box center [604, 240] width 159 height 24
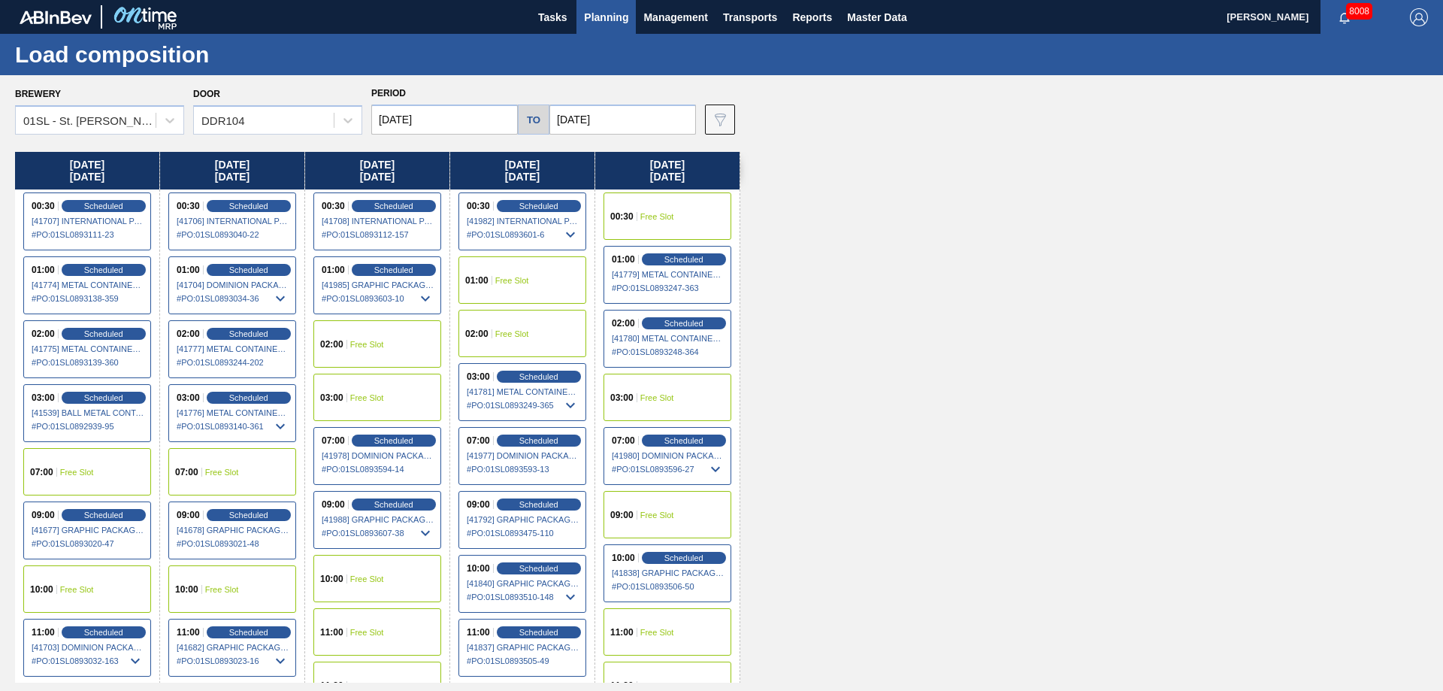
click at [379, 351] on div "02:00 Free Slot" at bounding box center [377, 343] width 128 height 47
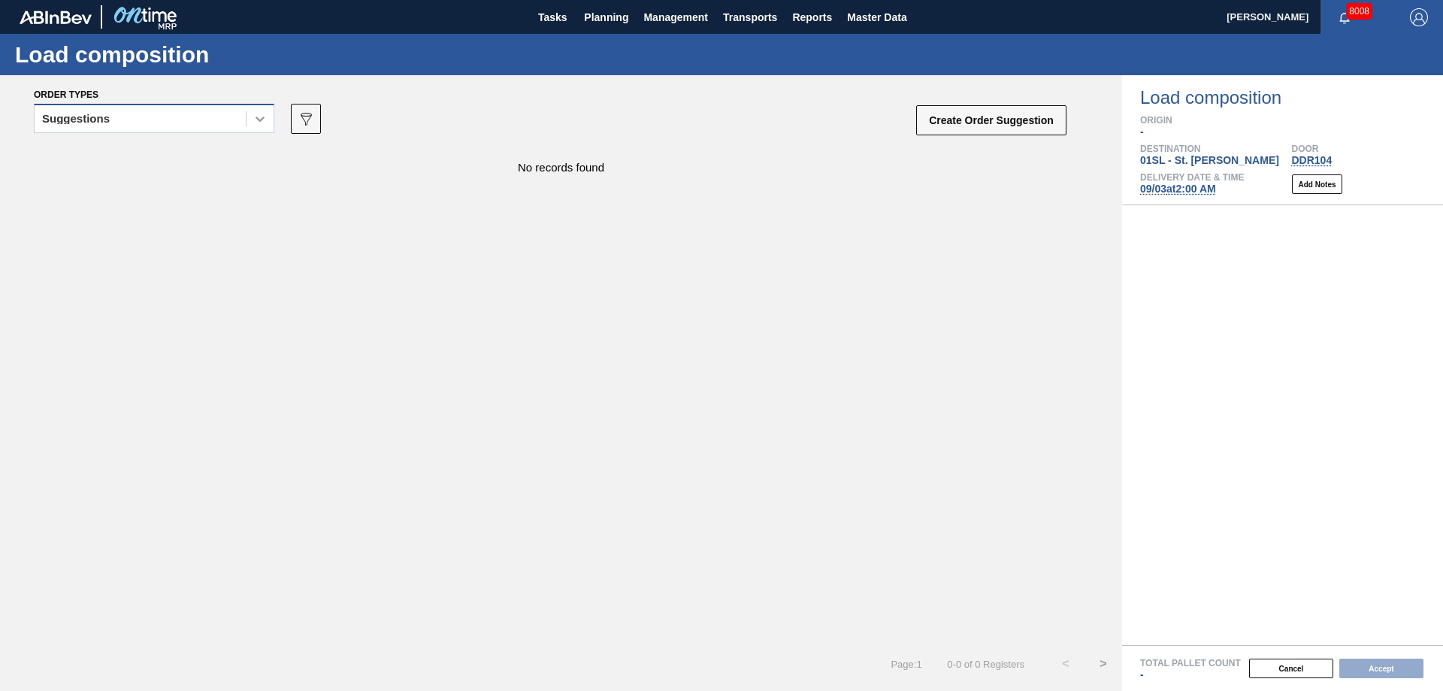
click at [253, 118] on icon at bounding box center [259, 118] width 15 height 15
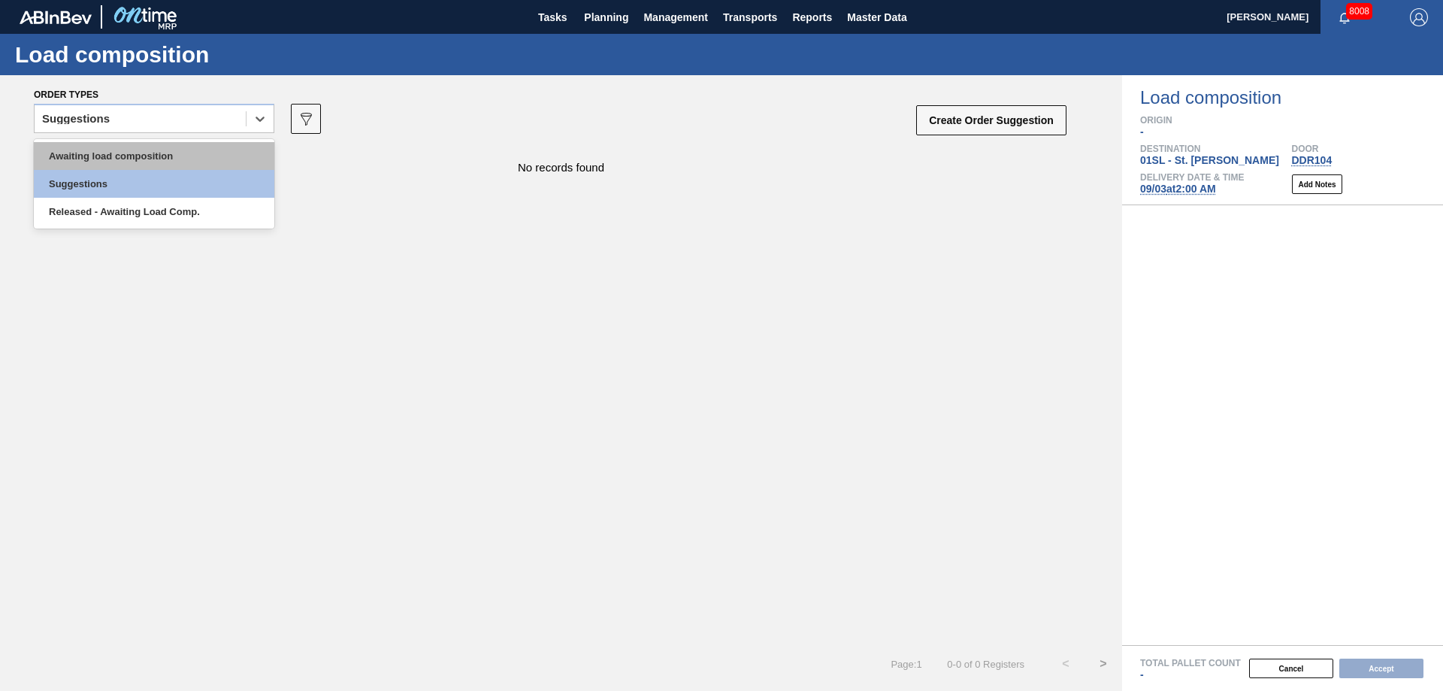
click at [188, 161] on div "Awaiting load composition" at bounding box center [154, 156] width 240 height 28
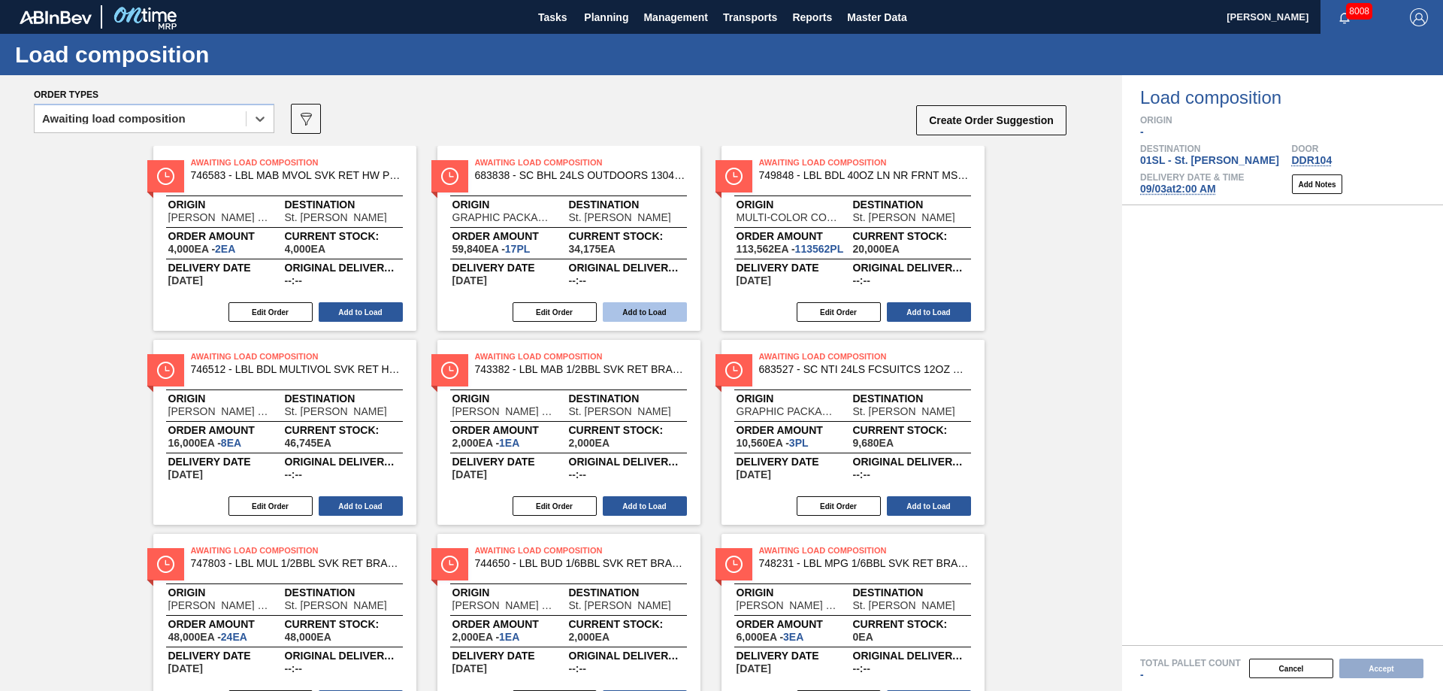
click at [636, 307] on button "Add to Load" at bounding box center [645, 312] width 84 height 20
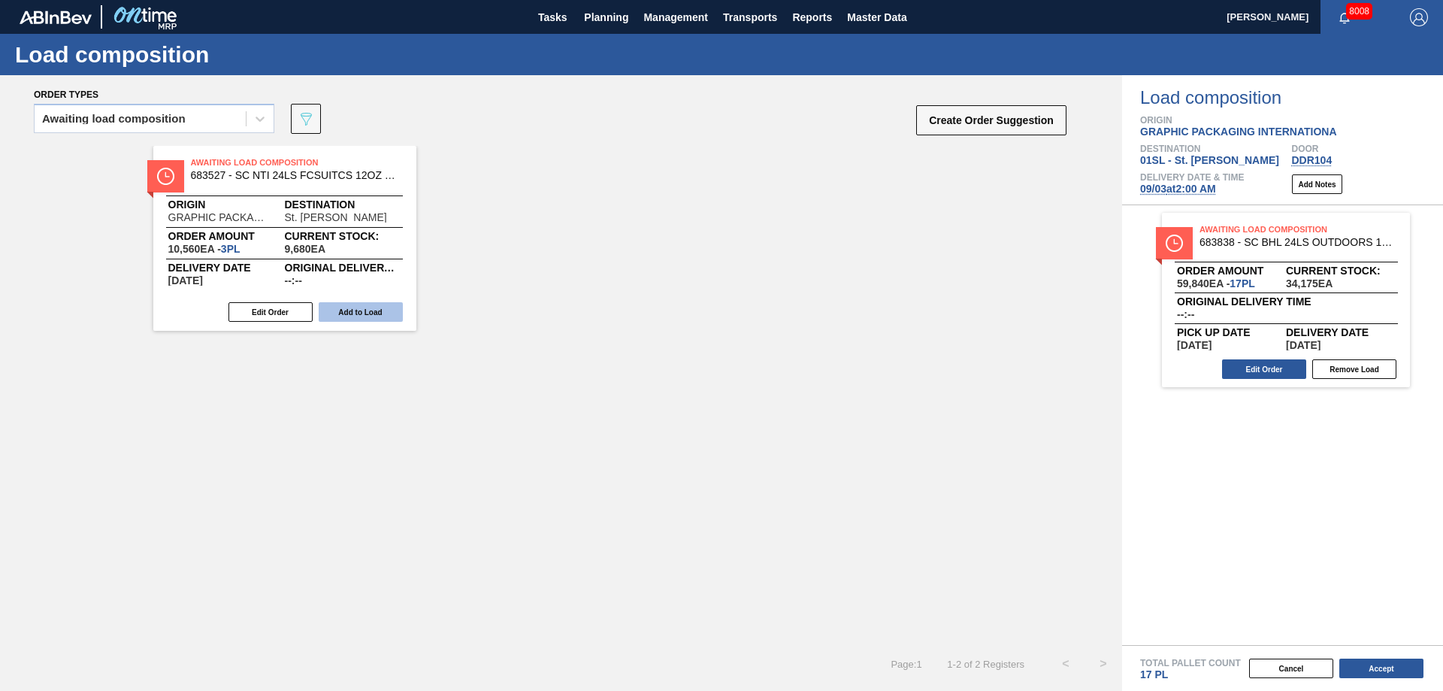
click at [376, 308] on button "Add to Load" at bounding box center [361, 312] width 84 height 20
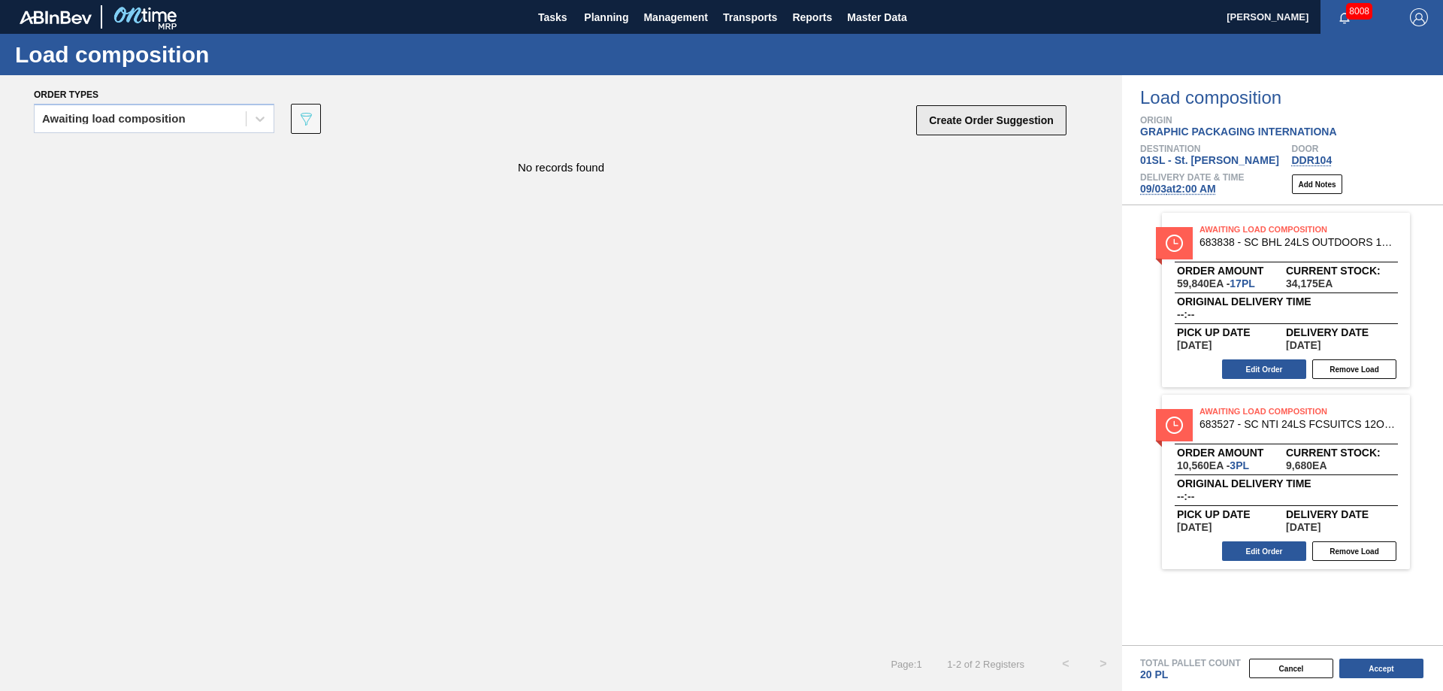
click at [1011, 120] on button "Create Order Suggestion" at bounding box center [991, 120] width 150 height 30
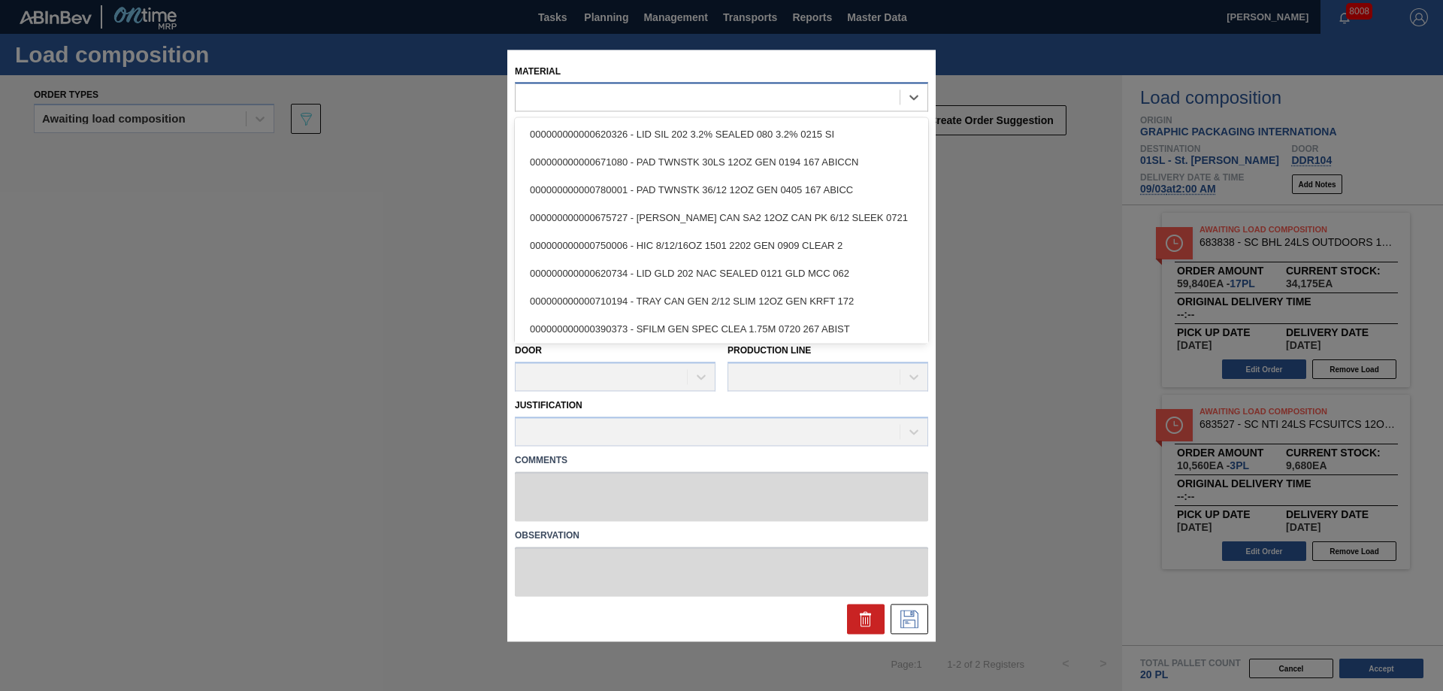
click at [694, 98] on div at bounding box center [707, 97] width 384 height 22
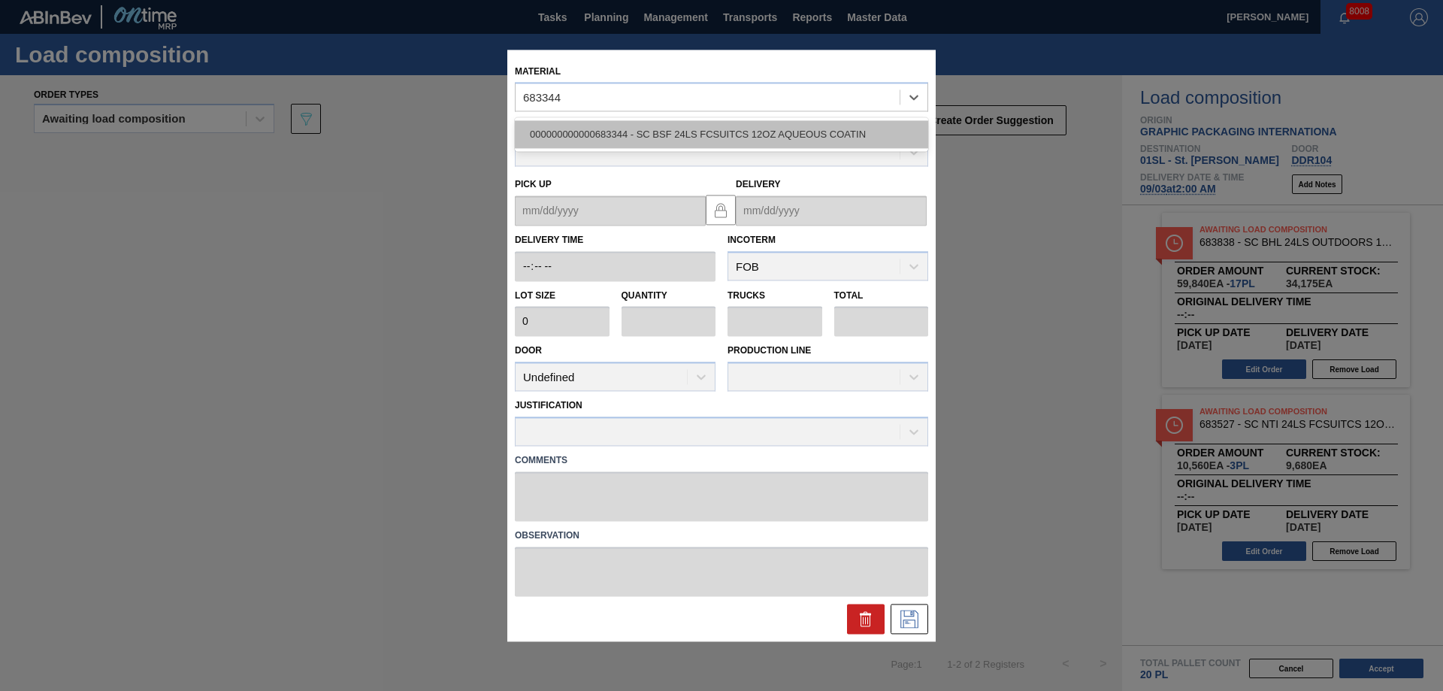
click at [700, 127] on div "000000000000683344 - SC BSF 24LS FCSUITCS 12OZ AQUEOUS COATIN" at bounding box center [721, 135] width 413 height 28
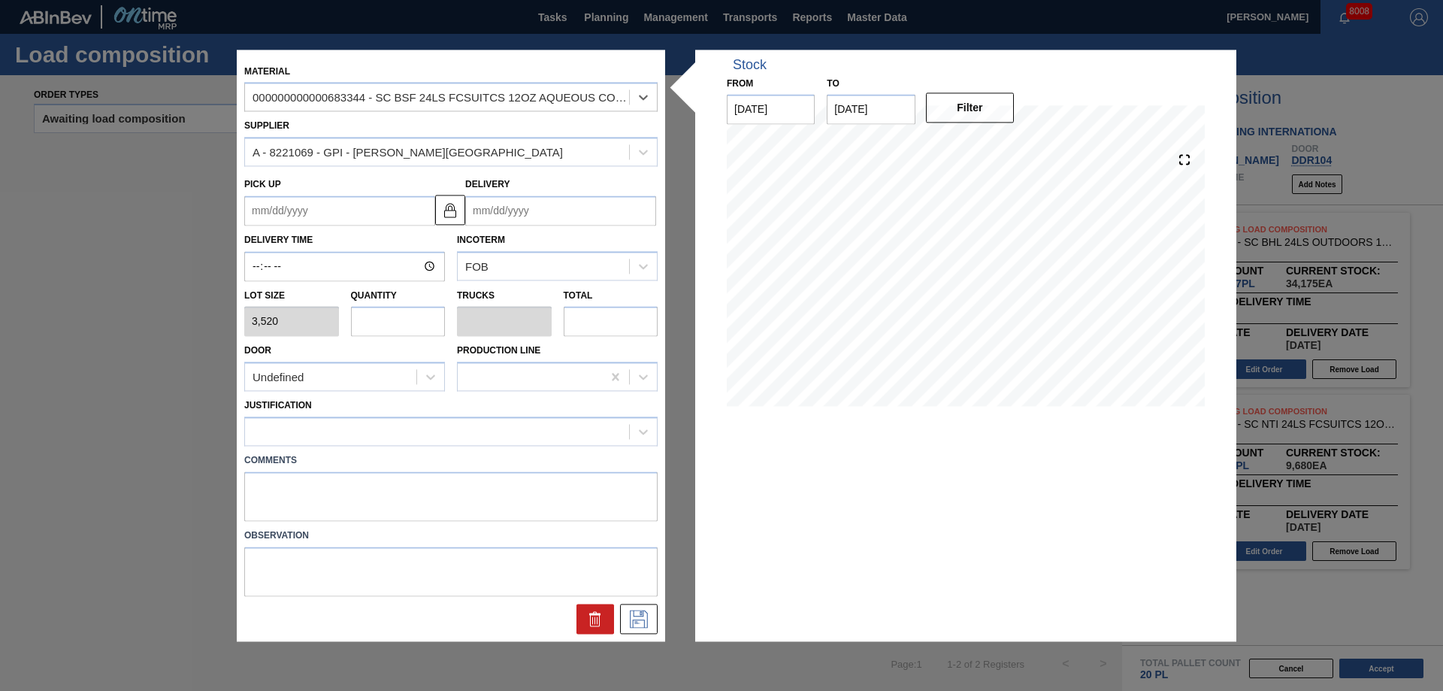
click at [549, 204] on input "Delivery" at bounding box center [560, 210] width 191 height 30
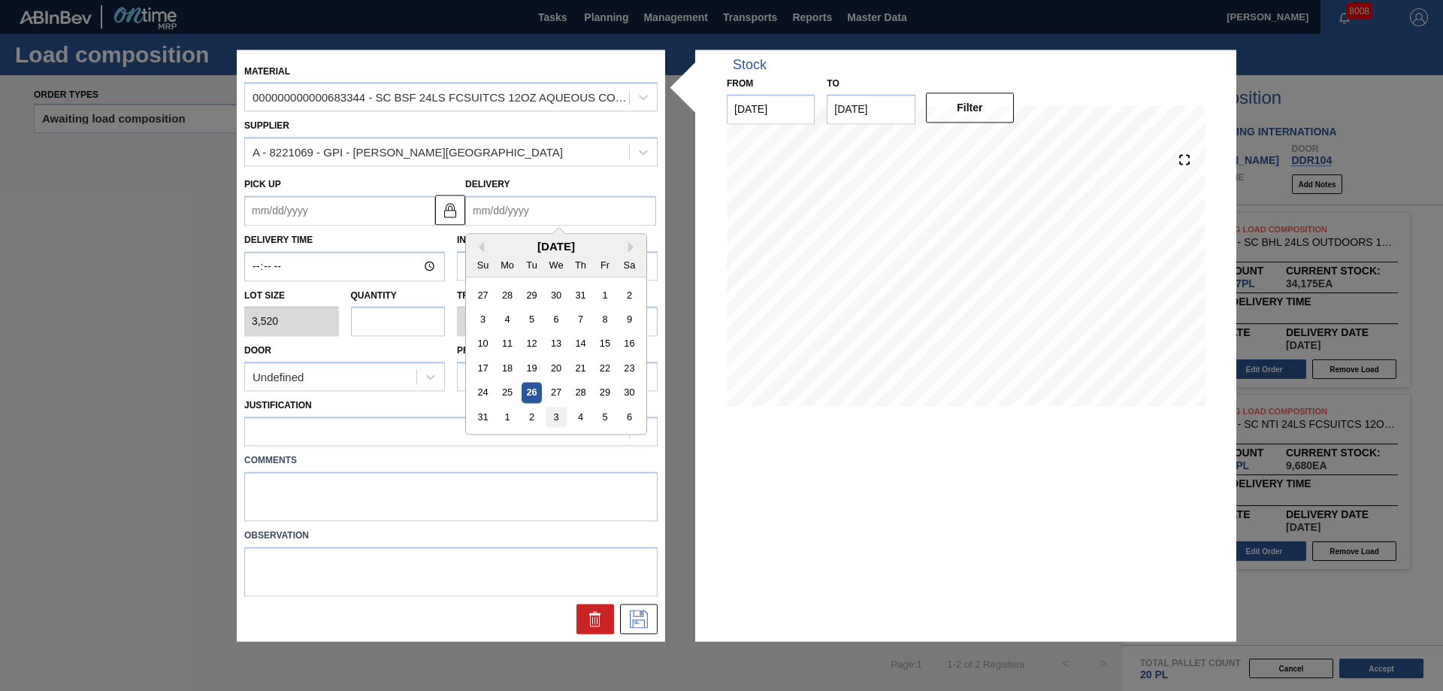
click at [558, 420] on div "3" at bounding box center [555, 416] width 20 height 20
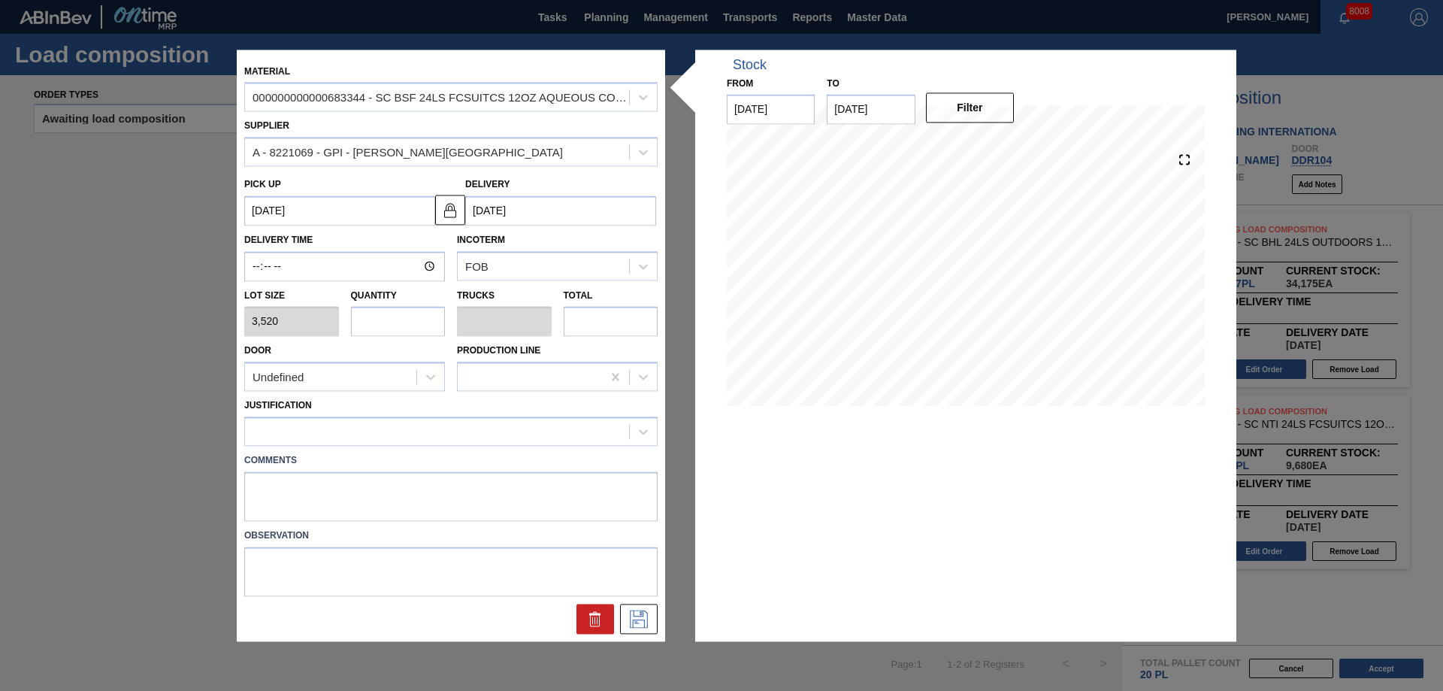
click at [391, 323] on input "text" at bounding box center [398, 322] width 95 height 30
click at [364, 380] on div "Undefined" at bounding box center [330, 377] width 171 height 22
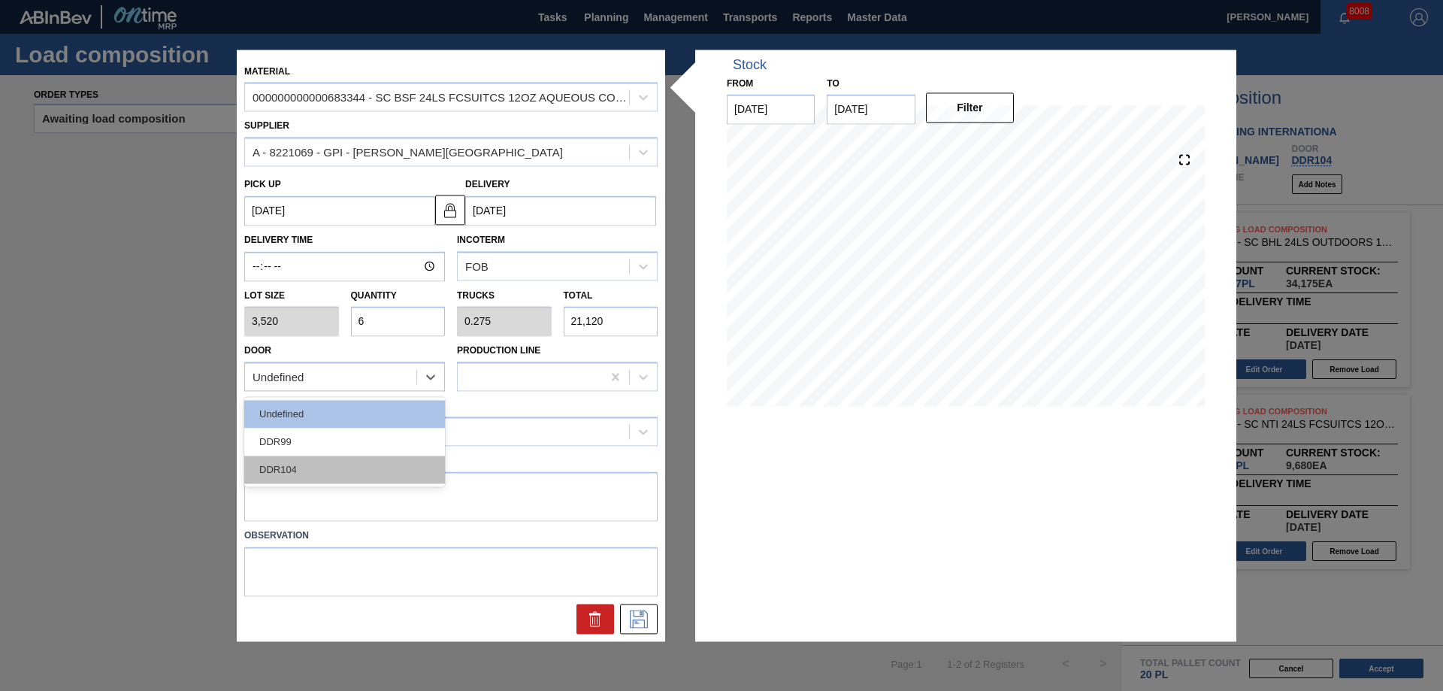
click at [314, 473] on div "DDR104" at bounding box center [344, 470] width 201 height 28
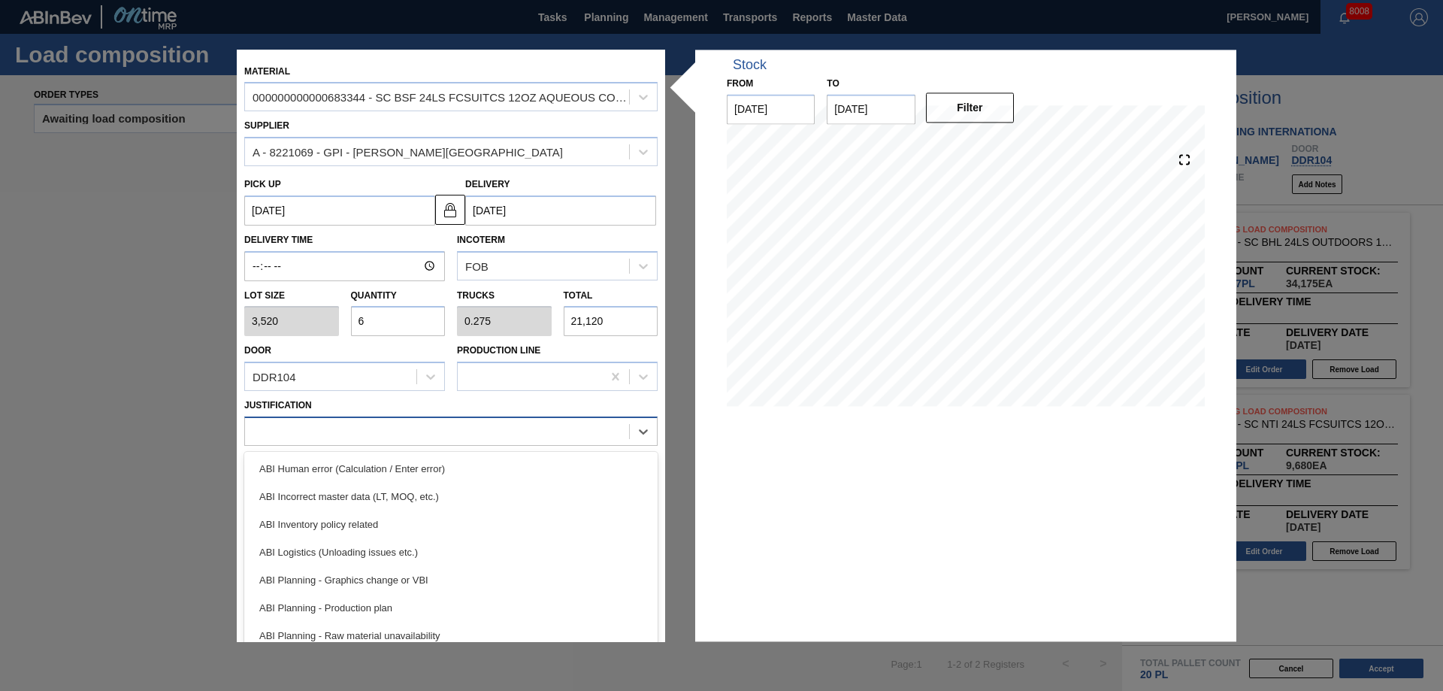
click at [335, 428] on div at bounding box center [437, 432] width 384 height 22
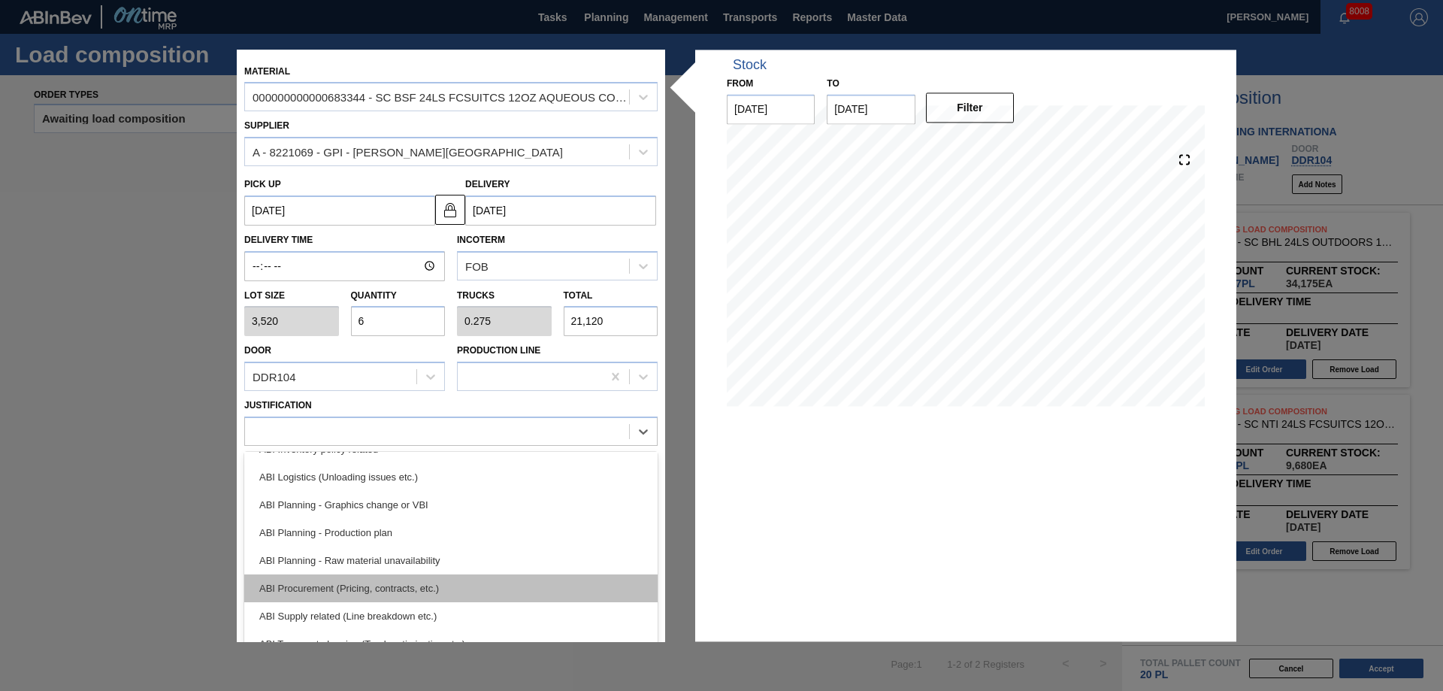
scroll to position [150, 0]
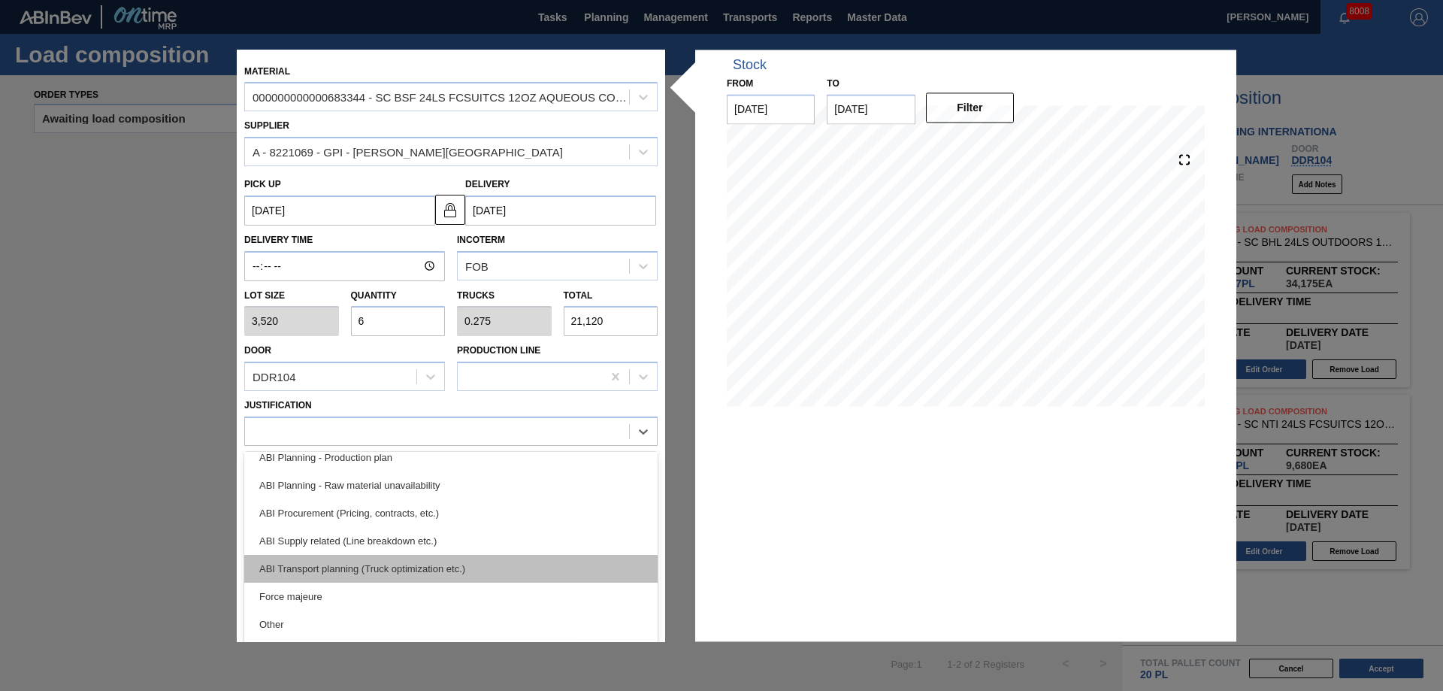
click at [404, 570] on div "ABI Transport planning (Truck optimization etc.)" at bounding box center [450, 569] width 413 height 28
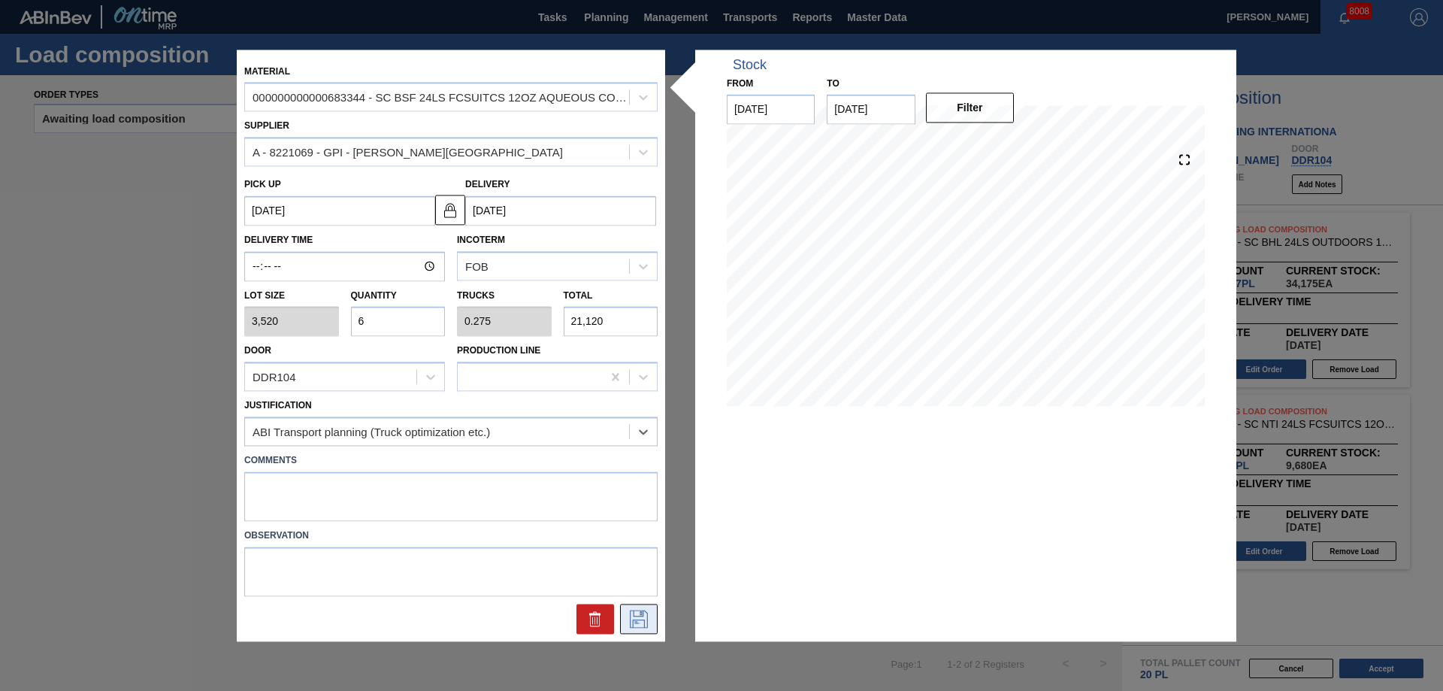
click at [633, 624] on icon at bounding box center [639, 618] width 24 height 18
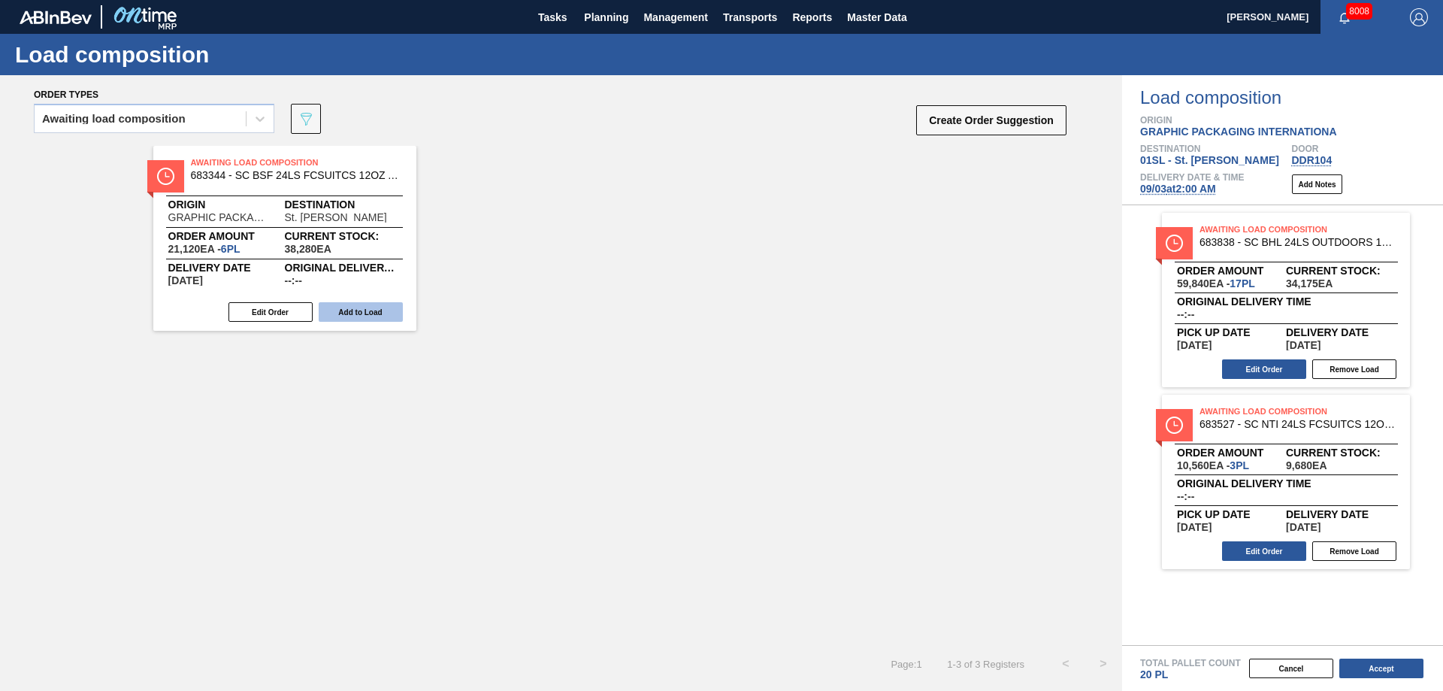
click at [388, 308] on button "Add to Load" at bounding box center [361, 312] width 84 height 20
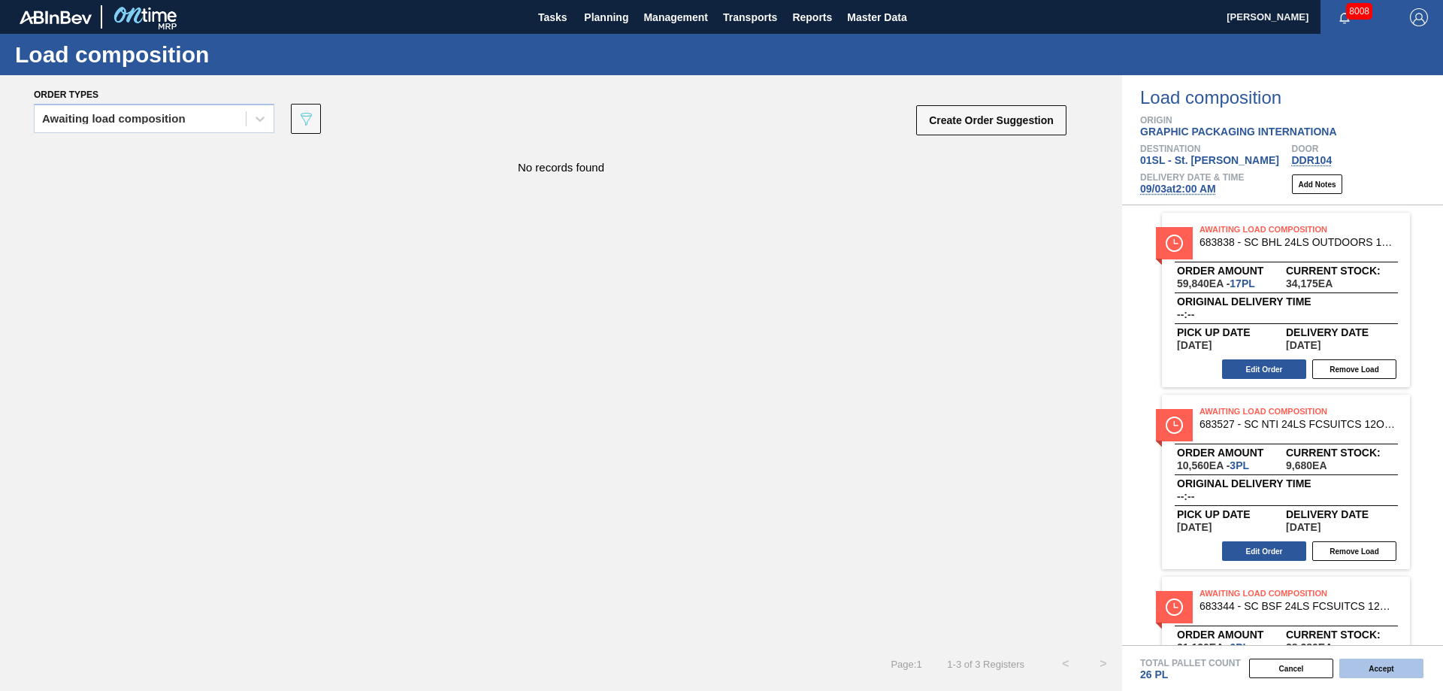
click at [1380, 661] on button "Accept" at bounding box center [1381, 668] width 84 height 20
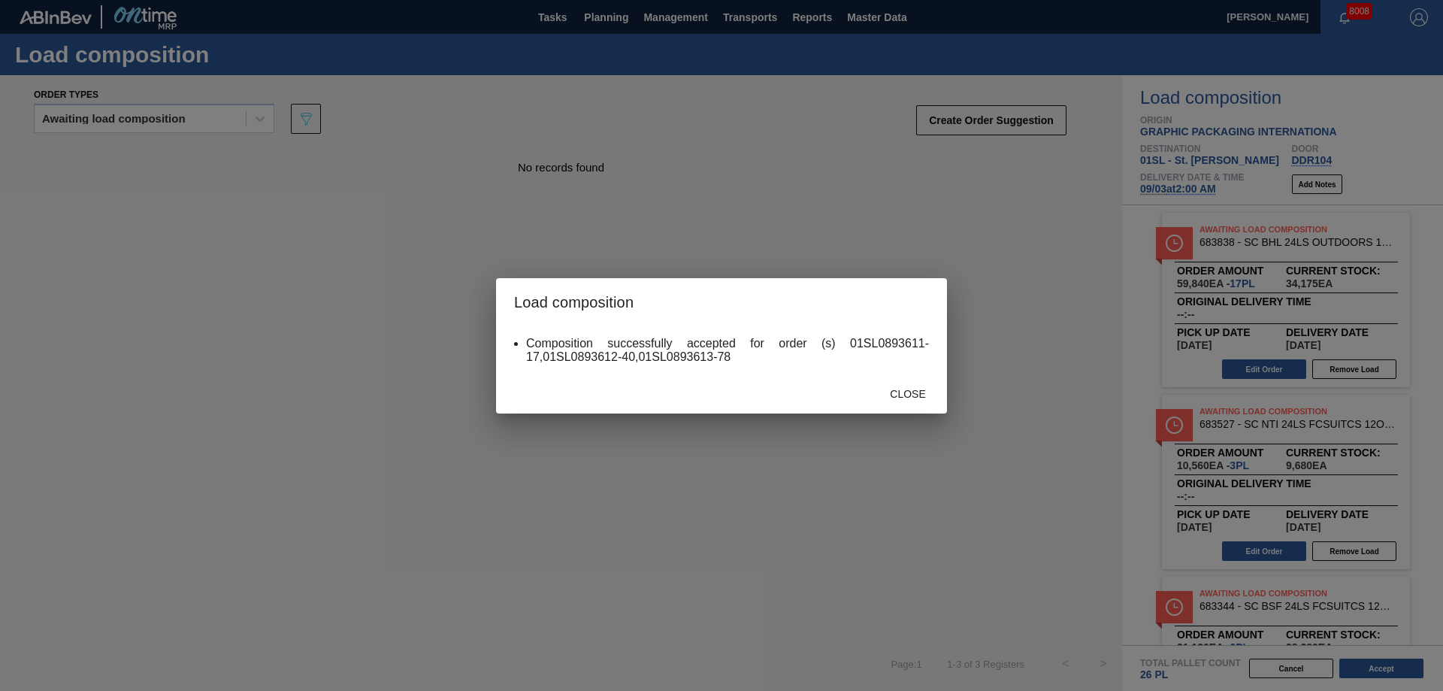
click at [902, 408] on div "Close" at bounding box center [721, 393] width 451 height 39
click at [909, 399] on span "Close" at bounding box center [907, 394] width 59 height 12
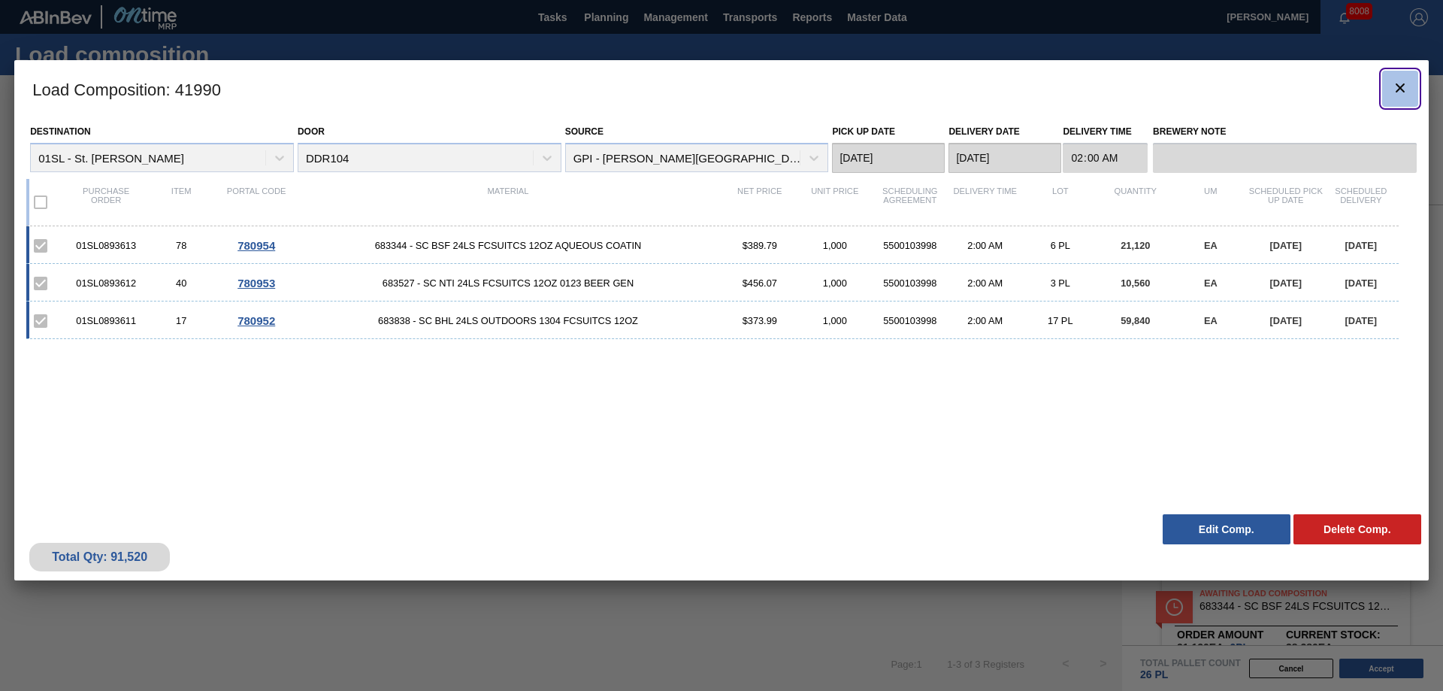
click at [1397, 81] on icon "botão de ícone" at bounding box center [1400, 88] width 18 height 18
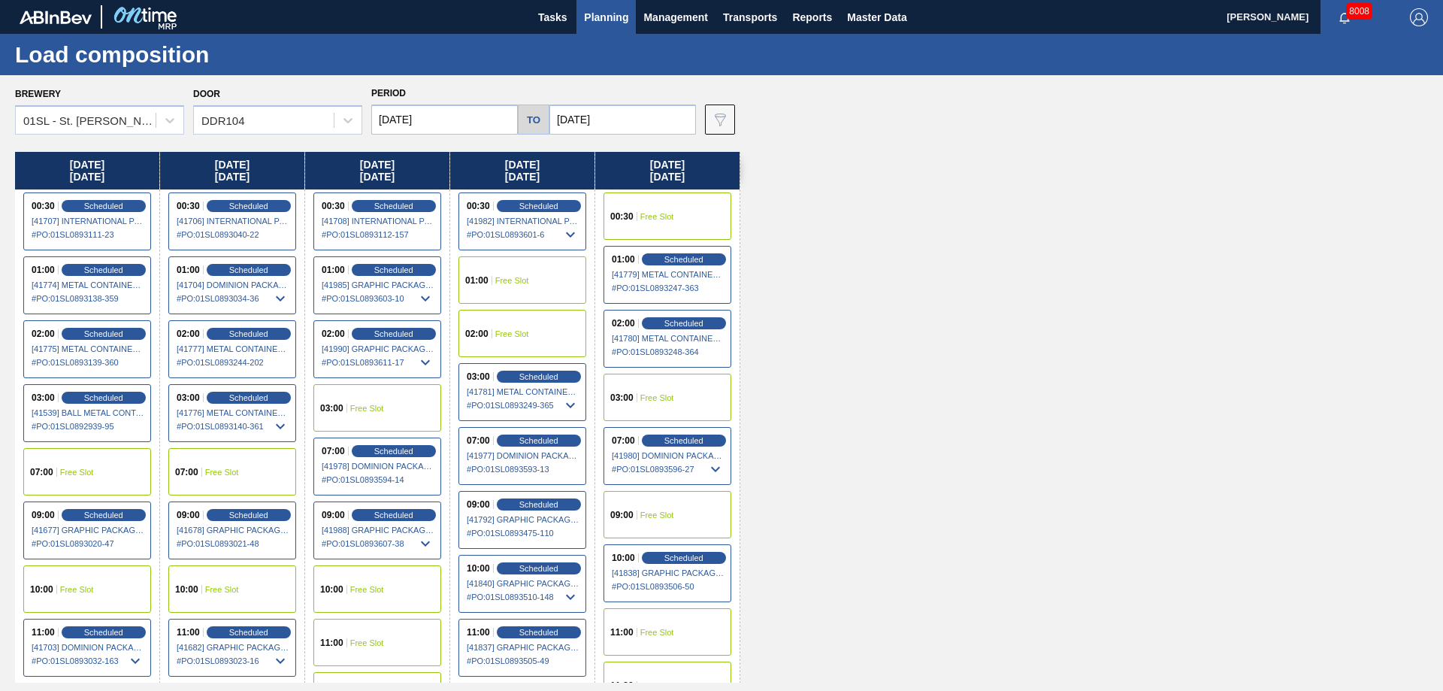
click at [600, 18] on span "Planning" at bounding box center [606, 17] width 44 height 18
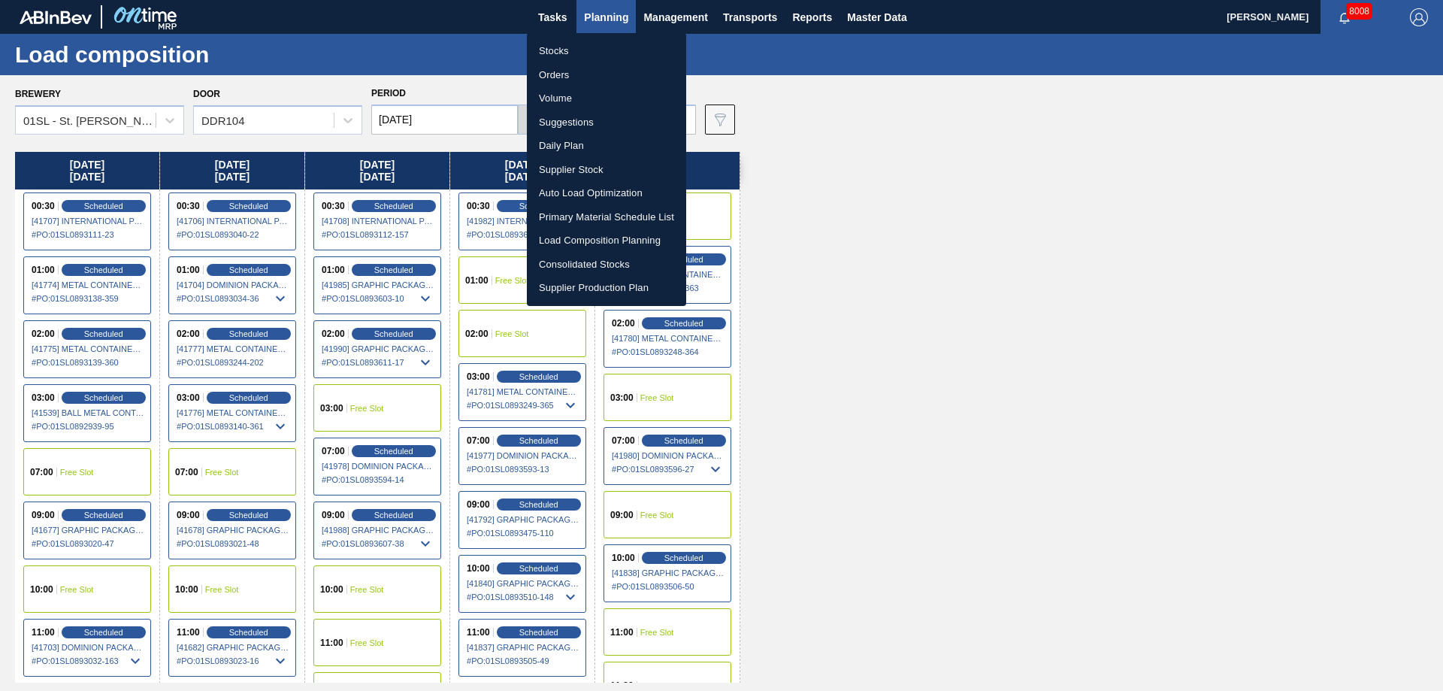
click at [590, 125] on li "Suggestions" at bounding box center [606, 122] width 159 height 24
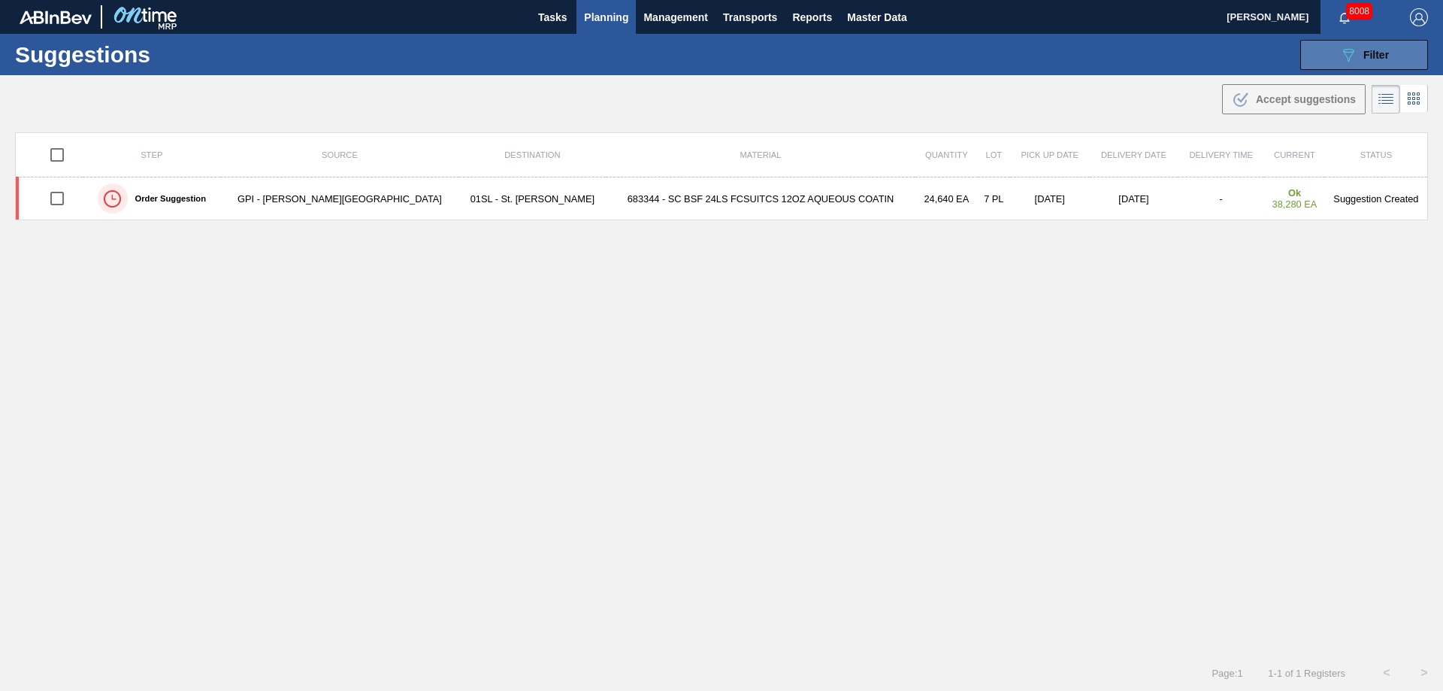
click at [1342, 55] on icon "089F7B8B-B2A5-4AFE-B5C0-19BA573D28AC" at bounding box center [1348, 55] width 18 height 18
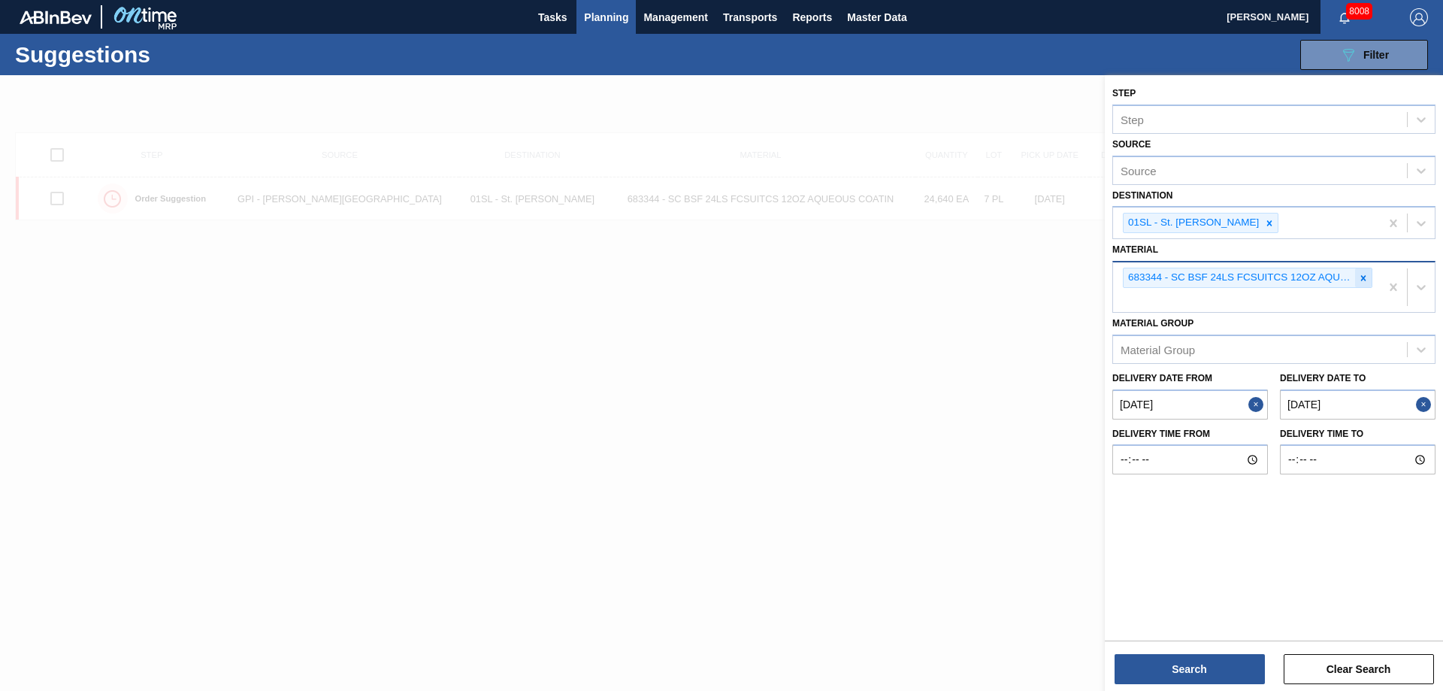
click at [1369, 284] on div at bounding box center [1363, 277] width 17 height 19
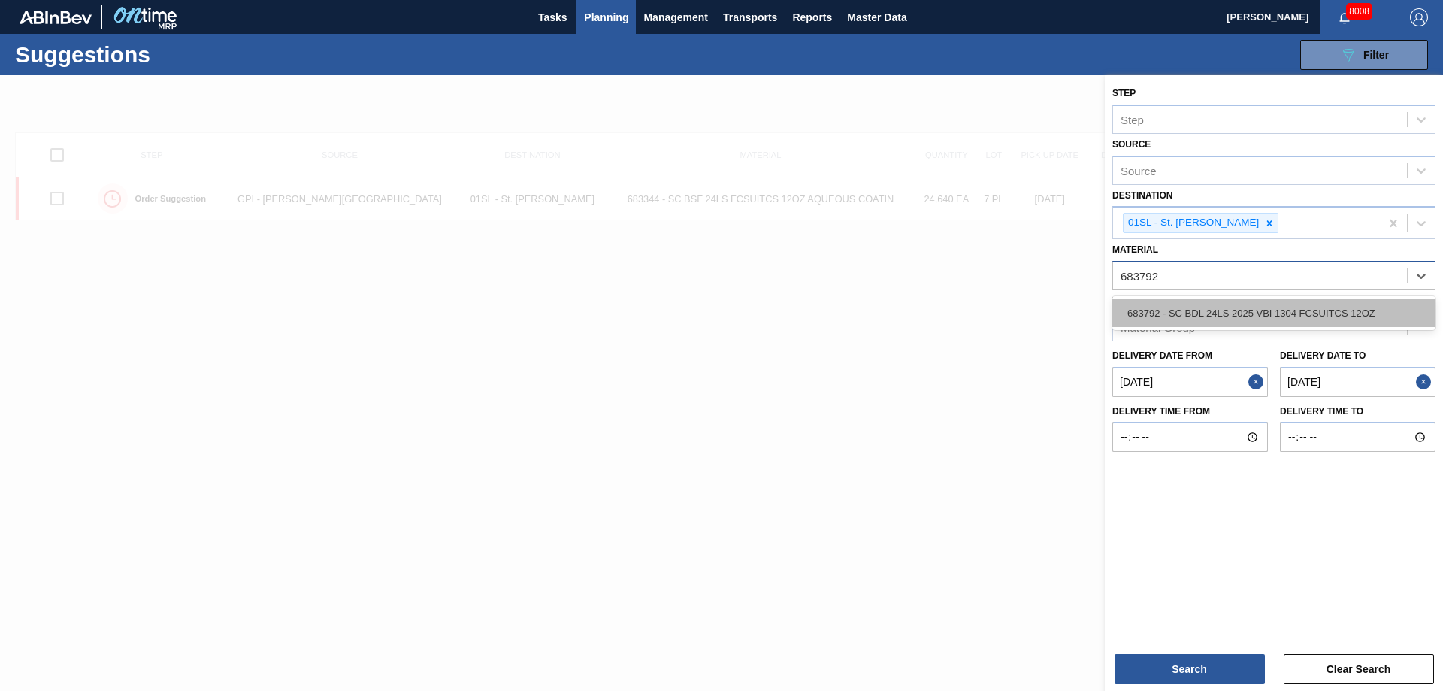
click at [1346, 325] on div "683792 - SC BDL 24LS 2025 VBI 1304 FCSUITCS 12OZ" at bounding box center [1273, 313] width 323 height 28
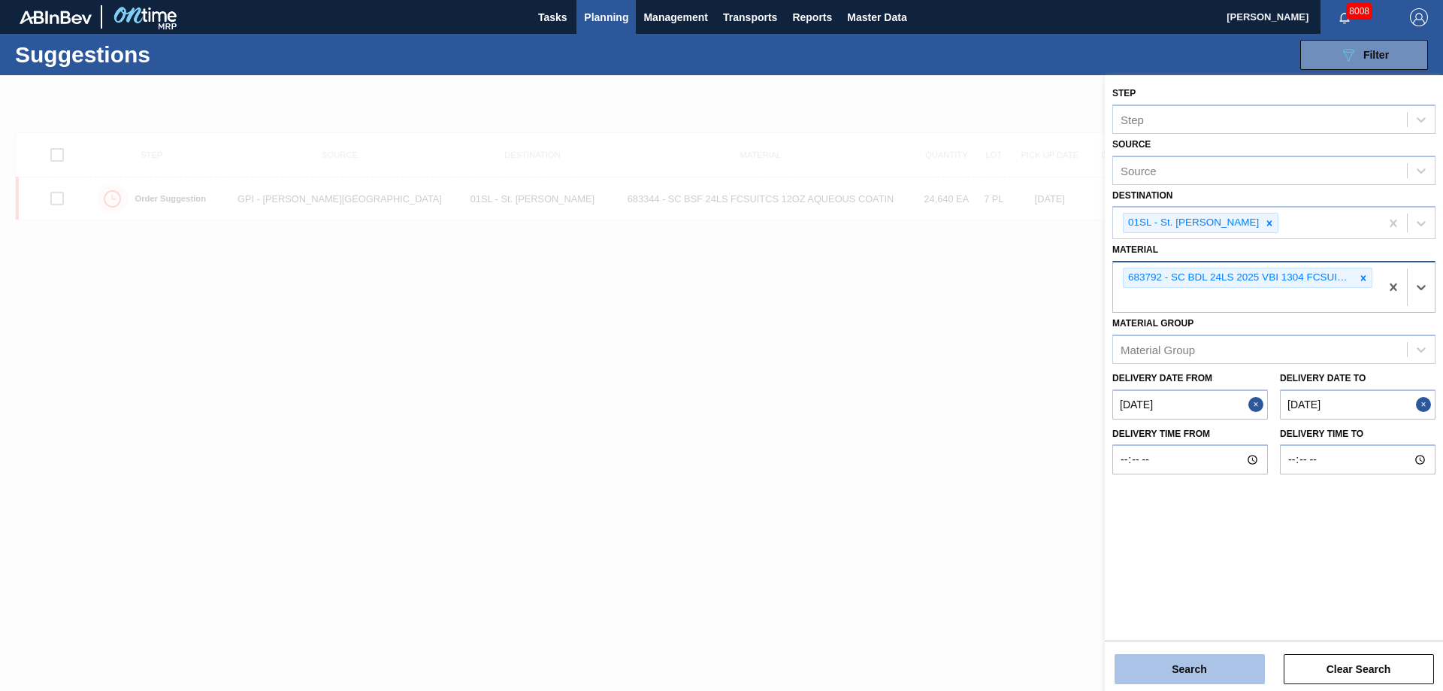
click at [1228, 661] on button "Search" at bounding box center [1189, 669] width 150 height 30
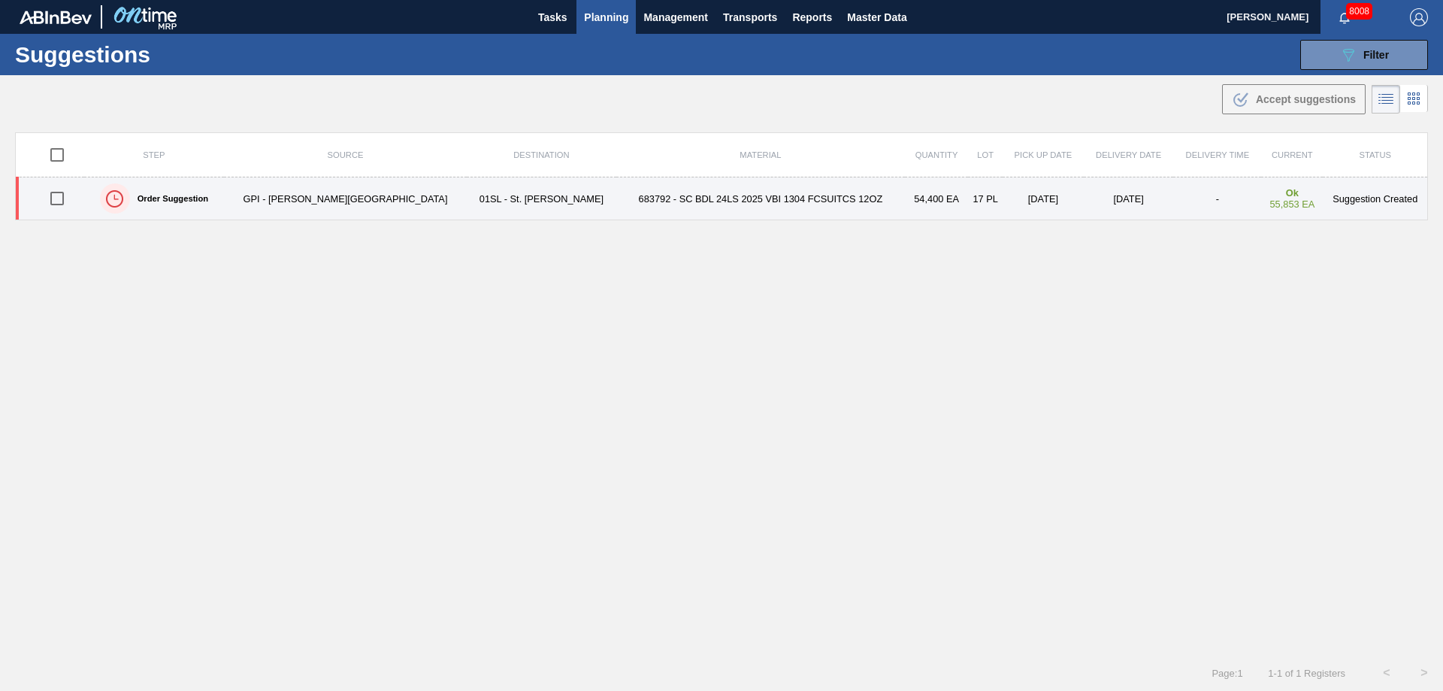
click at [56, 196] on input "checkbox" at bounding box center [57, 199] width 32 height 32
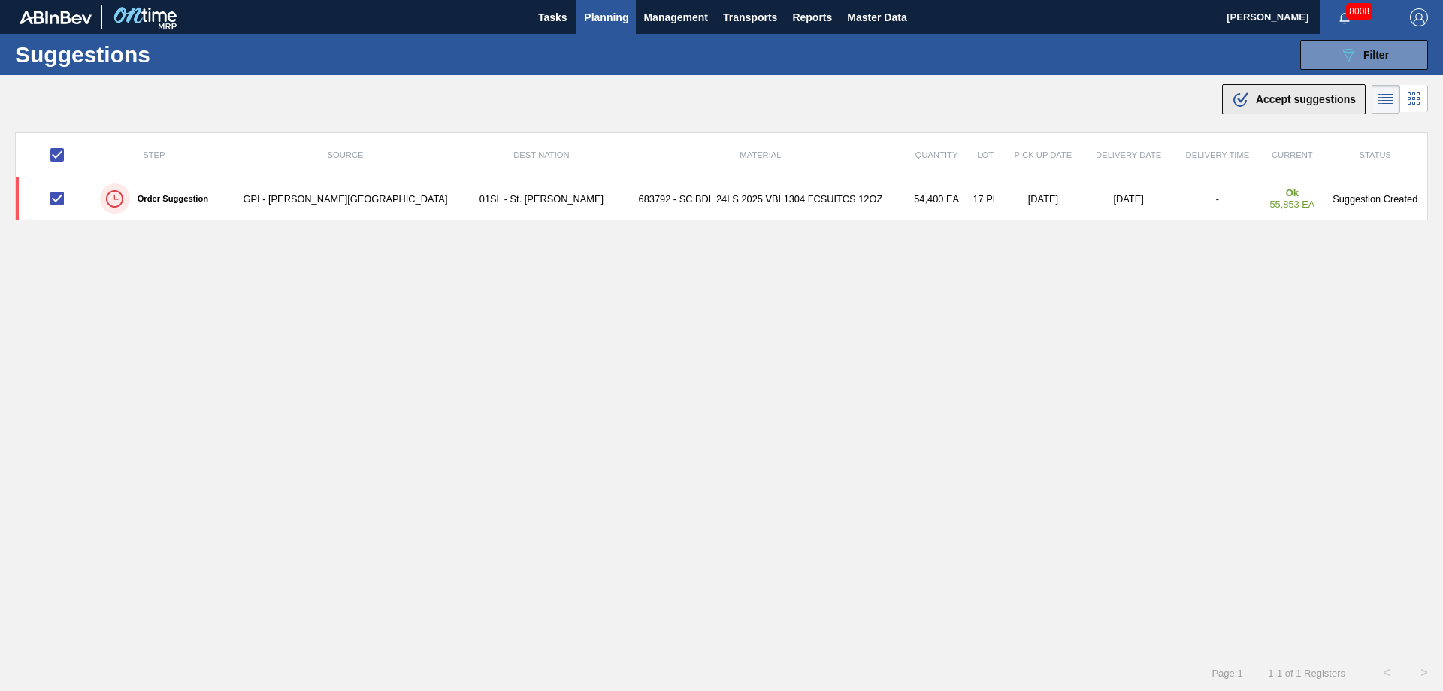
click at [1274, 94] on span "Accept suggestions" at bounding box center [1306, 99] width 100 height 12
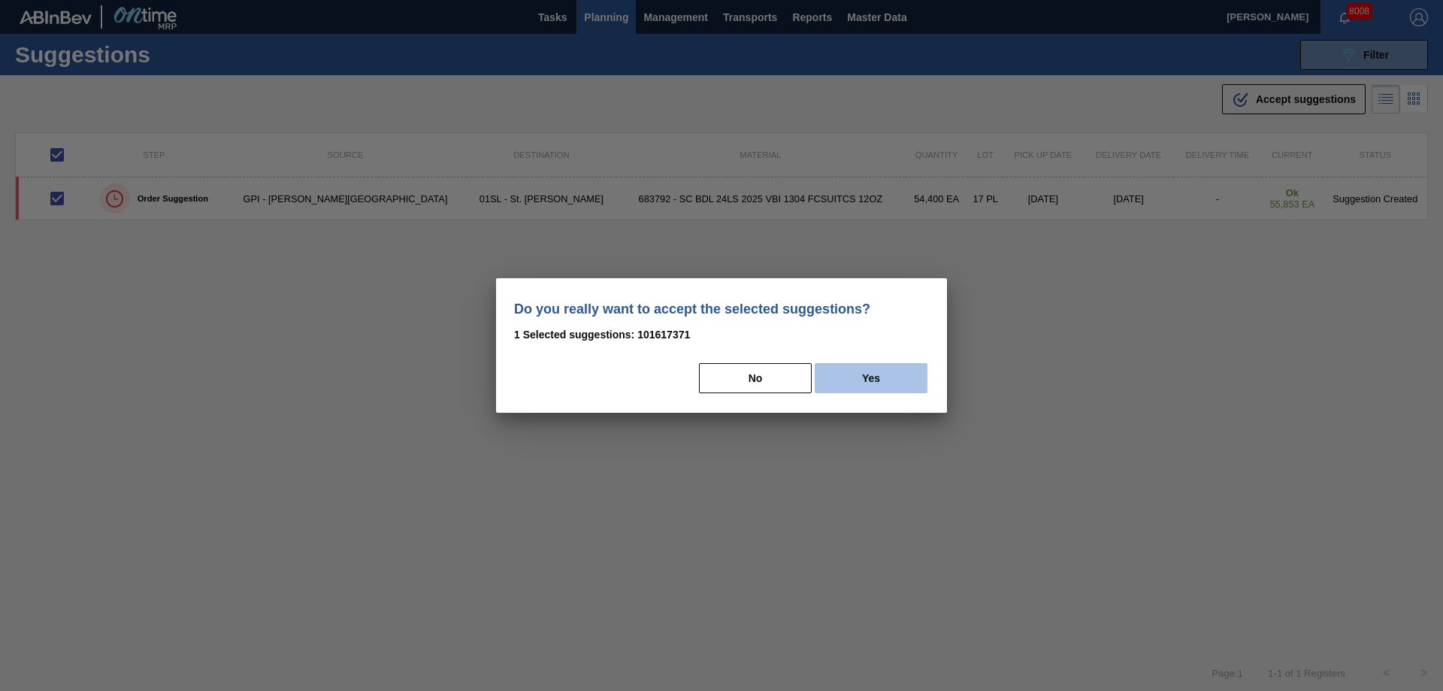
click at [858, 373] on button "Yes" at bounding box center [870, 378] width 113 height 30
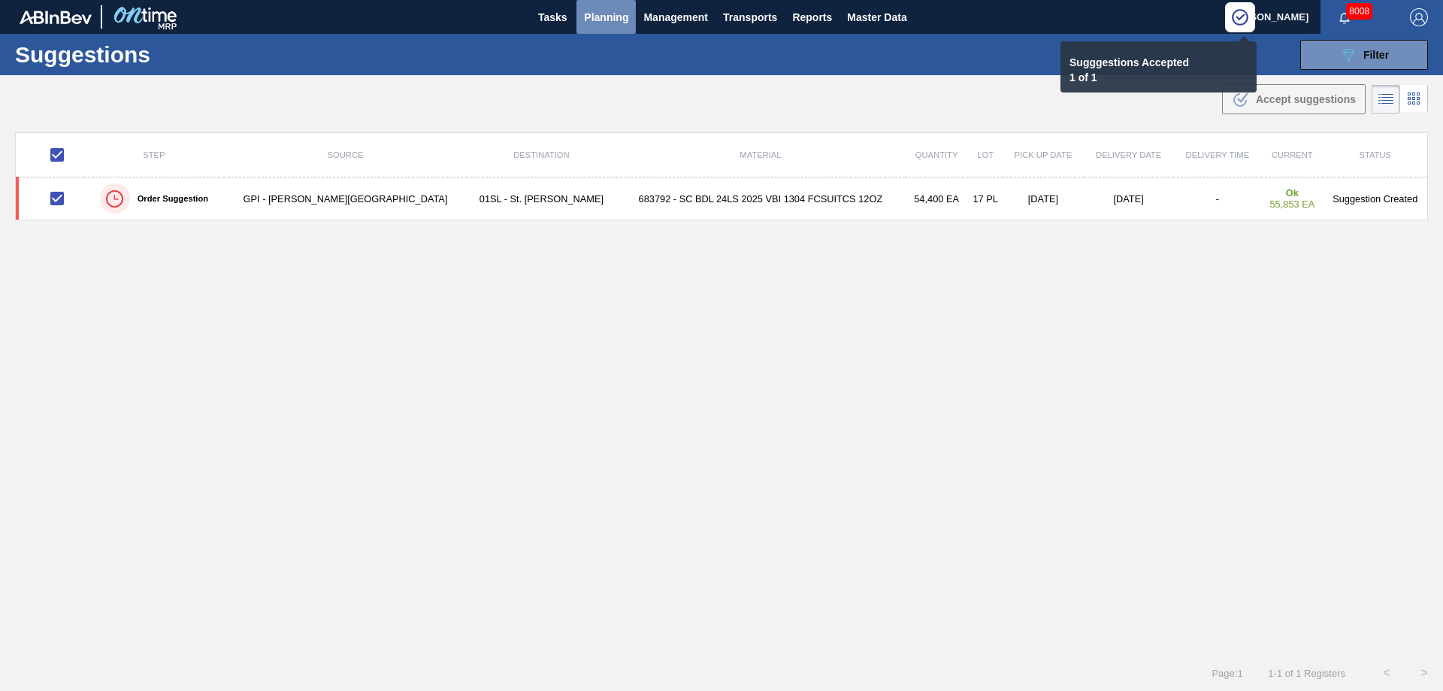
click at [624, 5] on button "Planning" at bounding box center [605, 17] width 59 height 34
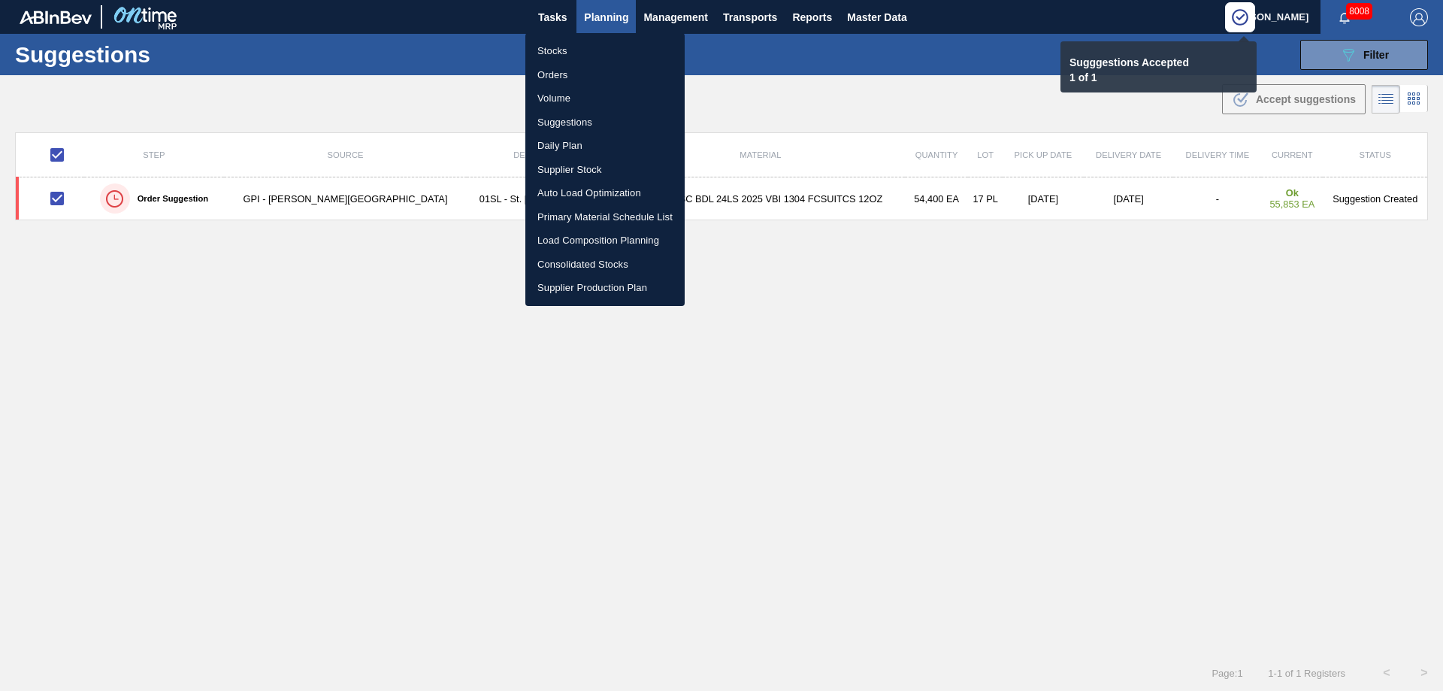
click at [579, 240] on li "Load Composition Planning" at bounding box center [604, 240] width 159 height 24
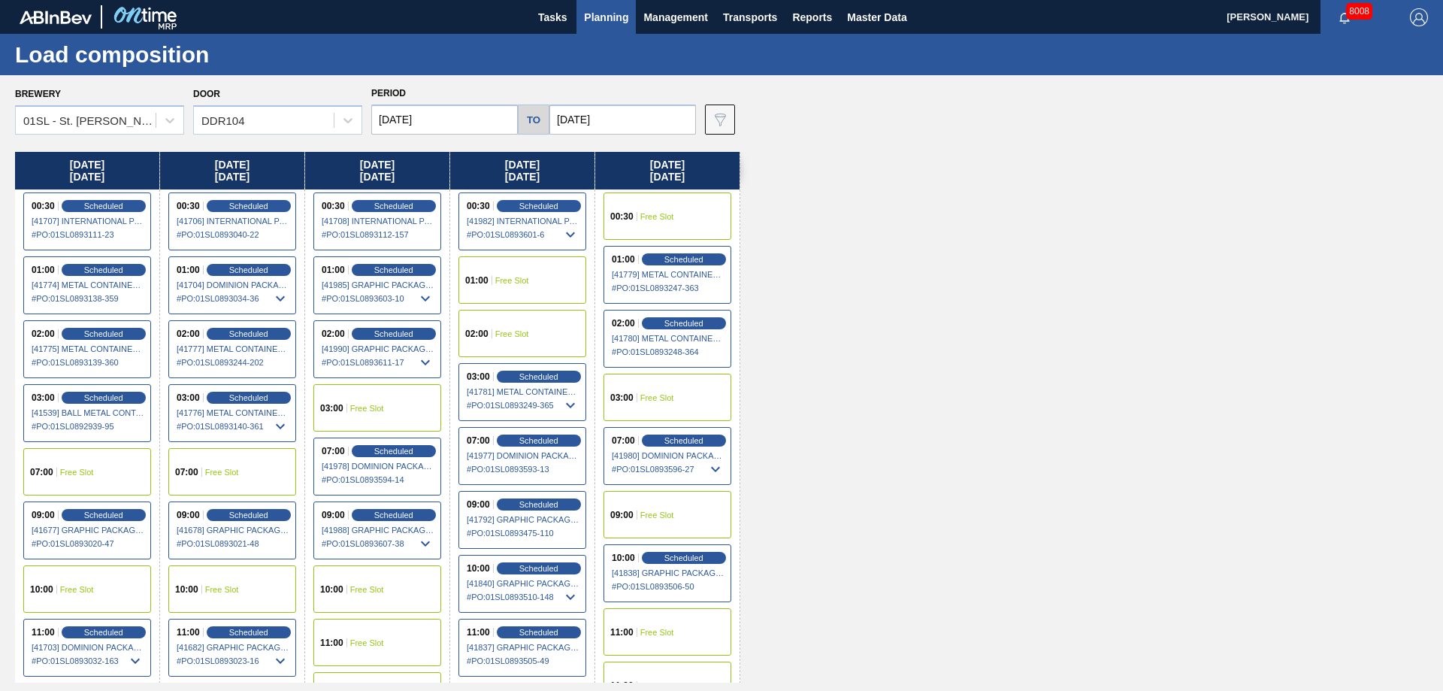
click at [382, 585] on span "Free Slot" at bounding box center [367, 589] width 34 height 9
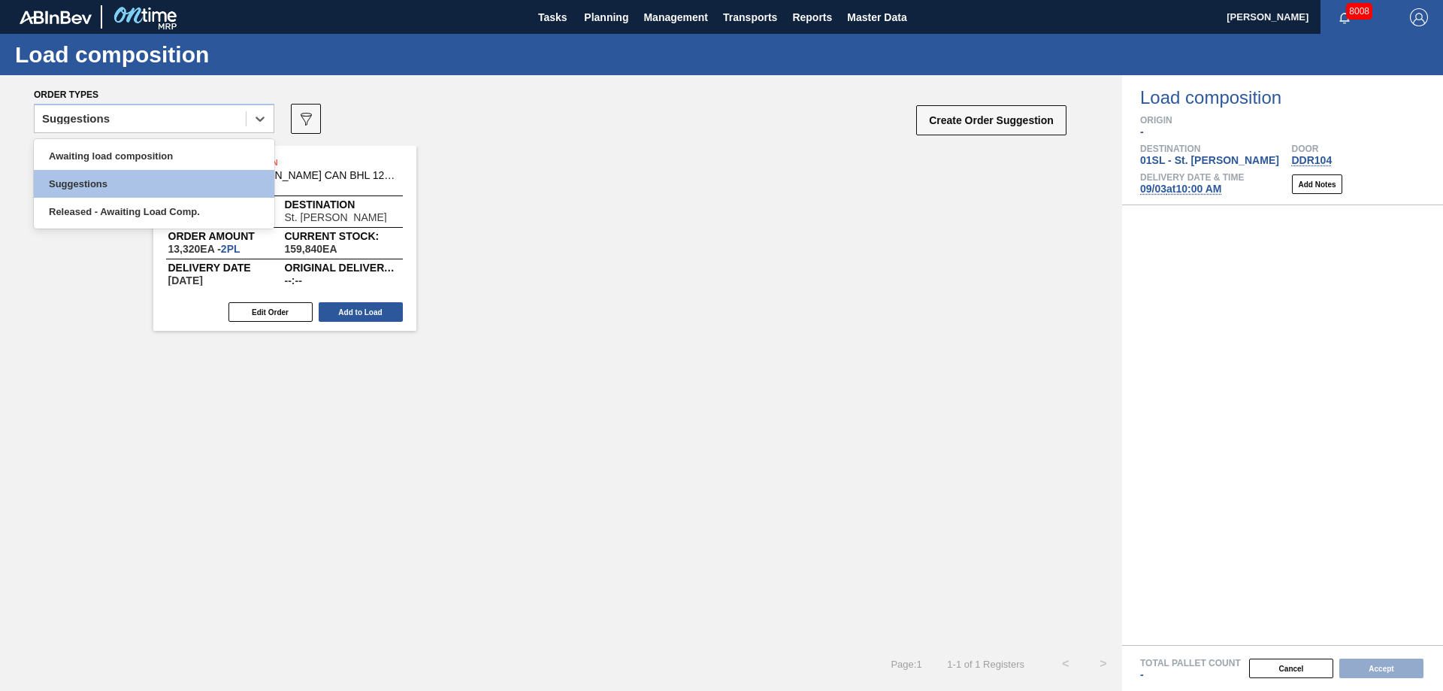
click at [260, 124] on icon at bounding box center [259, 118] width 15 height 15
click at [213, 167] on div "Awaiting load composition" at bounding box center [154, 156] width 240 height 28
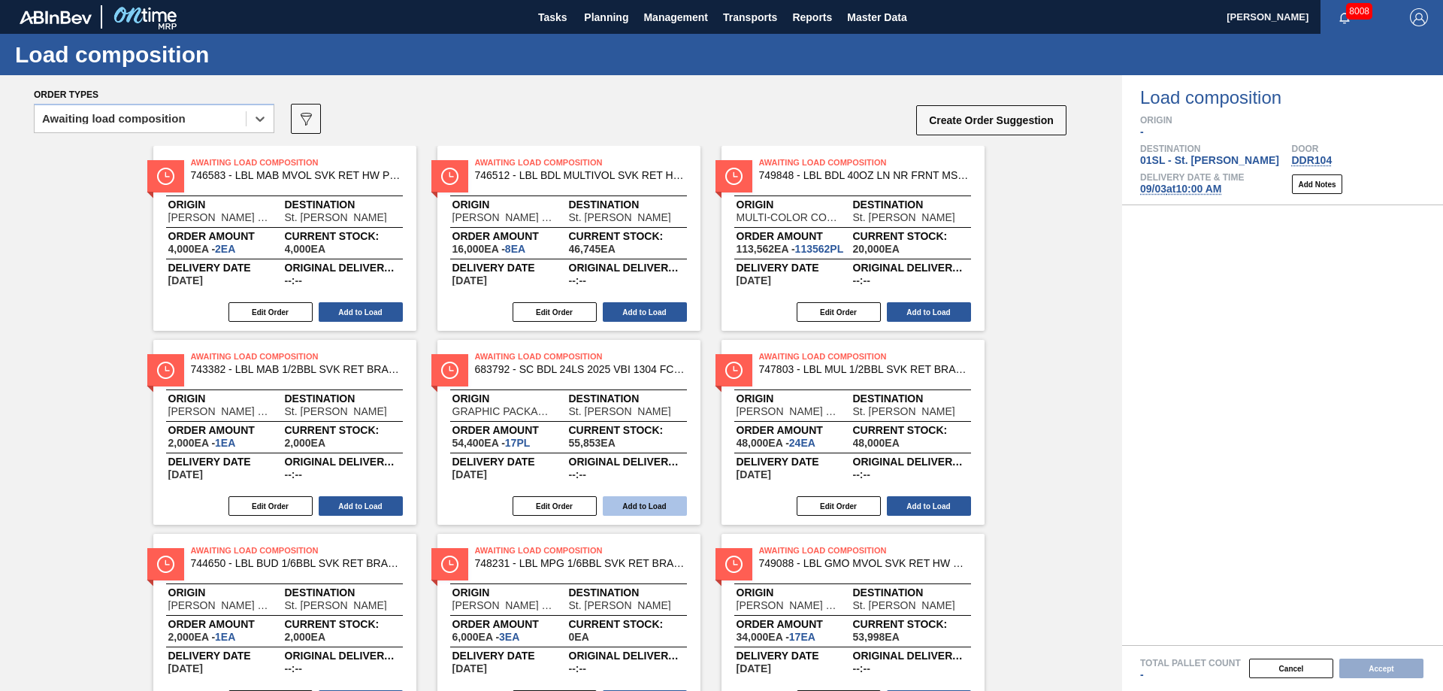
click at [649, 506] on button "Add to Load" at bounding box center [645, 506] width 84 height 20
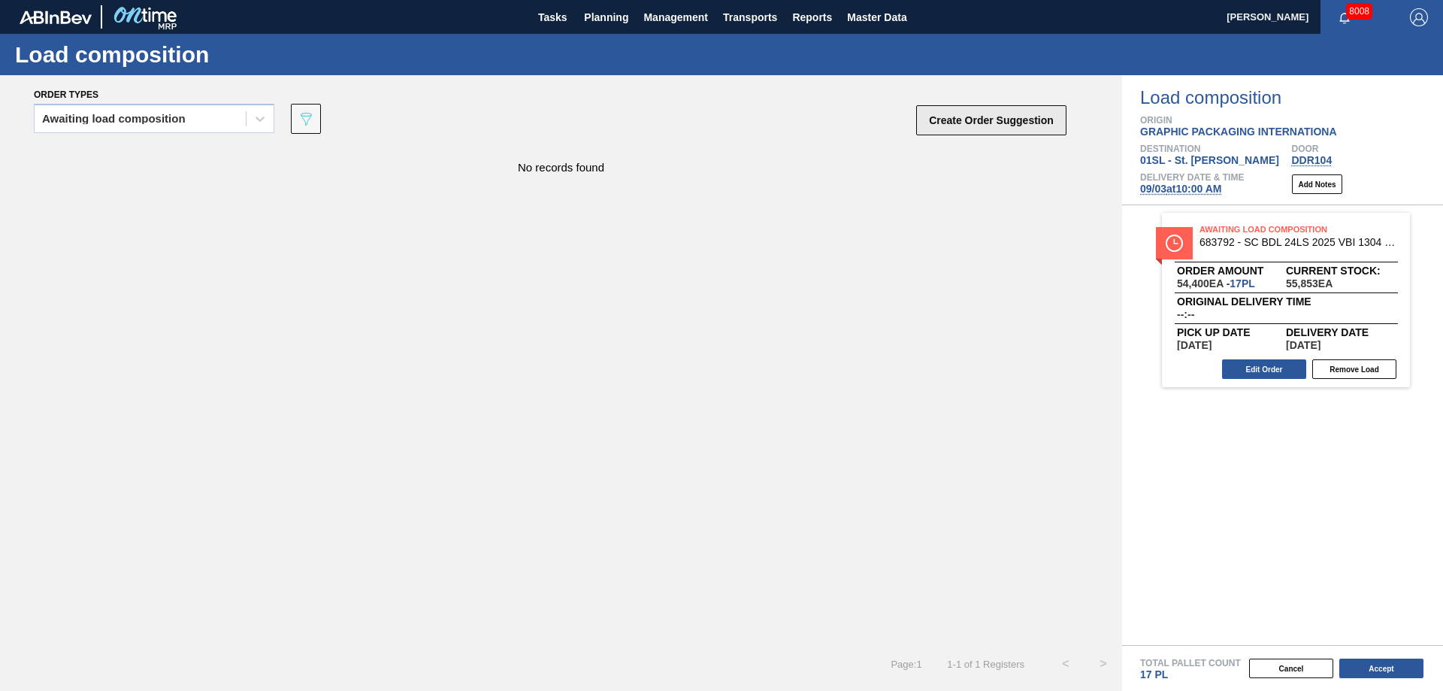
click at [979, 120] on button "Create Order Suggestion" at bounding box center [991, 120] width 150 height 30
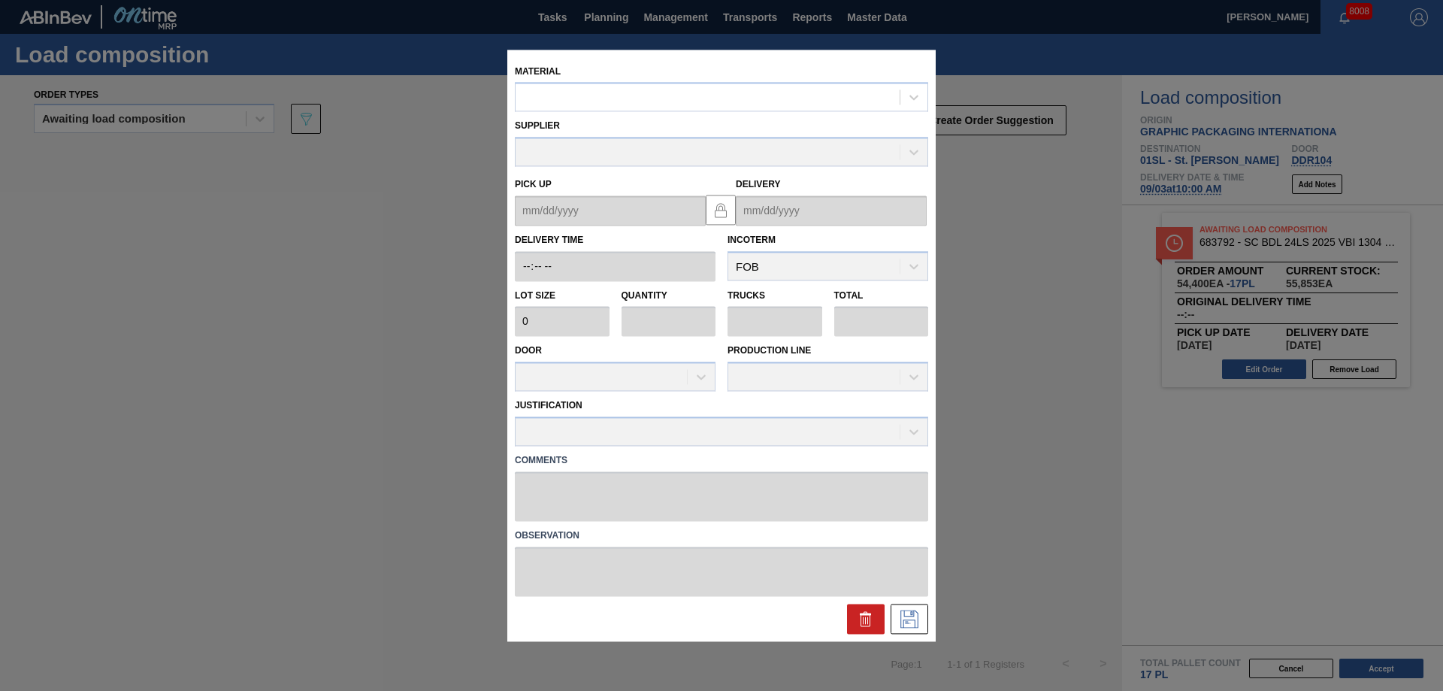
drag, startPoint x: 620, startPoint y: 98, endPoint x: 618, endPoint y: 81, distance: 16.6
click at [618, 93] on div at bounding box center [707, 97] width 384 height 22
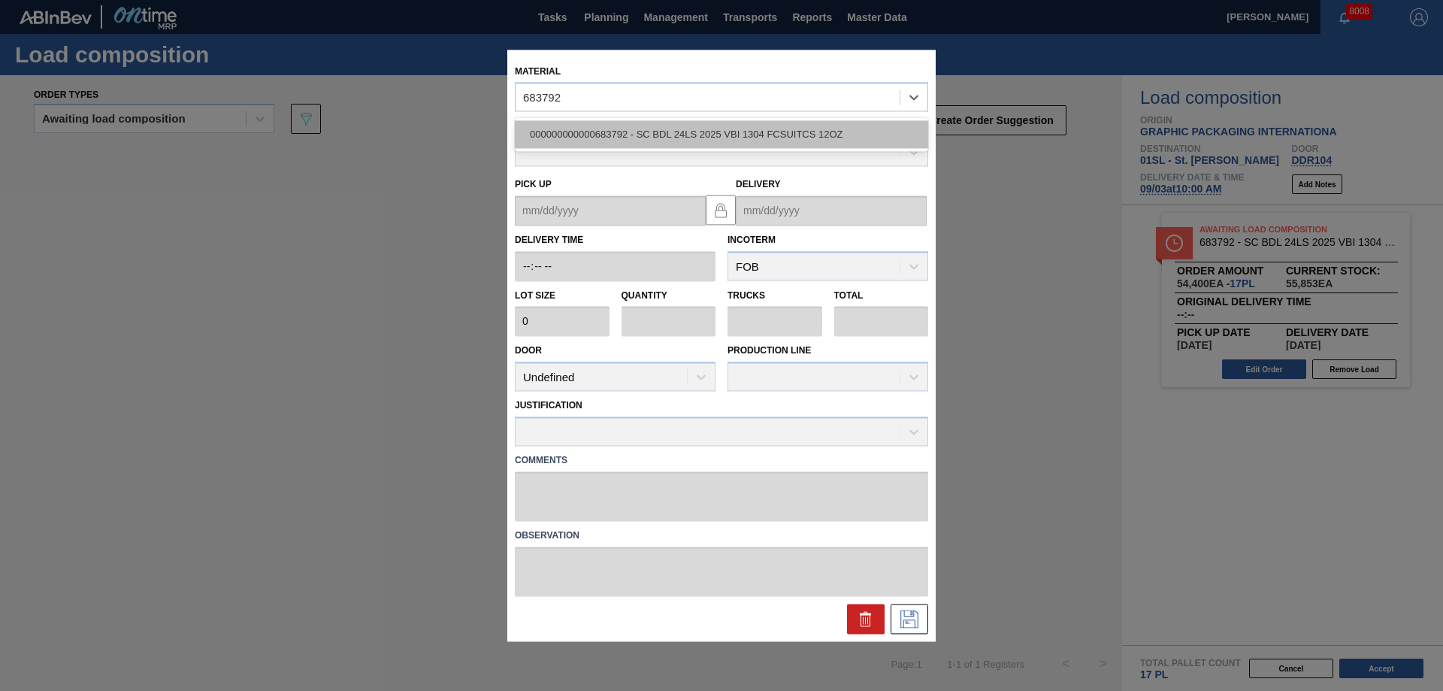
click at [627, 134] on div "000000000000683792 - SC BDL 24LS 2025 VBI 1304 FCSUITCS 12OZ" at bounding box center [721, 135] width 413 height 28
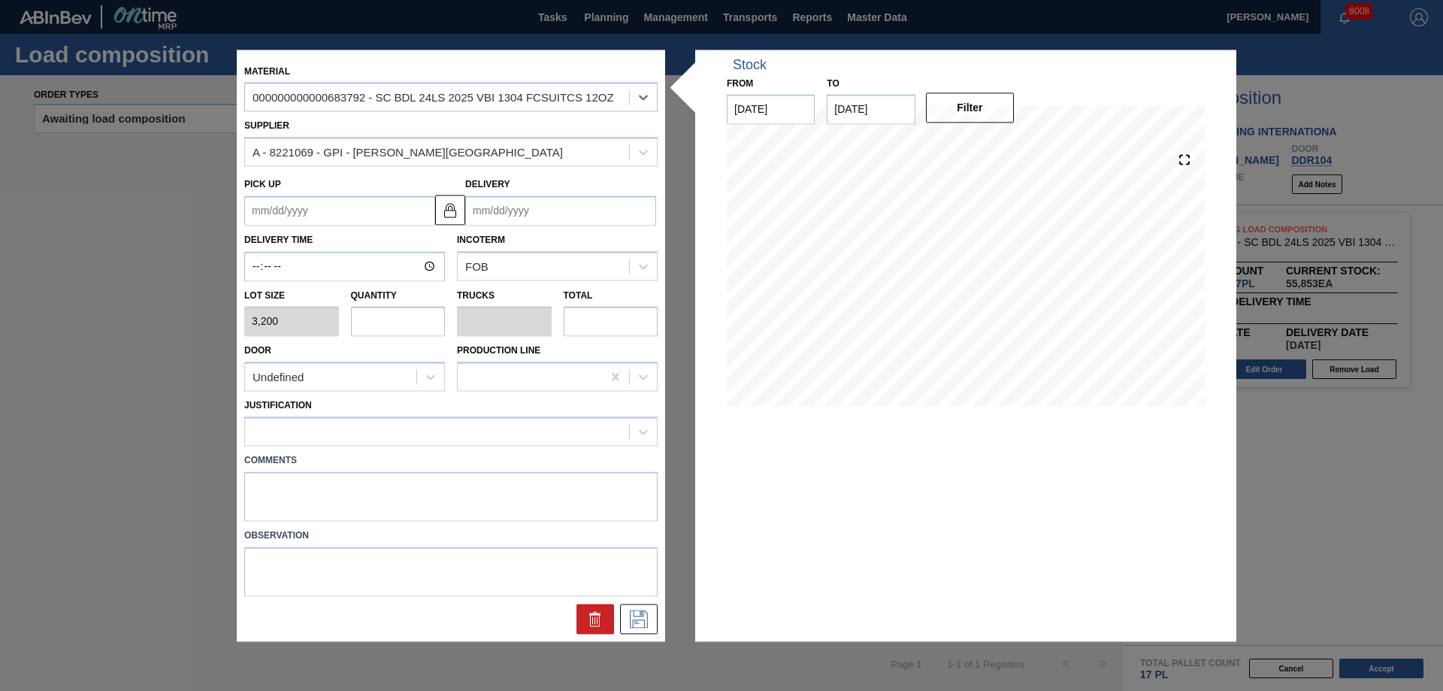
click at [530, 207] on input "Delivery" at bounding box center [560, 210] width 191 height 30
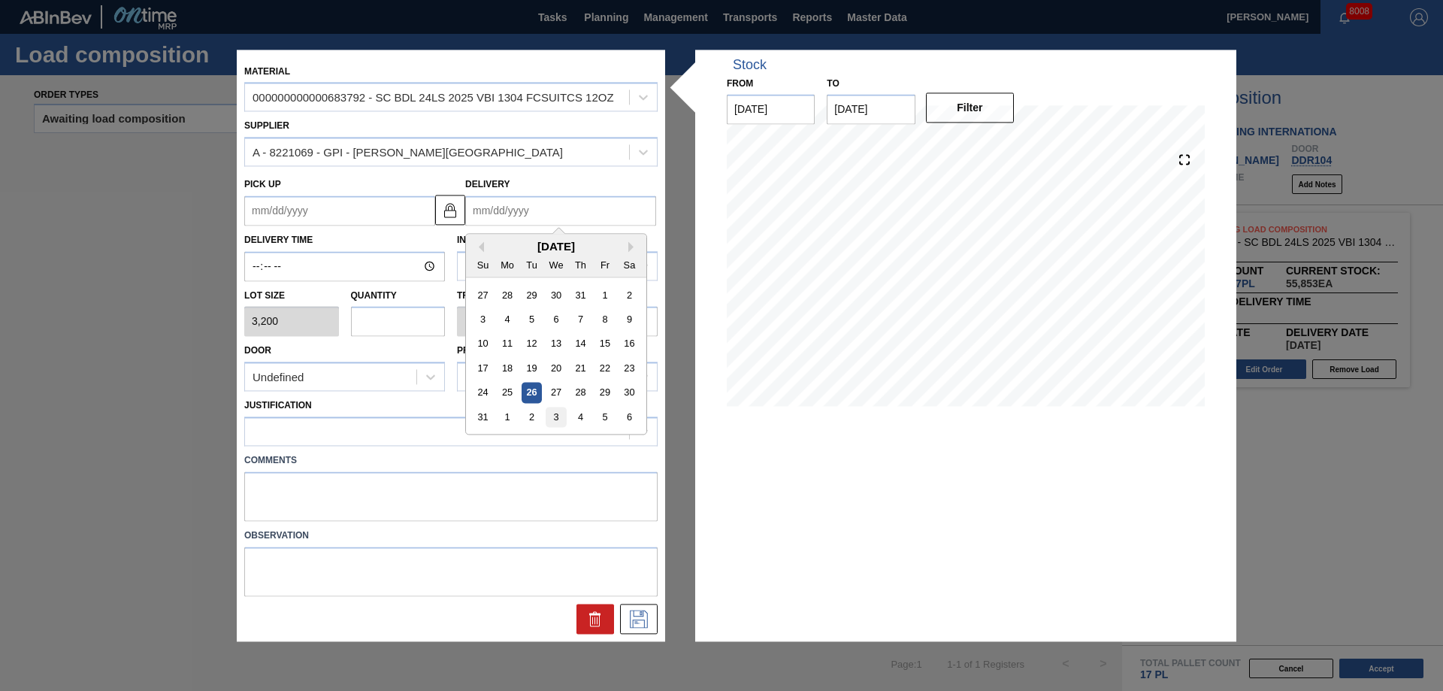
click at [564, 419] on div "3" at bounding box center [555, 416] width 20 height 20
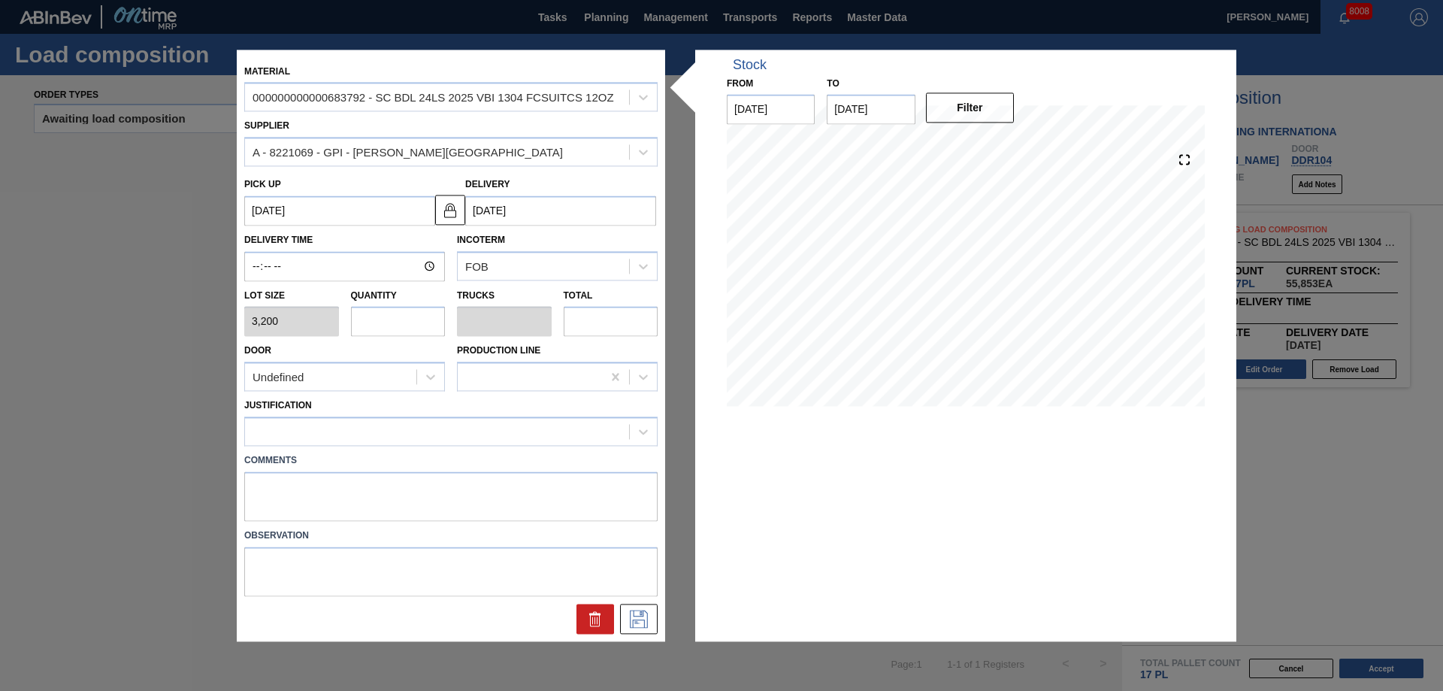
click at [415, 325] on input "text" at bounding box center [398, 322] width 95 height 30
click at [367, 375] on div "Undefined" at bounding box center [330, 377] width 171 height 22
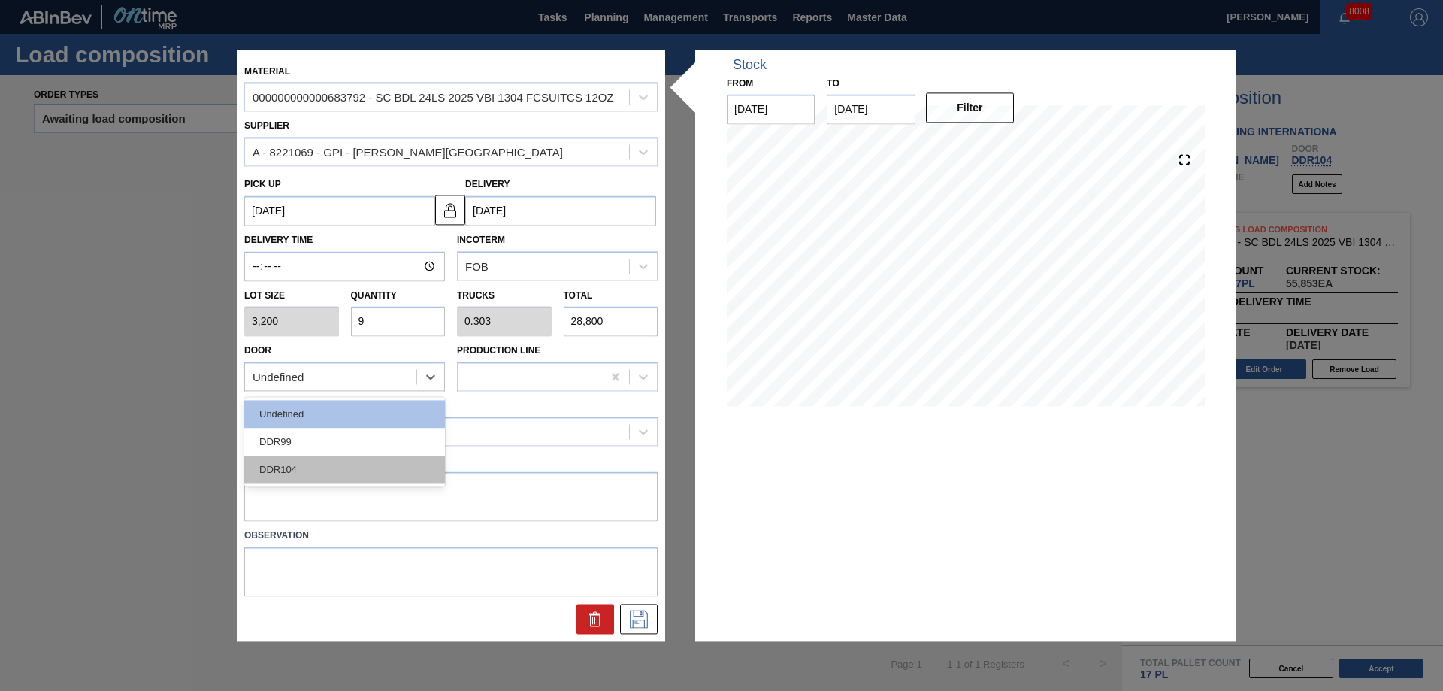
click at [303, 473] on div "DDR104" at bounding box center [344, 470] width 201 height 28
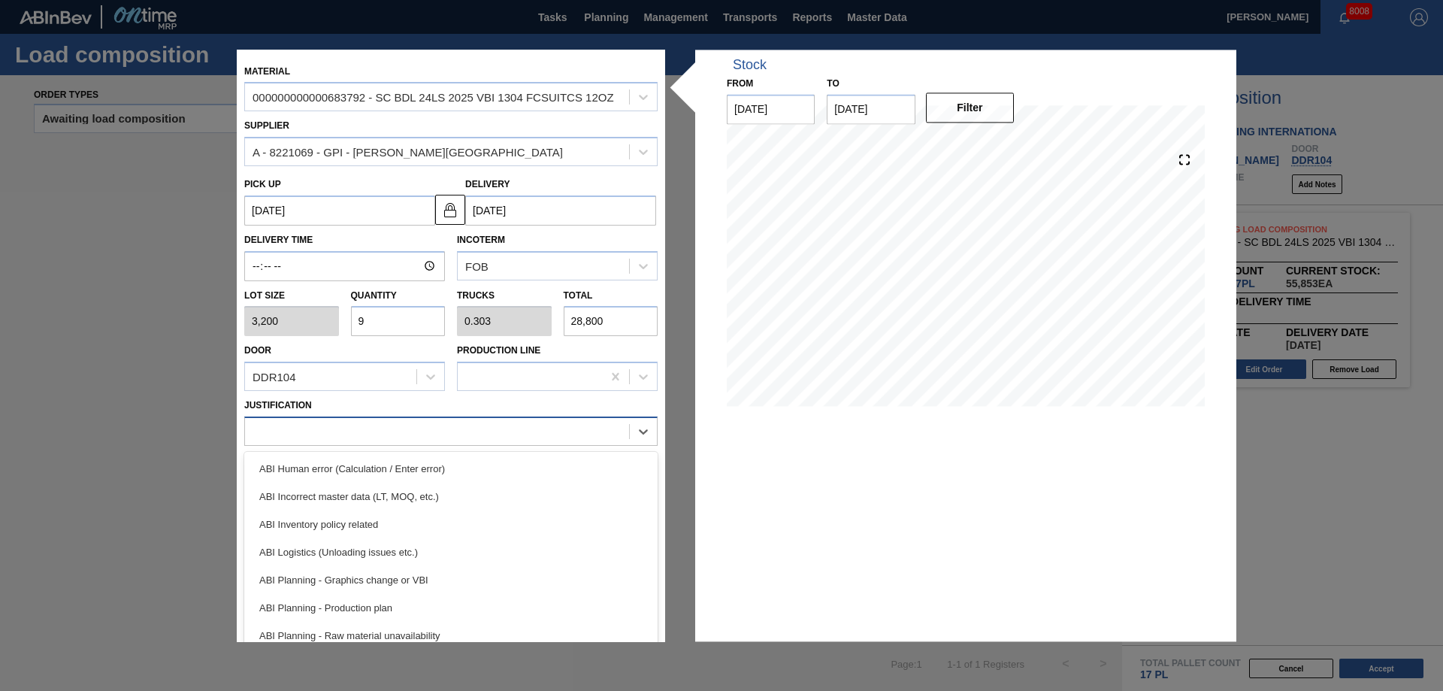
click at [319, 437] on div at bounding box center [437, 432] width 384 height 22
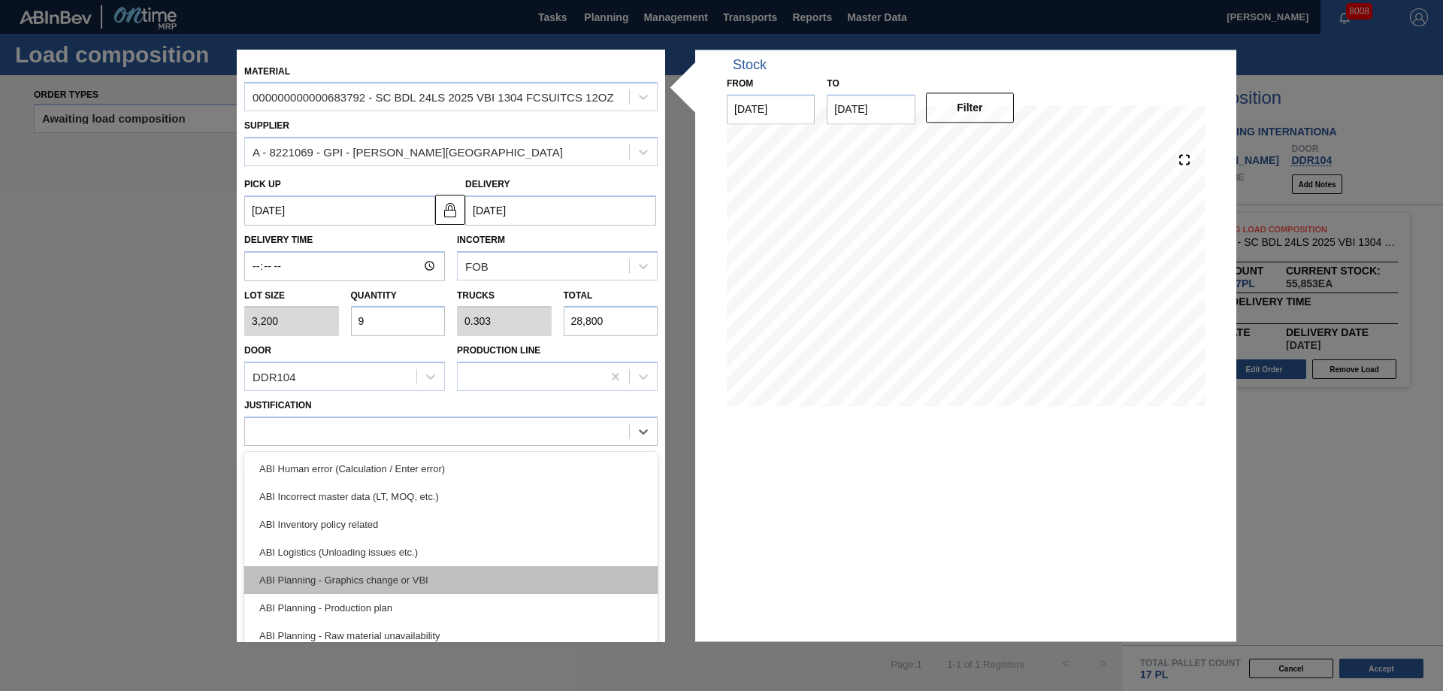
click at [431, 570] on div "ABI Planning - Graphics change or VBI" at bounding box center [450, 580] width 413 height 28
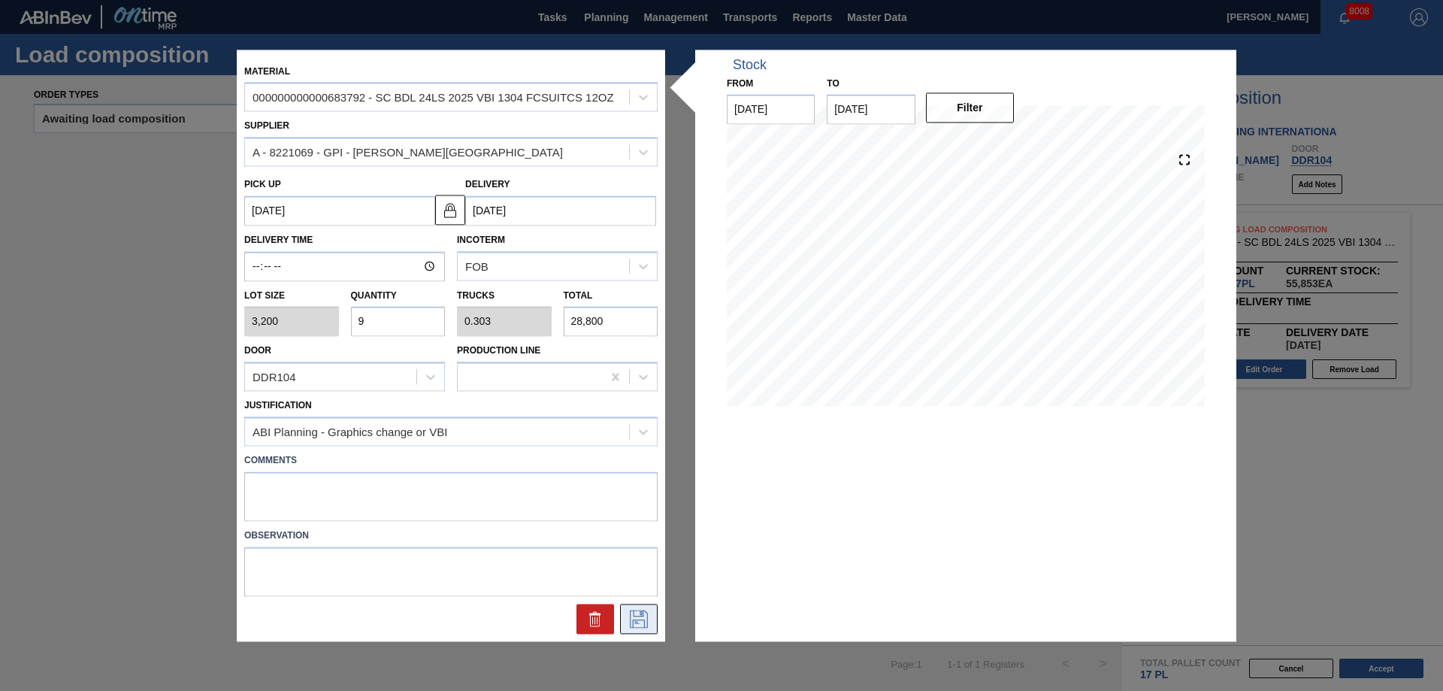
click at [645, 624] on icon at bounding box center [639, 618] width 24 height 18
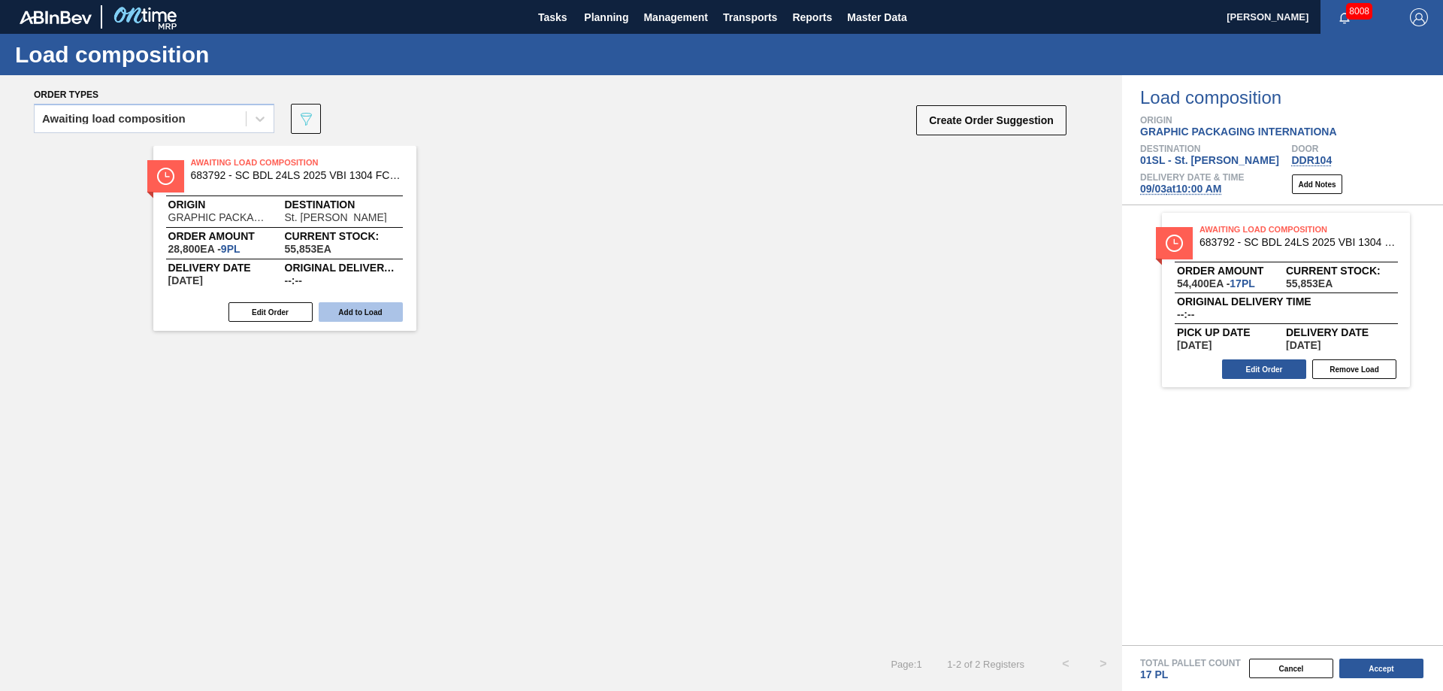
click at [373, 305] on button "Add to Load" at bounding box center [361, 312] width 84 height 20
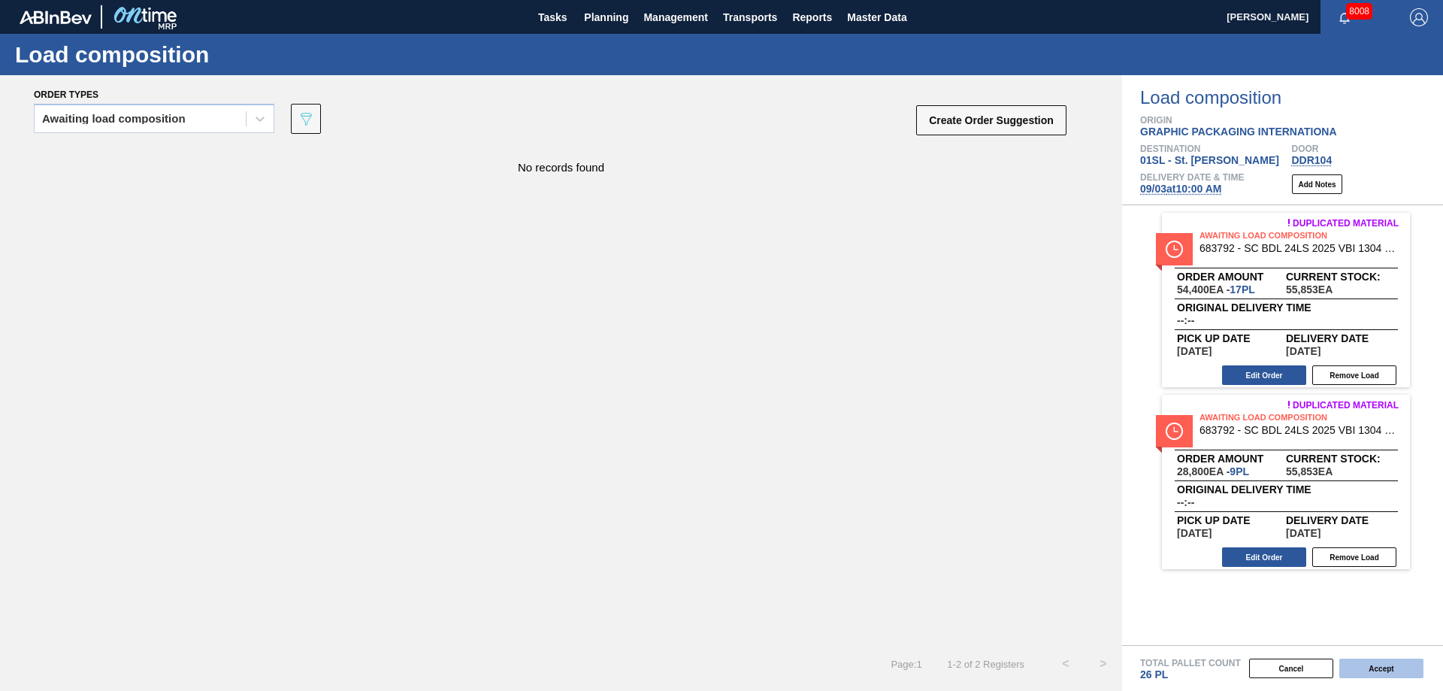
click at [1396, 664] on button "Accept" at bounding box center [1381, 668] width 84 height 20
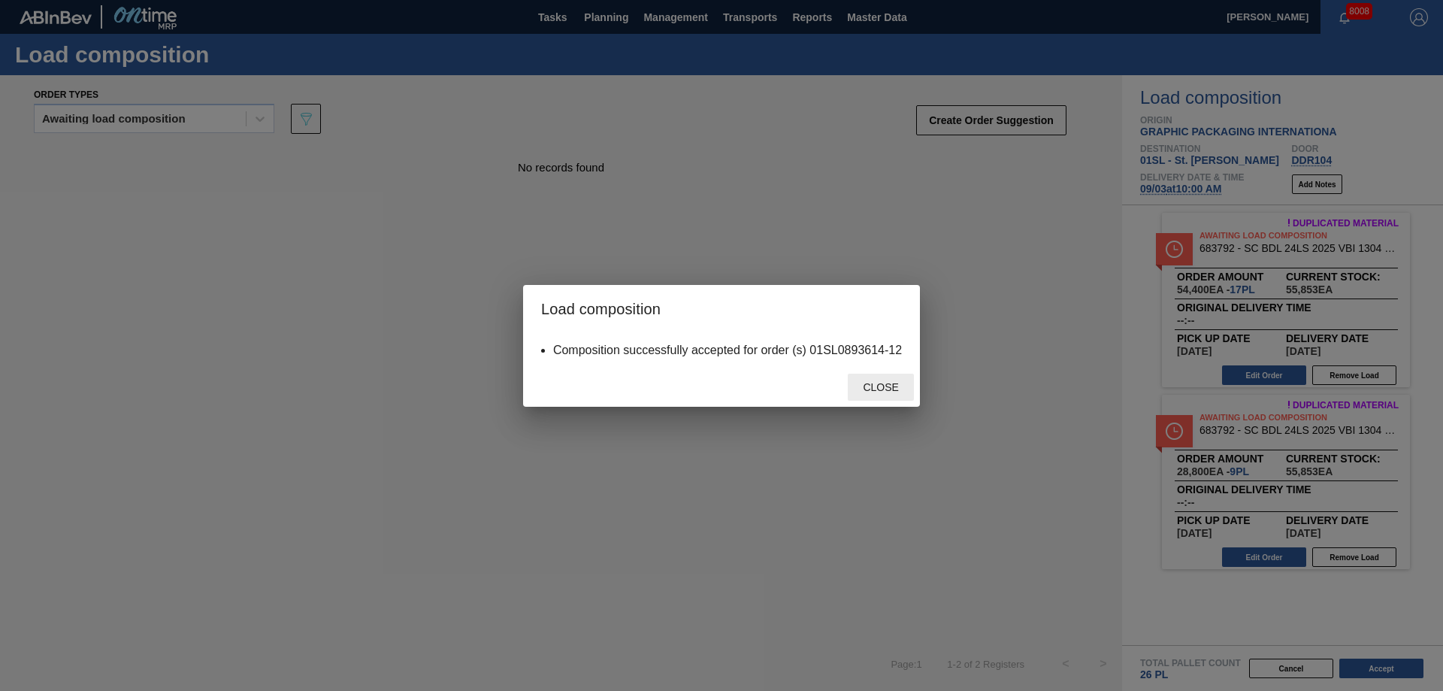
click at [896, 385] on span "Close" at bounding box center [880, 387] width 59 height 12
